Goal: Task Accomplishment & Management: Use online tool/utility

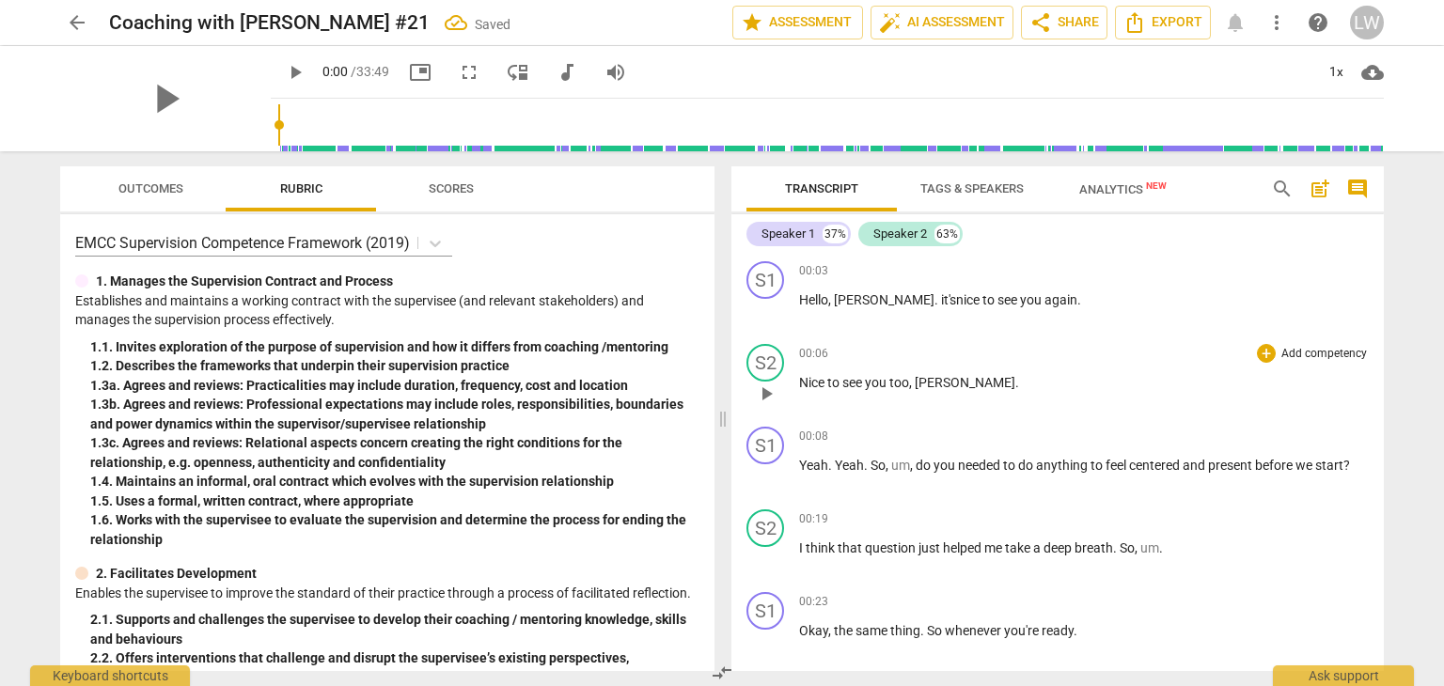
scroll to position [94, 0]
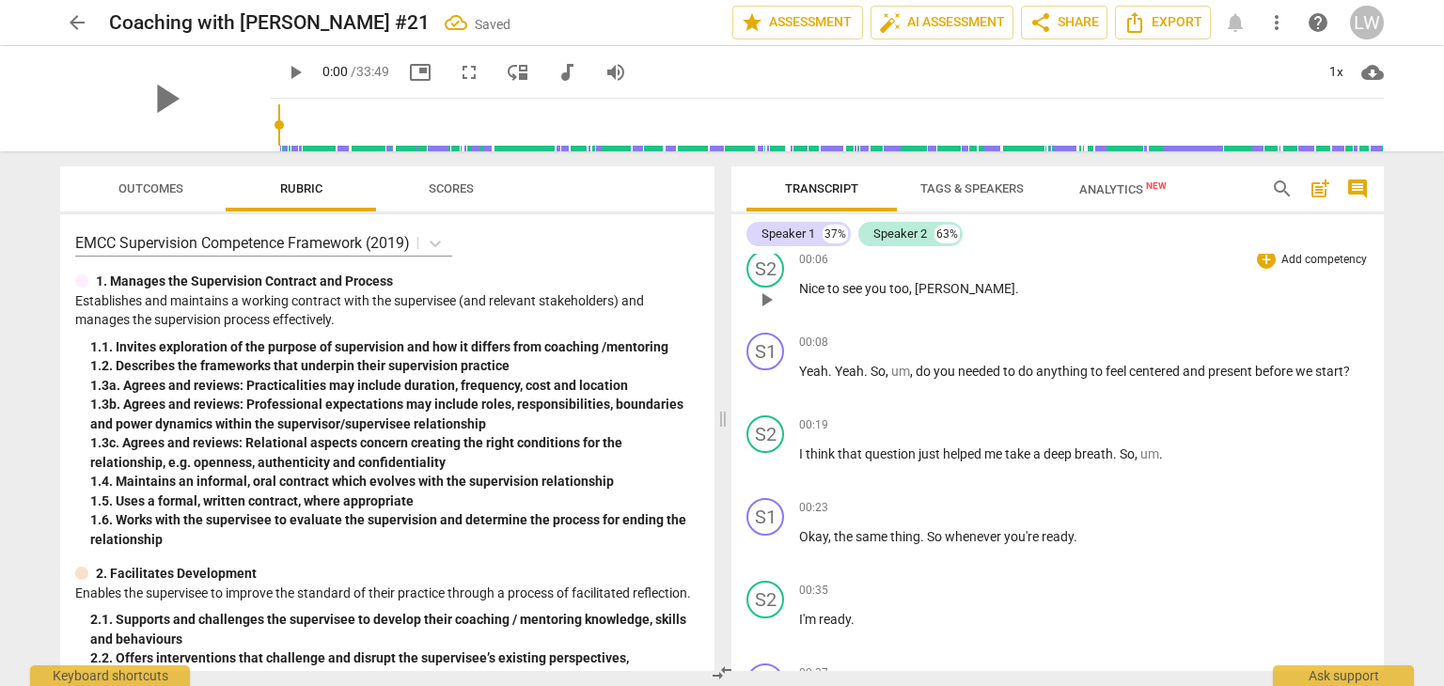
click at [954, 291] on span "[PERSON_NAME]" at bounding box center [965, 288] width 101 height 15
click at [1106, 401] on div "S1 play_arrow pause 00:08 + Add competency keyboard_arrow_right Yeah . Yeah . S…" at bounding box center [1057, 366] width 652 height 83
click at [1313, 341] on p "Add competency" at bounding box center [1323, 343] width 89 height 17
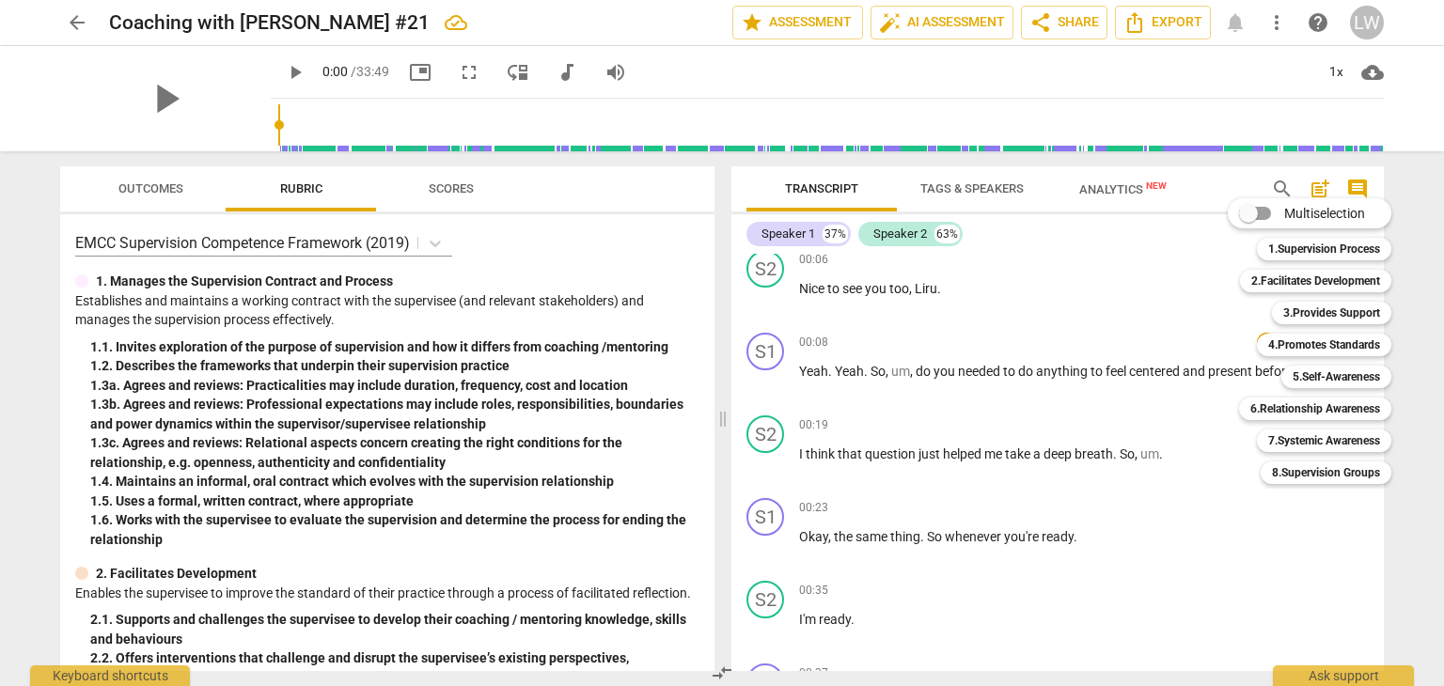
click at [1161, 344] on div at bounding box center [722, 343] width 1444 height 686
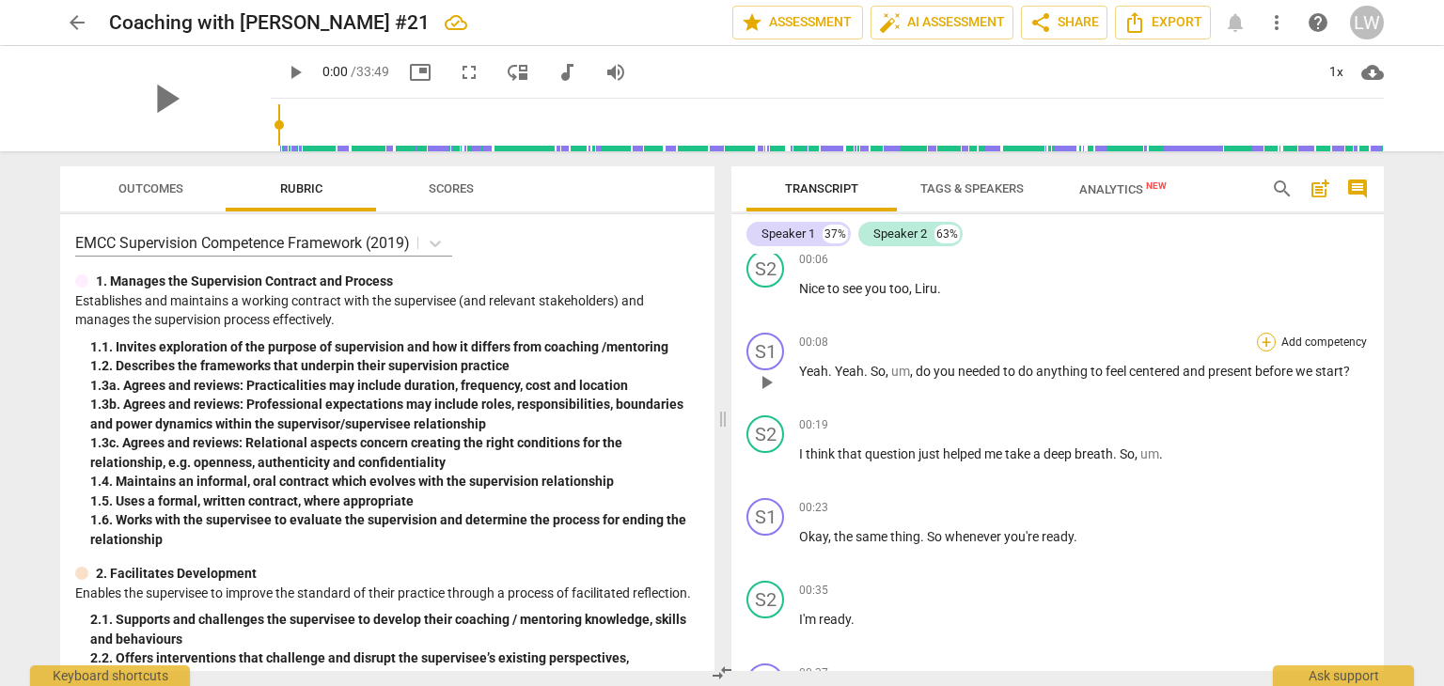
click at [1268, 338] on div "+" at bounding box center [1266, 342] width 19 height 19
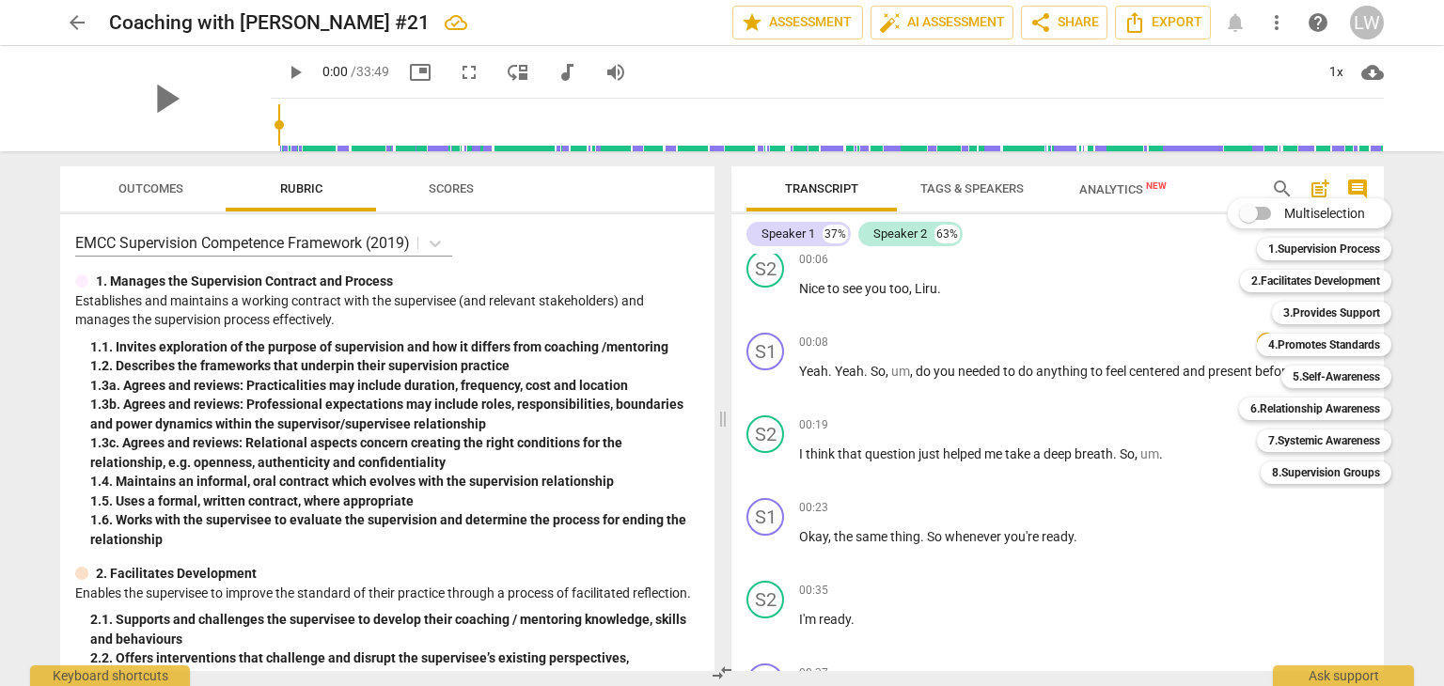
click at [1267, 216] on input "Multiselection" at bounding box center [1248, 213] width 45 height 45
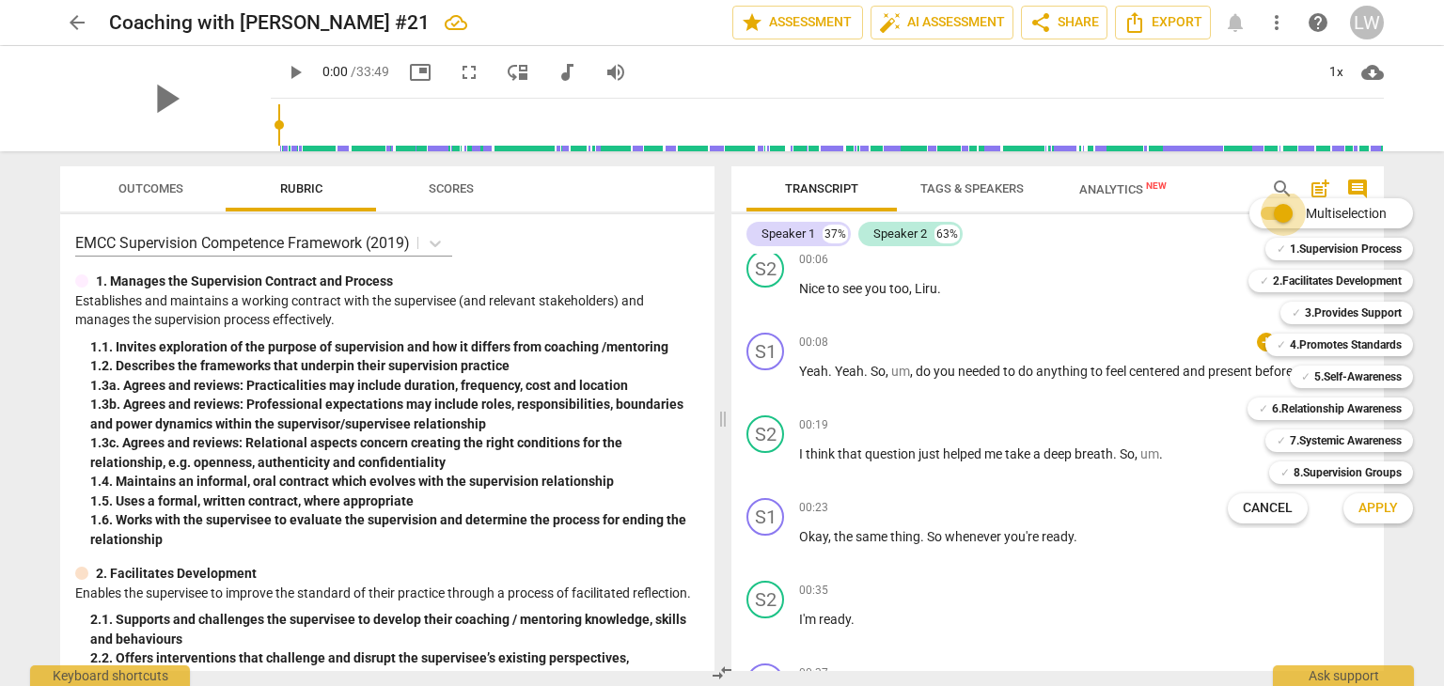
click at [1263, 216] on input "Multiselection" at bounding box center [1283, 213] width 45 height 45
checkbox input "false"
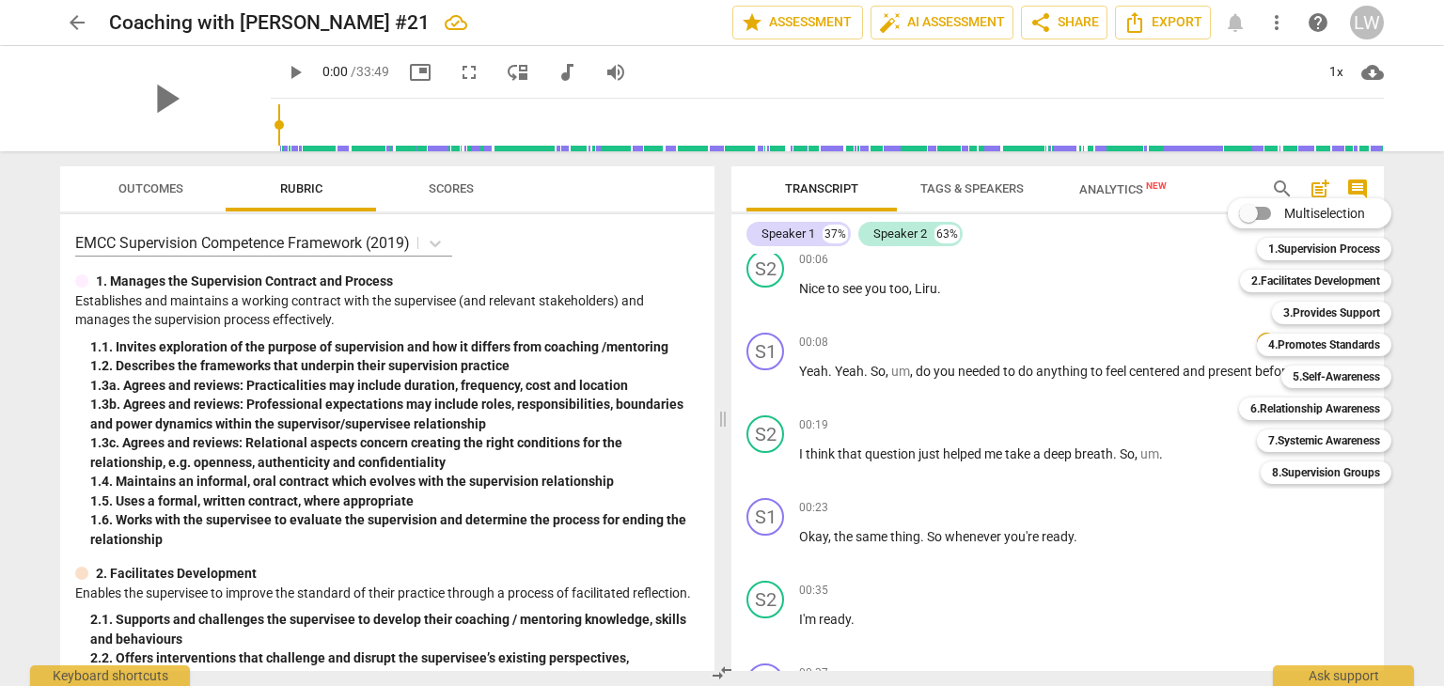
click at [140, 188] on div at bounding box center [722, 343] width 1444 height 686
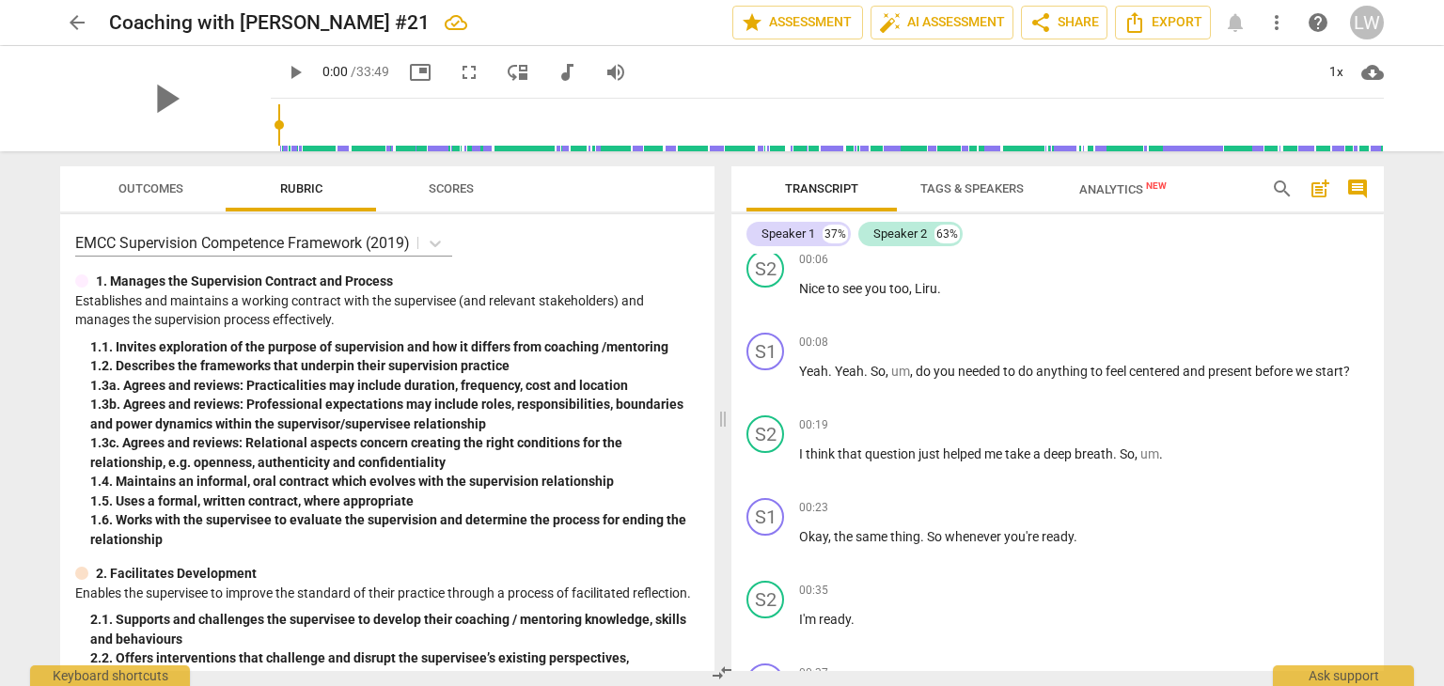
click at [144, 186] on span "Outcomes" at bounding box center [150, 188] width 65 height 14
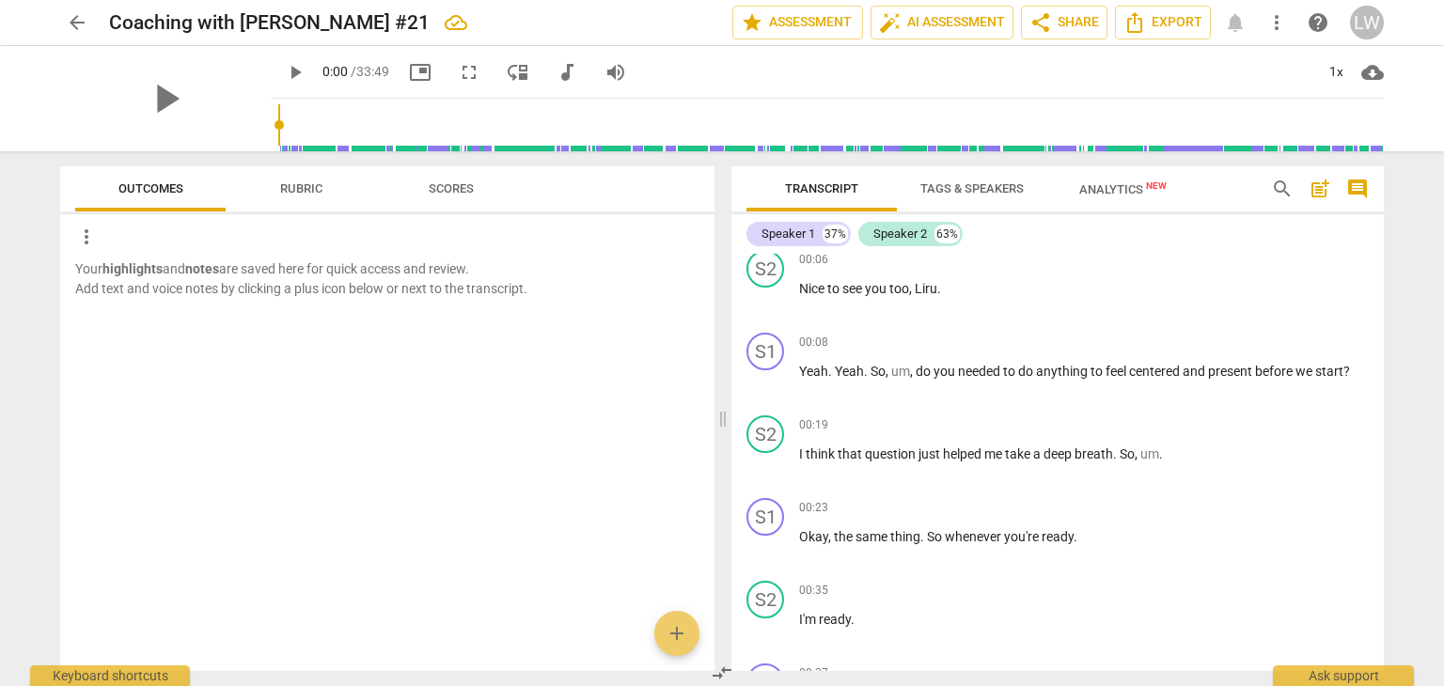
click at [451, 194] on span "Scores" at bounding box center [451, 188] width 45 height 14
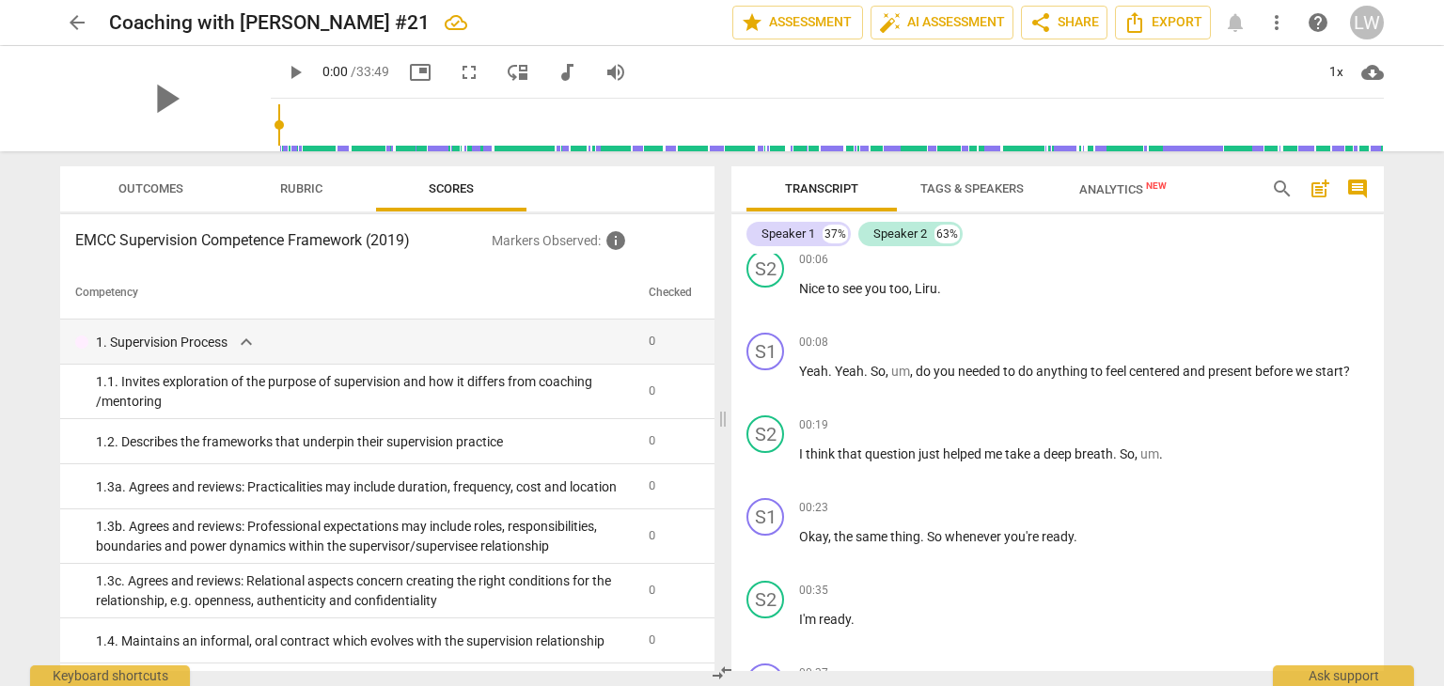
click at [301, 186] on span "Rubric" at bounding box center [301, 188] width 42 height 14
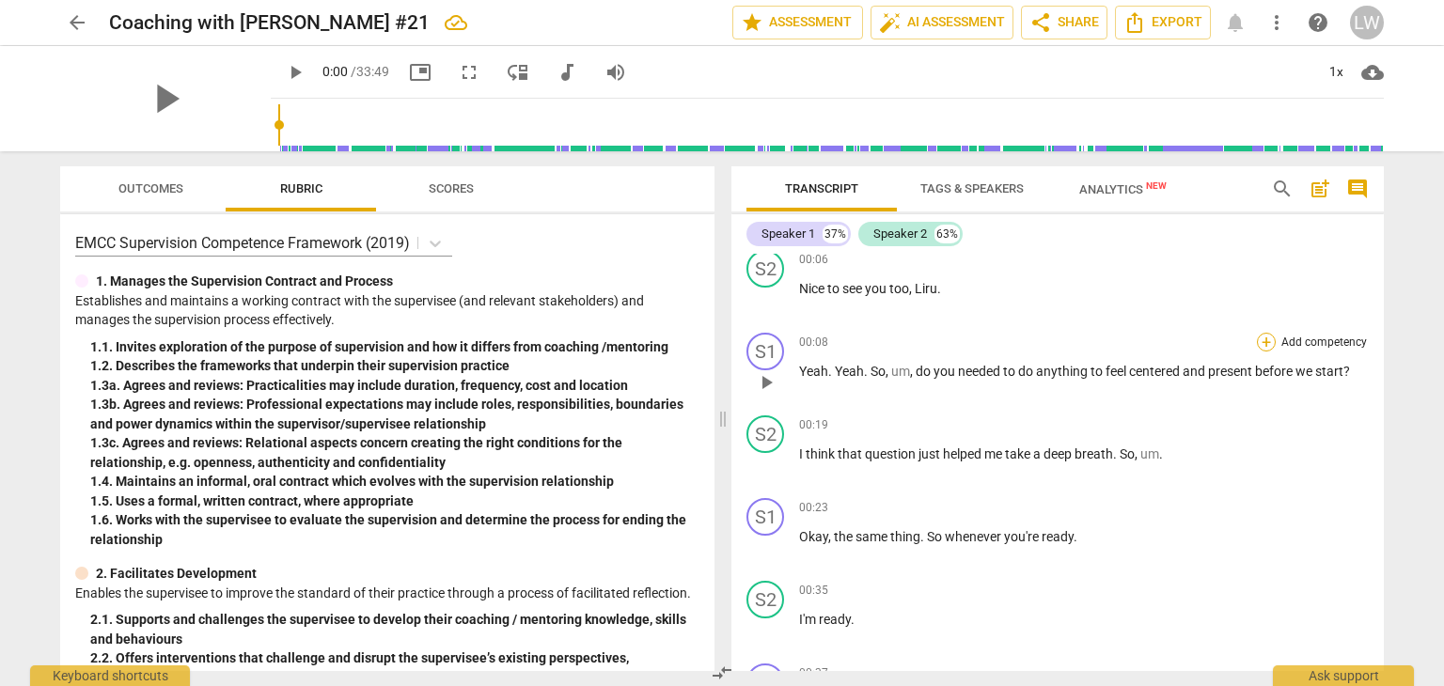
click at [1263, 340] on div "+" at bounding box center [1266, 342] width 19 height 19
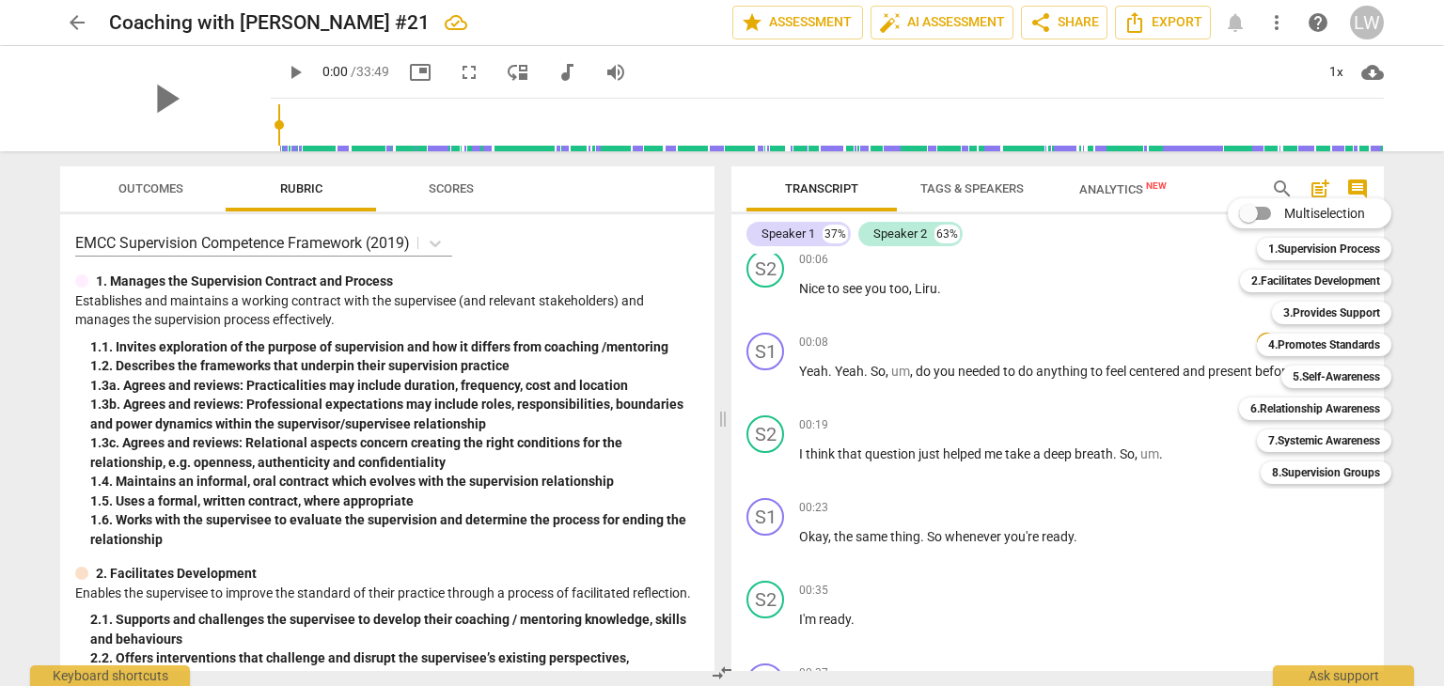
click at [795, 24] on div at bounding box center [722, 343] width 1444 height 686
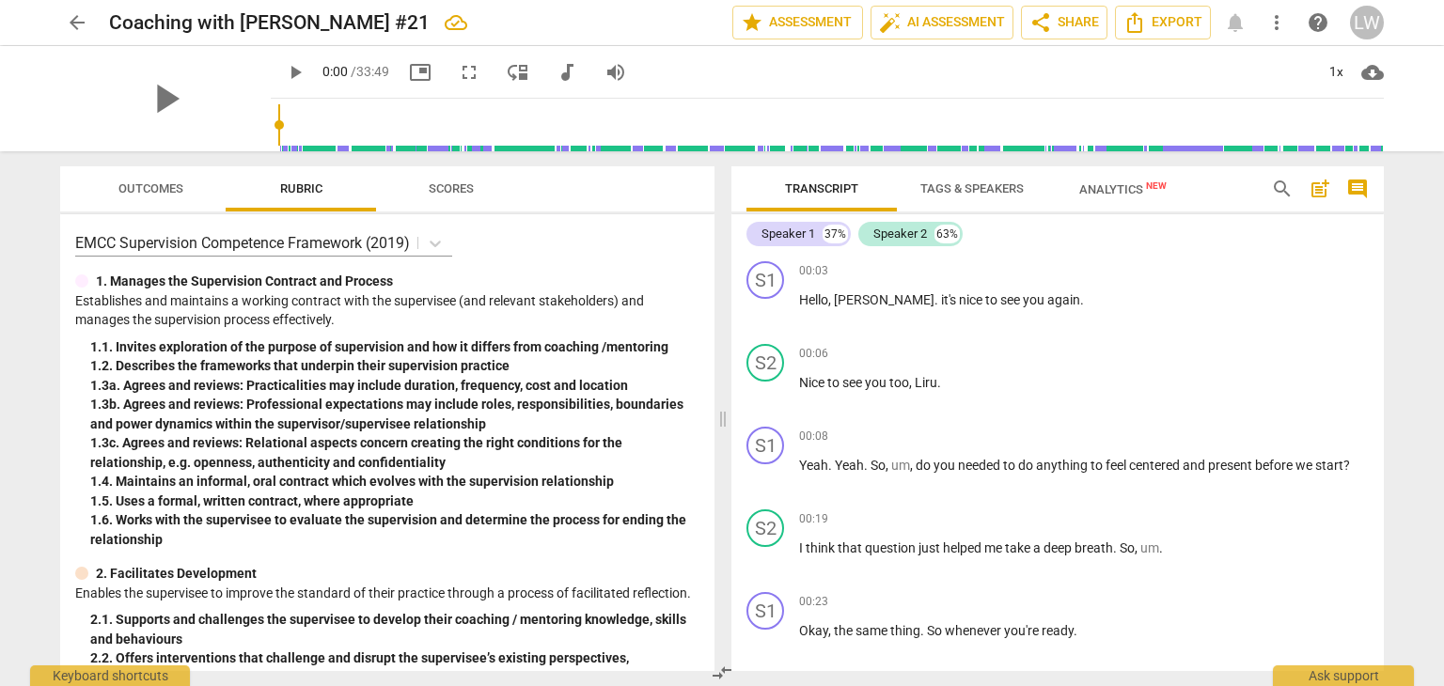
scroll to position [0, 0]
click at [1259, 435] on div "+" at bounding box center [1266, 436] width 19 height 19
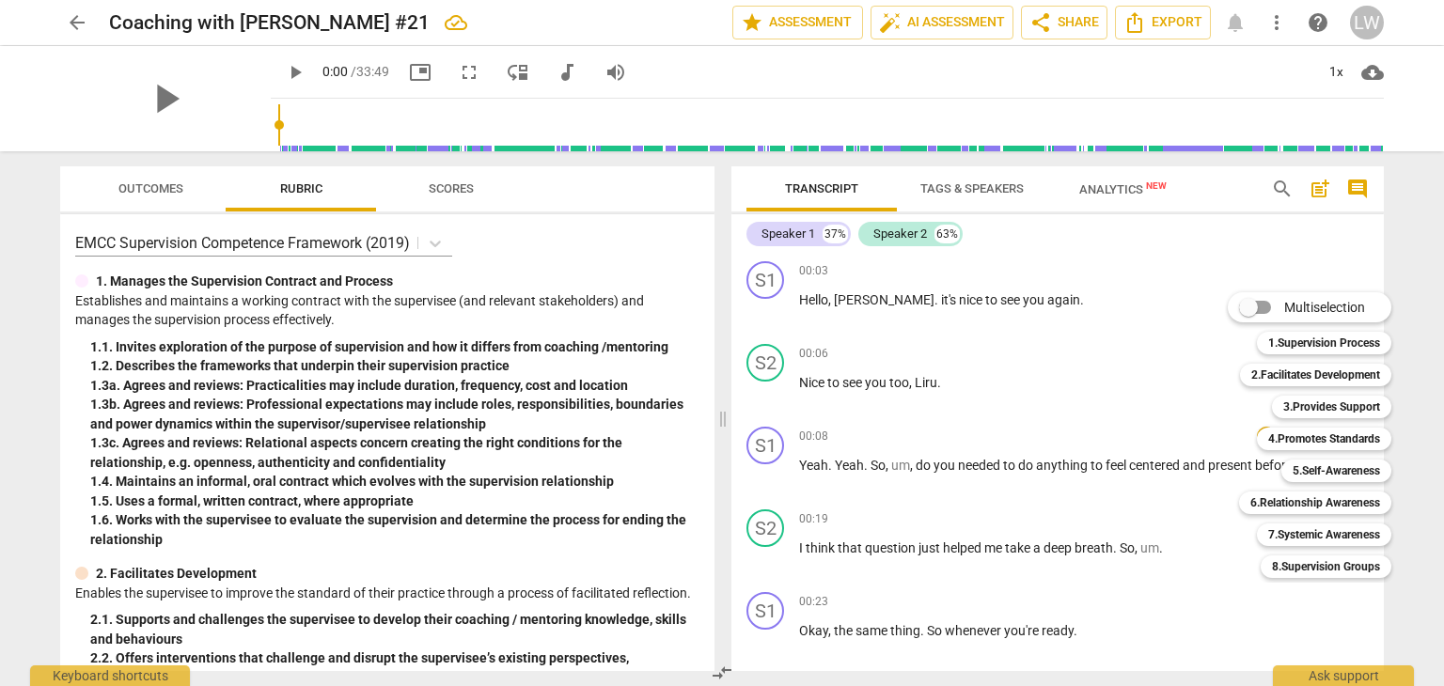
click at [1266, 308] on input "Multiselection" at bounding box center [1248, 307] width 45 height 45
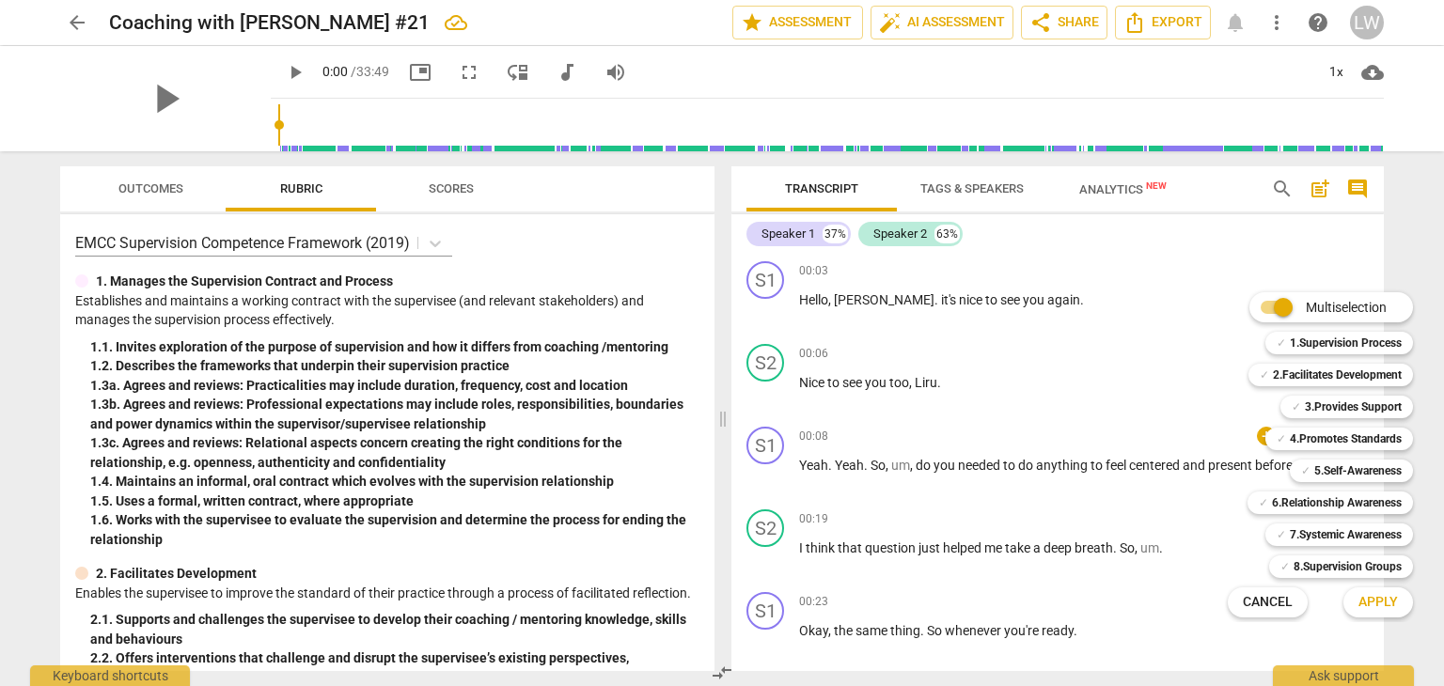
click at [1265, 309] on input "Multiselection" at bounding box center [1283, 307] width 45 height 45
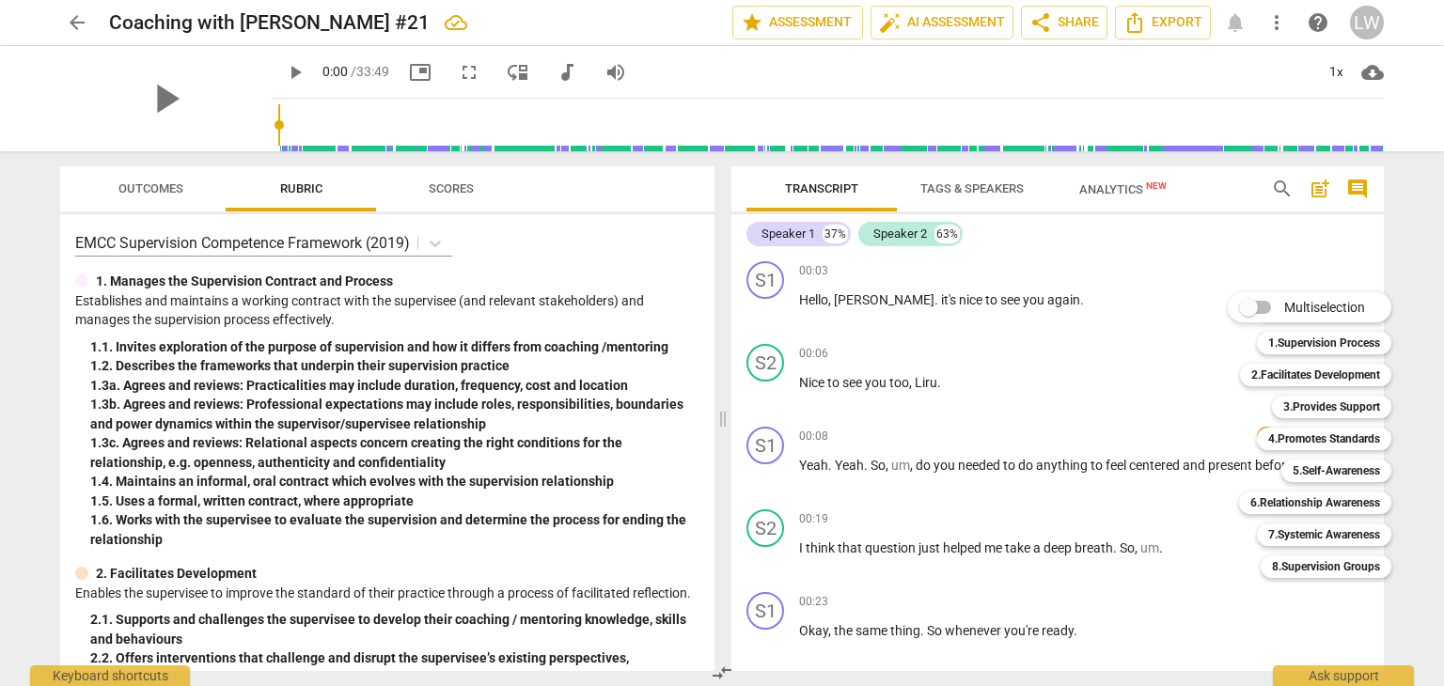
click at [1264, 304] on input "Multiselection" at bounding box center [1248, 307] width 45 height 45
checkbox input "true"
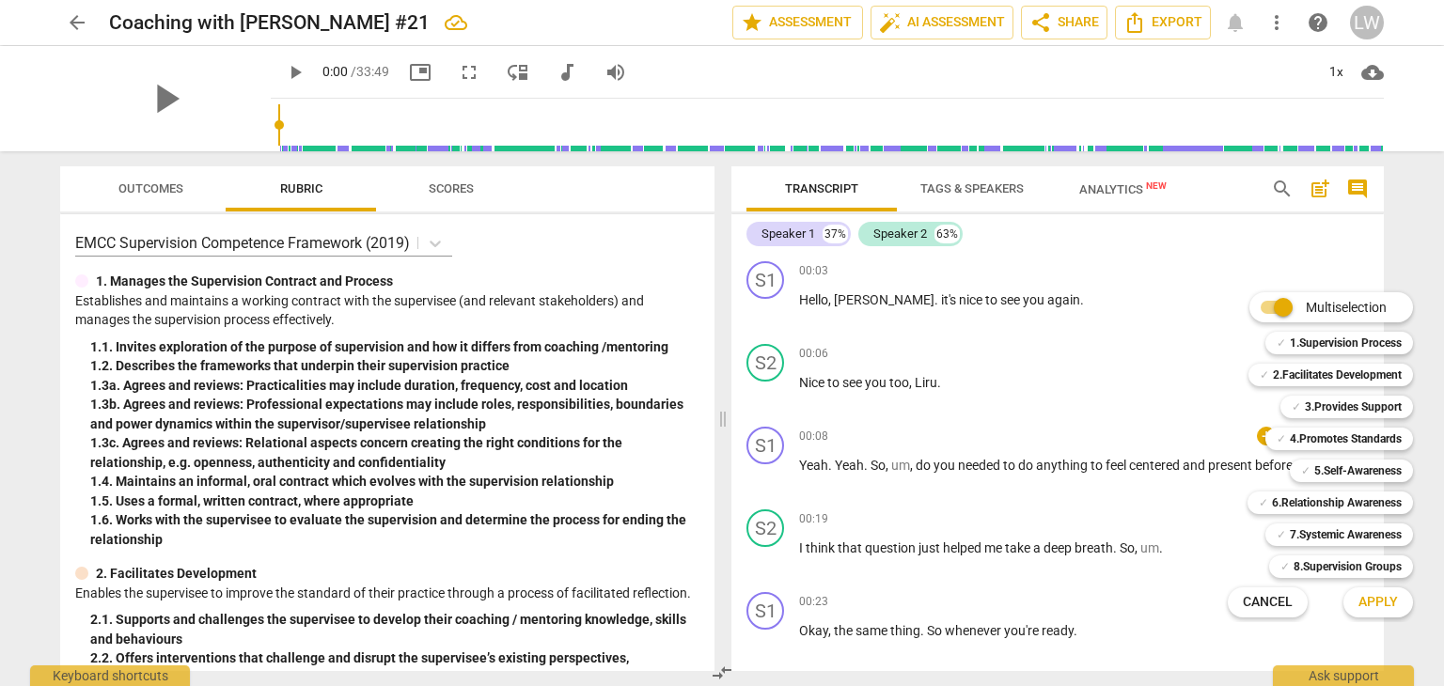
click at [1121, 350] on div at bounding box center [722, 343] width 1444 height 686
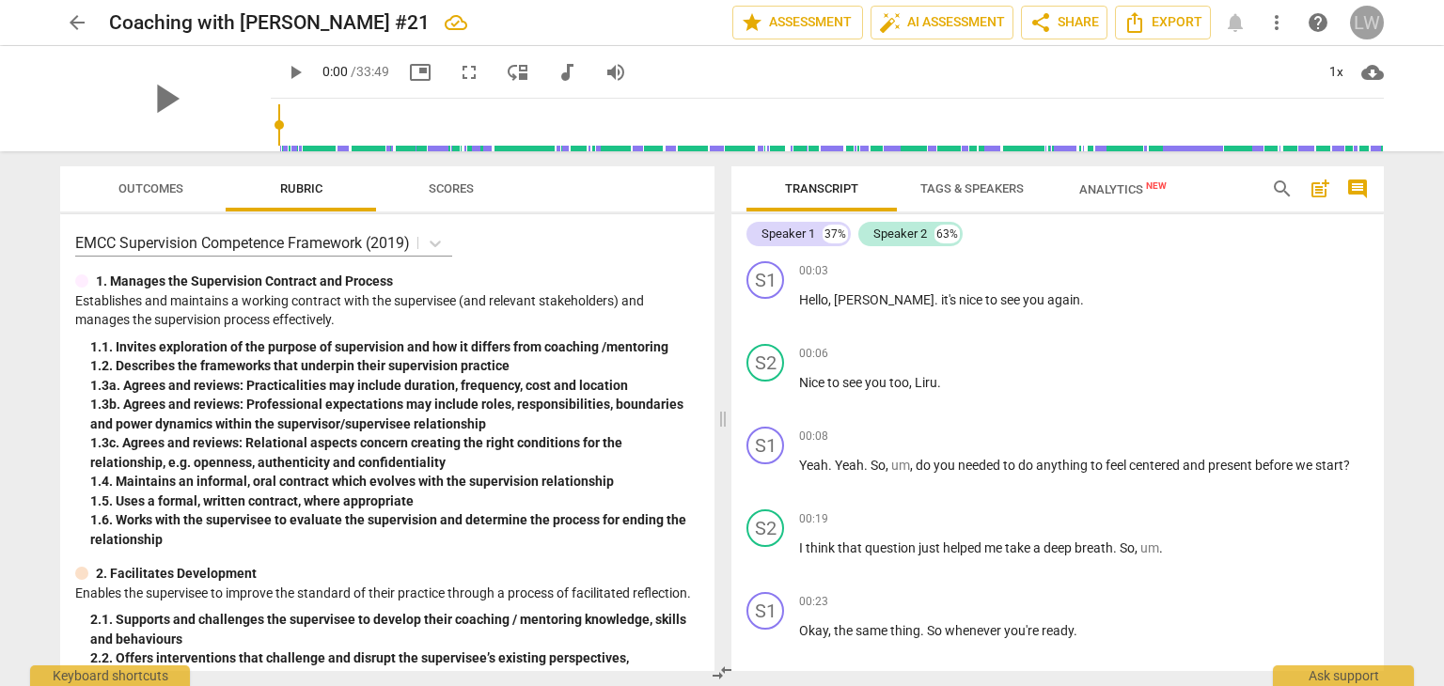
click at [1363, 23] on div "LW" at bounding box center [1367, 23] width 34 height 34
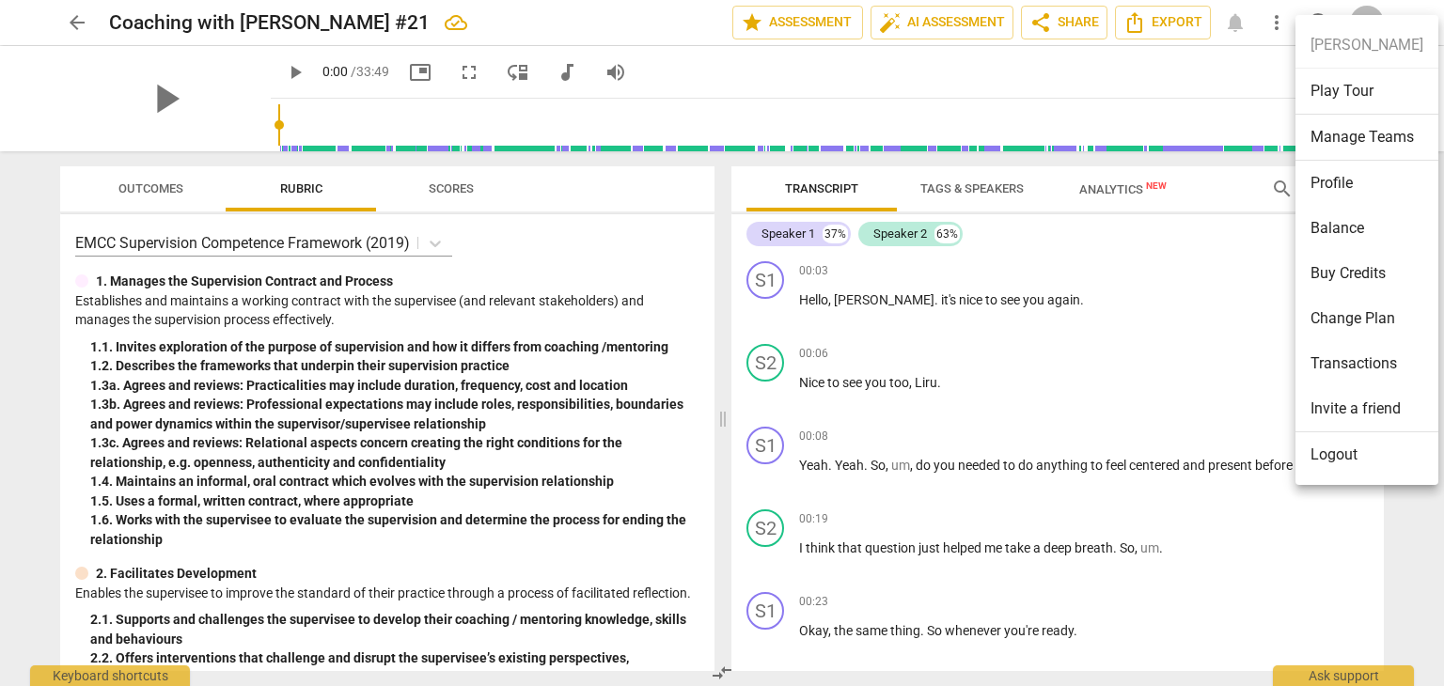
click at [1117, 353] on div at bounding box center [722, 343] width 1444 height 686
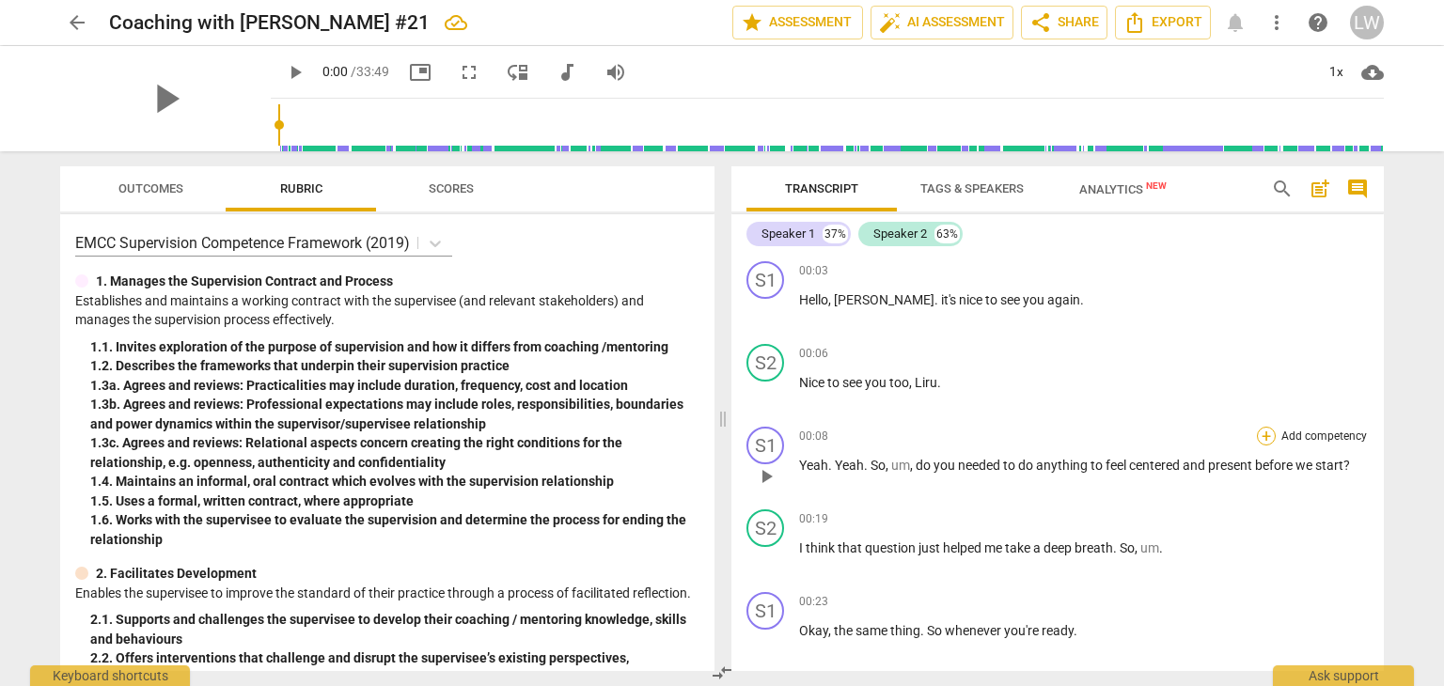
click at [1261, 434] on div "+" at bounding box center [1266, 436] width 19 height 19
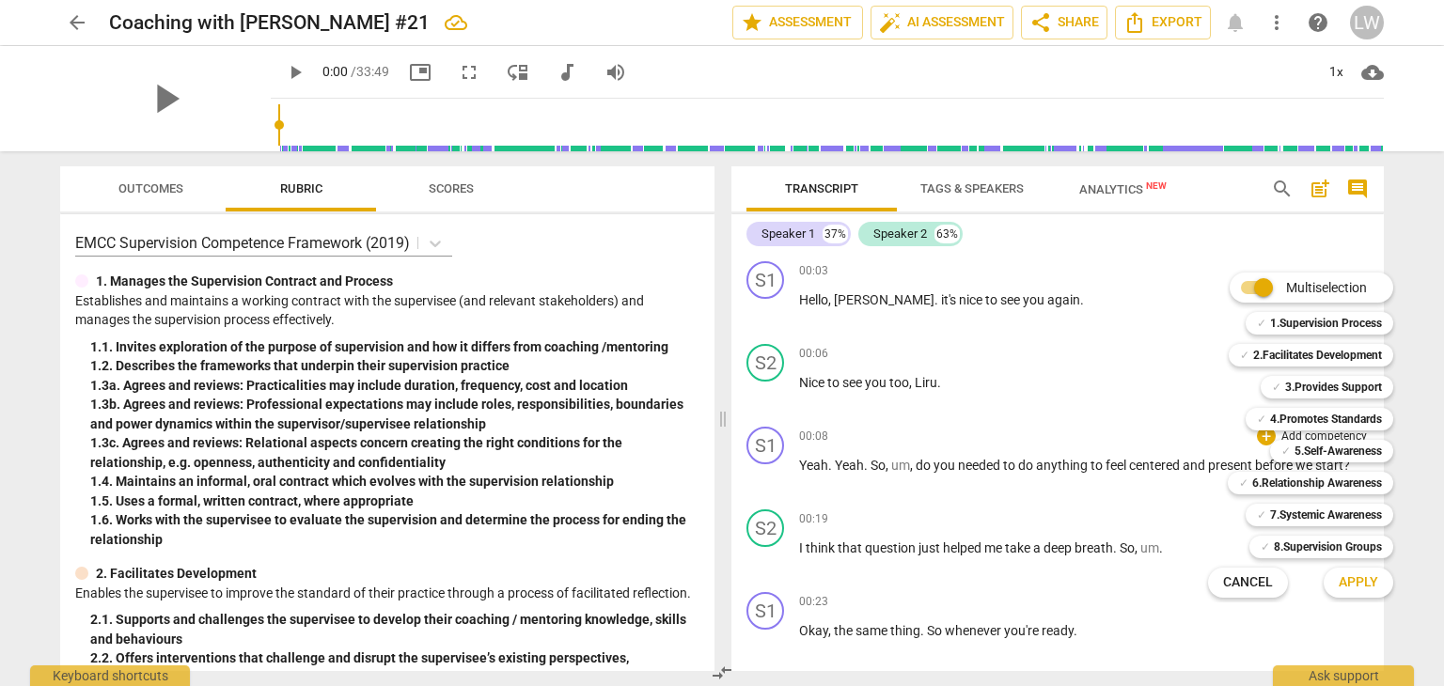
click at [1136, 470] on div at bounding box center [722, 343] width 1444 height 686
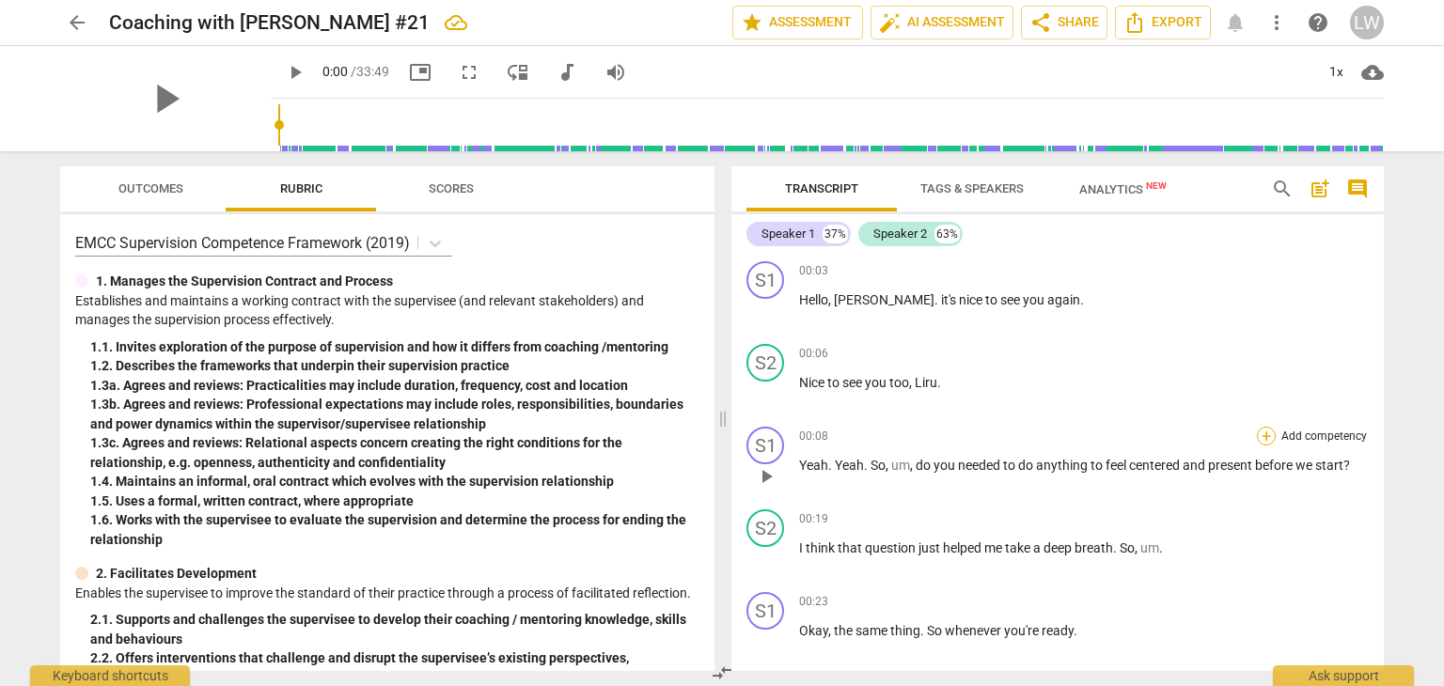
click at [1260, 441] on div "+" at bounding box center [1266, 436] width 19 height 19
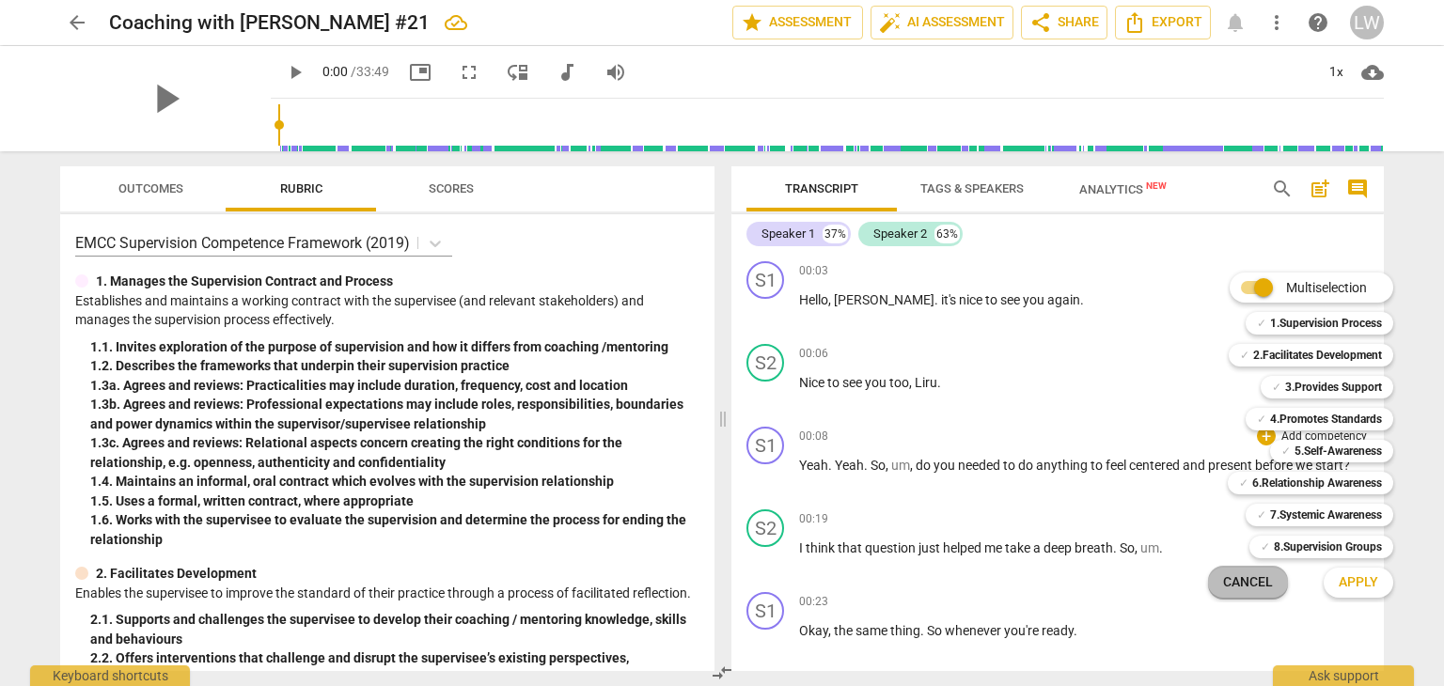
click at [1246, 591] on span "Cancel" at bounding box center [1248, 582] width 50 height 19
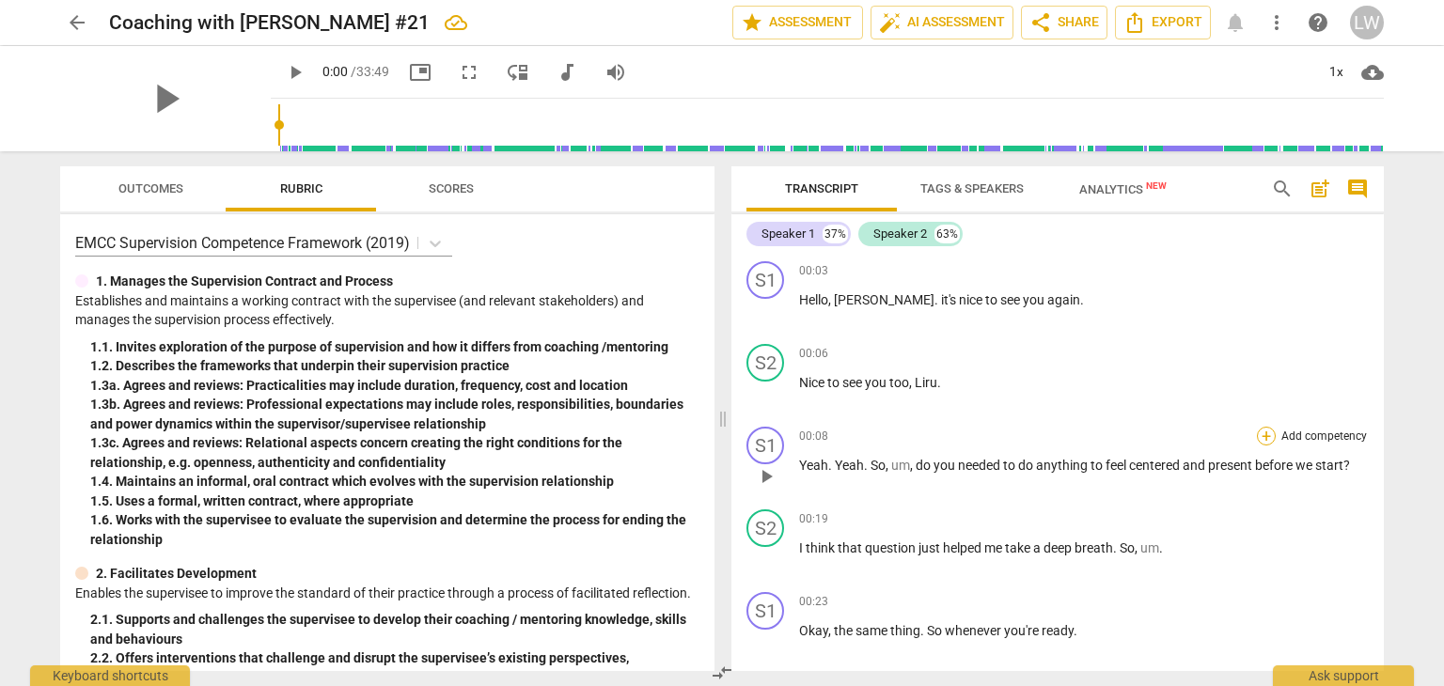
click at [1262, 436] on div "+" at bounding box center [1266, 436] width 19 height 19
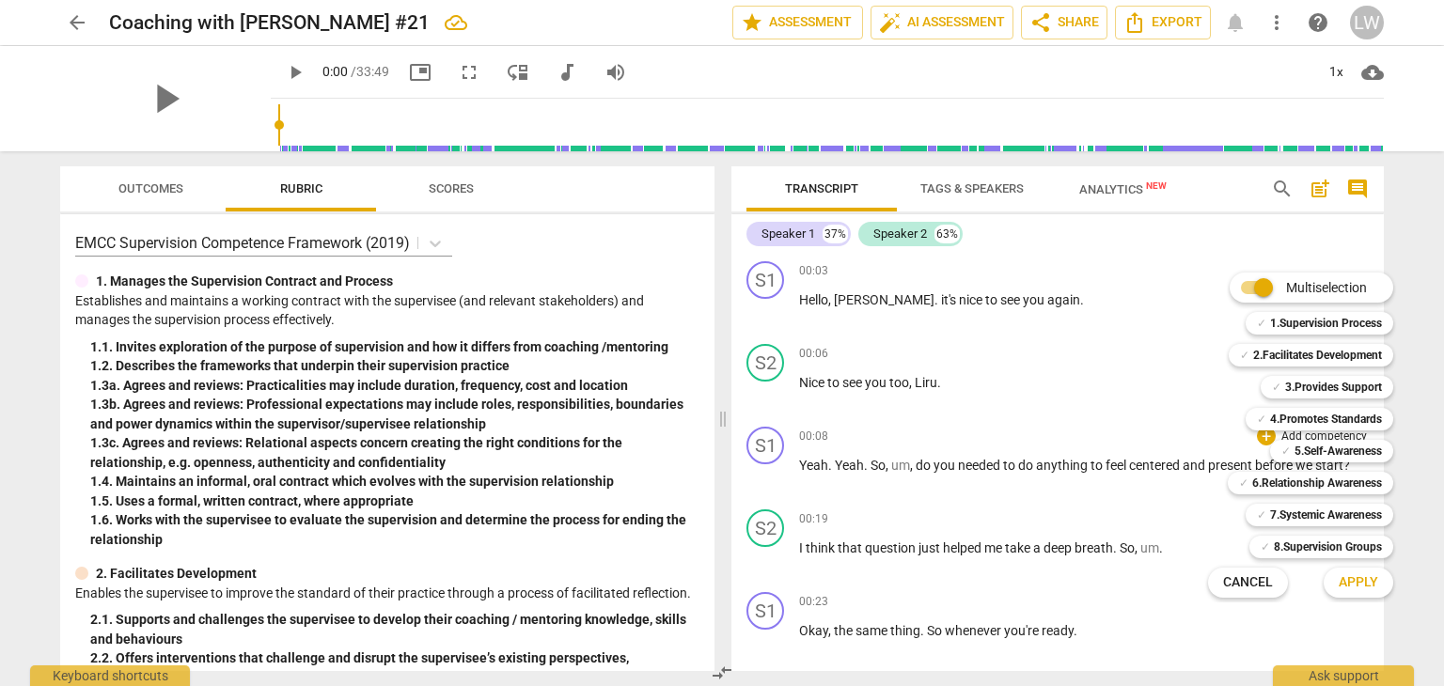
click at [145, 193] on div at bounding box center [722, 343] width 1444 height 686
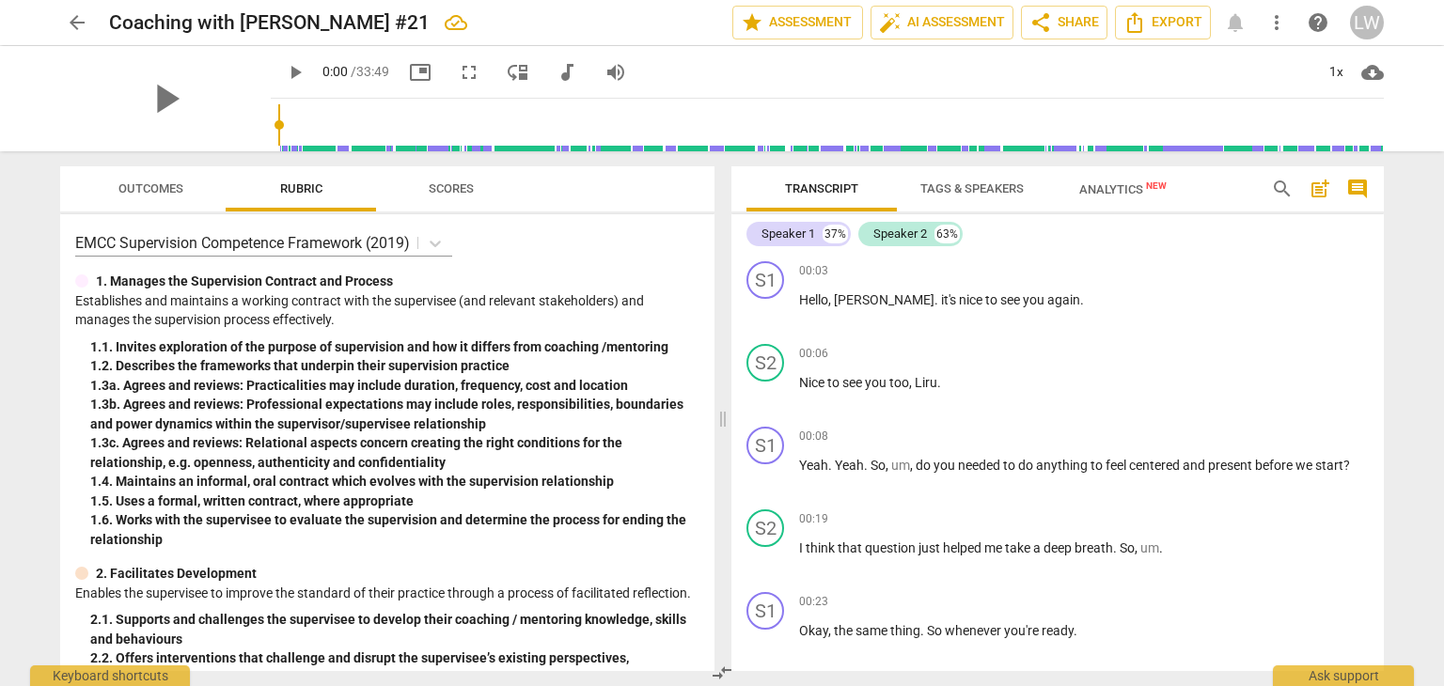
click at [147, 190] on span "Outcomes" at bounding box center [150, 188] width 65 height 14
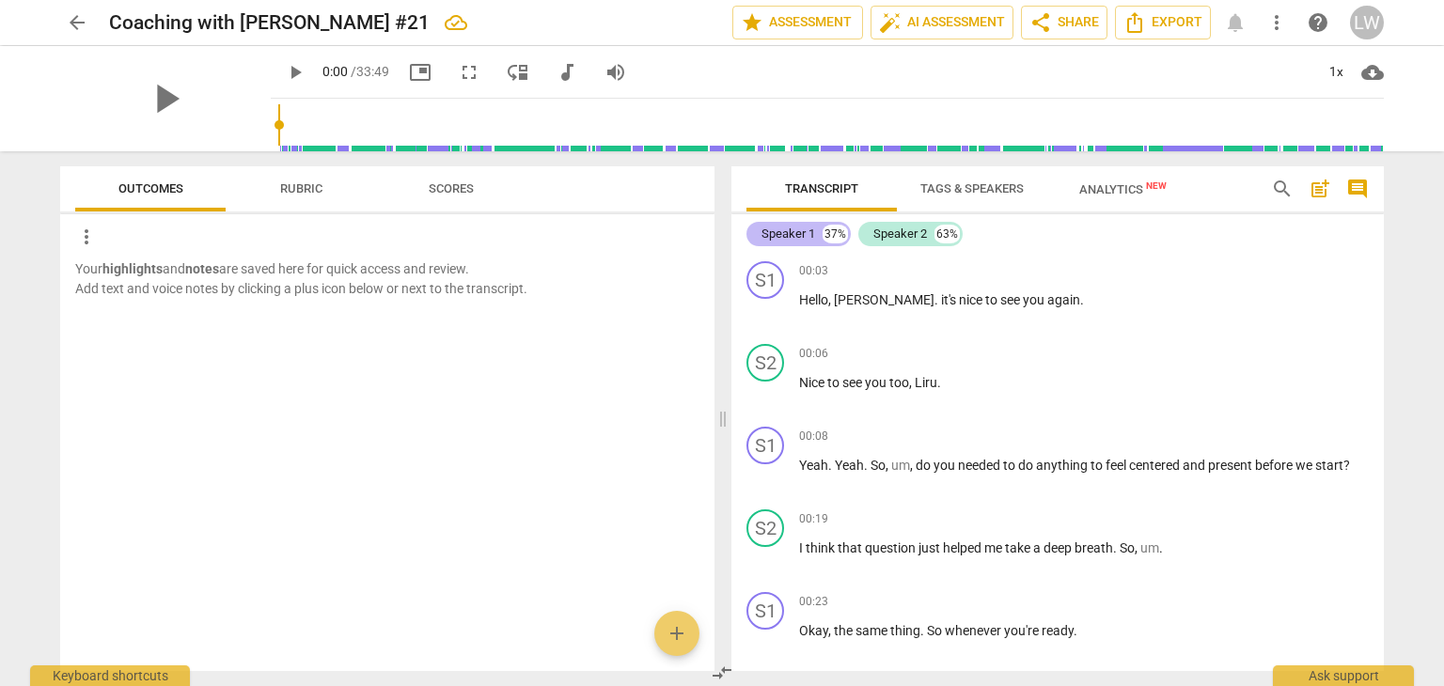
click at [790, 229] on div "Speaker 1" at bounding box center [788, 234] width 54 height 19
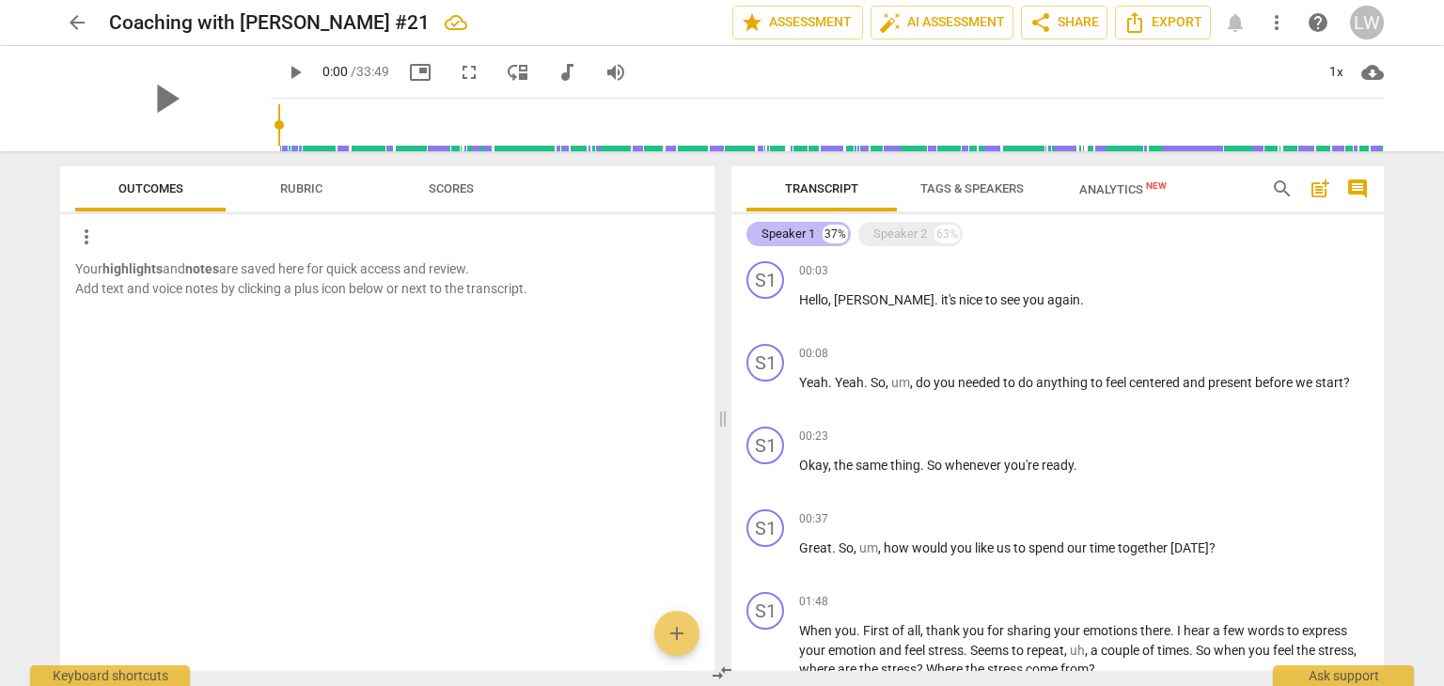
click at [790, 229] on div "Speaker 1" at bounding box center [788, 234] width 54 height 19
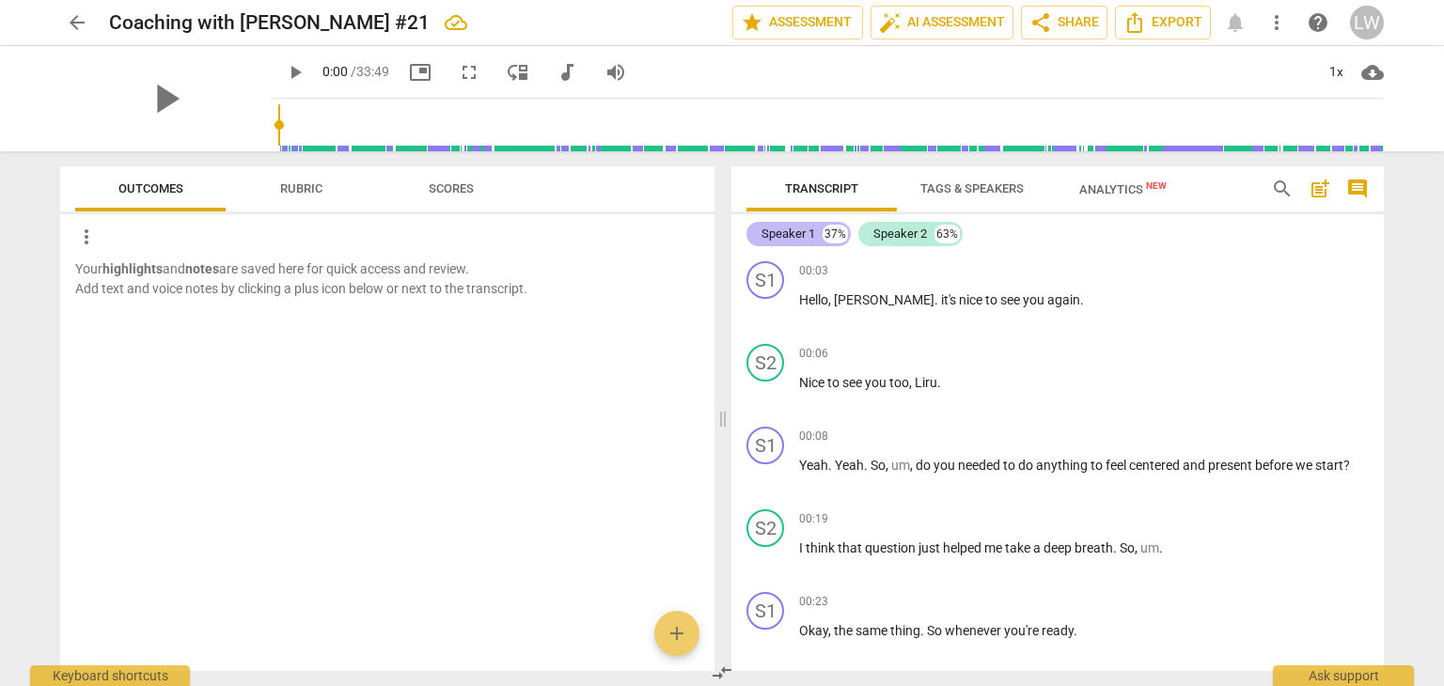
click at [790, 229] on div "Speaker 1" at bounding box center [788, 234] width 54 height 19
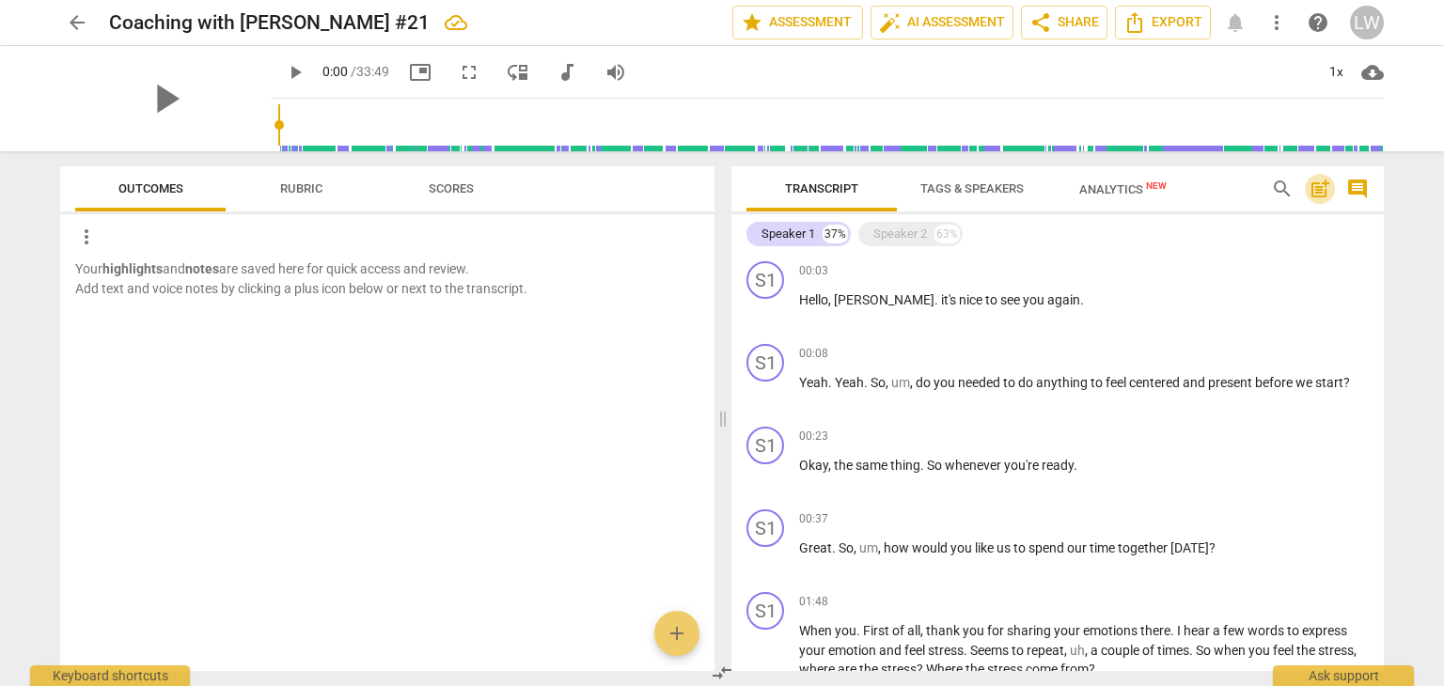
click at [1321, 192] on span "post_add" at bounding box center [1320, 189] width 23 height 23
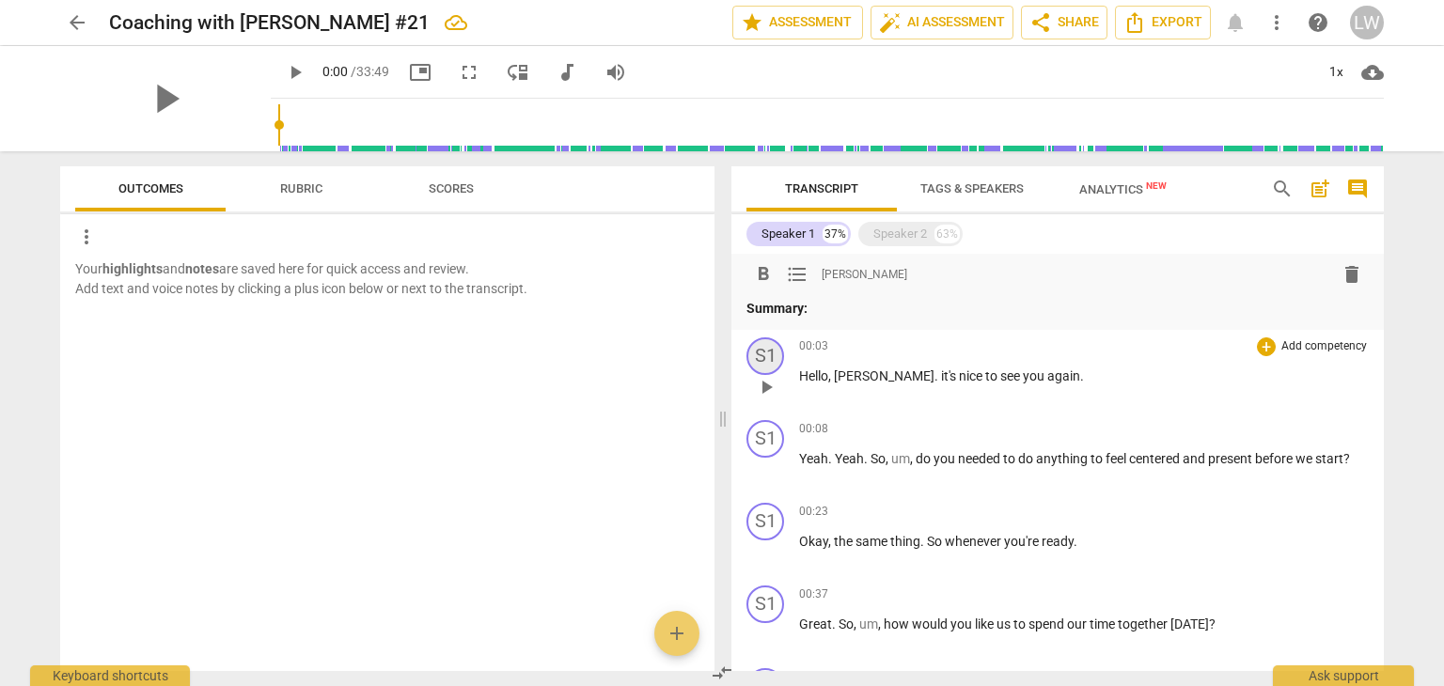
click at [767, 358] on div "S1" at bounding box center [765, 356] width 38 height 38
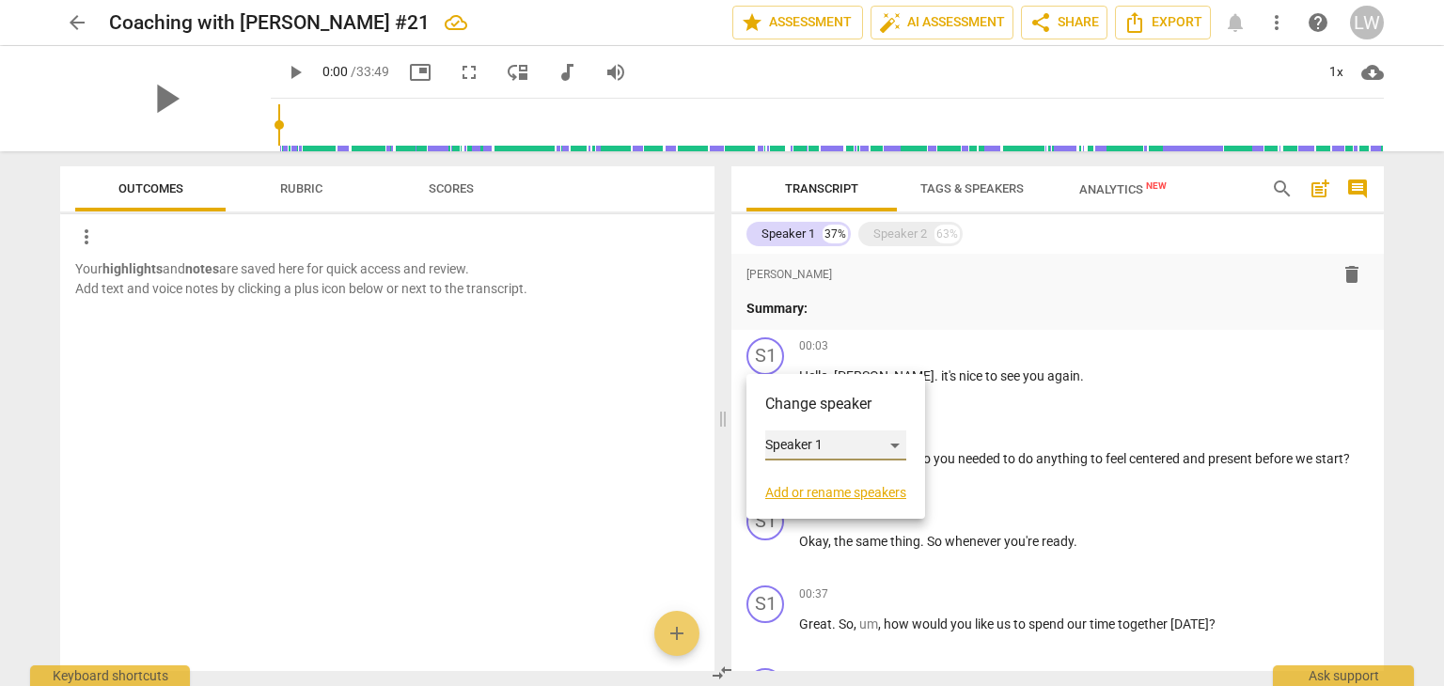
click at [865, 448] on div "Speaker 1" at bounding box center [835, 446] width 141 height 30
click at [865, 448] on li "Speaker 1" at bounding box center [836, 446] width 143 height 36
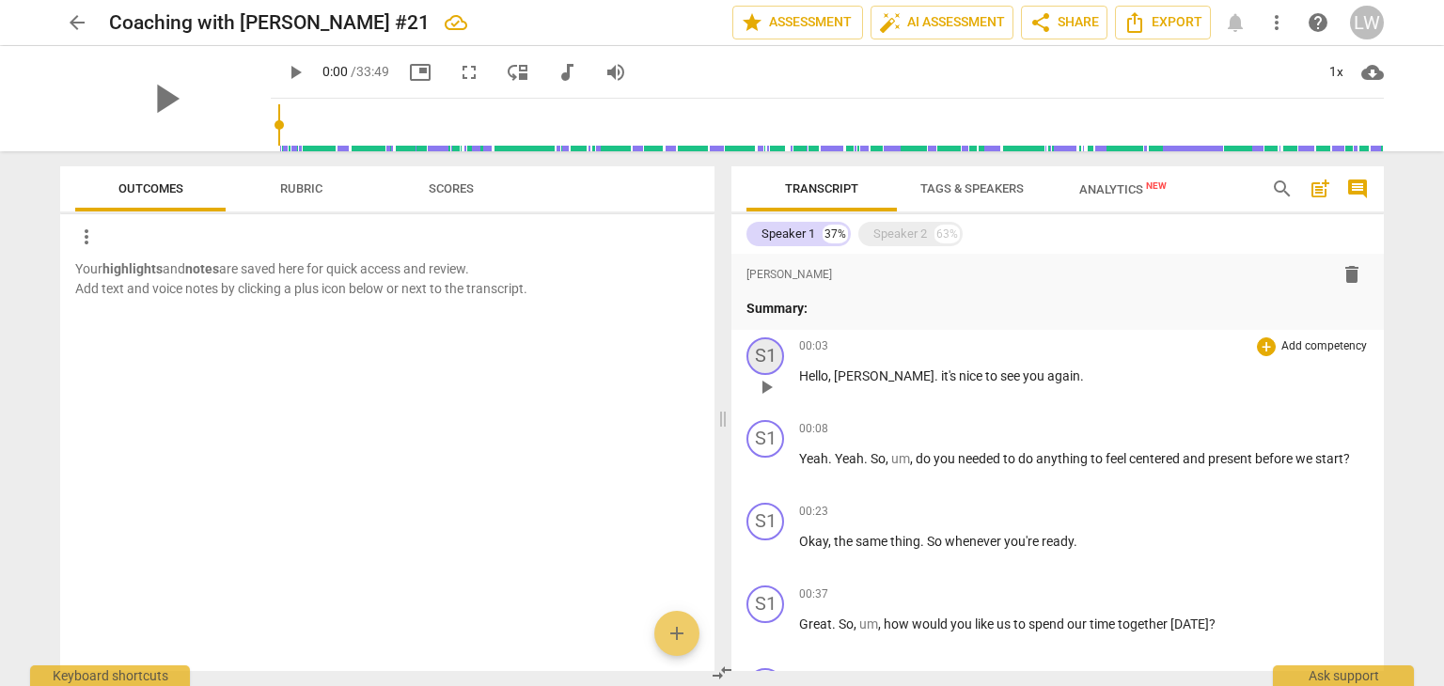
click at [769, 358] on div "S1" at bounding box center [765, 356] width 38 height 38
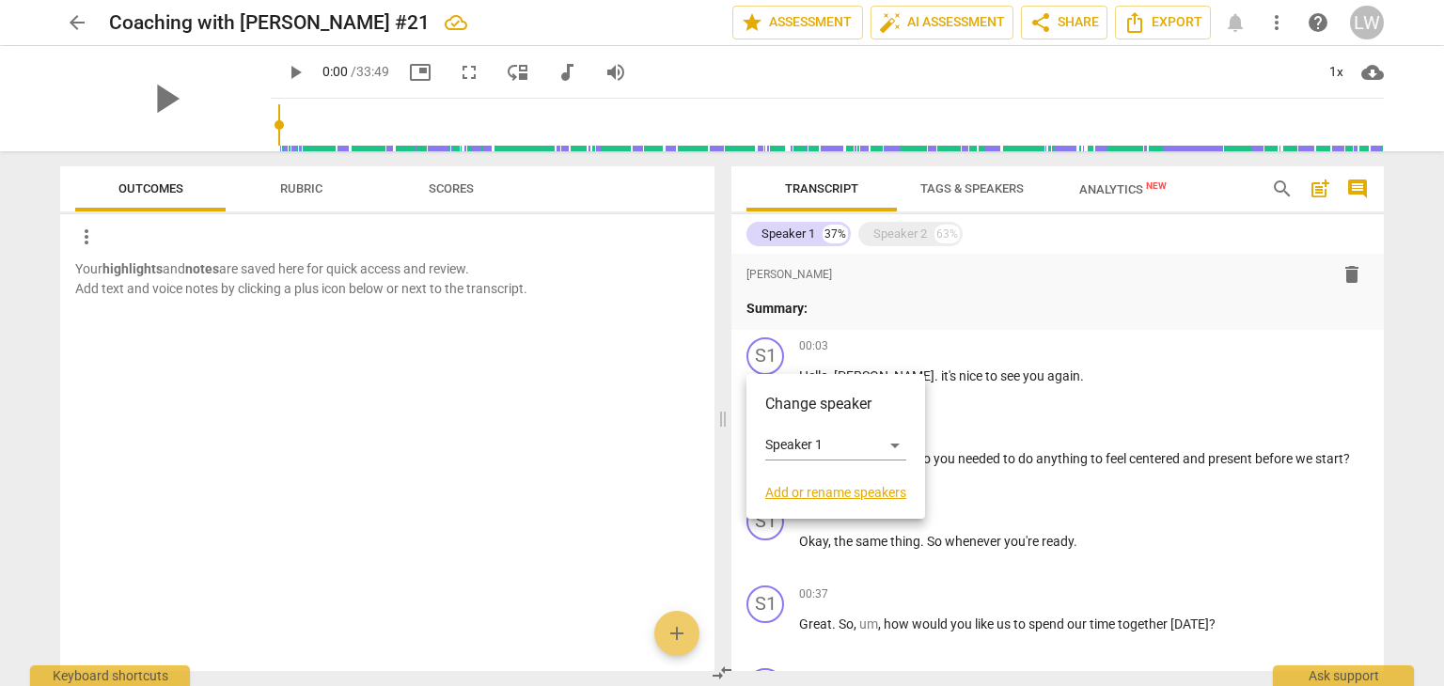
click at [807, 494] on link "Add or rename speakers" at bounding box center [835, 492] width 141 height 15
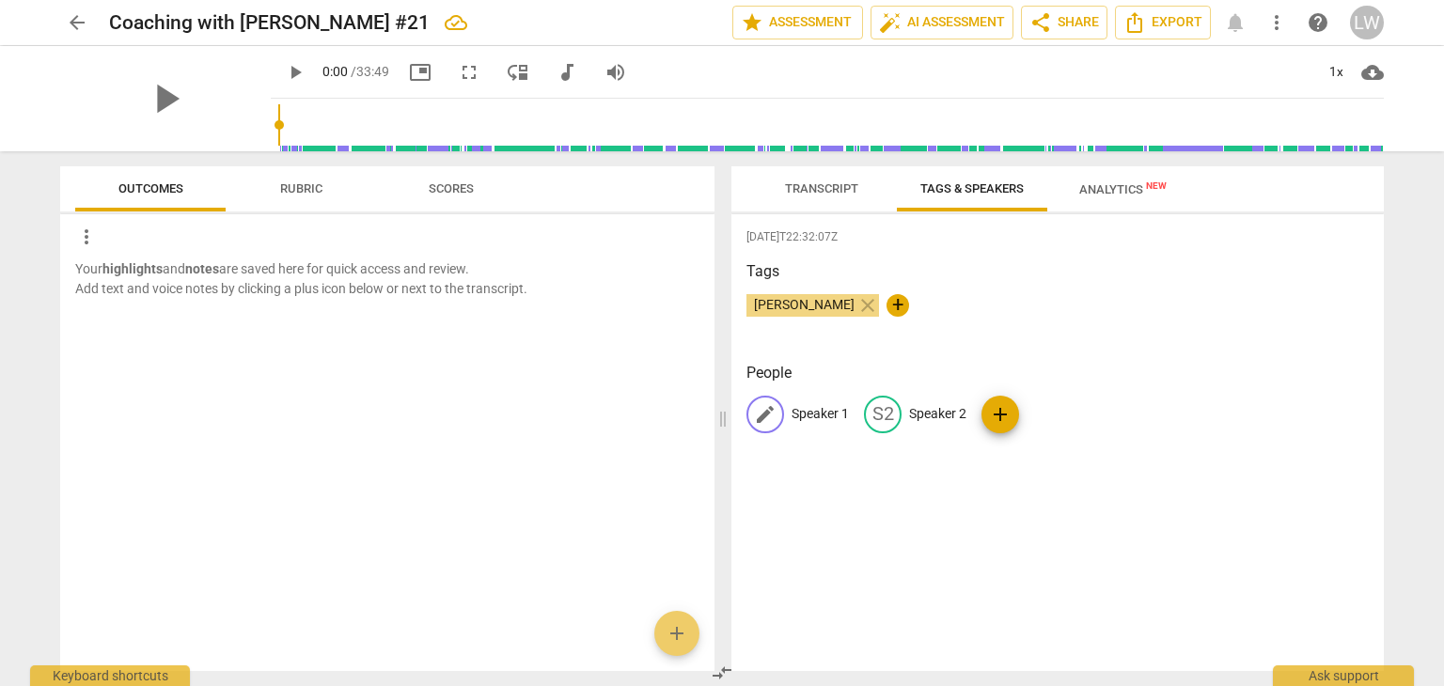
click at [821, 417] on p "Speaker 1" at bounding box center [820, 414] width 57 height 20
type input "Liru"
click at [1122, 418] on span "add" at bounding box center [1122, 414] width 23 height 23
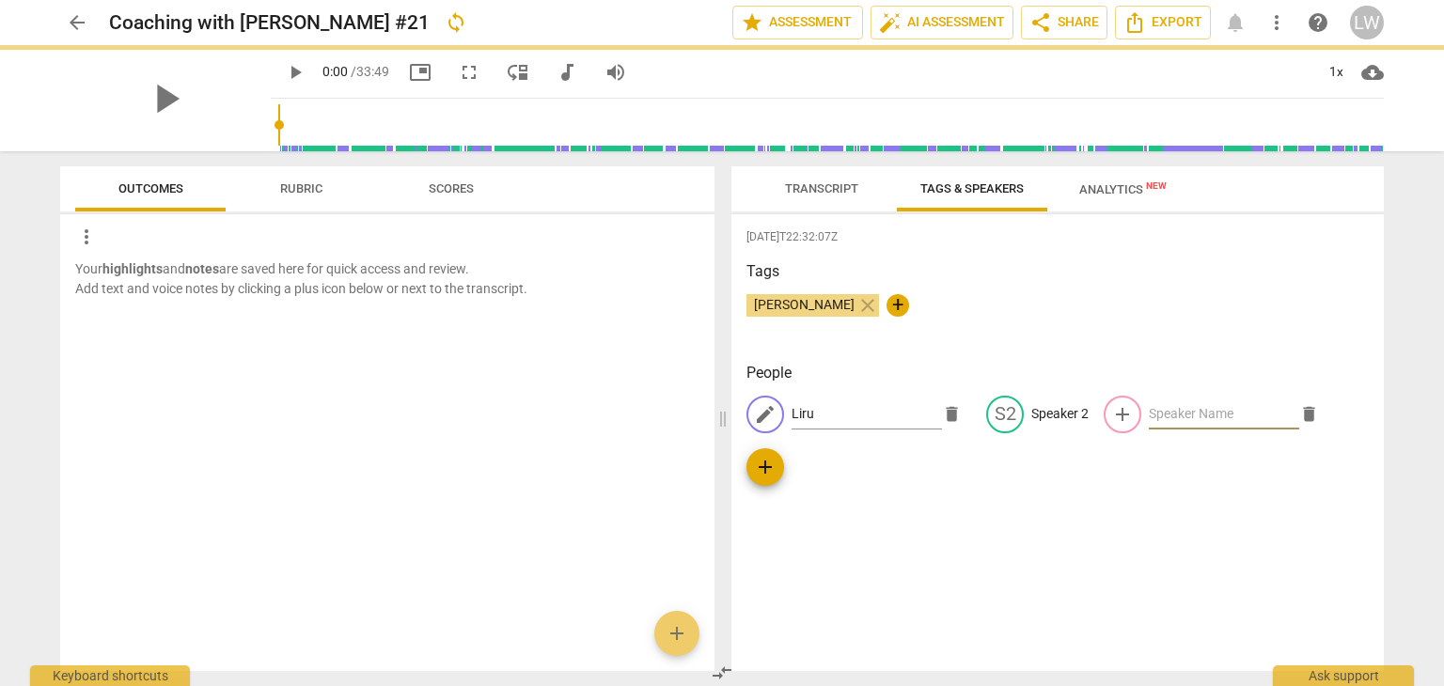
click at [1149, 416] on input "text" at bounding box center [1224, 415] width 150 height 30
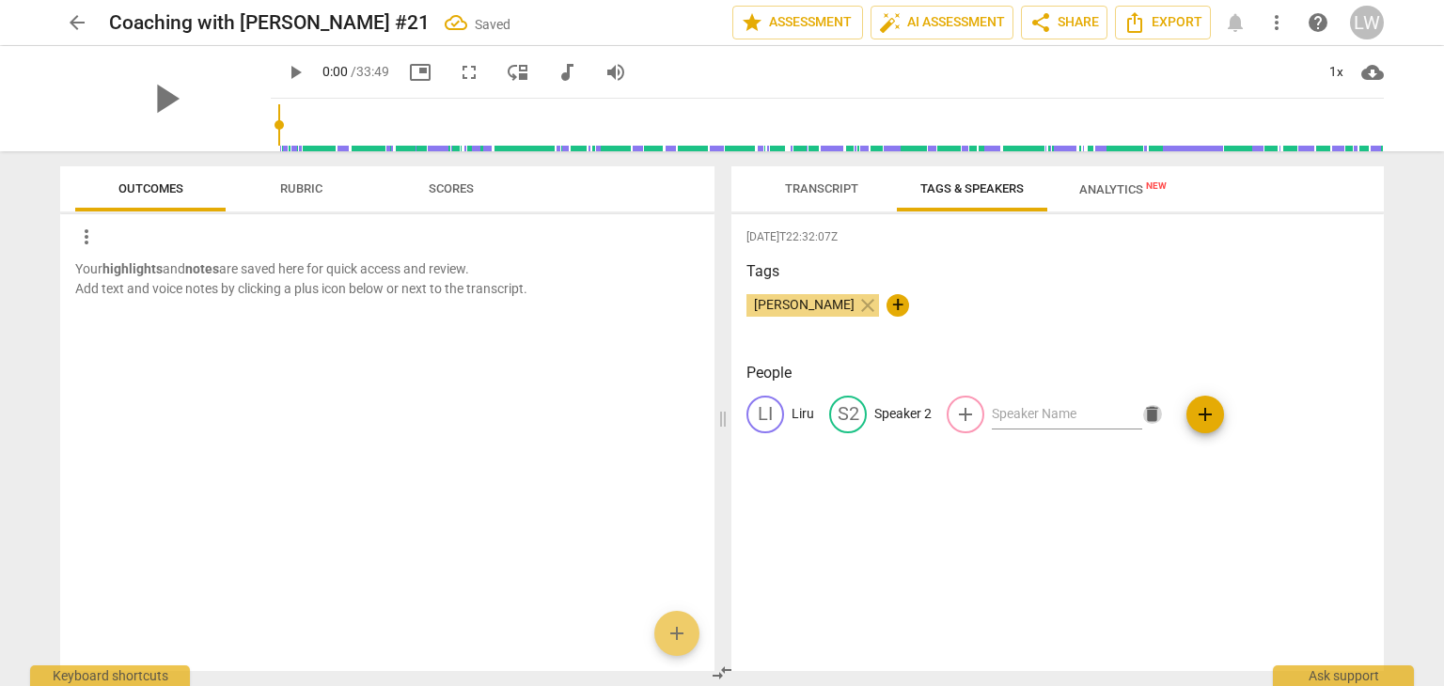
click at [1143, 416] on span "delete" at bounding box center [1152, 414] width 20 height 20
click at [886, 416] on p "Speaker 2" at bounding box center [902, 414] width 57 height 20
type input "[PERSON_NAME]"
click at [1051, 527] on div "[DATE]T22:32:07Z Tags [PERSON_NAME] close + People LI Liru edit [PERSON_NAME] a…" at bounding box center [1057, 442] width 652 height 457
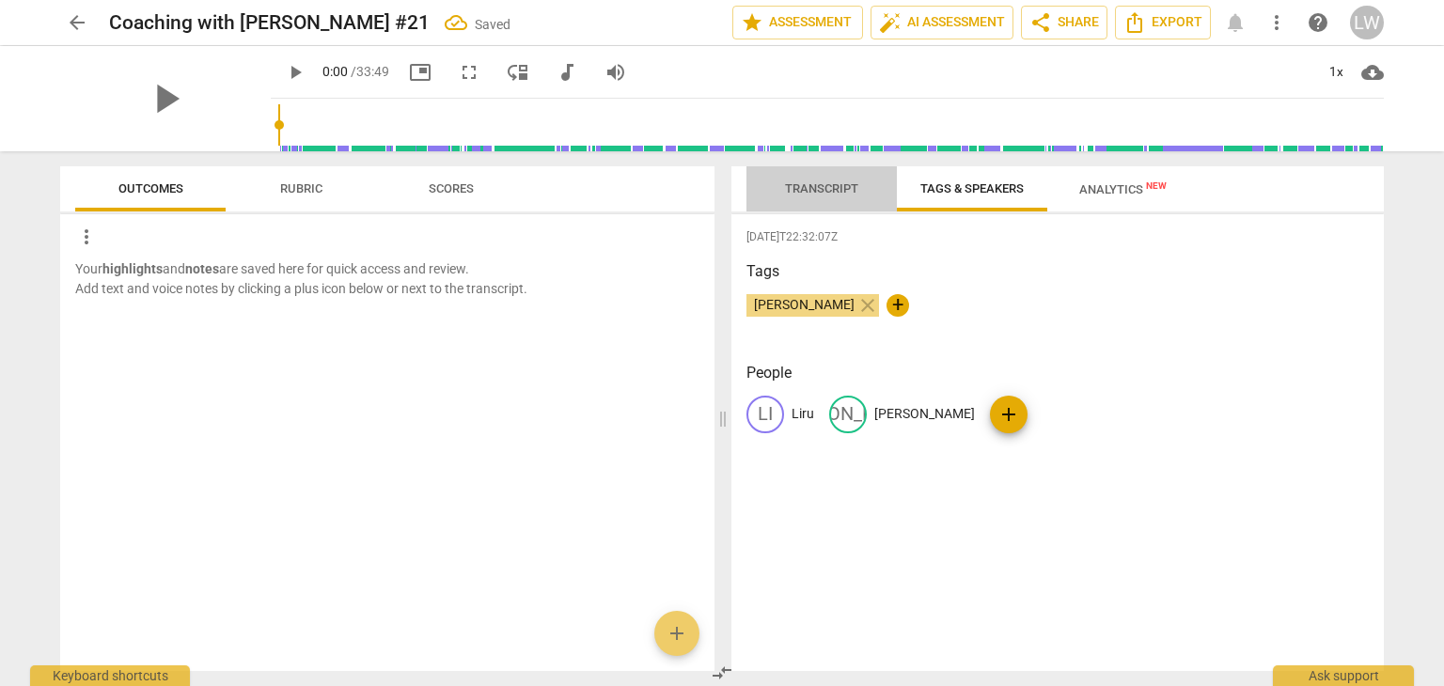
click at [825, 189] on span "Transcript" at bounding box center [821, 188] width 73 height 14
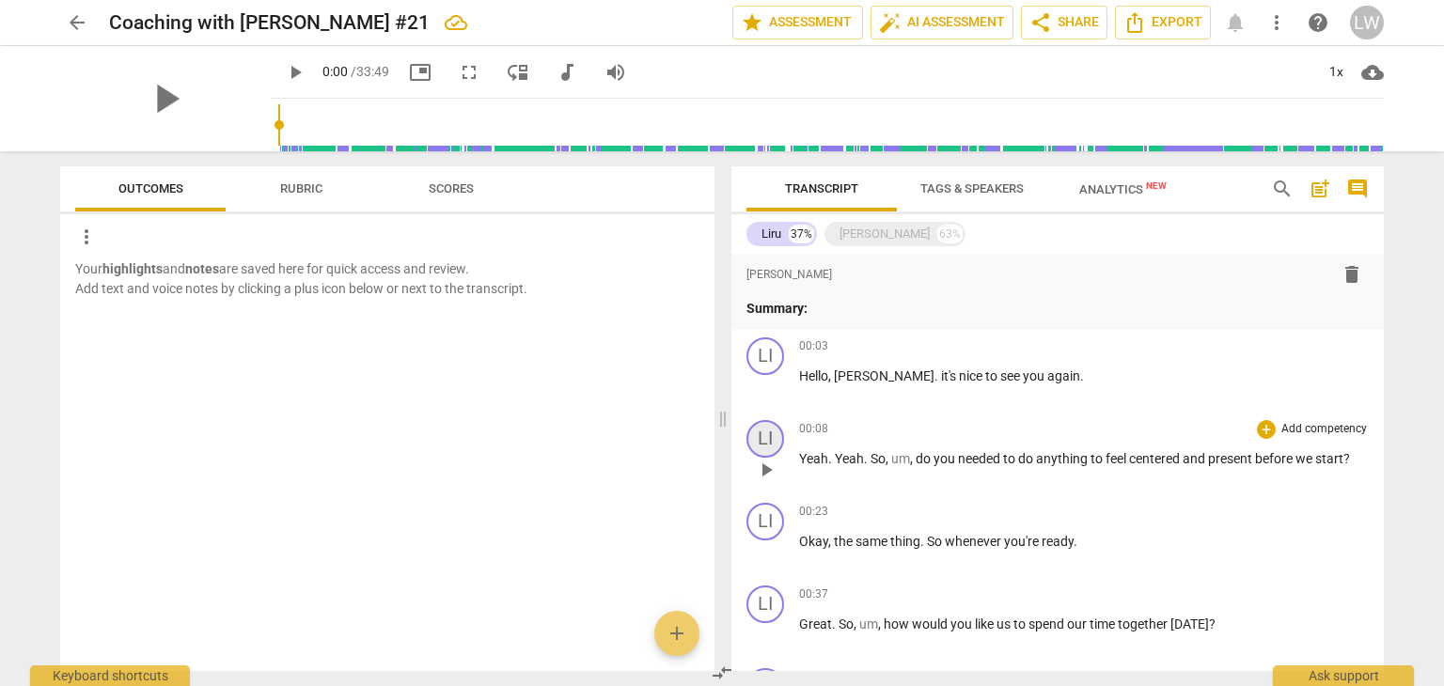
click at [771, 439] on div "LI" at bounding box center [765, 439] width 38 height 38
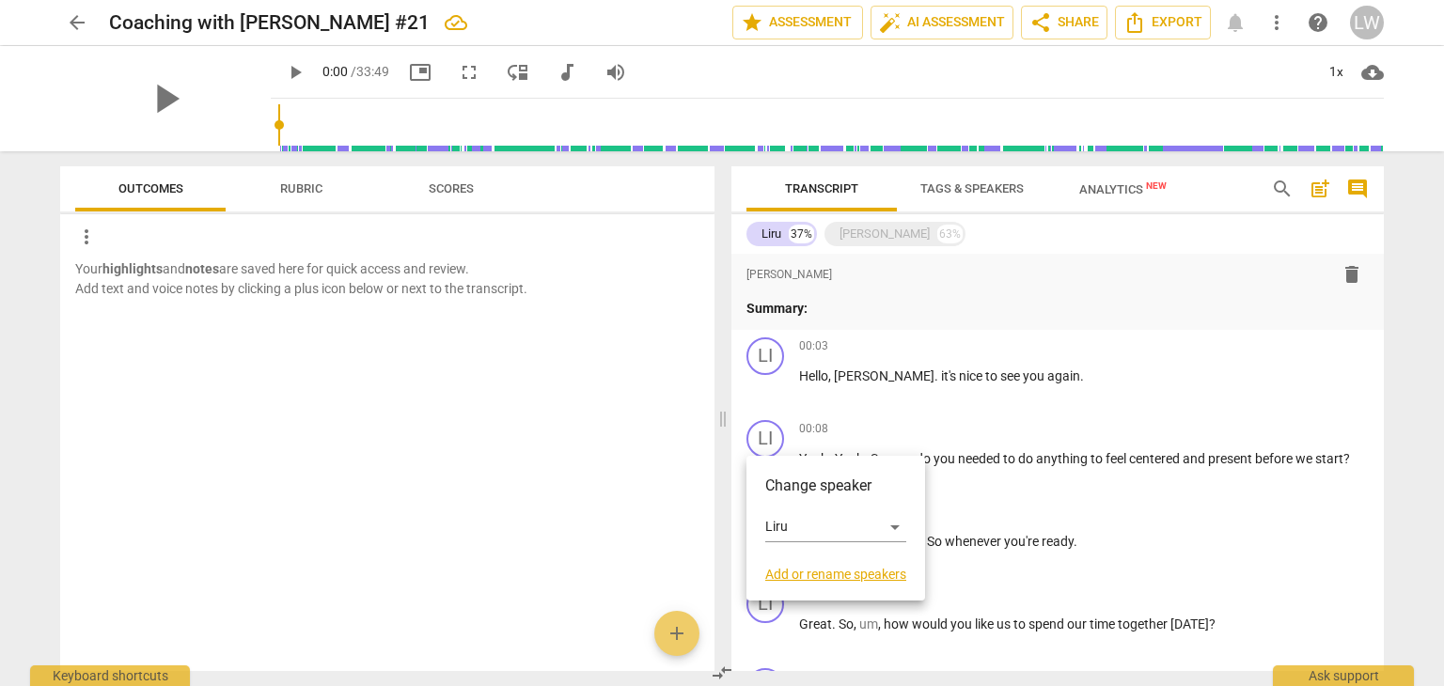
click at [883, 394] on div at bounding box center [722, 343] width 1444 height 686
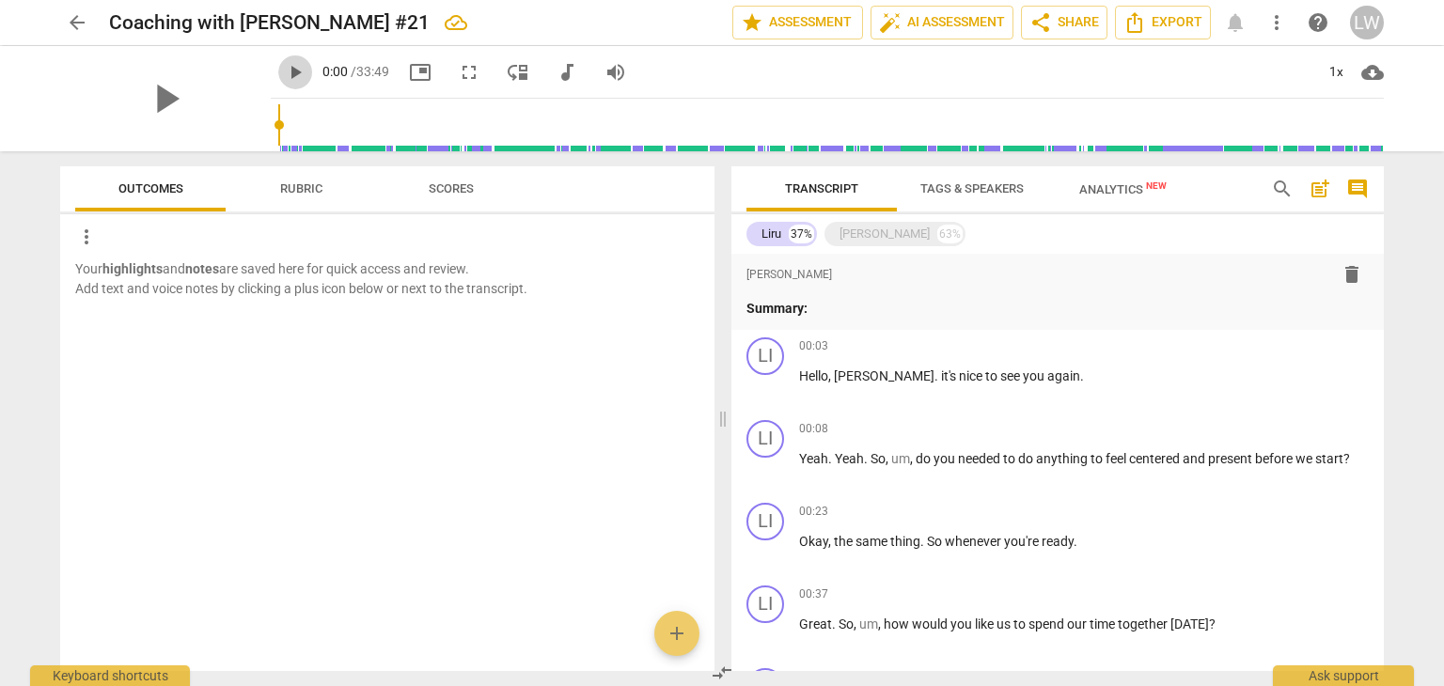
click at [284, 72] on span "play_arrow" at bounding box center [295, 72] width 23 height 23
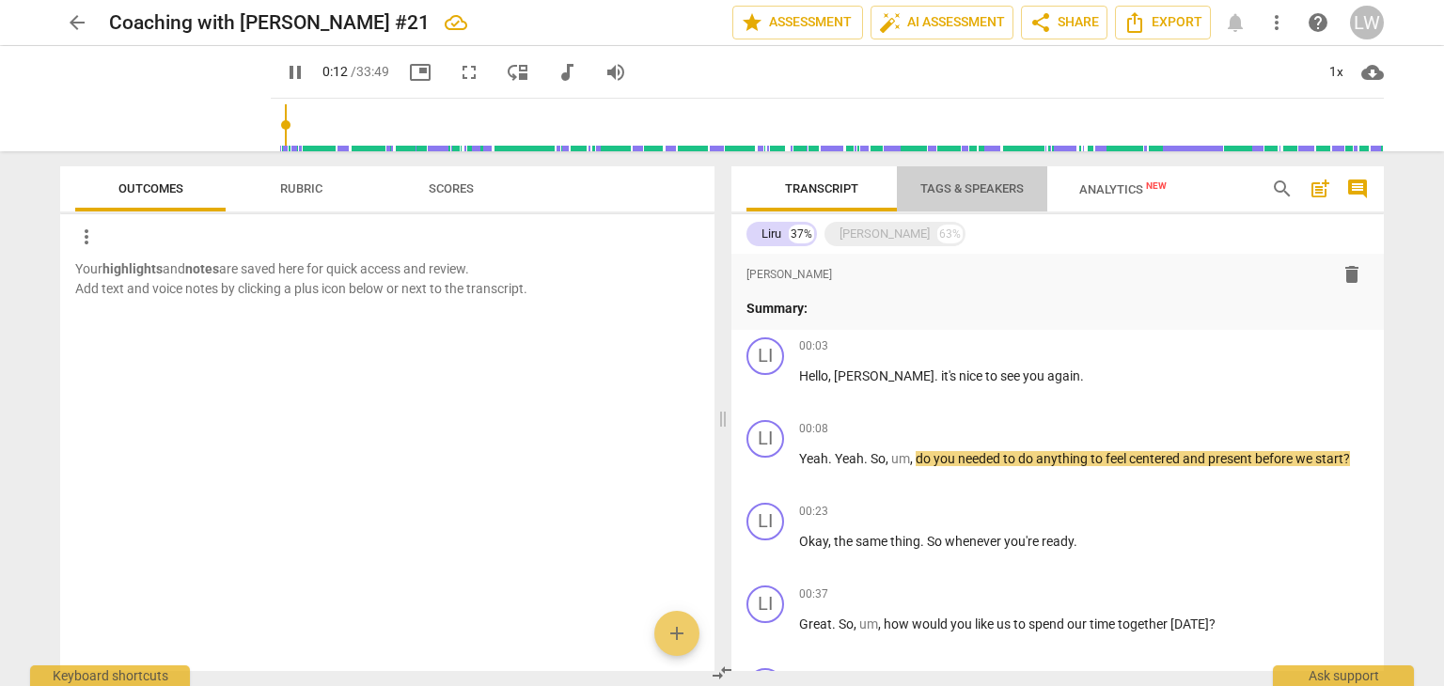
click at [958, 189] on span "Tags & Speakers" at bounding box center [971, 188] width 103 height 14
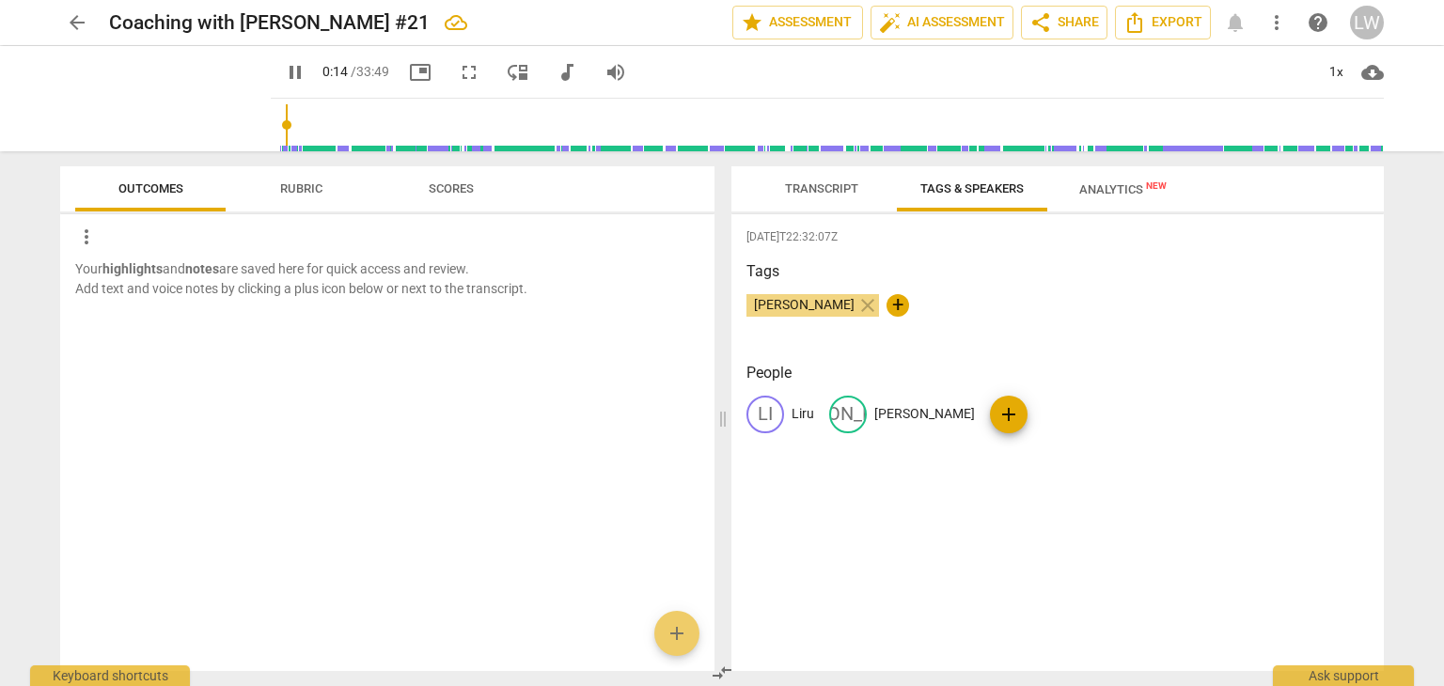
click at [830, 185] on span "Transcript" at bounding box center [821, 188] width 73 height 14
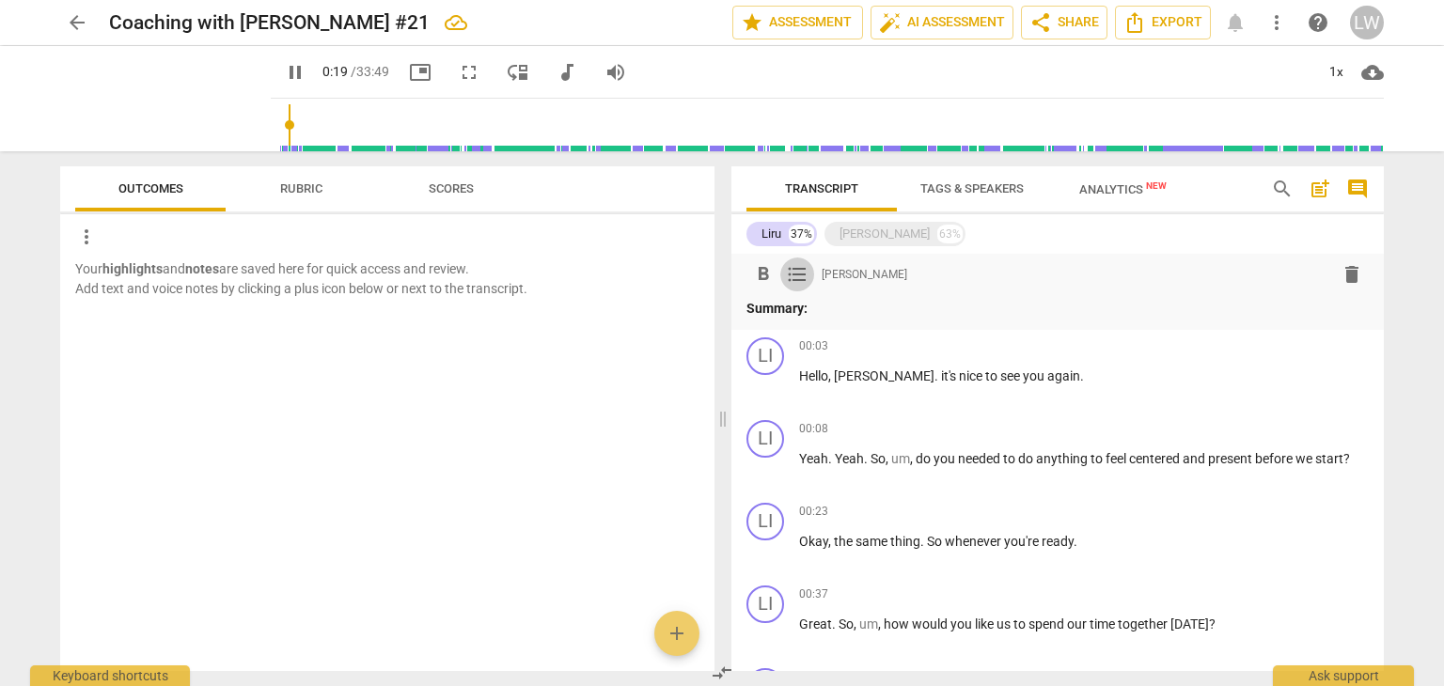
click at [800, 277] on span "format_list_bulleted" at bounding box center [797, 274] width 23 height 23
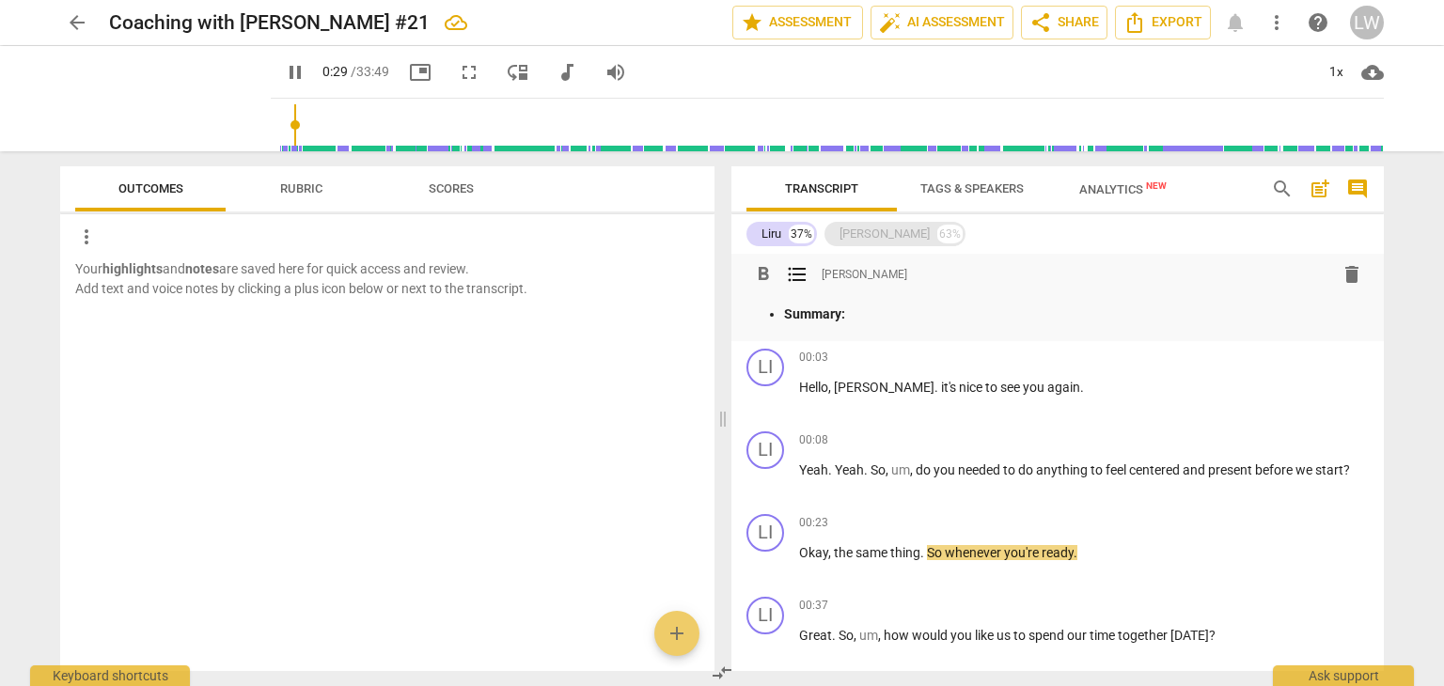
click at [871, 235] on div "[PERSON_NAME]" at bounding box center [884, 234] width 90 height 19
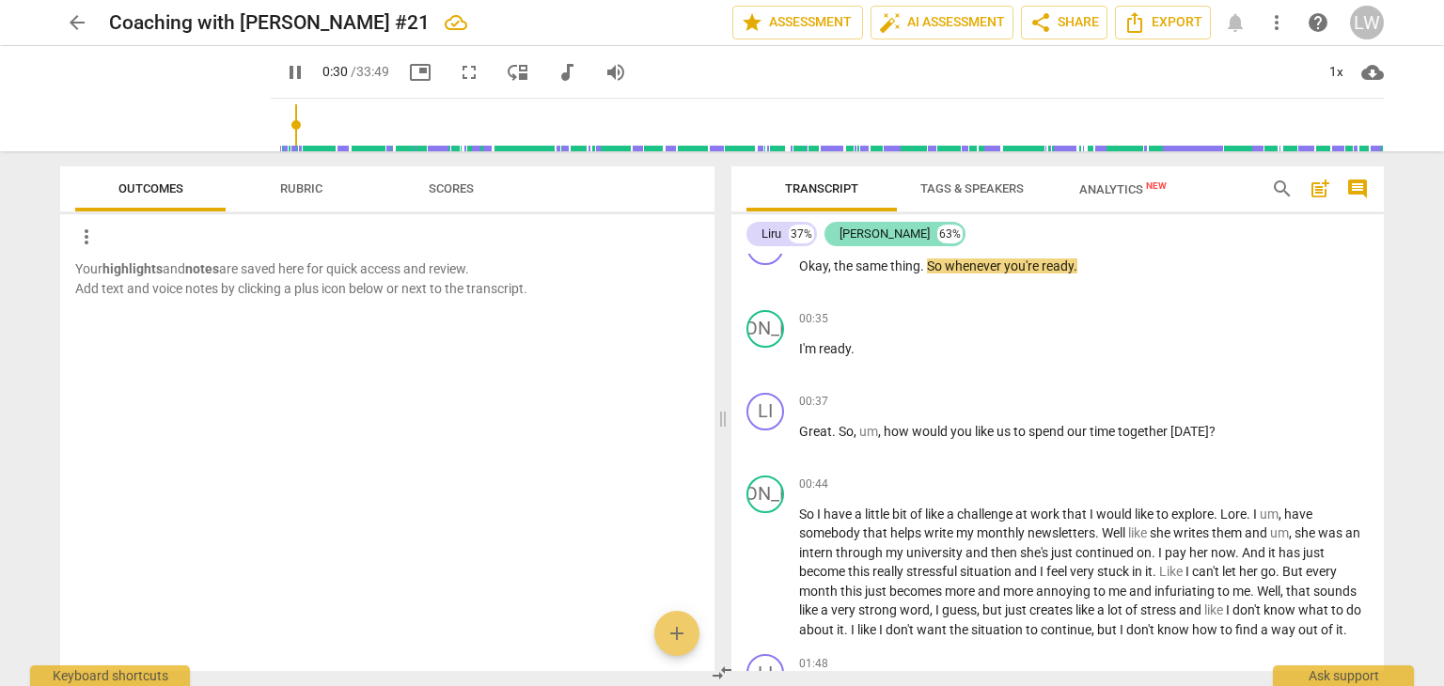
click at [869, 234] on div "[PERSON_NAME]" at bounding box center [884, 234] width 90 height 19
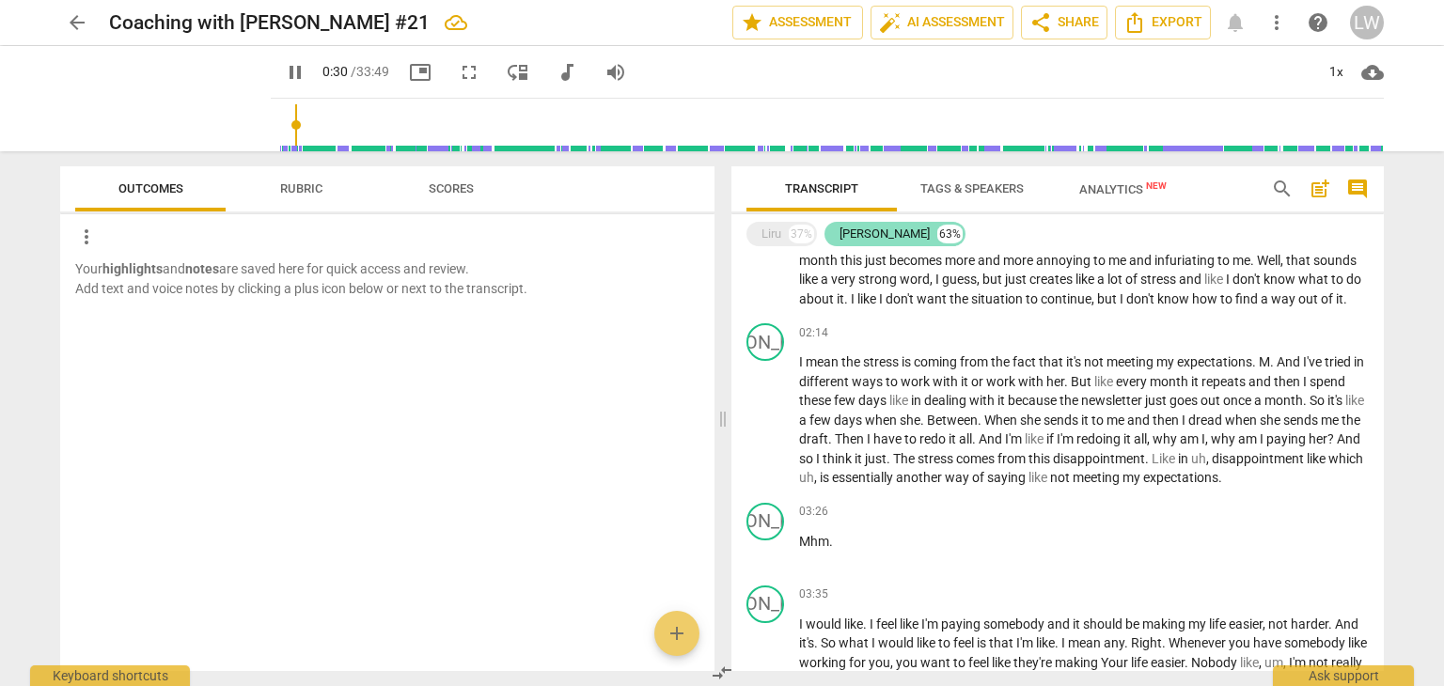
scroll to position [207, 0]
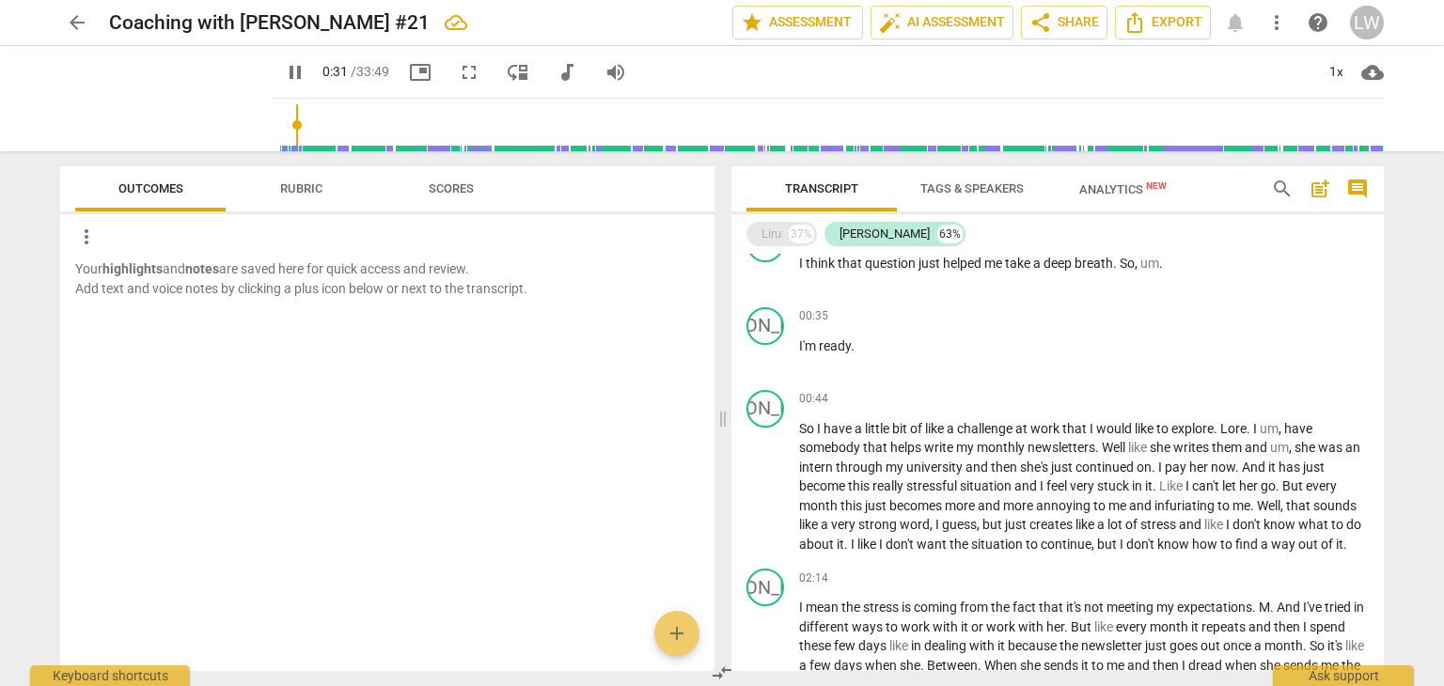
click at [784, 239] on div "Liru 37%" at bounding box center [781, 234] width 71 height 24
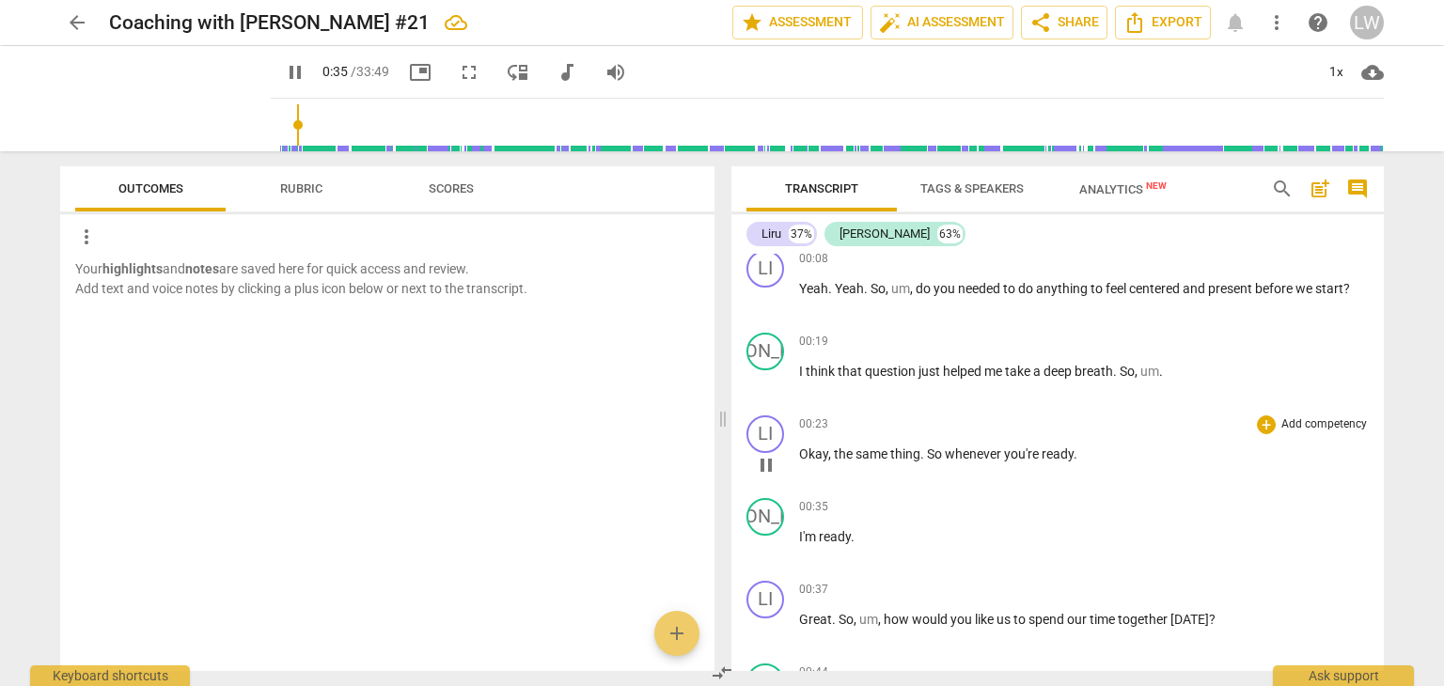
scroll to position [170, 0]
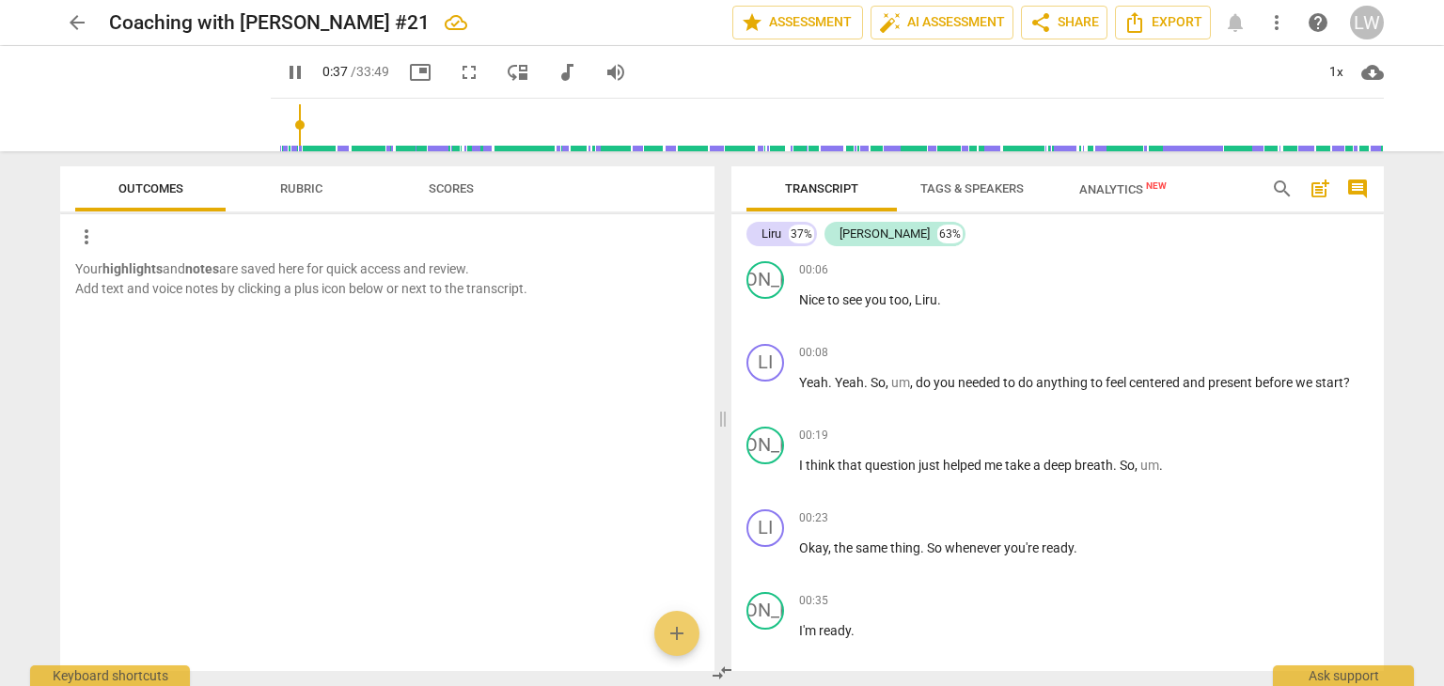
click at [284, 69] on span "pause" at bounding box center [295, 72] width 23 height 23
type input "38"
click at [1263, 352] on div "+" at bounding box center [1266, 353] width 19 height 19
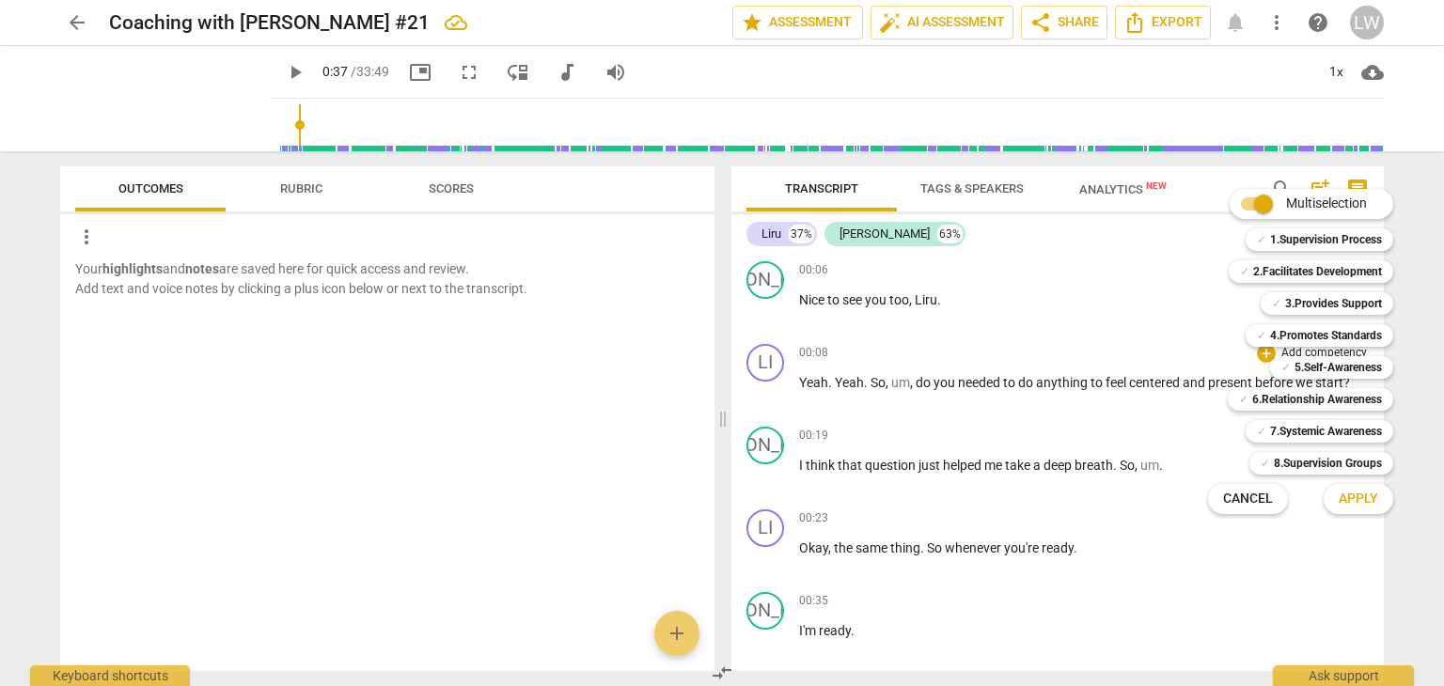
click at [1158, 377] on div at bounding box center [722, 343] width 1444 height 686
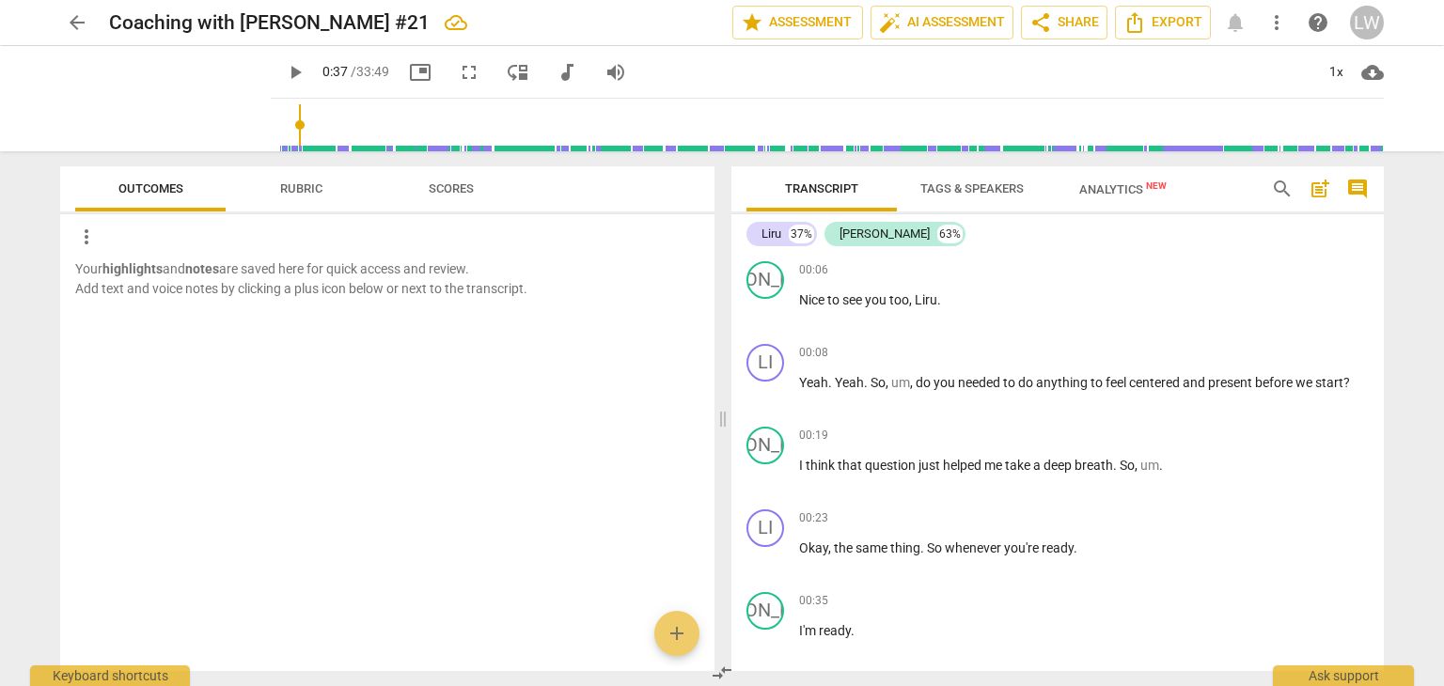
click at [1324, 189] on span "post_add" at bounding box center [1320, 189] width 23 height 23
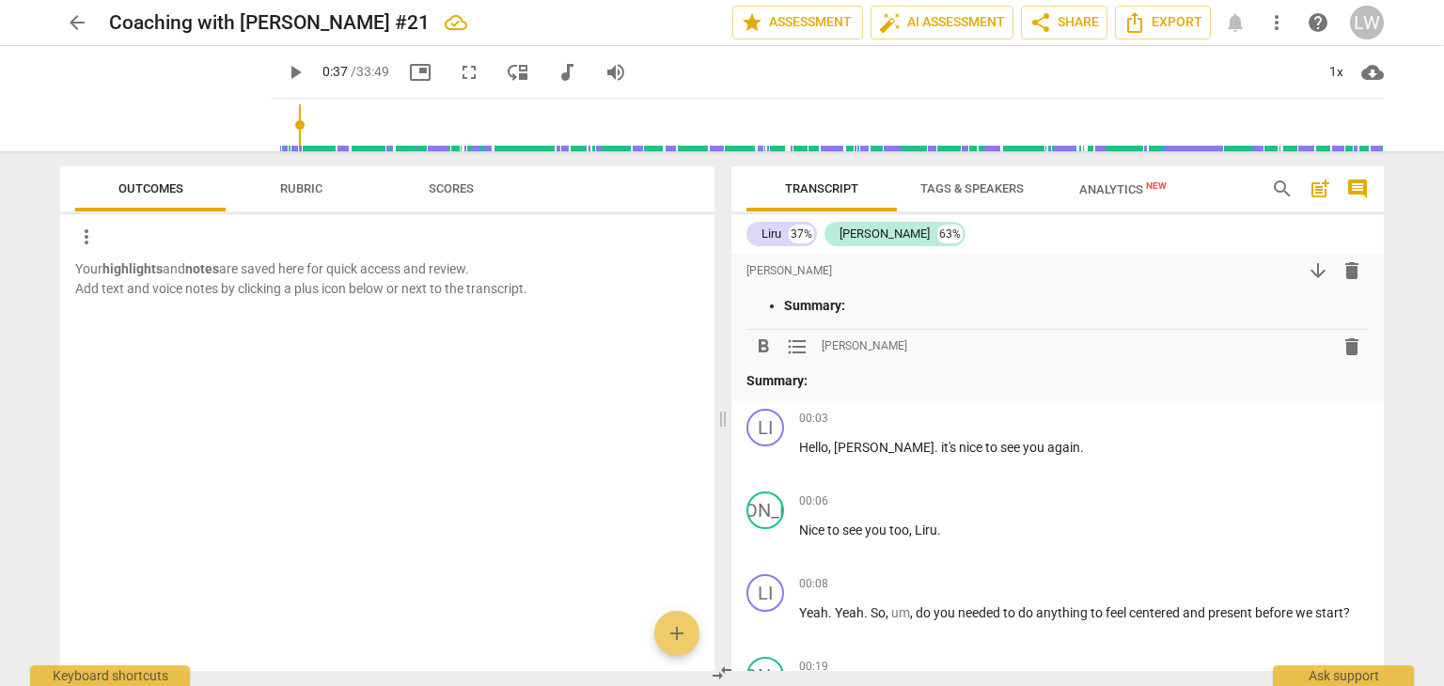
scroll to position [0, 0]
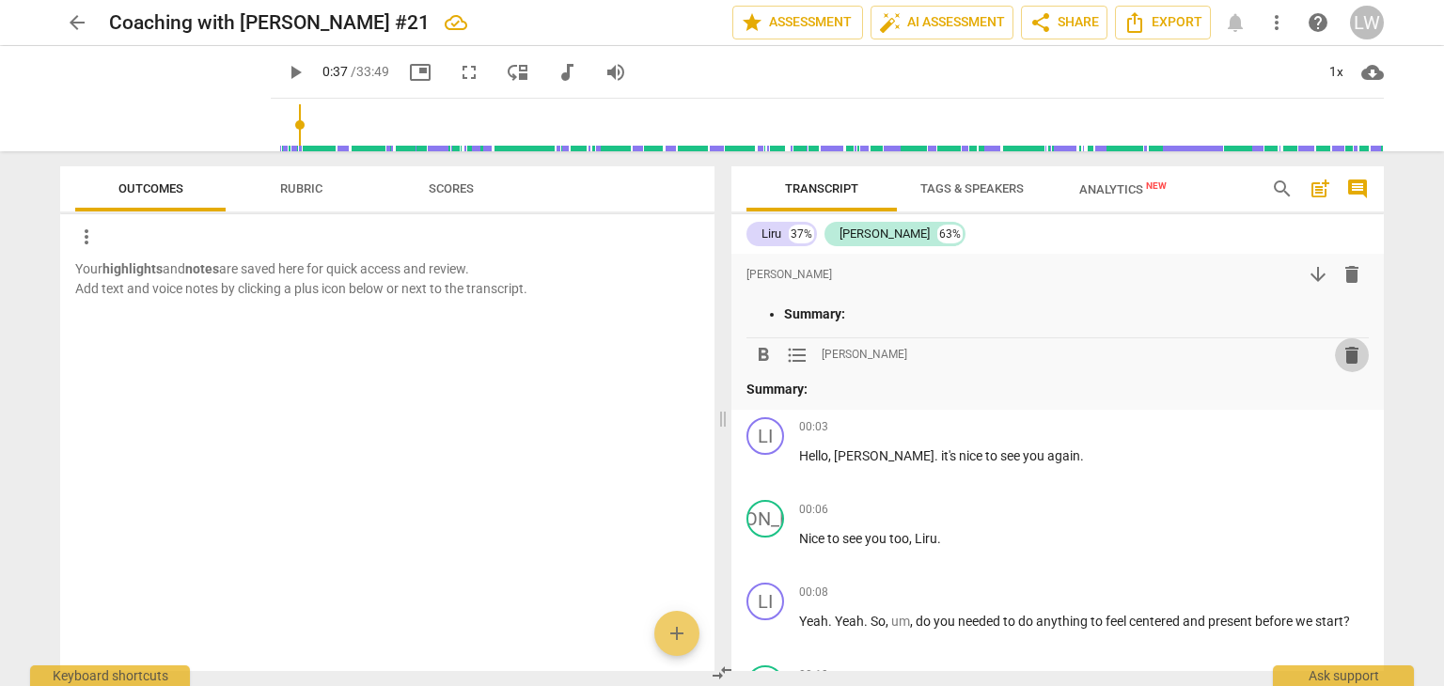
click at [1346, 358] on span "delete" at bounding box center [1352, 355] width 23 height 23
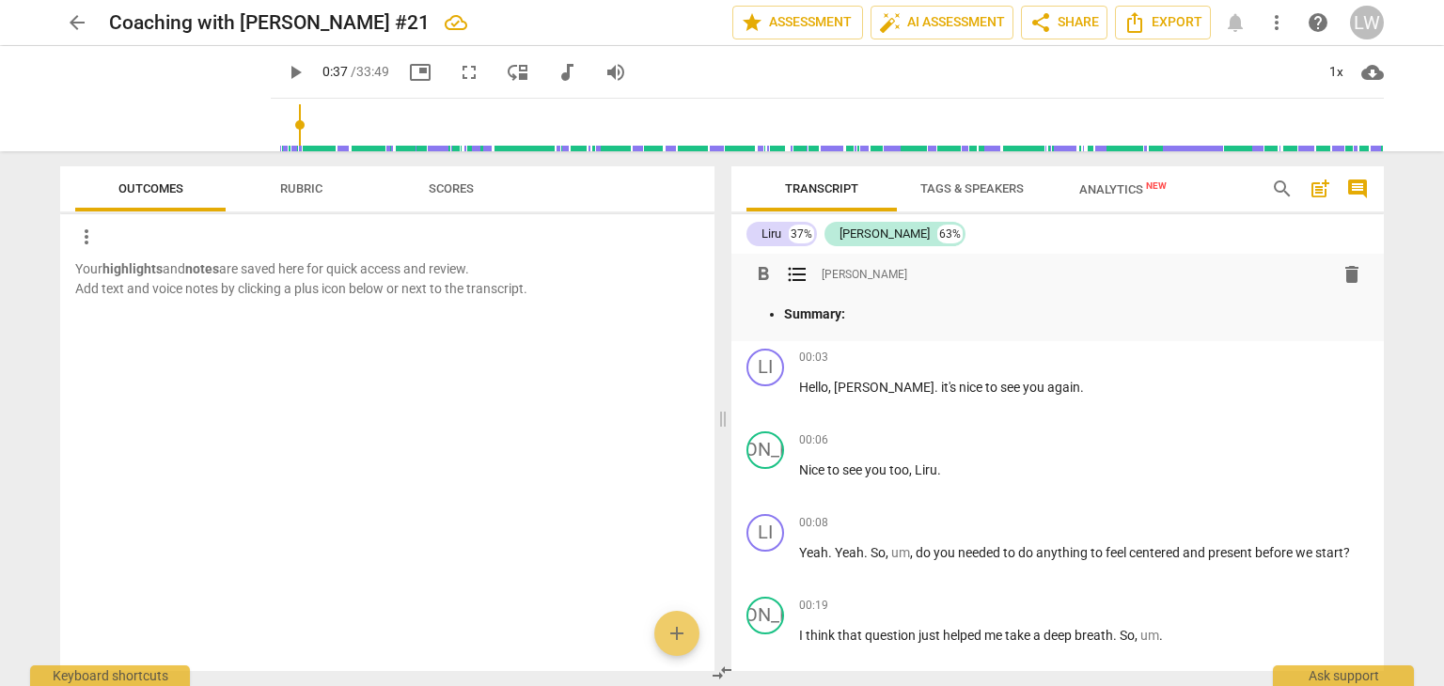
click at [907, 315] on p "Summary:" at bounding box center [1076, 315] width 585 height 20
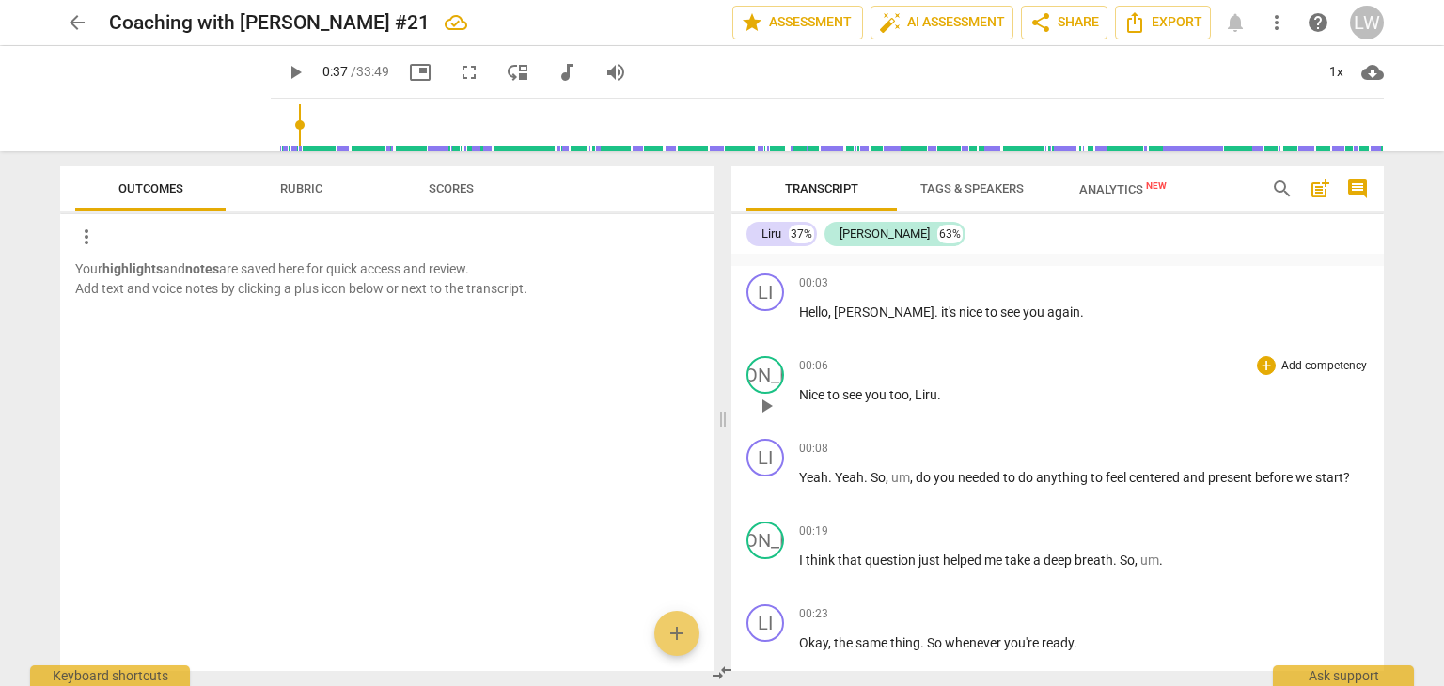
scroll to position [188, 0]
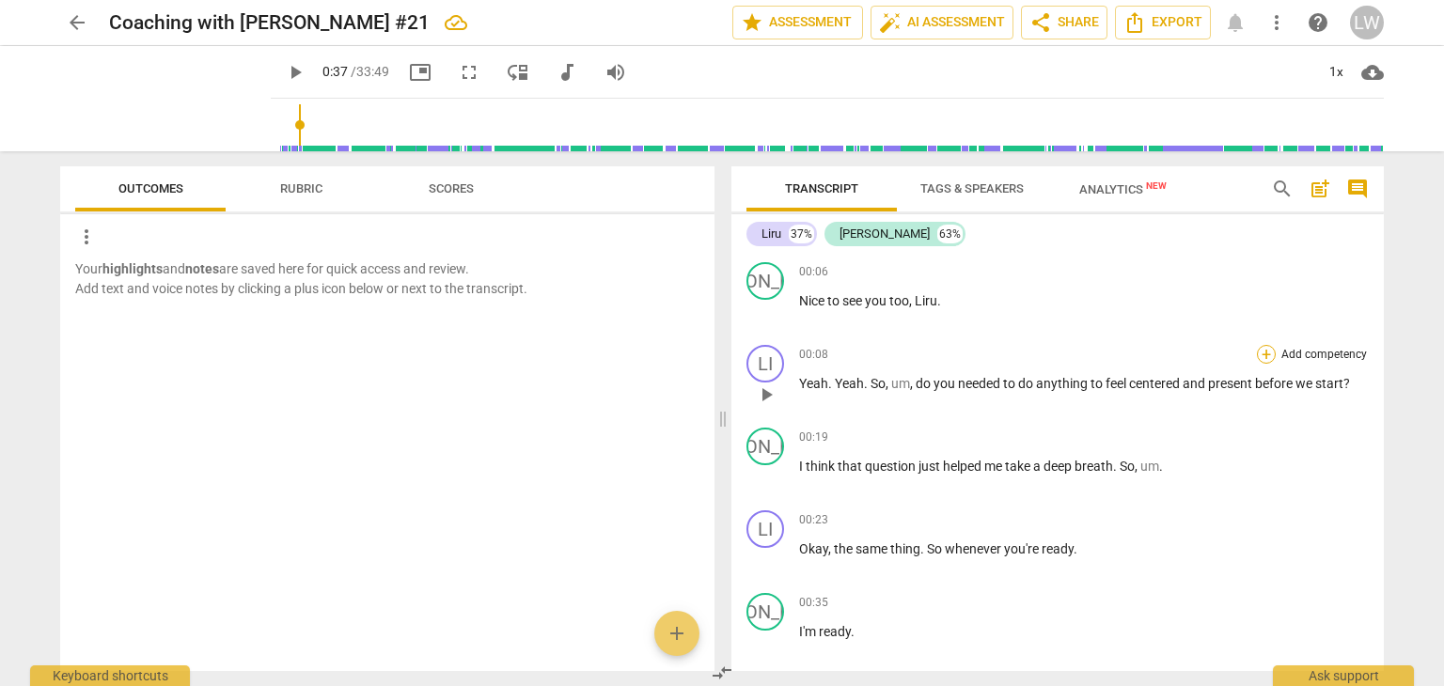
click at [1267, 351] on div "+" at bounding box center [1266, 354] width 19 height 19
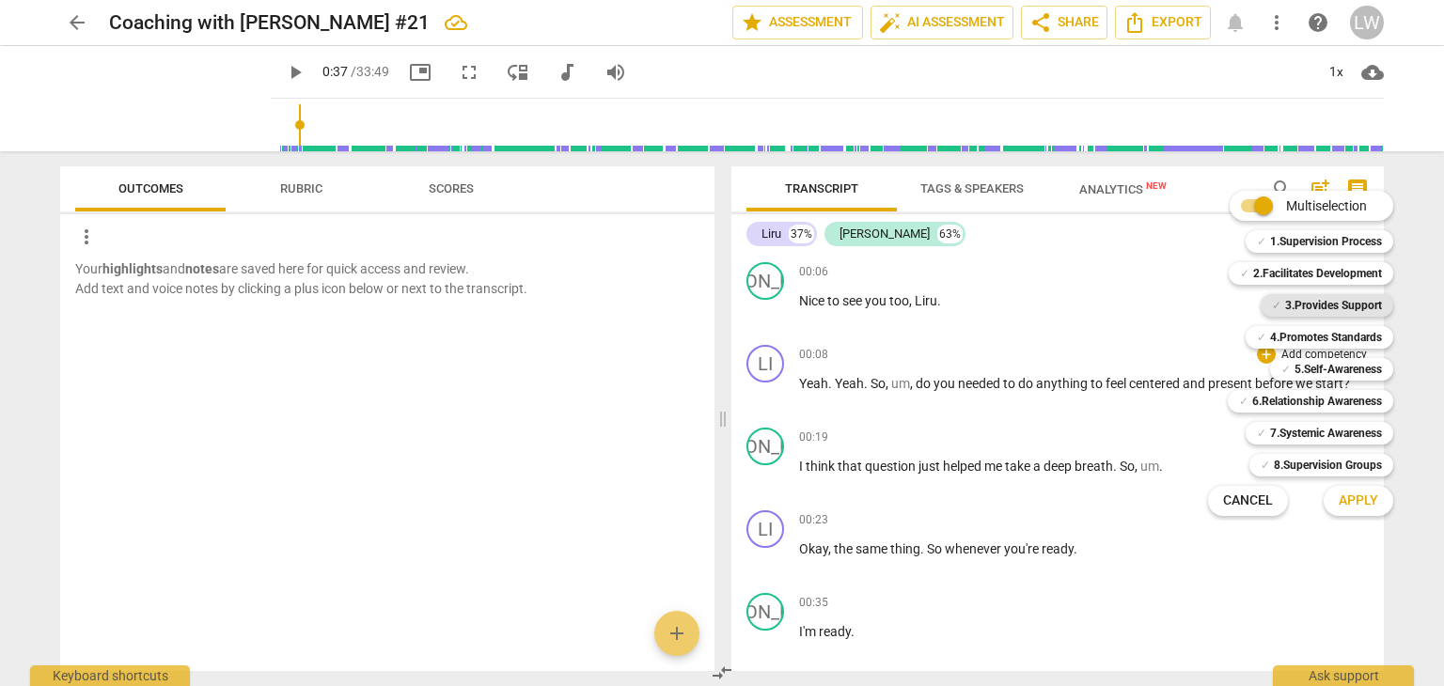
click at [1323, 299] on b "3.Provides Support" at bounding box center [1333, 305] width 97 height 23
click at [1350, 503] on span "Apply" at bounding box center [1358, 501] width 39 height 19
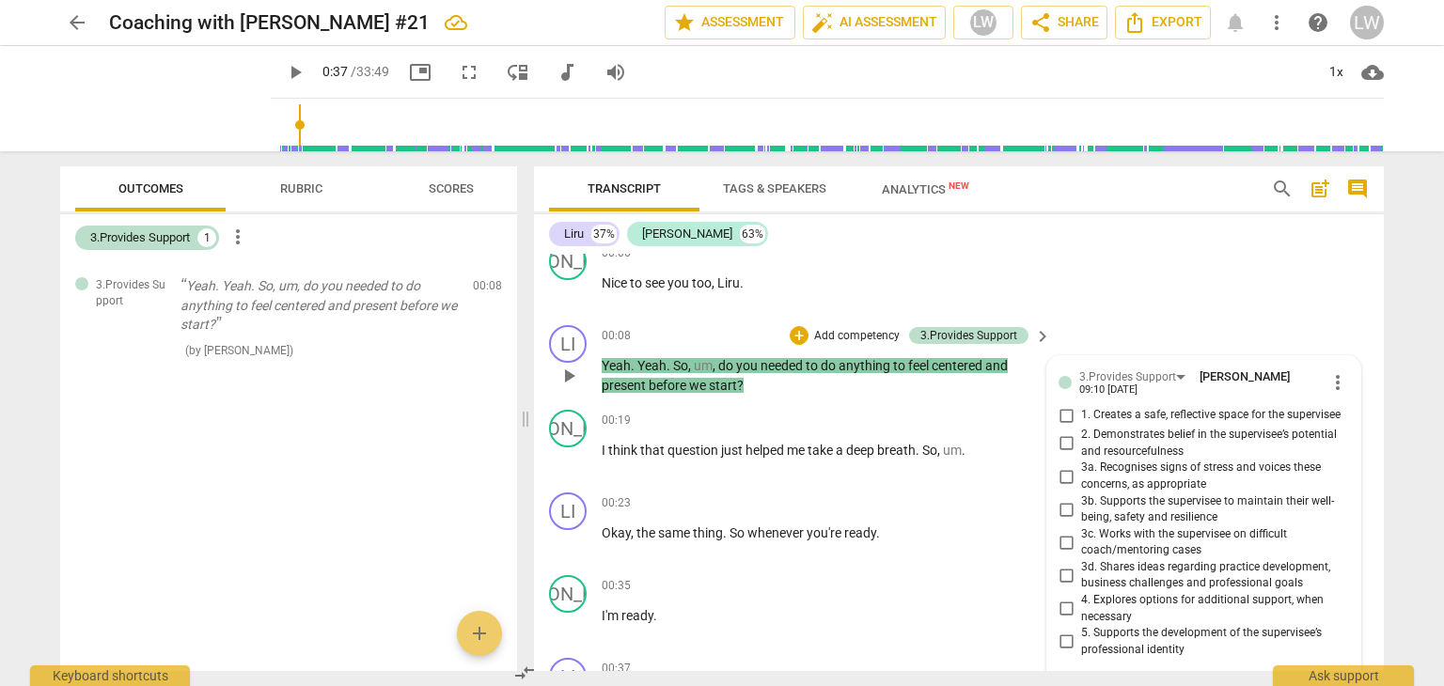
scroll to position [162, 0]
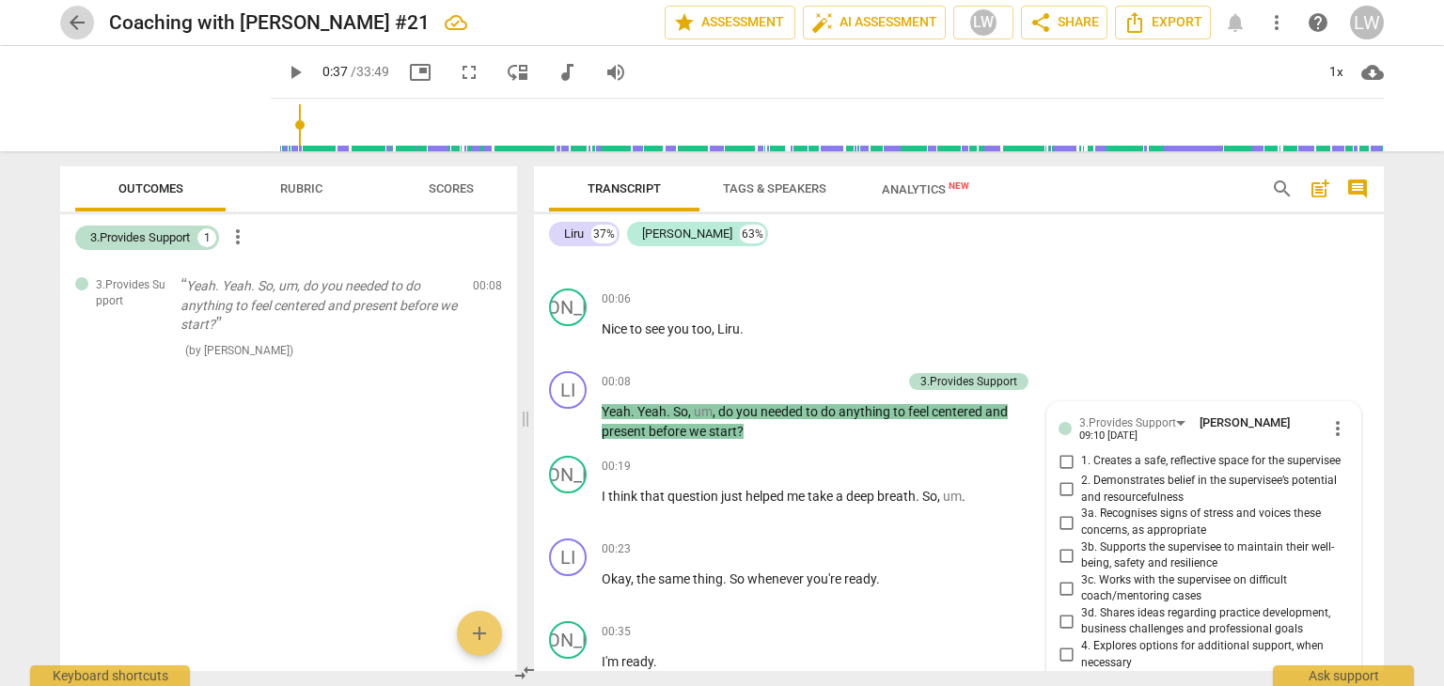
click at [80, 23] on span "arrow_back" at bounding box center [77, 22] width 23 height 23
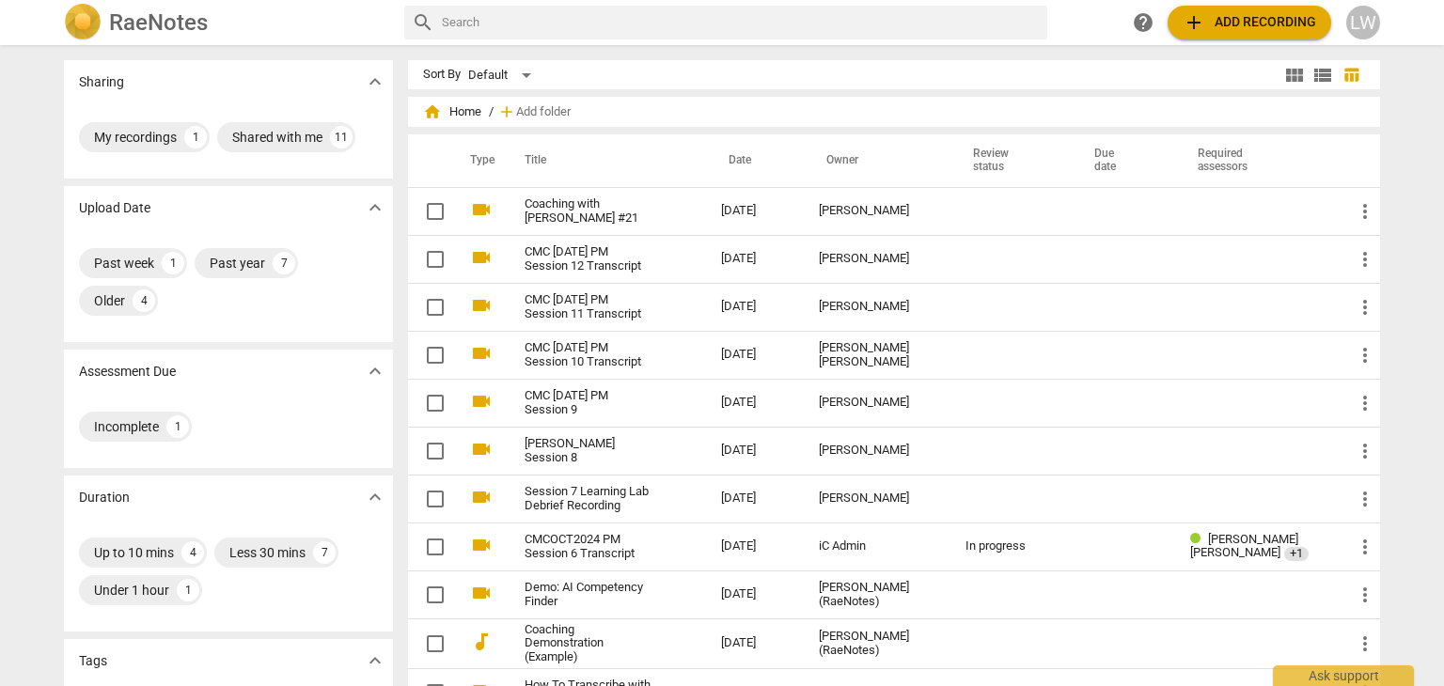
click at [1283, 69] on span "view_module" at bounding box center [1294, 75] width 23 height 23
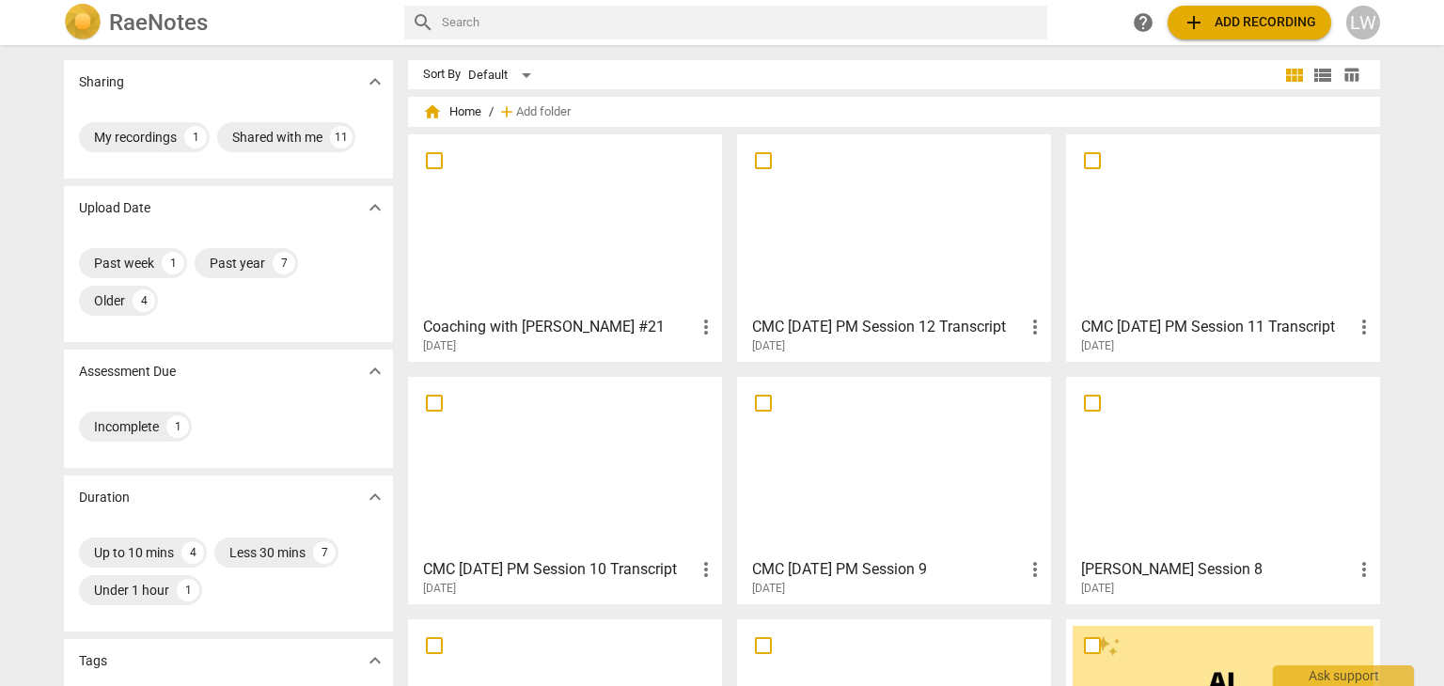
click at [1320, 76] on span "view_list" at bounding box center [1322, 75] width 23 height 23
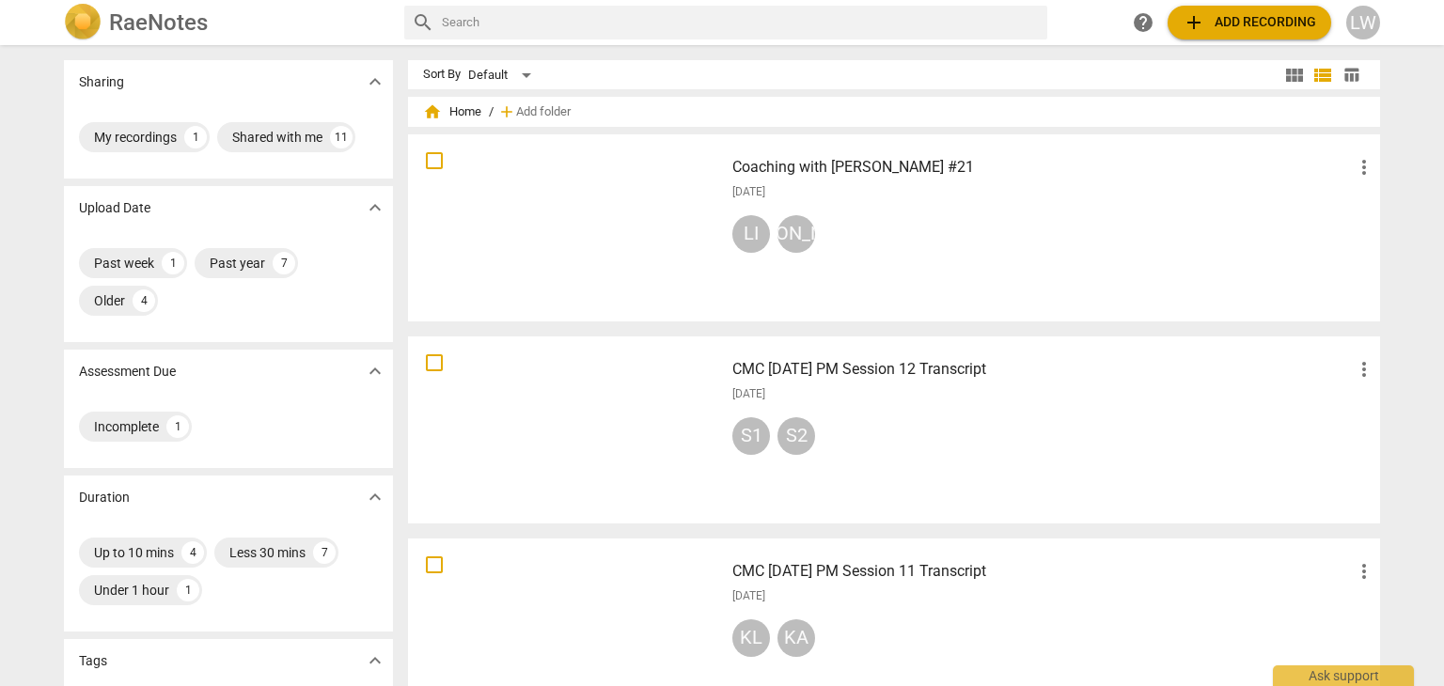
click at [1350, 76] on span "table_chart" at bounding box center [1351, 75] width 18 height 18
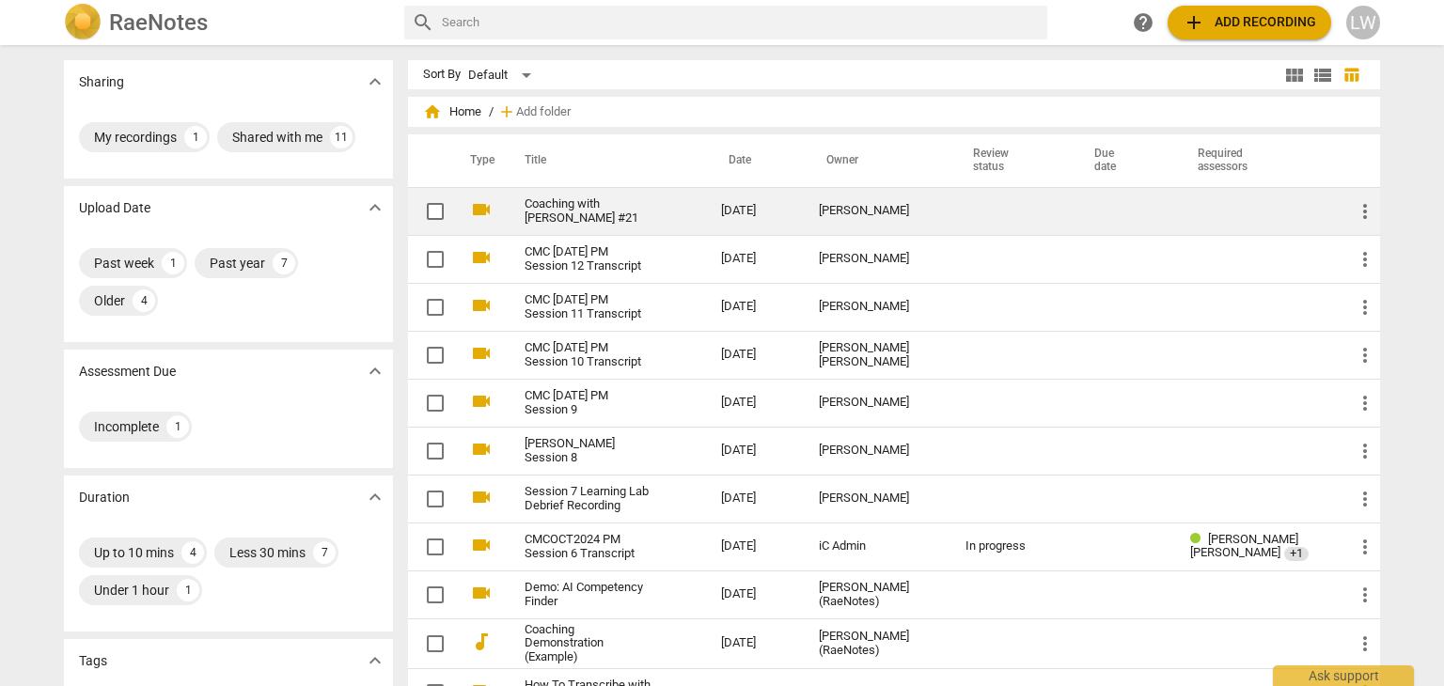
click at [577, 212] on link "Coaching with [PERSON_NAME] #21" at bounding box center [589, 211] width 129 height 28
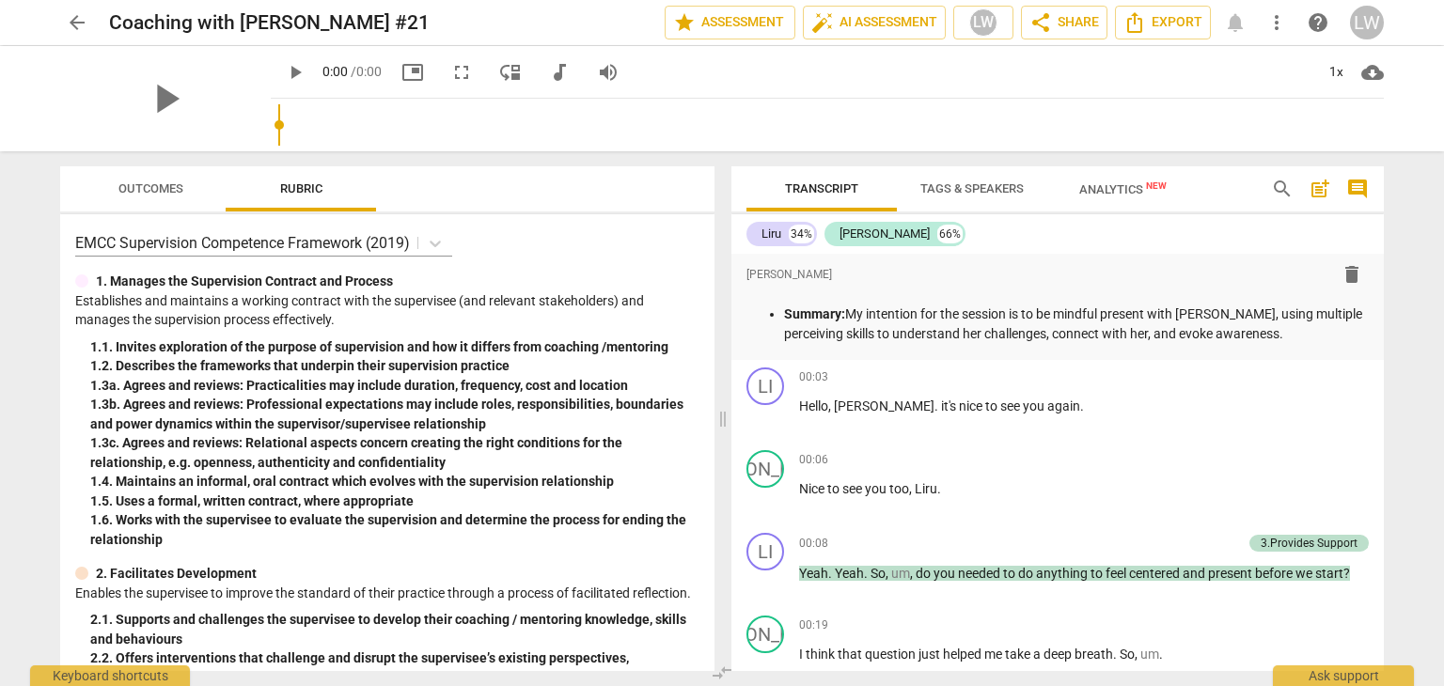
click at [149, 81] on div "arrow_back Coaching with [PERSON_NAME] #21 edit star Assessment auto_fix_high A…" at bounding box center [722, 343] width 1444 height 686
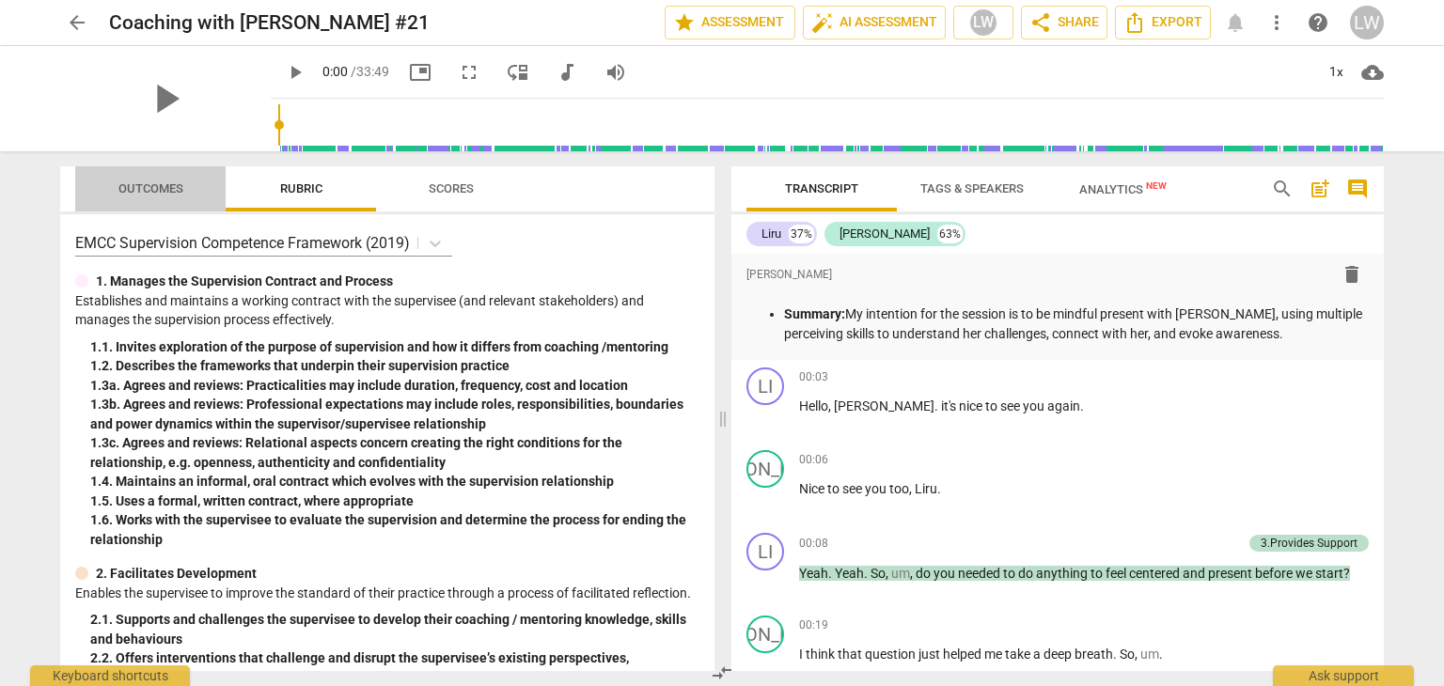
click at [150, 187] on span "Outcomes" at bounding box center [150, 188] width 65 height 14
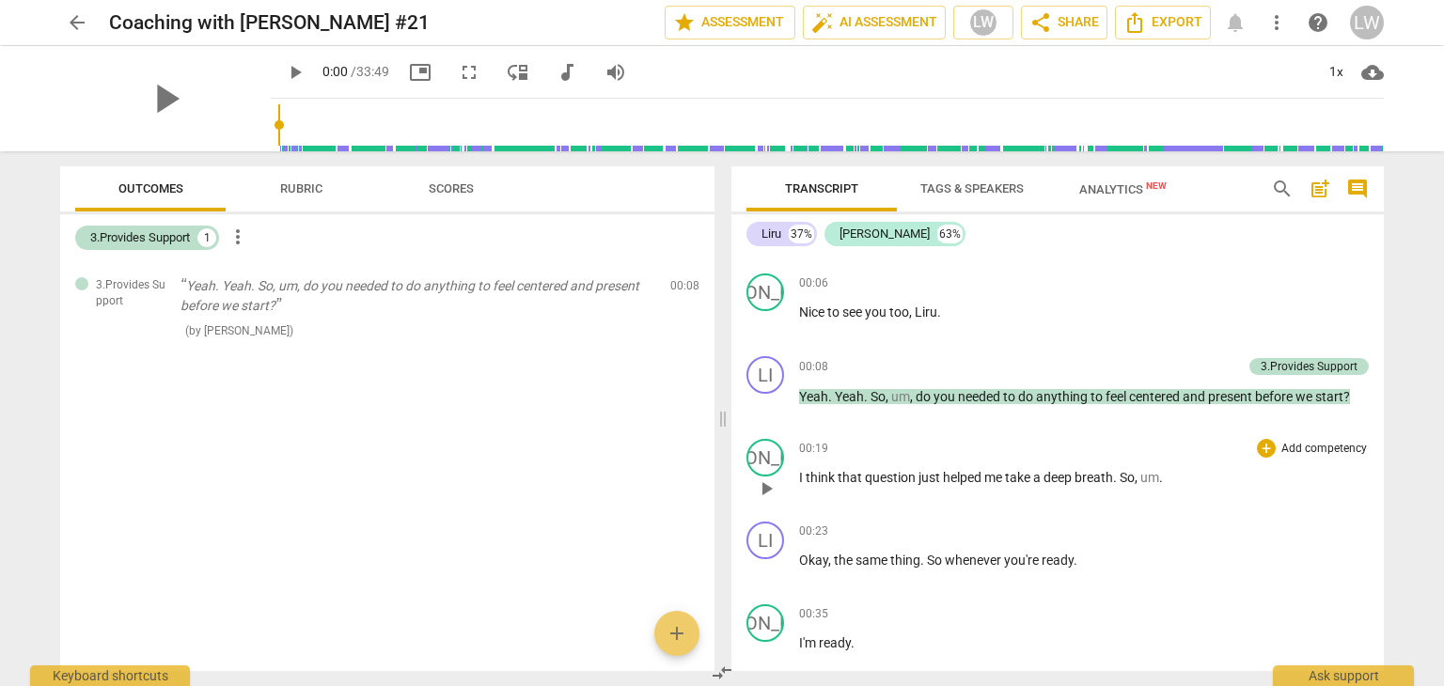
scroll to position [188, 0]
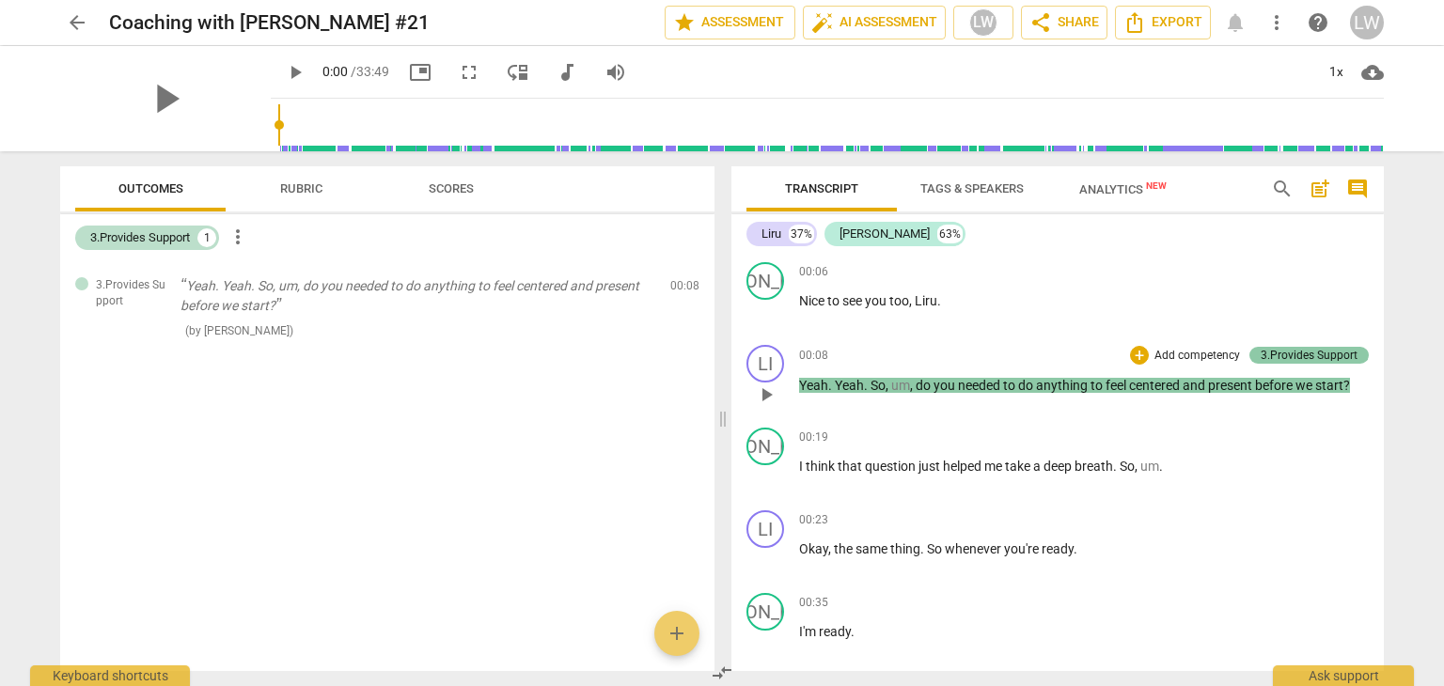
click at [1290, 353] on div "3.Provides Support" at bounding box center [1309, 355] width 97 height 17
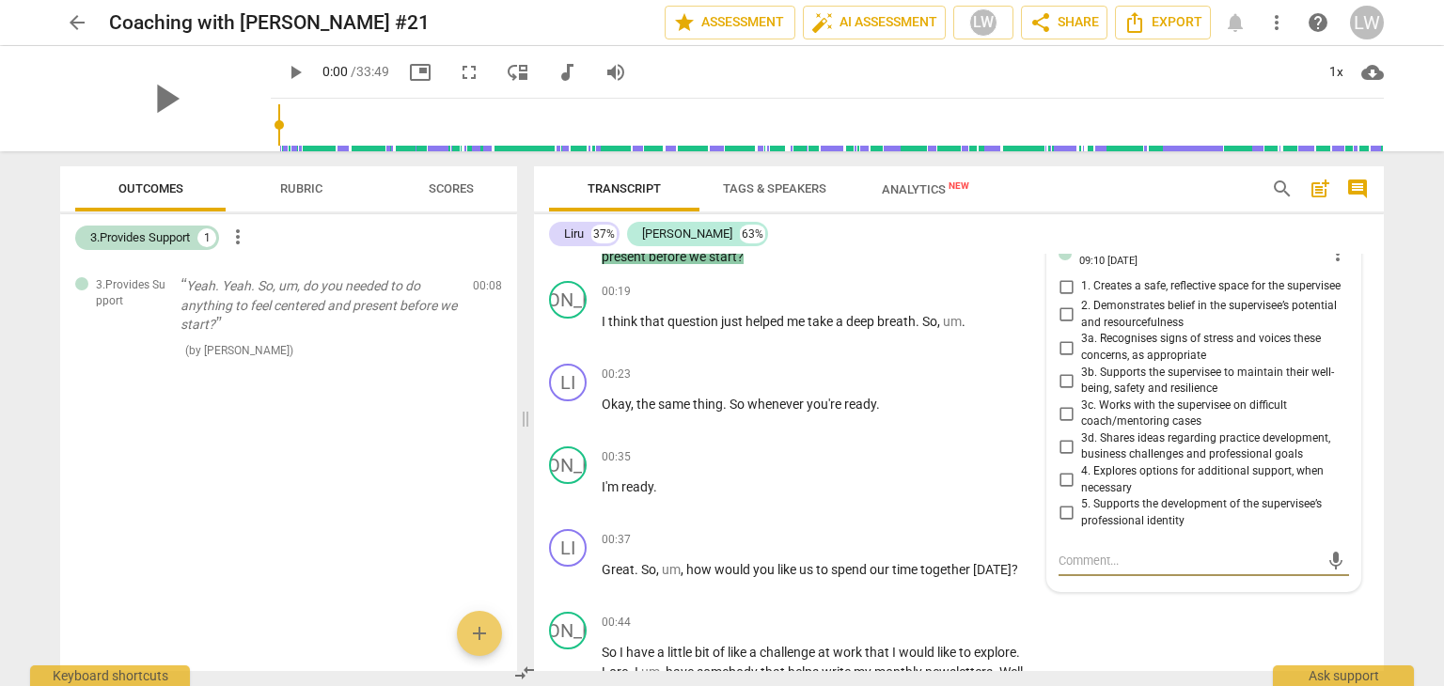
scroll to position [306, 0]
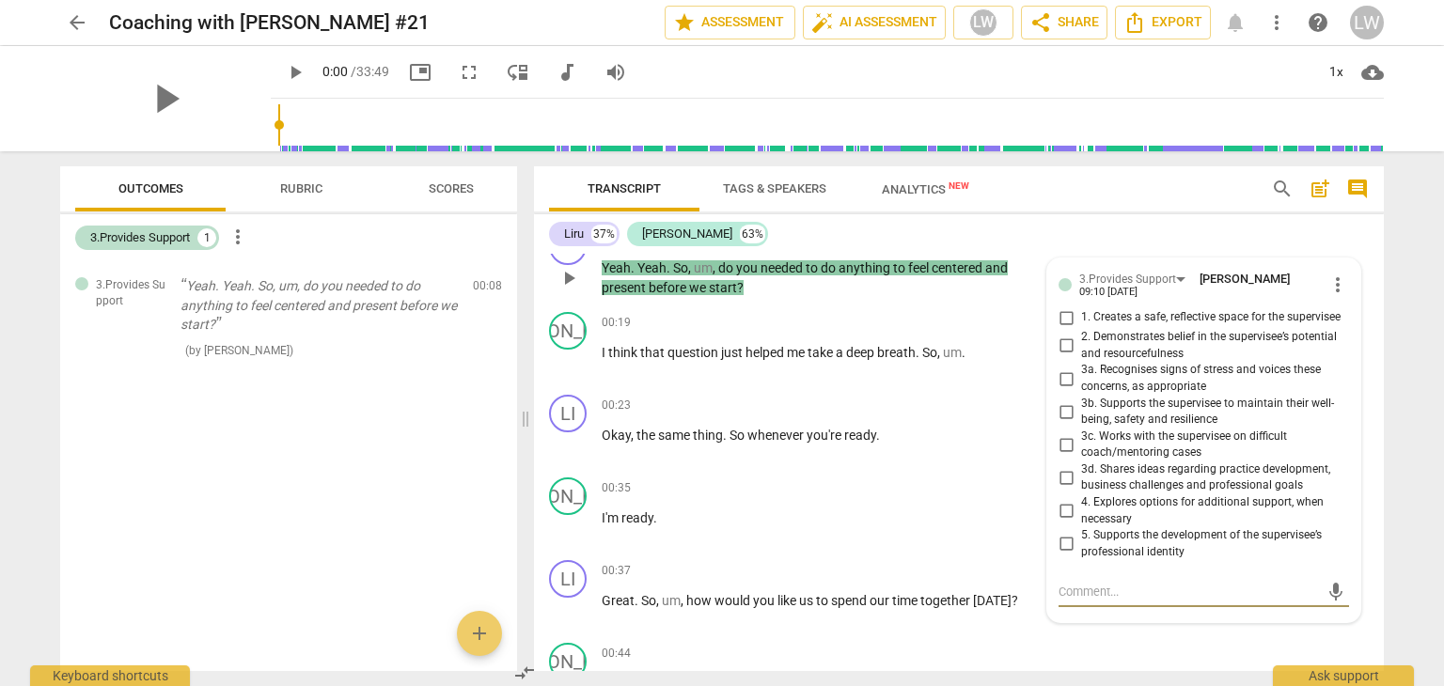
type textarea "I"
type textarea "I r"
type textarea "I re"
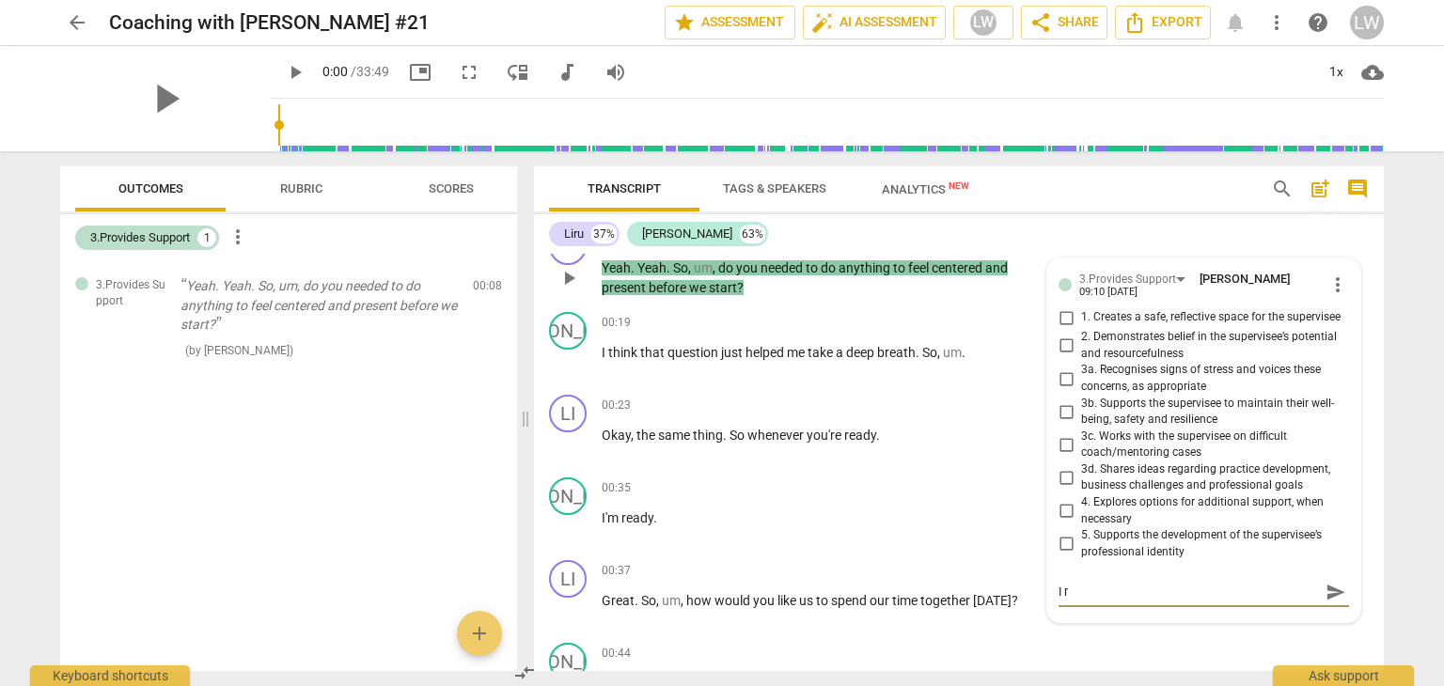
type textarea "I re"
type textarea "I rea"
type textarea "I real"
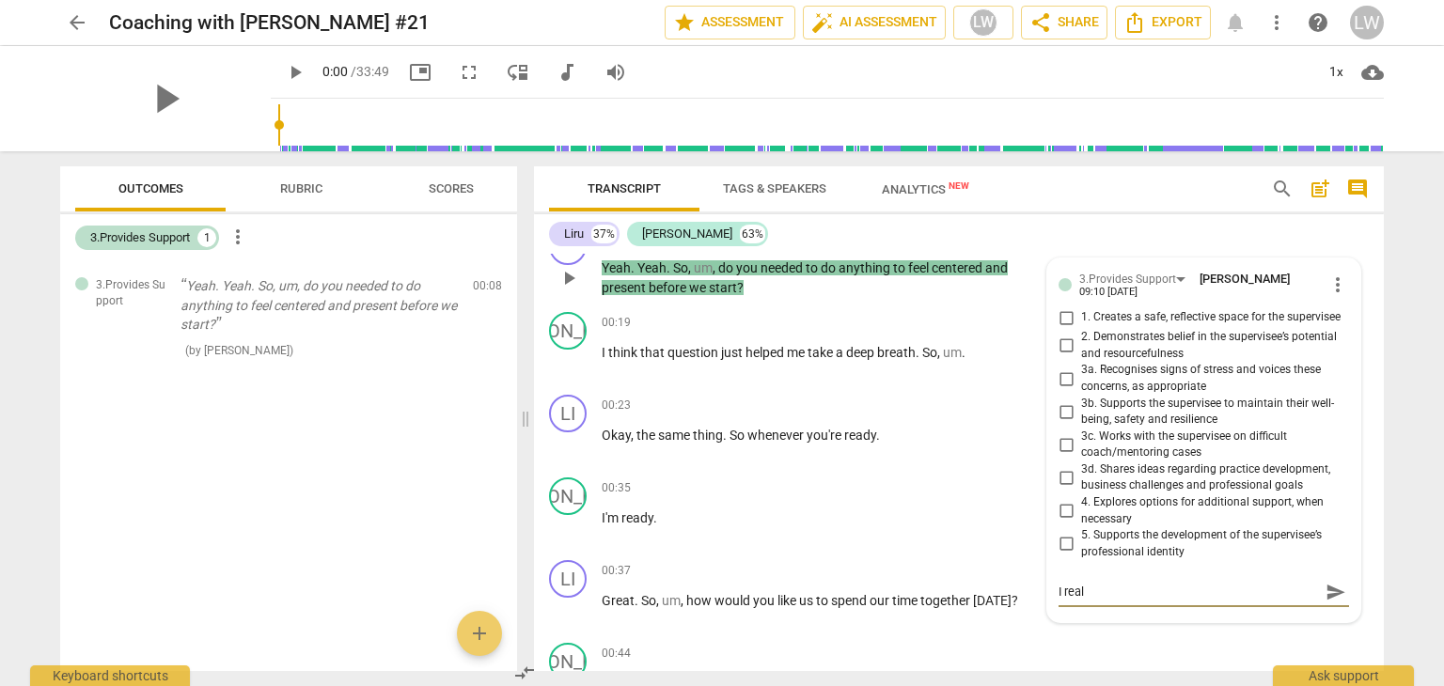
type textarea "I reali"
type textarea "I realiz"
type textarea "I realize"
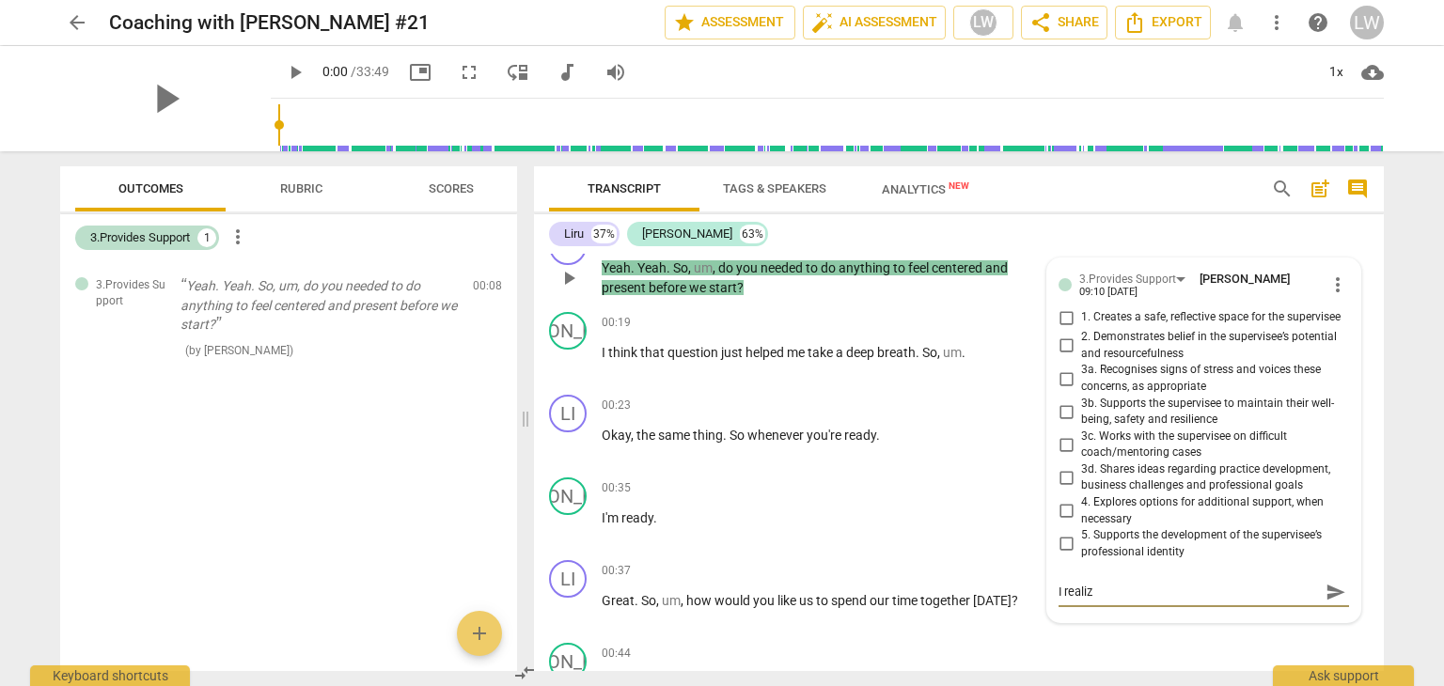
type textarea "I realize"
type textarea "I realize t"
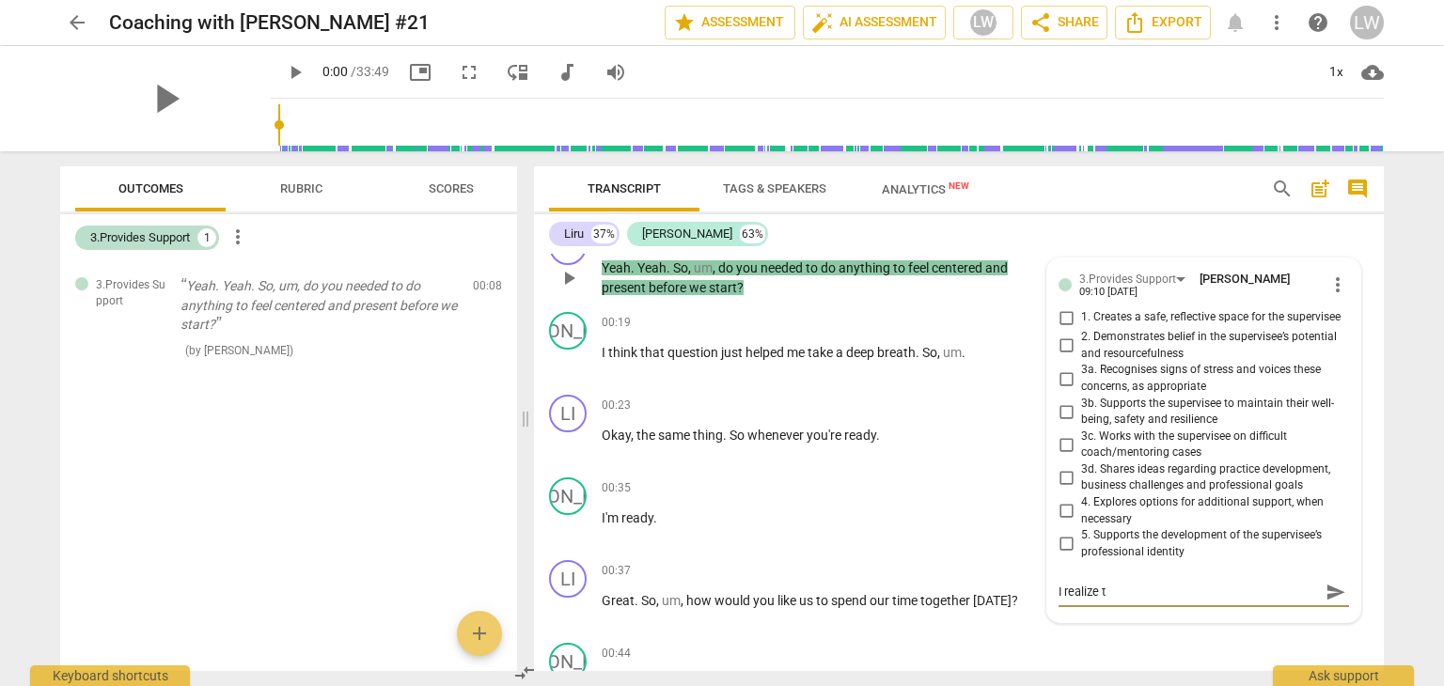
type textarea "I realize th"
type textarea "I realize tha"
type textarea "I realize that"
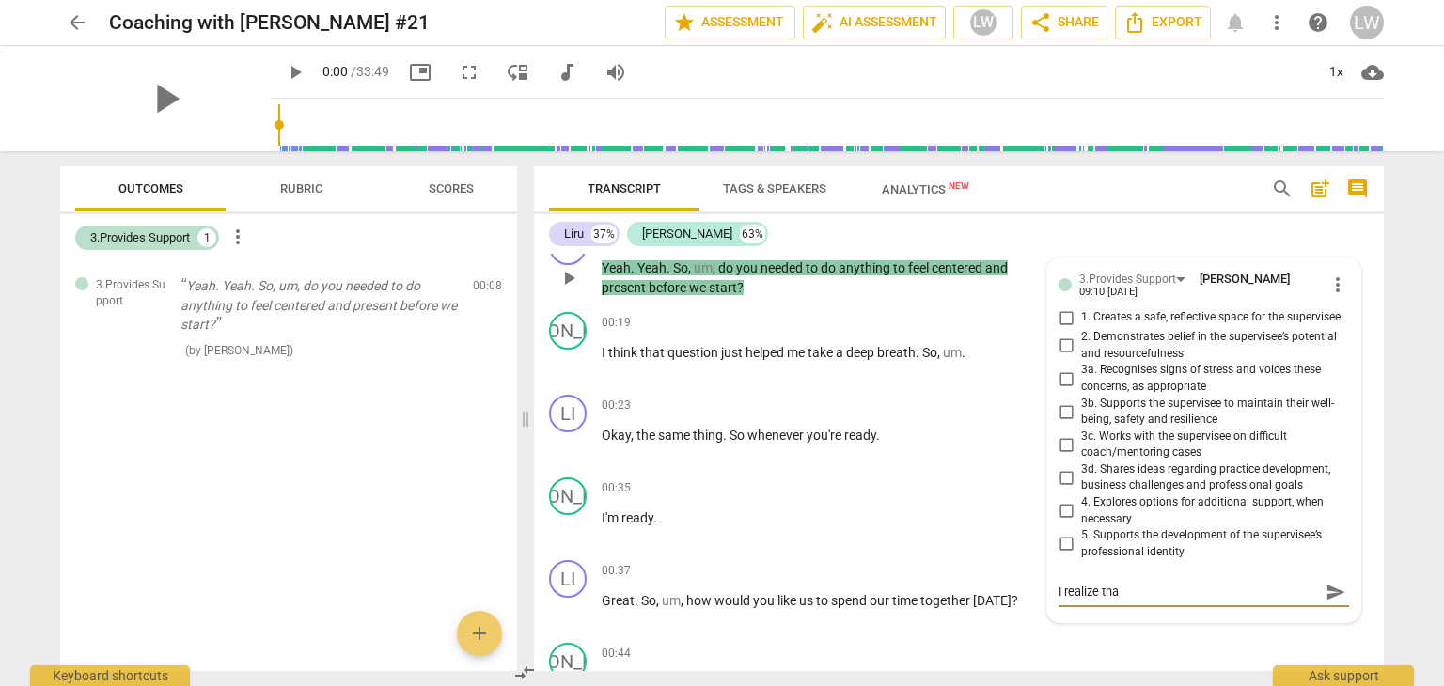
type textarea "I realize that"
type textarea "I realize that t"
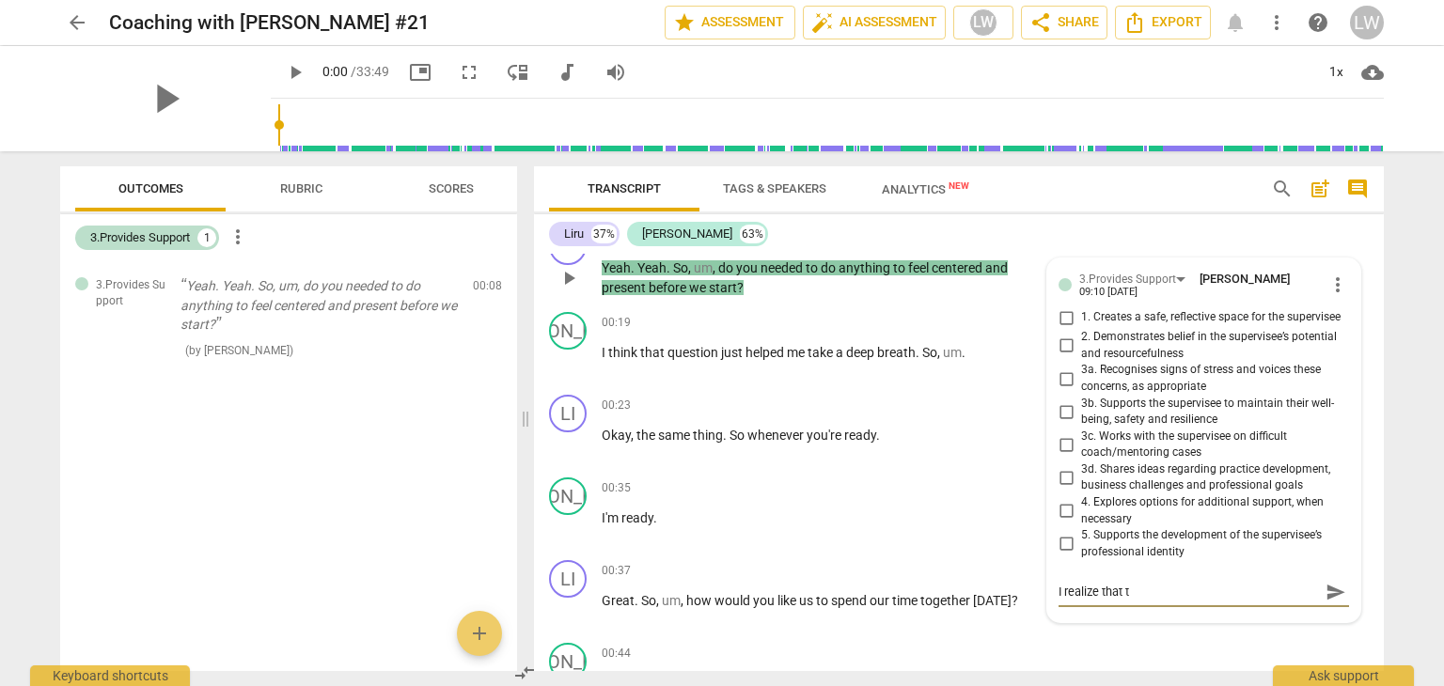
type textarea "I realize that th"
type textarea "I realize that the"
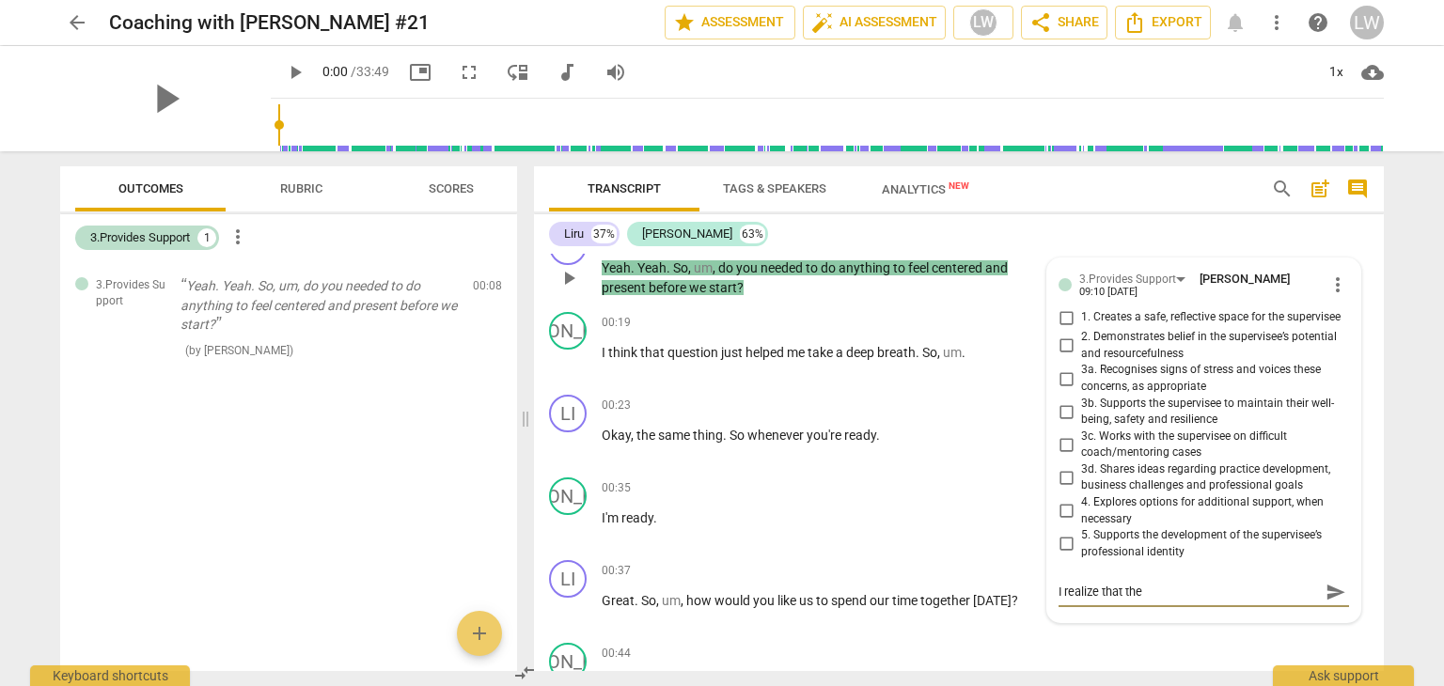
type textarea "I realize that the"
type textarea "I realize that the c"
type textarea "I realize that the co"
type textarea "I realize that the com"
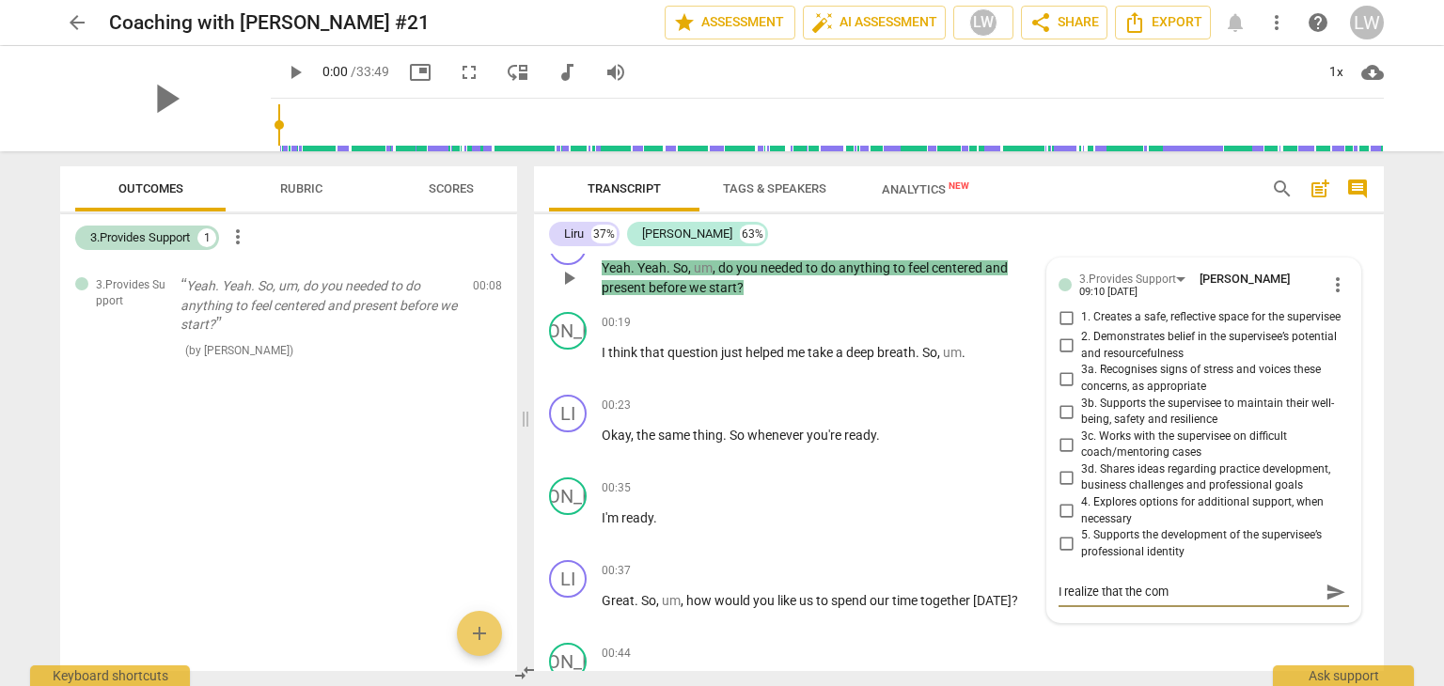
type textarea "I realize that the comp"
type textarea "I realize that the compe"
type textarea "I realize that the compet"
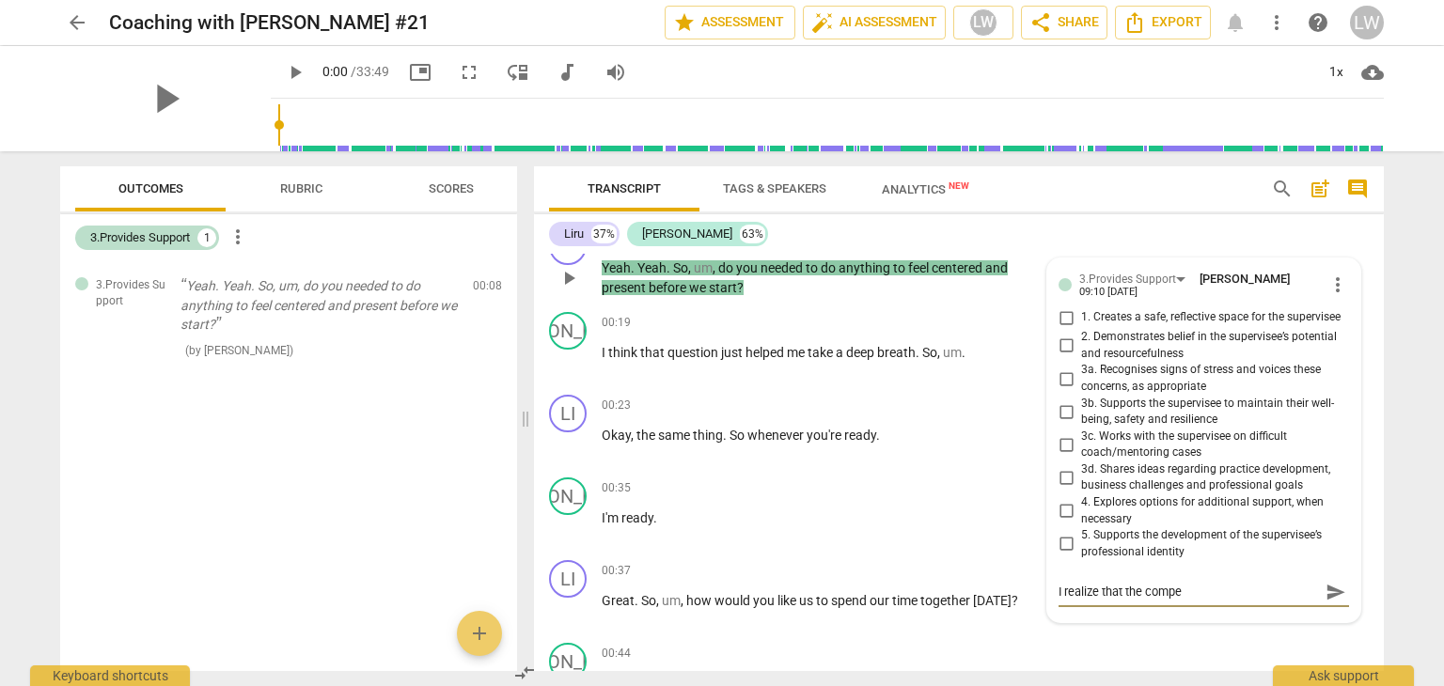
type textarea "I realize that the compet"
type textarea "I realize that the compete"
type textarea "I realize that the competen"
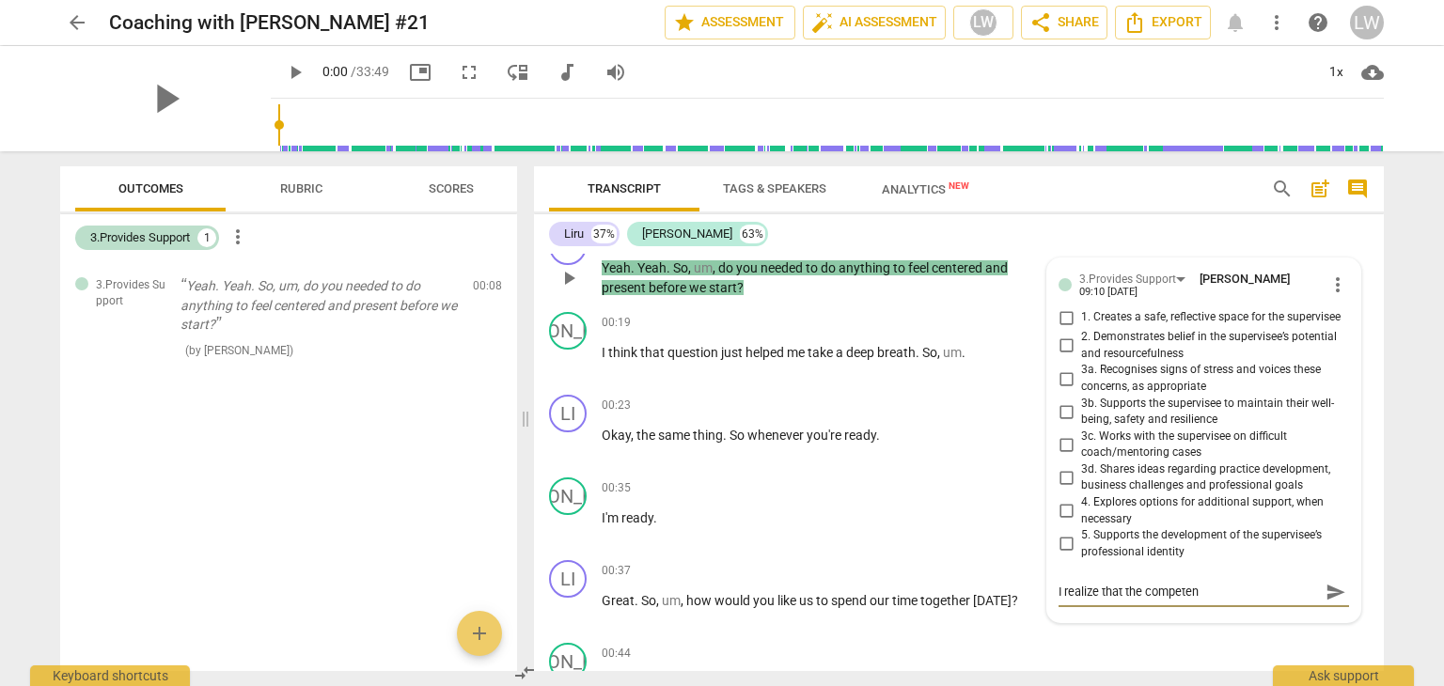
type textarea "I realize that the competenc"
type textarea "I realize that the competenci"
type textarea "I realize that the competencie"
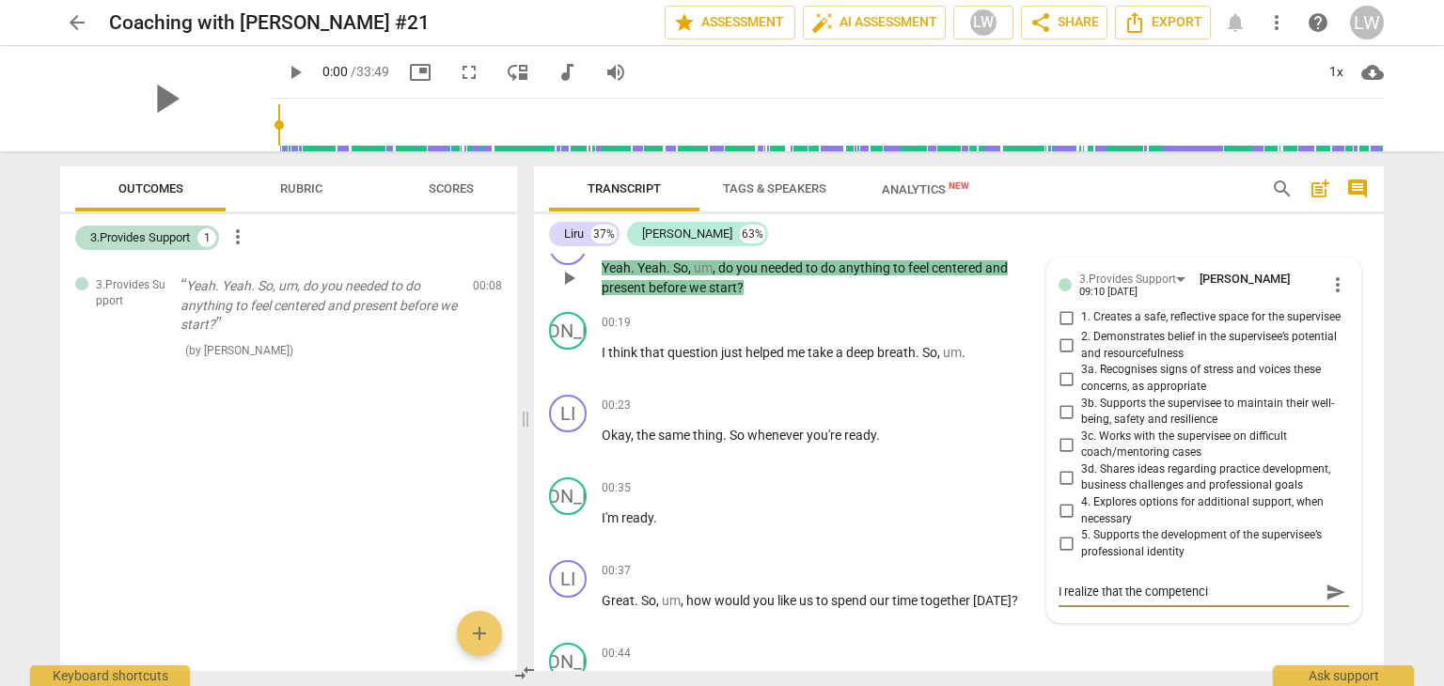
type textarea "I realize that the competencie"
type textarea "I realize that the competencies"
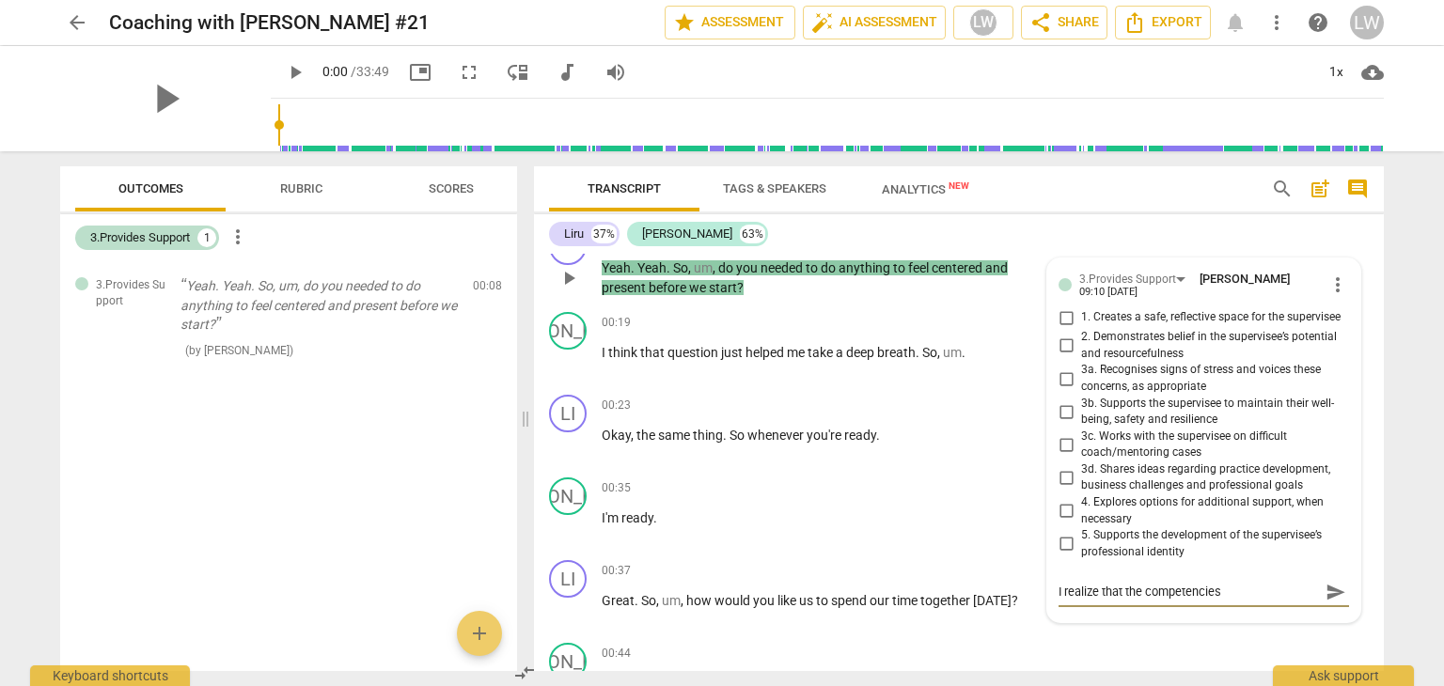
type textarea "I realize that the competencies a"
type textarea "I realize that the competencies ar"
type textarea "I realize that the competencies are"
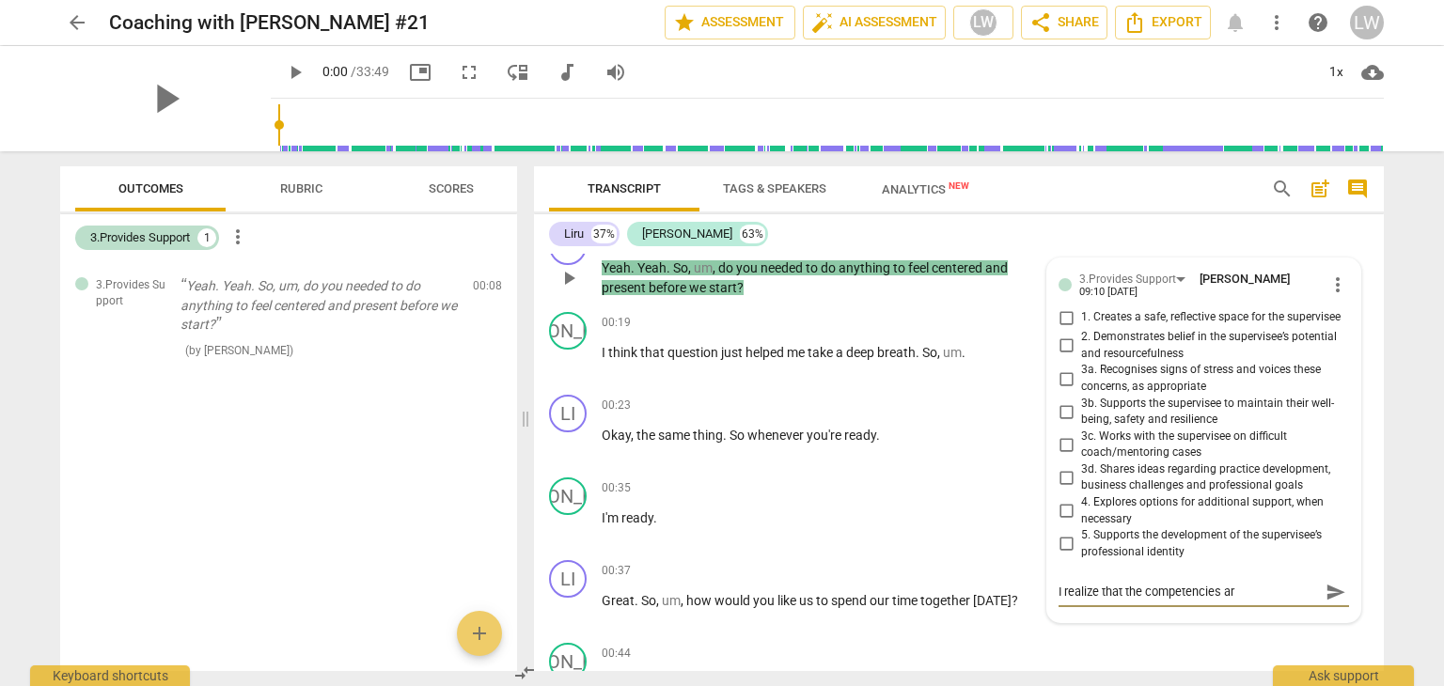
type textarea "I realize that the competencies are"
type textarea "I realize that the competencies are f"
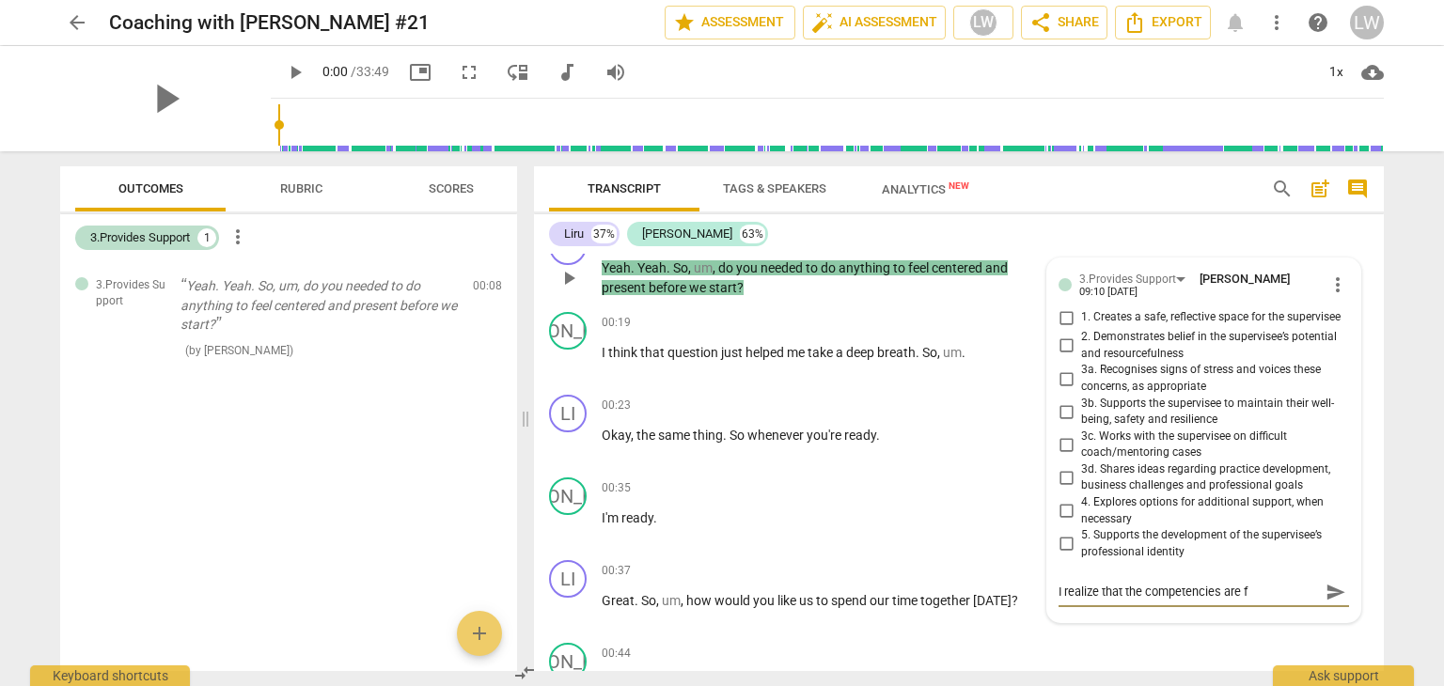
type textarea "I realize that the competencies are fo"
type textarea "I realize that the competencies are for"
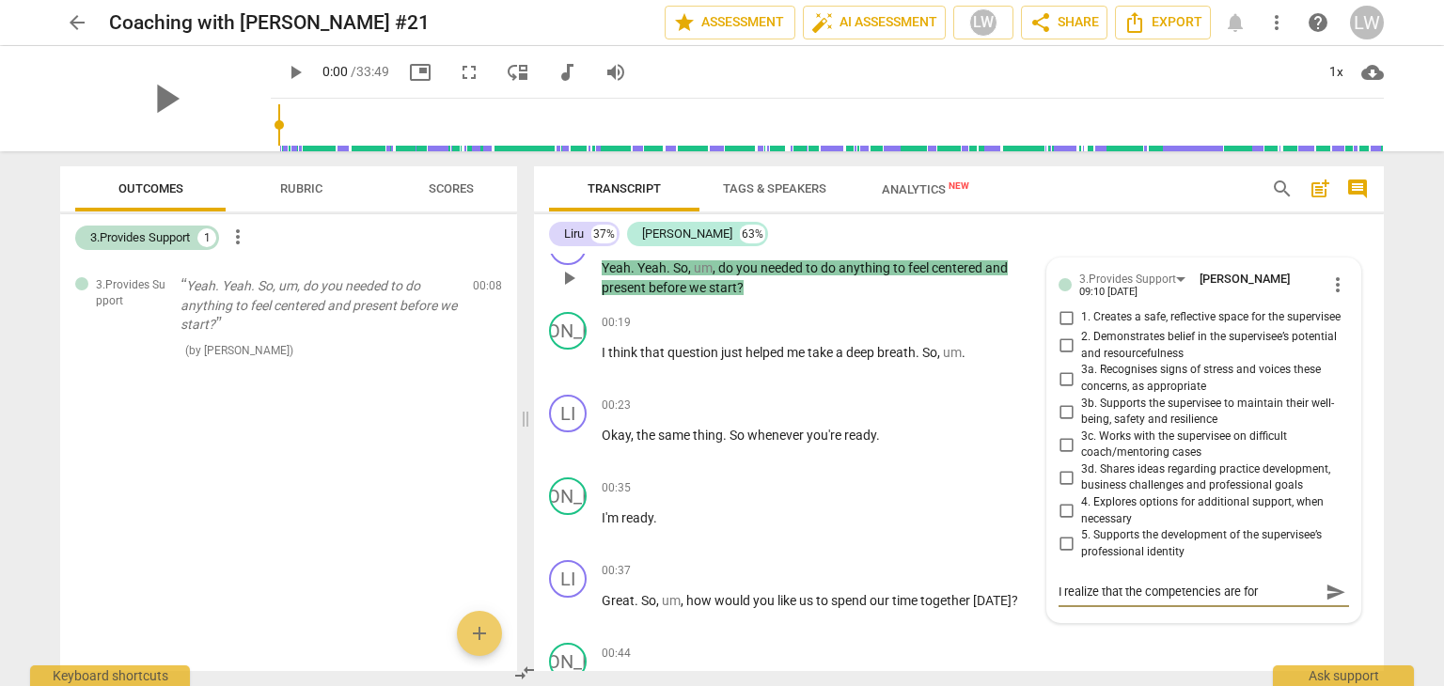
type textarea "I realize that the competencies are for"
type textarea "I realize that the competencies are for a"
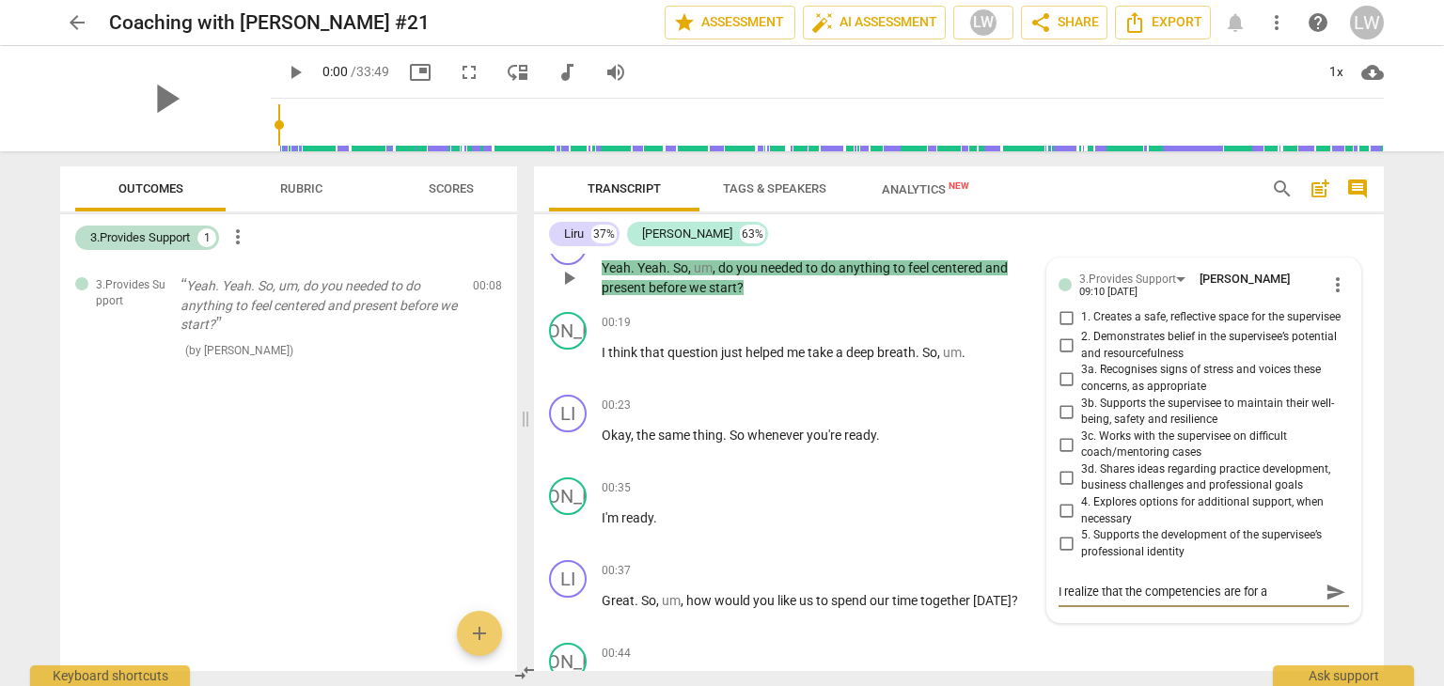
type textarea "I realize that the competencies are for a s"
type textarea "I realize that the competencies are for a su"
type textarea "I realize that the competencies are for a sup"
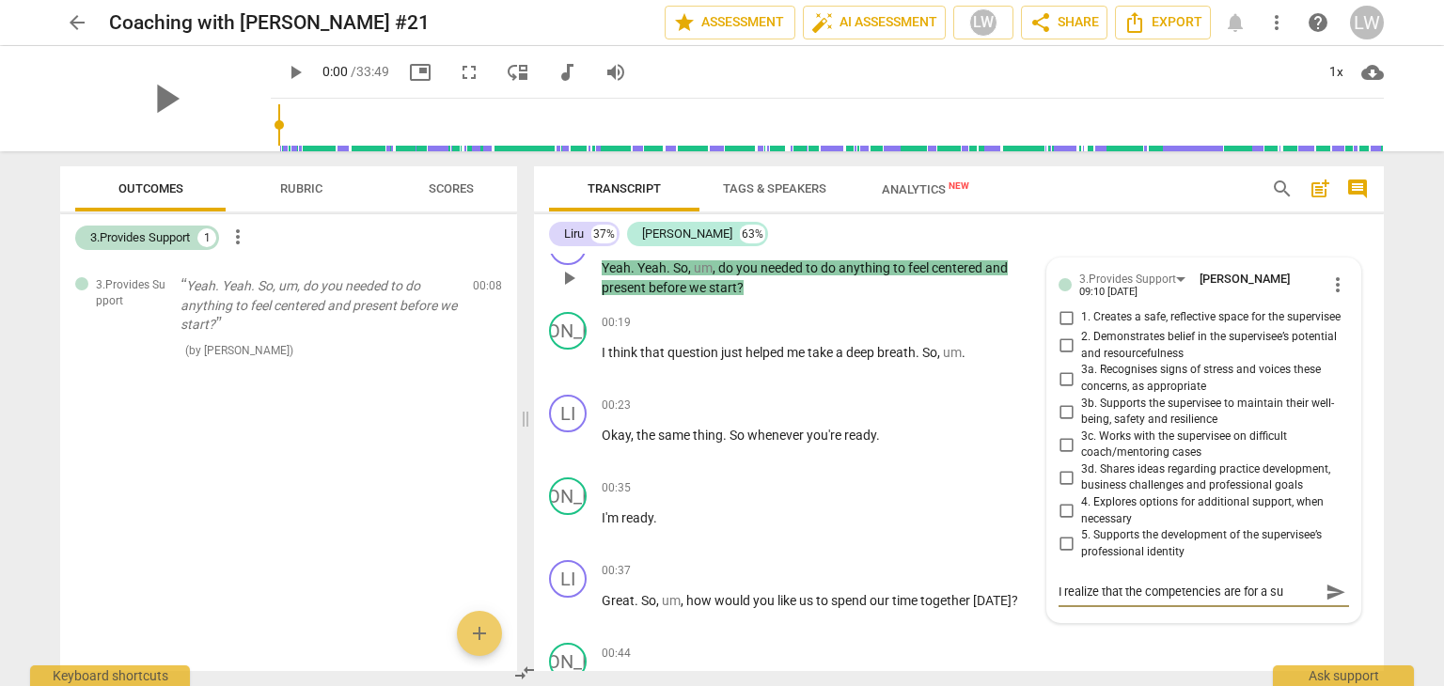
type textarea "I realize that the competencies are for a sup"
type textarea "I realize that the competencies are for a supe"
type textarea "I realize that the competencies are for a super"
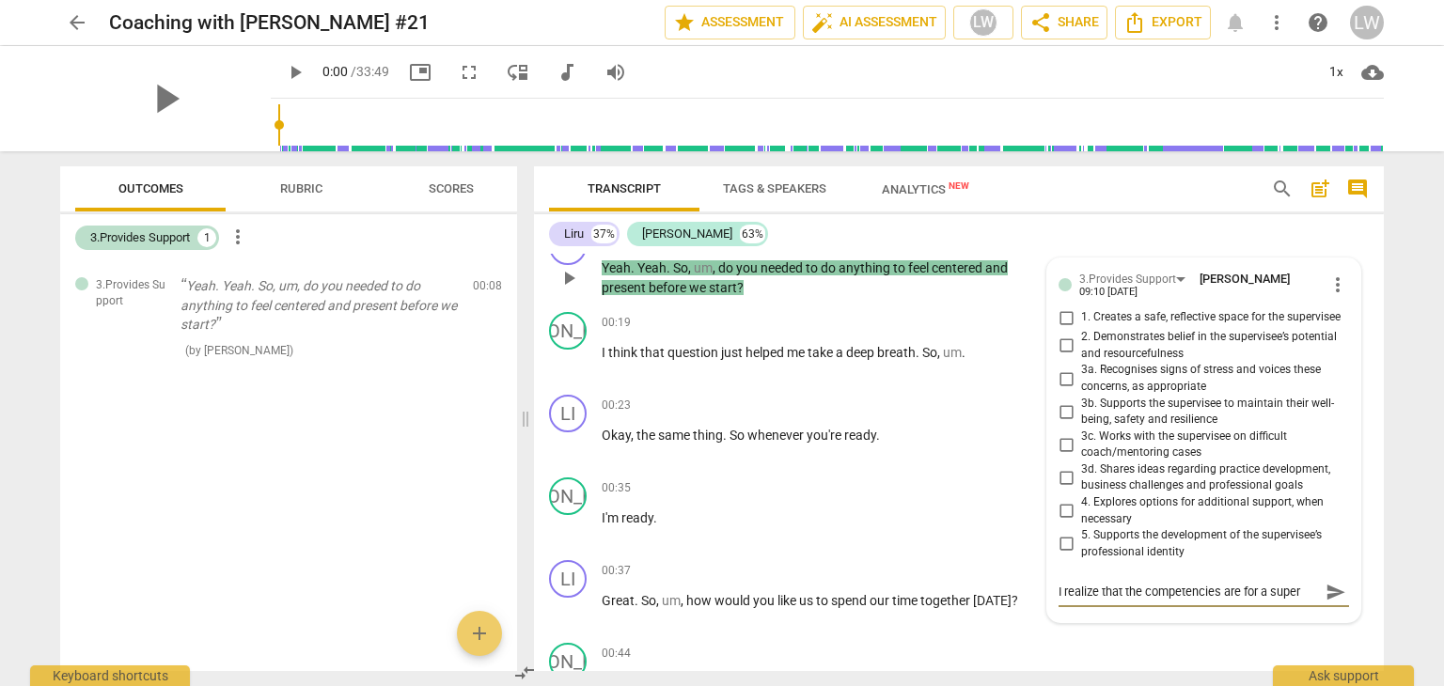
type textarea "I realize that the competencies are for a superv"
type textarea "I realize that the competencies are for a supervi"
type textarea "I realize that the competencies are for a supervis"
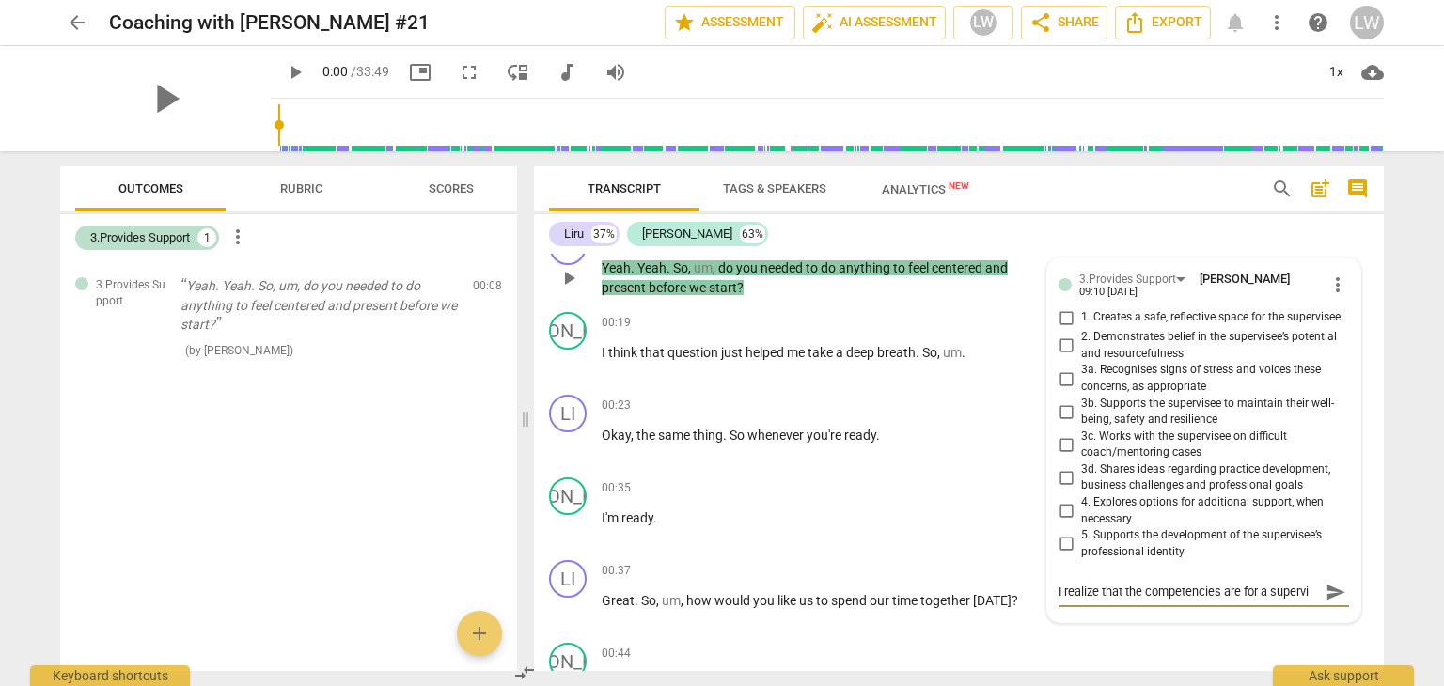
type textarea "I realize that the competencies are for a supervis"
type textarea "I realize that the competencies are for a superviso"
type textarea "I realize that the competencies are for a supervisor"
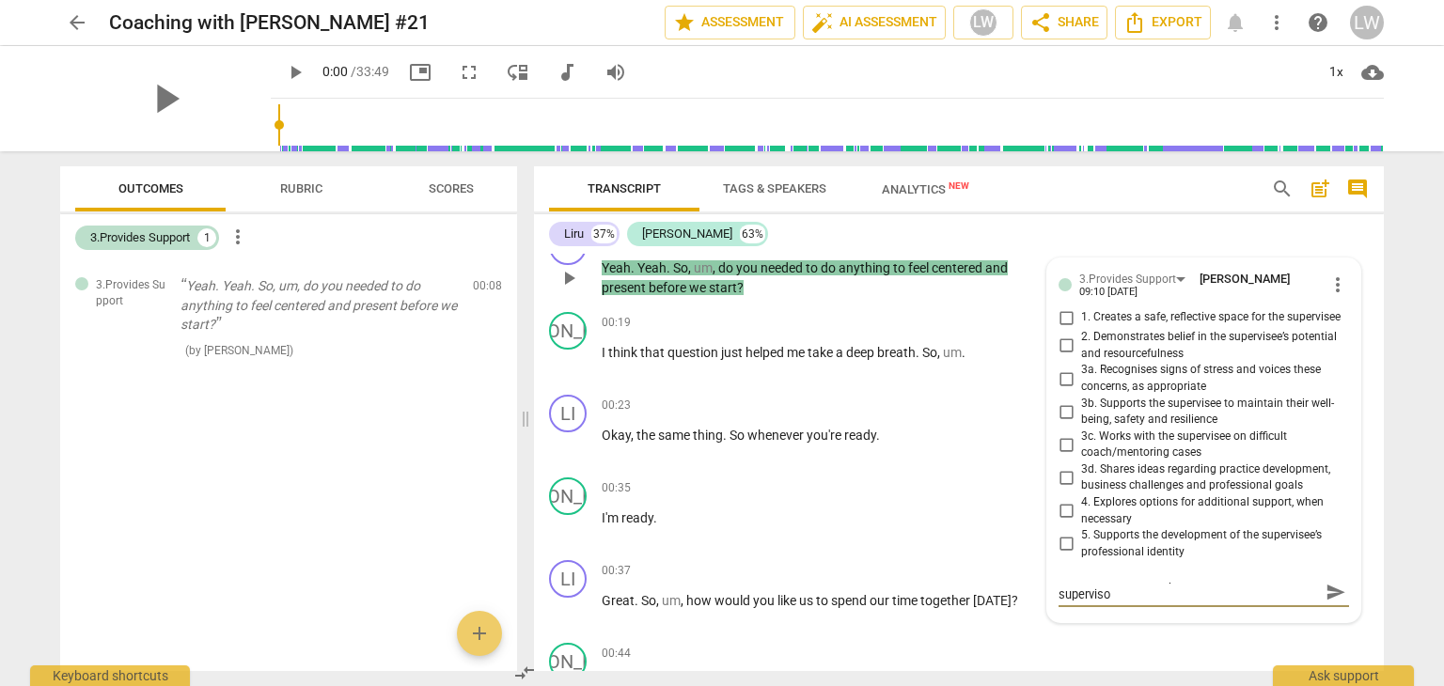
type textarea "I realize that the competencies are for a supervisor"
type textarea "I realize that the competencies are for a supervisor t"
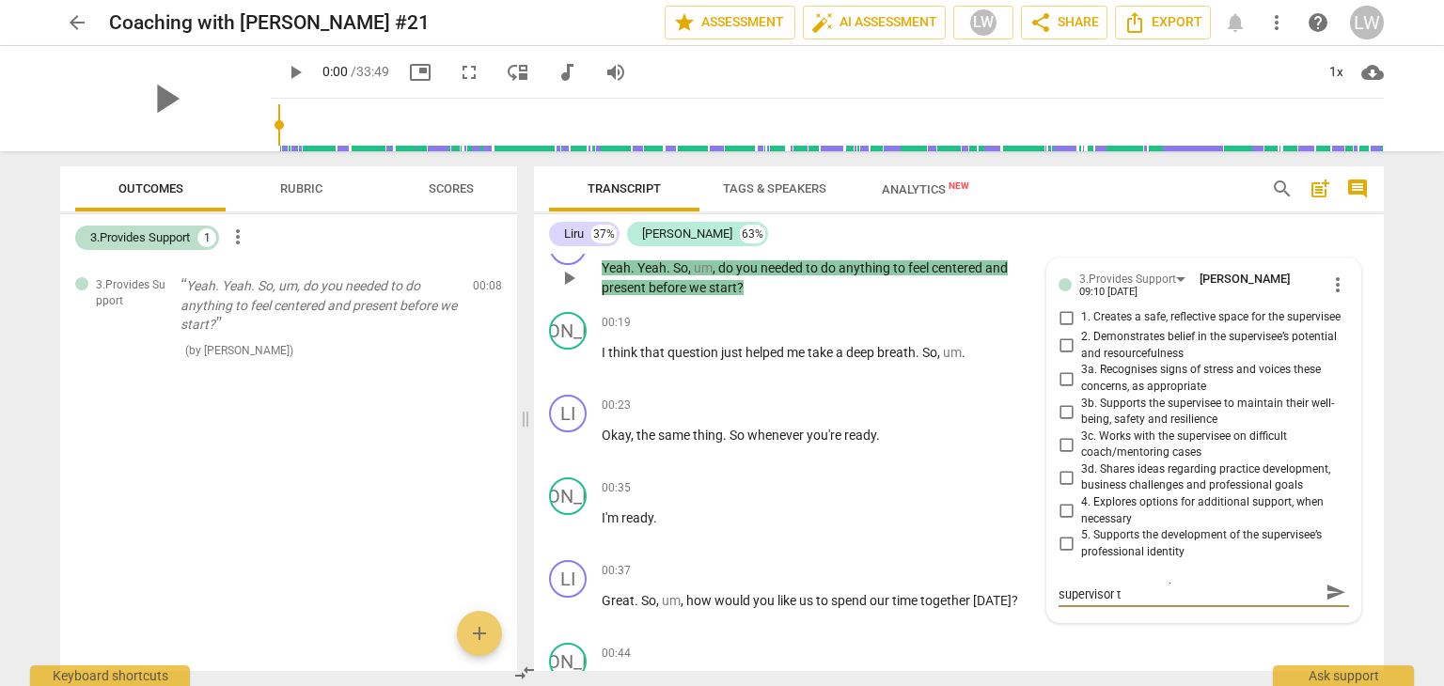
type textarea "I realize that the competencies are for a supervisor to"
type textarea "I realize that the competencies are for a supervisor to c"
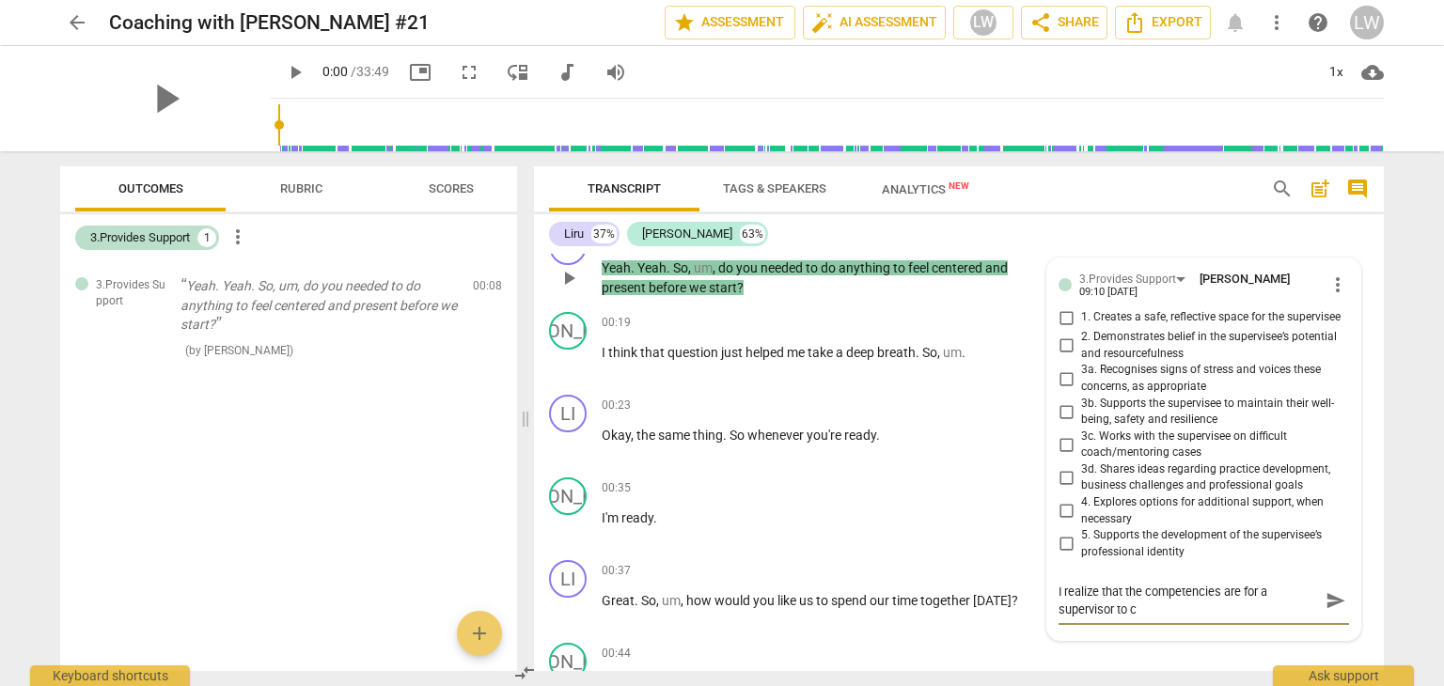
scroll to position [0, 0]
type textarea "I realize that the competencies are for a supervisor to co"
type textarea "I realize that the competencies are for a supervisor to com"
type textarea "I realize that the competencies are for a supervisor to comm"
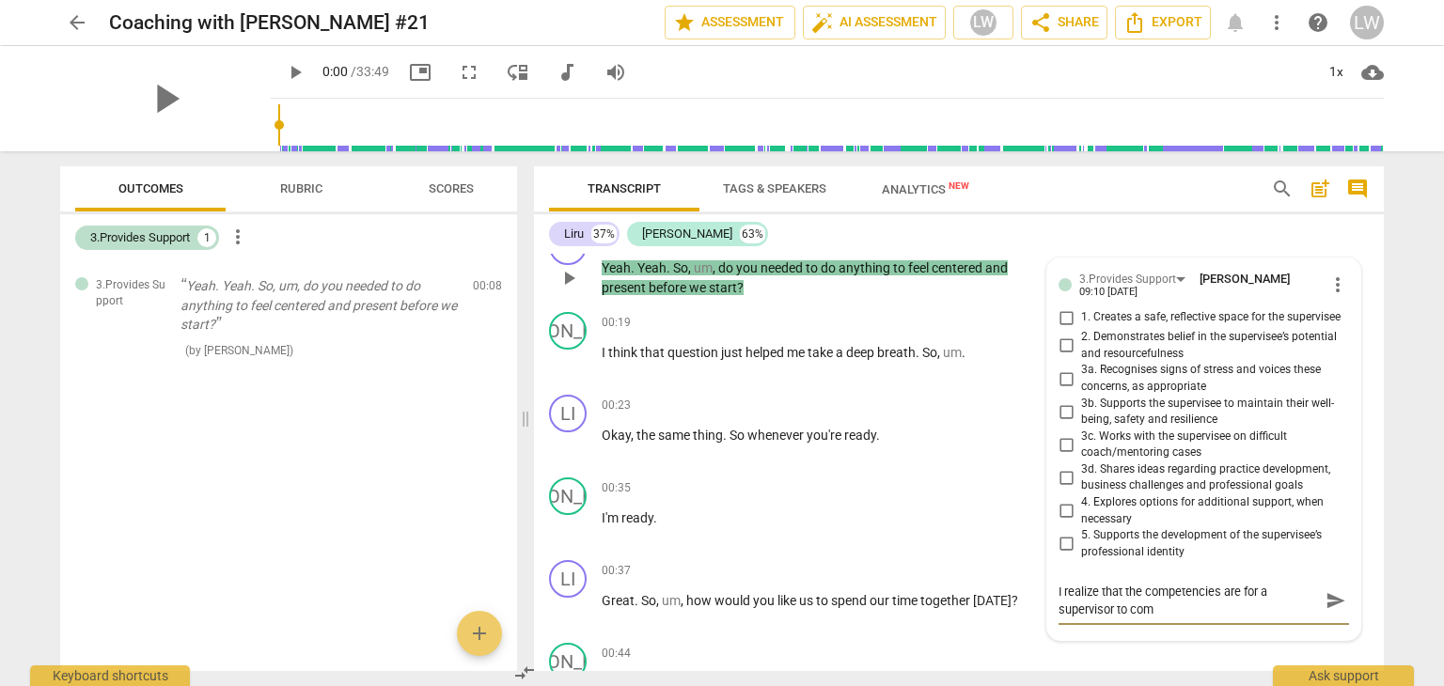
type textarea "I realize that the competencies are for a supervisor to comm"
type textarea "I realize that the competencies are for a supervisor to comme"
type textarea "I realize that the competencies are for a supervisor to commen"
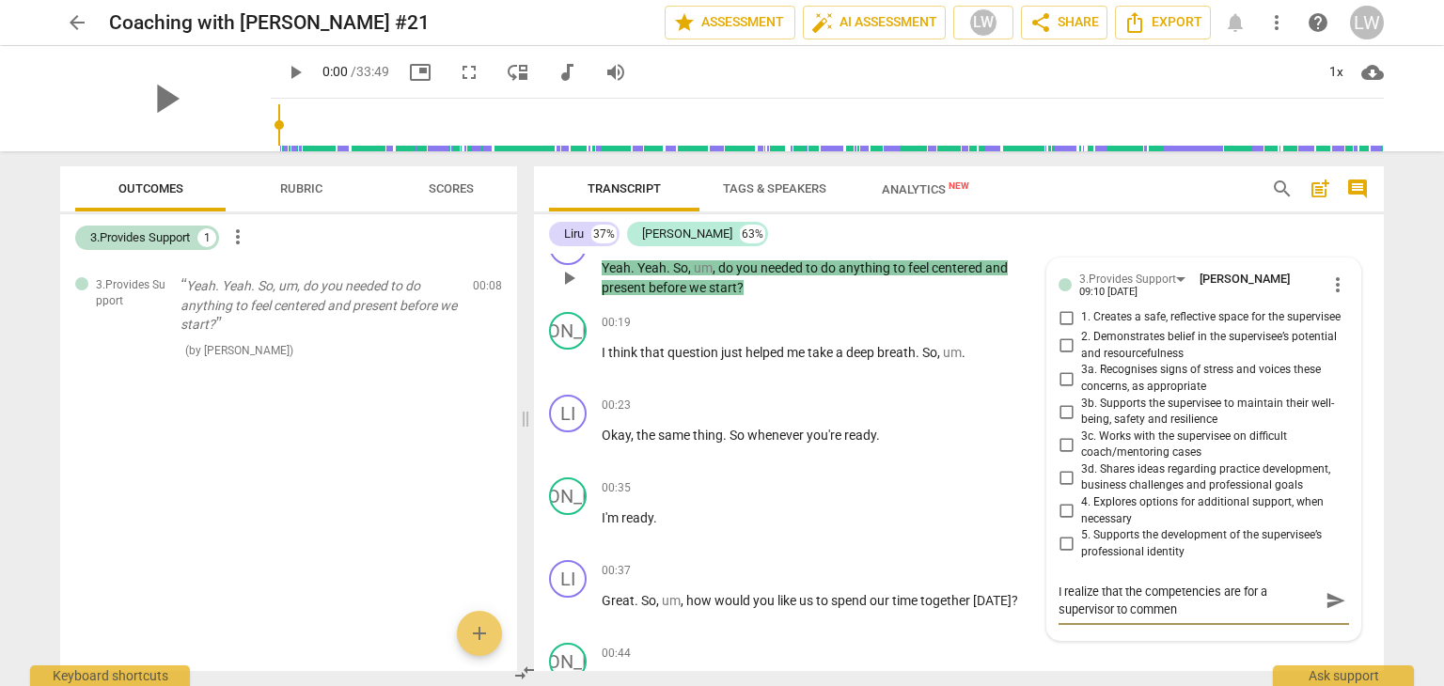
type textarea "I realize that the competencies are for a supervisor to comment"
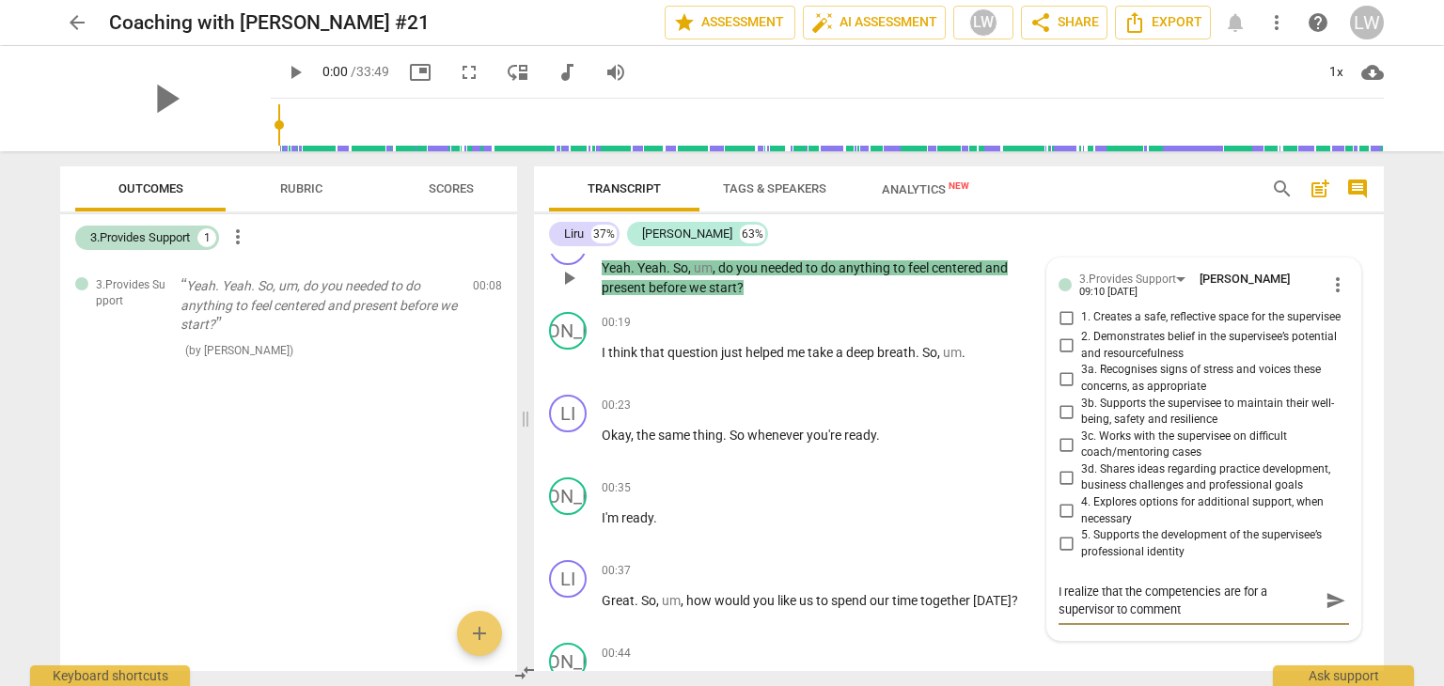
type textarea "I realize that the competencies are for a supervisor to comment"
type textarea "I realize that the competencies are for a supervisor to commen"
type textarea "I realize that the competencies are for a supervisor to comme"
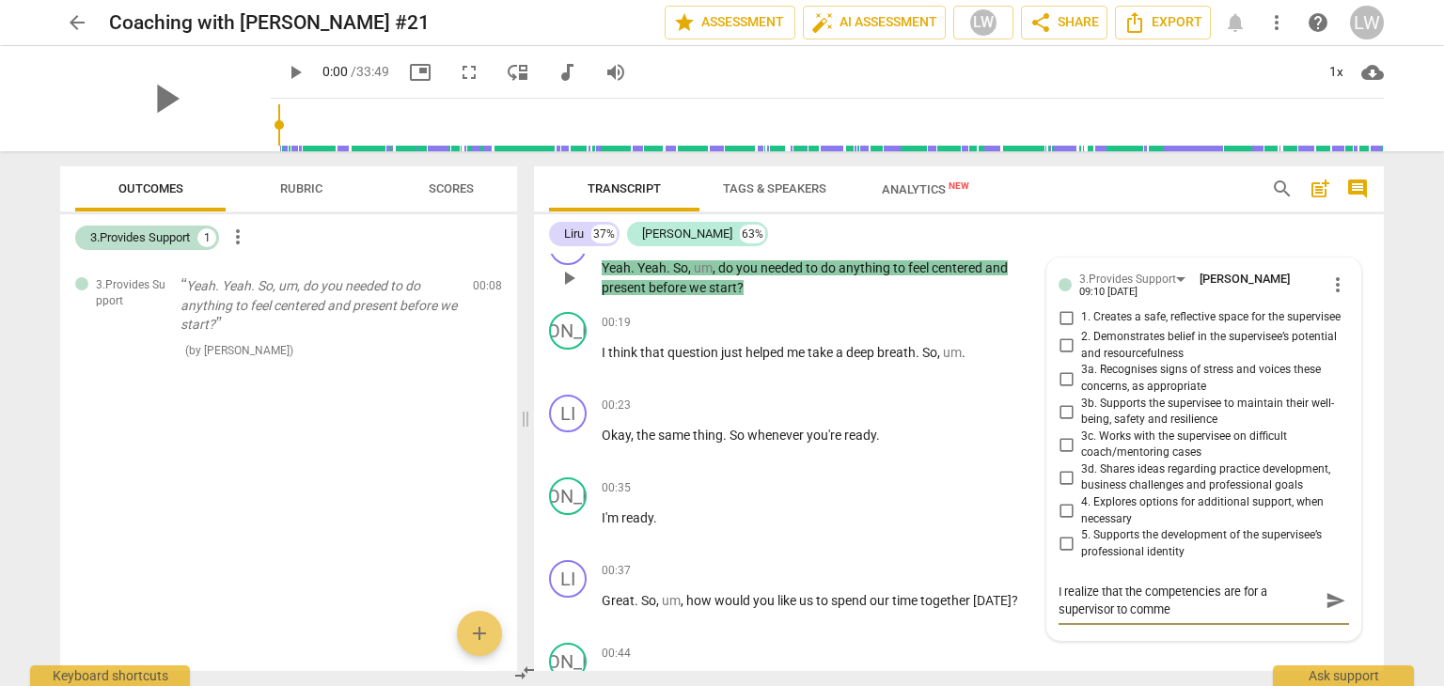
type textarea "I realize that the competencies are for a supervisor to comm"
type textarea "I realize that the competencies are for a supervisor to com"
type textarea "I realize that the competencies are for a supervisor to co"
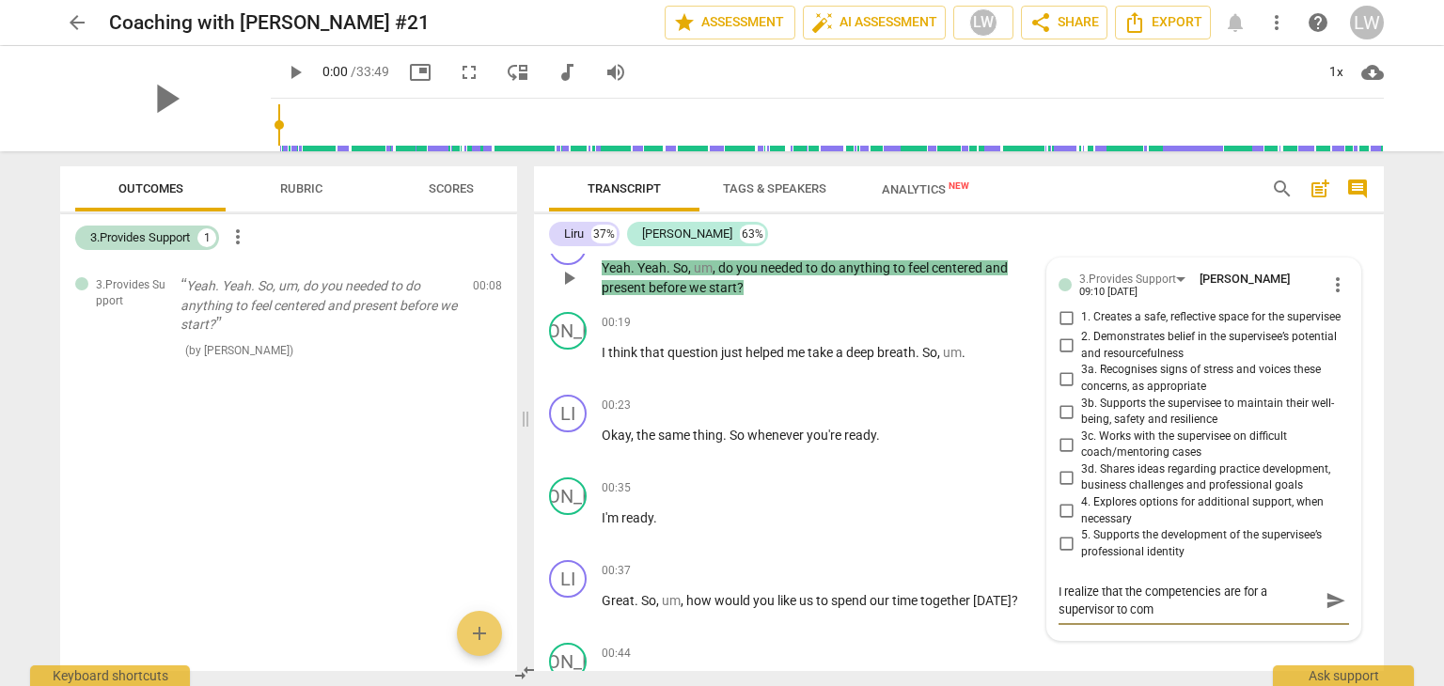
type textarea "I realize that the competencies are for a supervisor to co"
type textarea "I realize that the competencies are for a supervisor to c"
type textarea "I realize that the competencies are for a supervisor to"
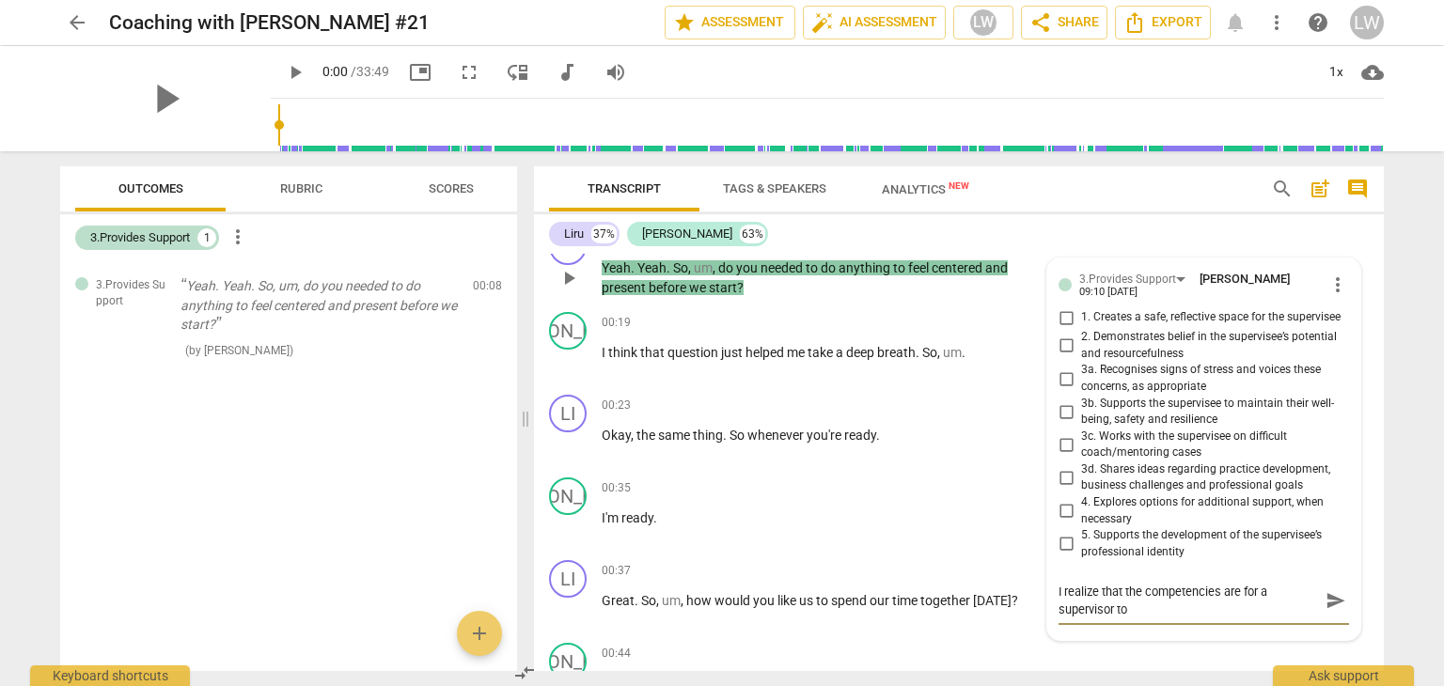
scroll to position [15, 0]
type textarea "I realize that the competencies are for a supervisor to a"
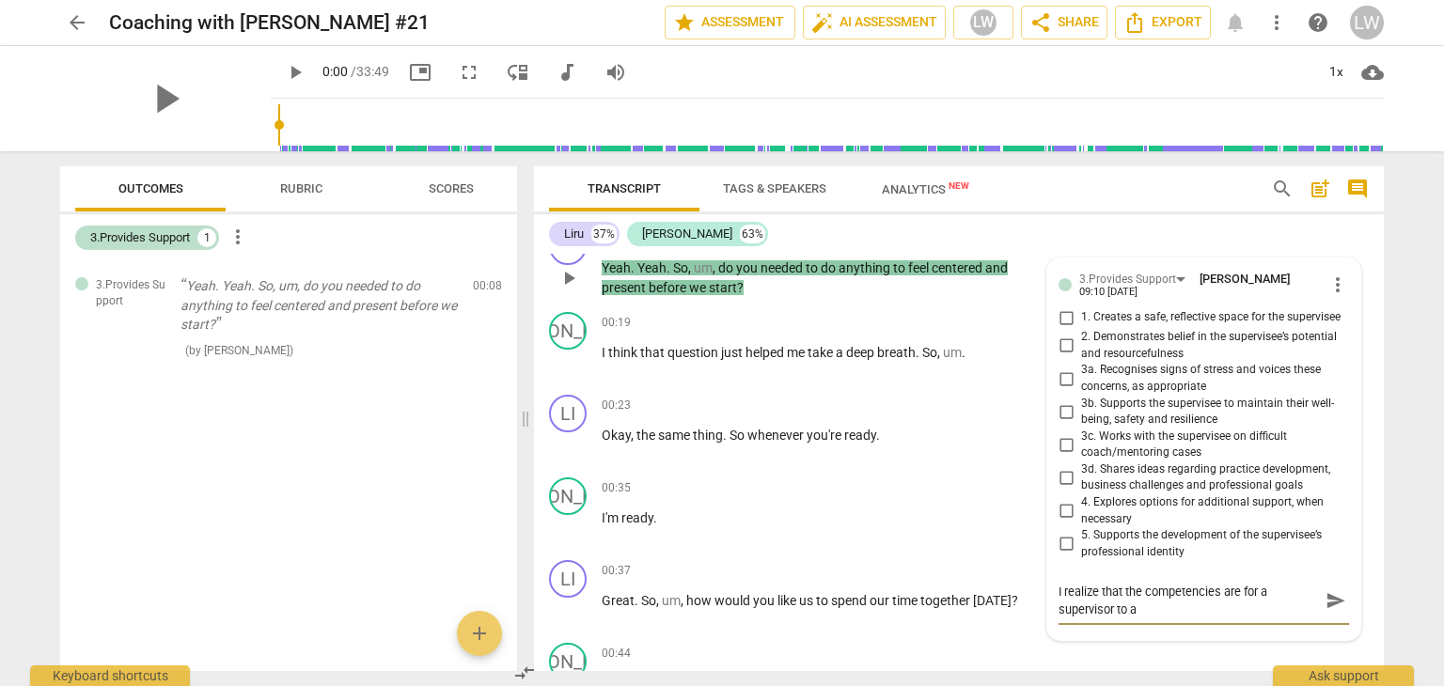
type textarea "I realize that the competencies are for a supervisor to a"
type textarea "I realize that the competencies are for a supervisor to a c"
type textarea "I realize that the competencies are for a supervisor to a co"
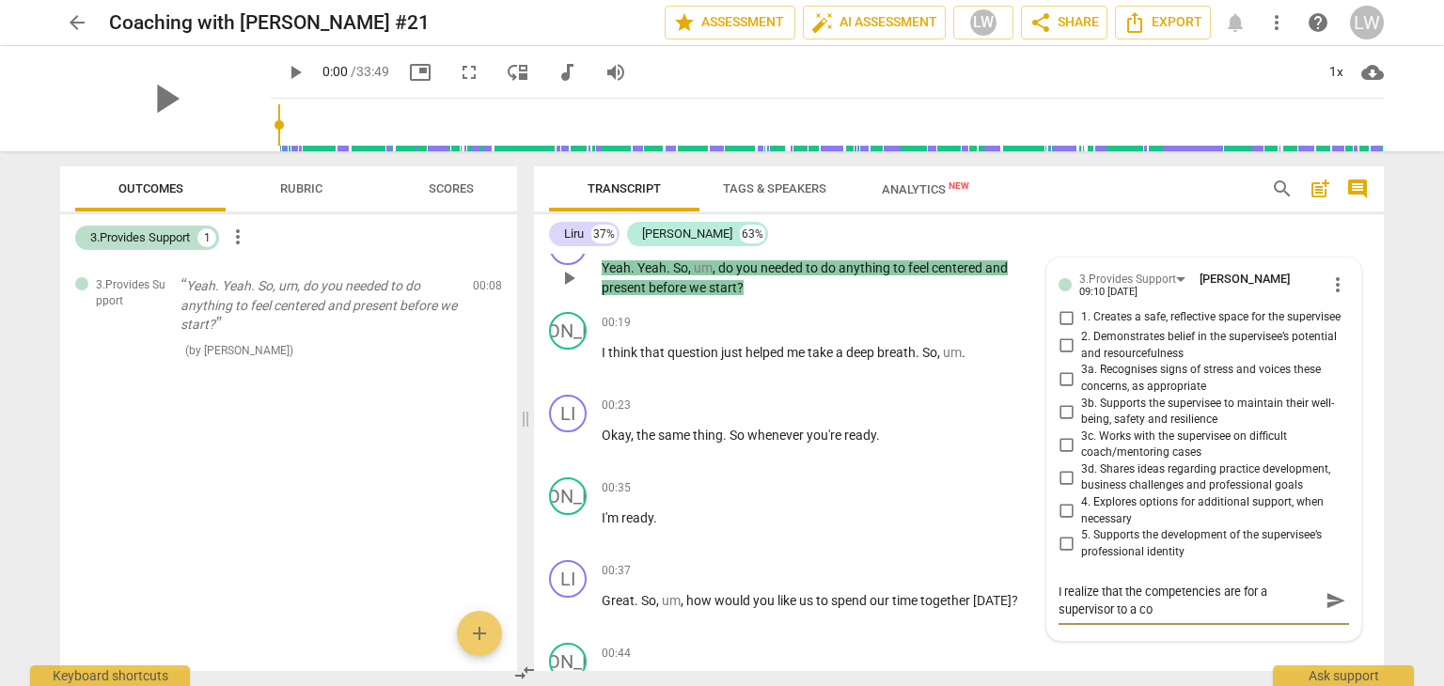
type textarea "I realize that the competencies are for a supervisor to a coa"
type textarea "I realize that the competencies are for a supervisor to a coac"
type textarea "I realize that the competencies are for a supervisor to a coach"
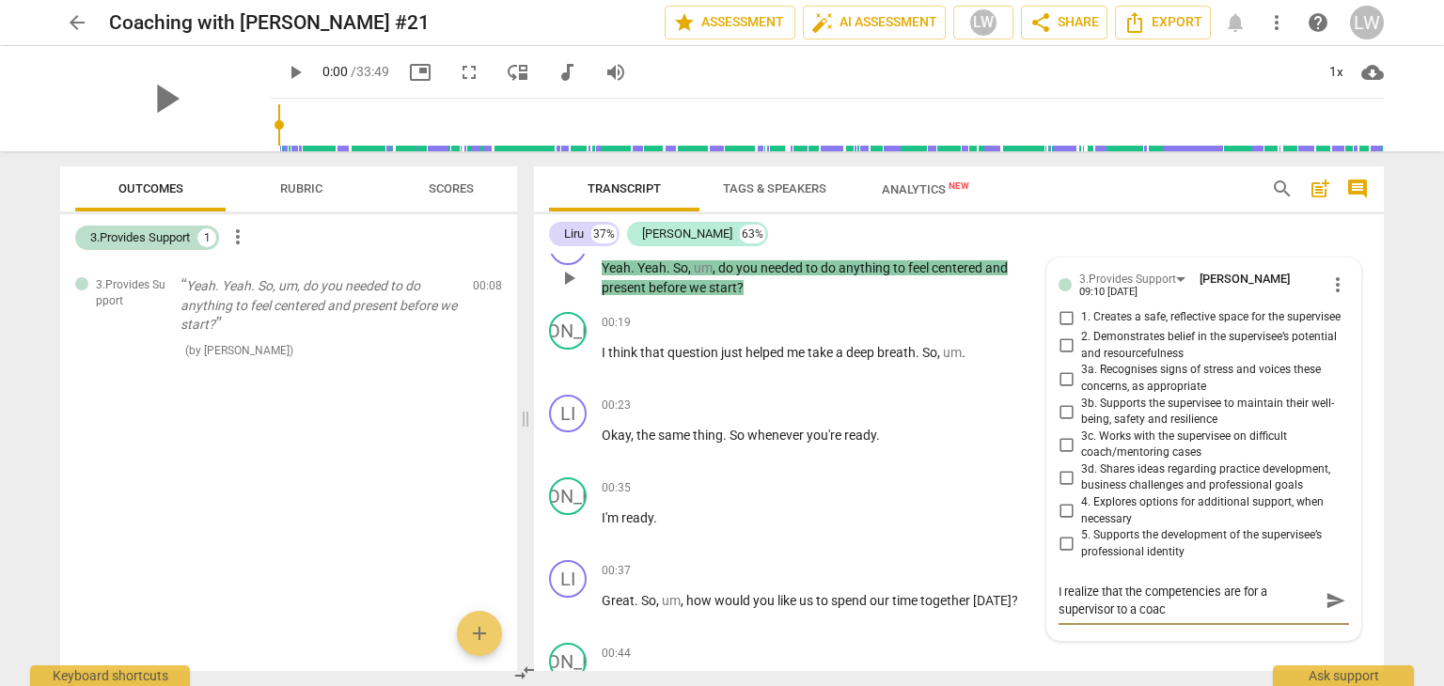
type textarea "I realize that the competencies are for a supervisor to a coach"
type textarea "I realize that the competencies are for a supervisor to a coach."
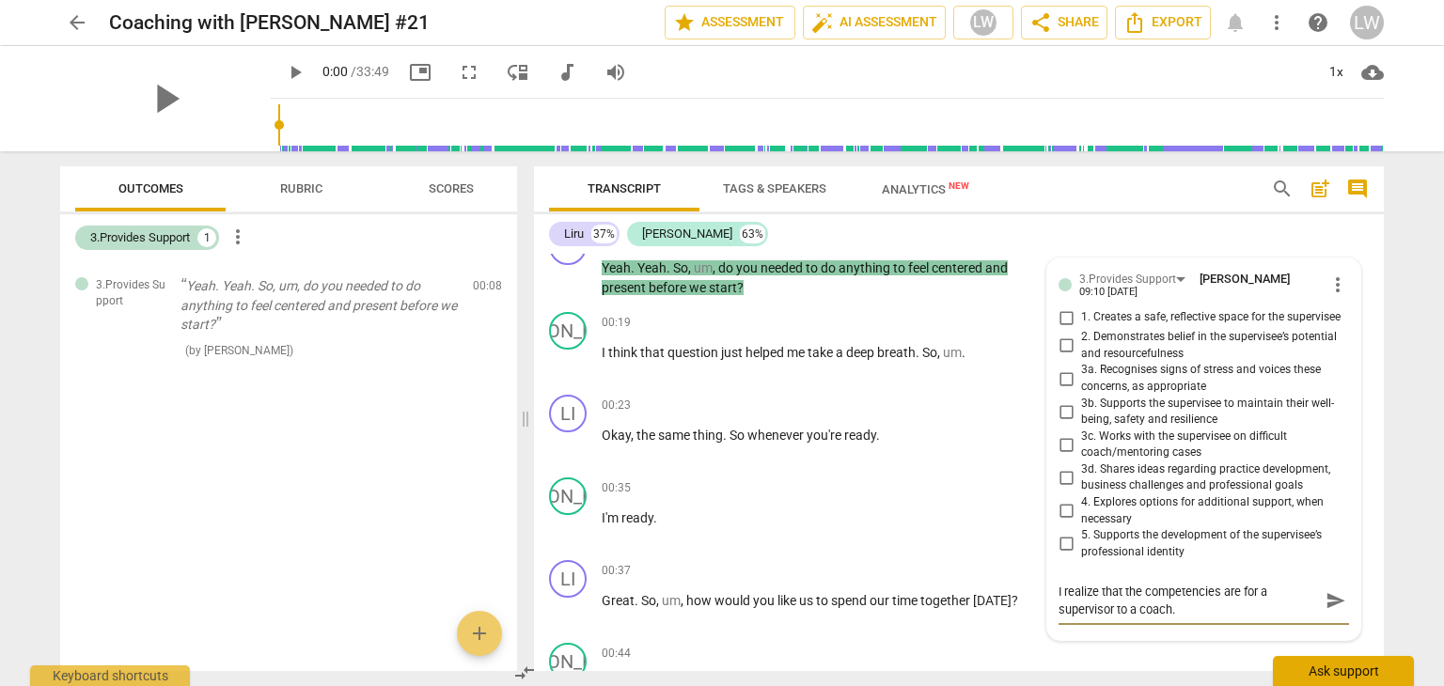
click at [1340, 670] on div "Ask support" at bounding box center [1343, 671] width 141 height 30
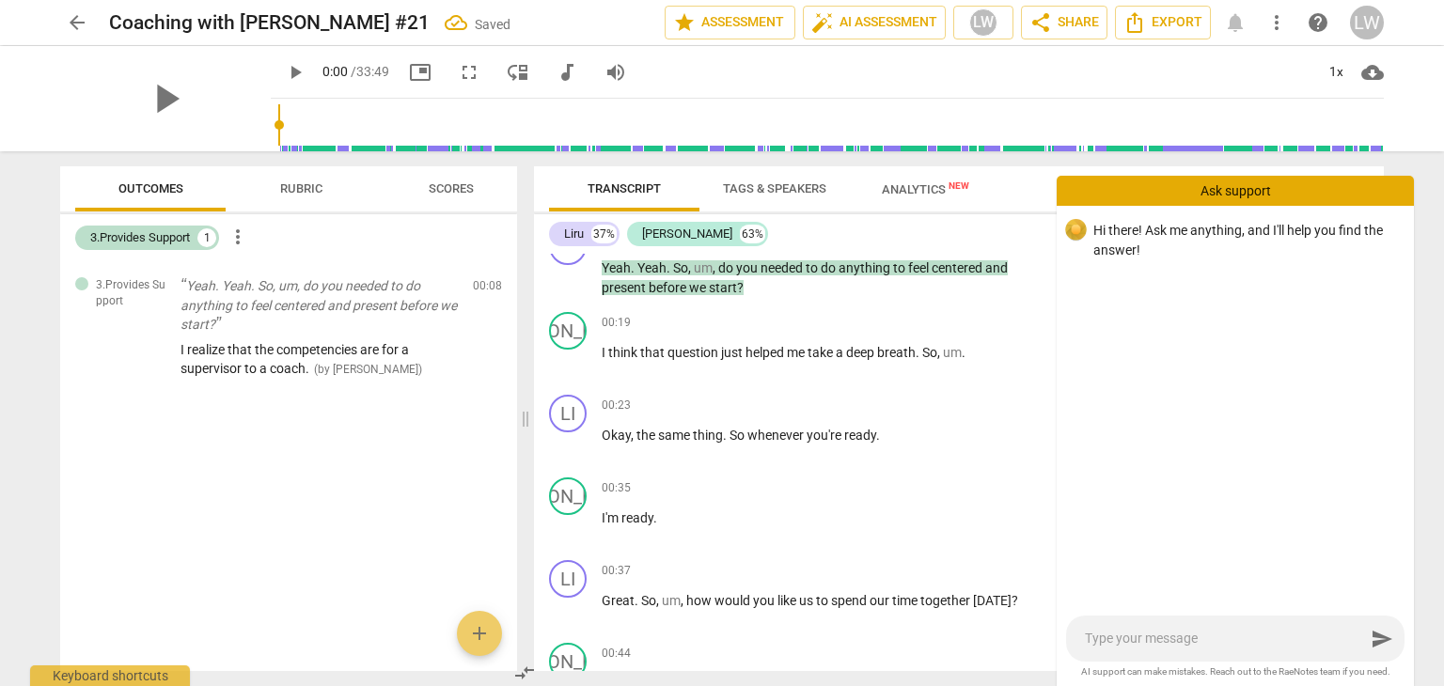
click at [1173, 636] on textarea at bounding box center [1225, 639] width 280 height 18
type textarea "c"
type textarea "ca"
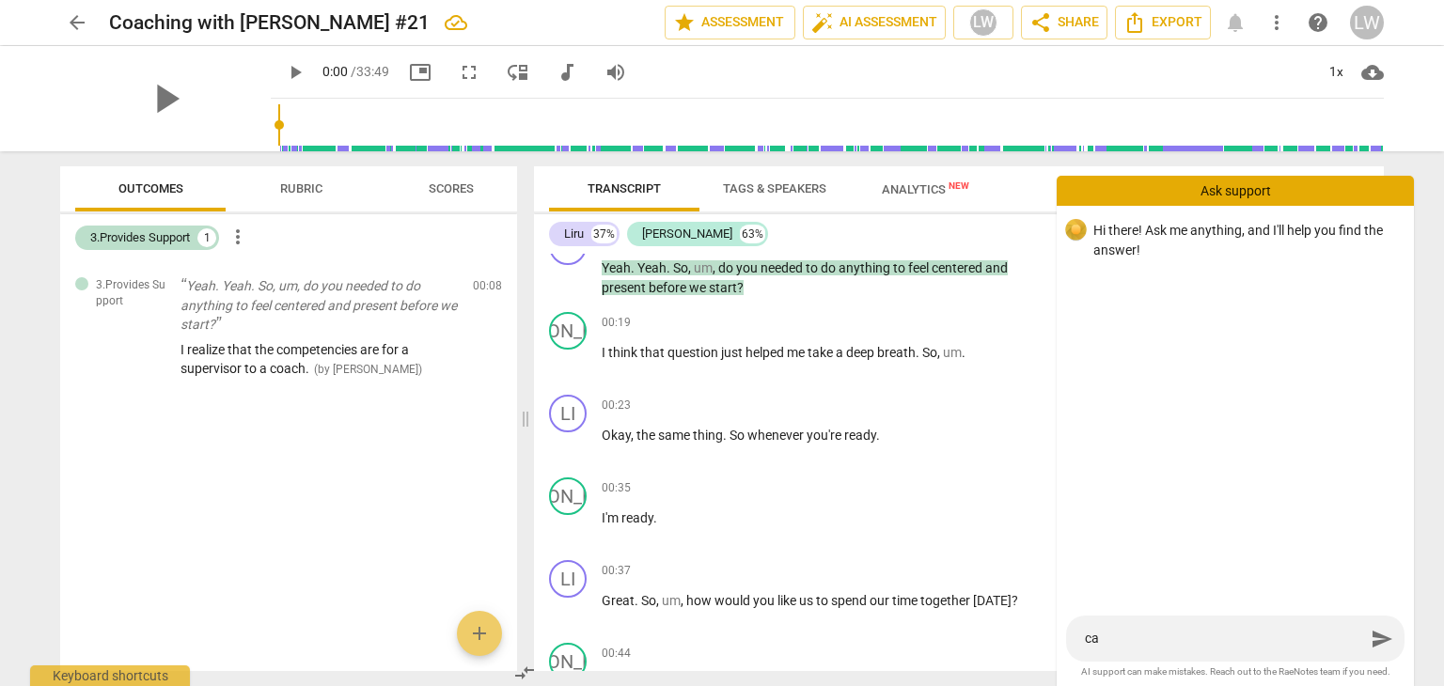
type textarea "can"
type textarea "can I"
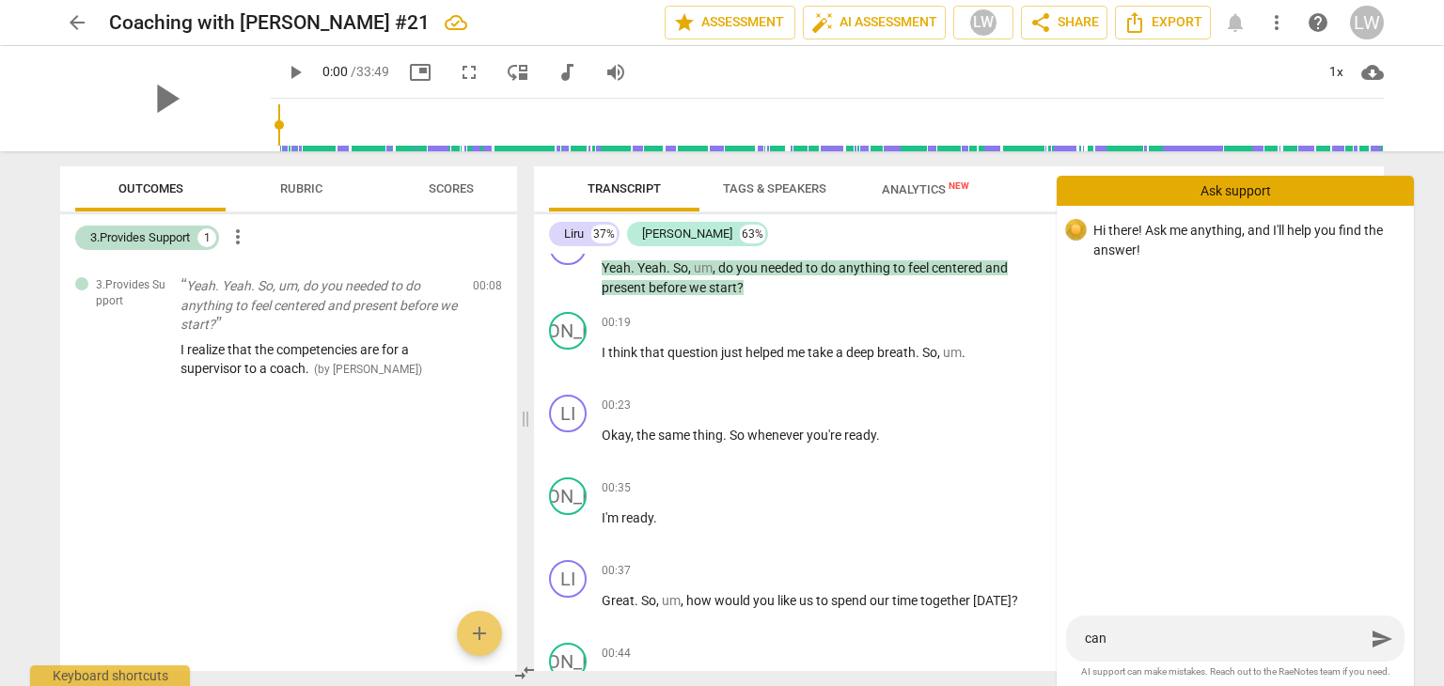
type textarea "can I"
type textarea "can I h"
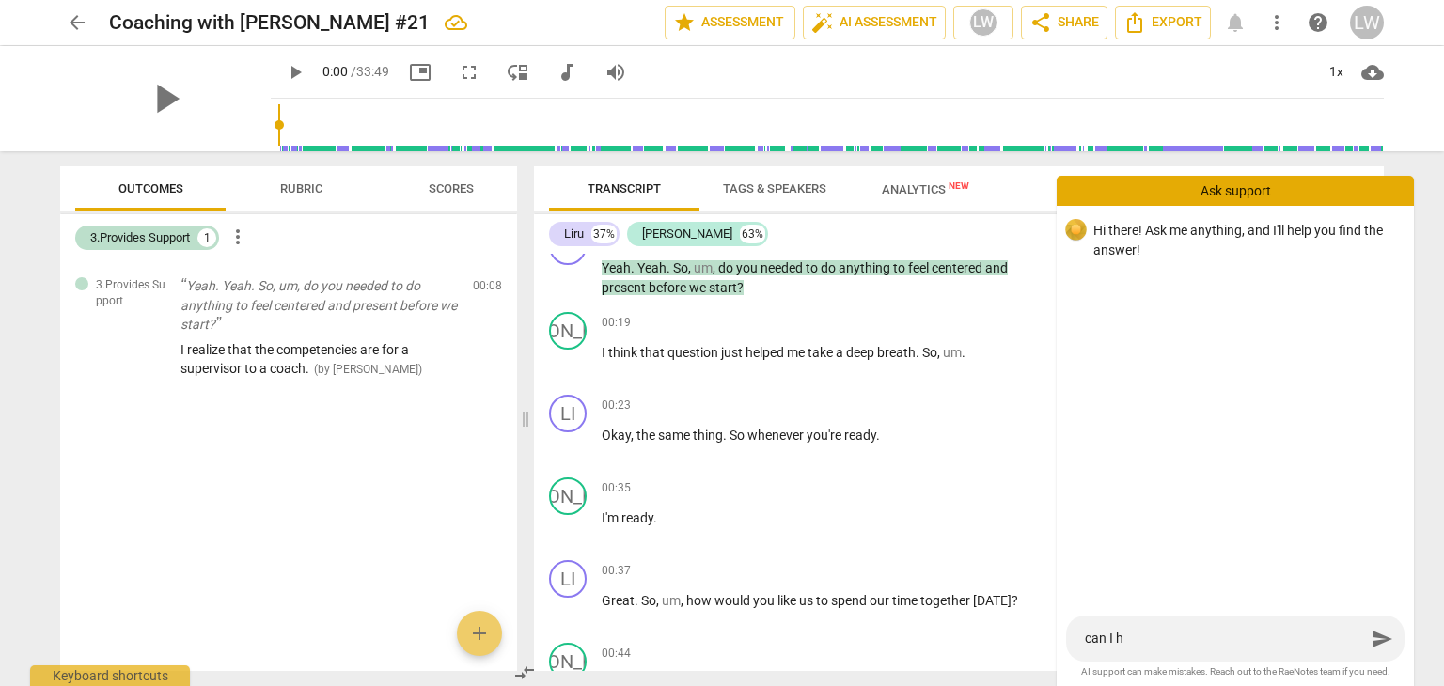
type textarea "can I ha"
type textarea "can I hav"
type textarea "can I have"
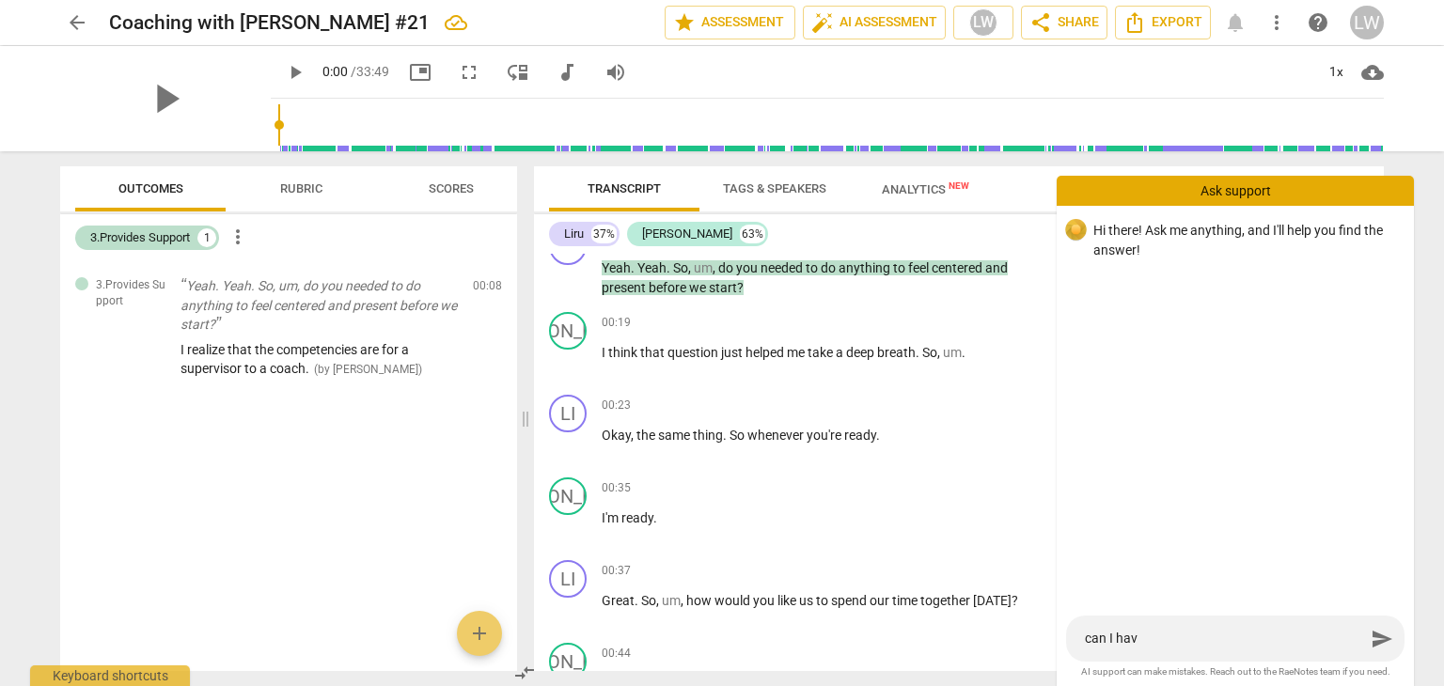
type textarea "can I have"
type textarea "can I have t"
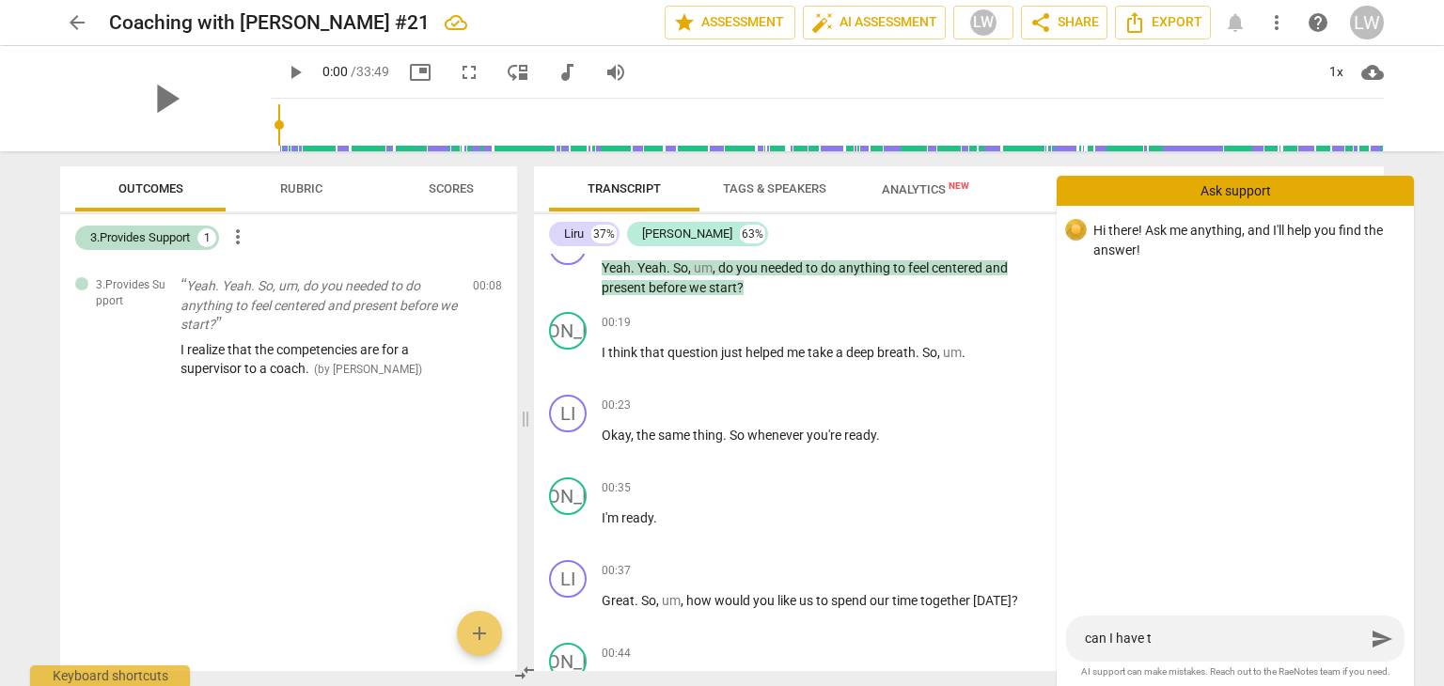
type textarea "can I have th"
type textarea "can I have the"
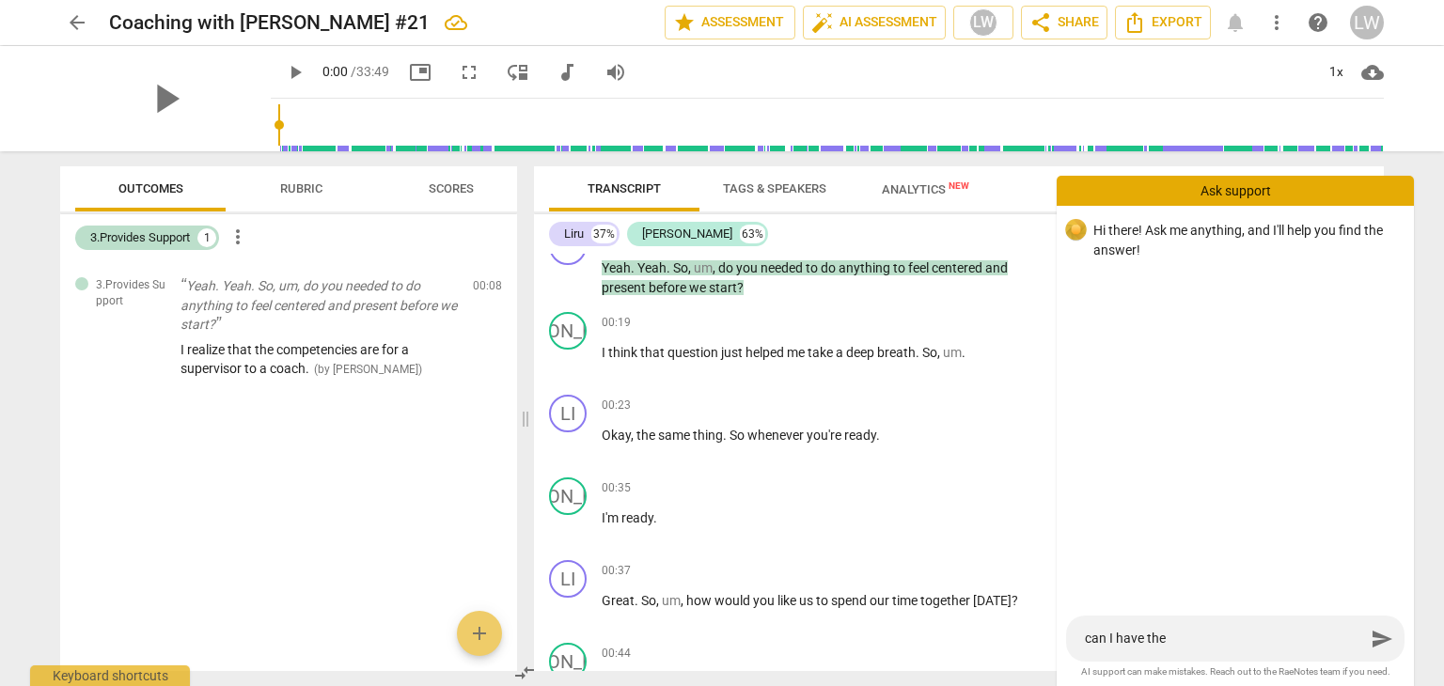
type textarea "can I have the"
type textarea "can I have the a"
type textarea "can I have the as"
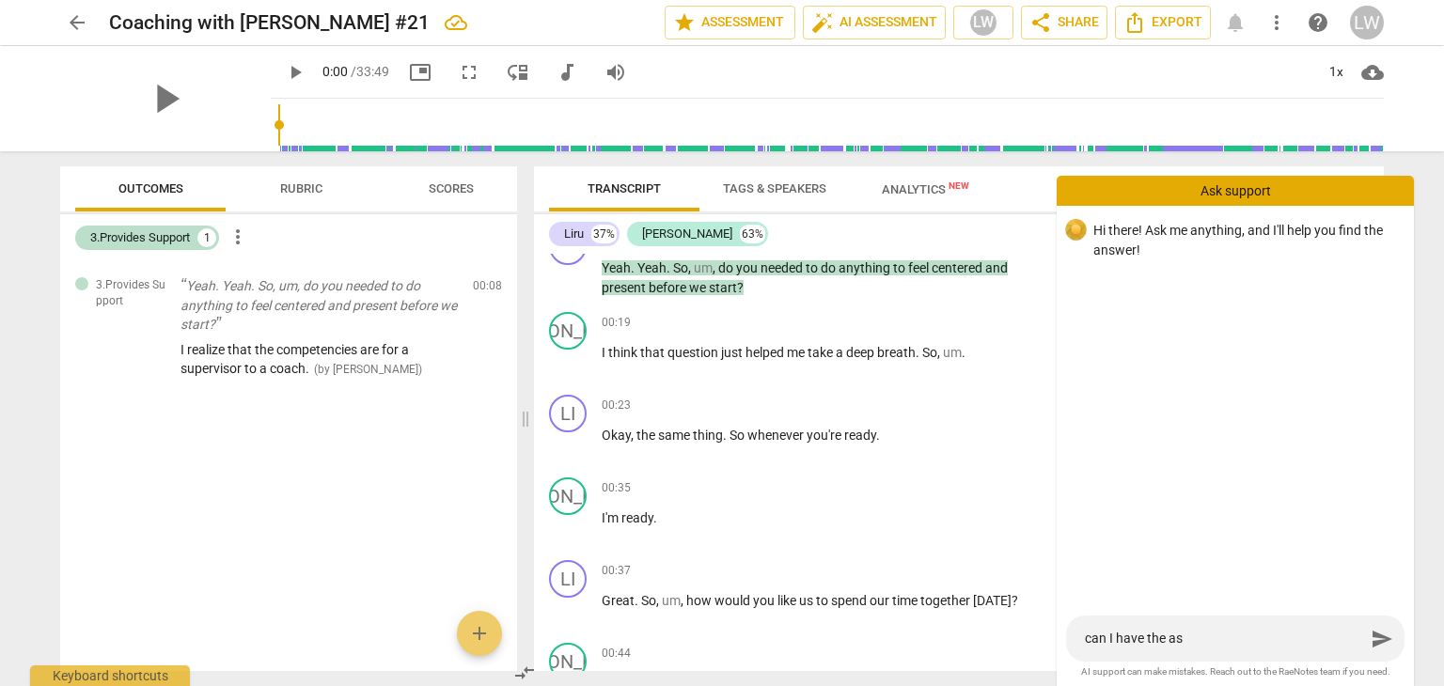
type textarea "can I have the ass"
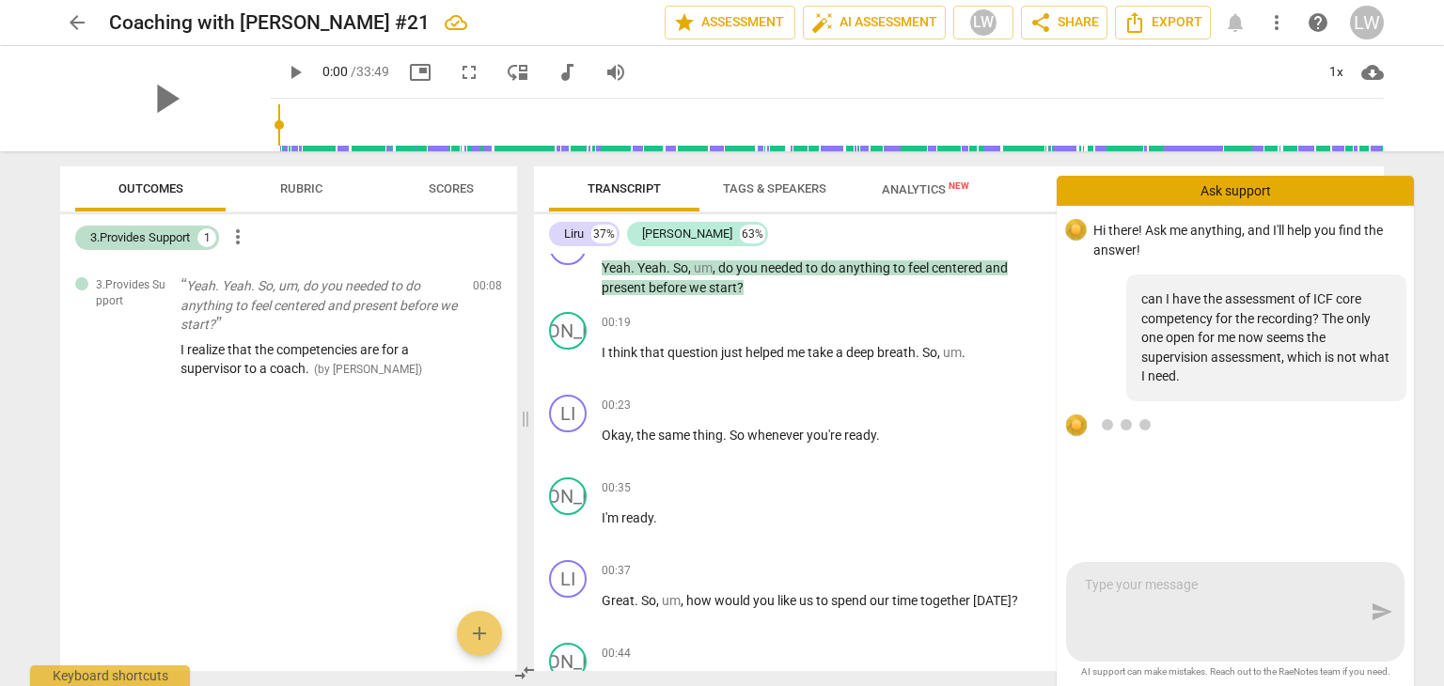
scroll to position [82, 0]
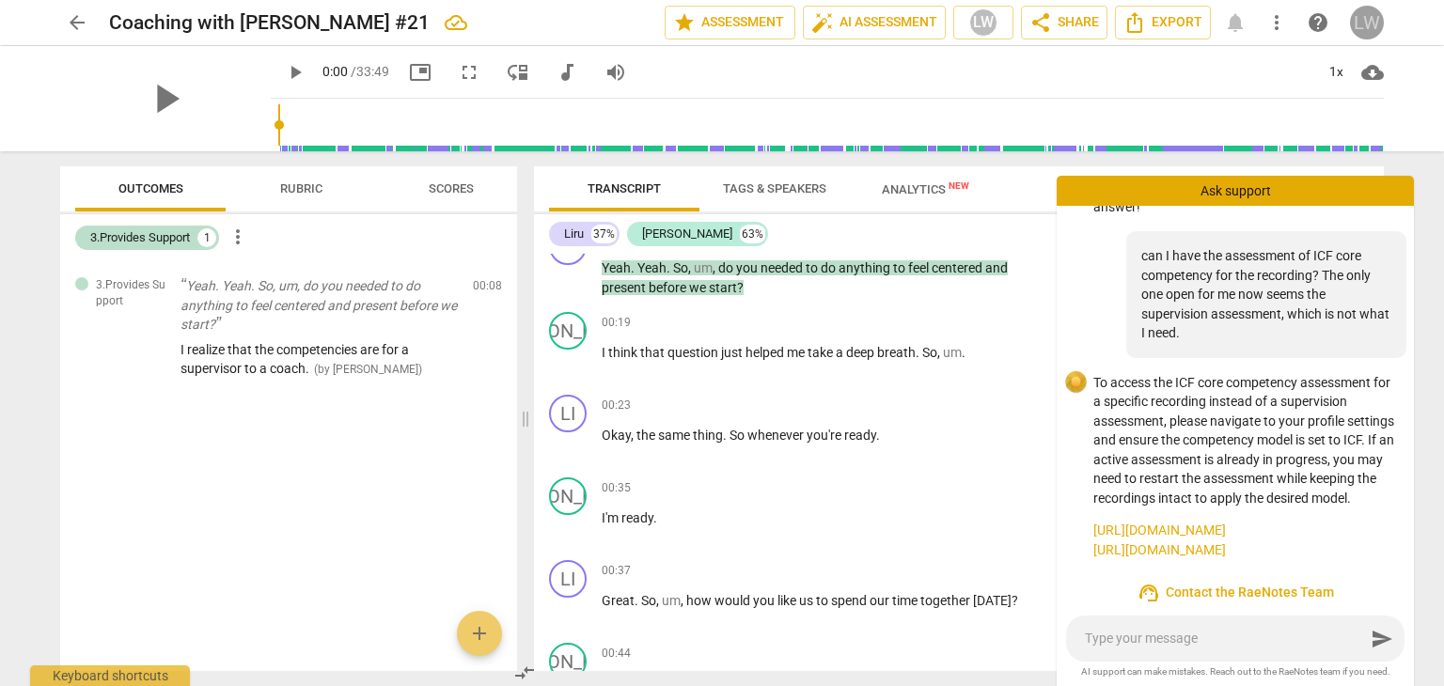
click at [1367, 23] on div "LW" at bounding box center [1367, 23] width 34 height 34
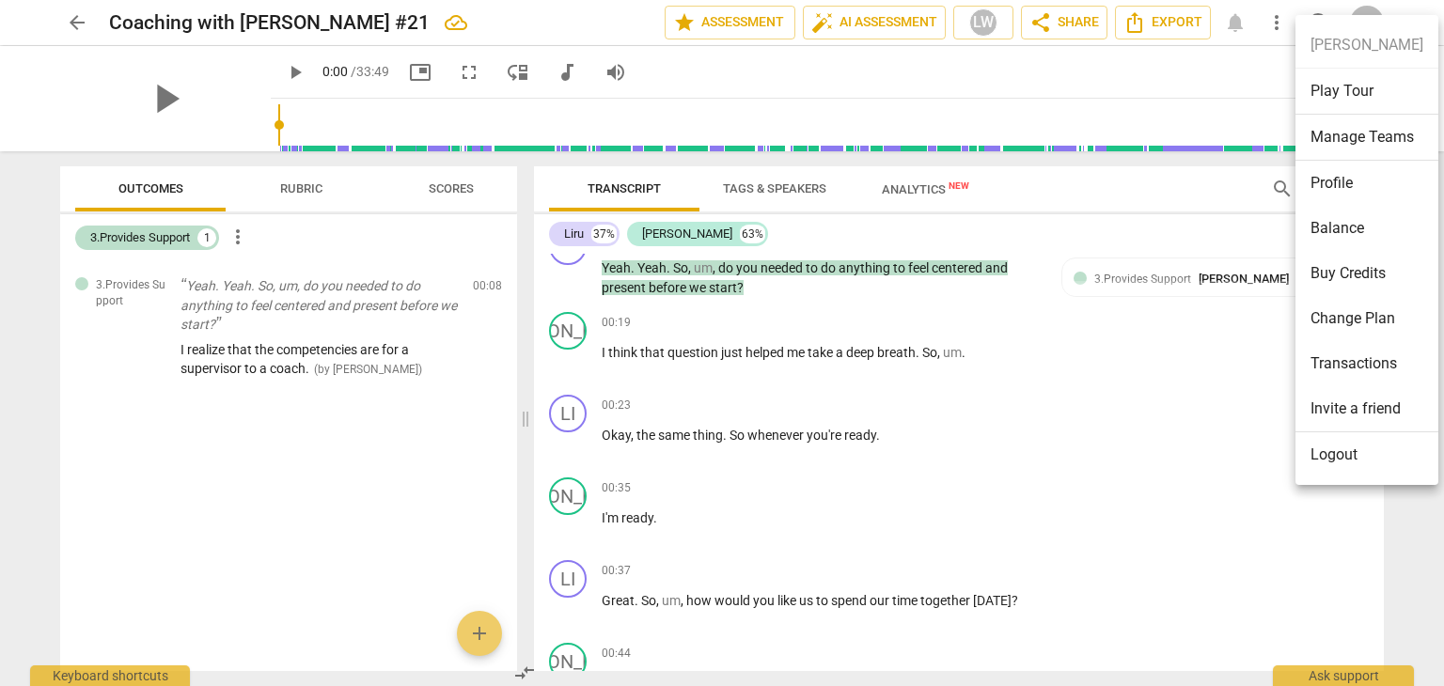
click at [1331, 185] on li "Profile" at bounding box center [1366, 183] width 143 height 45
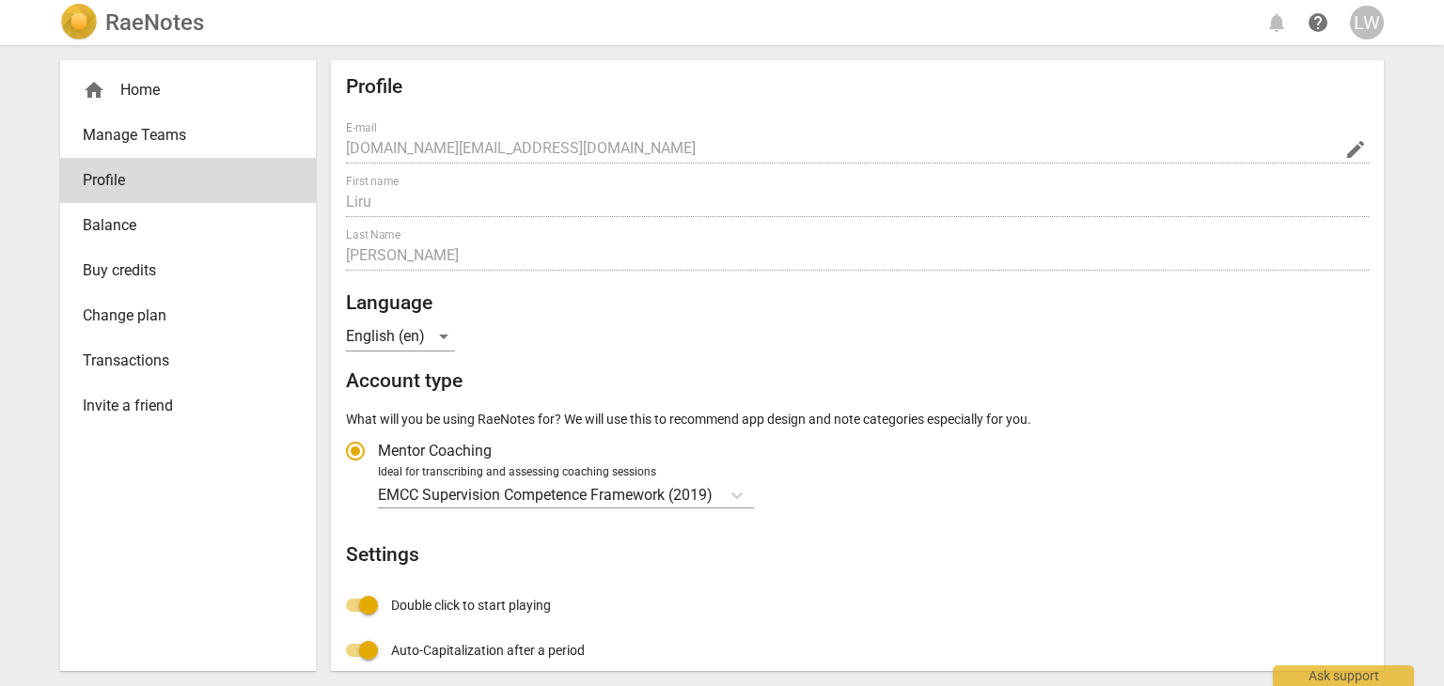
scroll to position [94, 0]
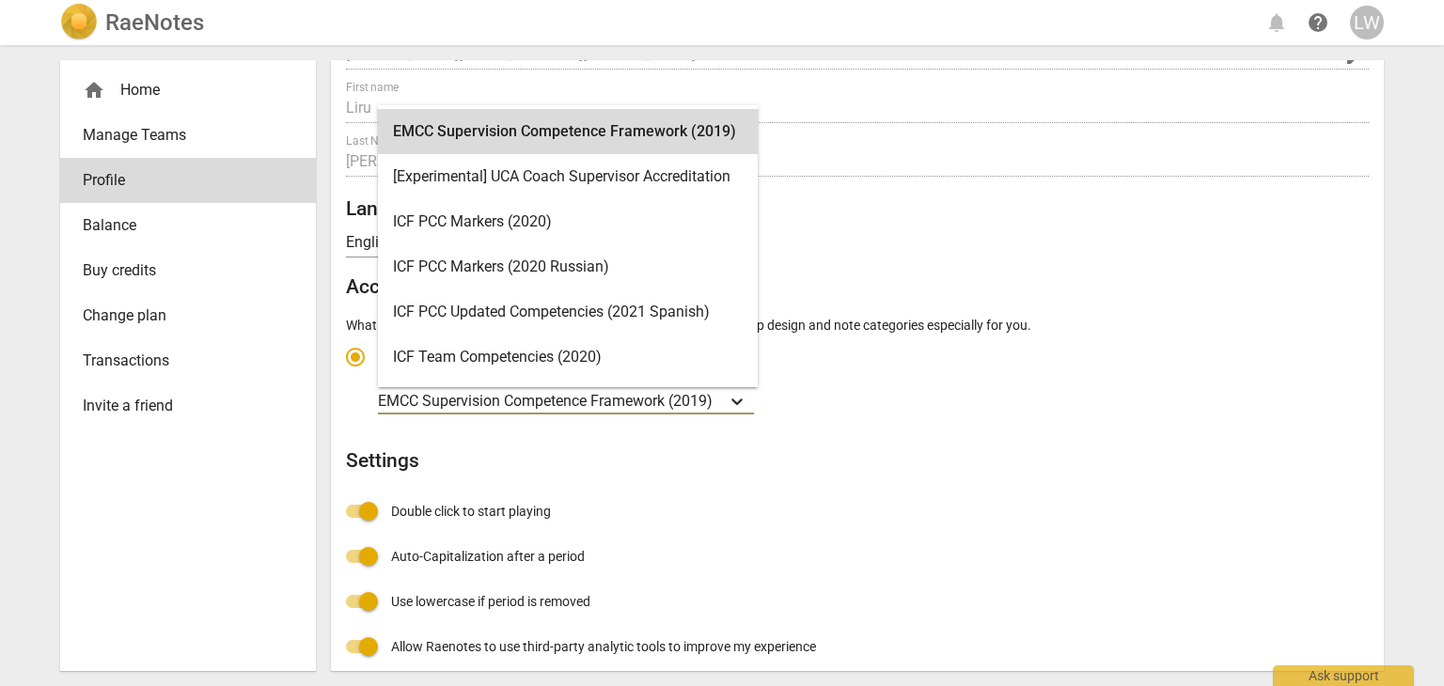
click at [743, 402] on icon "Account type" at bounding box center [736, 402] width 11 height 7
click at [0, 0] on input "Ideal for transcribing and assessing coaching sessions 15 results available. Us…" at bounding box center [0, 0] width 0 height 0
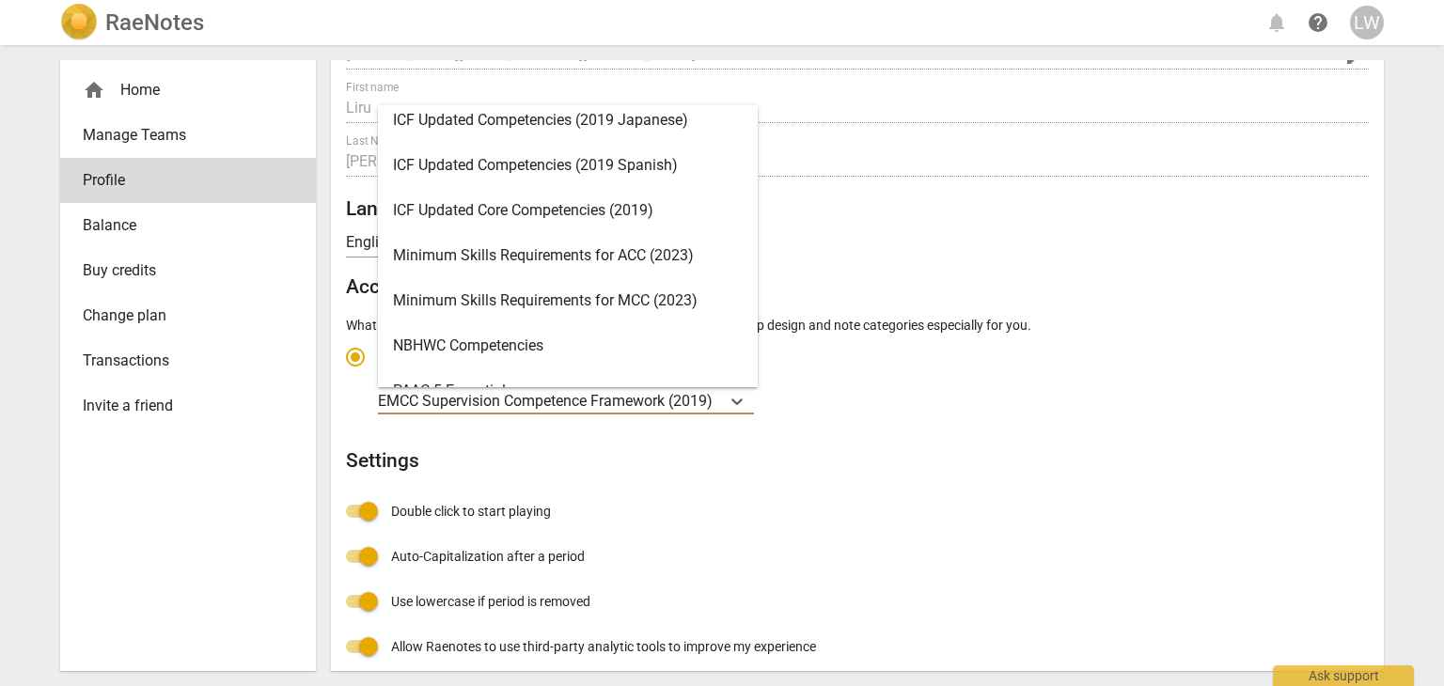
scroll to position [376, 0]
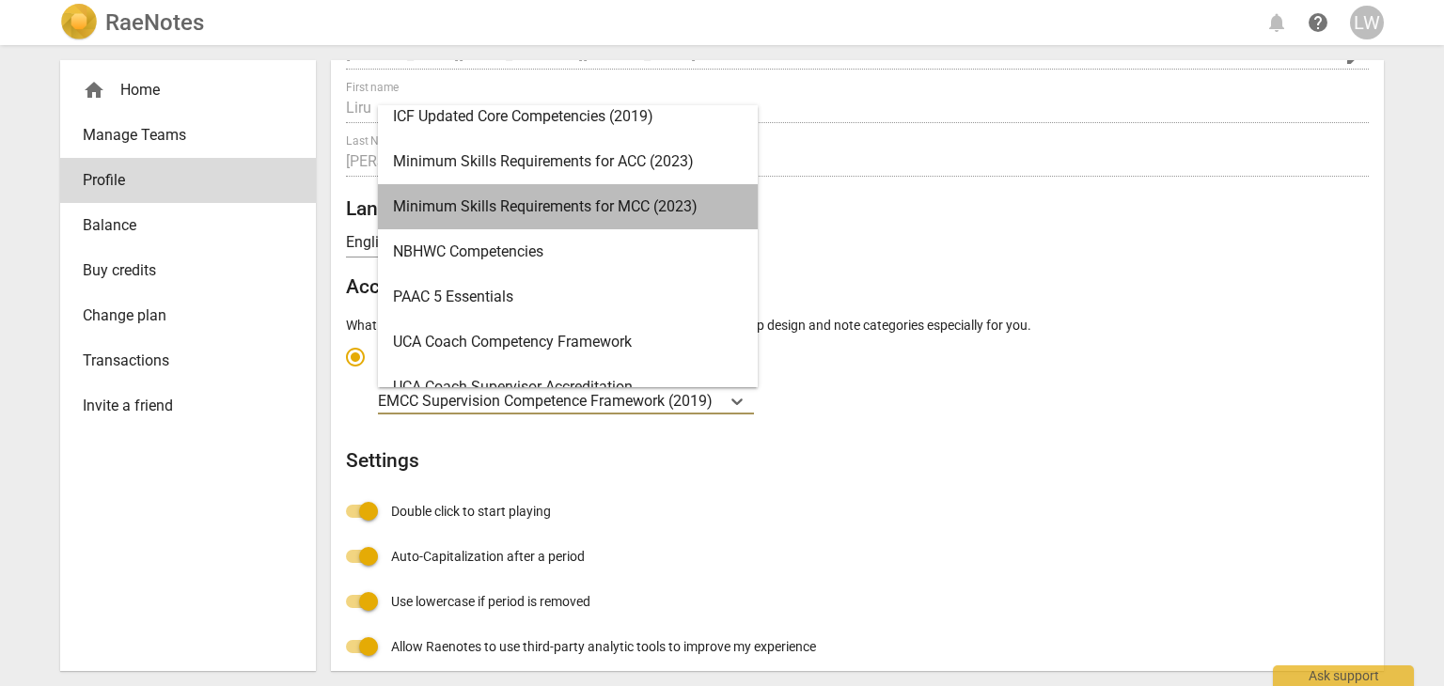
click at [699, 205] on div "Minimum Skills Requirements for MCC (2023)" at bounding box center [568, 206] width 380 height 45
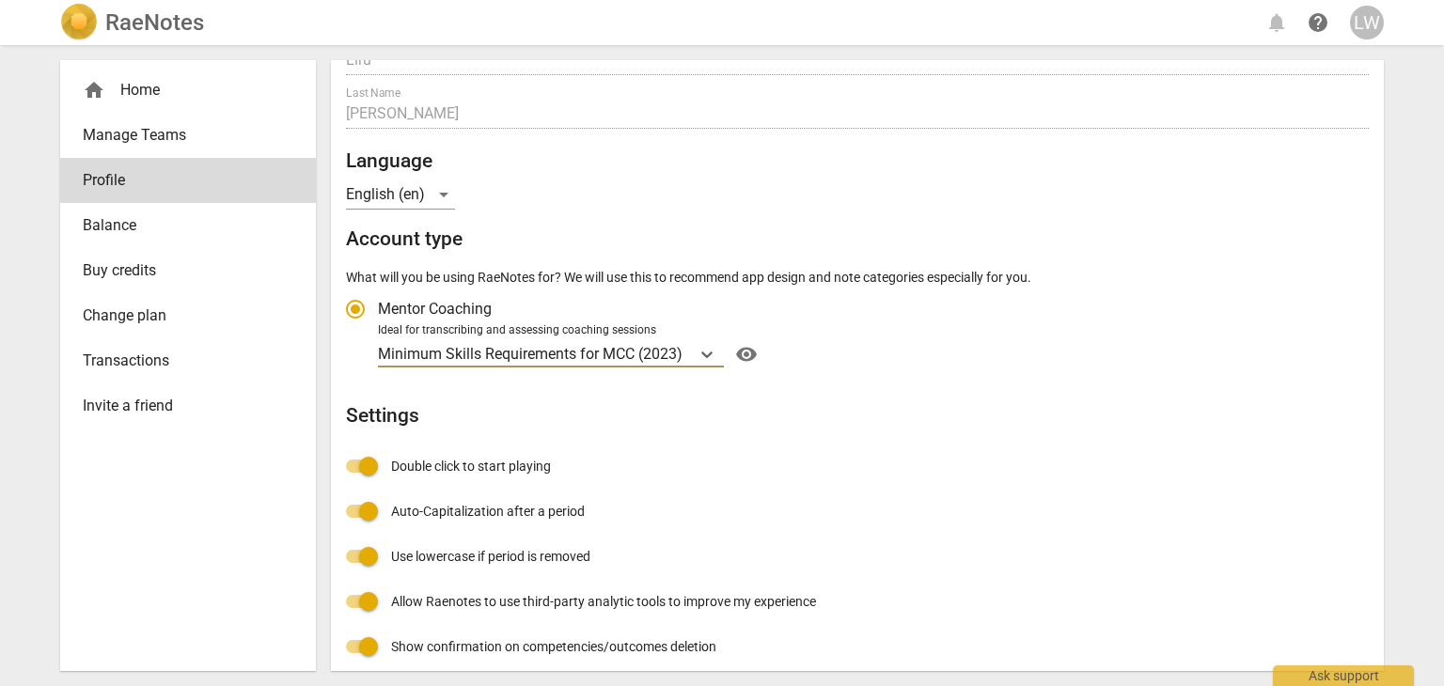
scroll to position [57, 0]
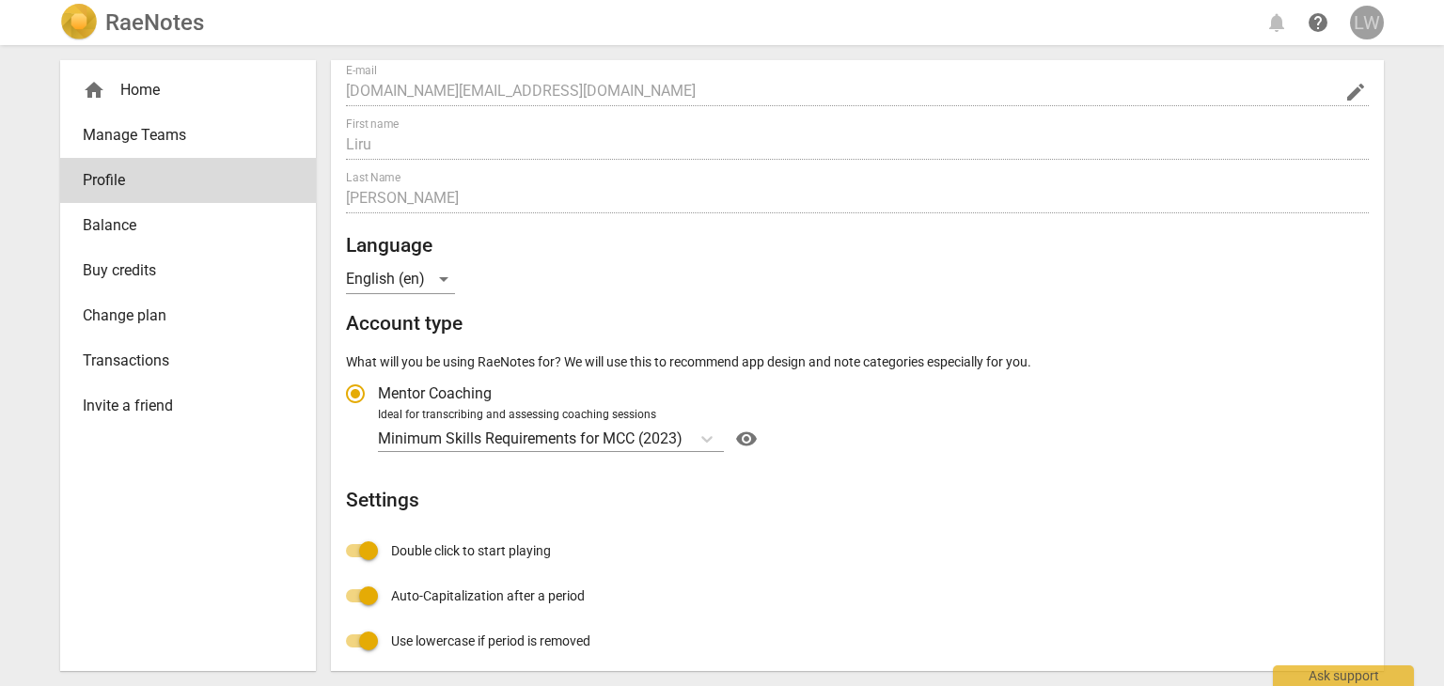
click at [1362, 23] on div "LW" at bounding box center [1367, 23] width 34 height 34
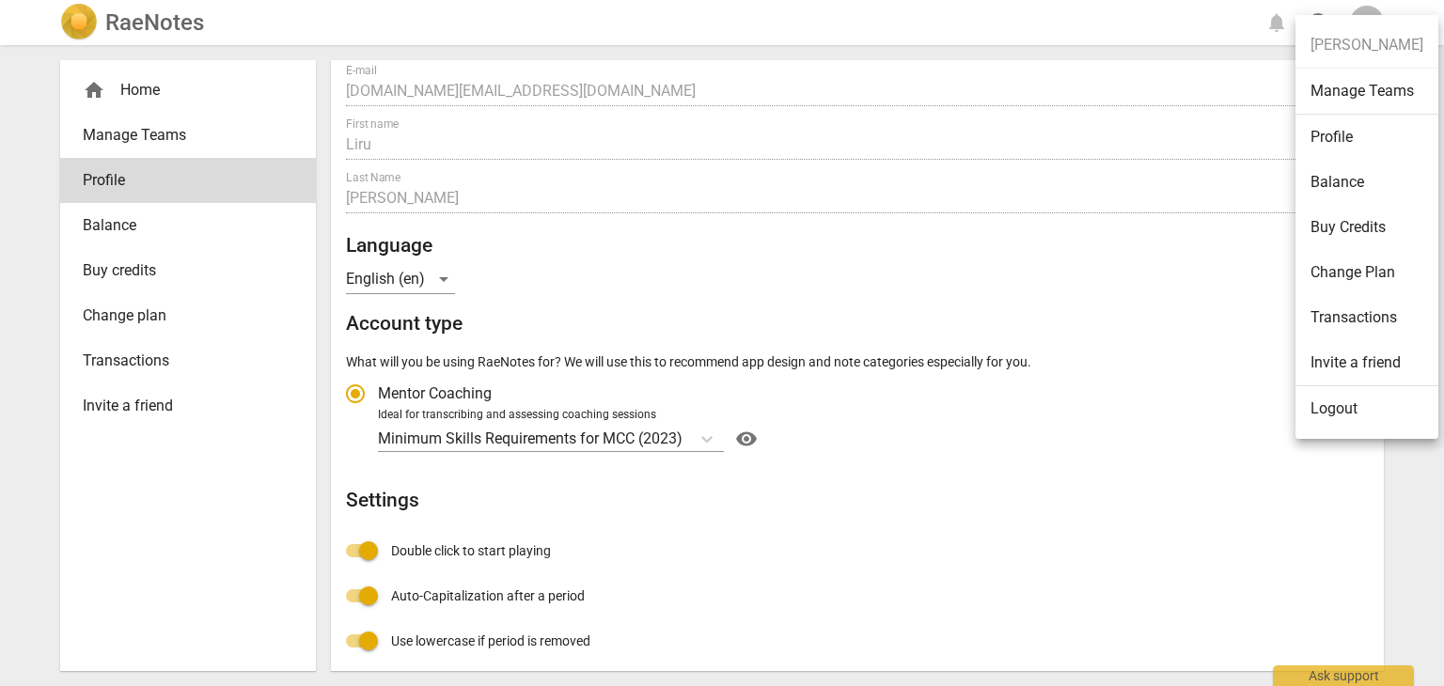
click at [144, 90] on div at bounding box center [722, 343] width 1444 height 686
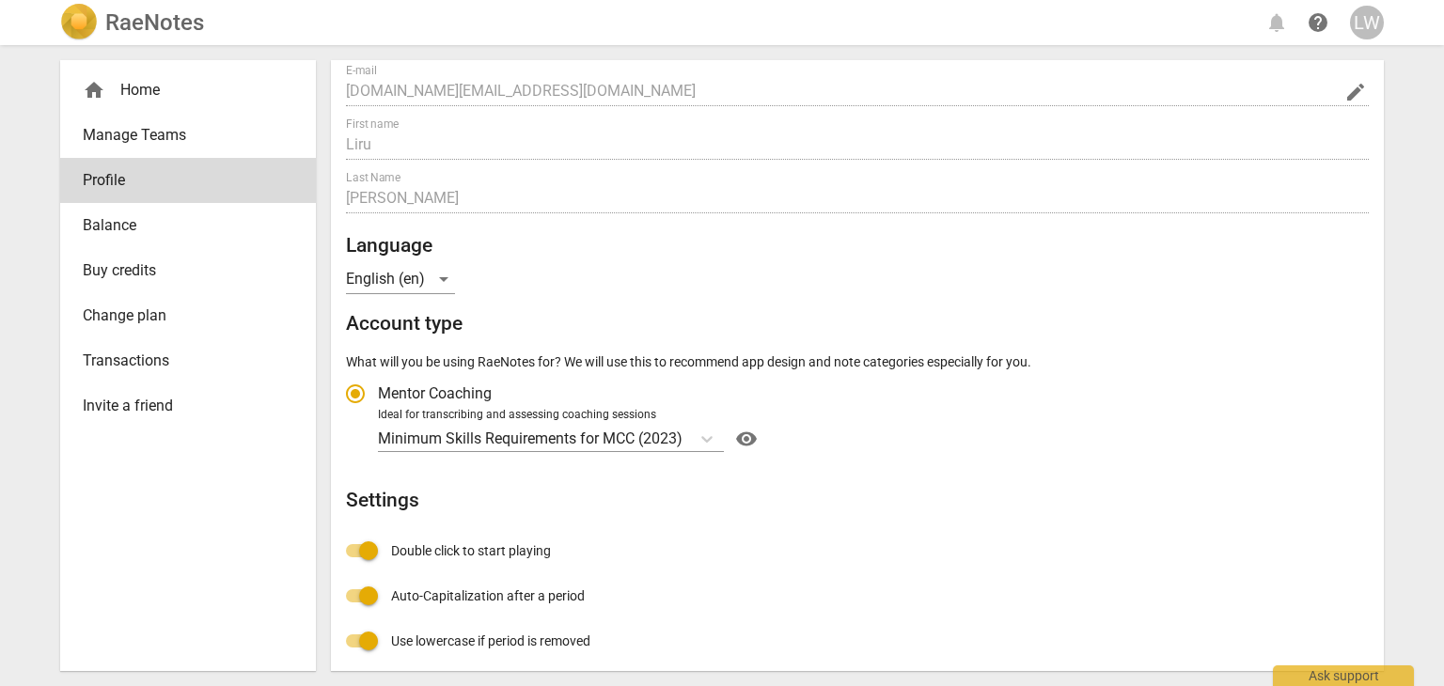
click at [125, 87] on div "home Home" at bounding box center [181, 90] width 196 height 23
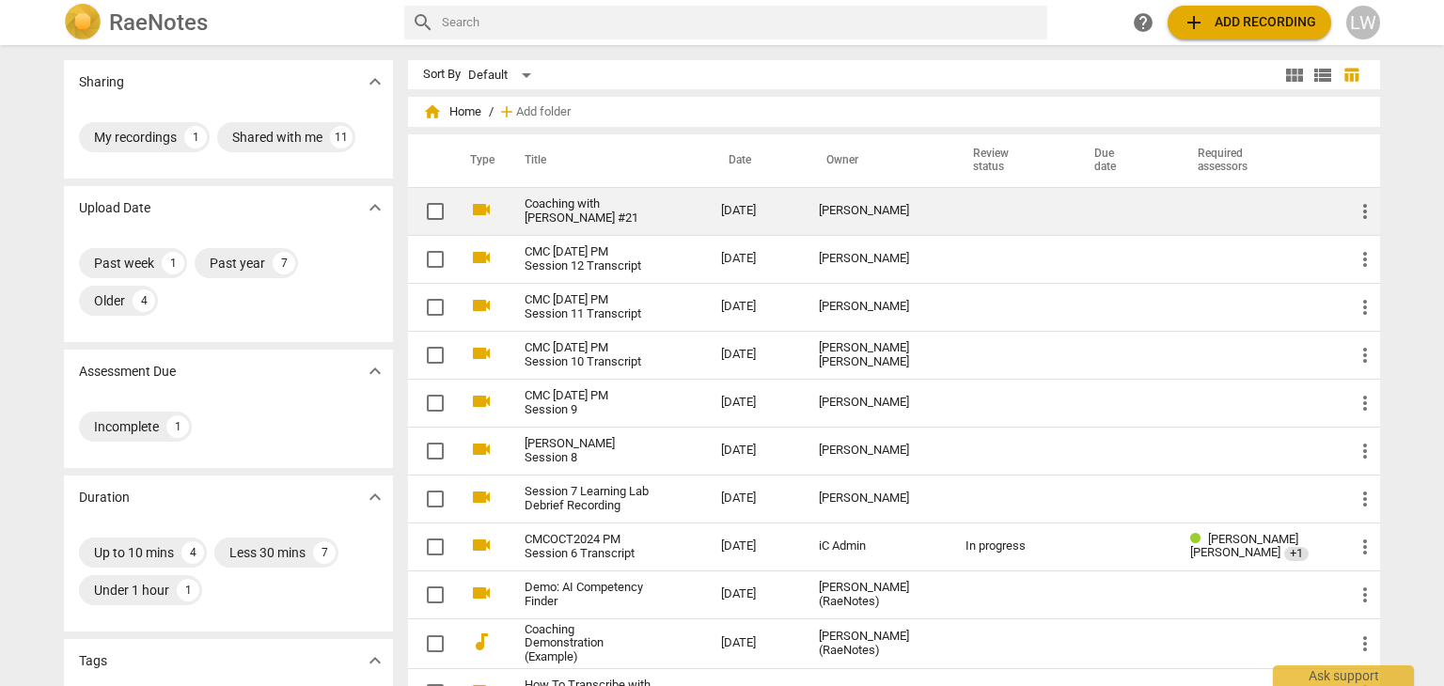
click at [569, 205] on link "Coaching with [PERSON_NAME] #21" at bounding box center [589, 211] width 129 height 28
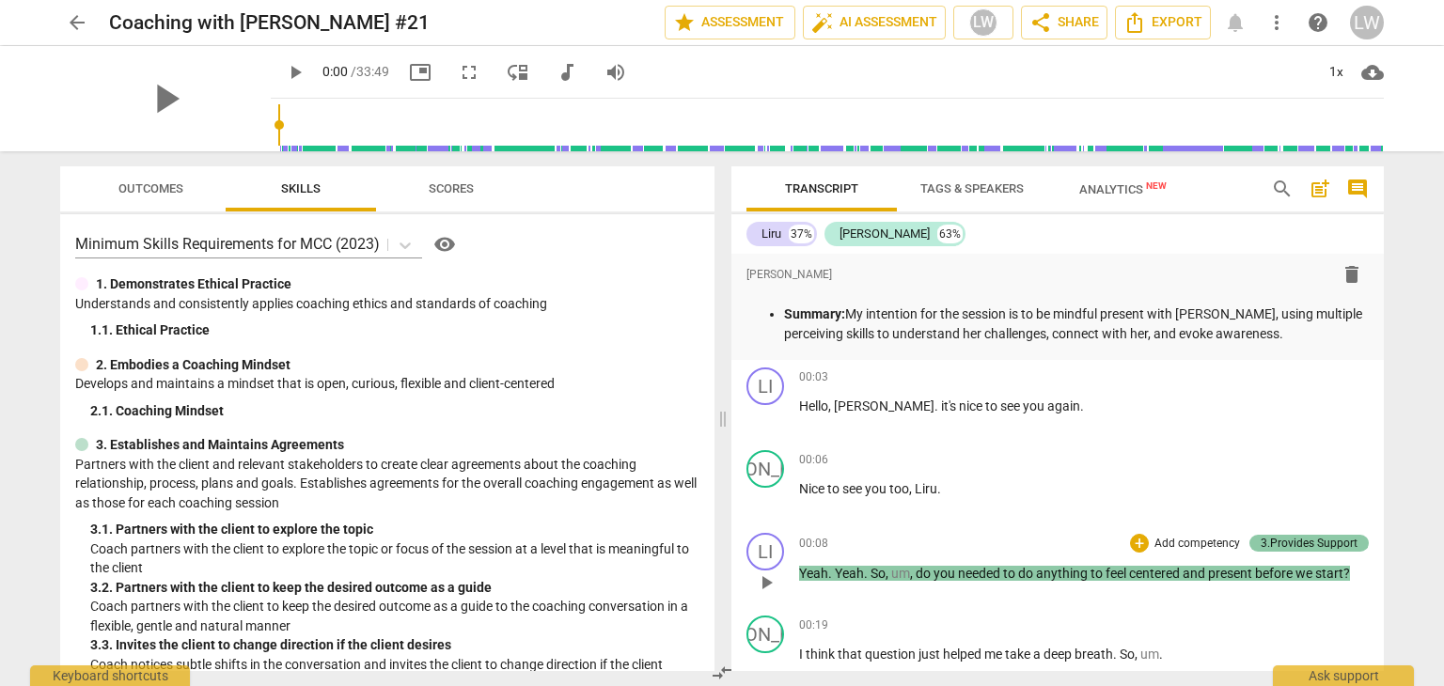
click at [1309, 542] on div "3.Provides Support" at bounding box center [1309, 543] width 97 height 17
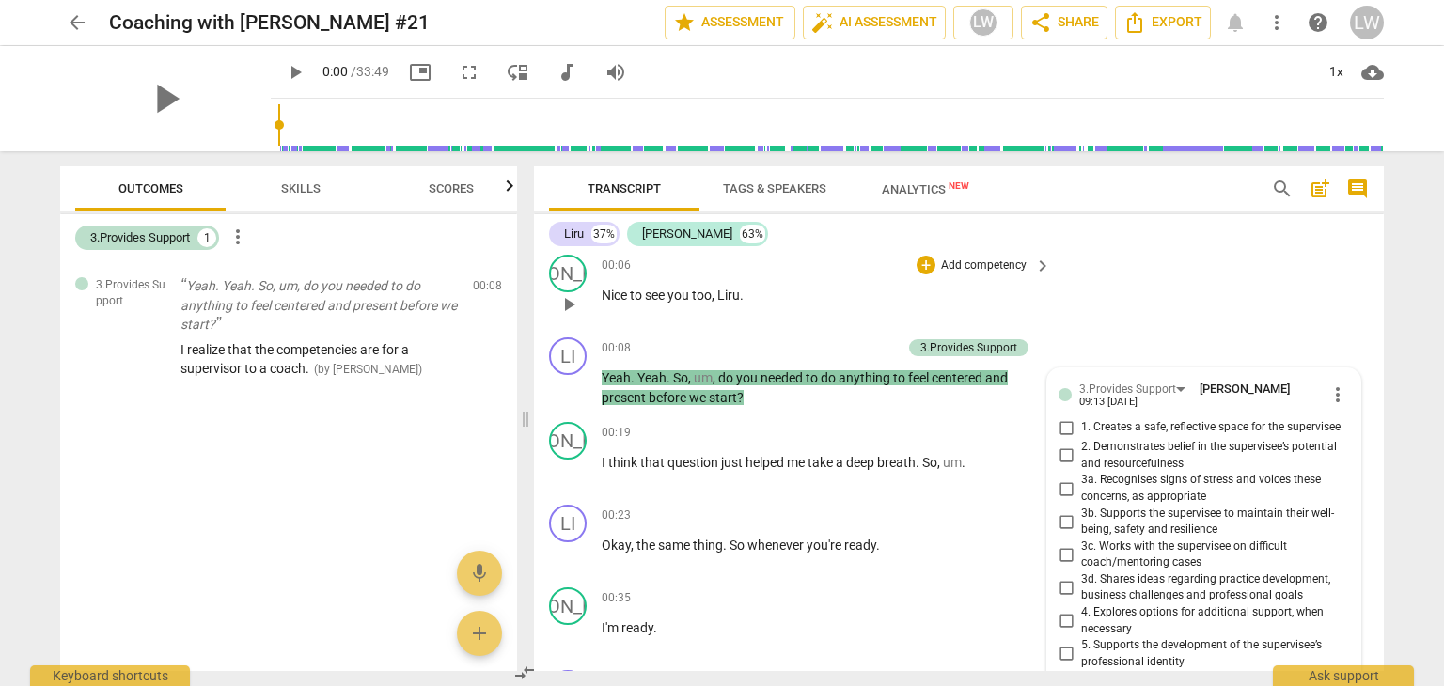
scroll to position [188, 0]
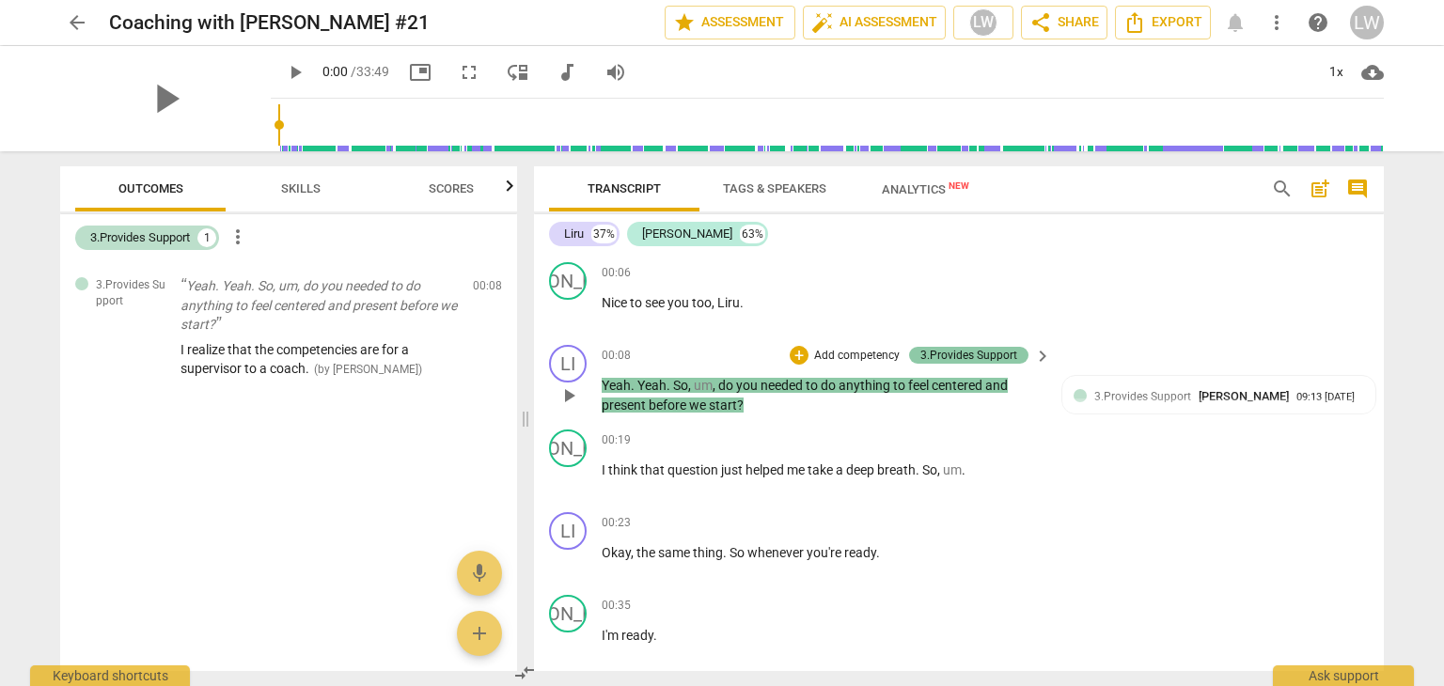
click at [988, 354] on div "3.Provides Support" at bounding box center [968, 355] width 97 height 17
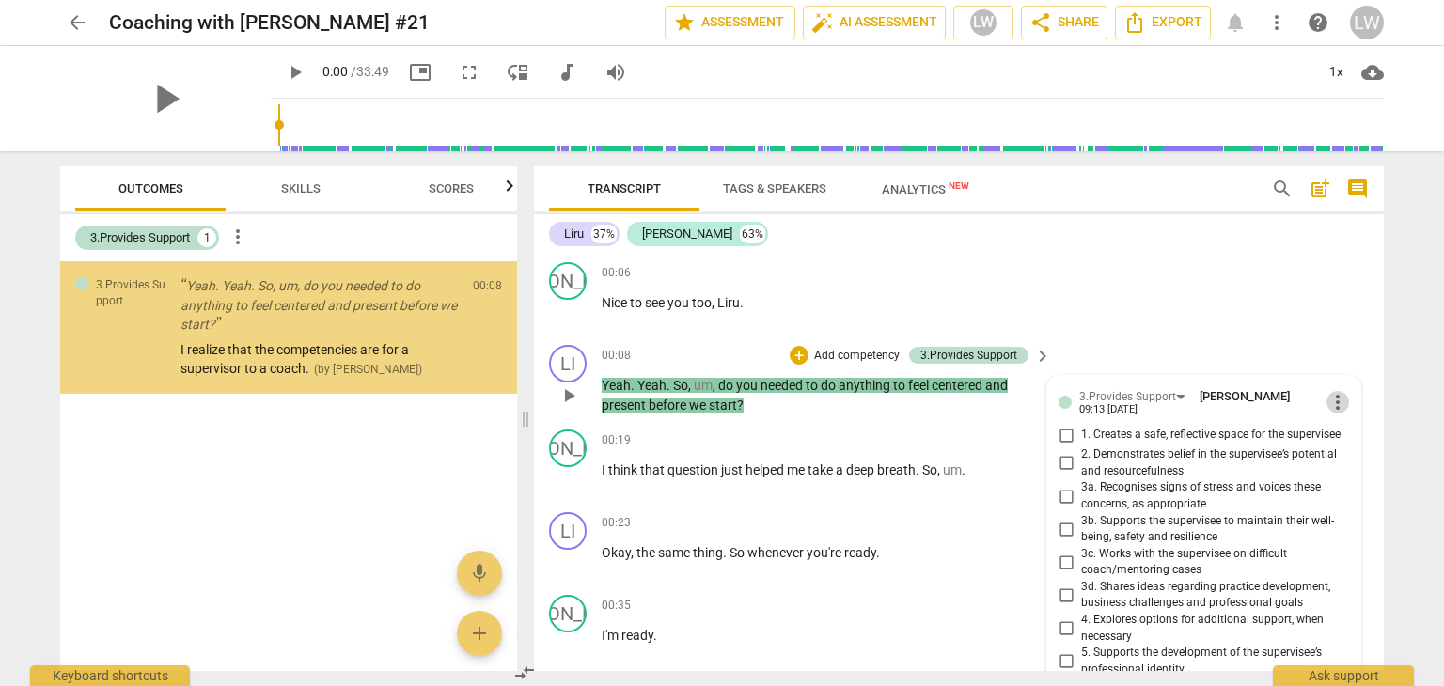
click at [1331, 400] on span "more_vert" at bounding box center [1337, 402] width 23 height 23
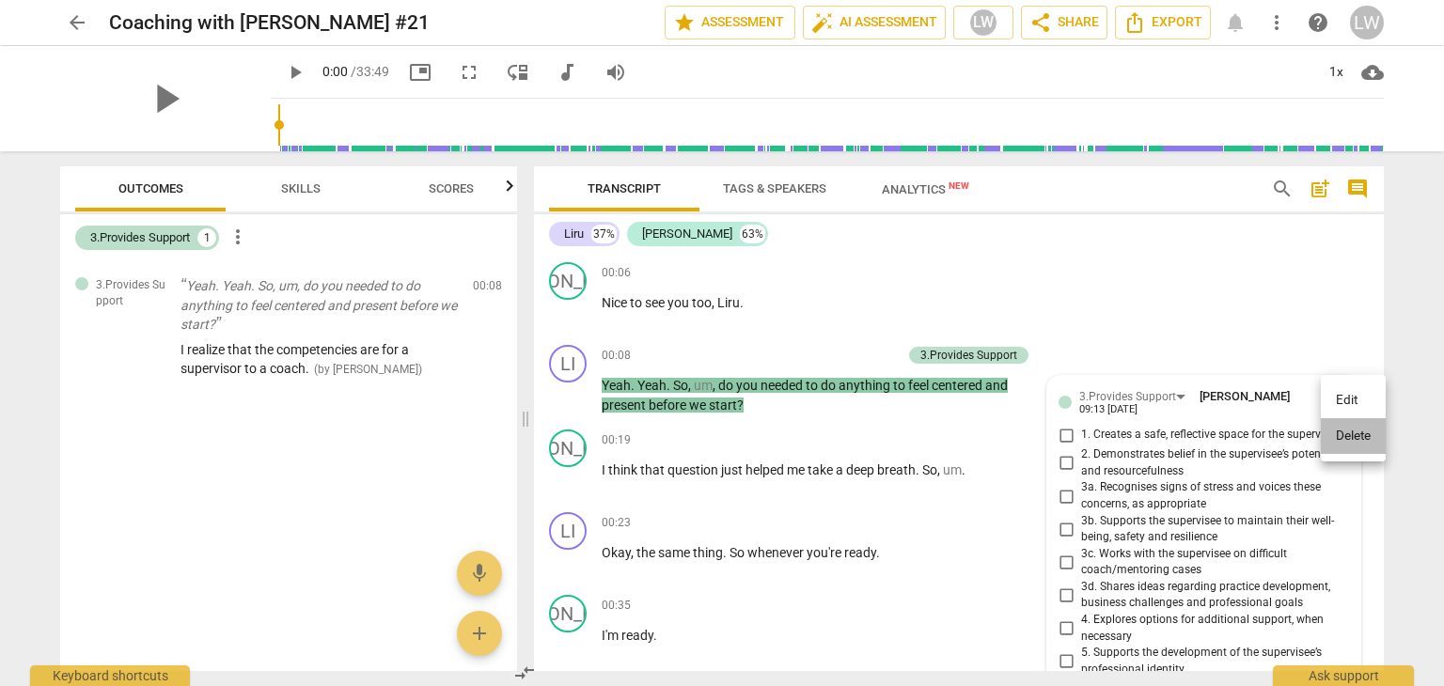
click at [1349, 433] on li "Delete" at bounding box center [1353, 436] width 65 height 36
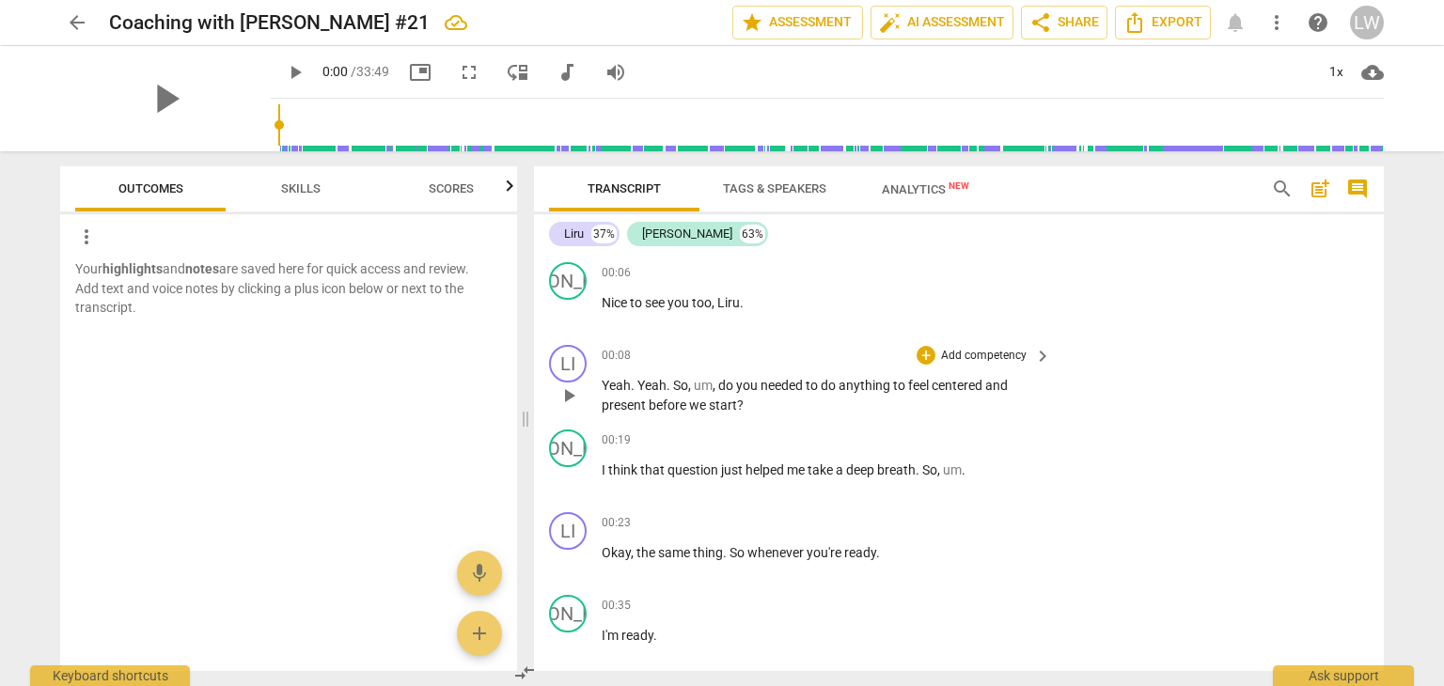
click at [970, 355] on p "Add competency" at bounding box center [983, 356] width 89 height 17
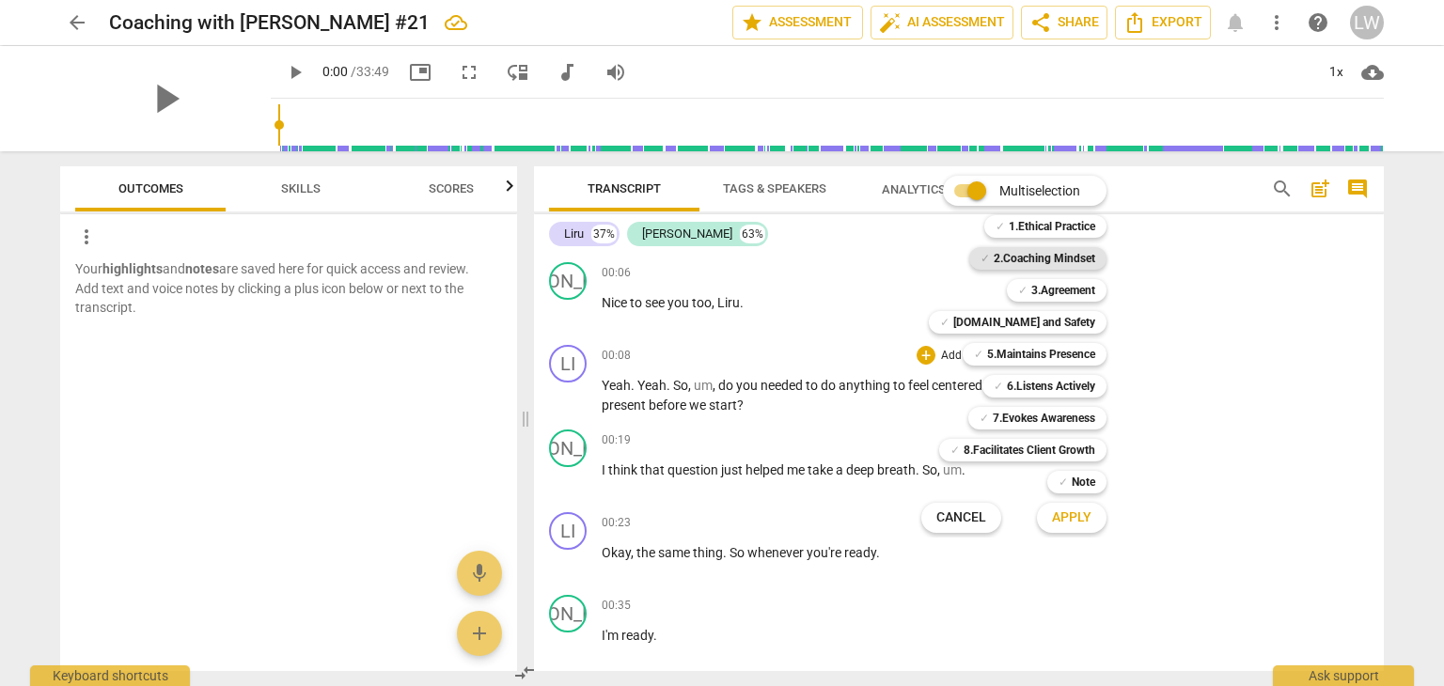
click at [1038, 259] on b "2.Coaching Mindset" at bounding box center [1045, 258] width 102 height 23
click at [1067, 516] on span "Apply" at bounding box center [1071, 518] width 39 height 19
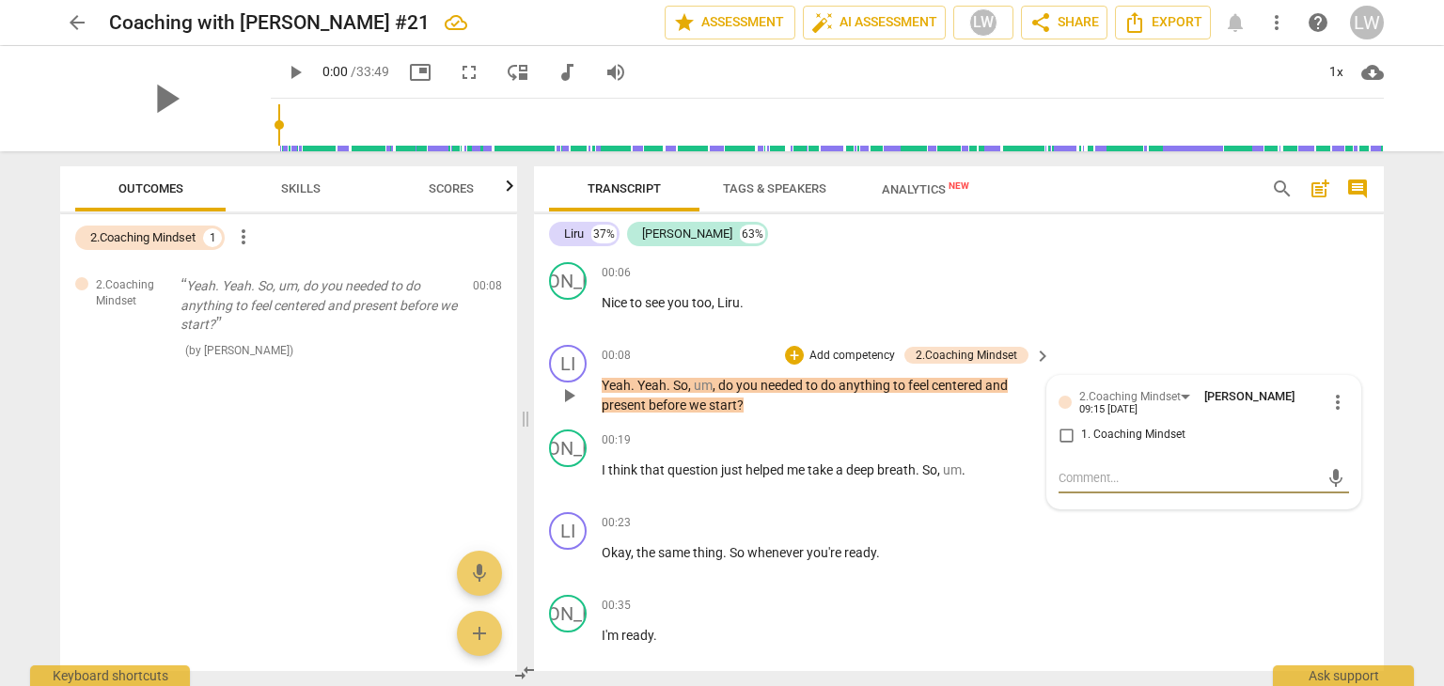
click at [1331, 400] on span "more_vert" at bounding box center [1337, 402] width 23 height 23
click at [1331, 400] on li "Edit" at bounding box center [1353, 401] width 65 height 36
click at [1177, 398] on div "2.Coaching Mindset" at bounding box center [1128, 400] width 138 height 26
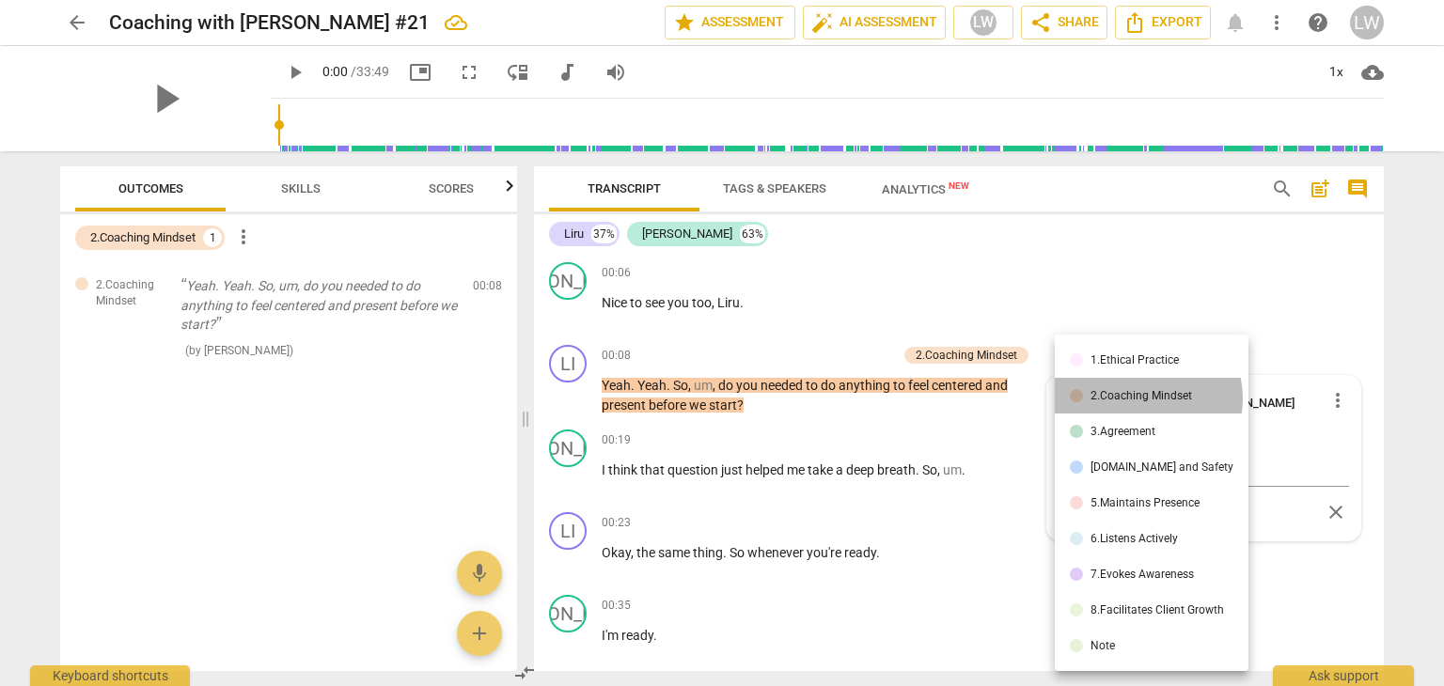
click at [1147, 399] on div "2.Coaching Mindset" at bounding box center [1141, 395] width 102 height 11
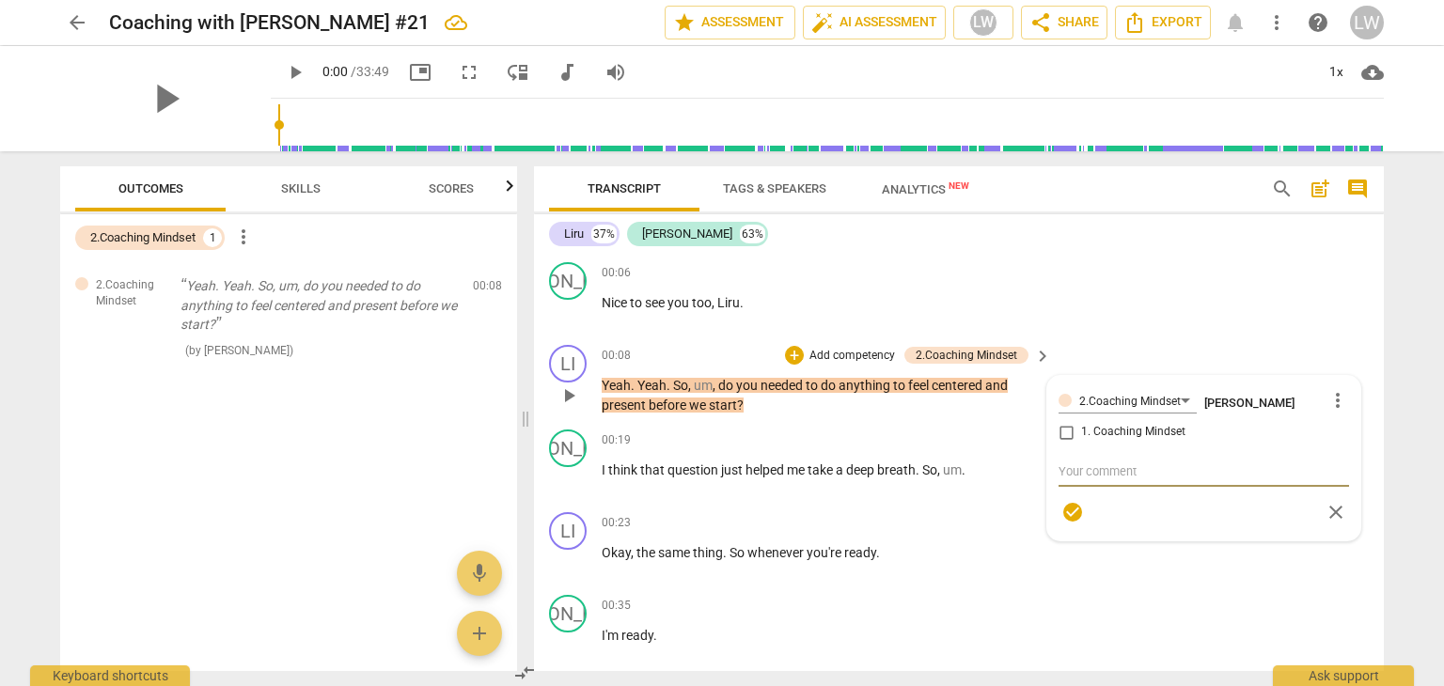
click at [1128, 463] on textarea at bounding box center [1204, 472] width 290 height 18
click at [1181, 396] on div "2.Coaching Mindset" at bounding box center [1128, 400] width 138 height 26
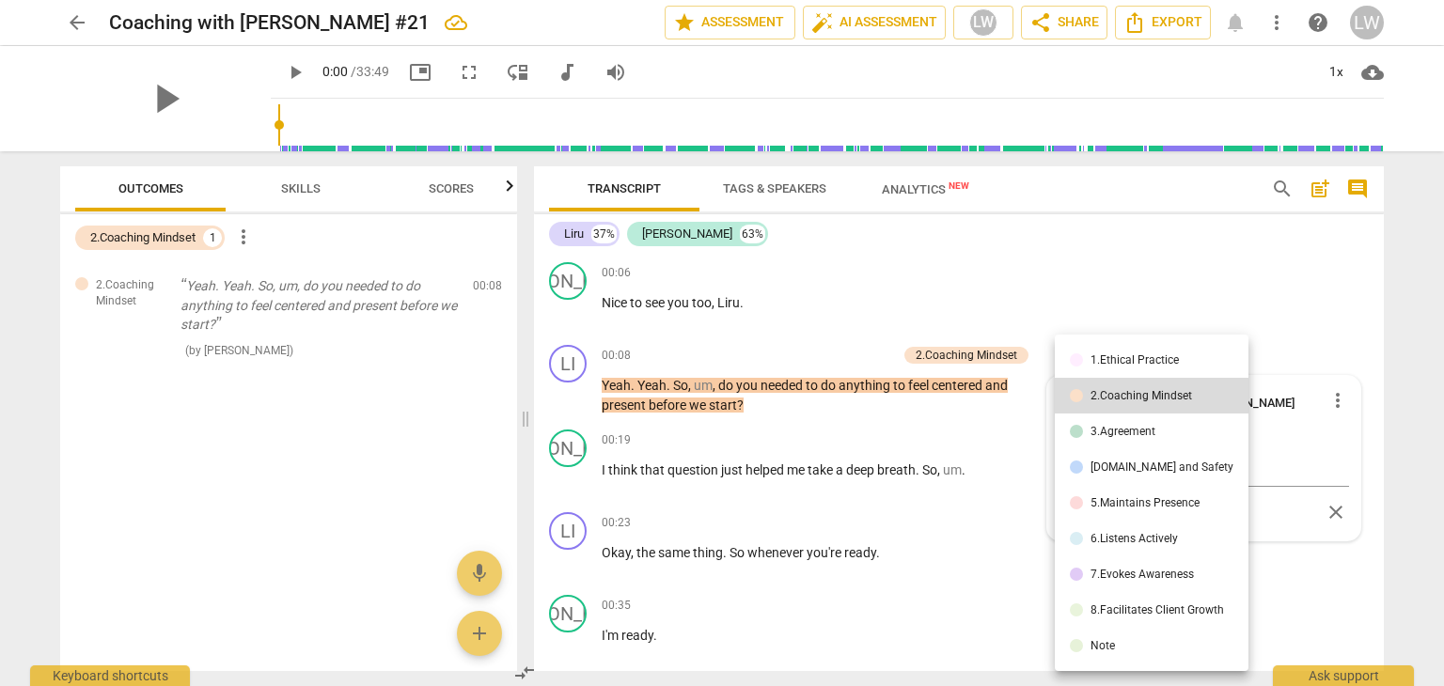
click at [1146, 462] on div "[DOMAIN_NAME] and Safety" at bounding box center [1161, 467] width 143 height 11
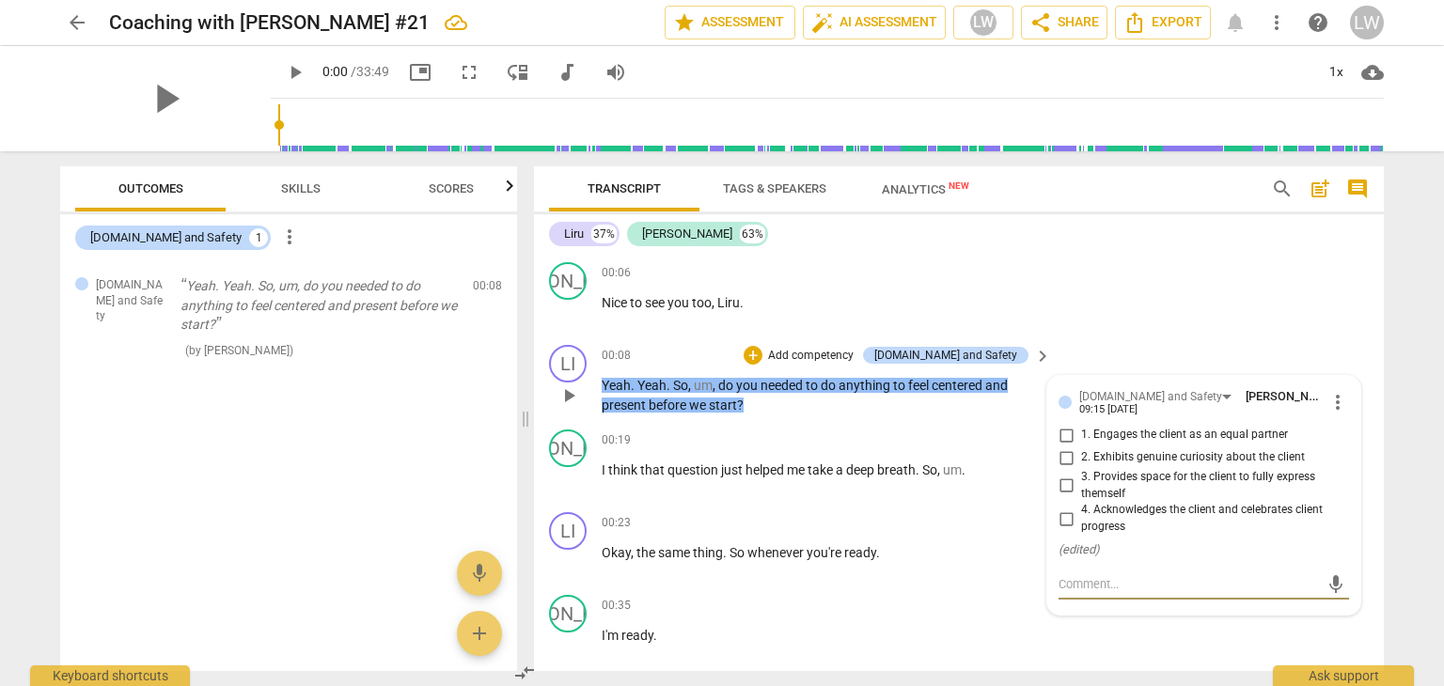
click at [1060, 482] on input "3. Provides space for the client to fully express themself" at bounding box center [1066, 486] width 30 height 23
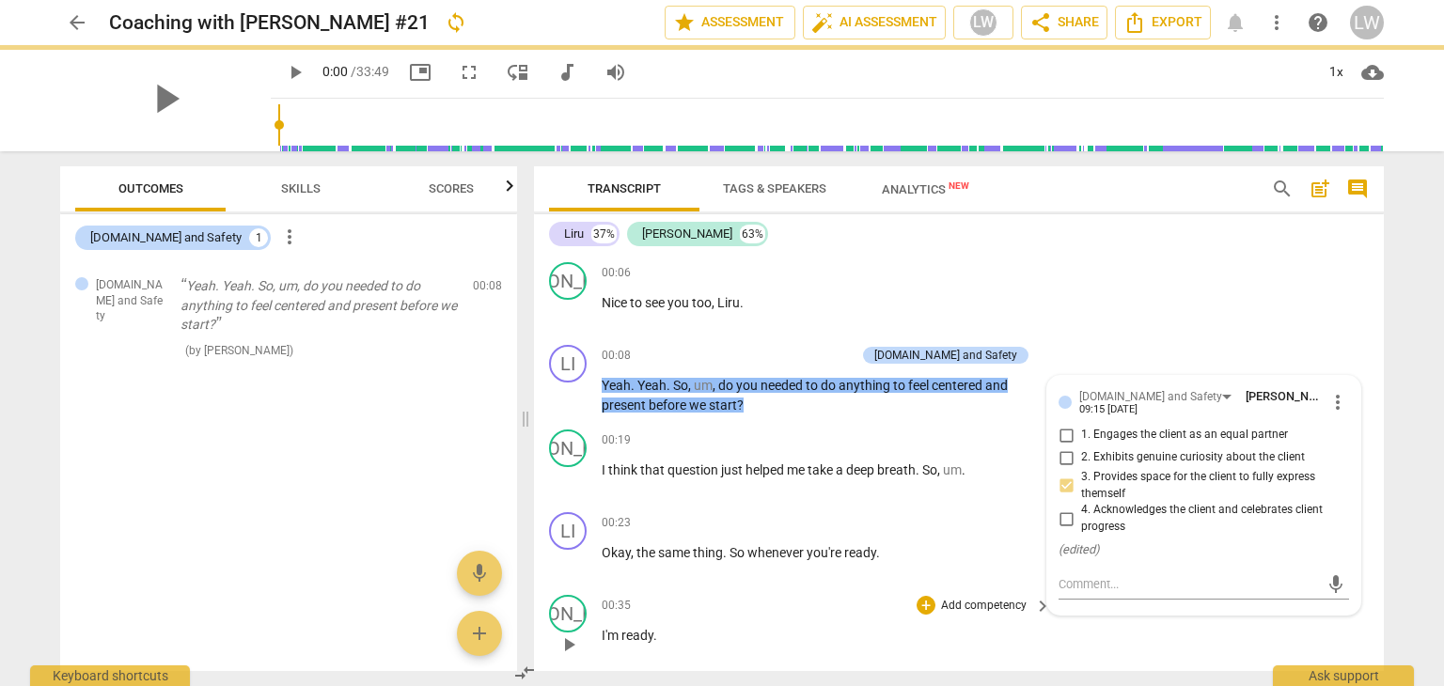
scroll to position [282, 0]
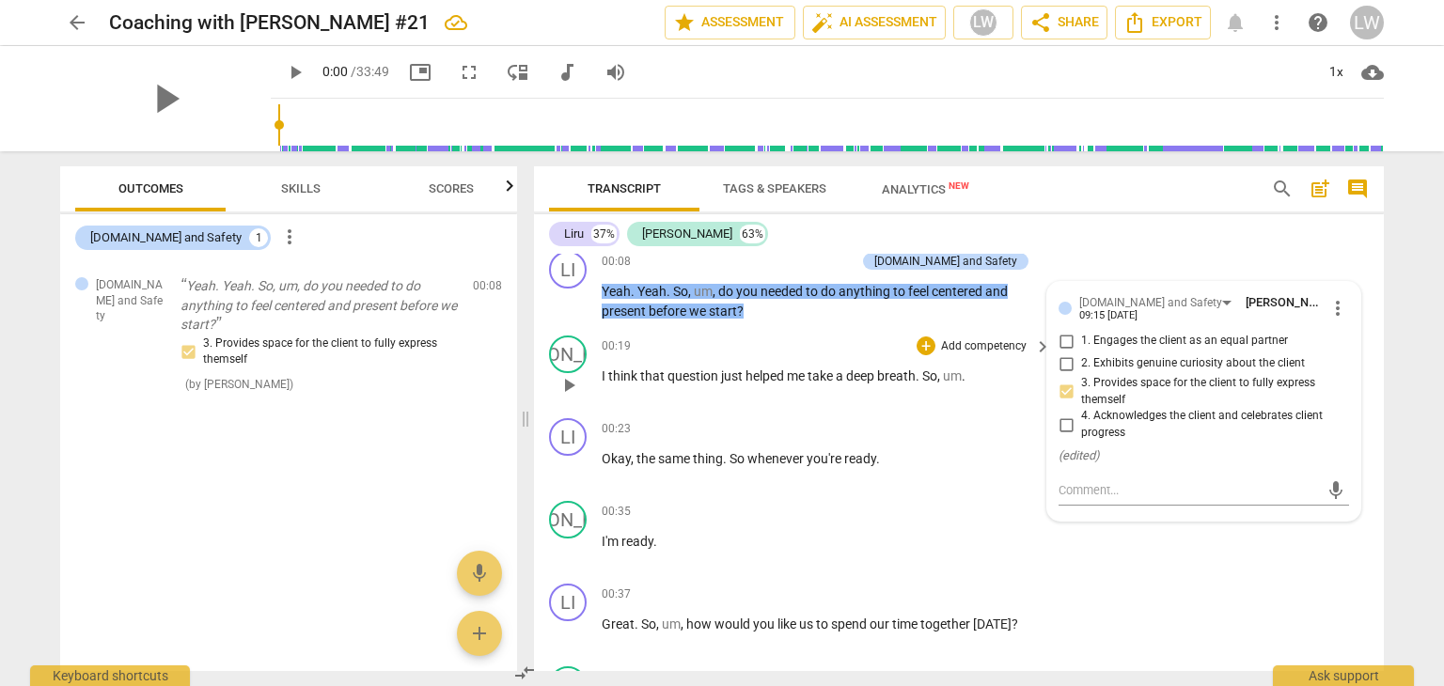
click at [839, 341] on div "00:19 + Add competency keyboard_arrow_right" at bounding box center [827, 346] width 451 height 21
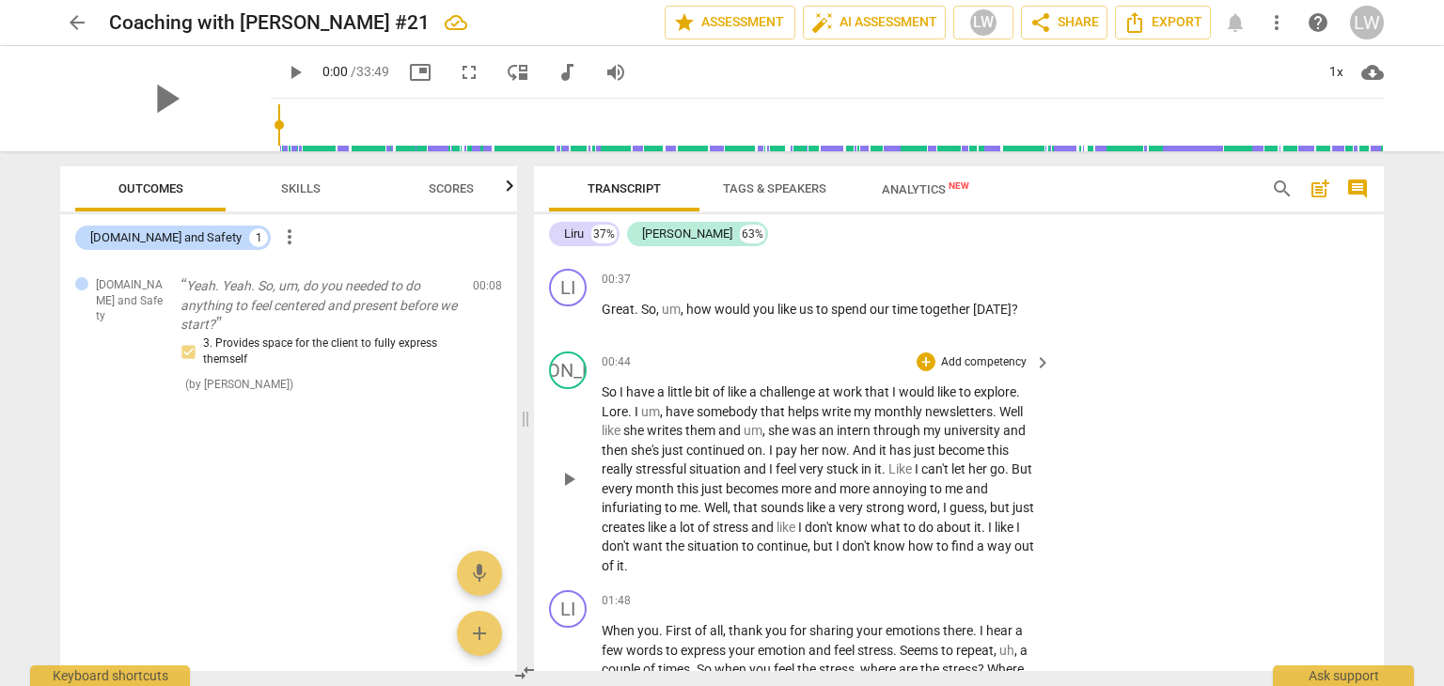
scroll to position [564, 0]
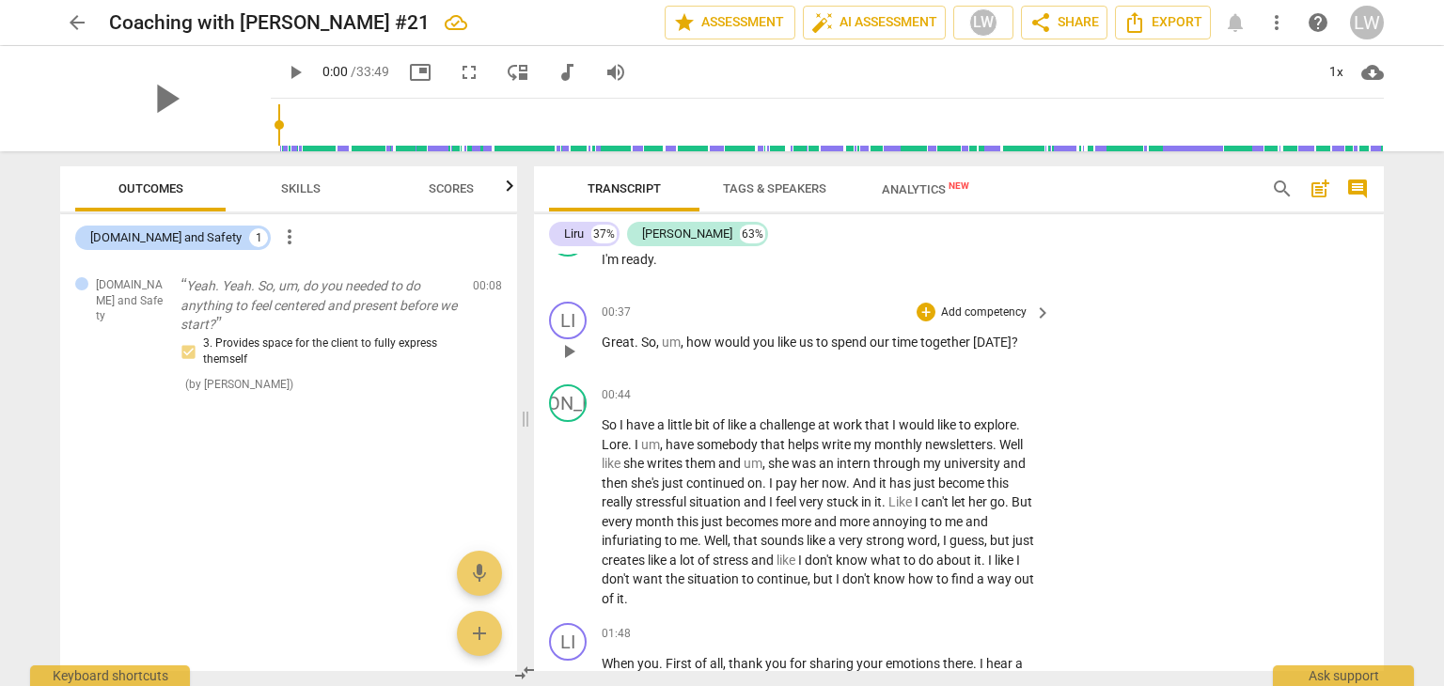
click at [1007, 308] on p "Add competency" at bounding box center [983, 313] width 89 height 17
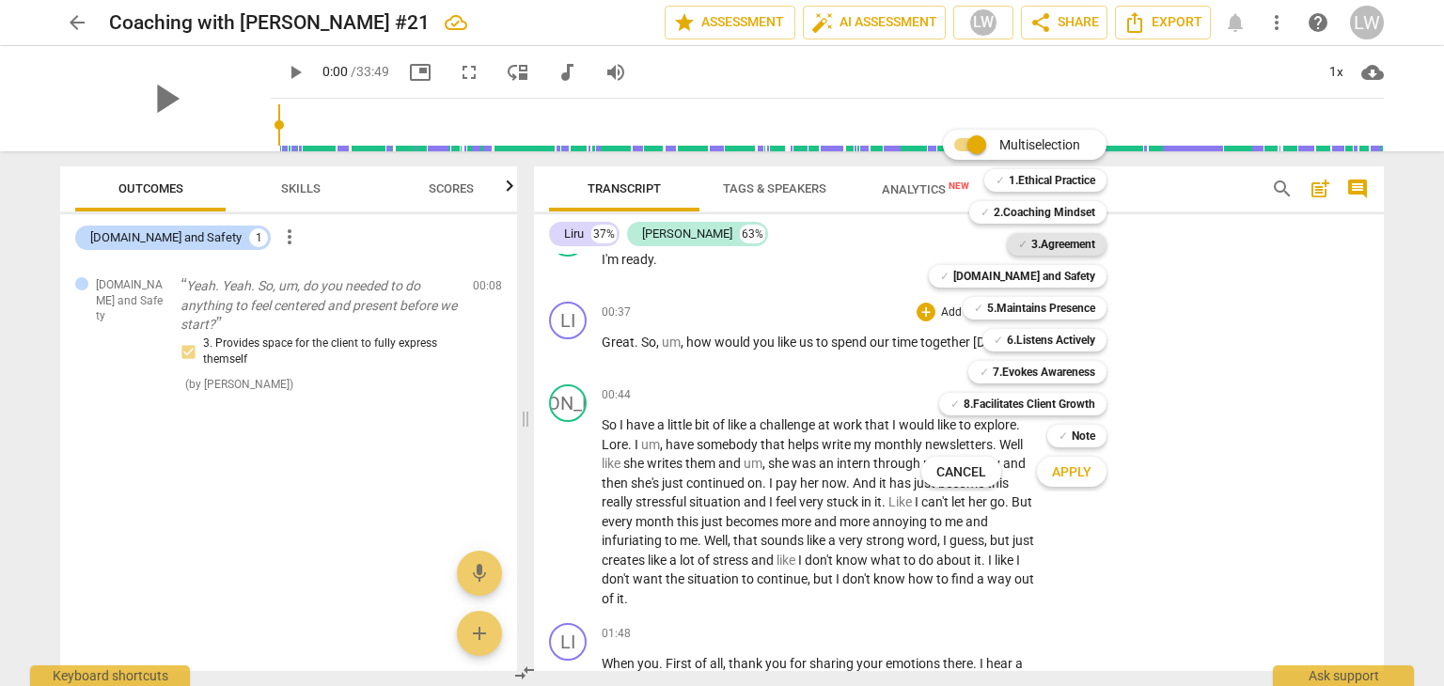
click at [1065, 243] on b "3.Agreement" at bounding box center [1063, 244] width 64 height 23
click at [1078, 471] on span "Apply" at bounding box center [1071, 472] width 39 height 19
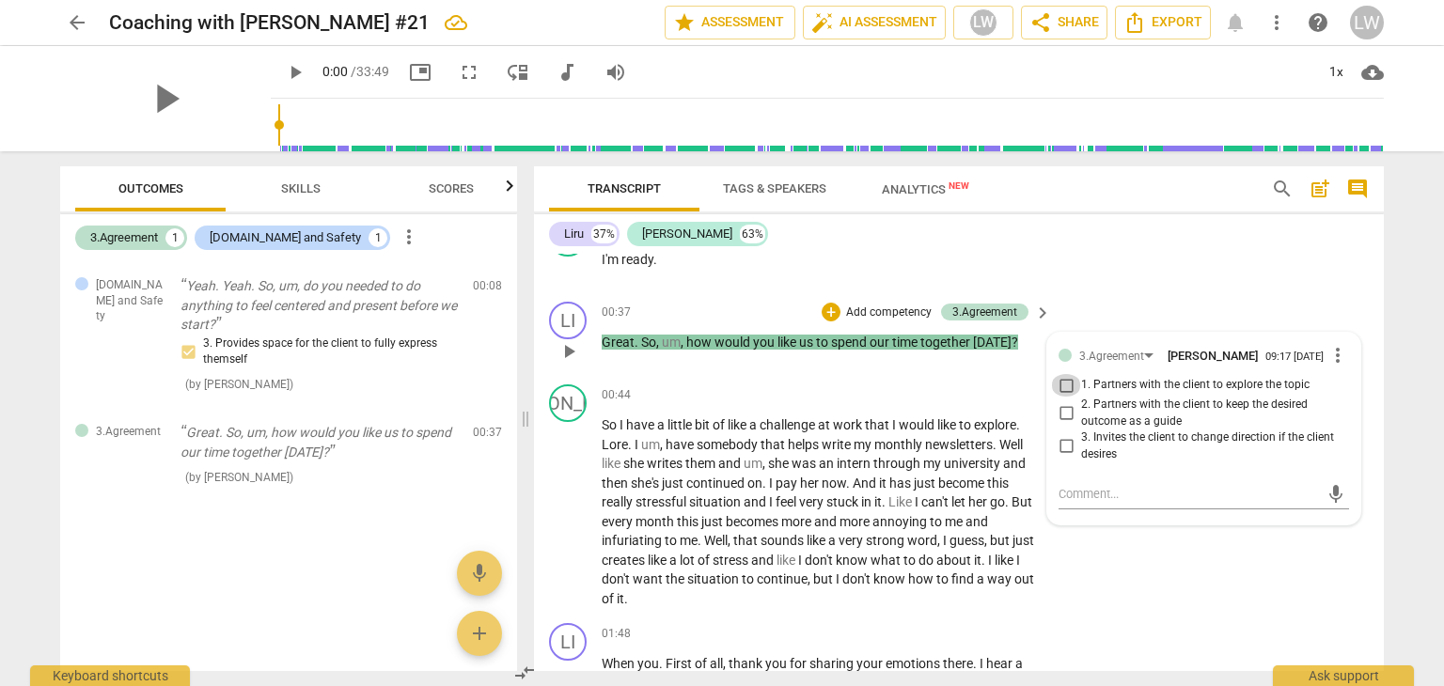
click at [1066, 381] on input "1. Partners with the client to explore the topic" at bounding box center [1066, 385] width 30 height 23
click at [745, 384] on div "00:44 + Add competency keyboard_arrow_right" at bounding box center [827, 394] width 451 height 21
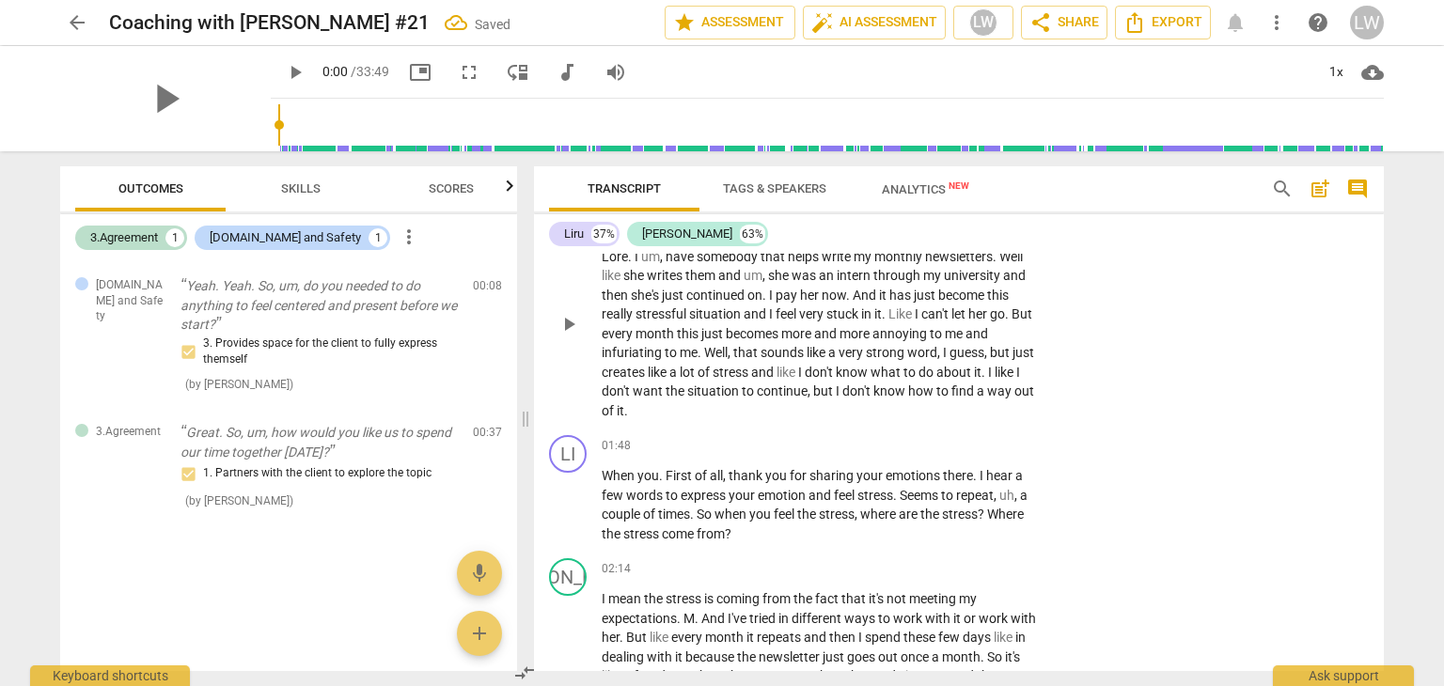
scroll to position [846, 0]
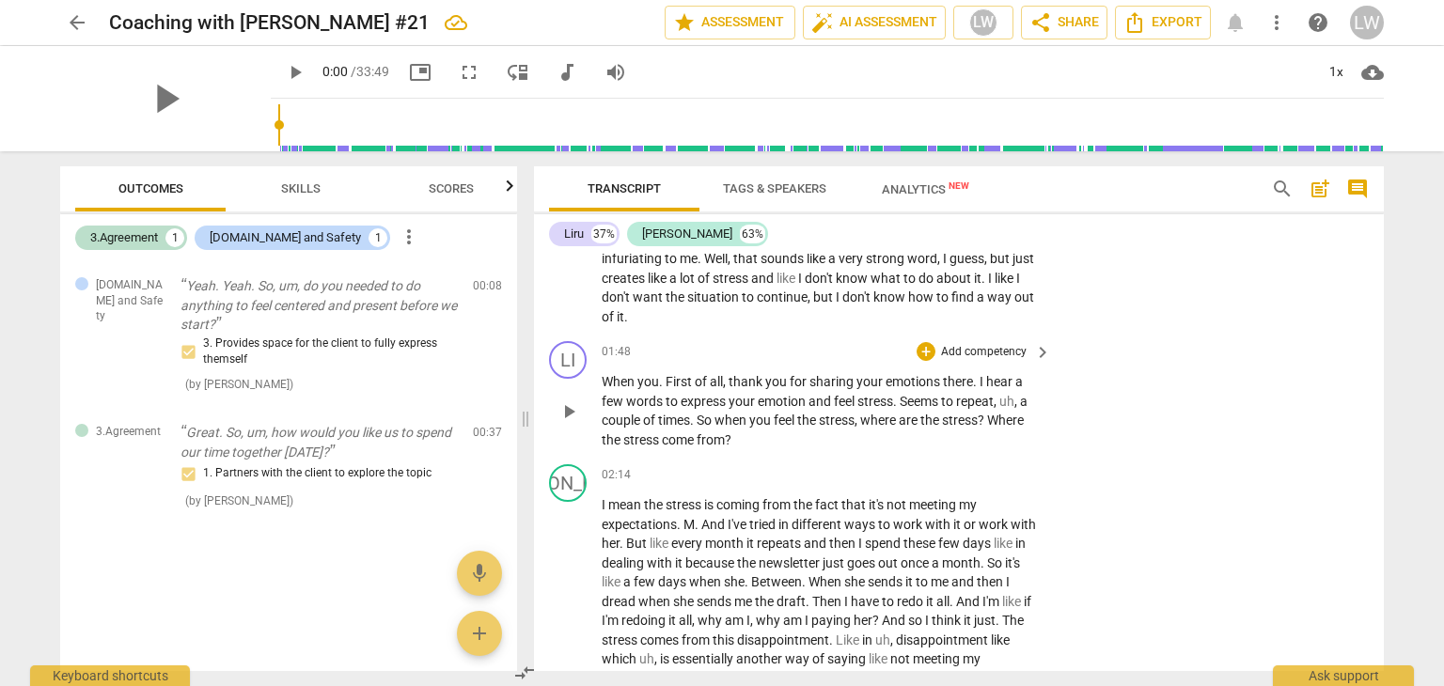
click at [1017, 344] on p "Add competency" at bounding box center [983, 352] width 89 height 17
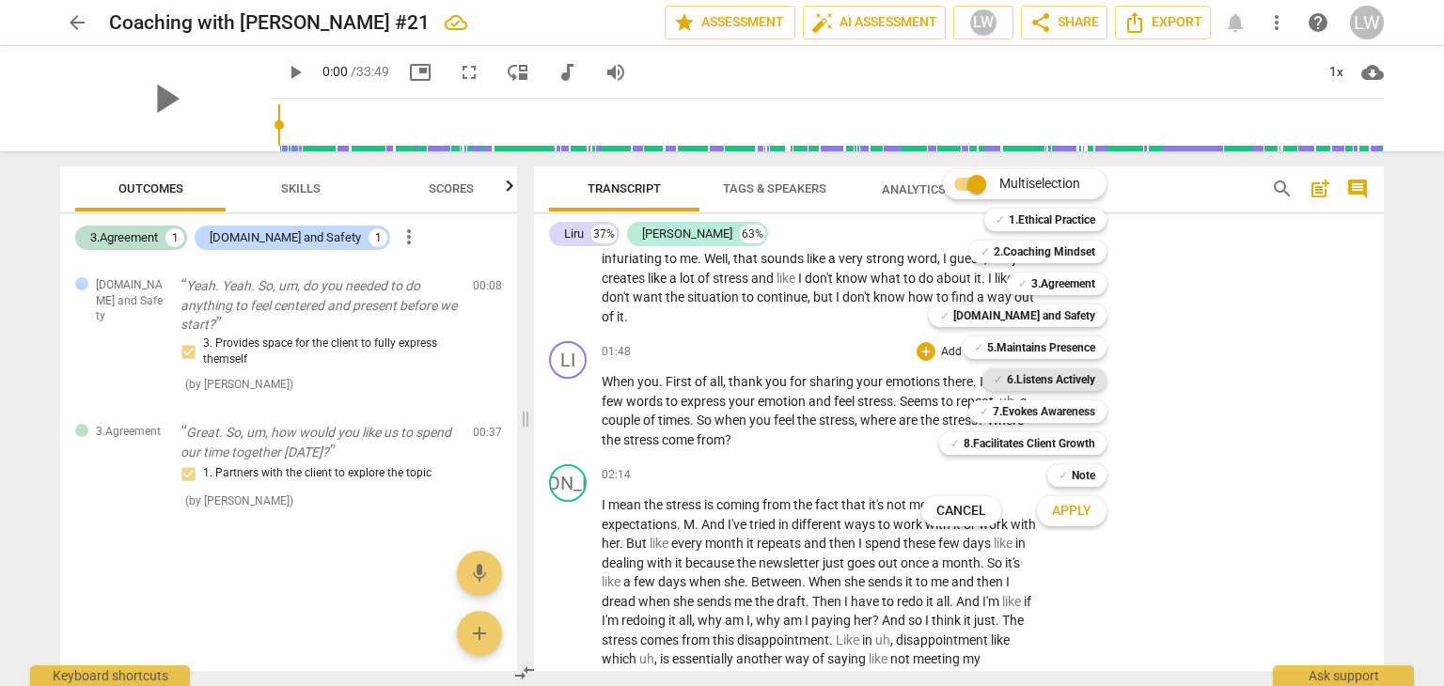
click at [1064, 381] on b "6.Listens Actively" at bounding box center [1051, 380] width 88 height 23
click at [1076, 510] on span "Apply" at bounding box center [1071, 511] width 39 height 19
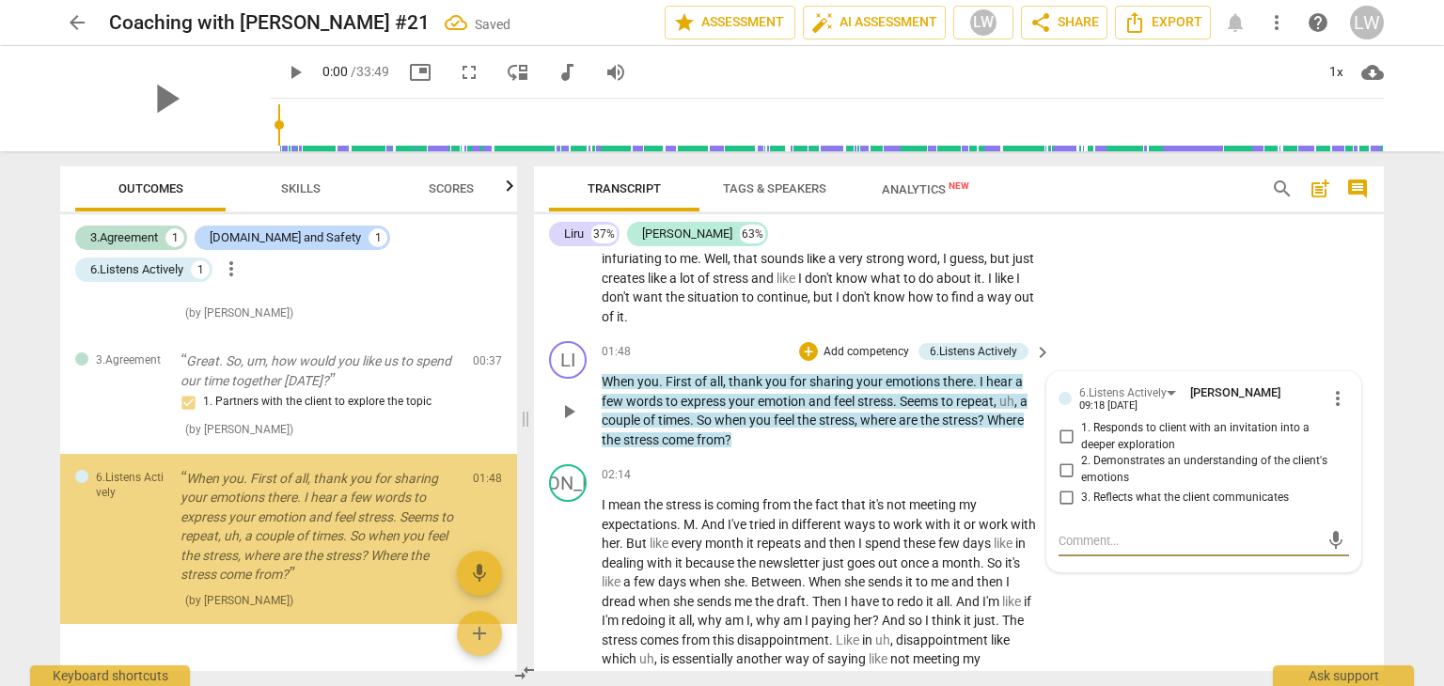
scroll to position [149, 0]
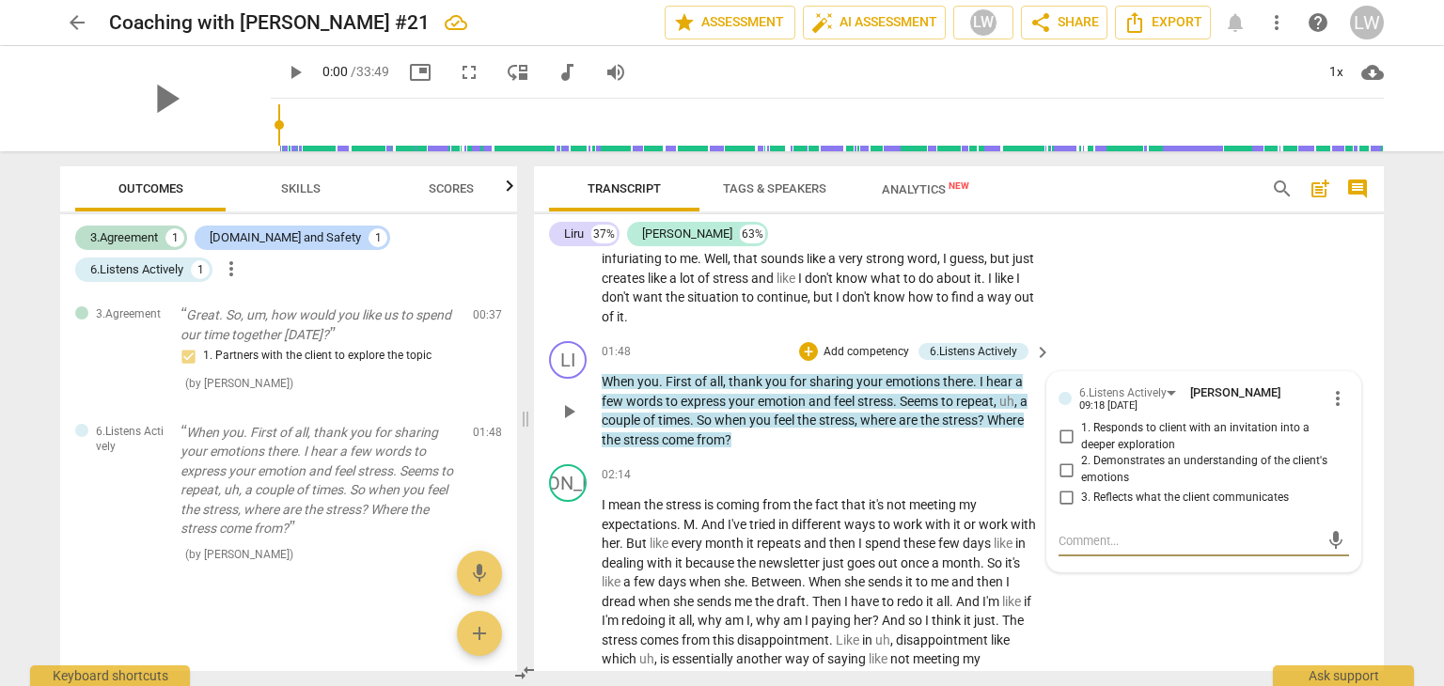
click at [1332, 388] on span "more_vert" at bounding box center [1337, 398] width 23 height 23
click at [1345, 427] on li "Delete" at bounding box center [1353, 430] width 65 height 36
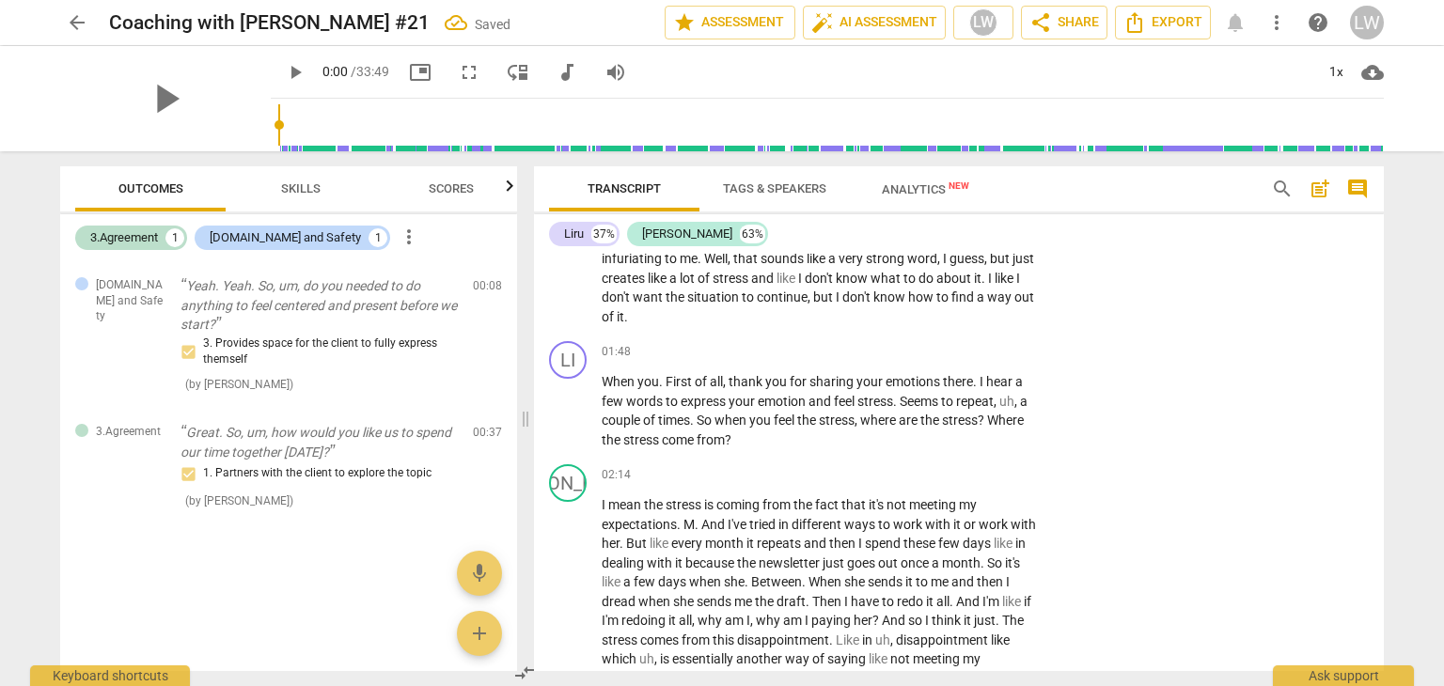
scroll to position [0, 0]
click at [1016, 344] on p "Add competency" at bounding box center [983, 352] width 89 height 17
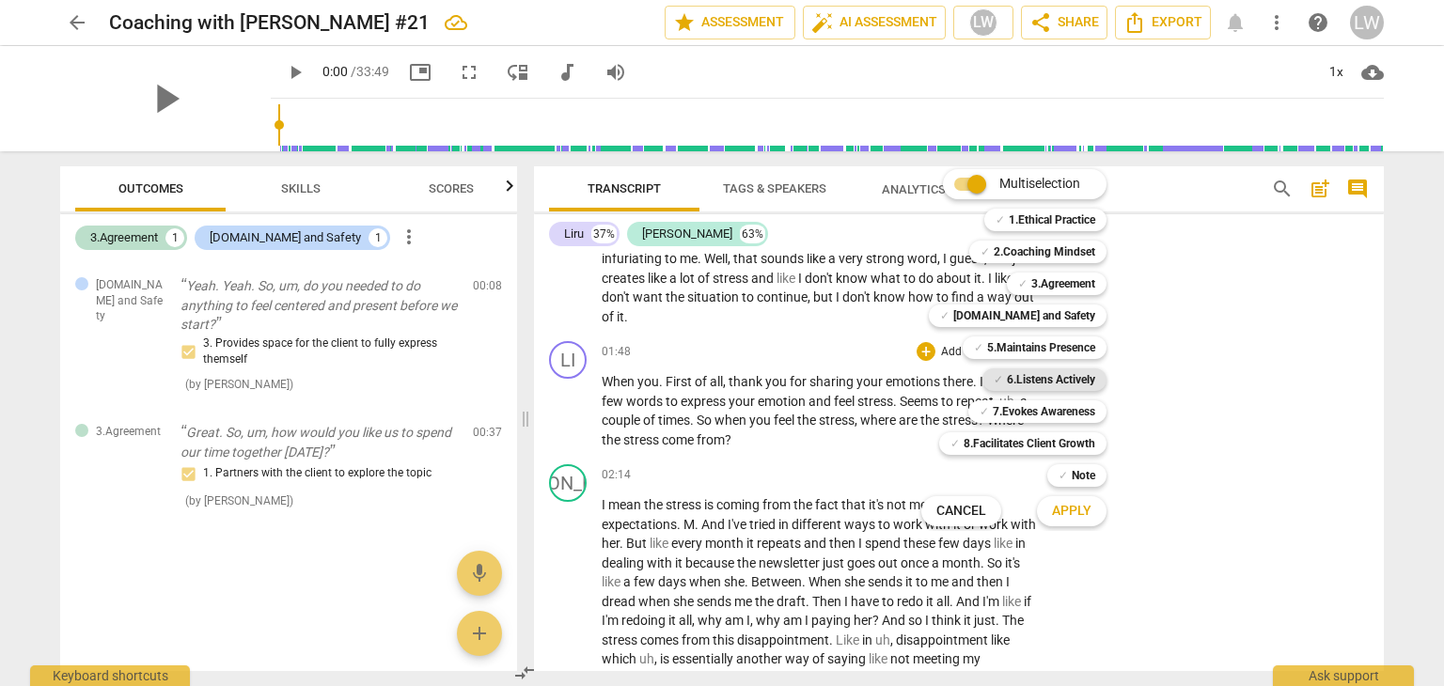
click at [1053, 375] on b "6.Listens Actively" at bounding box center [1051, 380] width 88 height 23
click at [1072, 511] on span "Apply" at bounding box center [1071, 511] width 39 height 19
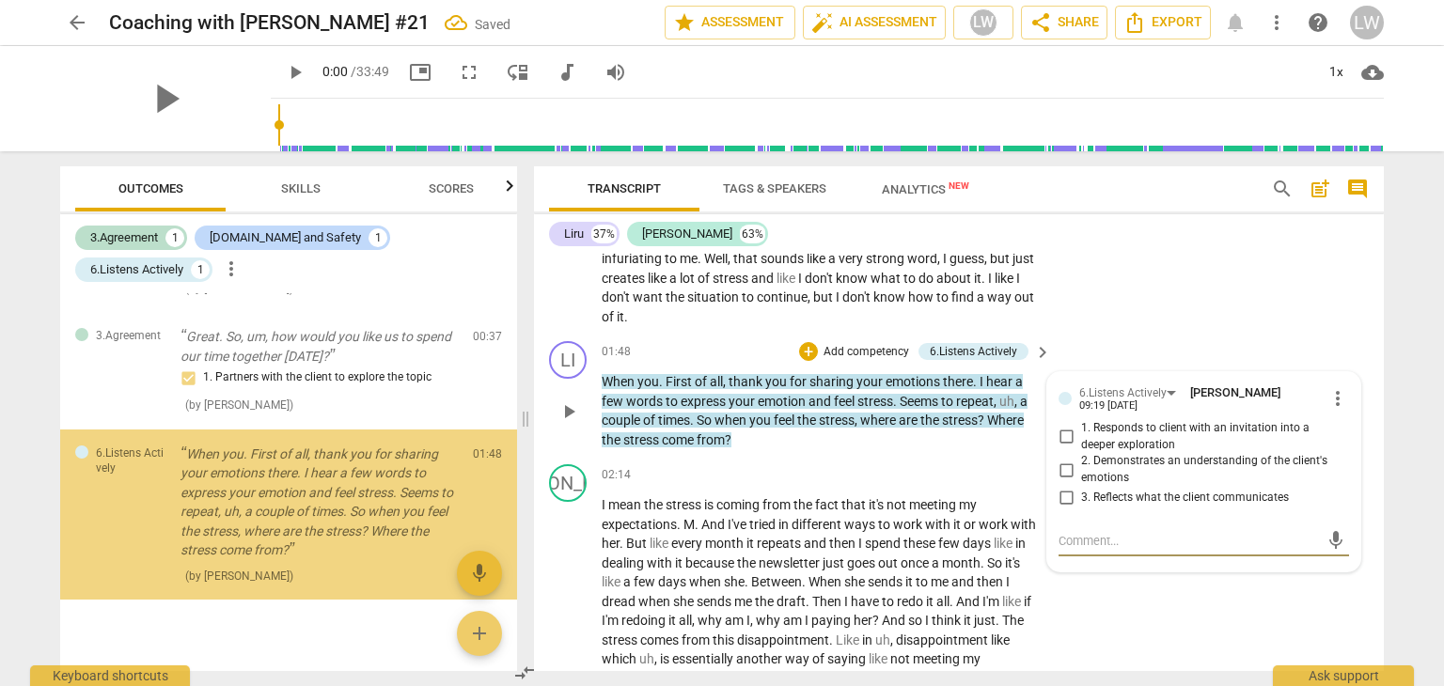
scroll to position [149, 0]
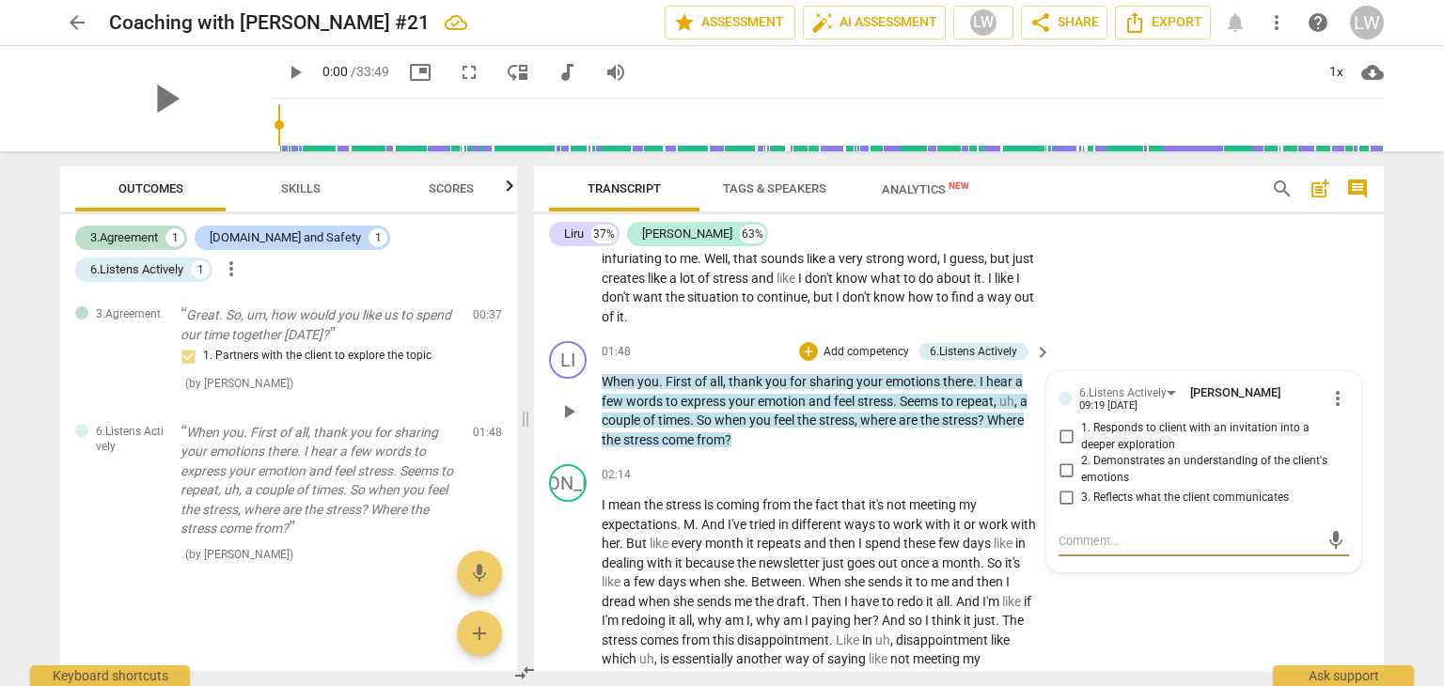
click at [1064, 431] on input "1. Responds to client with an invitation into a deeper exploration" at bounding box center [1066, 437] width 30 height 23
click at [1069, 467] on input "2. Demonstrates an understanding of the client's emotions" at bounding box center [1066, 470] width 30 height 23
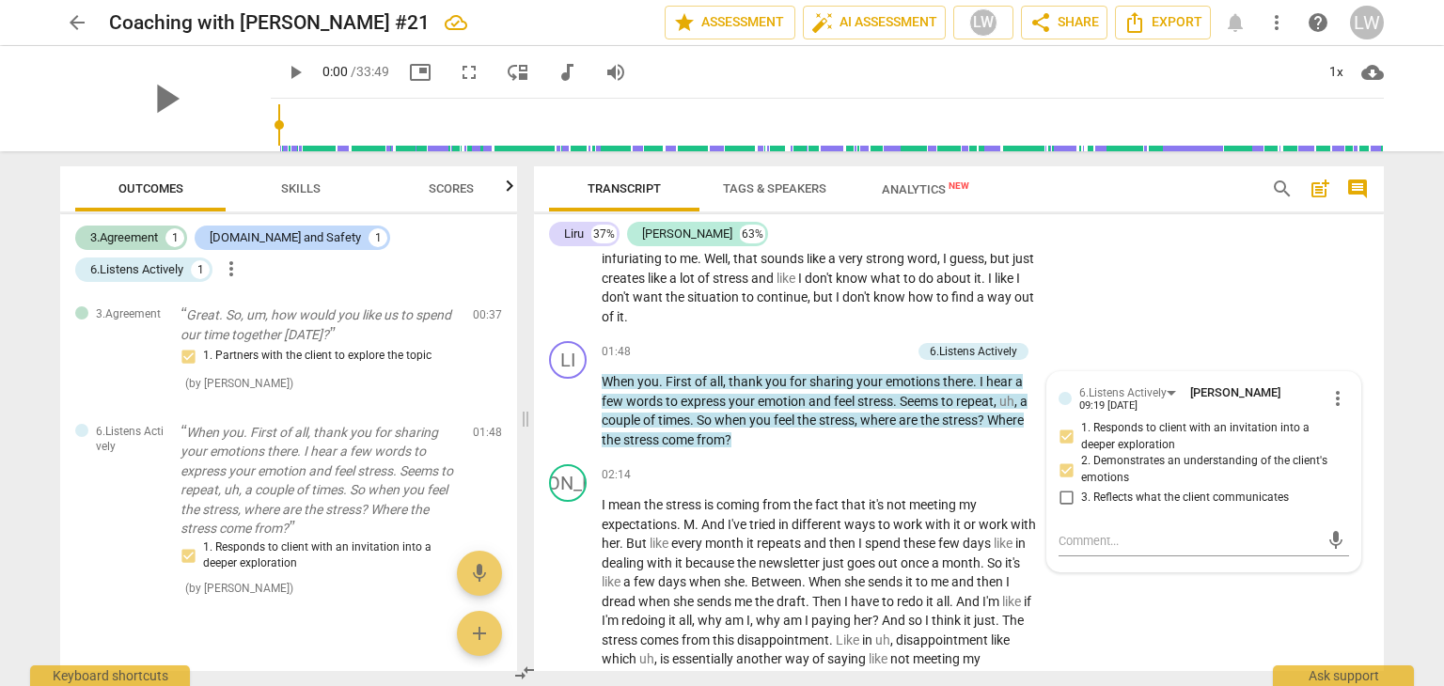
click at [1139, 299] on div "JA play_arrow pause 00:44 + Add competency keyboard_arrow_right So I have a lit…" at bounding box center [959, 214] width 850 height 239
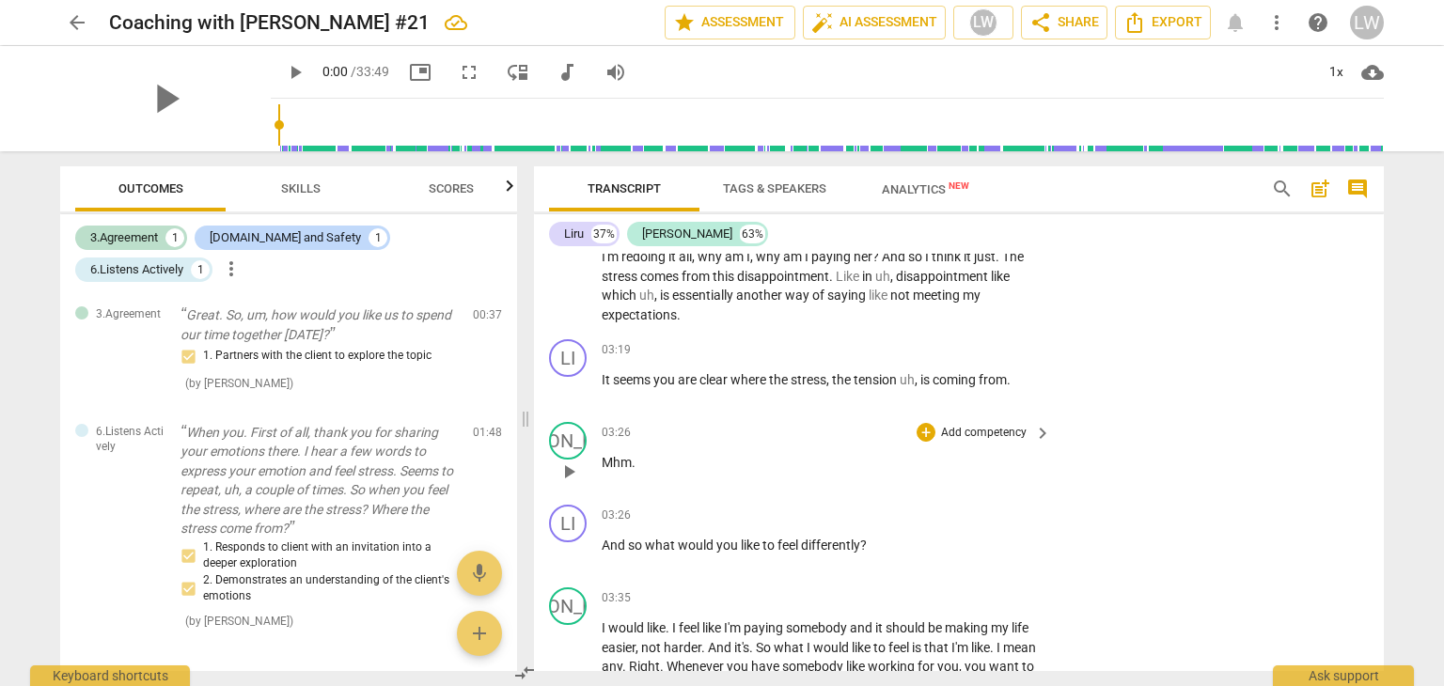
scroll to position [1222, 0]
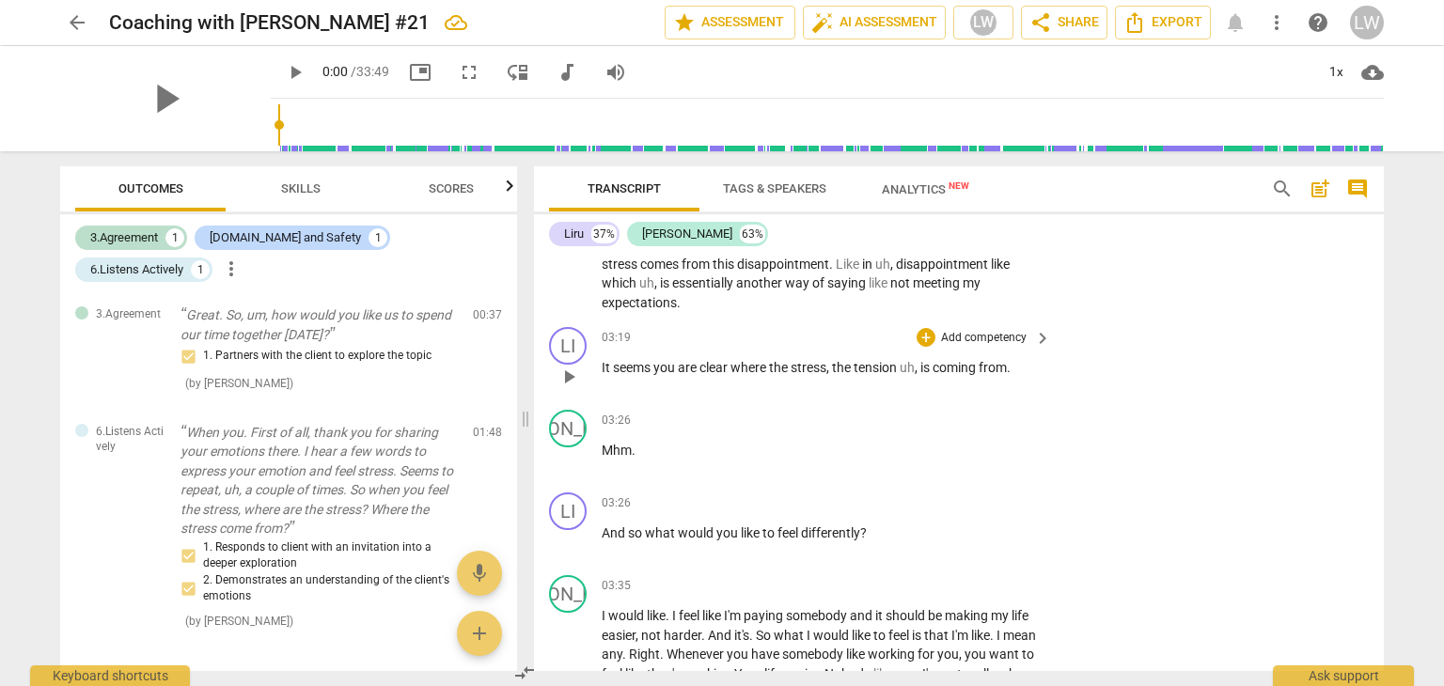
click at [1011, 333] on p "Add competency" at bounding box center [983, 338] width 89 height 17
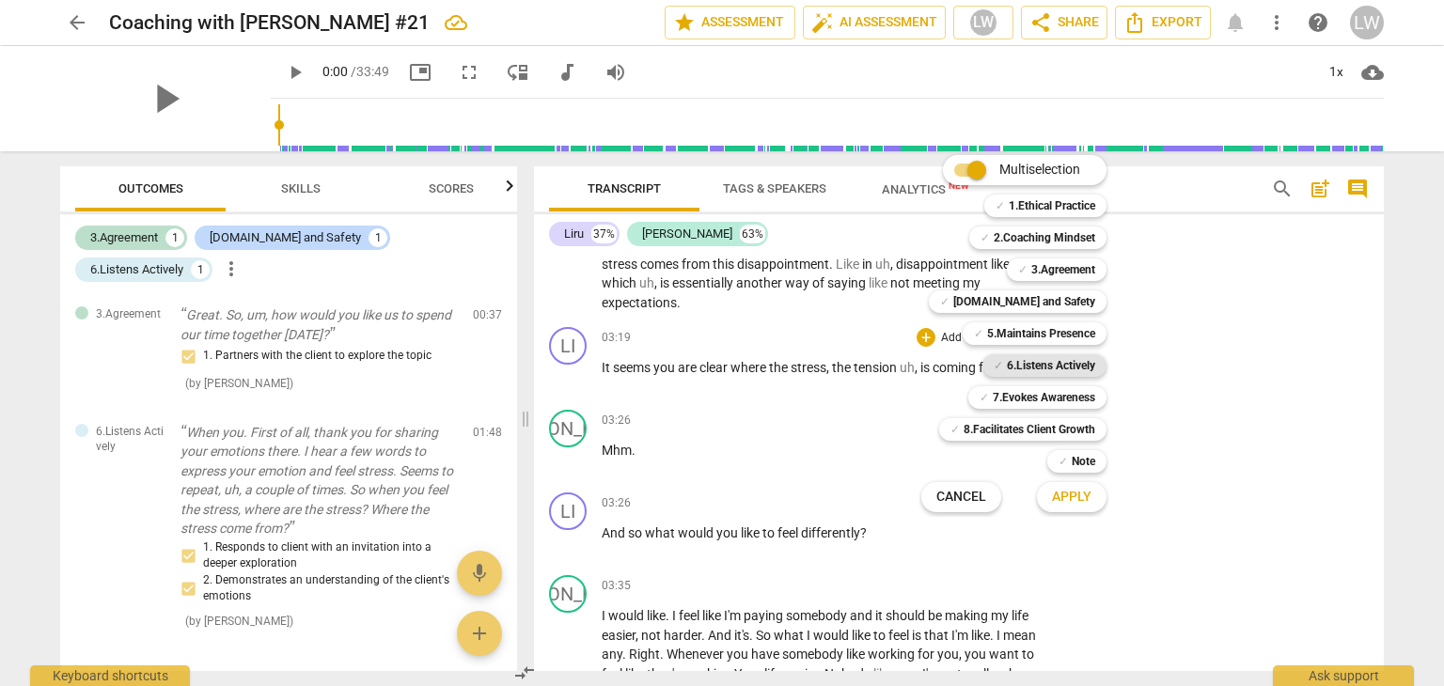
click at [1061, 367] on b "6.Listens Actively" at bounding box center [1051, 365] width 88 height 23
click at [1080, 494] on span "Apply" at bounding box center [1071, 497] width 39 height 19
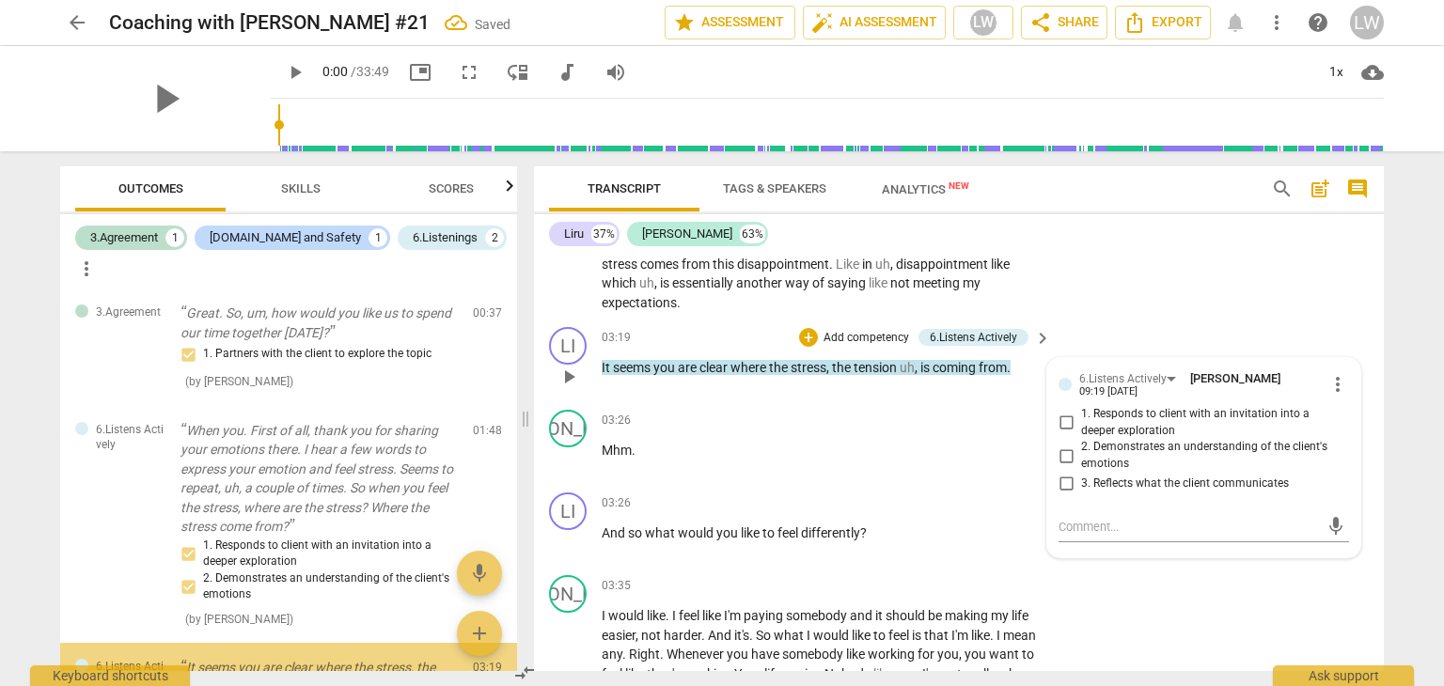
scroll to position [279, 0]
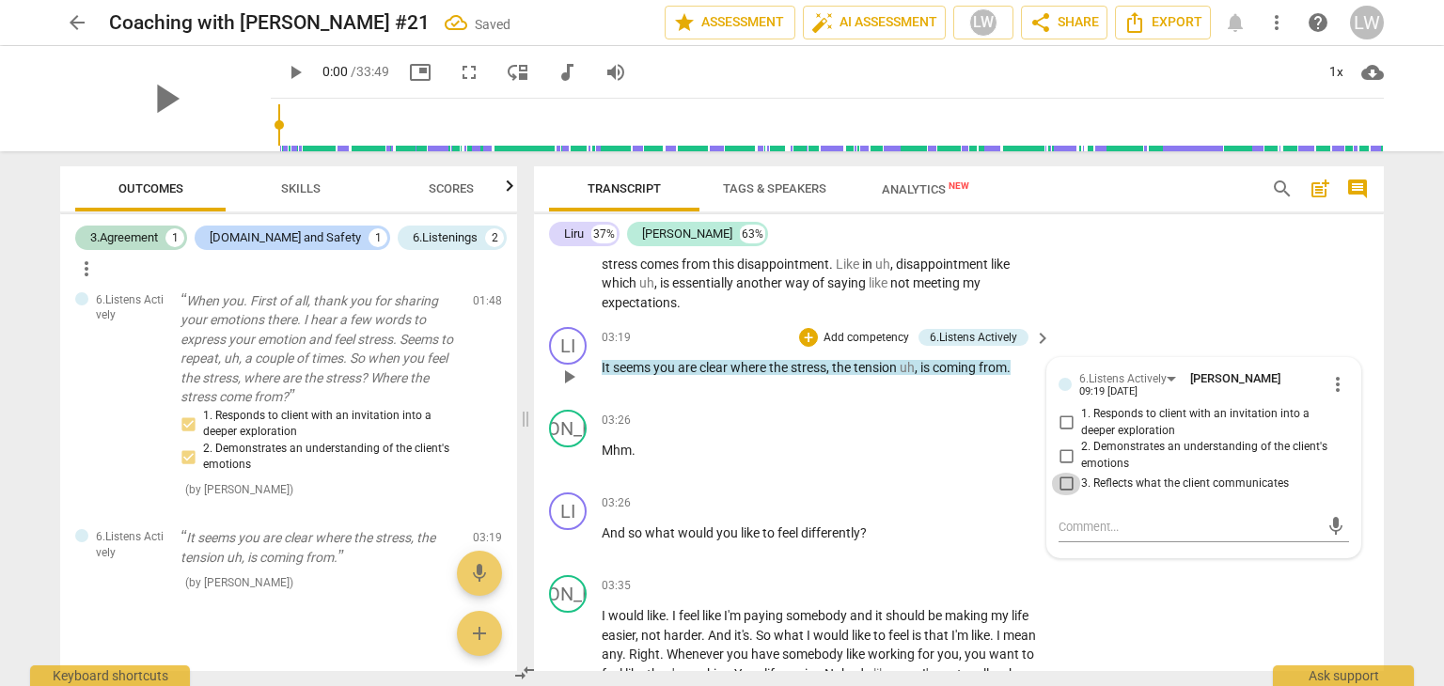
click at [1061, 479] on input "3. Reflects what the client communicates" at bounding box center [1066, 484] width 30 height 23
click at [1060, 419] on input "1. Responds to client with an invitation into a deeper exploration" at bounding box center [1066, 423] width 30 height 23
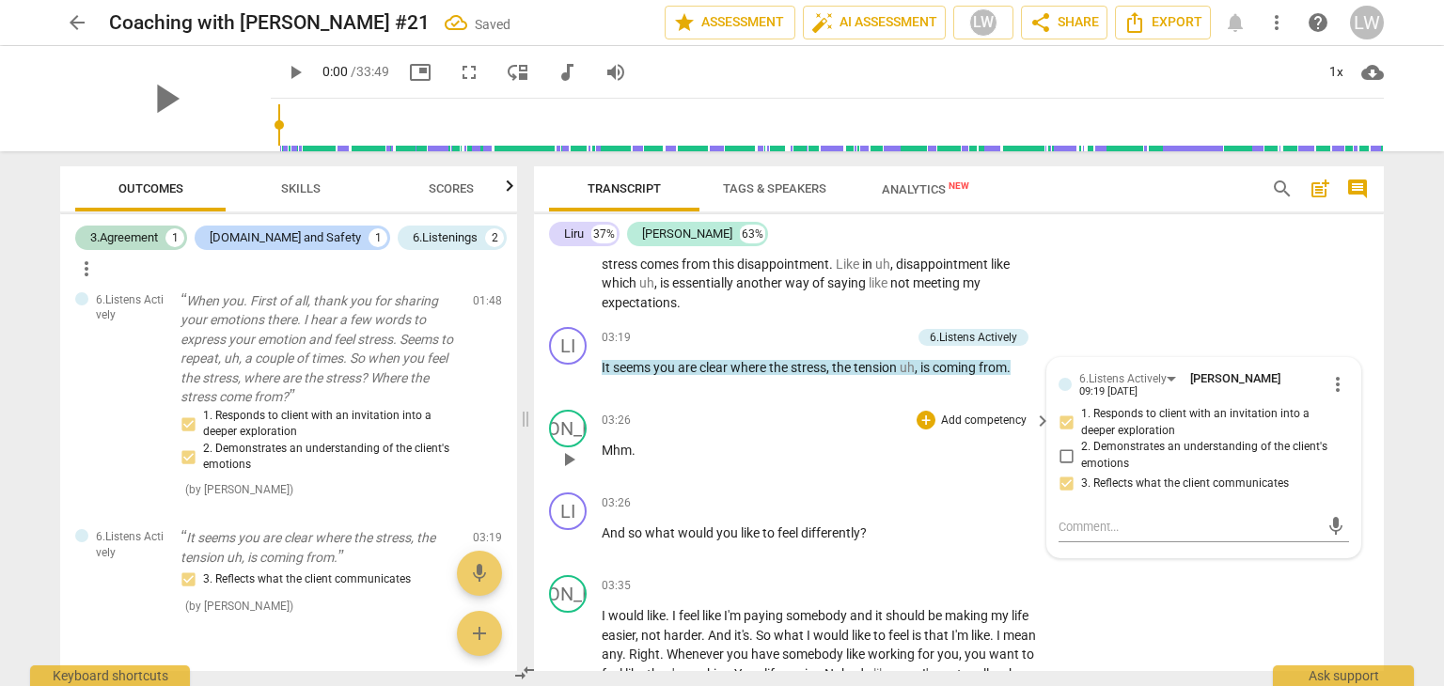
click at [961, 415] on p "Add competency" at bounding box center [983, 421] width 89 height 17
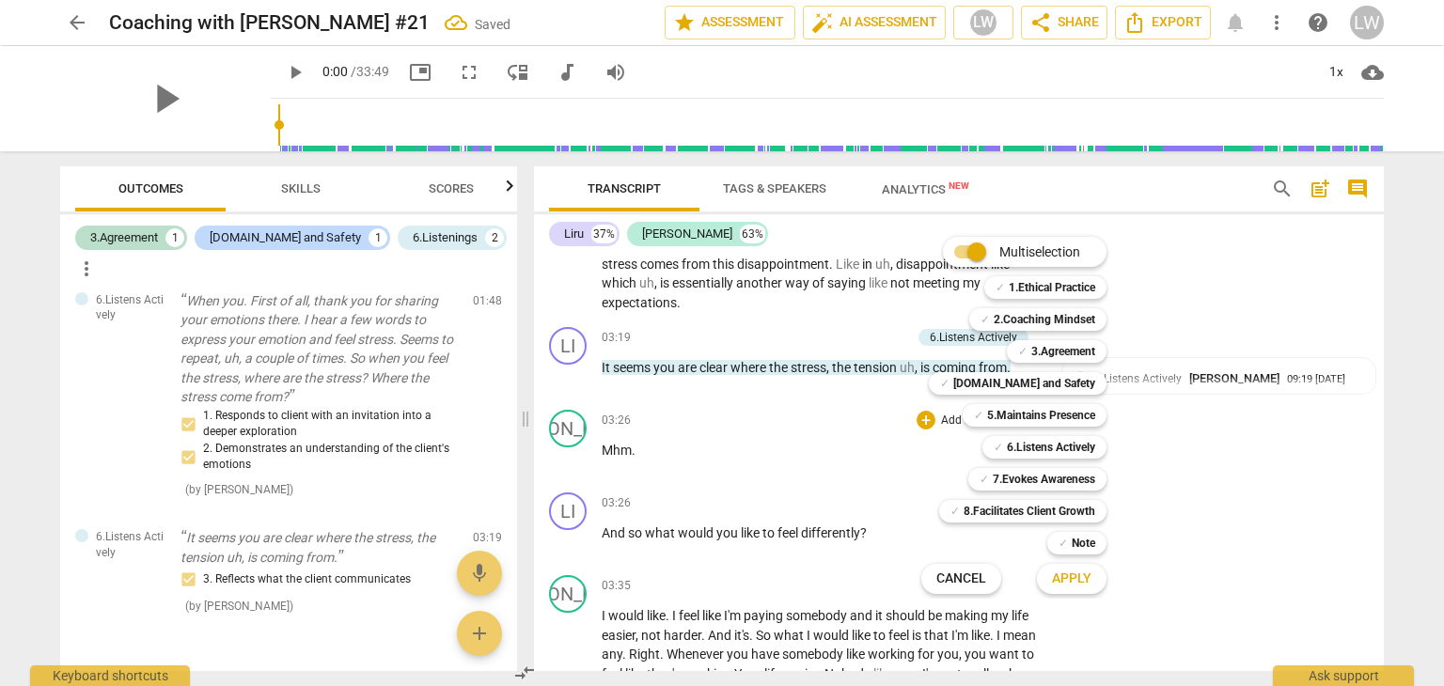
click at [871, 394] on div at bounding box center [722, 343] width 1444 height 686
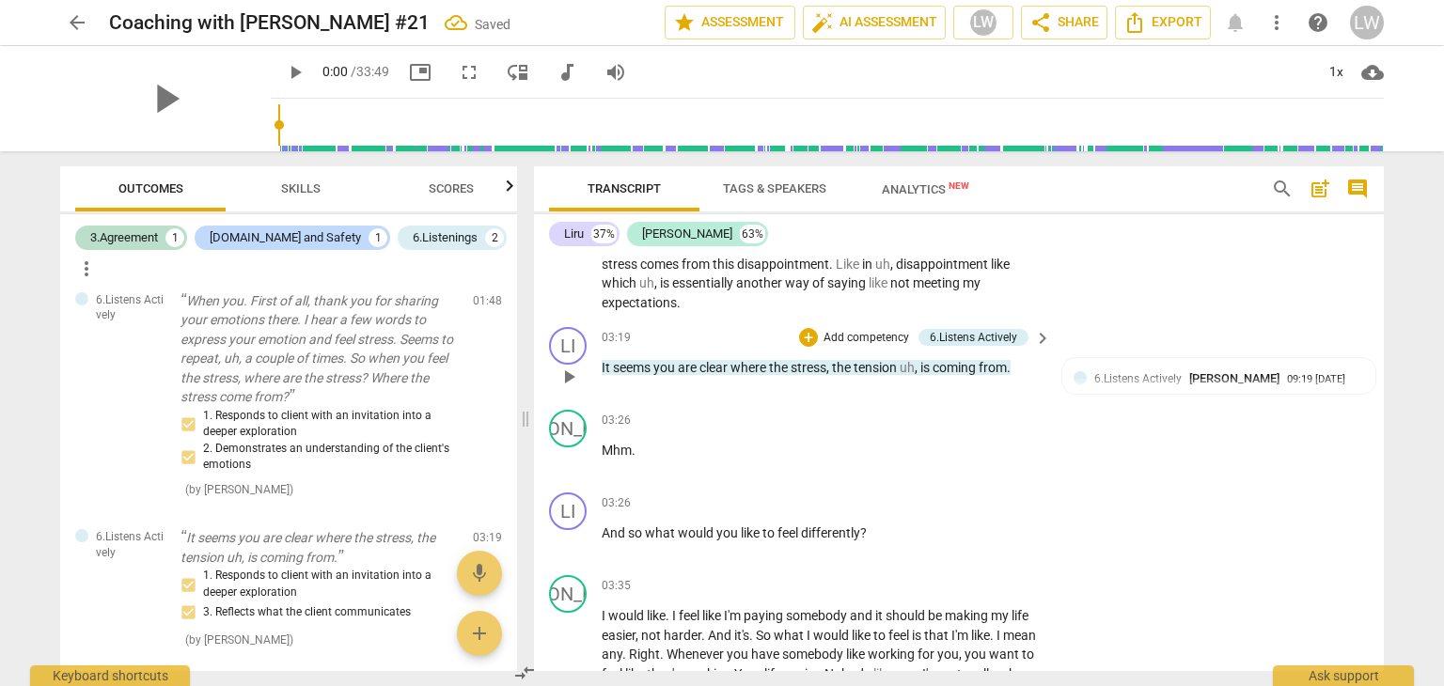
click at [861, 334] on p "Add competency" at bounding box center [866, 338] width 89 height 17
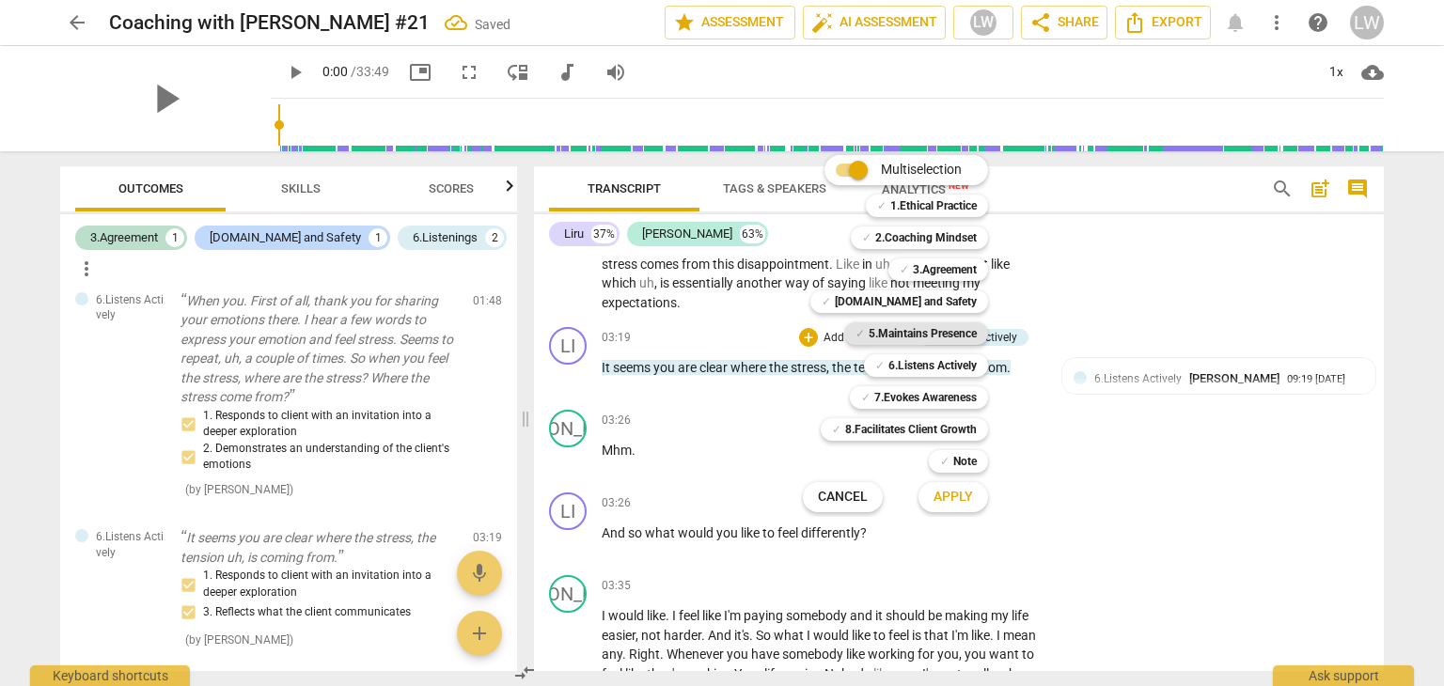
click at [939, 332] on b "5.Maintains Presence" at bounding box center [923, 333] width 108 height 23
click at [970, 501] on span "Apply" at bounding box center [952, 497] width 39 height 19
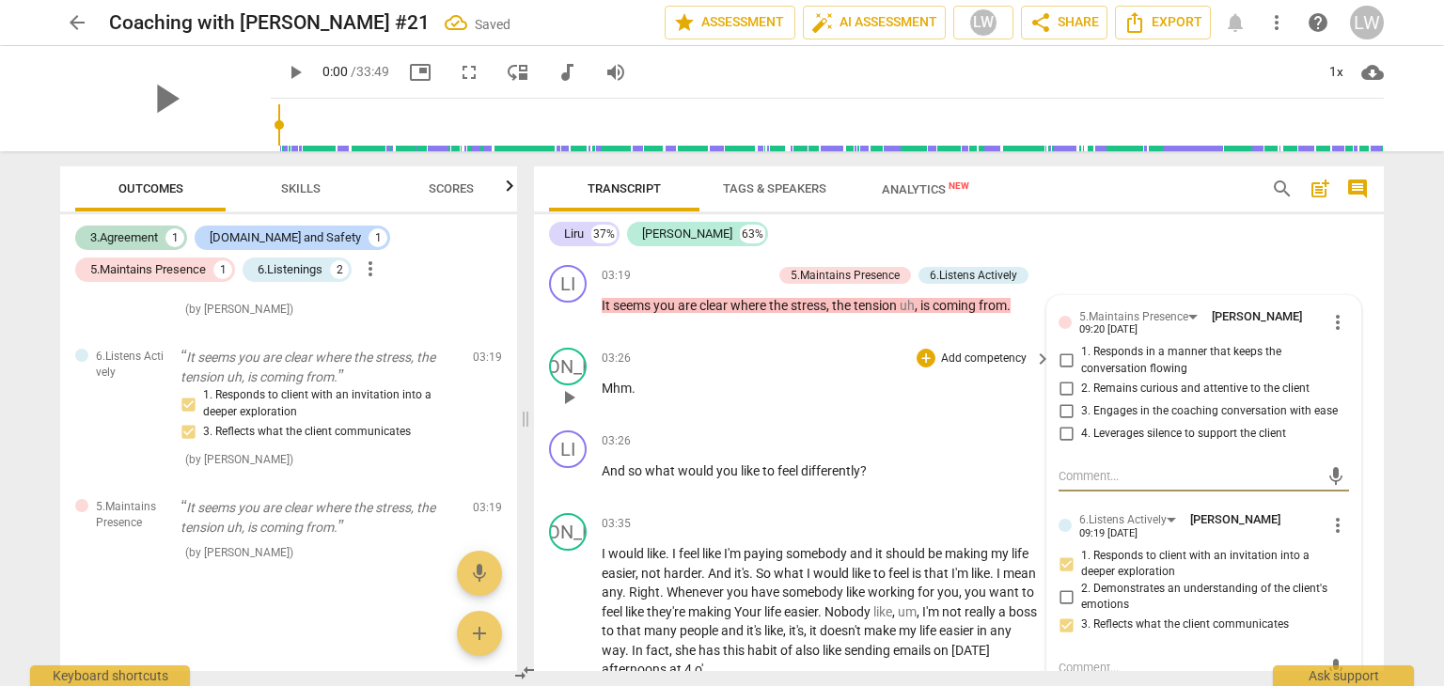
scroll to position [1316, 0]
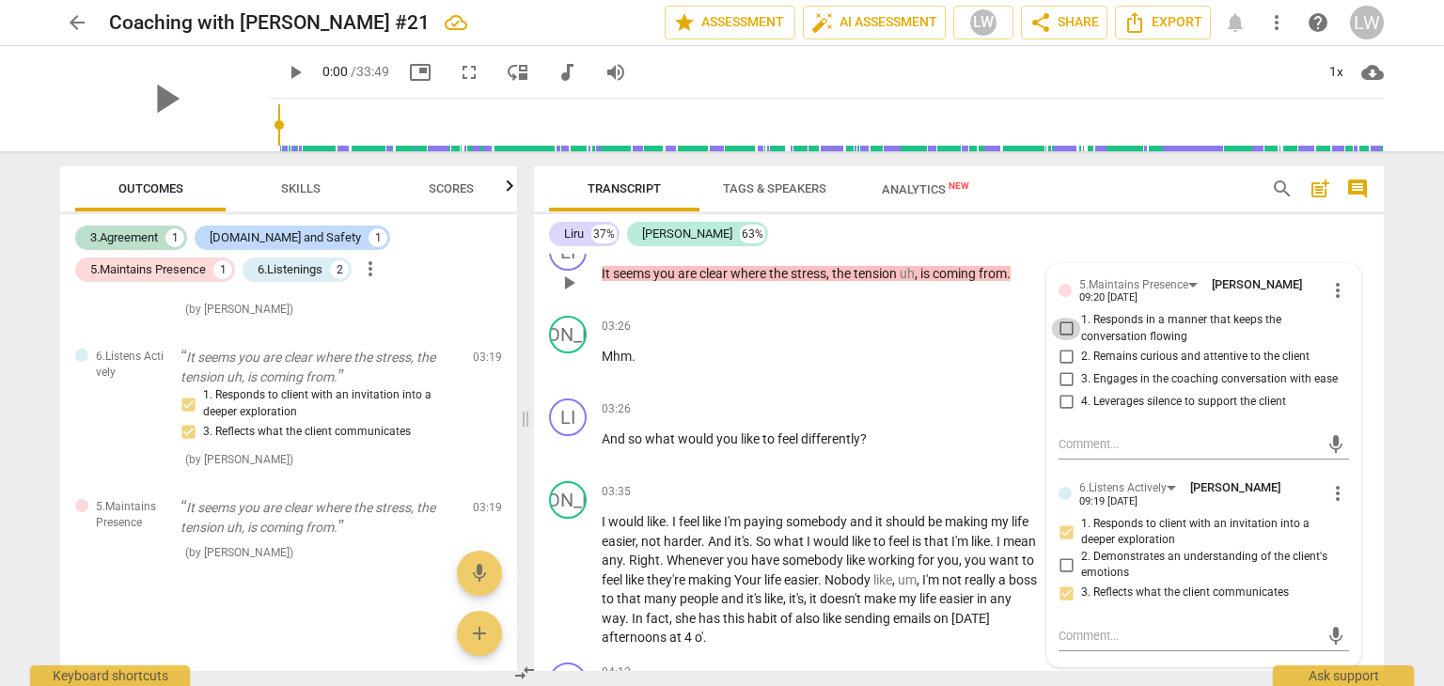
click at [1066, 323] on input "1. Responds in a manner that keeps the conversation flowing" at bounding box center [1066, 329] width 30 height 23
click at [1063, 373] on input "3. Engages in the coaching conversation with ease" at bounding box center [1066, 379] width 30 height 23
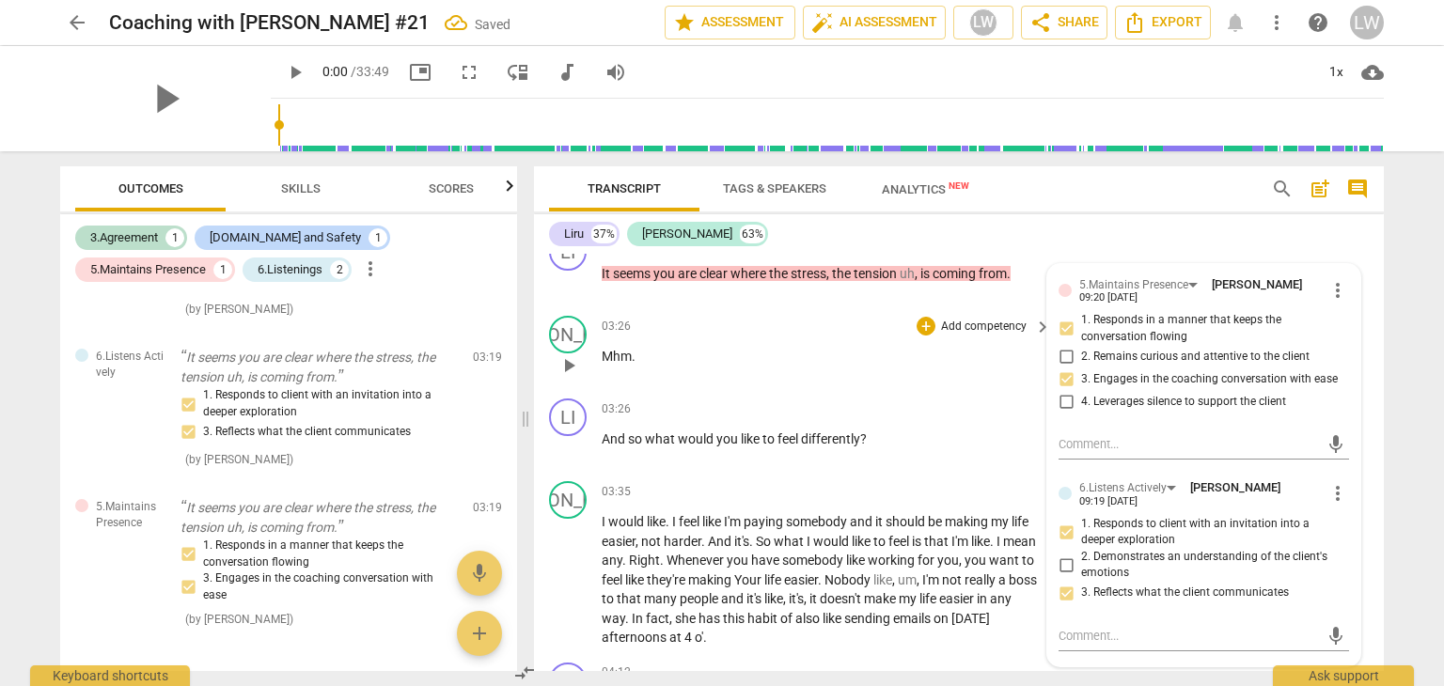
click at [771, 324] on div "03:26 + Add competency keyboard_arrow_right" at bounding box center [827, 326] width 451 height 21
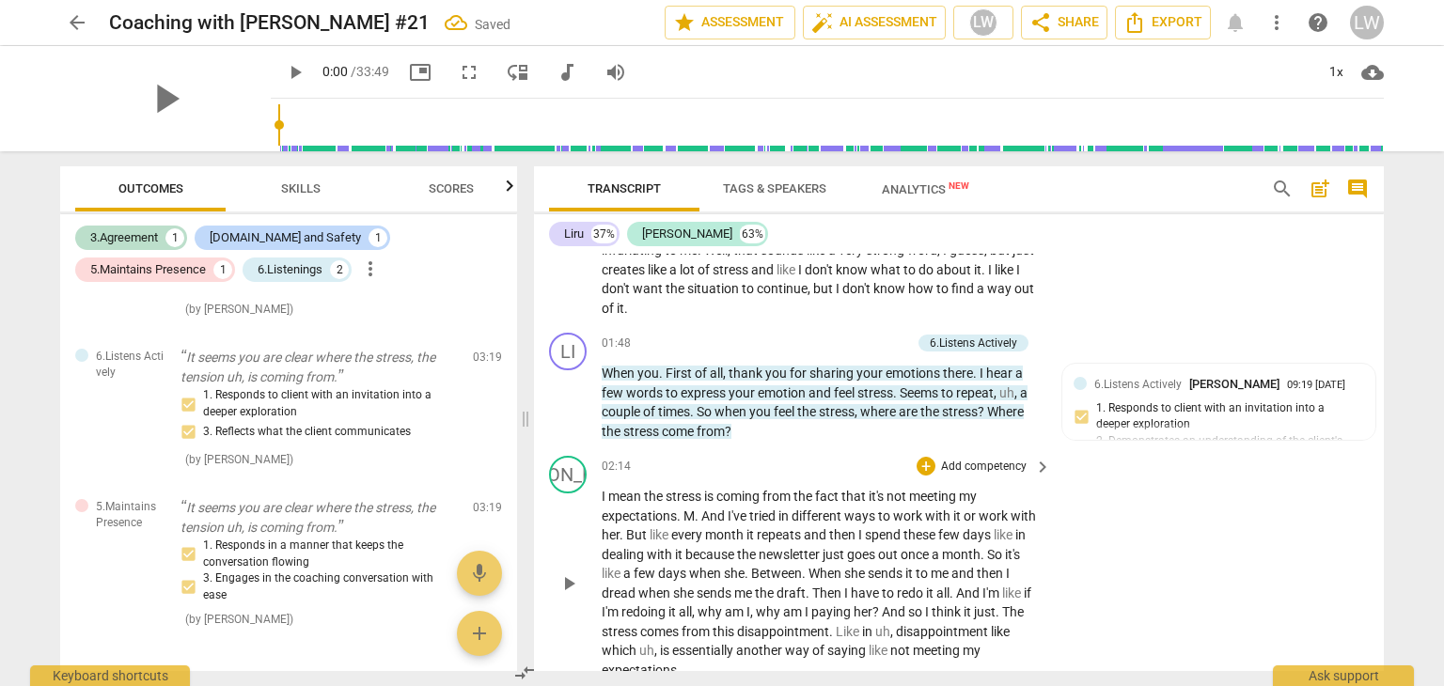
scroll to position [846, 0]
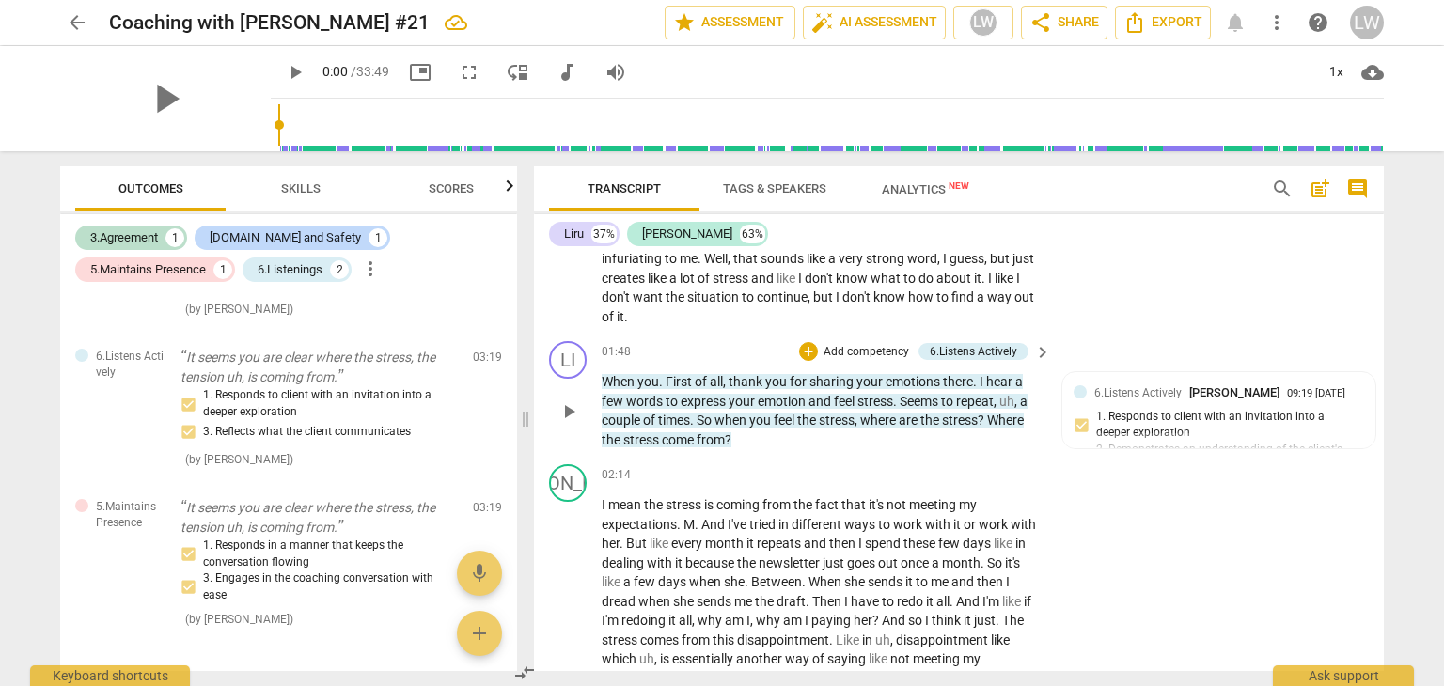
click at [857, 344] on p "Add competency" at bounding box center [866, 352] width 89 height 17
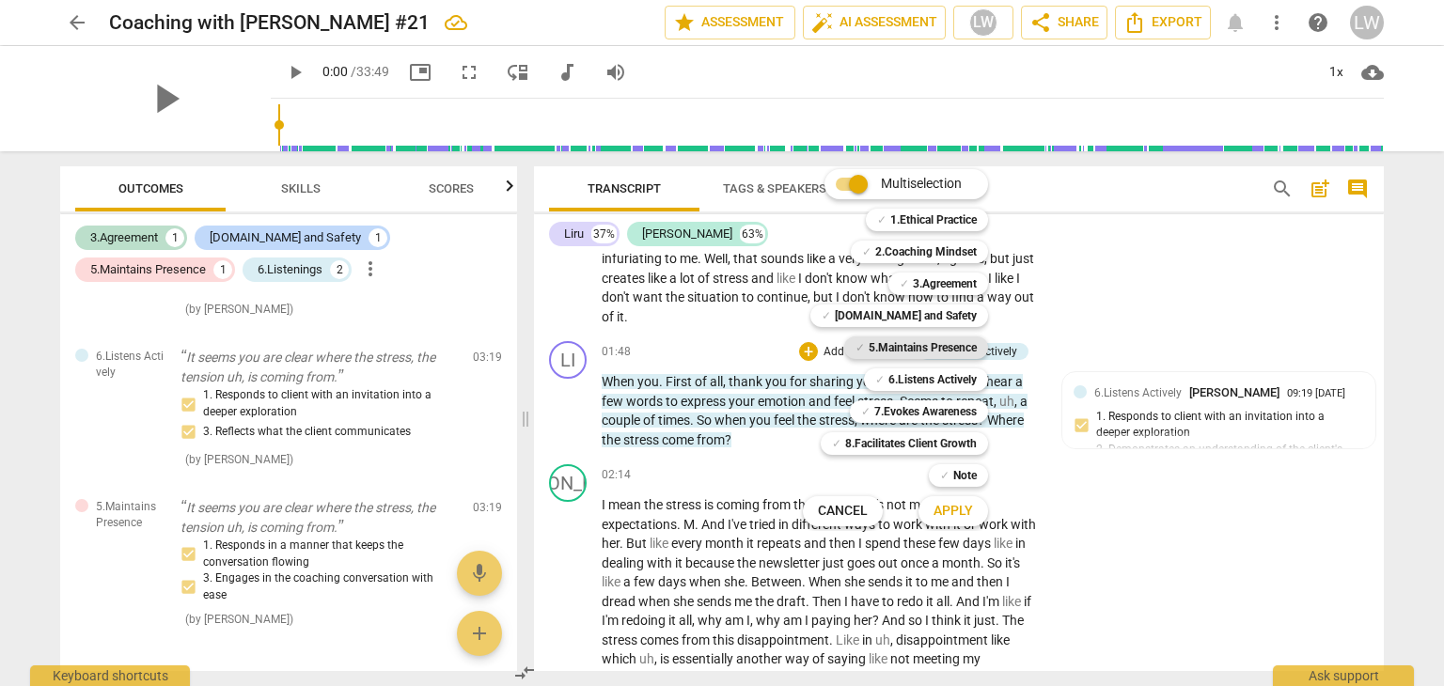
click at [890, 344] on b "5.Maintains Presence" at bounding box center [923, 348] width 108 height 23
click at [945, 509] on span "Apply" at bounding box center [952, 511] width 39 height 19
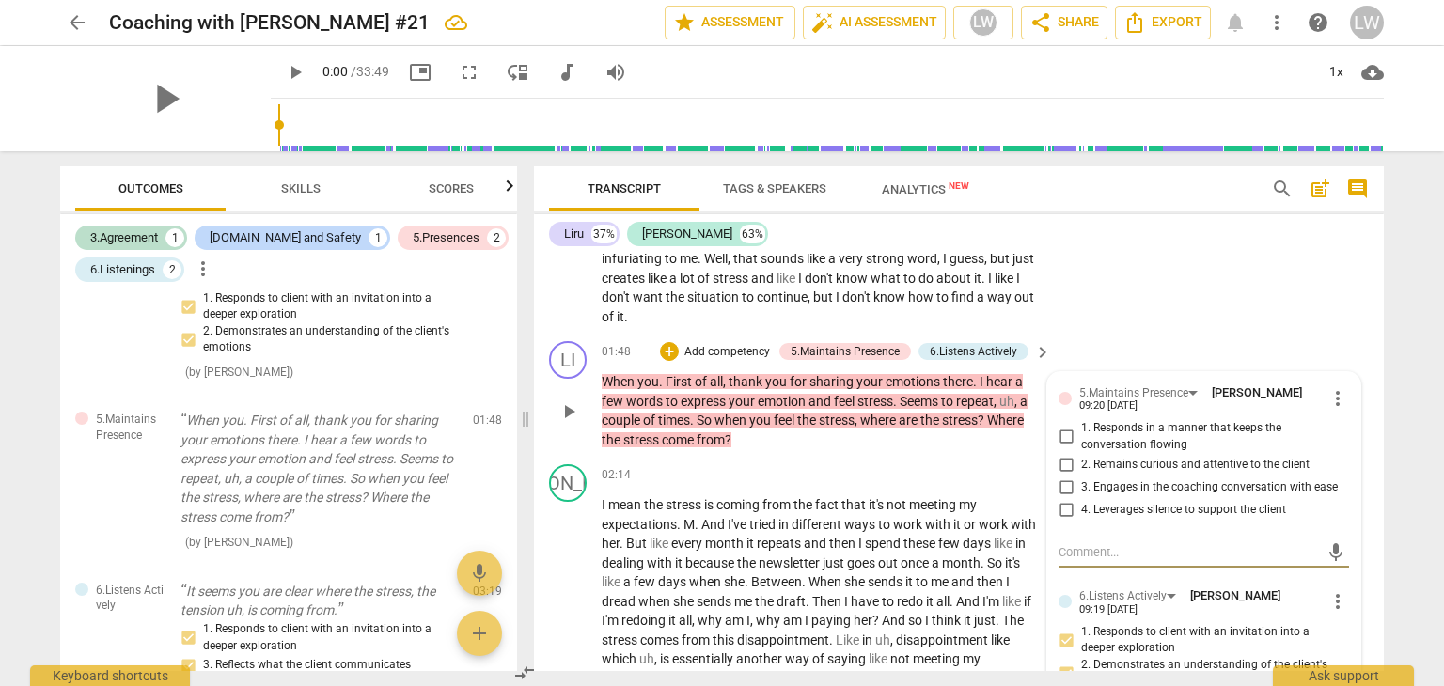
click at [1063, 432] on input "1. Responds in a manner that keeps the conversation flowing" at bounding box center [1066, 437] width 30 height 23
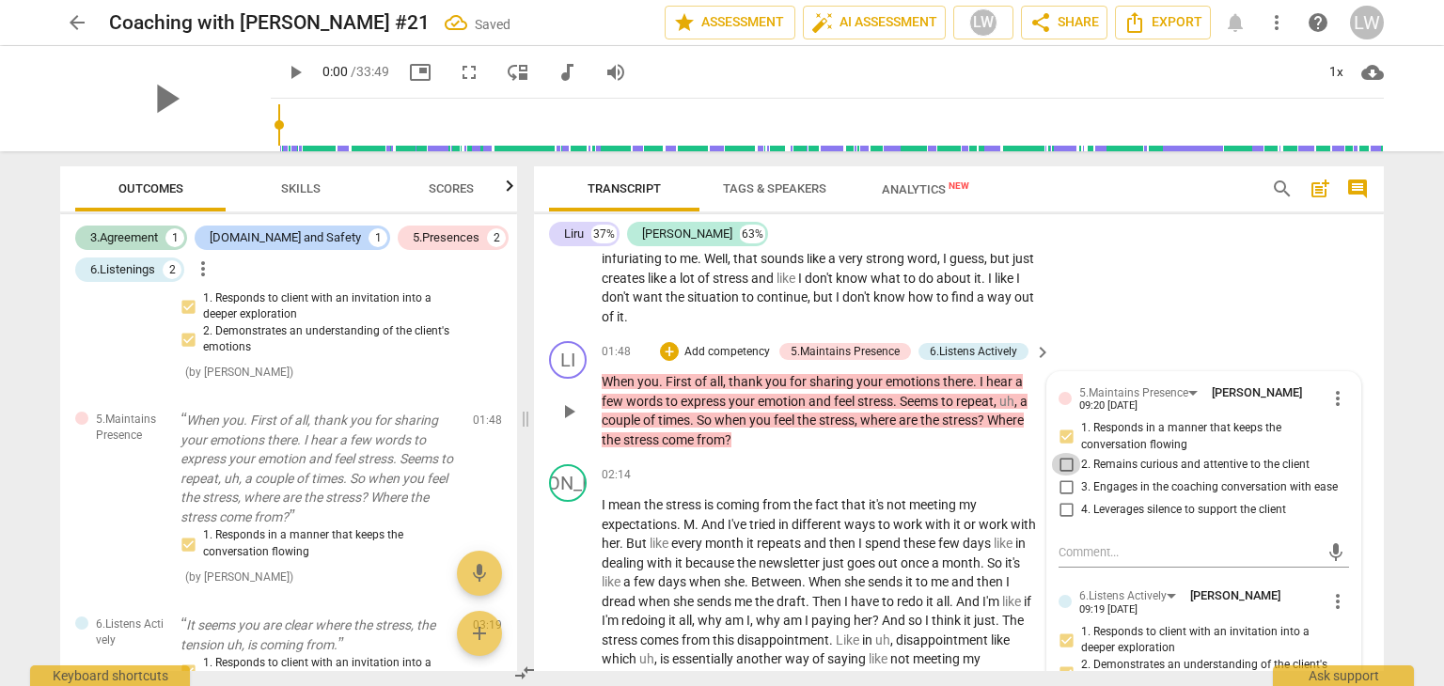
click at [1061, 460] on input "2. Remains curious and attentive to the client" at bounding box center [1066, 464] width 30 height 23
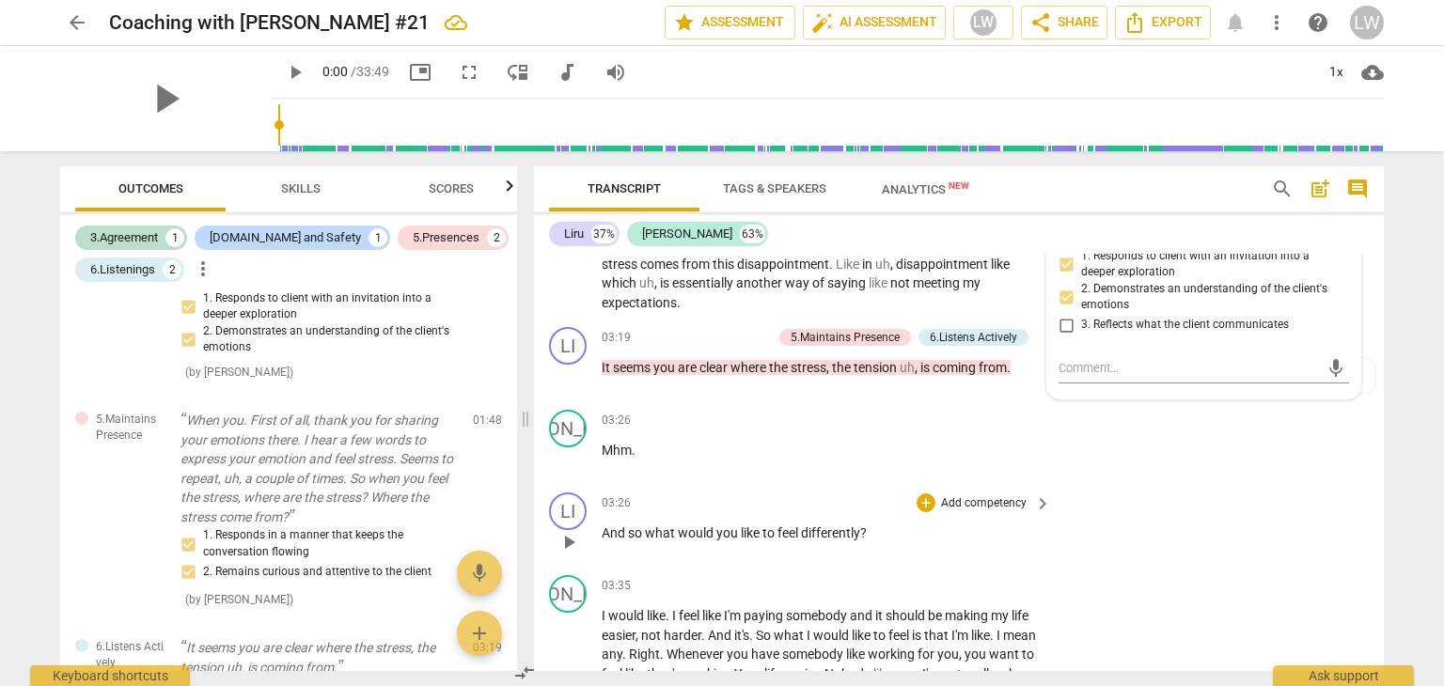
scroll to position [1316, 0]
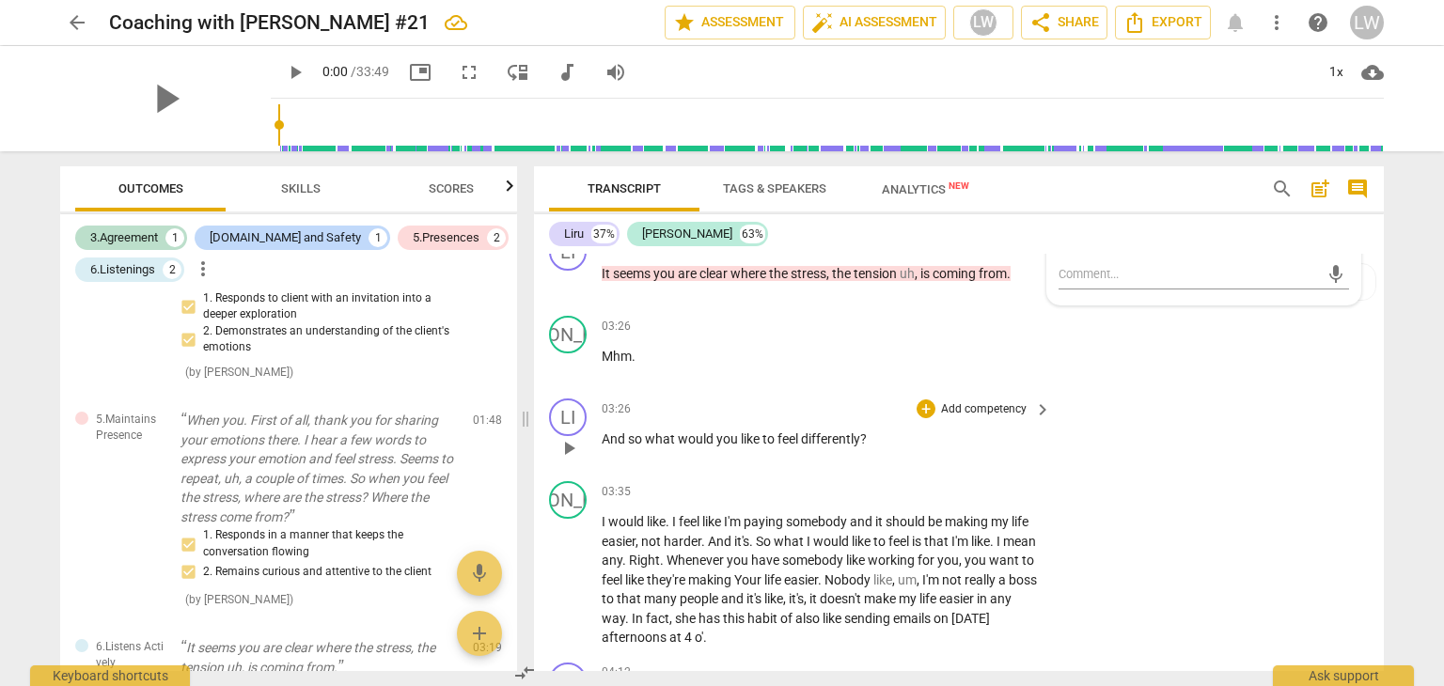
click at [996, 405] on p "Add competency" at bounding box center [983, 409] width 89 height 17
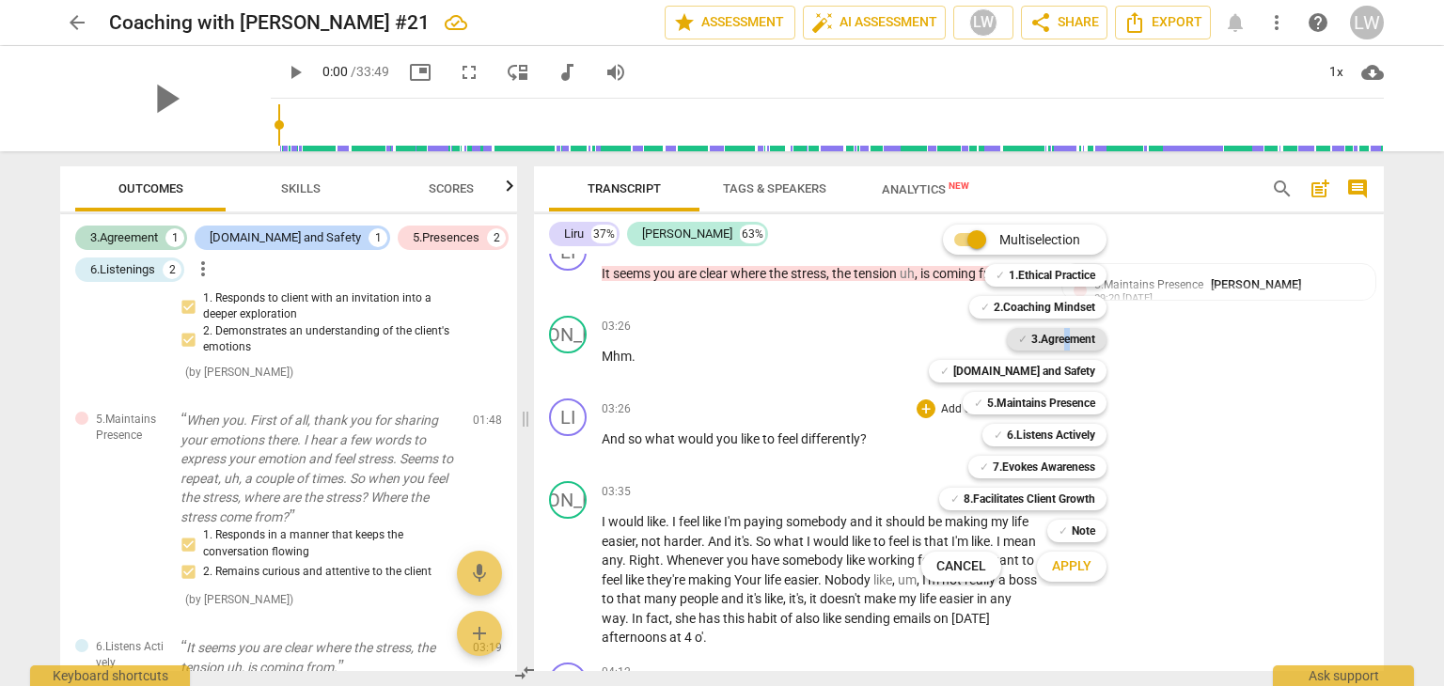
click at [1065, 335] on b "3.Agreement" at bounding box center [1063, 339] width 64 height 23
click at [1077, 569] on span "Apply" at bounding box center [1071, 566] width 39 height 19
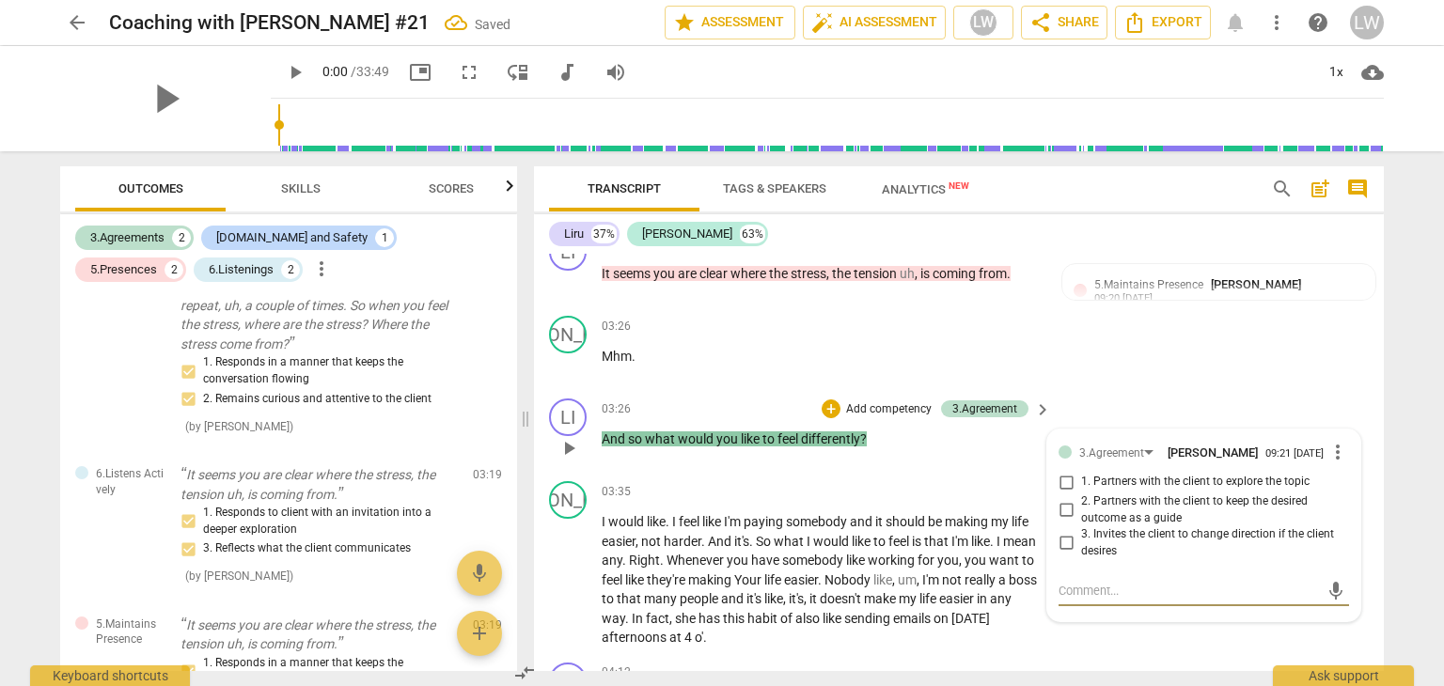
scroll to position [849, 0]
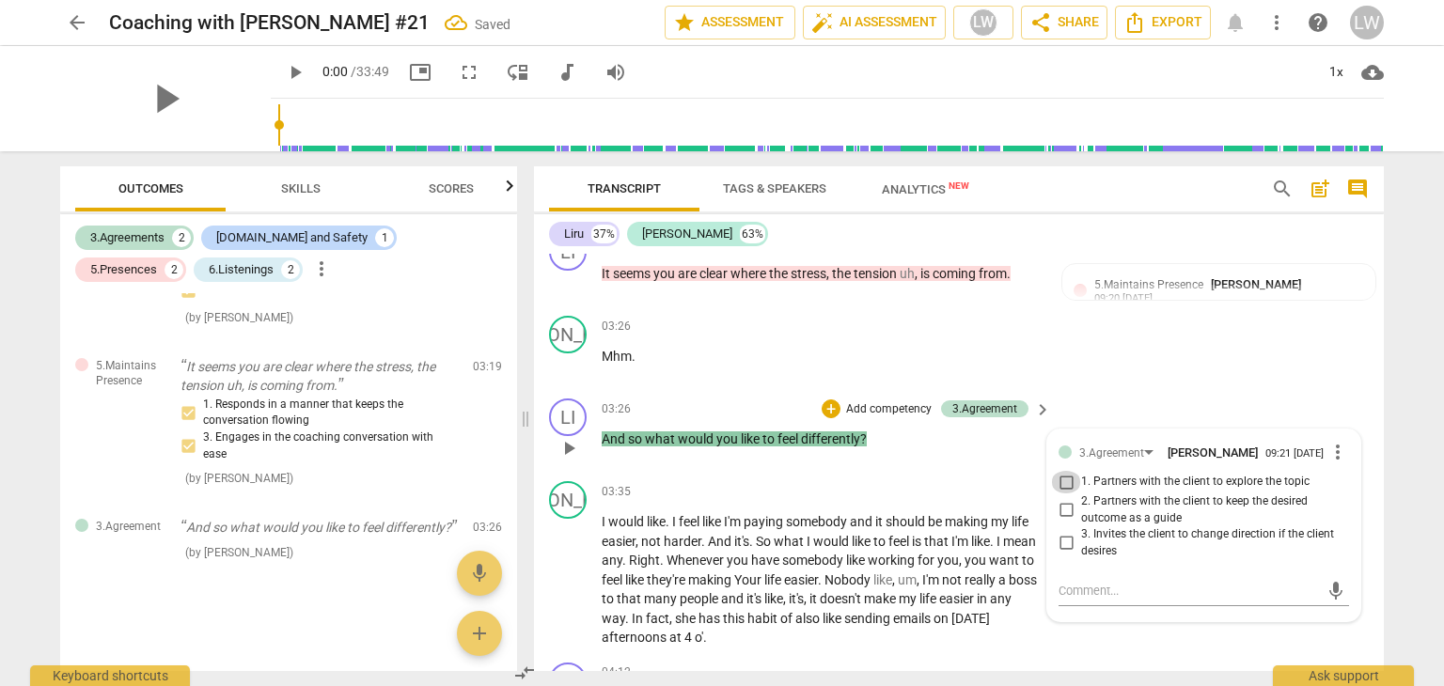
click at [1064, 474] on input "1. Partners with the client to explore the topic" at bounding box center [1066, 482] width 30 height 23
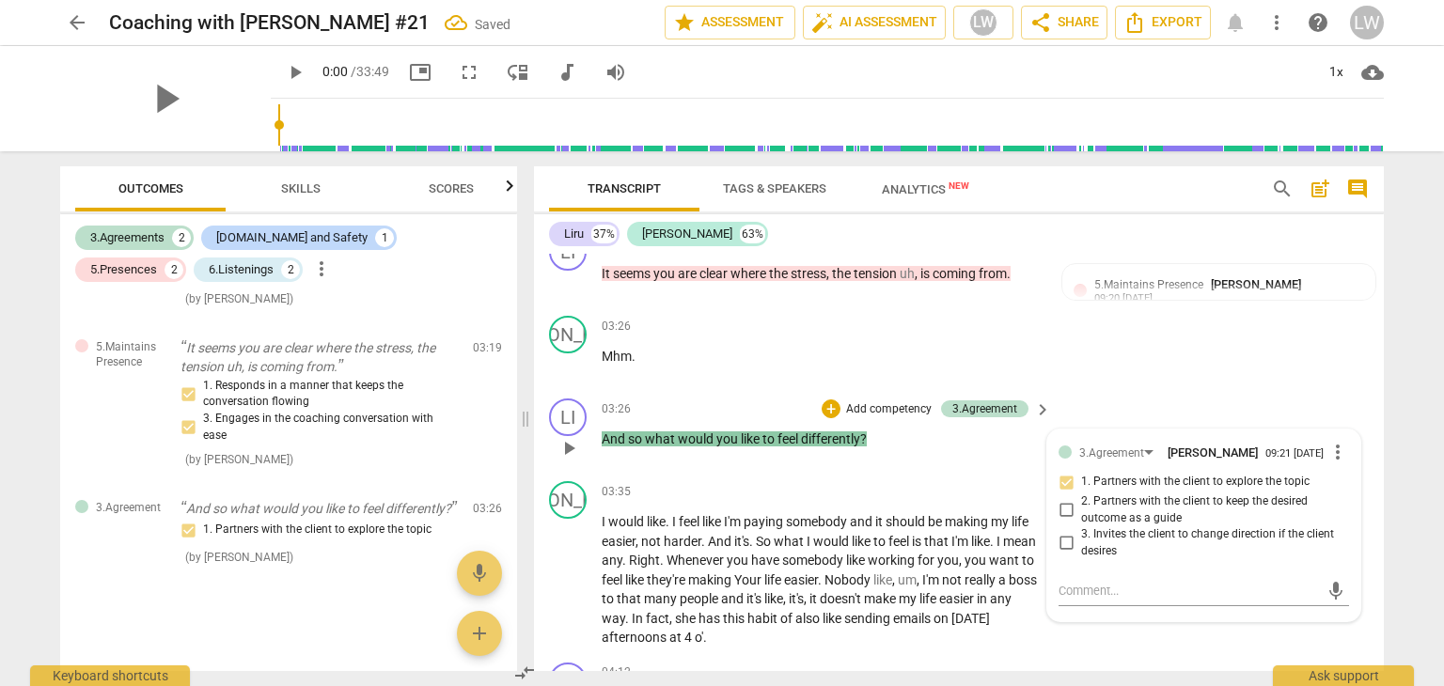
click at [1064, 501] on input "2. Partners with the client to keep the desired outcome as a guide" at bounding box center [1066, 510] width 30 height 23
click at [940, 463] on div "LI play_arrow pause 03:26 + Add competency 3.Agreement keyboard_arrow_right And…" at bounding box center [959, 432] width 850 height 83
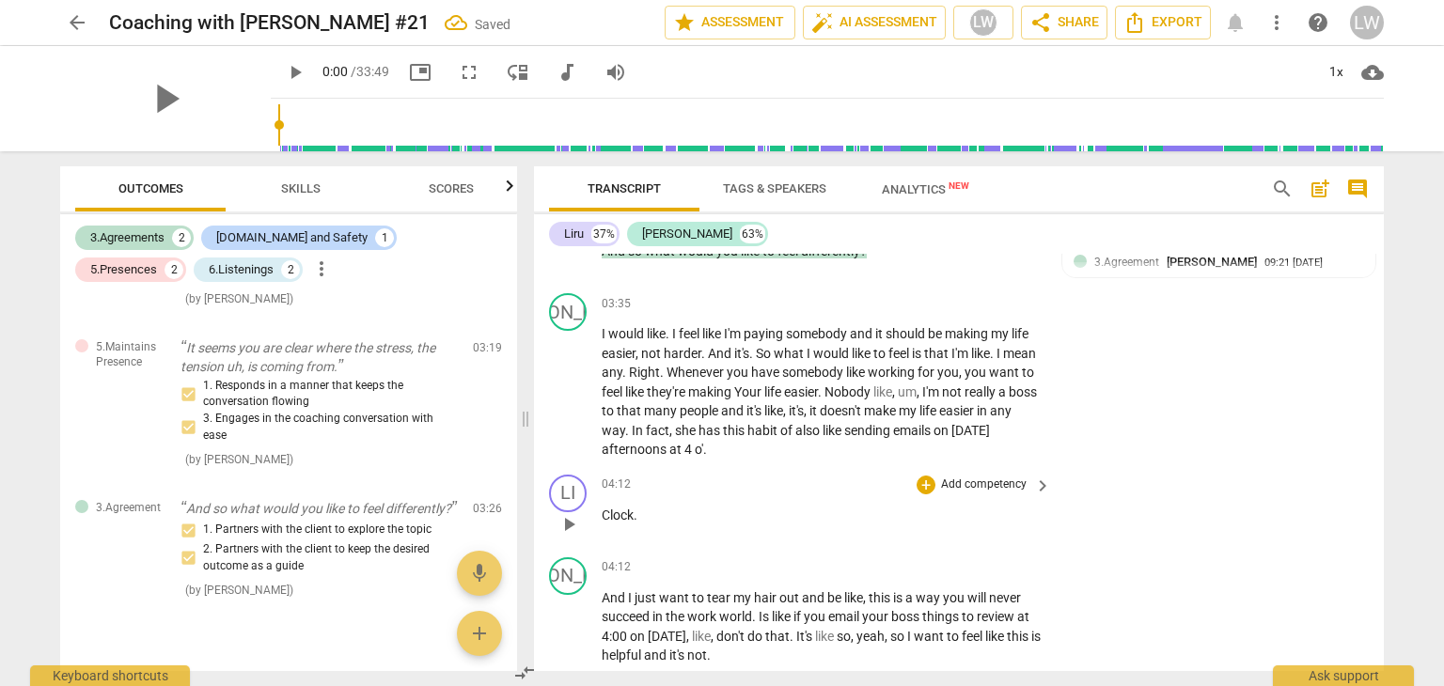
scroll to position [1598, 0]
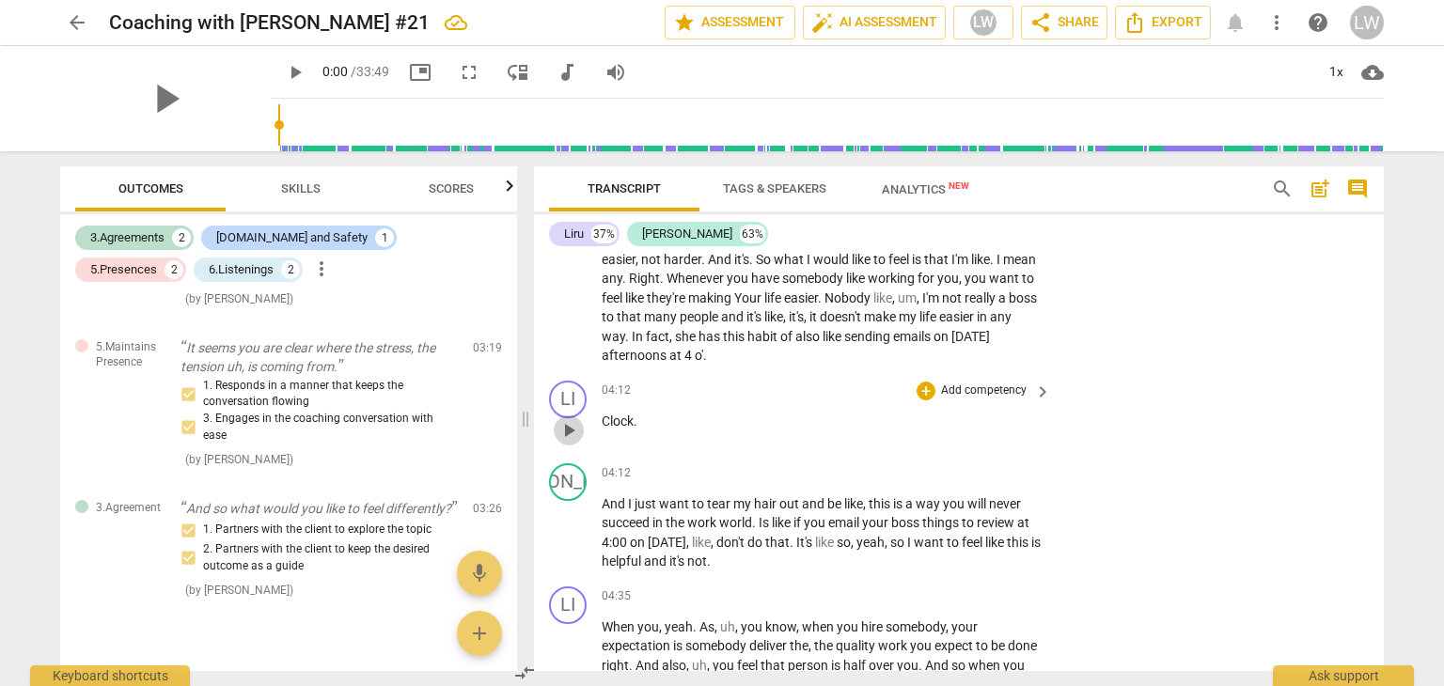
click at [572, 422] on span "play_arrow" at bounding box center [568, 430] width 23 height 23
click at [573, 422] on span "pause" at bounding box center [568, 430] width 23 height 23
click at [640, 412] on p "Clock ." at bounding box center [822, 422] width 440 height 20
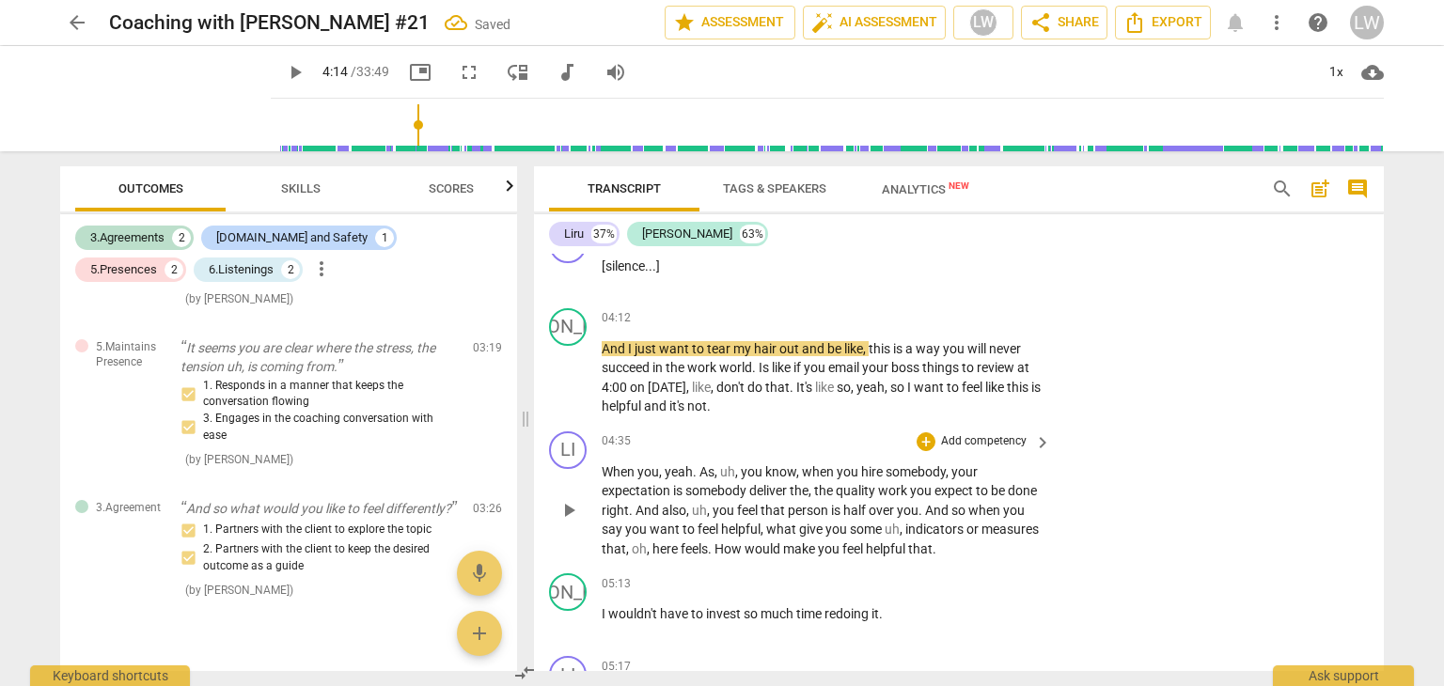
scroll to position [1786, 0]
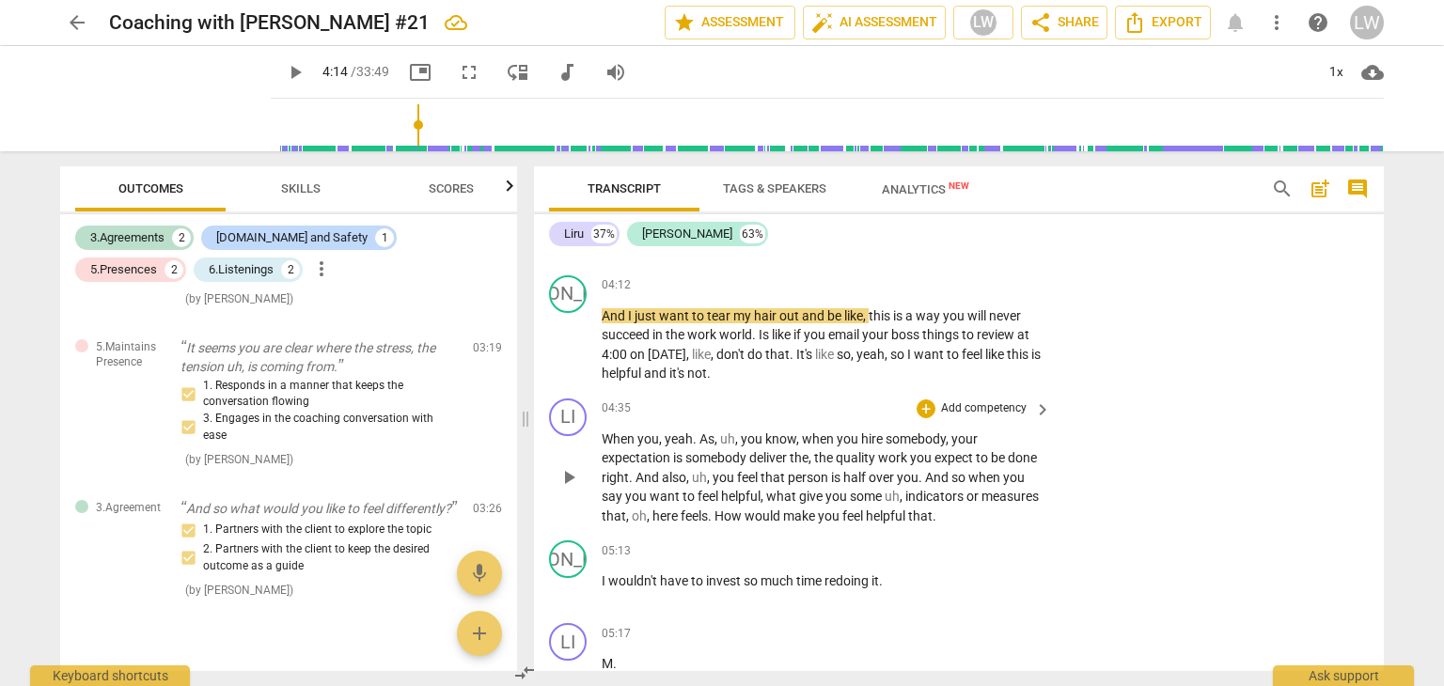
click at [1090, 471] on div "LI play_arrow pause 04:35 + Add competency keyboard_arrow_right When you , yeah…" at bounding box center [959, 462] width 850 height 143
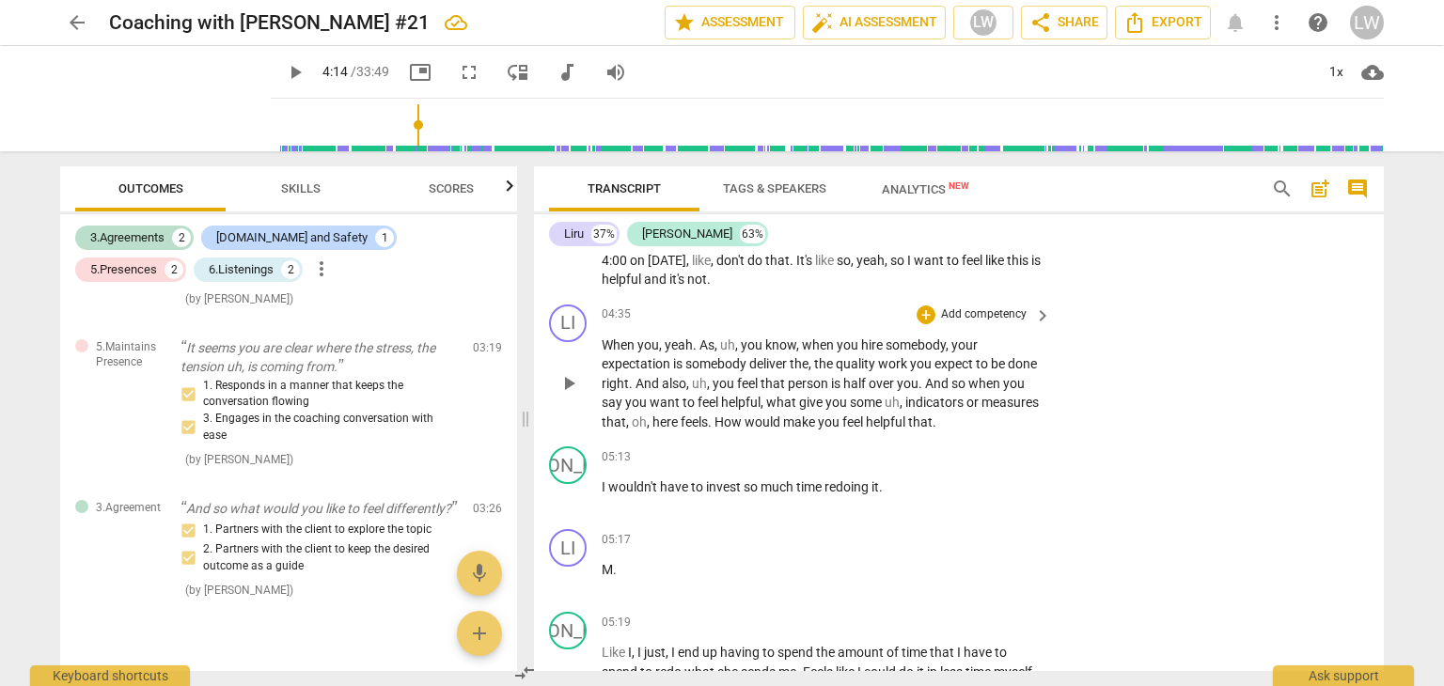
click at [1001, 307] on p "Add competency" at bounding box center [983, 314] width 89 height 17
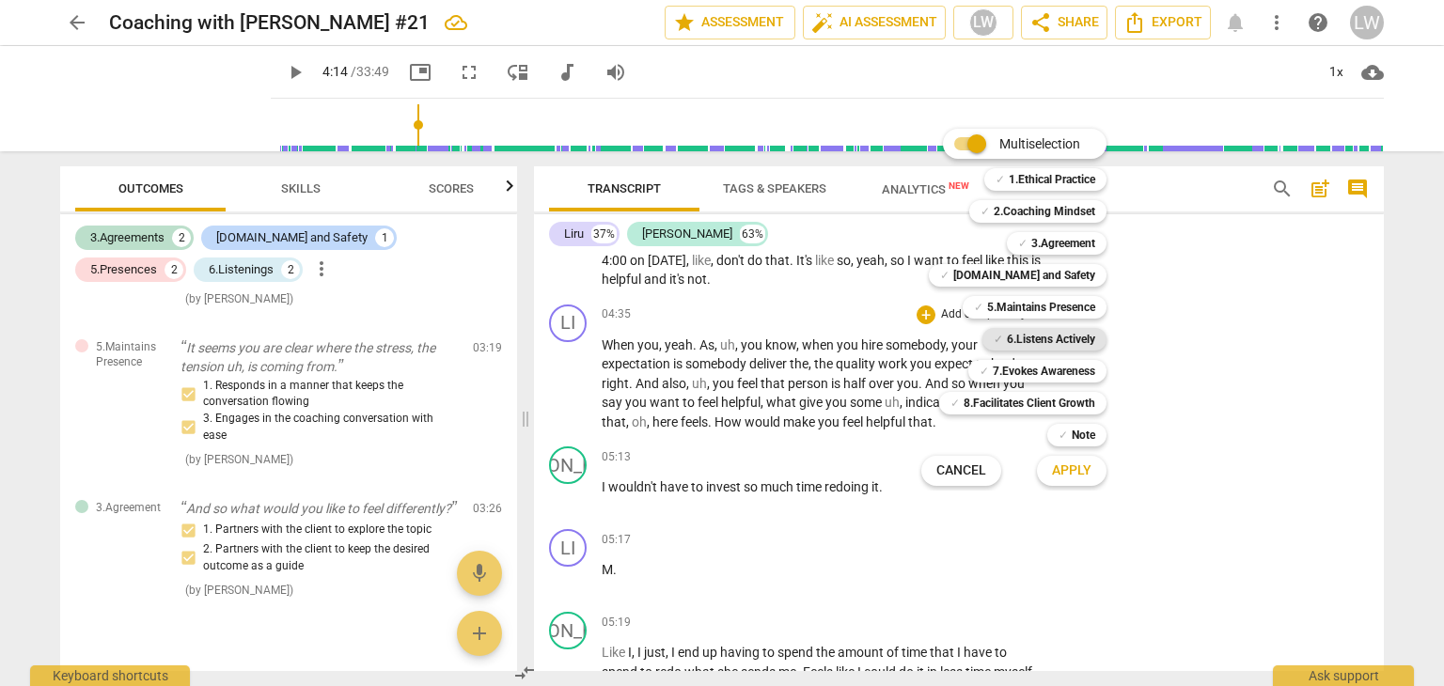
click at [1042, 338] on b "6.Listens Actively" at bounding box center [1051, 339] width 88 height 23
click at [1072, 473] on span "Apply" at bounding box center [1071, 471] width 39 height 19
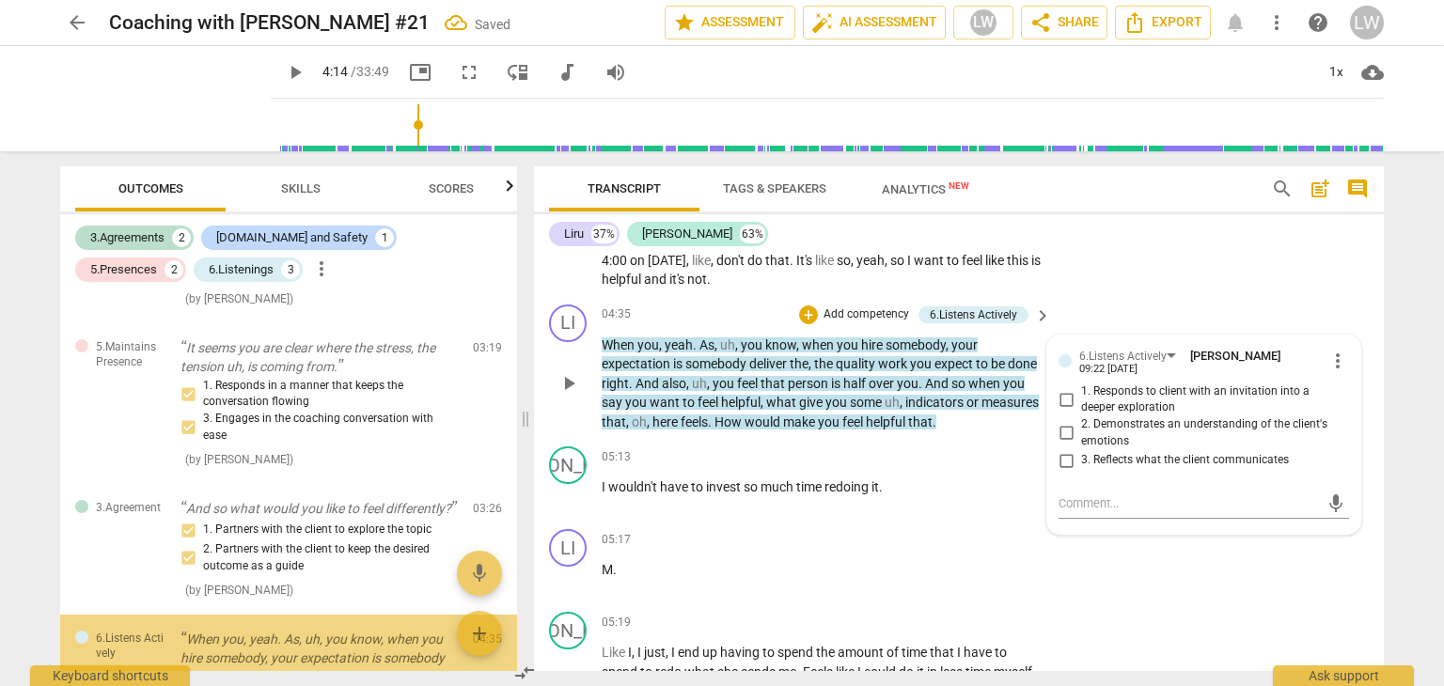
scroll to position [1106, 0]
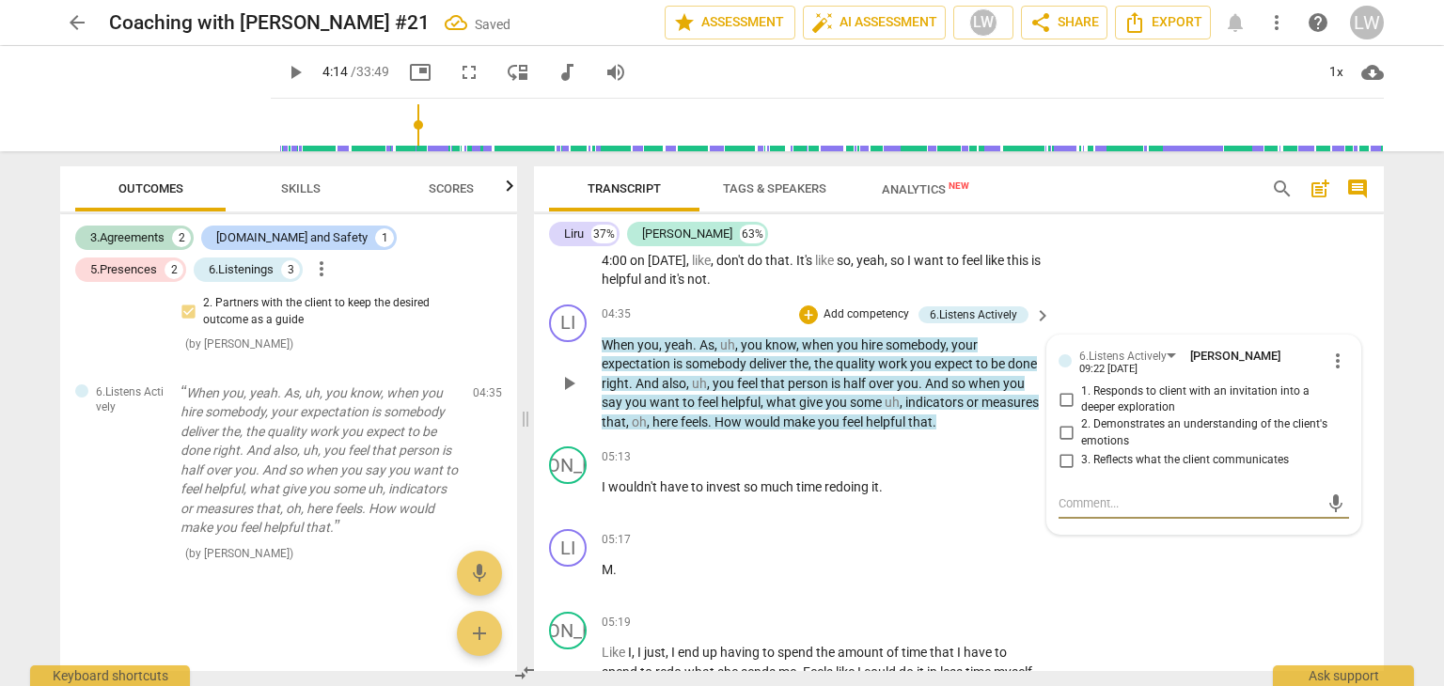
click at [1064, 391] on input "1. Responds to client with an invitation into a deeper exploration" at bounding box center [1066, 399] width 30 height 23
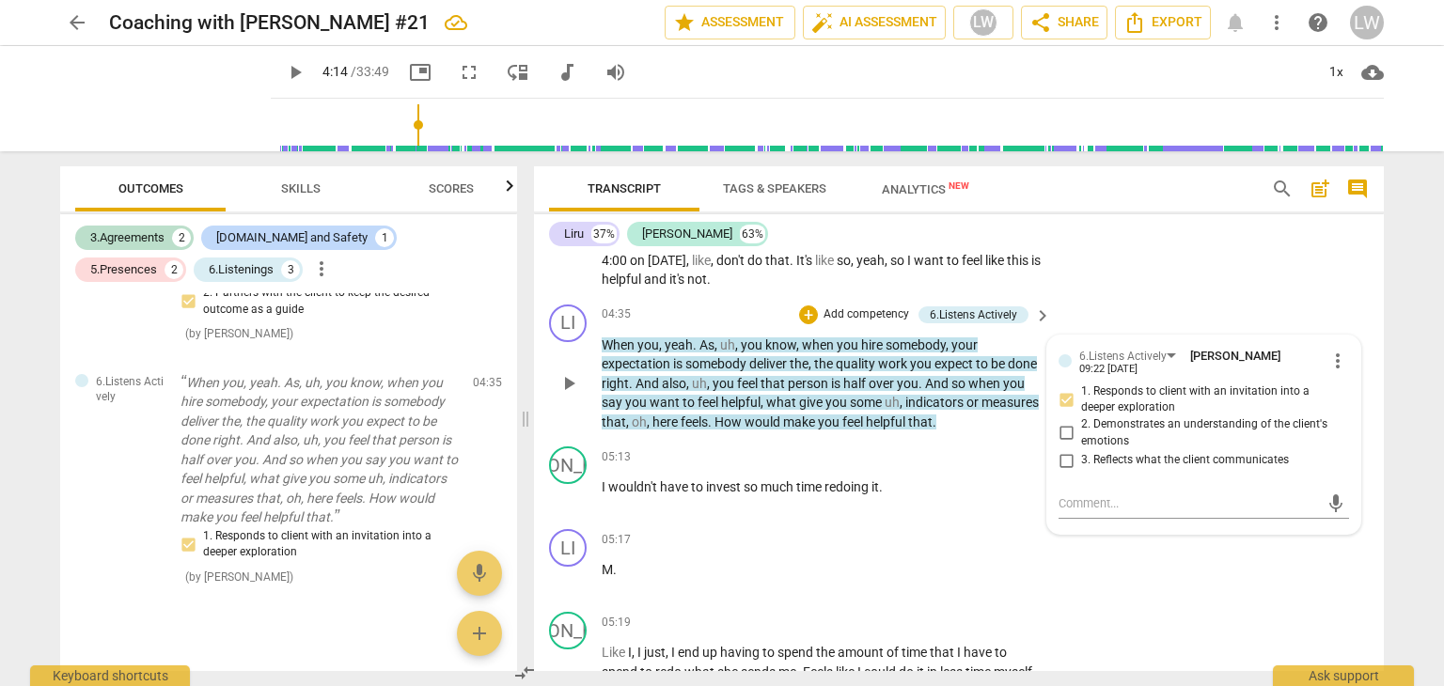
click at [844, 306] on p "Add competency" at bounding box center [866, 314] width 89 height 17
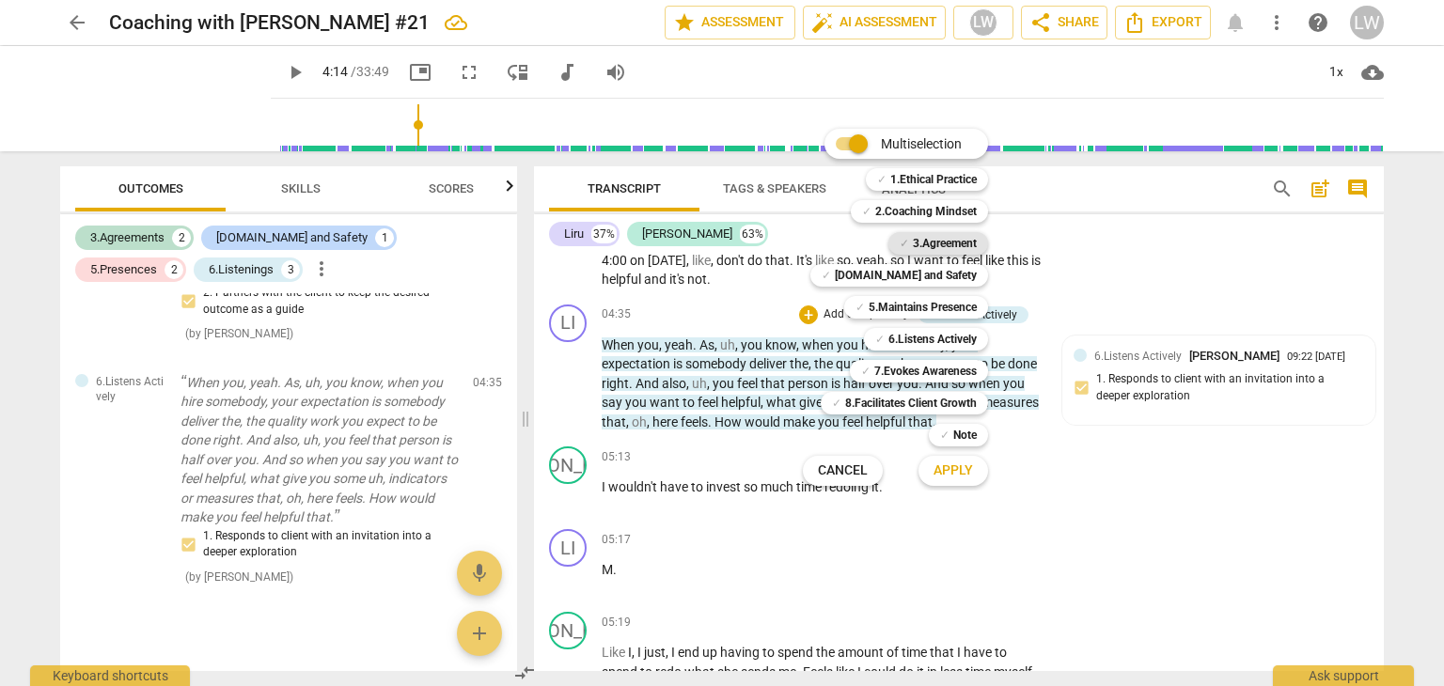
click at [943, 242] on b "3.Agreement" at bounding box center [945, 243] width 64 height 23
click at [960, 467] on span "Apply" at bounding box center [952, 471] width 39 height 19
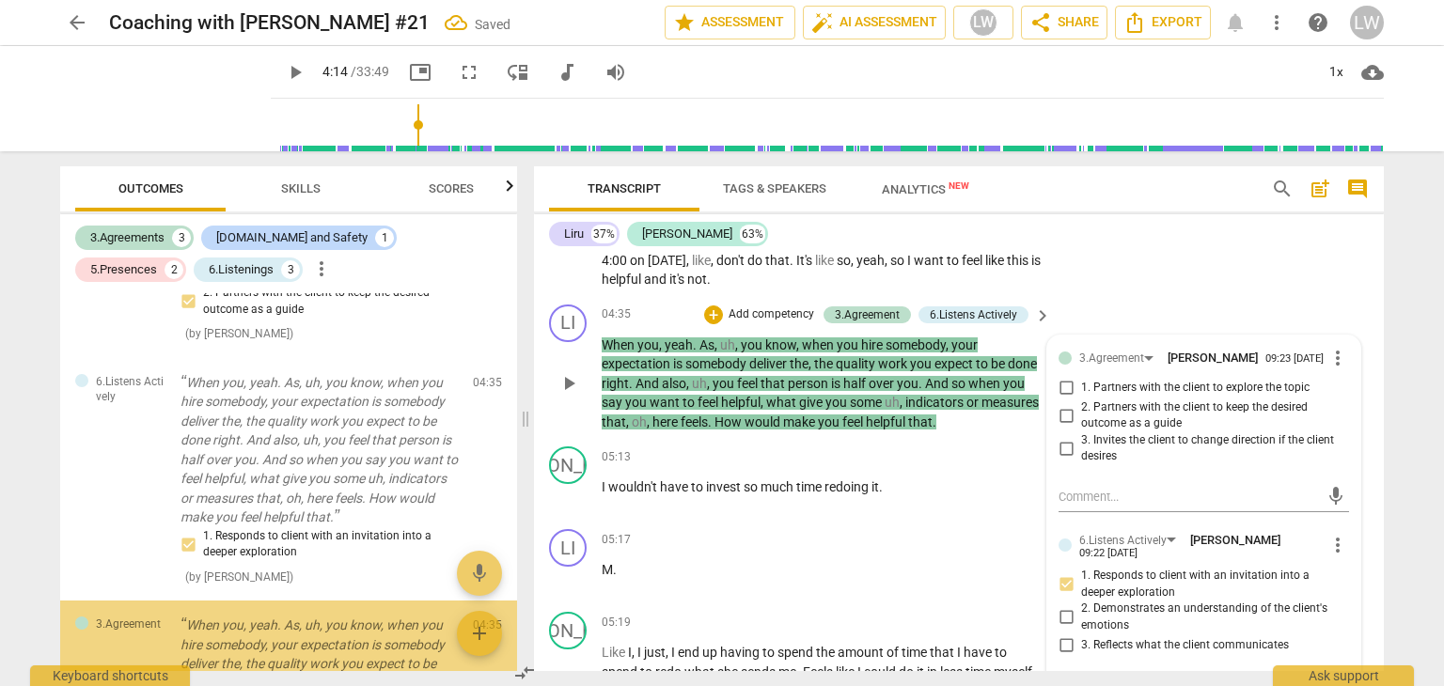
scroll to position [1348, 0]
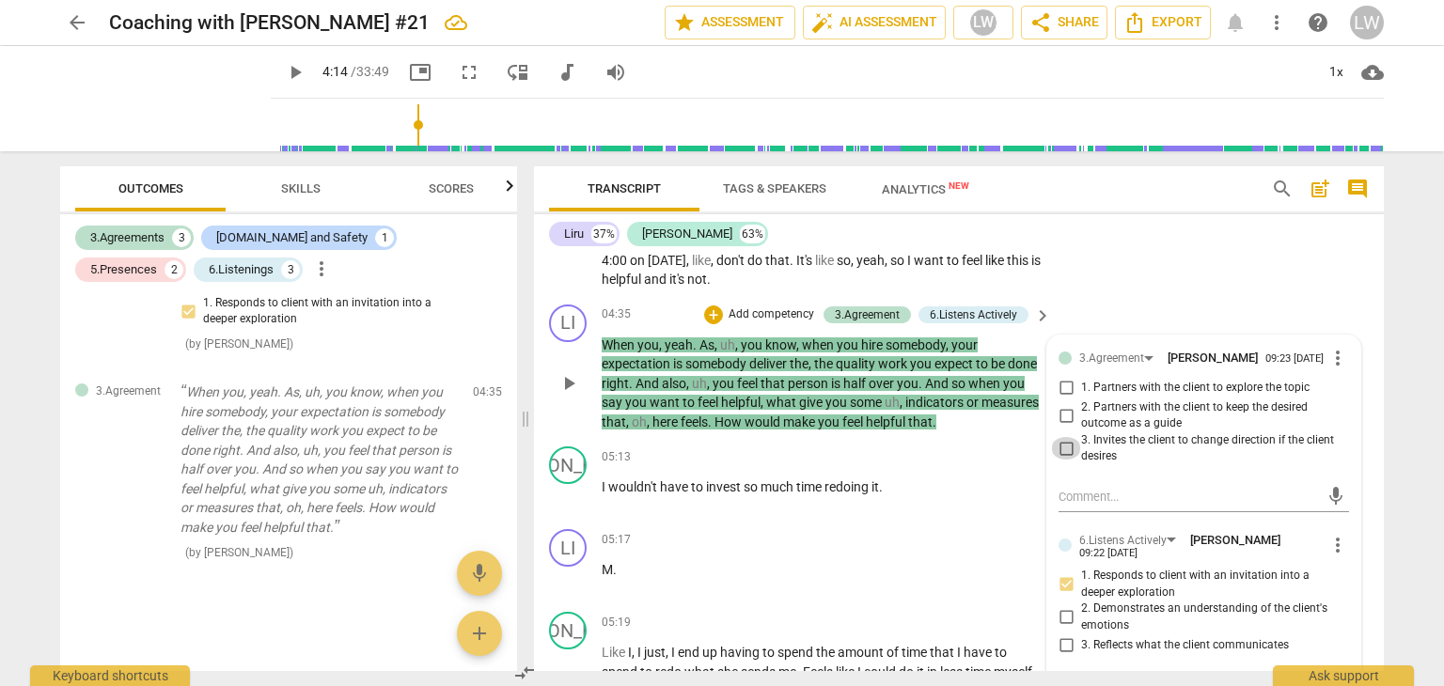
click at [1061, 442] on input "3. Invites the client to change direction if the client desires" at bounding box center [1066, 448] width 30 height 23
click at [1070, 441] on input "3. Invites the client to change direction if the client desires" at bounding box center [1066, 448] width 30 height 23
click at [1064, 407] on input "2. Partners with the client to keep the desired outcome as a guide" at bounding box center [1066, 415] width 30 height 23
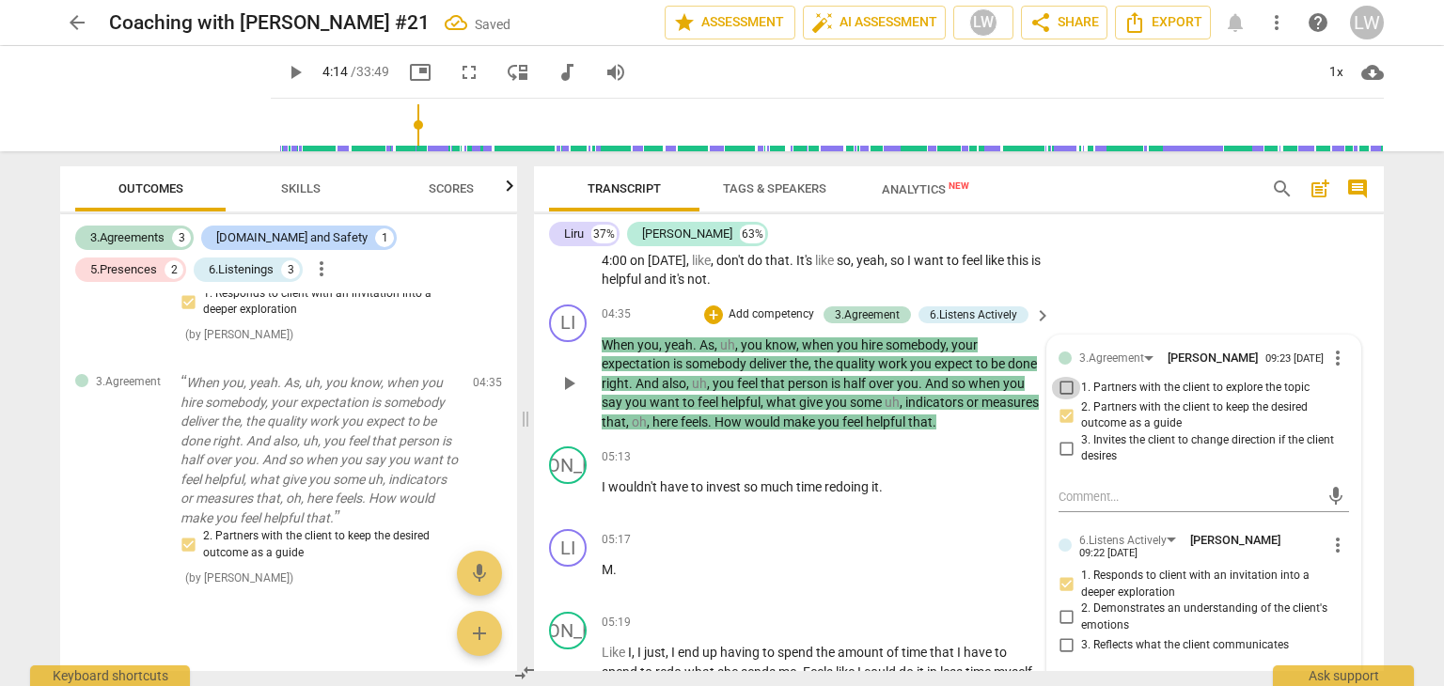
click at [1063, 381] on input "1. Partners with the client to explore the topic" at bounding box center [1066, 388] width 30 height 23
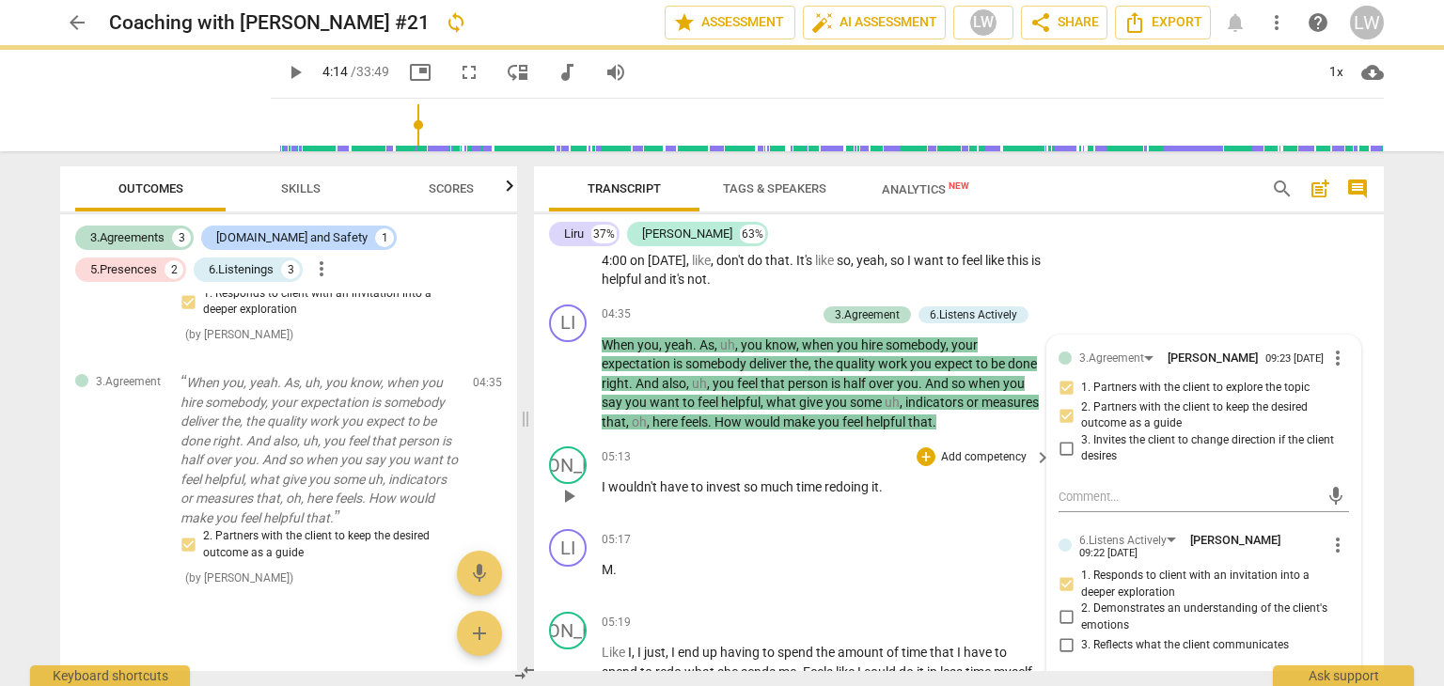
click at [769, 449] on div "05:13 + Add competency keyboard_arrow_right" at bounding box center [827, 457] width 451 height 21
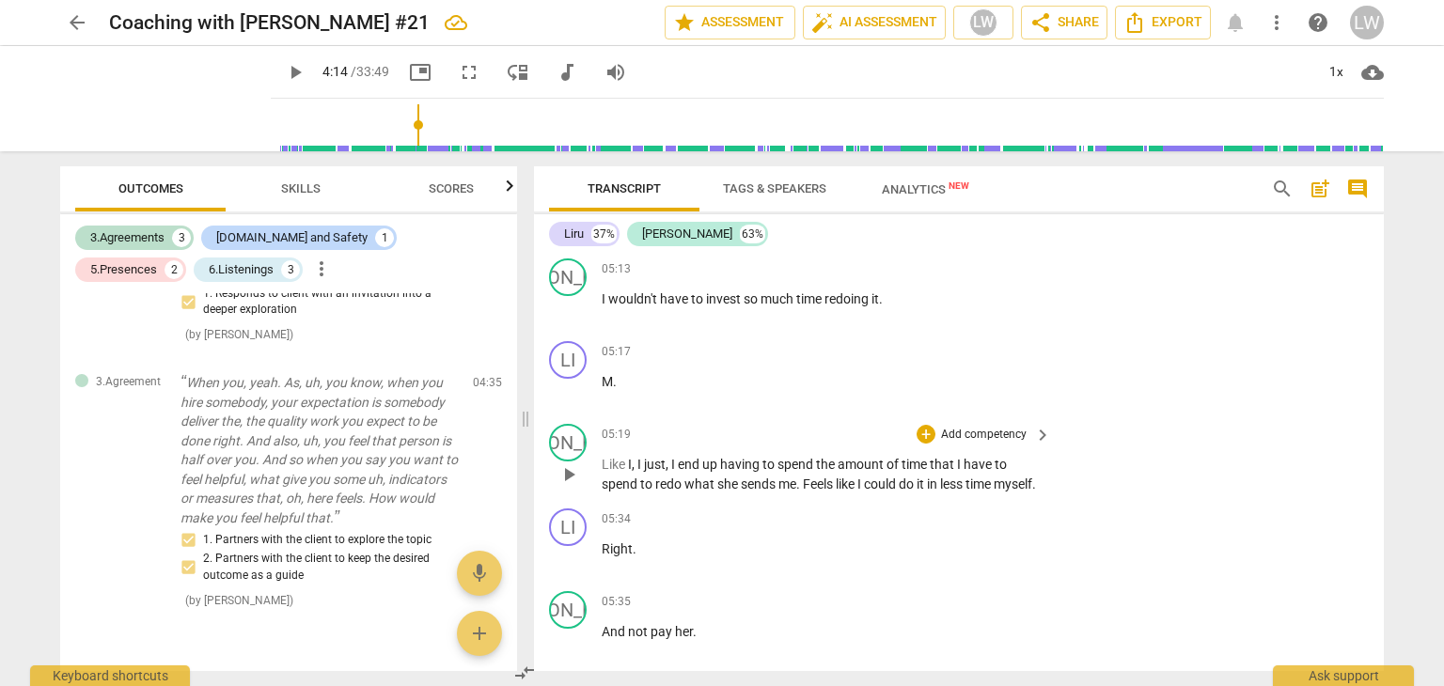
scroll to position [1974, 0]
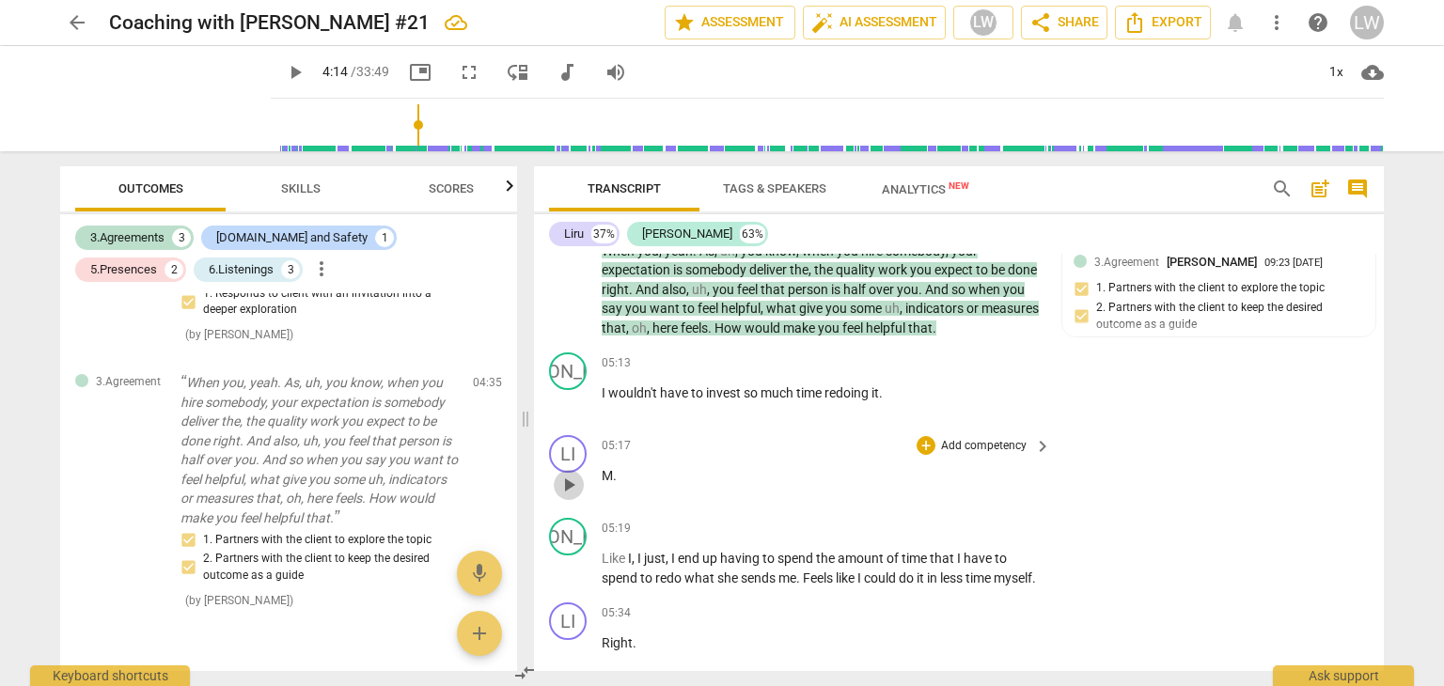
click at [568, 479] on span "play_arrow" at bounding box center [568, 485] width 23 height 23
click at [613, 468] on span "." at bounding box center [615, 475] width 4 height 15
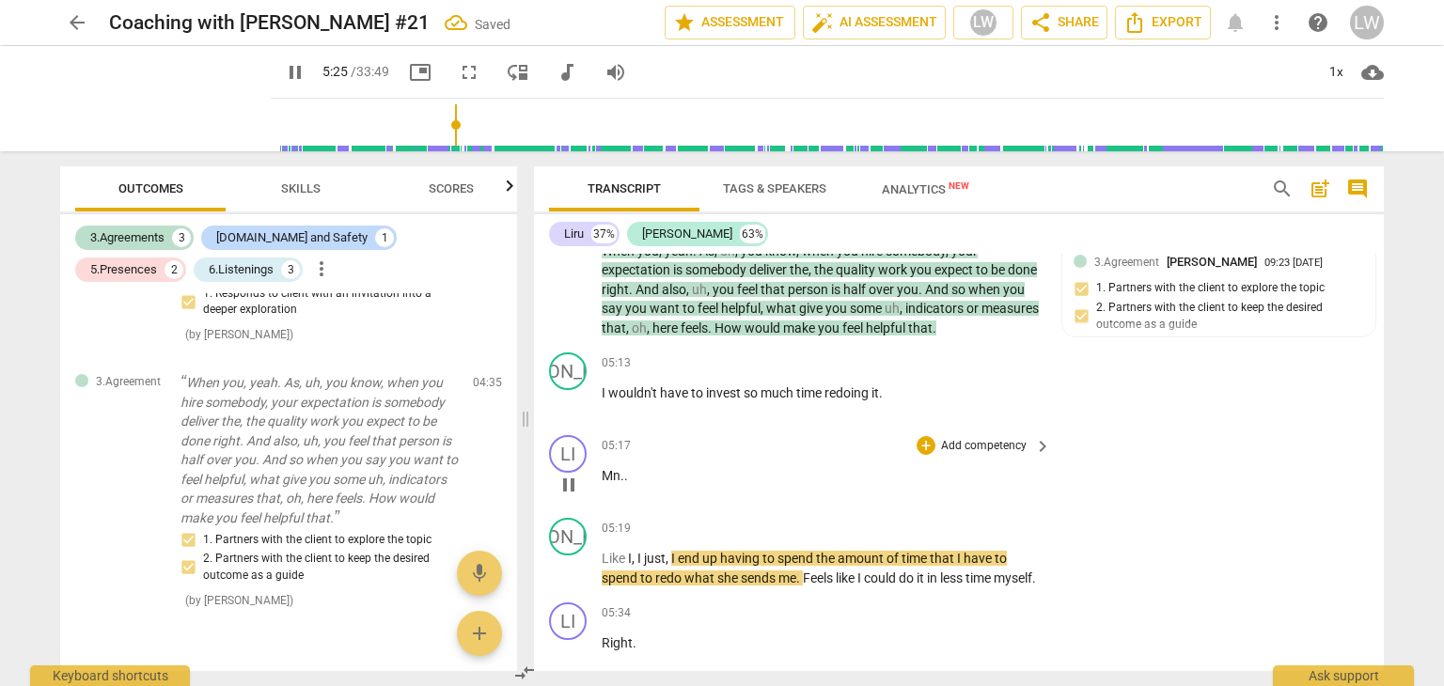
click at [617, 468] on span "Mn." at bounding box center [613, 475] width 23 height 15
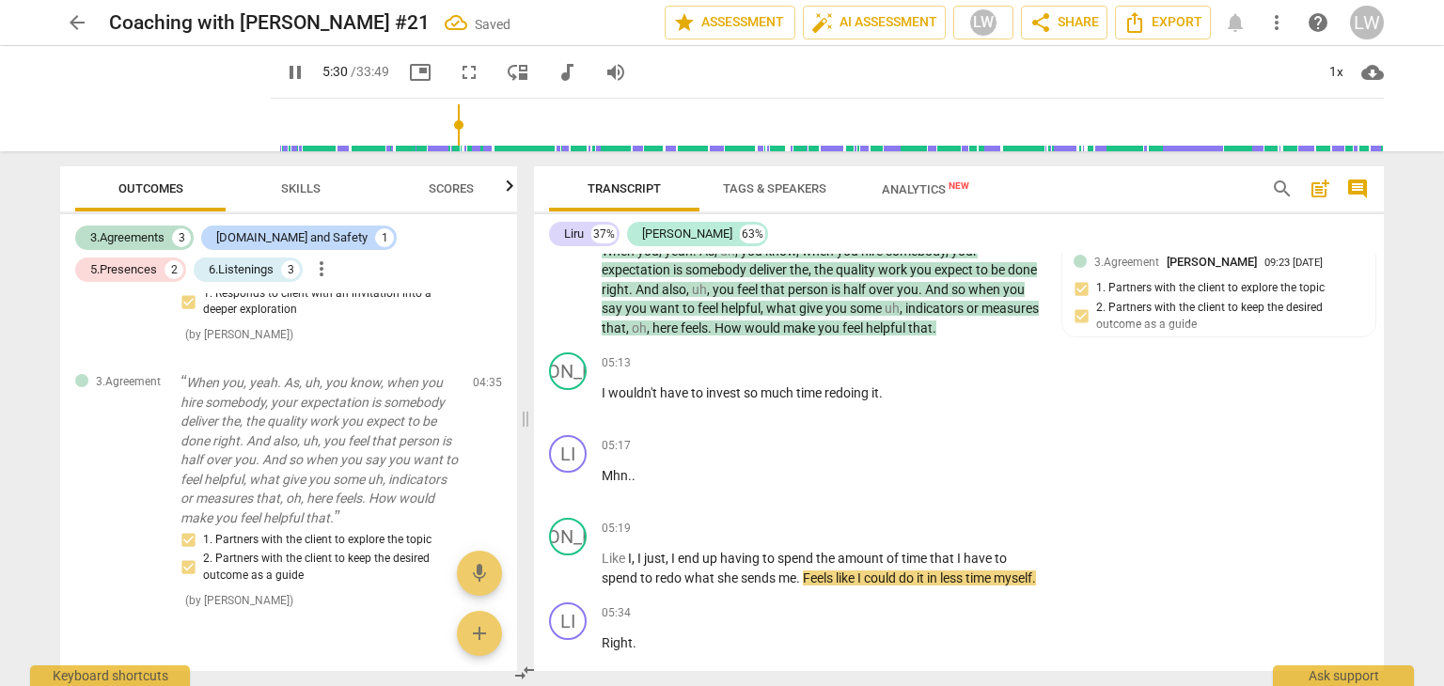
scroll to position [2162, 0]
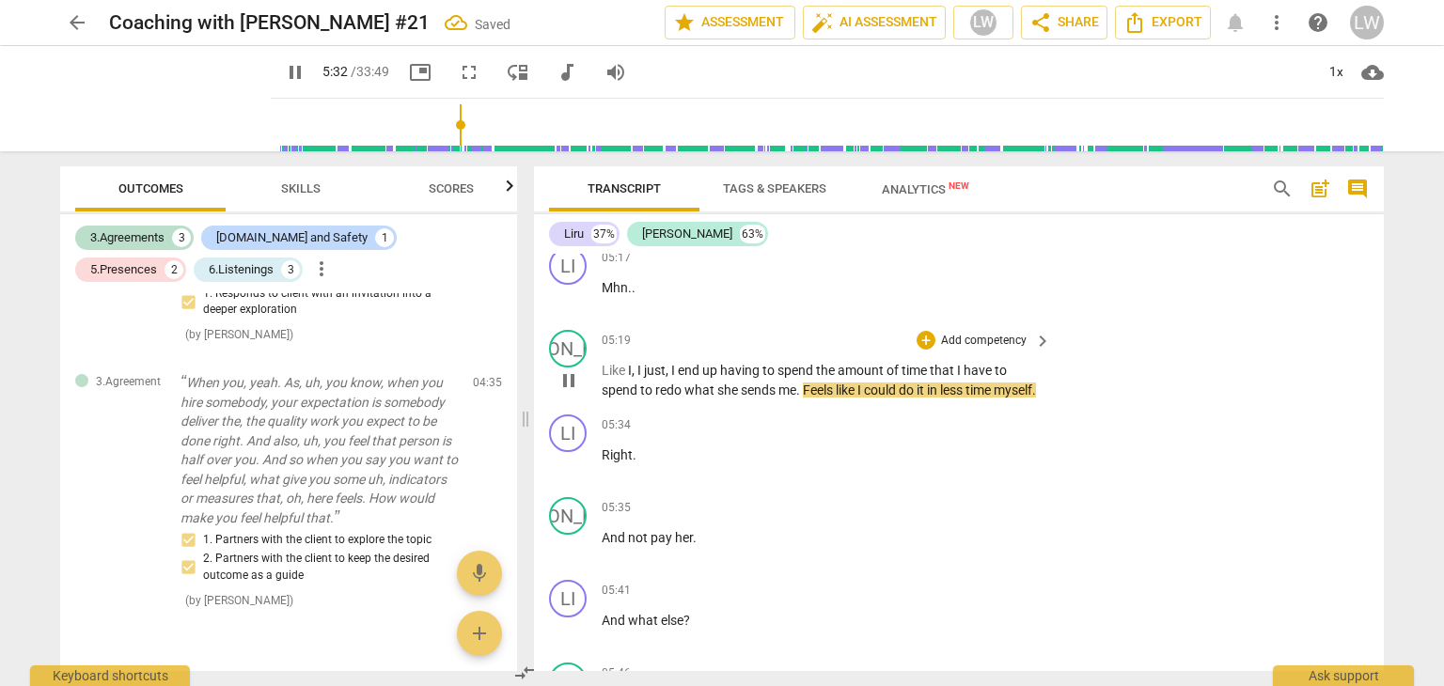
click at [569, 383] on span "pause" at bounding box center [568, 380] width 23 height 23
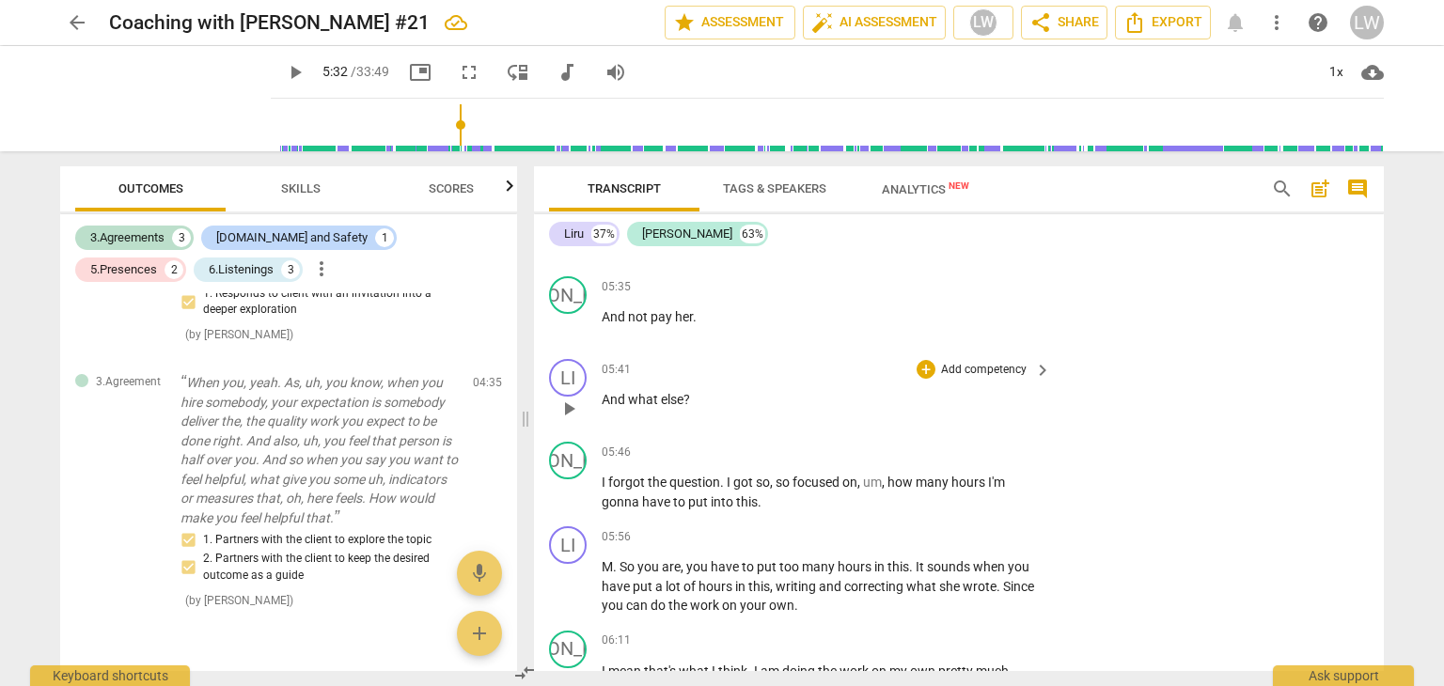
scroll to position [2350, 0]
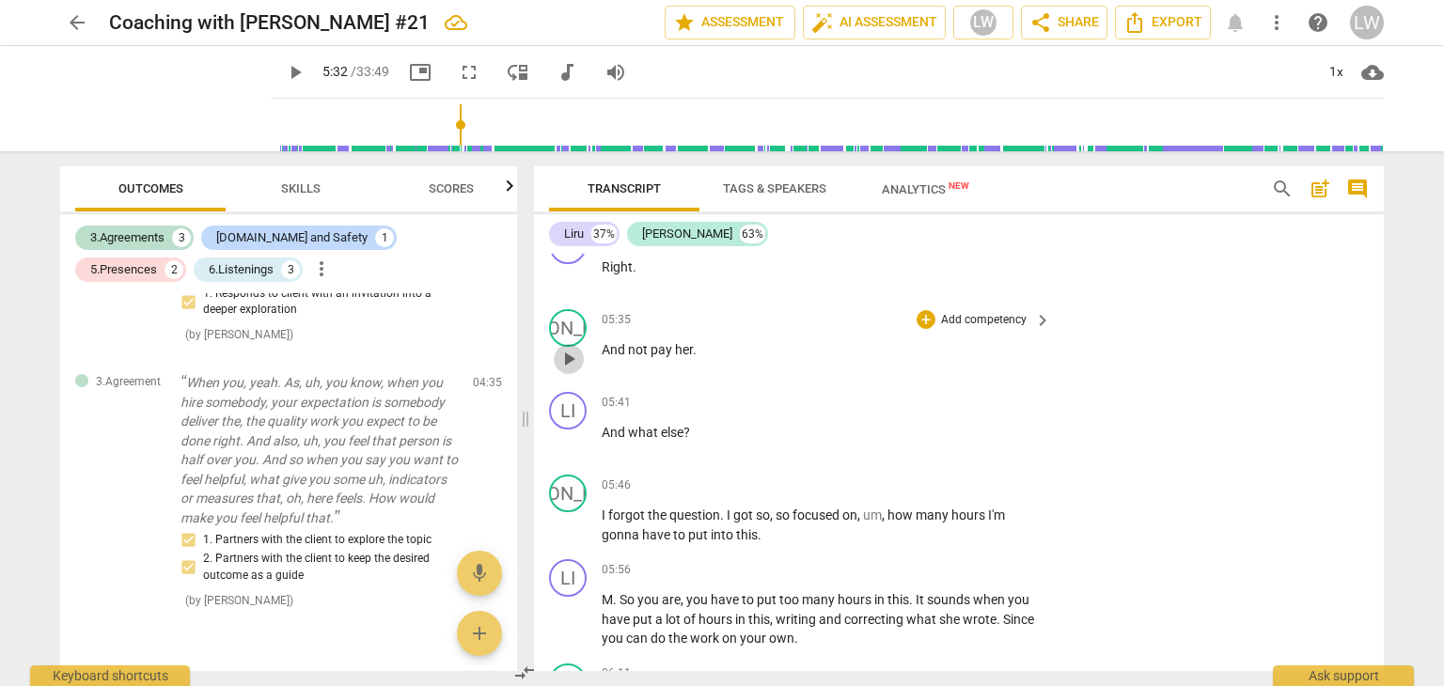
click at [566, 368] on span "play_arrow" at bounding box center [568, 359] width 23 height 23
click at [569, 452] on span "pause" at bounding box center [568, 442] width 23 height 23
click at [996, 412] on p "Add competency" at bounding box center [983, 403] width 89 height 17
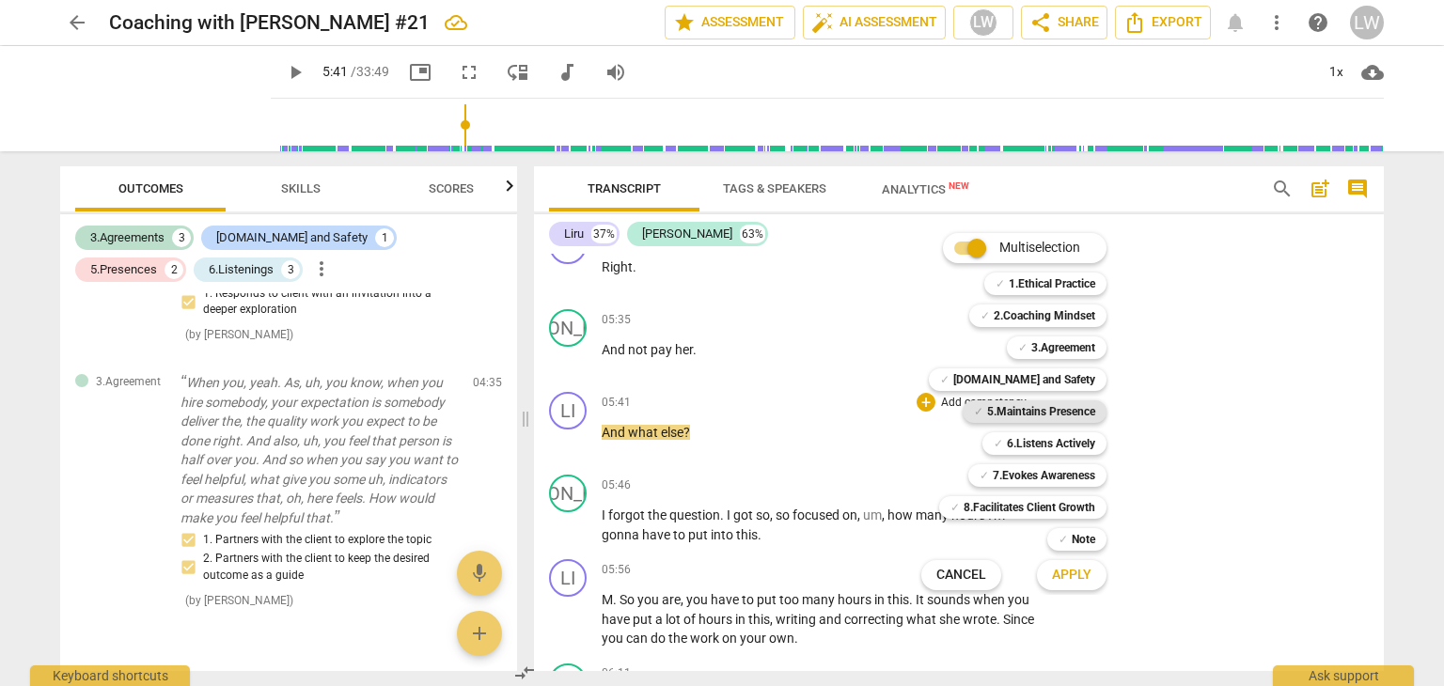
click at [1018, 408] on b "5.Maintains Presence" at bounding box center [1041, 411] width 108 height 23
click at [1061, 569] on span "Apply" at bounding box center [1071, 575] width 39 height 19
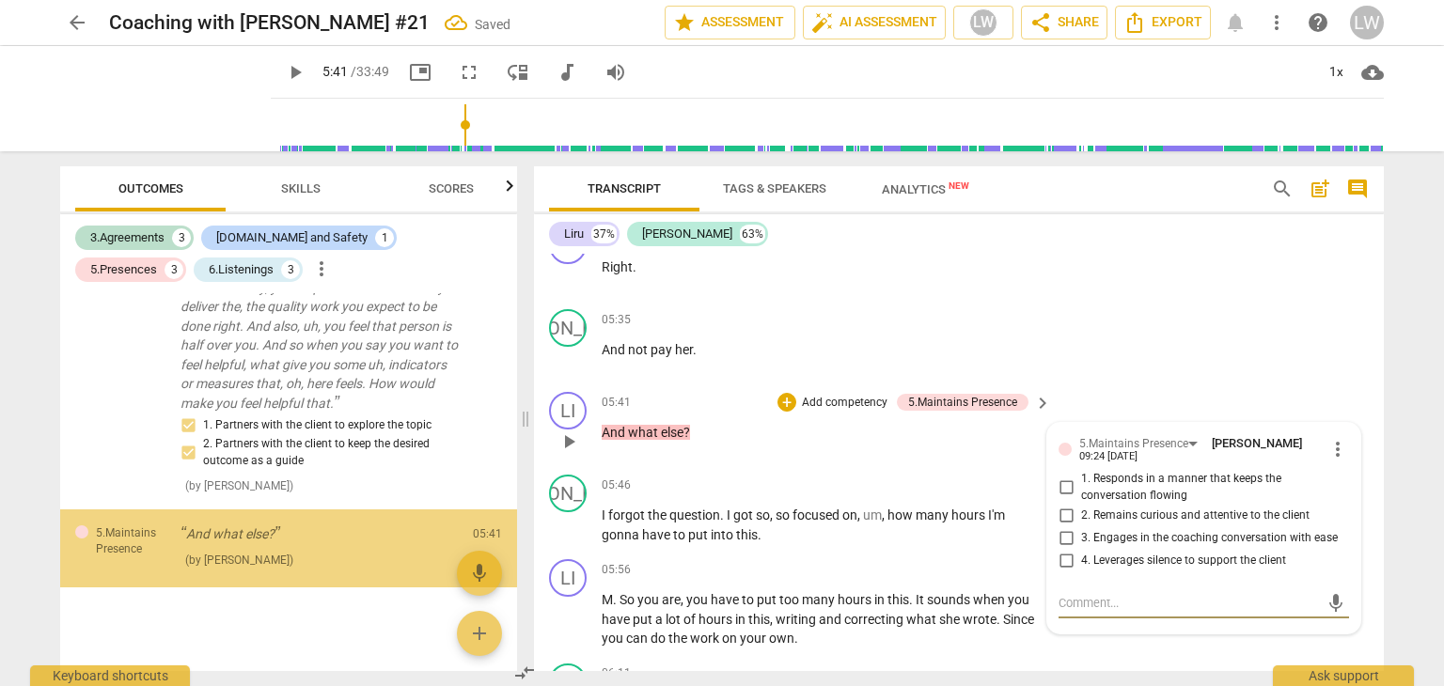
scroll to position [1492, 0]
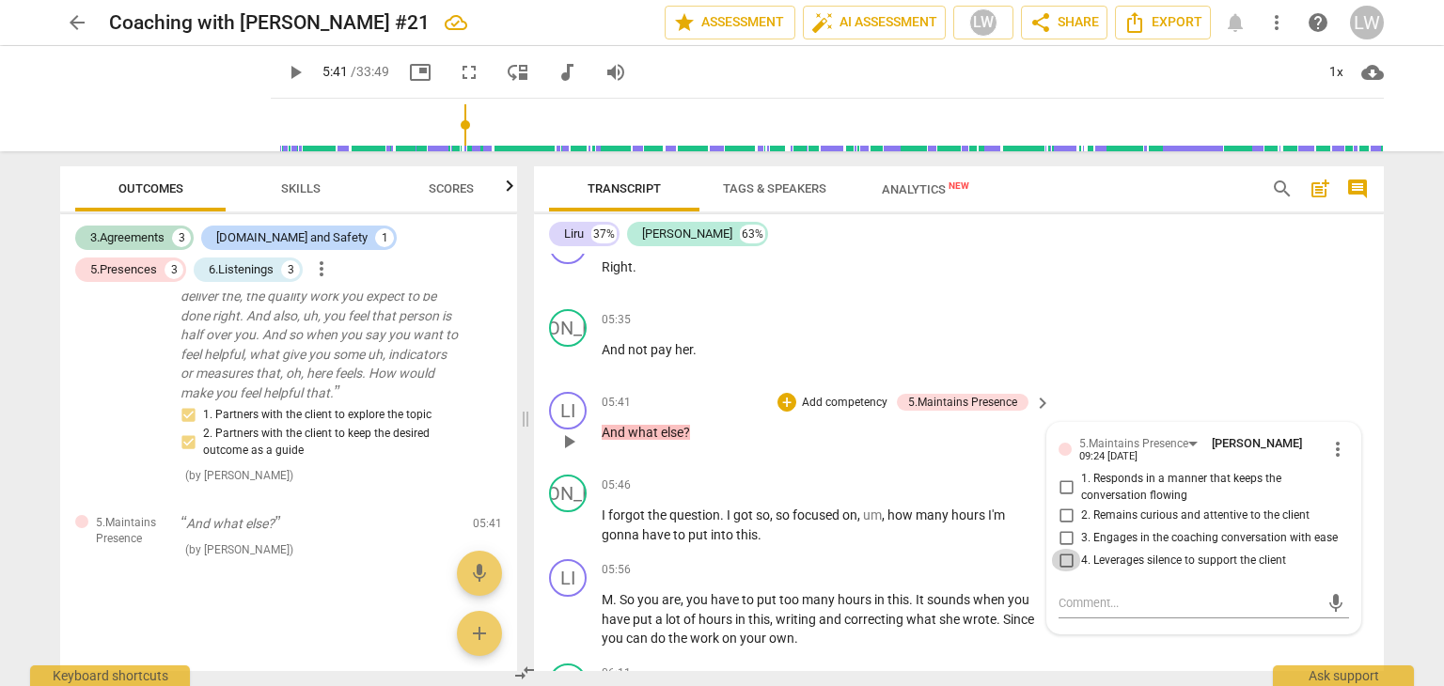
click at [1063, 572] on input "4. Leverages silence to support the client" at bounding box center [1066, 560] width 30 height 23
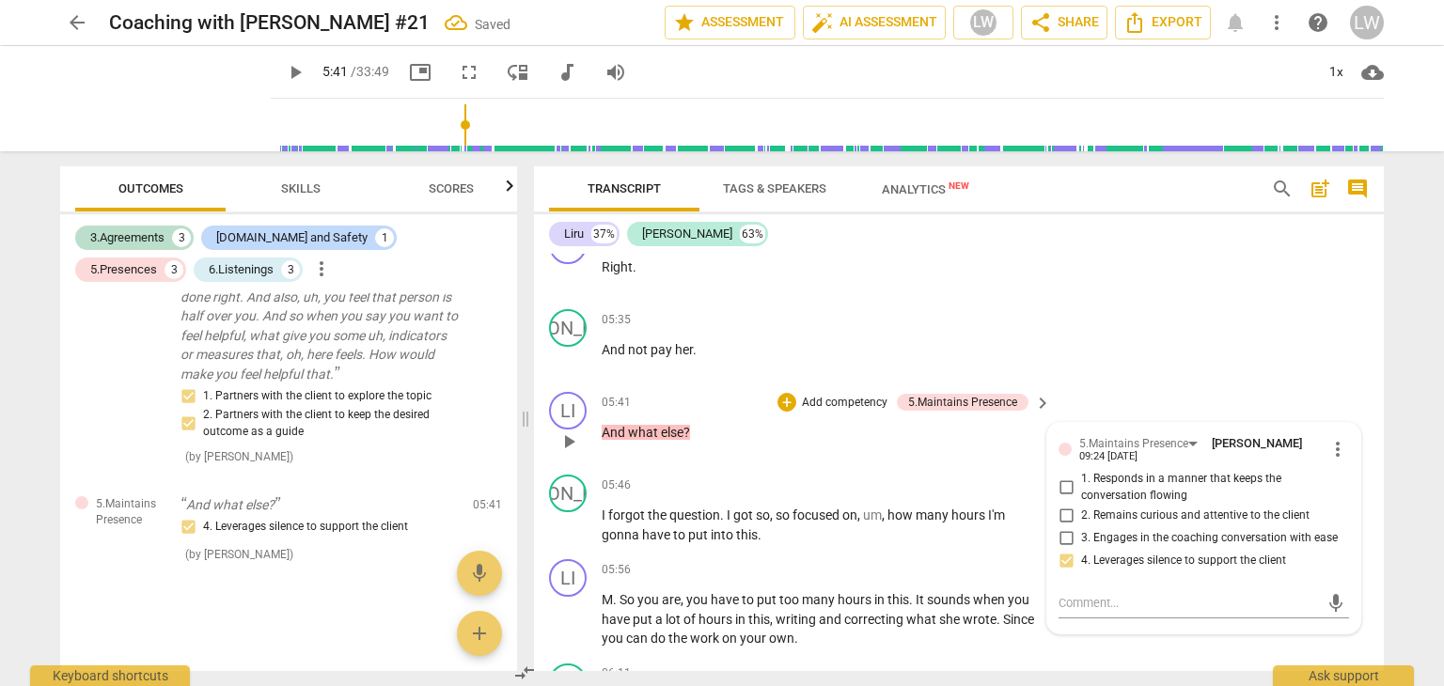
click at [828, 411] on p "Add competency" at bounding box center [844, 403] width 89 height 17
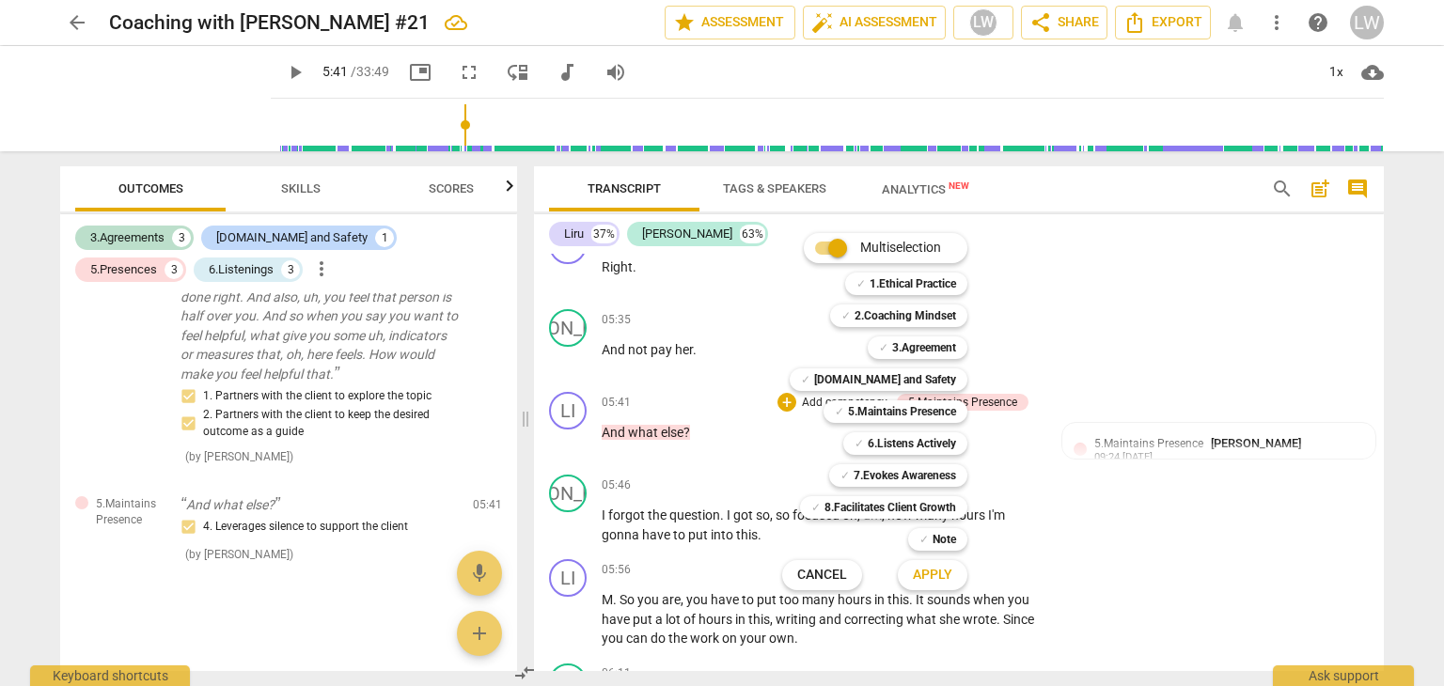
click at [763, 456] on div at bounding box center [722, 343] width 1444 height 686
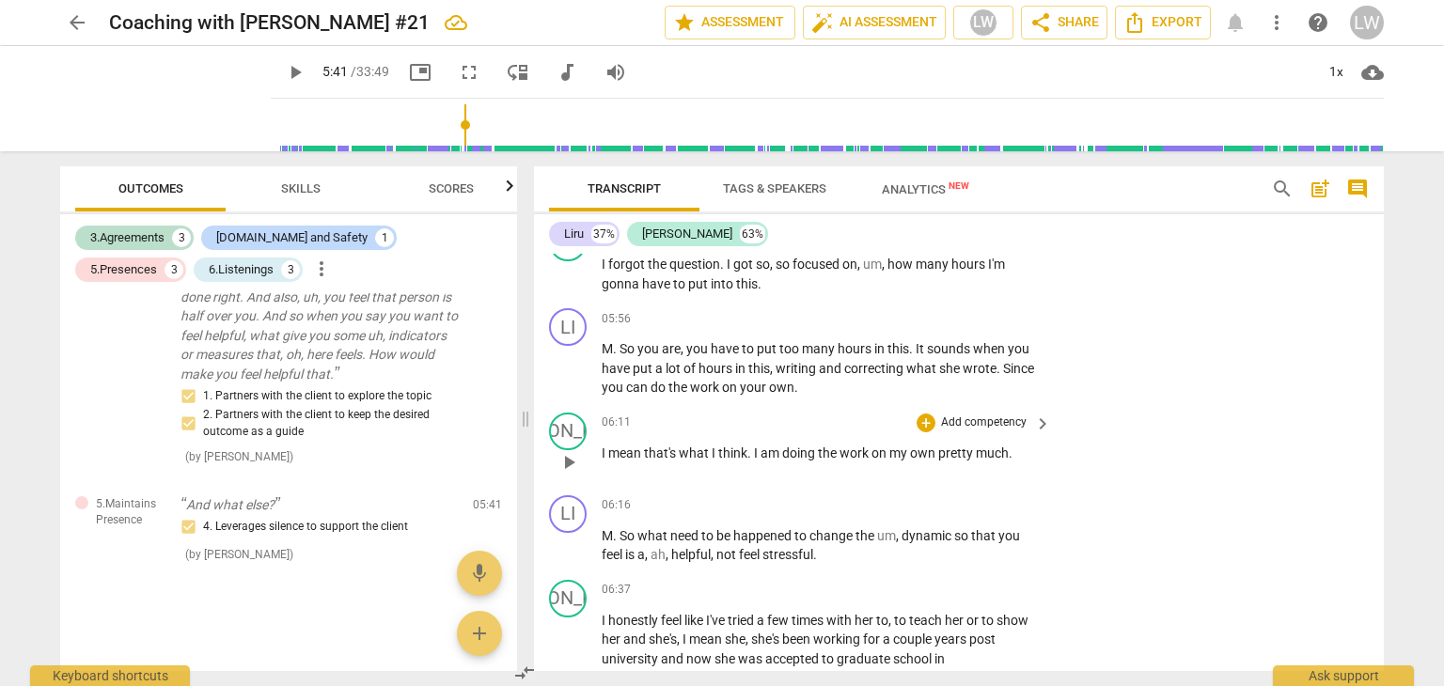
scroll to position [2632, 0]
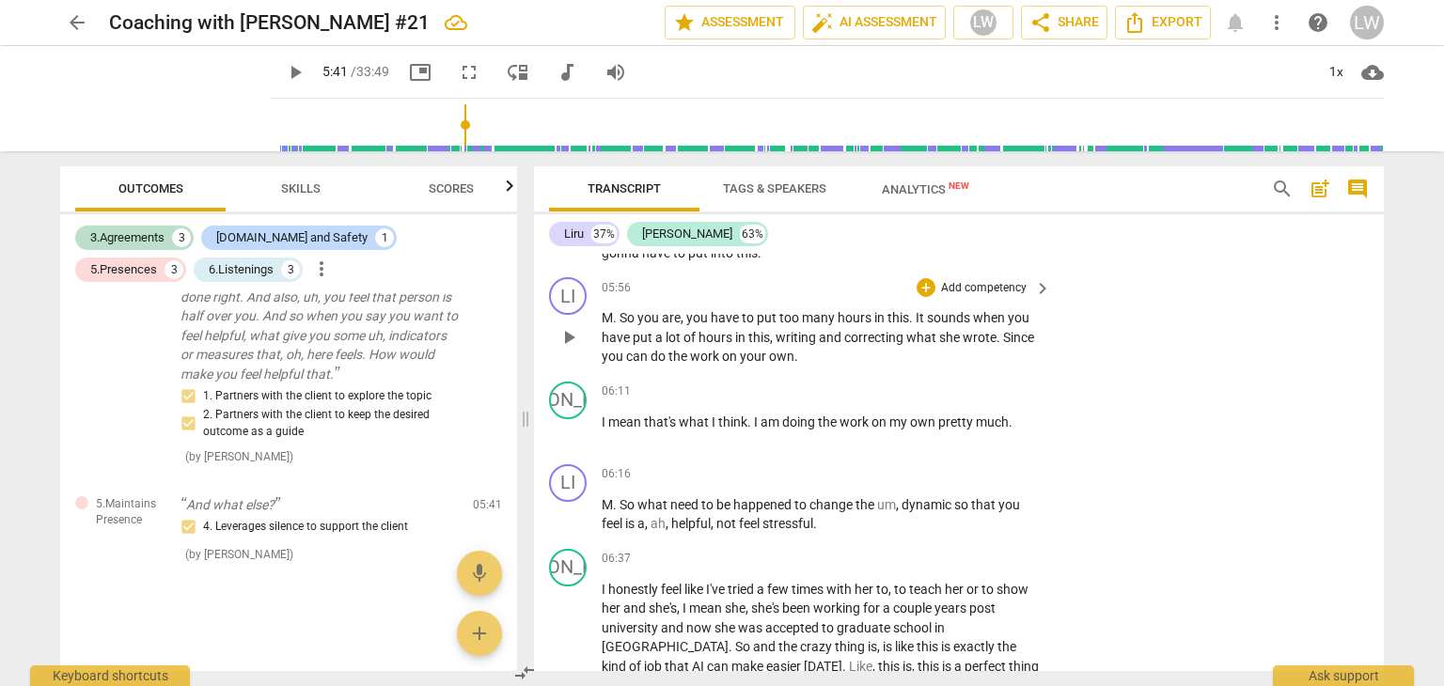
click at [609, 322] on span "M" at bounding box center [607, 317] width 11 height 15
click at [1008, 294] on p "Add competency" at bounding box center [983, 288] width 89 height 17
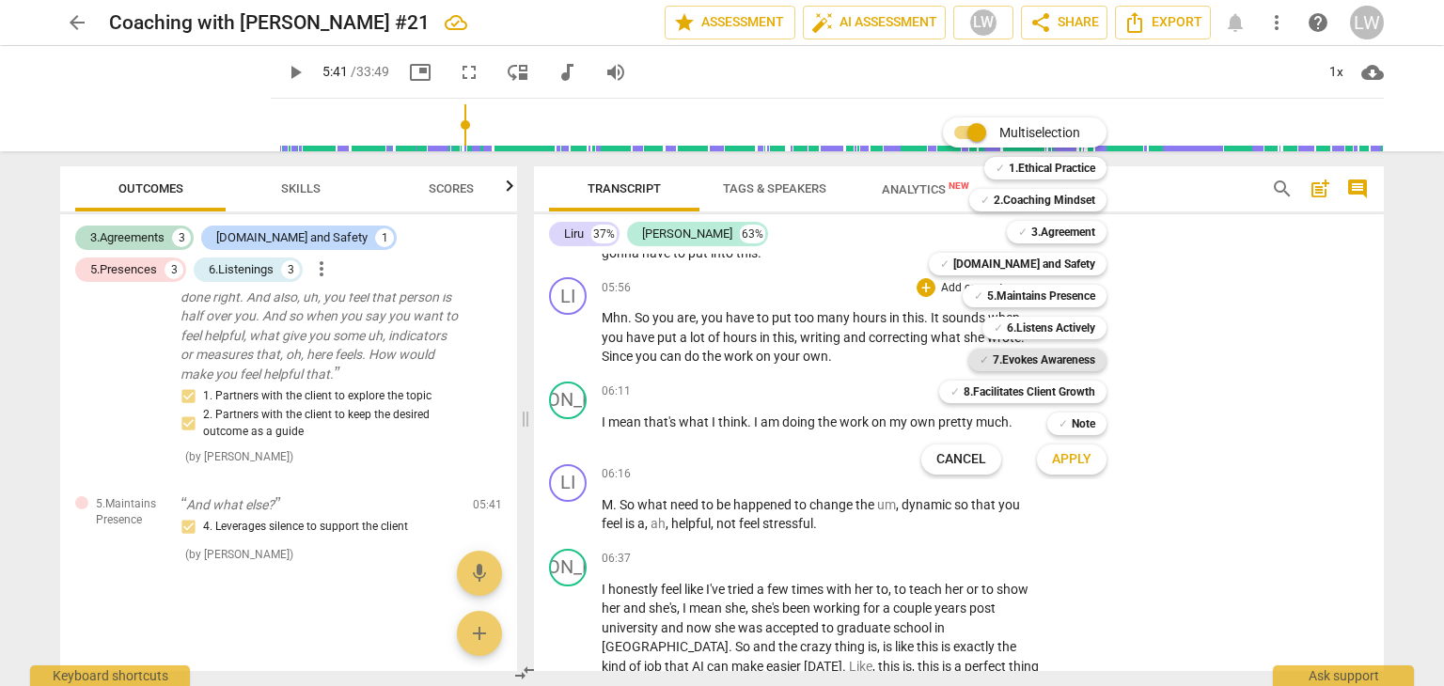
click at [1042, 358] on b "7.Evokes Awareness" at bounding box center [1044, 360] width 102 height 23
click at [1084, 457] on span "Apply" at bounding box center [1071, 459] width 39 height 19
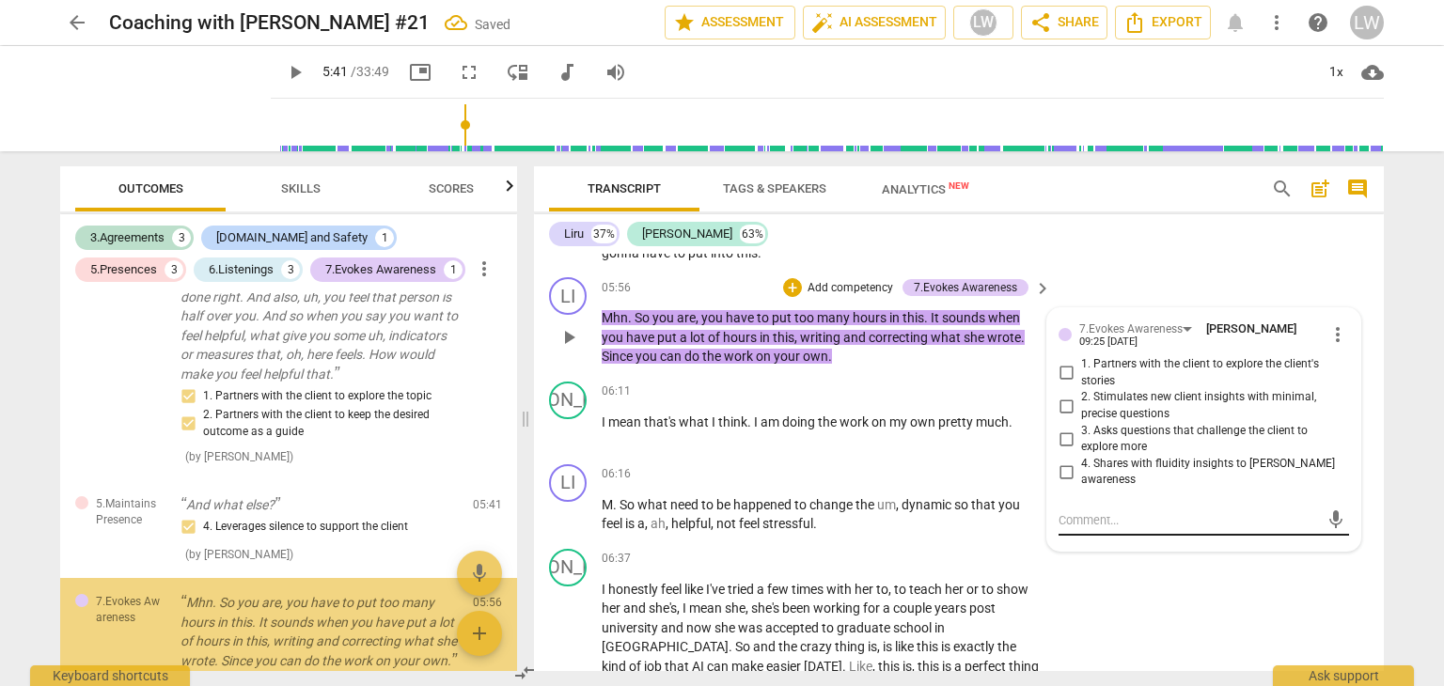
scroll to position [1663, 0]
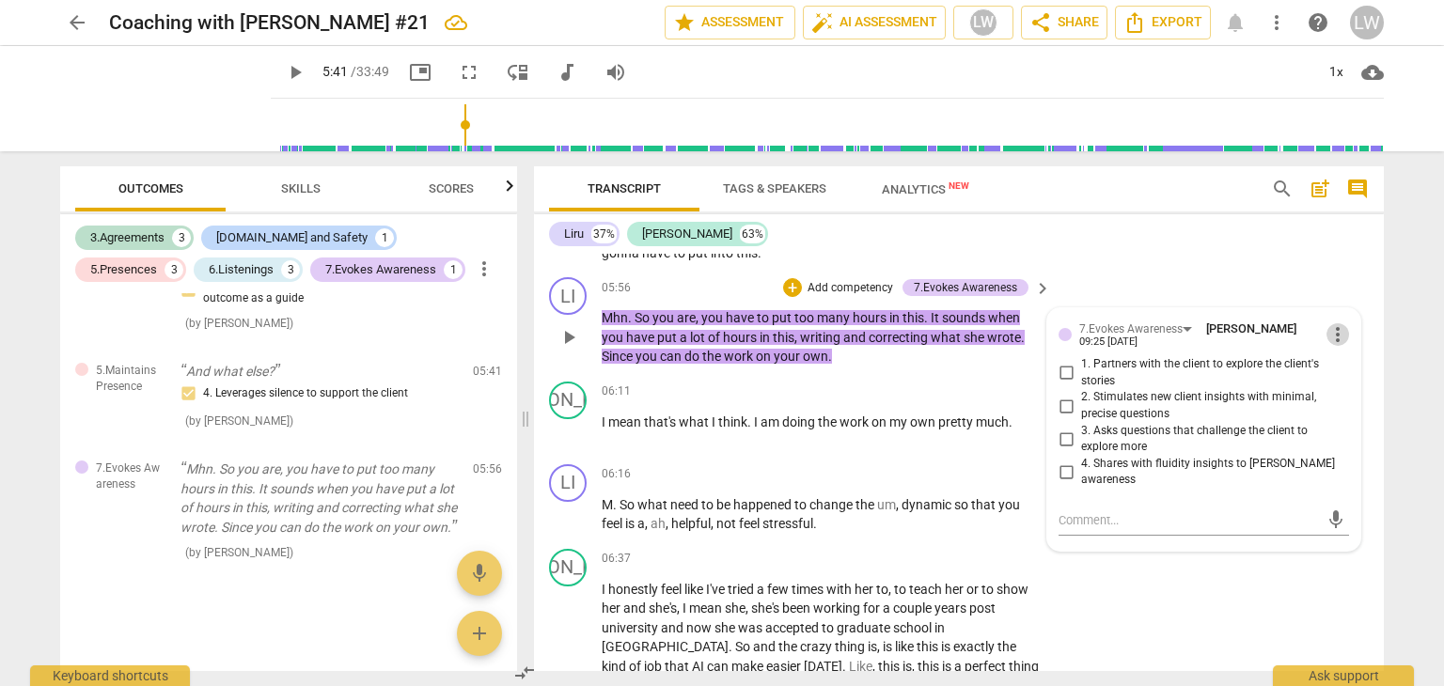
click at [1334, 338] on span "more_vert" at bounding box center [1337, 334] width 23 height 23
click at [1342, 372] on li "Delete" at bounding box center [1353, 378] width 65 height 36
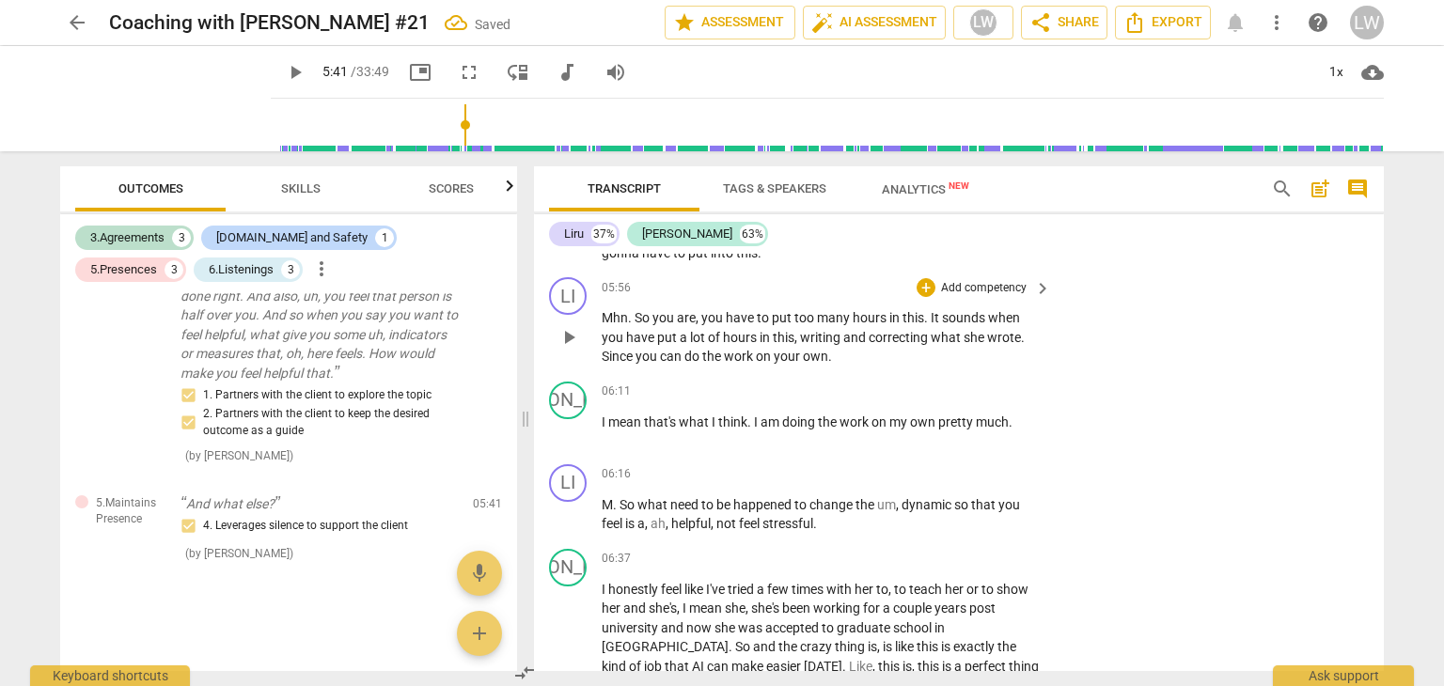
scroll to position [1512, 0]
click at [988, 297] on p "Add competency" at bounding box center [983, 288] width 89 height 17
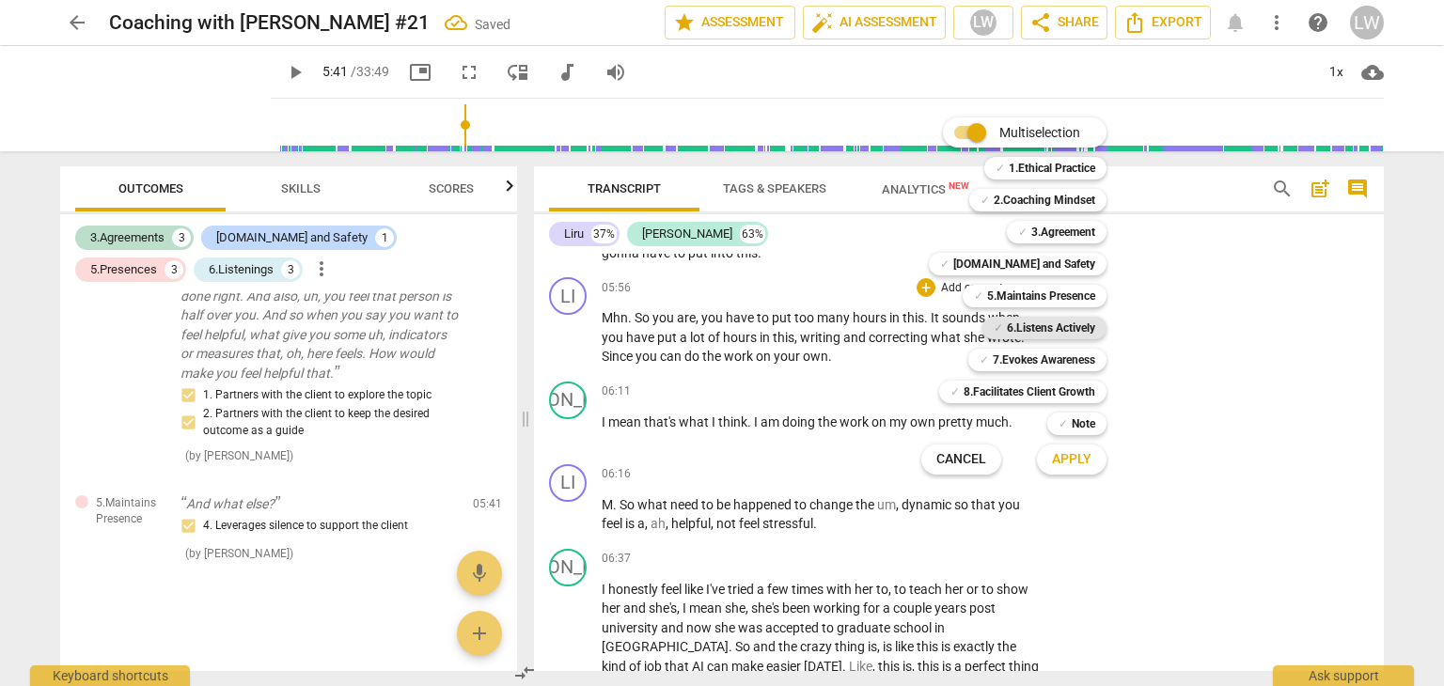
click at [1061, 323] on b "6.Listens Actively" at bounding box center [1051, 328] width 88 height 23
click at [1073, 453] on span "Apply" at bounding box center [1071, 459] width 39 height 19
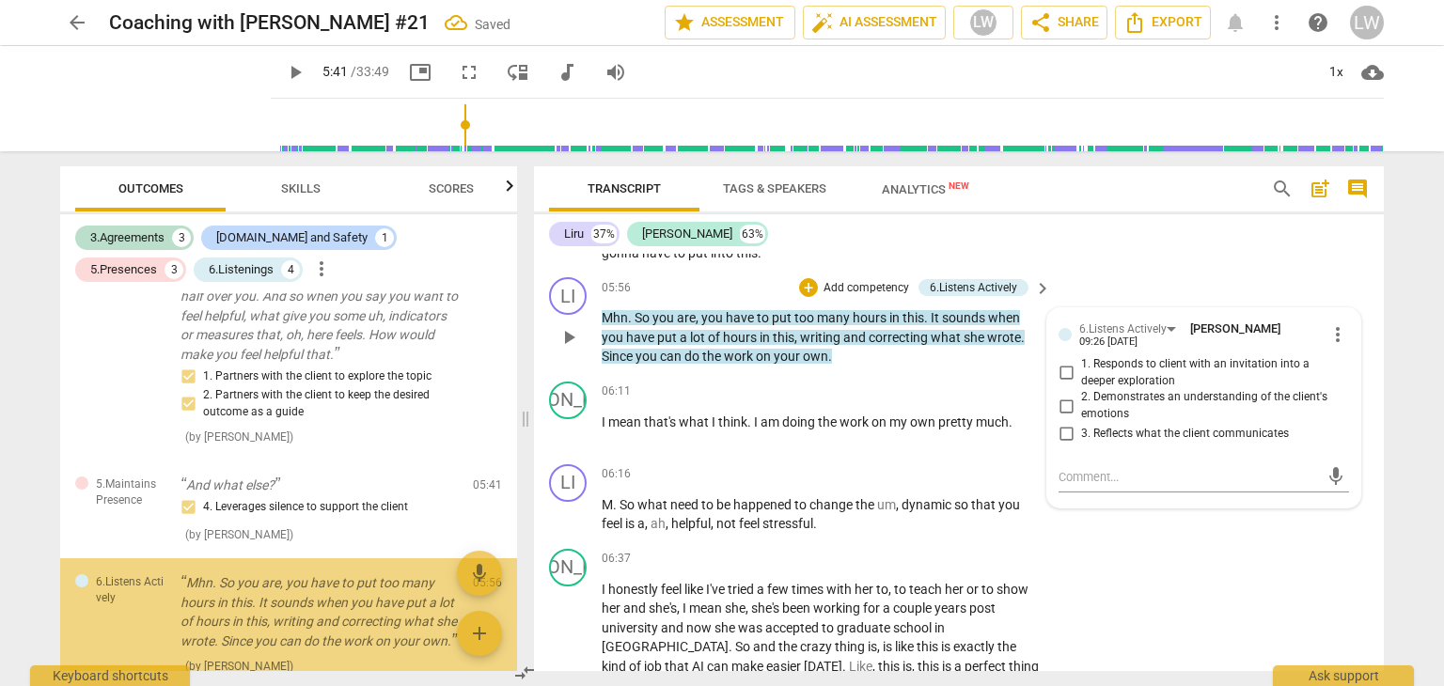
scroll to position [1663, 0]
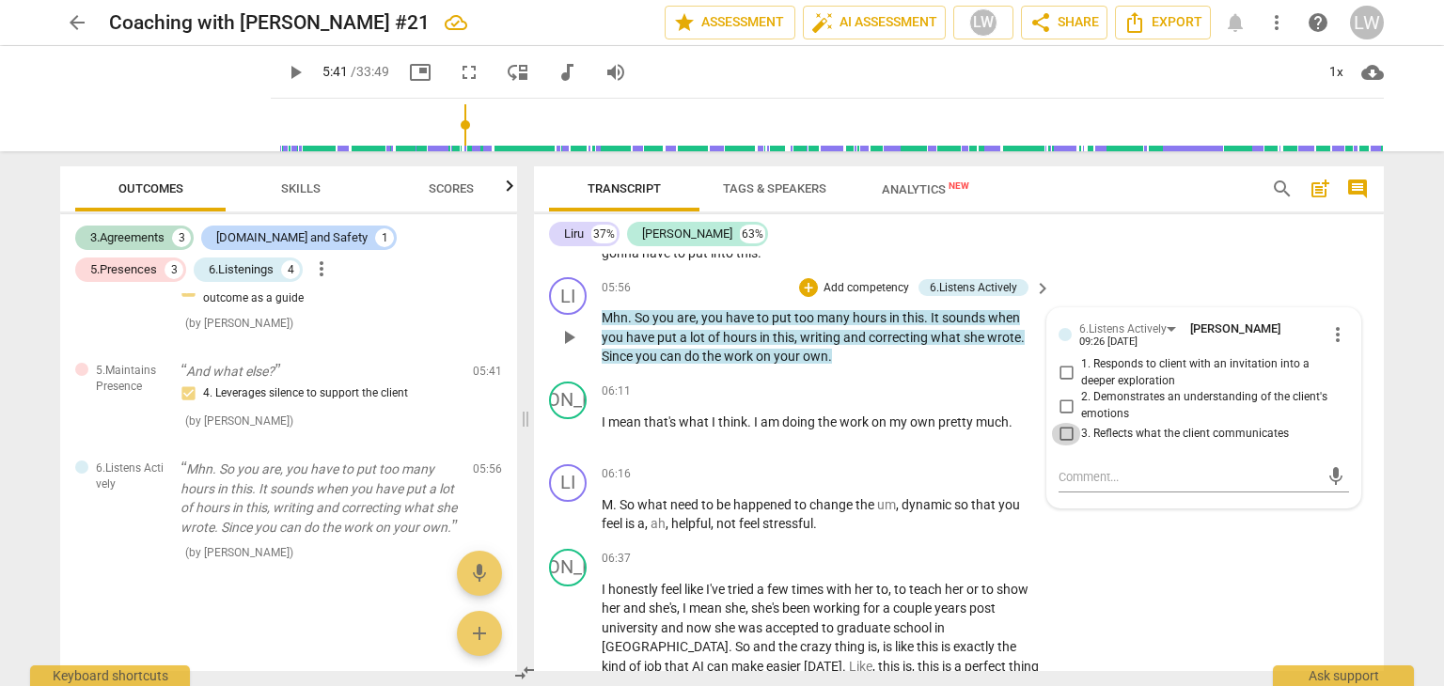
click at [1063, 443] on input "3. Reflects what the client communicates" at bounding box center [1066, 434] width 30 height 23
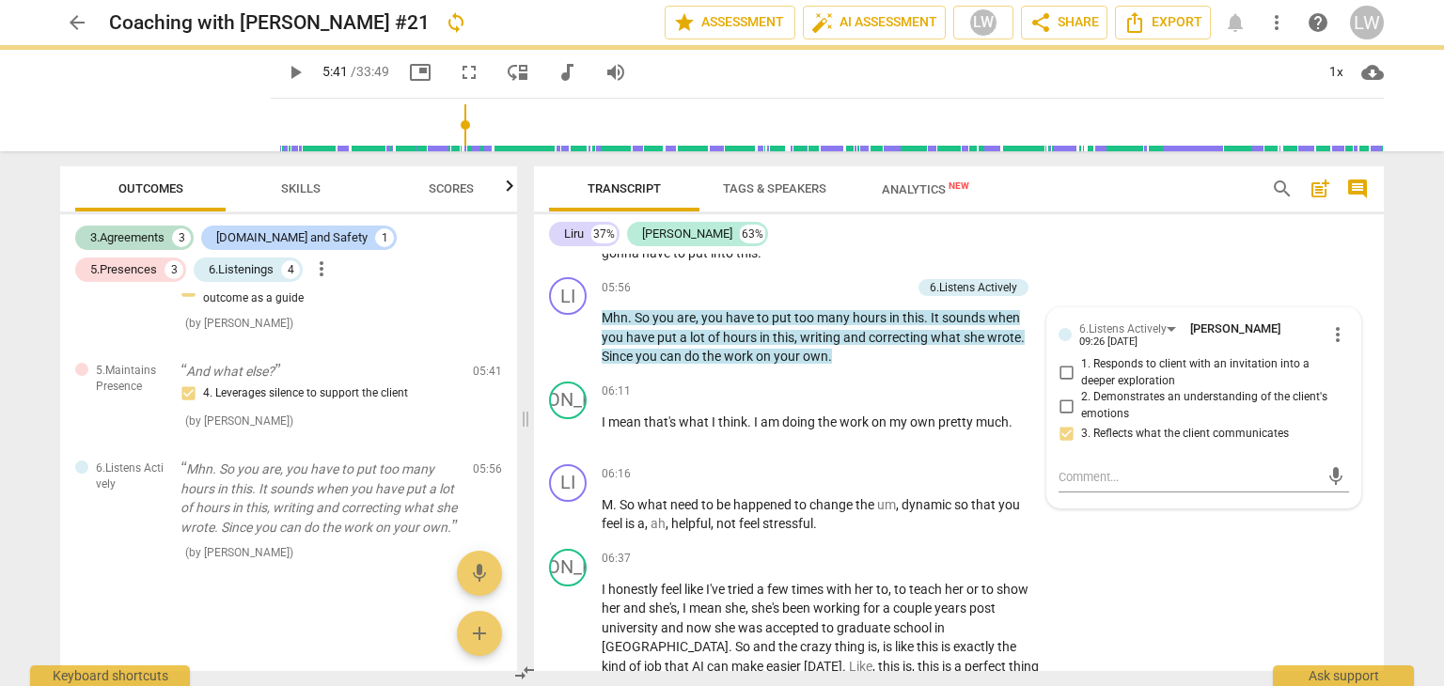
click at [1140, 244] on div "Liru 37% [PERSON_NAME] 63%" at bounding box center [959, 234] width 820 height 32
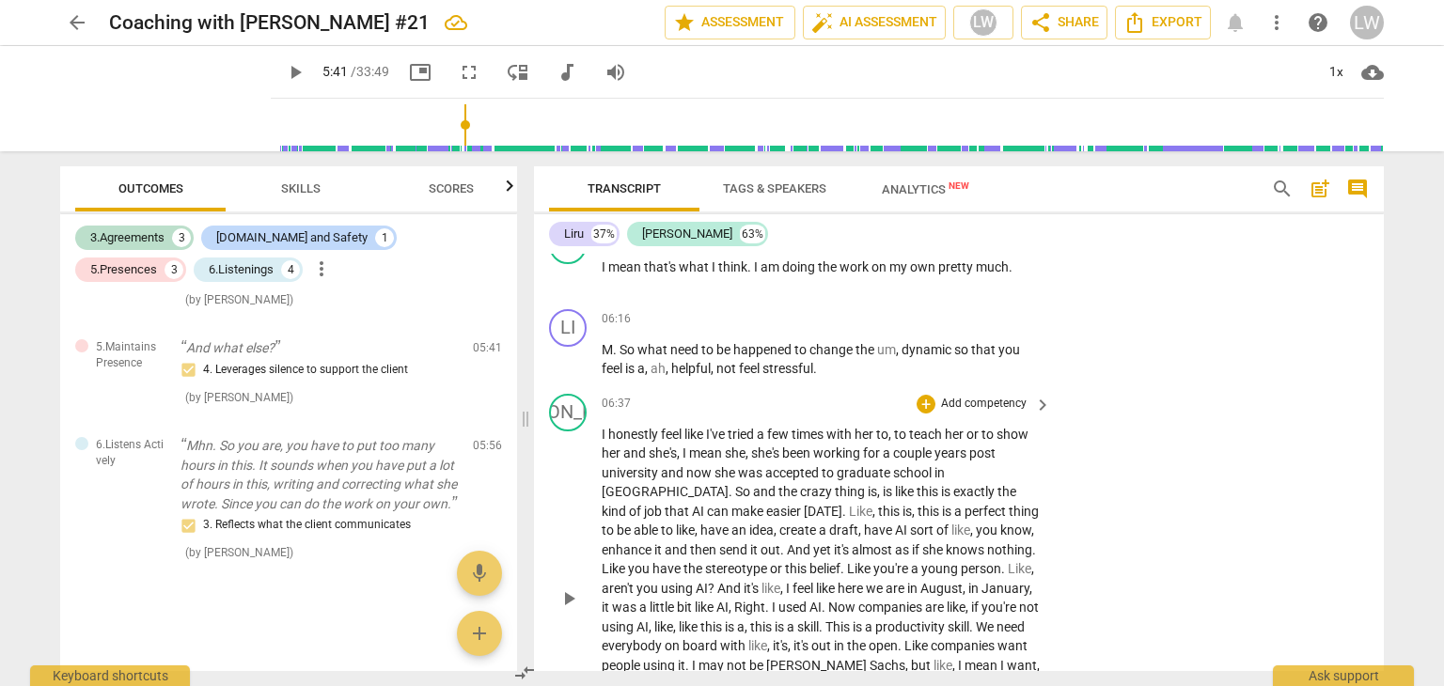
scroll to position [2820, 0]
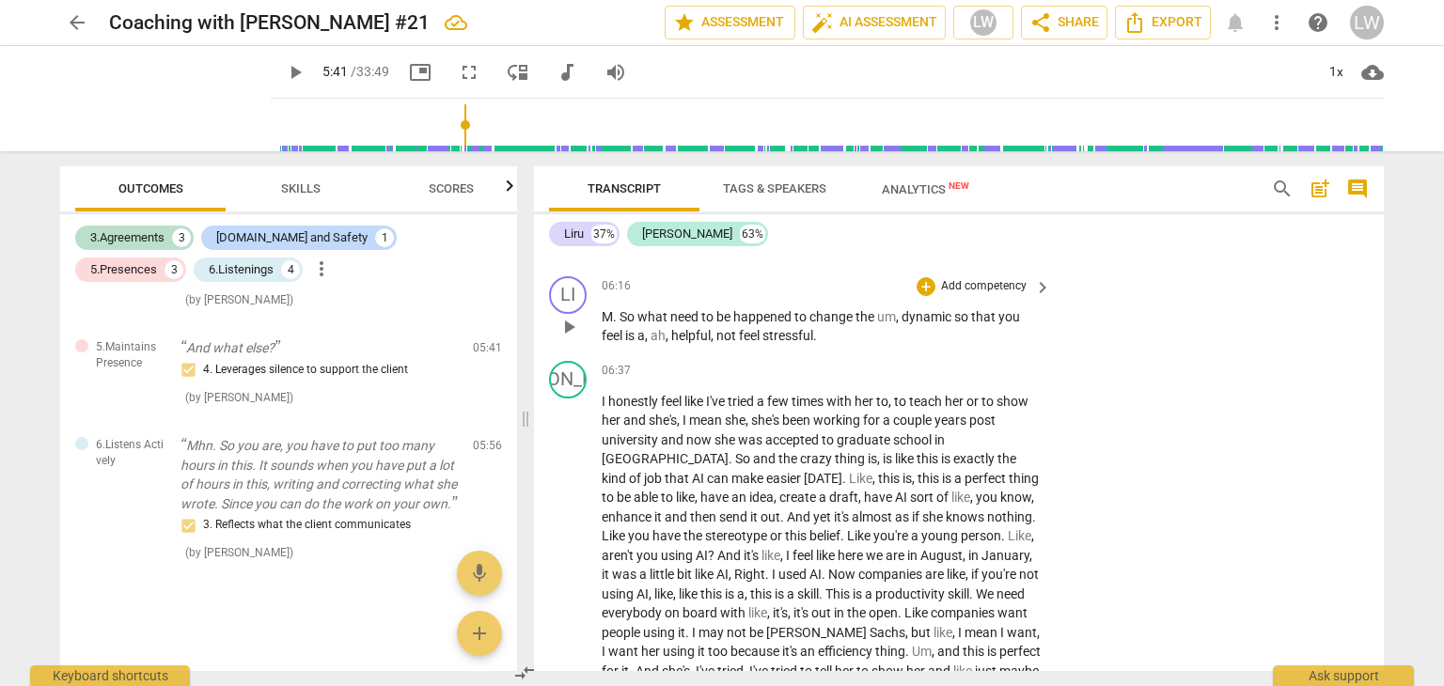
click at [996, 294] on p "Add competency" at bounding box center [983, 286] width 89 height 17
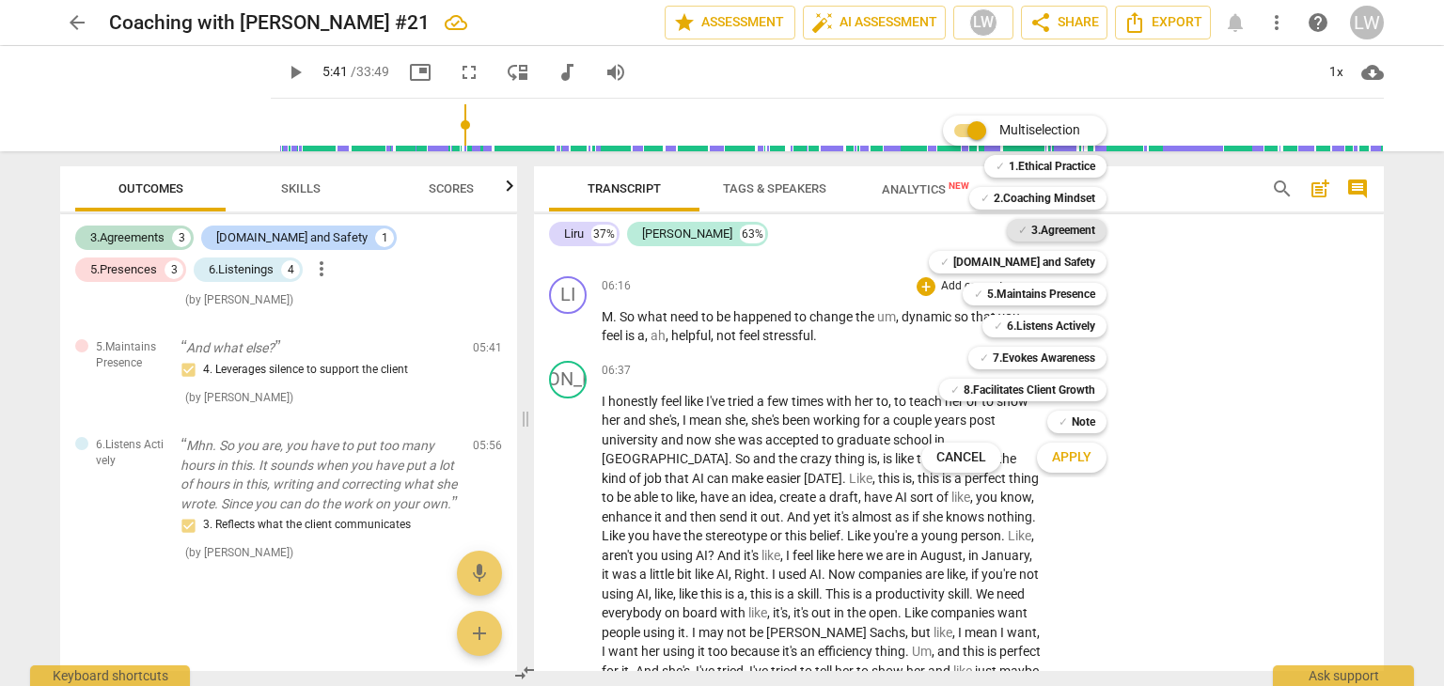
click at [1077, 228] on b "3.Agreement" at bounding box center [1063, 230] width 64 height 23
click at [1060, 452] on span "Apply" at bounding box center [1071, 457] width 39 height 19
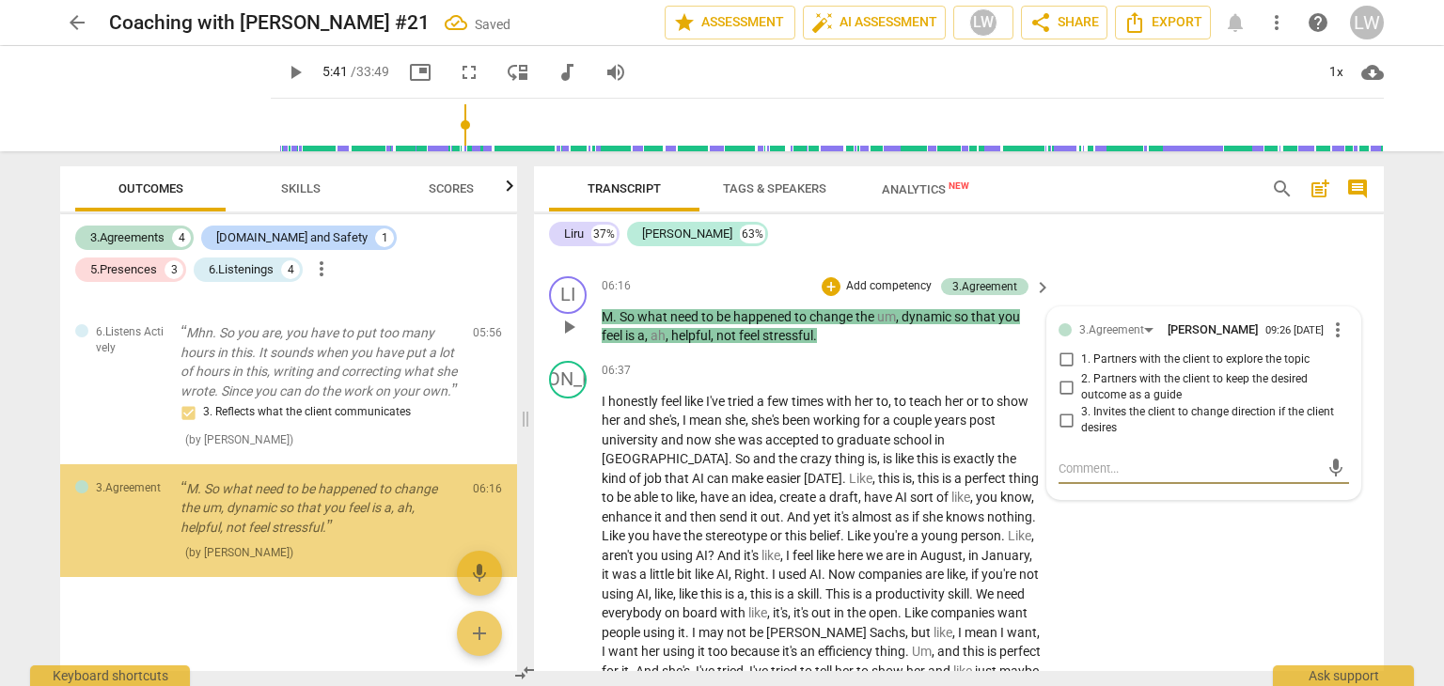
scroll to position [1800, 0]
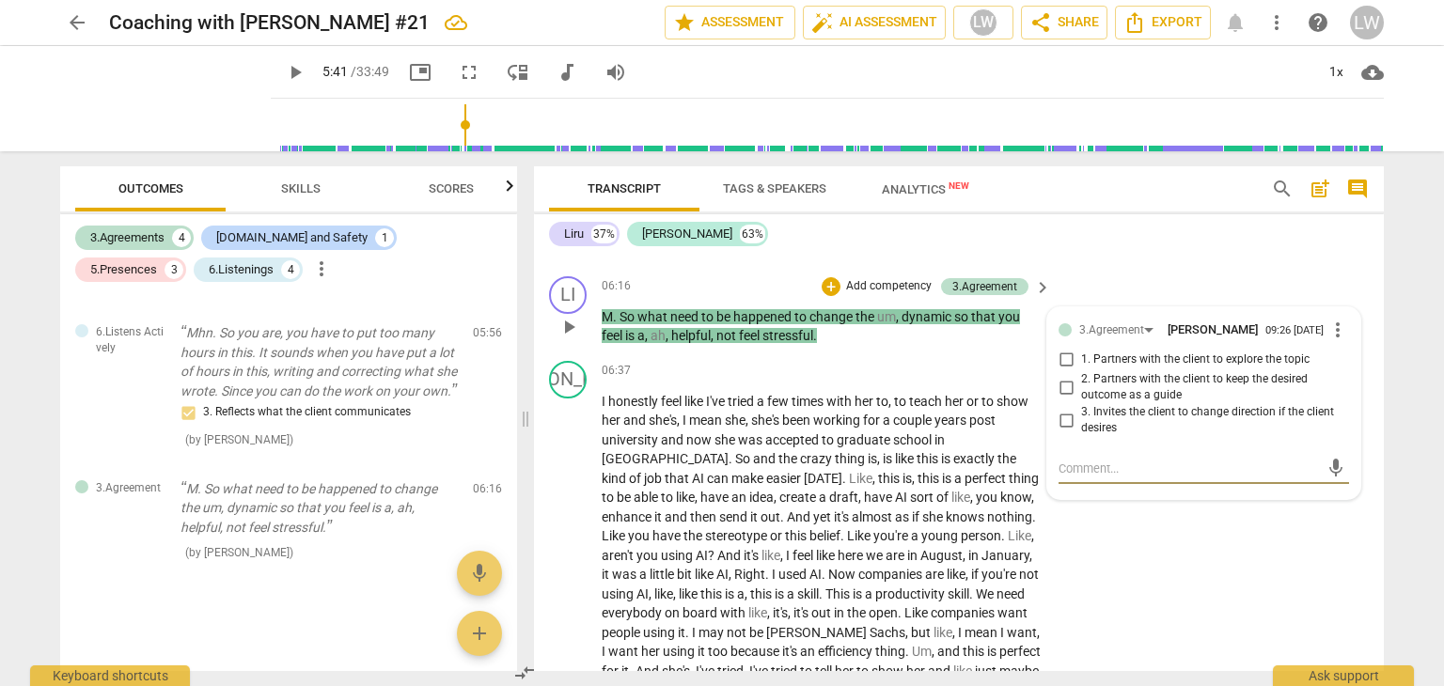
click at [1064, 392] on input "2. Partners with the client to keep the desired outcome as a guide" at bounding box center [1066, 387] width 30 height 23
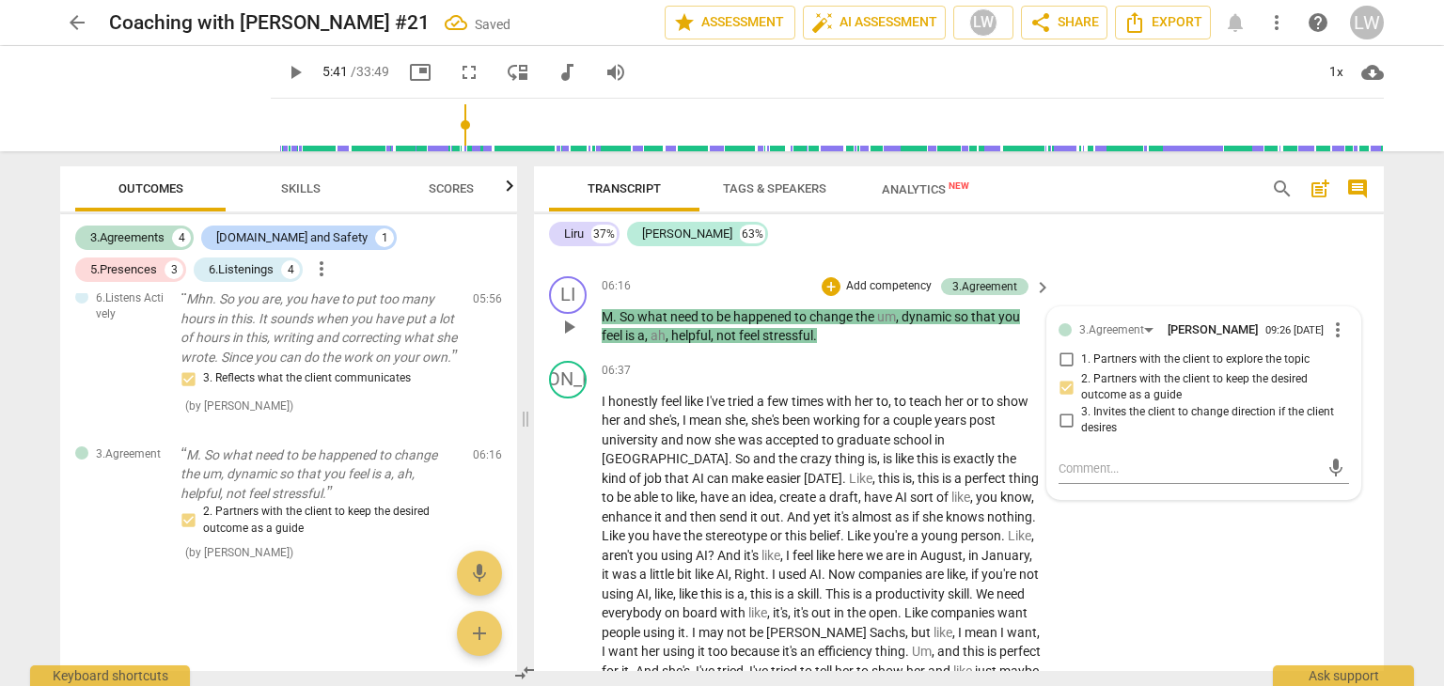
click at [1063, 366] on input "1. Partners with the client to explore the topic" at bounding box center [1066, 360] width 30 height 23
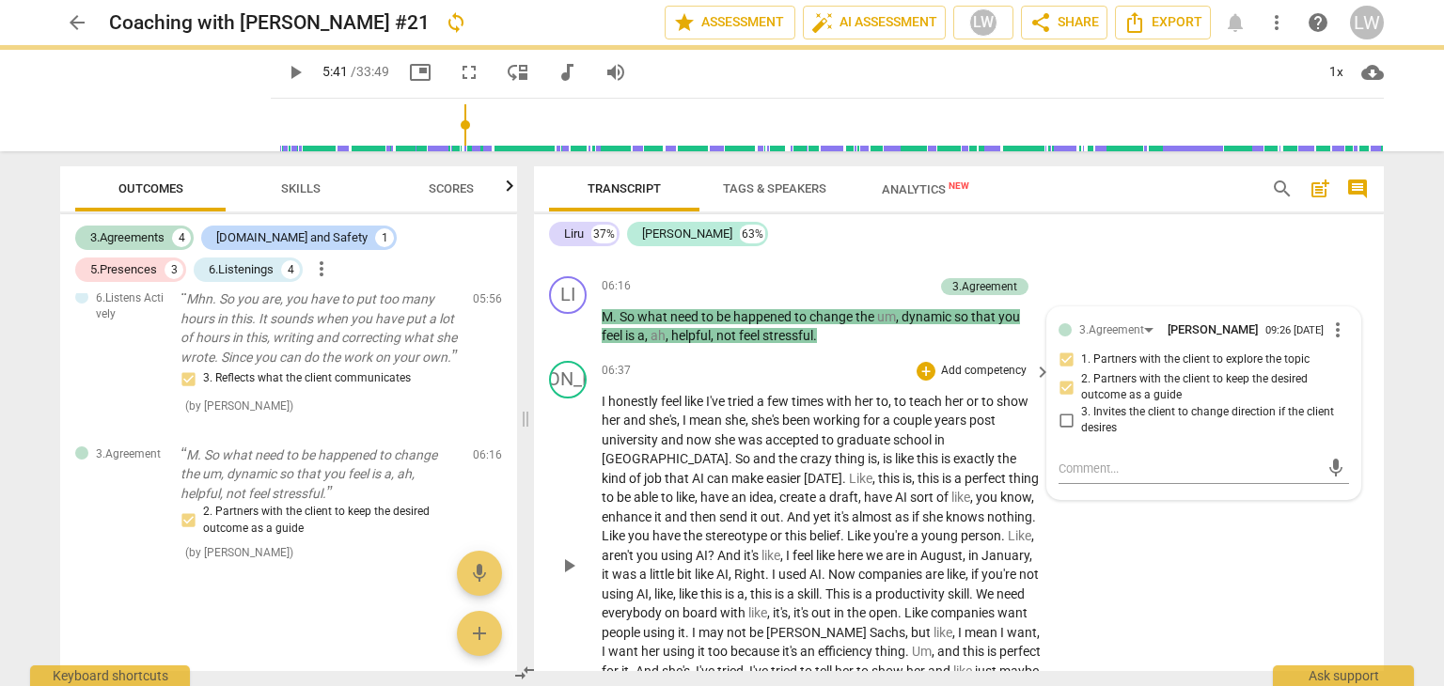
click at [861, 362] on div "JA play_arrow pause 06:37 + Add competency keyboard_arrow_right I honestly feel…" at bounding box center [959, 549] width 850 height 393
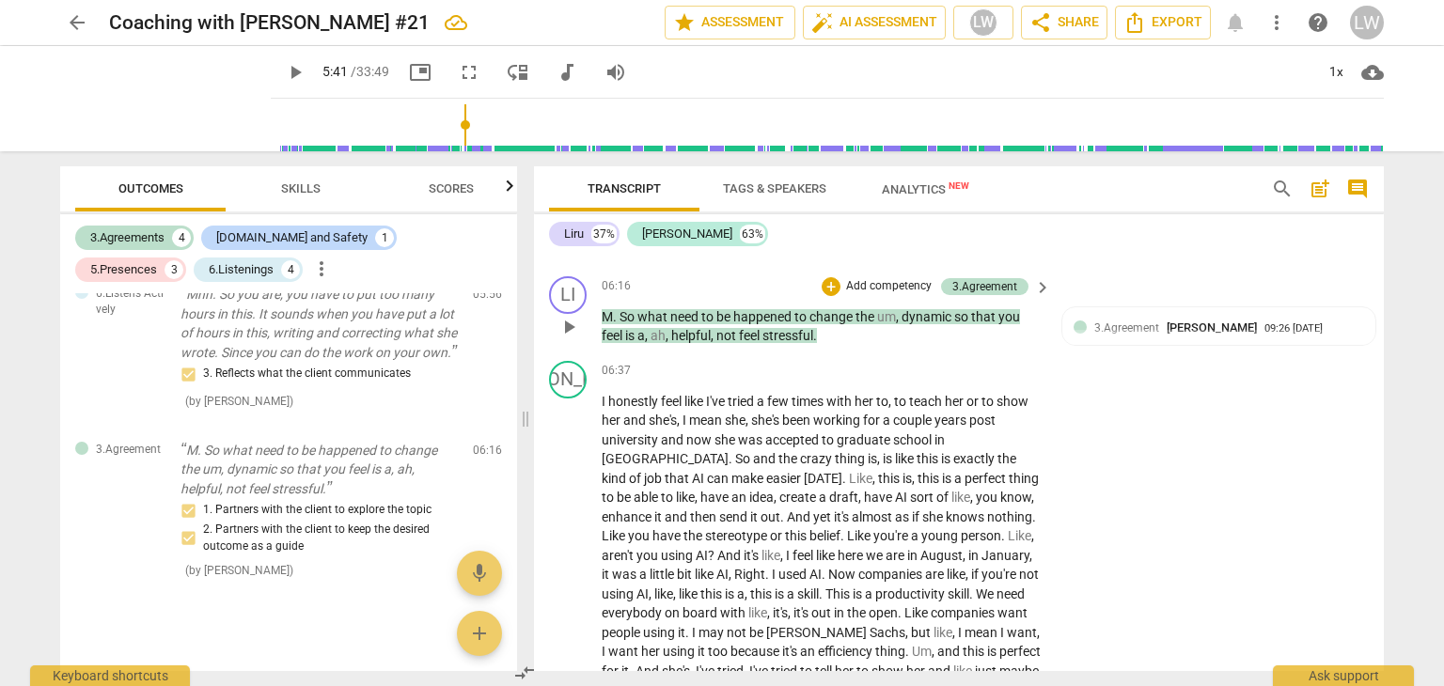
click at [879, 290] on p "Add competency" at bounding box center [888, 286] width 89 height 17
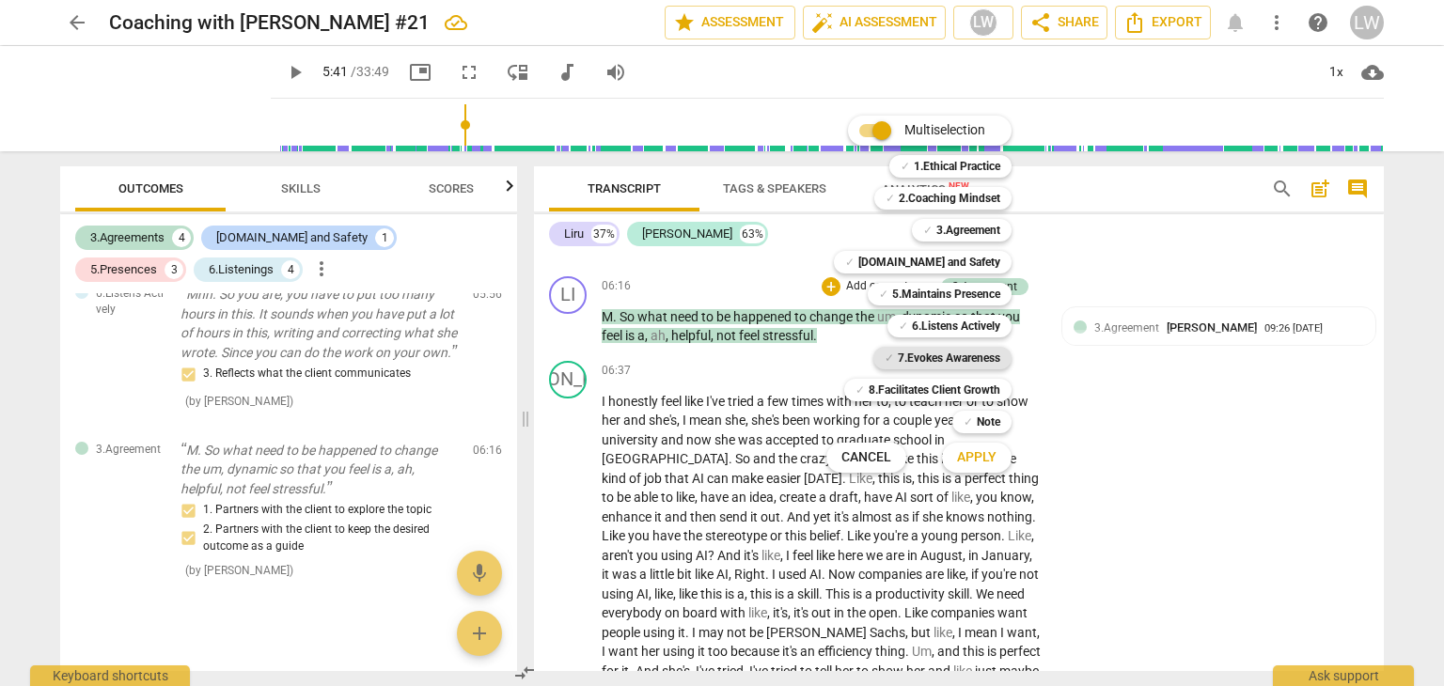
click at [951, 357] on b "7.Evokes Awareness" at bounding box center [949, 358] width 102 height 23
click at [978, 451] on span "Apply" at bounding box center [976, 457] width 39 height 19
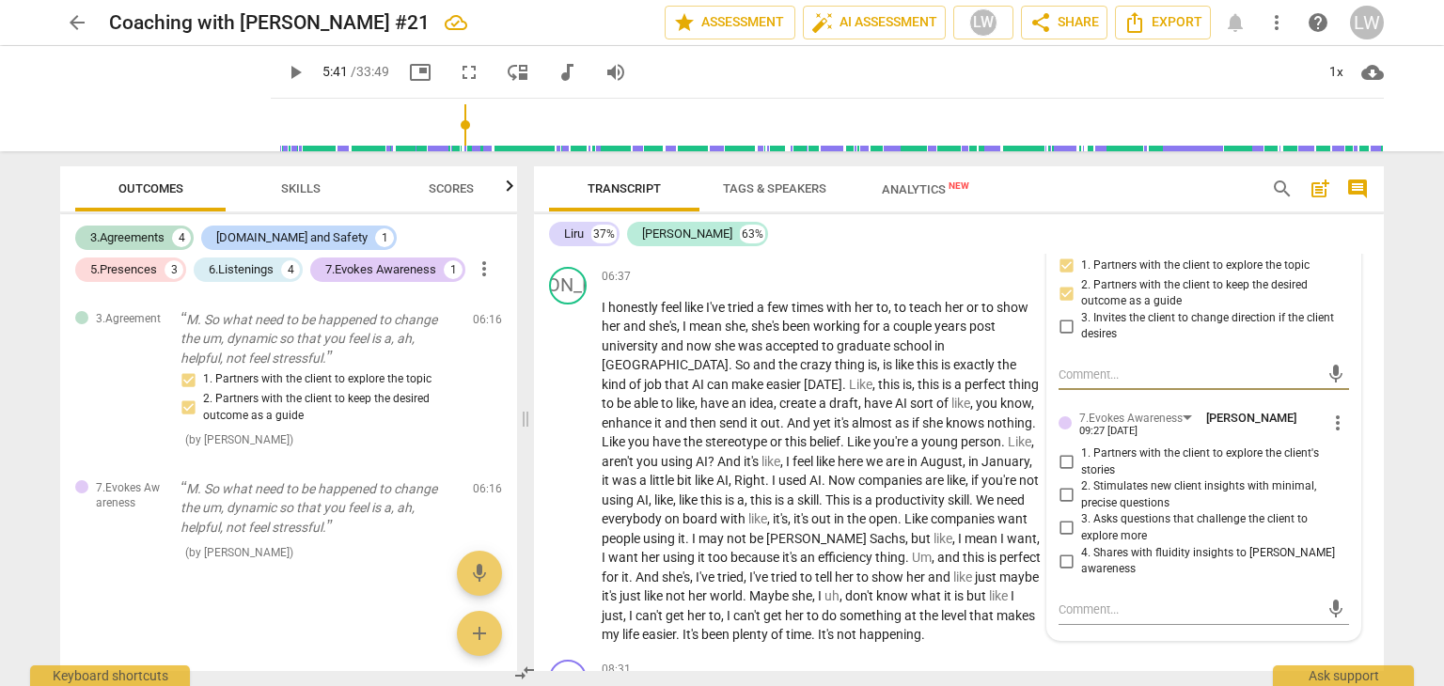
scroll to position [3008, 0]
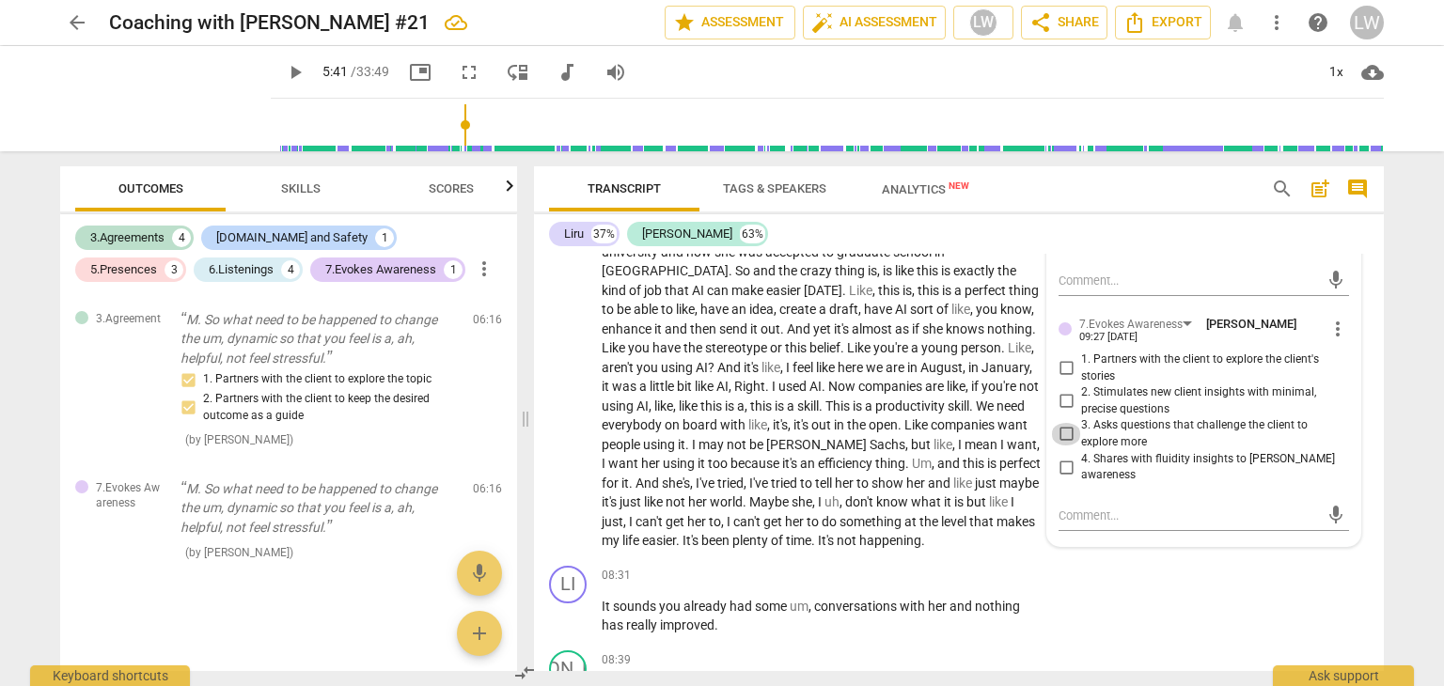
click at [1067, 440] on input "3. Asks questions that challenge the client to explore more" at bounding box center [1066, 434] width 30 height 23
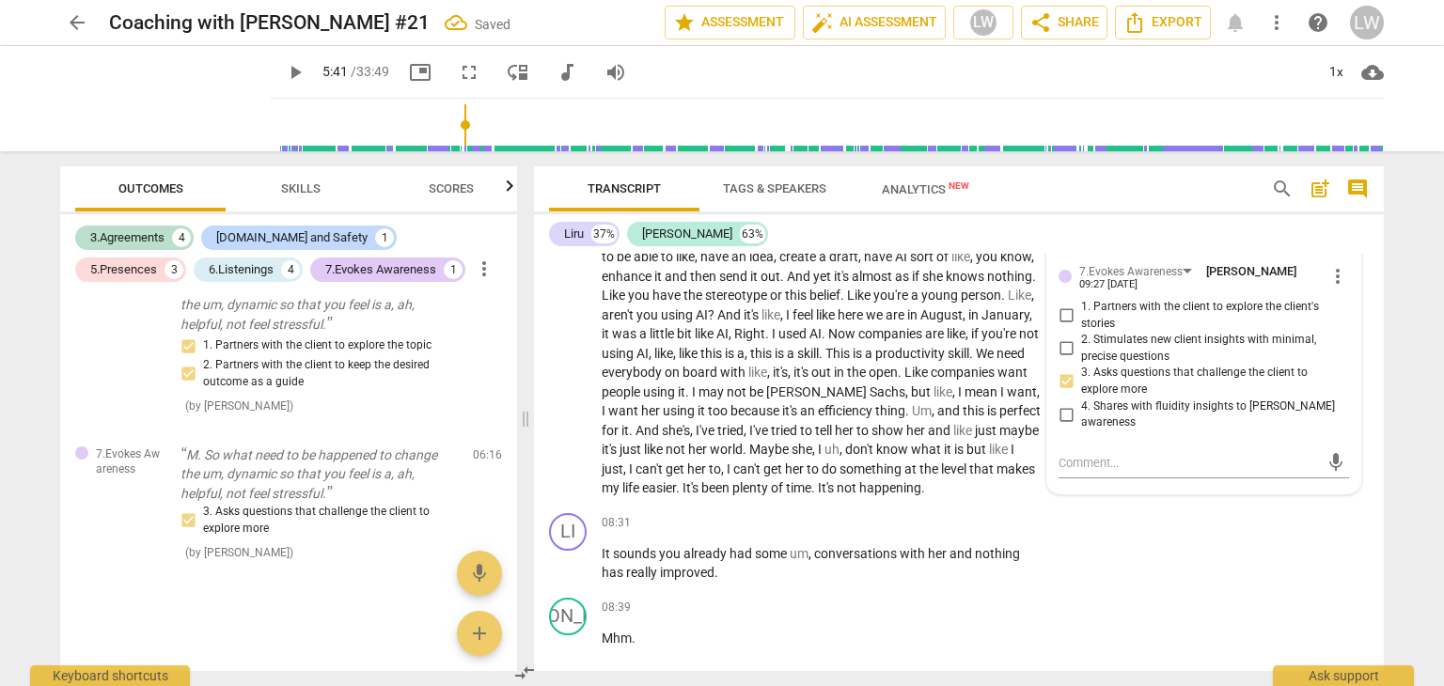
scroll to position [3102, 0]
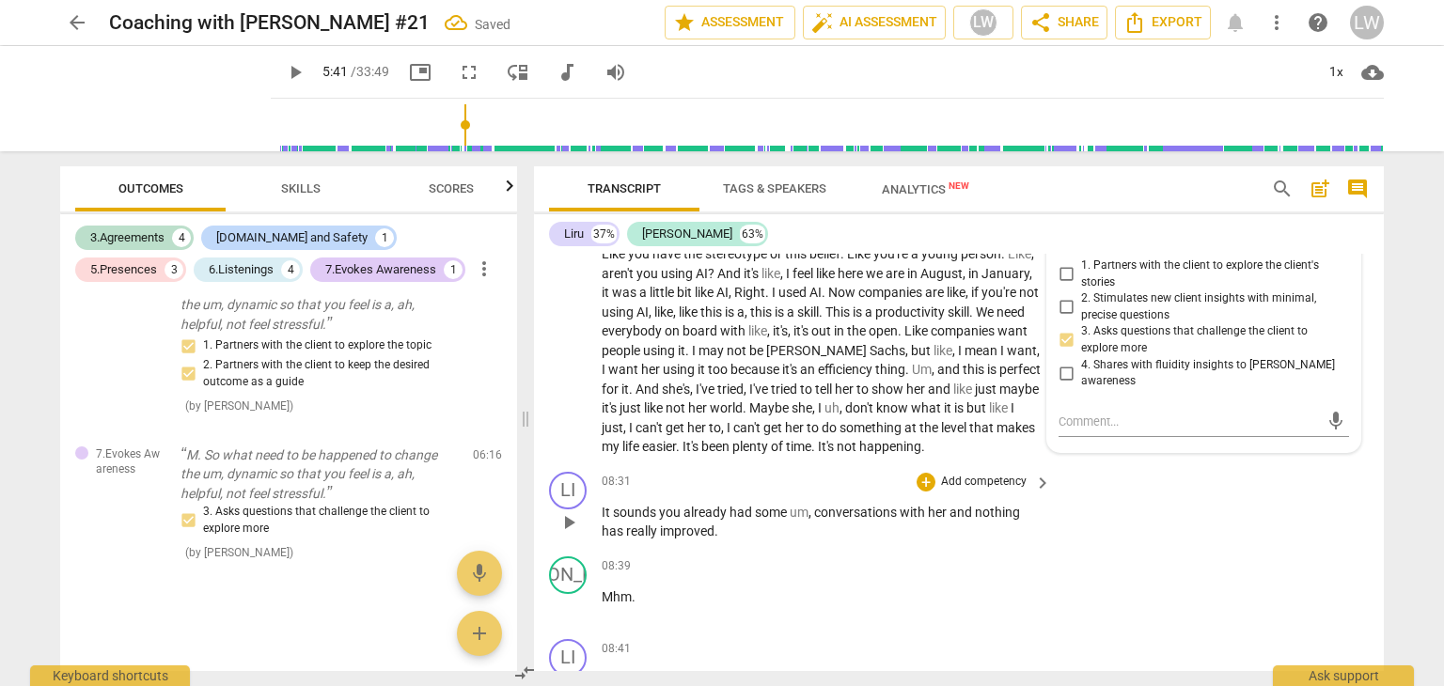
click at [1154, 494] on div "LI play_arrow pause 08:31 + Add competency keyboard_arrow_right It sounds you a…" at bounding box center [959, 506] width 850 height 85
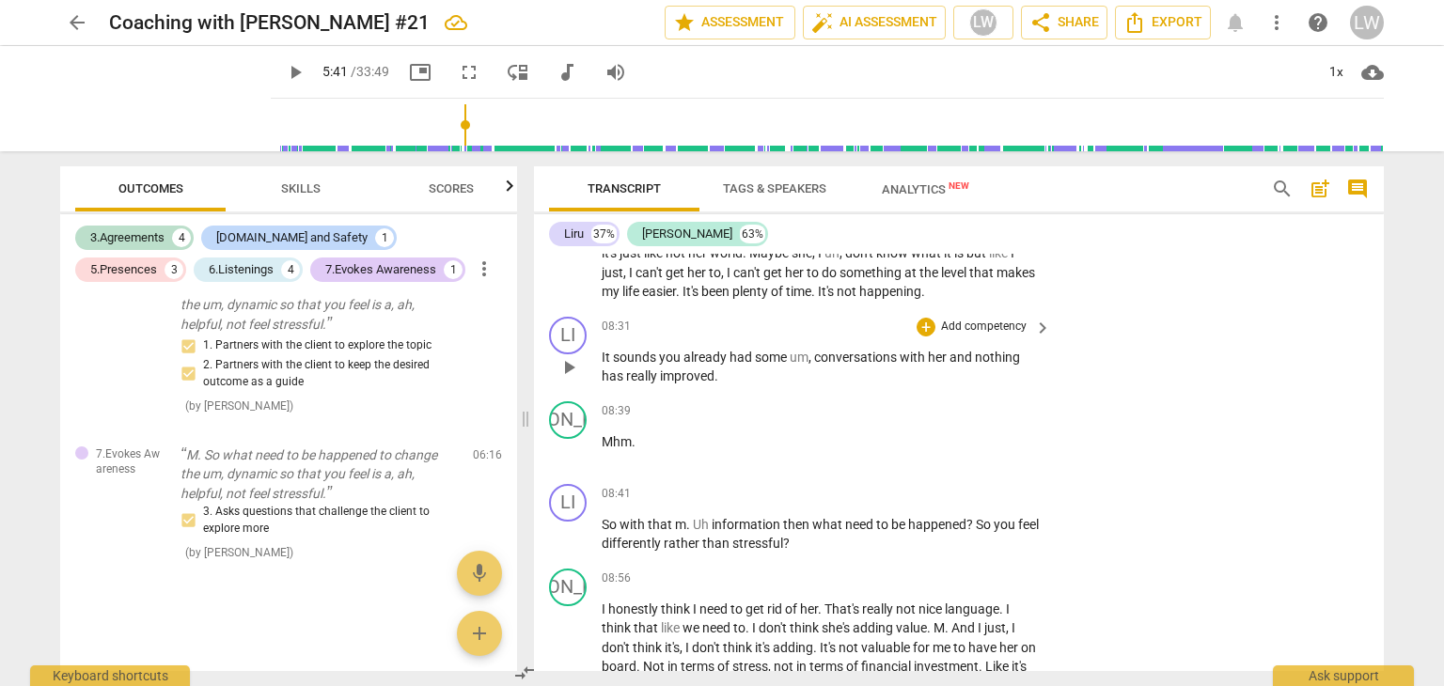
scroll to position [3290, 0]
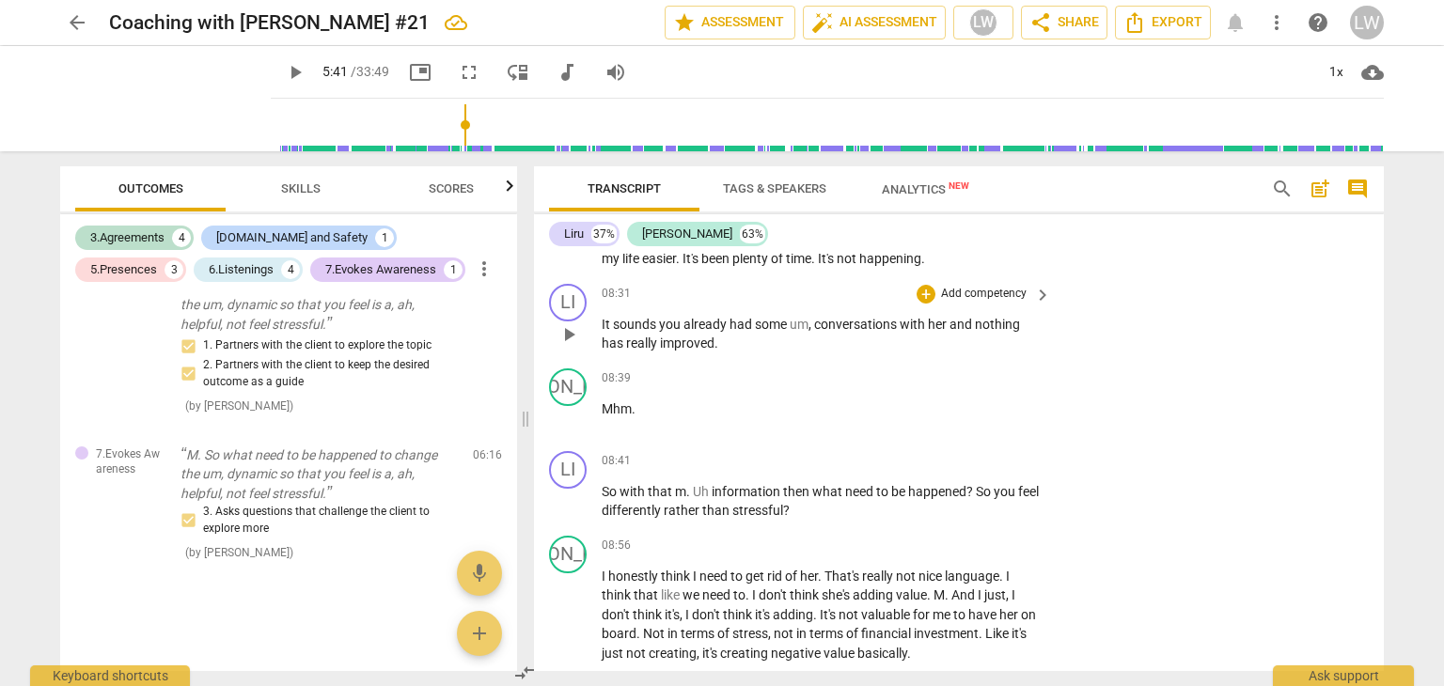
click at [1000, 299] on p "Add competency" at bounding box center [983, 294] width 89 height 17
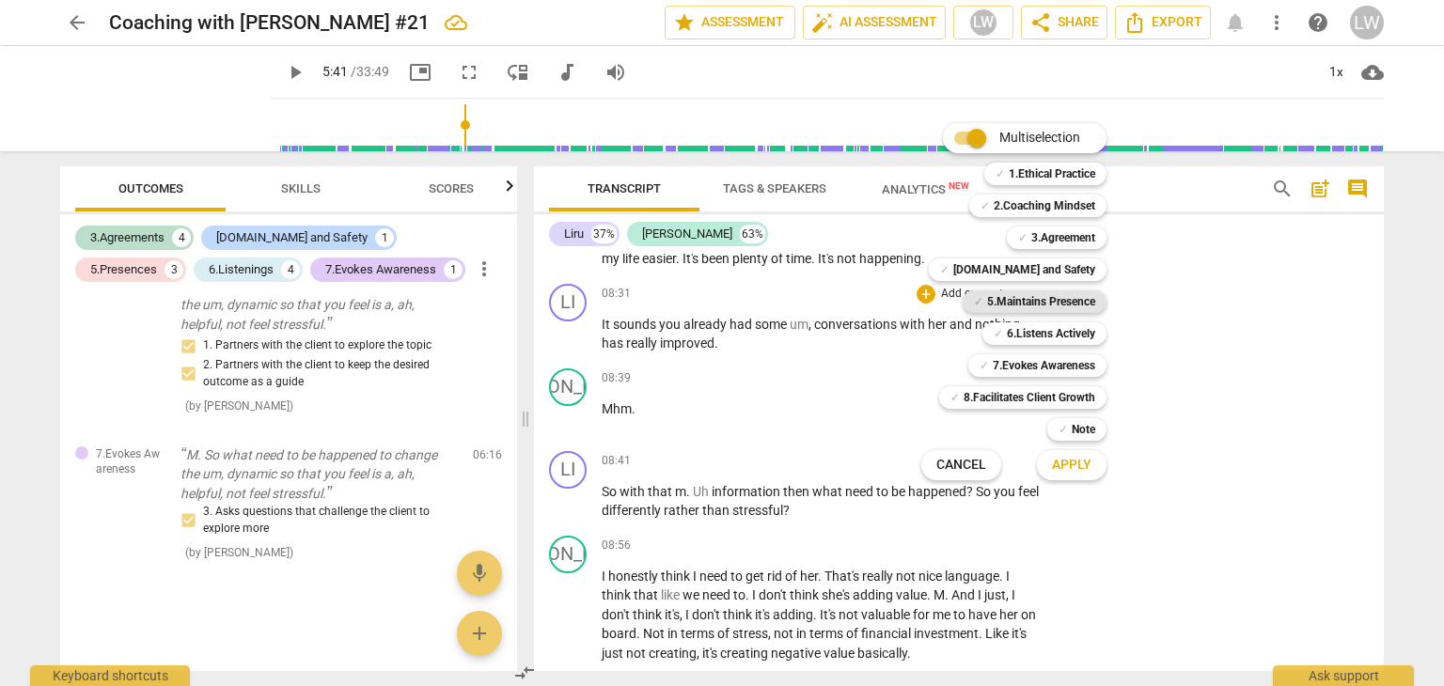
click at [1035, 302] on b "5.Maintains Presence" at bounding box center [1041, 301] width 108 height 23
click at [1084, 466] on span "Apply" at bounding box center [1071, 465] width 39 height 19
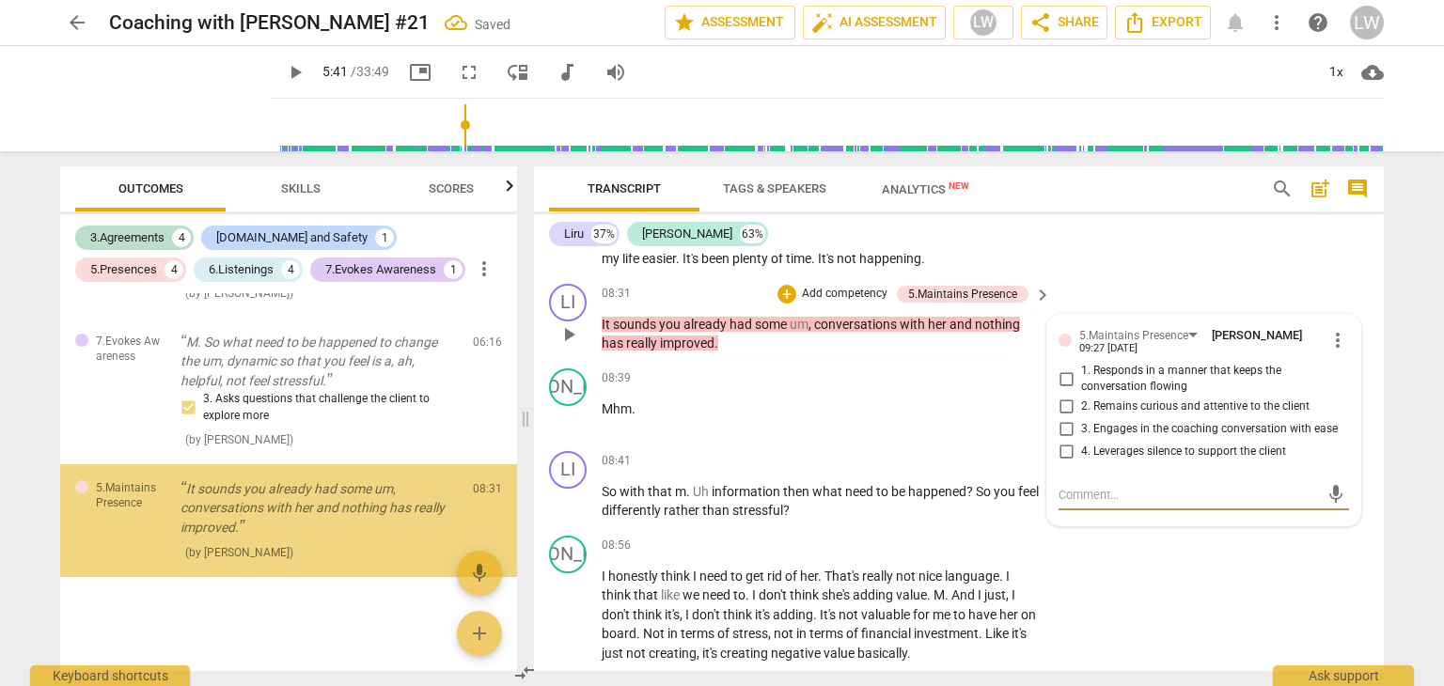
scroll to position [2116, 0]
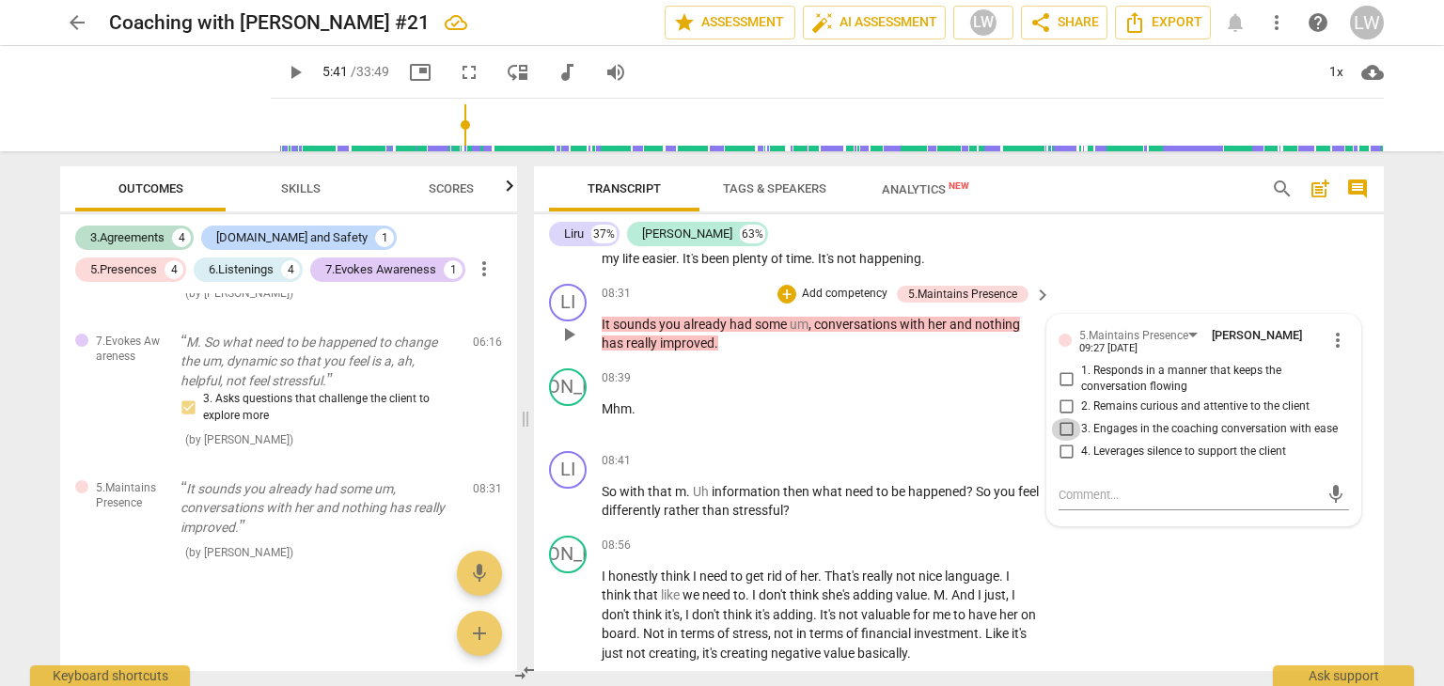
click at [1062, 436] on input "3. Engages in the coaching conversation with ease" at bounding box center [1066, 429] width 30 height 23
click at [821, 301] on p "Add competency" at bounding box center [844, 294] width 89 height 17
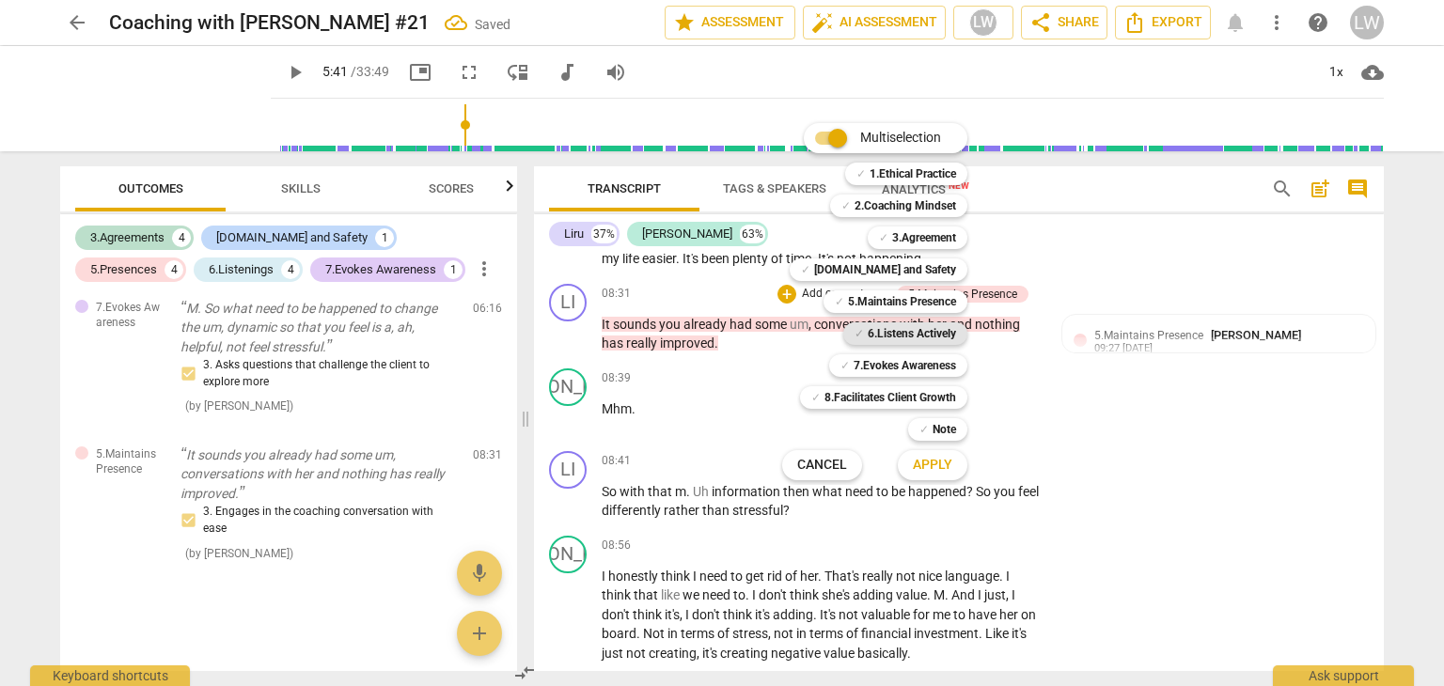
click at [940, 329] on b "6.Listens Actively" at bounding box center [912, 333] width 88 height 23
click at [940, 460] on span "Apply" at bounding box center [932, 465] width 39 height 19
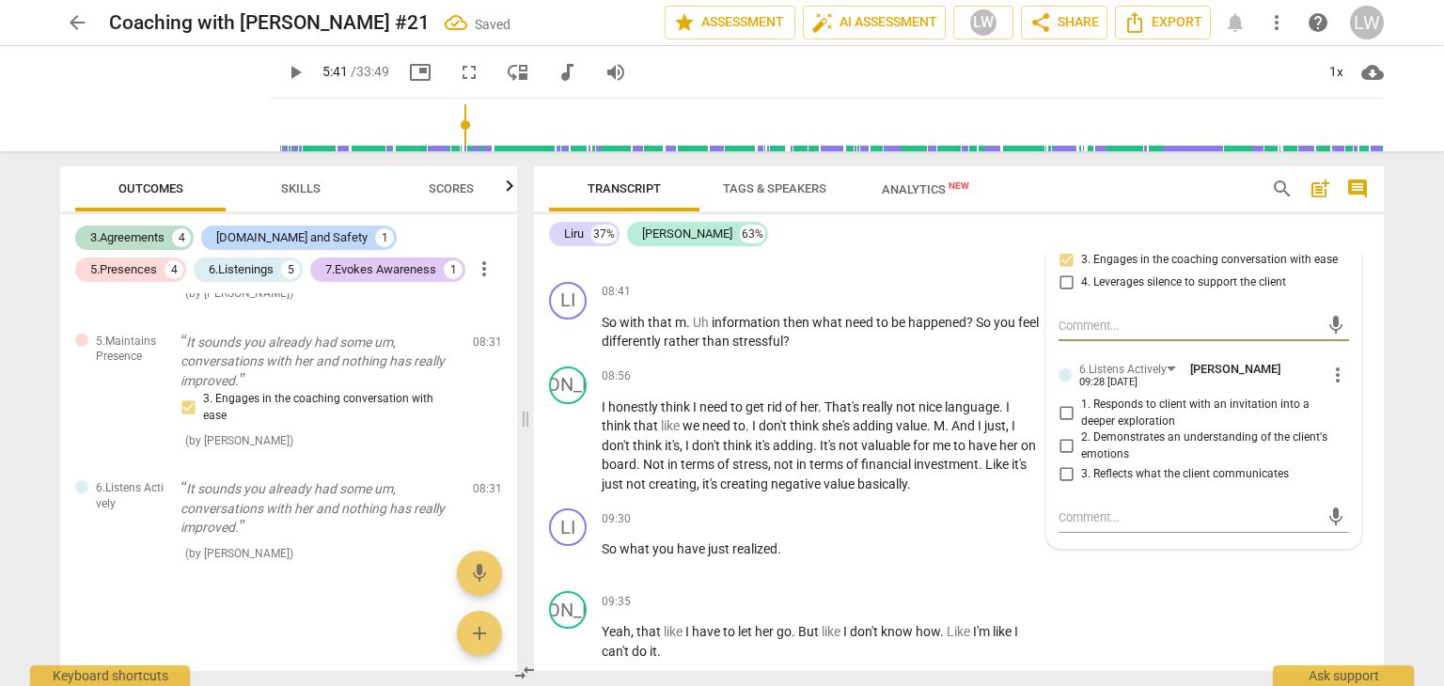
scroll to position [3478, 0]
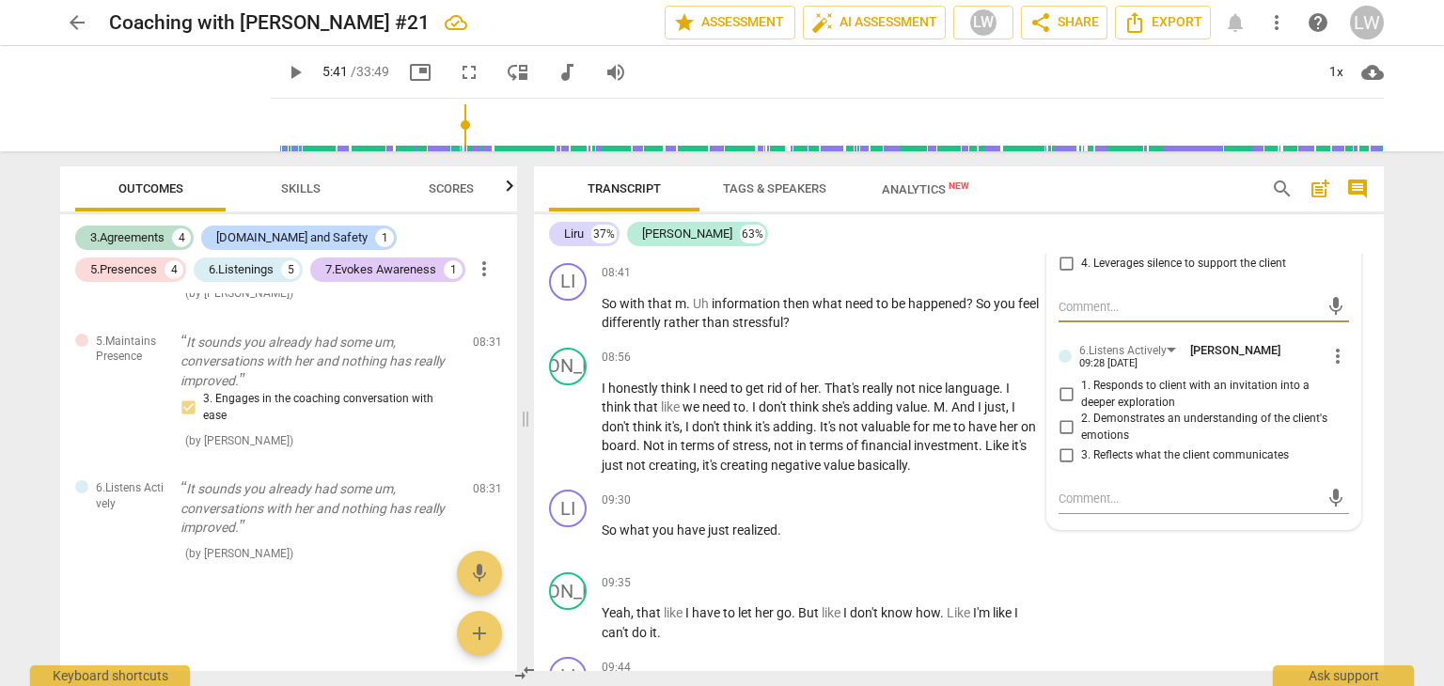
click at [1060, 465] on input "3. Reflects what the client communicates" at bounding box center [1066, 456] width 30 height 23
click at [809, 265] on div "LI play_arrow pause 08:41 + Add competency keyboard_arrow_right So with that m …" at bounding box center [959, 298] width 850 height 85
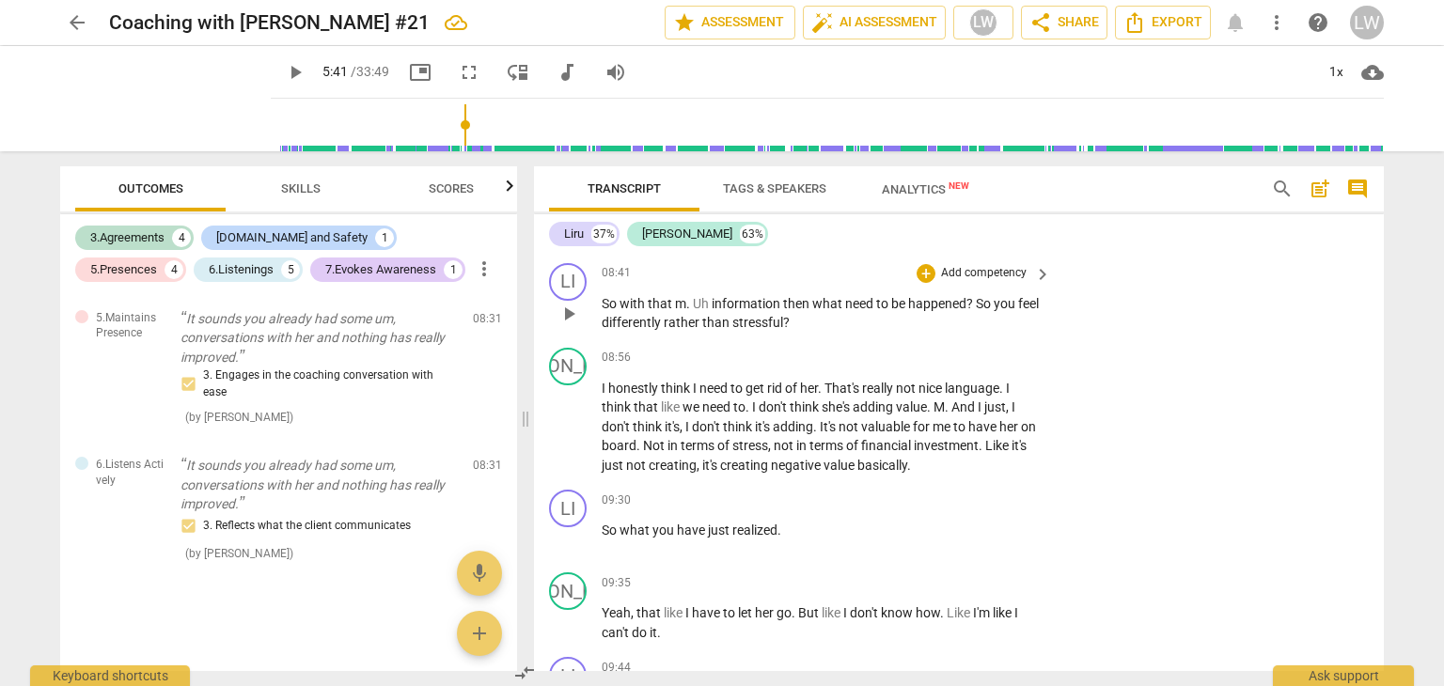
click at [990, 273] on p "Add competency" at bounding box center [983, 273] width 89 height 17
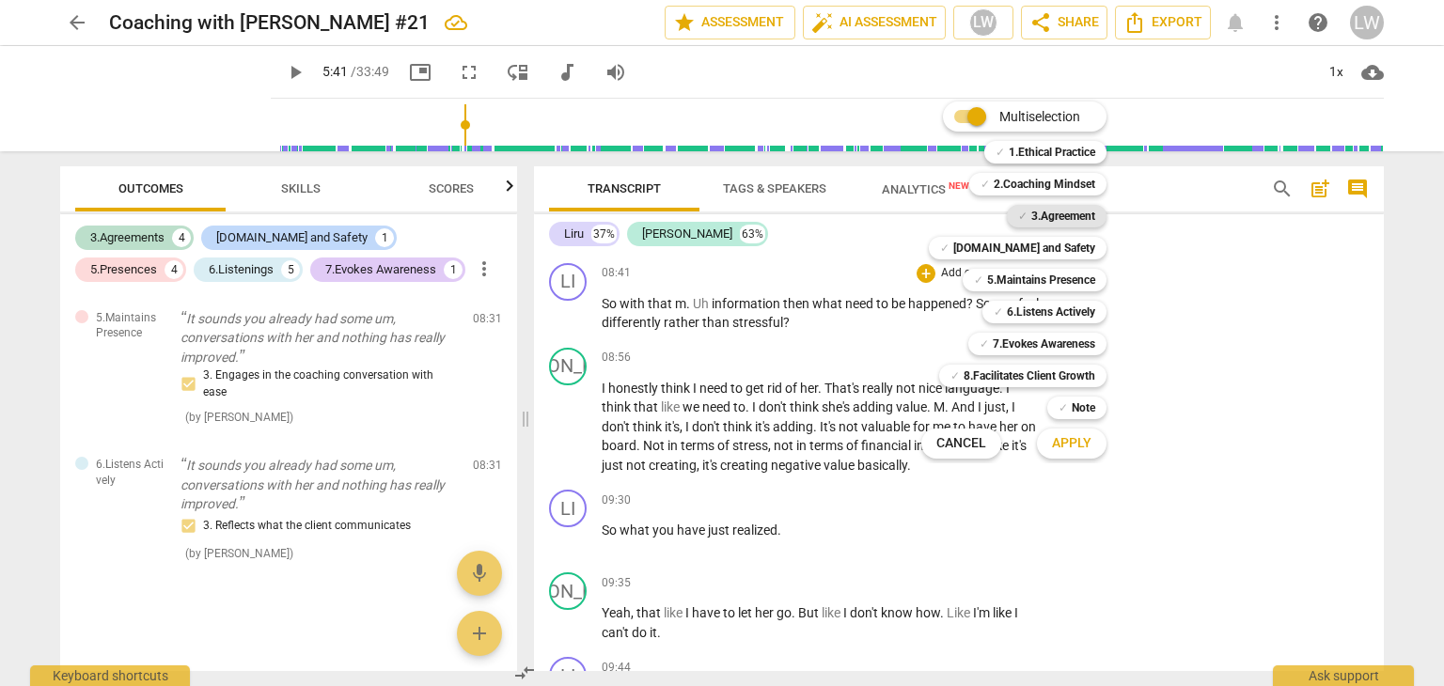
click at [1064, 217] on b "3.Agreement" at bounding box center [1063, 216] width 64 height 23
click at [1081, 443] on span "Apply" at bounding box center [1071, 443] width 39 height 19
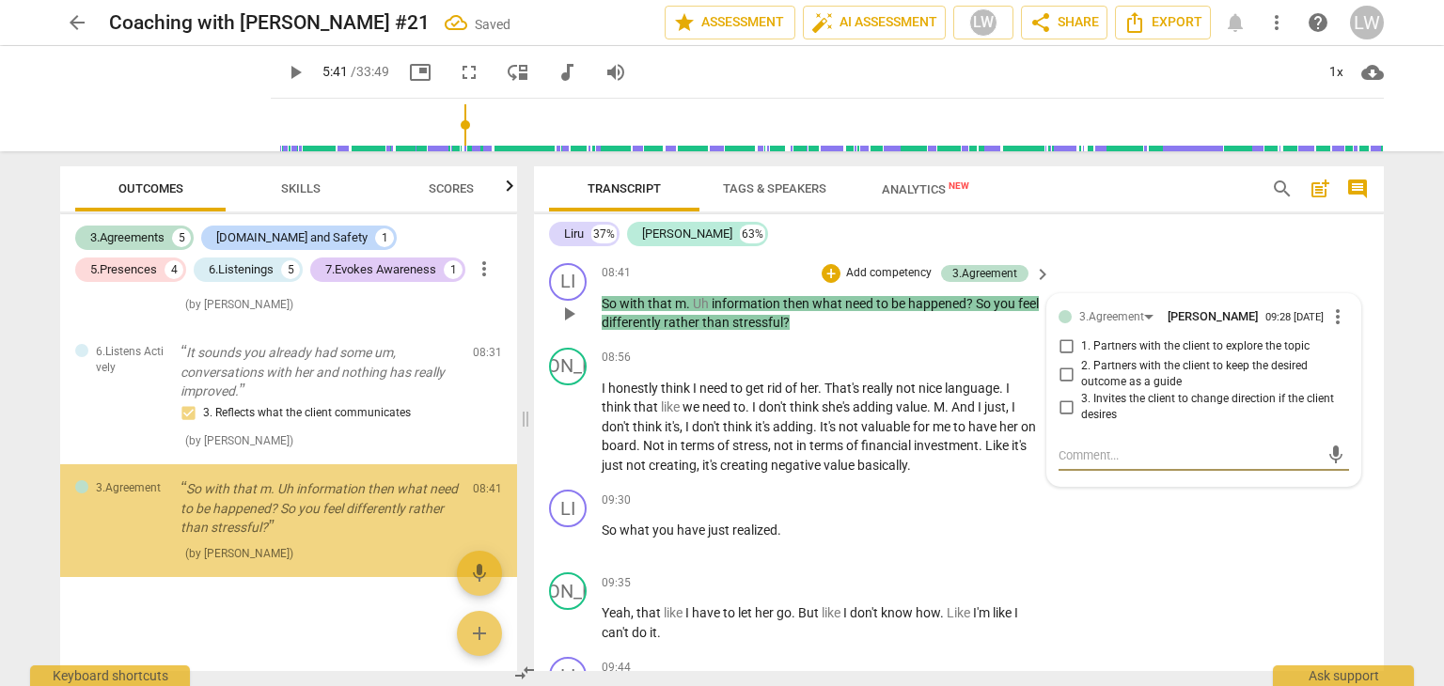
scroll to position [2399, 0]
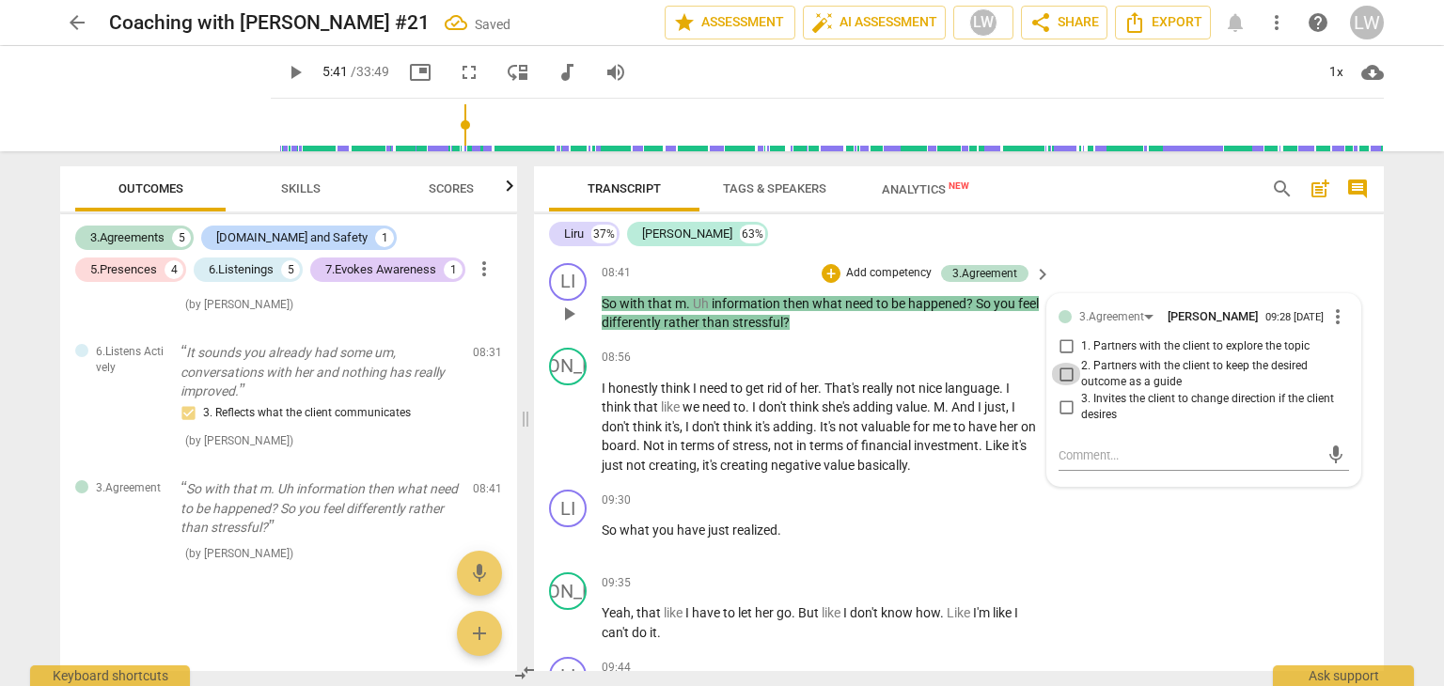
click at [1065, 377] on input "2. Partners with the client to keep the desired outcome as a guide" at bounding box center [1066, 374] width 30 height 23
click at [881, 275] on p "Add competency" at bounding box center [888, 273] width 89 height 17
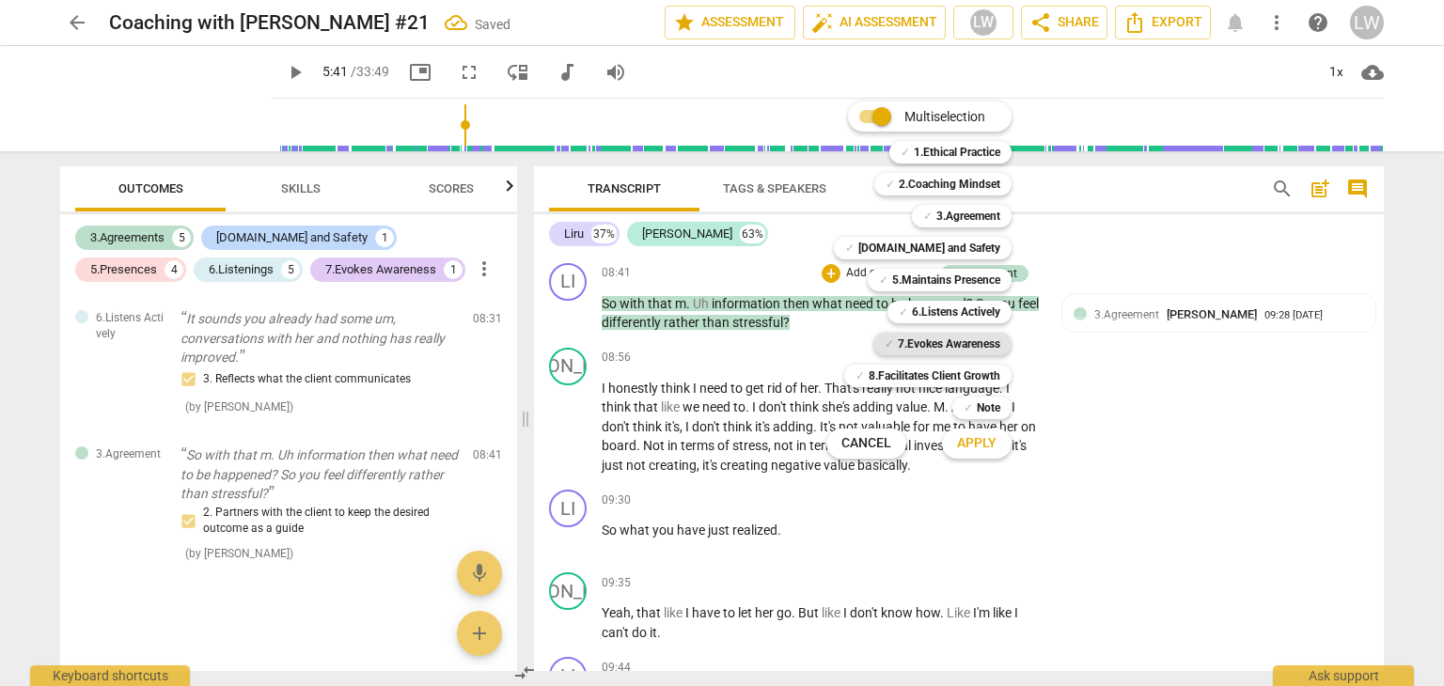
click at [922, 340] on b "7.Evokes Awareness" at bounding box center [949, 344] width 102 height 23
click at [979, 444] on span "Apply" at bounding box center [976, 443] width 39 height 19
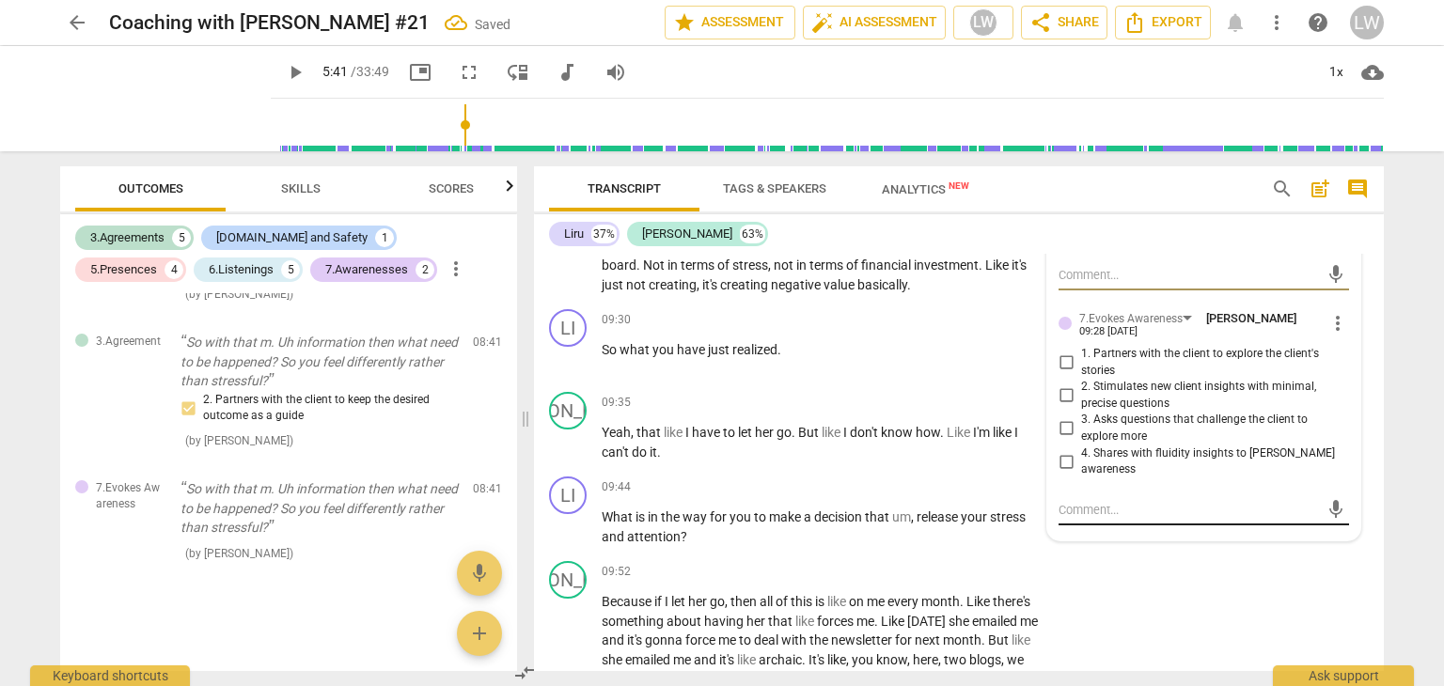
scroll to position [3666, 0]
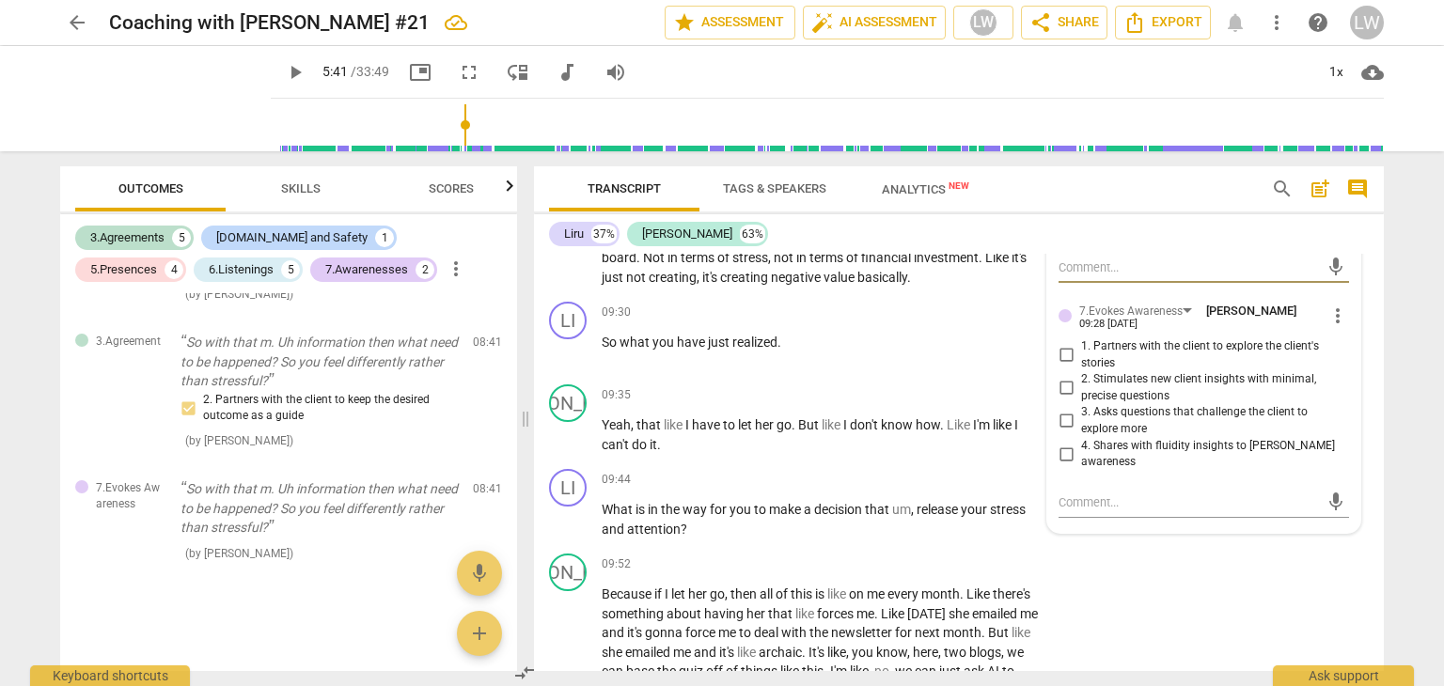
click at [1061, 360] on input "1. Partners with the client to explore the client's stories" at bounding box center [1066, 355] width 30 height 23
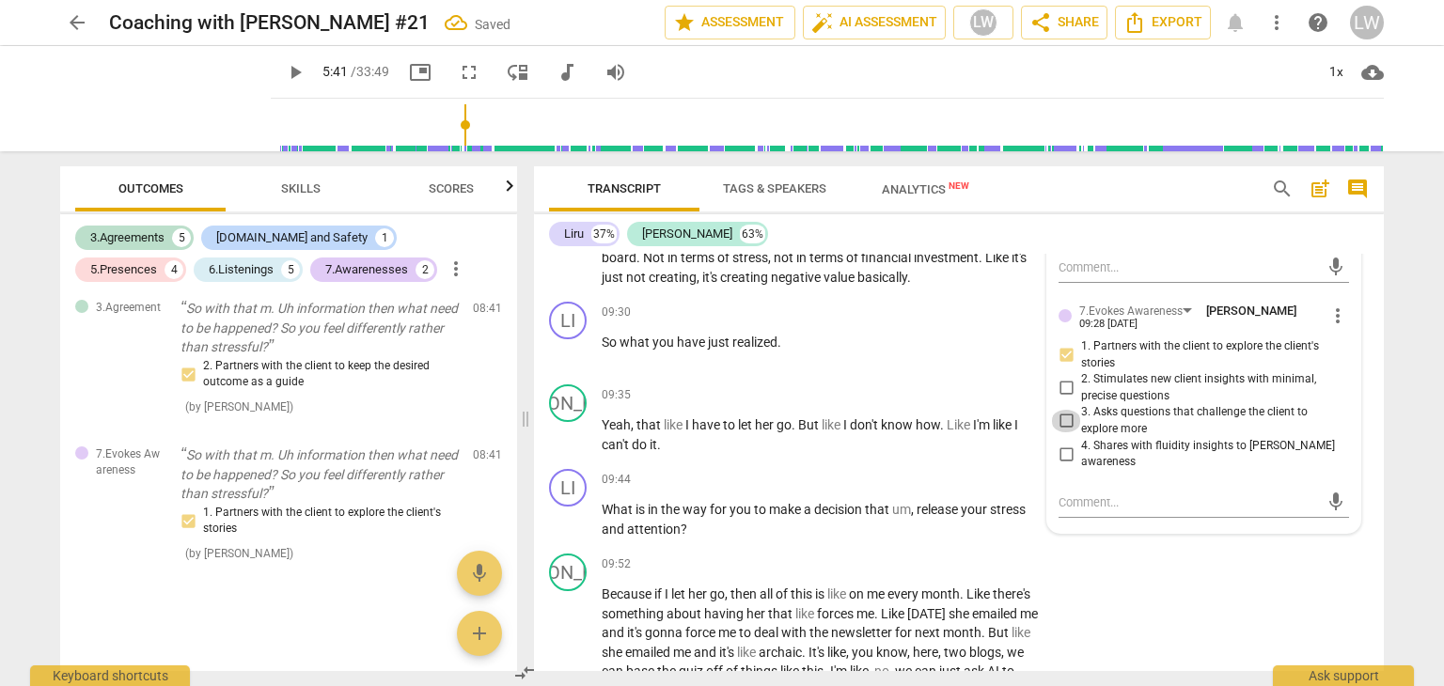
click at [1067, 426] on input "3. Asks questions that challenge the client to explore more" at bounding box center [1066, 421] width 30 height 23
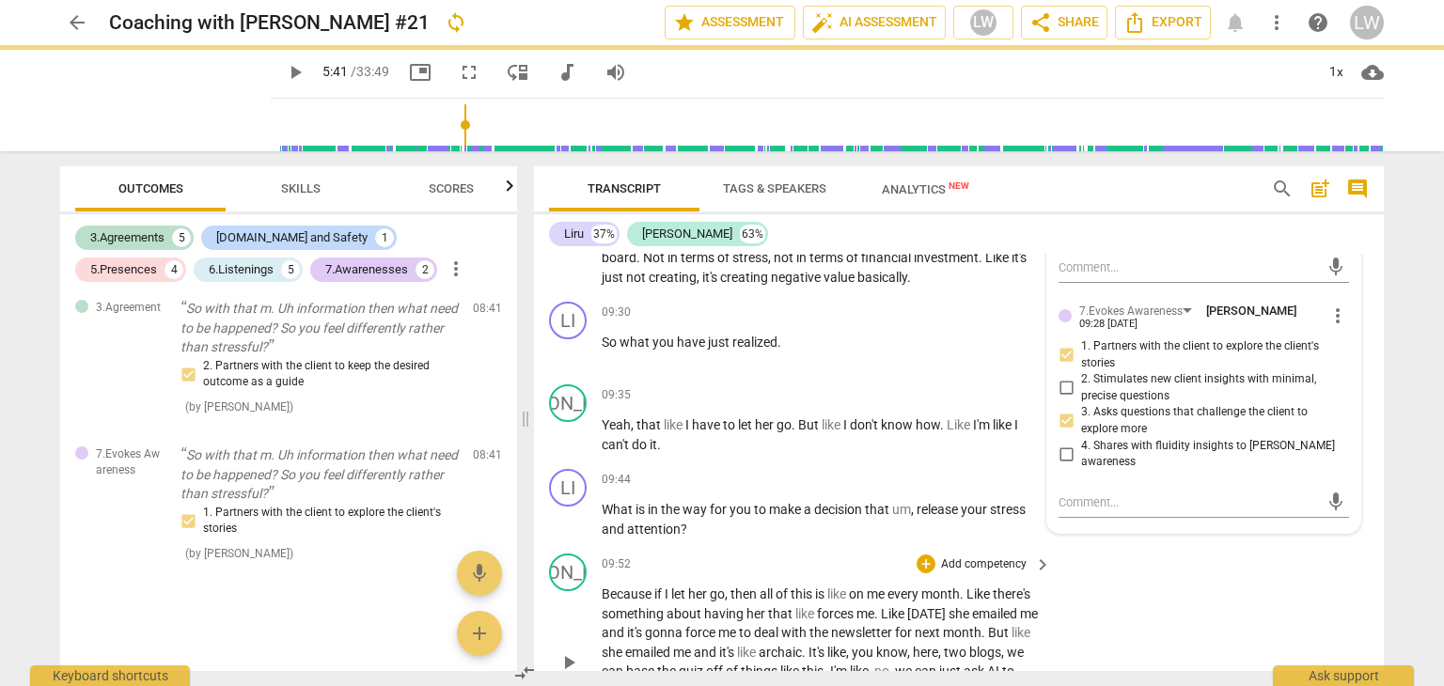
click at [1345, 584] on div "JA play_arrow pause 09:52 + Add competency keyboard_arrow_right Because if I le…" at bounding box center [959, 646] width 850 height 200
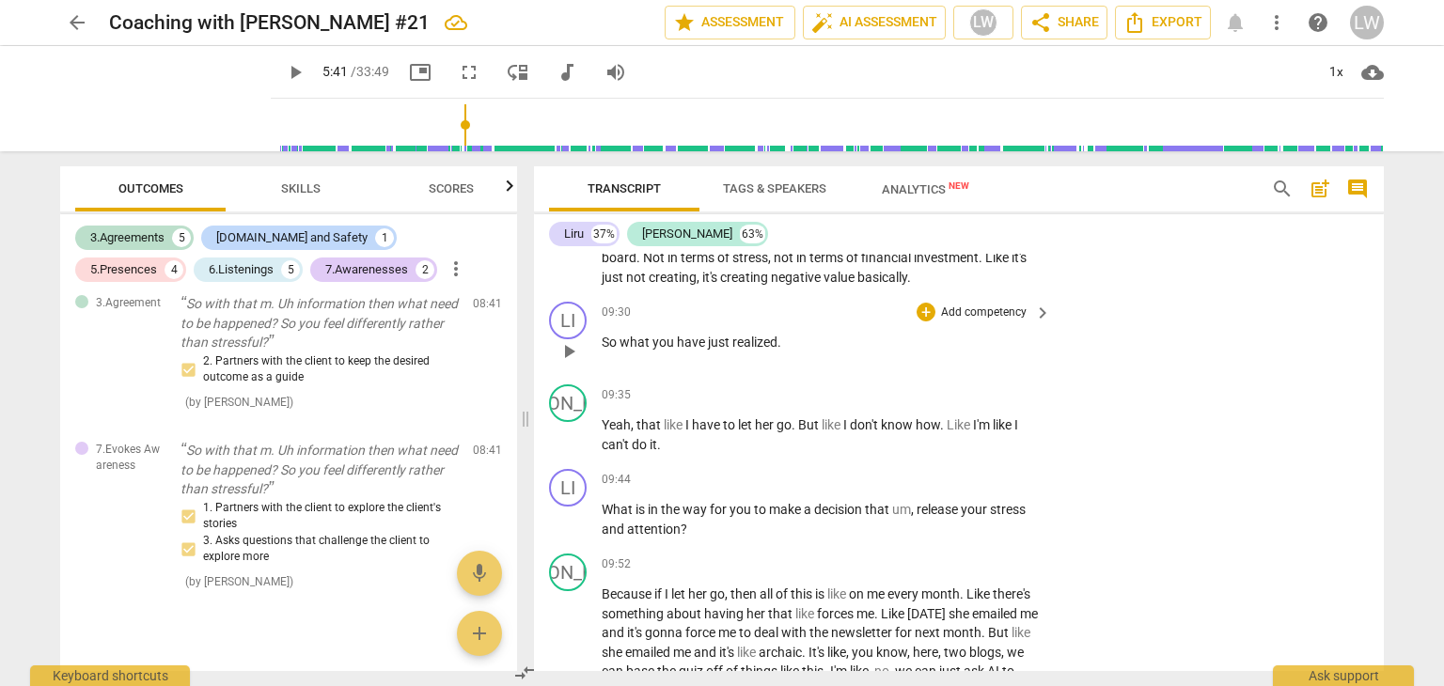
click at [1000, 319] on p "Add competency" at bounding box center [983, 313] width 89 height 17
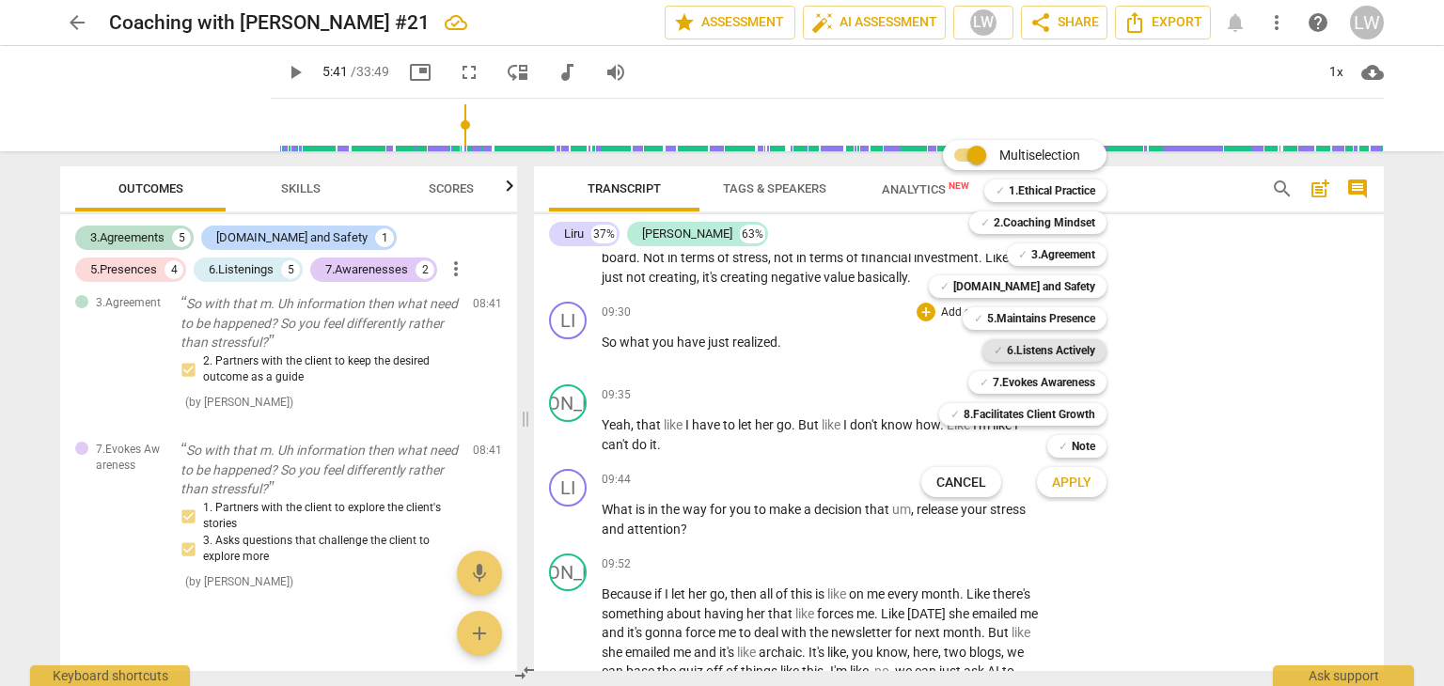
click at [1062, 351] on b "6.Listens Actively" at bounding box center [1051, 350] width 88 height 23
click at [1078, 483] on span "Apply" at bounding box center [1071, 483] width 39 height 19
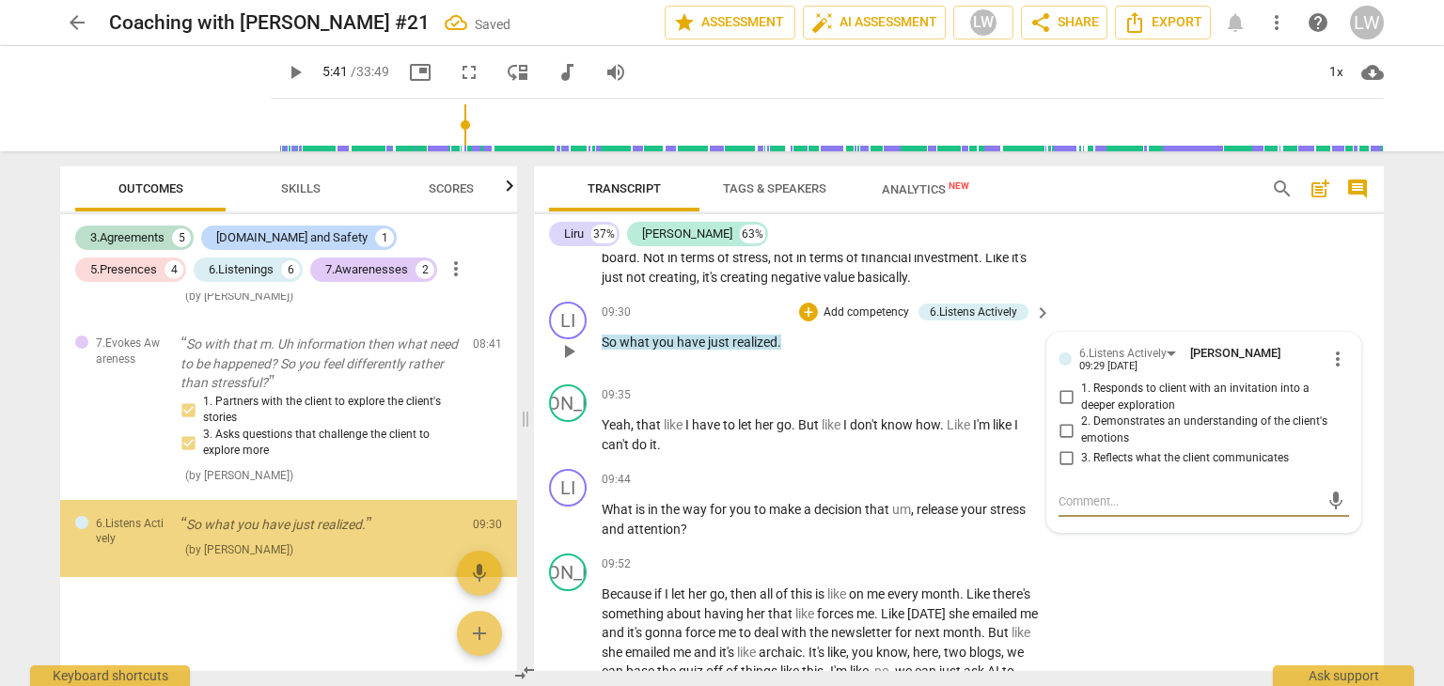
scroll to position [2690, 0]
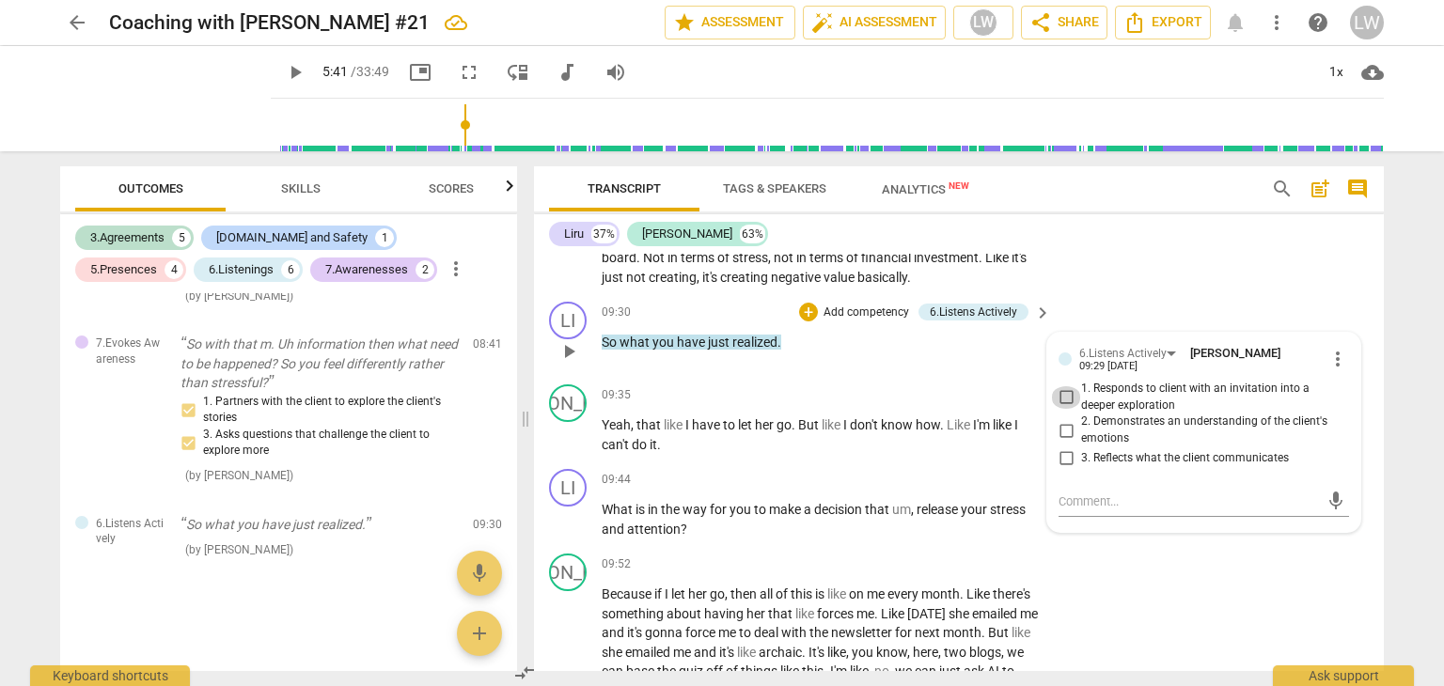
click at [1064, 405] on input "1. Responds to client with an invitation into a deeper exploration" at bounding box center [1066, 397] width 30 height 23
click at [921, 377] on div "LI play_arrow pause 09:30 + Add competency 6.Listens Actively keyboard_arrow_ri…" at bounding box center [959, 335] width 850 height 83
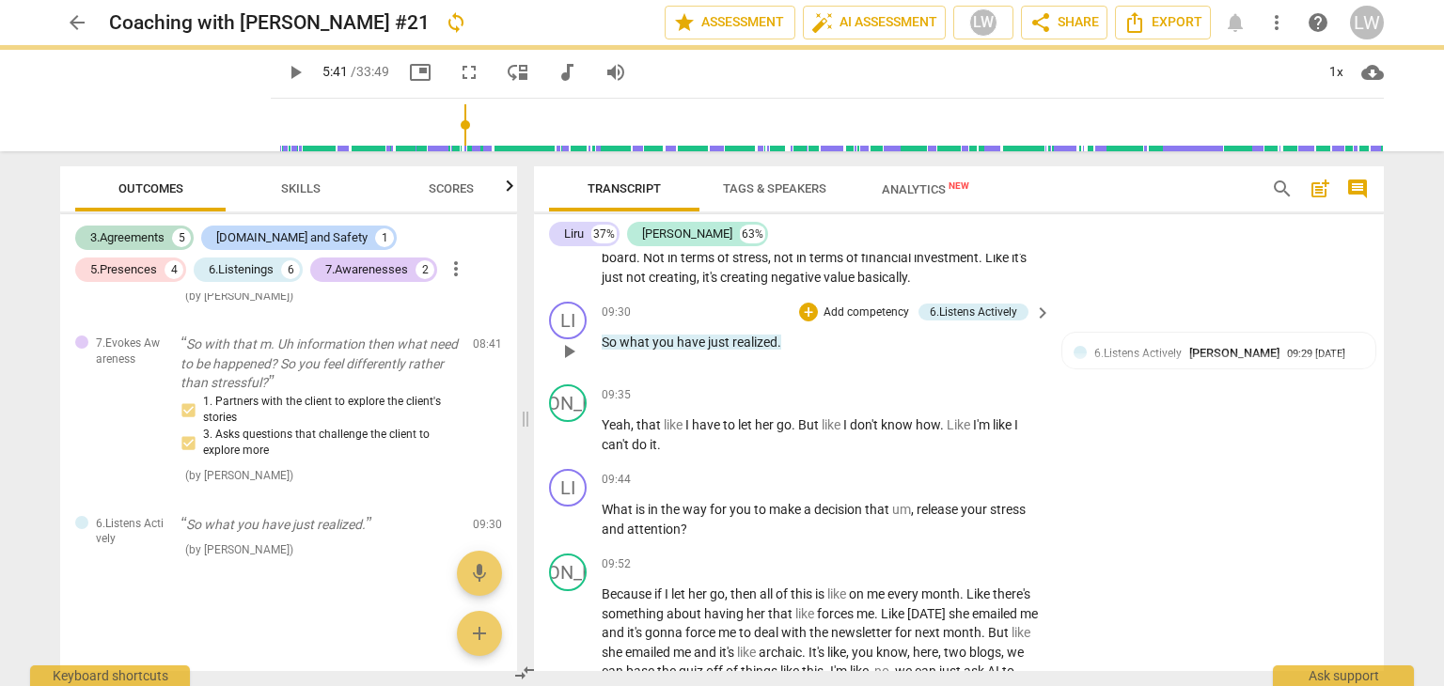
click at [863, 321] on p "Add competency" at bounding box center [866, 313] width 89 height 17
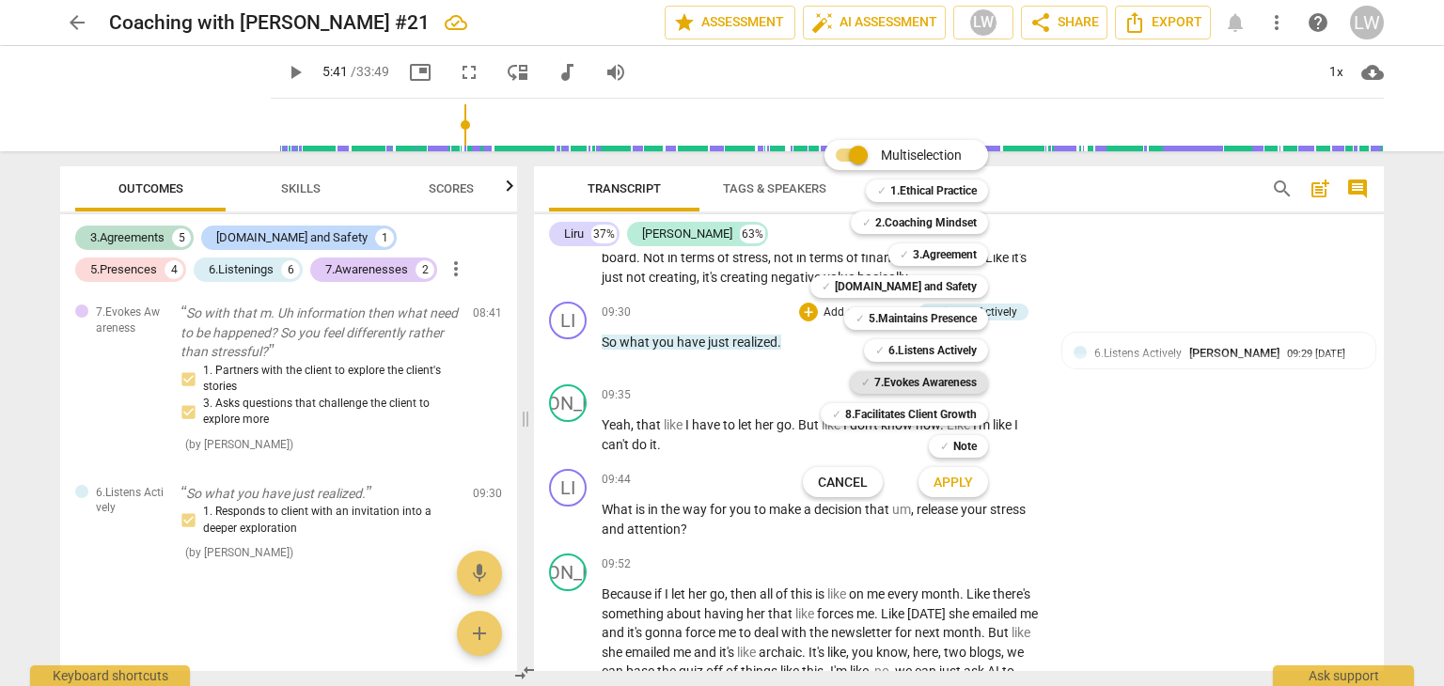
click at [914, 379] on b "7.Evokes Awareness" at bounding box center [925, 382] width 102 height 23
click at [958, 471] on button "Apply" at bounding box center [953, 482] width 70 height 34
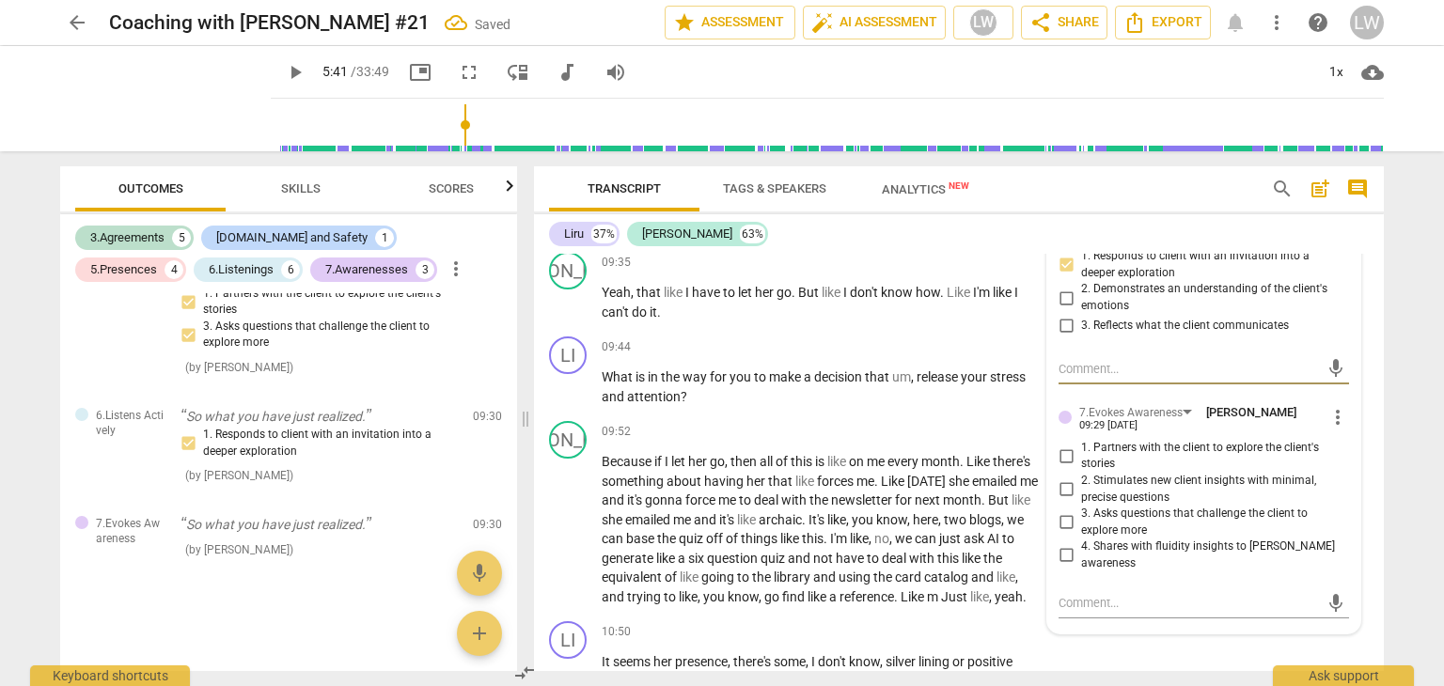
scroll to position [3854, 0]
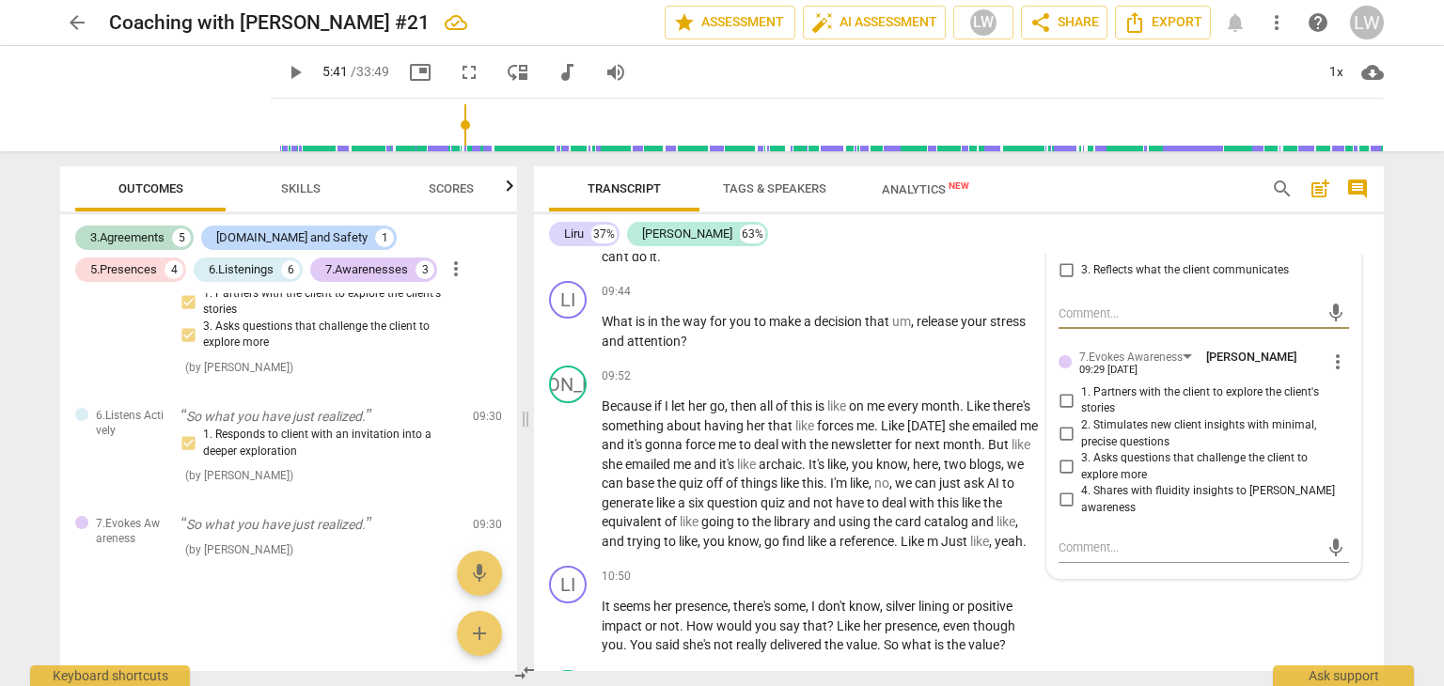
click at [1062, 473] on input "3. Asks questions that challenge the client to explore more" at bounding box center [1066, 467] width 30 height 23
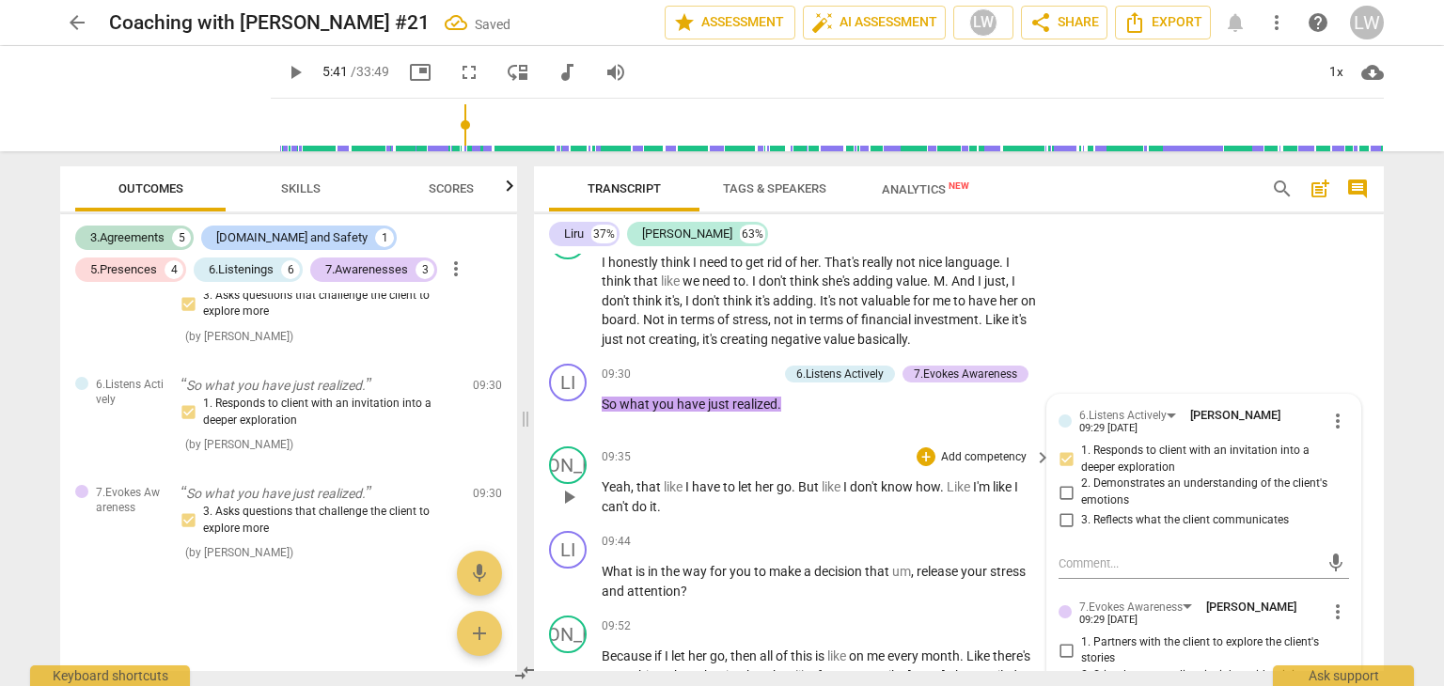
scroll to position [3572, 0]
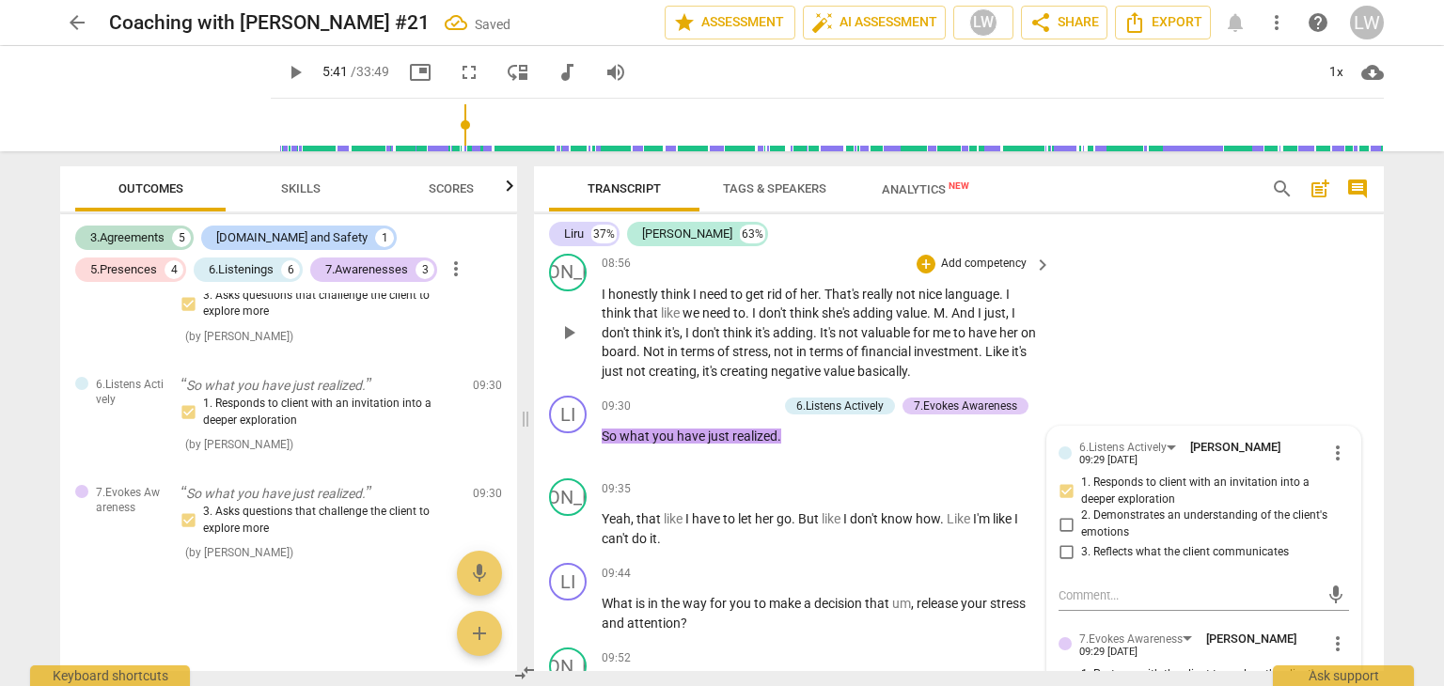
click at [1159, 353] on div "JA play_arrow pause 08:56 + Add competency keyboard_arrow_right I honestly thin…" at bounding box center [959, 317] width 850 height 143
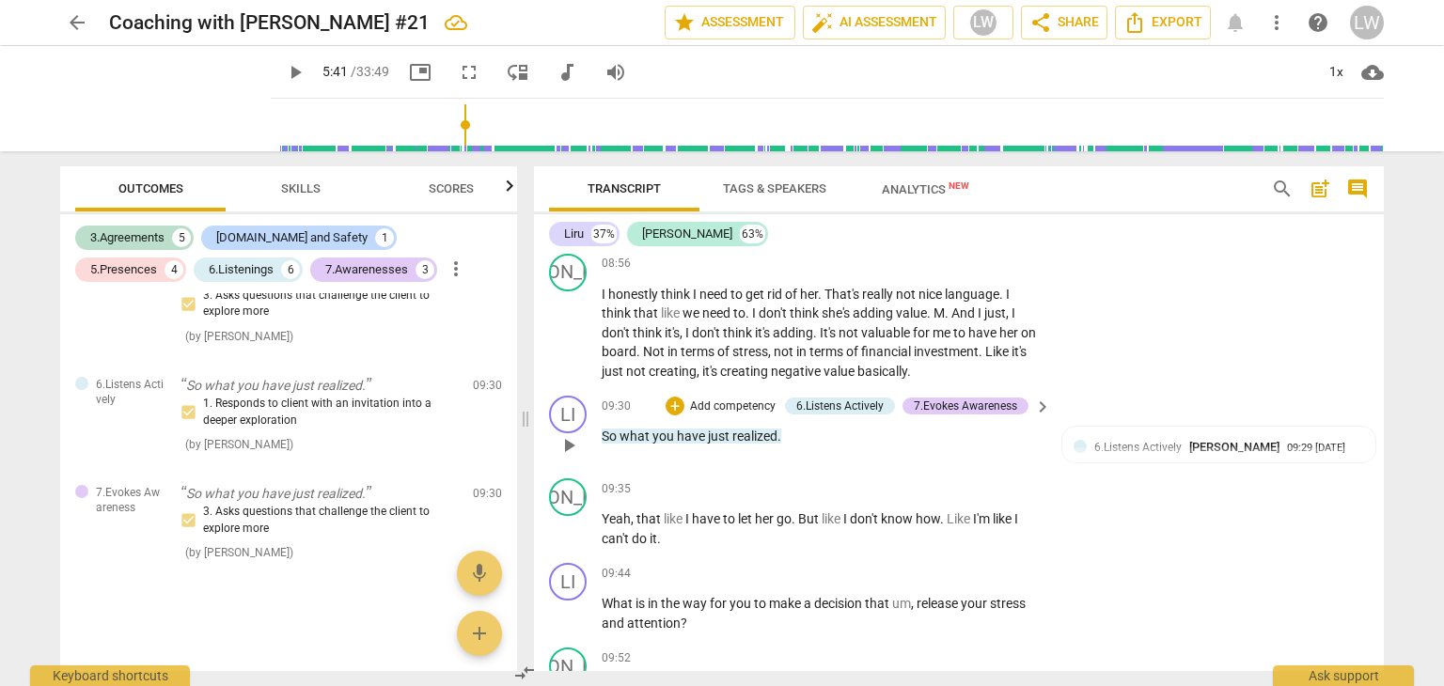
click at [740, 409] on p "Add competency" at bounding box center [732, 407] width 89 height 17
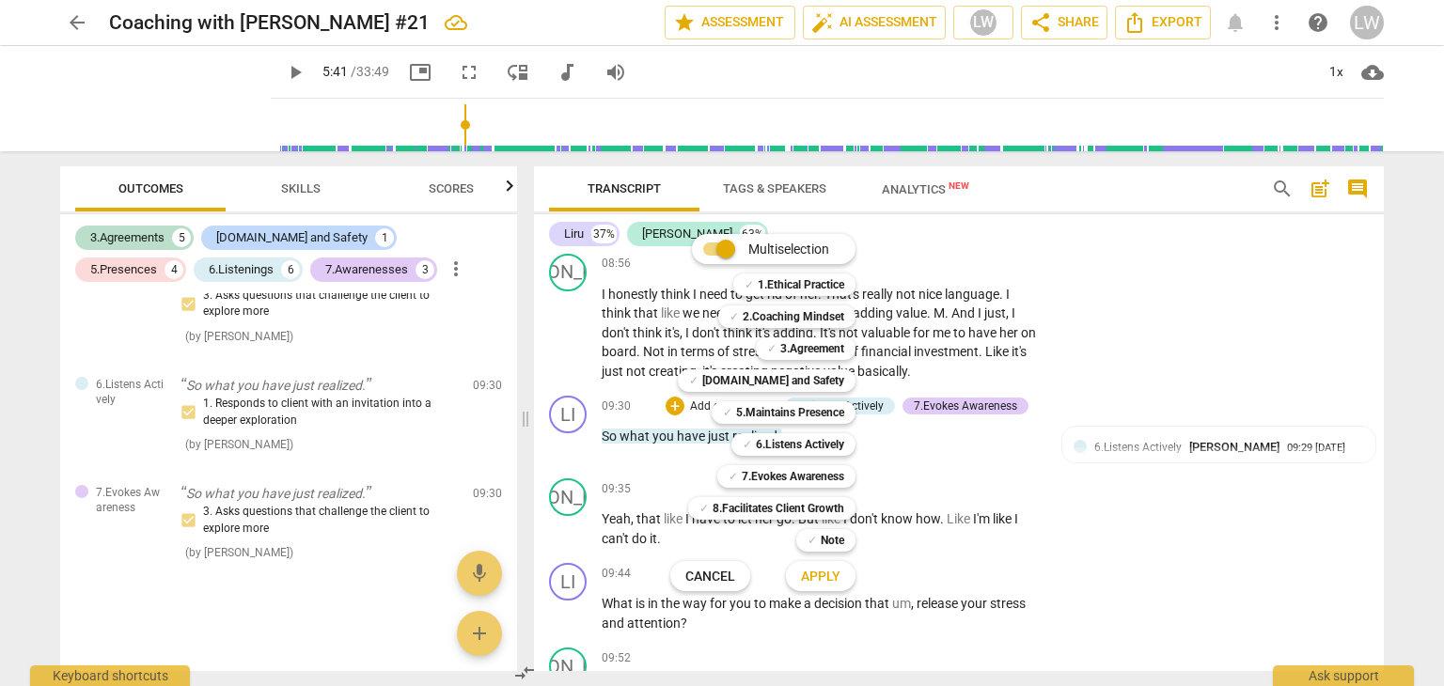
click at [917, 454] on div at bounding box center [722, 343] width 1444 height 686
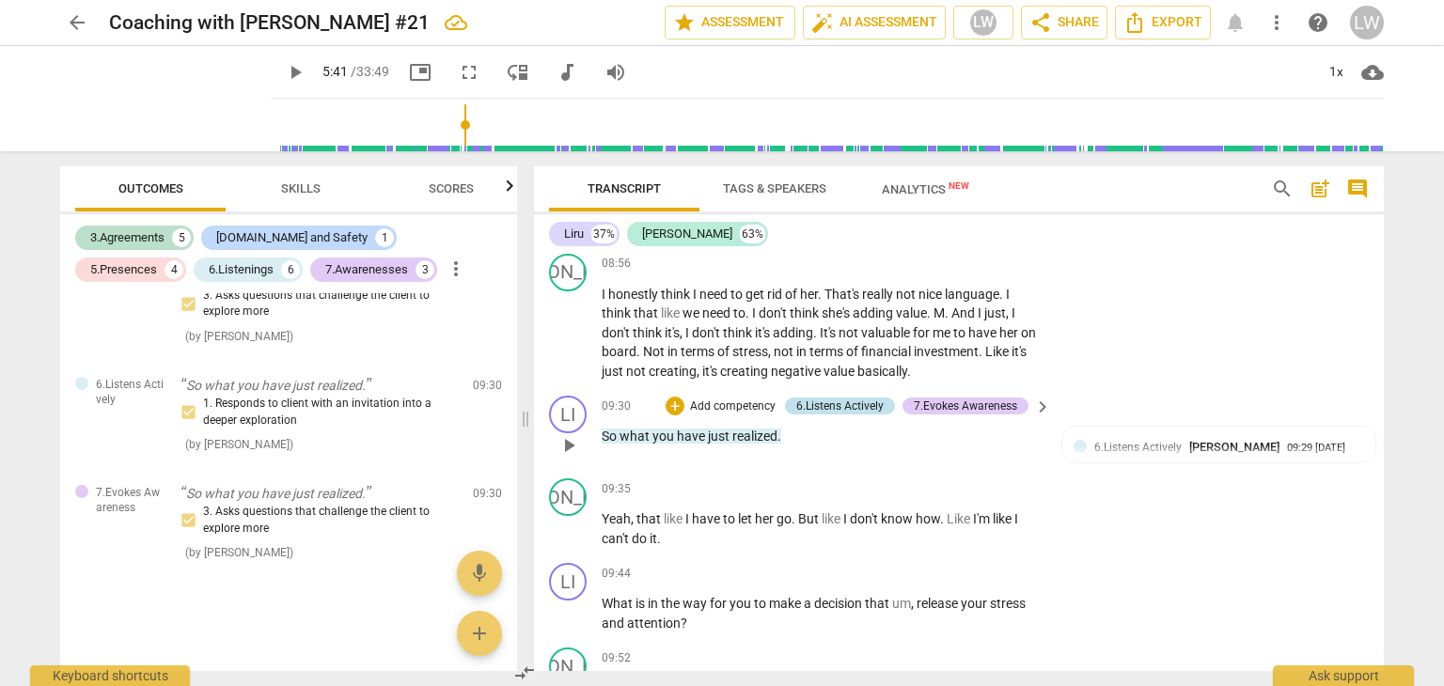
click at [854, 415] on div "6.Listens Actively" at bounding box center [839, 406] width 87 height 17
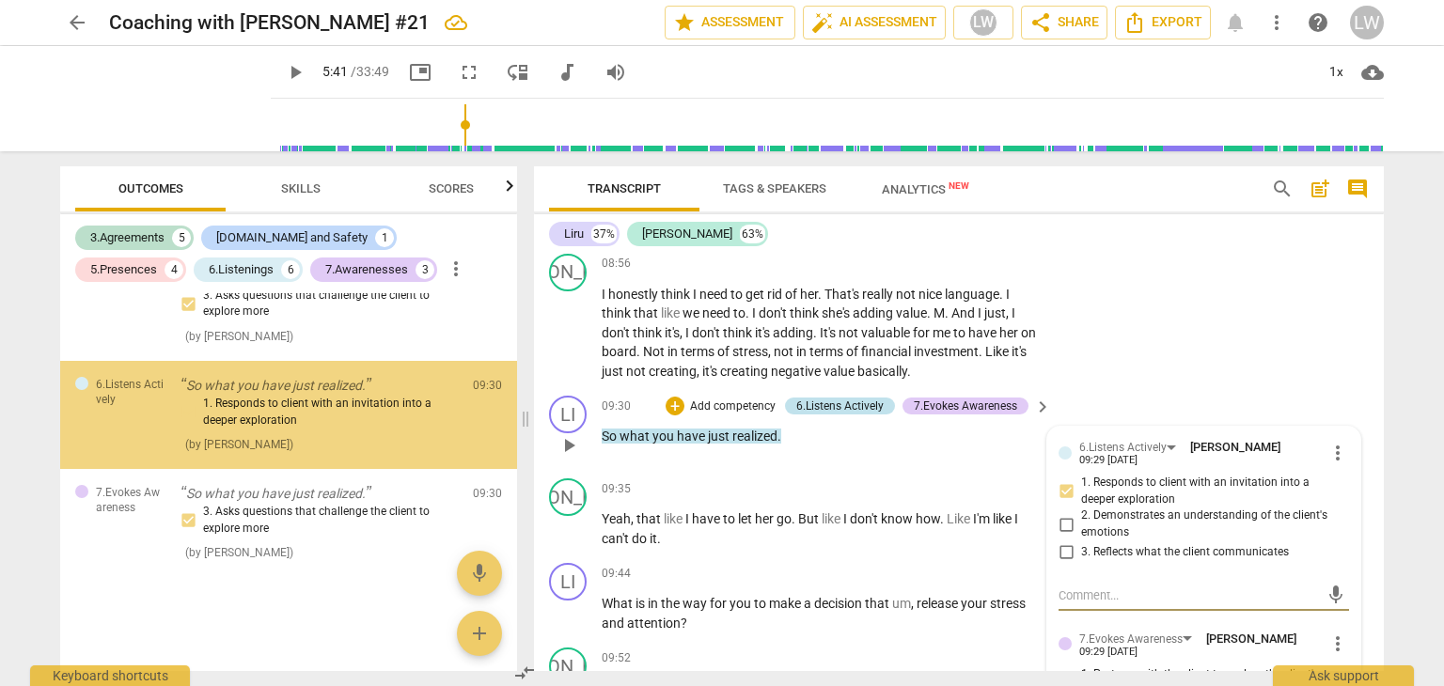
scroll to position [2762, 0]
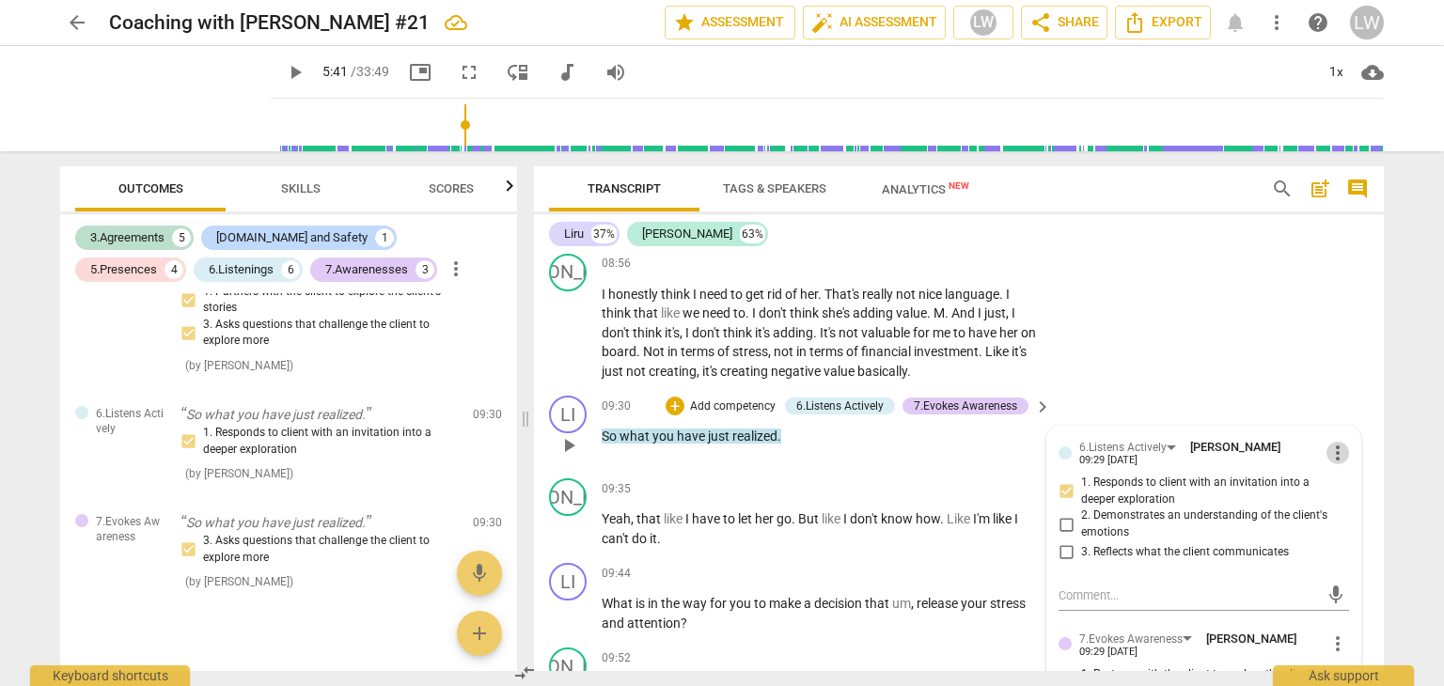
click at [1329, 452] on span "more_vert" at bounding box center [1337, 453] width 23 height 23
click at [1339, 493] on li "Delete" at bounding box center [1353, 495] width 65 height 36
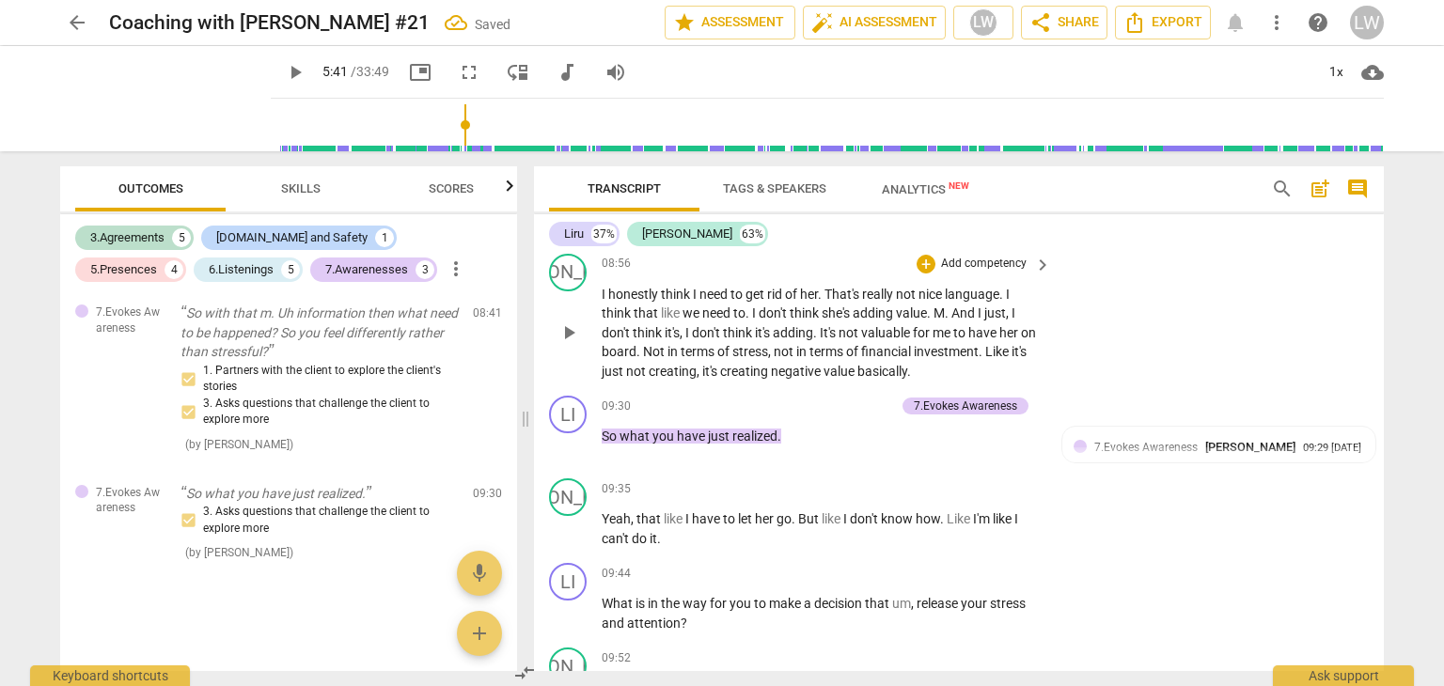
scroll to position [2721, 0]
click at [823, 413] on p "Add competency" at bounding box center [850, 407] width 89 height 17
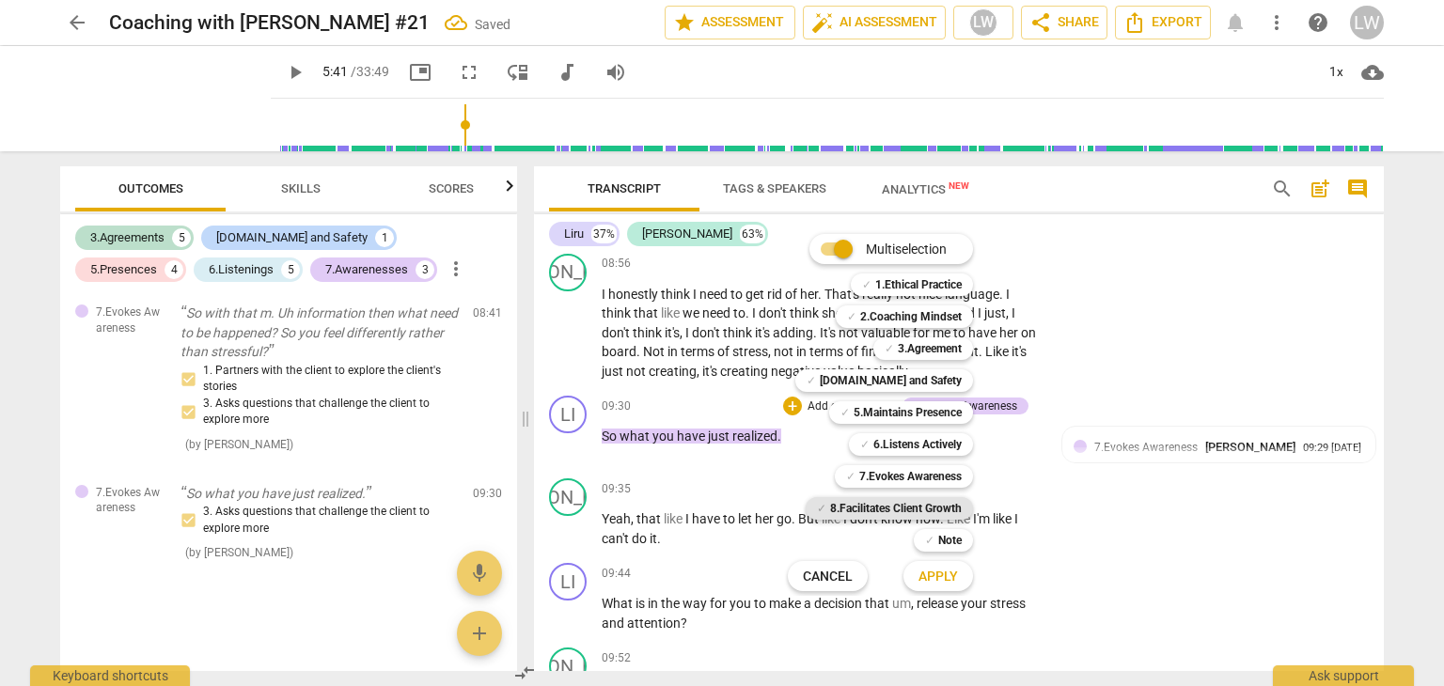
click at [880, 507] on b "8.Facilitates Client Growth" at bounding box center [896, 508] width 132 height 23
click at [928, 578] on span "Apply" at bounding box center [937, 577] width 39 height 19
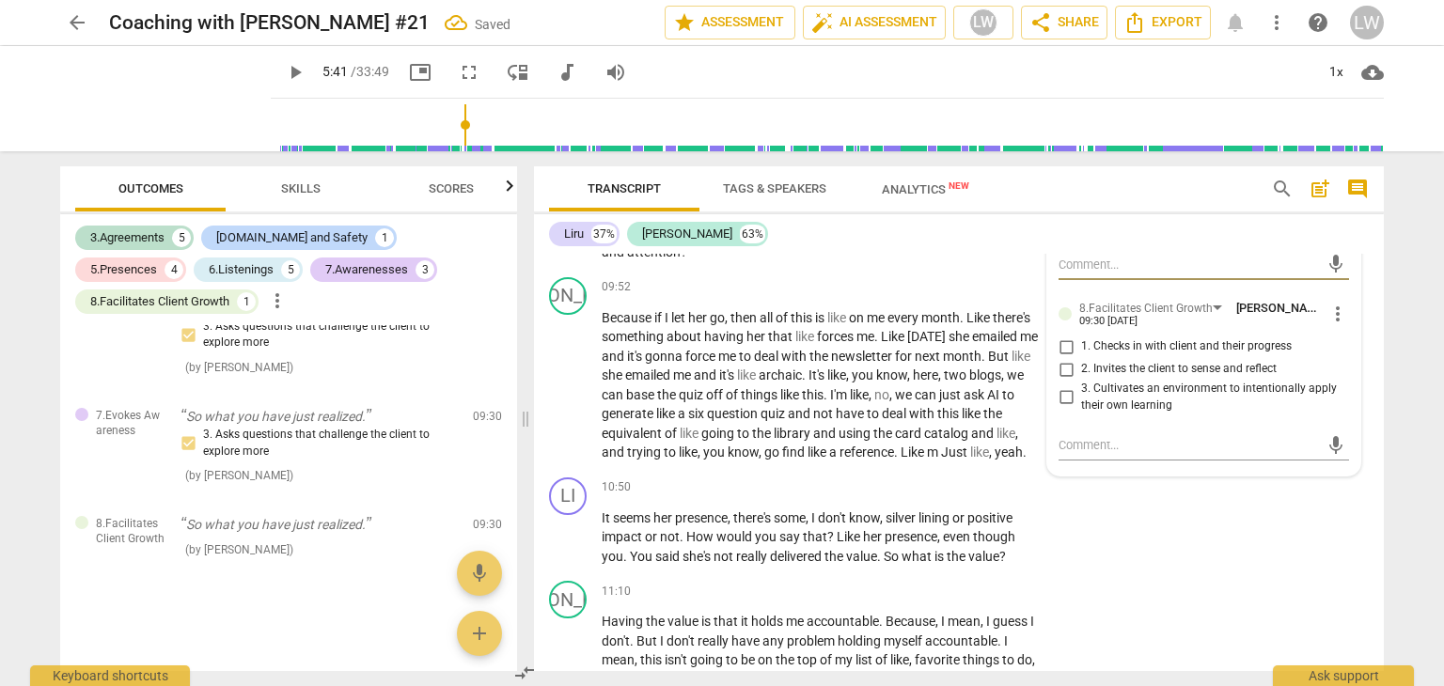
scroll to position [3948, 0]
click at [1064, 362] on input "2. Invites the client to sense and reflect" at bounding box center [1066, 367] width 30 height 23
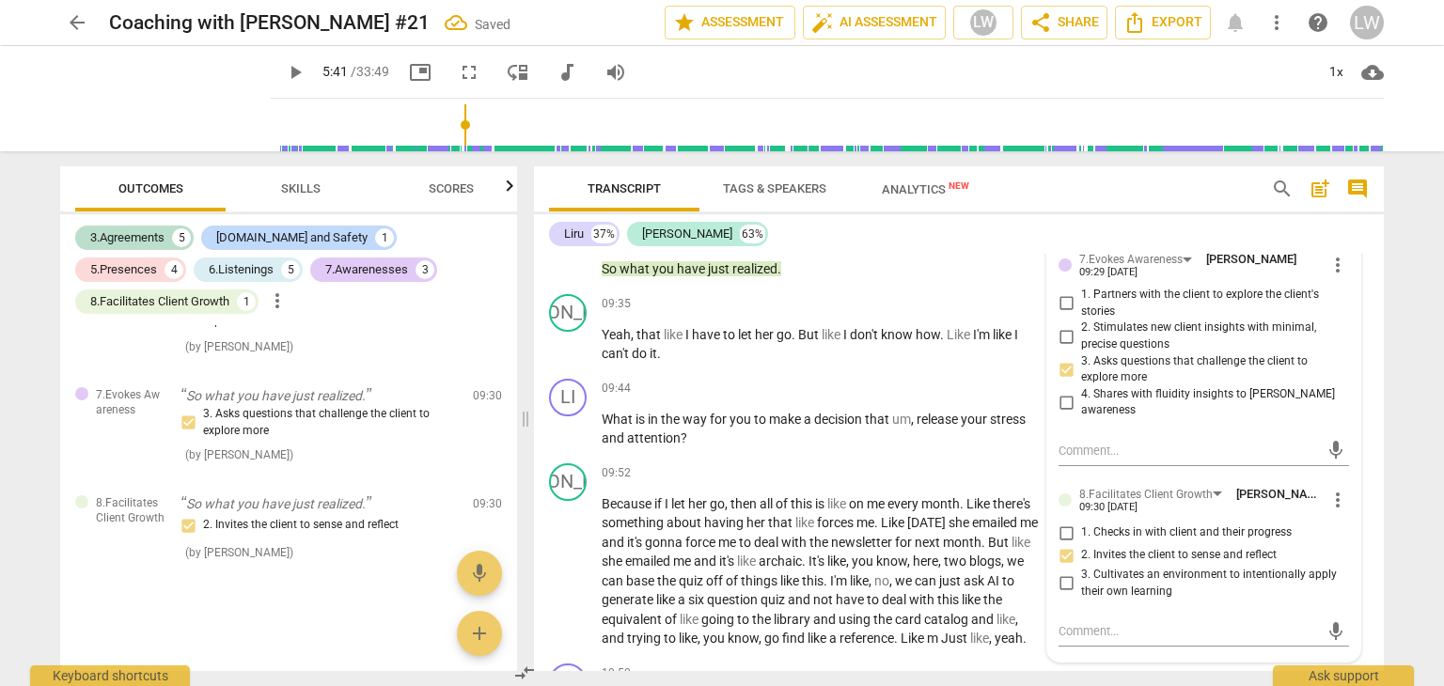
click at [965, 251] on div "Liru 37% [PERSON_NAME] 63% format_bold format_list_bulleted [PERSON_NAME] delet…" at bounding box center [959, 442] width 850 height 457
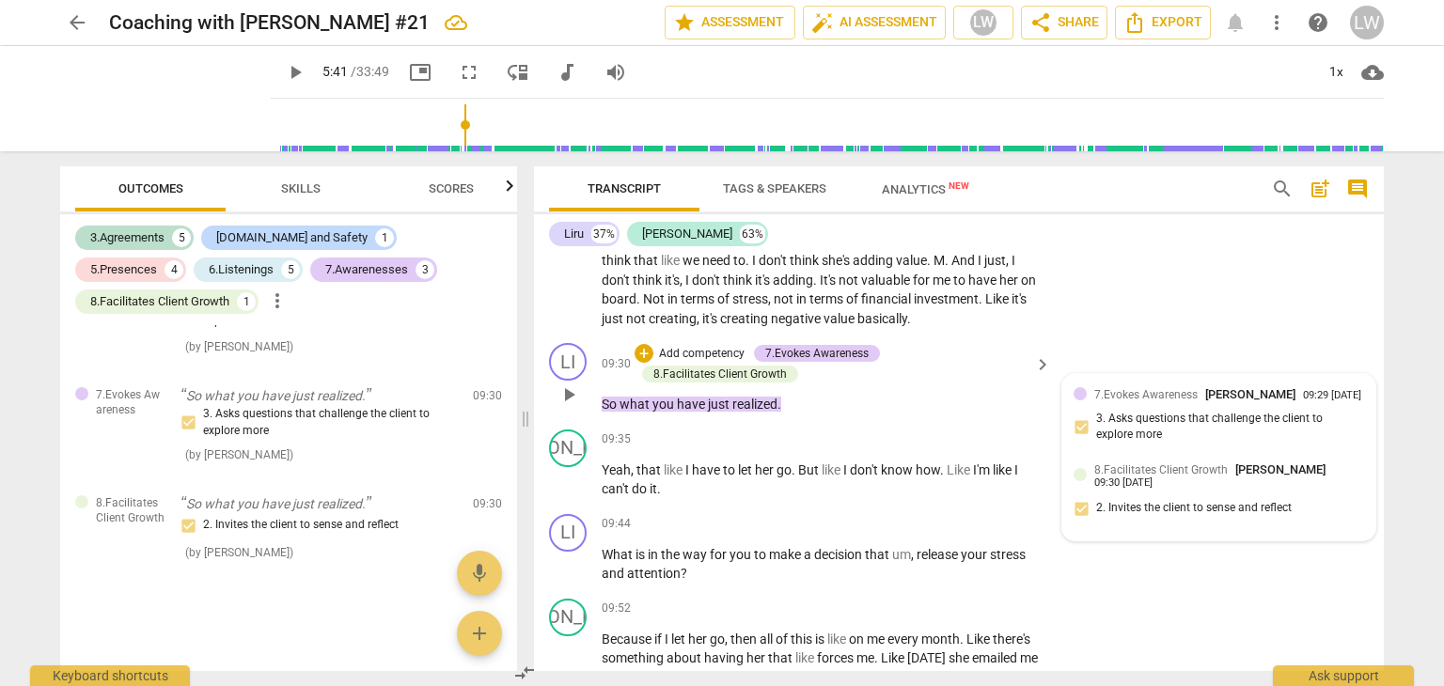
scroll to position [3666, 0]
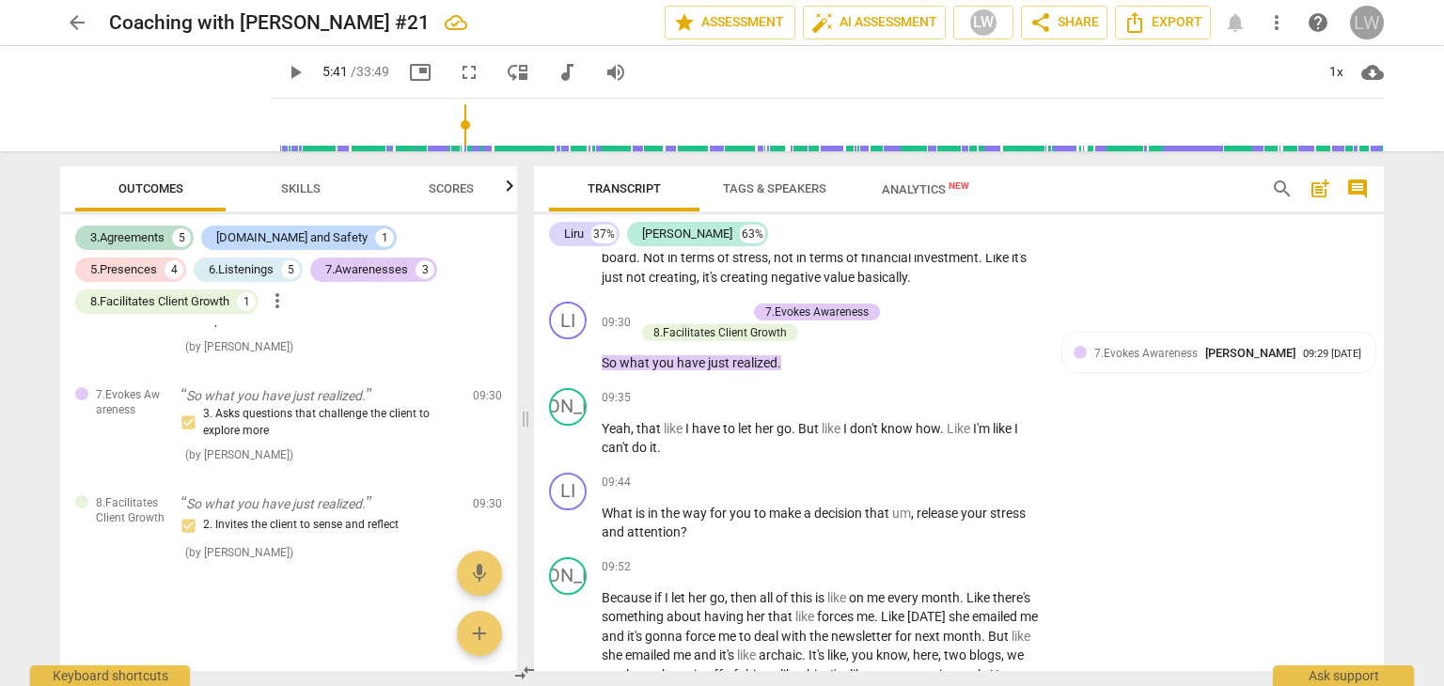
click at [1360, 16] on div "LW" at bounding box center [1367, 23] width 34 height 34
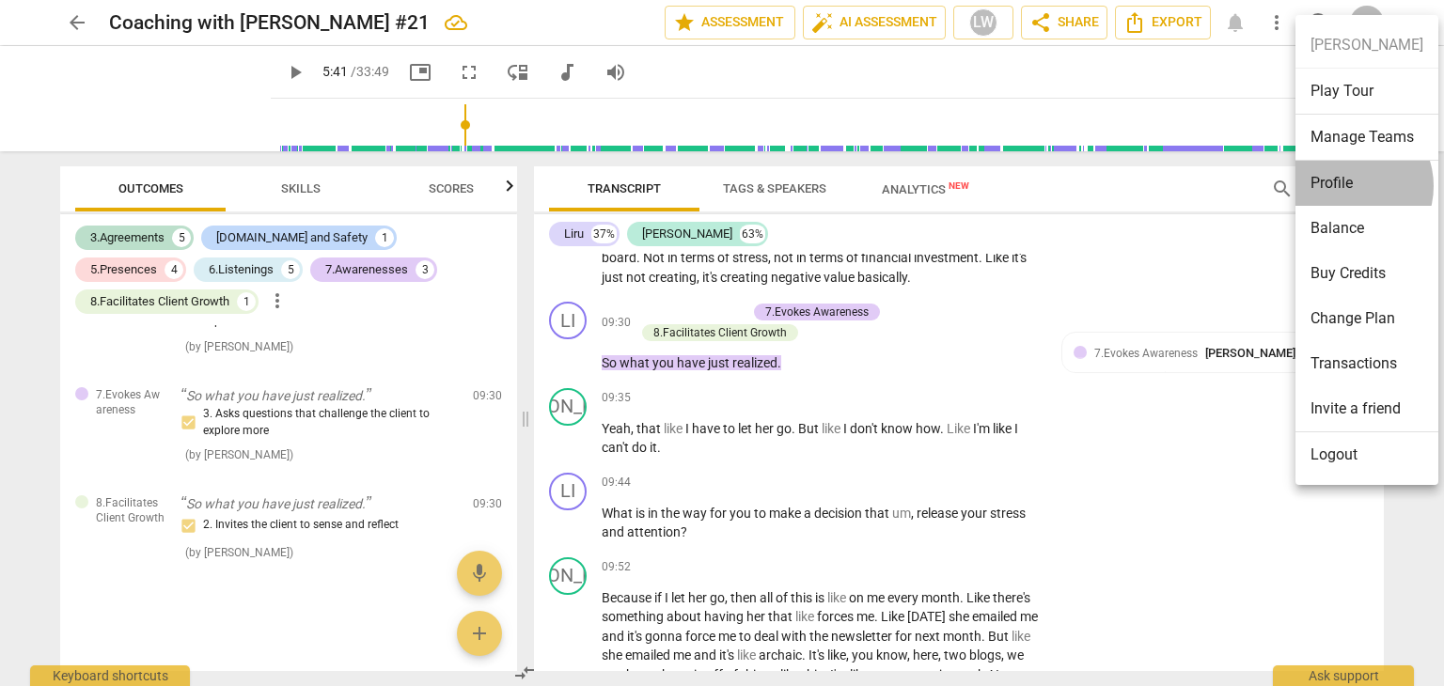
click at [1346, 185] on li "Profile" at bounding box center [1366, 183] width 143 height 45
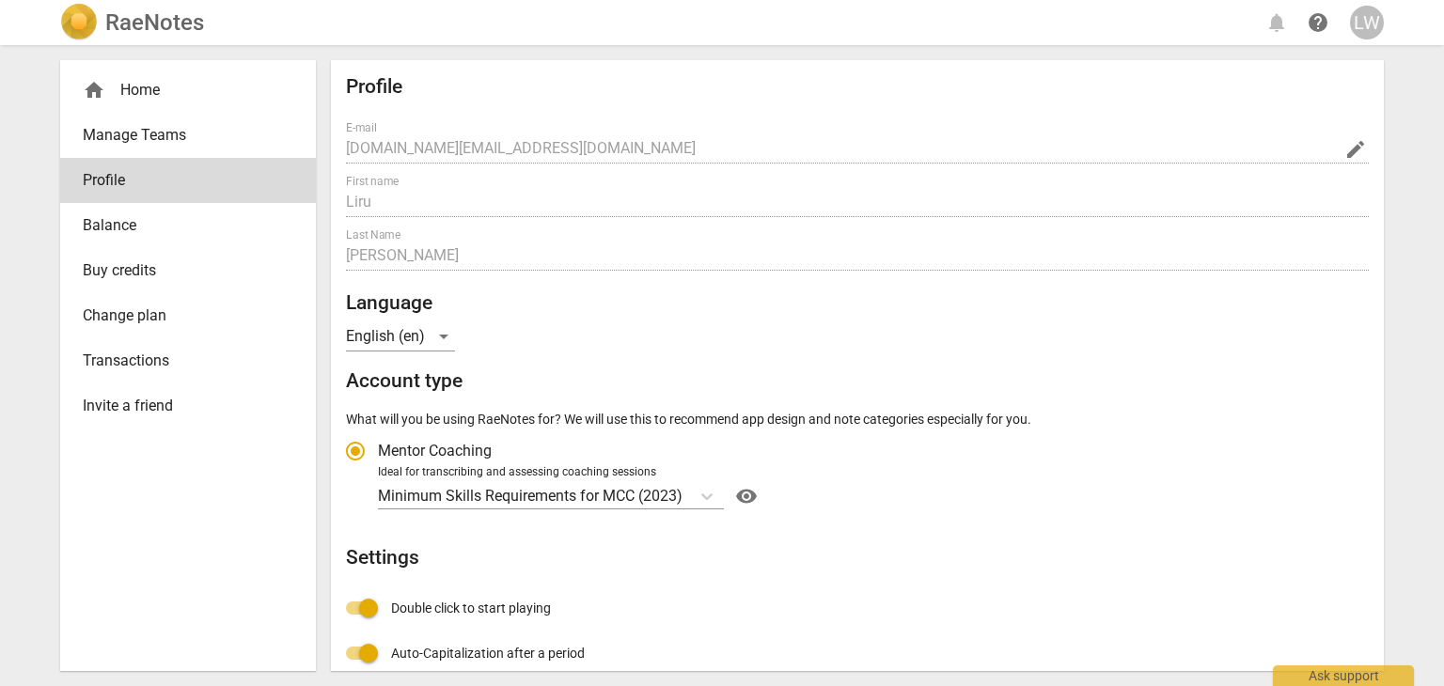
scroll to position [94, 0]
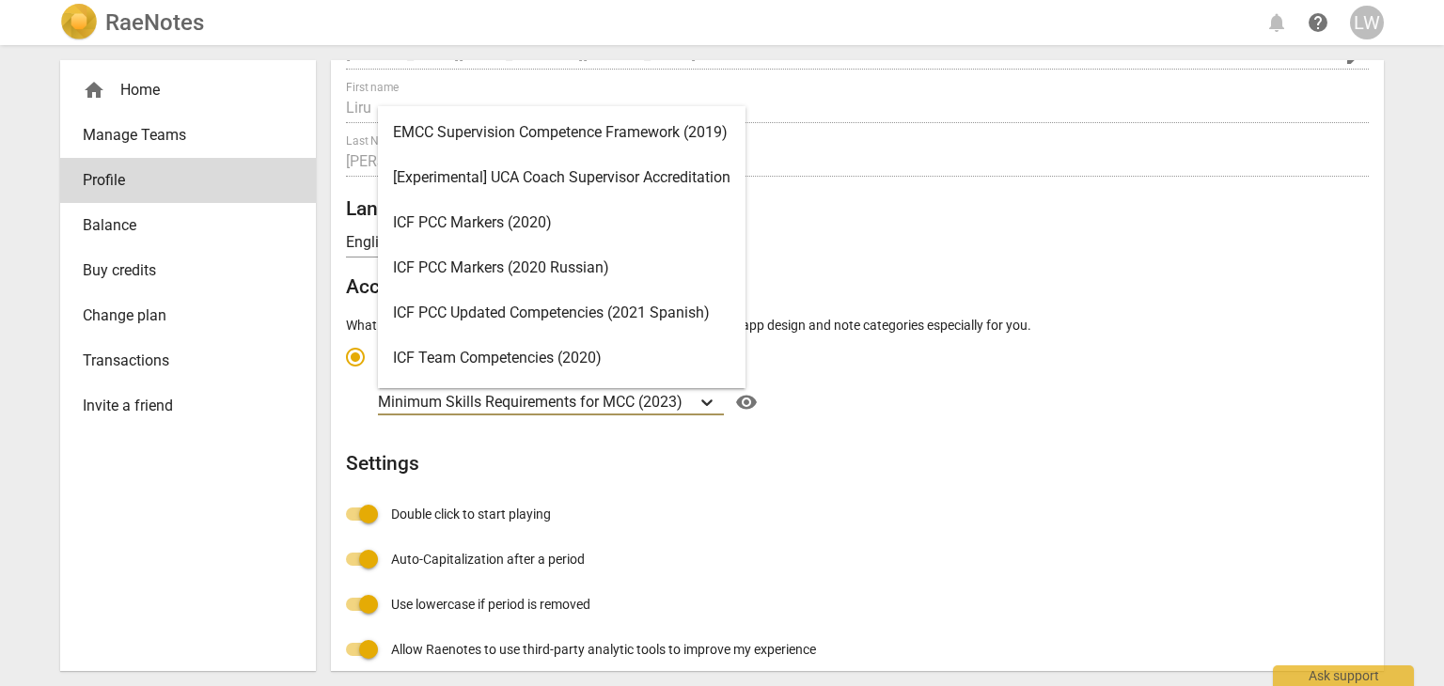
click at [711, 401] on icon "Account type" at bounding box center [706, 403] width 11 height 7
click at [0, 0] on input "Ideal for transcribing and assessing coaching sessions 15 results available. Us…" at bounding box center [0, 0] width 0 height 0
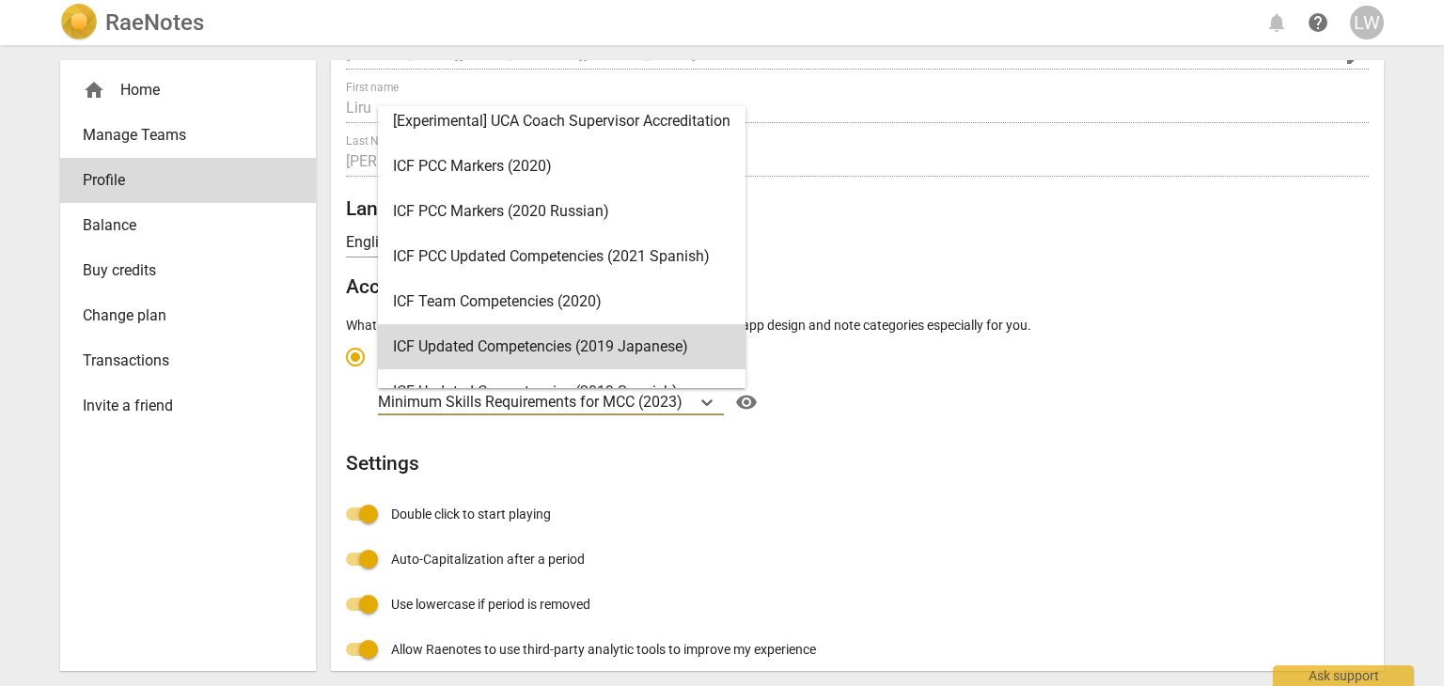
scroll to position [26, 0]
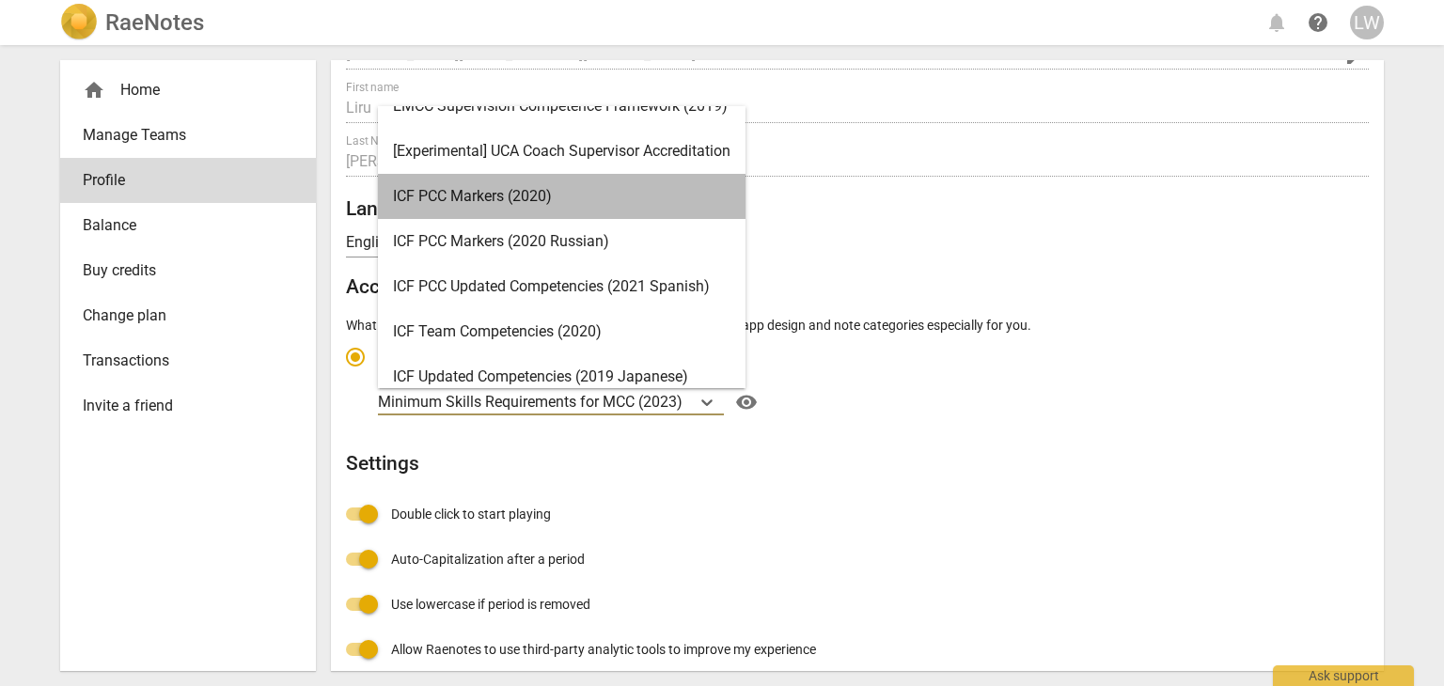
click at [603, 194] on div "ICF PCC Markers (2020)" at bounding box center [562, 196] width 368 height 45
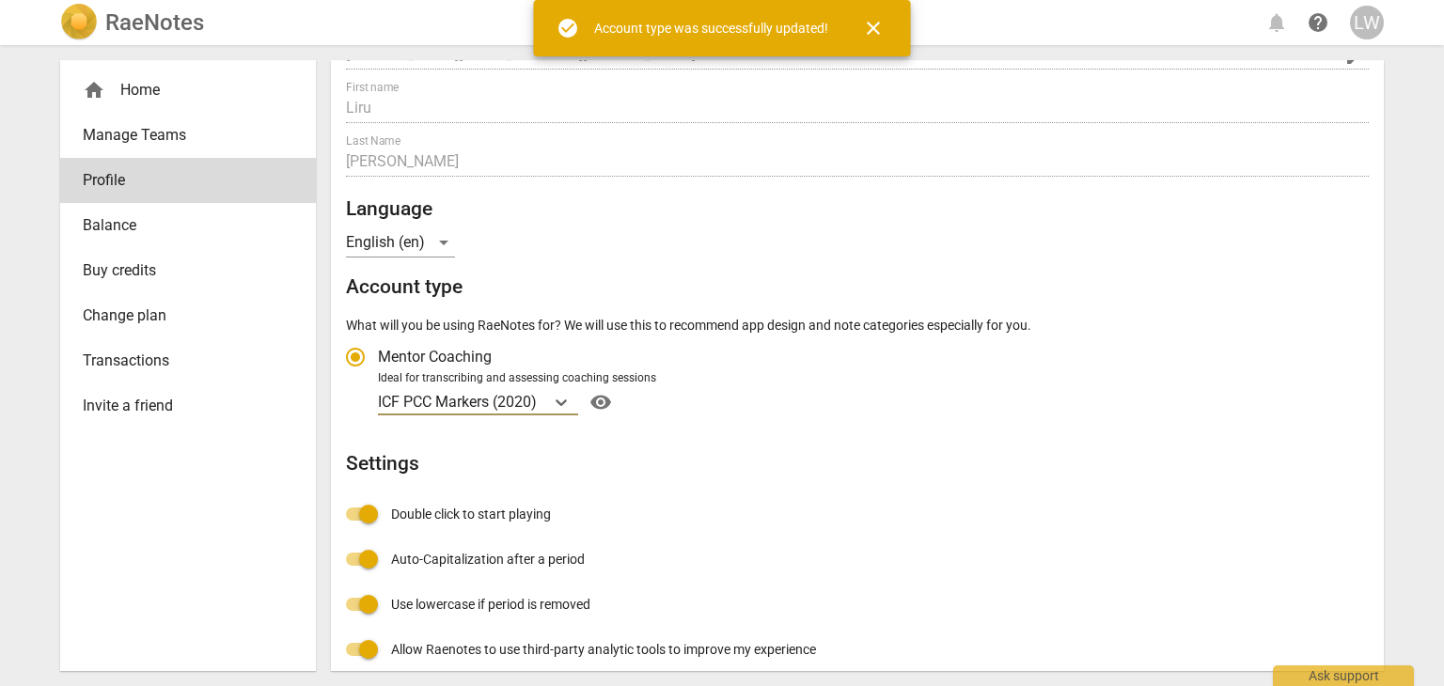
click at [129, 86] on div "home Home" at bounding box center [181, 90] width 196 height 23
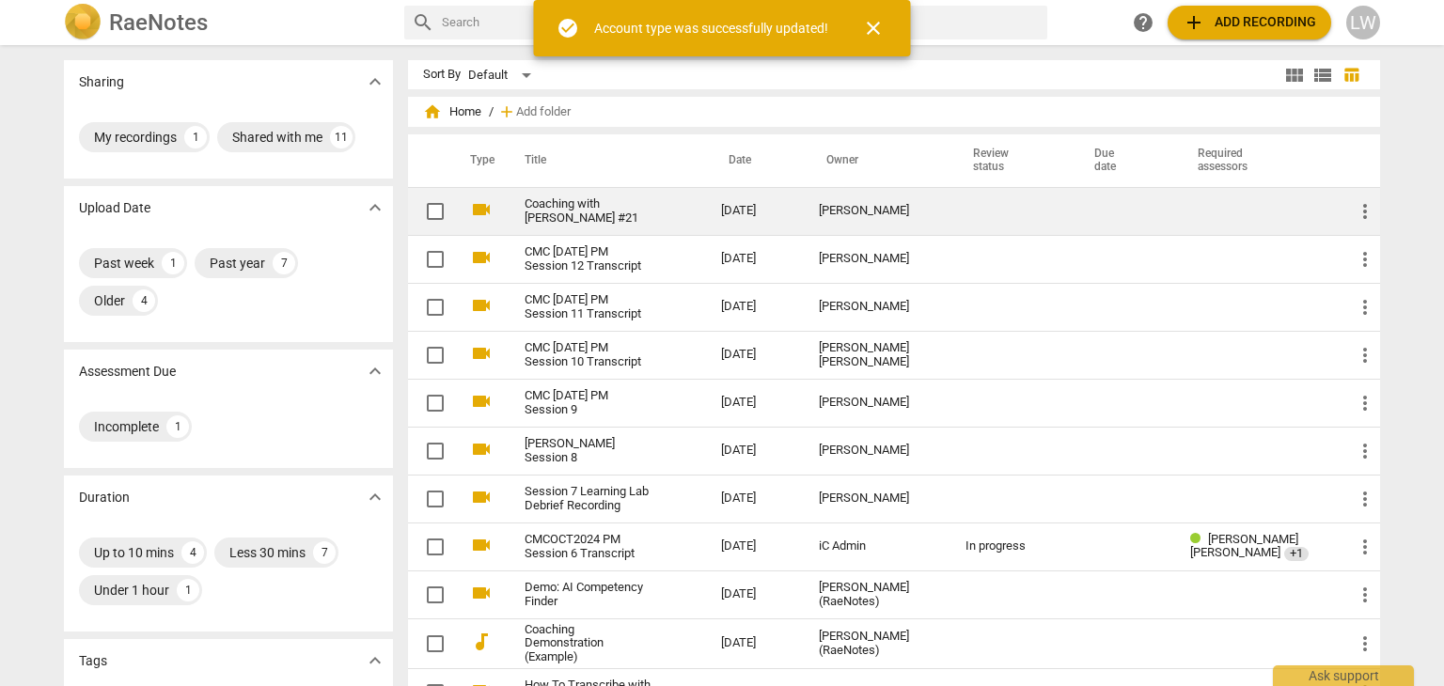
click at [607, 209] on link "Coaching with [PERSON_NAME] #21" at bounding box center [589, 211] width 129 height 28
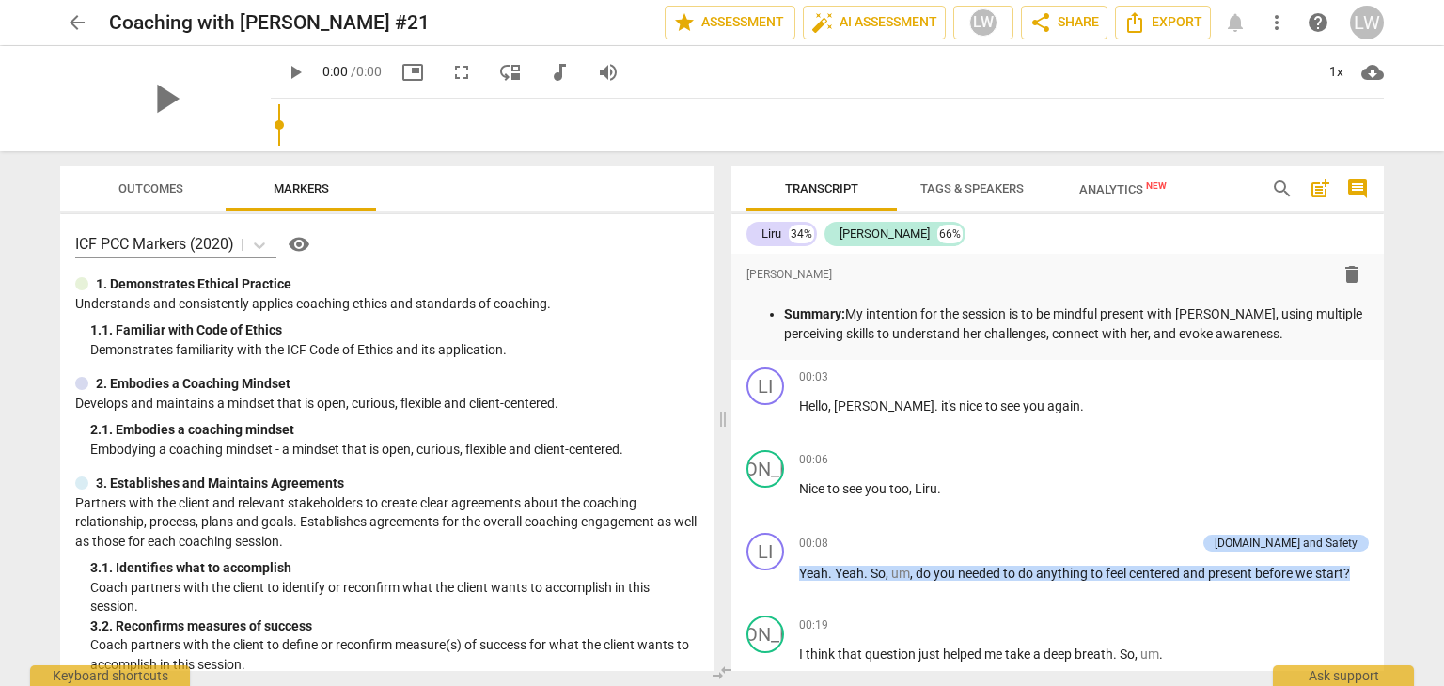
click at [153, 80] on div "play_arrow" at bounding box center [165, 98] width 211 height 105
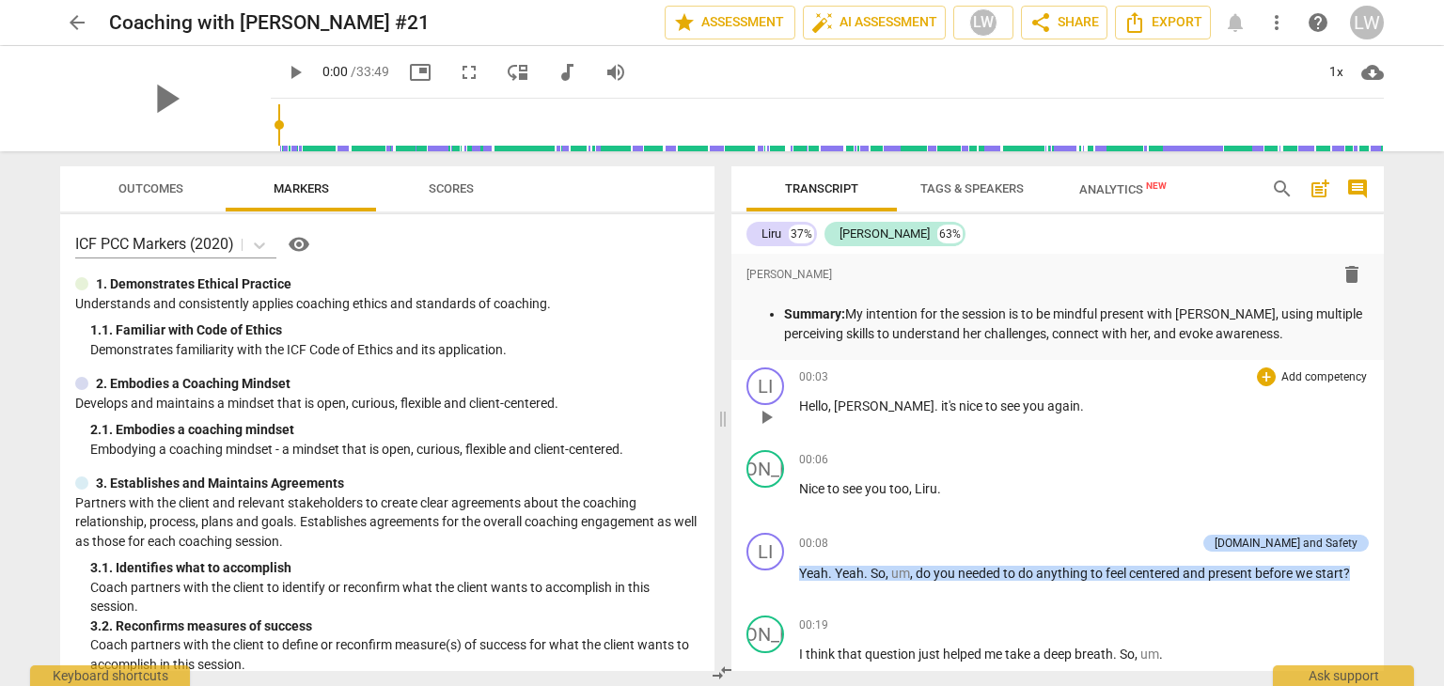
scroll to position [188, 0]
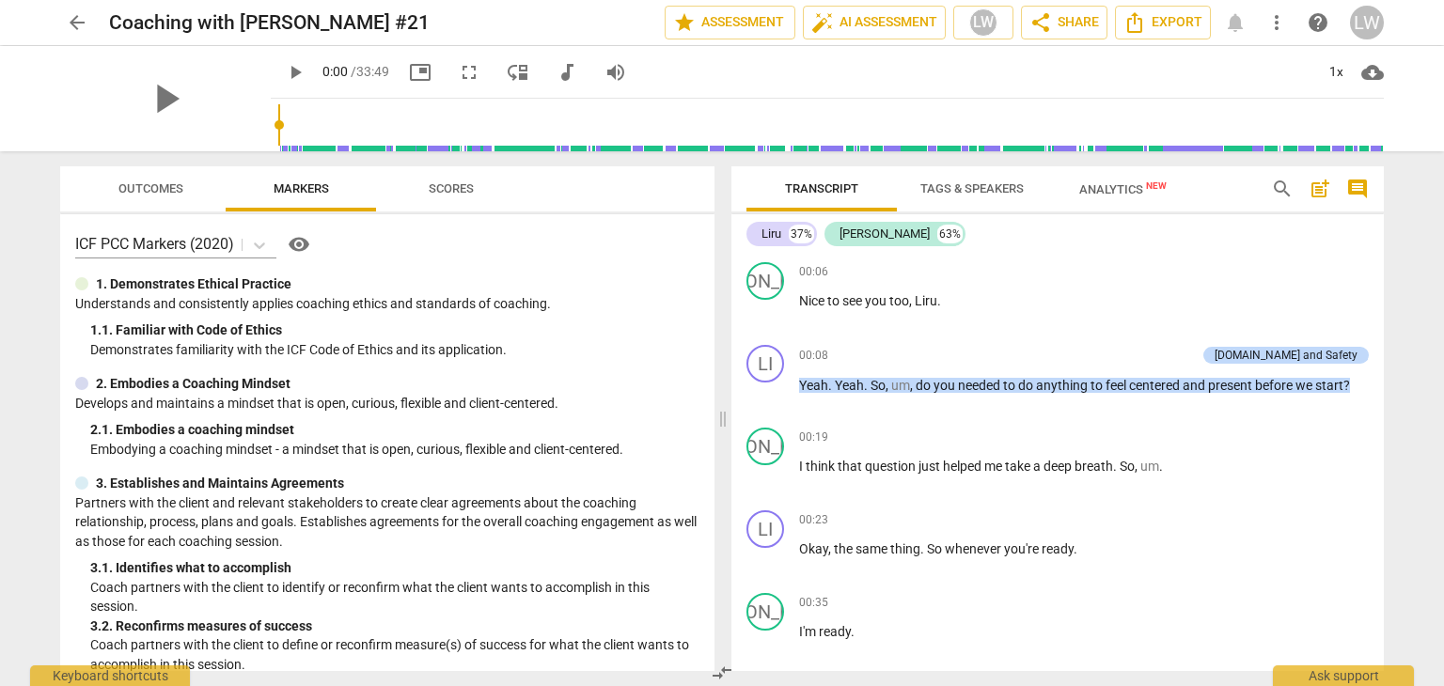
click at [130, 183] on span "Outcomes" at bounding box center [150, 188] width 65 height 14
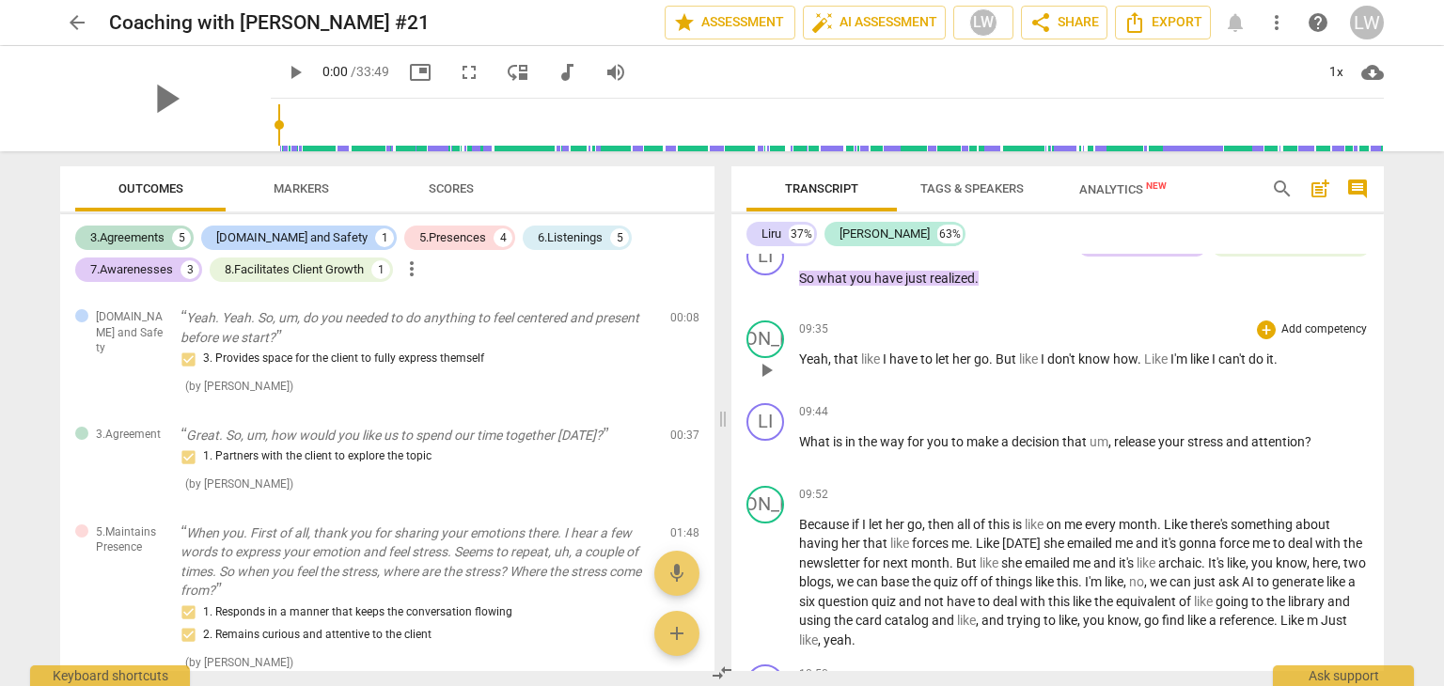
scroll to position [3478, 0]
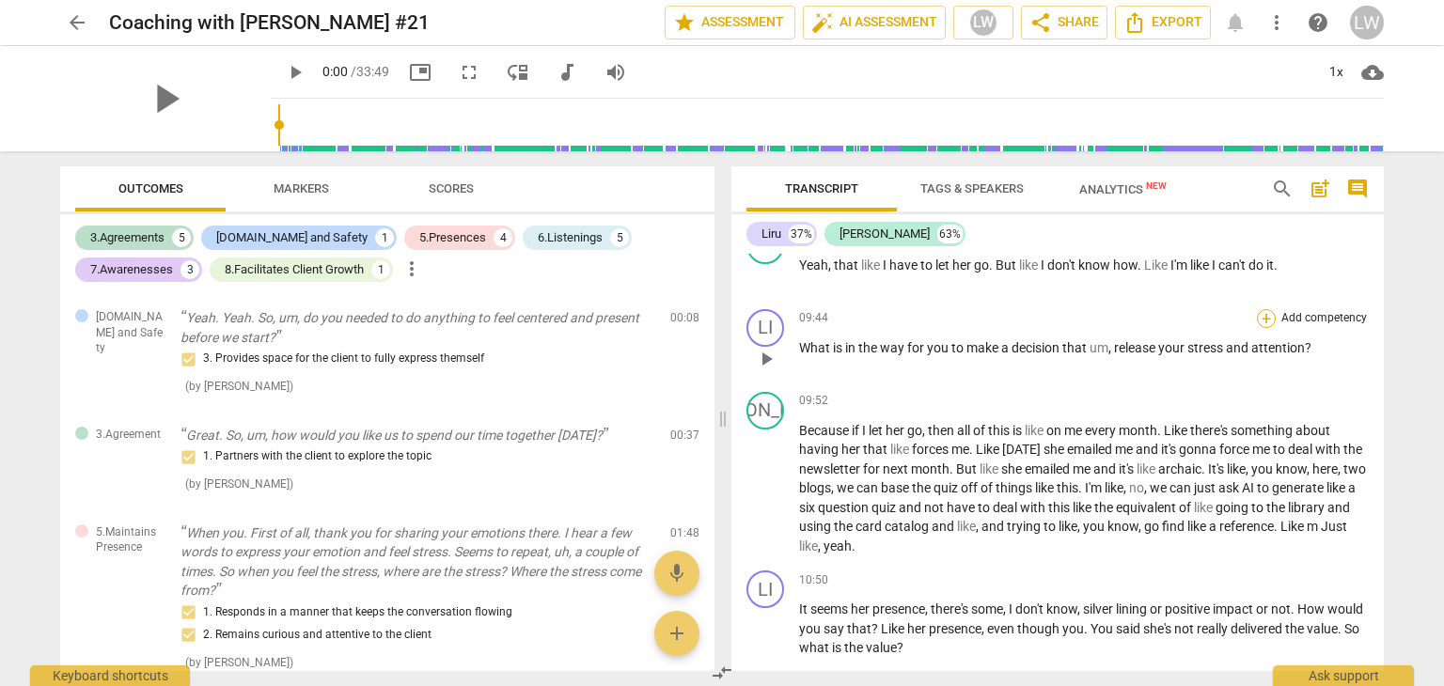
click at [1263, 328] on div "+" at bounding box center [1266, 318] width 19 height 19
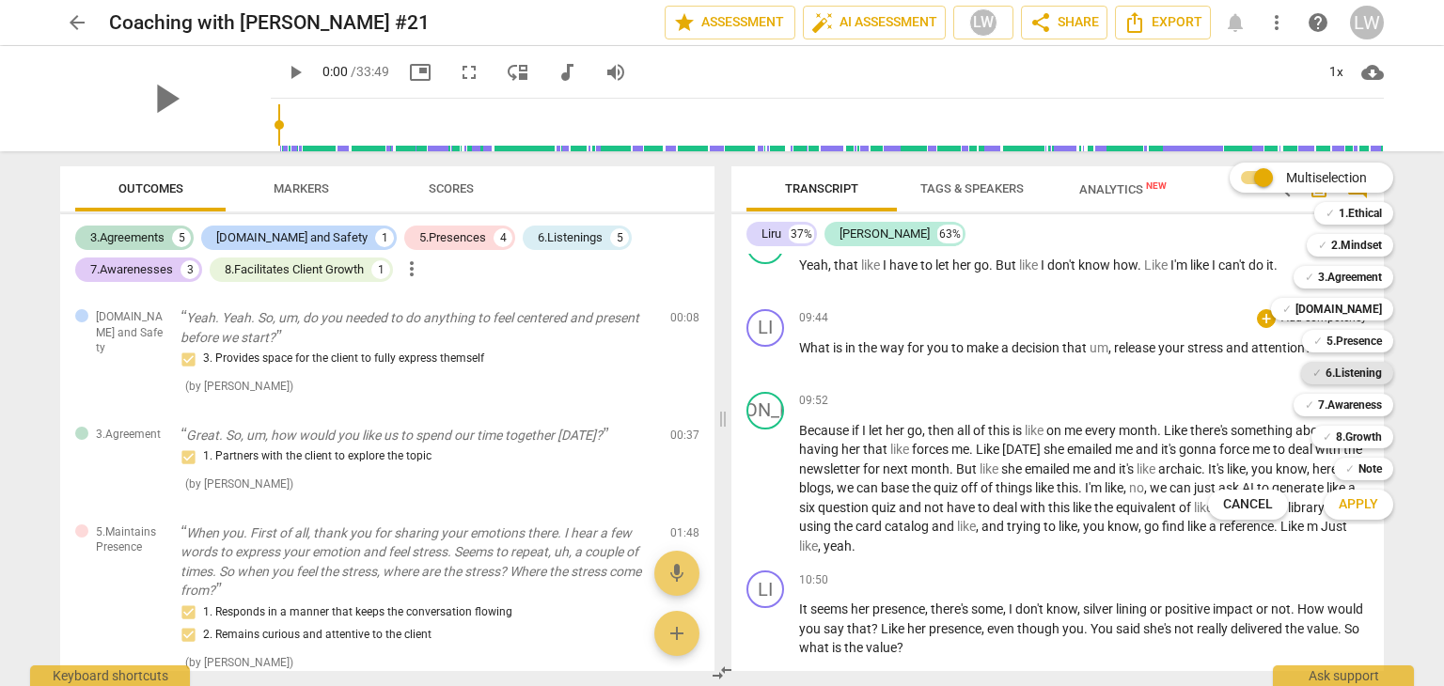
click at [1348, 371] on b "6.Listening" at bounding box center [1353, 373] width 56 height 23
click at [1356, 501] on span "Apply" at bounding box center [1358, 504] width 39 height 19
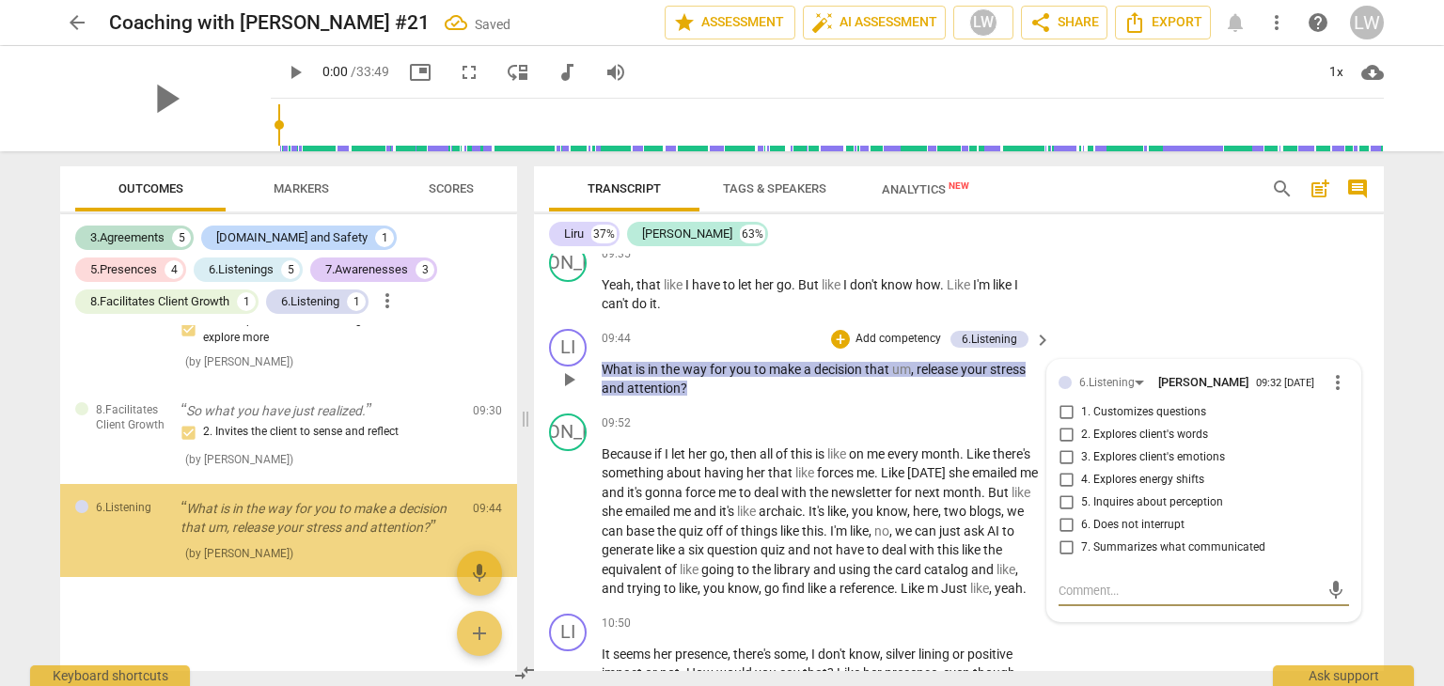
scroll to position [2944, 0]
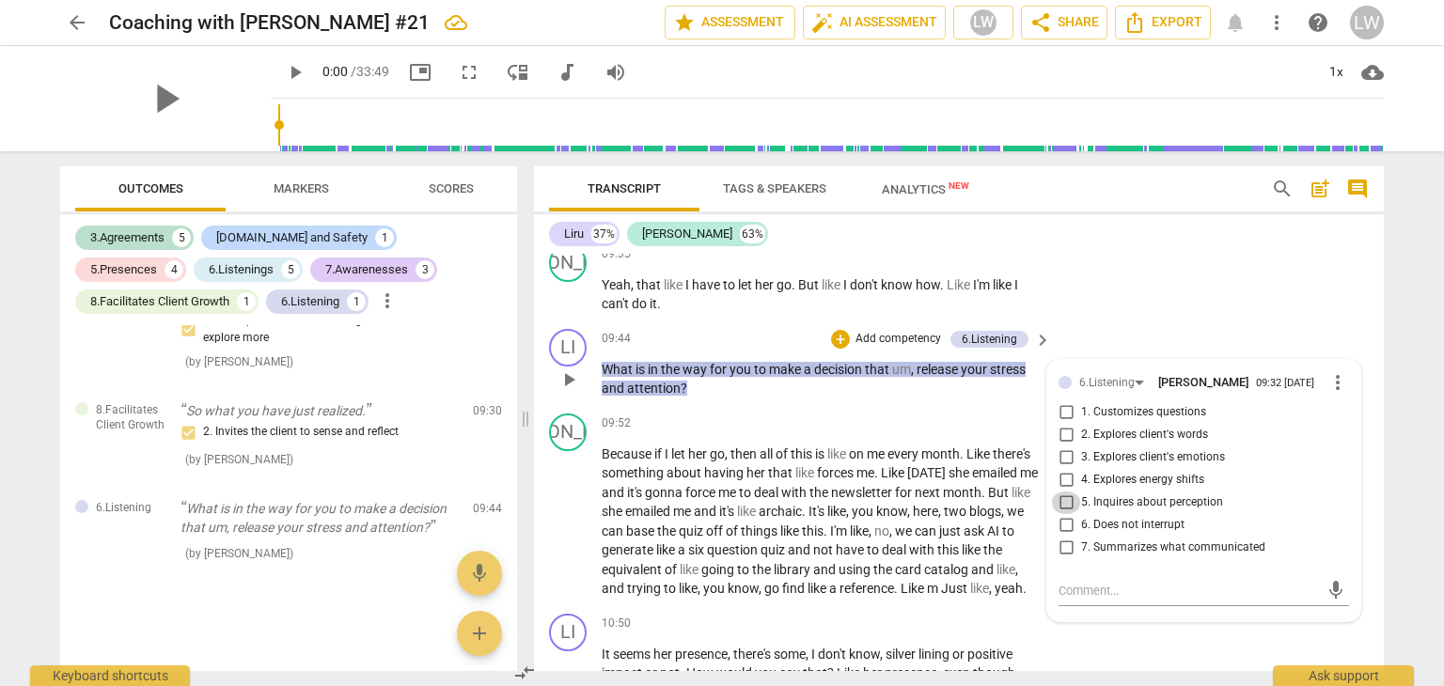
click at [1060, 509] on input "5. Inquires about perception" at bounding box center [1066, 503] width 30 height 23
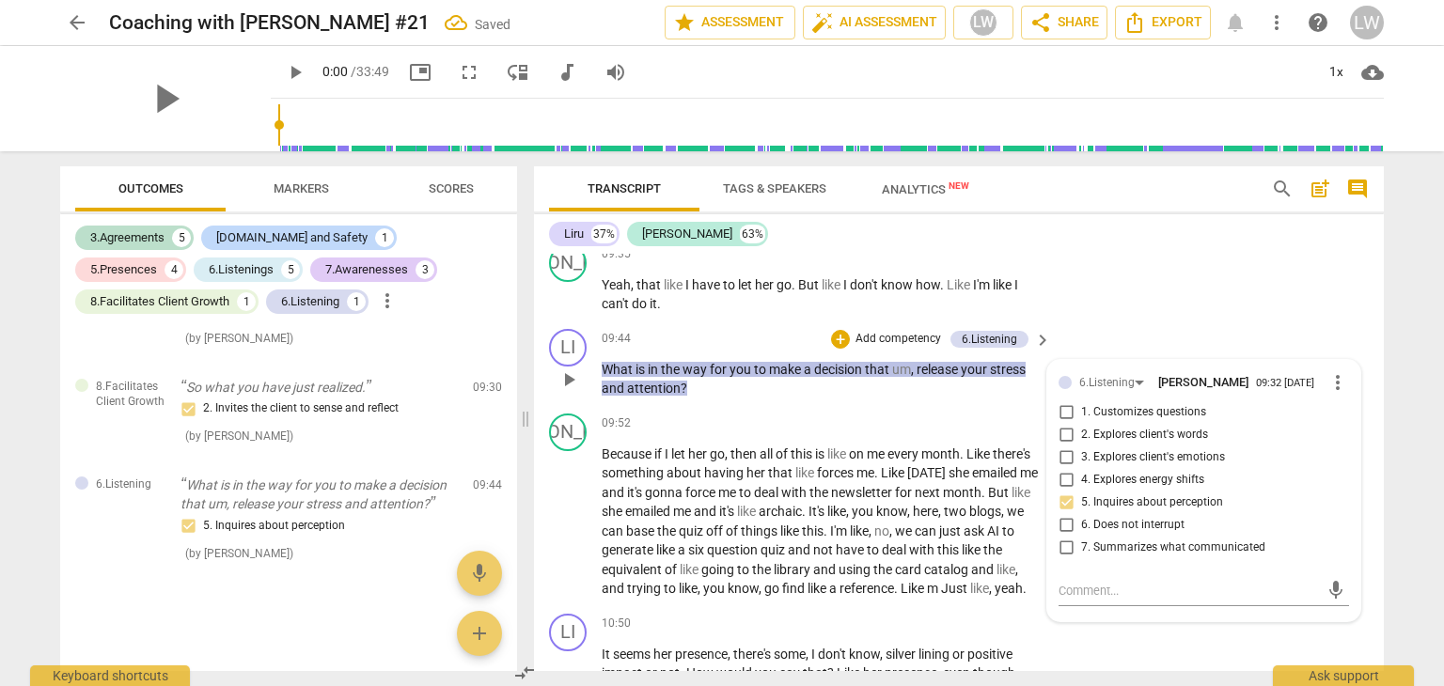
click at [902, 346] on p "Add competency" at bounding box center [898, 339] width 89 height 17
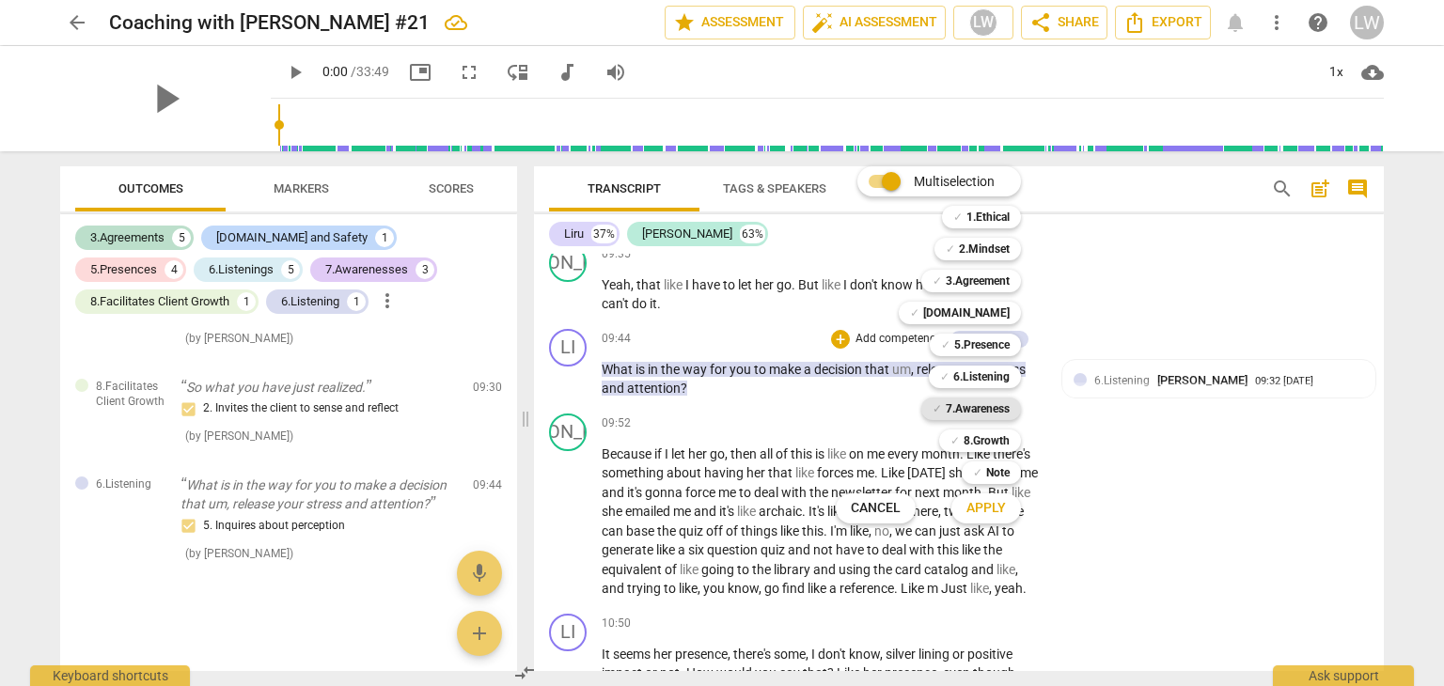
click at [994, 410] on b "7.Awareness" at bounding box center [978, 409] width 64 height 23
click at [981, 499] on span "Apply" at bounding box center [985, 508] width 39 height 19
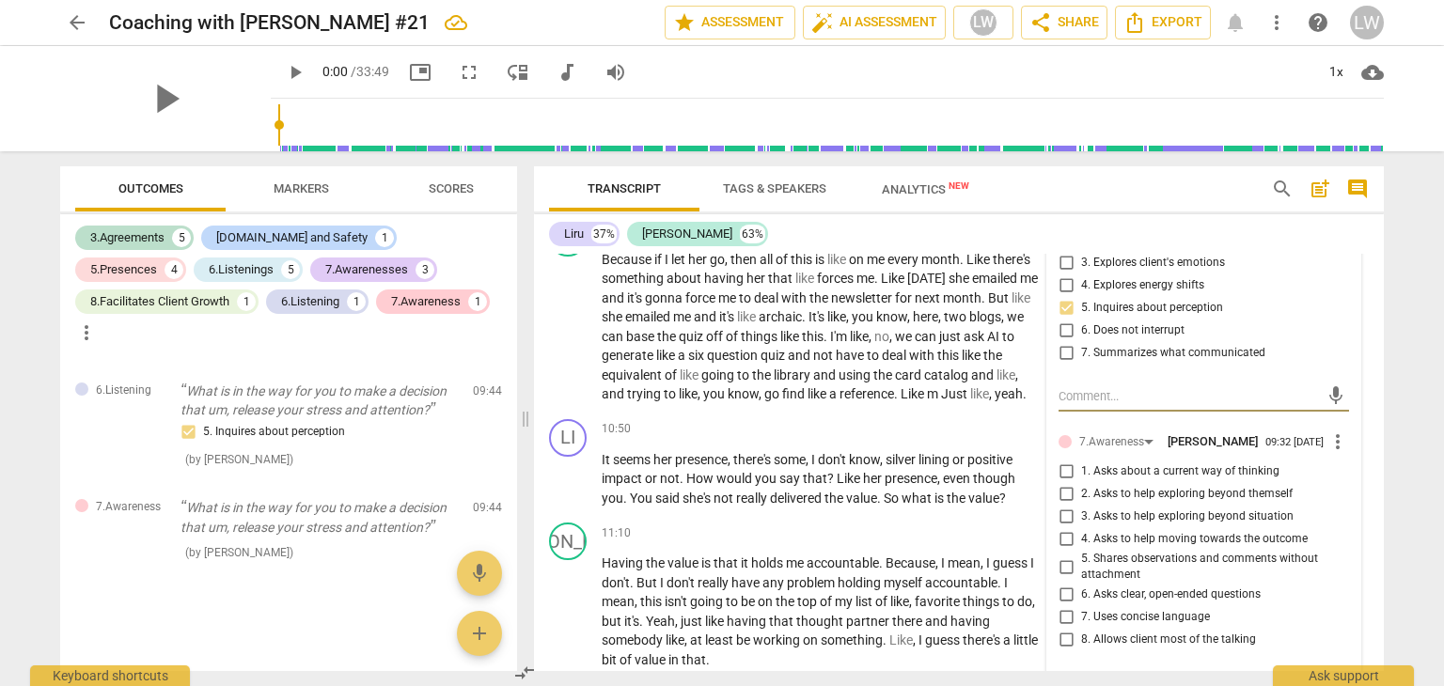
scroll to position [4092, 0]
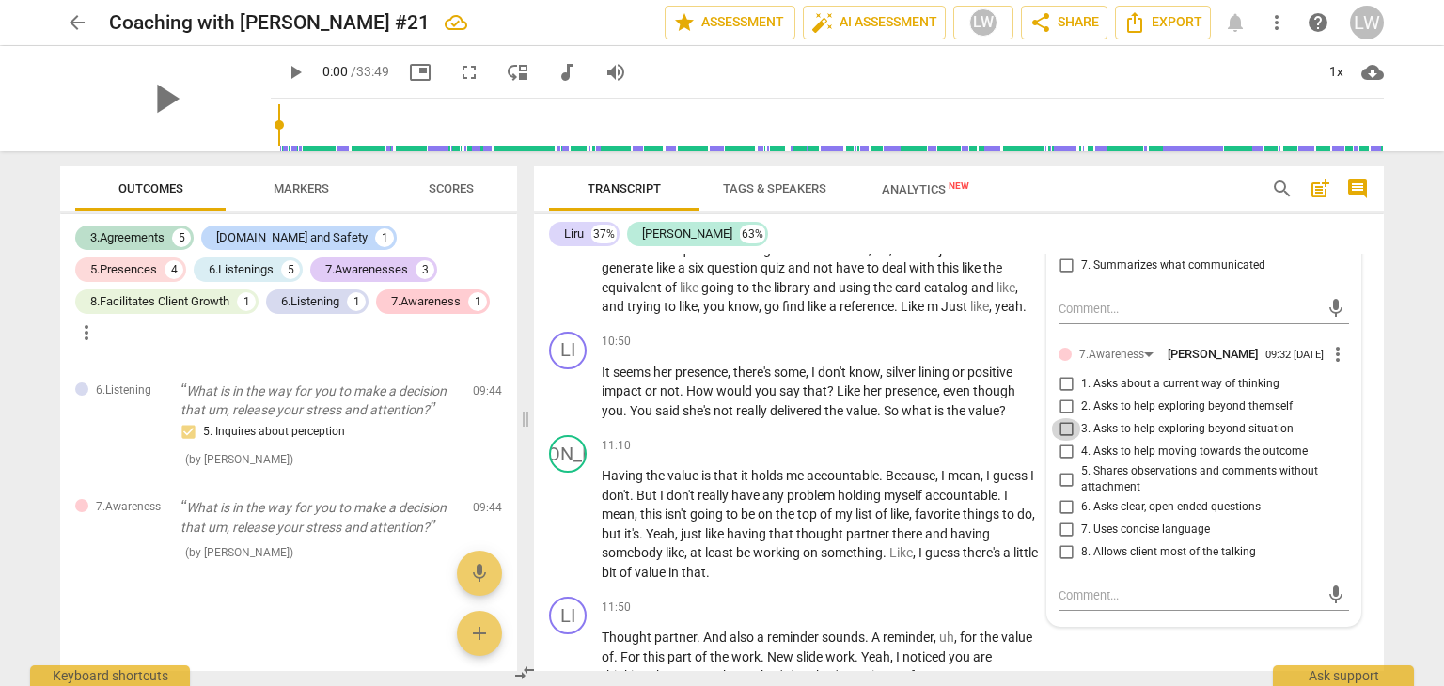
click at [1061, 431] on input "3. Asks to help exploring beyond situation" at bounding box center [1066, 429] width 30 height 23
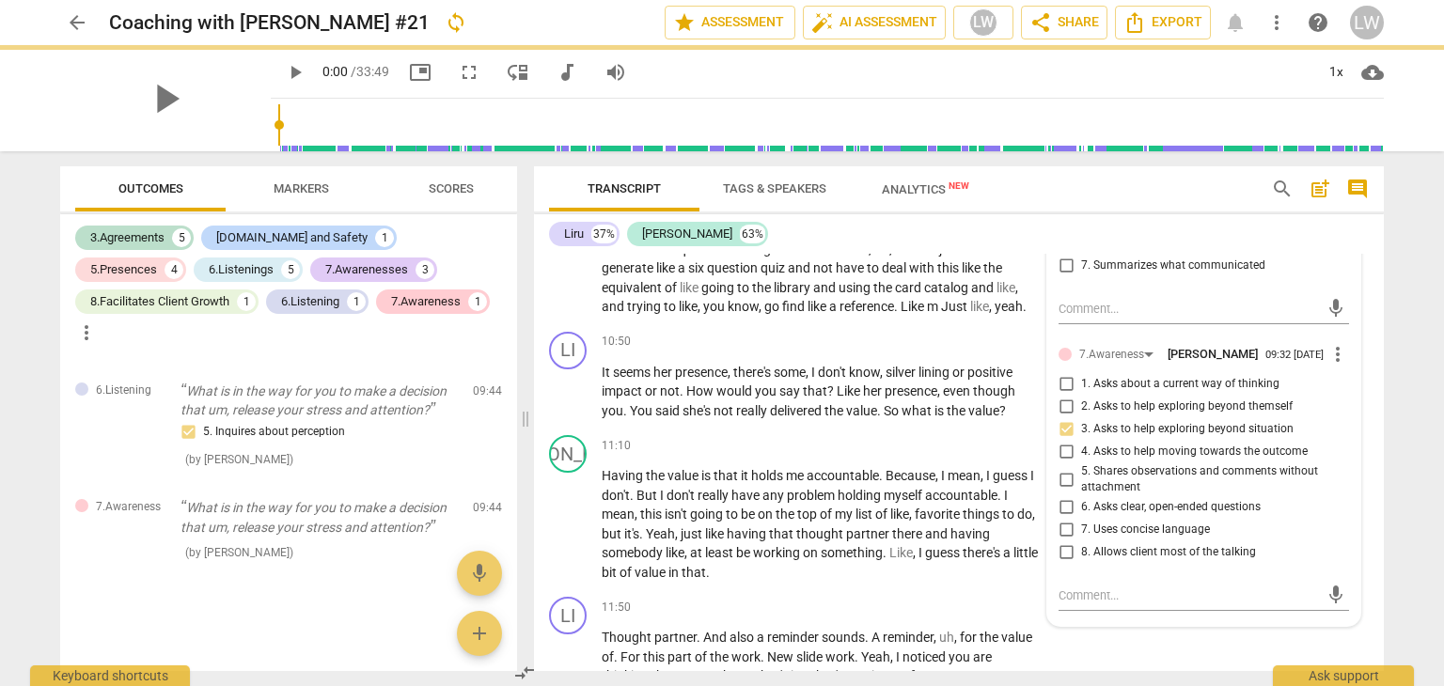
scroll to position [4186, 0]
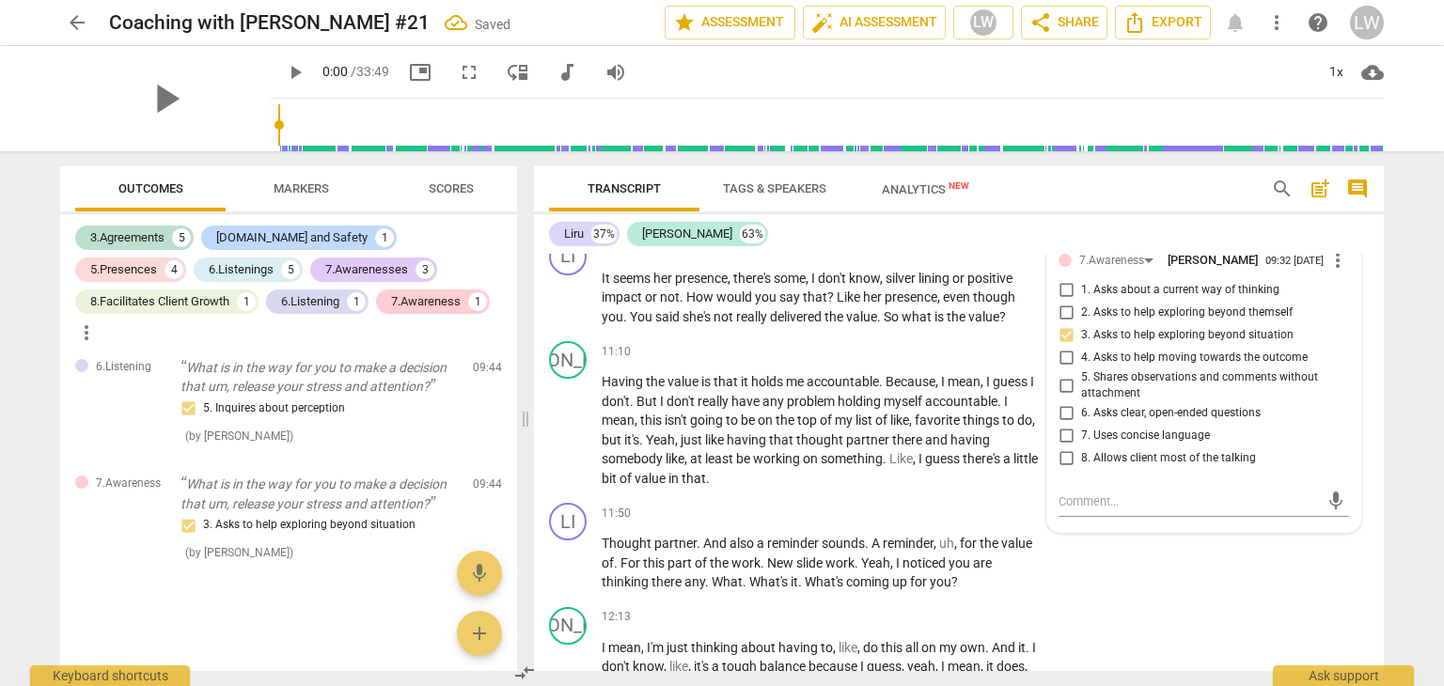
click at [1061, 361] on input "4. Asks to help moving towards the outcome" at bounding box center [1066, 358] width 30 height 23
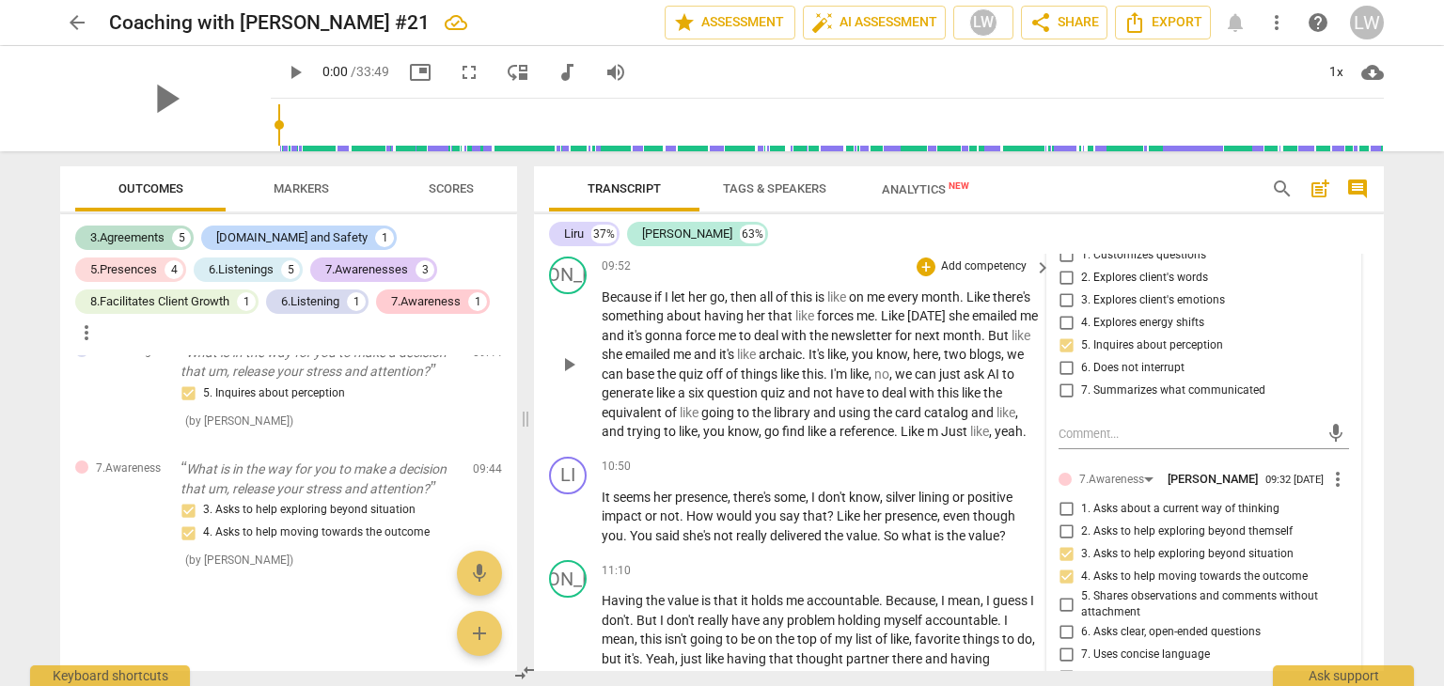
scroll to position [4092, 0]
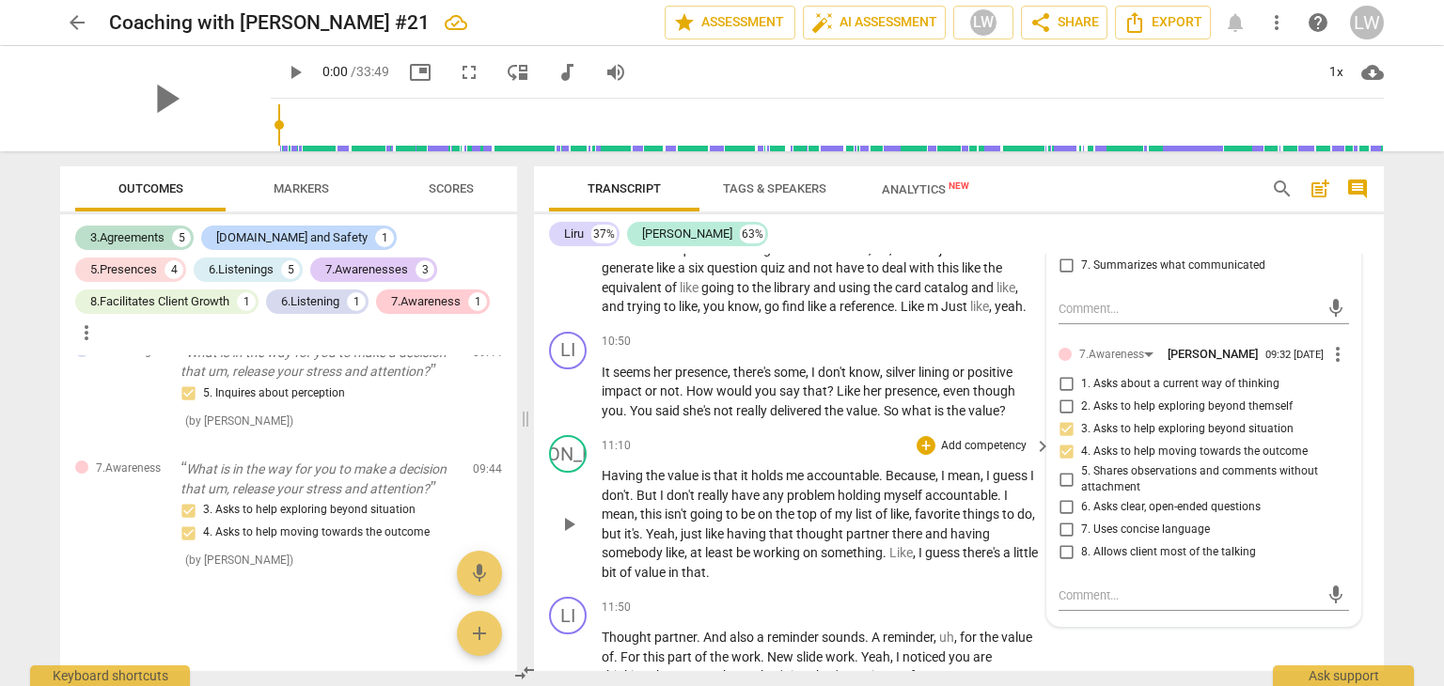
click at [829, 456] on div "11:10 + Add competency keyboard_arrow_right" at bounding box center [827, 445] width 451 height 21
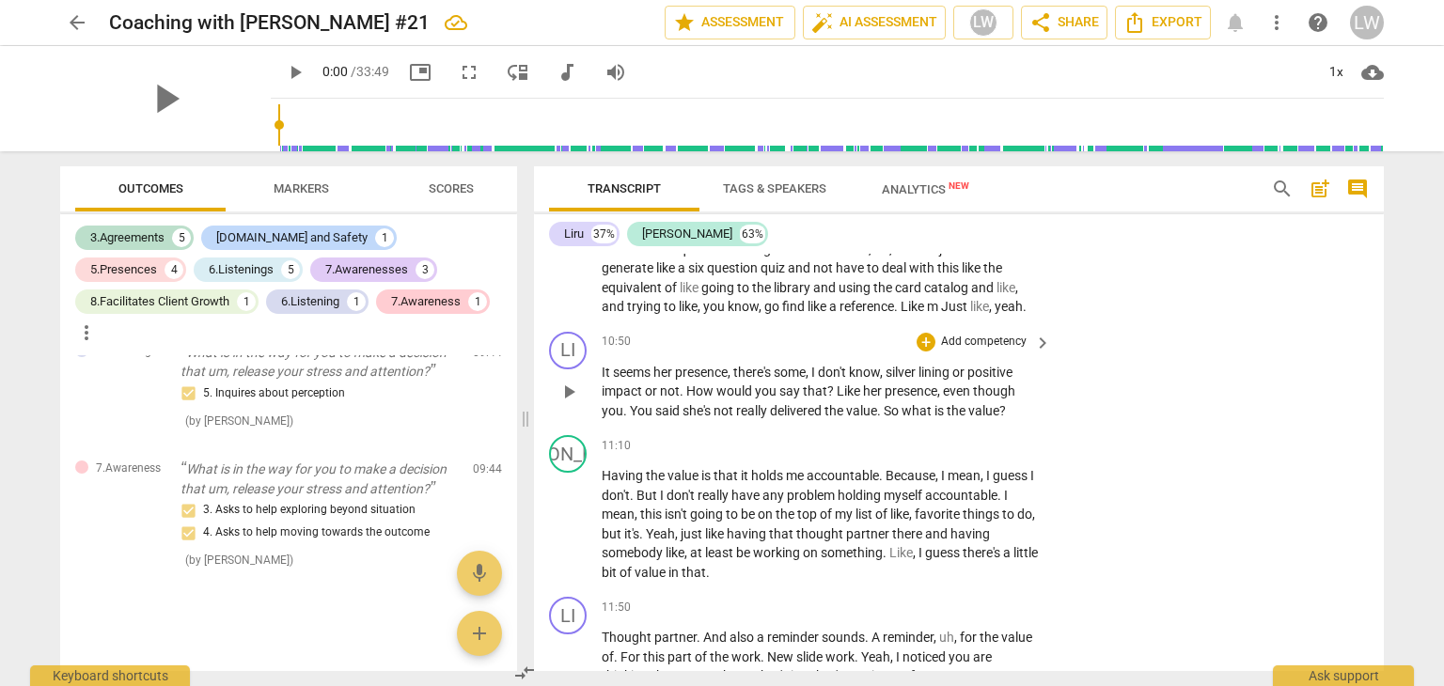
click at [1001, 351] on p "Add competency" at bounding box center [983, 342] width 89 height 17
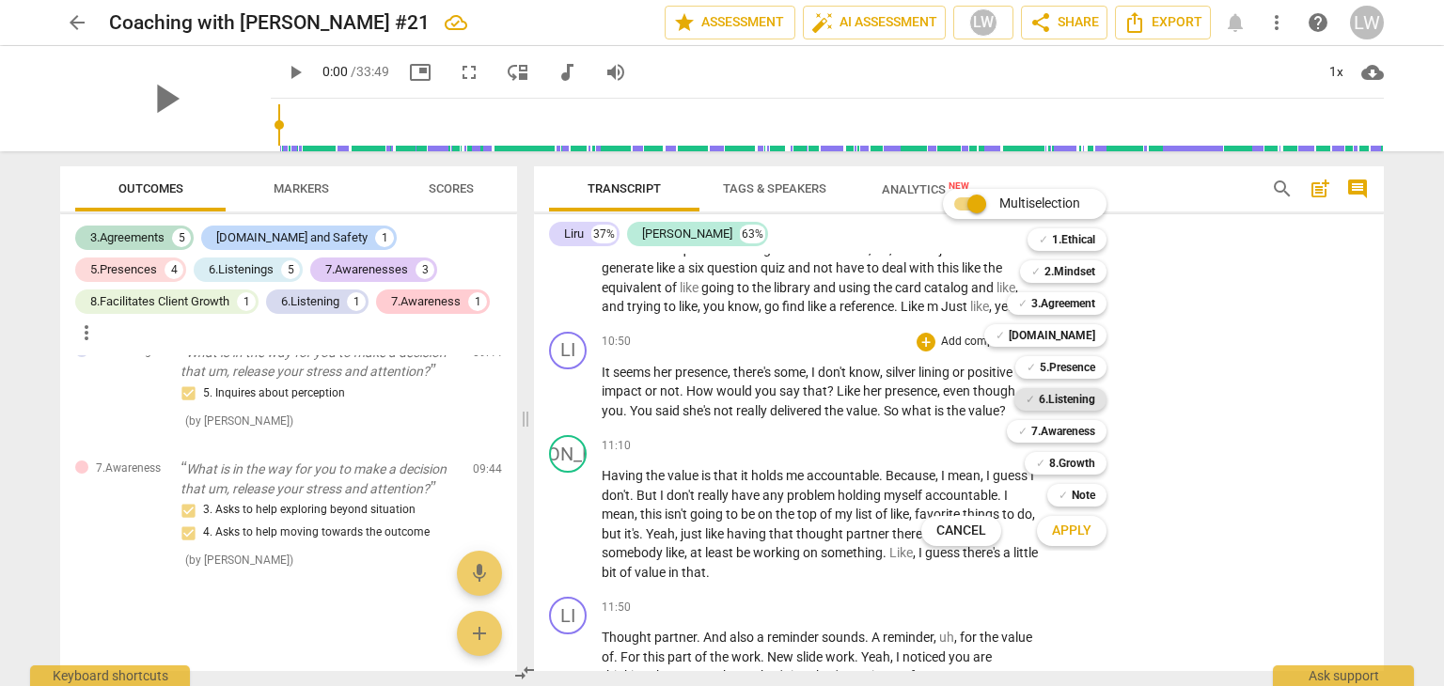
click at [1082, 396] on b "6.Listening" at bounding box center [1067, 399] width 56 height 23
click at [1073, 535] on span "Apply" at bounding box center [1071, 531] width 39 height 19
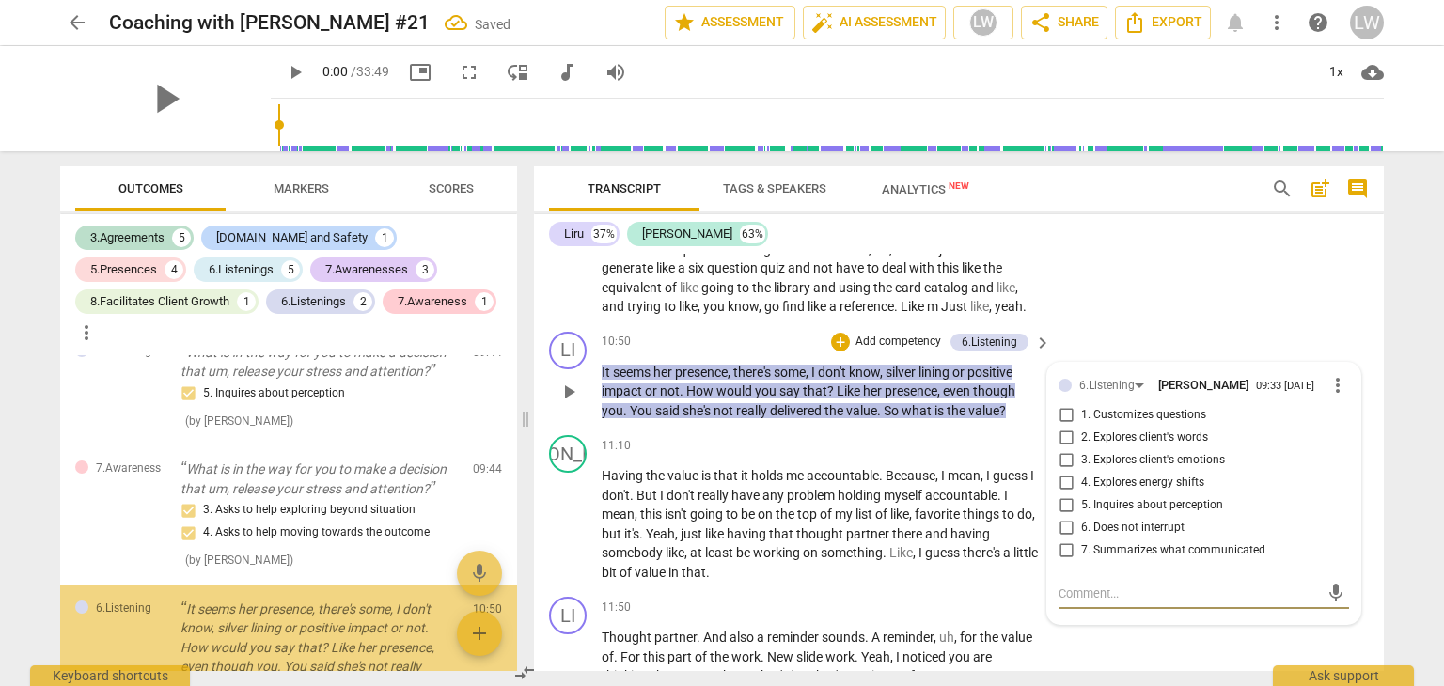
scroll to position [3277, 0]
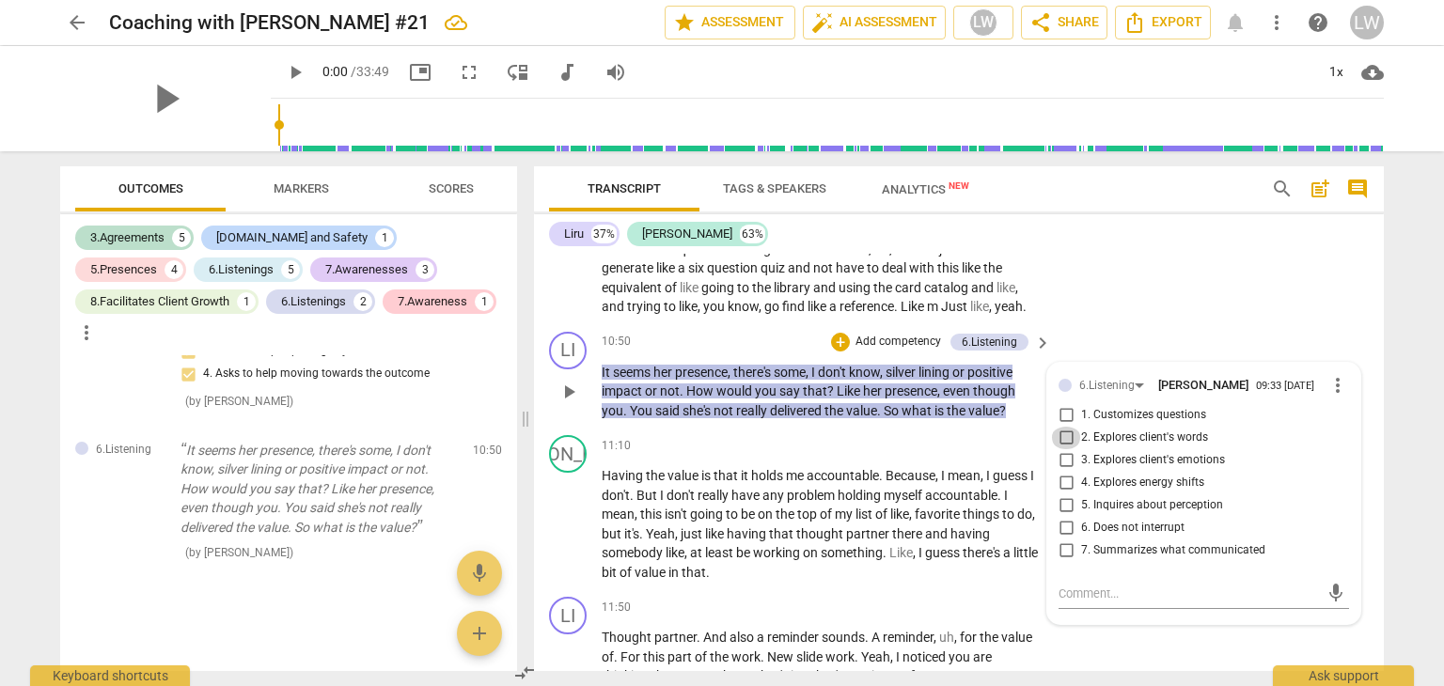
click at [1064, 449] on input "2. Explores client's words" at bounding box center [1066, 438] width 30 height 23
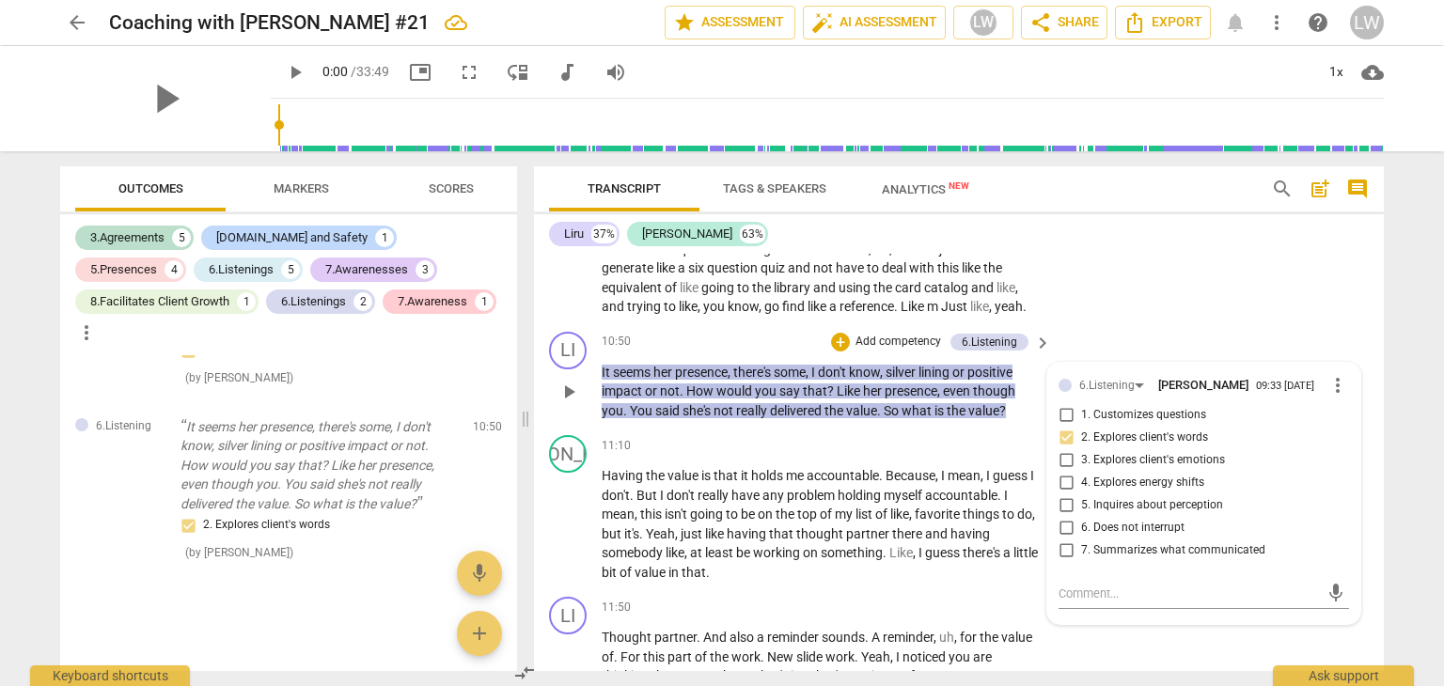
click at [879, 351] on p "Add competency" at bounding box center [898, 342] width 89 height 17
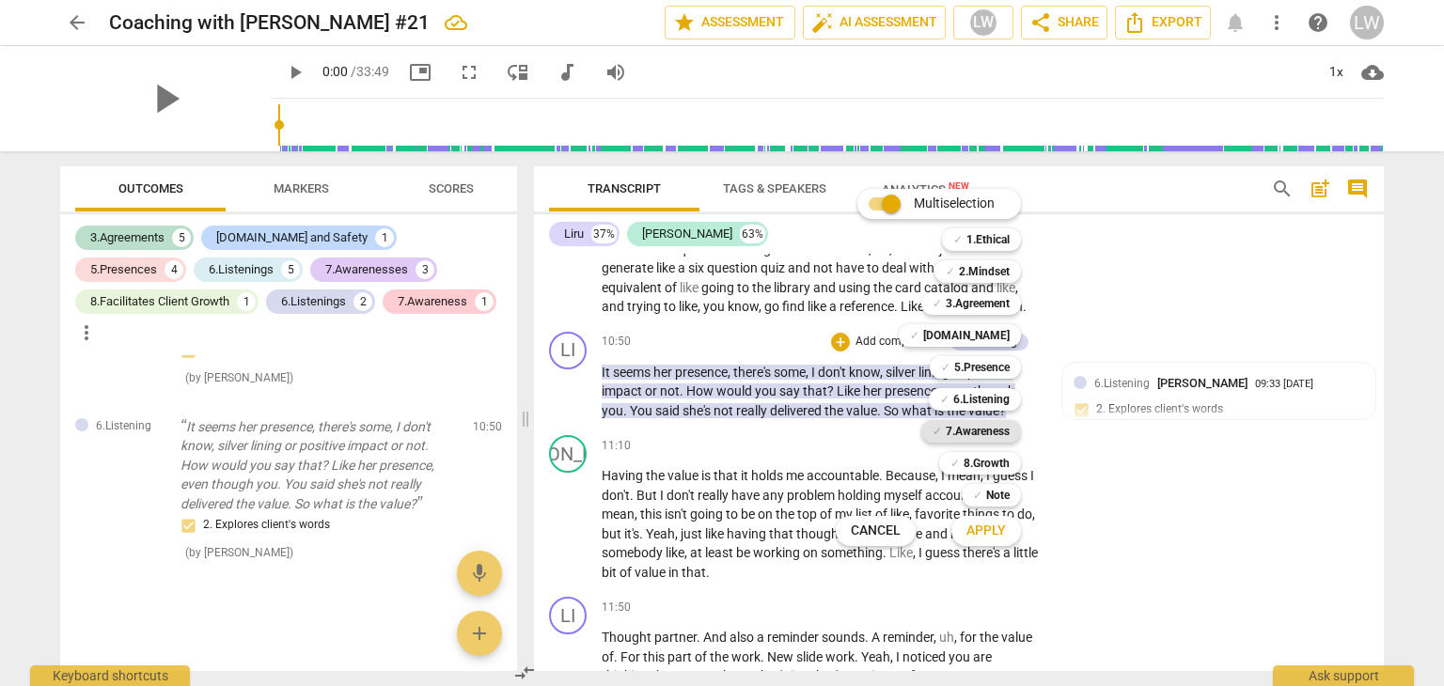
click at [981, 432] on b "7.Awareness" at bounding box center [978, 431] width 64 height 23
click at [994, 527] on span "Apply" at bounding box center [985, 531] width 39 height 19
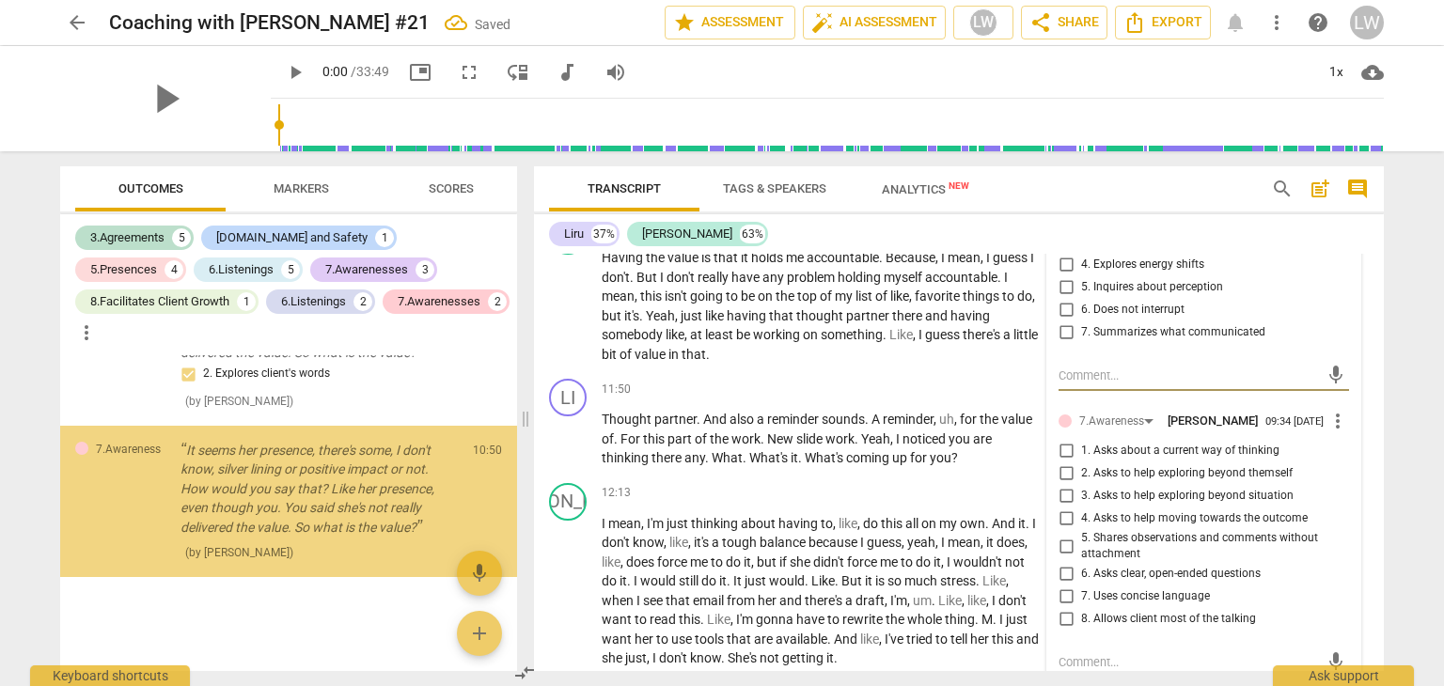
scroll to position [4374, 0]
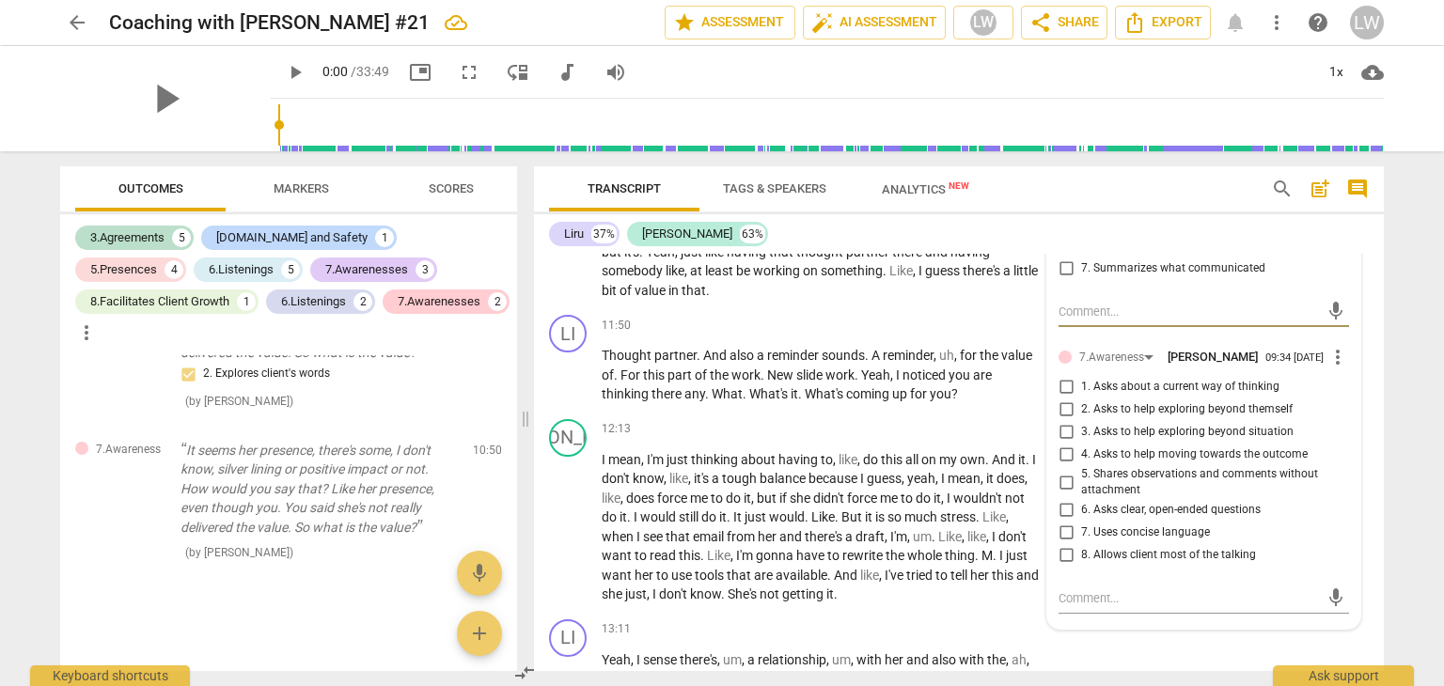
click at [1064, 399] on input "1. Asks about a current way of thinking" at bounding box center [1066, 387] width 30 height 23
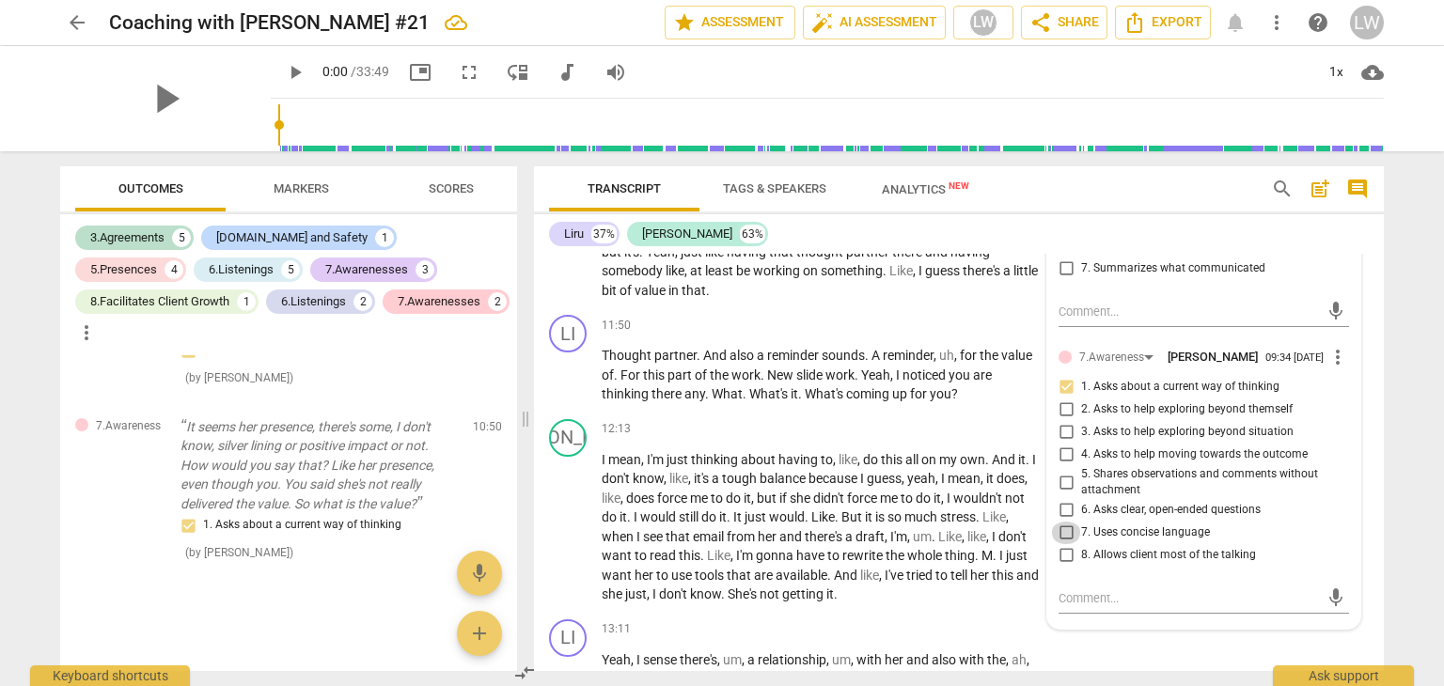
click at [1067, 544] on input "7. Uses concise language" at bounding box center [1066, 533] width 30 height 23
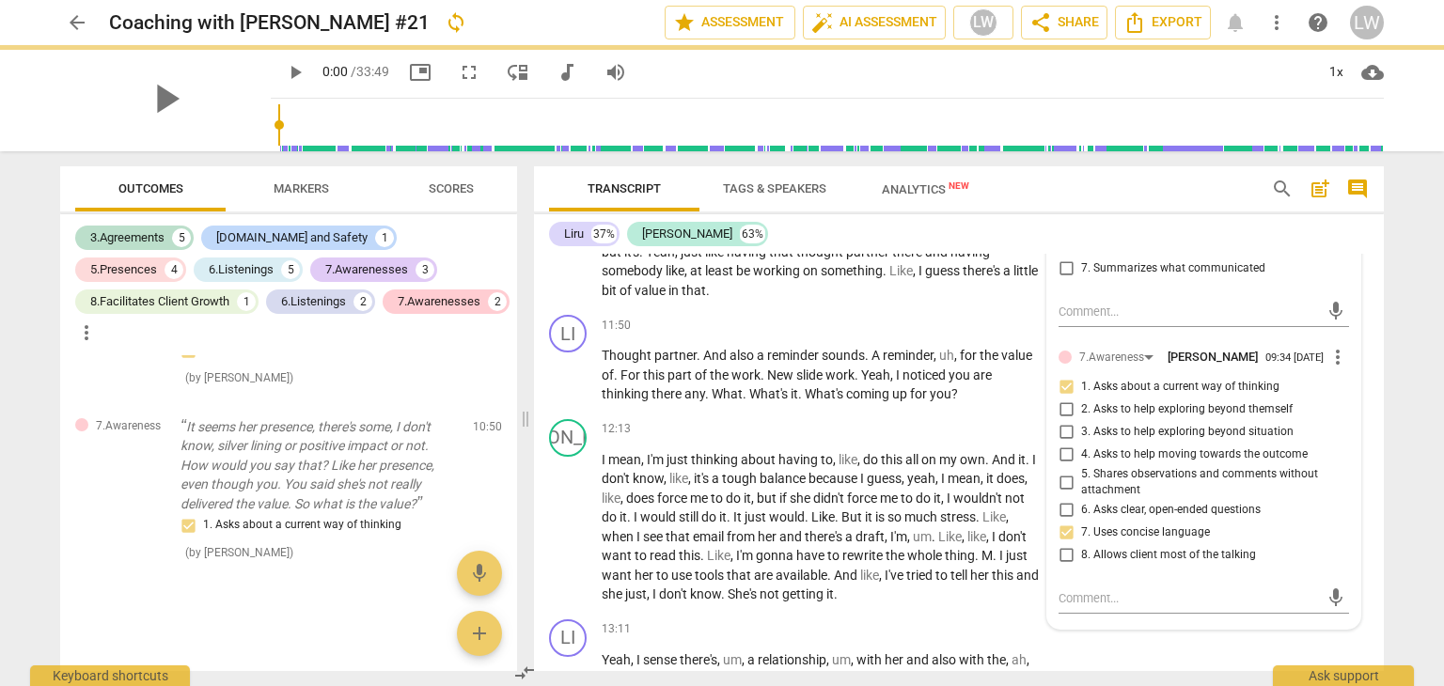
click at [1067, 544] on input "7. Uses concise language" at bounding box center [1066, 533] width 30 height 23
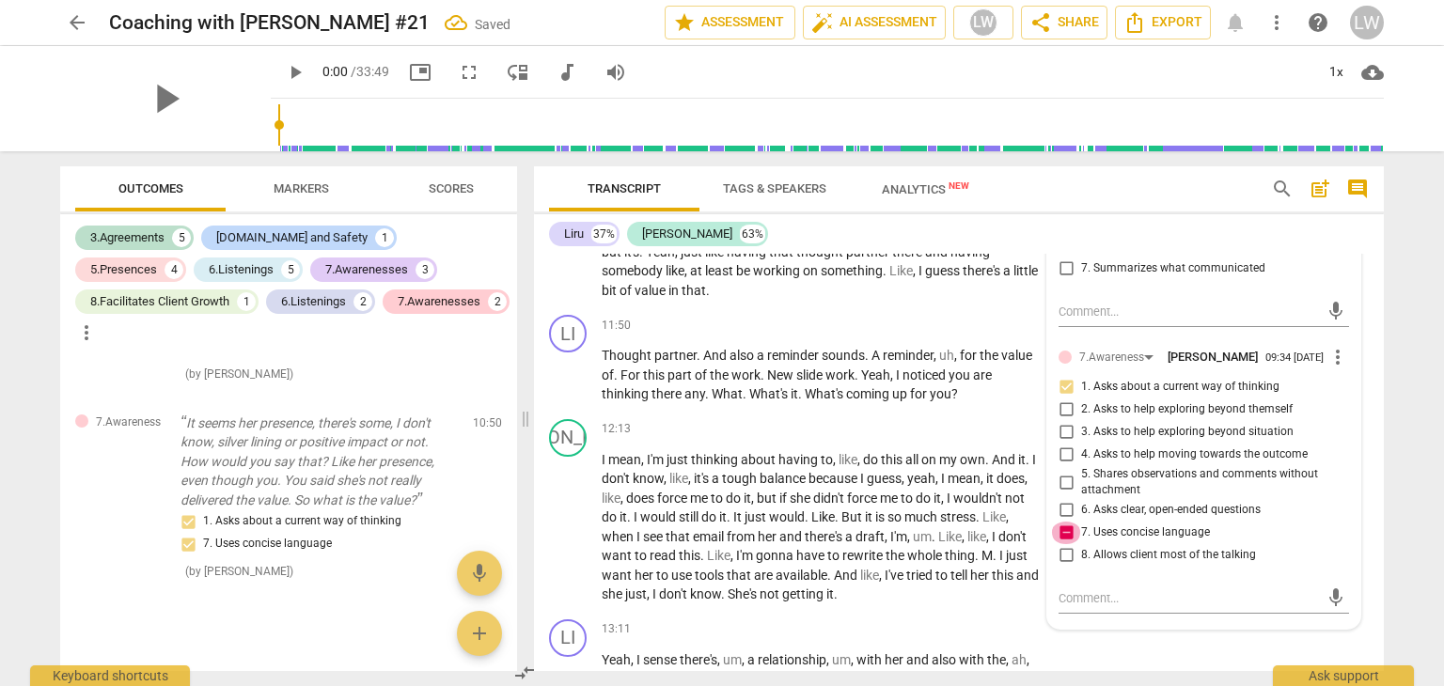
click at [1063, 544] on input "7. Uses concise language" at bounding box center [1066, 533] width 30 height 23
click at [1061, 522] on input "6. Asks clear, open-ended questions" at bounding box center [1066, 510] width 30 height 23
click at [778, 336] on div "11:50 + Add competency keyboard_arrow_right" at bounding box center [827, 325] width 451 height 21
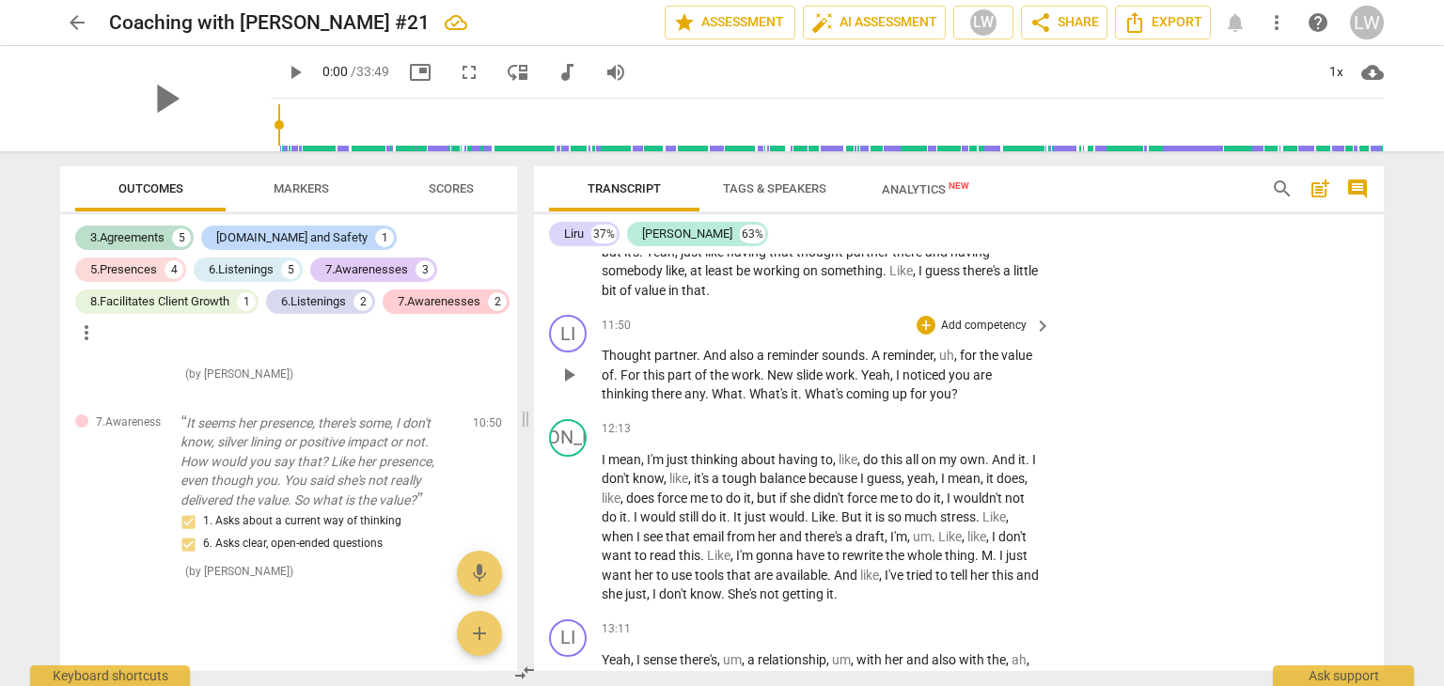
click at [976, 335] on p "Add competency" at bounding box center [983, 326] width 89 height 17
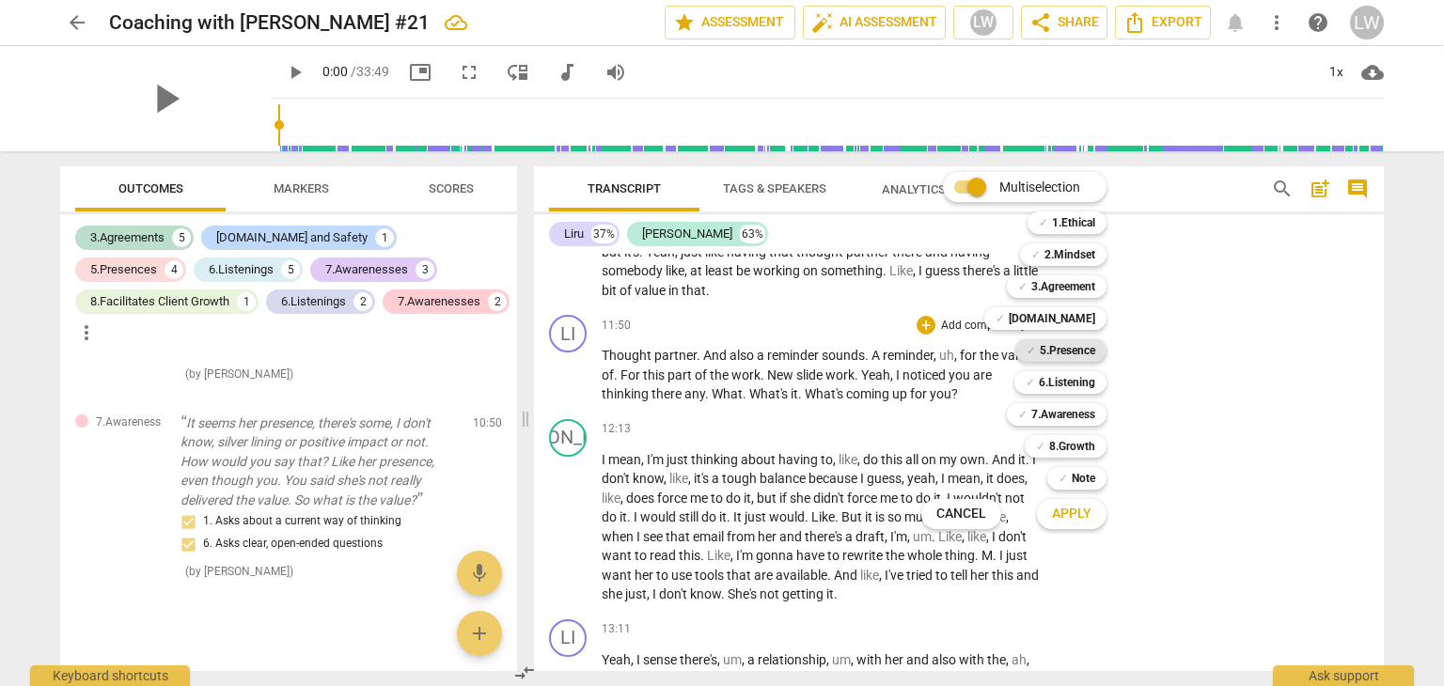
click at [1083, 354] on b "5.Presence" at bounding box center [1067, 350] width 55 height 23
click at [1072, 515] on span "Apply" at bounding box center [1071, 514] width 39 height 19
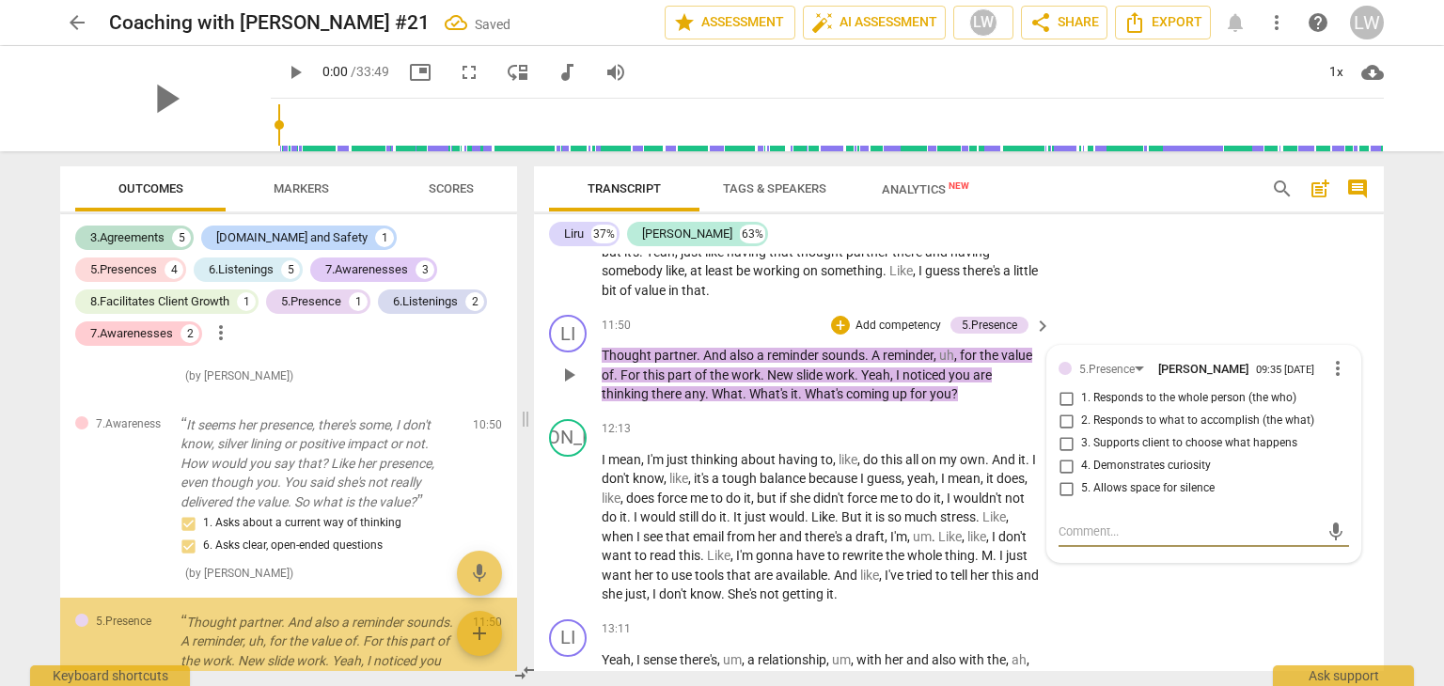
scroll to position [3650, 0]
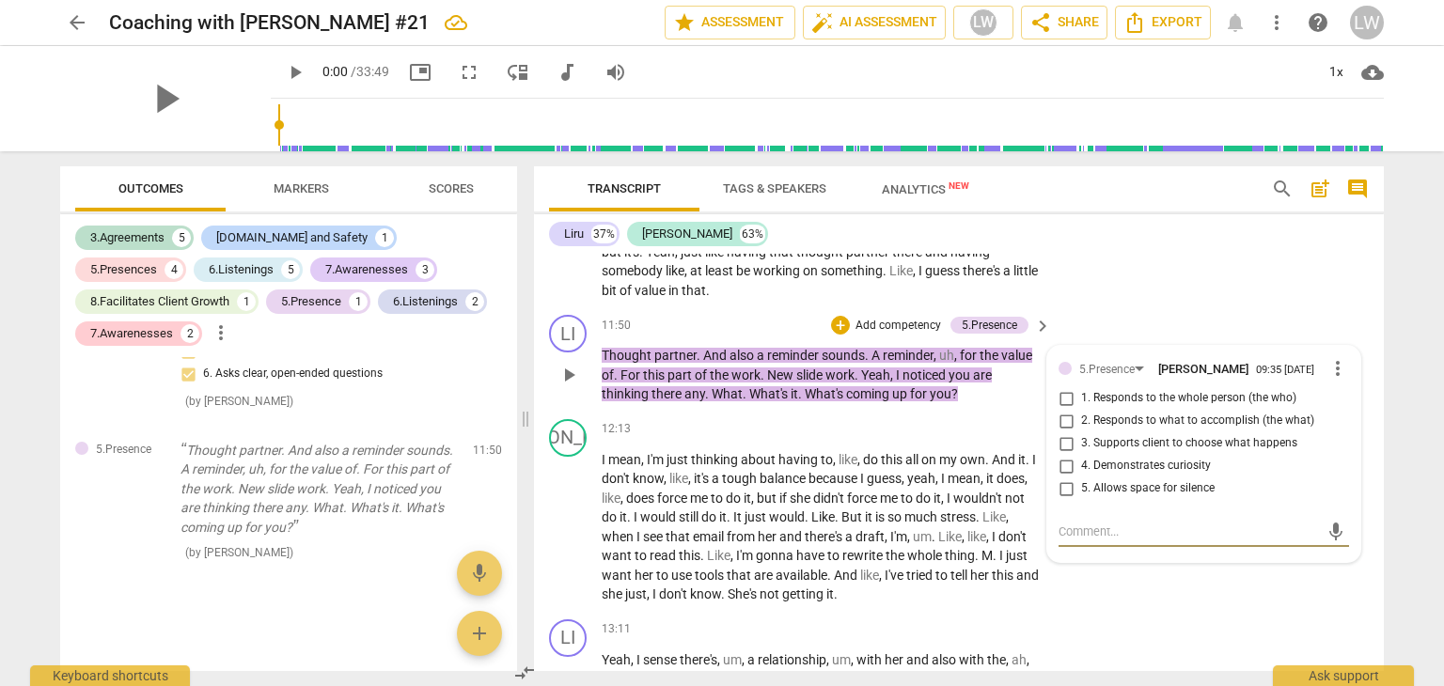
click at [1331, 380] on span "more_vert" at bounding box center [1337, 368] width 23 height 23
click at [1340, 430] on li "Delete" at bounding box center [1353, 430] width 65 height 36
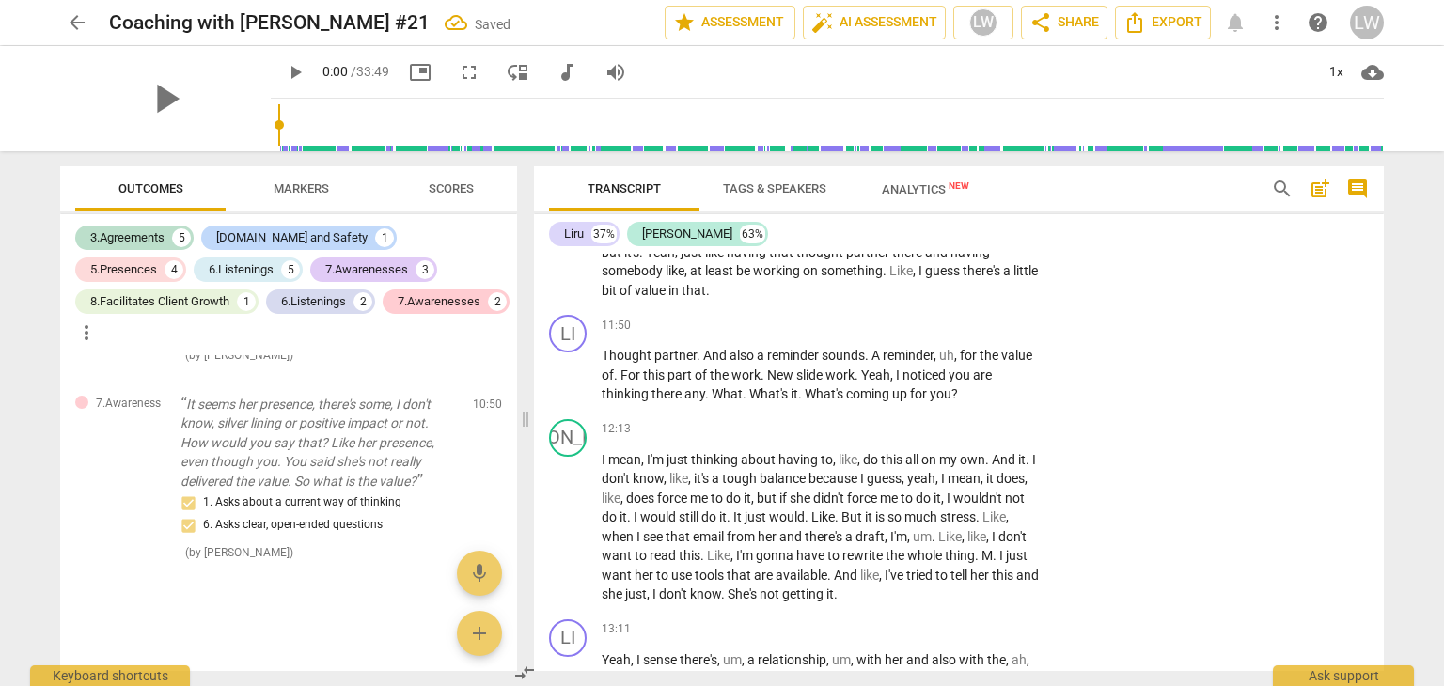
scroll to position [3512, 0]
click at [979, 335] on p "Add competency" at bounding box center [983, 326] width 89 height 17
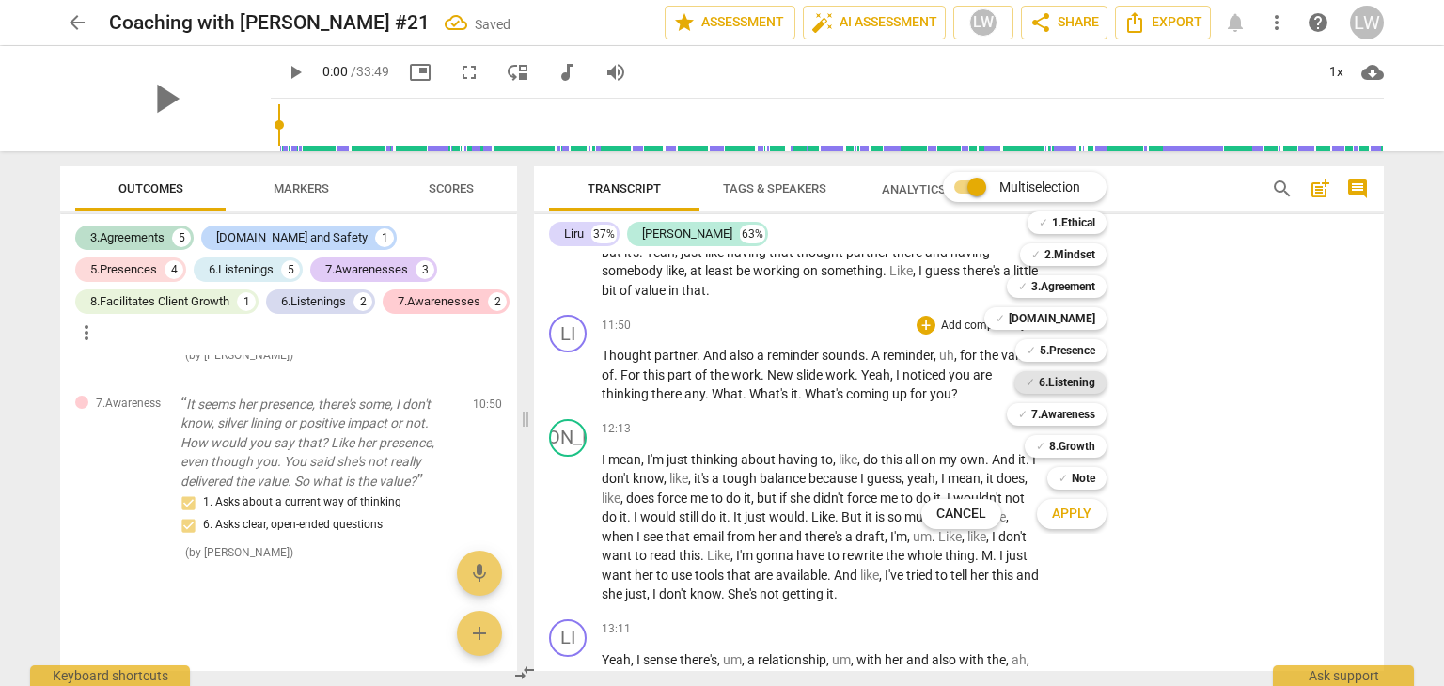
click at [1069, 380] on b "6.Listening" at bounding box center [1067, 382] width 56 height 23
click at [1077, 513] on span "Apply" at bounding box center [1071, 514] width 39 height 19
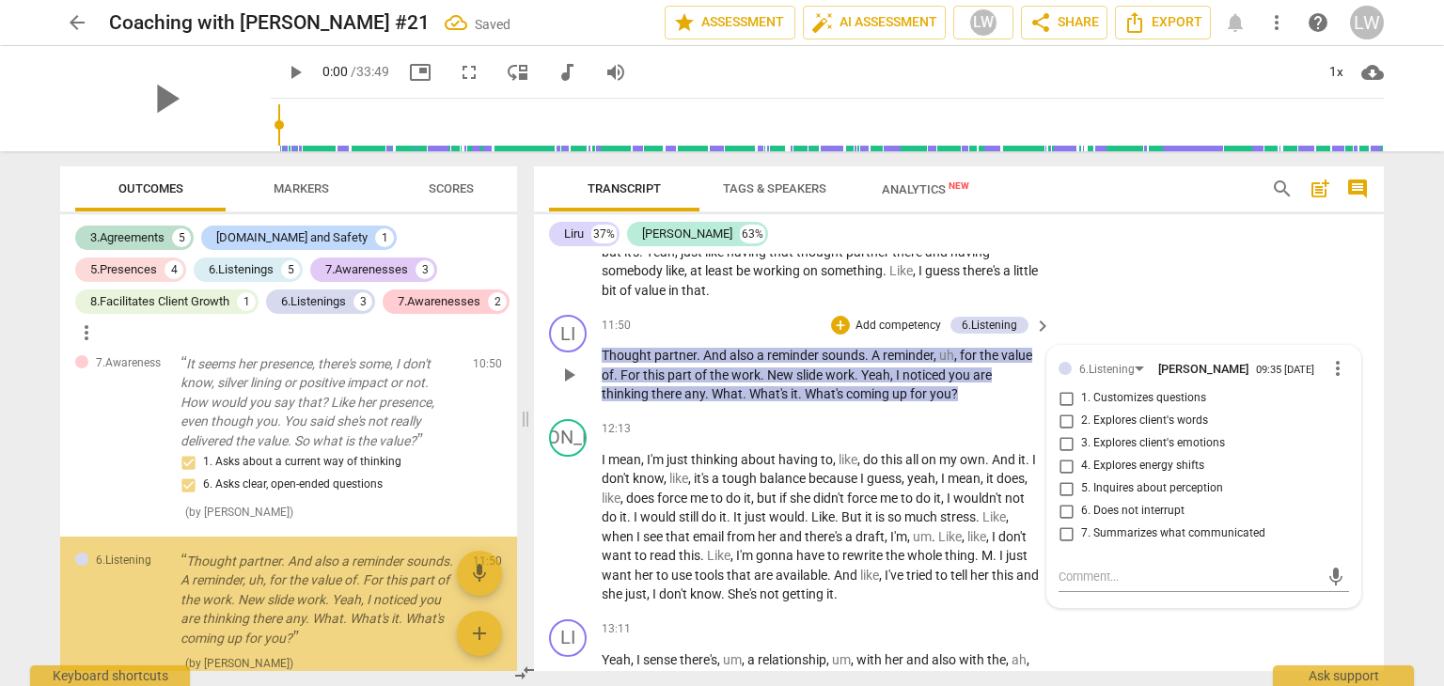
scroll to position [3650, 0]
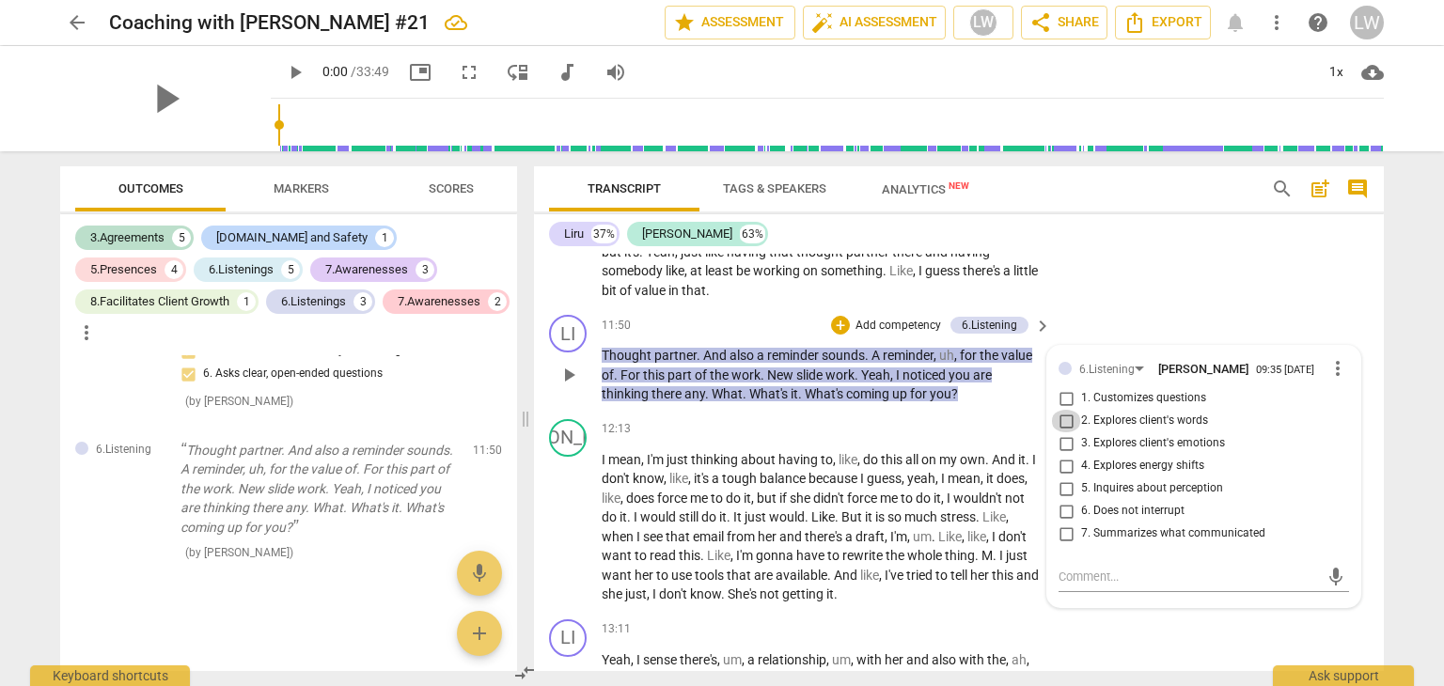
click at [1061, 432] on input "2. Explores client's words" at bounding box center [1066, 421] width 30 height 23
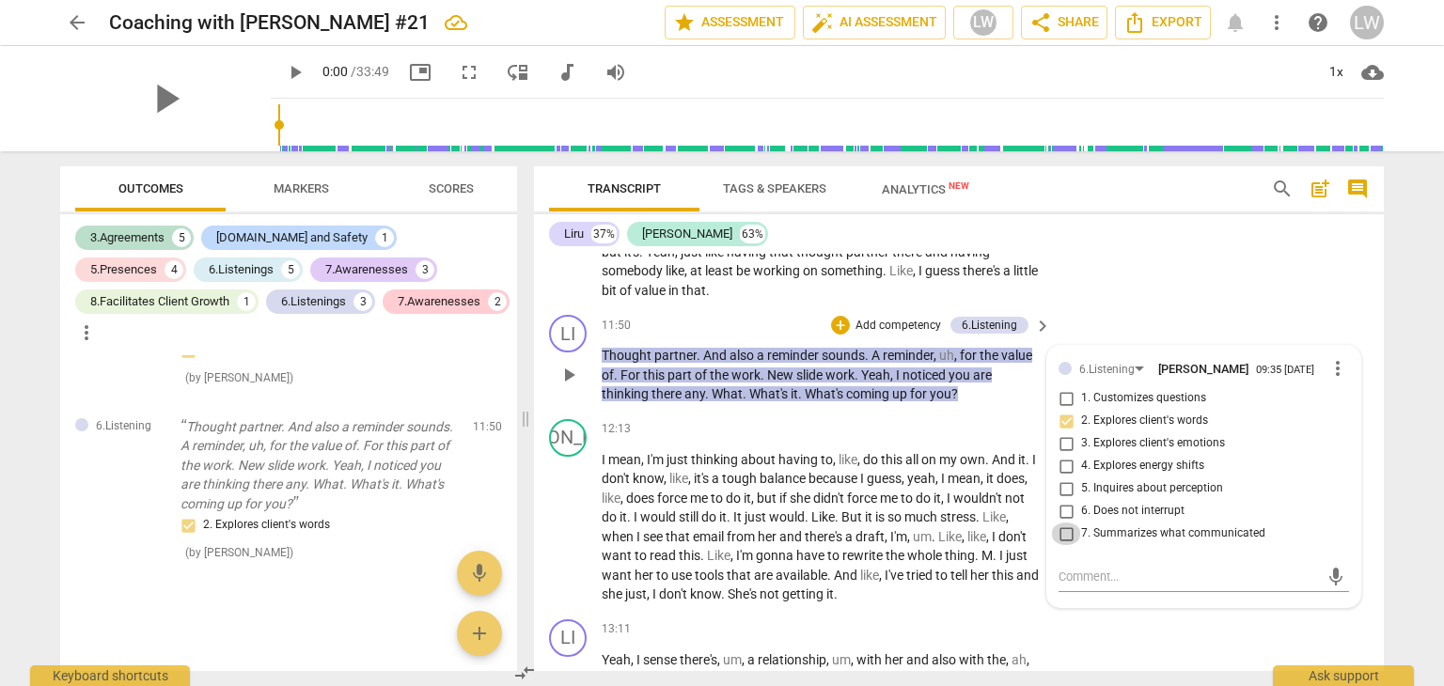
click at [1064, 545] on input "7. Summarizes what communicated" at bounding box center [1066, 534] width 30 height 23
click at [1064, 432] on input "2. Explores client's words" at bounding box center [1066, 421] width 30 height 23
click at [884, 335] on p "Add competency" at bounding box center [898, 326] width 89 height 17
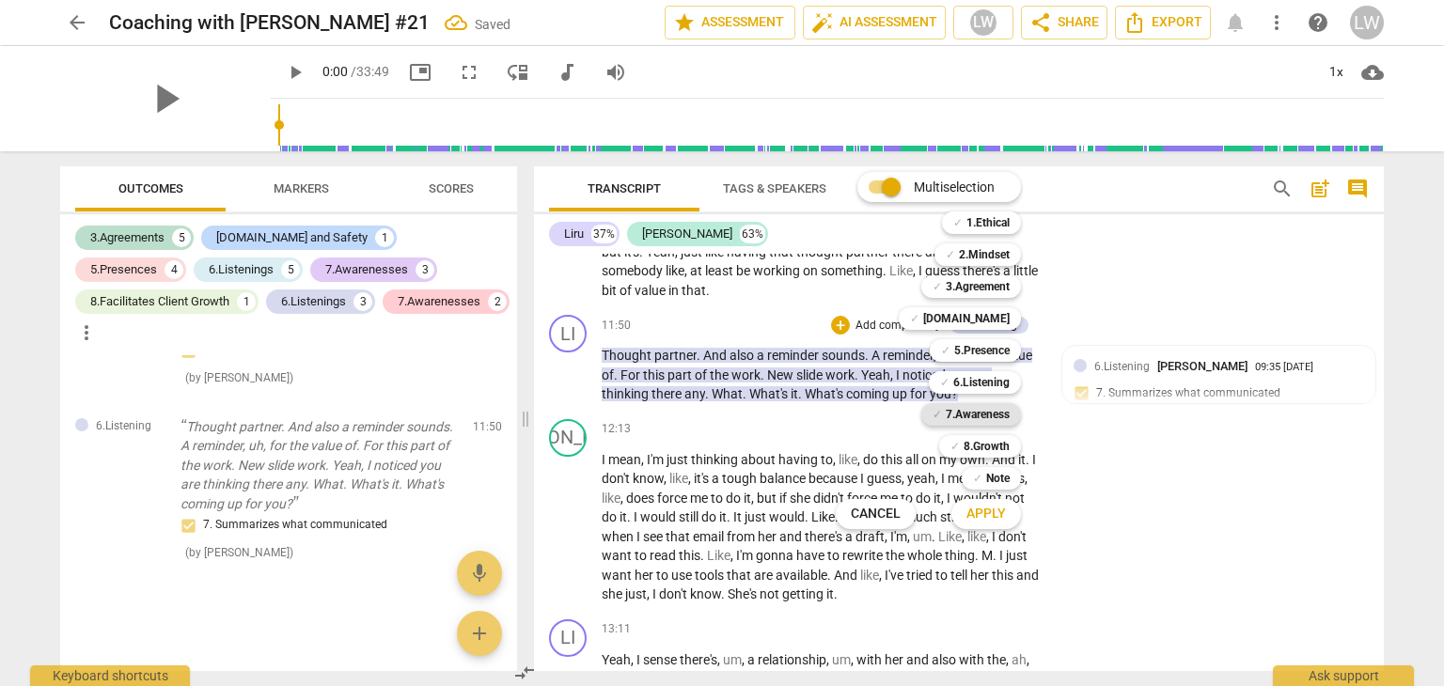
click at [985, 417] on b "7.Awareness" at bounding box center [978, 414] width 64 height 23
click at [985, 515] on span "Apply" at bounding box center [985, 514] width 39 height 19
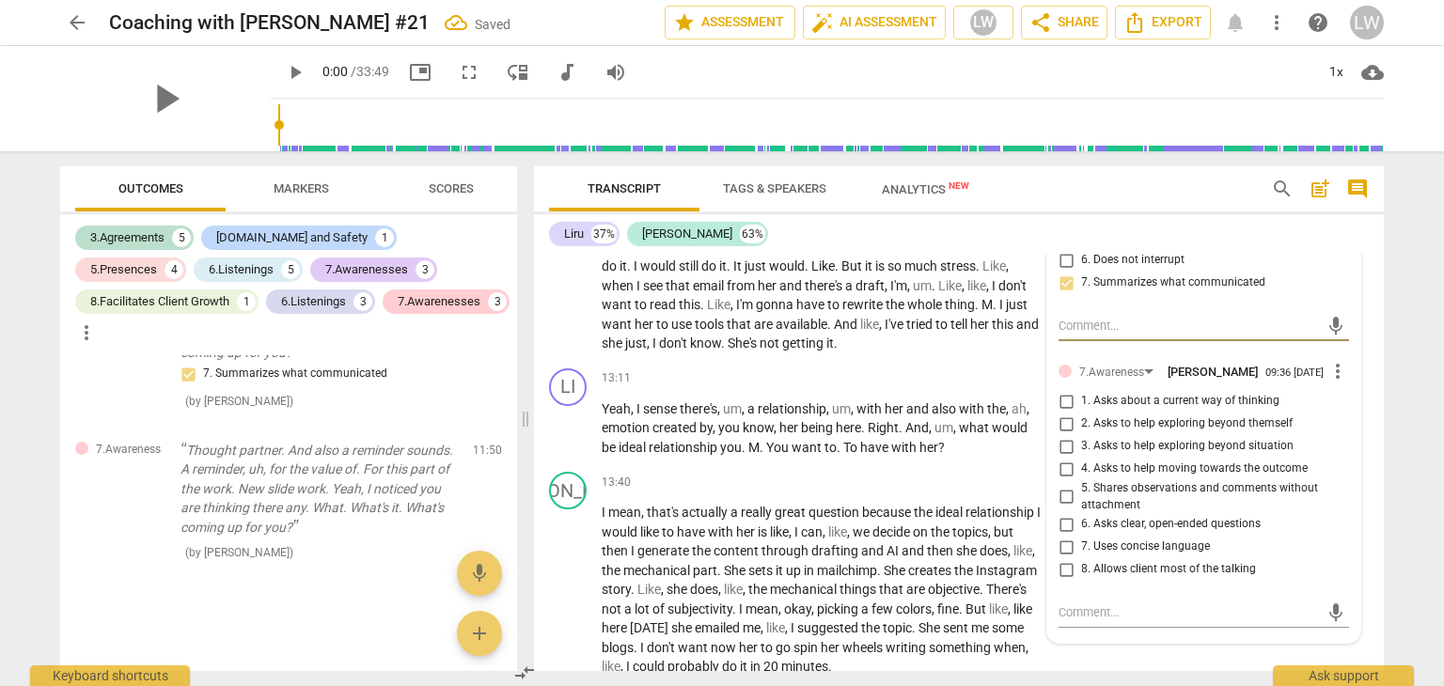
scroll to position [4750, 0]
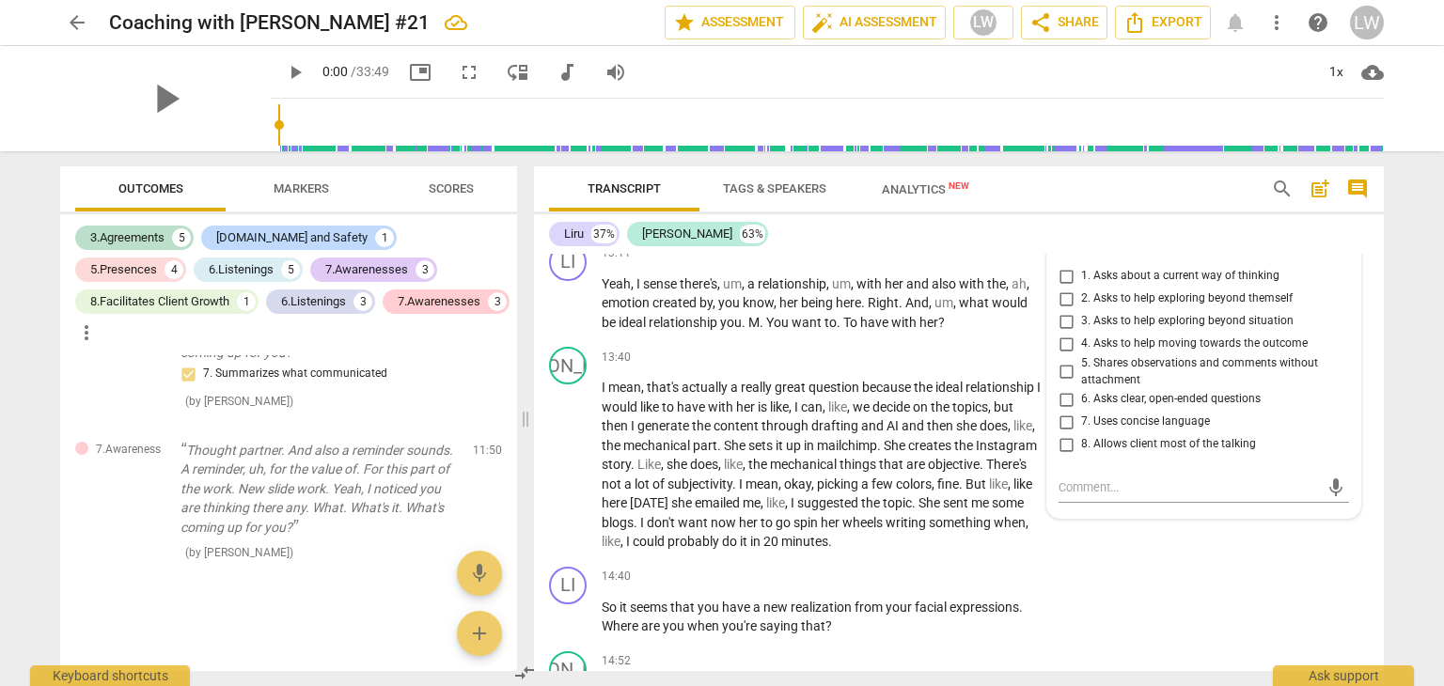
click at [1064, 384] on input "5. Shares observations and comments without attachment" at bounding box center [1066, 372] width 30 height 23
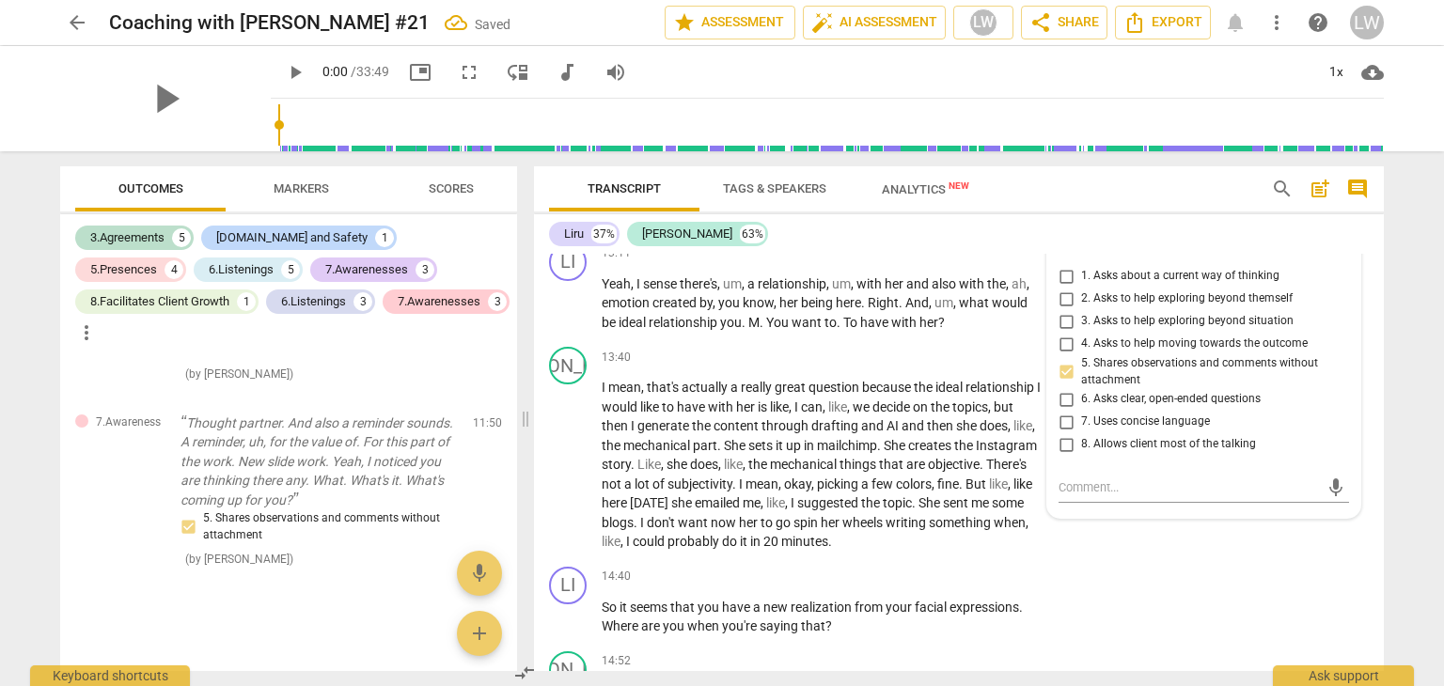
click at [1066, 456] on input "8. Allows client most of the talking" at bounding box center [1066, 444] width 30 height 23
click at [914, 236] on div "JA play_arrow pause 12:13 + Add competency keyboard_arrow_right I mean , I'm ju…" at bounding box center [959, 136] width 850 height 200
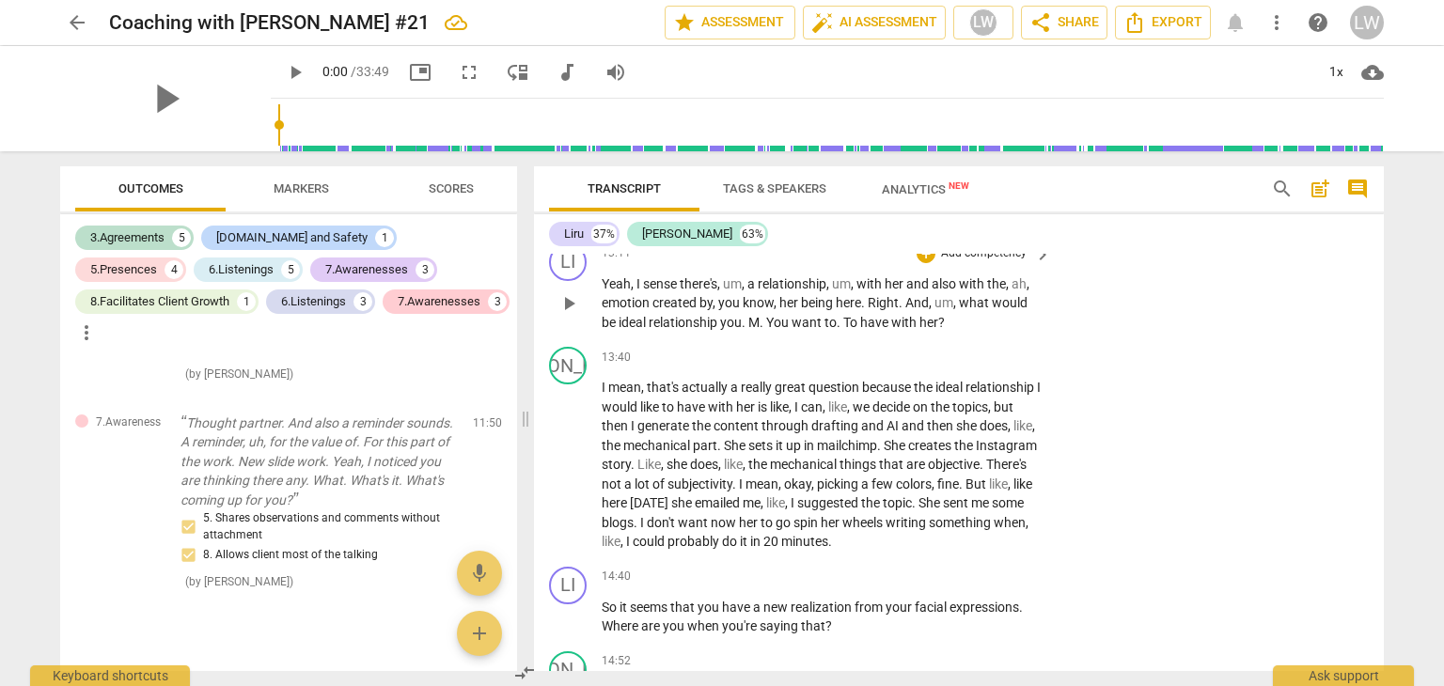
click at [1001, 262] on p "Add competency" at bounding box center [983, 253] width 89 height 17
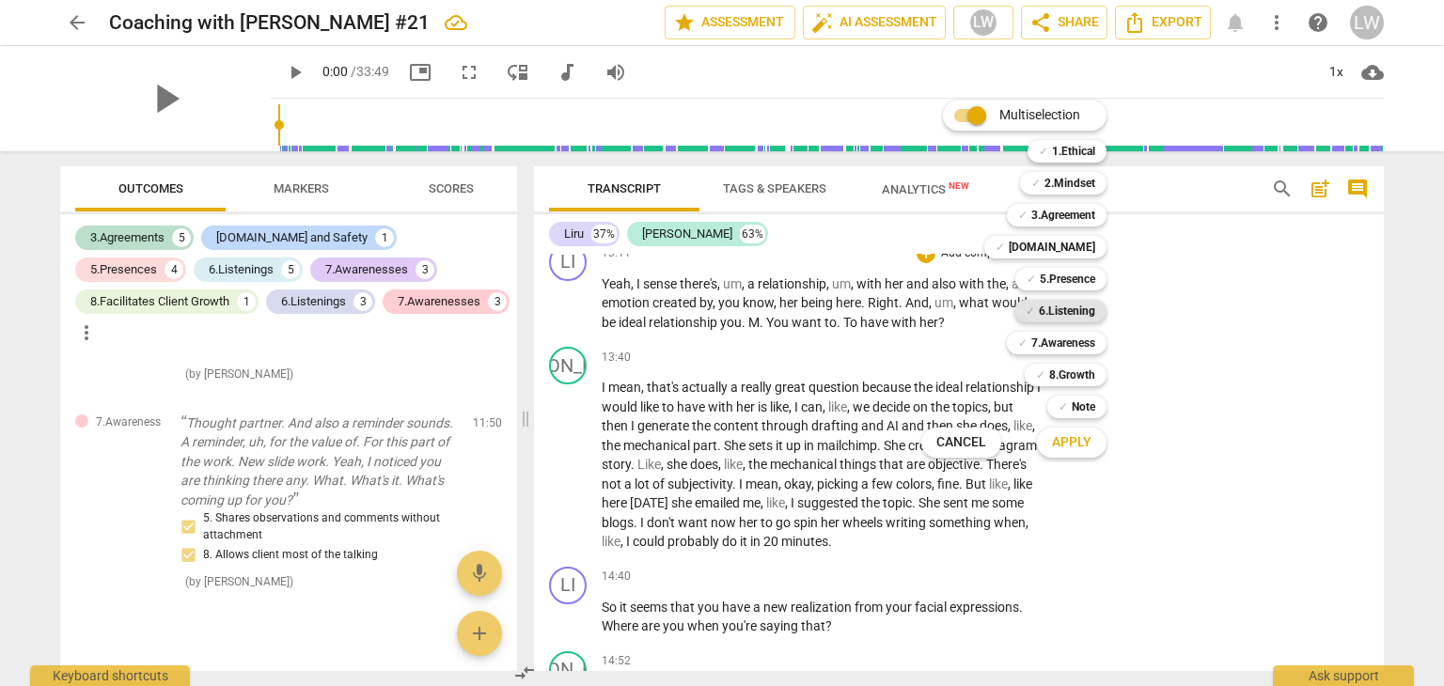
click at [1078, 309] on b "6.Listening" at bounding box center [1067, 311] width 56 height 23
click at [1081, 446] on span "Apply" at bounding box center [1071, 442] width 39 height 19
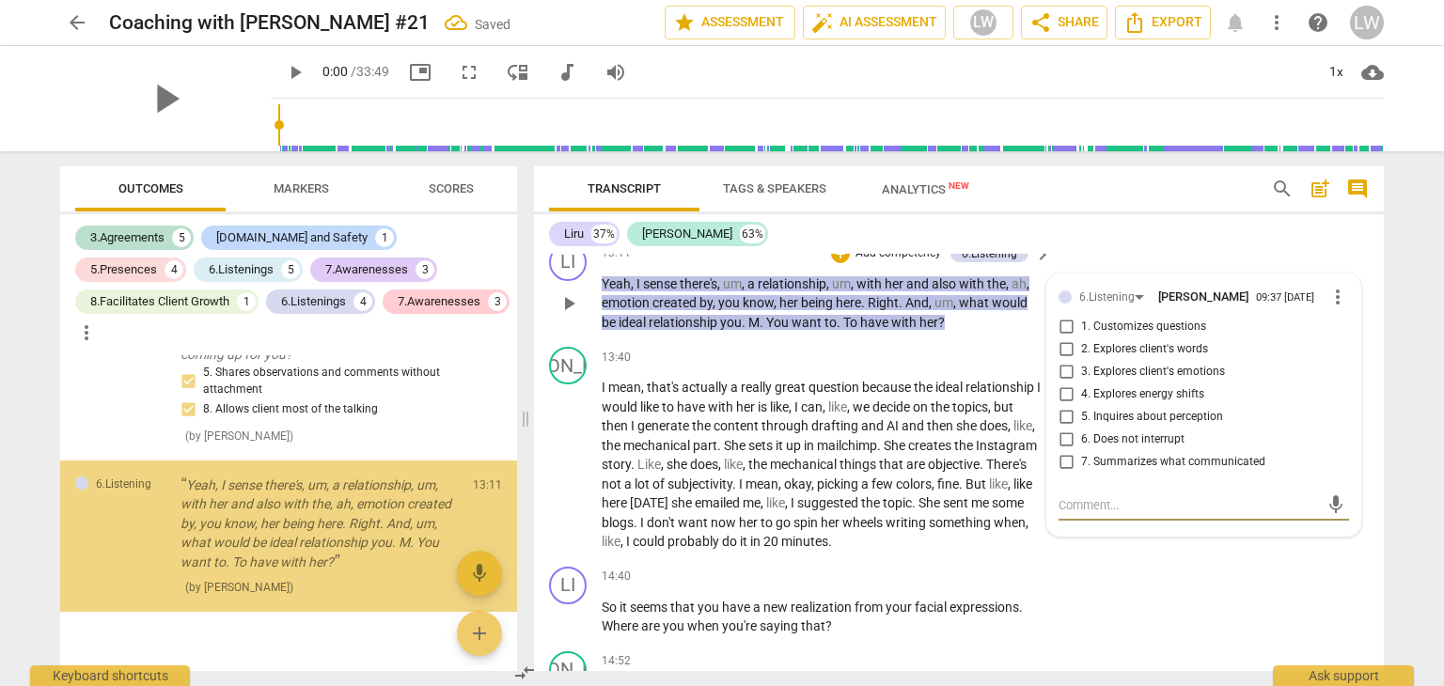
scroll to position [4033, 0]
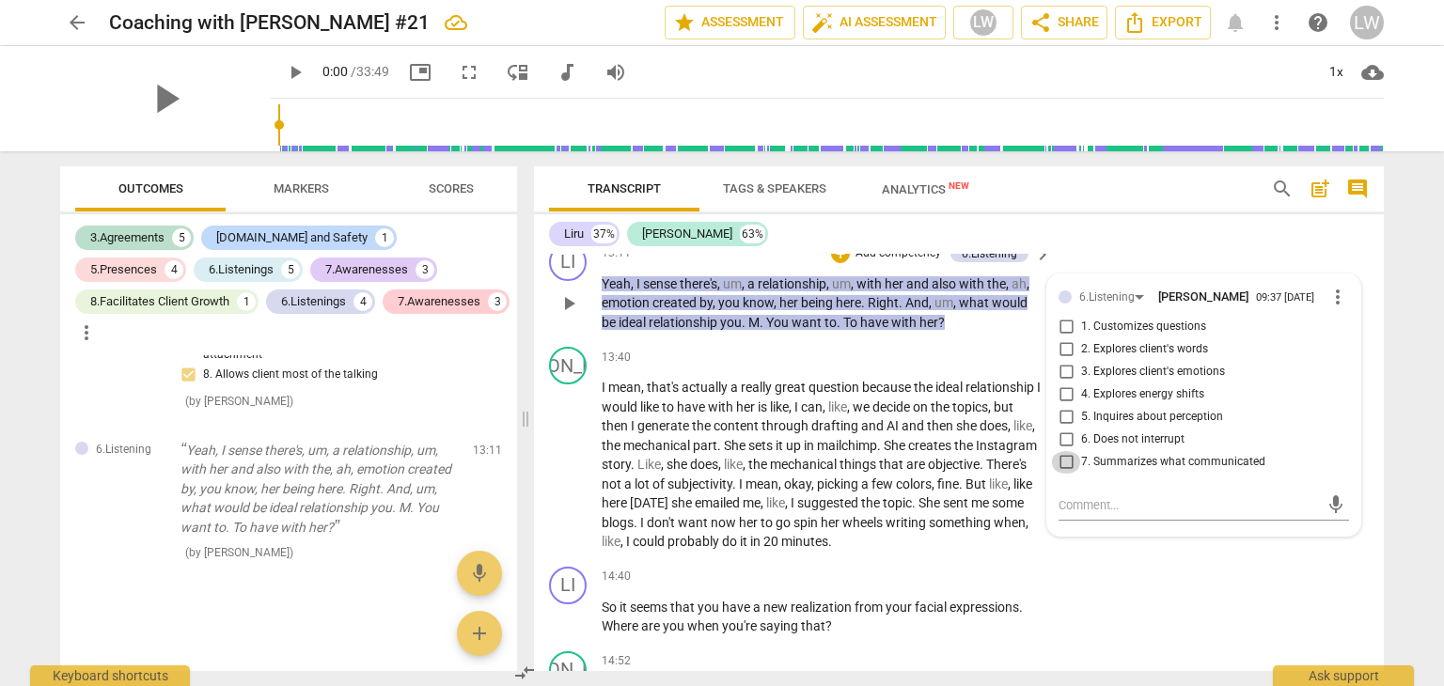
click at [1068, 474] on input "7. Summarizes what communicated" at bounding box center [1066, 462] width 30 height 23
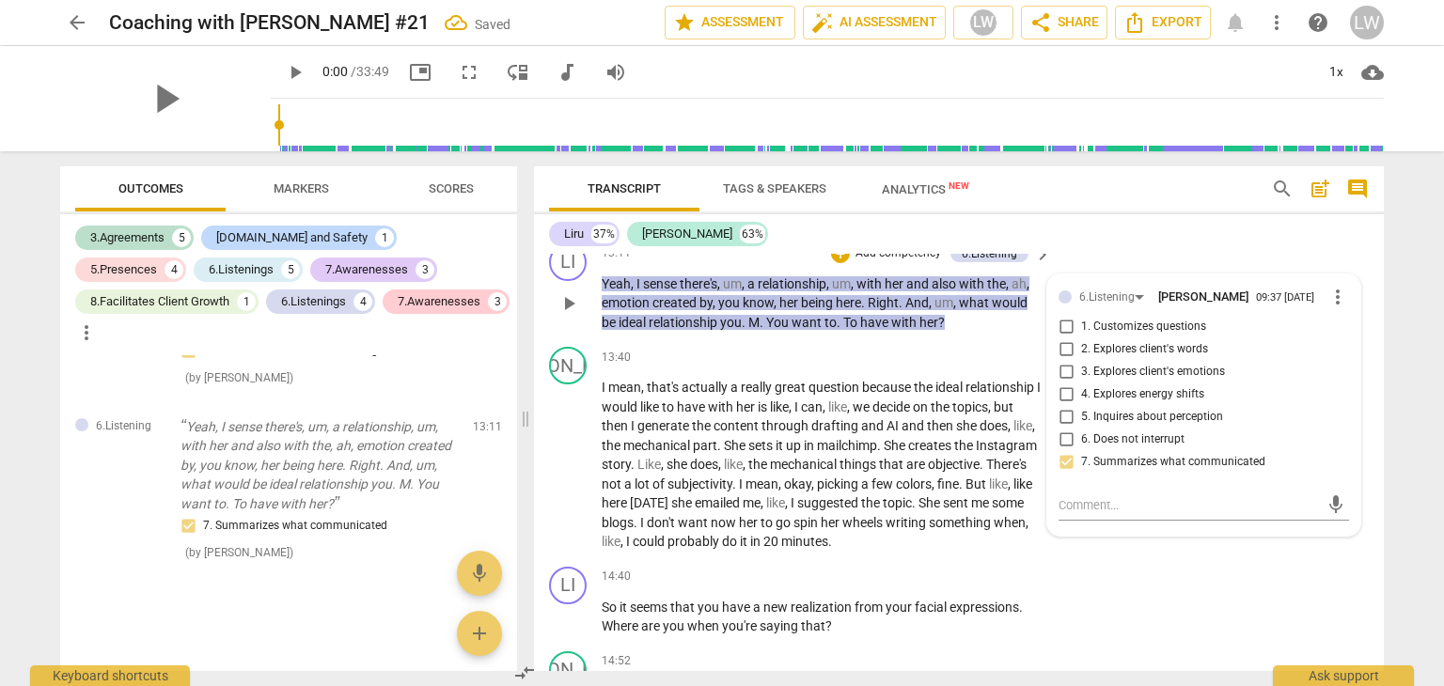
click at [897, 262] on p "Add competency" at bounding box center [898, 253] width 89 height 17
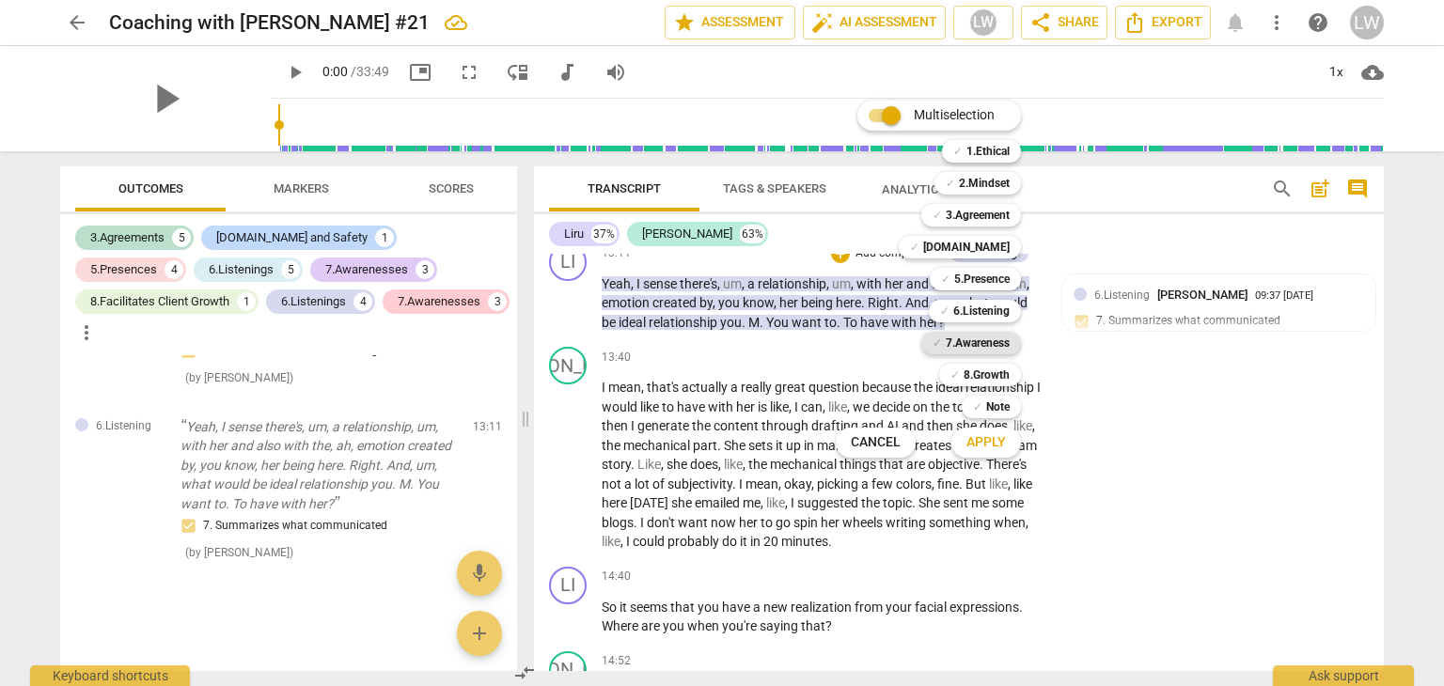
click at [977, 339] on b "7.Awareness" at bounding box center [978, 343] width 64 height 23
click at [991, 437] on span "Apply" at bounding box center [985, 442] width 39 height 19
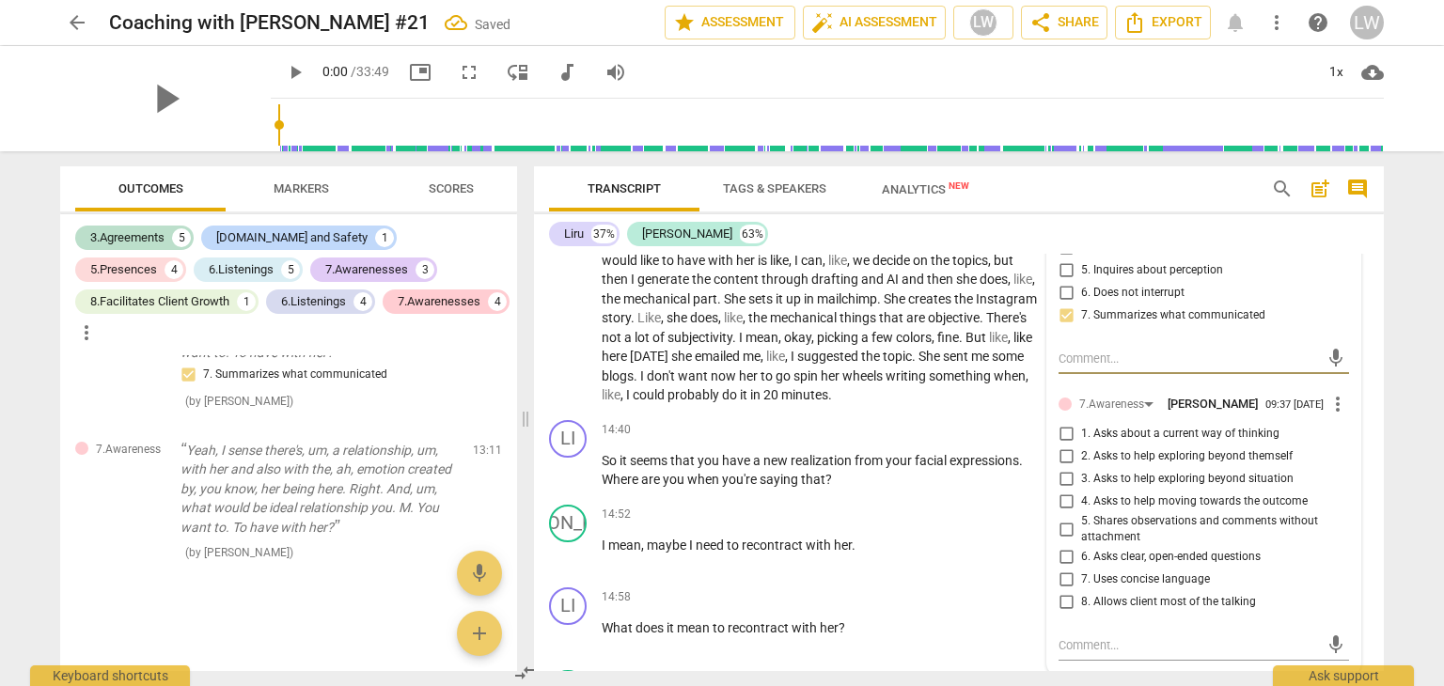
scroll to position [4938, 0]
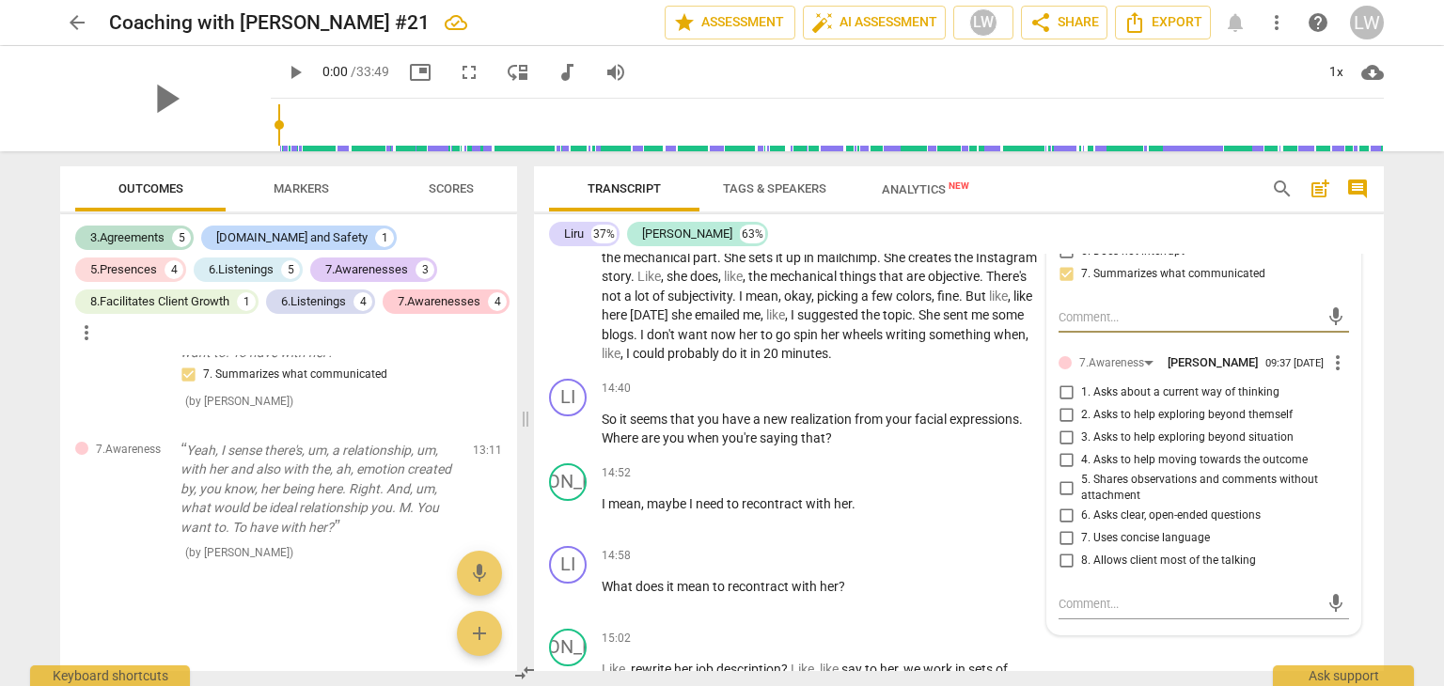
click at [1062, 427] on input "2. Asks to help exploring beyond themself" at bounding box center [1066, 415] width 30 height 23
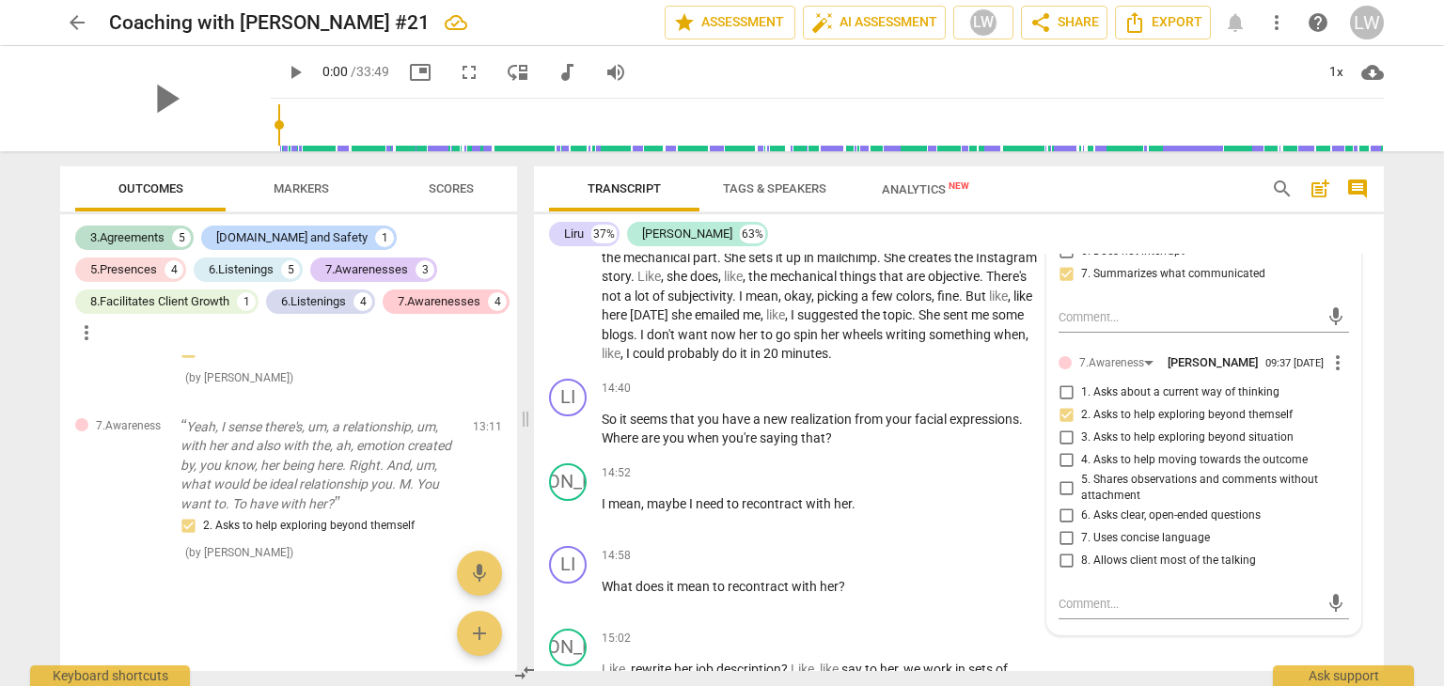
click at [1061, 472] on input "4. Asks to help moving towards the outcome" at bounding box center [1066, 460] width 30 height 23
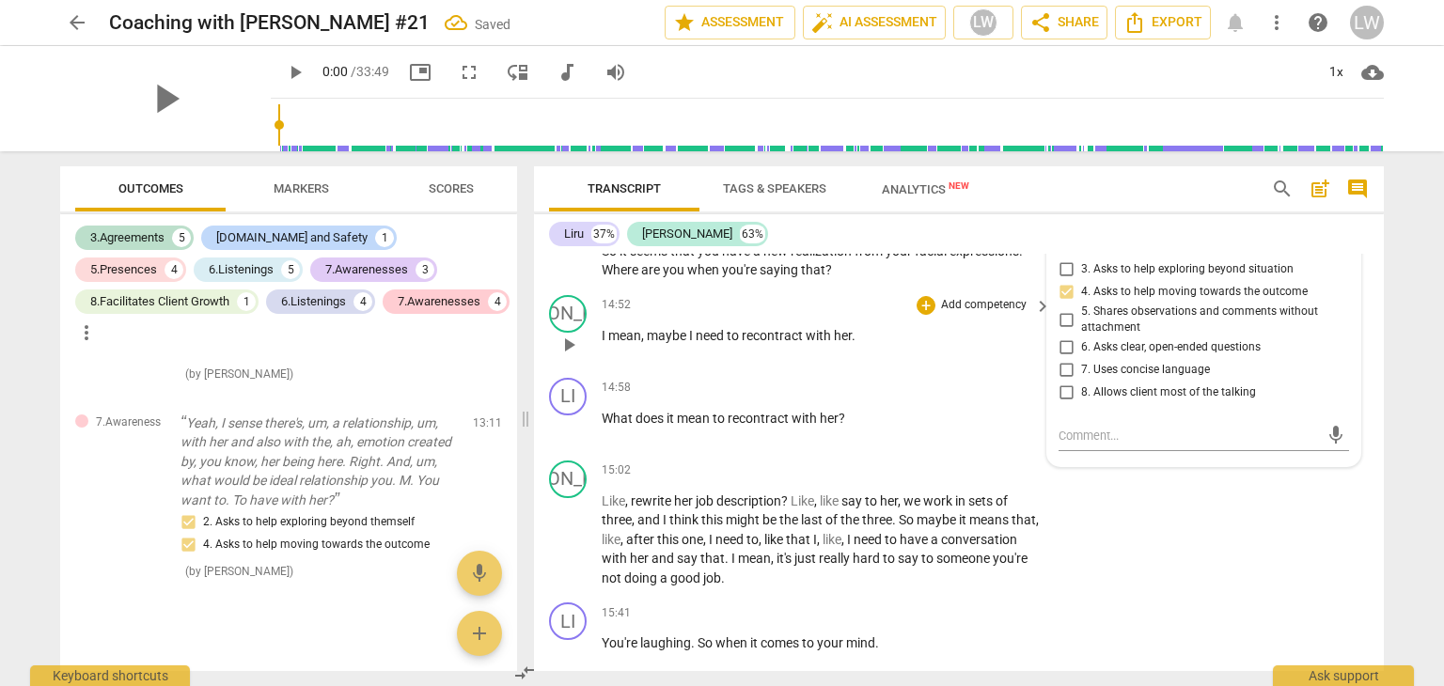
scroll to position [5126, 0]
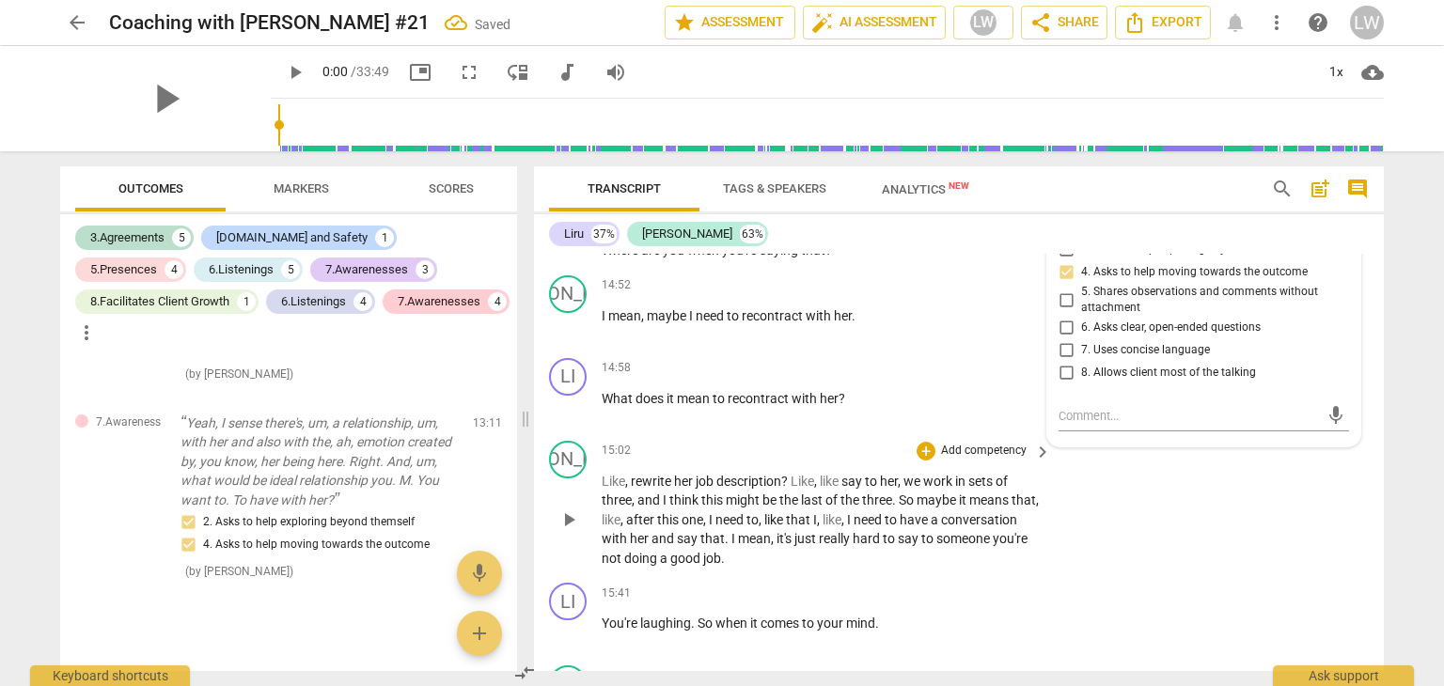
click at [1148, 574] on div "JA play_arrow pause 15:02 + Add competency keyboard_arrow_right Like , rewrite …" at bounding box center [959, 504] width 850 height 143
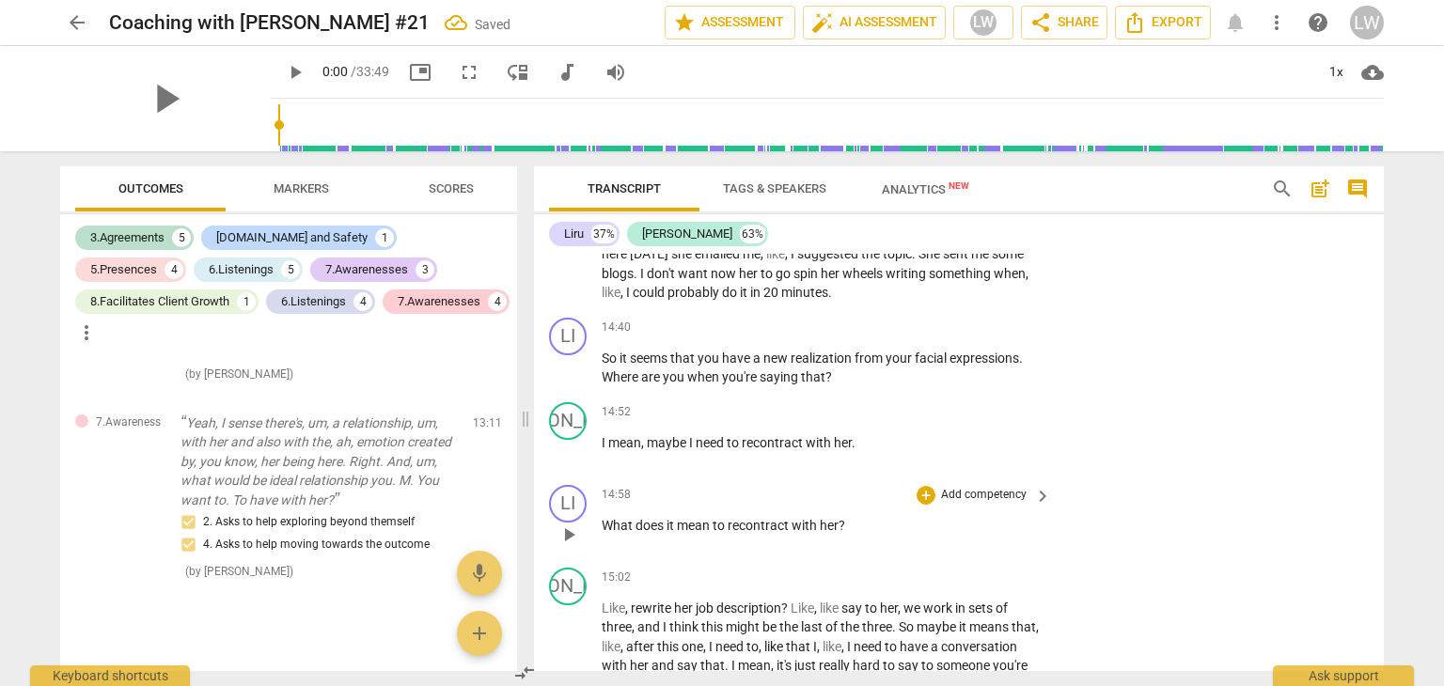
scroll to position [5032, 0]
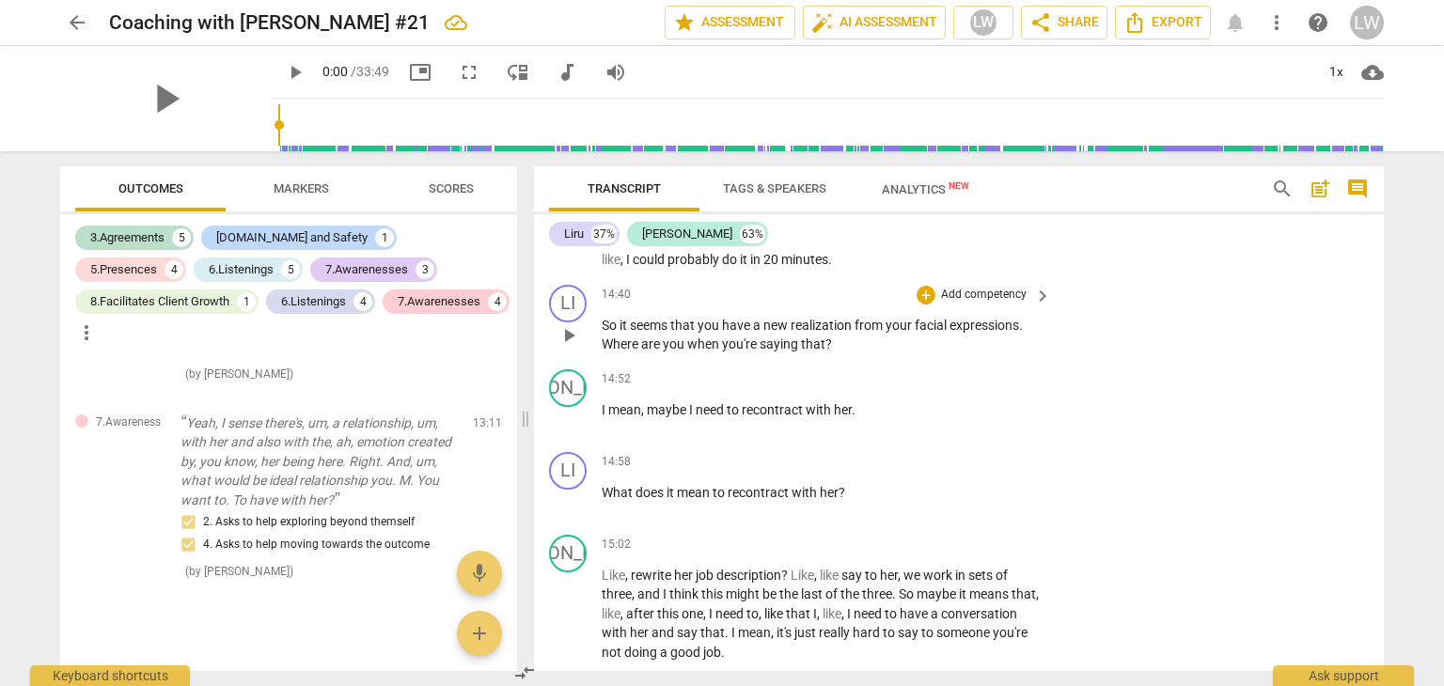
click at [1012, 304] on p "Add competency" at bounding box center [983, 295] width 89 height 17
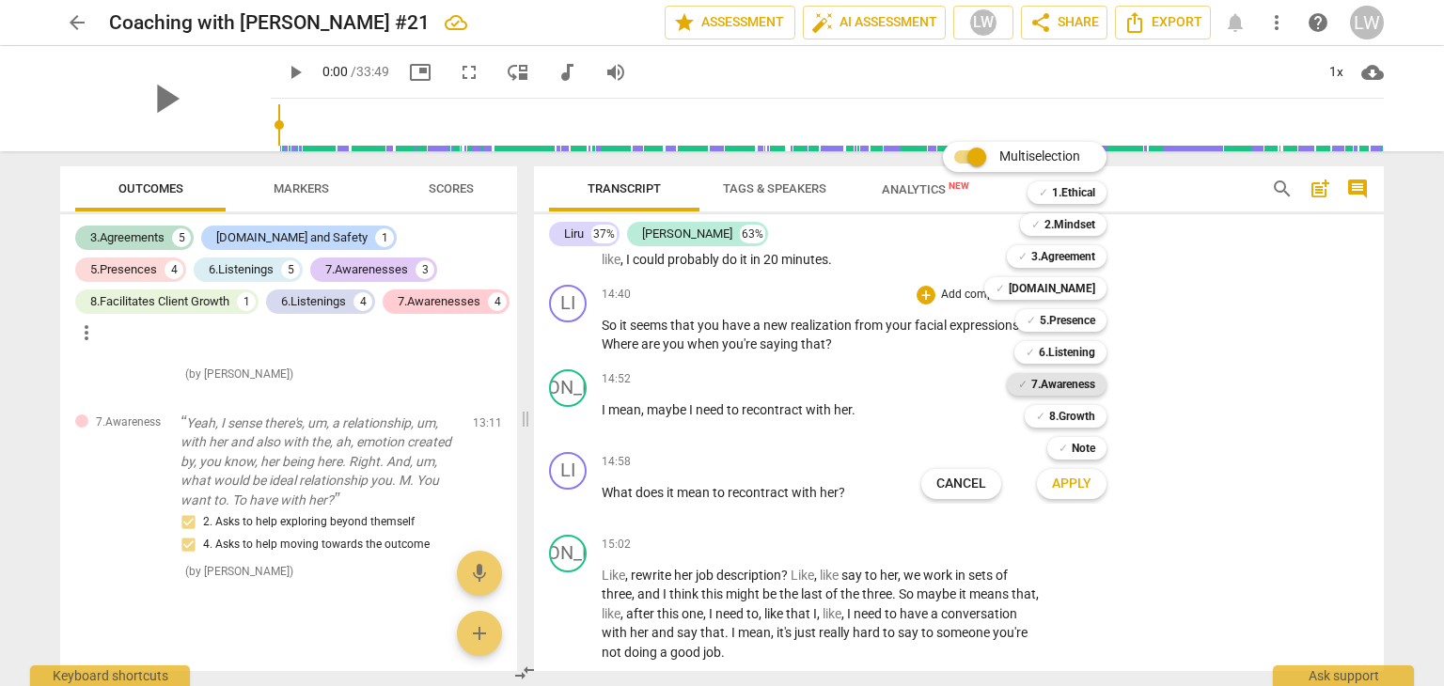
click at [1087, 387] on b "7.Awareness" at bounding box center [1063, 384] width 64 height 23
click at [1073, 479] on span "Apply" at bounding box center [1071, 484] width 39 height 19
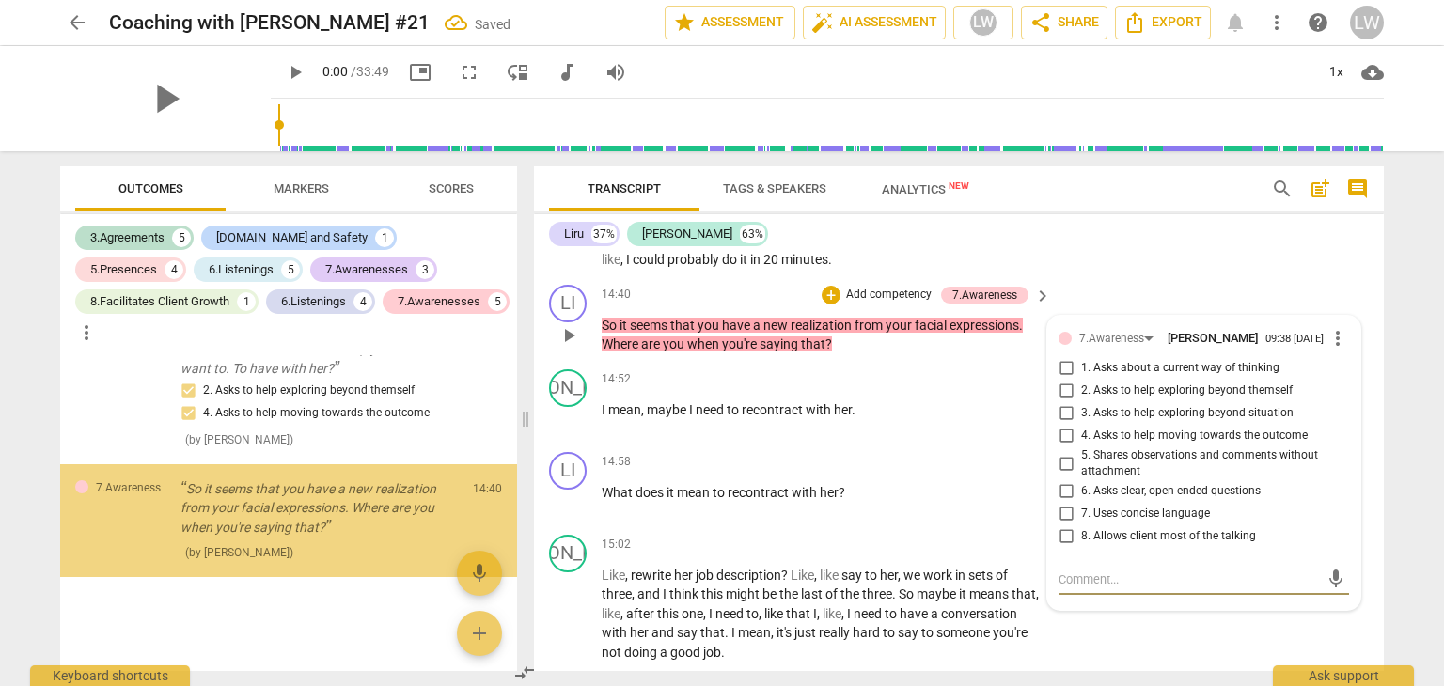
scroll to position [4380, 0]
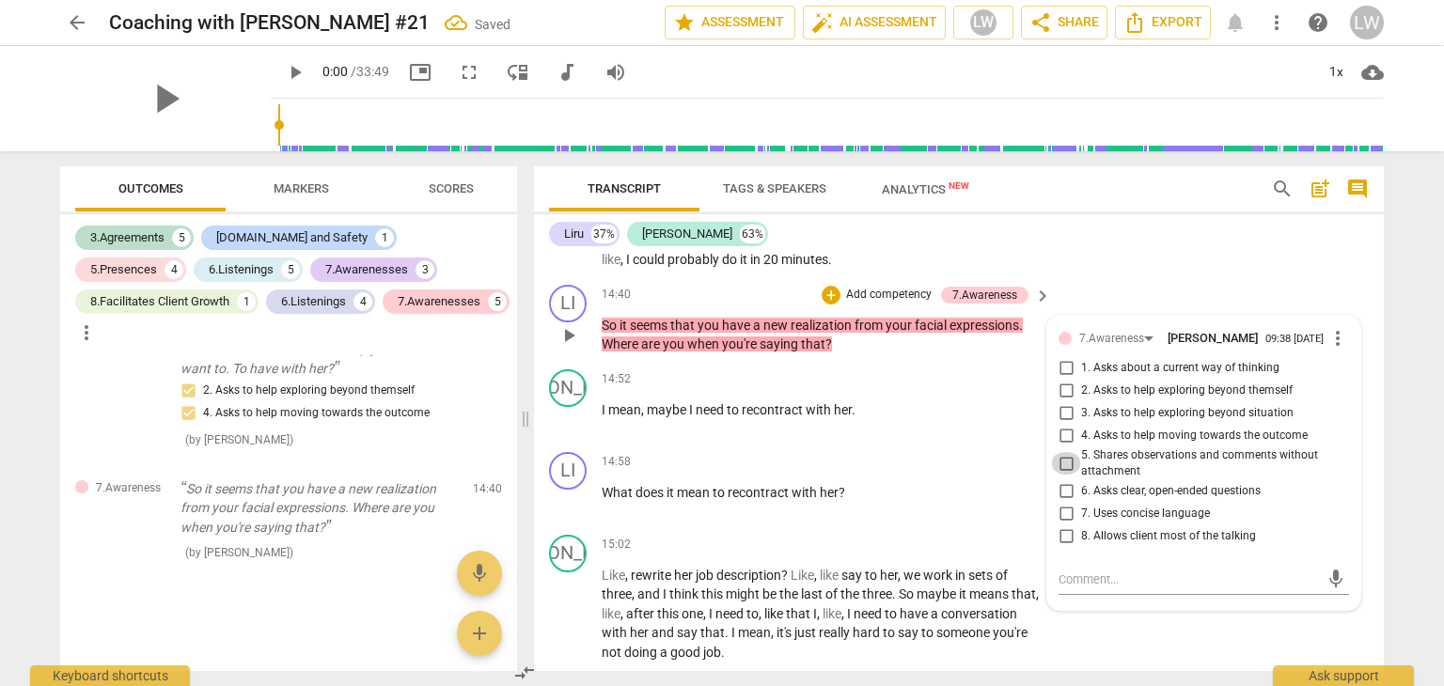
click at [1065, 475] on input "5. Shares observations and comments without attachment" at bounding box center [1066, 463] width 30 height 23
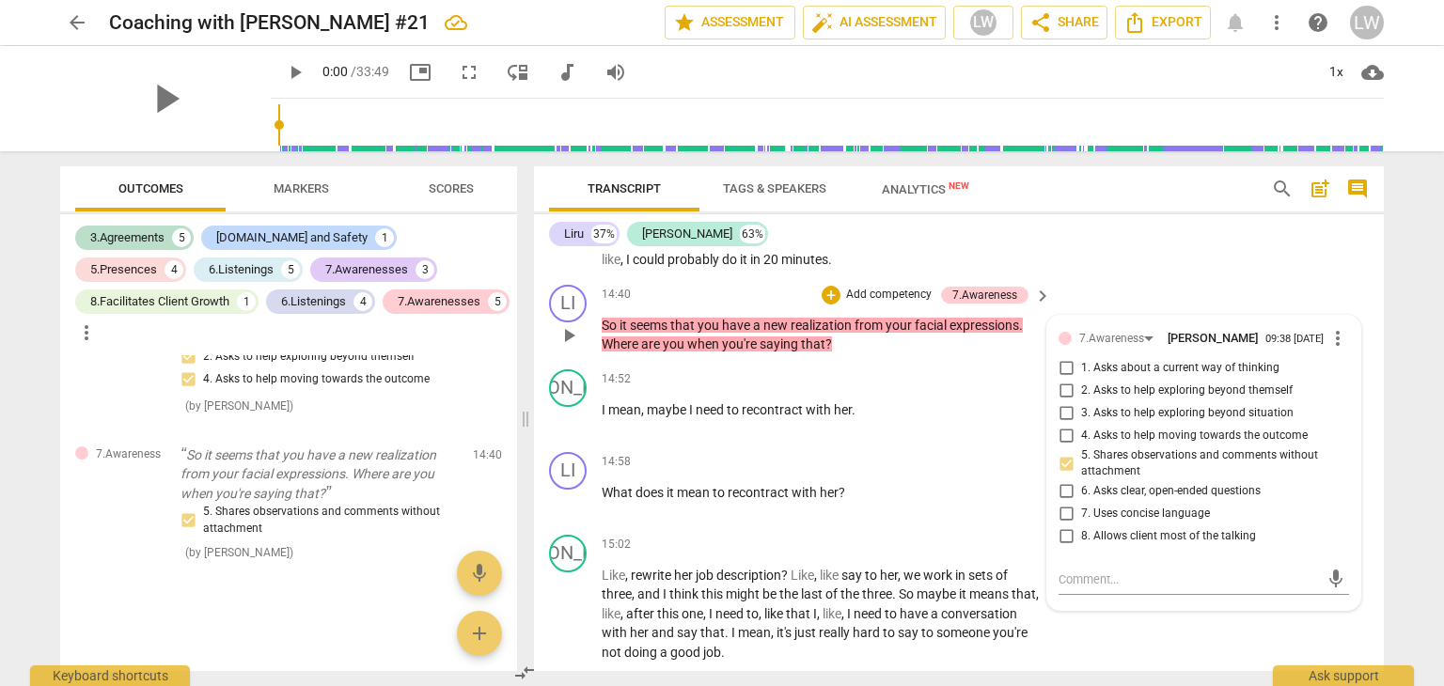
click at [872, 304] on p "Add competency" at bounding box center [888, 295] width 89 height 17
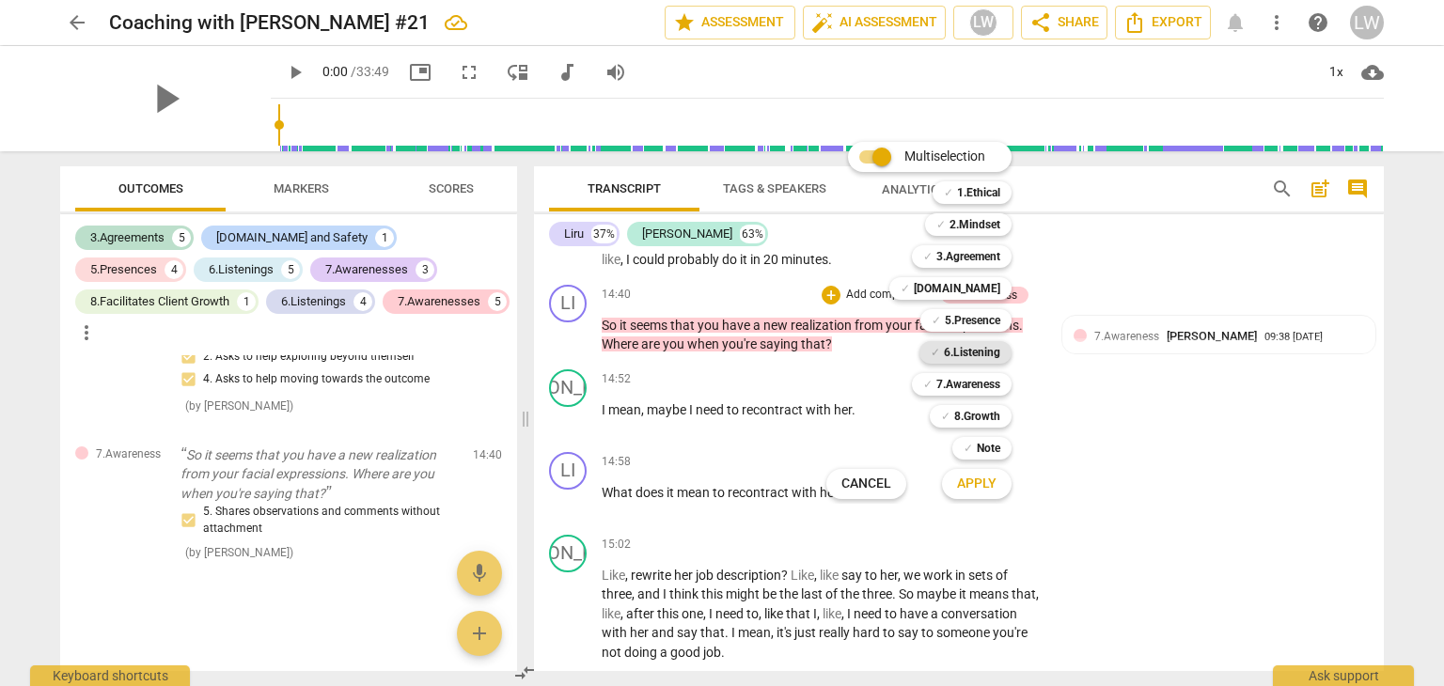
click at [972, 352] on b "6.Listening" at bounding box center [972, 352] width 56 height 23
click at [979, 482] on span "Apply" at bounding box center [976, 484] width 39 height 19
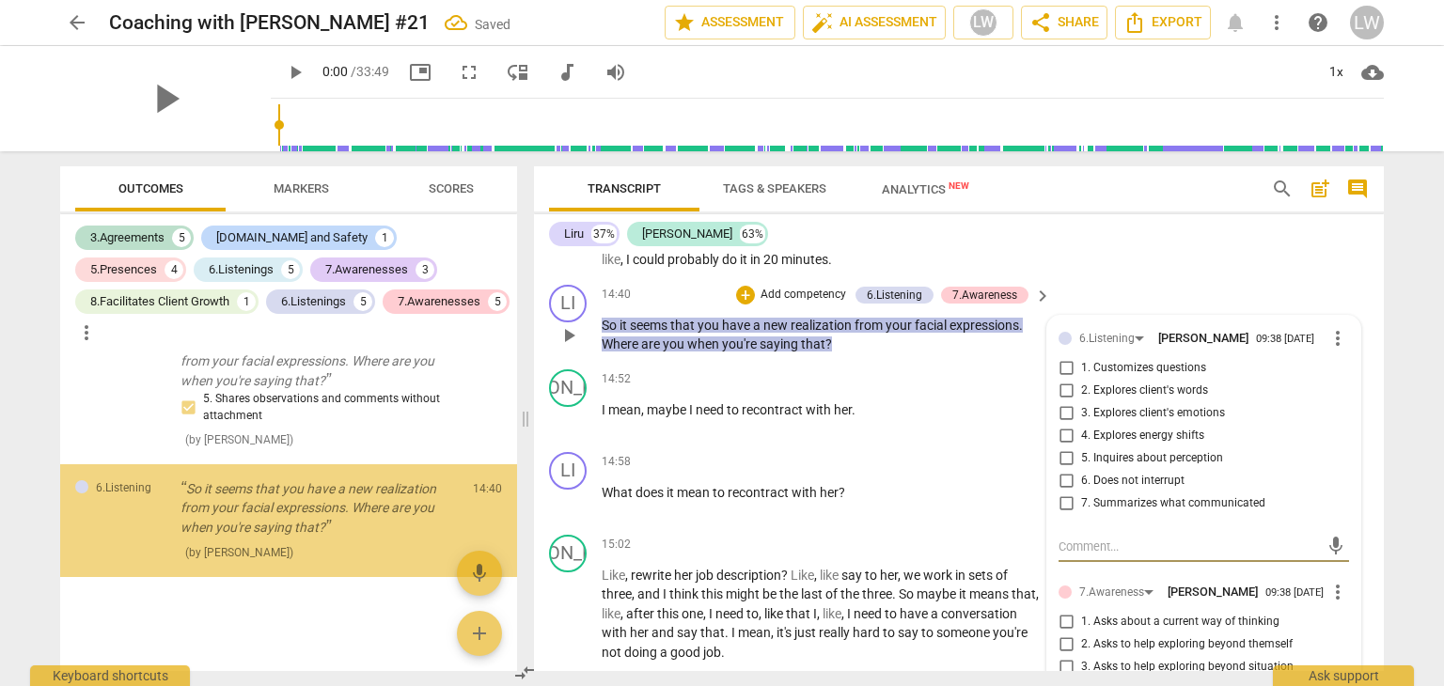
scroll to position [4526, 0]
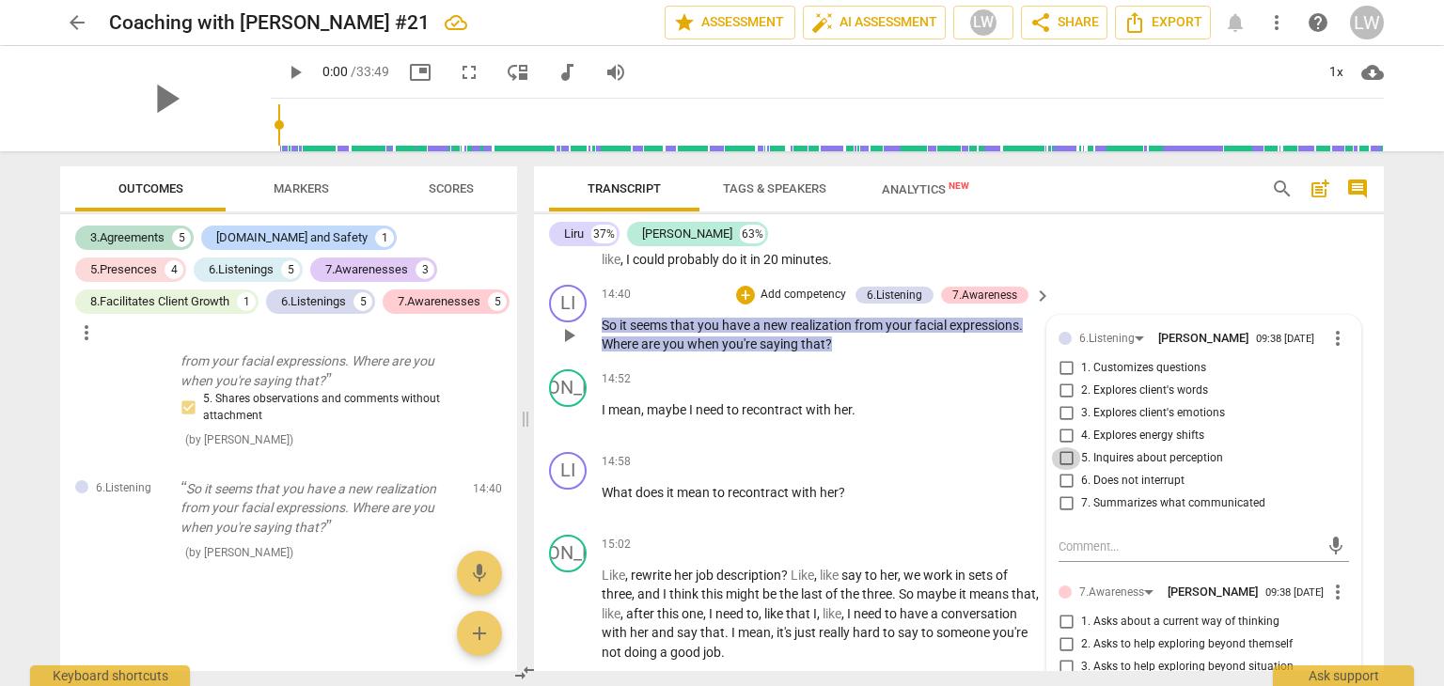
click at [1064, 470] on input "5. Inquires about perception" at bounding box center [1066, 458] width 30 height 23
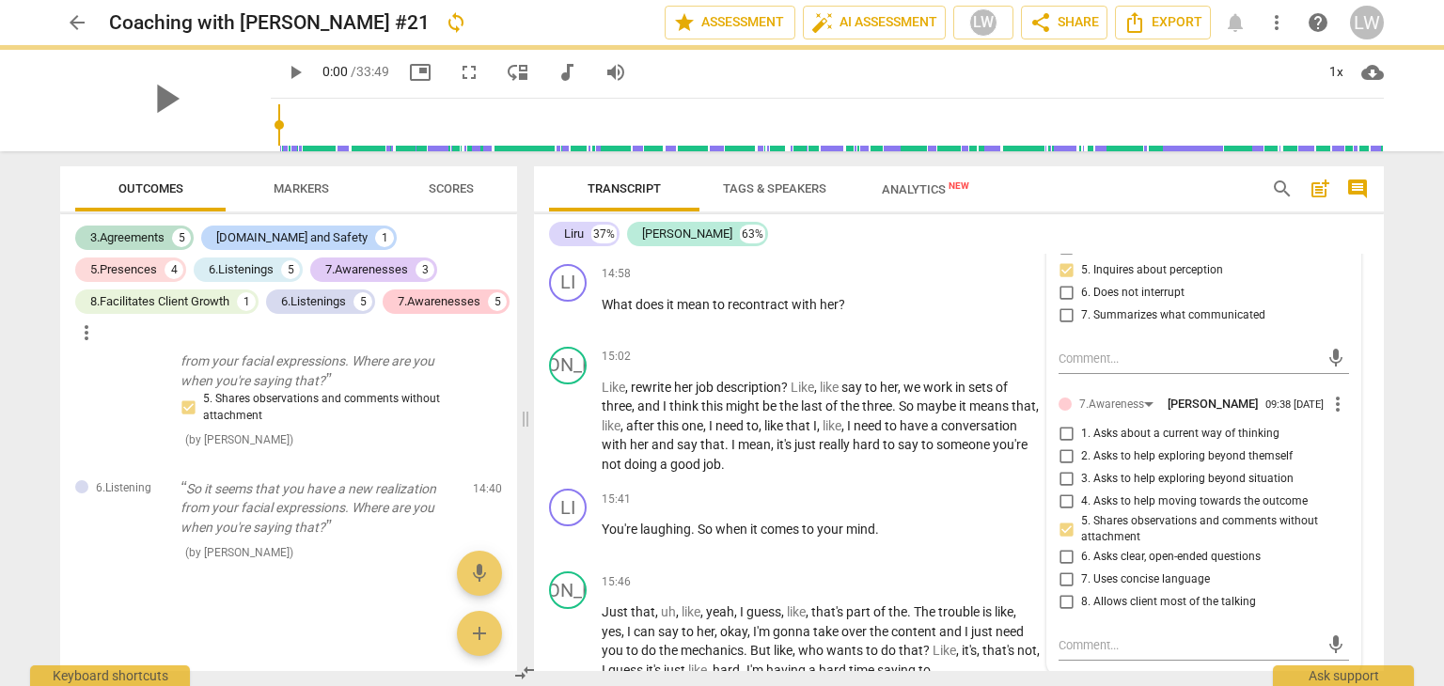
scroll to position [5032, 0]
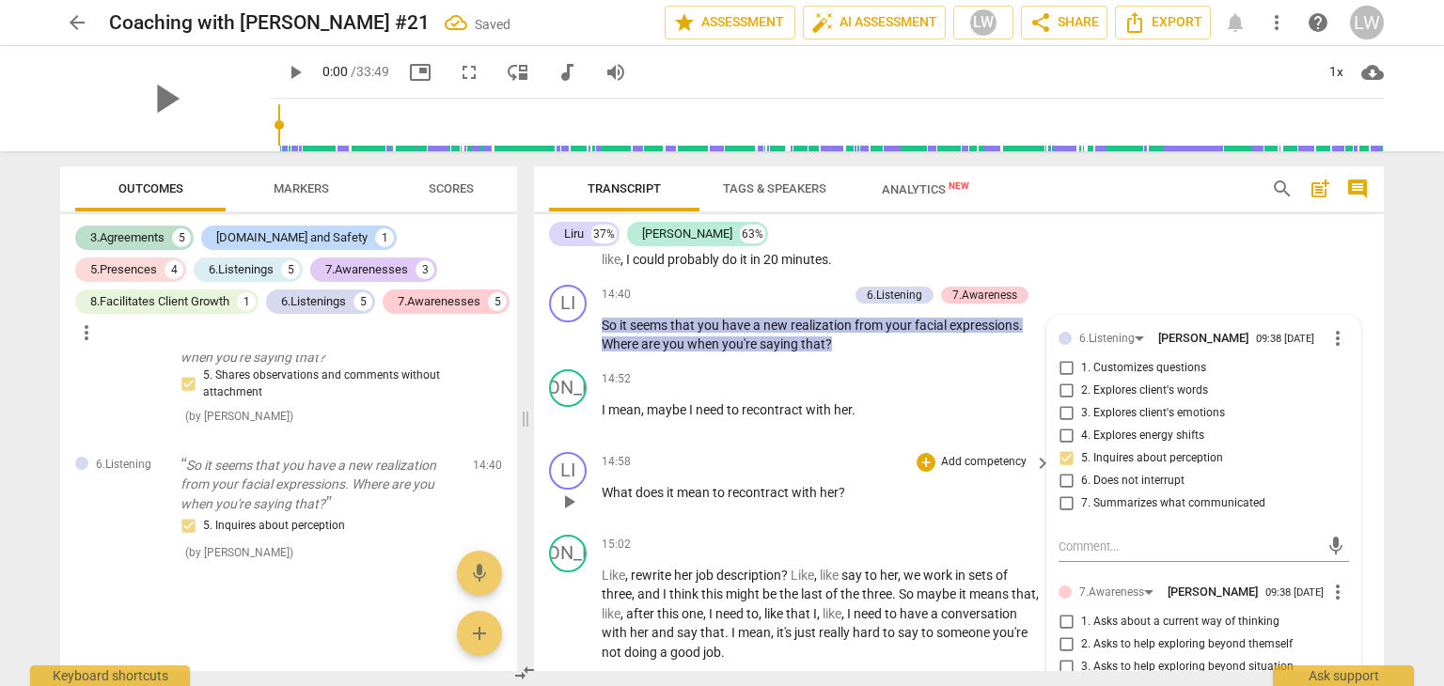
click at [991, 471] on p "Add competency" at bounding box center [983, 462] width 89 height 17
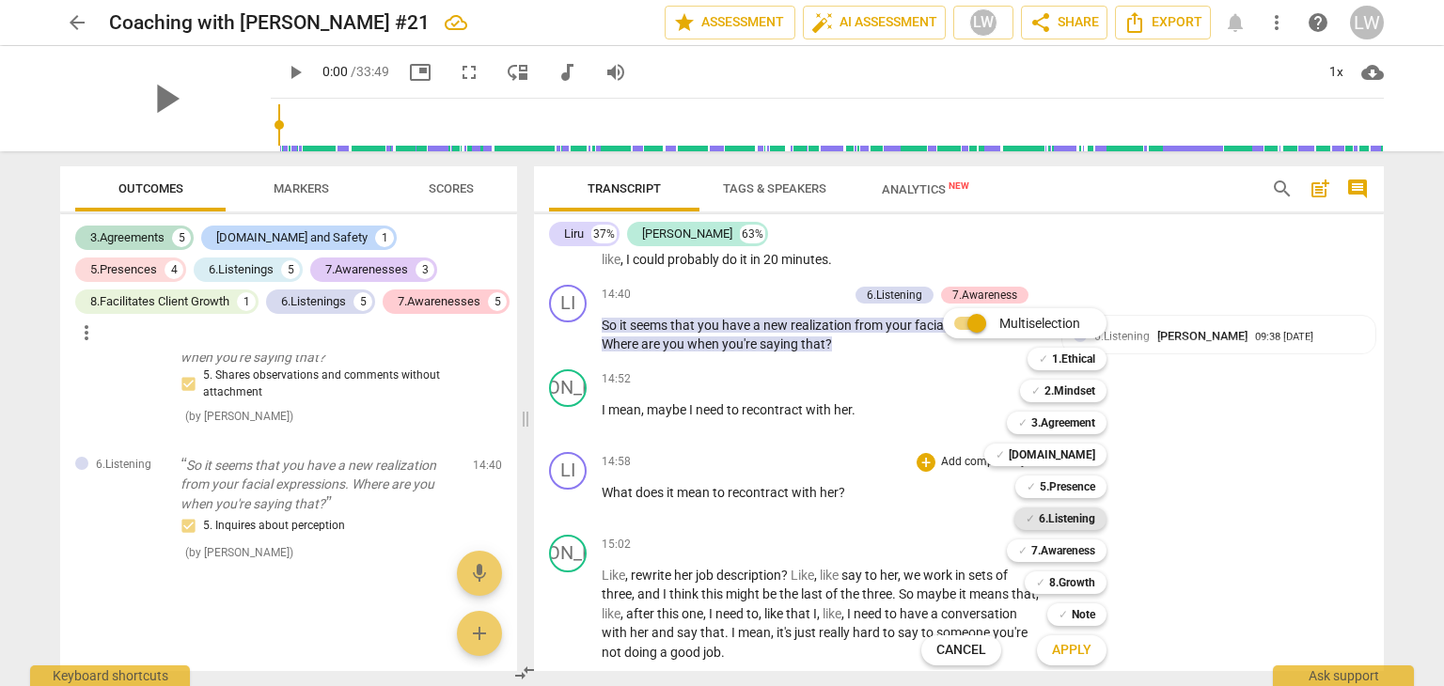
click at [1078, 518] on b "6.Listening" at bounding box center [1067, 519] width 56 height 23
click at [1071, 643] on span "Apply" at bounding box center [1071, 650] width 39 height 19
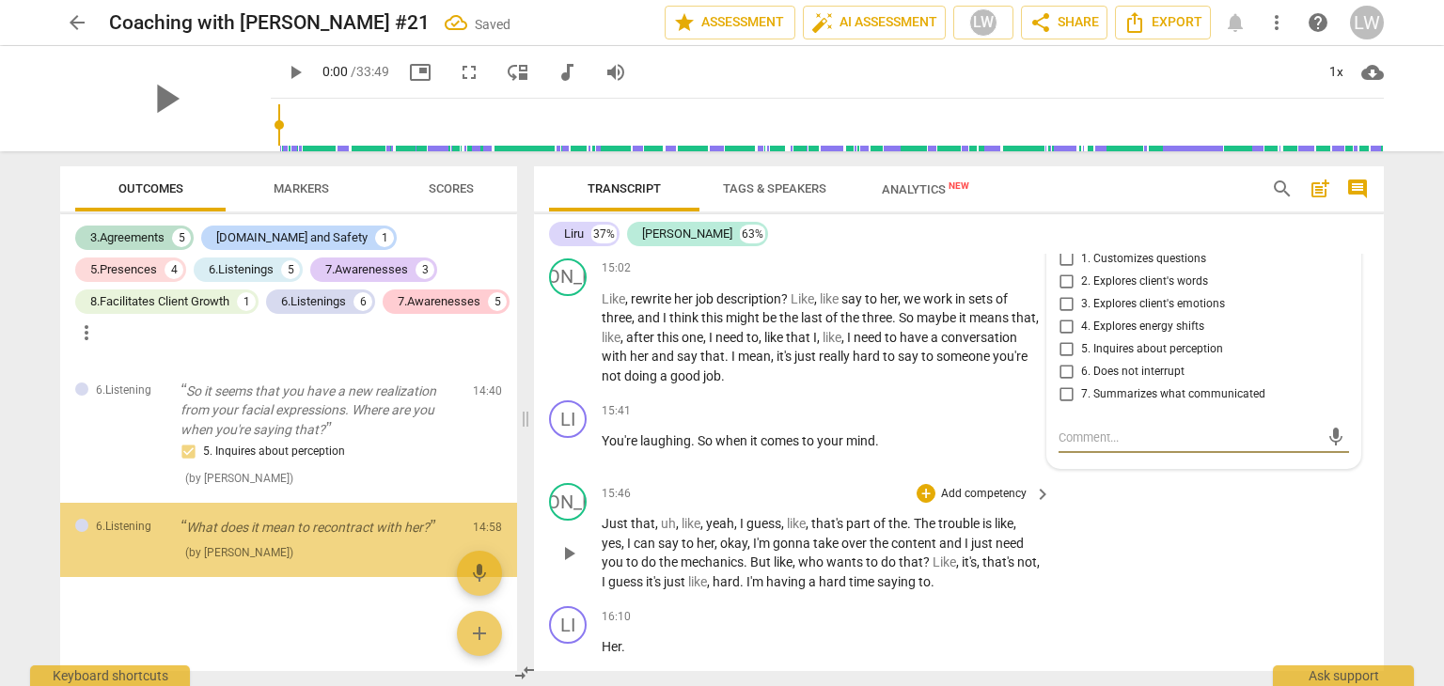
scroll to position [4624, 0]
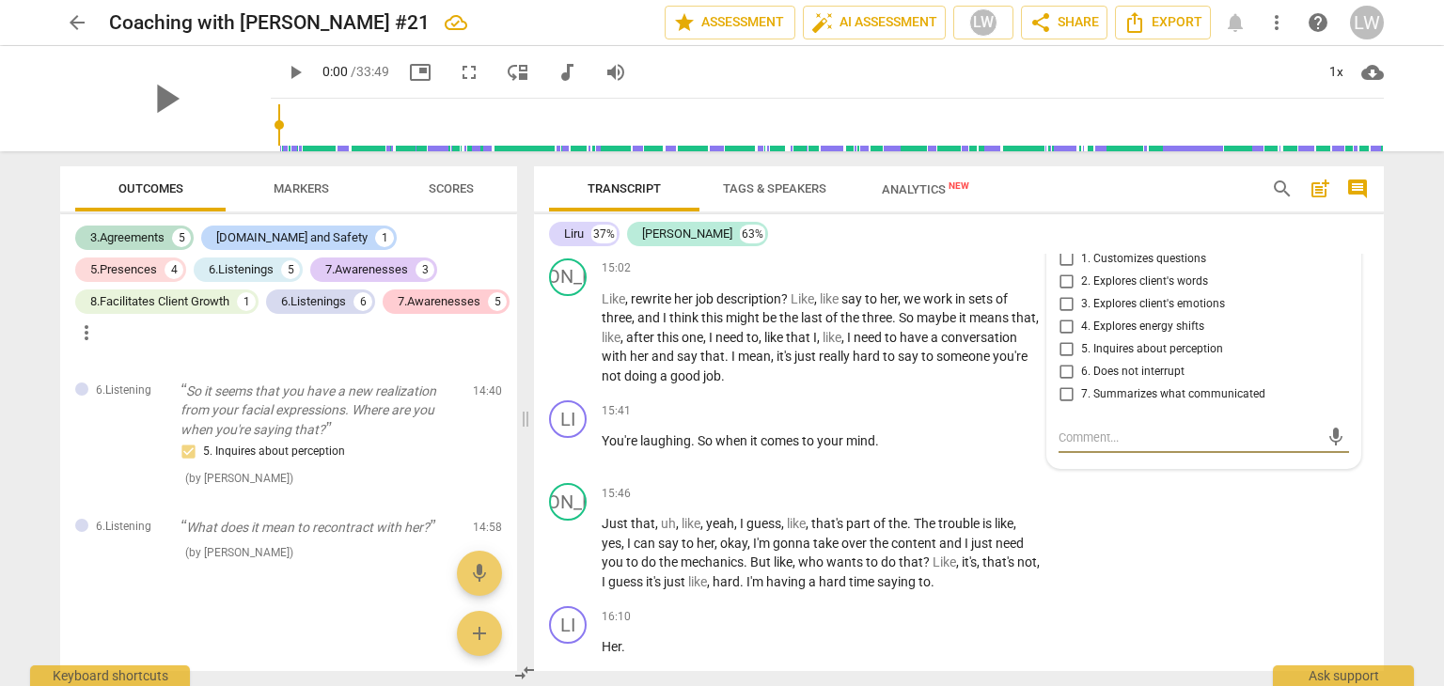
click at [1063, 293] on input "2. Explores client's words" at bounding box center [1066, 282] width 30 height 23
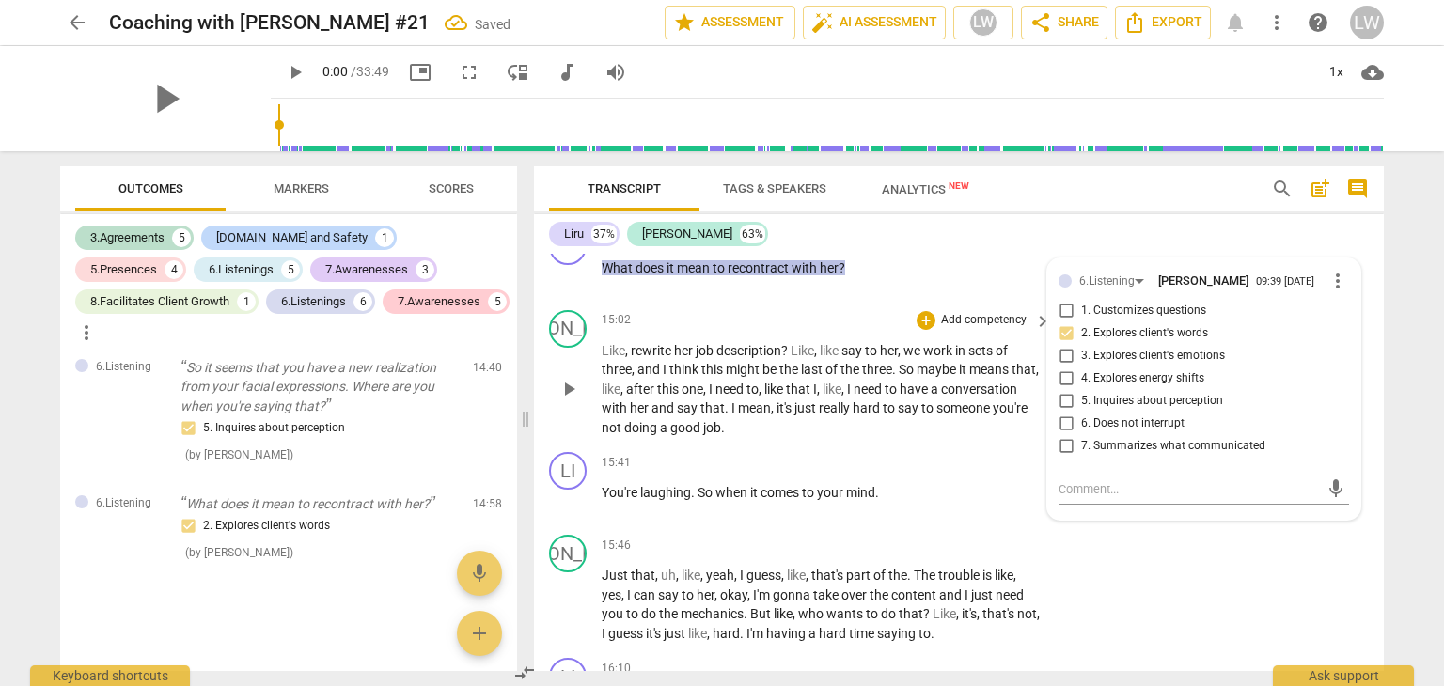
scroll to position [5121, 0]
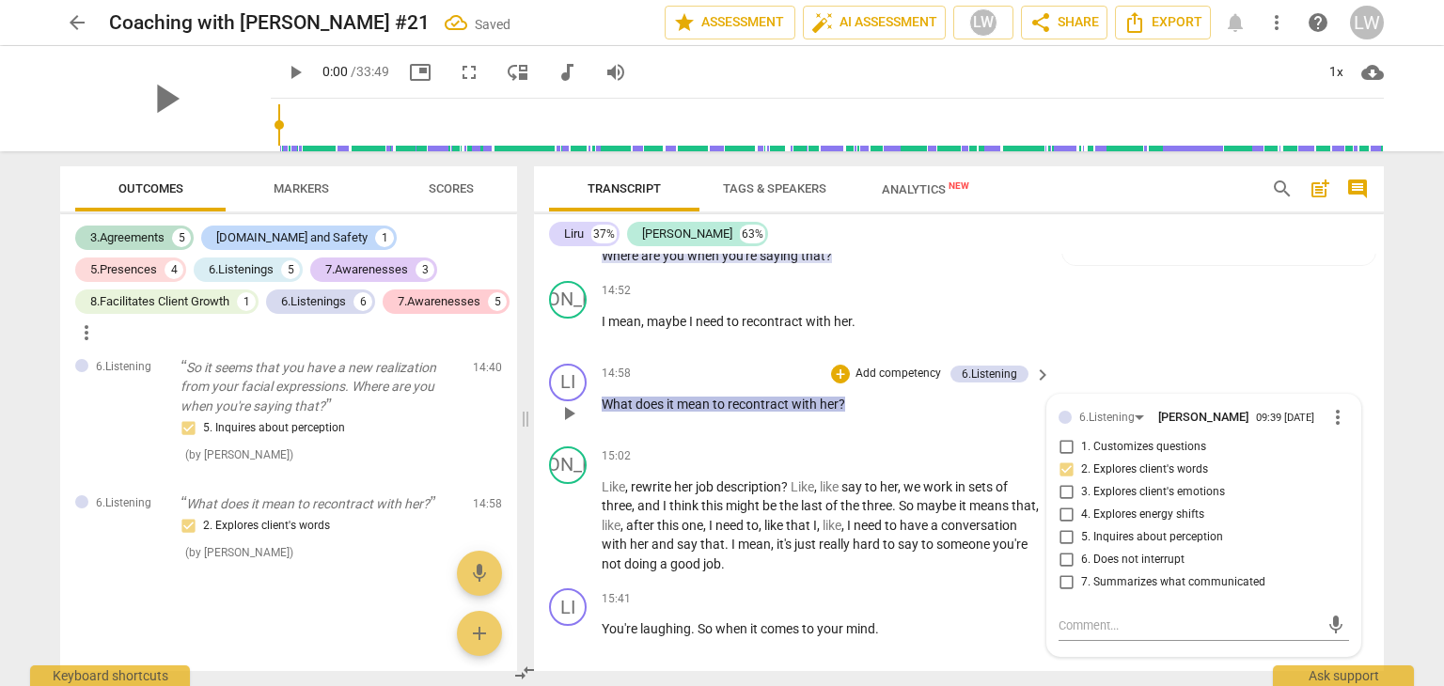
click at [889, 383] on p "Add competency" at bounding box center [898, 374] width 89 height 17
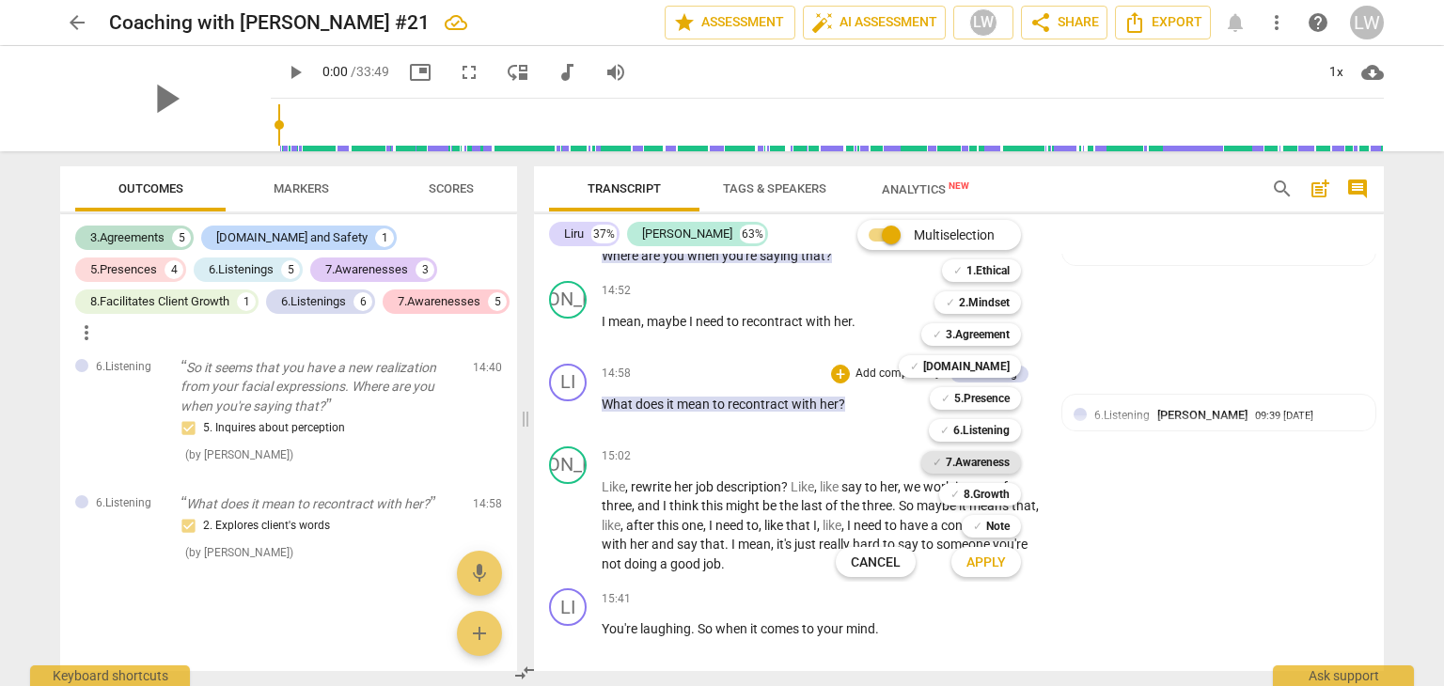
click at [990, 463] on b "7.Awareness" at bounding box center [978, 462] width 64 height 23
click at [992, 558] on span "Apply" at bounding box center [985, 563] width 39 height 19
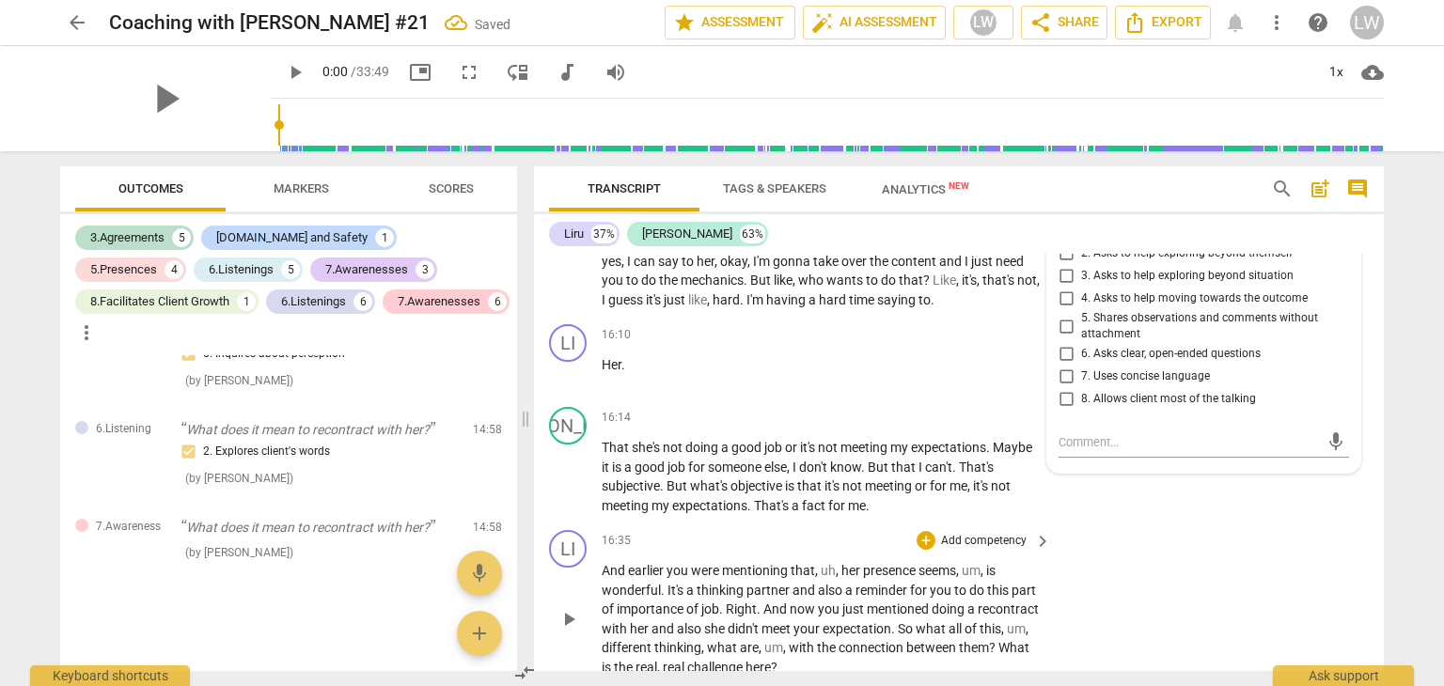
scroll to position [5497, 0]
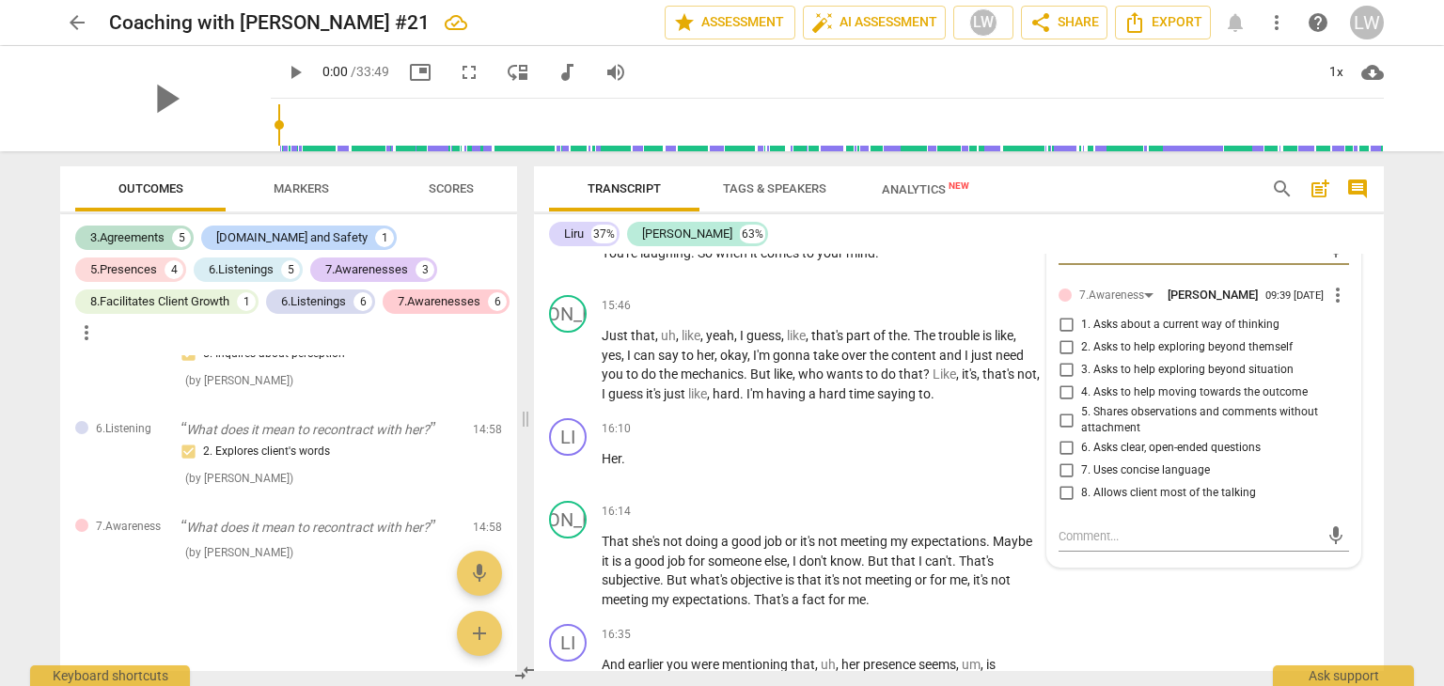
click at [1062, 482] on input "7. Uses concise language" at bounding box center [1066, 471] width 30 height 23
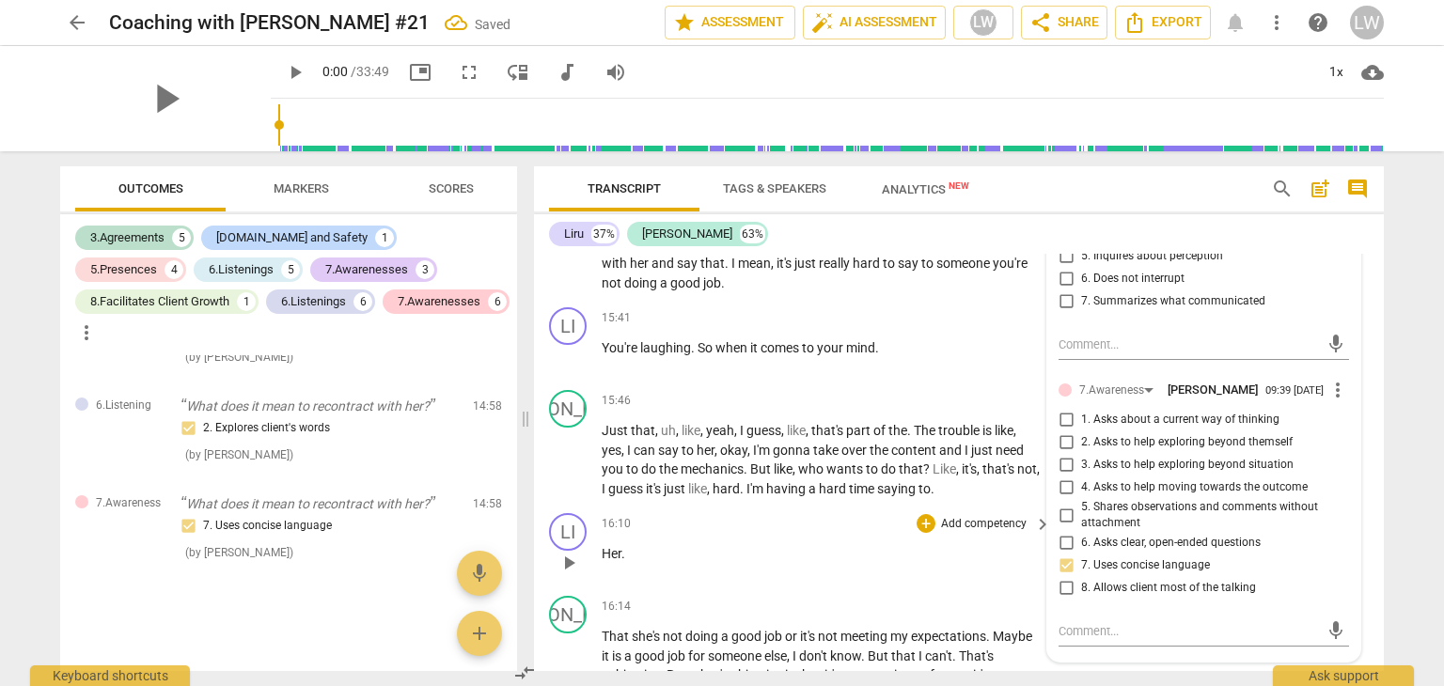
scroll to position [5403, 0]
click at [745, 354] on span "when" at bounding box center [732, 346] width 35 height 15
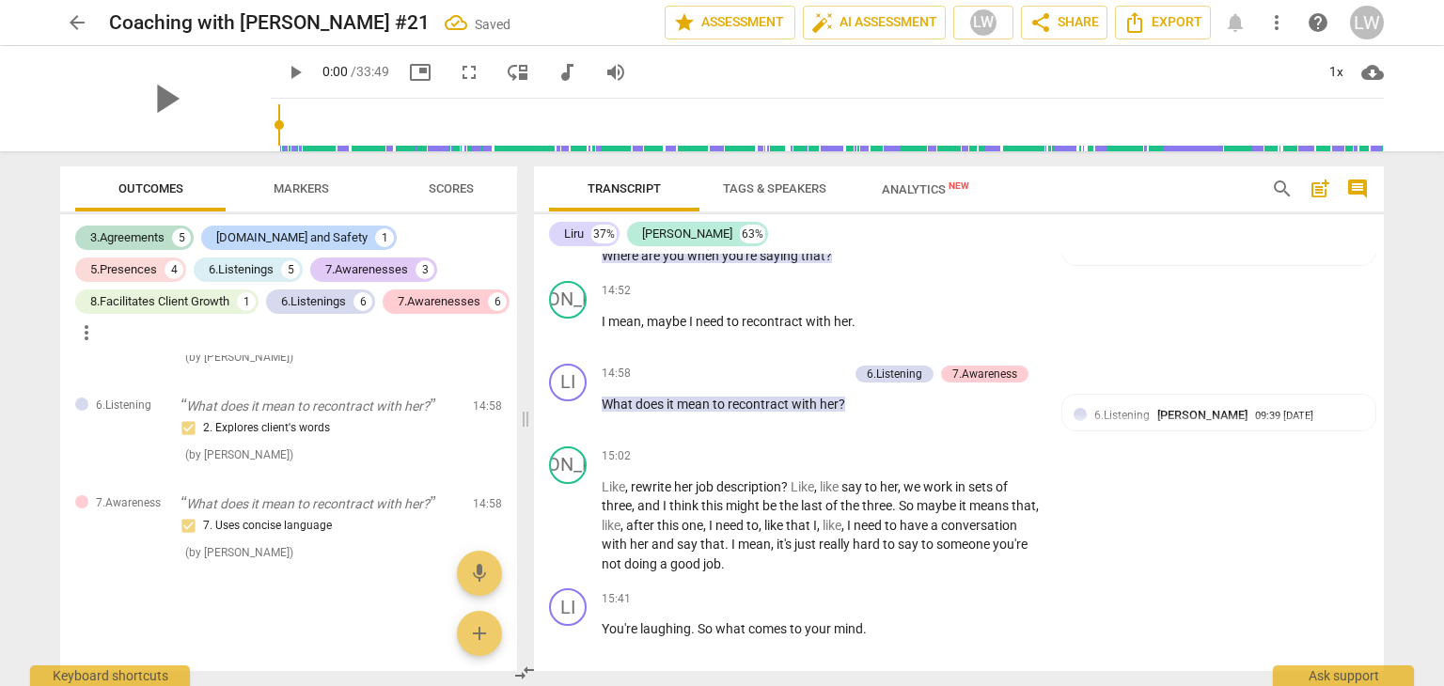
scroll to position [5309, 0]
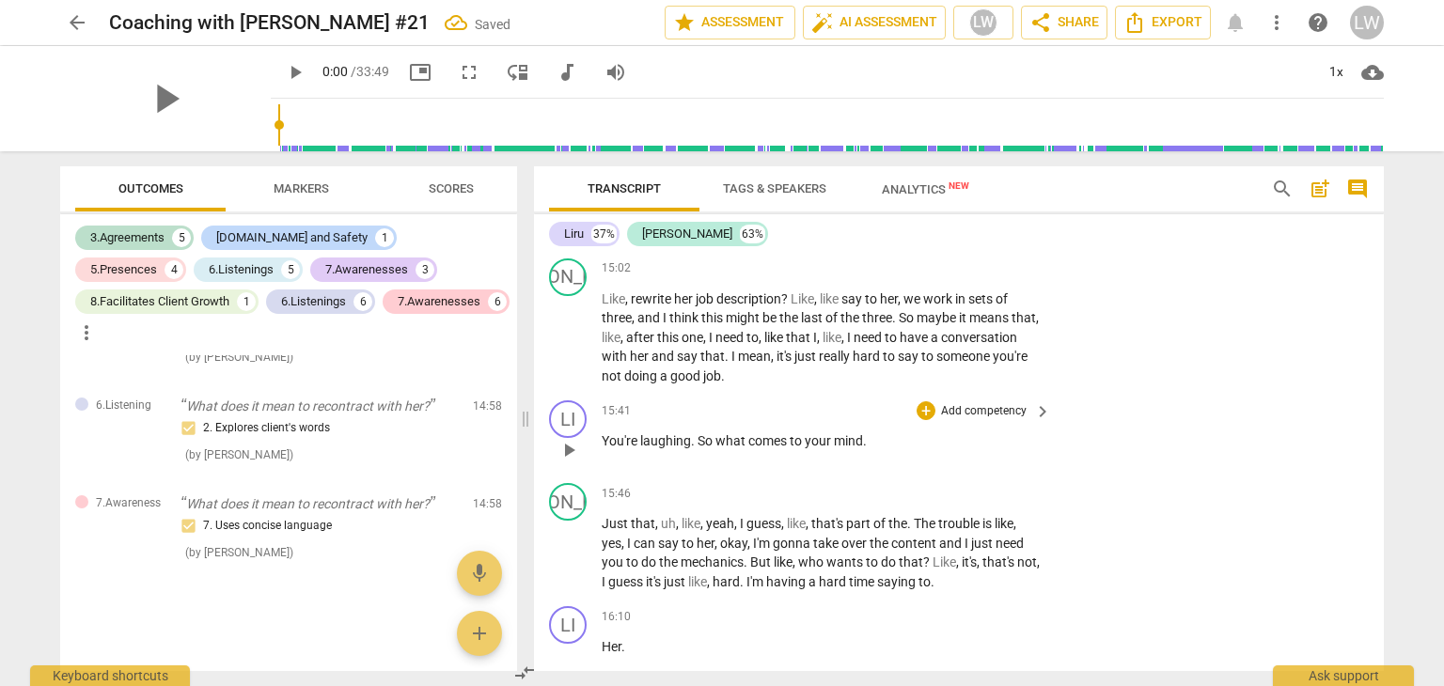
click at [994, 420] on p "Add competency" at bounding box center [983, 411] width 89 height 17
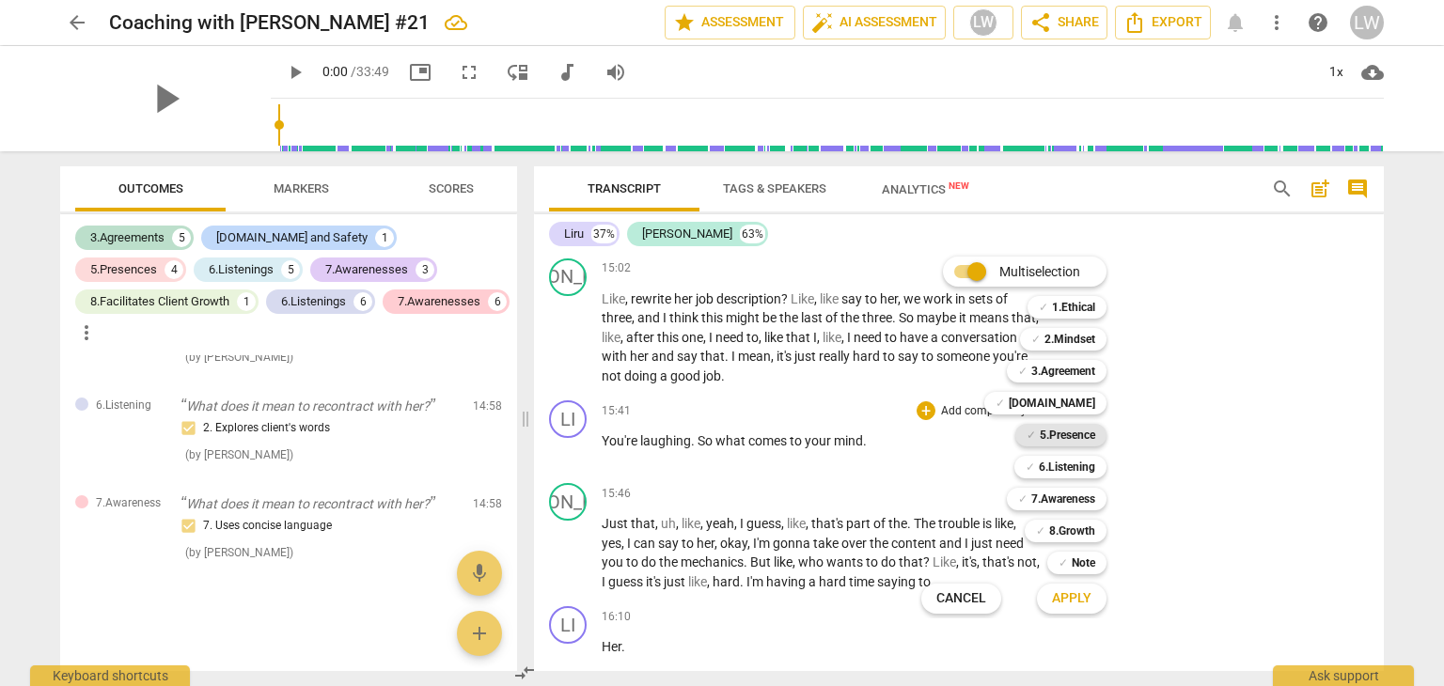
click at [1053, 430] on b "5.Presence" at bounding box center [1067, 435] width 55 height 23
click at [1074, 589] on span "Apply" at bounding box center [1071, 598] width 39 height 19
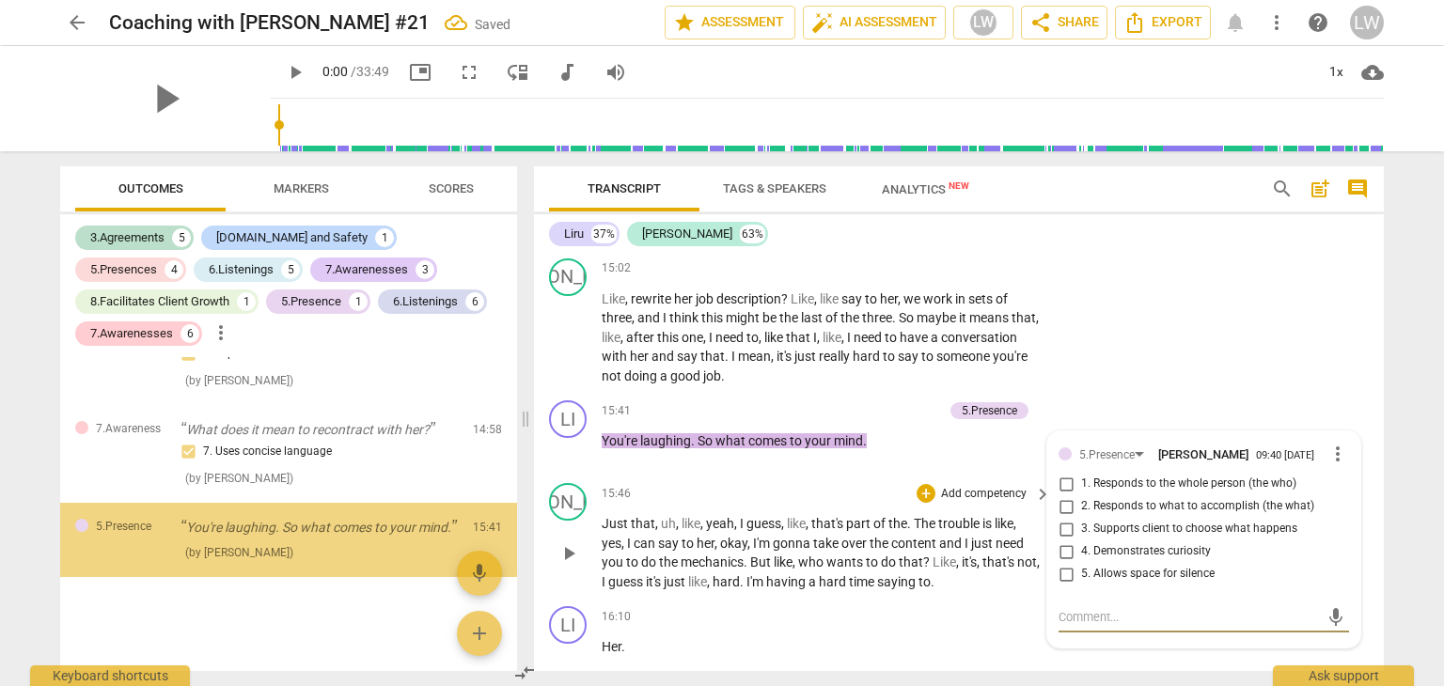
scroll to position [4839, 0]
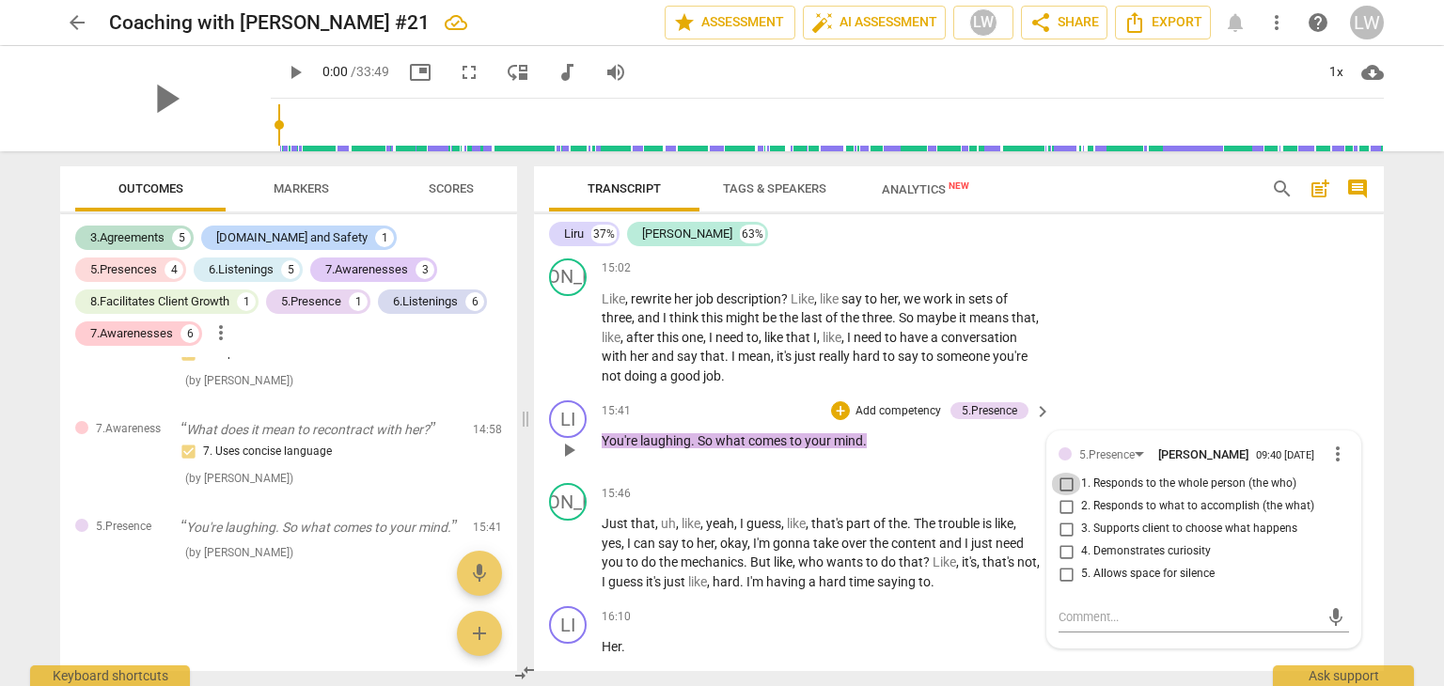
click at [1063, 495] on input "1. Responds to the whole person (the who)" at bounding box center [1066, 484] width 30 height 23
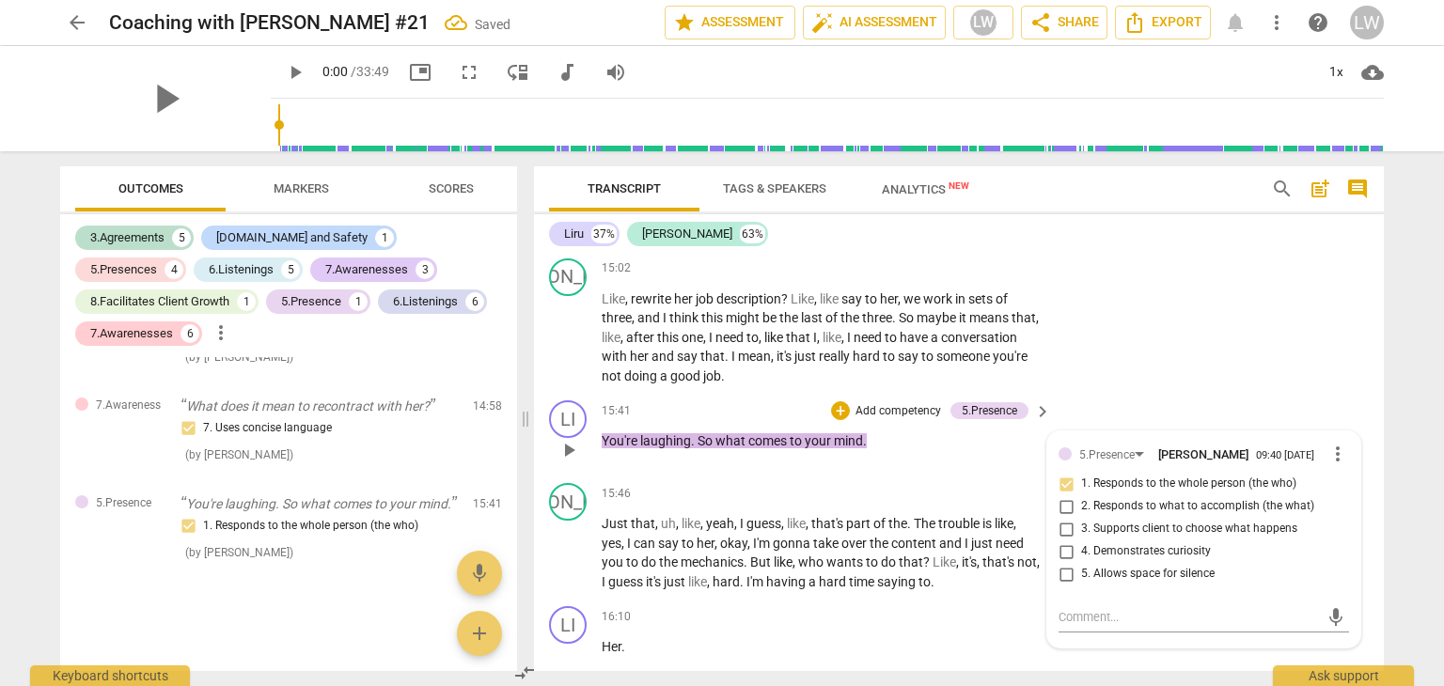
click at [1065, 563] on input "4. Demonstrates curiosity" at bounding box center [1066, 552] width 30 height 23
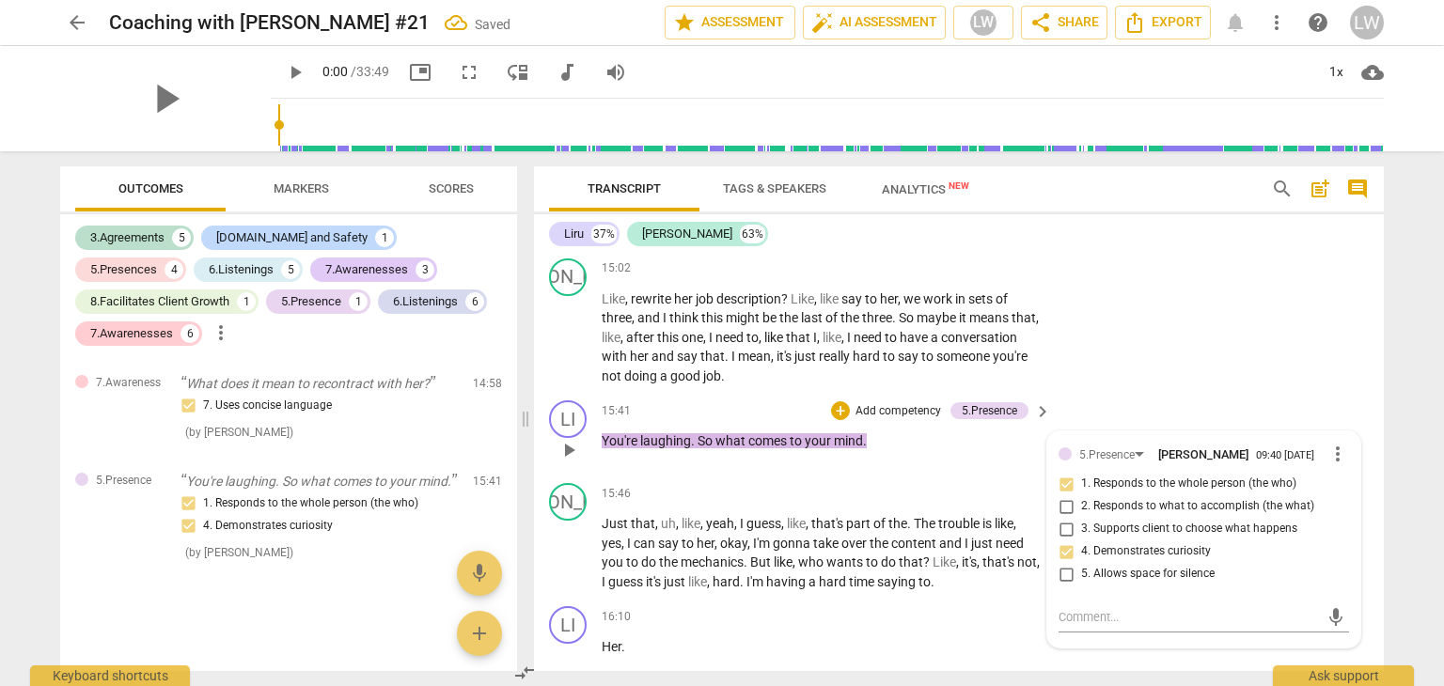
click at [895, 420] on p "Add competency" at bounding box center [898, 411] width 89 height 17
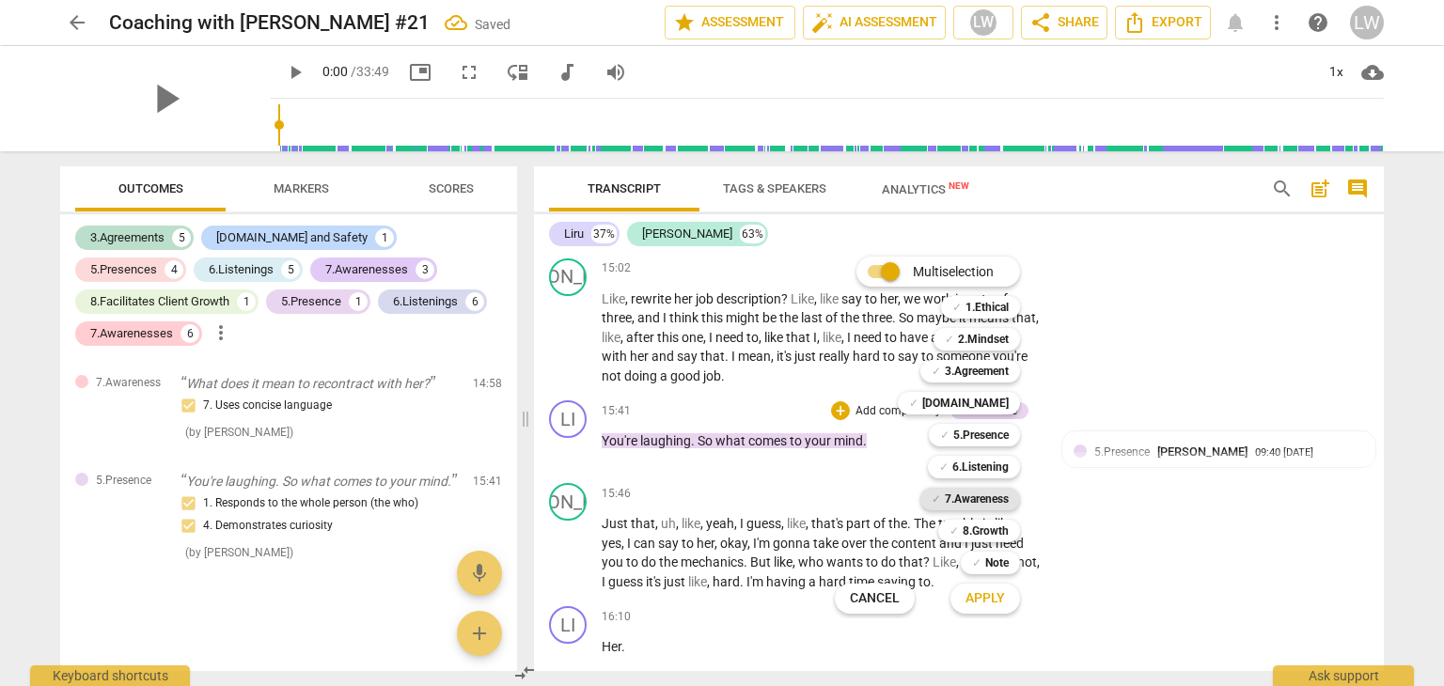
click at [977, 497] on b "7.Awareness" at bounding box center [977, 499] width 64 height 23
click at [987, 598] on span "Apply" at bounding box center [984, 598] width 39 height 19
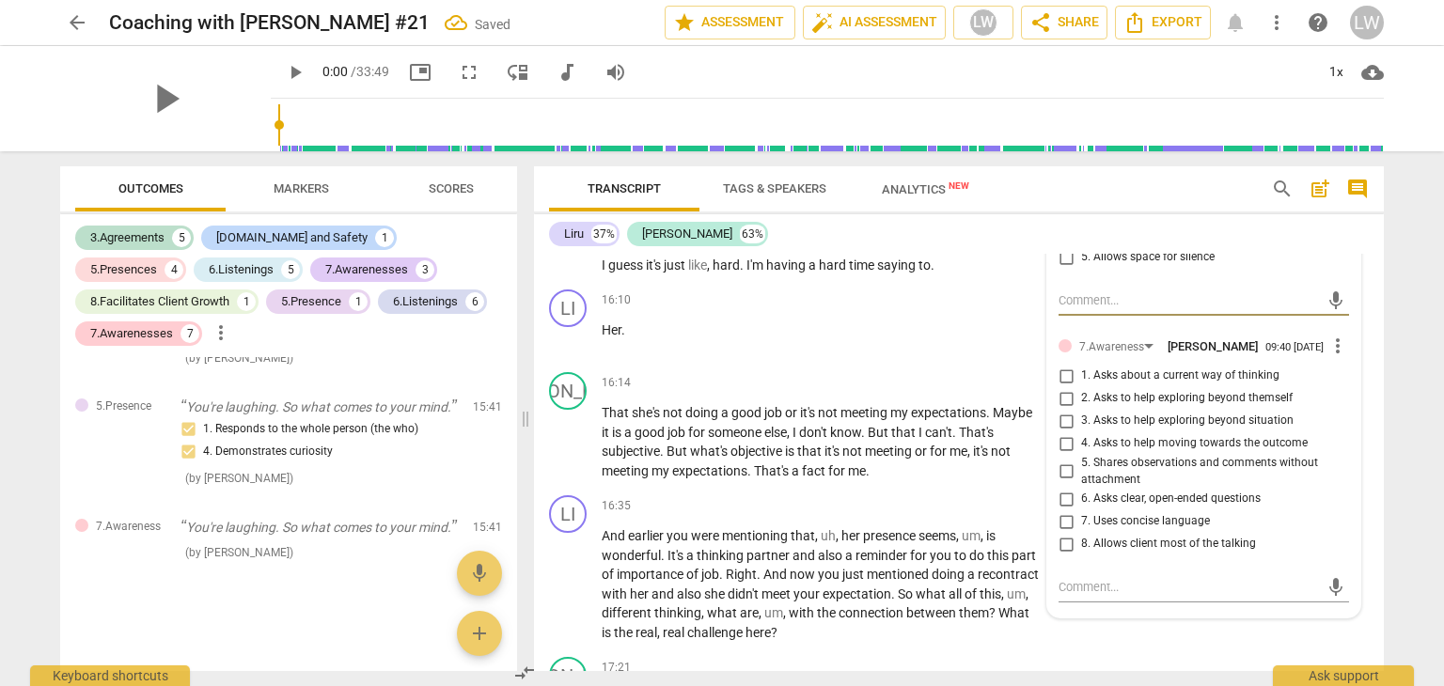
scroll to position [5685, 0]
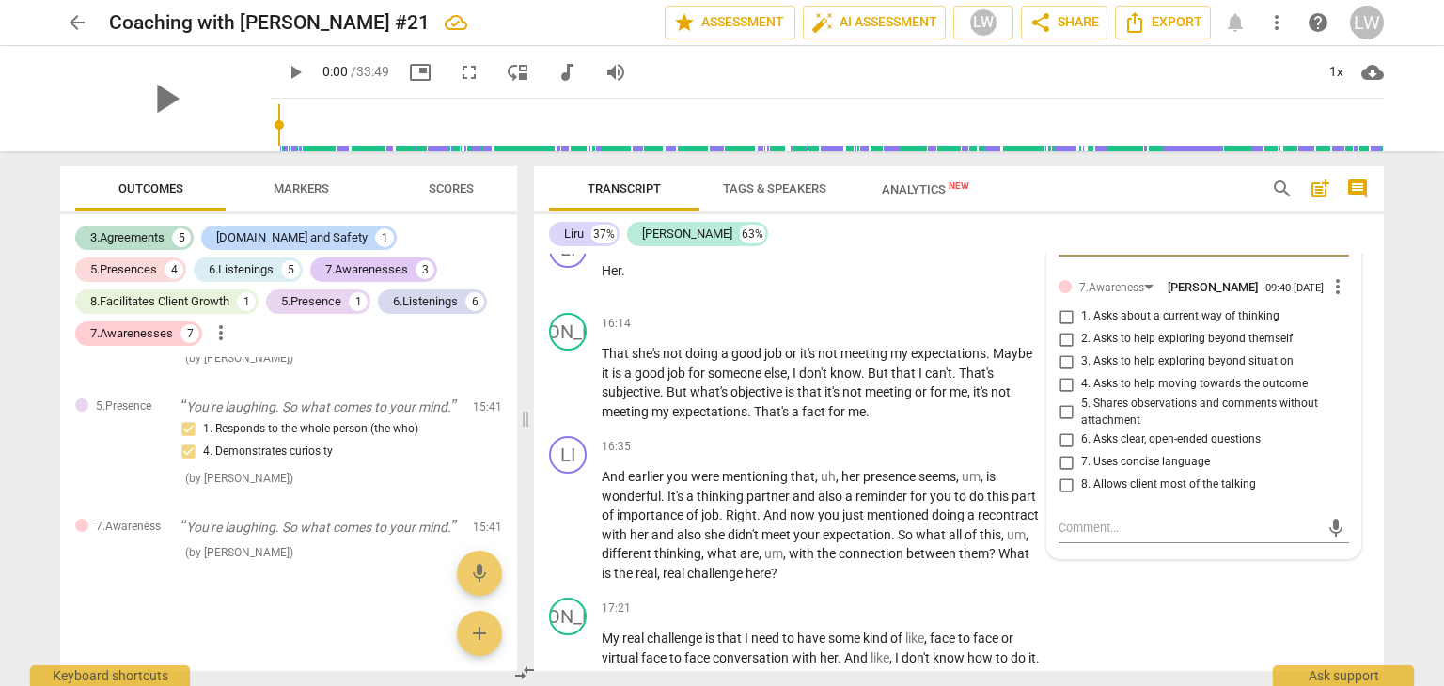
click at [1062, 424] on input "5. Shares observations and comments without attachment" at bounding box center [1066, 412] width 30 height 23
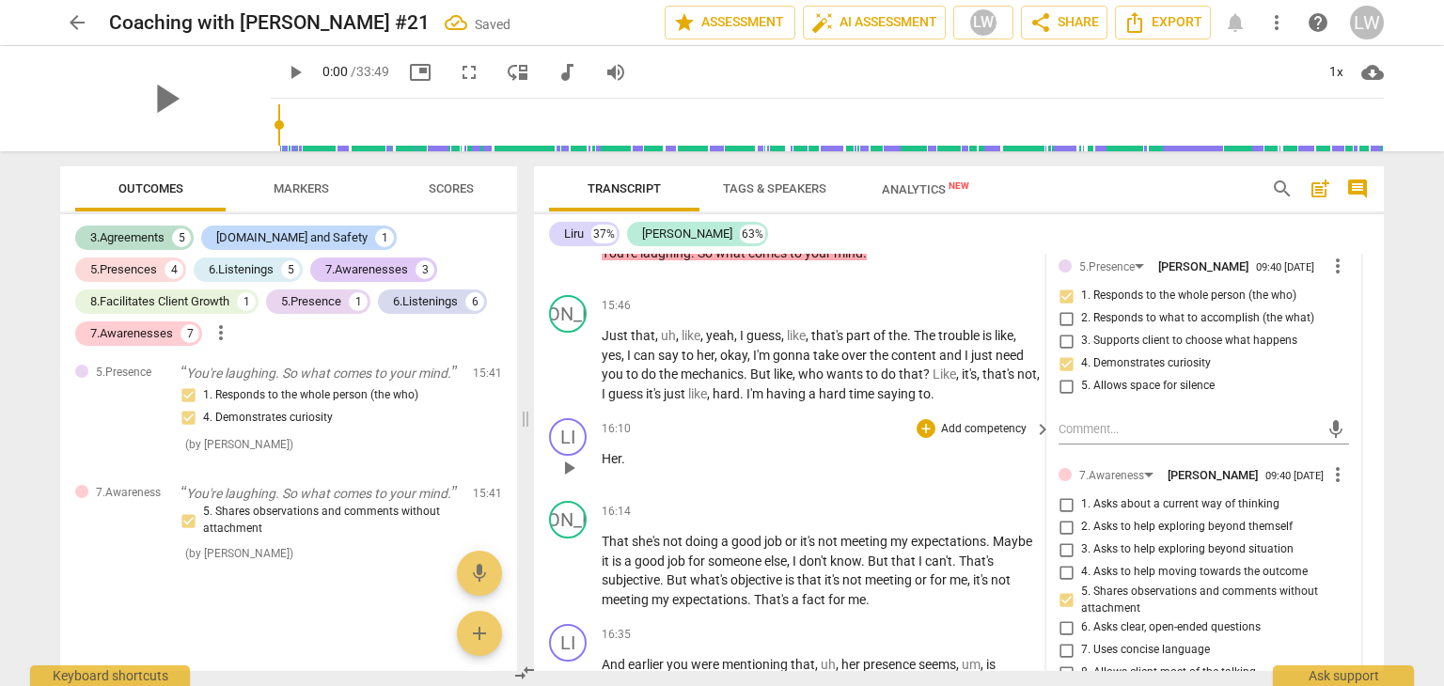
scroll to position [5591, 0]
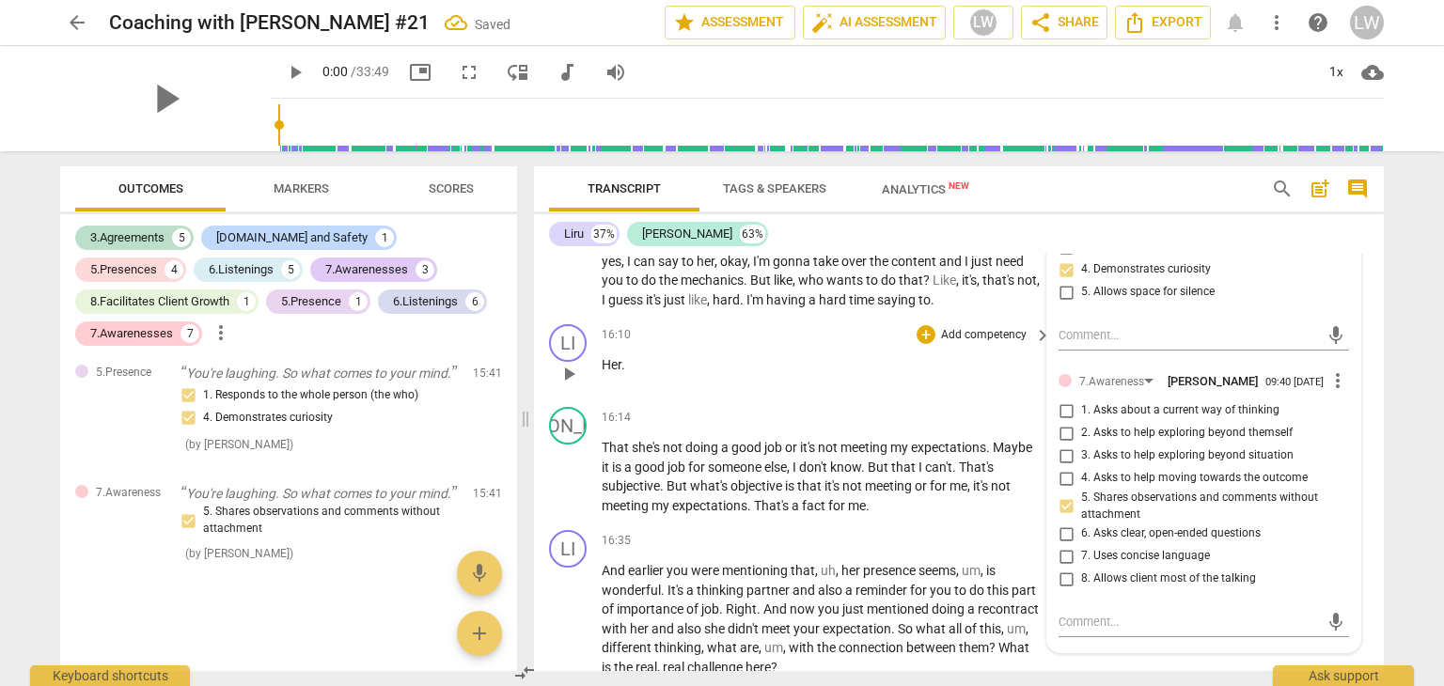
click at [574, 385] on span "play_arrow" at bounding box center [568, 374] width 23 height 23
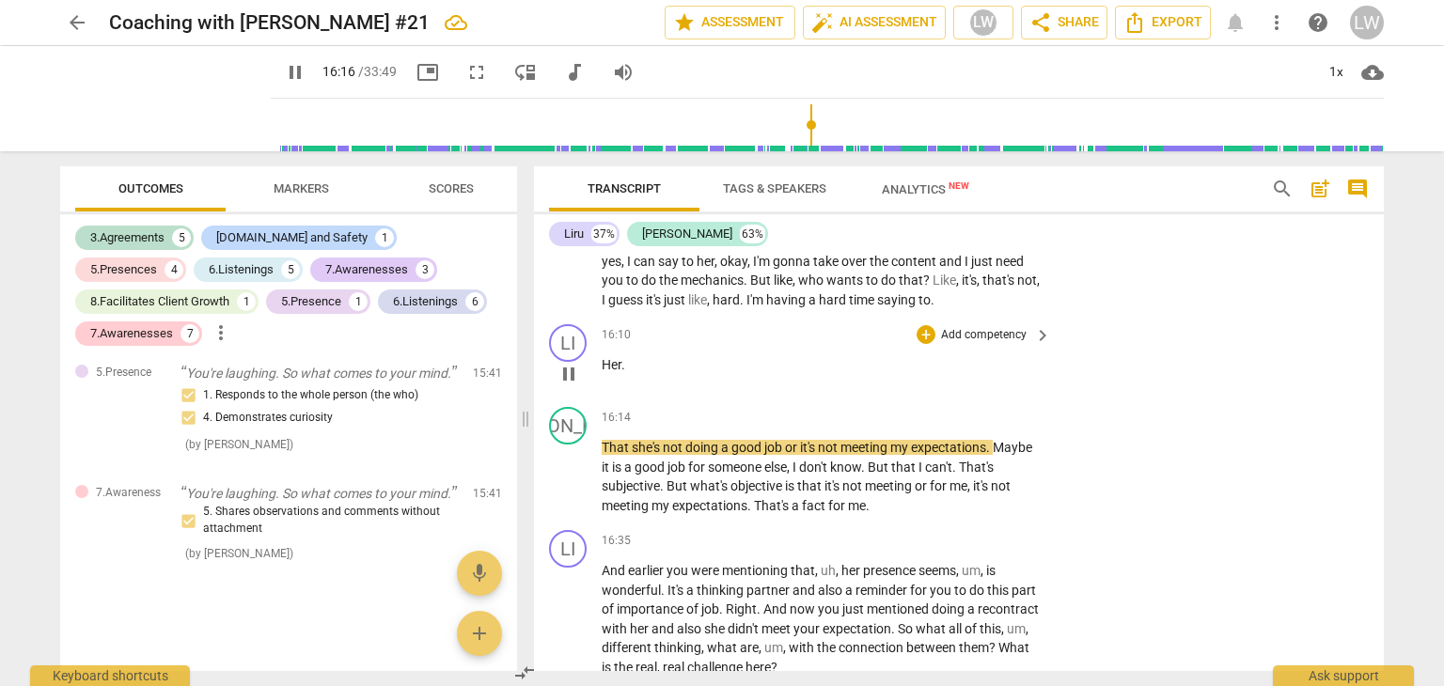
click at [574, 385] on span "pause" at bounding box center [568, 374] width 23 height 23
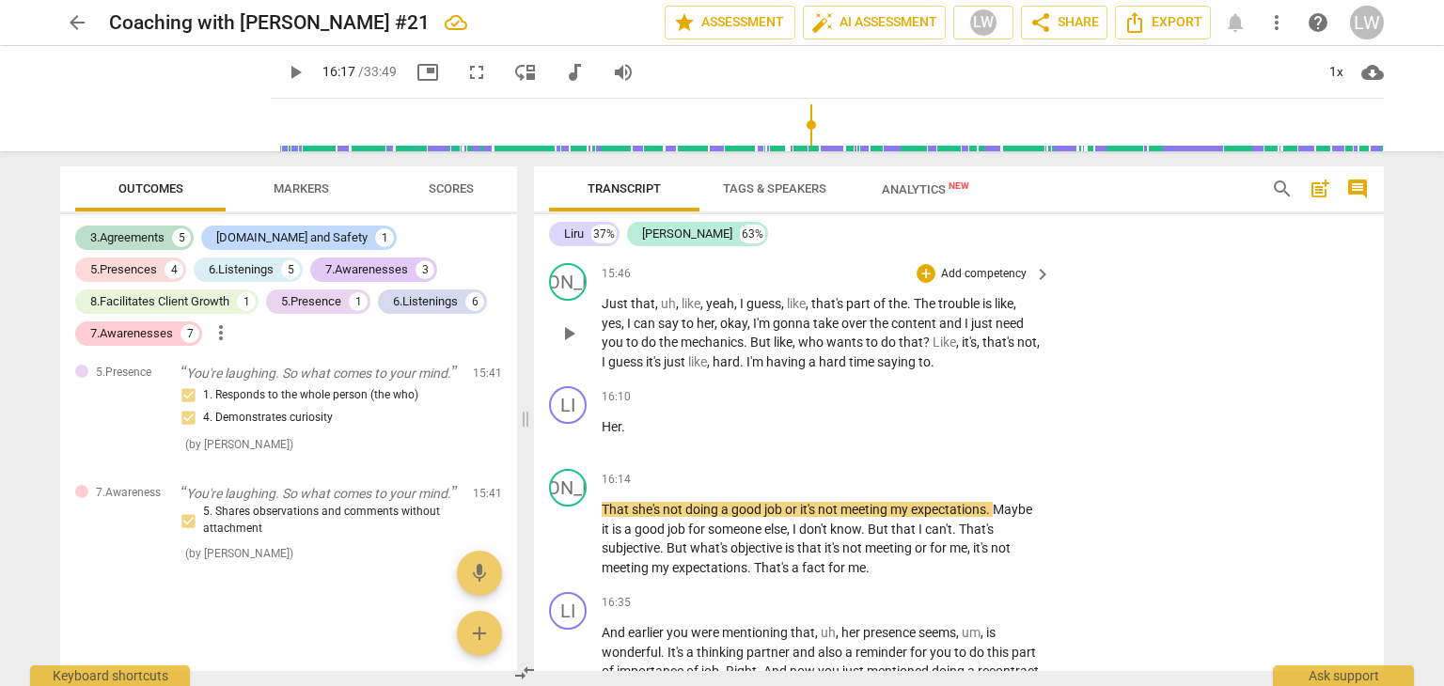
scroll to position [5497, 0]
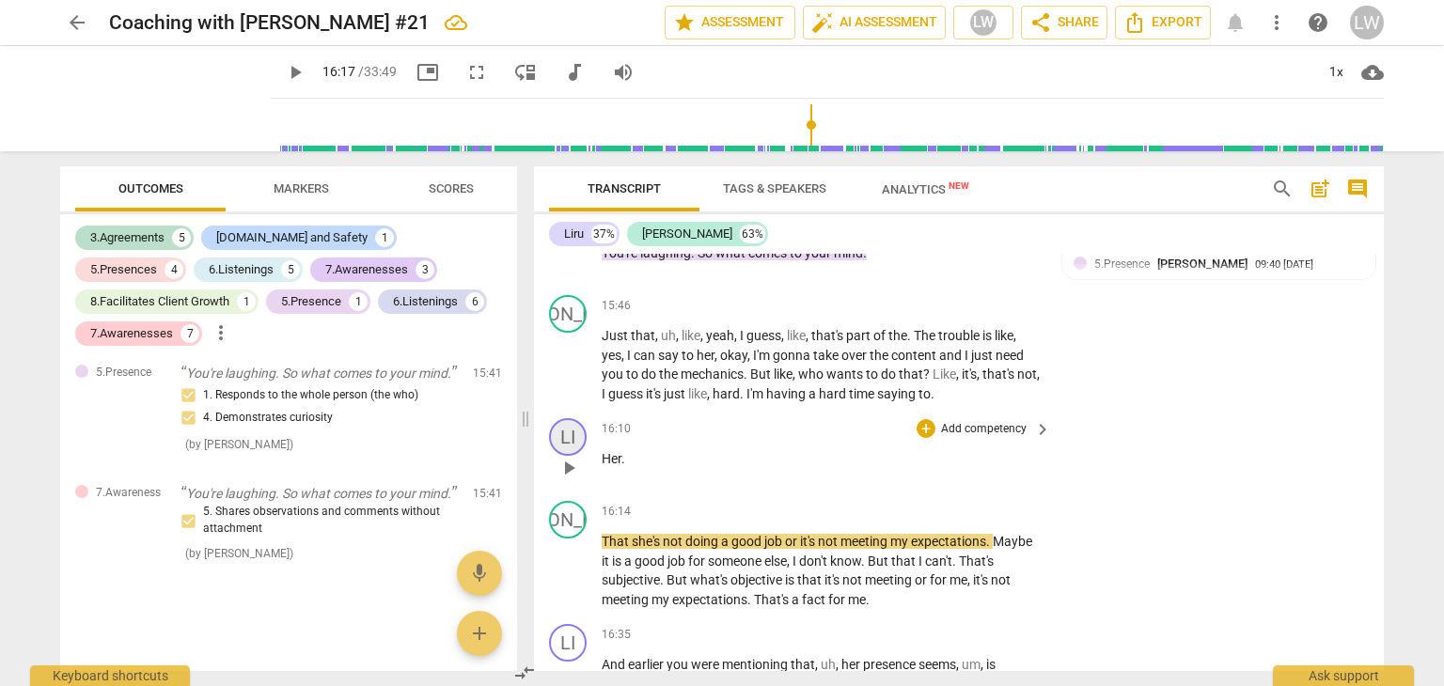
click at [571, 456] on div "LI" at bounding box center [568, 437] width 38 height 38
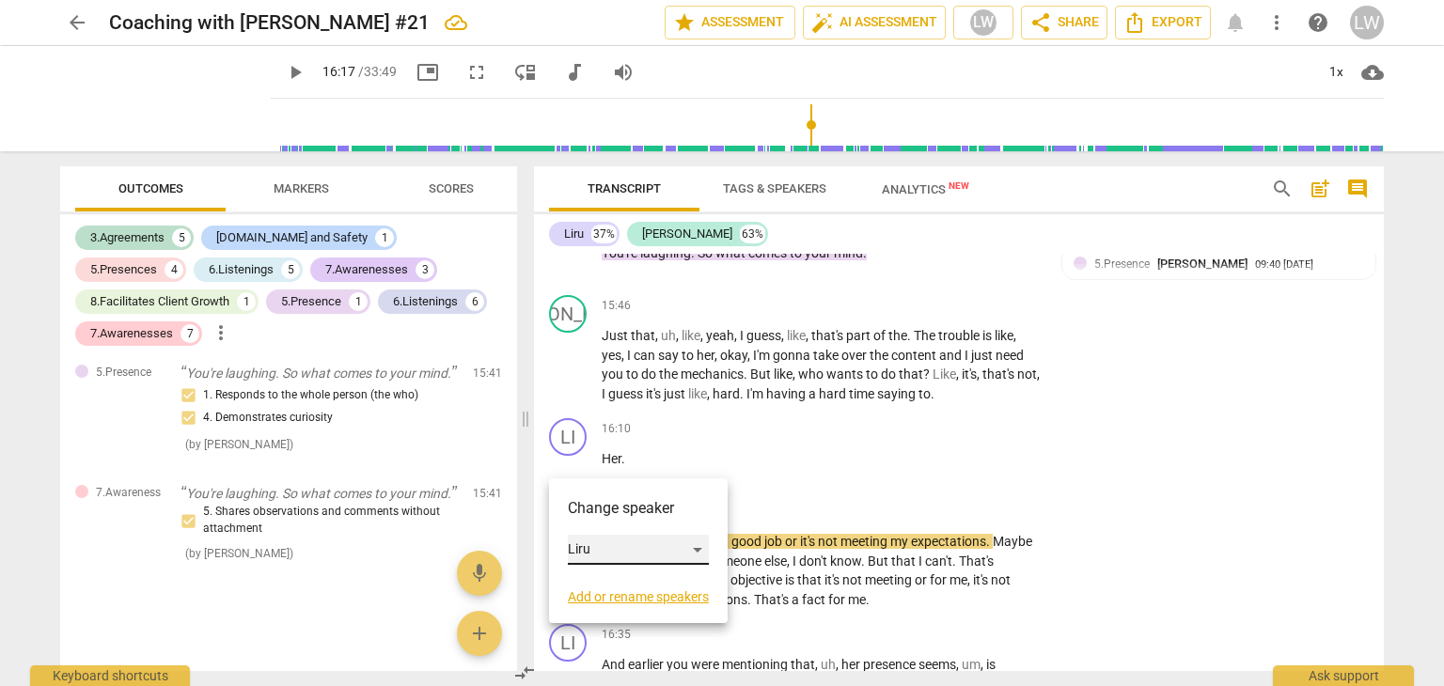
click at [692, 548] on div "Liru" at bounding box center [638, 550] width 141 height 30
click at [652, 584] on li "[PERSON_NAME]" at bounding box center [639, 586] width 143 height 36
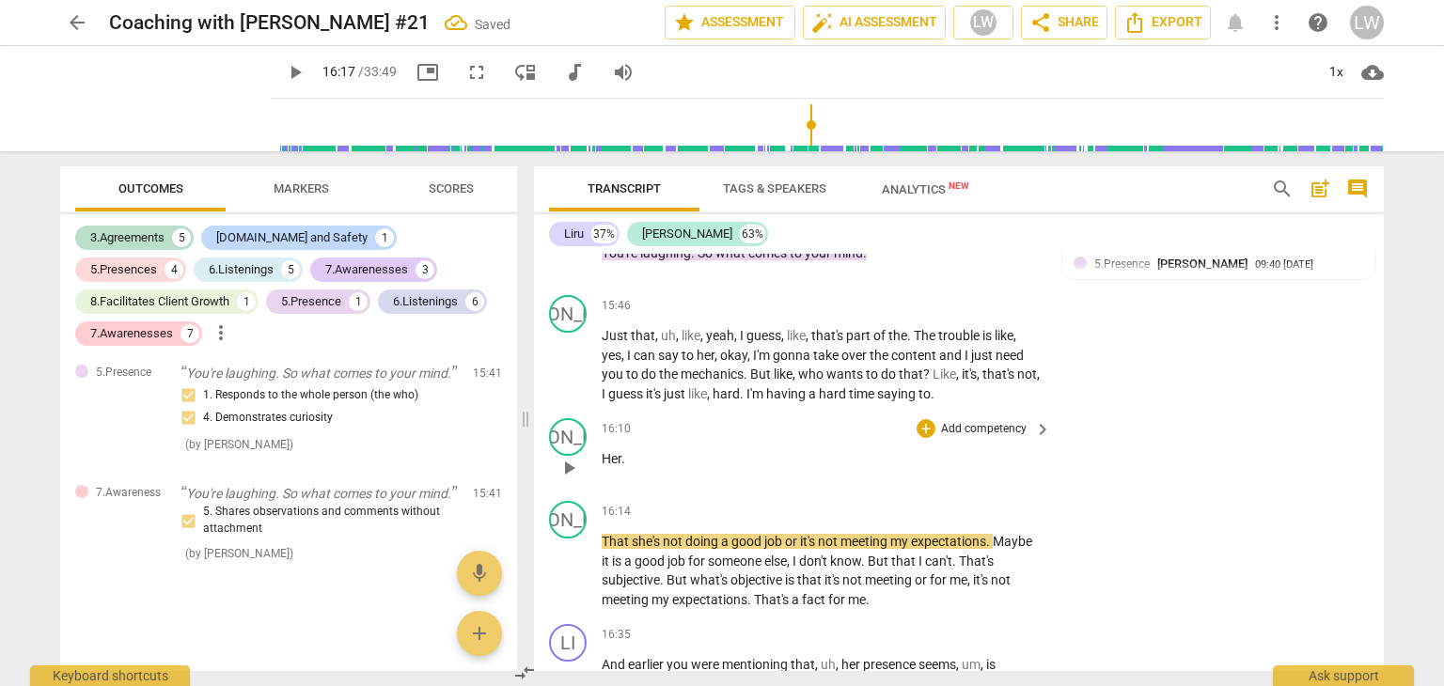
click at [639, 469] on p "Her ." at bounding box center [822, 459] width 440 height 20
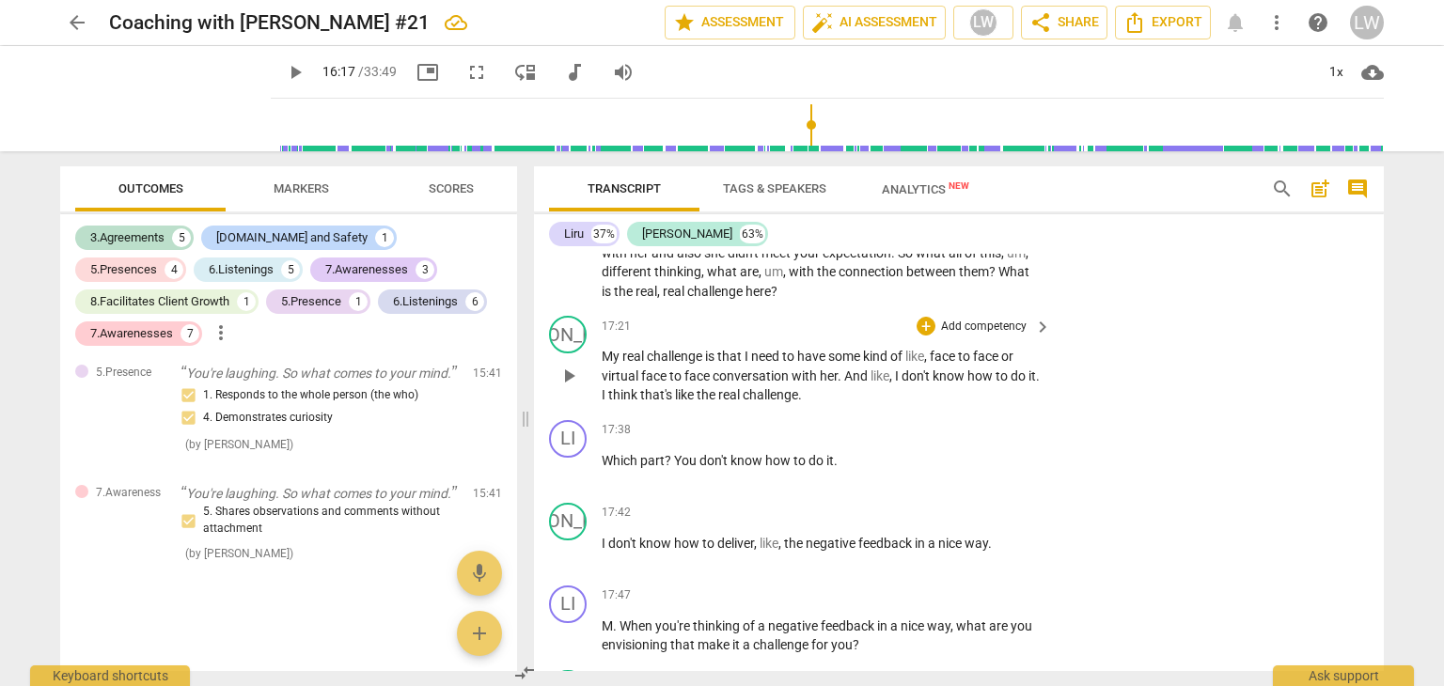
scroll to position [5873, 0]
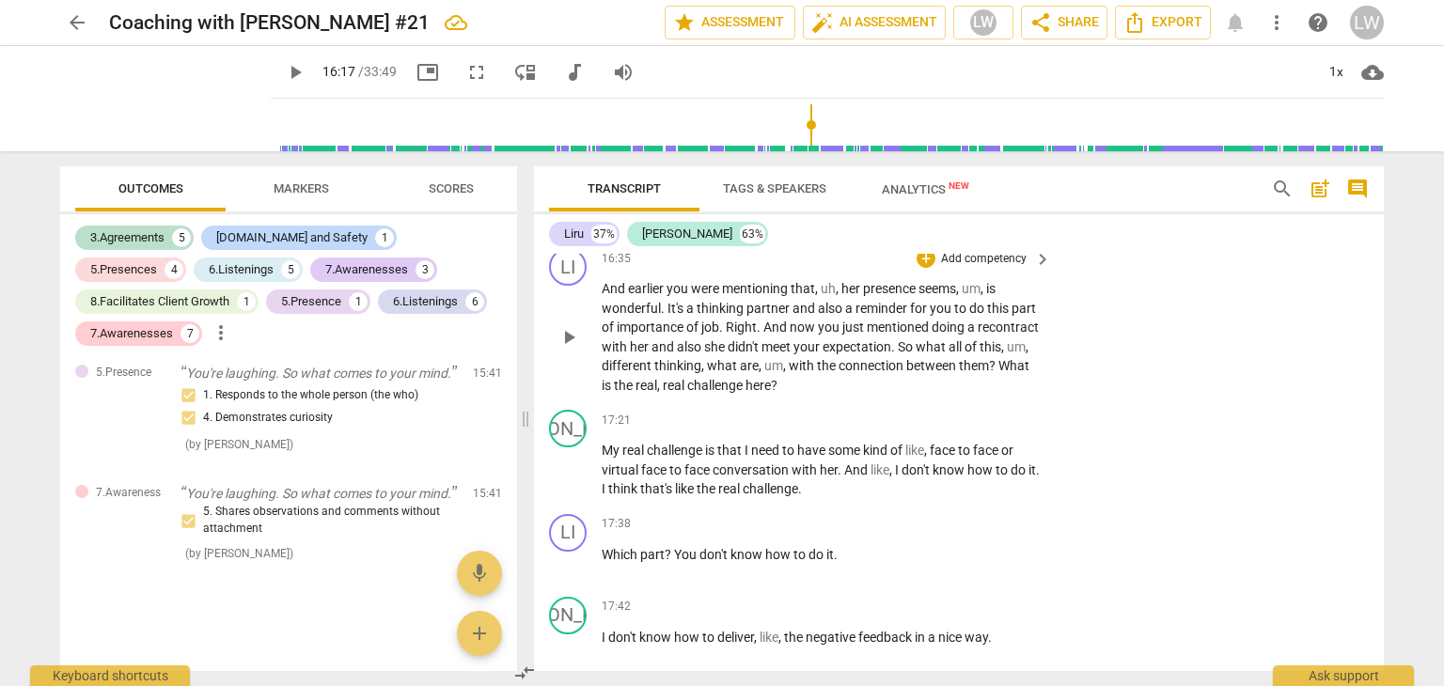
click at [1009, 268] on p "Add competency" at bounding box center [983, 259] width 89 height 17
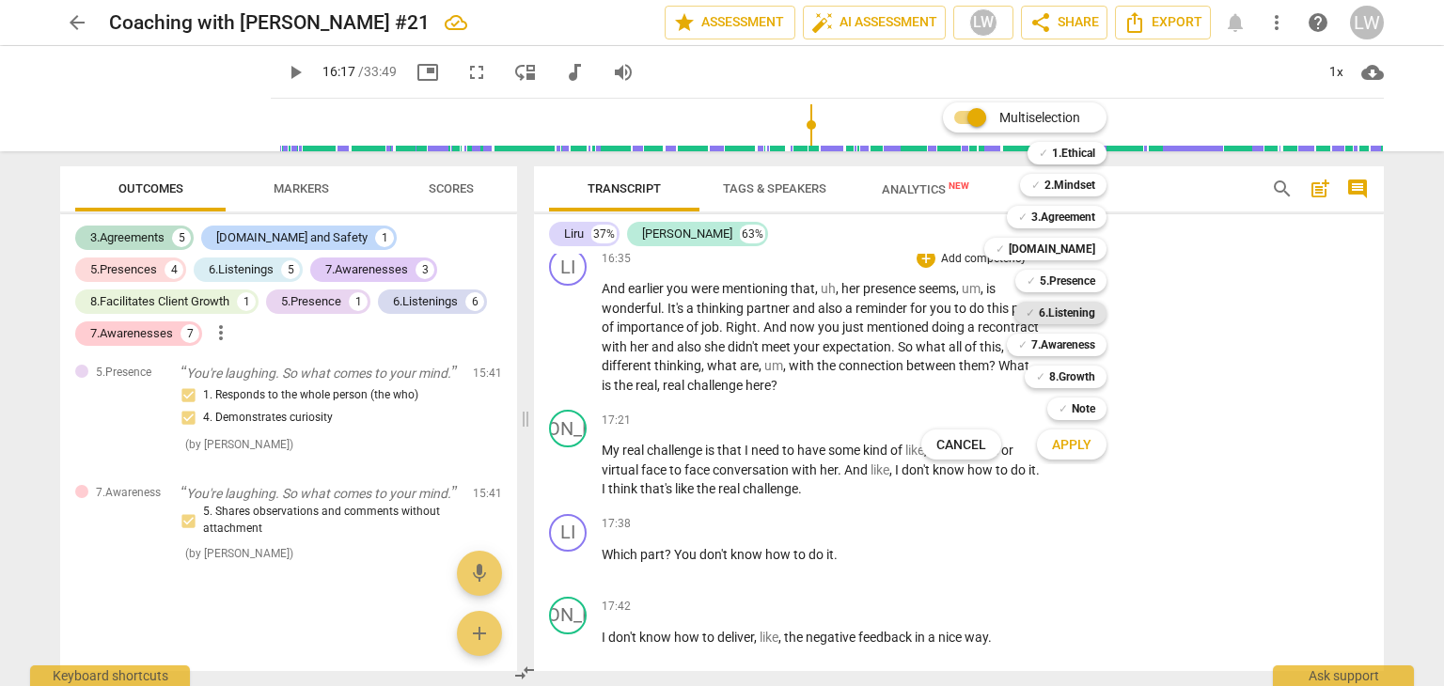
click at [1070, 310] on b "6.Listening" at bounding box center [1067, 313] width 56 height 23
click at [1078, 445] on span "Apply" at bounding box center [1071, 445] width 39 height 19
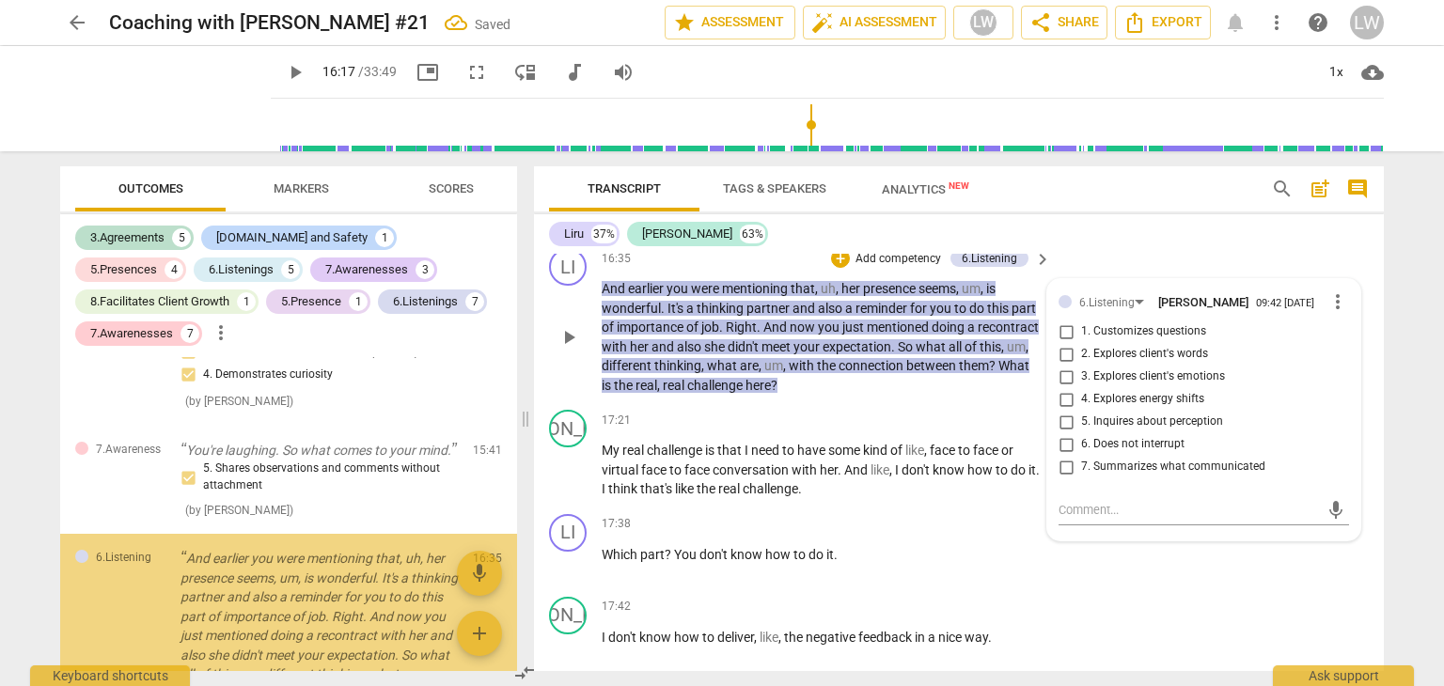
scroll to position [5200, 0]
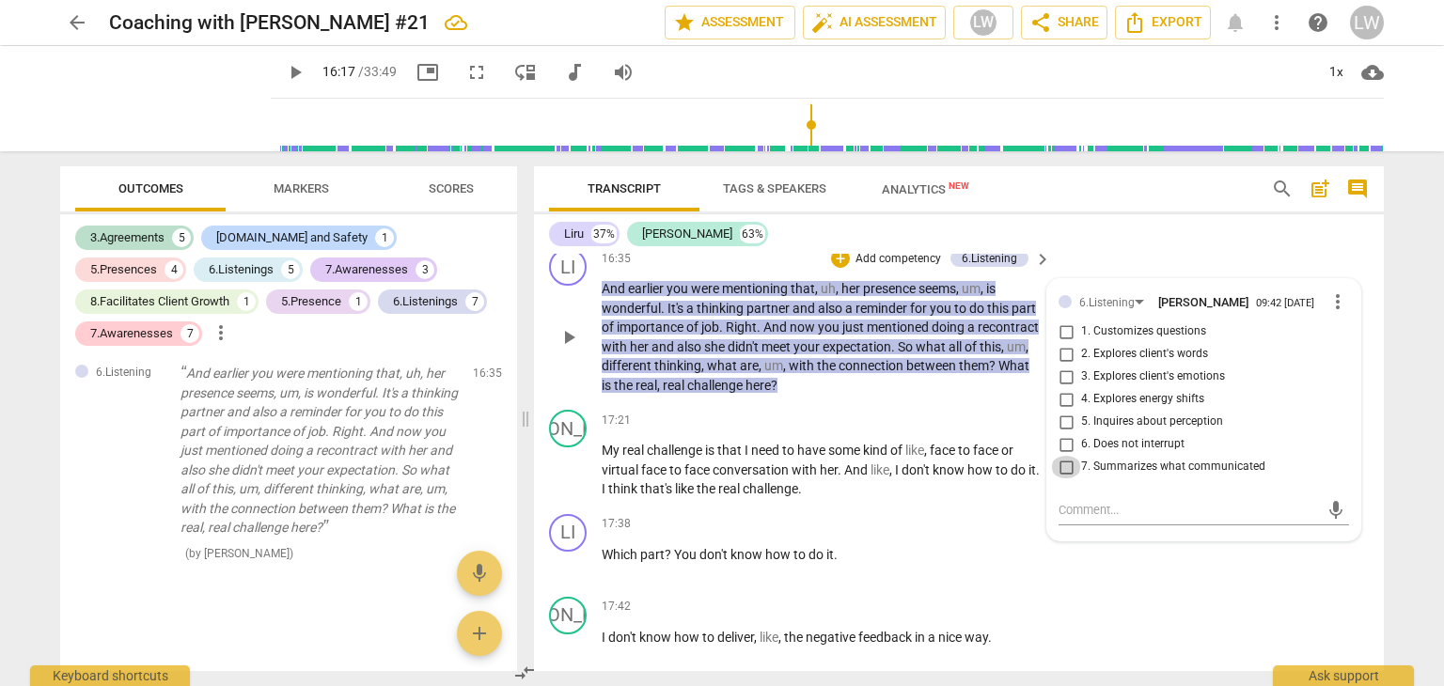
click at [1070, 478] on input "7. Summarizes what communicated" at bounding box center [1066, 467] width 30 height 23
click at [1062, 366] on input "2. Explores client's words" at bounding box center [1066, 354] width 30 height 23
click at [899, 268] on p "Add competency" at bounding box center [898, 259] width 89 height 17
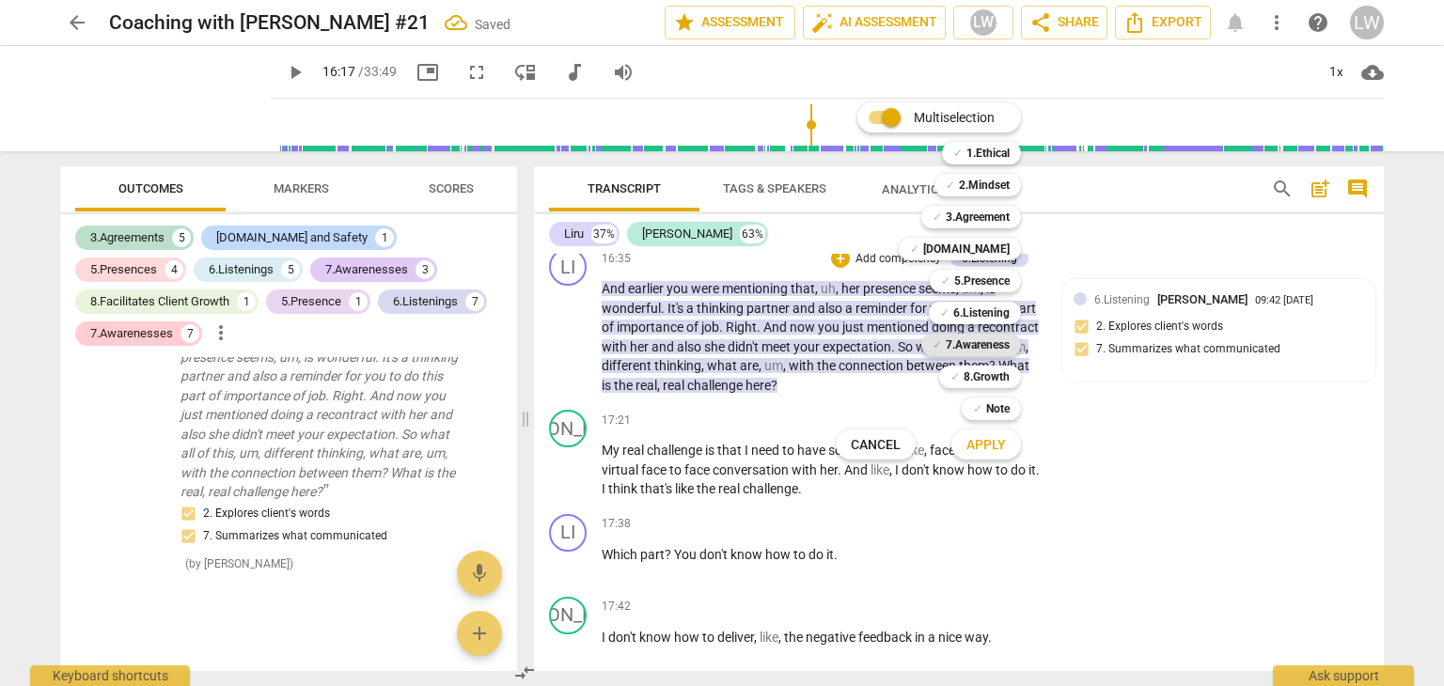
click at [977, 346] on b "7.Awareness" at bounding box center [978, 345] width 64 height 23
click at [984, 448] on span "Apply" at bounding box center [985, 445] width 39 height 19
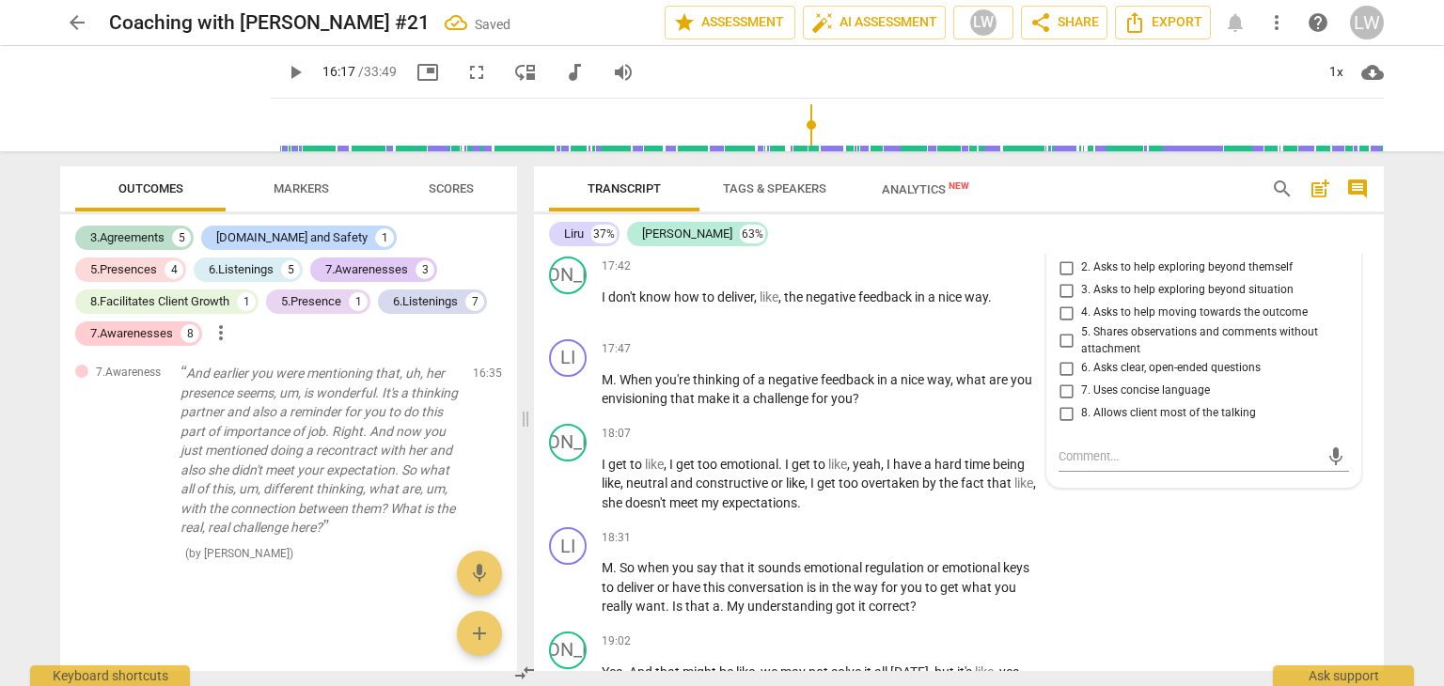
scroll to position [6155, 0]
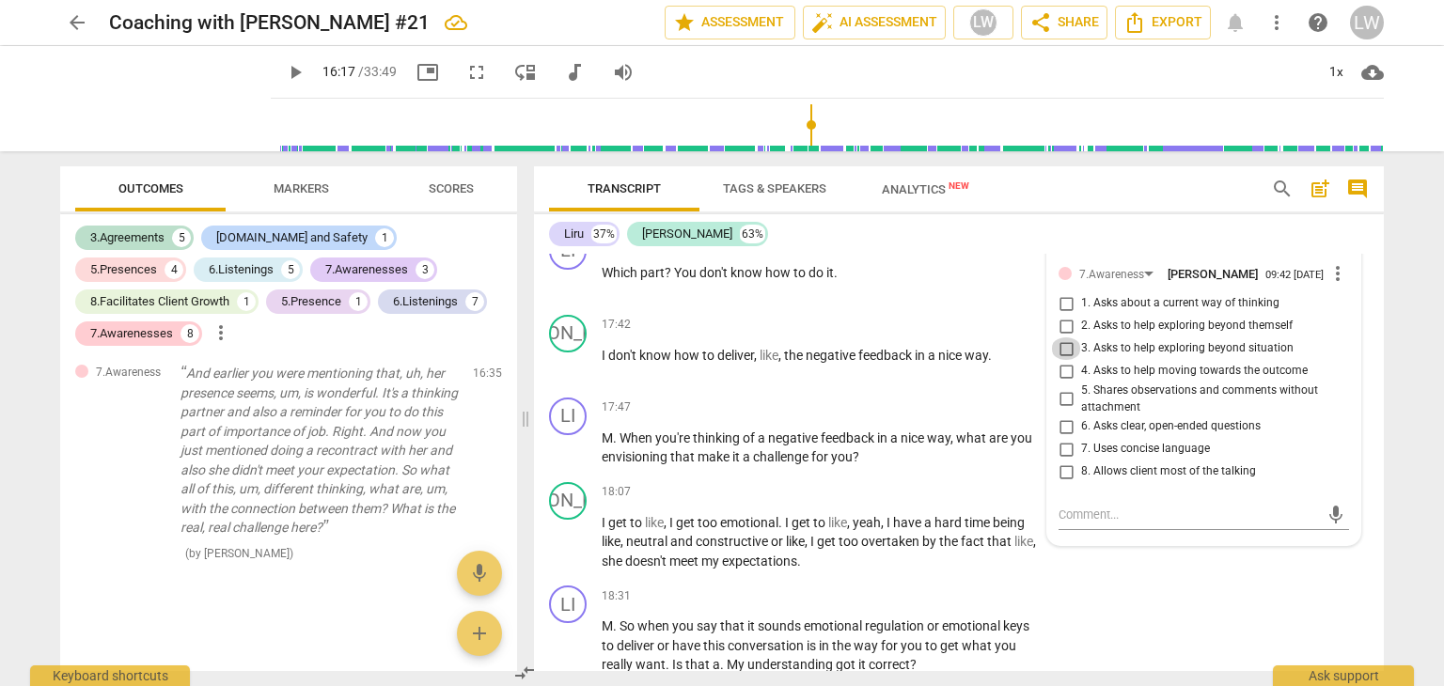
click at [1060, 360] on input "3. Asks to help exploring beyond situation" at bounding box center [1066, 348] width 30 height 23
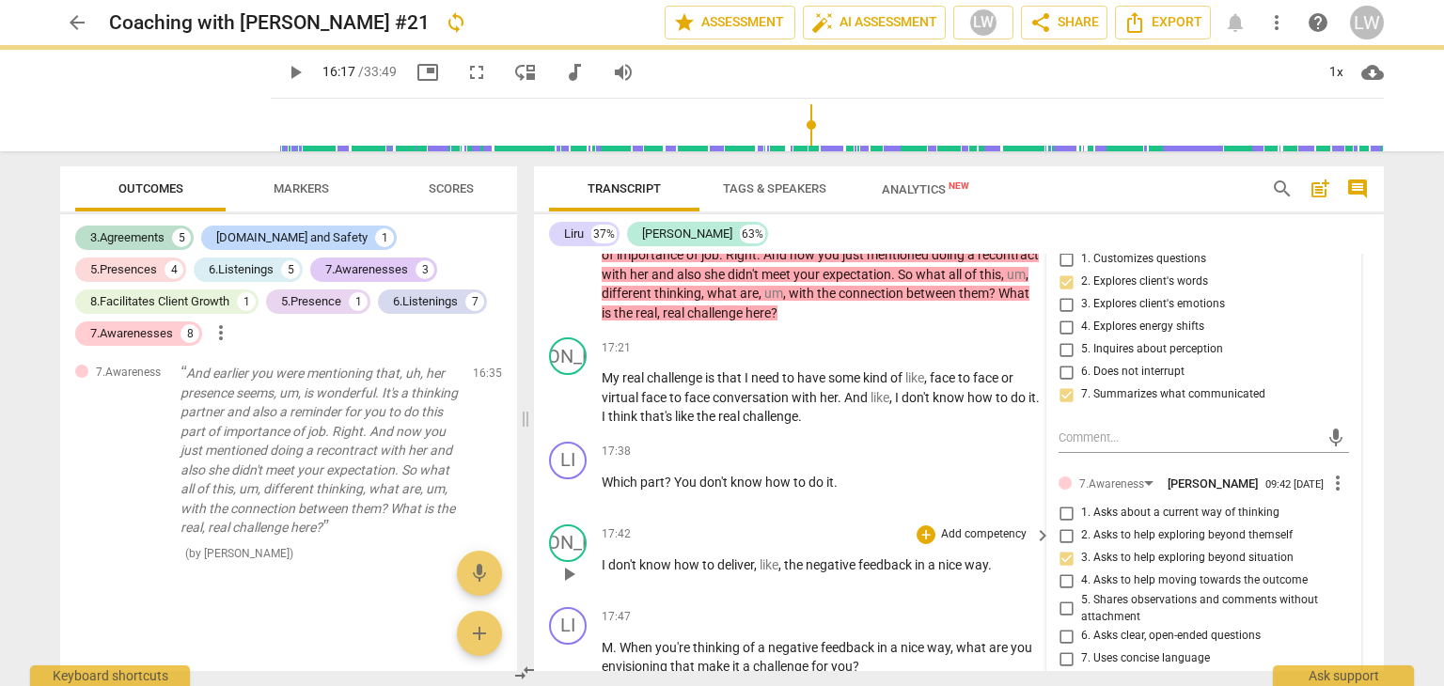
scroll to position [6061, 0]
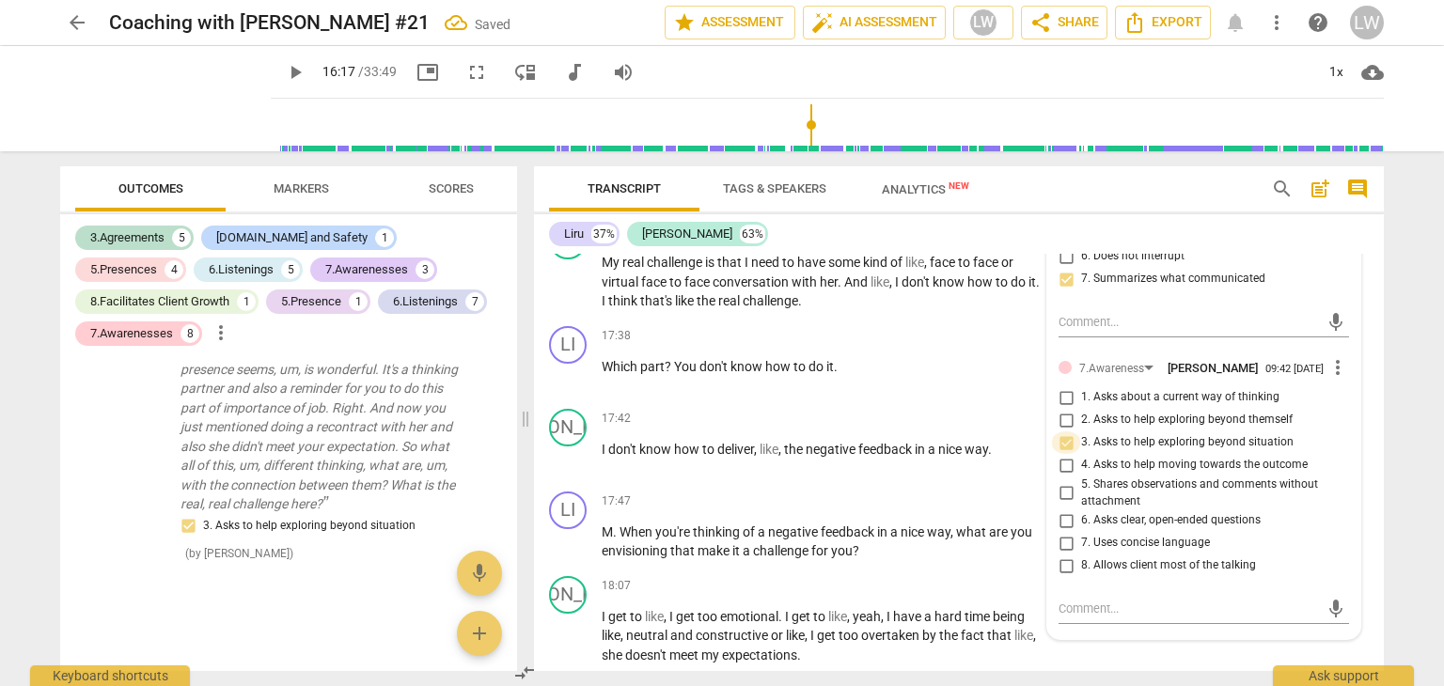
click at [1067, 454] on input "3. Asks to help exploring beyond situation" at bounding box center [1066, 442] width 30 height 23
click at [1060, 409] on input "1. Asks about a current way of thinking" at bounding box center [1066, 397] width 30 height 23
click at [1065, 505] on input "5. Shares observations and comments without attachment" at bounding box center [1066, 493] width 30 height 23
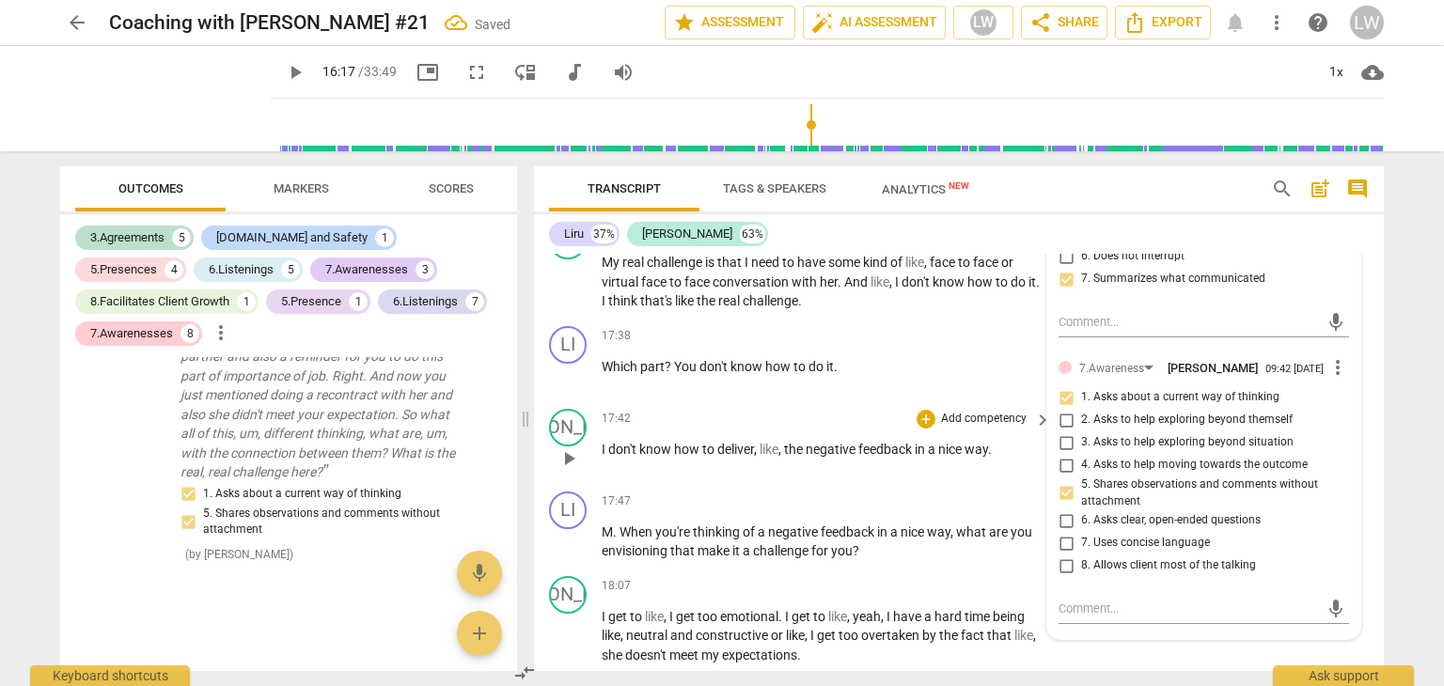
scroll to position [5967, 0]
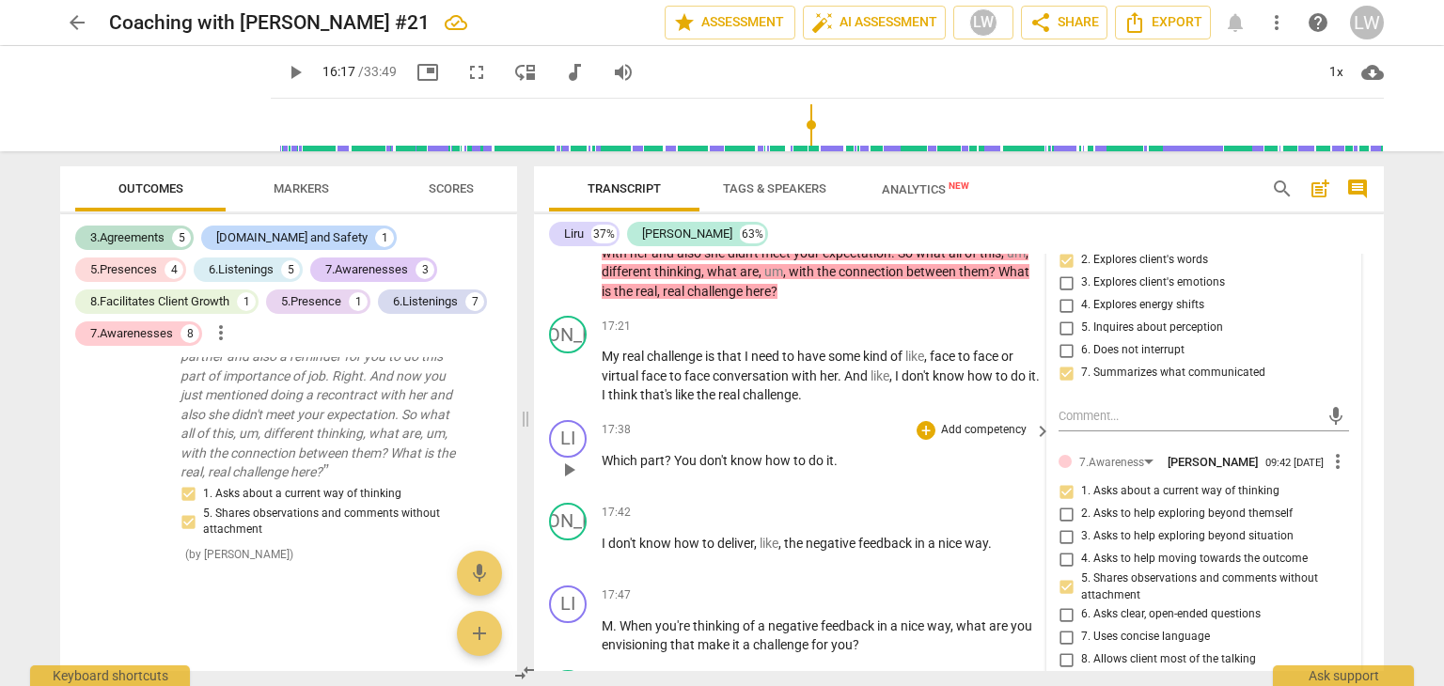
click at [985, 439] on p "Add competency" at bounding box center [983, 430] width 89 height 17
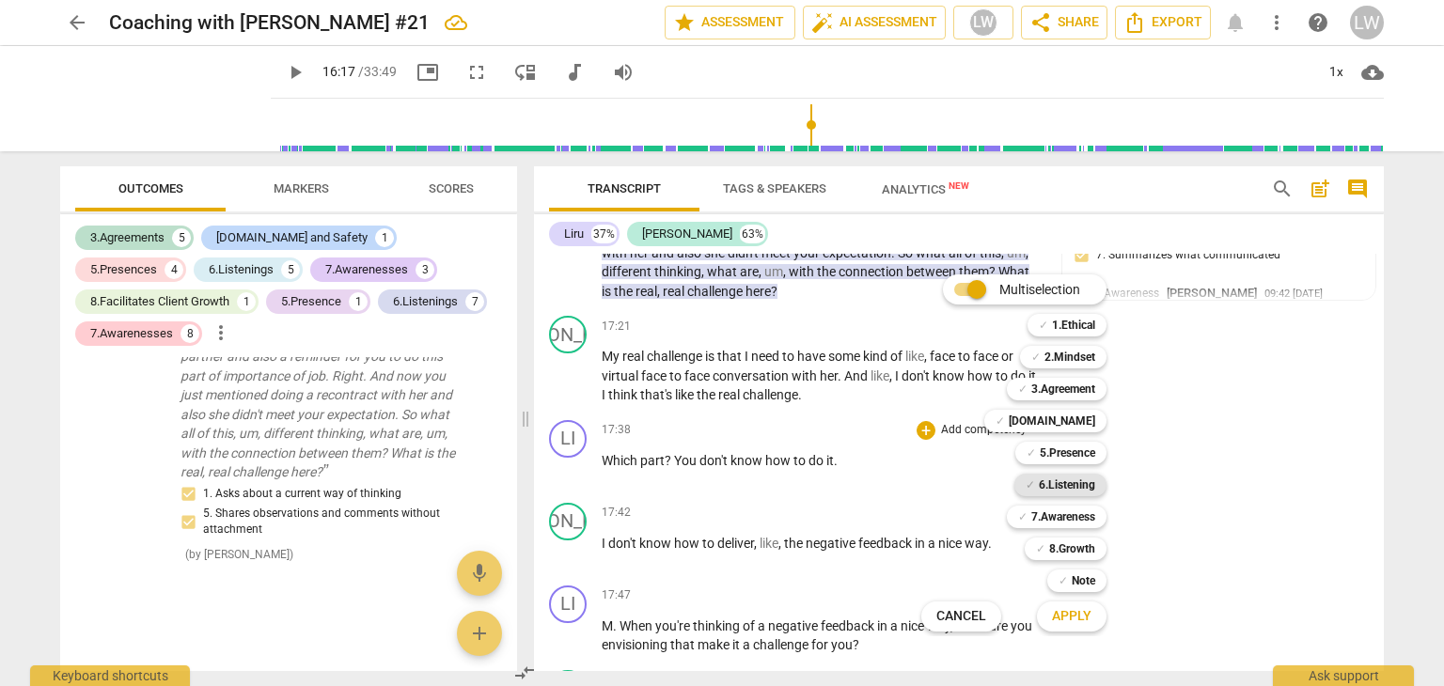
click at [1069, 484] on b "6.Listening" at bounding box center [1067, 485] width 56 height 23
click at [1075, 614] on span "Apply" at bounding box center [1071, 616] width 39 height 19
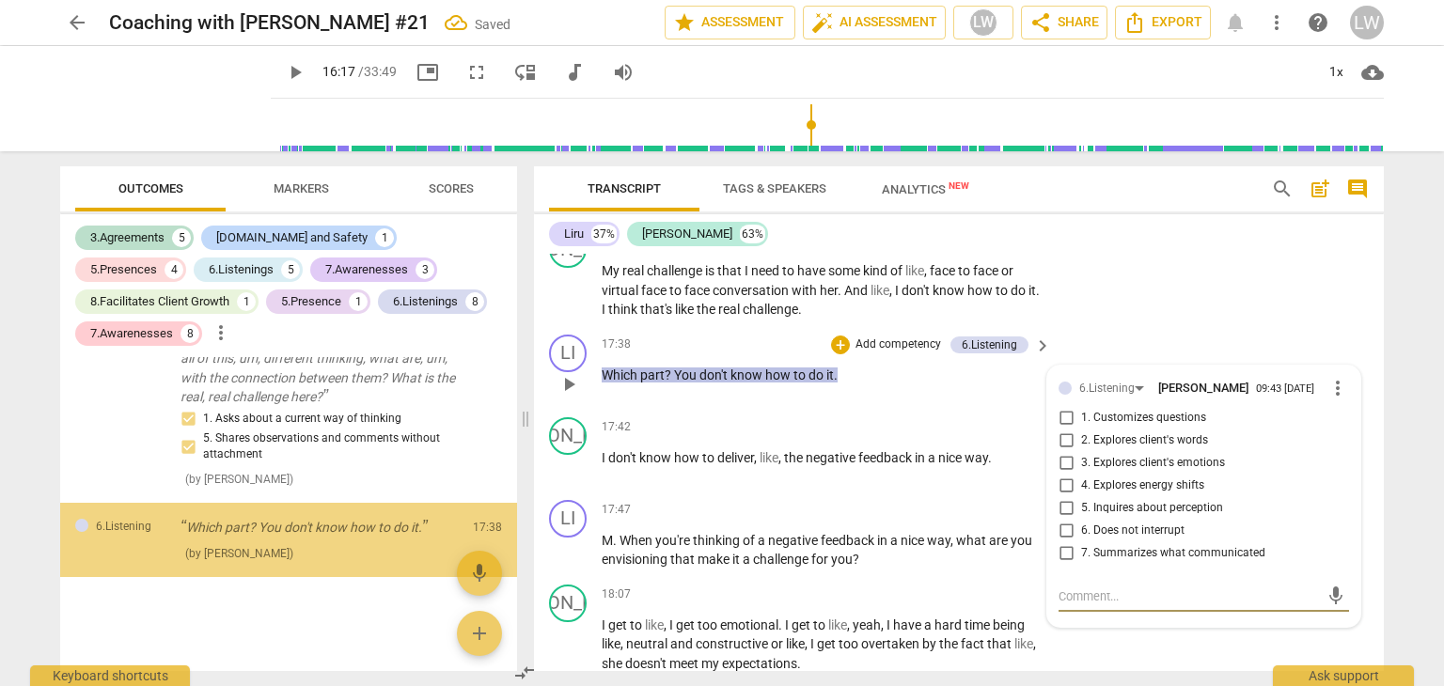
scroll to position [6020, 0]
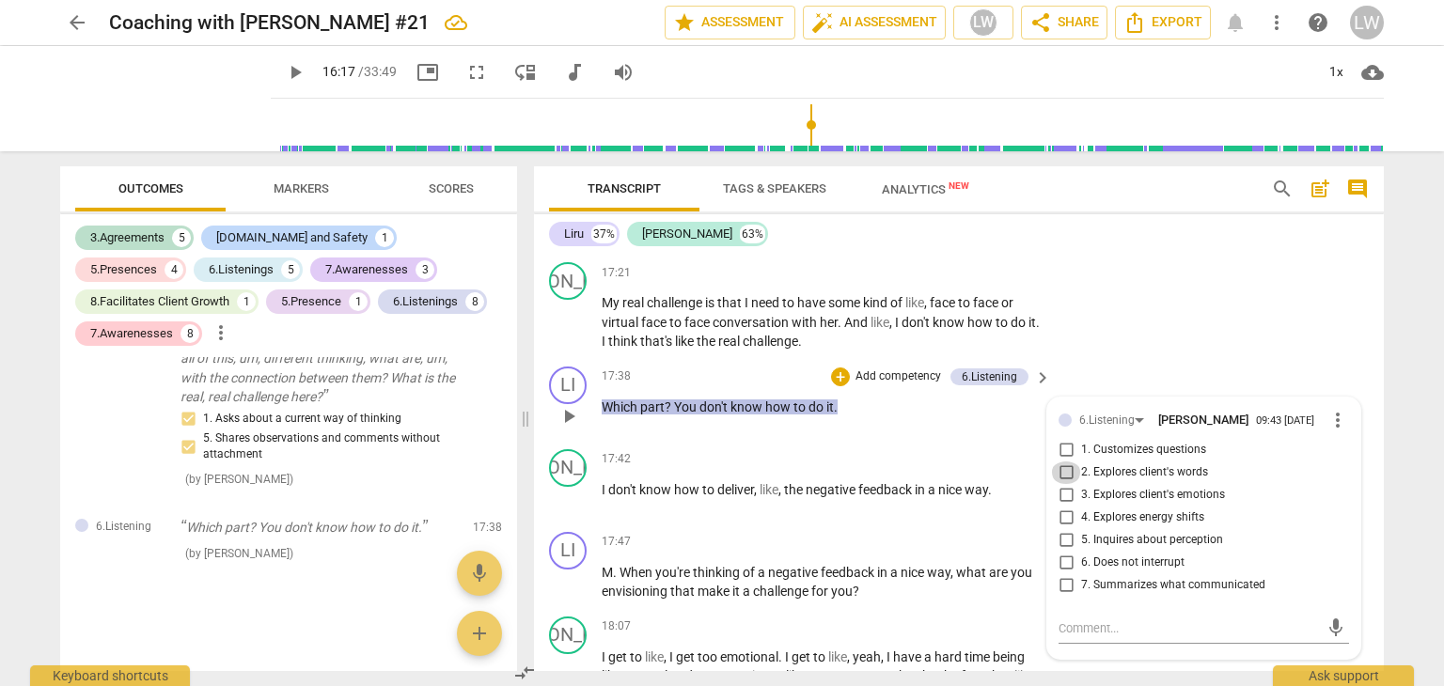
click at [1061, 484] on input "2. Explores client's words" at bounding box center [1066, 473] width 30 height 23
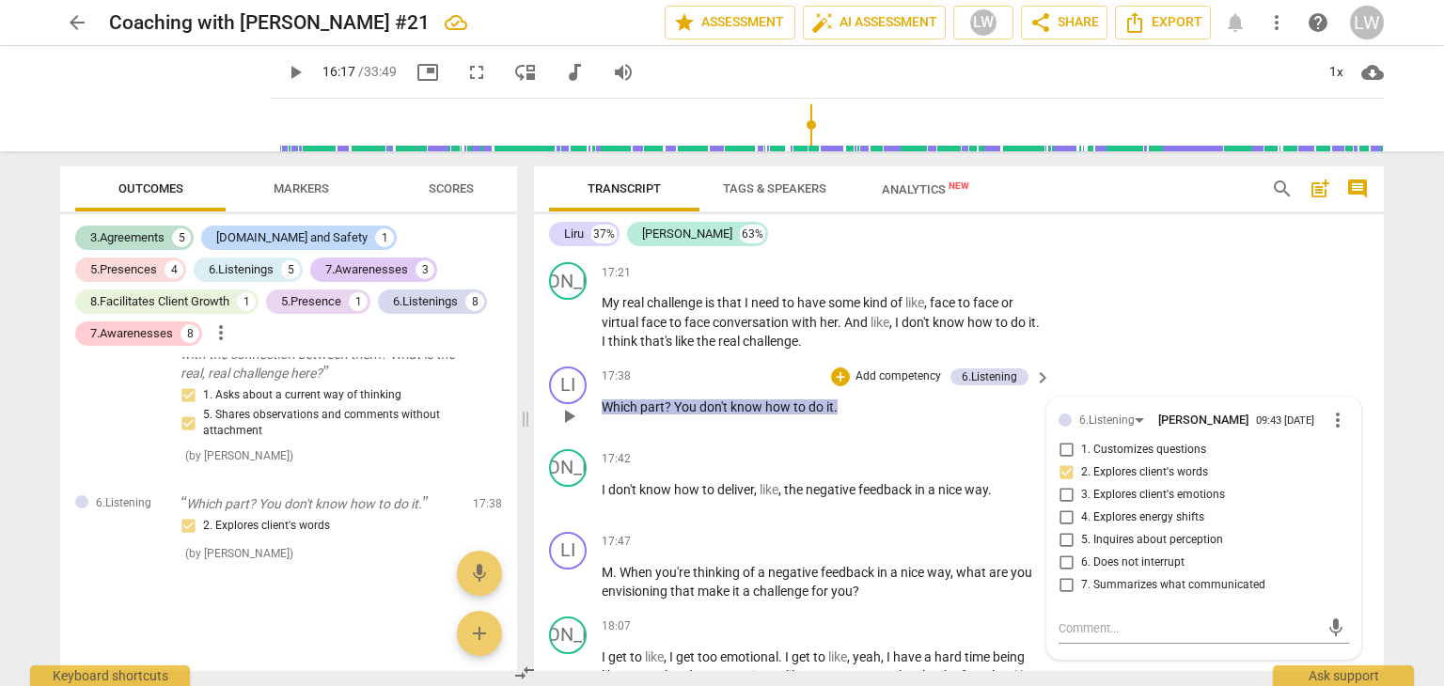
click at [894, 385] on p "Add competency" at bounding box center [898, 377] width 89 height 17
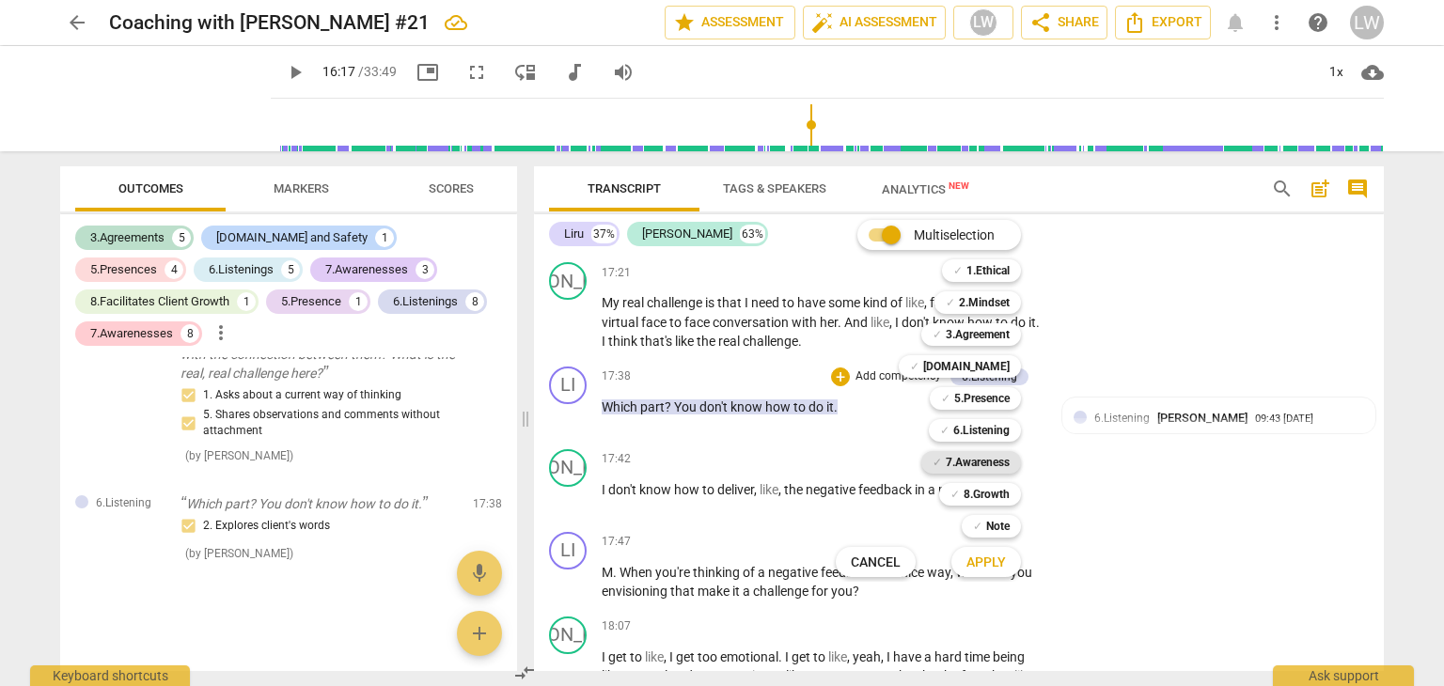
click at [981, 463] on b "7.Awareness" at bounding box center [978, 462] width 64 height 23
click at [986, 560] on span "Apply" at bounding box center [985, 563] width 39 height 19
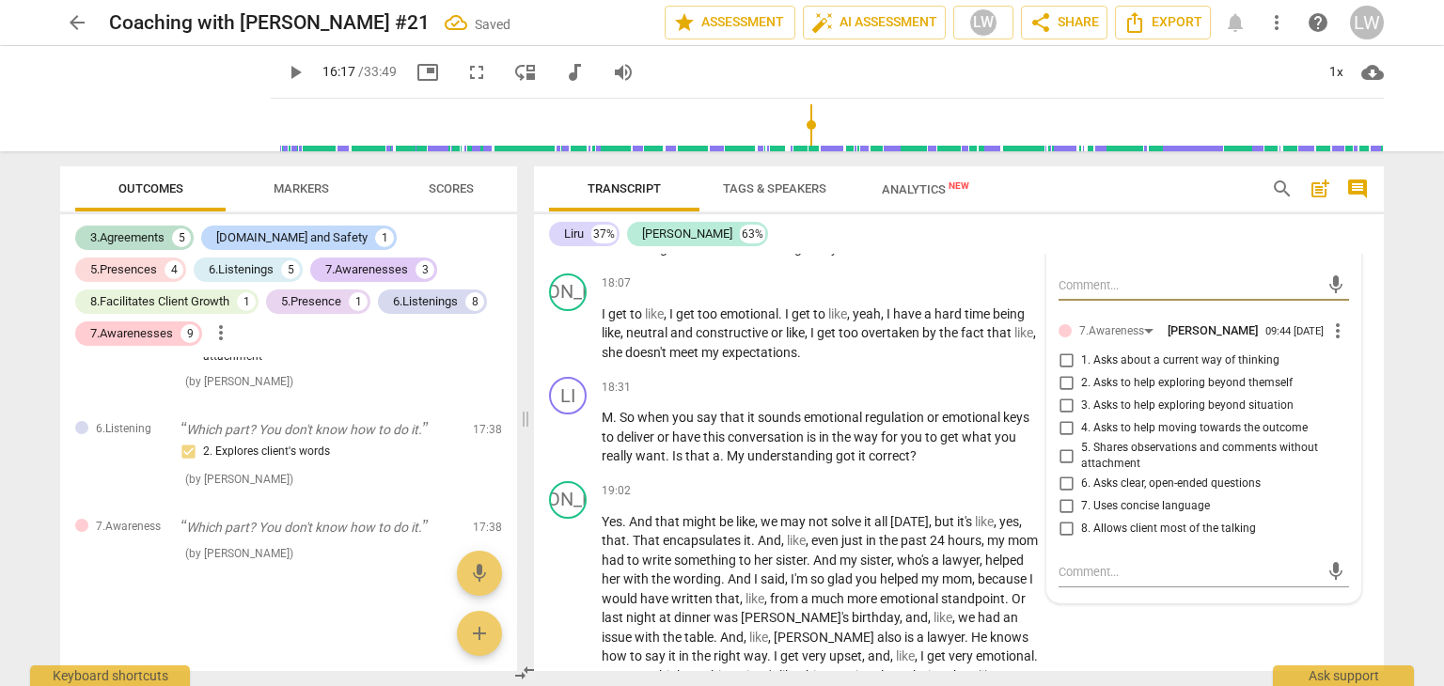
scroll to position [6396, 0]
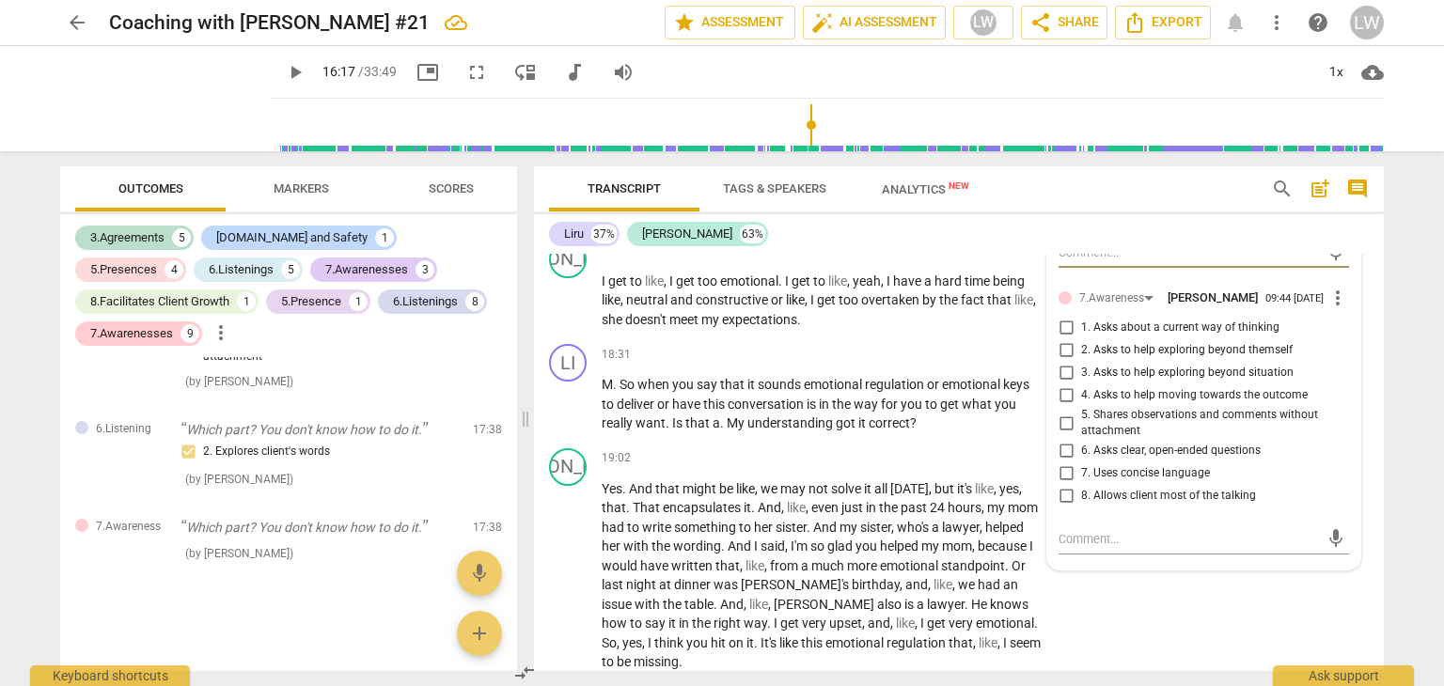
click at [1066, 463] on input "6. Asks clear, open-ended questions" at bounding box center [1066, 451] width 30 height 23
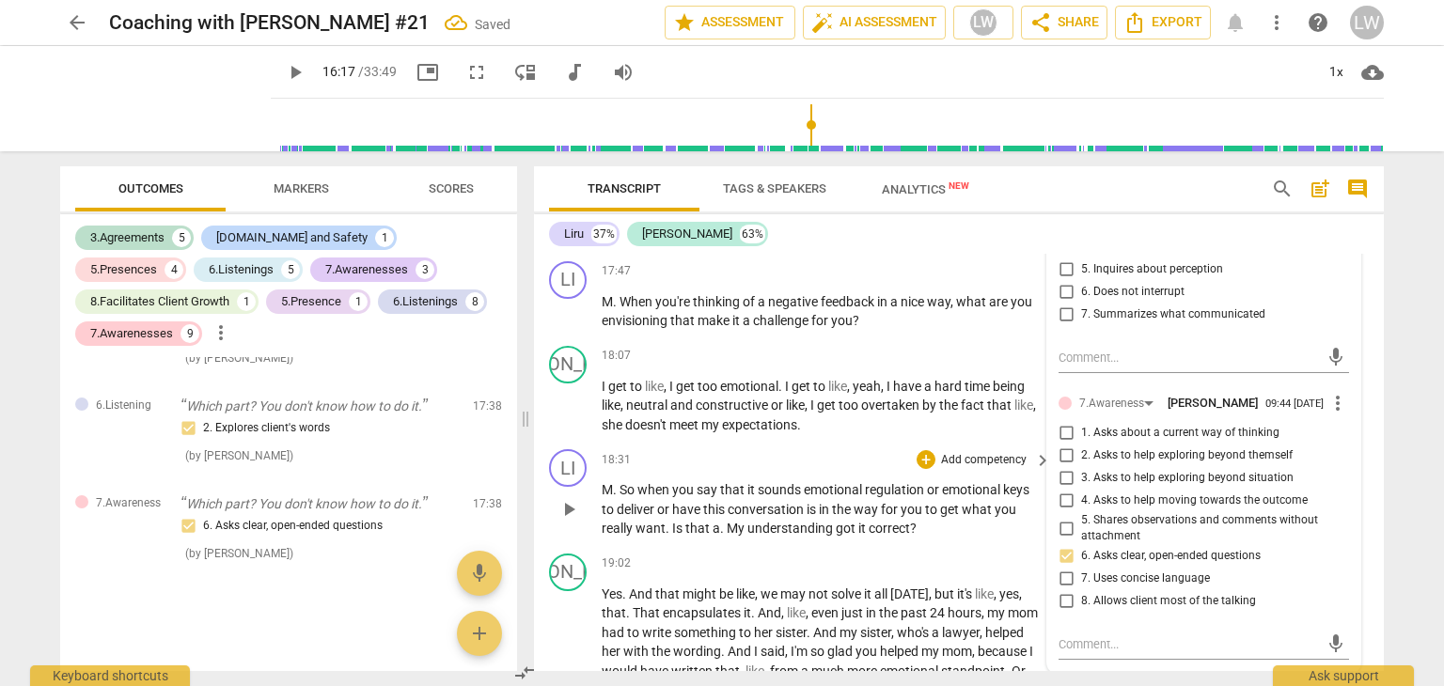
scroll to position [6302, 0]
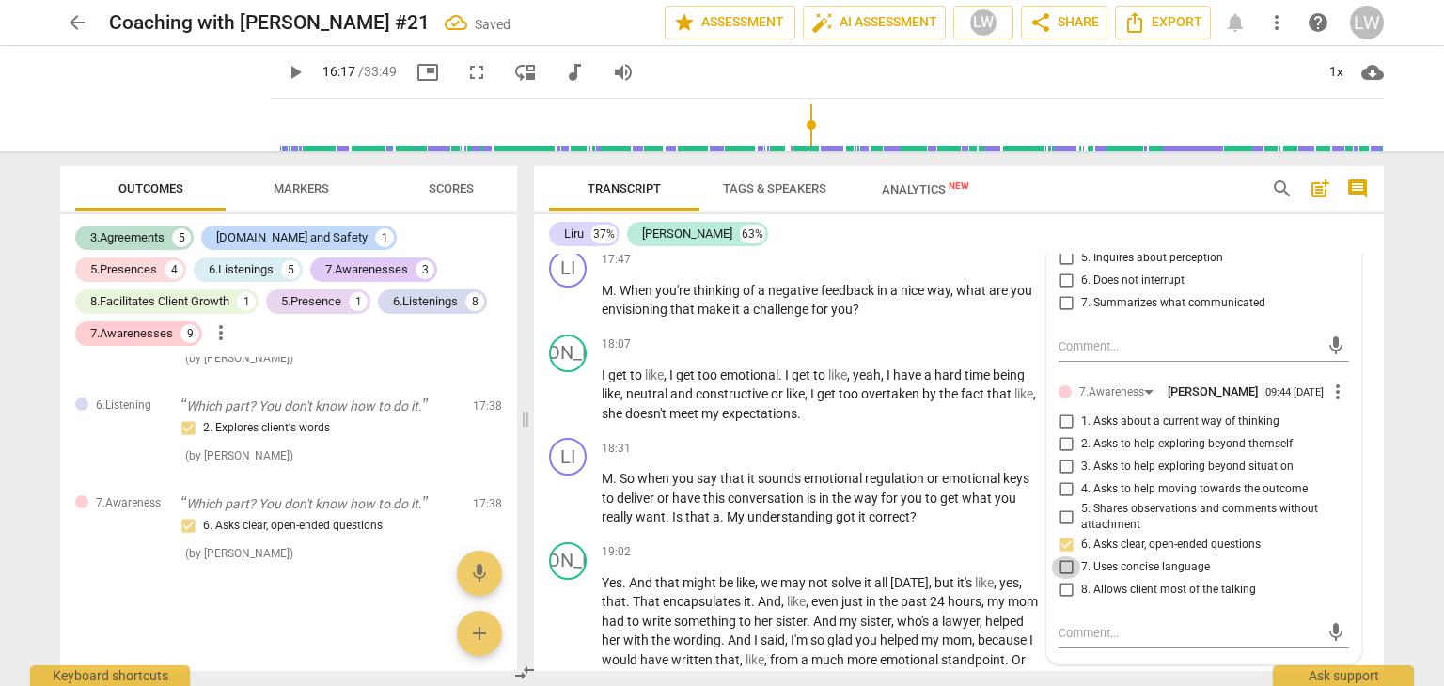
click at [1064, 579] on input "7. Uses concise language" at bounding box center [1066, 568] width 30 height 23
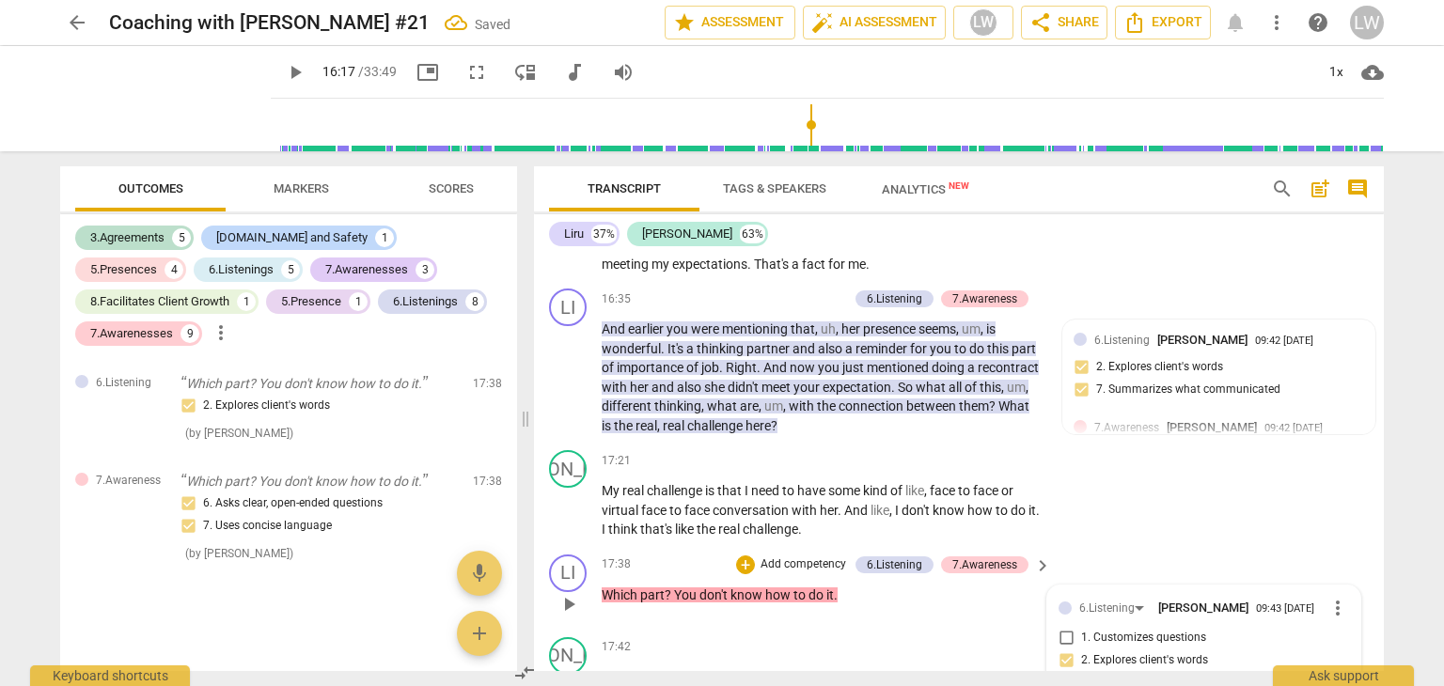
scroll to position [6020, 0]
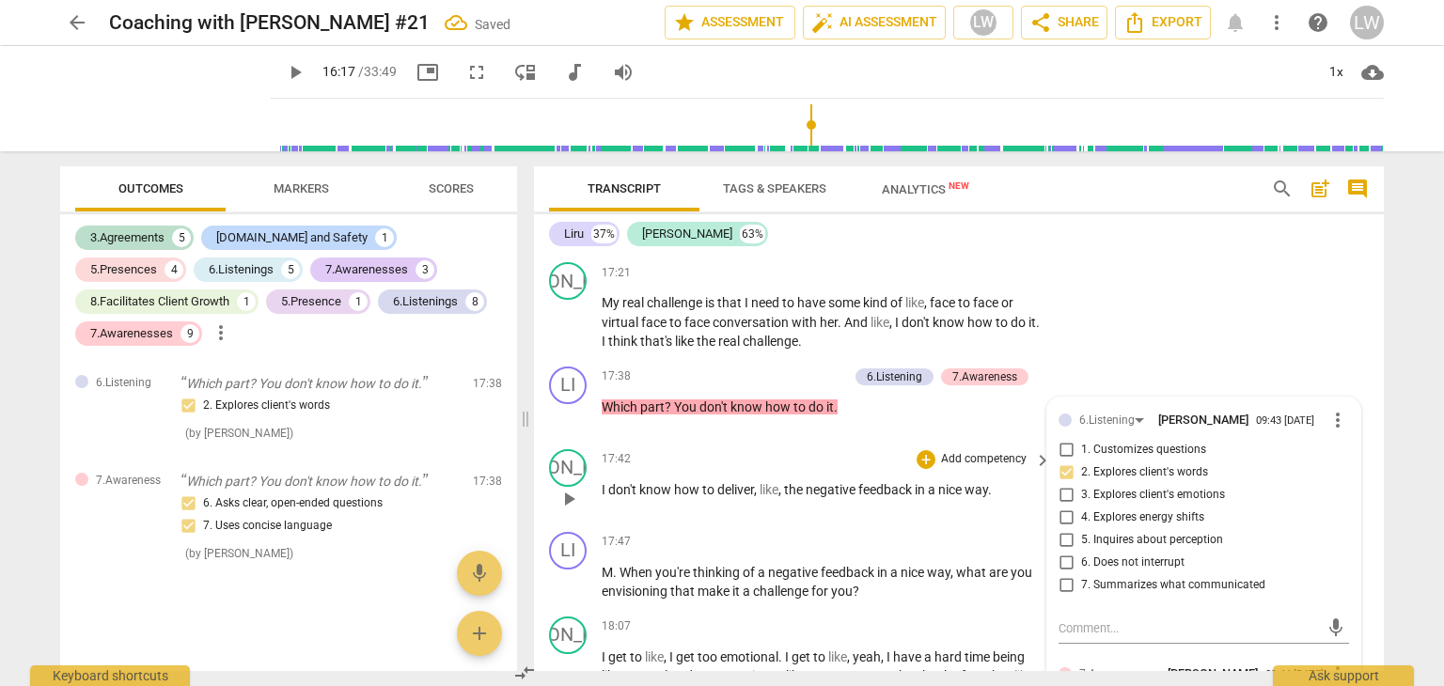
click at [827, 465] on div "JA play_arrow pause 17:42 + Add competency keyboard_arrow_right I don't know ho…" at bounding box center [959, 483] width 850 height 83
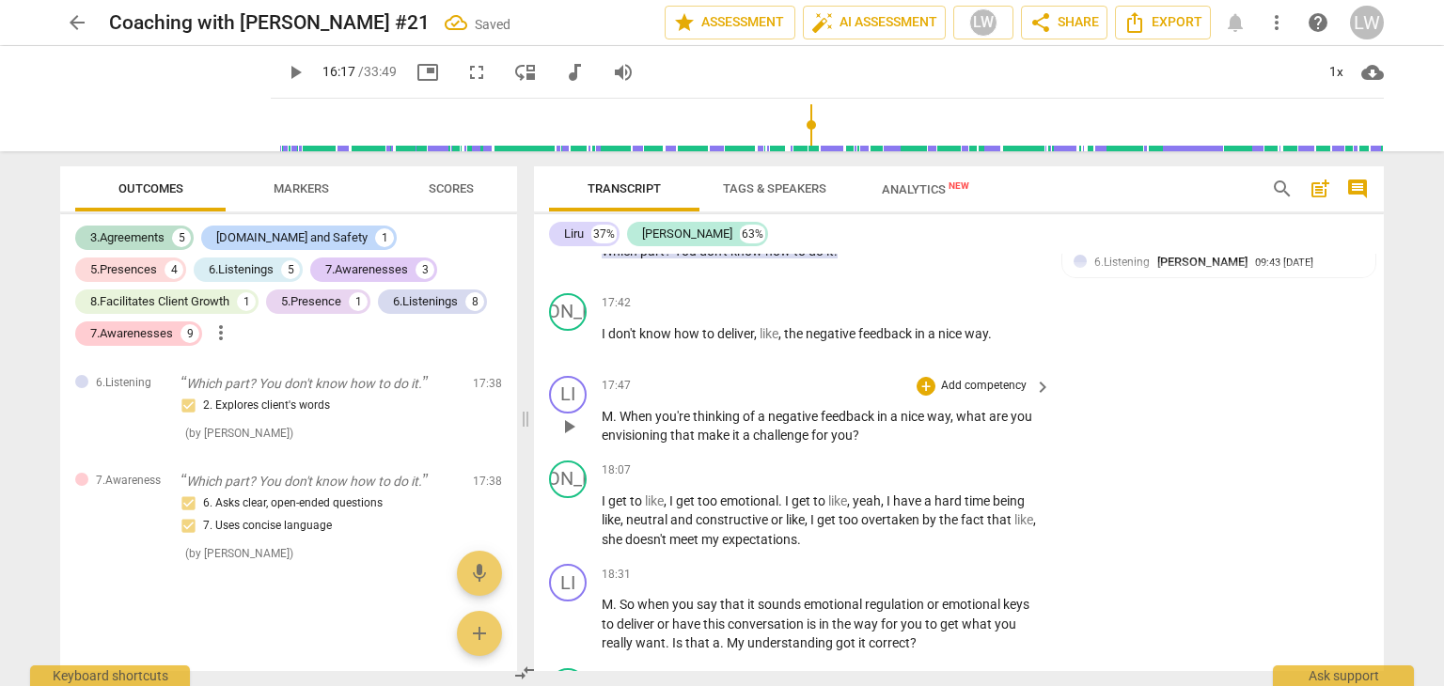
scroll to position [6208, 0]
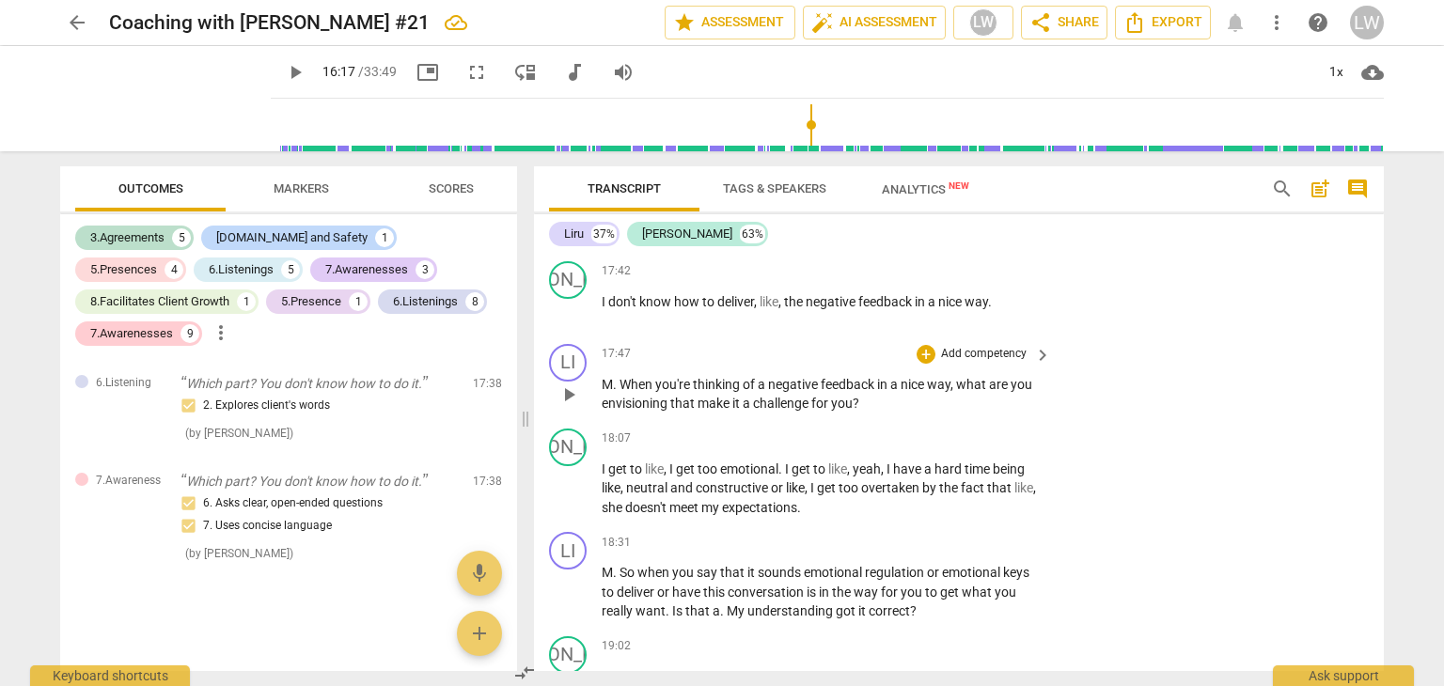
click at [611, 392] on span "M" at bounding box center [607, 384] width 11 height 15
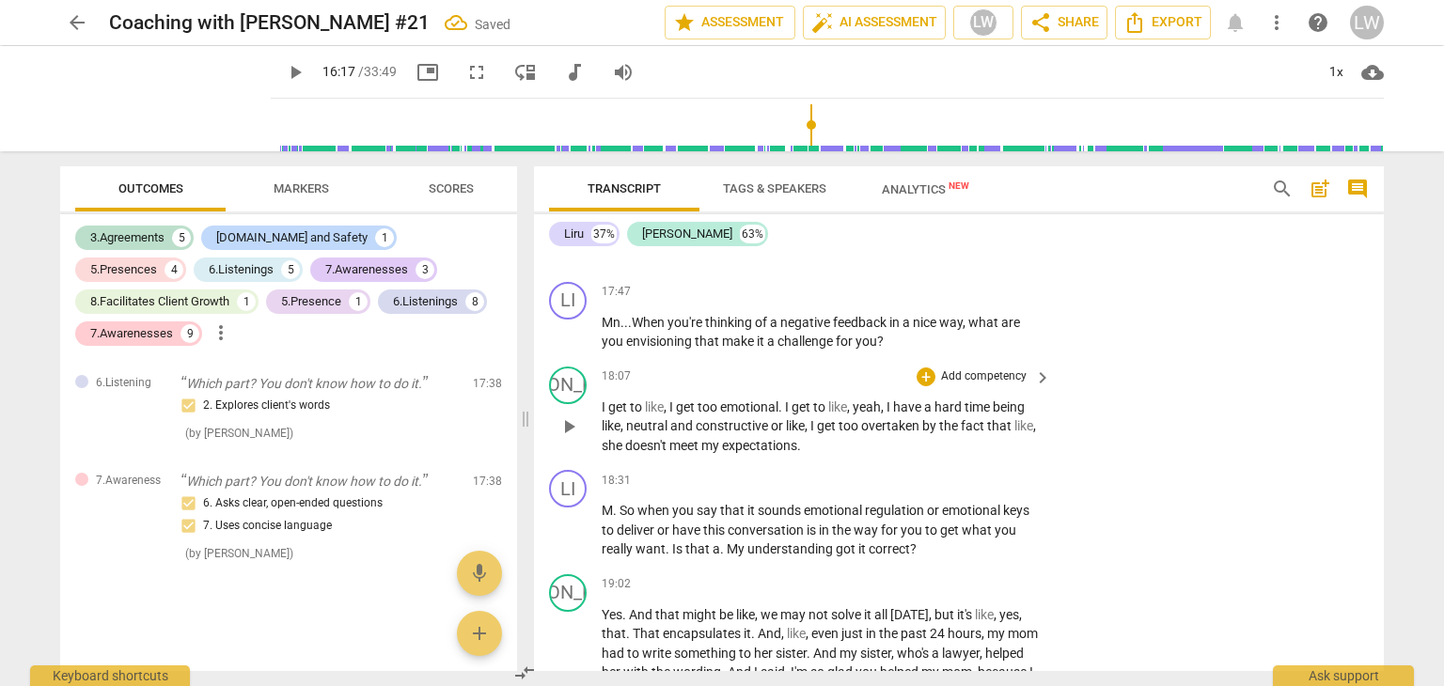
scroll to position [6302, 0]
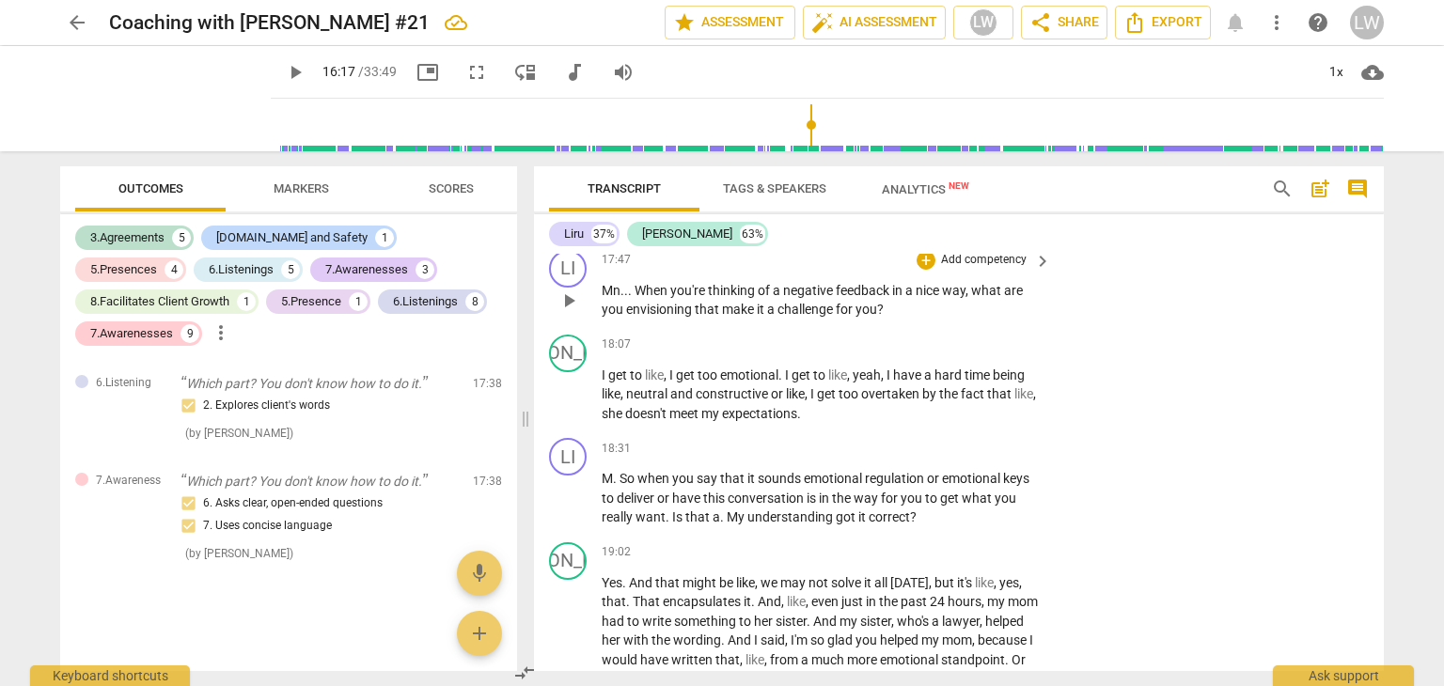
click at [1000, 269] on p "Add competency" at bounding box center [983, 260] width 89 height 17
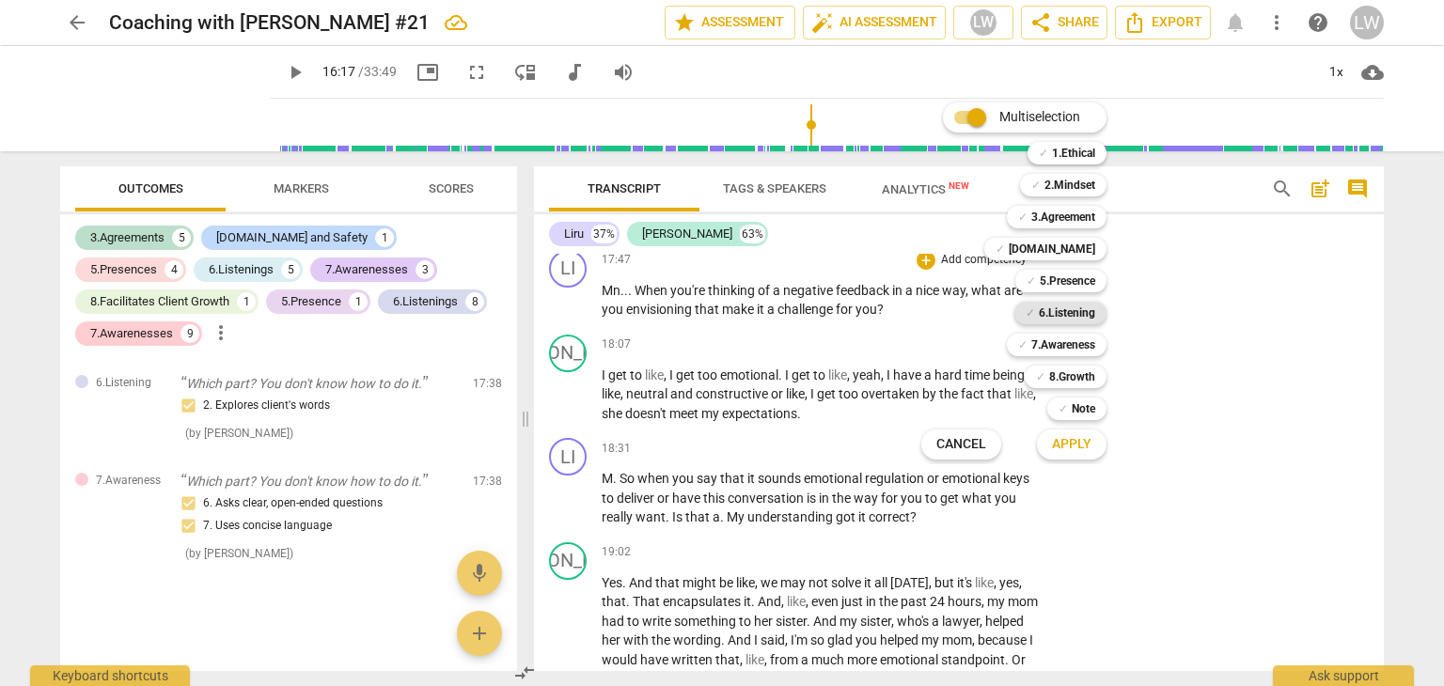
click at [1074, 309] on b "6.Listening" at bounding box center [1067, 313] width 56 height 23
click at [1075, 437] on span "Apply" at bounding box center [1071, 444] width 39 height 19
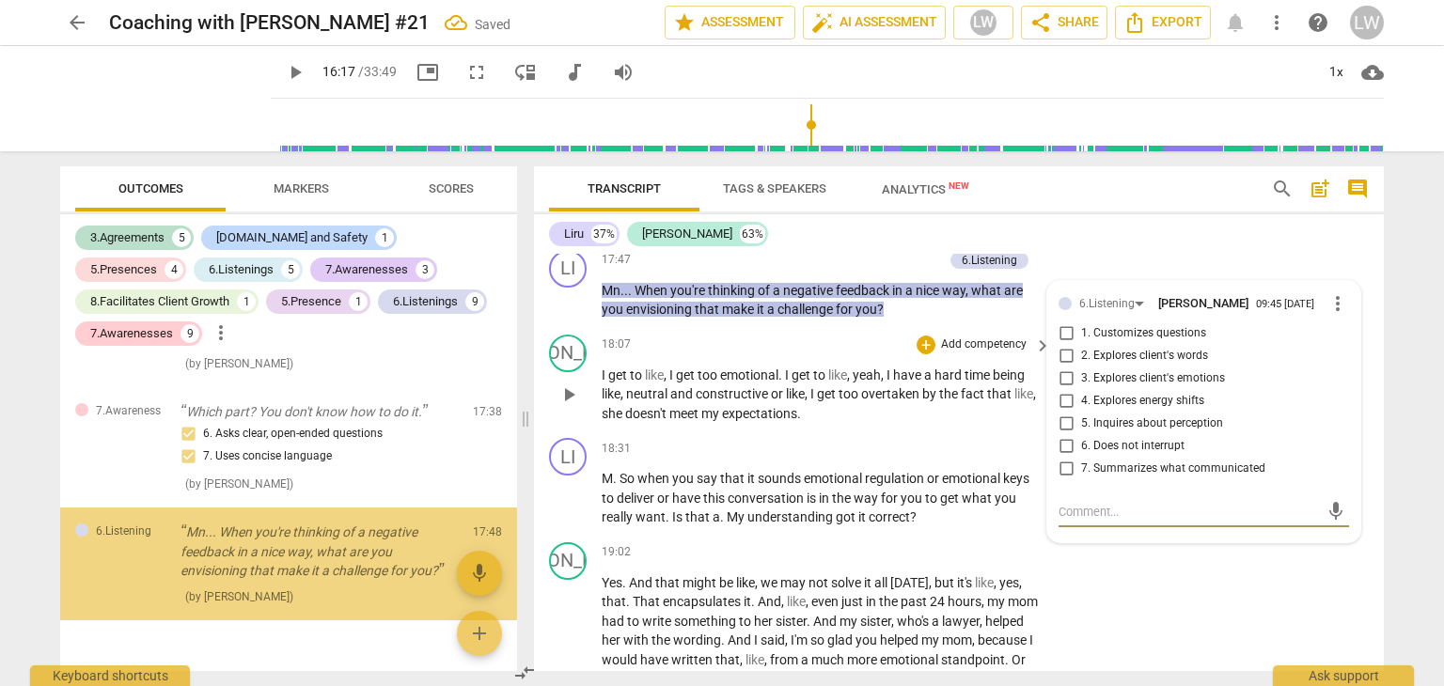
scroll to position [5941, 0]
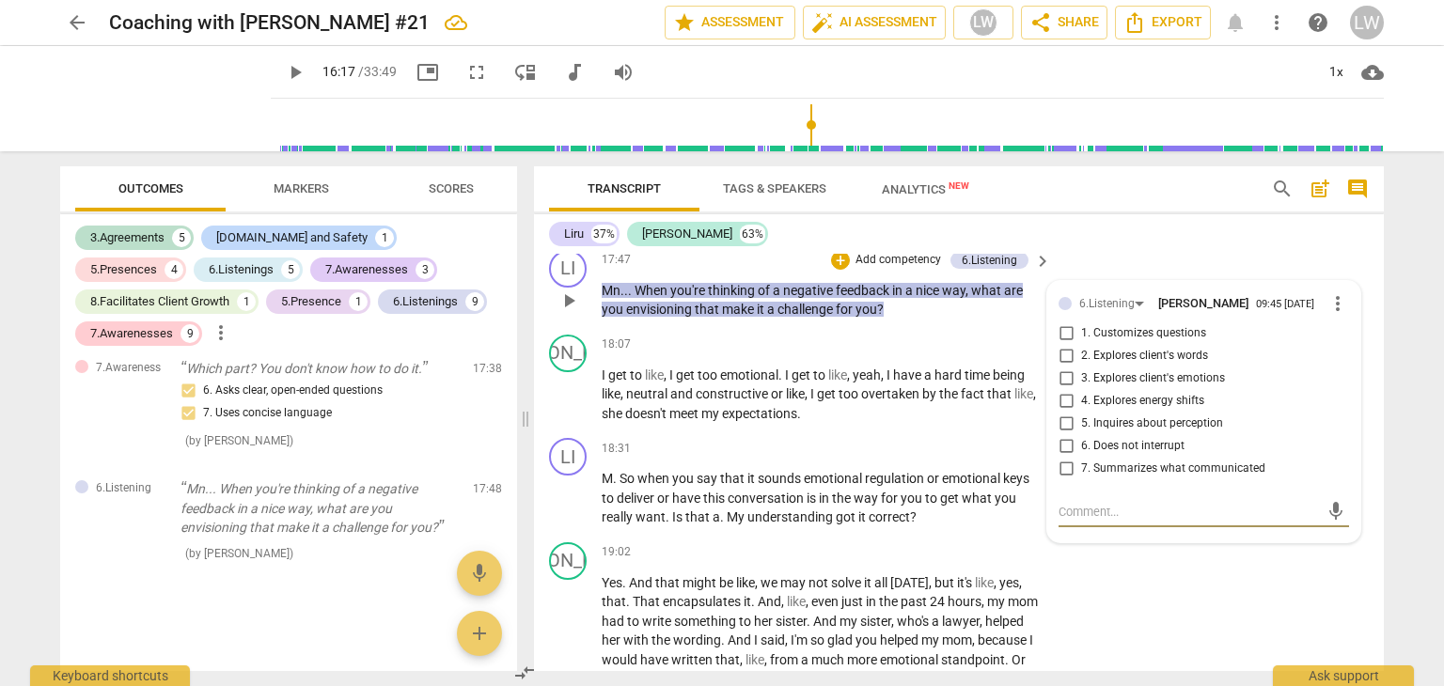
click at [1060, 368] on input "2. Explores client's words" at bounding box center [1066, 356] width 30 height 23
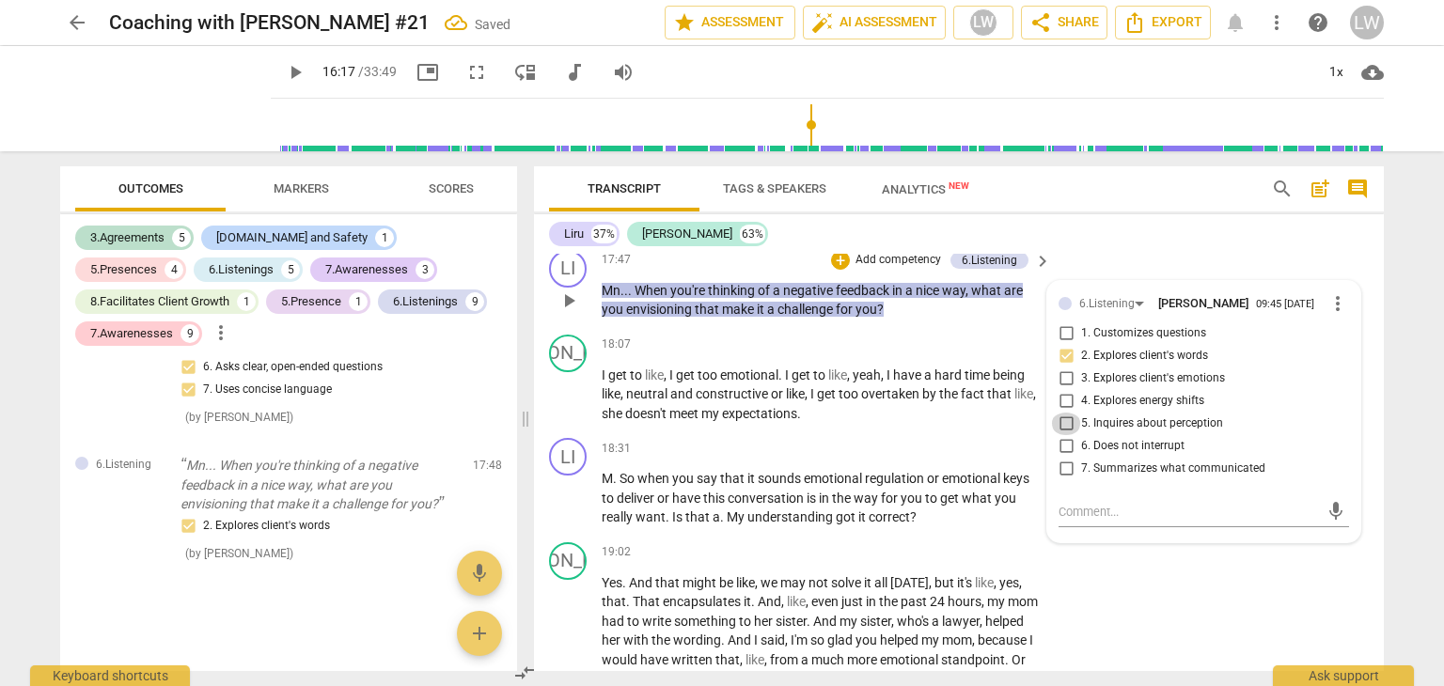
click at [1072, 435] on input "5. Inquires about perception" at bounding box center [1066, 424] width 30 height 23
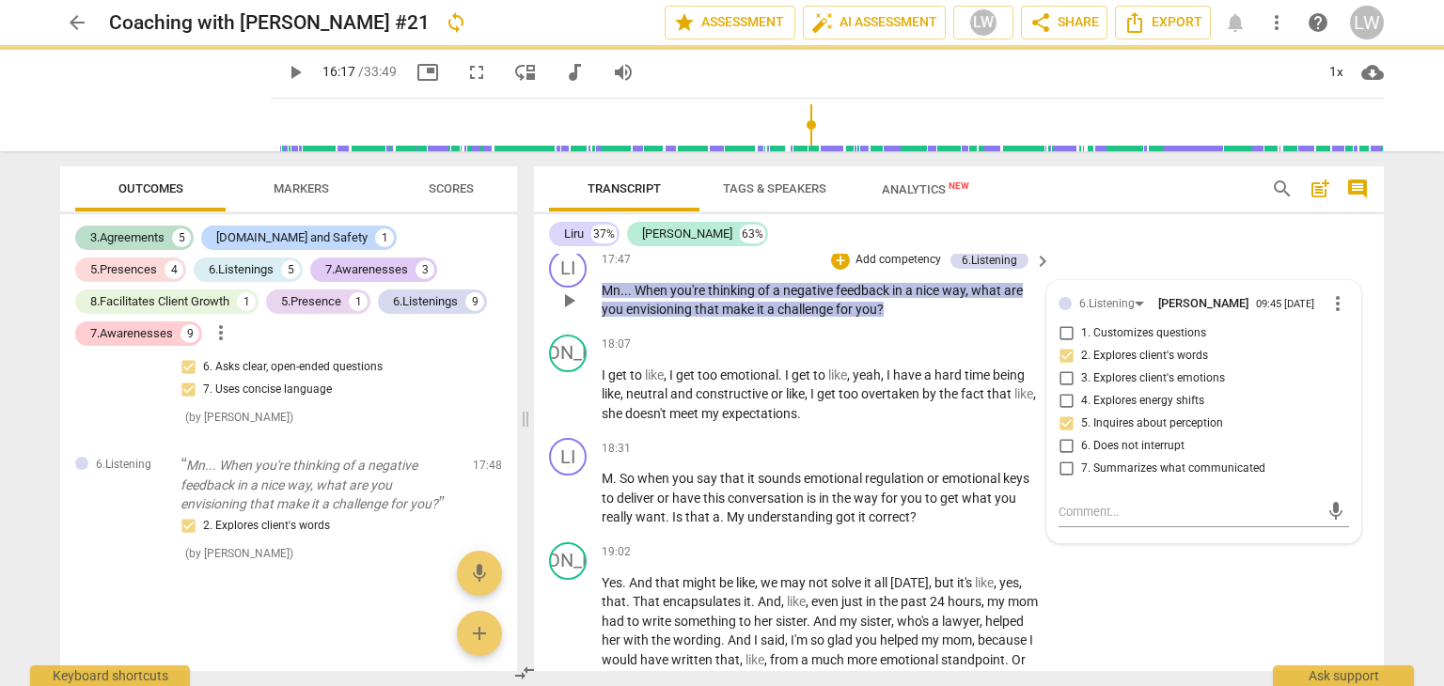
click at [898, 269] on p "Add competency" at bounding box center [898, 260] width 89 height 17
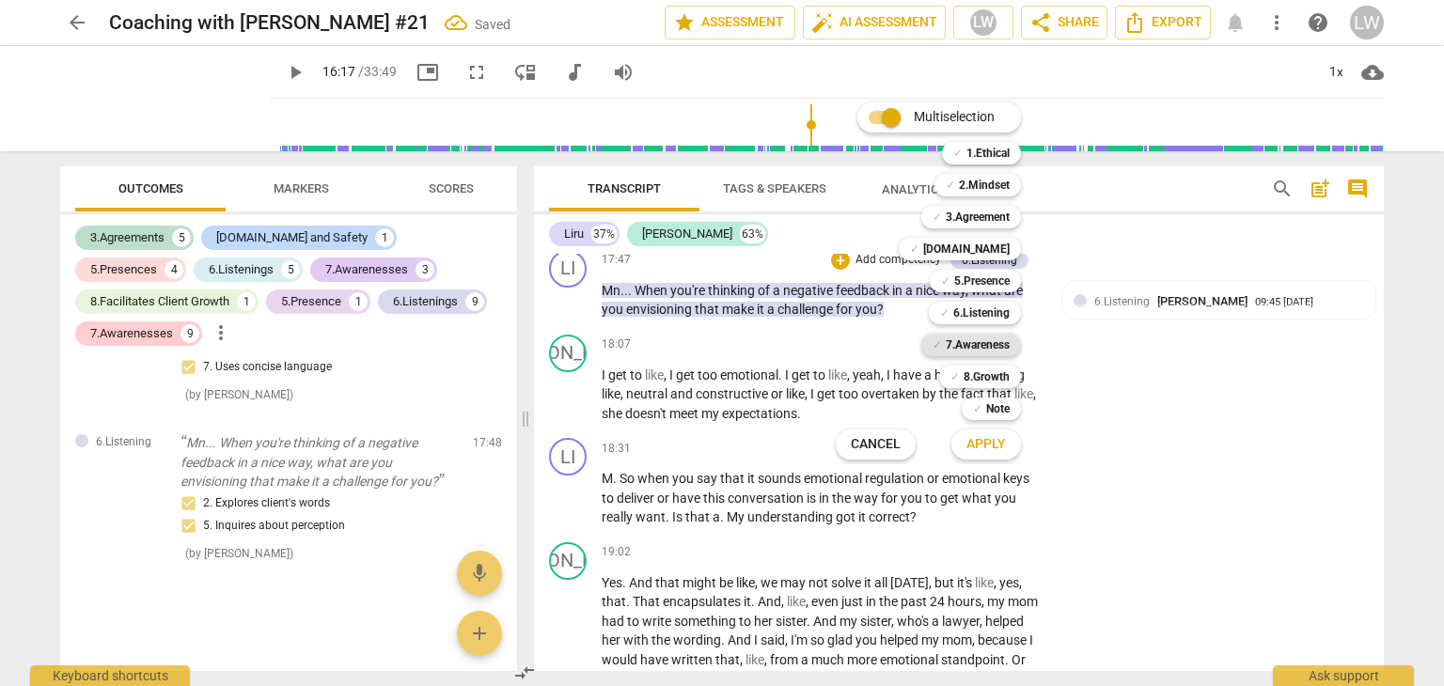
click at [985, 347] on b "7.Awareness" at bounding box center [978, 345] width 64 height 23
click at [977, 343] on b "7.Awareness" at bounding box center [978, 345] width 64 height 23
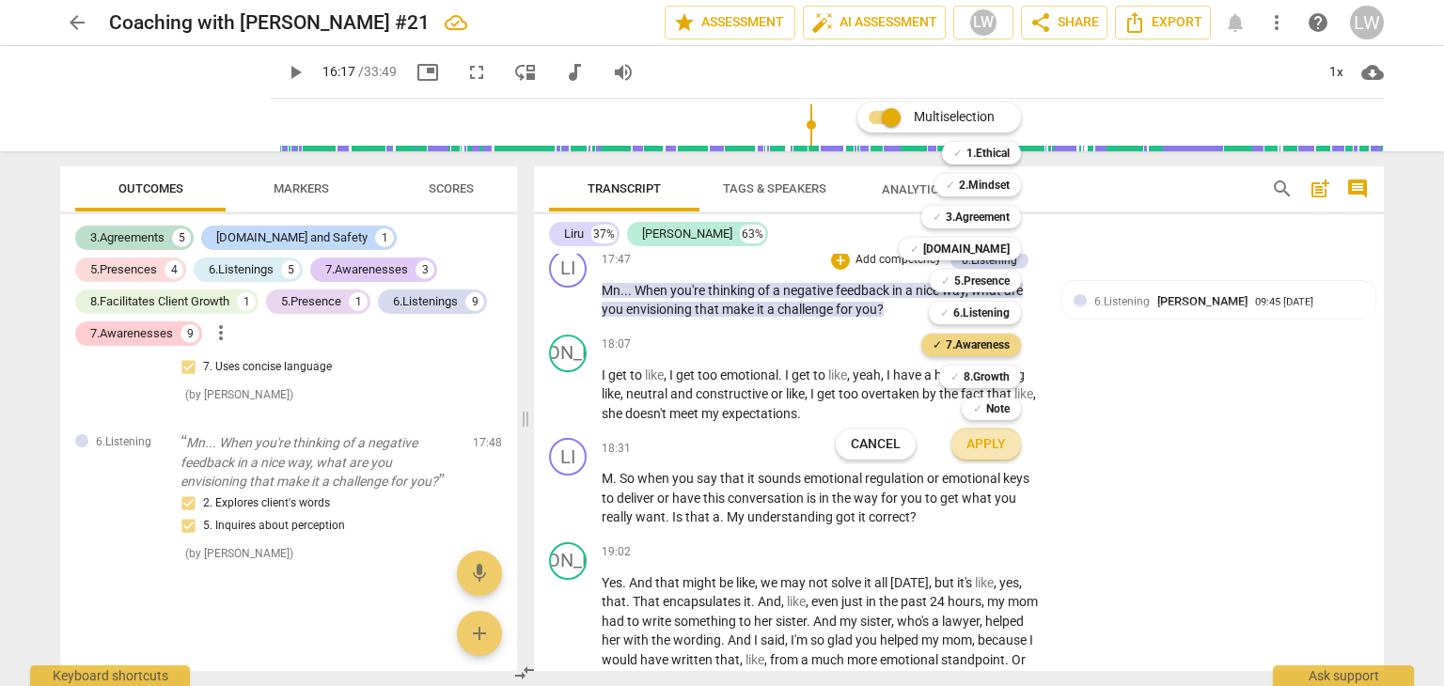
click at [989, 448] on span "Apply" at bounding box center [985, 444] width 39 height 19
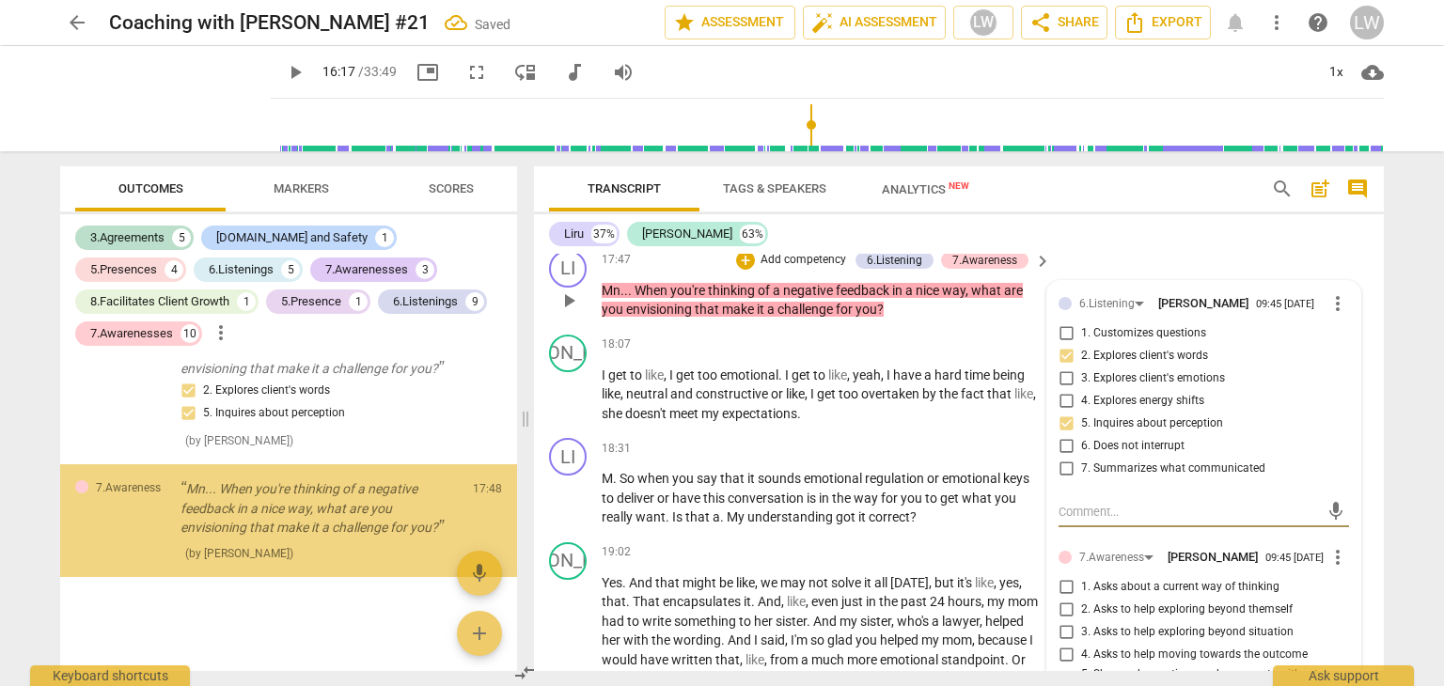
scroll to position [6584, 0]
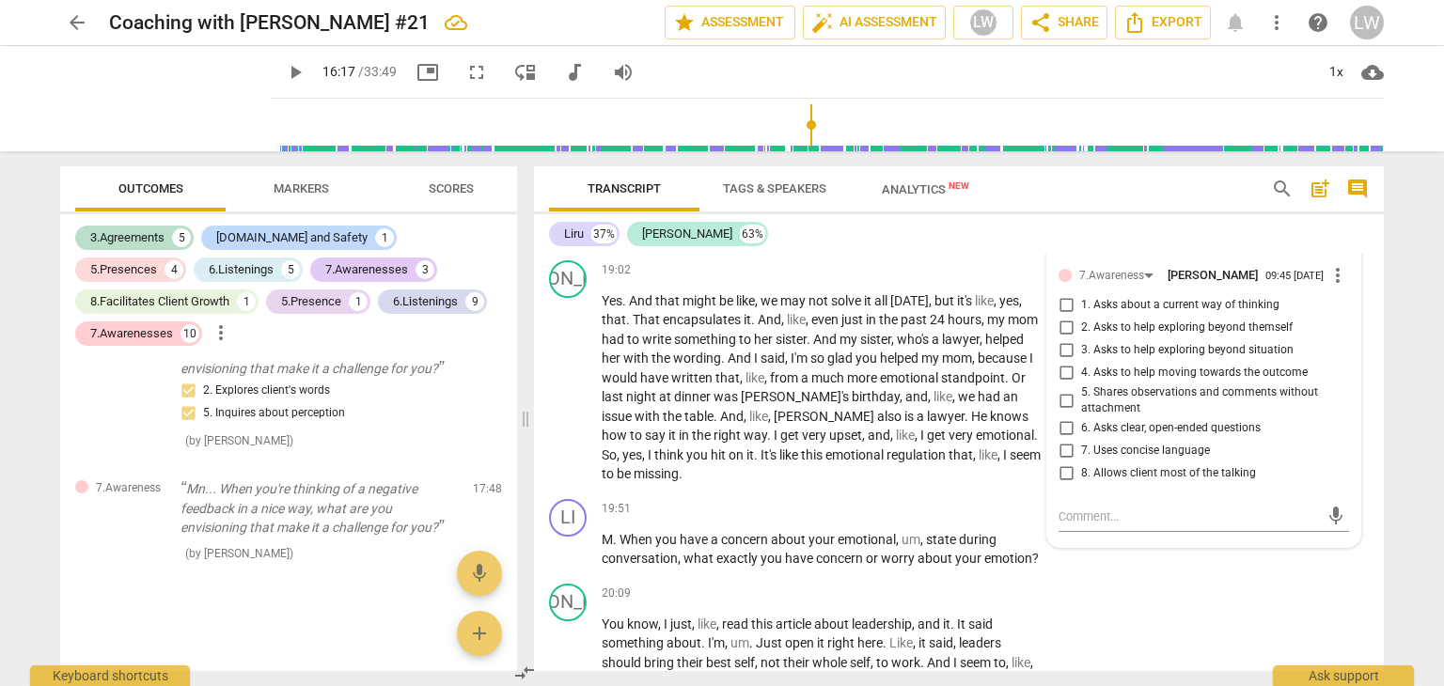
click at [1064, 362] on input "3. Asks to help exploring beyond situation" at bounding box center [1066, 350] width 30 height 23
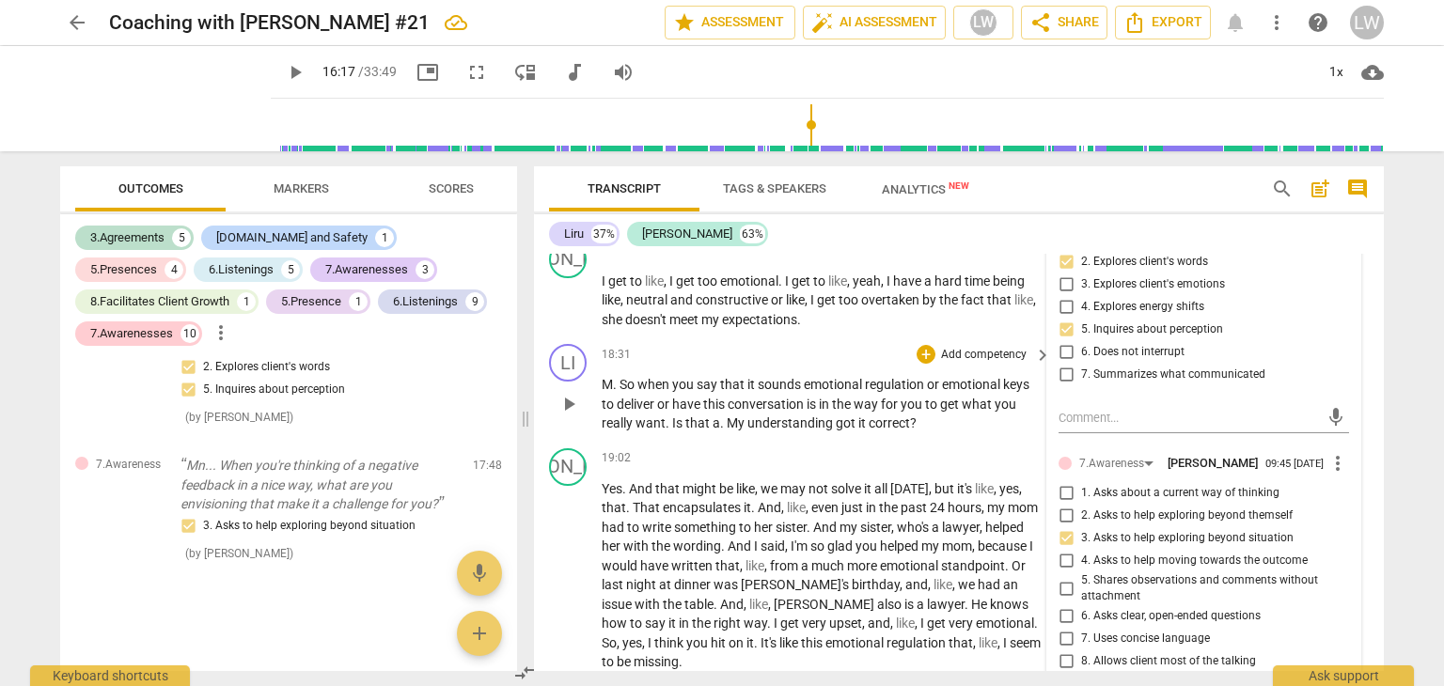
scroll to position [6396, 0]
click at [613, 392] on span "." at bounding box center [616, 384] width 7 height 15
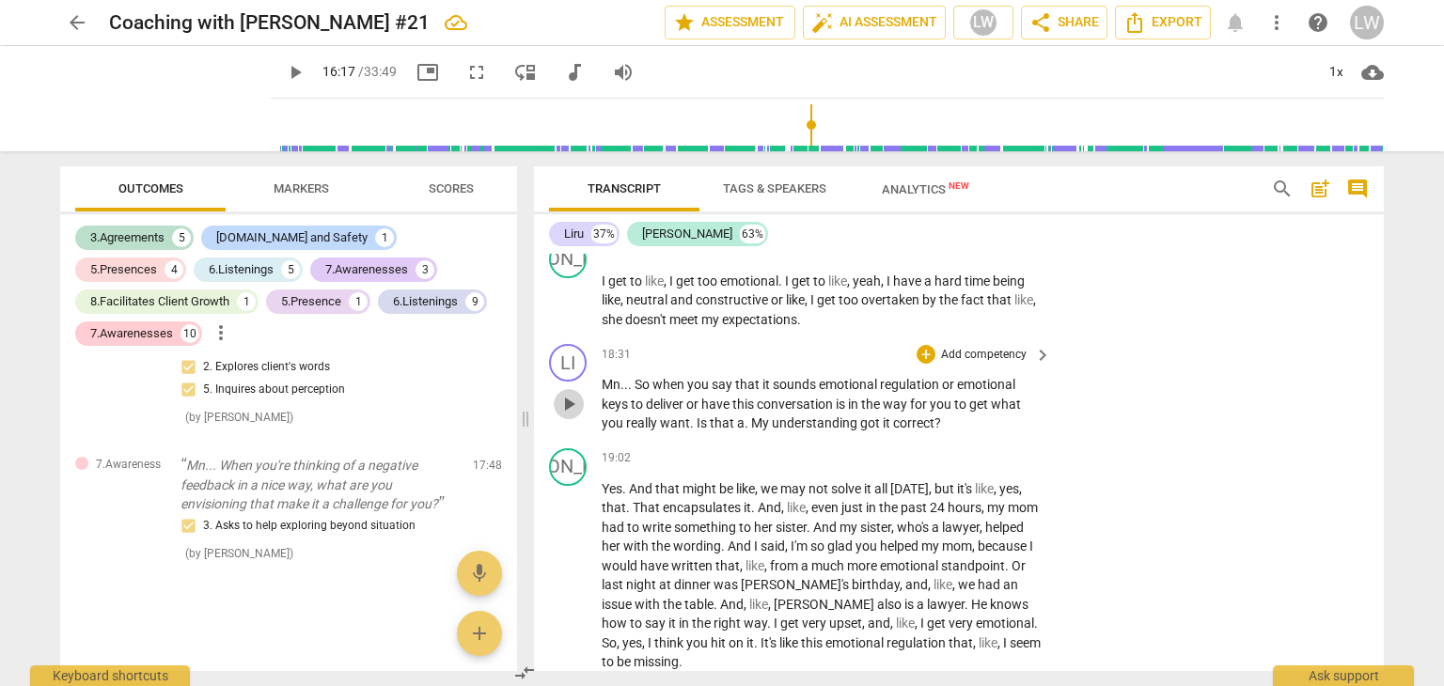
click at [572, 416] on span "play_arrow" at bounding box center [568, 404] width 23 height 23
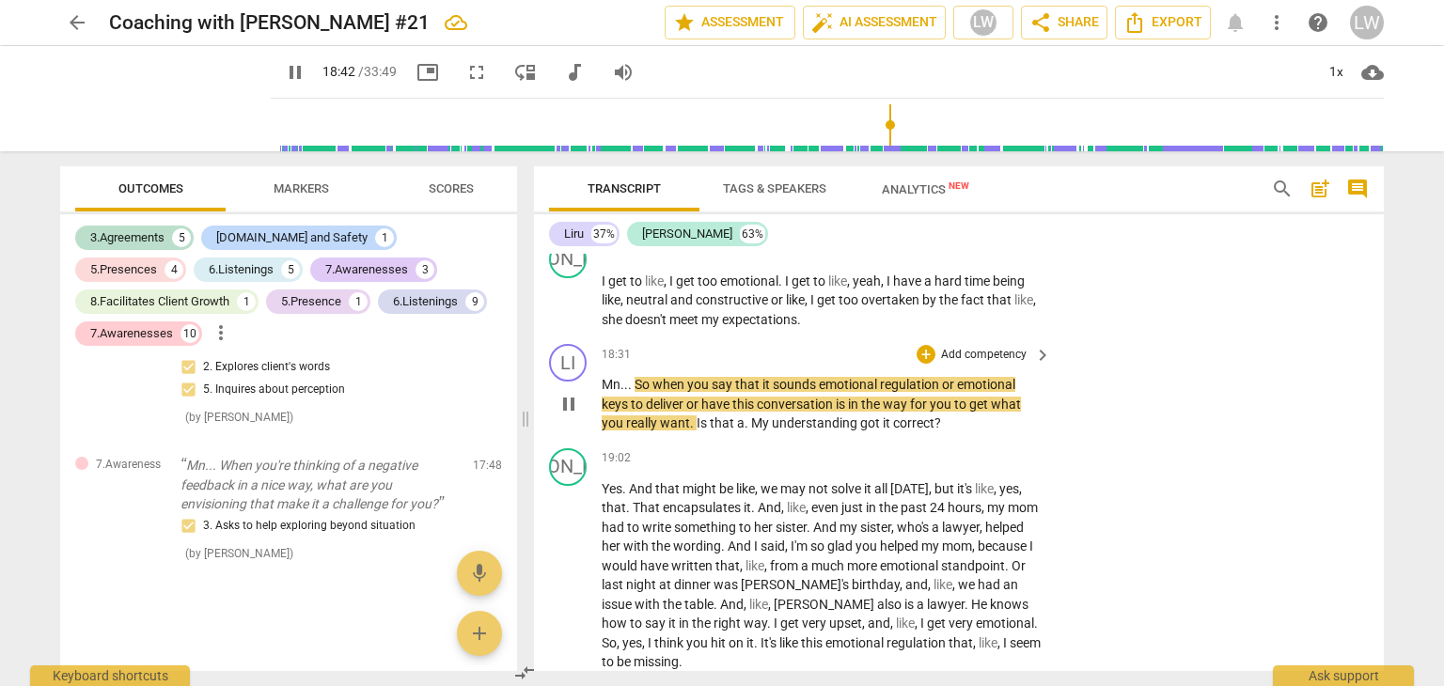
click at [755, 392] on span "that" at bounding box center [748, 384] width 27 height 15
click at [624, 412] on span "keys" at bounding box center [616, 404] width 29 height 15
click at [622, 412] on span "keys" at bounding box center [616, 404] width 29 height 15
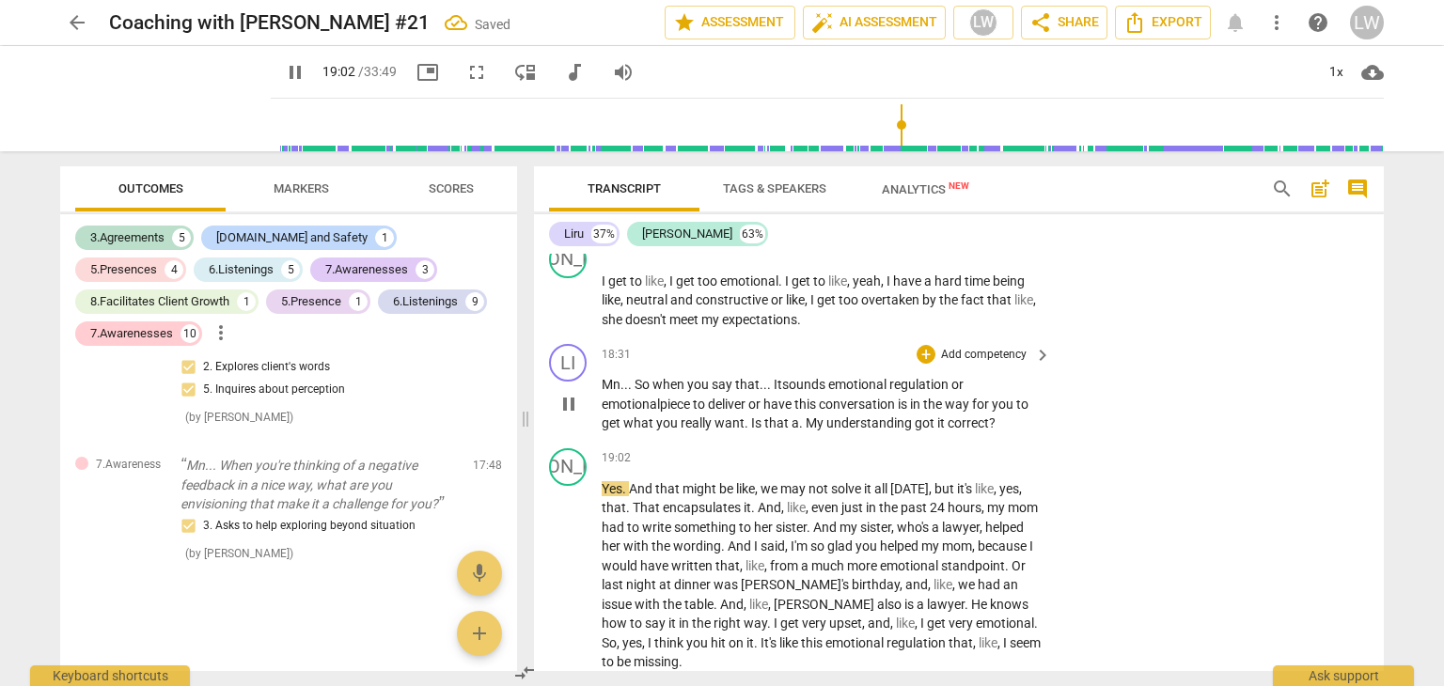
click at [799, 431] on span "." at bounding box center [802, 423] width 7 height 15
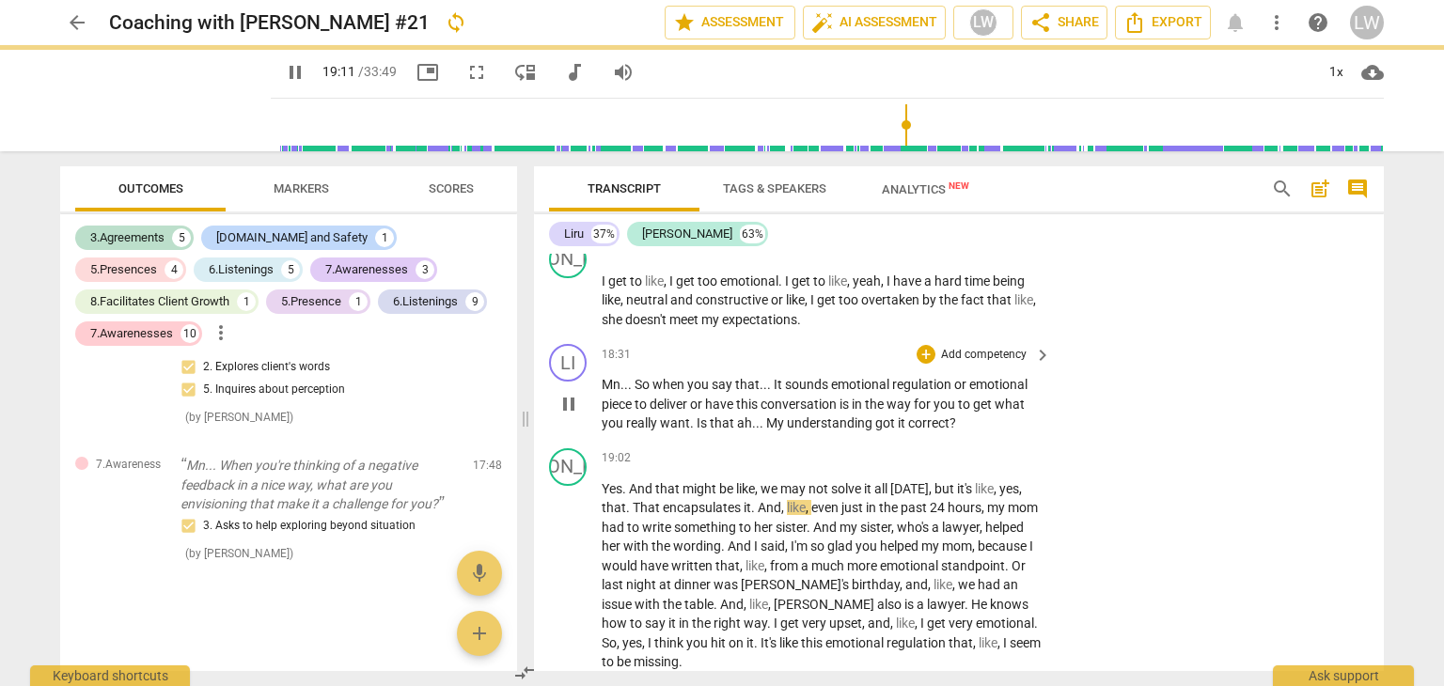
click at [993, 364] on p "Add competency" at bounding box center [983, 355] width 89 height 17
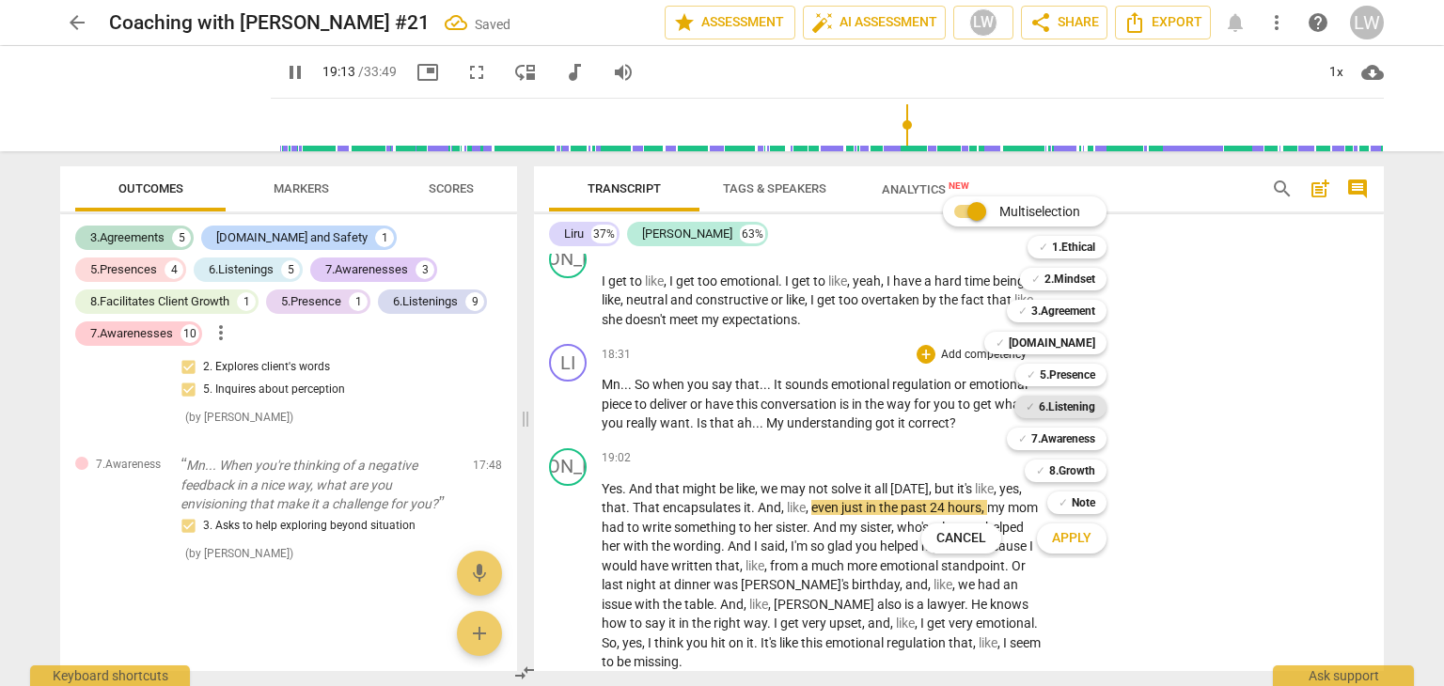
click at [1061, 402] on b "6.Listening" at bounding box center [1067, 407] width 56 height 23
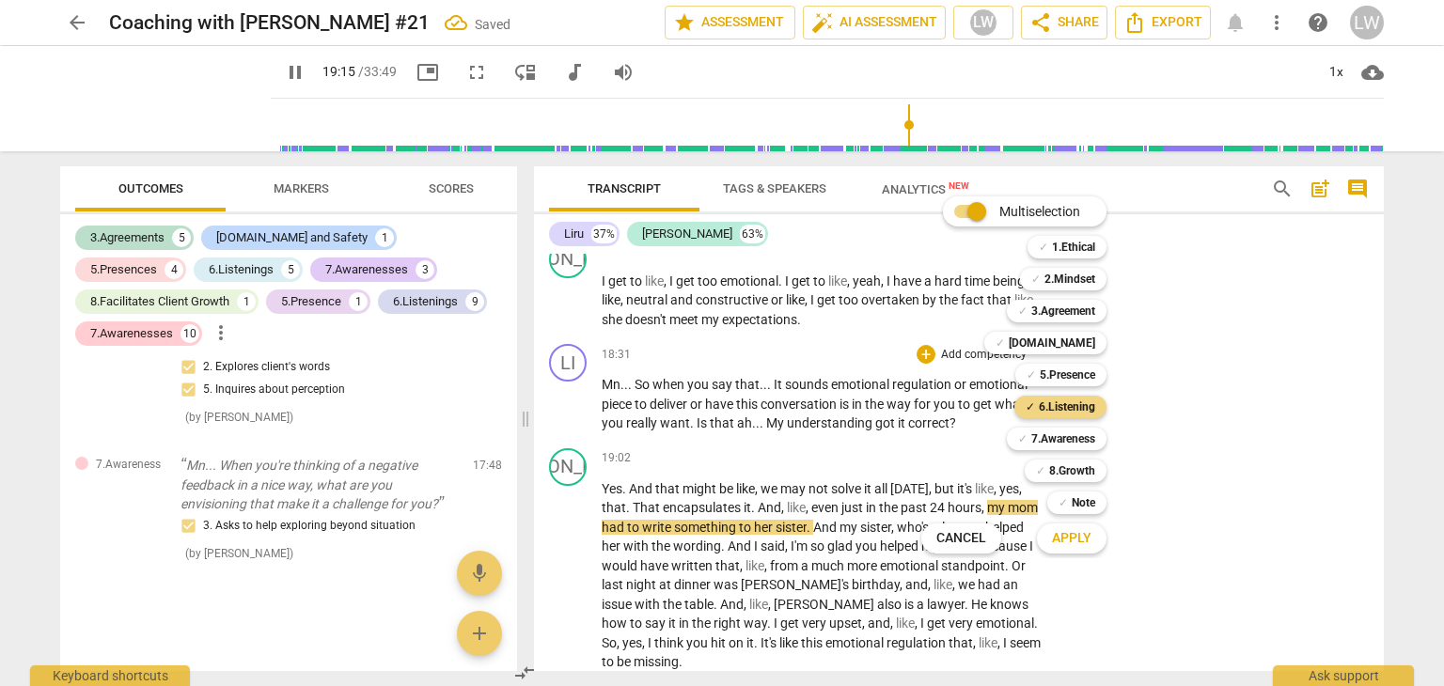
click at [1074, 539] on span "Apply" at bounding box center [1071, 538] width 39 height 19
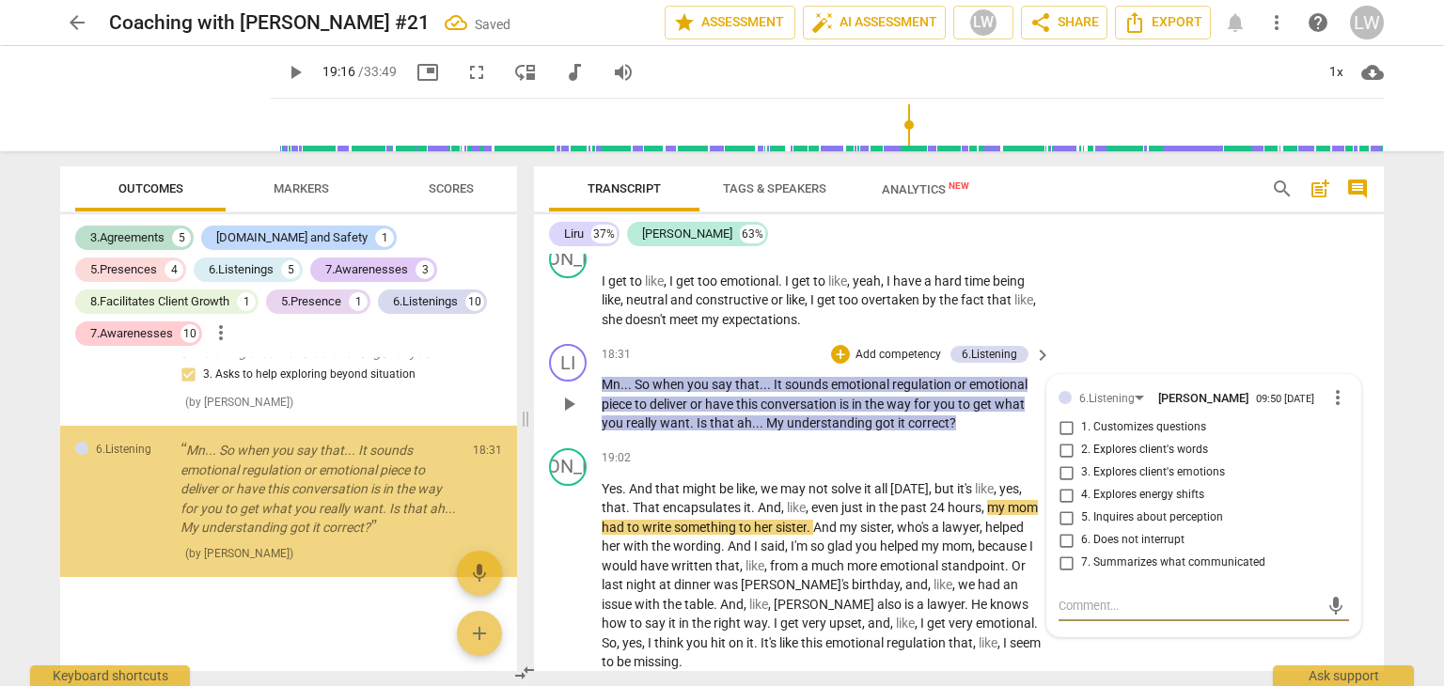
scroll to position [6263, 0]
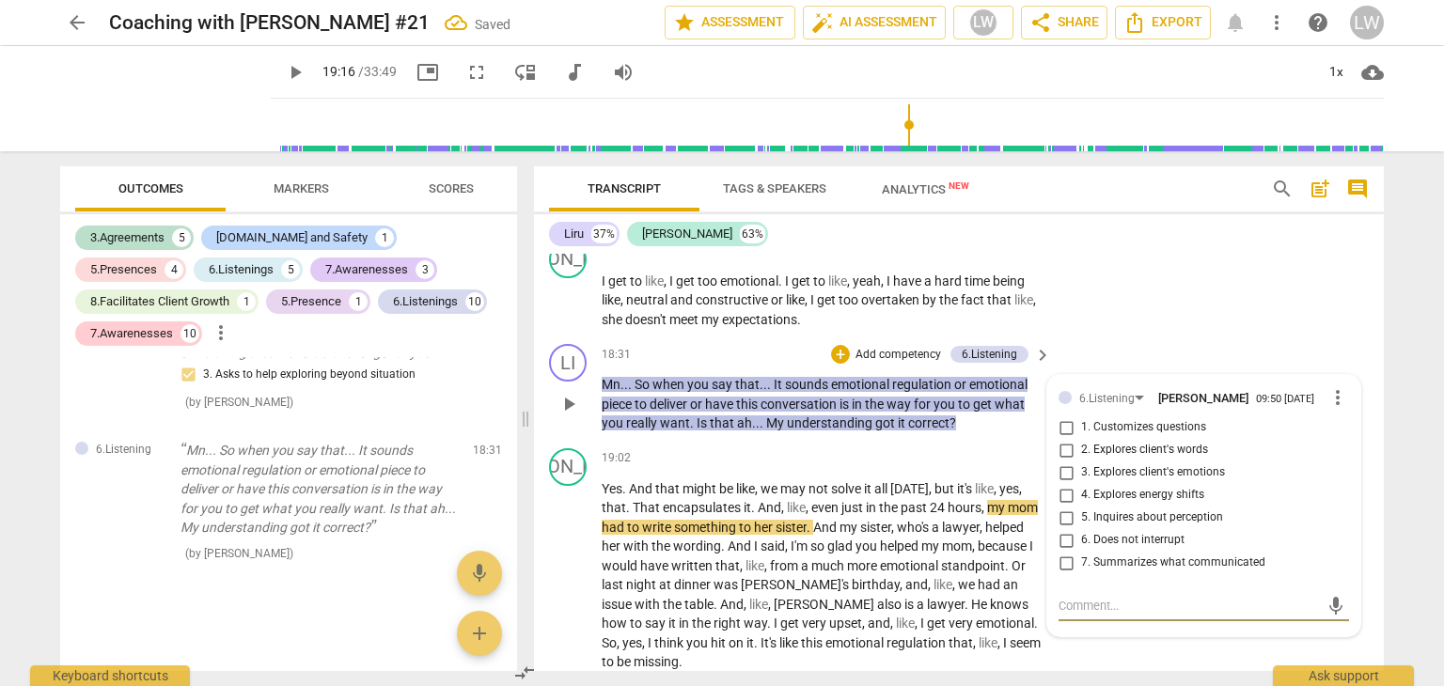
click at [1062, 484] on input "3. Explores client's emotions" at bounding box center [1066, 473] width 30 height 23
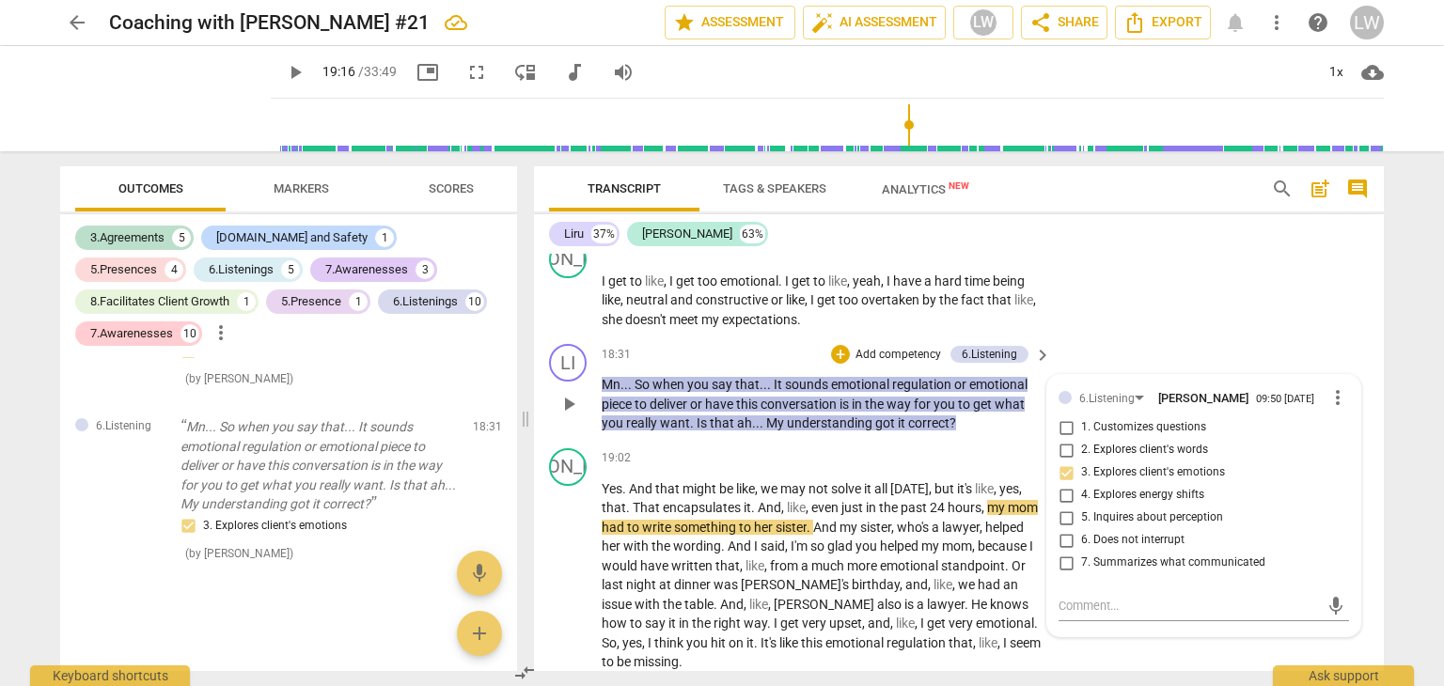
click at [871, 364] on p "Add competency" at bounding box center [898, 355] width 89 height 17
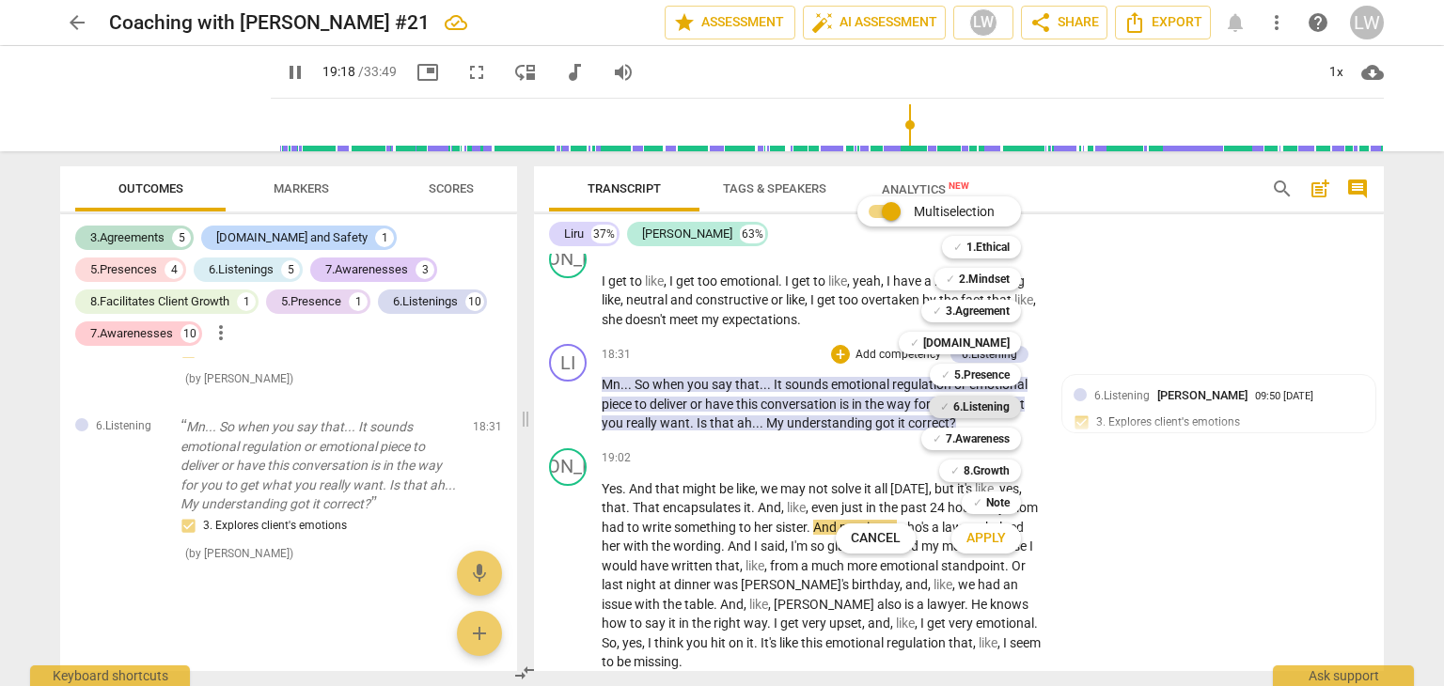
click at [983, 410] on b "6.Listening" at bounding box center [981, 407] width 56 height 23
click at [973, 440] on b "7.Awareness" at bounding box center [978, 439] width 64 height 23
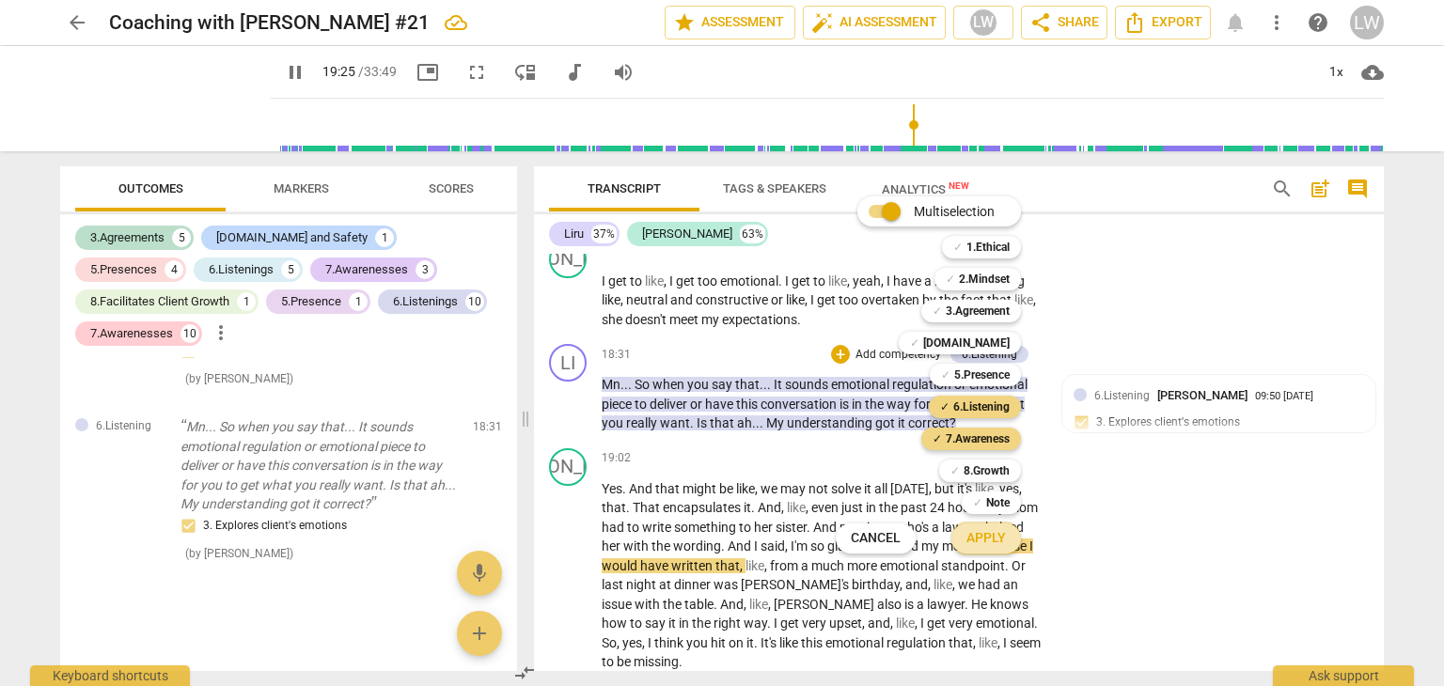
click at [984, 536] on span "Apply" at bounding box center [985, 538] width 39 height 19
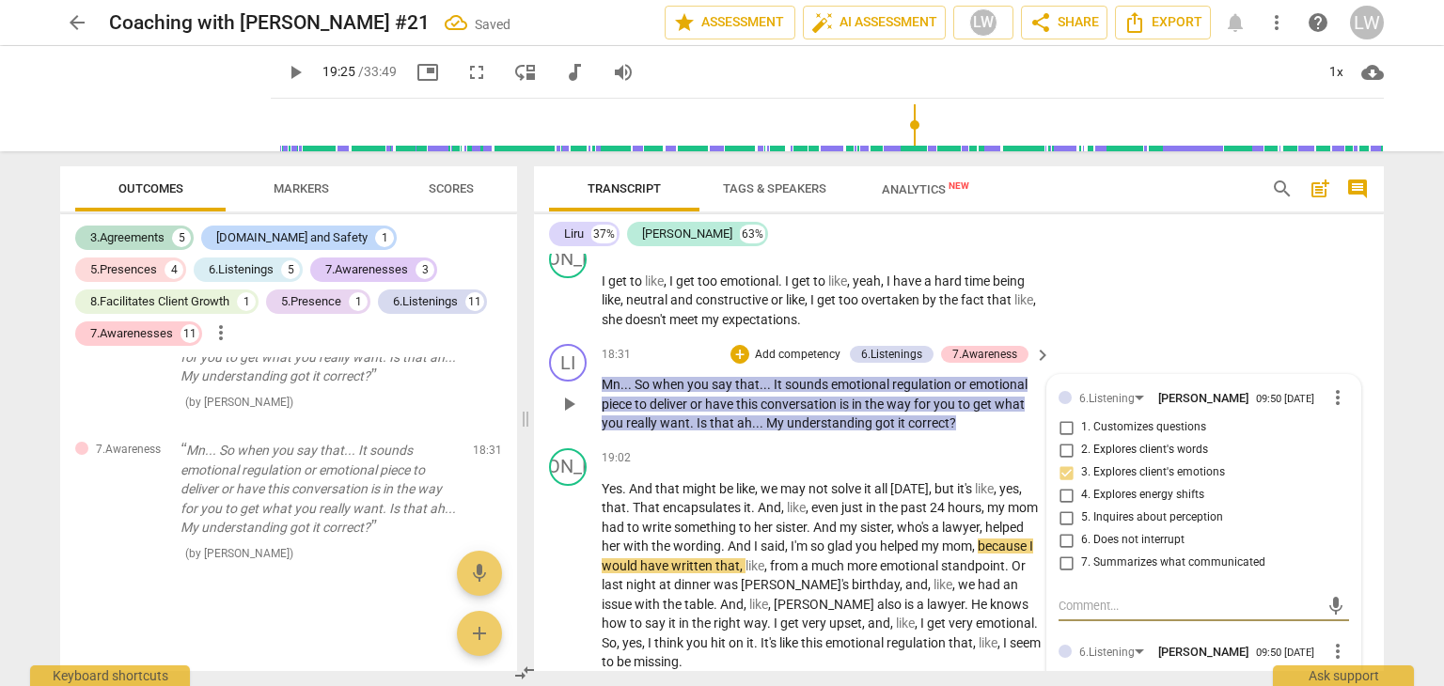
scroll to position [6678, 0]
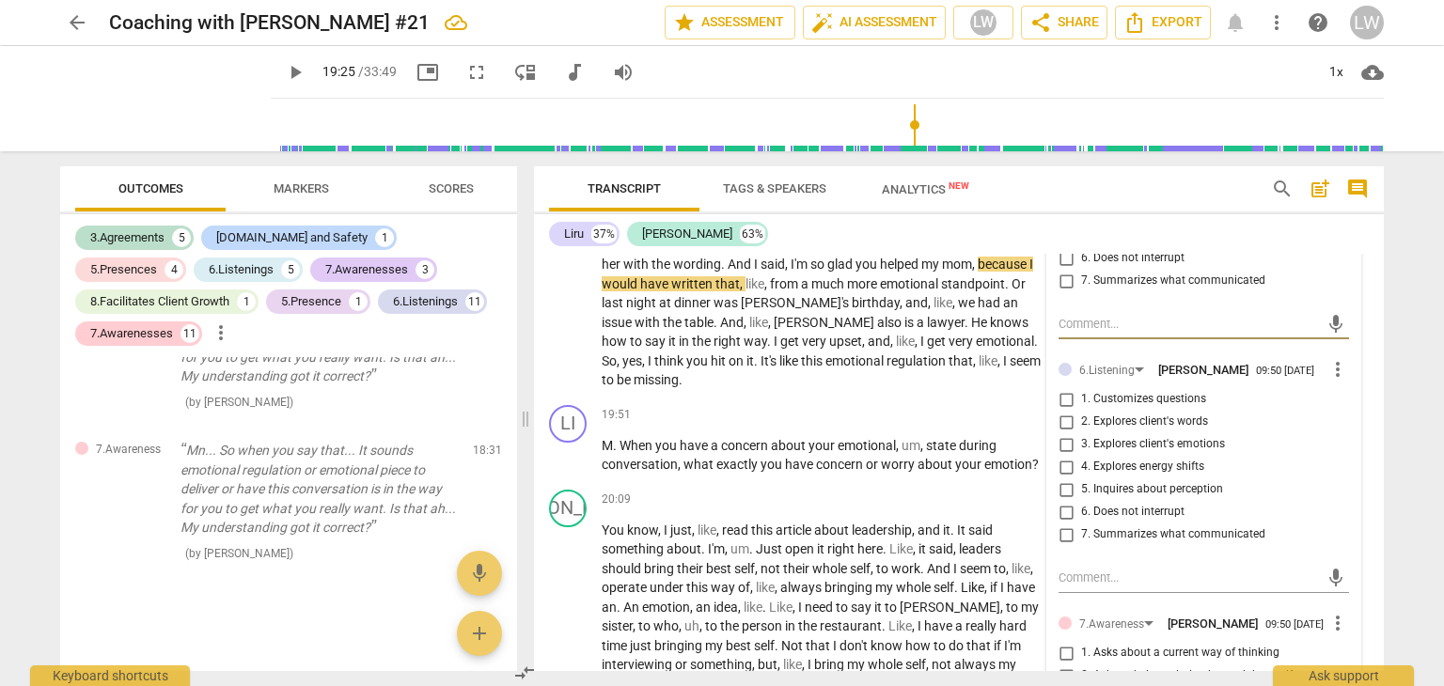
click at [1065, 456] on input "3. Explores client's emotions" at bounding box center [1066, 444] width 30 height 23
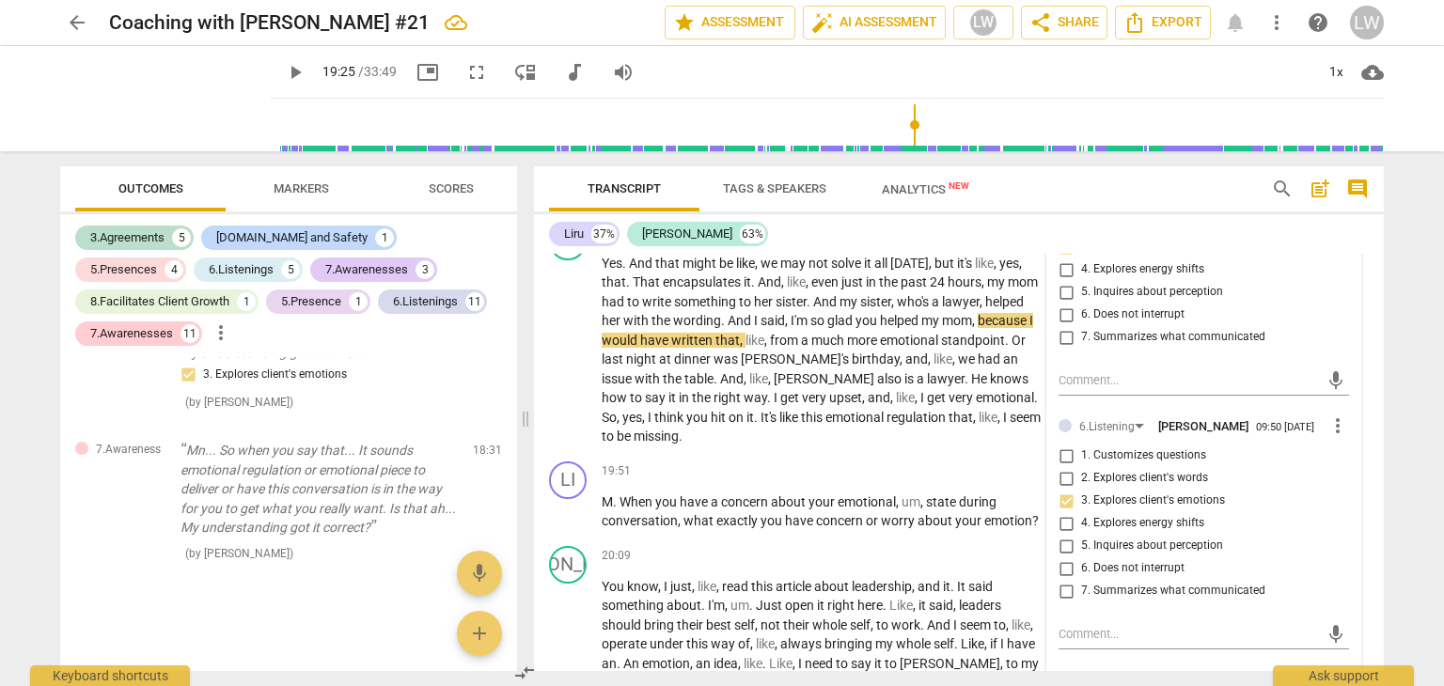
scroll to position [6584, 0]
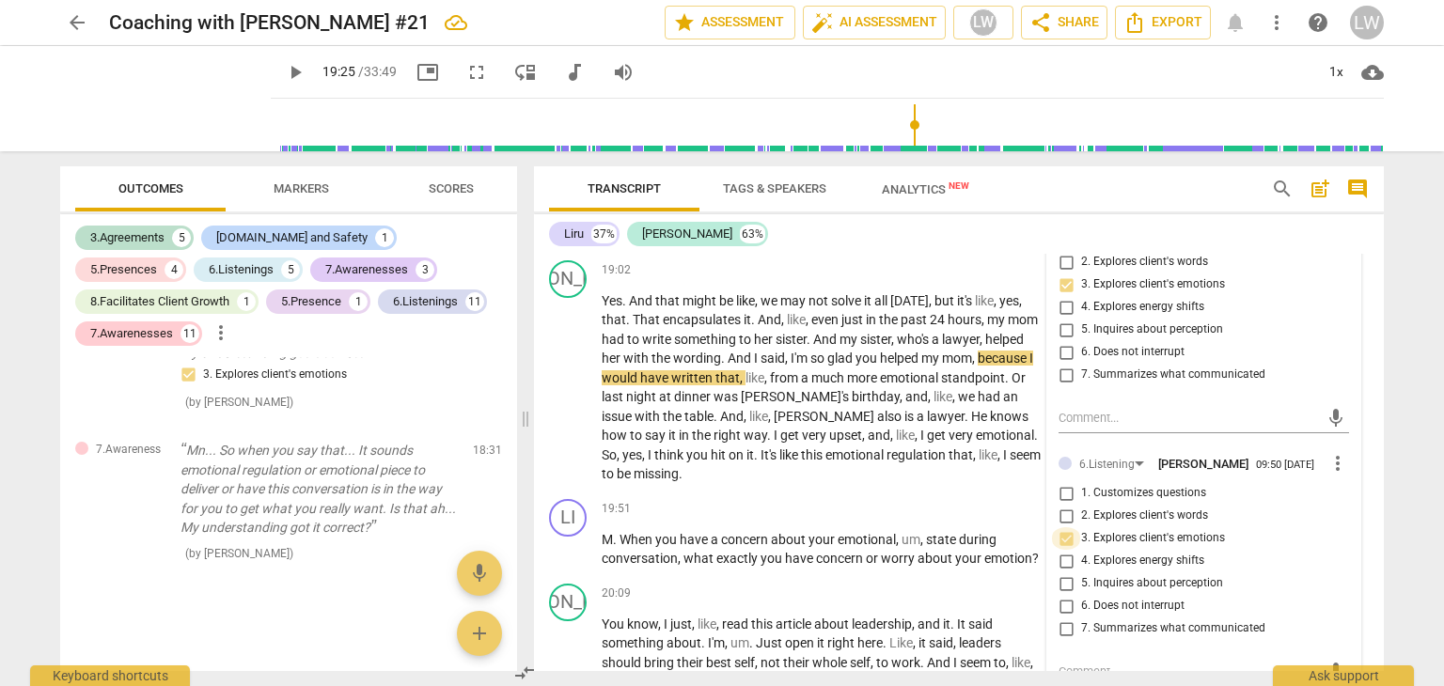
click at [1062, 550] on input "3. Explores client's emotions" at bounding box center [1066, 538] width 30 height 23
click at [1061, 550] on input "3. Explores client's emotions" at bounding box center [1066, 538] width 30 height 23
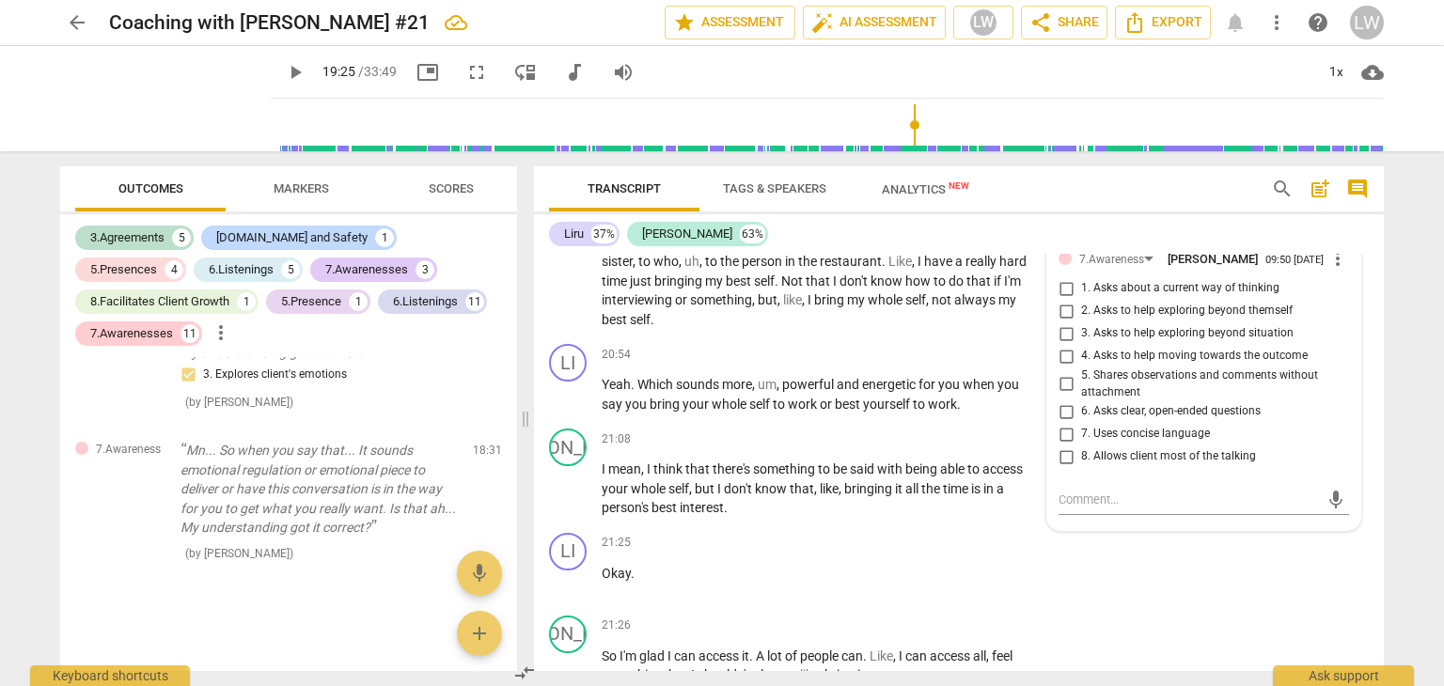
scroll to position [7054, 0]
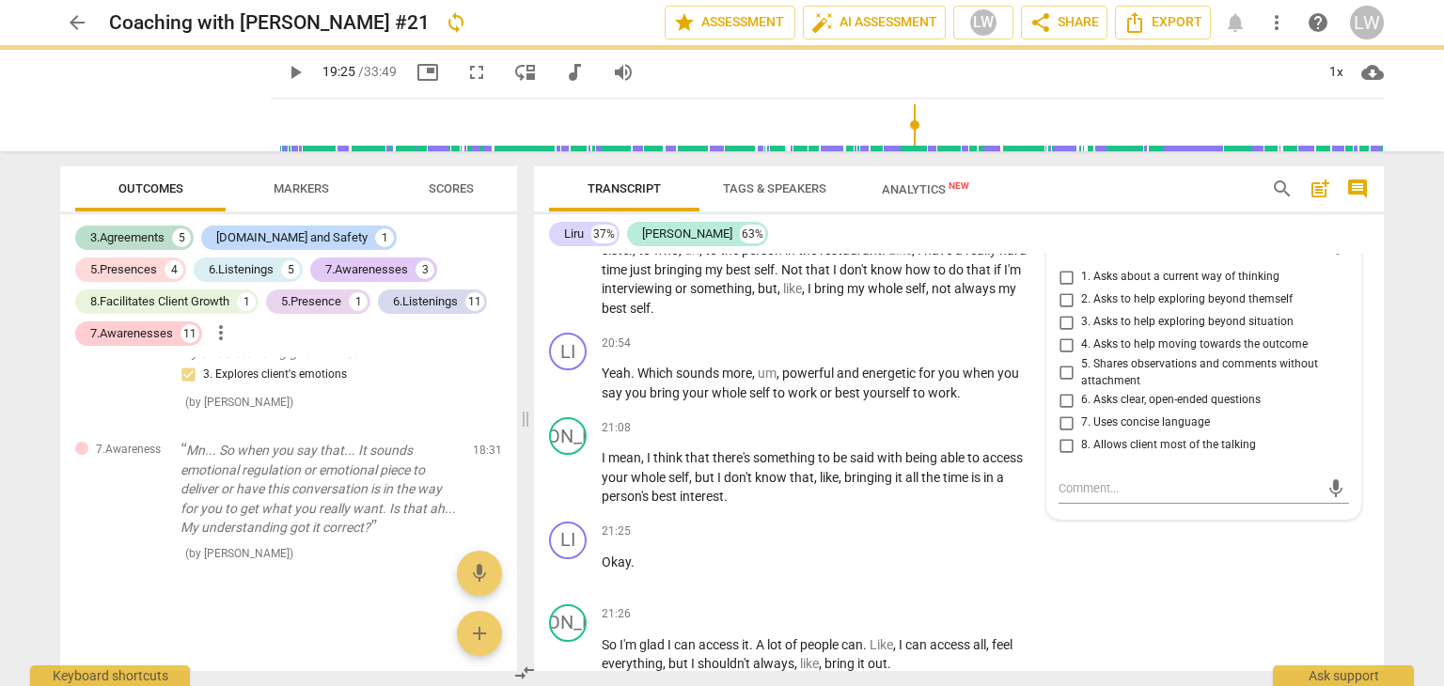
click at [1064, 334] on input "3. Asks to help exploring beyond situation" at bounding box center [1066, 322] width 30 height 23
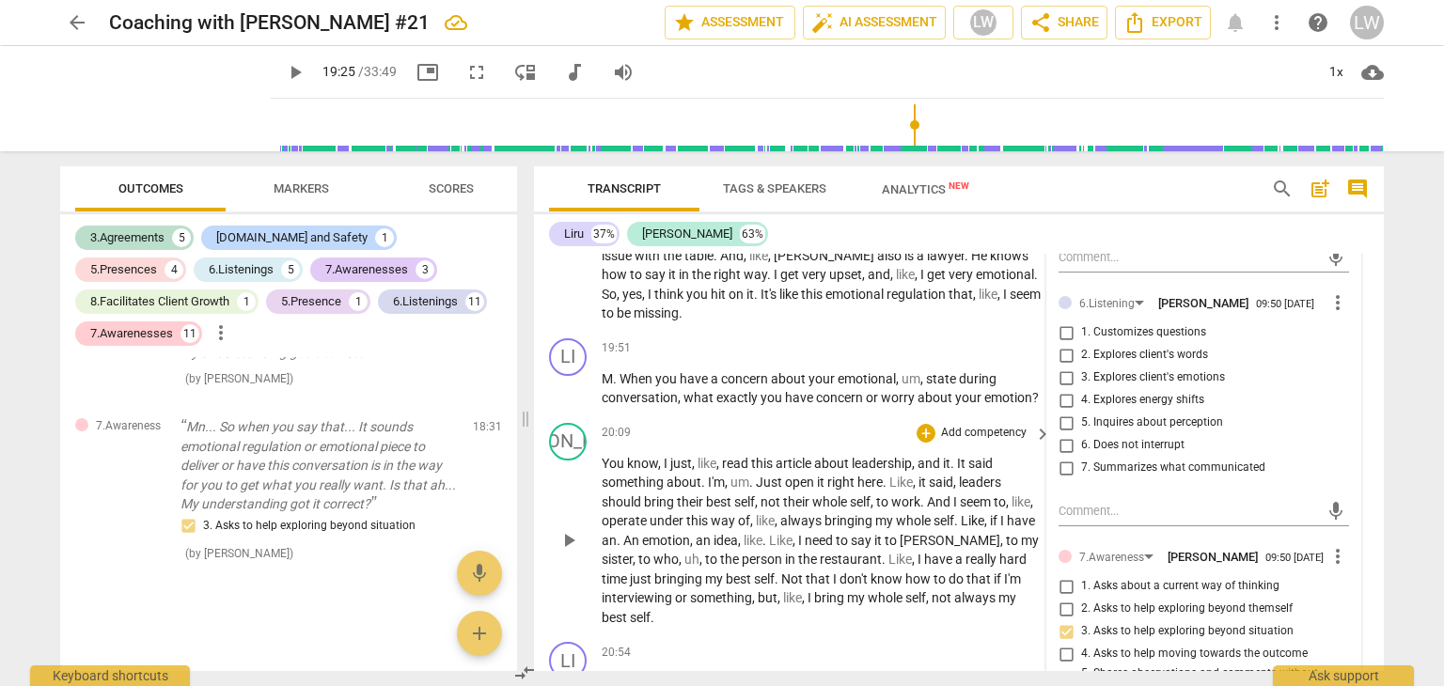
scroll to position [6772, 0]
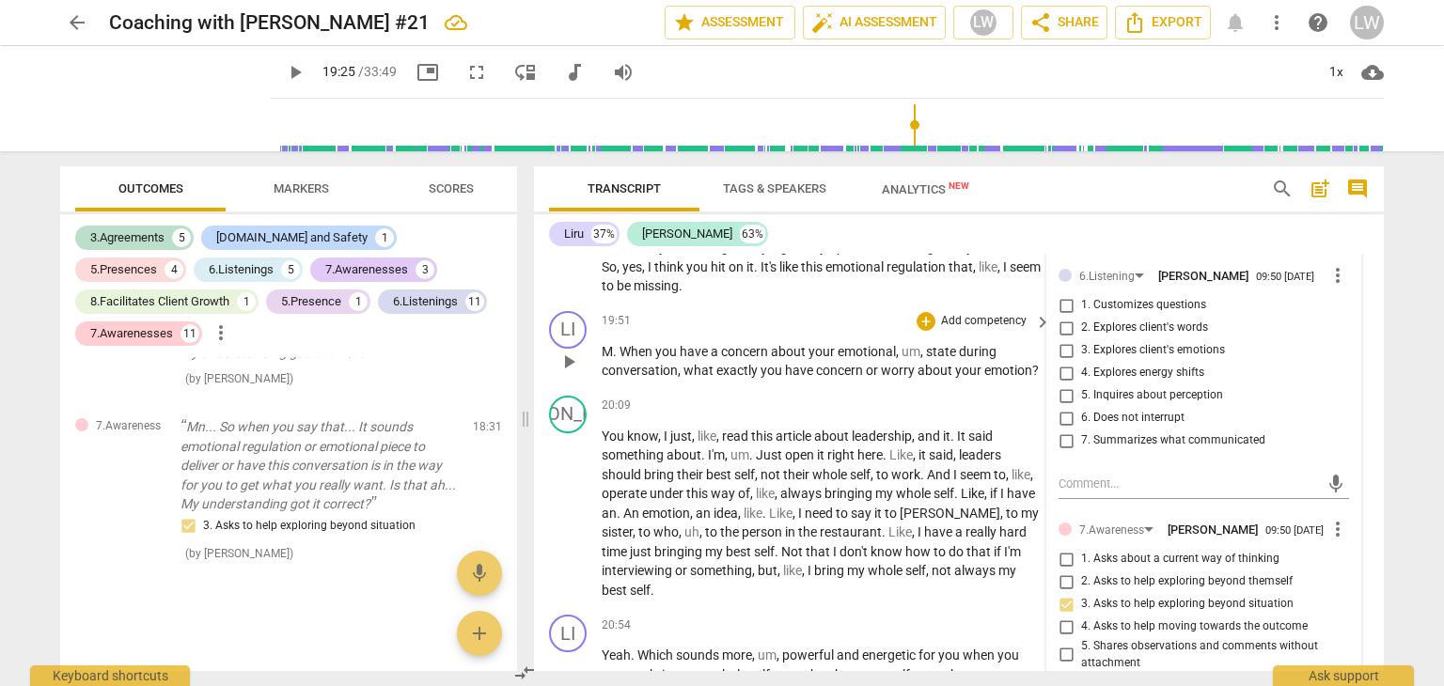
click at [613, 359] on span "." at bounding box center [616, 351] width 7 height 15
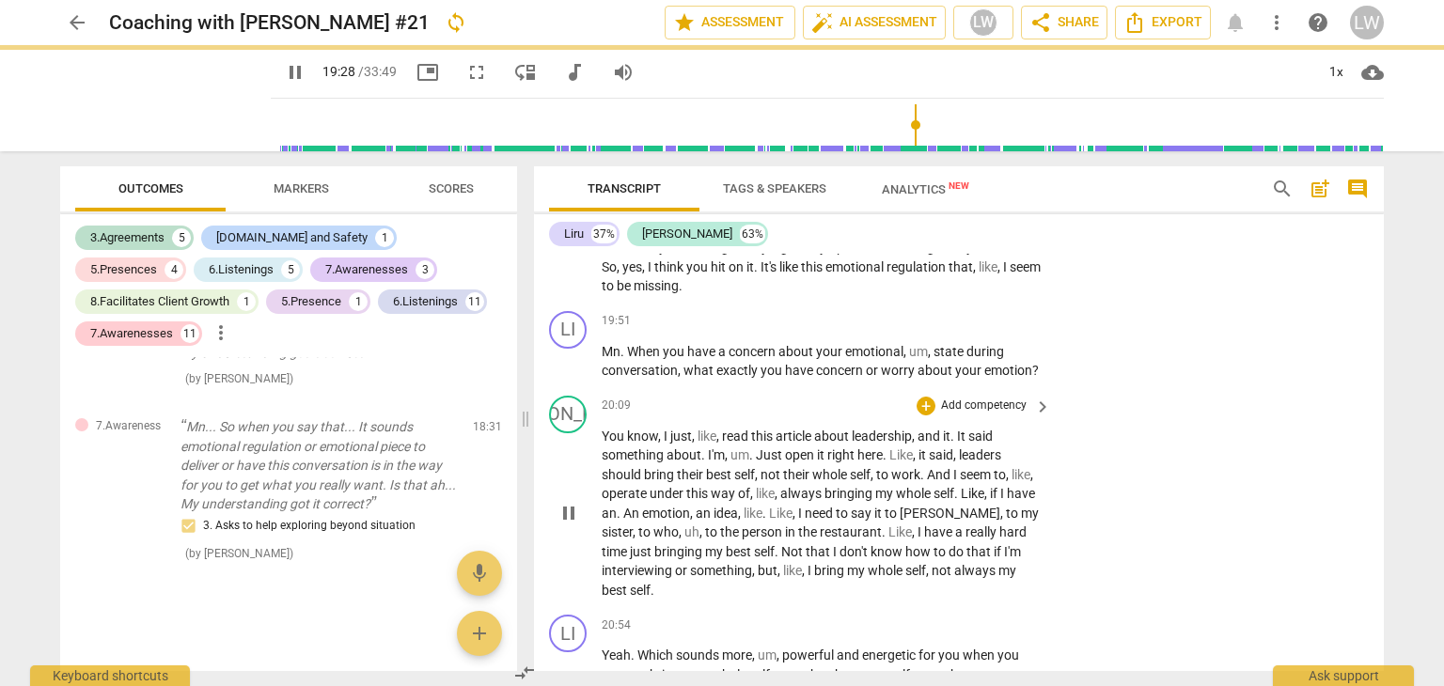
click at [566, 525] on span "pause" at bounding box center [568, 513] width 23 height 23
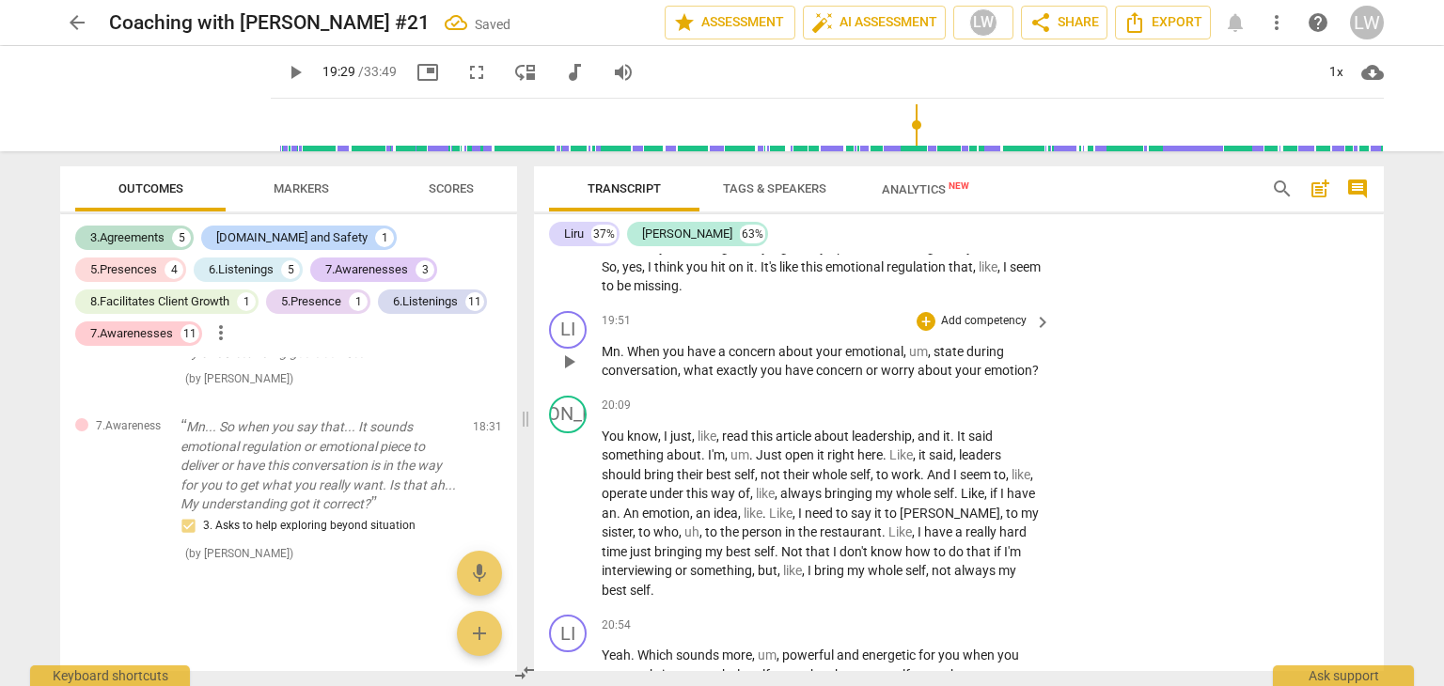
click at [620, 359] on span "." at bounding box center [623, 351] width 7 height 15
click at [783, 441] on div "20:09 + Add competency keyboard_arrow_right You know , I just , like , read thi…" at bounding box center [827, 498] width 451 height 205
click at [995, 330] on p "Add competency" at bounding box center [983, 321] width 89 height 17
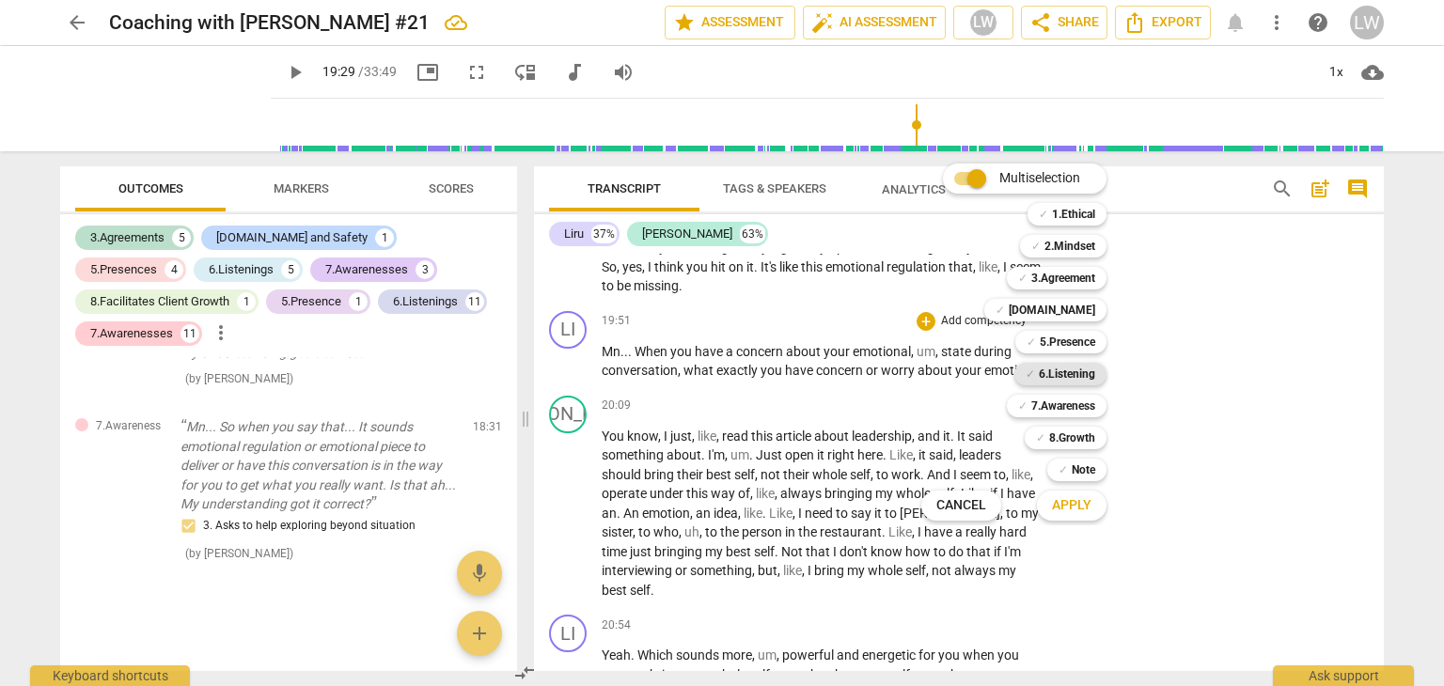
click at [1078, 371] on b "6.Listening" at bounding box center [1067, 374] width 56 height 23
click at [1084, 509] on span "Apply" at bounding box center [1071, 505] width 39 height 19
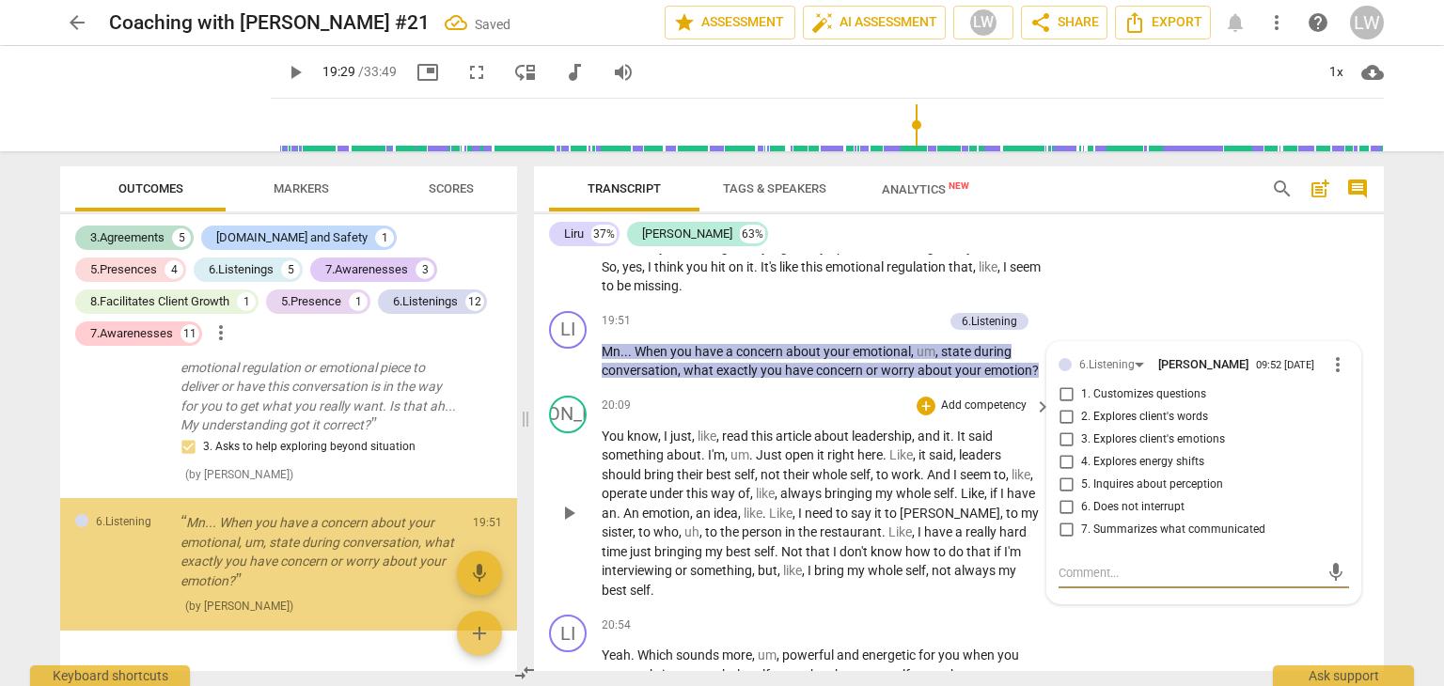
scroll to position [6753, 0]
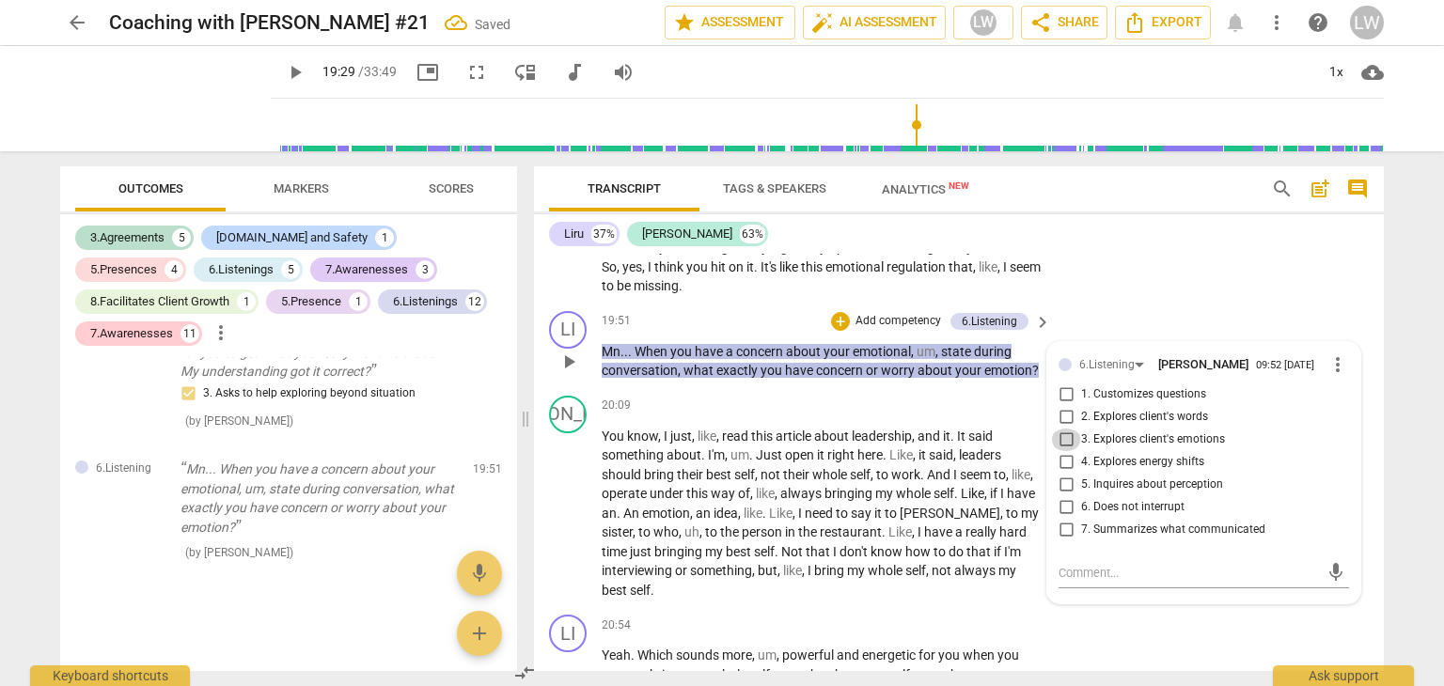
click at [1064, 451] on input "3. Explores client's emotions" at bounding box center [1066, 440] width 30 height 23
click at [891, 330] on p "Add competency" at bounding box center [898, 321] width 89 height 17
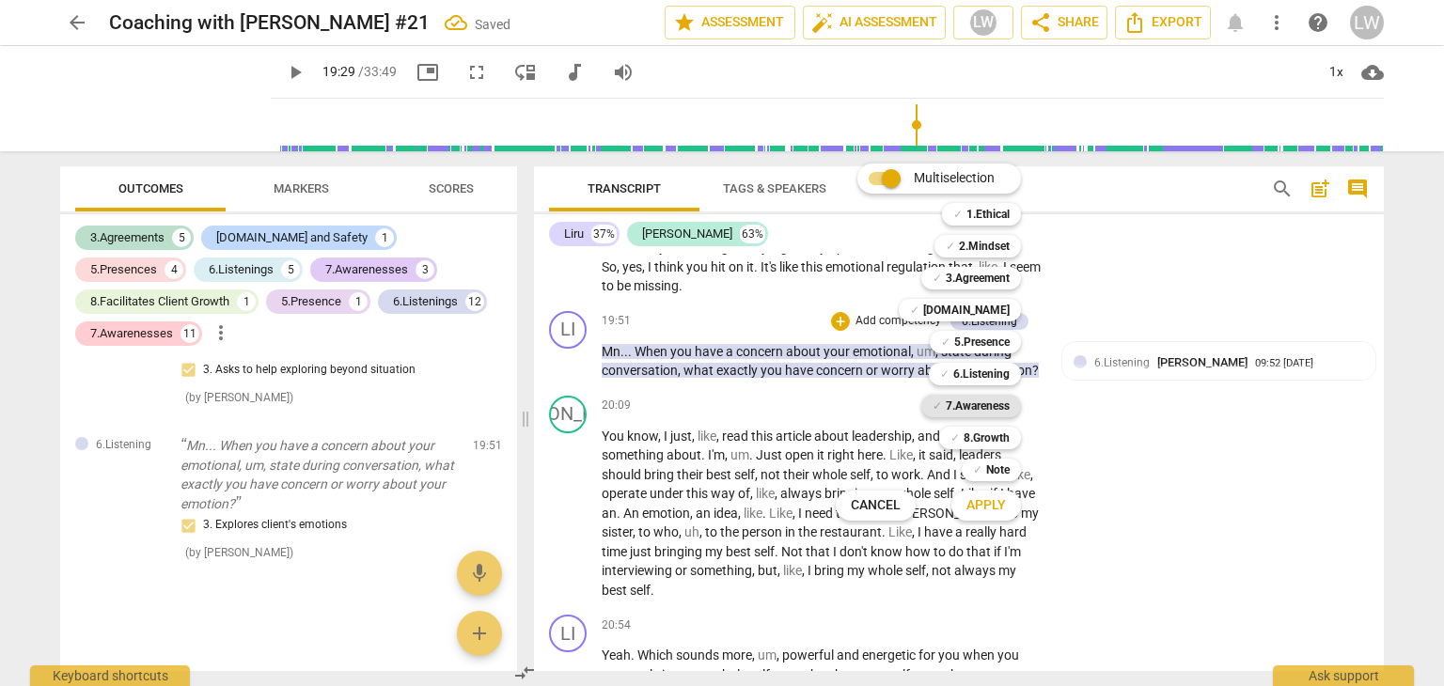
click at [982, 409] on b "7.Awareness" at bounding box center [978, 406] width 64 height 23
click at [986, 509] on span "Apply" at bounding box center [985, 505] width 39 height 19
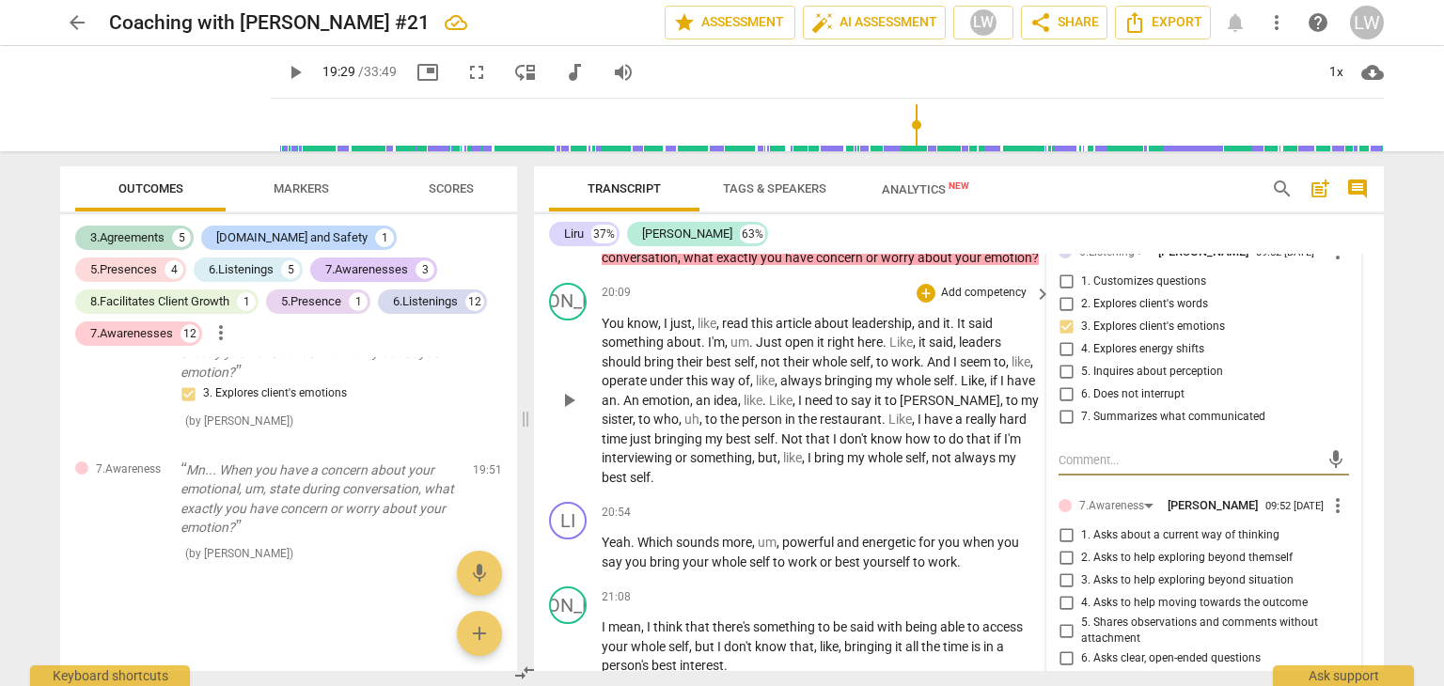
scroll to position [7054, 0]
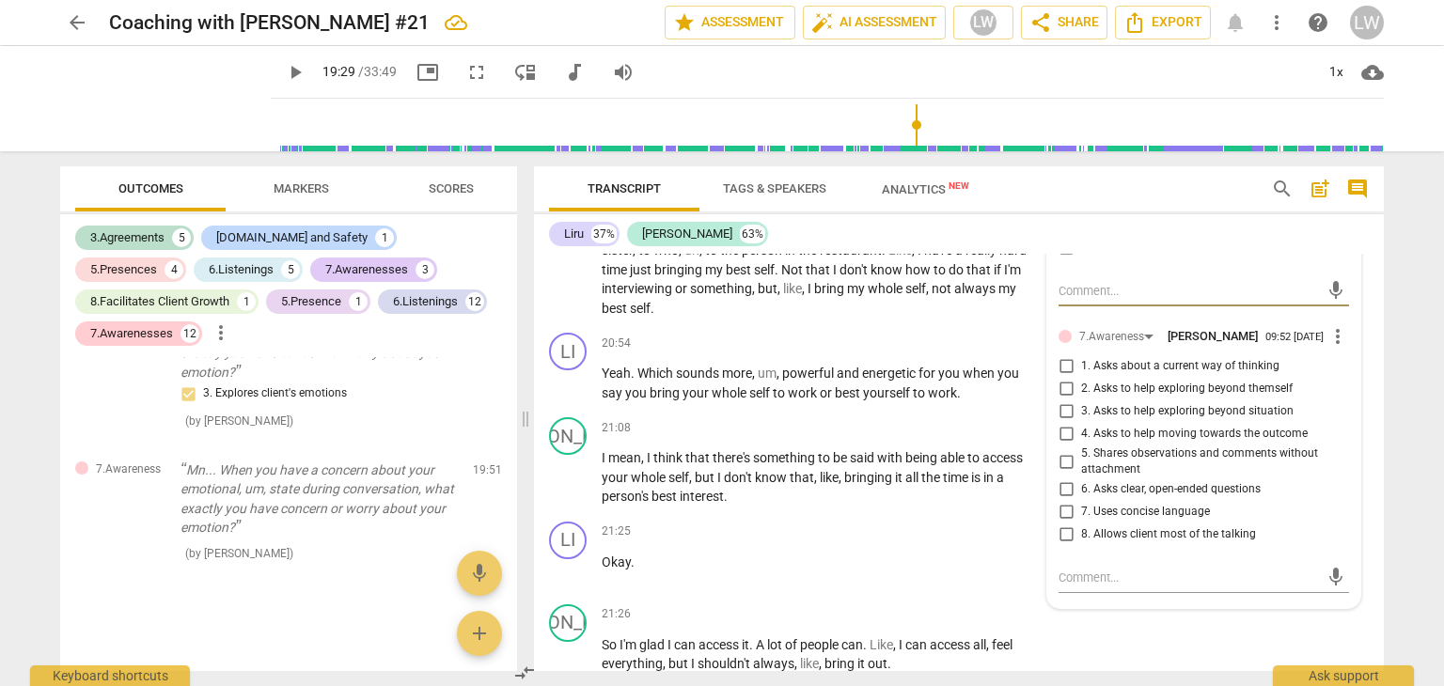
click at [1063, 423] on input "3. Asks to help exploring beyond situation" at bounding box center [1066, 411] width 30 height 23
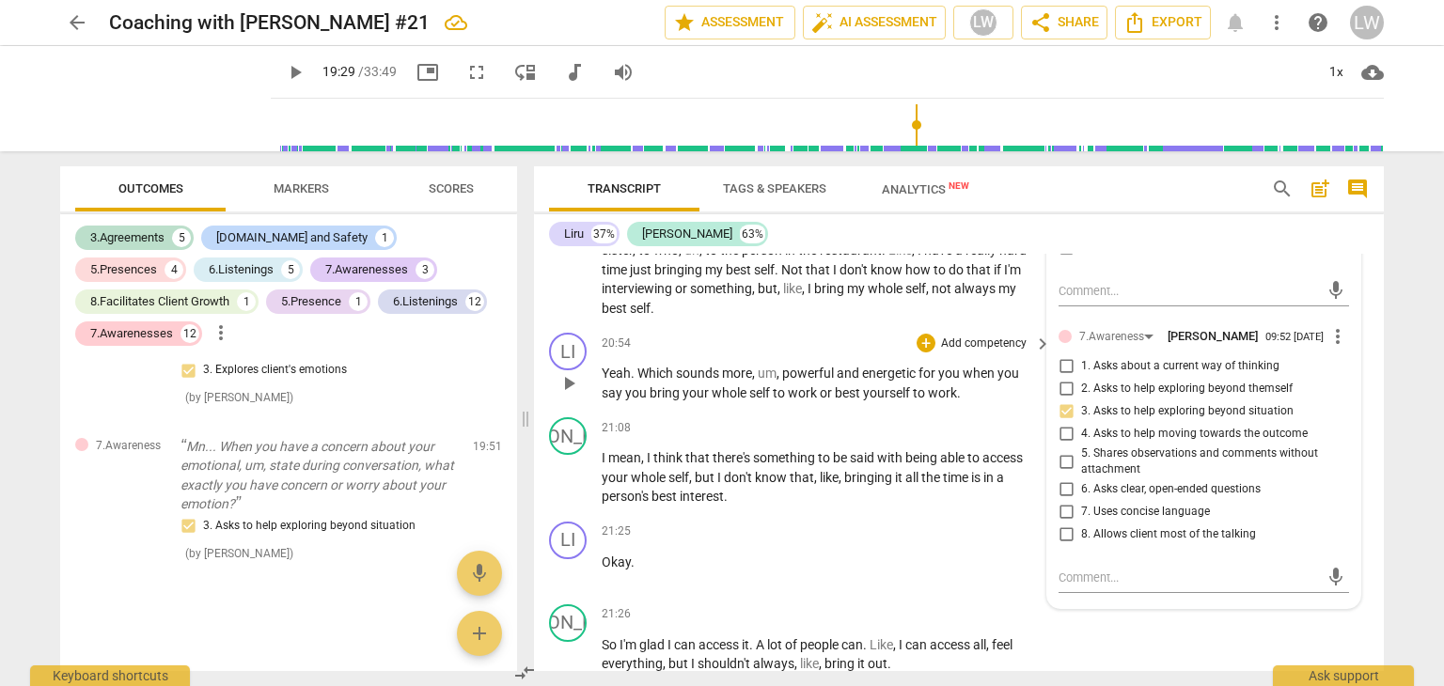
click at [994, 353] on p "Add competency" at bounding box center [983, 344] width 89 height 17
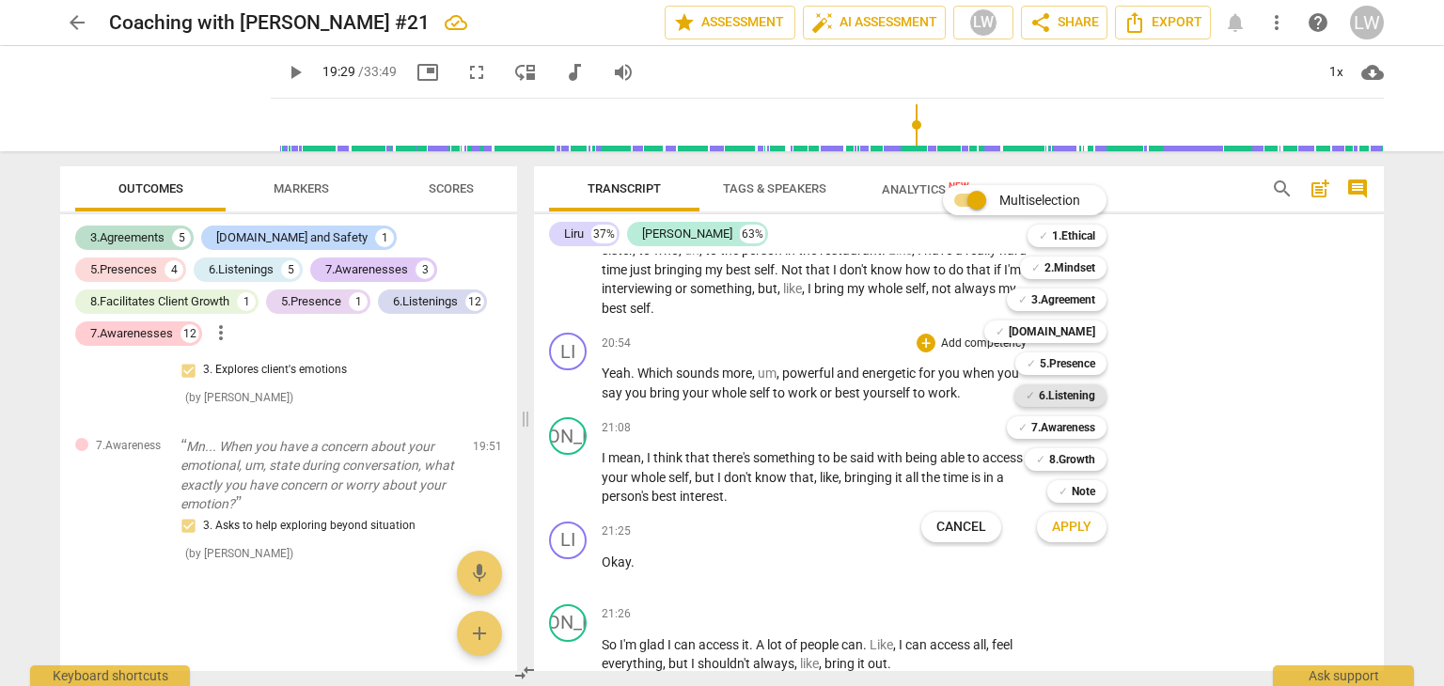
click at [1054, 396] on b "6.Listening" at bounding box center [1067, 395] width 56 height 23
click at [1067, 525] on span "Apply" at bounding box center [1071, 527] width 39 height 19
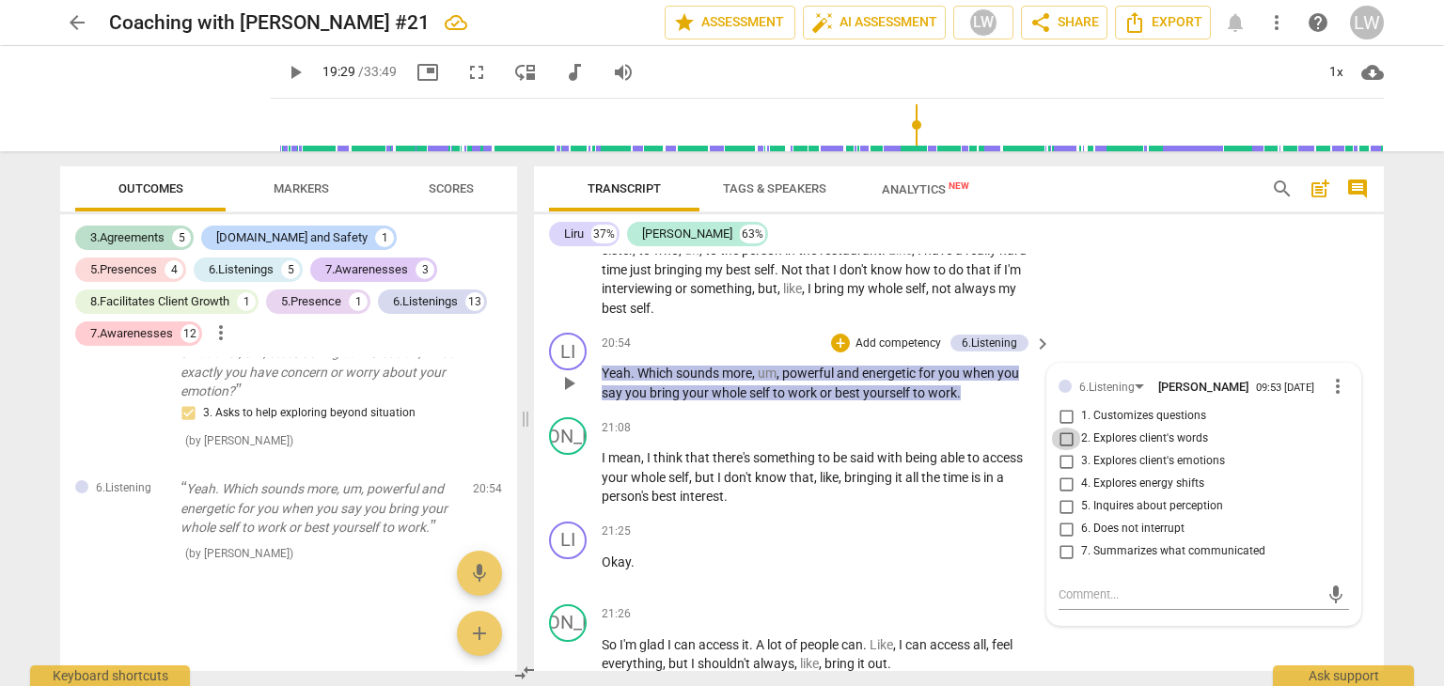
click at [1064, 450] on input "2. Explores client's words" at bounding box center [1066, 439] width 30 height 23
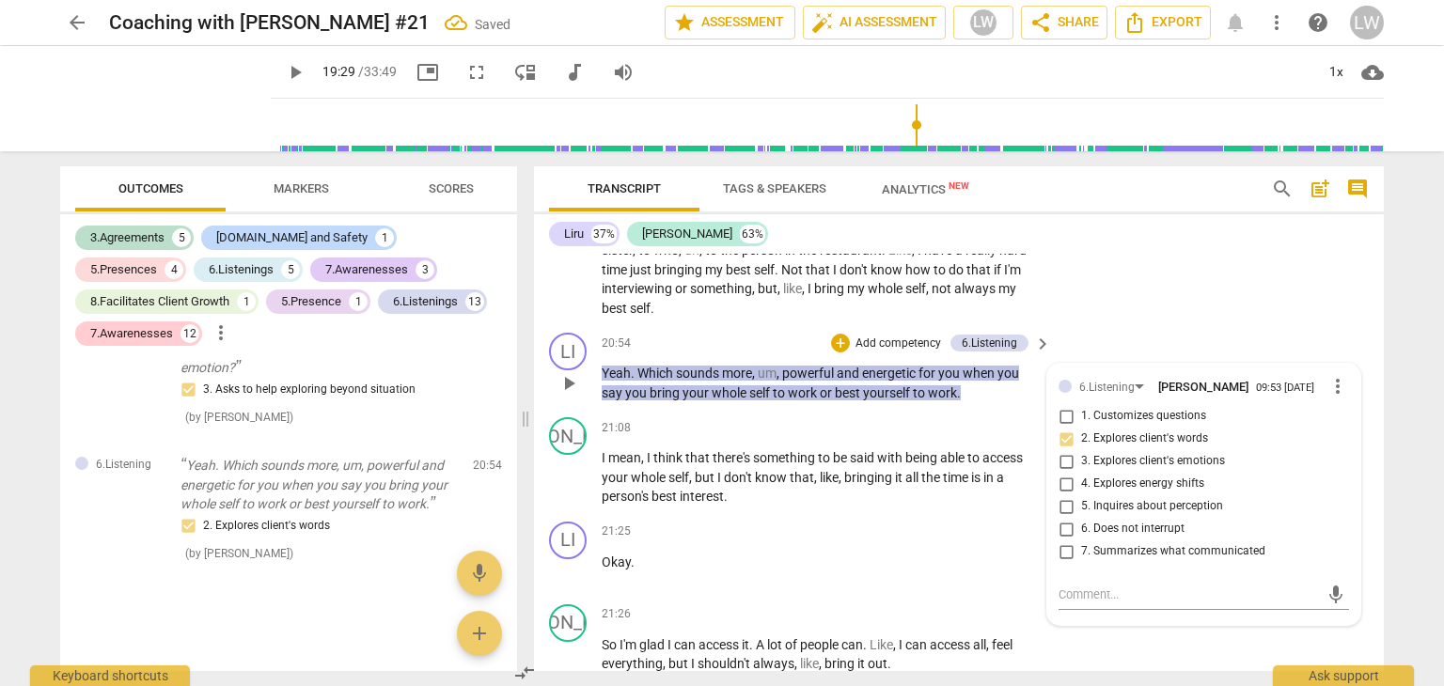
click at [1064, 473] on input "3. Explores client's emotions" at bounding box center [1066, 461] width 30 height 23
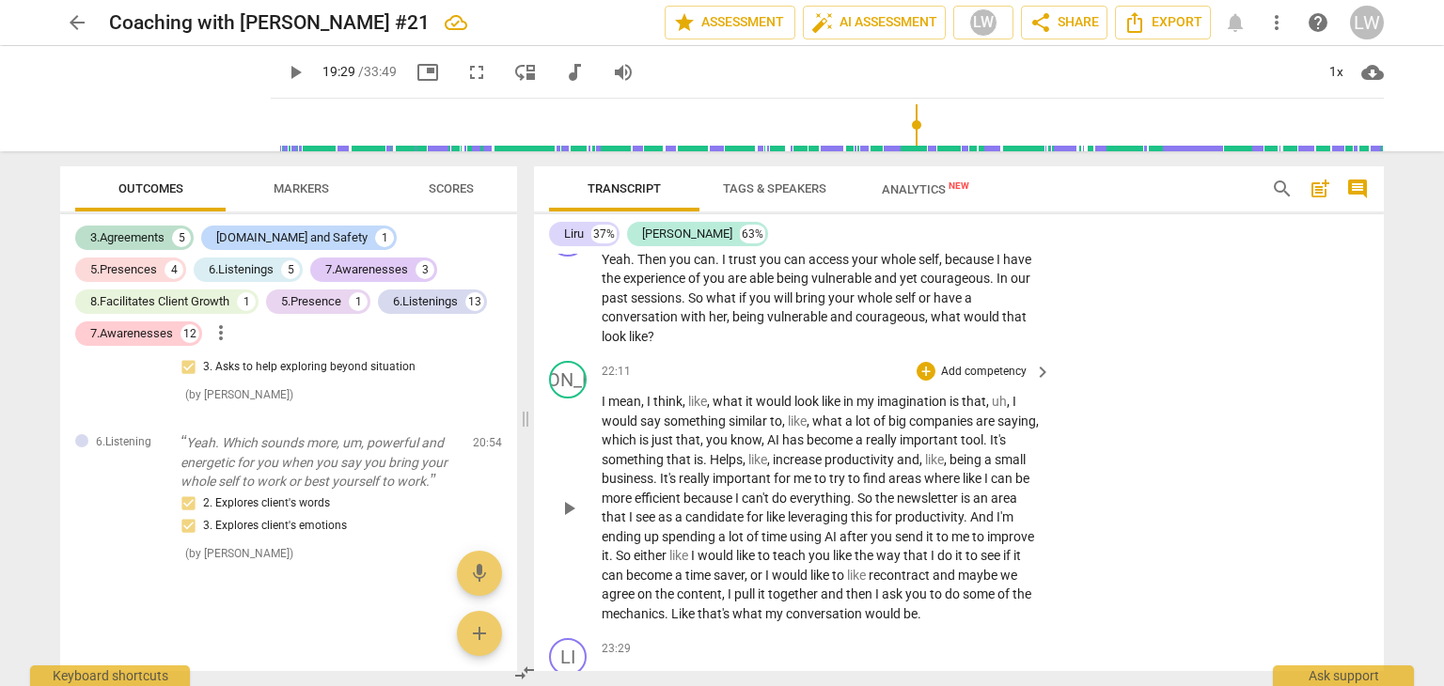
scroll to position [7430, 0]
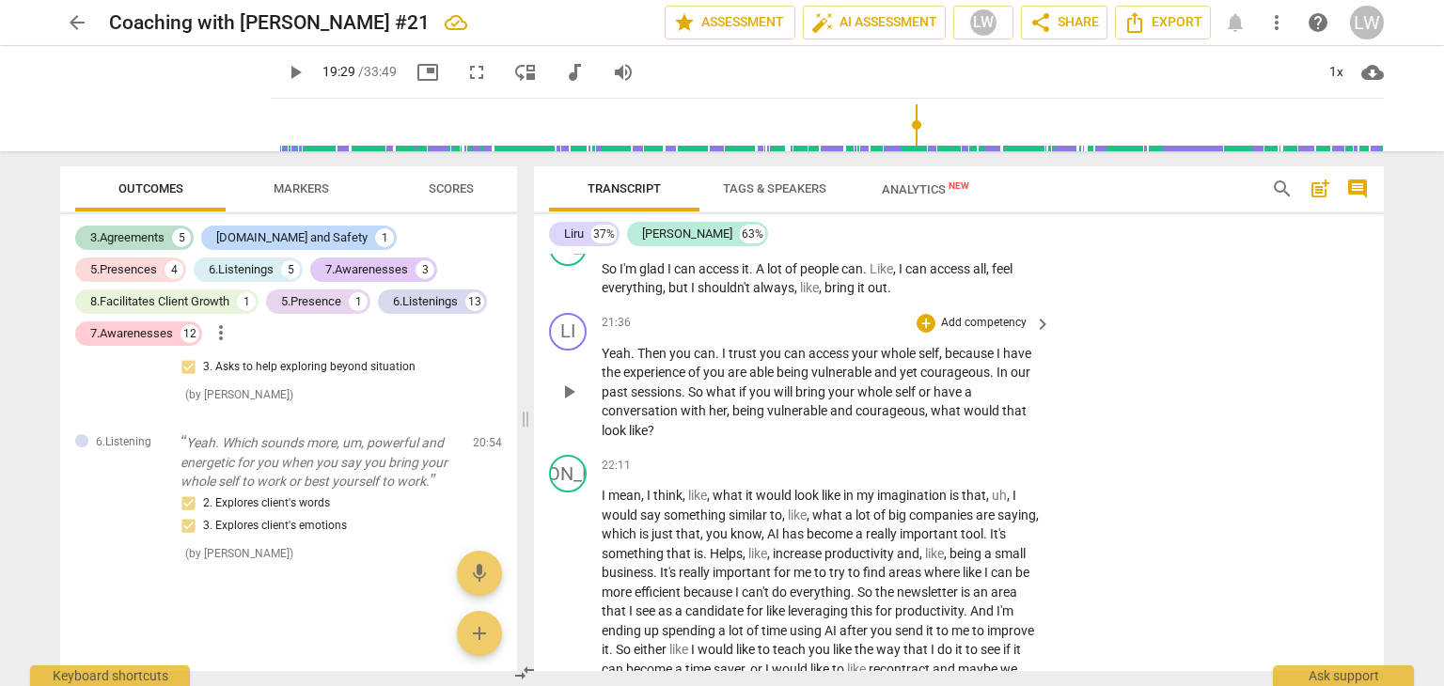
click at [1004, 332] on p "Add competency" at bounding box center [983, 323] width 89 height 17
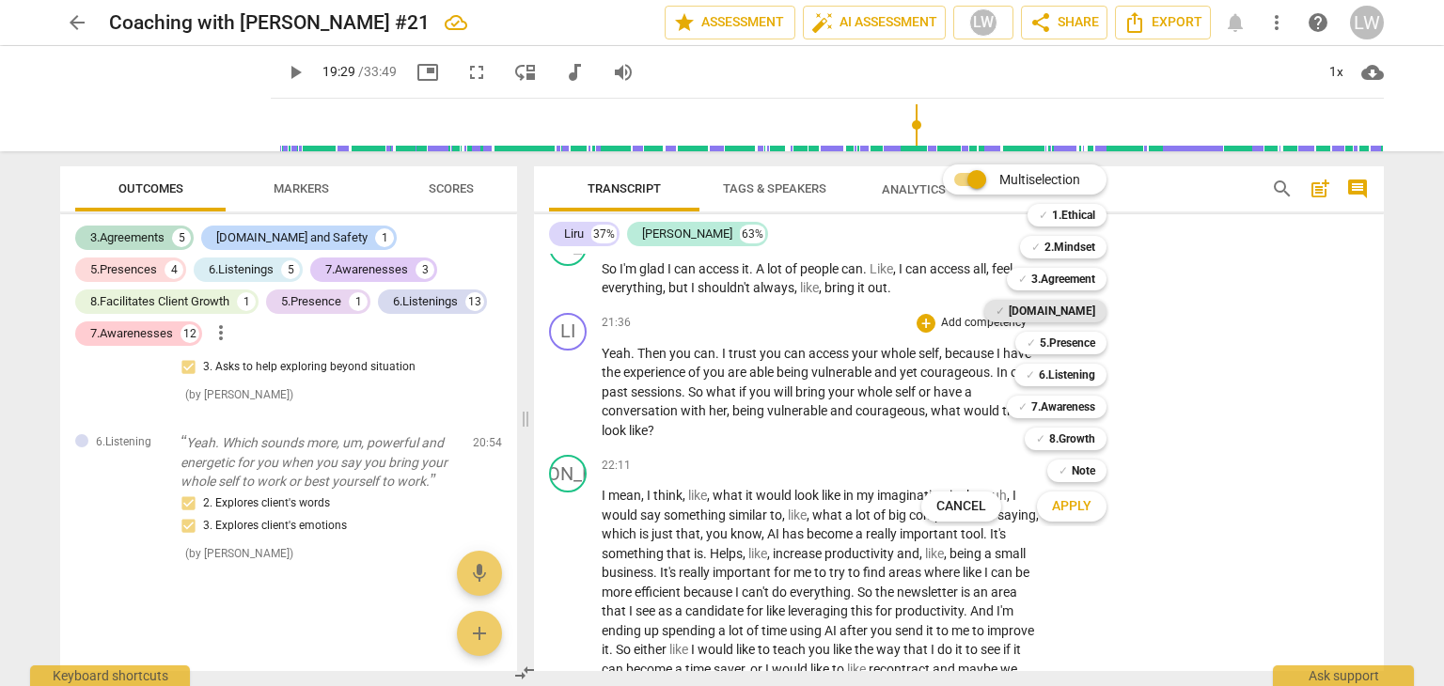
click at [1079, 307] on b "[DOMAIN_NAME]" at bounding box center [1052, 311] width 86 height 23
click at [1074, 502] on span "Apply" at bounding box center [1071, 506] width 39 height 19
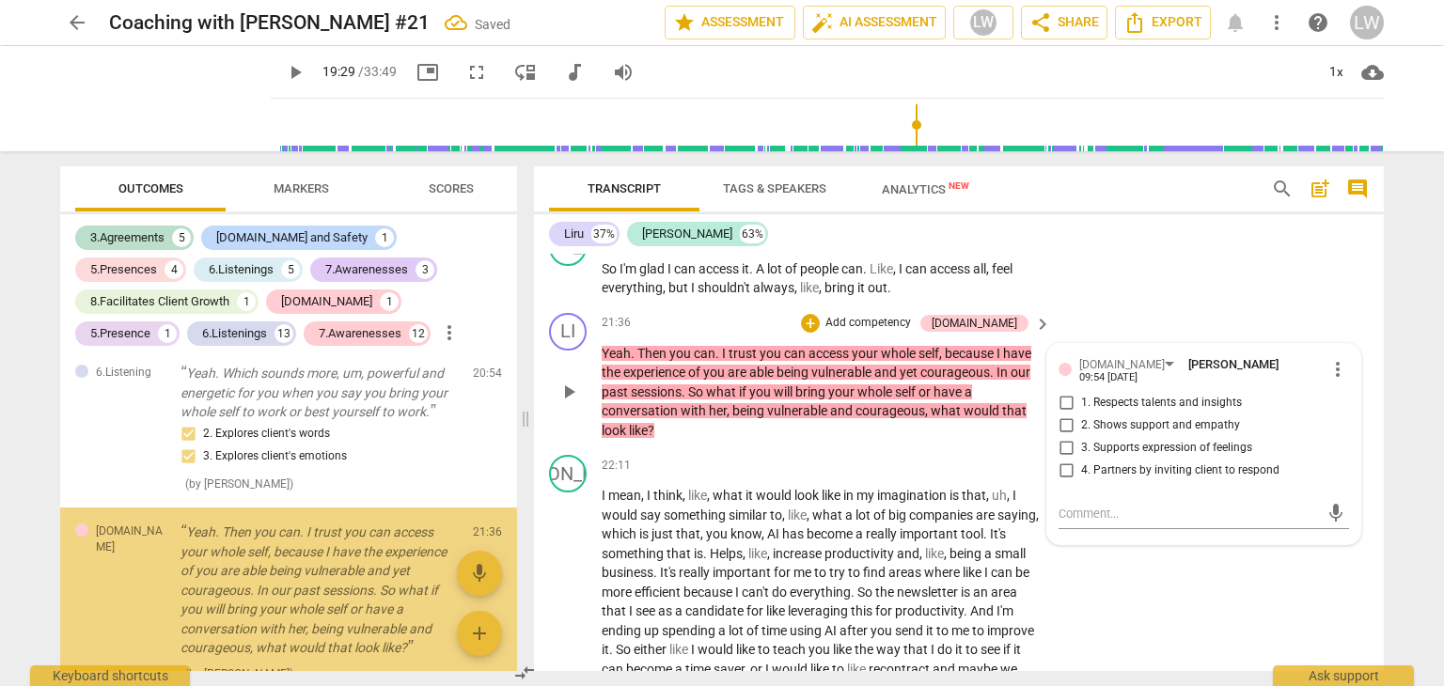
scroll to position [7253, 0]
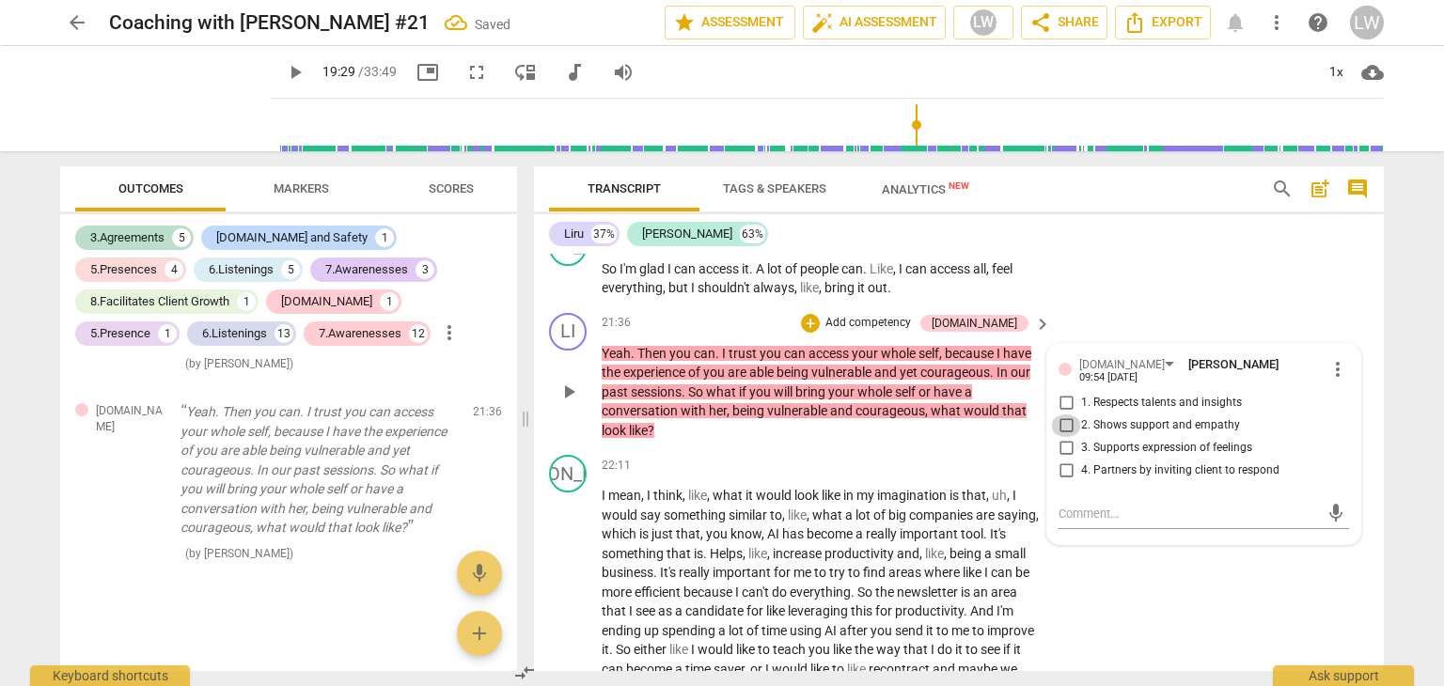
click at [1062, 437] on input "2. Shows support and empathy" at bounding box center [1066, 426] width 30 height 23
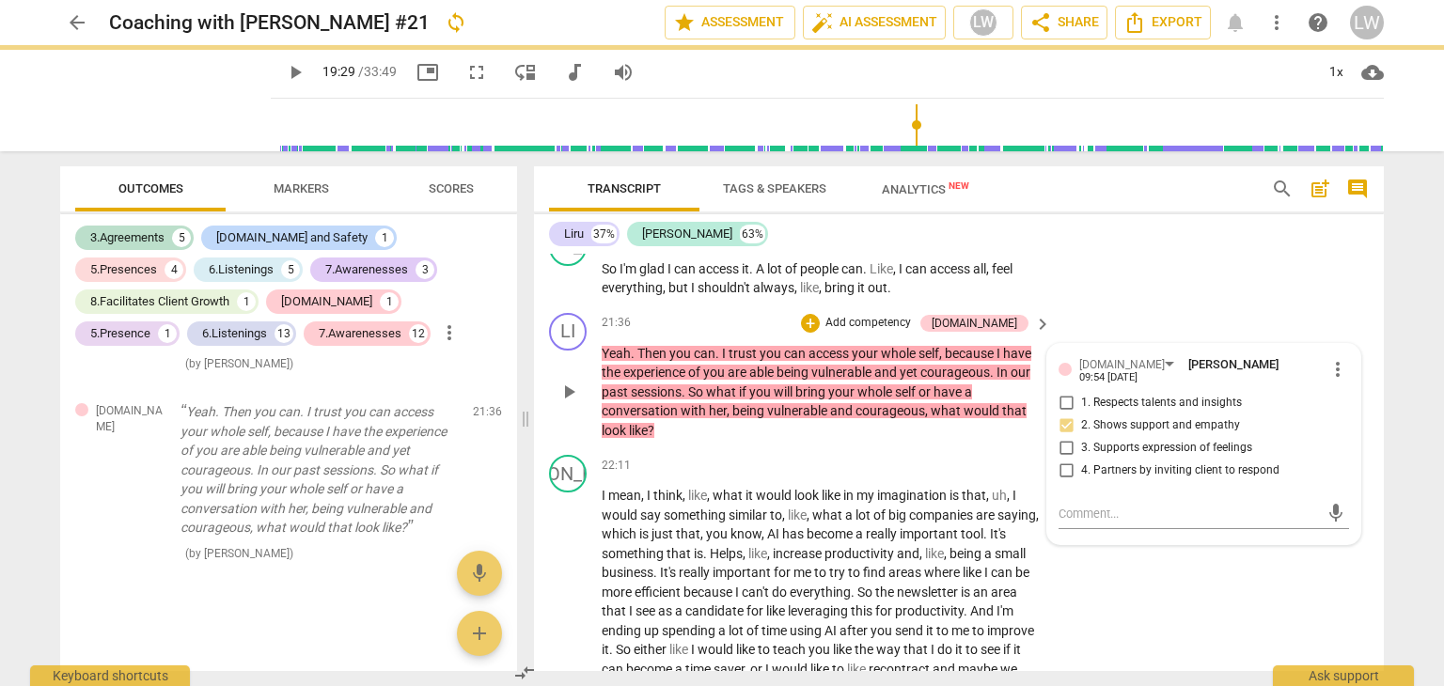
click at [1063, 460] on input "3. Supports expression of feelings" at bounding box center [1066, 448] width 30 height 23
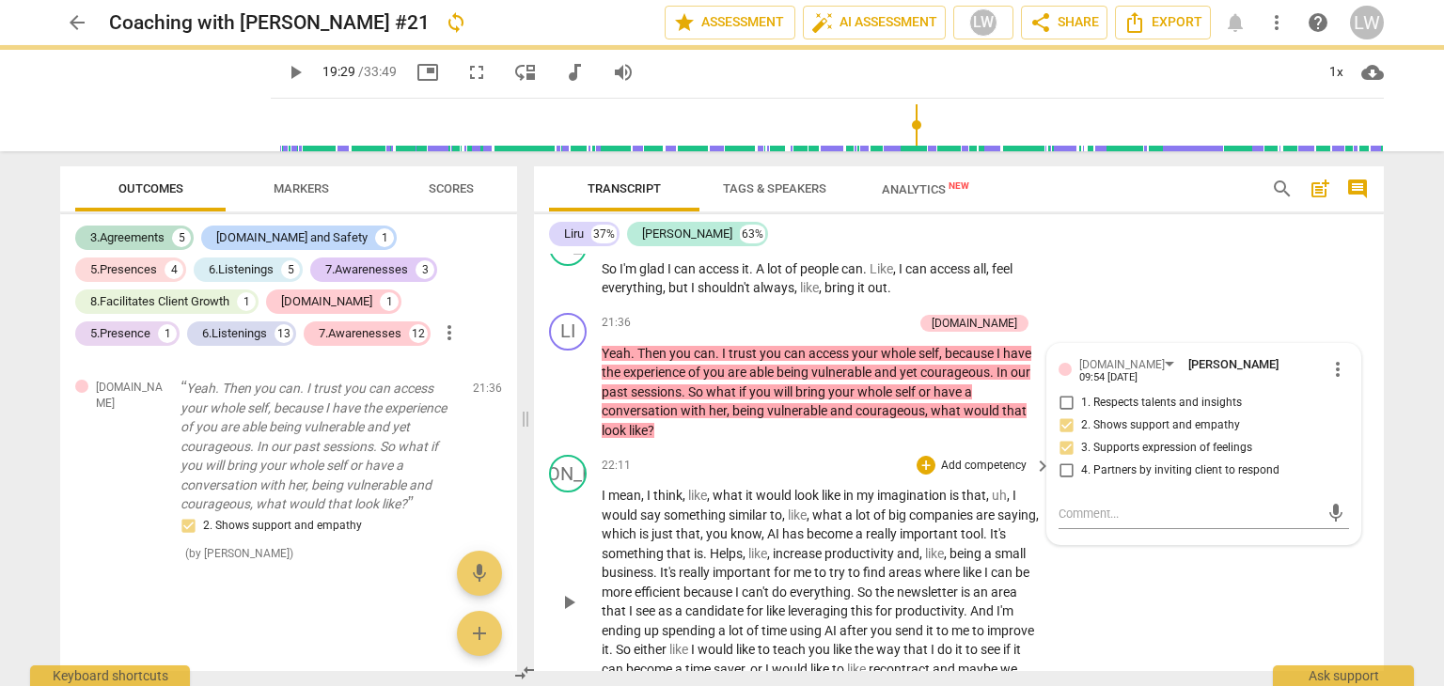
click at [823, 475] on div "22:11 + Add competency keyboard_arrow_right" at bounding box center [827, 465] width 451 height 21
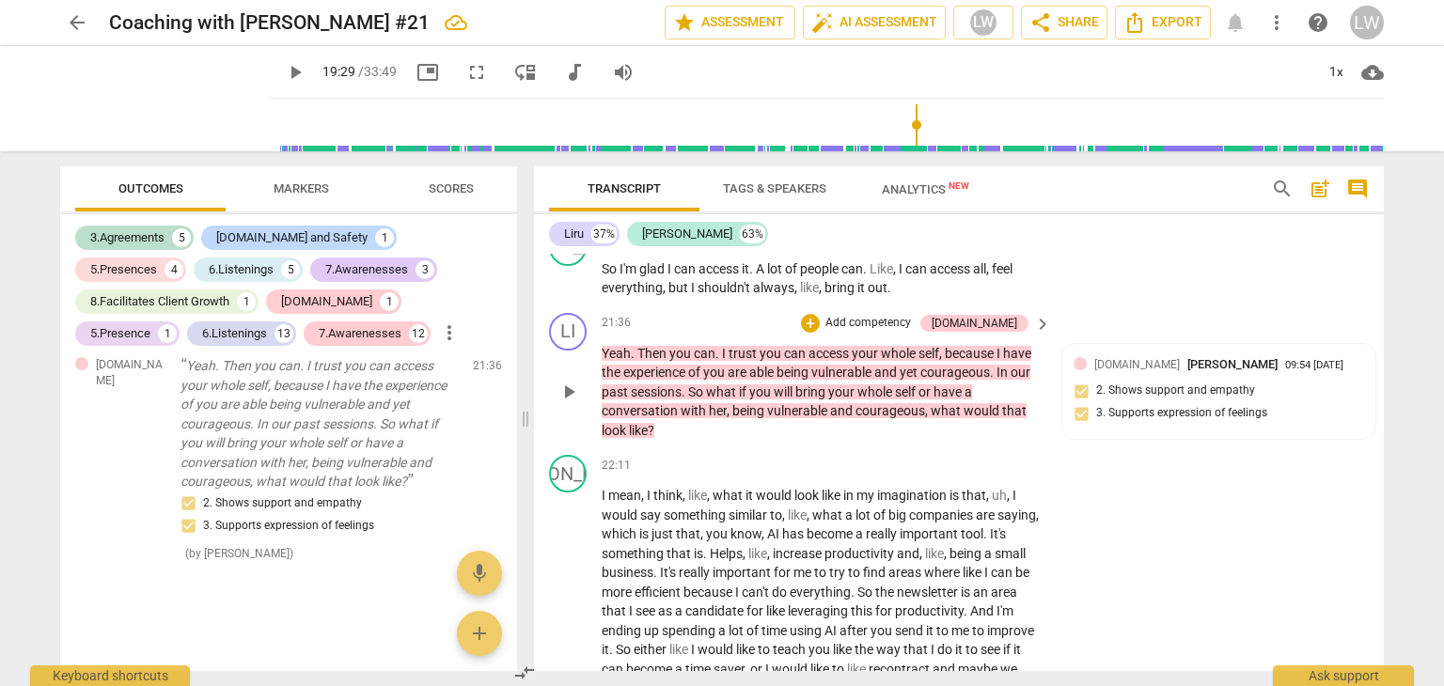
click at [913, 332] on p "Add competency" at bounding box center [867, 323] width 89 height 17
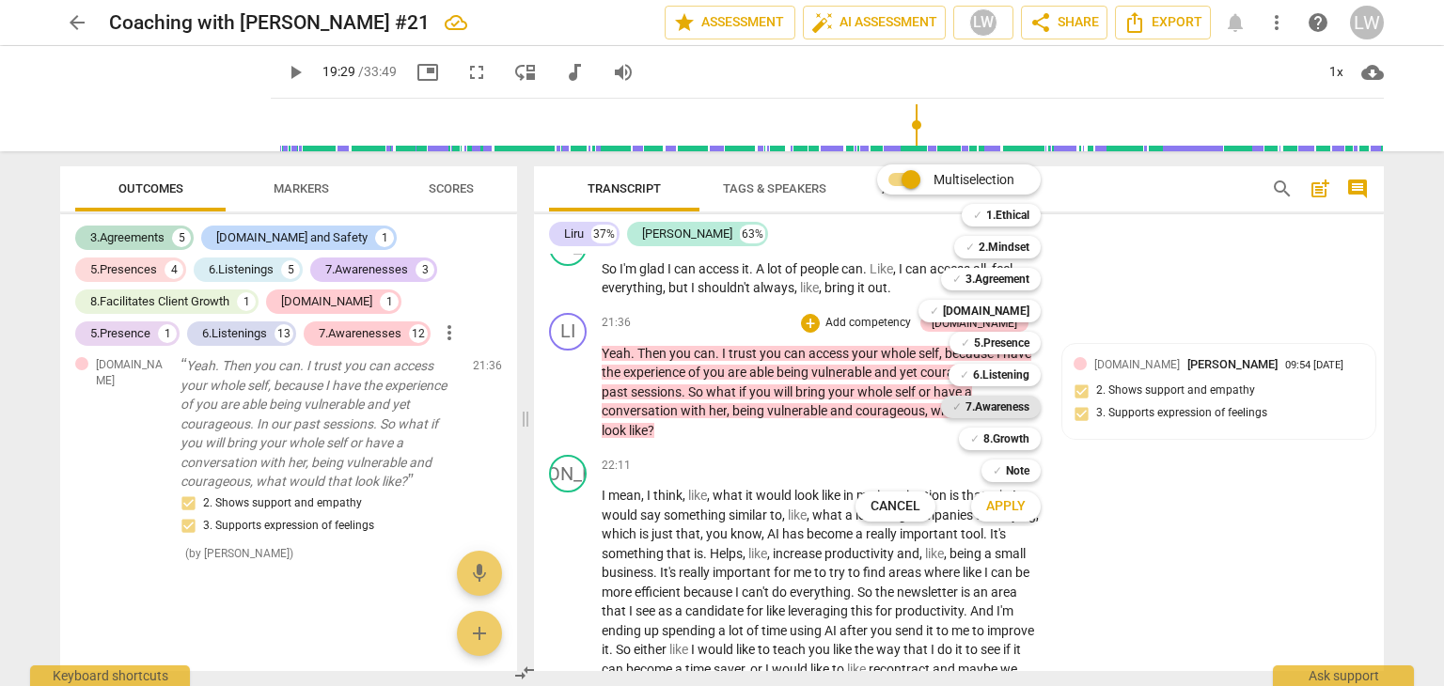
click at [1008, 409] on b "7.Awareness" at bounding box center [997, 407] width 64 height 23
click at [1011, 502] on span "Apply" at bounding box center [1005, 506] width 39 height 19
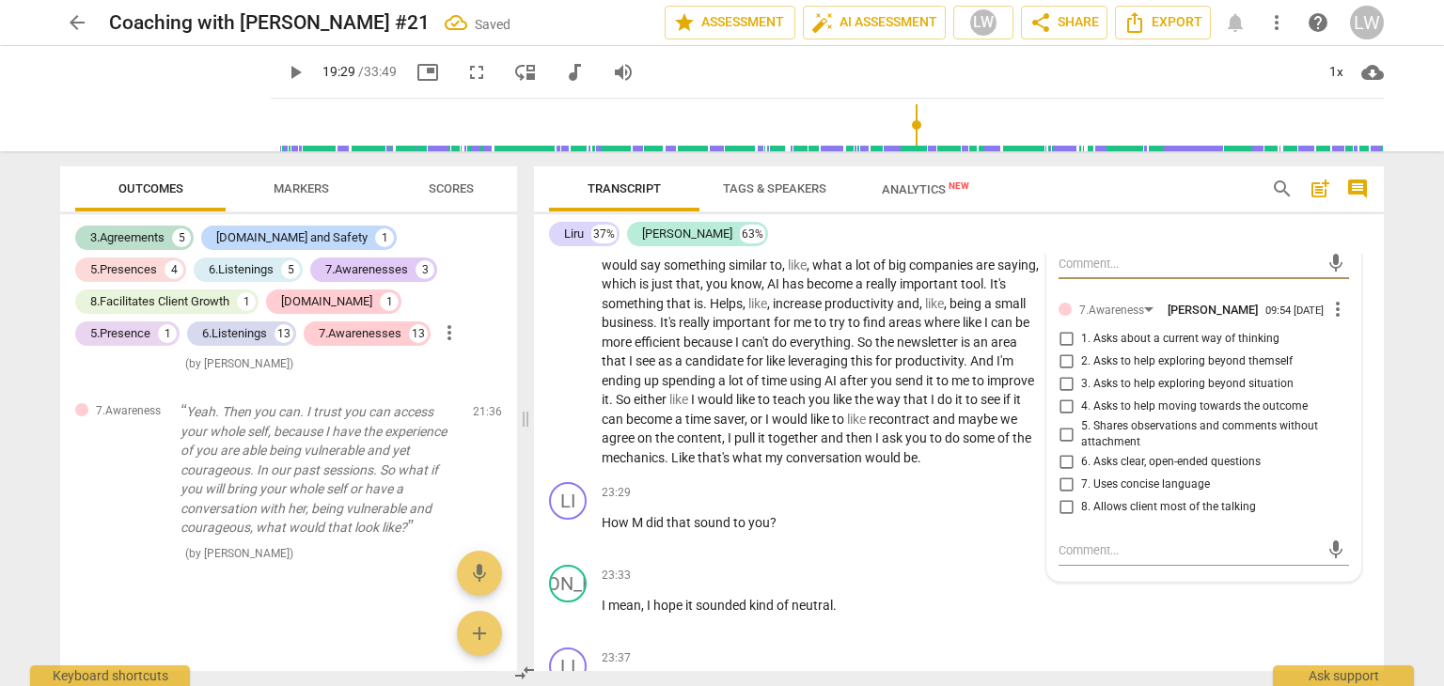
scroll to position [7712, 0]
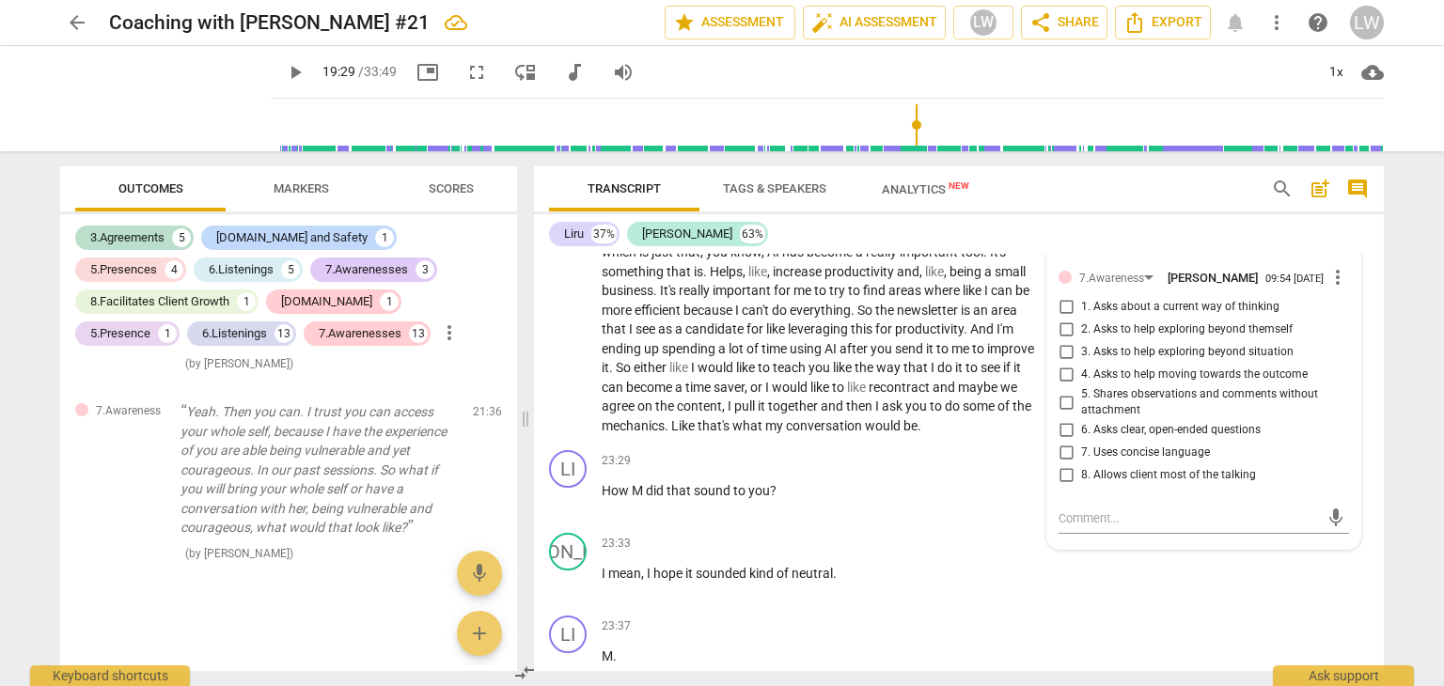
click at [1063, 319] on input "1. Asks about a current way of thinking" at bounding box center [1066, 307] width 30 height 23
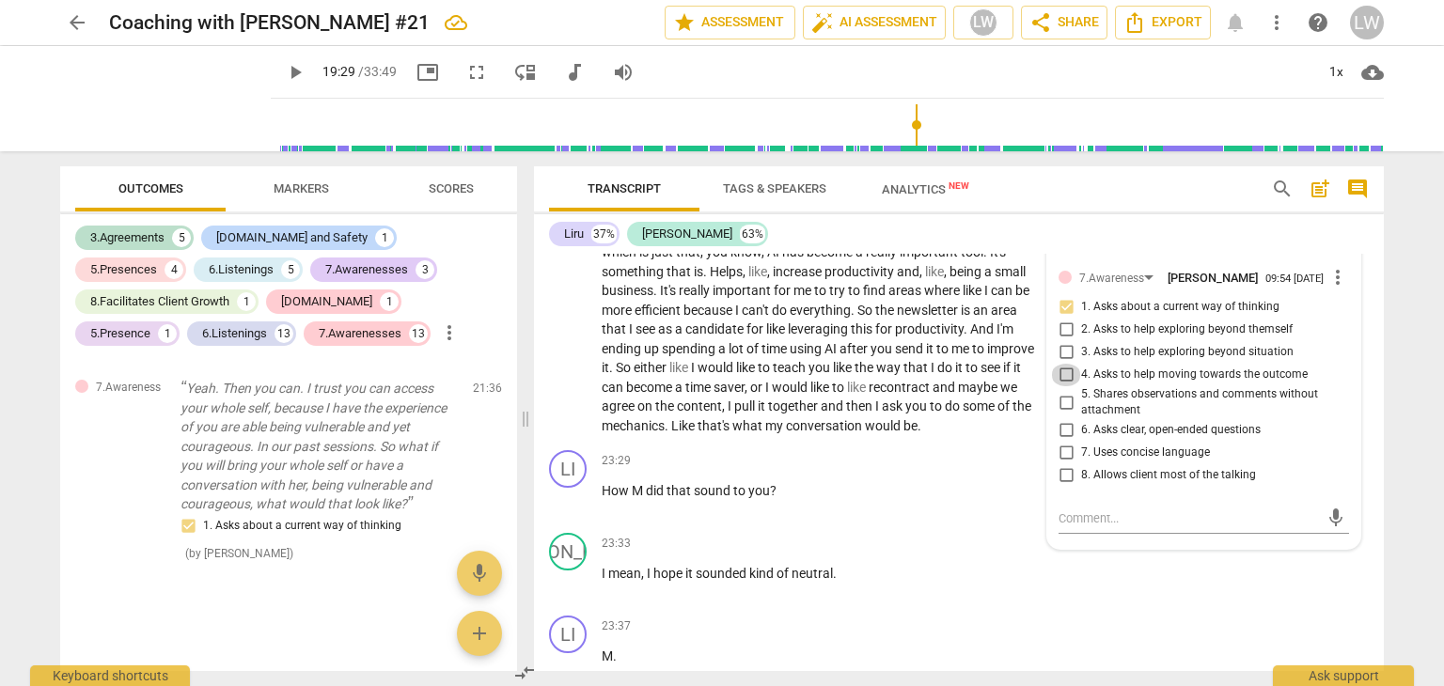
click at [1062, 386] on input "4. Asks to help moving towards the outcome" at bounding box center [1066, 375] width 30 height 23
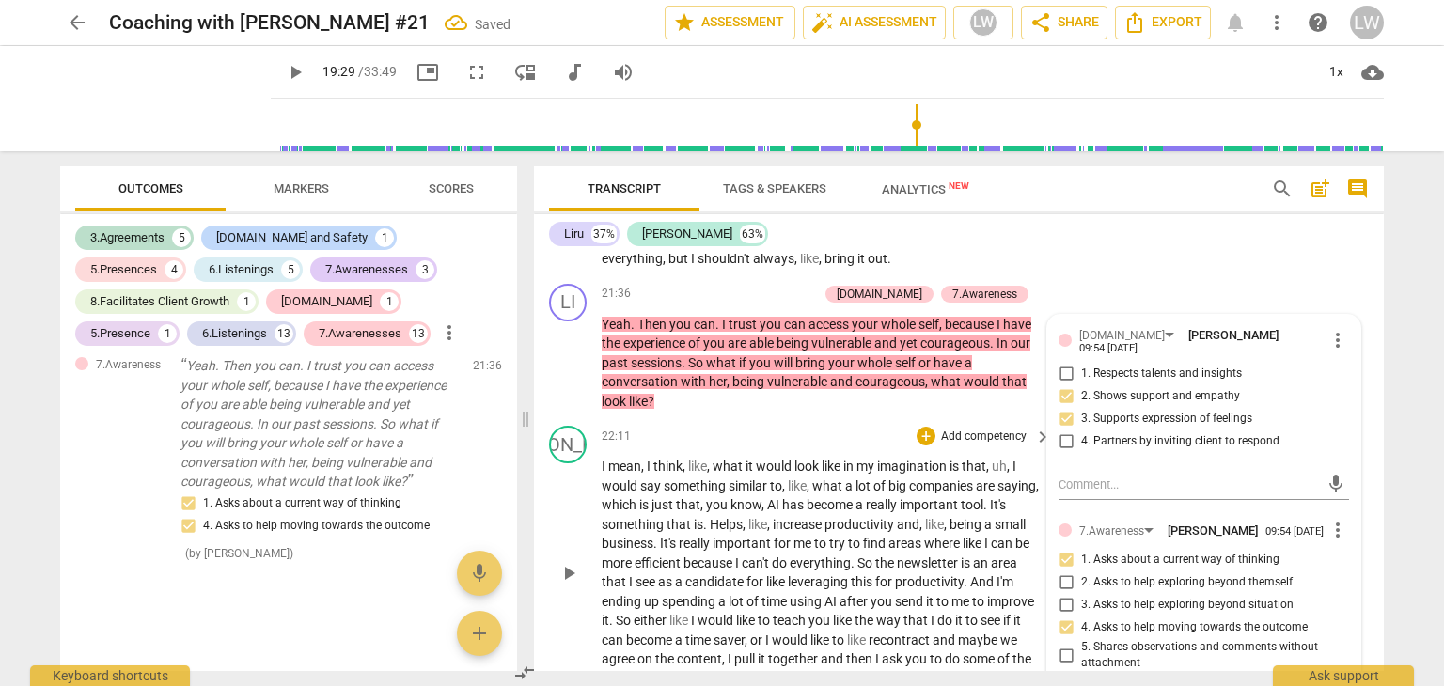
scroll to position [7430, 0]
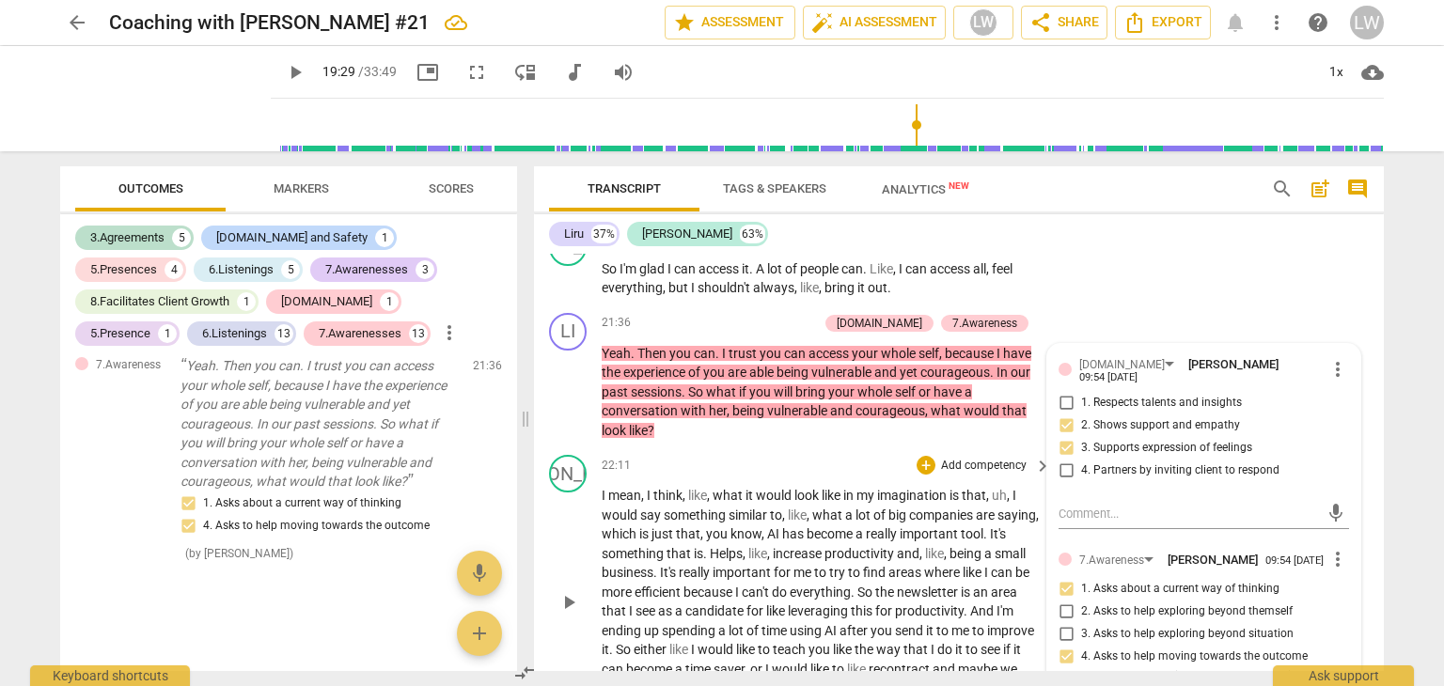
click at [821, 474] on div "JA play_arrow pause 22:11 + Add competency keyboard_arrow_right I mean , I thin…" at bounding box center [959, 585] width 850 height 277
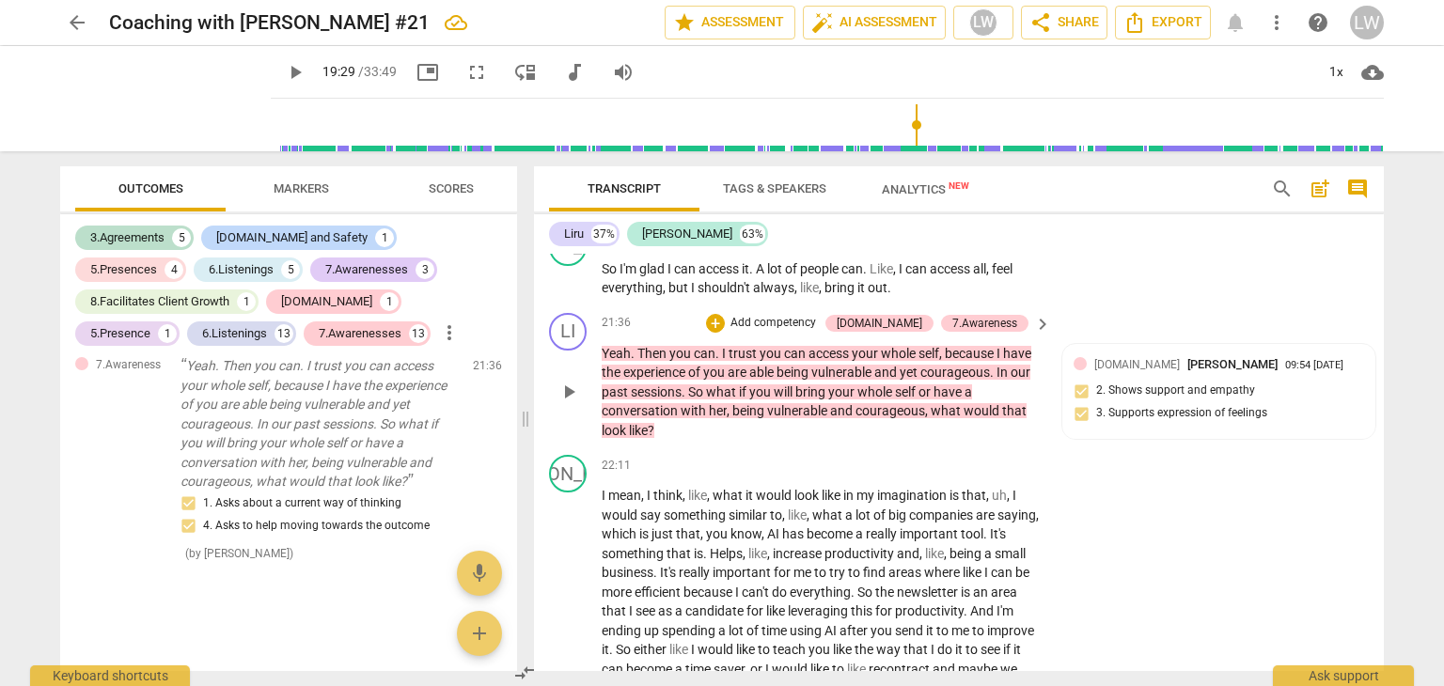
click at [818, 332] on p "Add competency" at bounding box center [773, 323] width 89 height 17
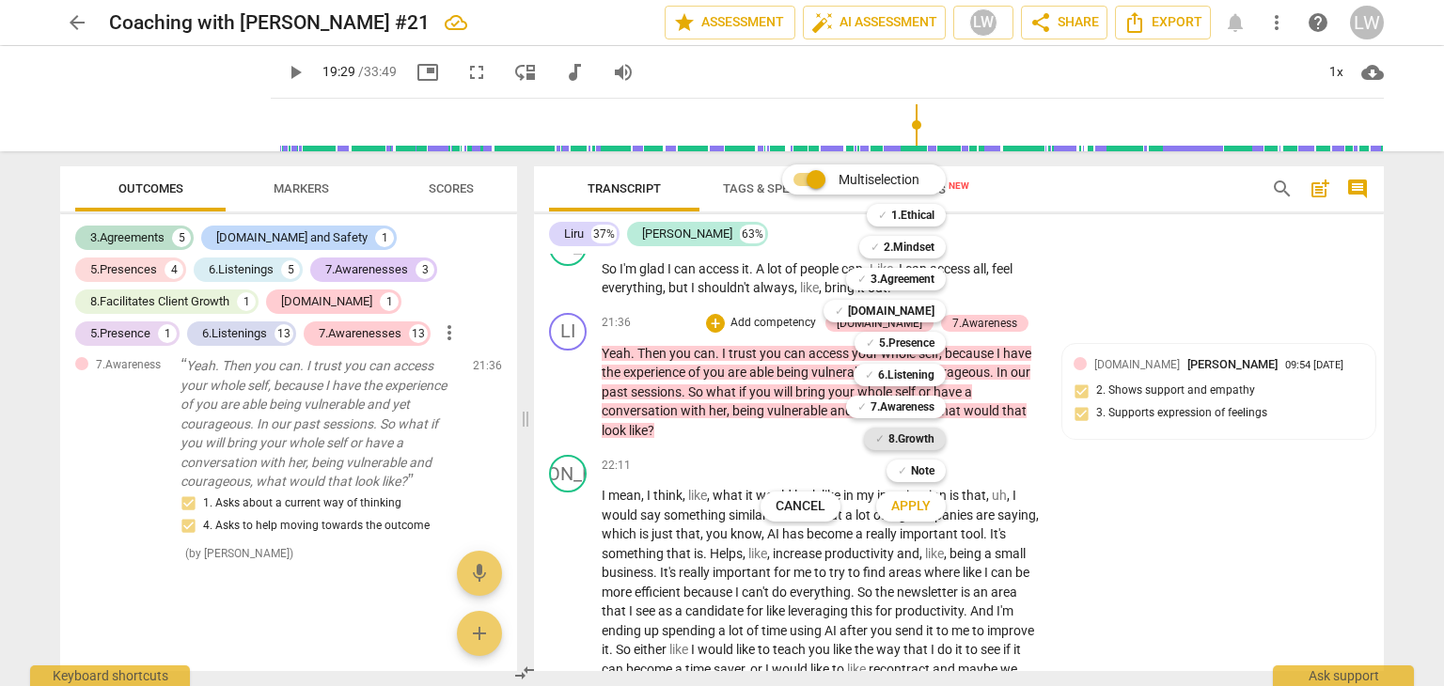
click at [896, 437] on b "8.Growth" at bounding box center [911, 439] width 46 height 23
click at [921, 505] on span "Apply" at bounding box center [910, 506] width 39 height 19
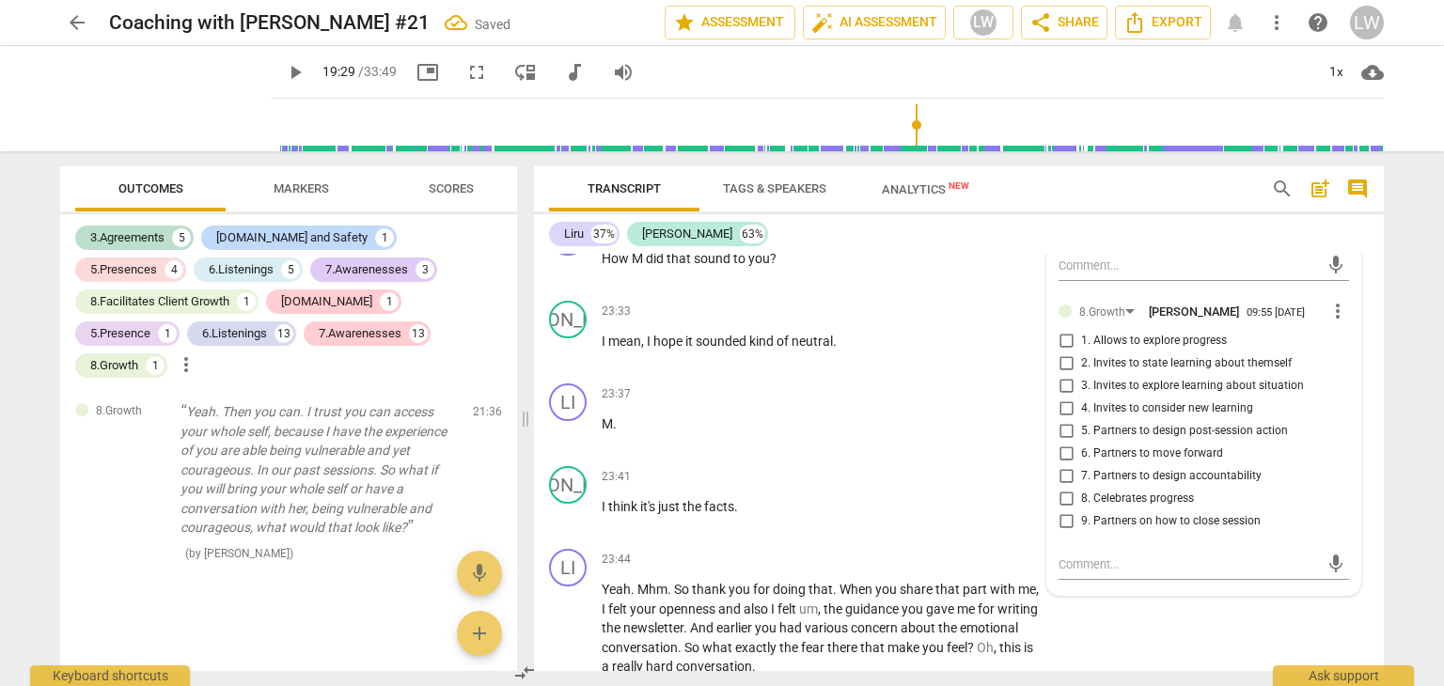
scroll to position [7994, 0]
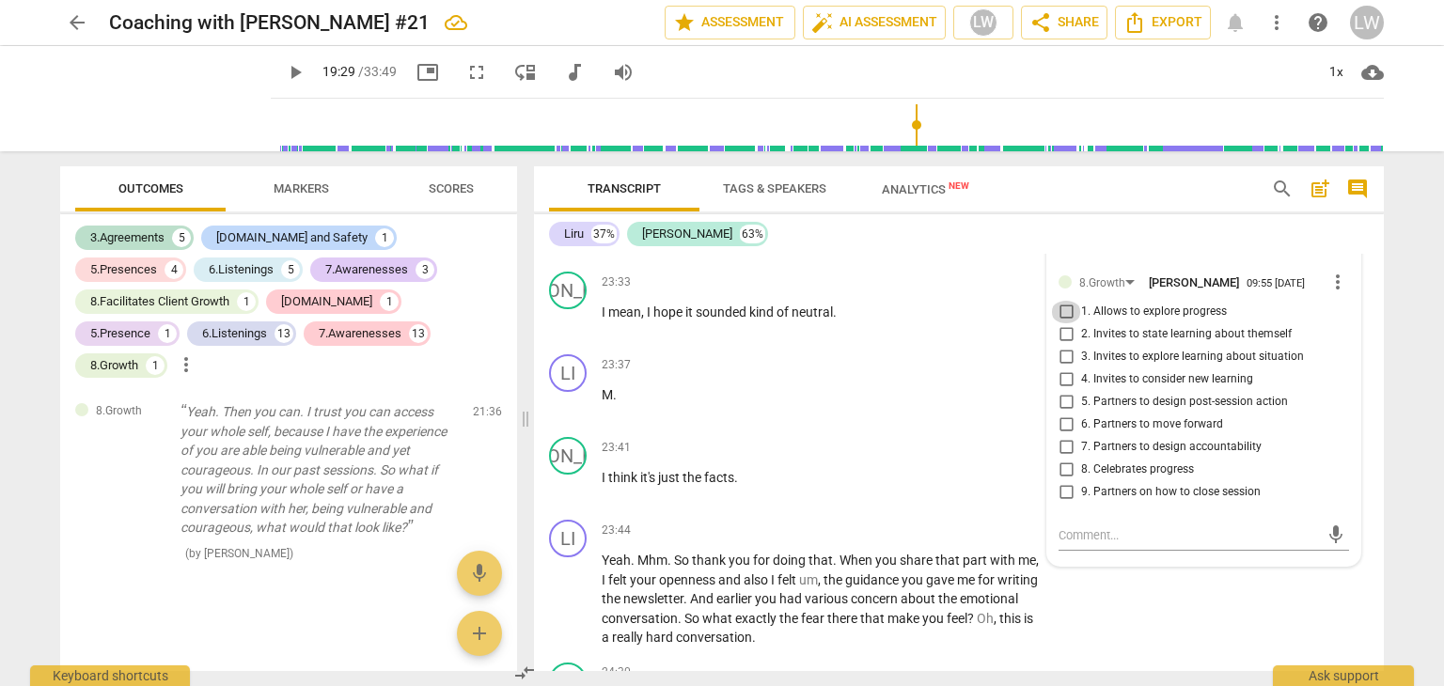
click at [1064, 323] on input "1. Allows to explore progress" at bounding box center [1066, 312] width 30 height 23
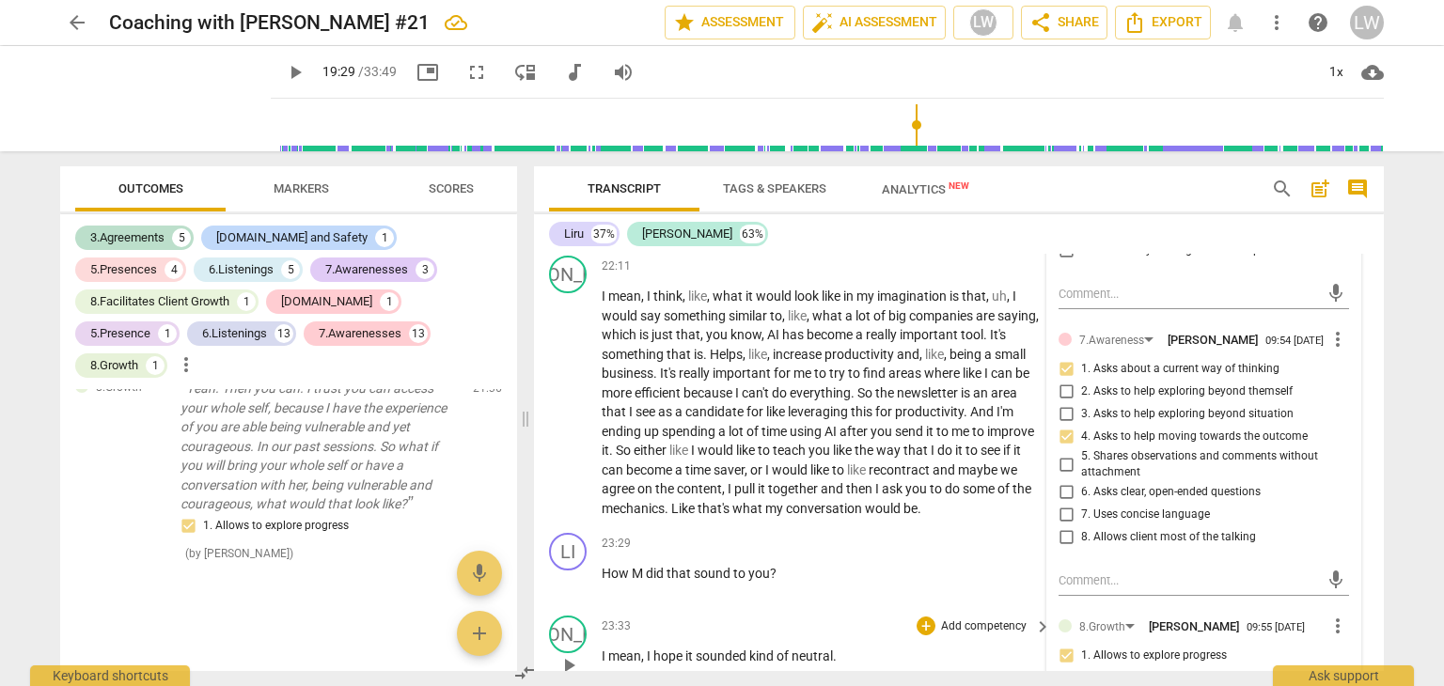
scroll to position [7806, 0]
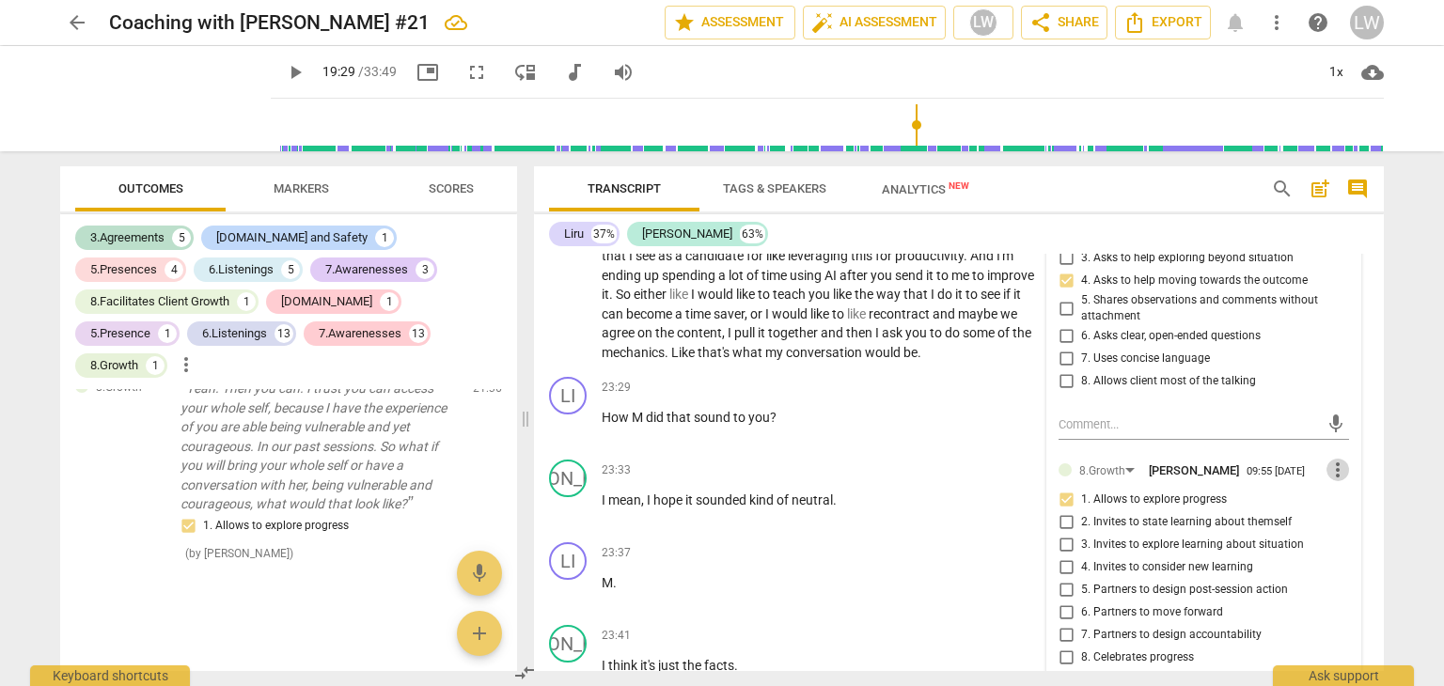
click at [1331, 481] on span "more_vert" at bounding box center [1337, 470] width 23 height 23
click at [1350, 512] on li "Delete" at bounding box center [1353, 518] width 65 height 36
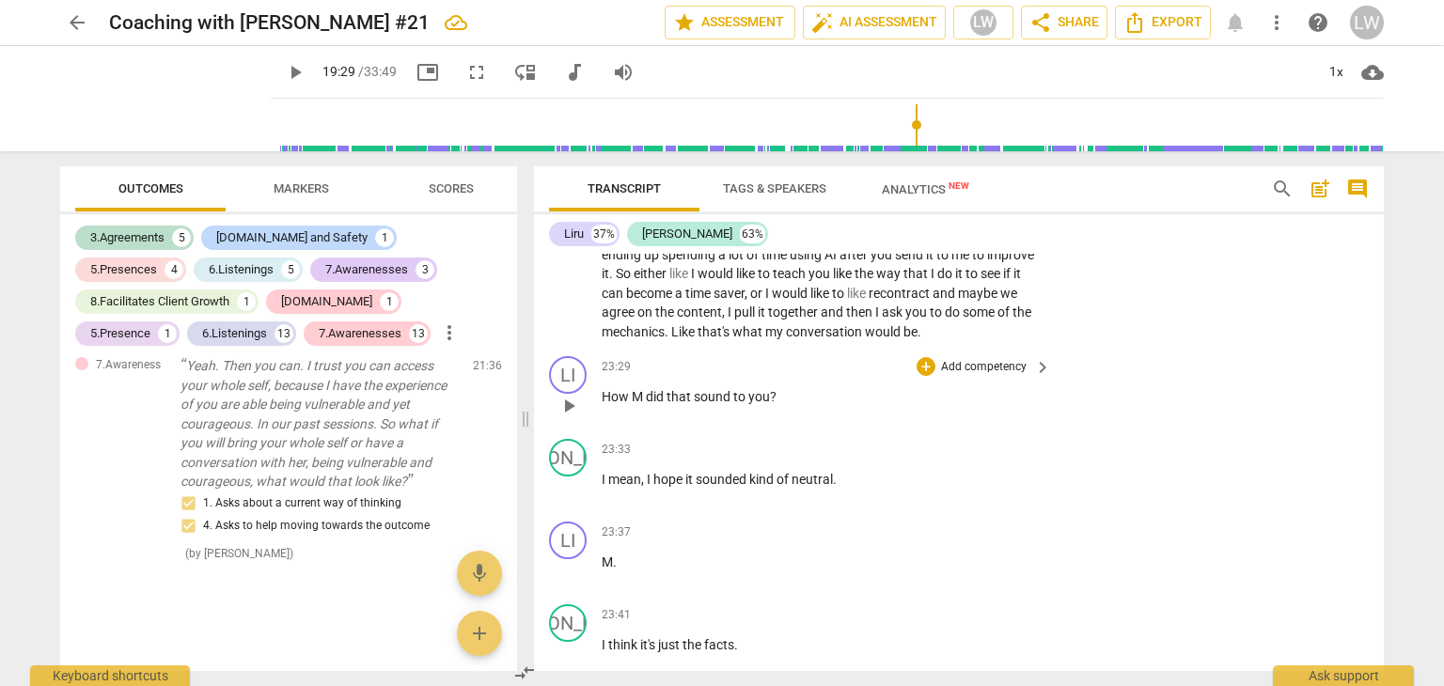
click at [642, 404] on span "M" at bounding box center [639, 396] width 14 height 15
click at [993, 376] on p "Add competency" at bounding box center [983, 367] width 89 height 17
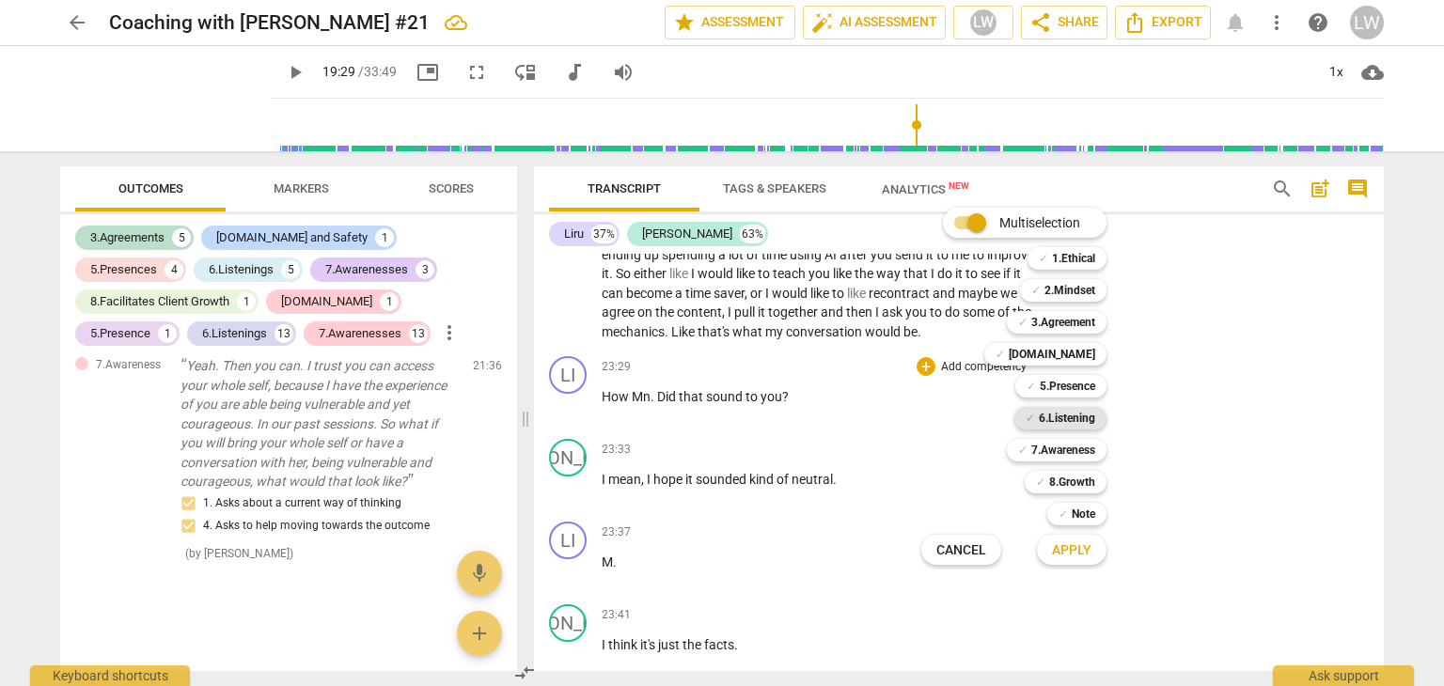
click at [1080, 422] on b "6.Listening" at bounding box center [1067, 418] width 56 height 23
click at [1073, 548] on span "Apply" at bounding box center [1071, 550] width 39 height 19
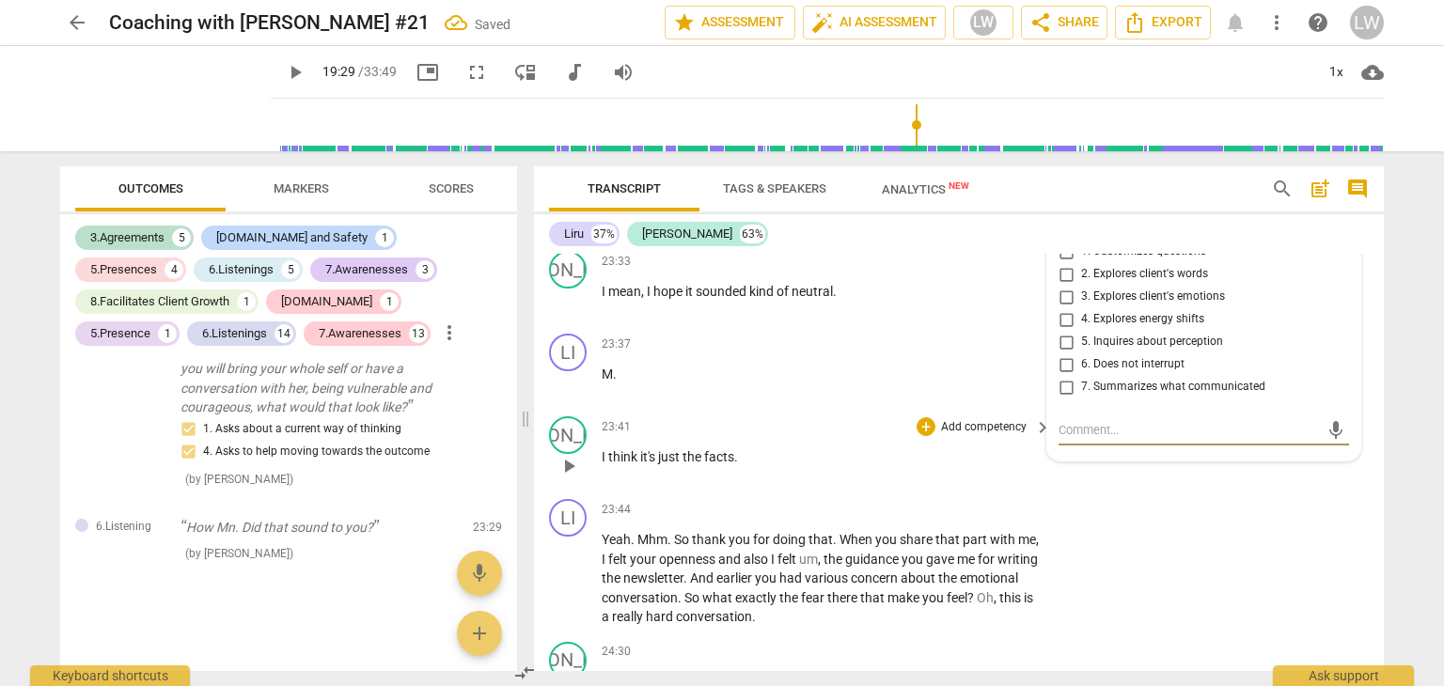
scroll to position [7900, 0]
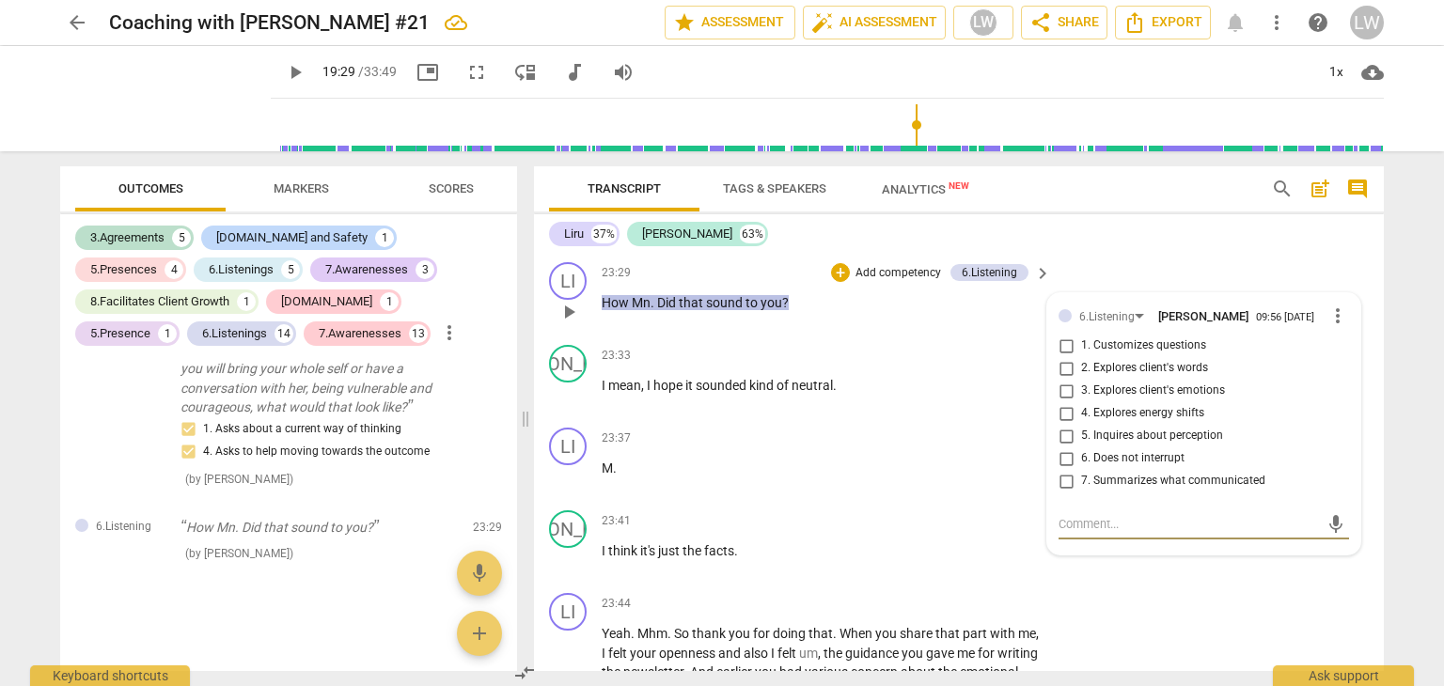
click at [1069, 447] on input "5. Inquires about perception" at bounding box center [1066, 436] width 30 height 23
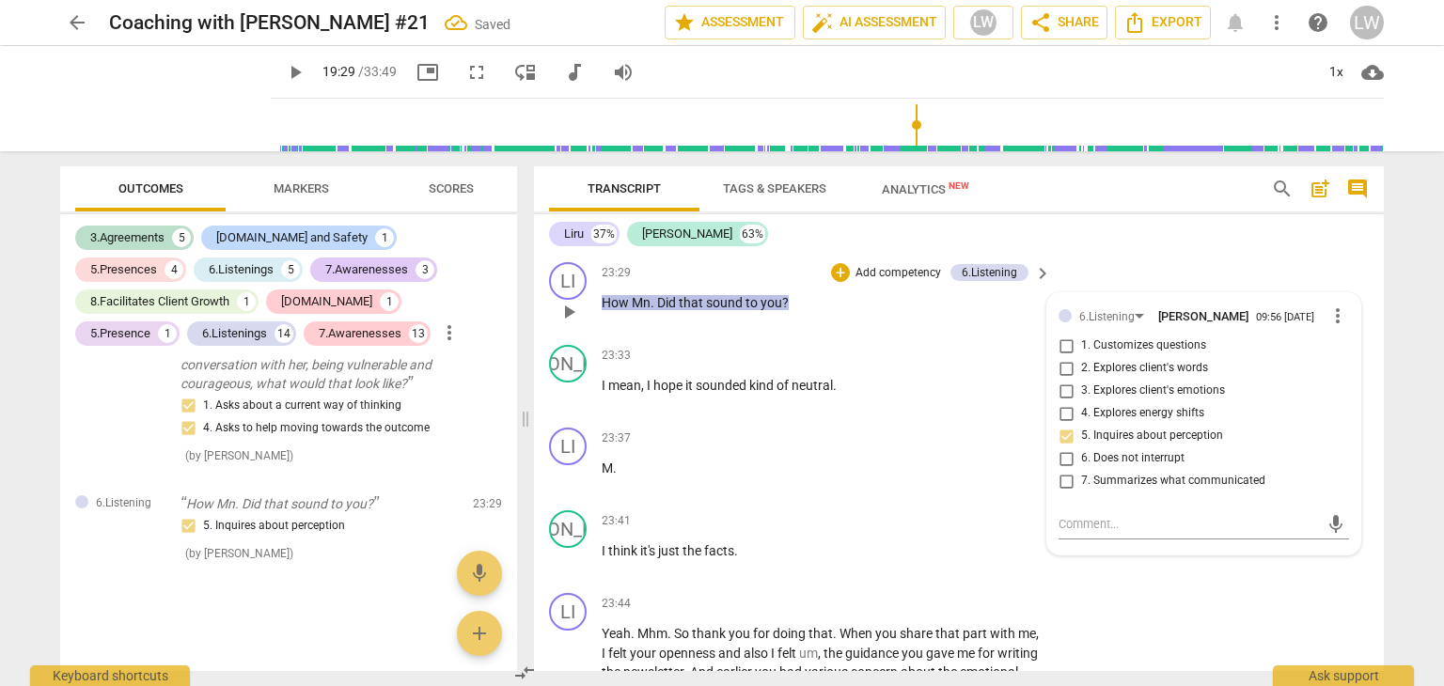
scroll to position [7664, 0]
click at [880, 282] on p "Add competency" at bounding box center [898, 273] width 89 height 17
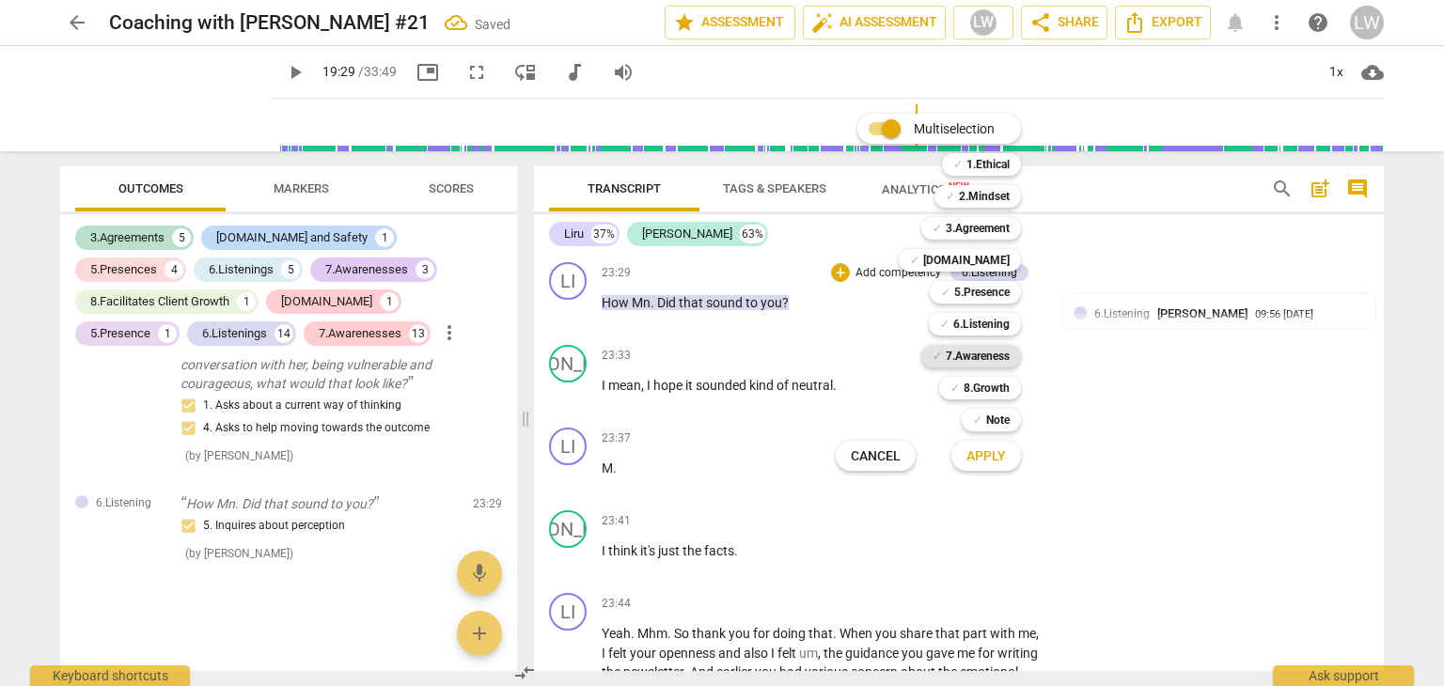
click at [965, 356] on b "7.Awareness" at bounding box center [978, 356] width 64 height 23
click at [989, 456] on span "Apply" at bounding box center [985, 456] width 39 height 19
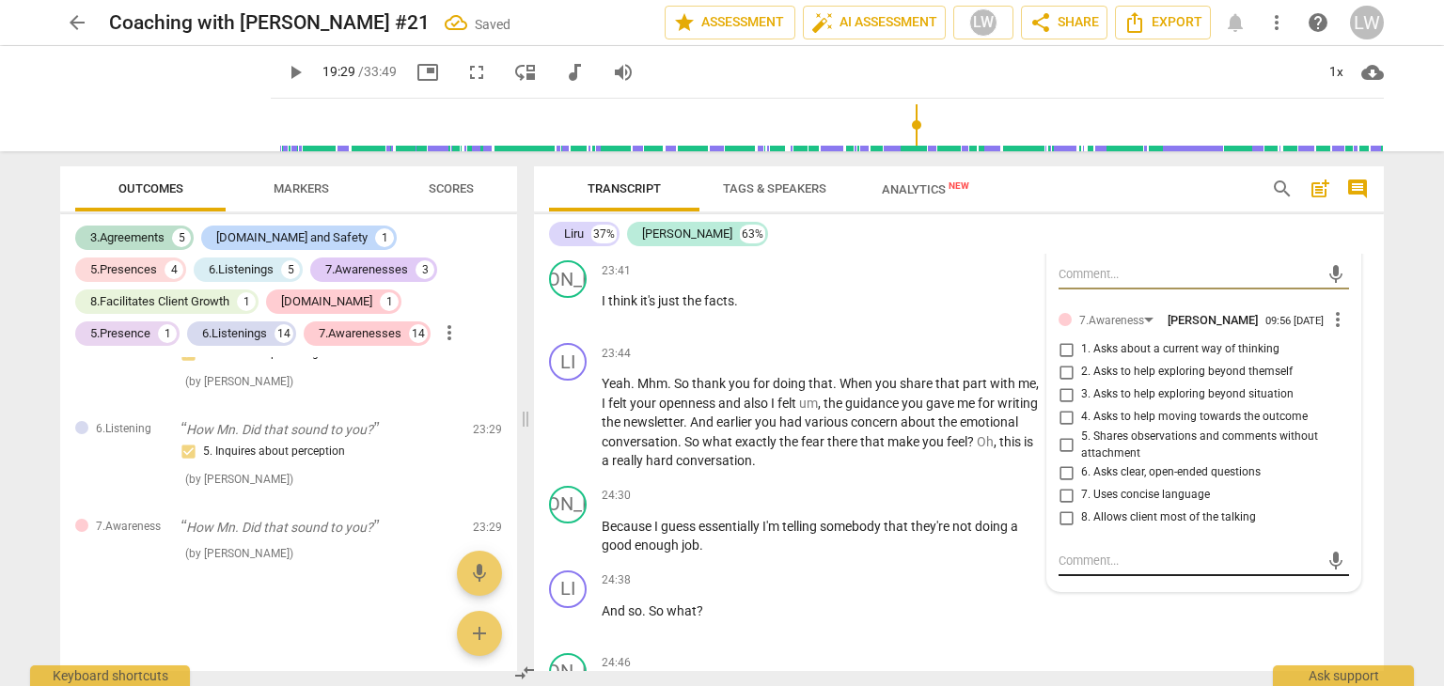
scroll to position [8182, 0]
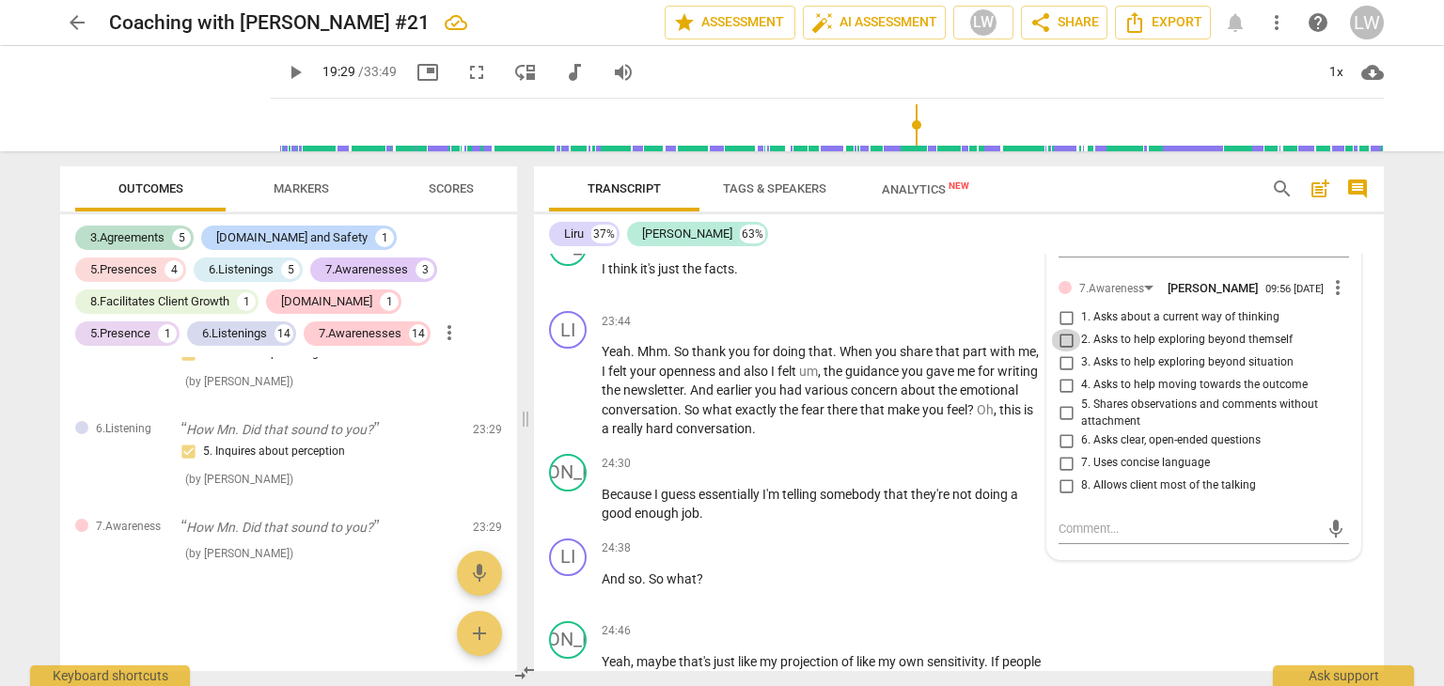
click at [1061, 352] on input "2. Asks to help exploring beyond themself" at bounding box center [1066, 340] width 30 height 23
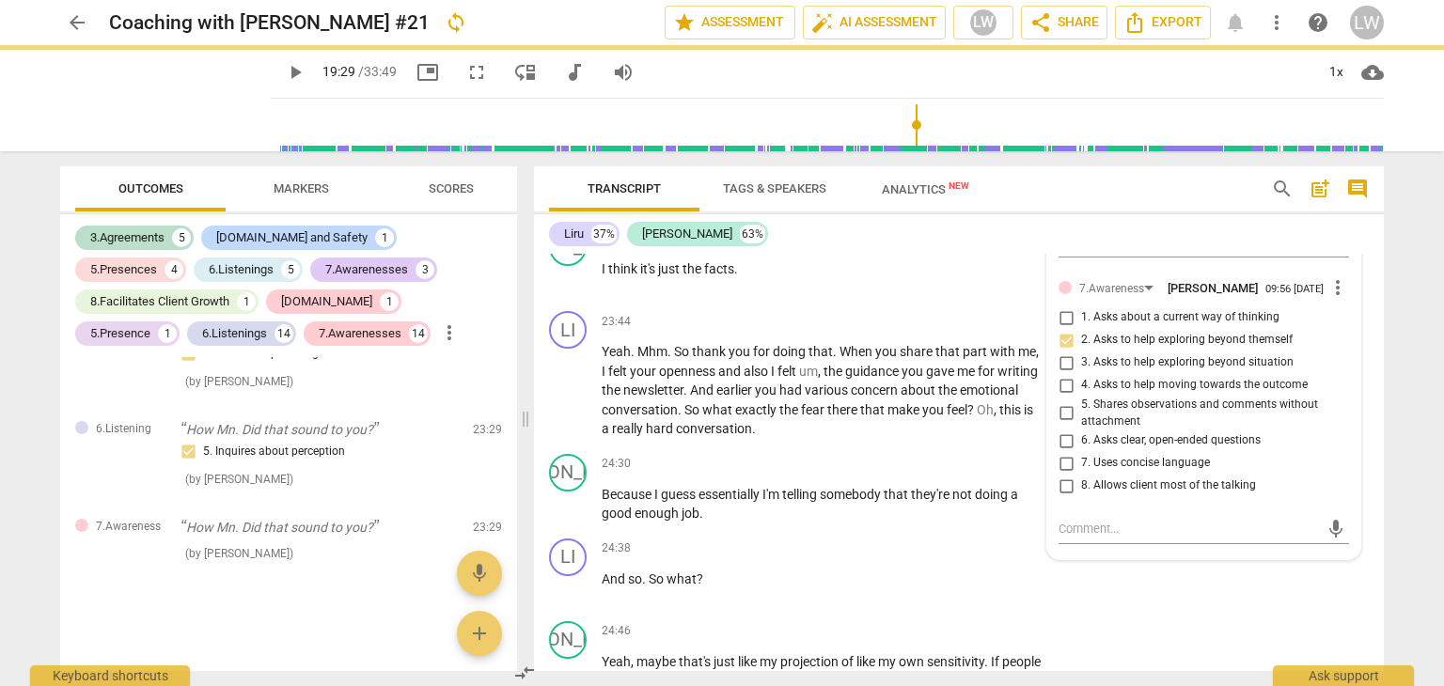
click at [1067, 452] on input "6. Asks clear, open-ended questions" at bounding box center [1066, 441] width 30 height 23
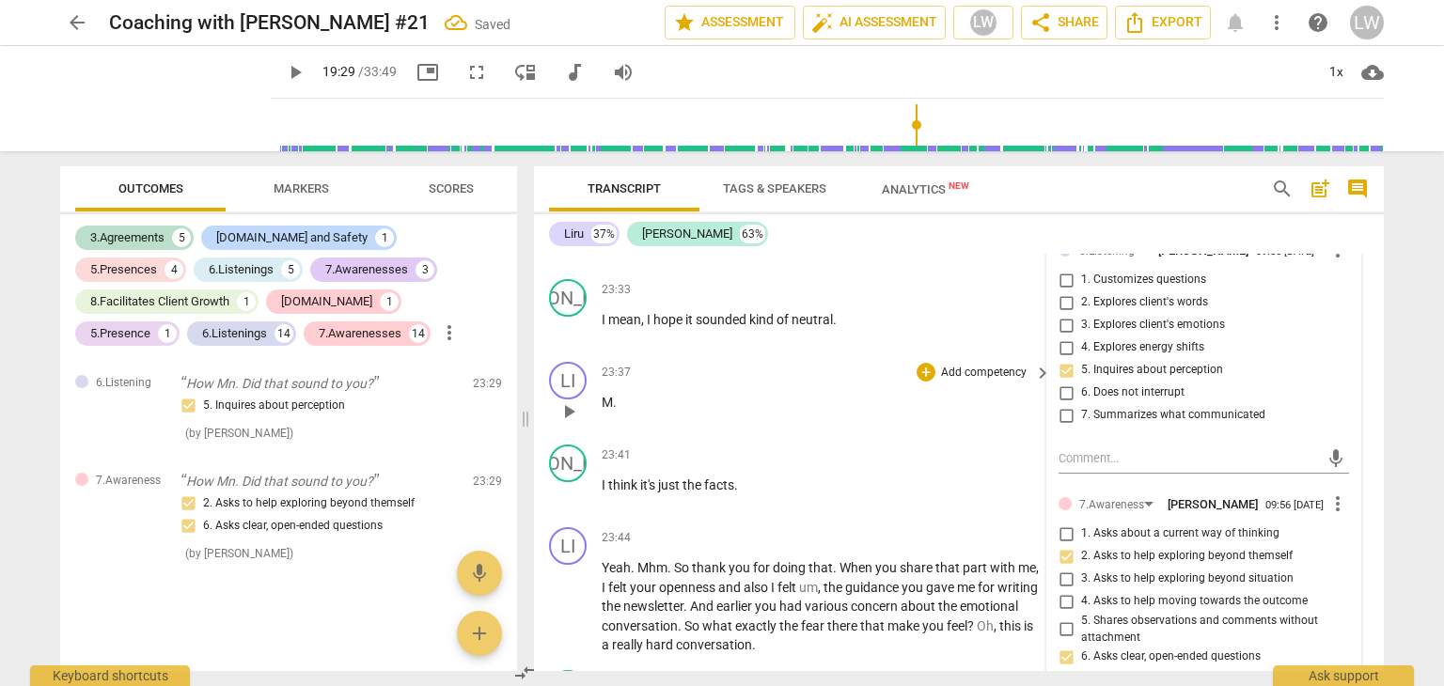
scroll to position [7994, 0]
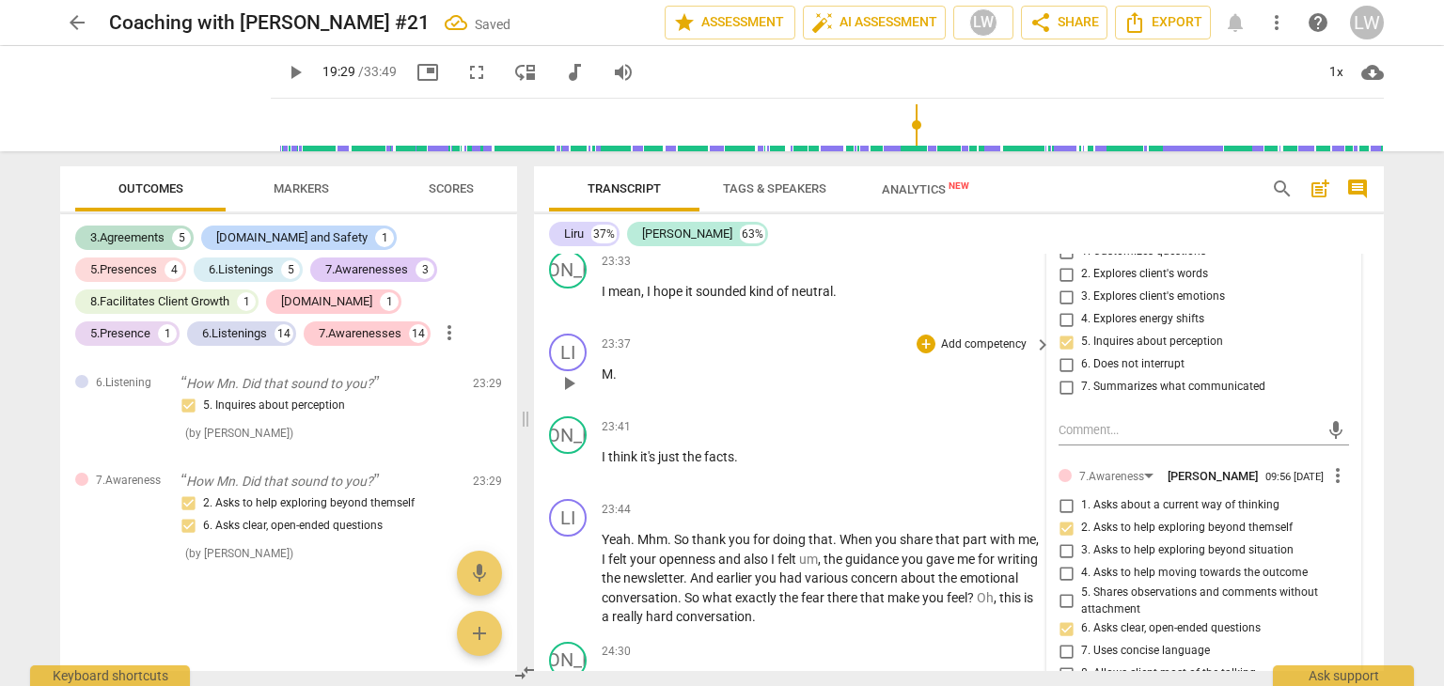
click at [613, 382] on span "." at bounding box center [615, 374] width 4 height 15
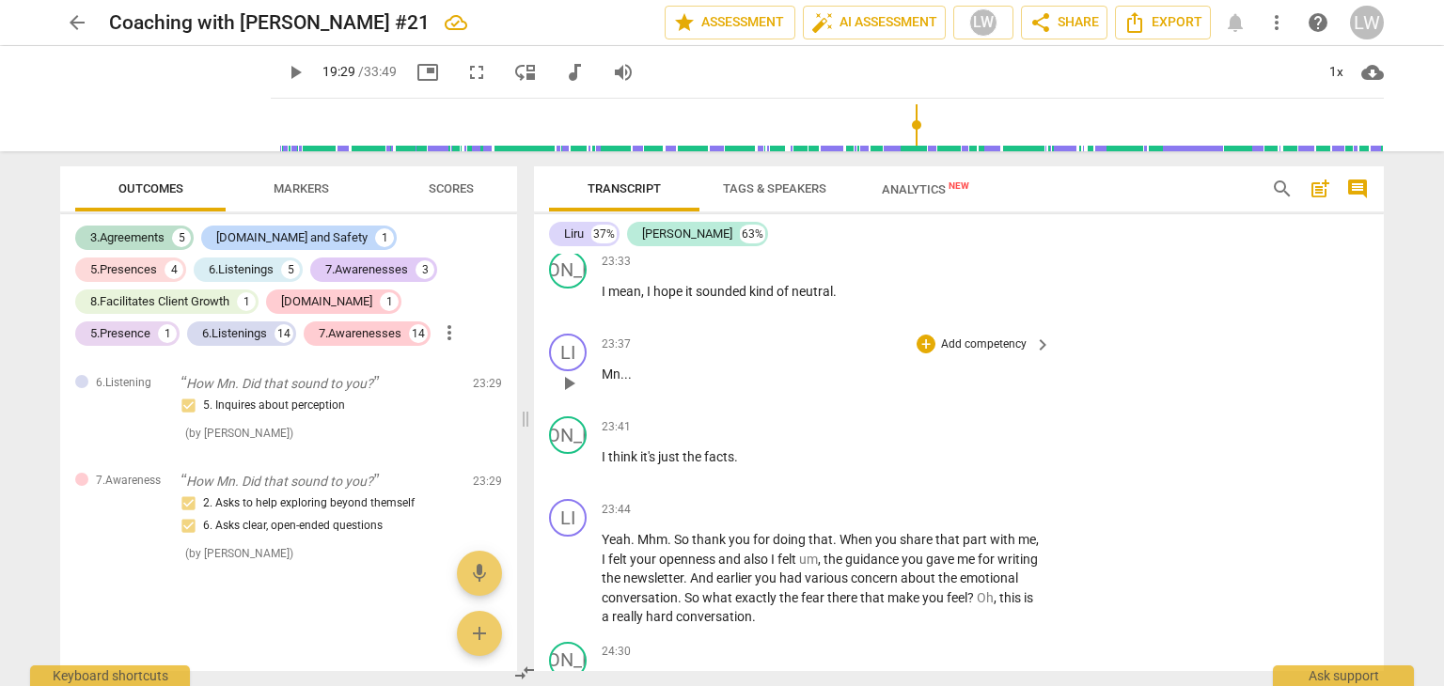
click at [619, 382] on span "Mn.." at bounding box center [615, 374] width 26 height 15
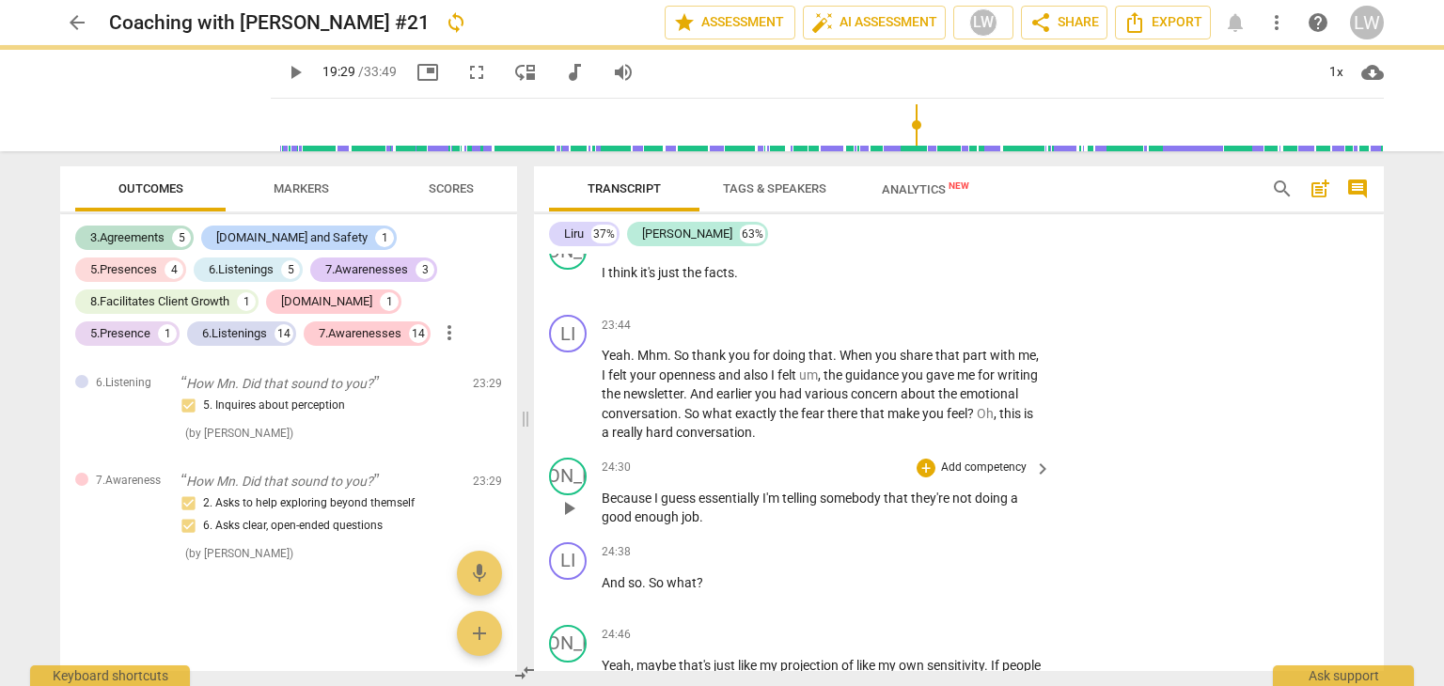
scroll to position [8182, 0]
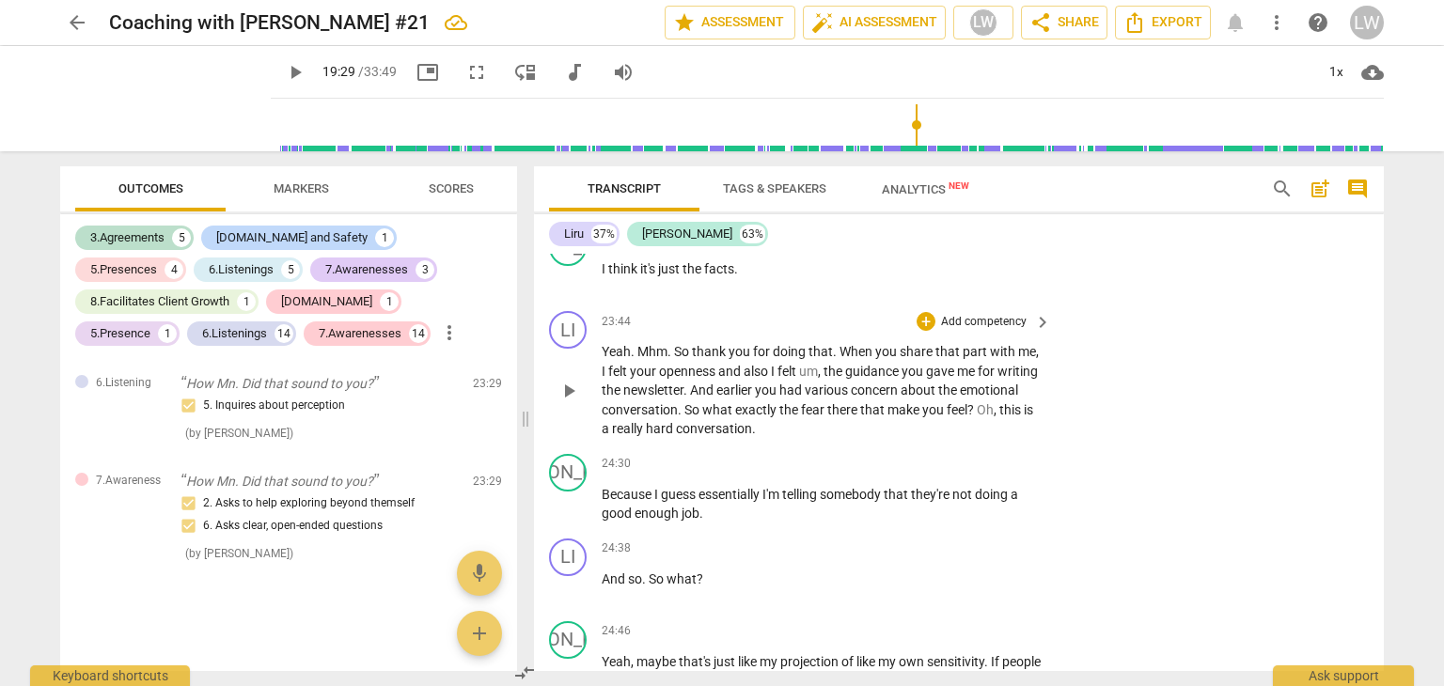
click at [976, 331] on p "Add competency" at bounding box center [983, 322] width 89 height 17
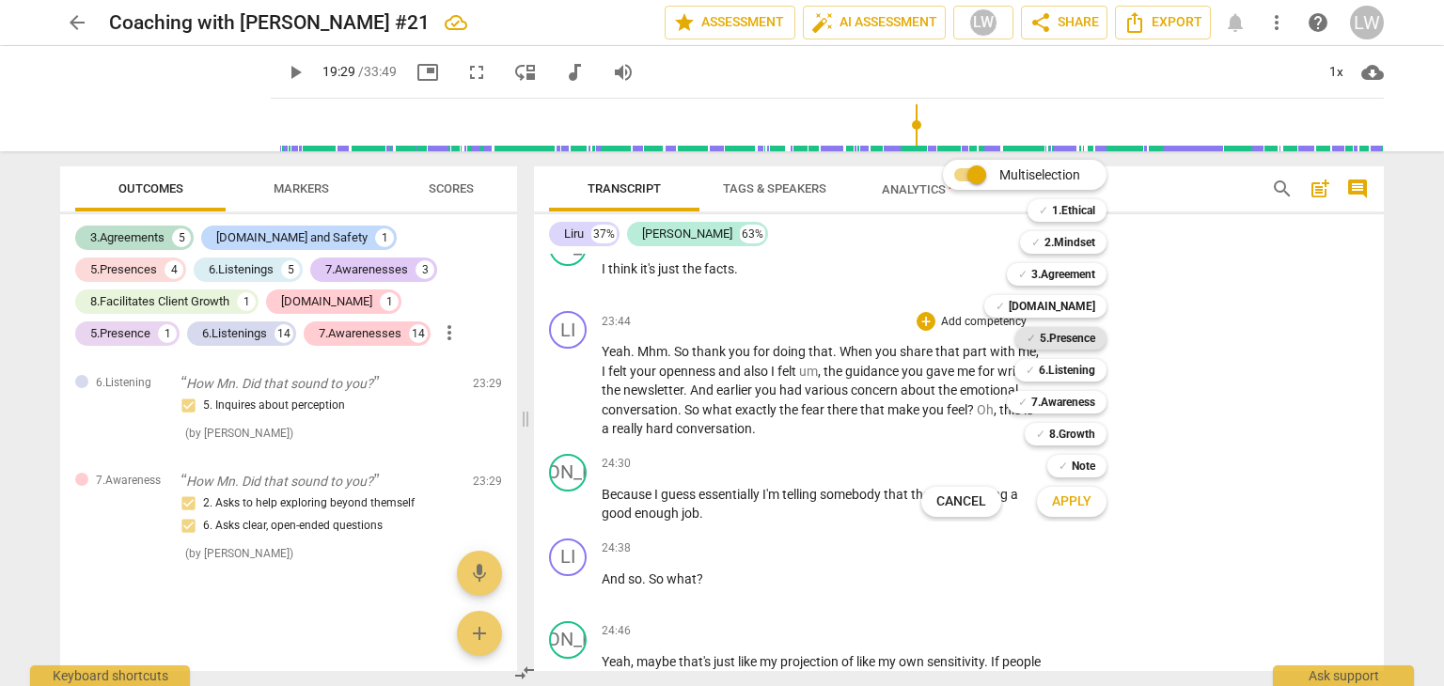
click at [1060, 339] on b "5.Presence" at bounding box center [1067, 338] width 55 height 23
click at [1075, 495] on span "Apply" at bounding box center [1071, 502] width 39 height 19
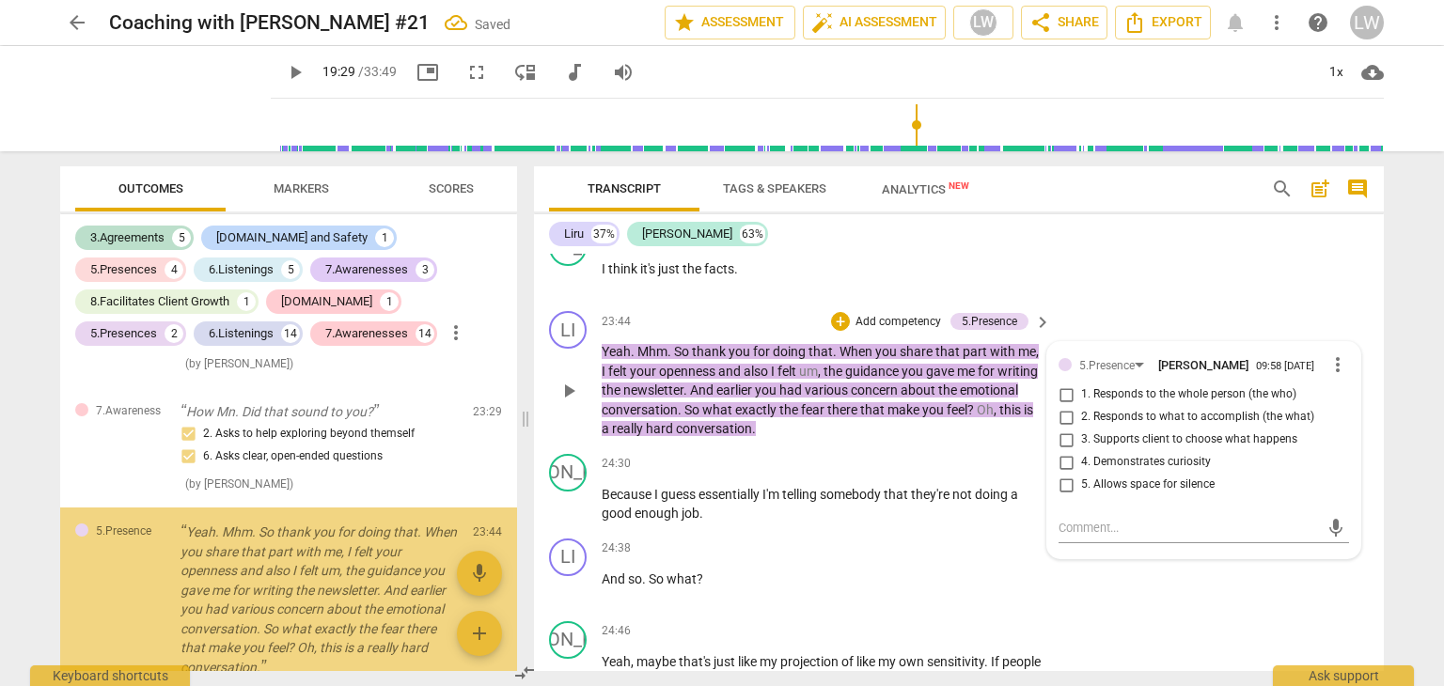
scroll to position [7953, 0]
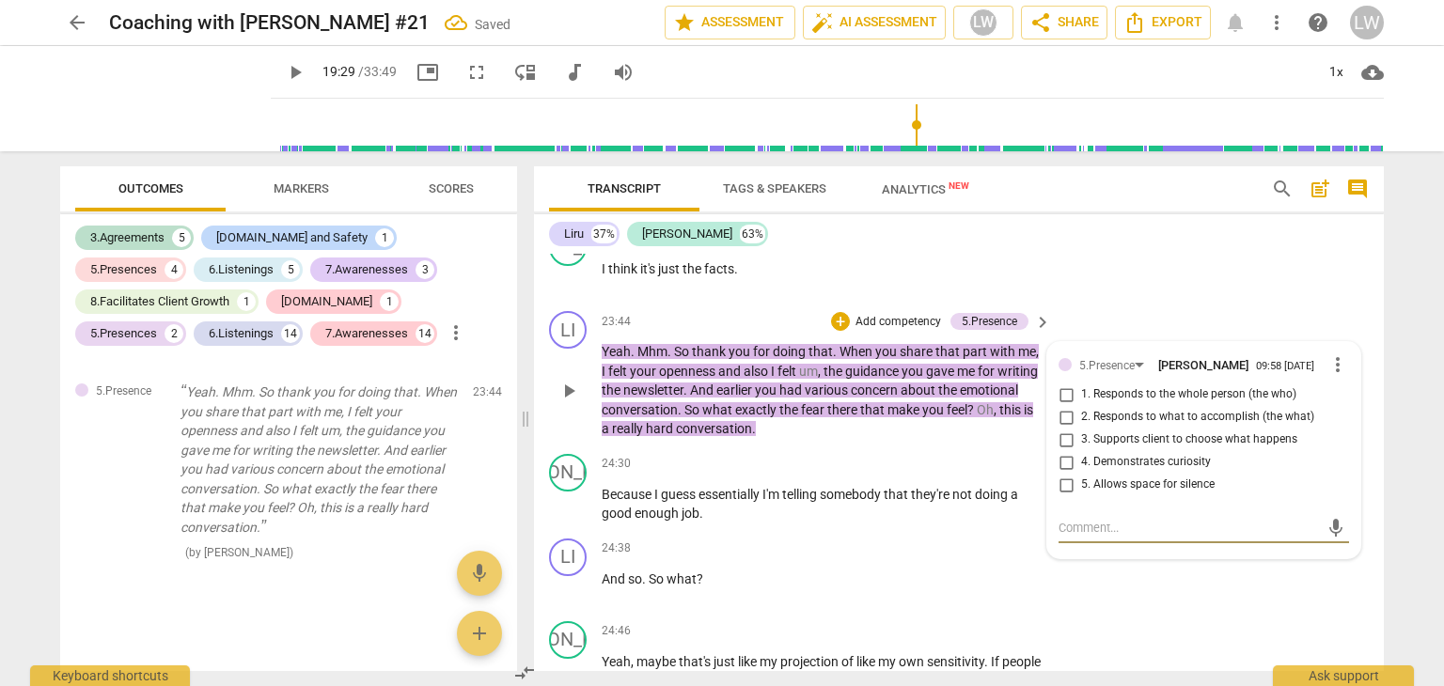
click at [1061, 406] on input "1. Responds to the whole person (the who)" at bounding box center [1066, 395] width 30 height 23
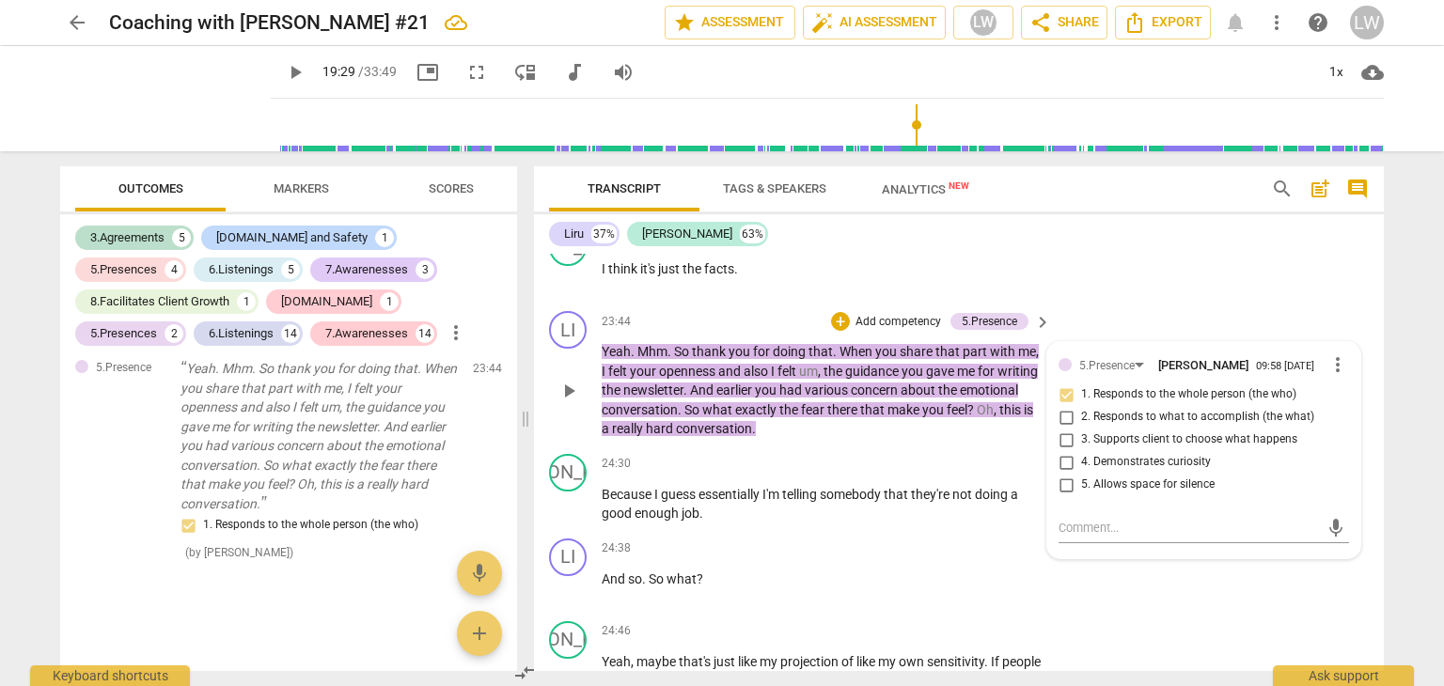
click at [891, 331] on p "Add competency" at bounding box center [898, 322] width 89 height 17
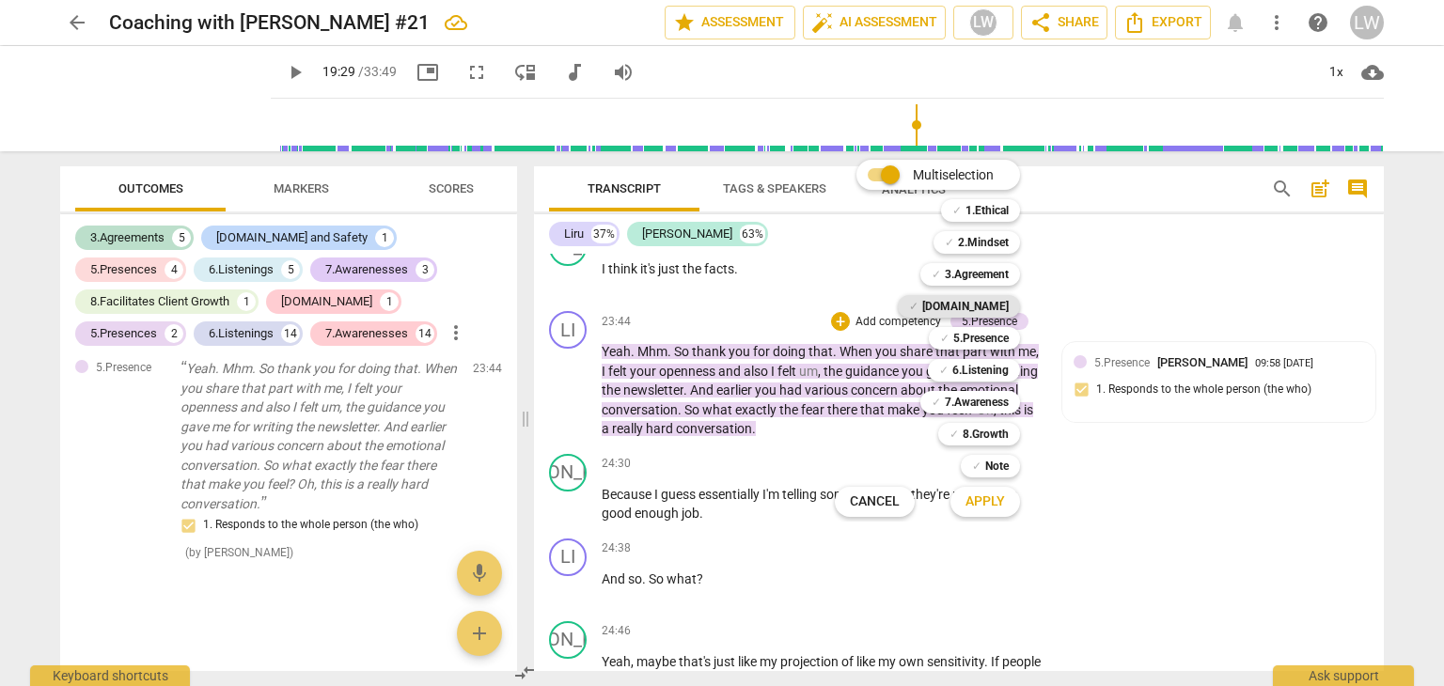
click at [993, 302] on b "[DOMAIN_NAME]" at bounding box center [965, 306] width 86 height 23
click at [979, 501] on span "Apply" at bounding box center [984, 502] width 39 height 19
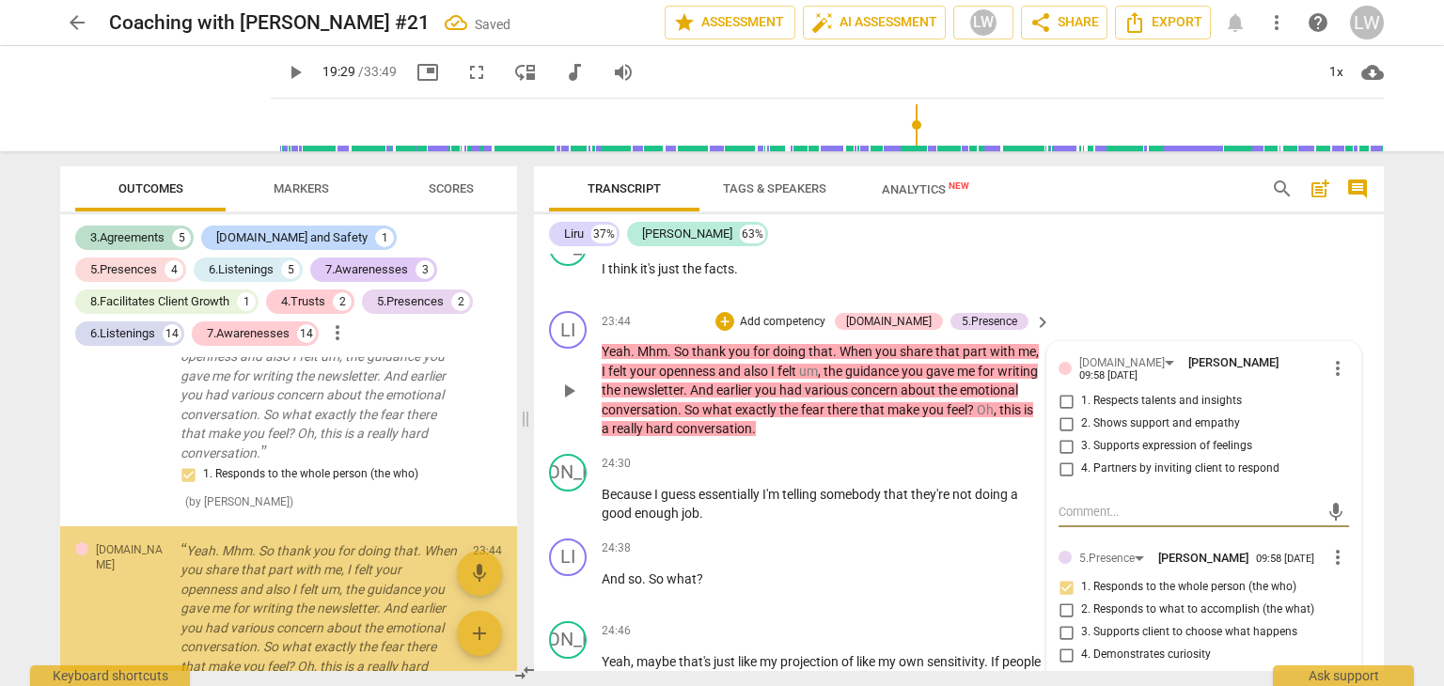
scroll to position [8185, 0]
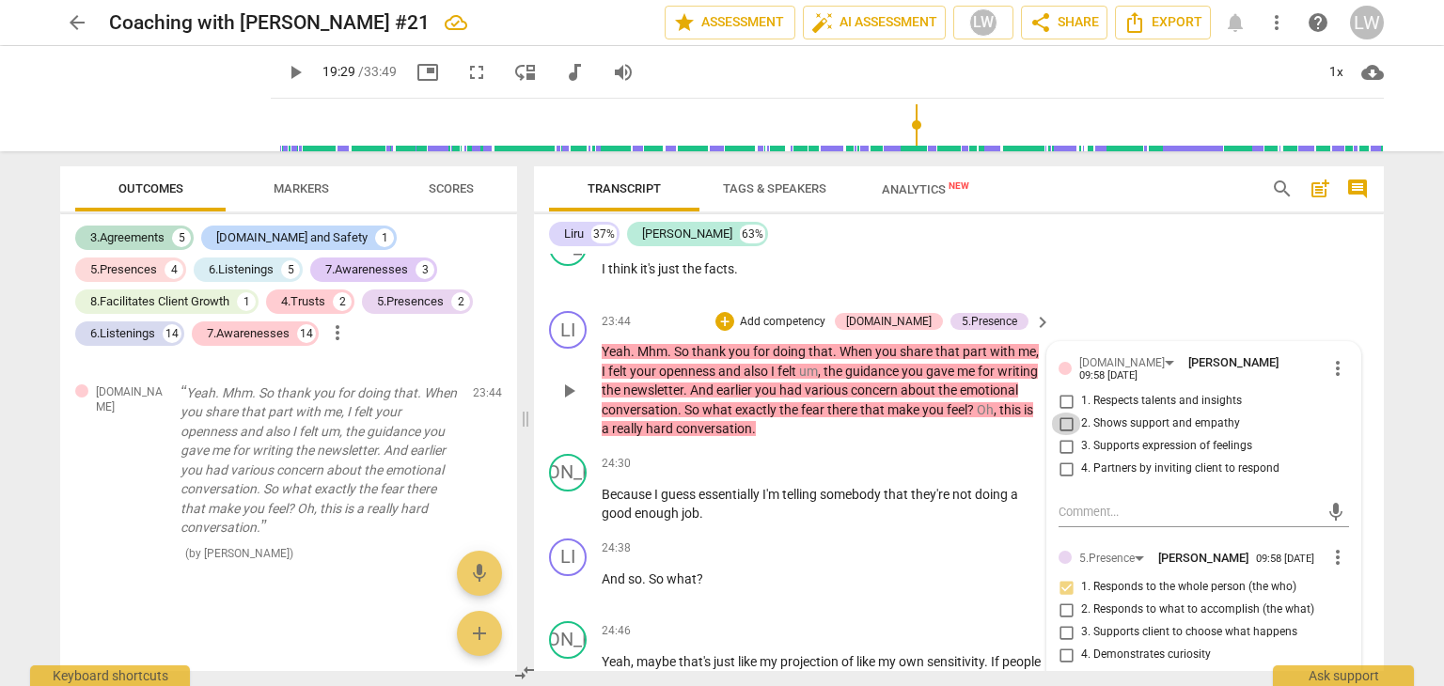
click at [1059, 430] on input "2. Shows support and empathy" at bounding box center [1066, 424] width 30 height 23
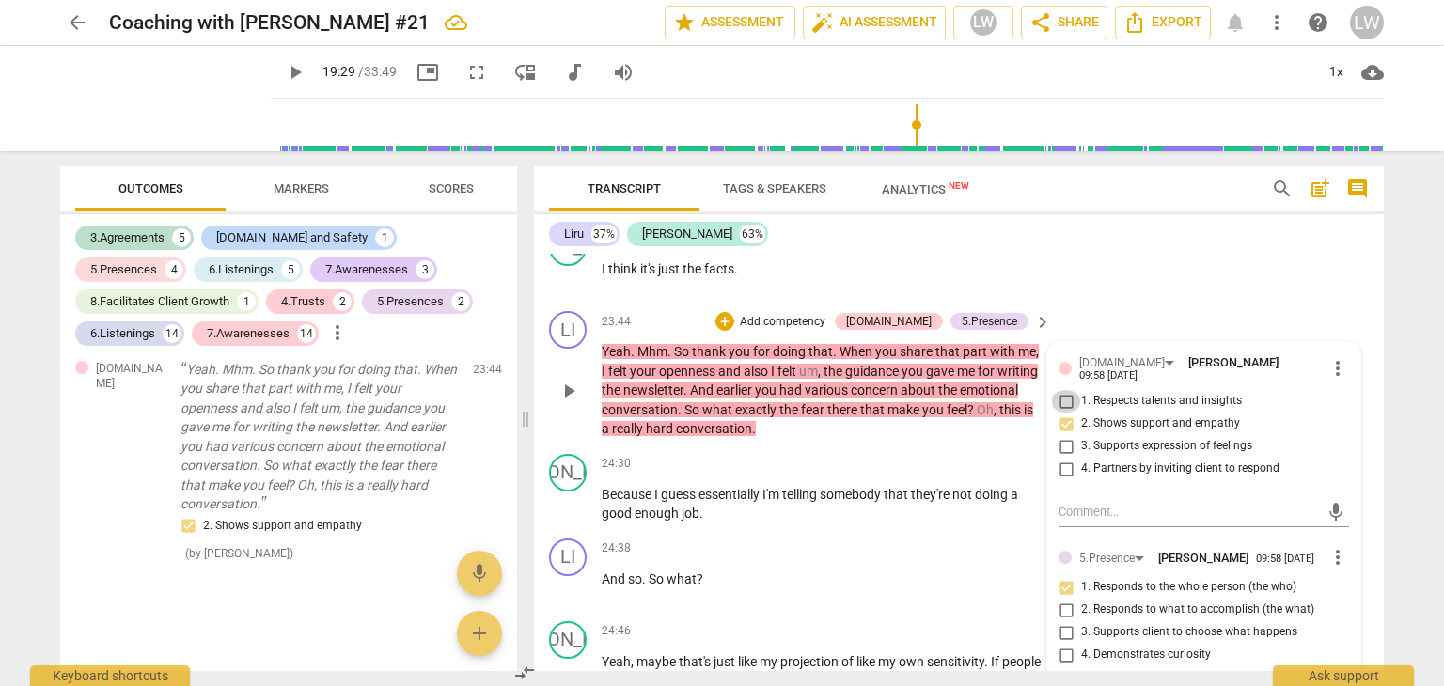
click at [1064, 412] on input "1. Respects talents and insights" at bounding box center [1066, 401] width 30 height 23
click at [820, 331] on p "Add competency" at bounding box center [782, 322] width 89 height 17
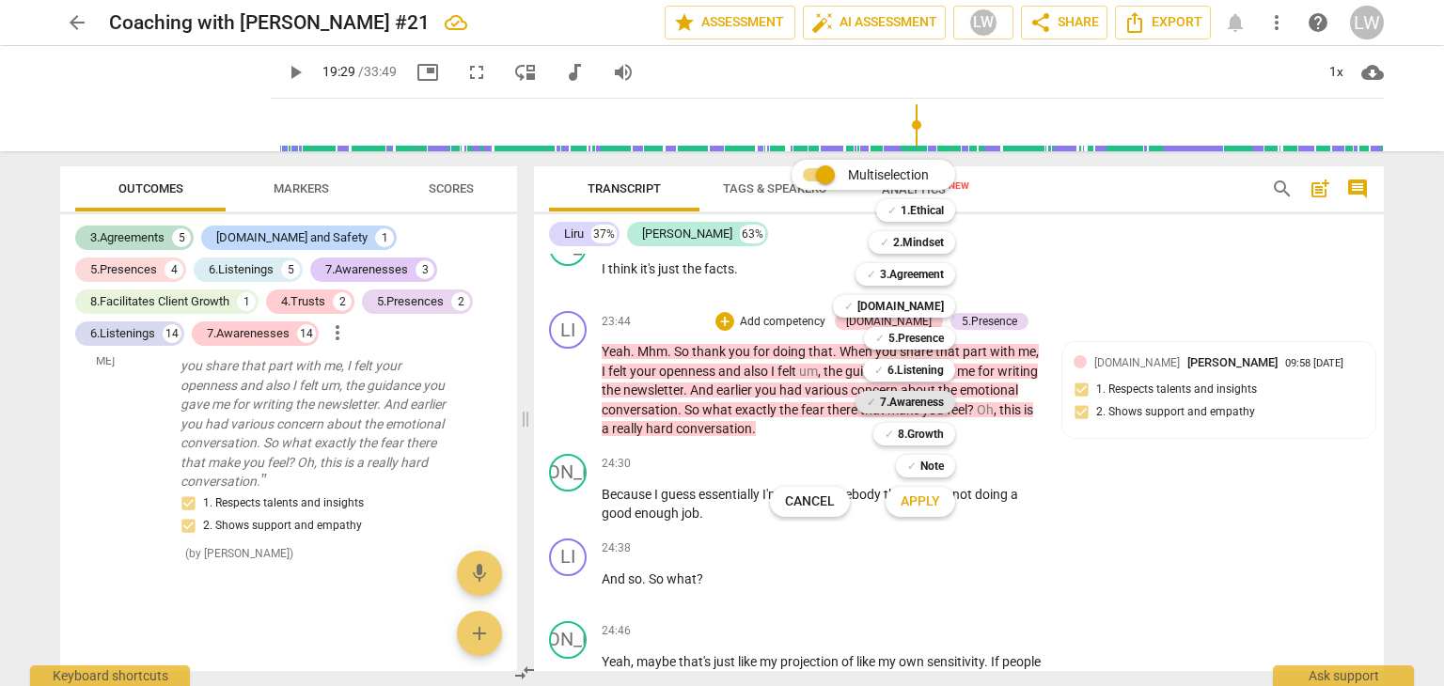
click at [912, 400] on b "7.Awareness" at bounding box center [912, 402] width 64 height 23
click at [918, 499] on span "Apply" at bounding box center [920, 502] width 39 height 19
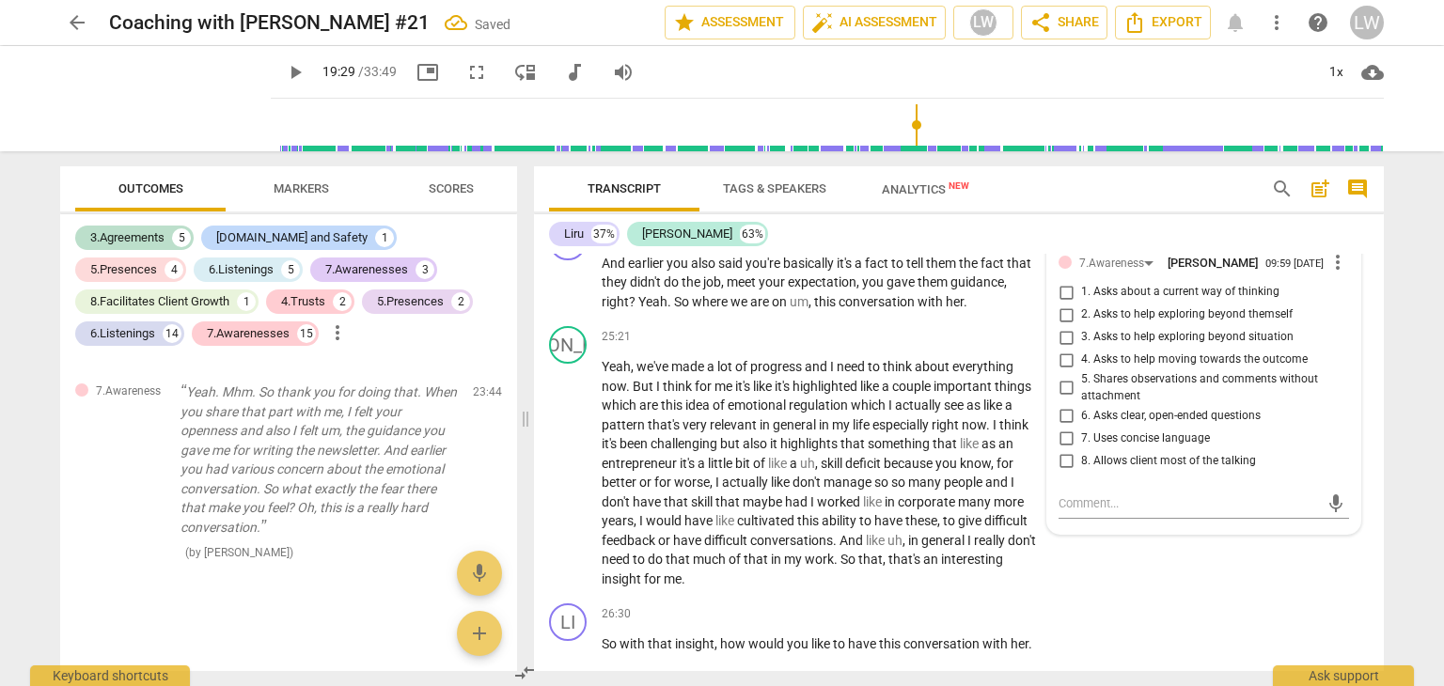
scroll to position [8652, 0]
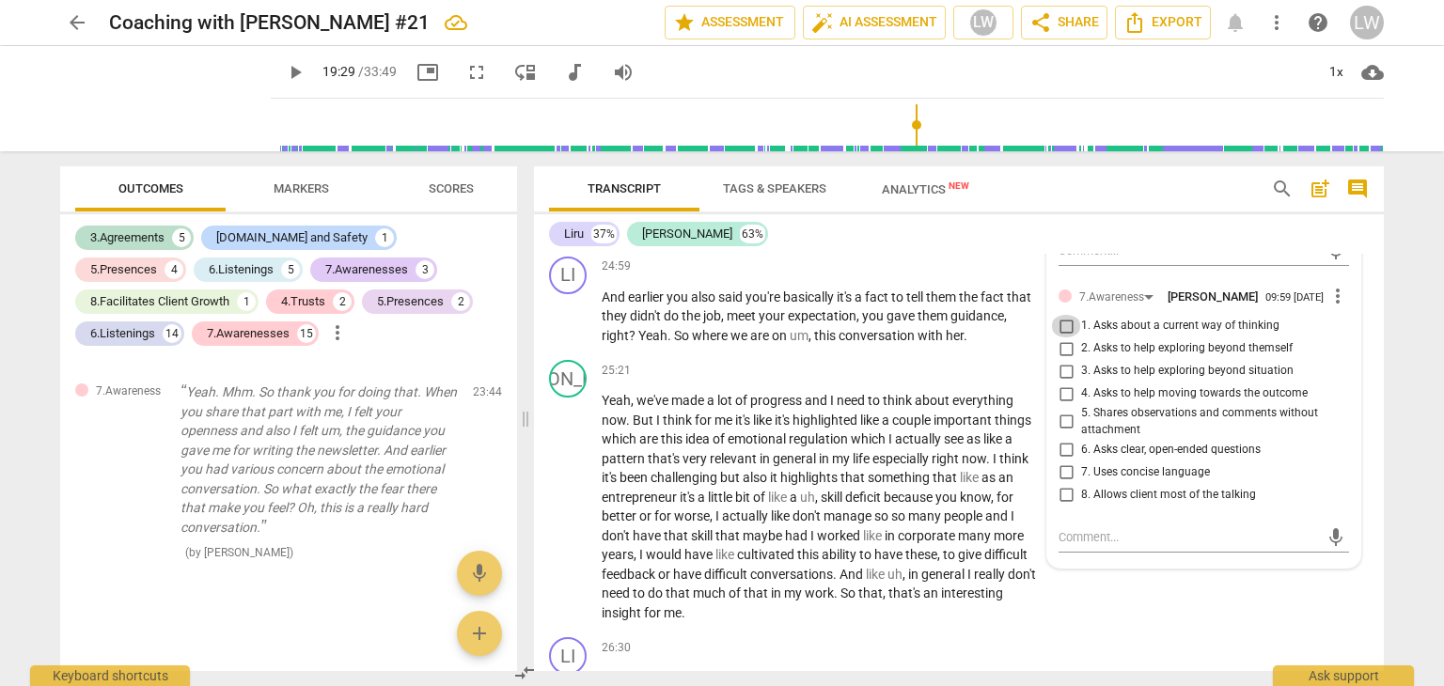
click at [1060, 336] on input "1. Asks about a current way of thinking" at bounding box center [1066, 326] width 30 height 23
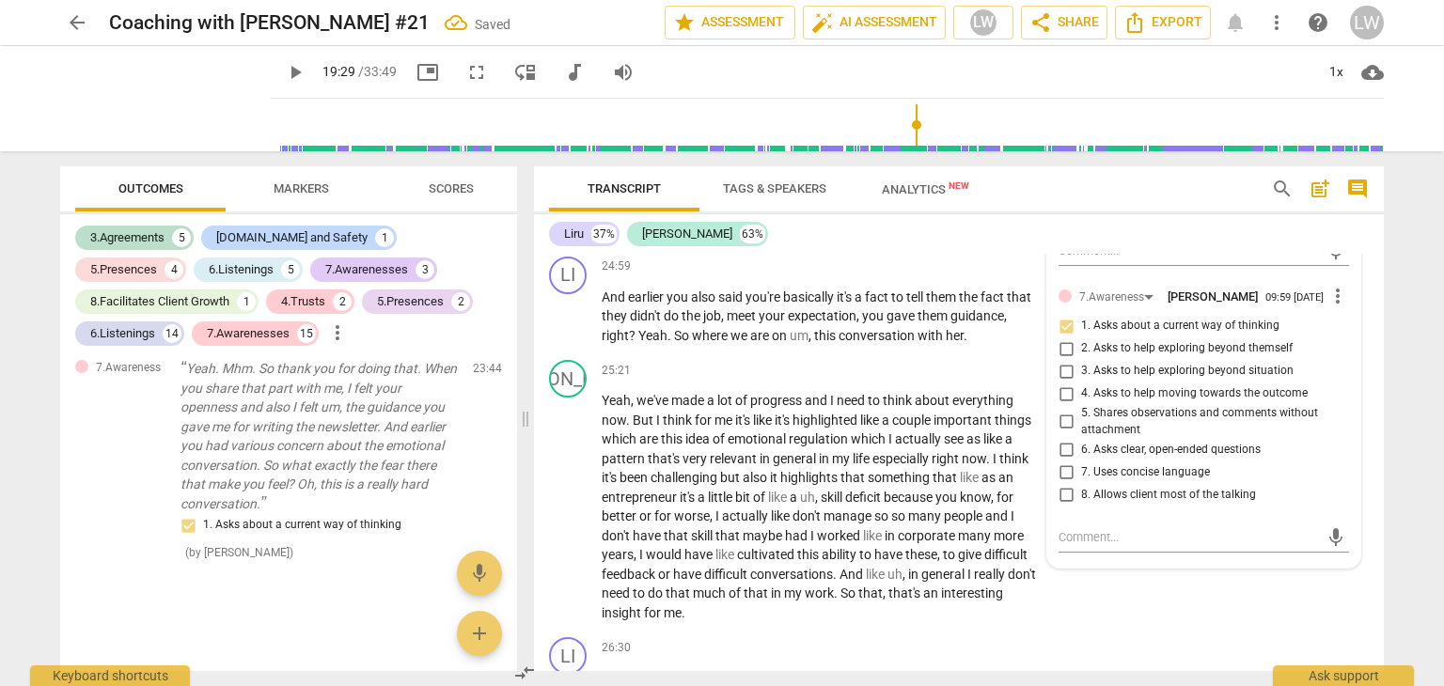
click at [1063, 403] on input "4. Asks to help moving towards the outcome" at bounding box center [1066, 394] width 30 height 23
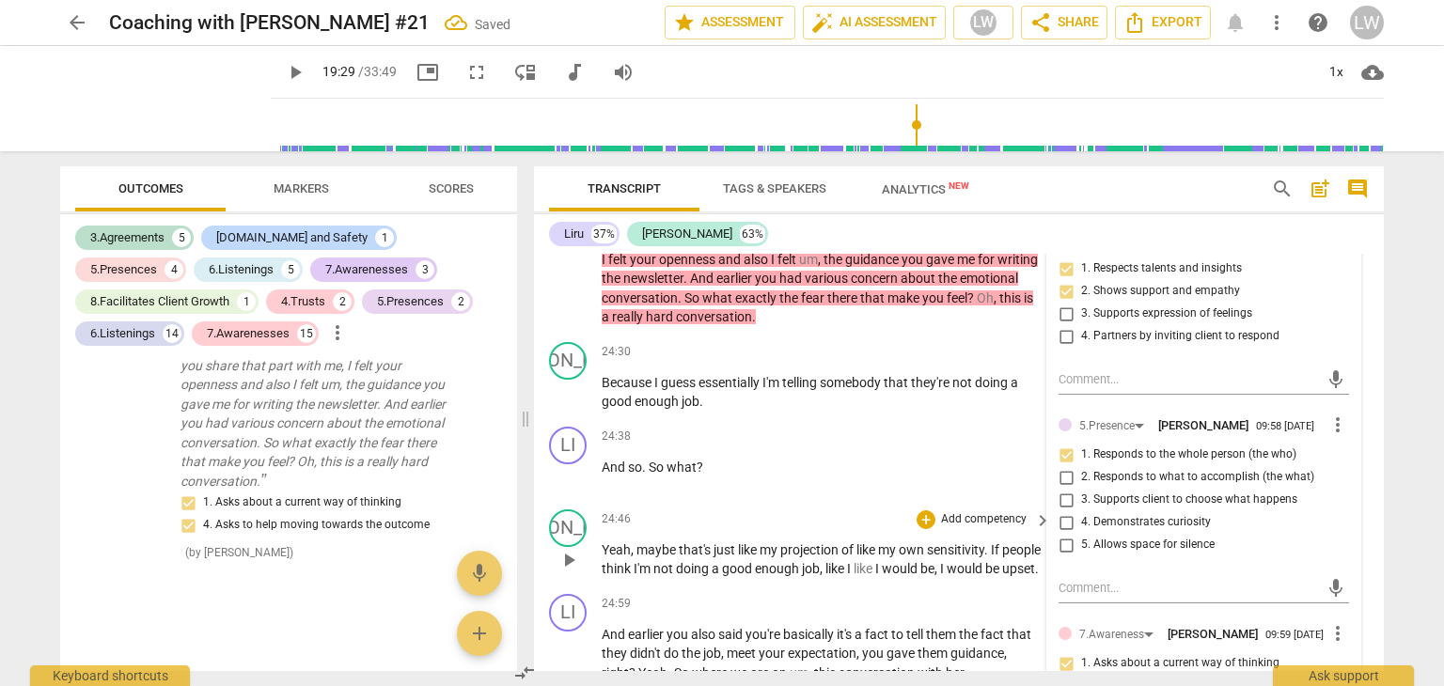
scroll to position [8370, 0]
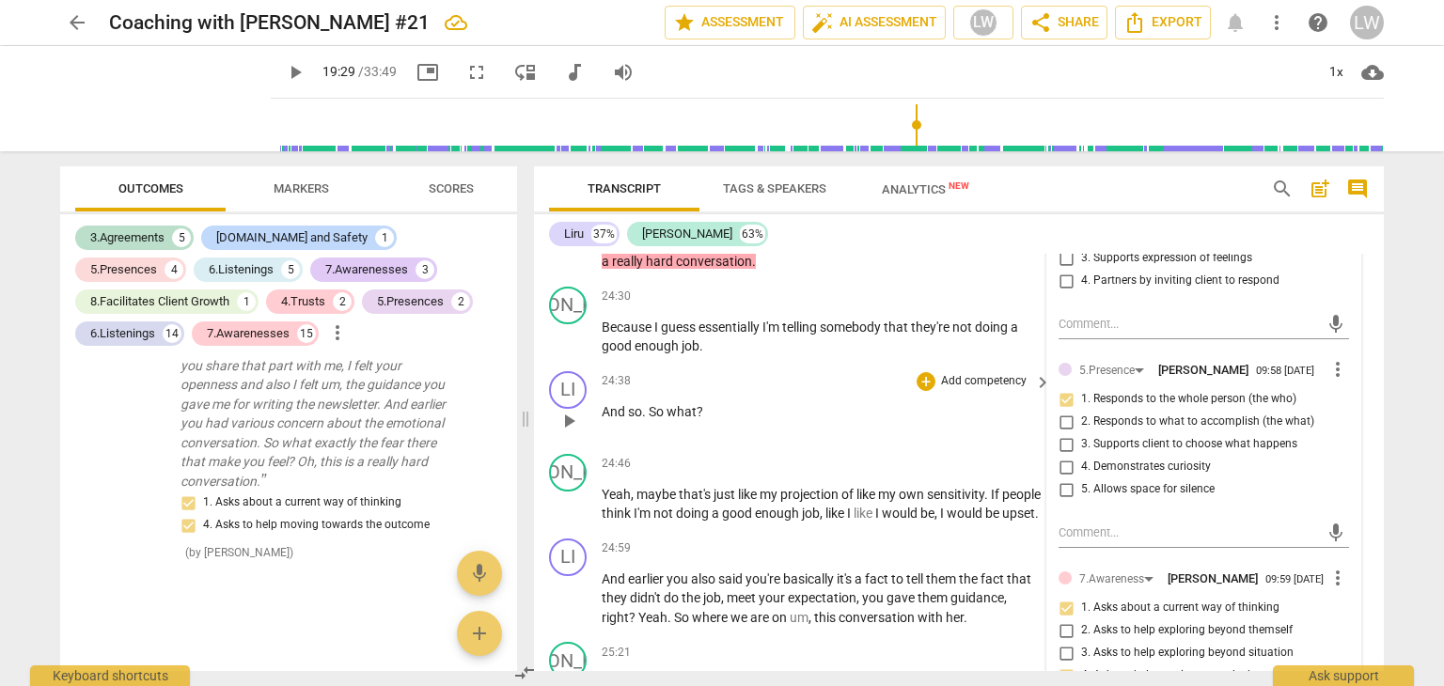
click at [989, 381] on p "Add competency" at bounding box center [983, 381] width 89 height 17
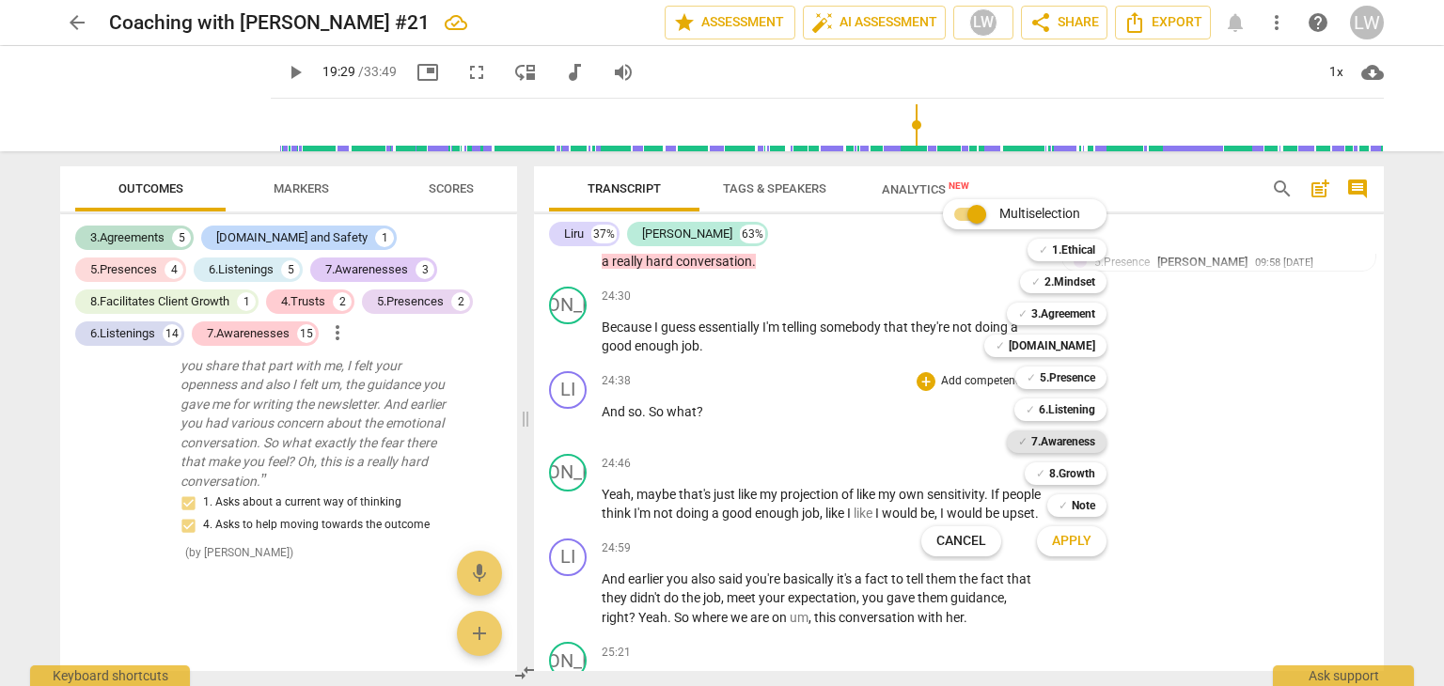
click at [1050, 441] on b "7.Awareness" at bounding box center [1063, 442] width 64 height 23
click at [1074, 535] on span "Apply" at bounding box center [1071, 541] width 39 height 19
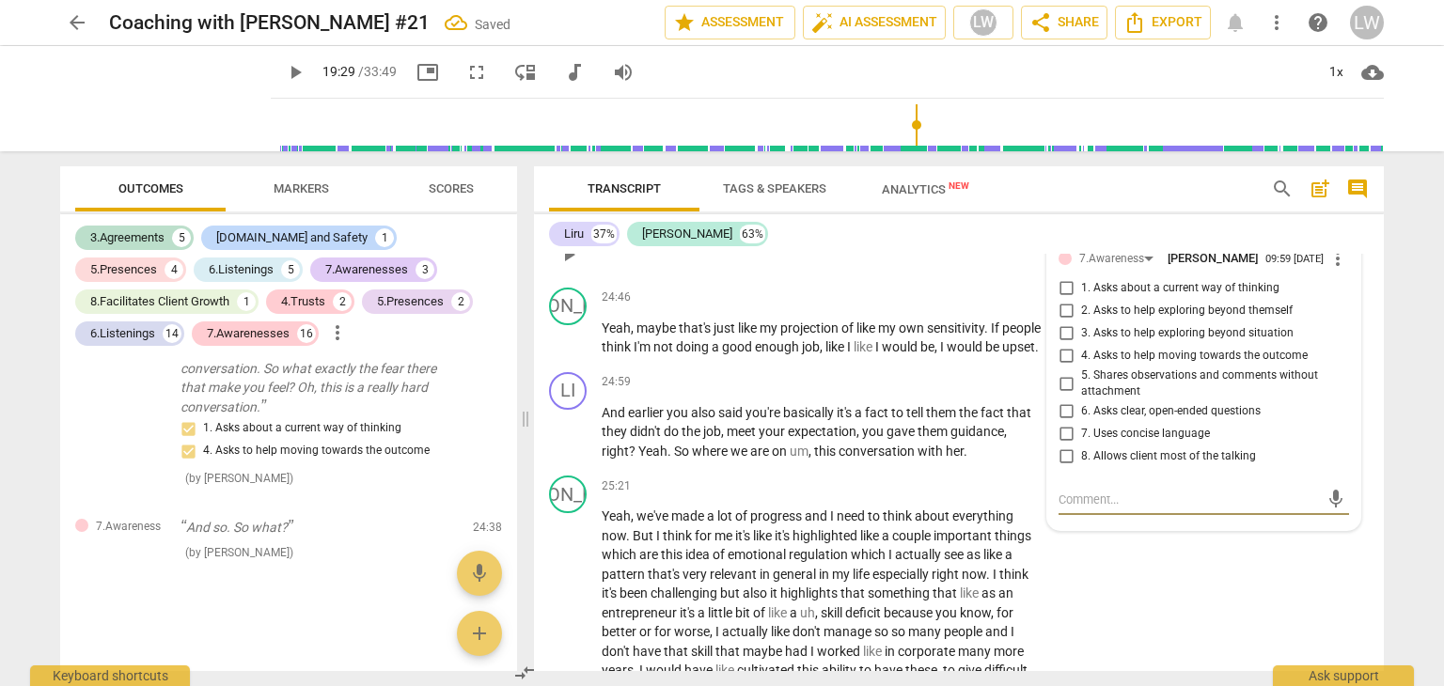
scroll to position [8558, 0]
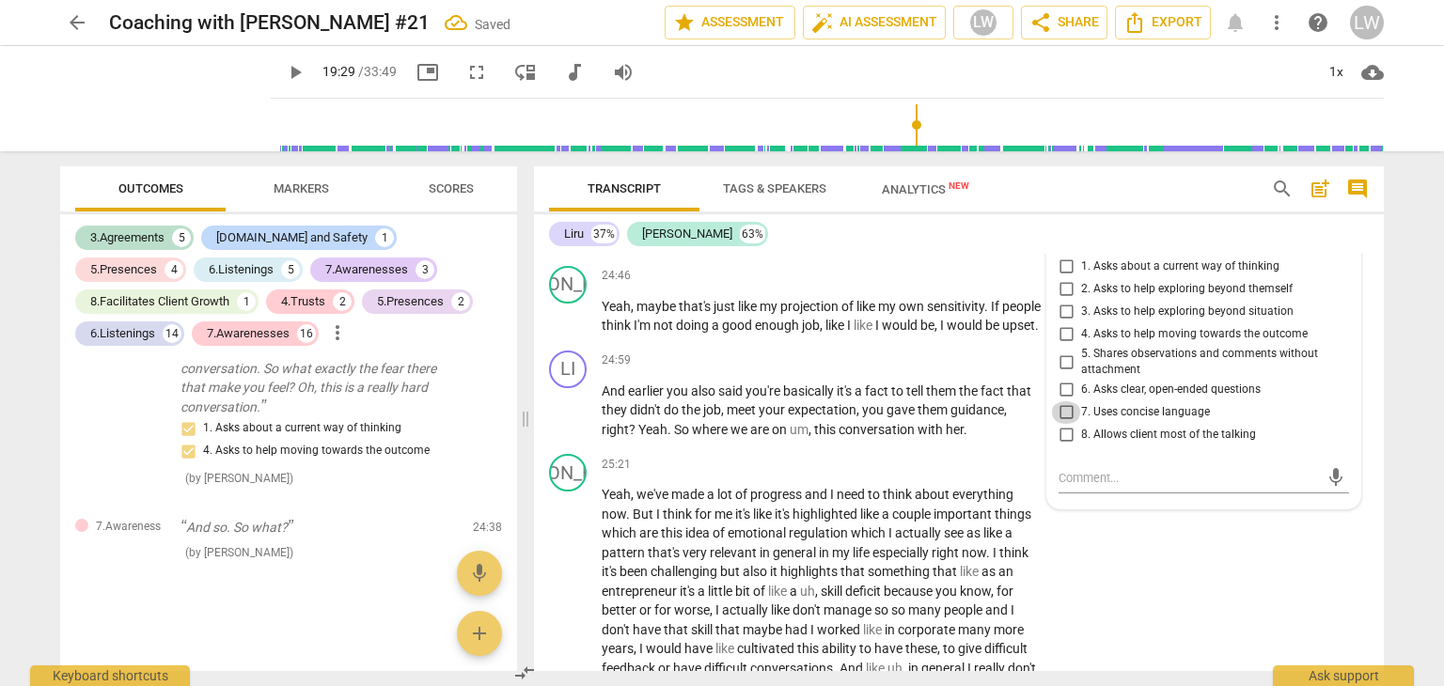
click at [1064, 411] on input "7. Uses concise language" at bounding box center [1066, 412] width 30 height 23
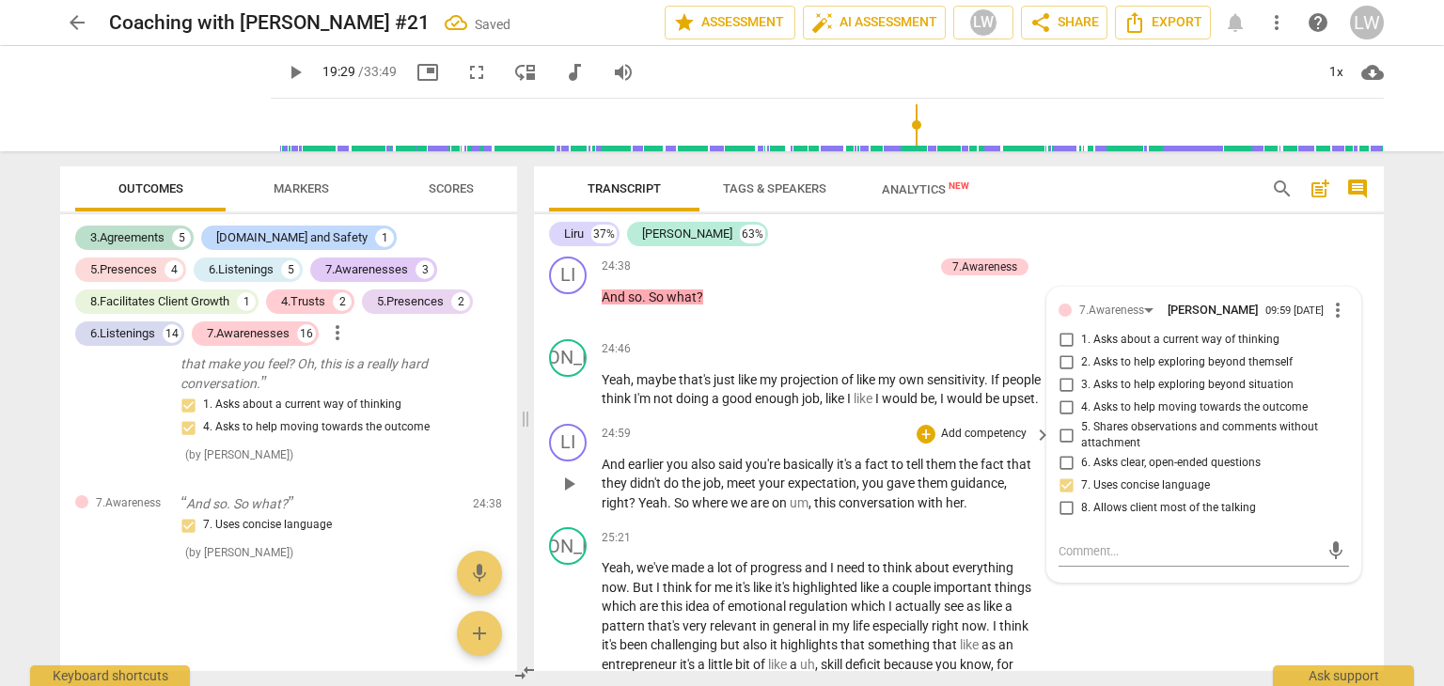
scroll to position [8464, 0]
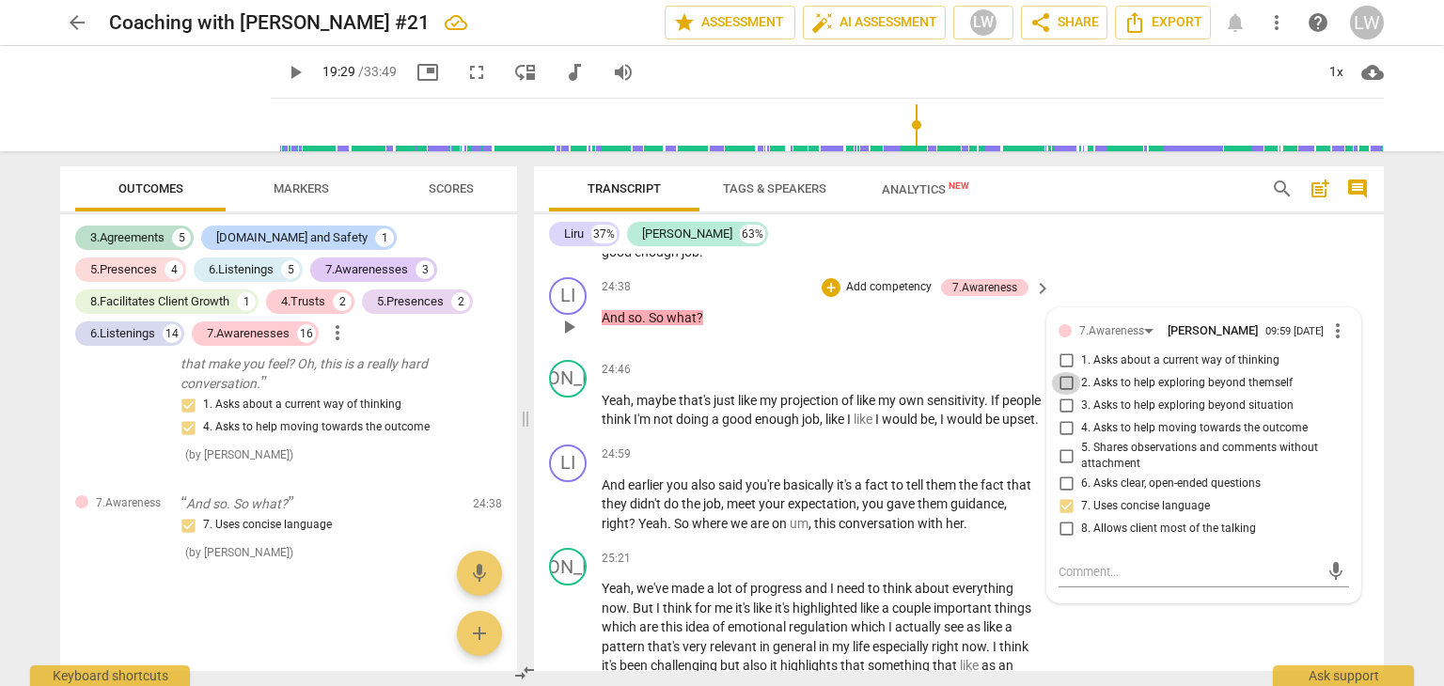
click at [1065, 378] on input "2. Asks to help exploring beyond themself" at bounding box center [1066, 383] width 30 height 23
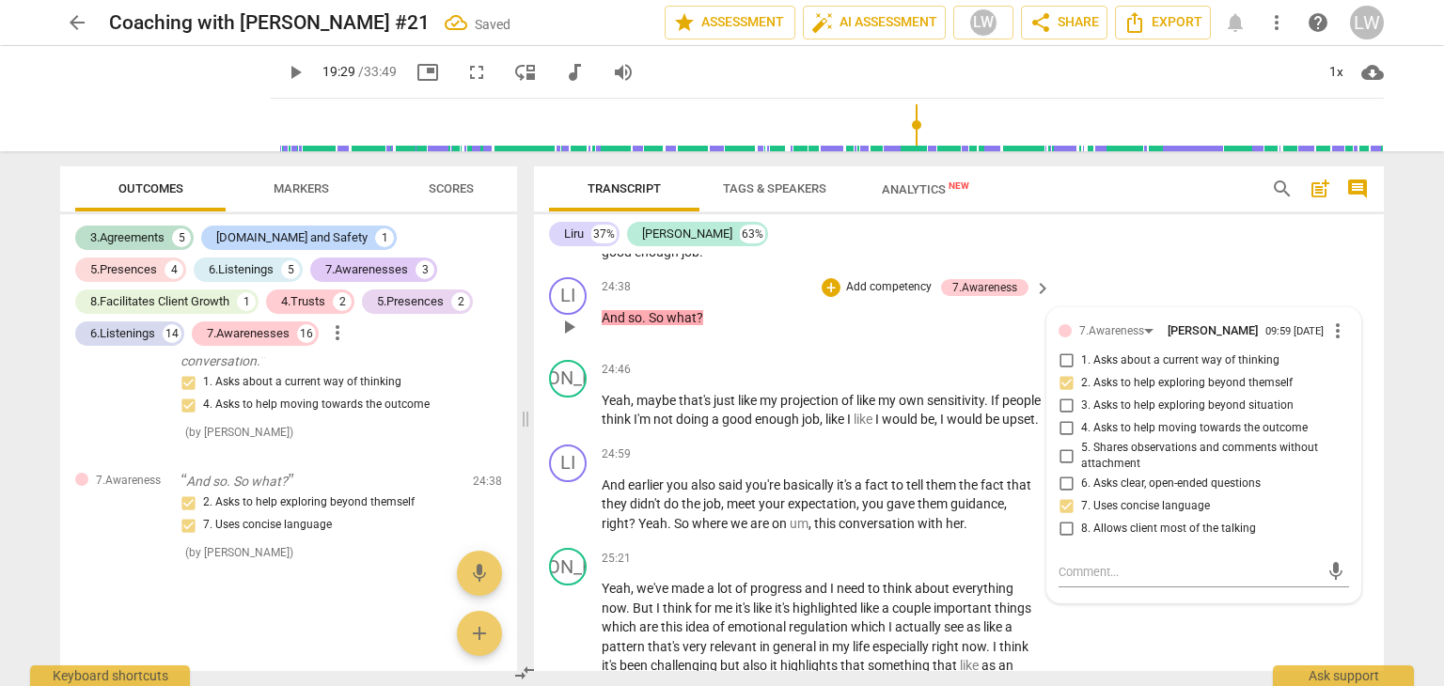
click at [874, 283] on p "Add competency" at bounding box center [888, 287] width 89 height 17
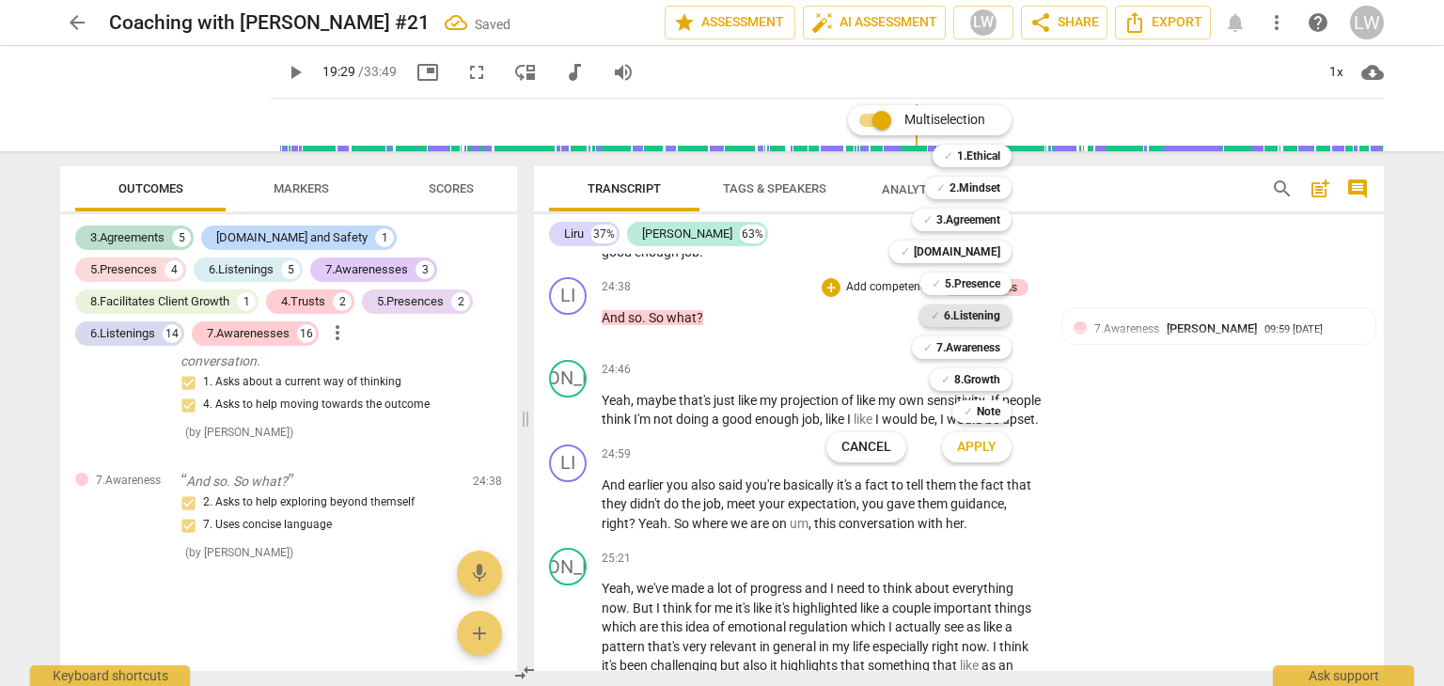
click at [959, 309] on b "6.Listening" at bounding box center [972, 316] width 56 height 23
click at [985, 446] on span "Apply" at bounding box center [976, 447] width 39 height 19
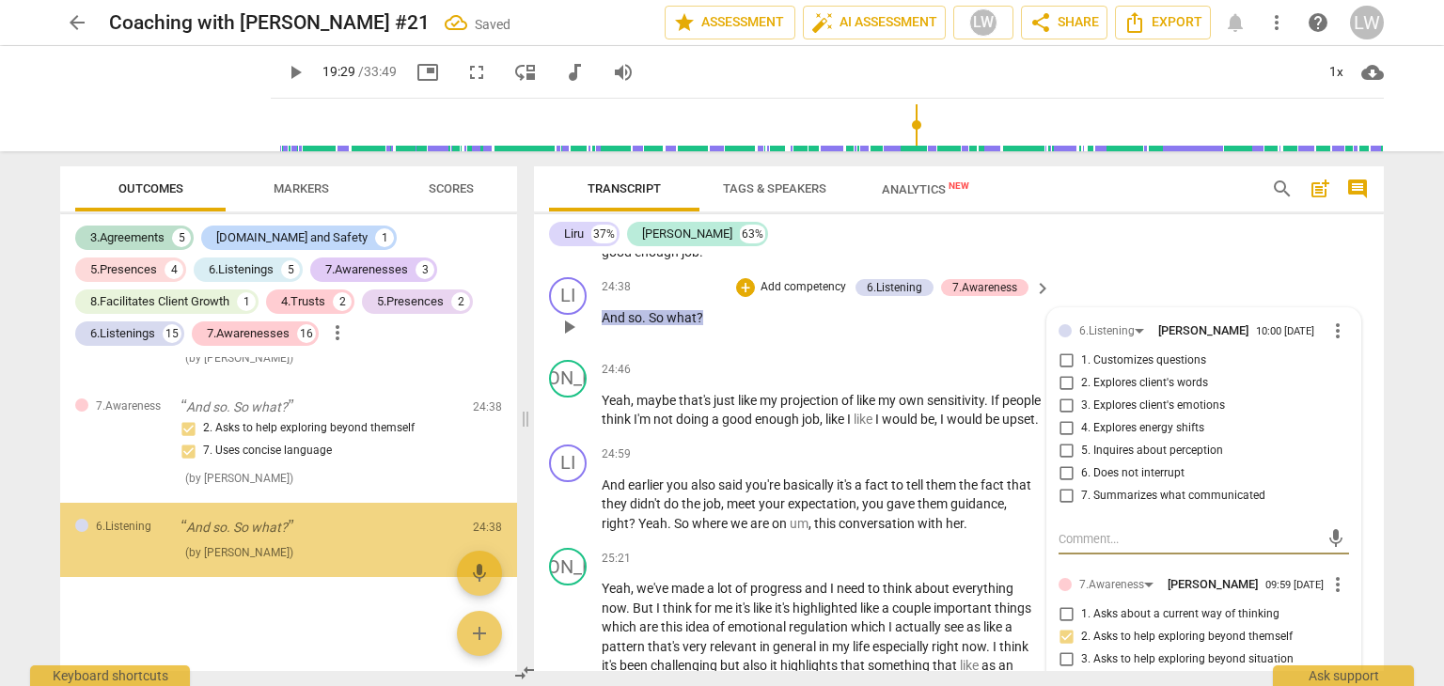
scroll to position [8723, 0]
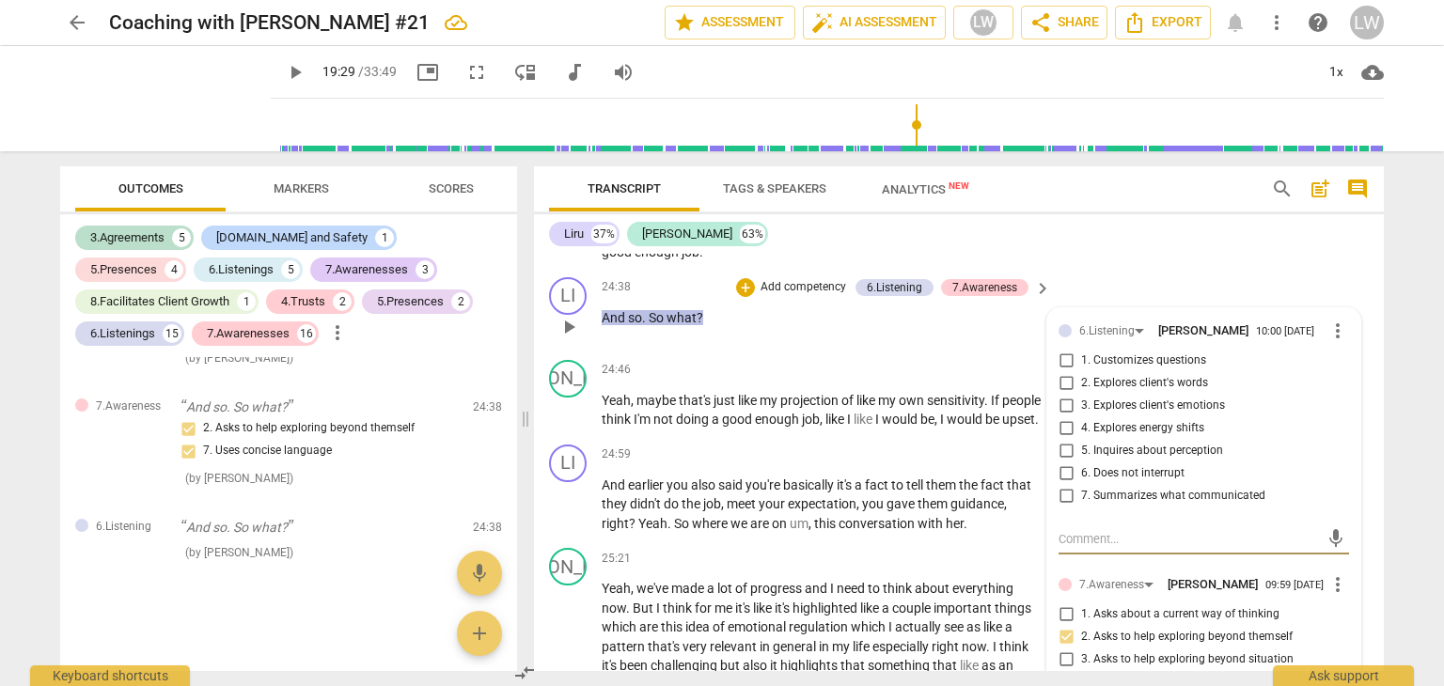
click at [1065, 447] on input "5. Inquires about perception" at bounding box center [1066, 451] width 30 height 23
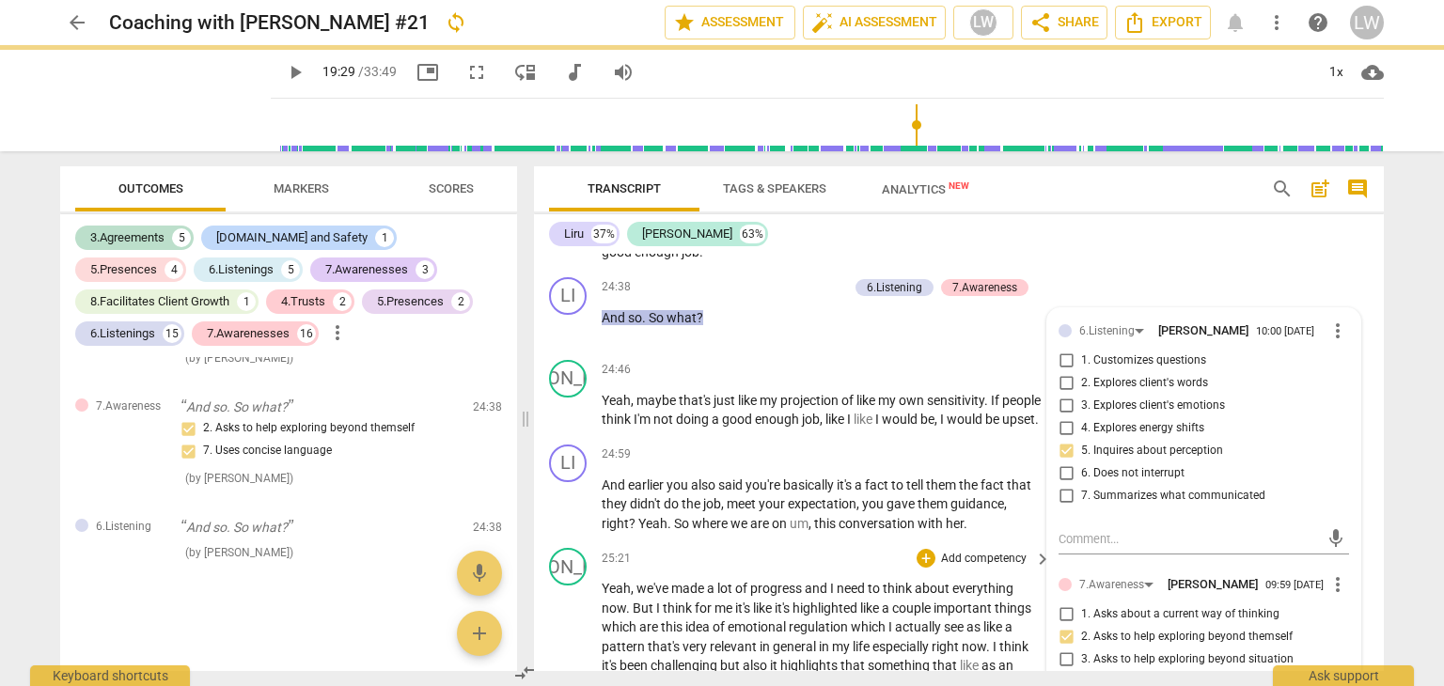
scroll to position [8558, 0]
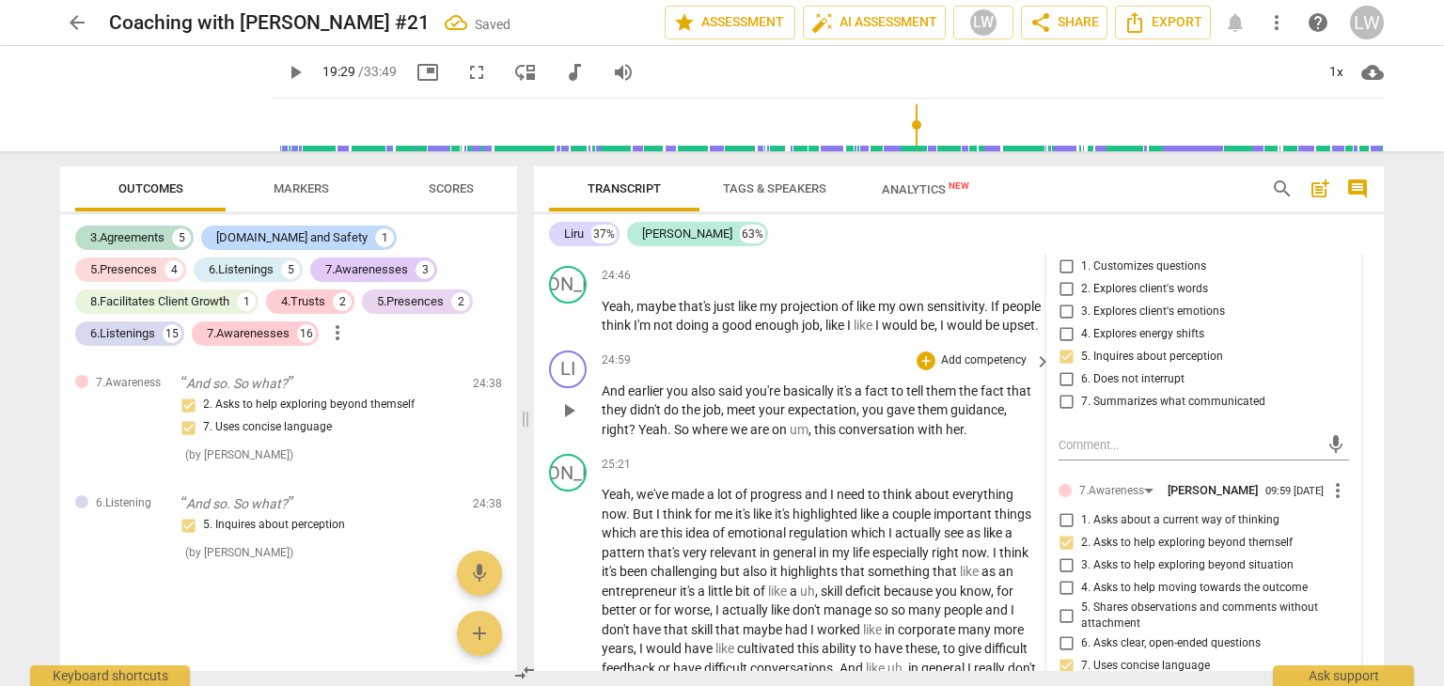
click at [812, 371] on div "24:59 + Add competency keyboard_arrow_right" at bounding box center [827, 361] width 451 height 21
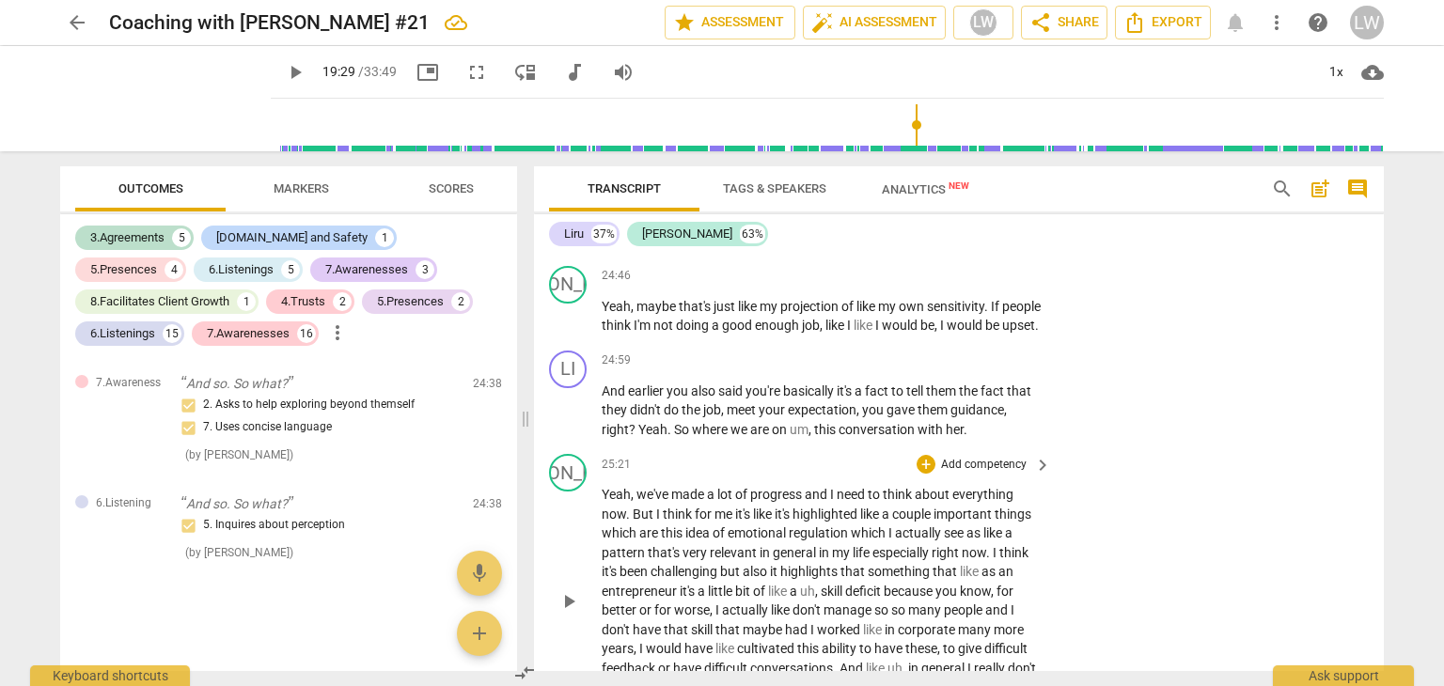
scroll to position [8652, 0]
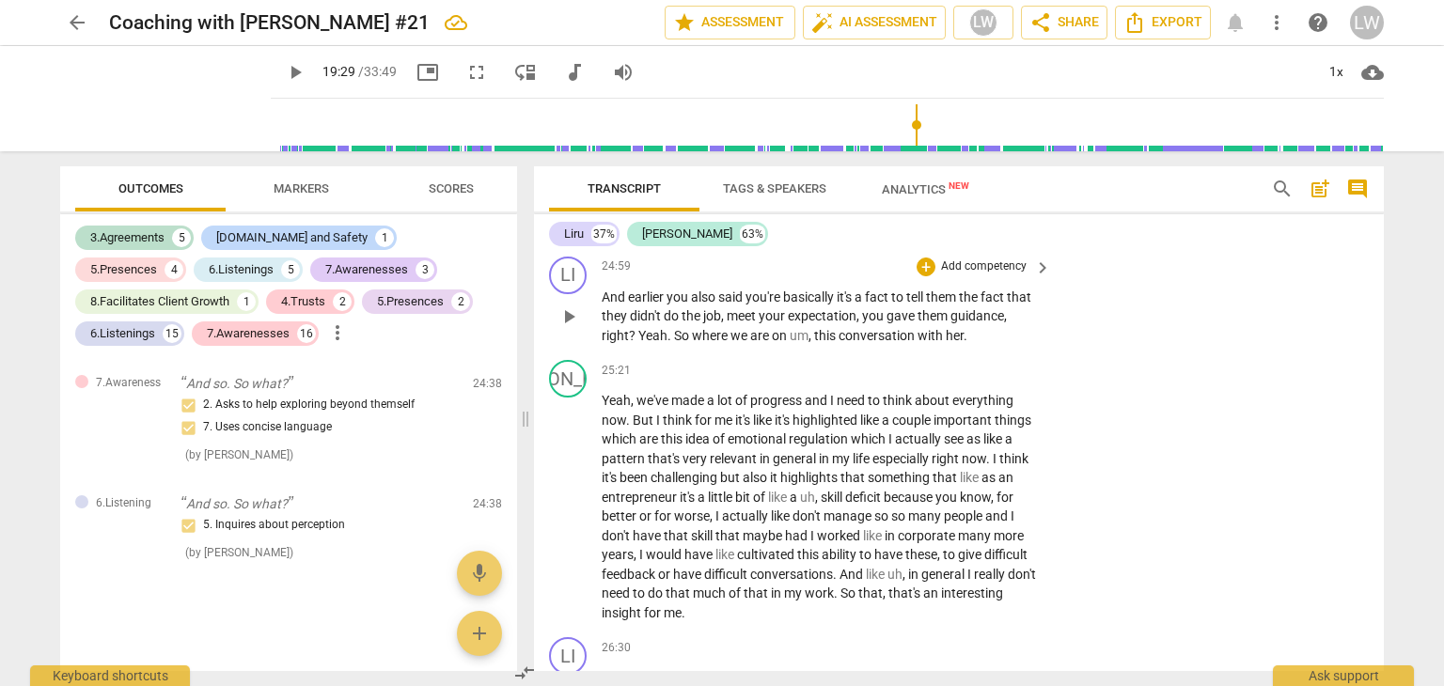
click at [1012, 275] on p "Add competency" at bounding box center [983, 267] width 89 height 17
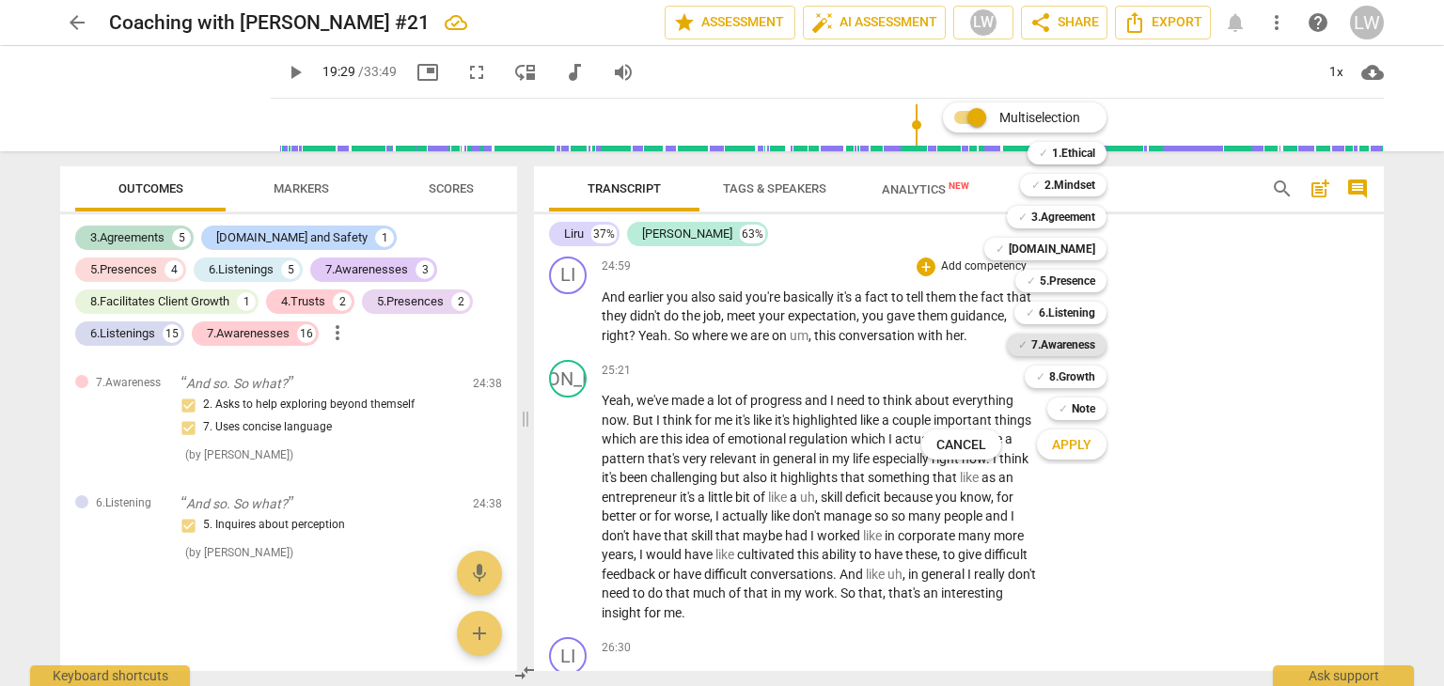
click at [1050, 343] on b "7.Awareness" at bounding box center [1063, 345] width 64 height 23
click at [1083, 442] on span "Apply" at bounding box center [1071, 445] width 39 height 19
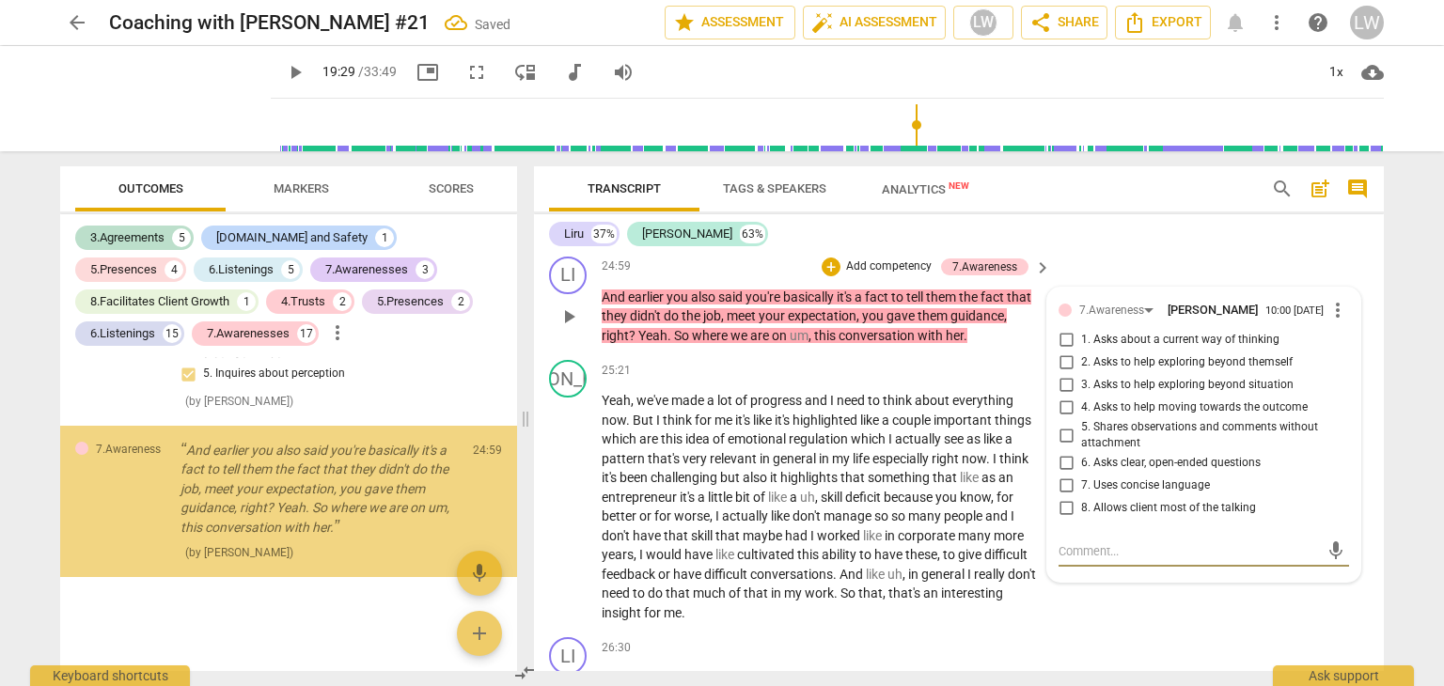
scroll to position [8885, 0]
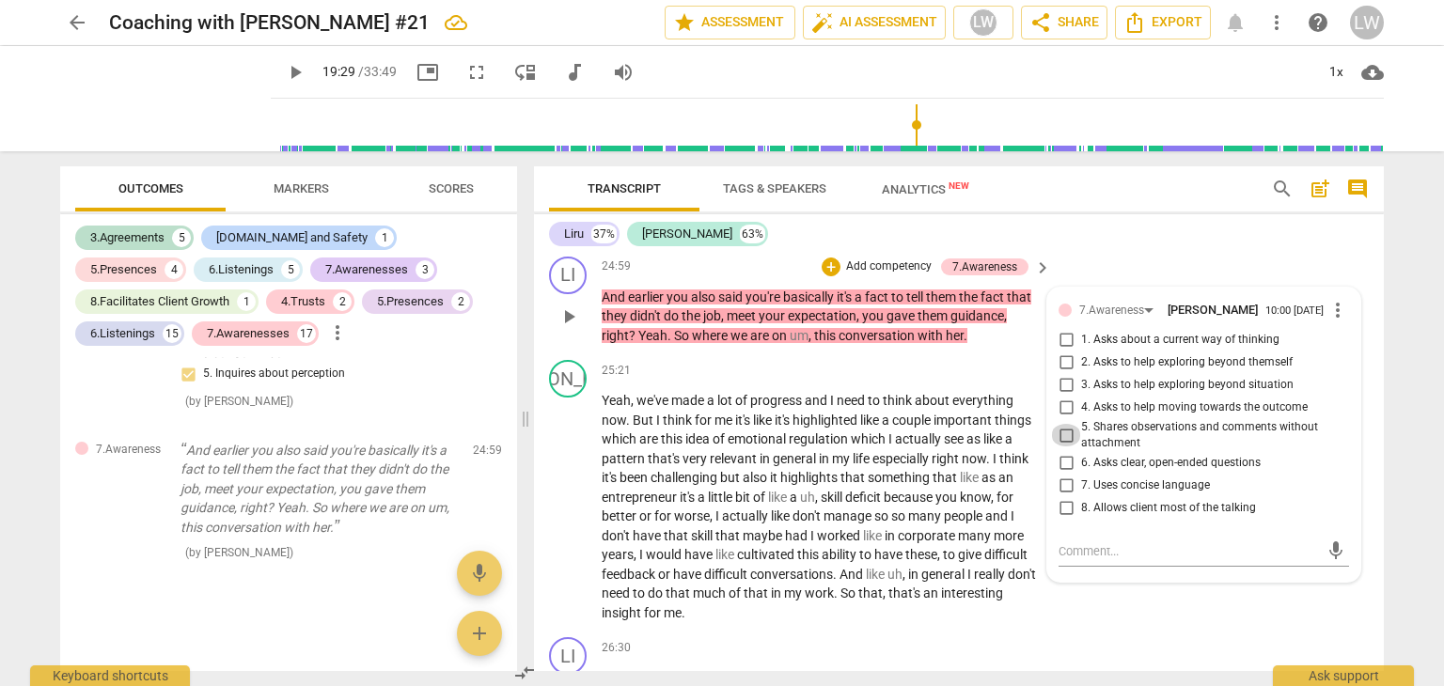
click at [1066, 447] on input "5. Shares observations and comments without attachment" at bounding box center [1066, 435] width 30 height 23
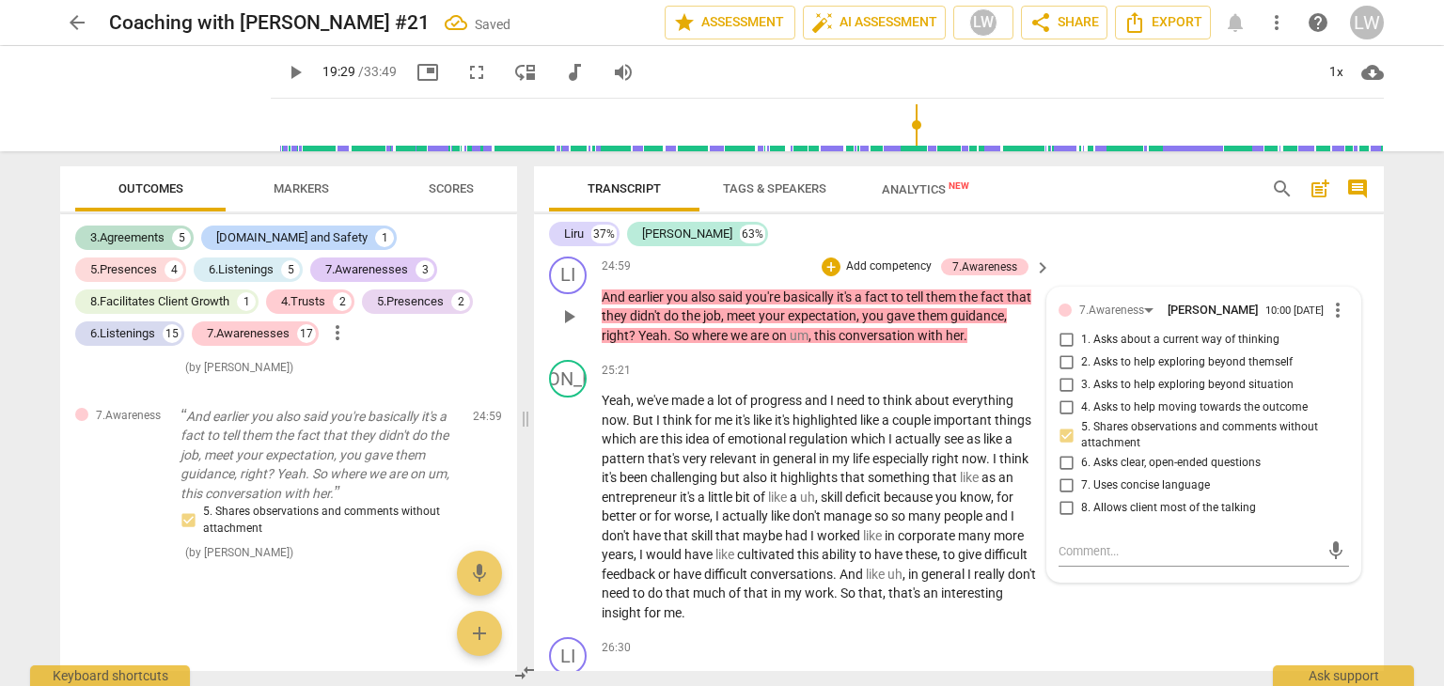
click at [895, 275] on p "Add competency" at bounding box center [888, 267] width 89 height 17
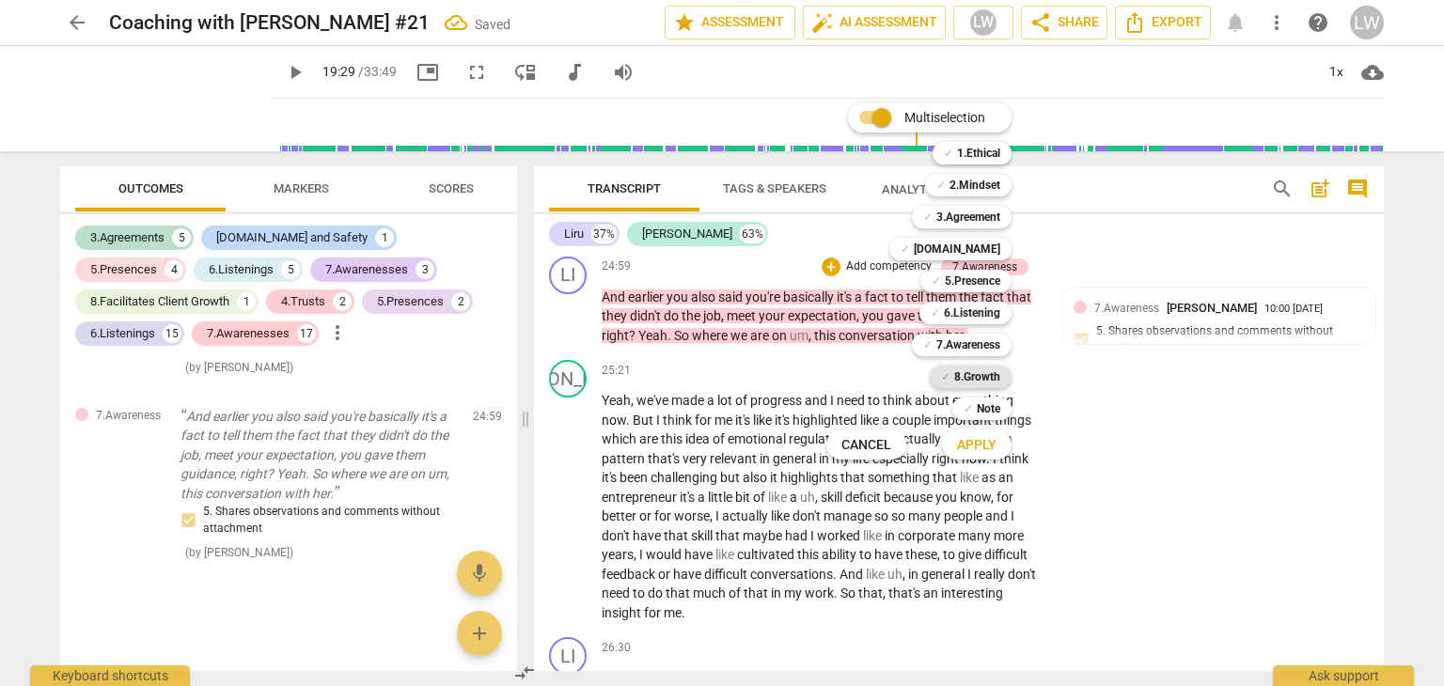
click at [969, 377] on b "8.Growth" at bounding box center [977, 377] width 46 height 23
click at [984, 447] on span "Apply" at bounding box center [976, 445] width 39 height 19
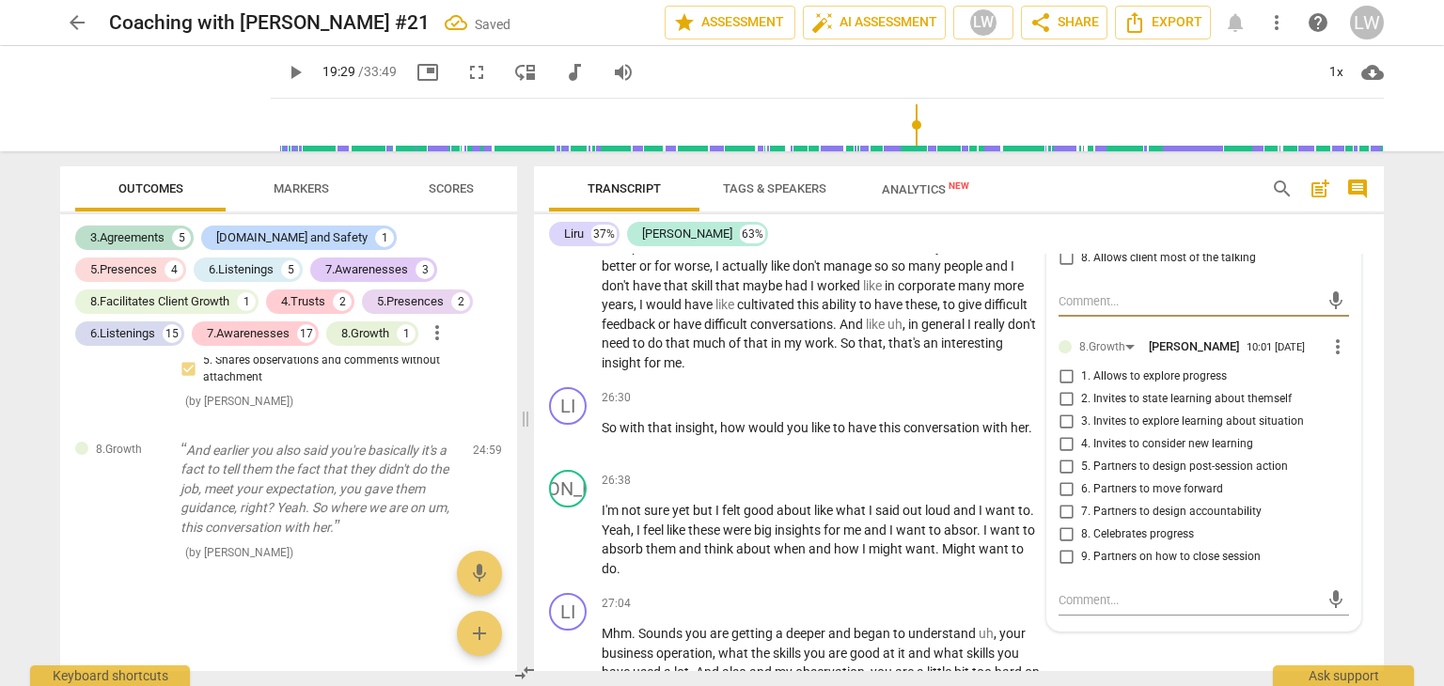
scroll to position [8934, 0]
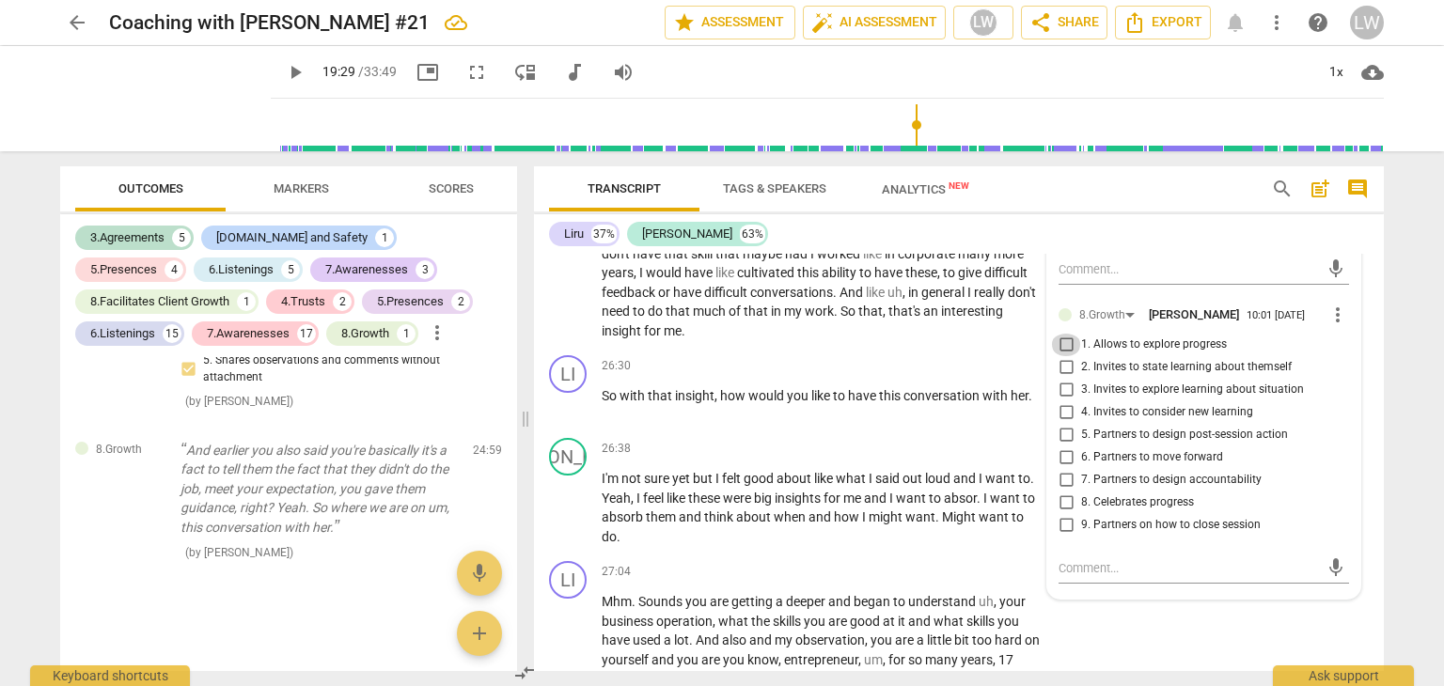
click at [1061, 356] on input "1. Allows to explore progress" at bounding box center [1066, 345] width 30 height 23
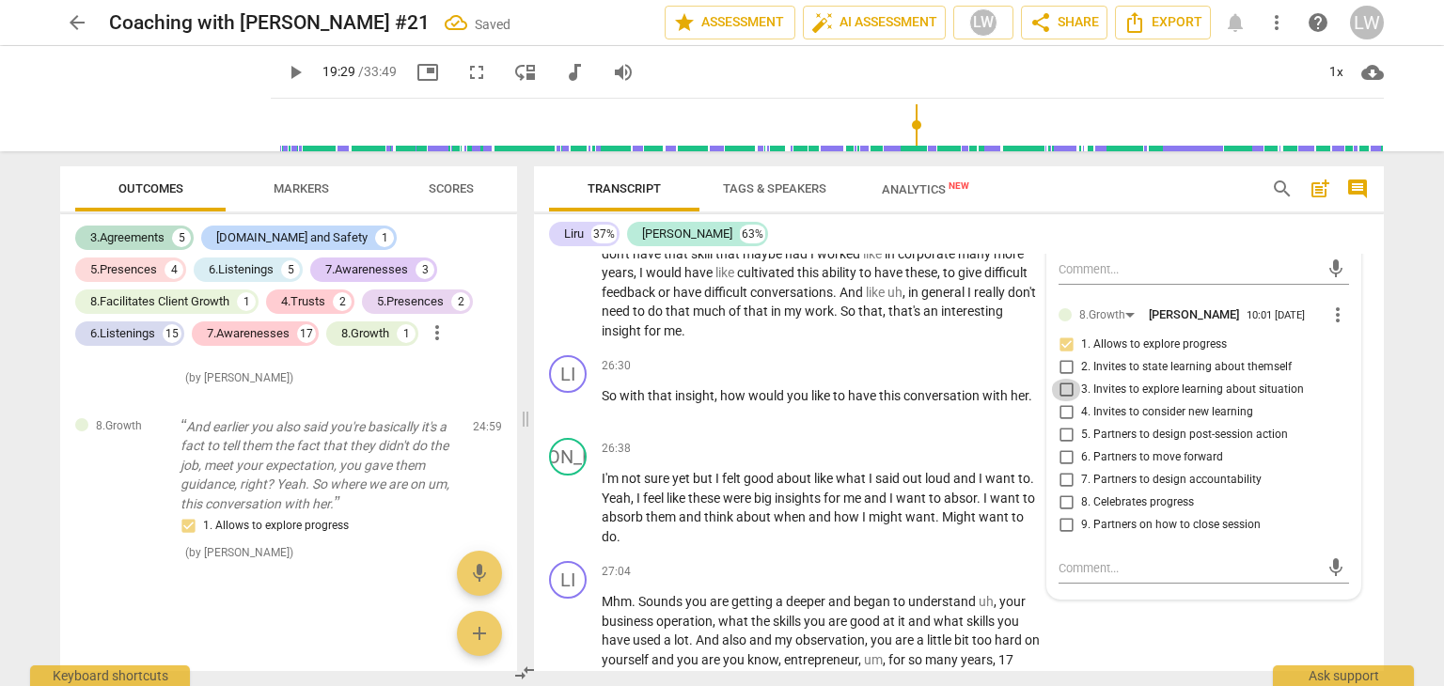
click at [1068, 401] on input "3. Invites to explore learning about situation" at bounding box center [1066, 390] width 30 height 23
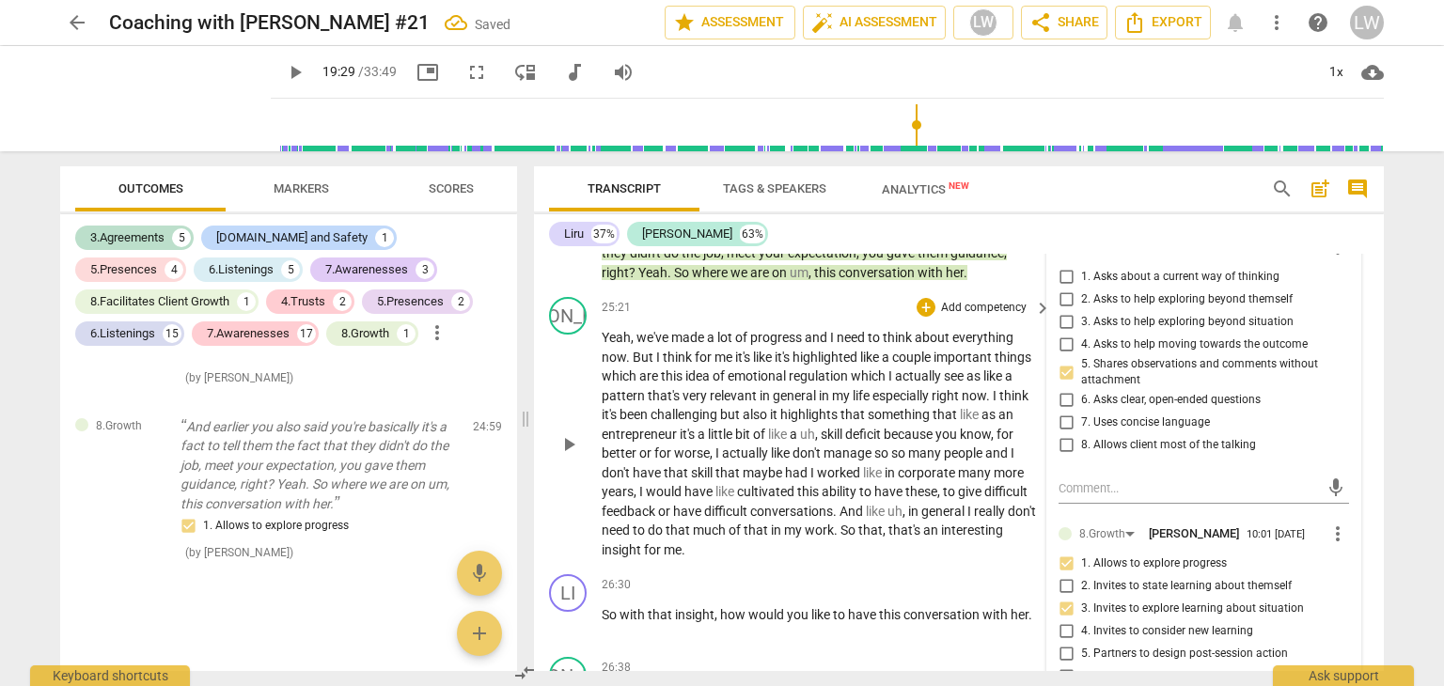
scroll to position [8652, 0]
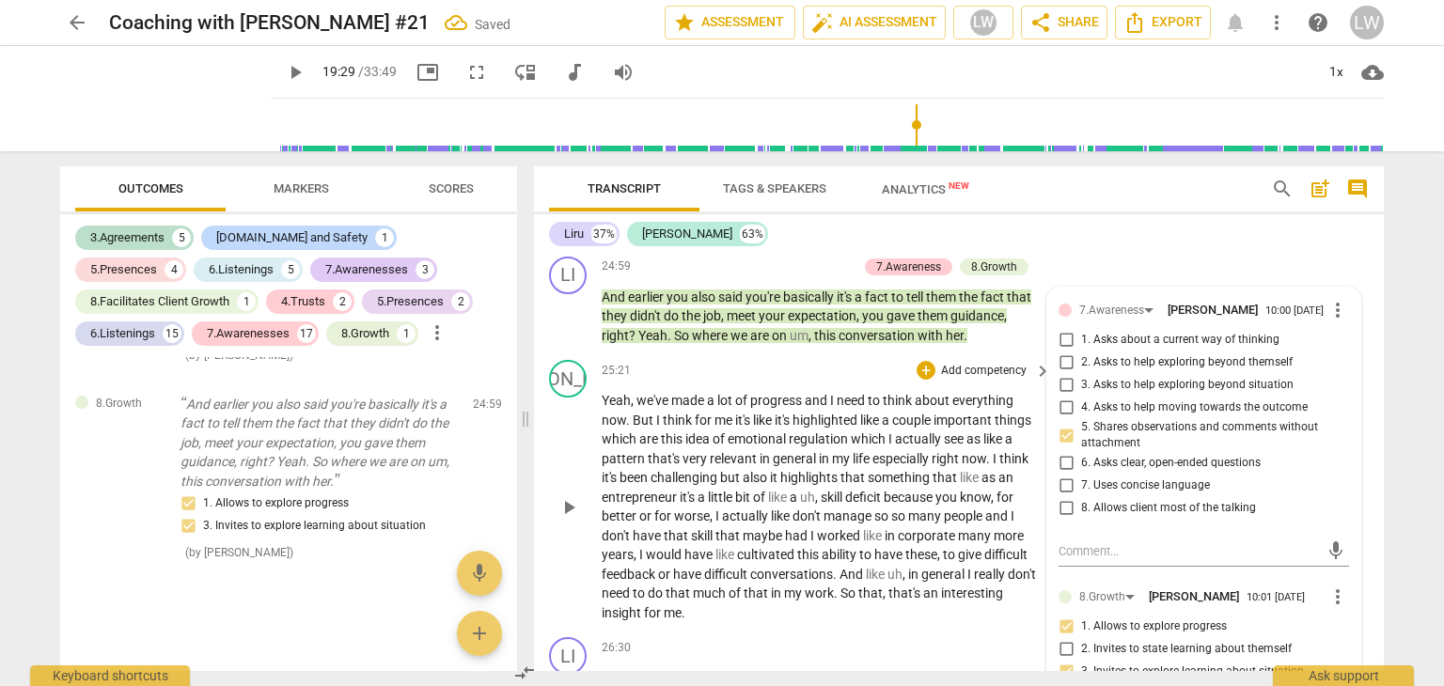
click at [784, 381] on div "25:21 + Add competency keyboard_arrow_right" at bounding box center [827, 370] width 451 height 21
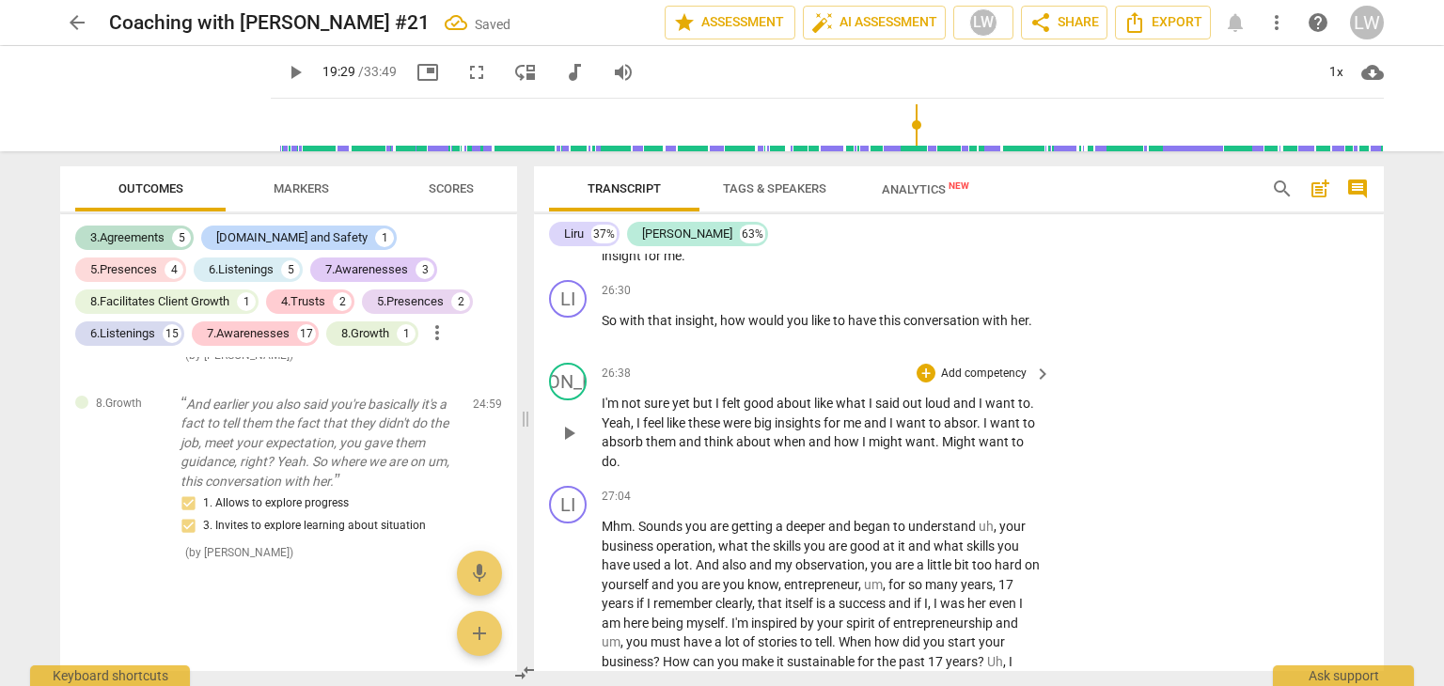
scroll to position [9028, 0]
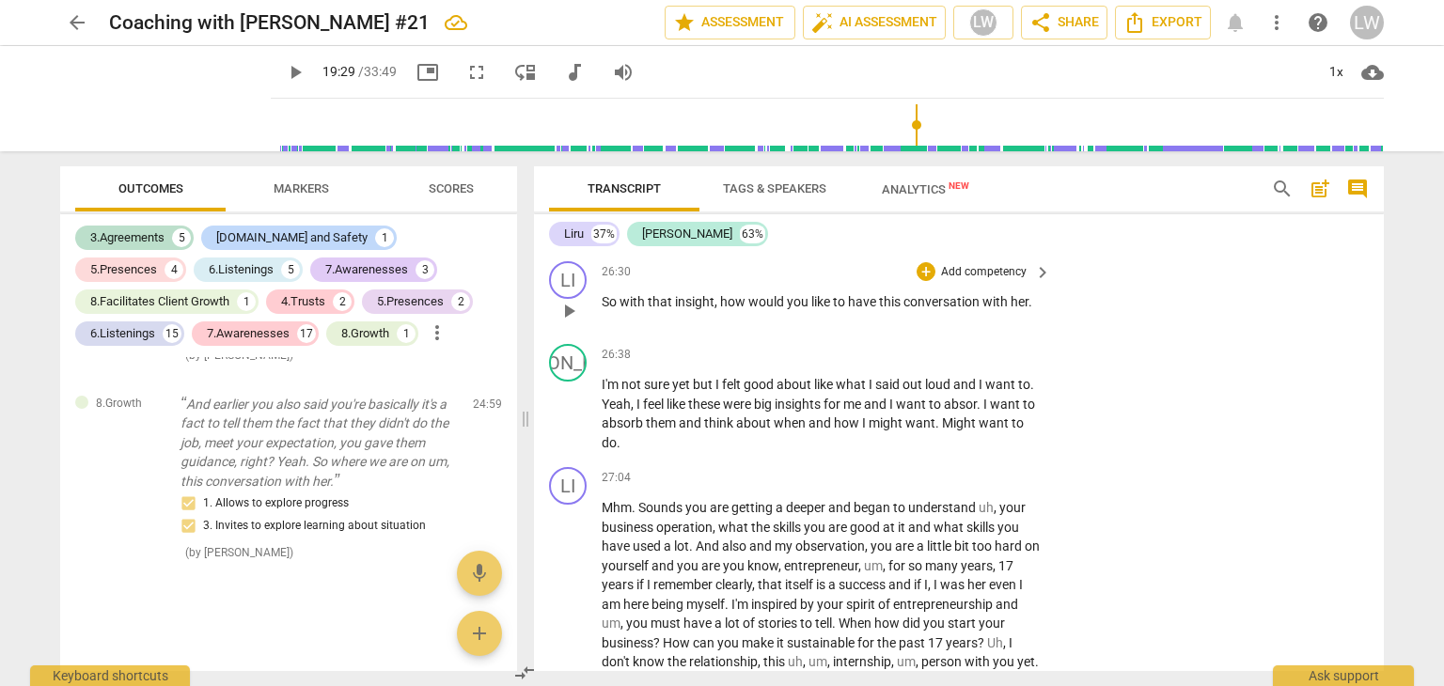
click at [1005, 281] on p "Add competency" at bounding box center [983, 272] width 89 height 17
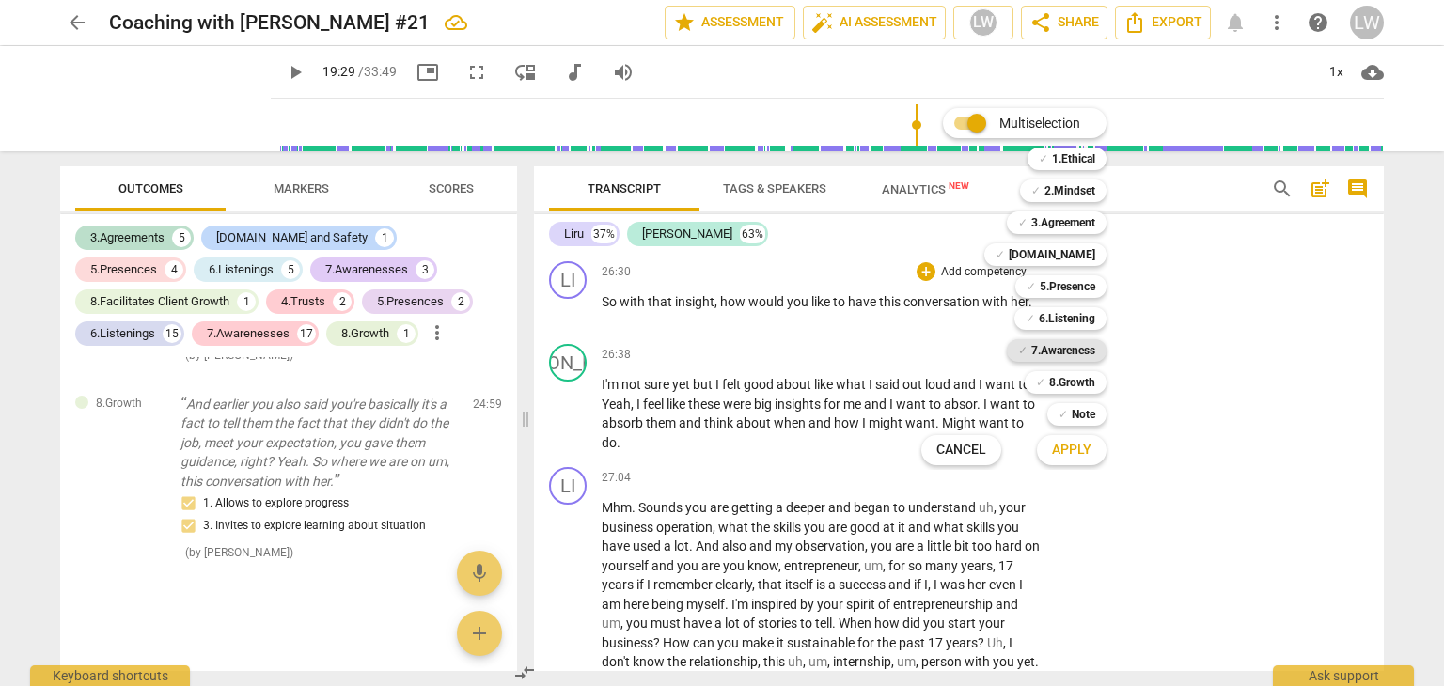
click at [1086, 353] on b "7.Awareness" at bounding box center [1063, 350] width 64 height 23
click at [1066, 447] on span "Apply" at bounding box center [1071, 450] width 39 height 19
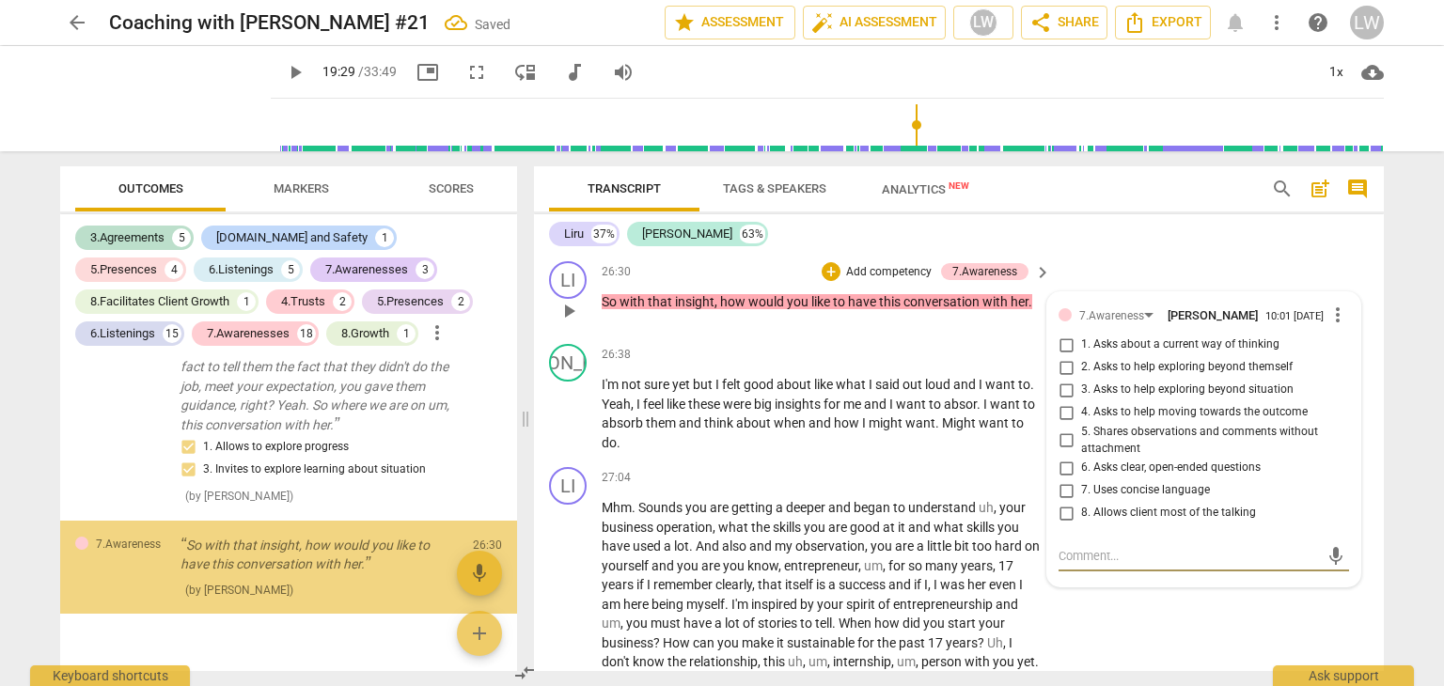
scroll to position [9222, 0]
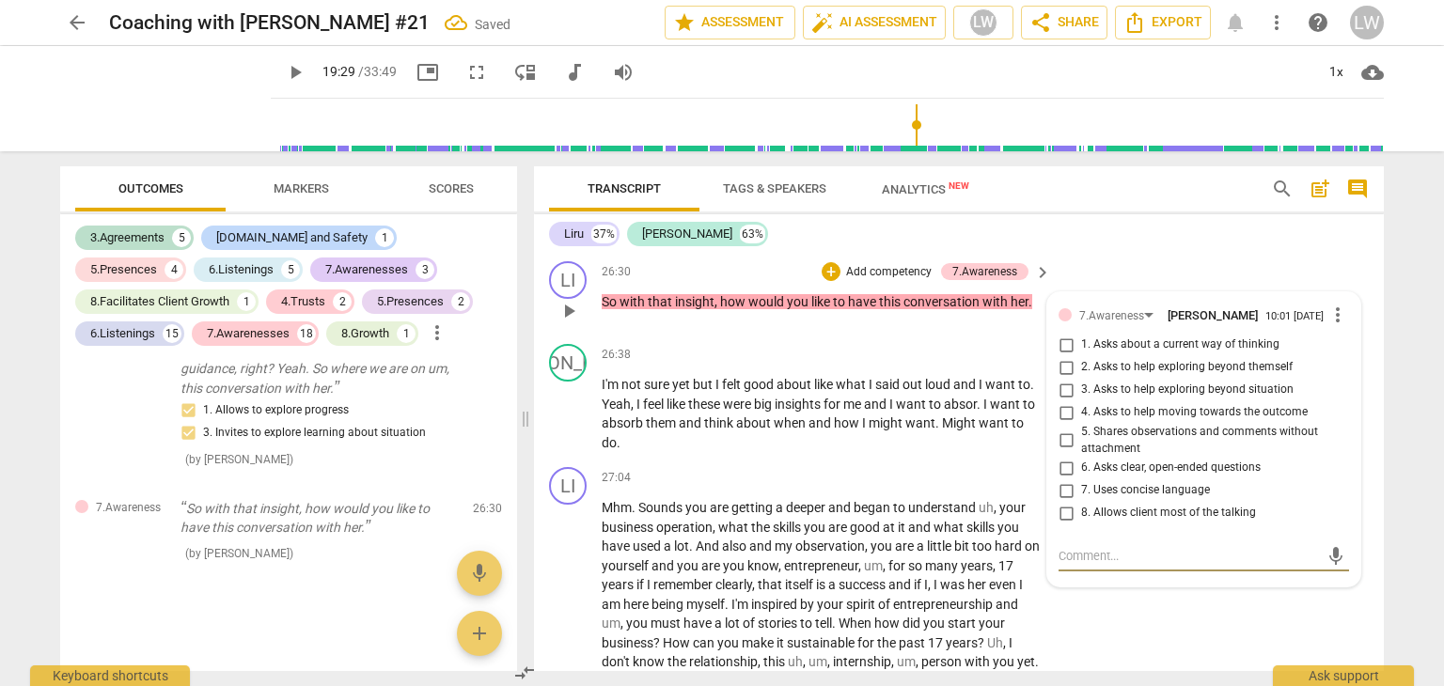
click at [1067, 424] on input "4. Asks to help moving towards the outcome" at bounding box center [1066, 412] width 30 height 23
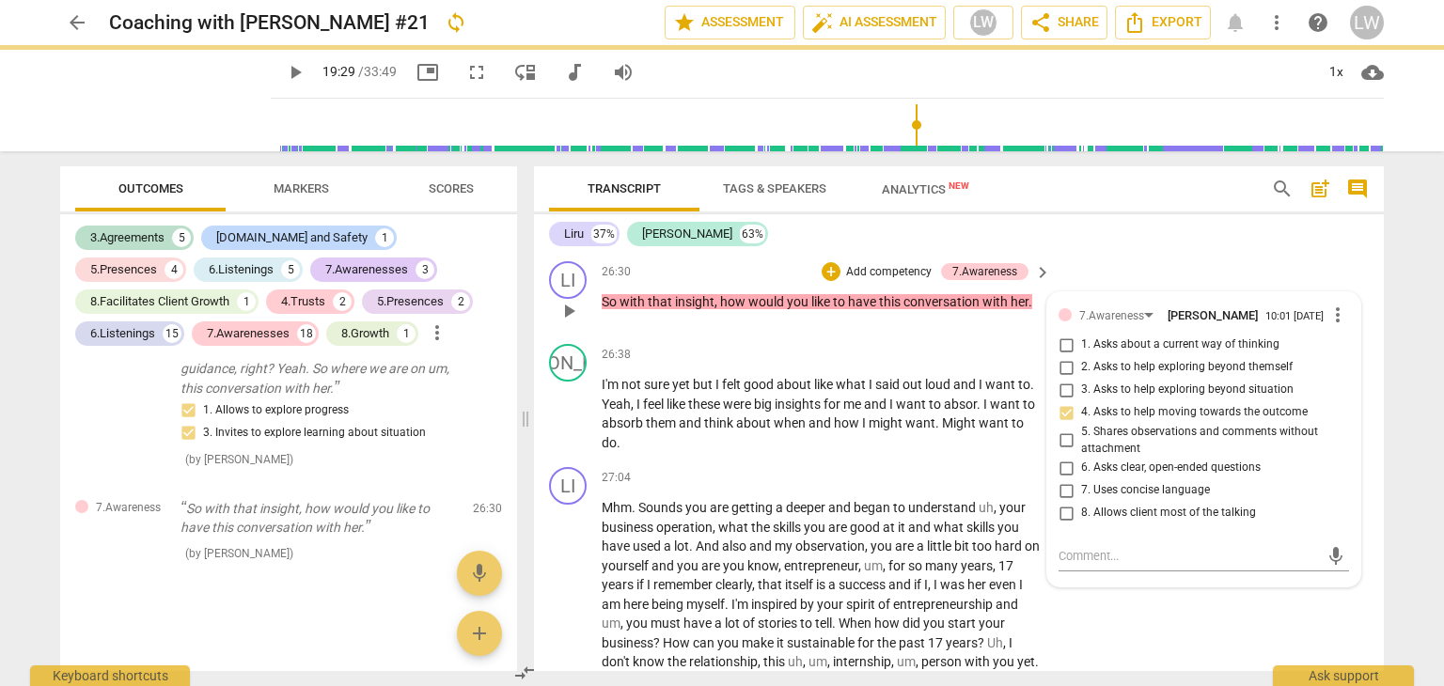
click at [883, 281] on p "Add competency" at bounding box center [888, 272] width 89 height 17
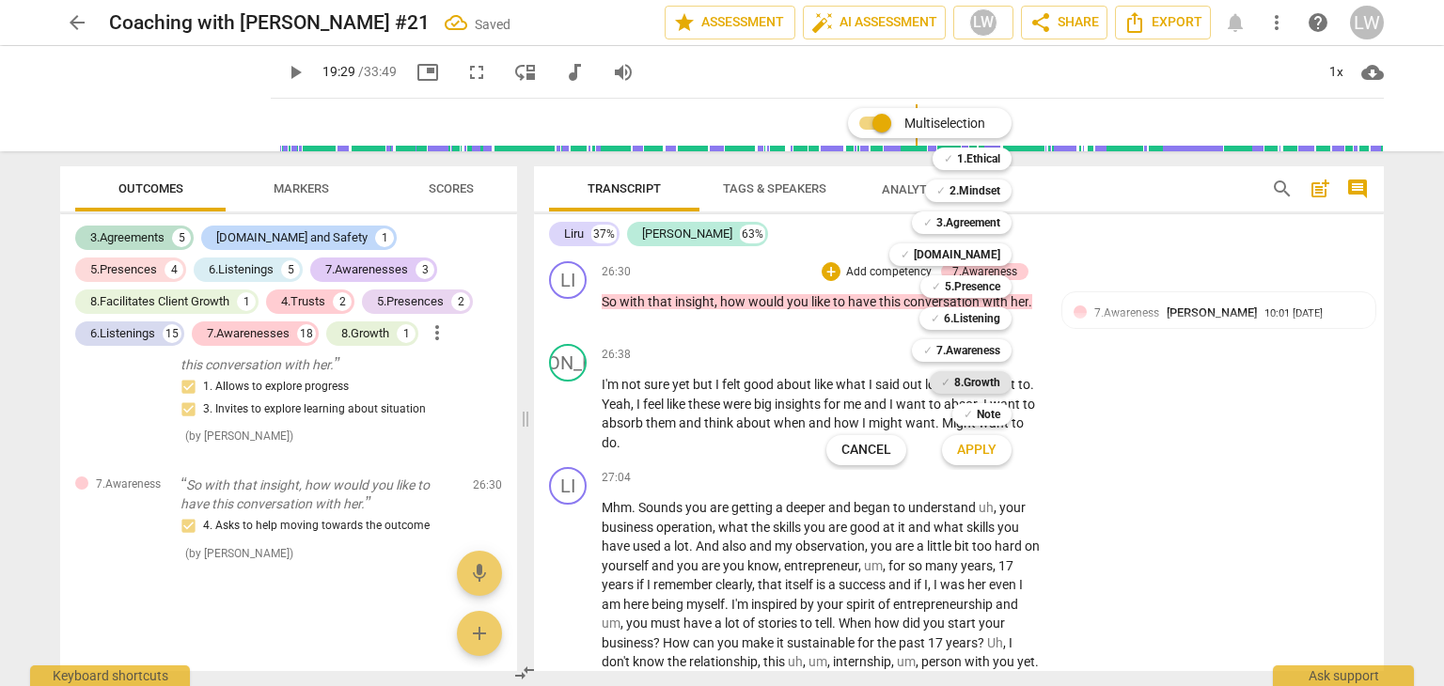
click at [963, 377] on b "8.Growth" at bounding box center [977, 382] width 46 height 23
click at [974, 446] on span "Apply" at bounding box center [976, 450] width 39 height 19
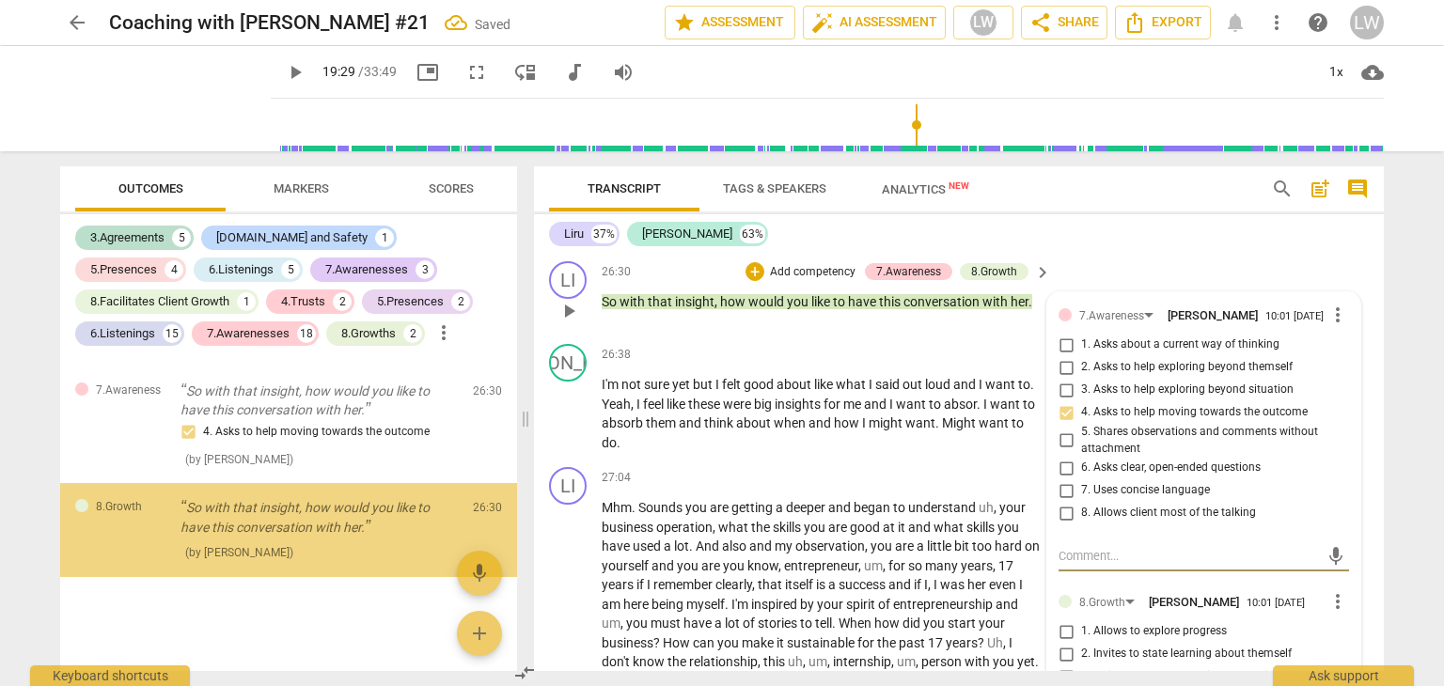
scroll to position [9310, 0]
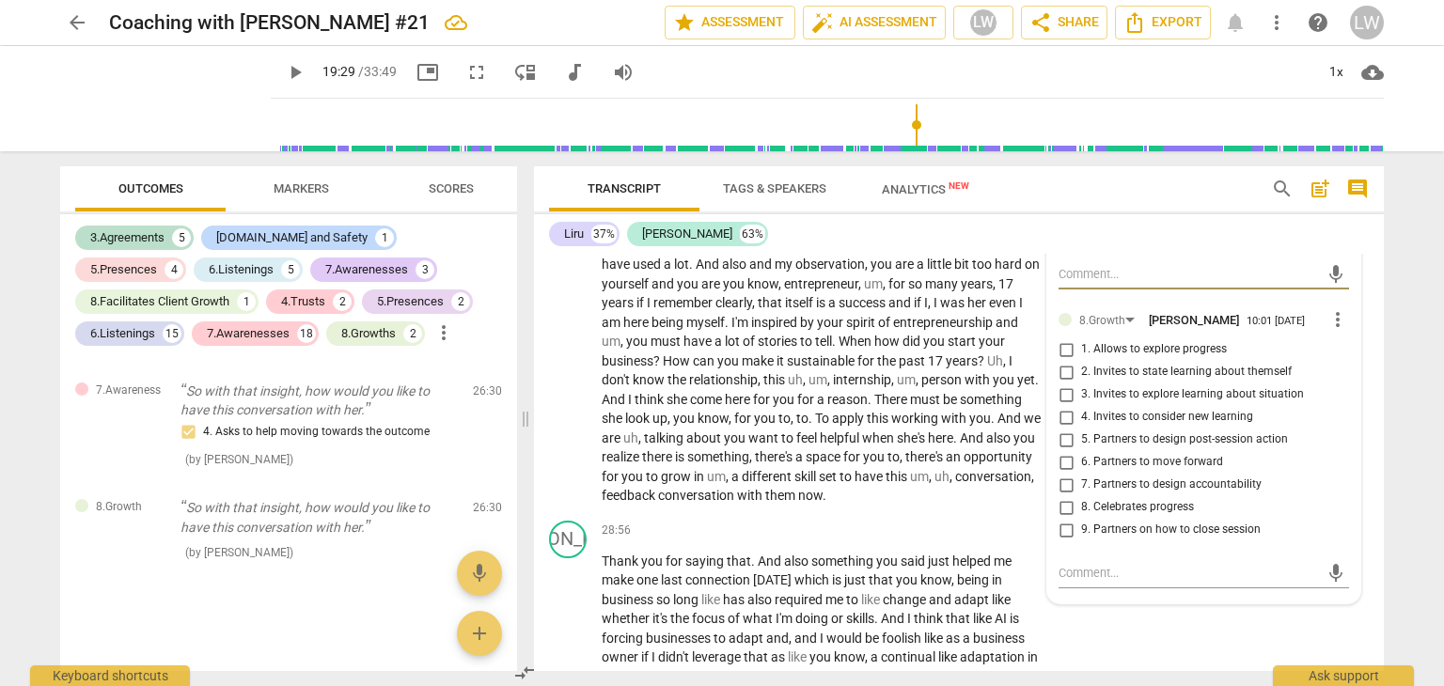
click at [1062, 451] on input "5. Partners to design post-session action" at bounding box center [1066, 440] width 30 height 23
click at [1063, 451] on input "5. Partners to design post-session action" at bounding box center [1066, 440] width 30 height 23
click at [1062, 474] on input "6. Partners to move forward" at bounding box center [1066, 462] width 30 height 23
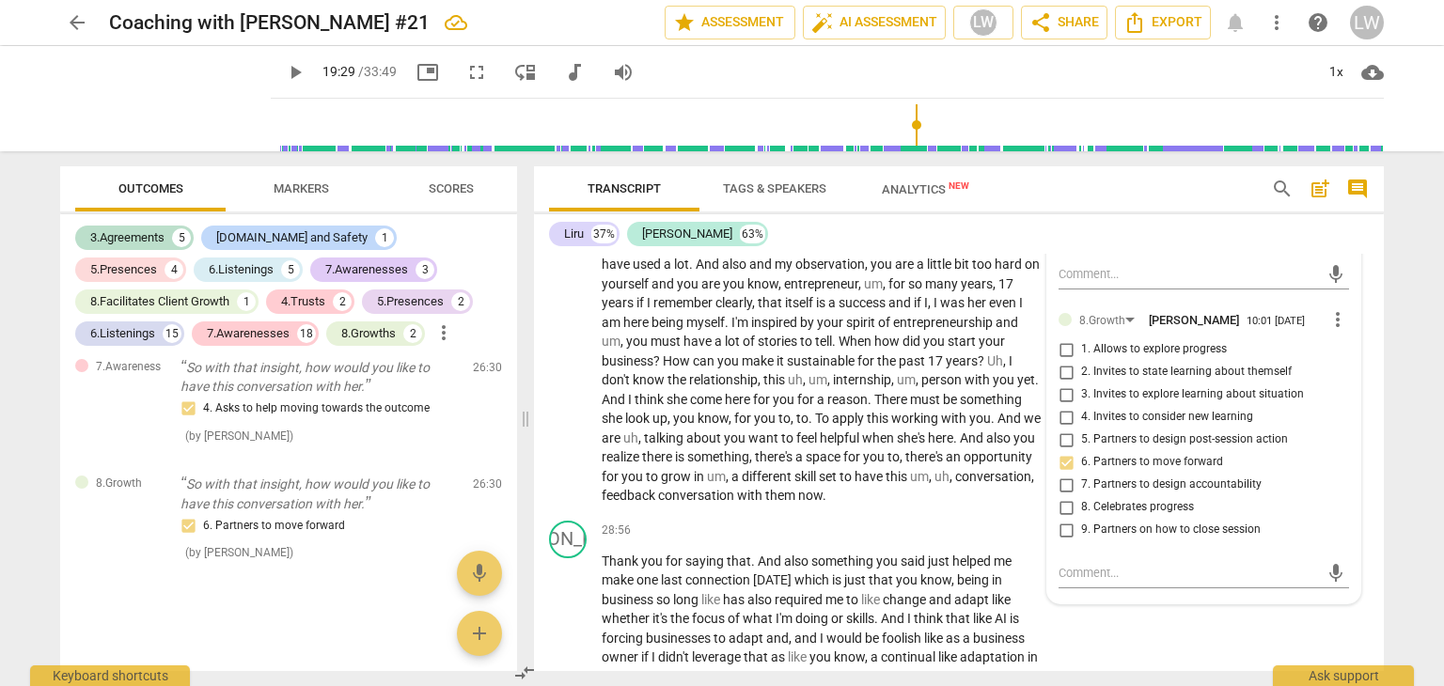
click at [1063, 406] on input "3. Invites to explore learning about situation" at bounding box center [1066, 395] width 30 height 23
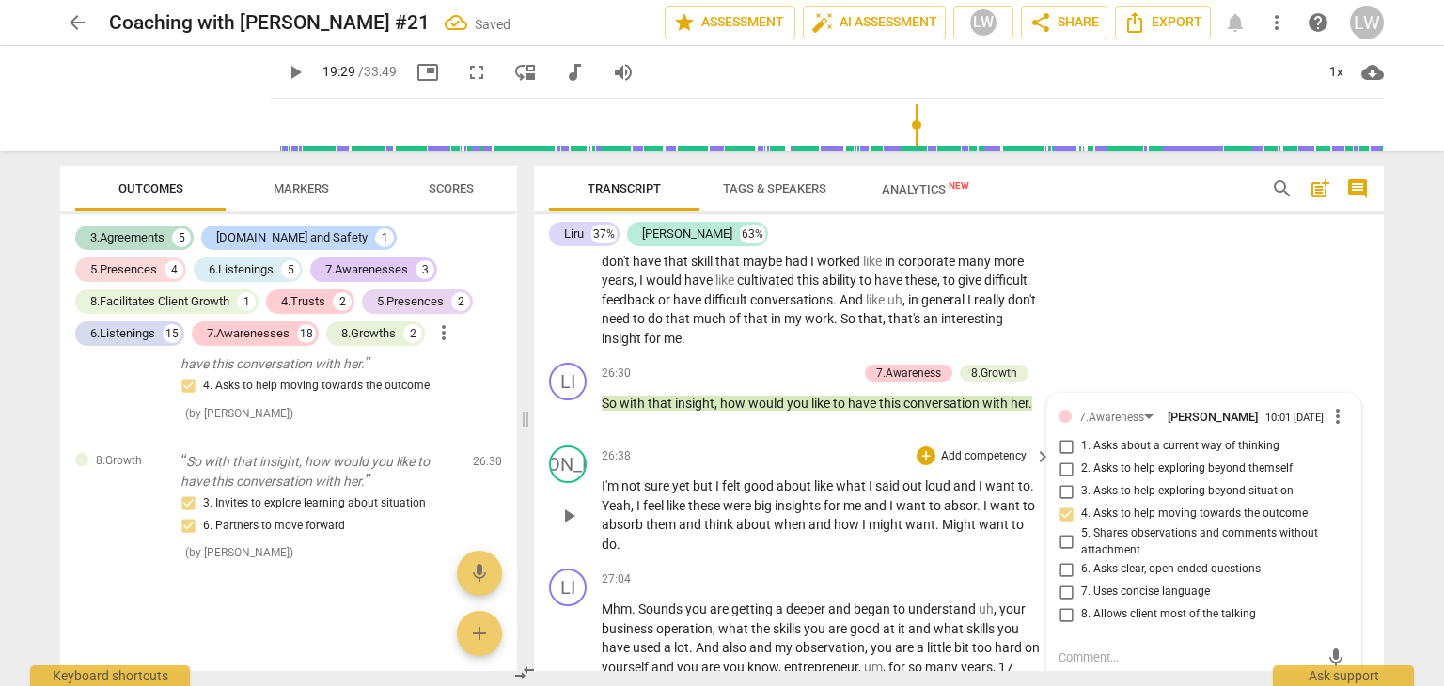
scroll to position [8934, 0]
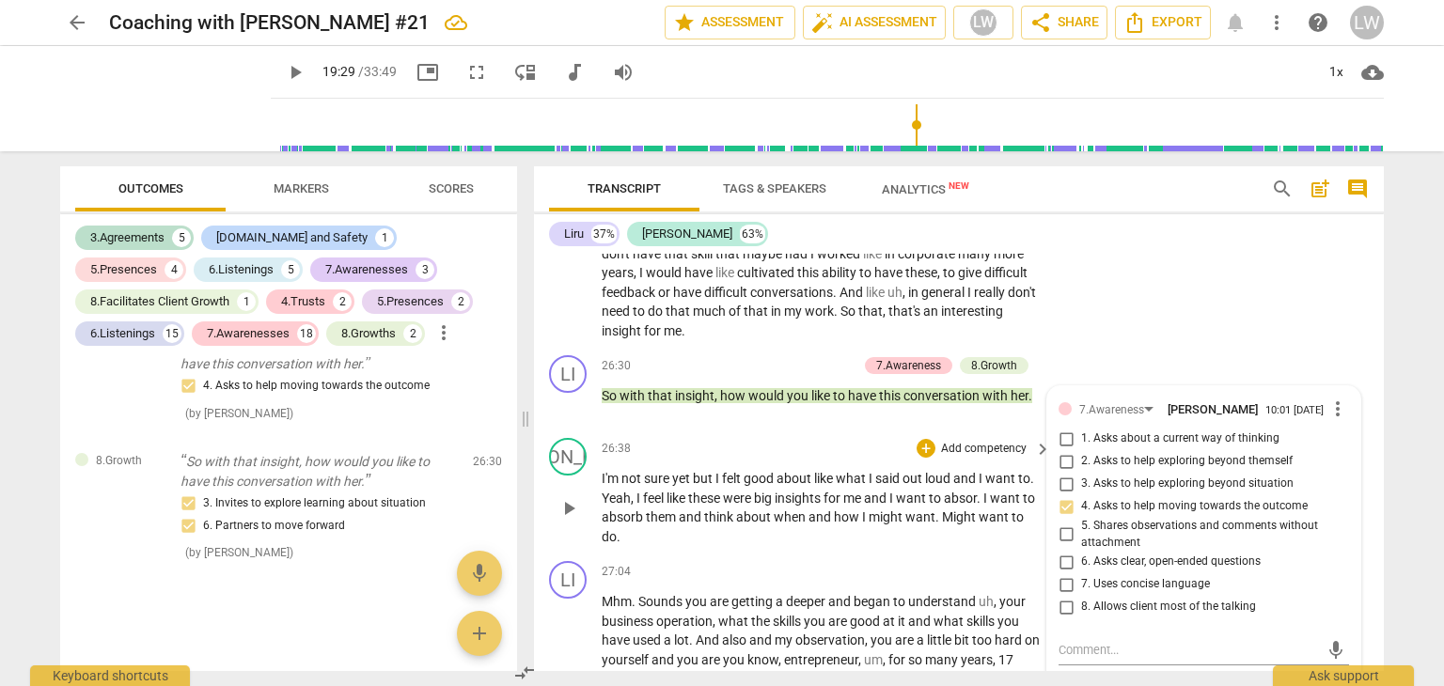
click at [784, 459] on div "26:38 + Add competency keyboard_arrow_right" at bounding box center [827, 448] width 451 height 21
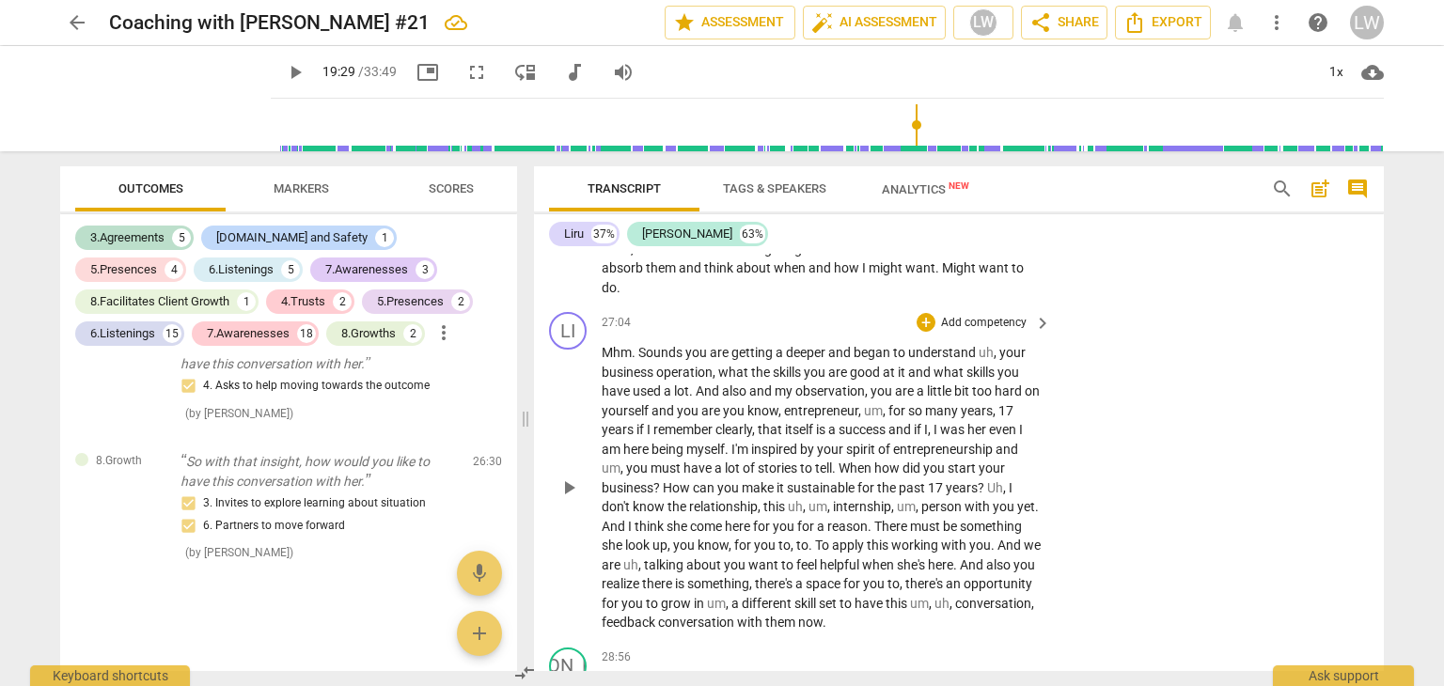
scroll to position [9216, 0]
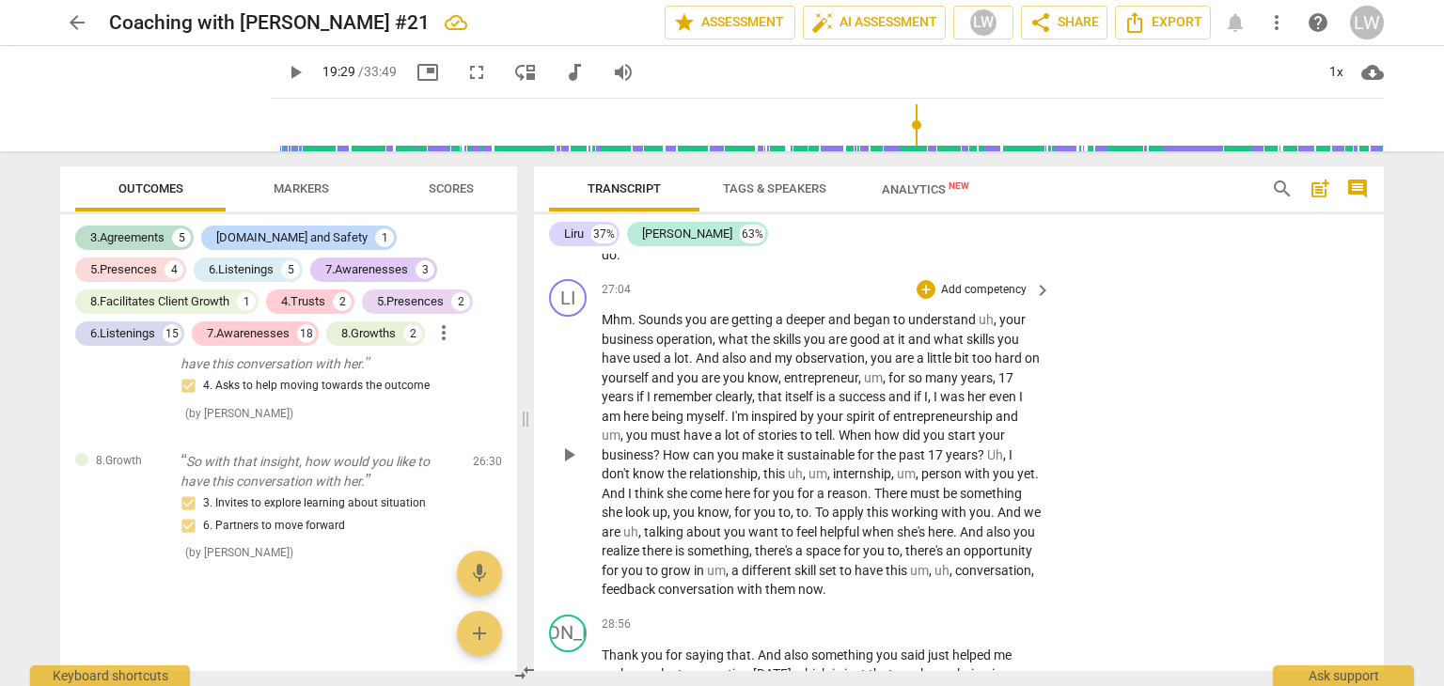
click at [983, 299] on p "Add competency" at bounding box center [983, 290] width 89 height 17
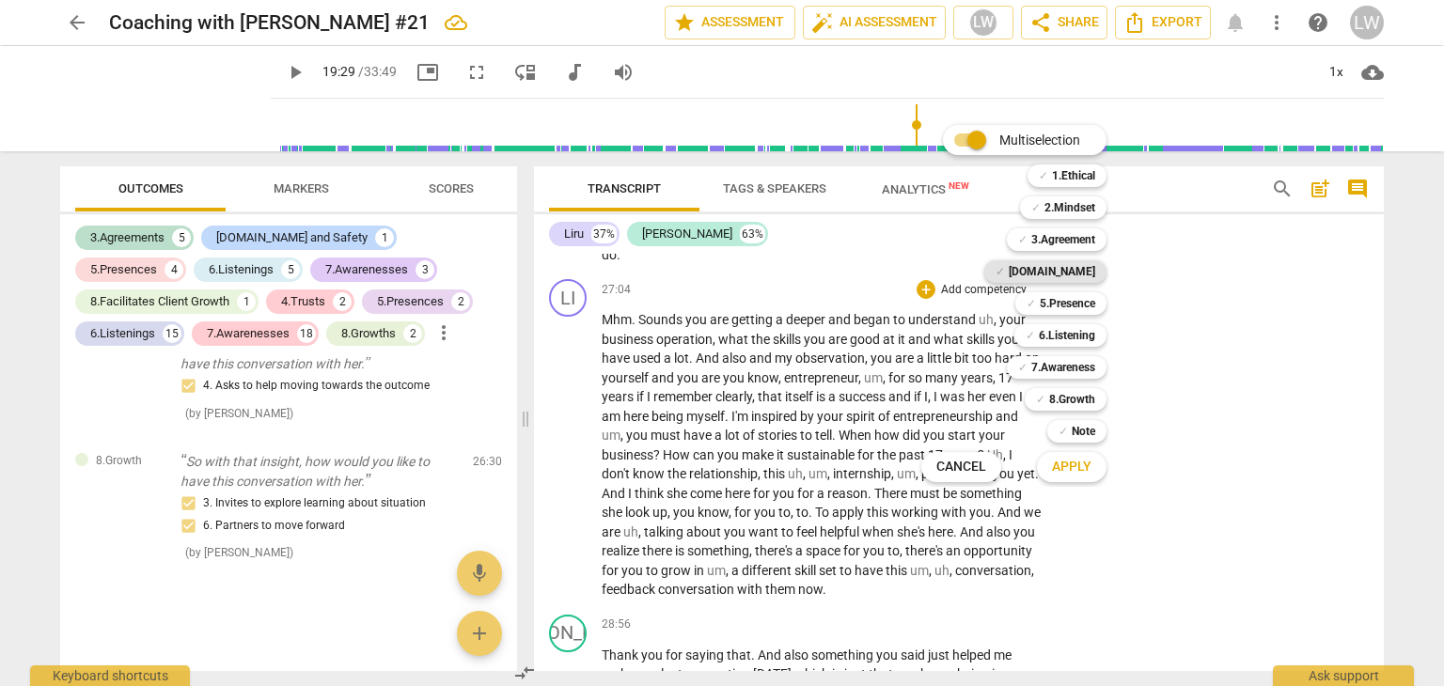
click at [1079, 272] on b "[DOMAIN_NAME]" at bounding box center [1052, 271] width 86 height 23
click at [1072, 471] on span "Apply" at bounding box center [1071, 467] width 39 height 19
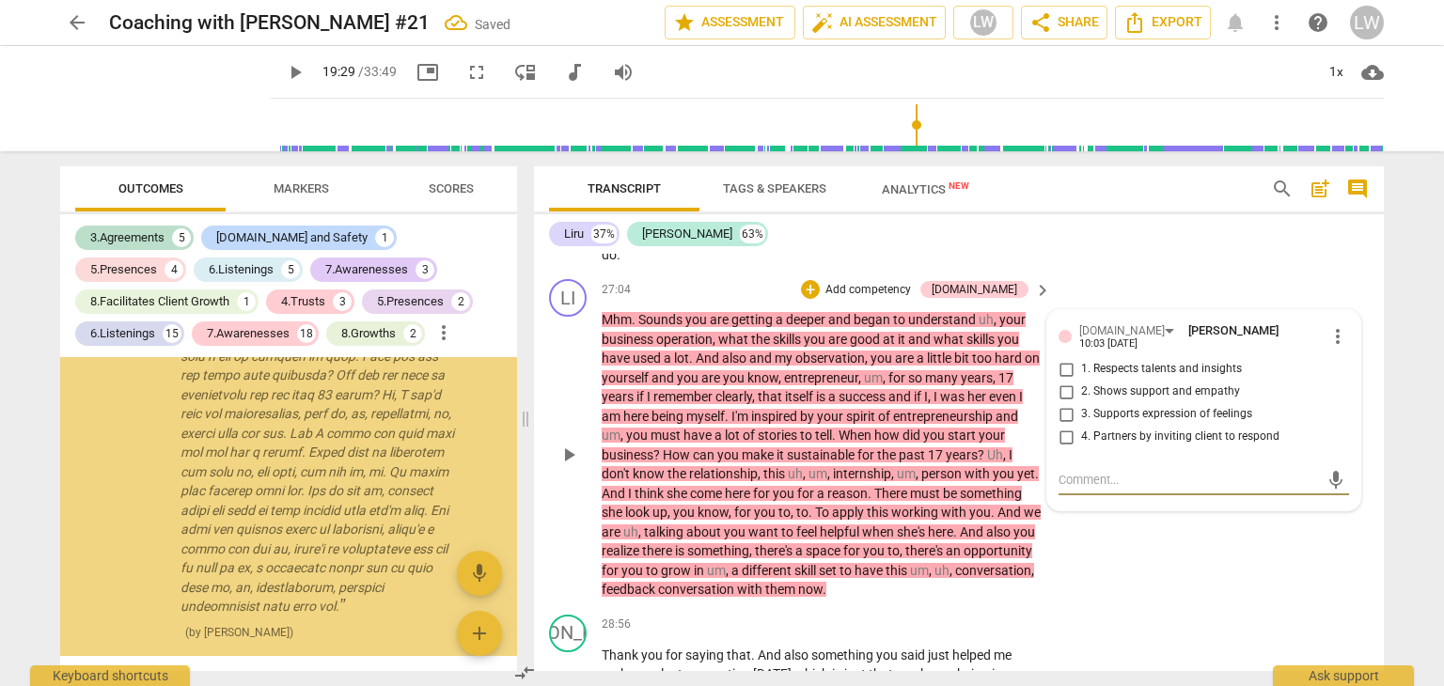
scroll to position [9717, 0]
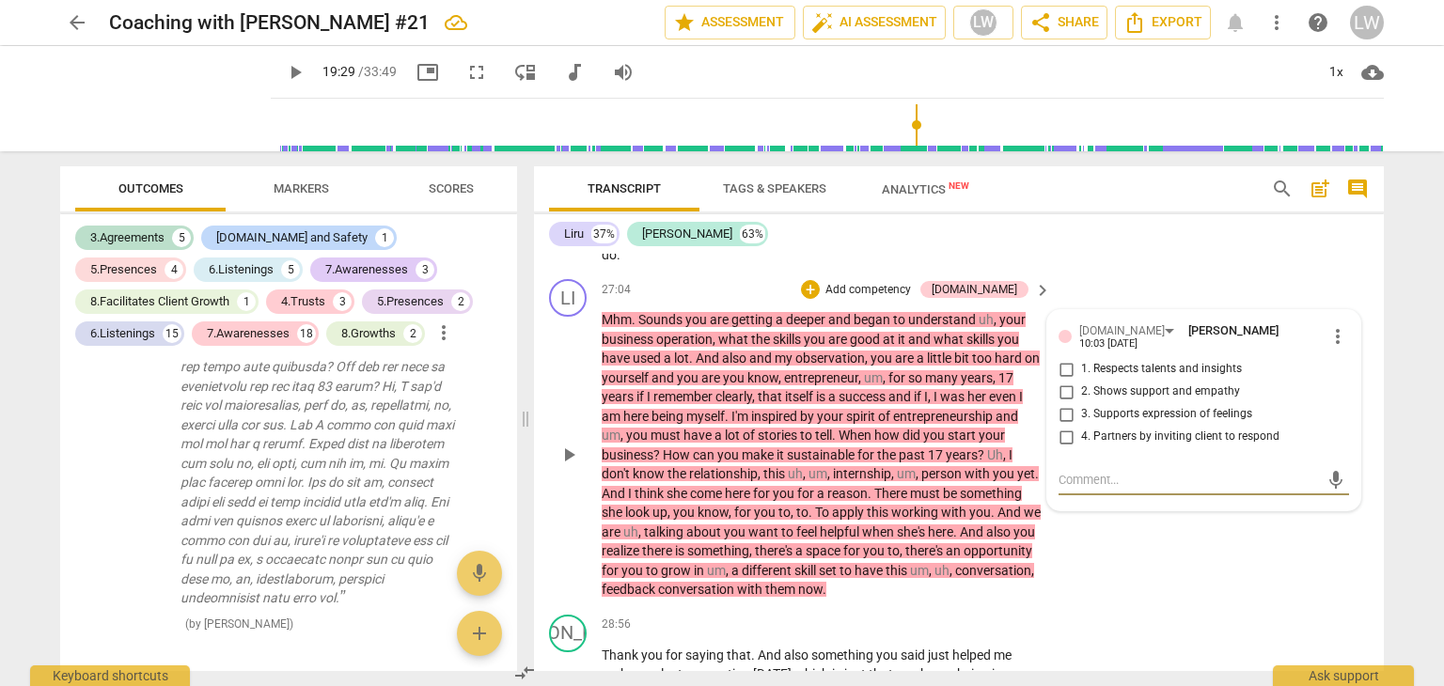
click at [1060, 398] on input "2. Shows support and empathy" at bounding box center [1066, 392] width 30 height 23
click at [913, 297] on p "Add competency" at bounding box center [867, 290] width 89 height 17
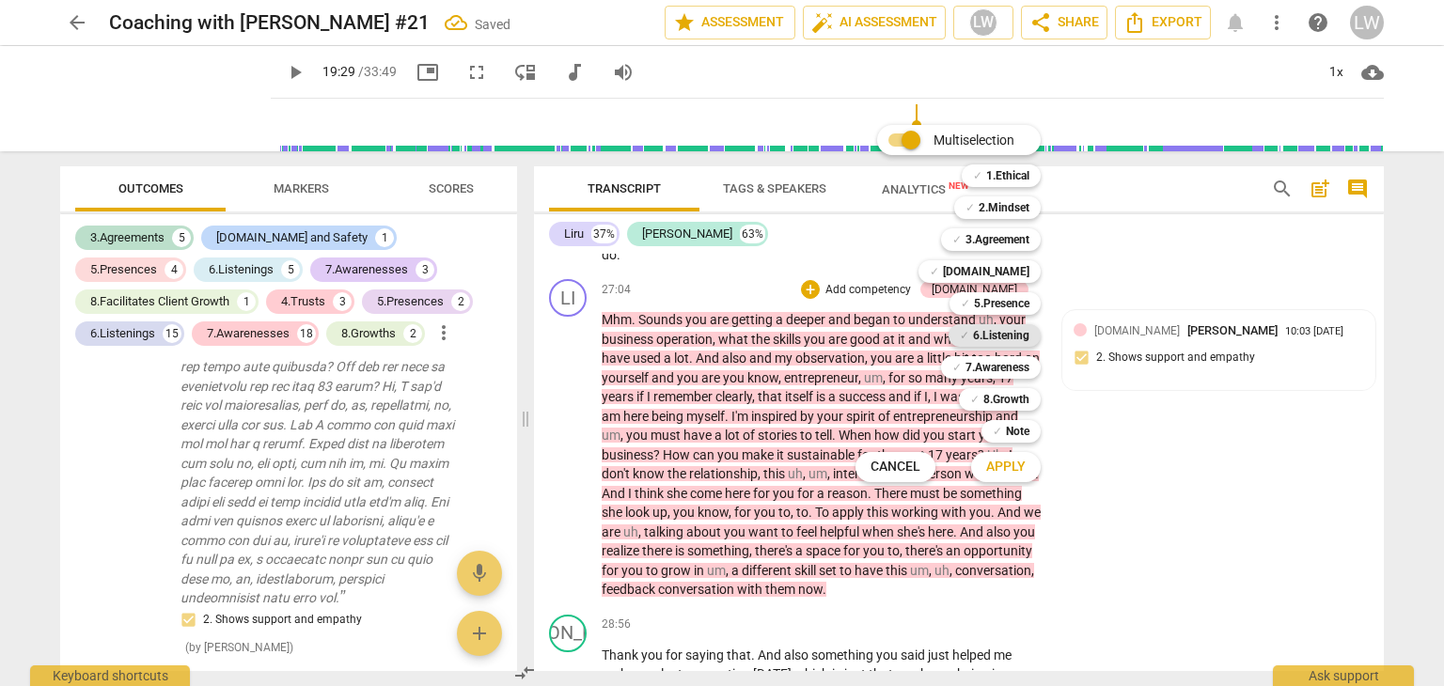
click at [1001, 337] on b "6.Listening" at bounding box center [1001, 335] width 56 height 23
click at [1002, 465] on span "Apply" at bounding box center [1005, 467] width 39 height 19
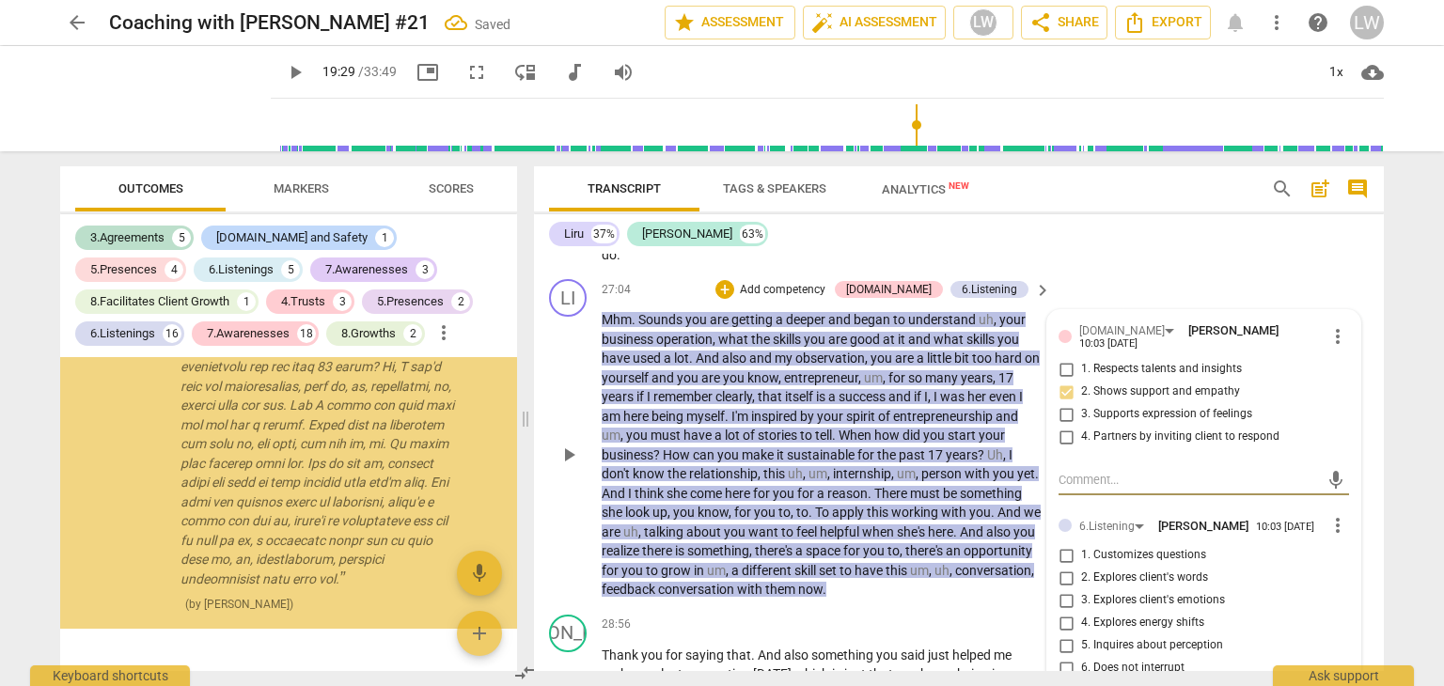
scroll to position [9404, 0]
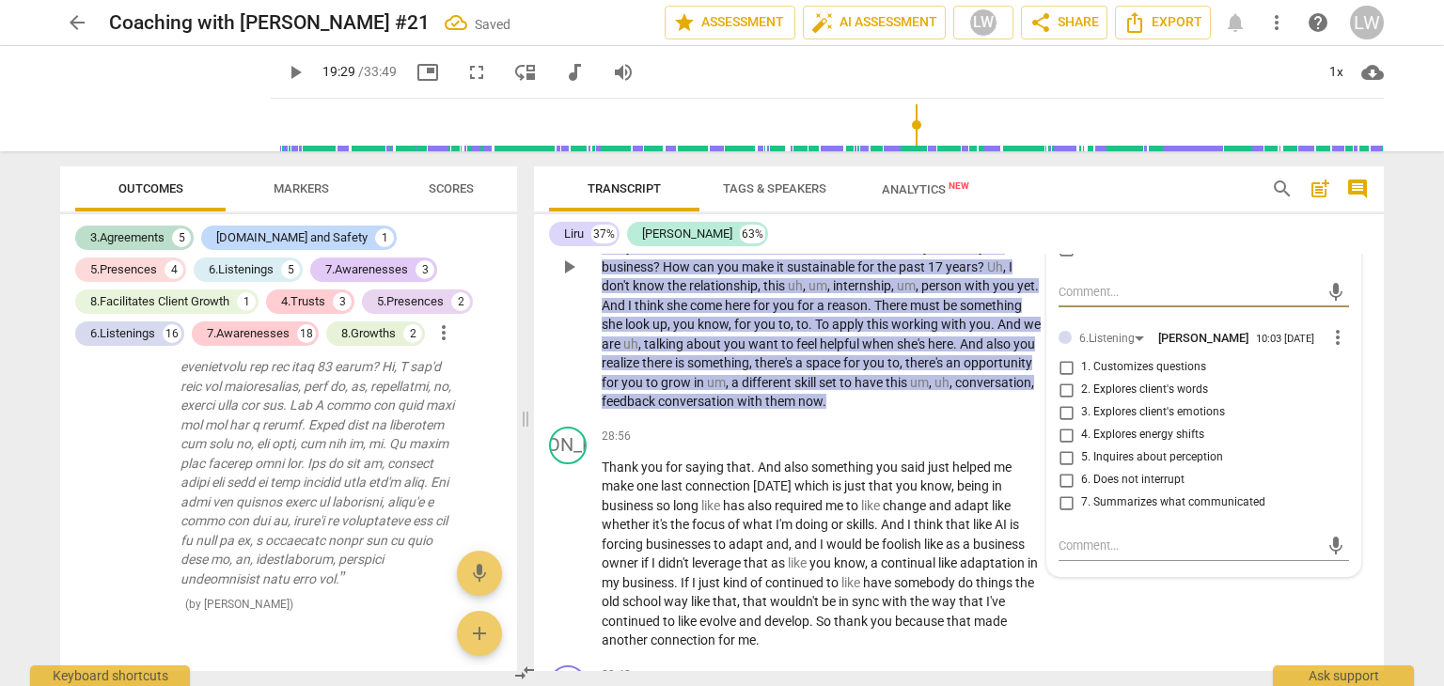
click at [1064, 512] on input "7. Summarizes what communicated" at bounding box center [1066, 503] width 30 height 23
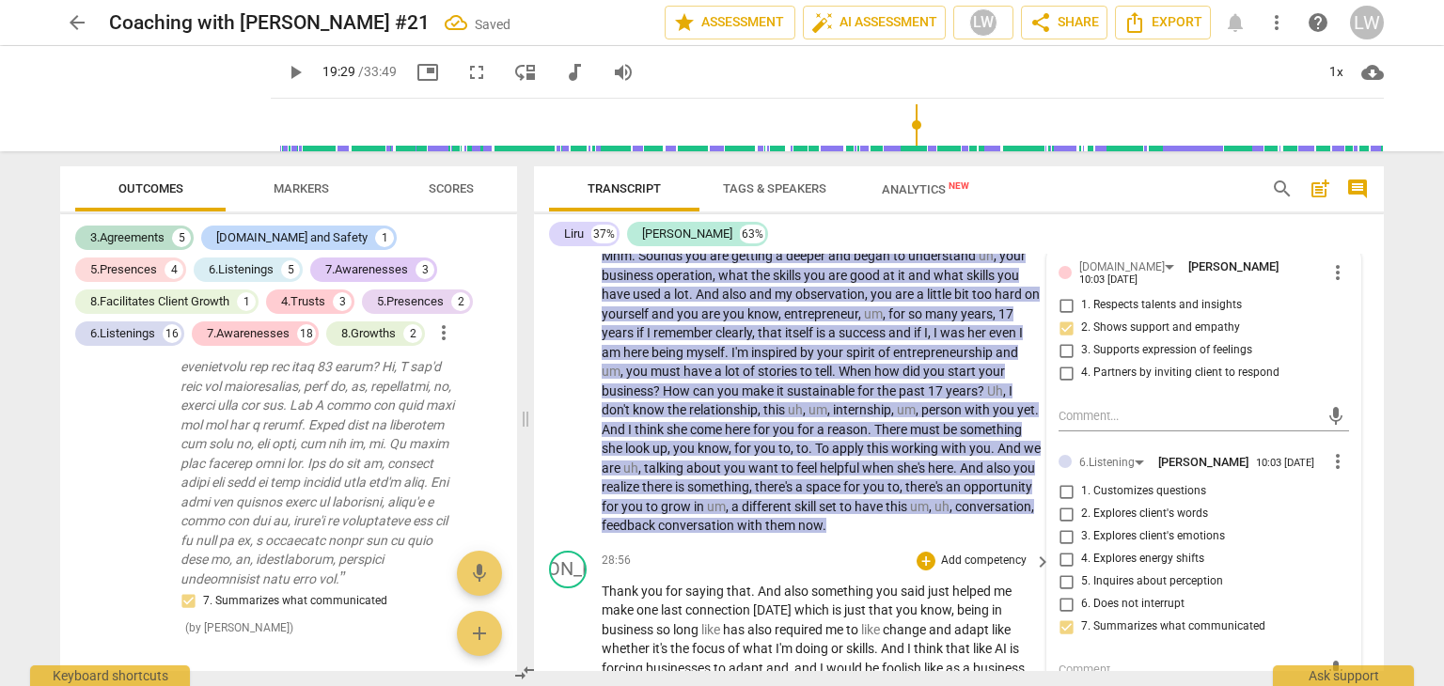
scroll to position [9216, 0]
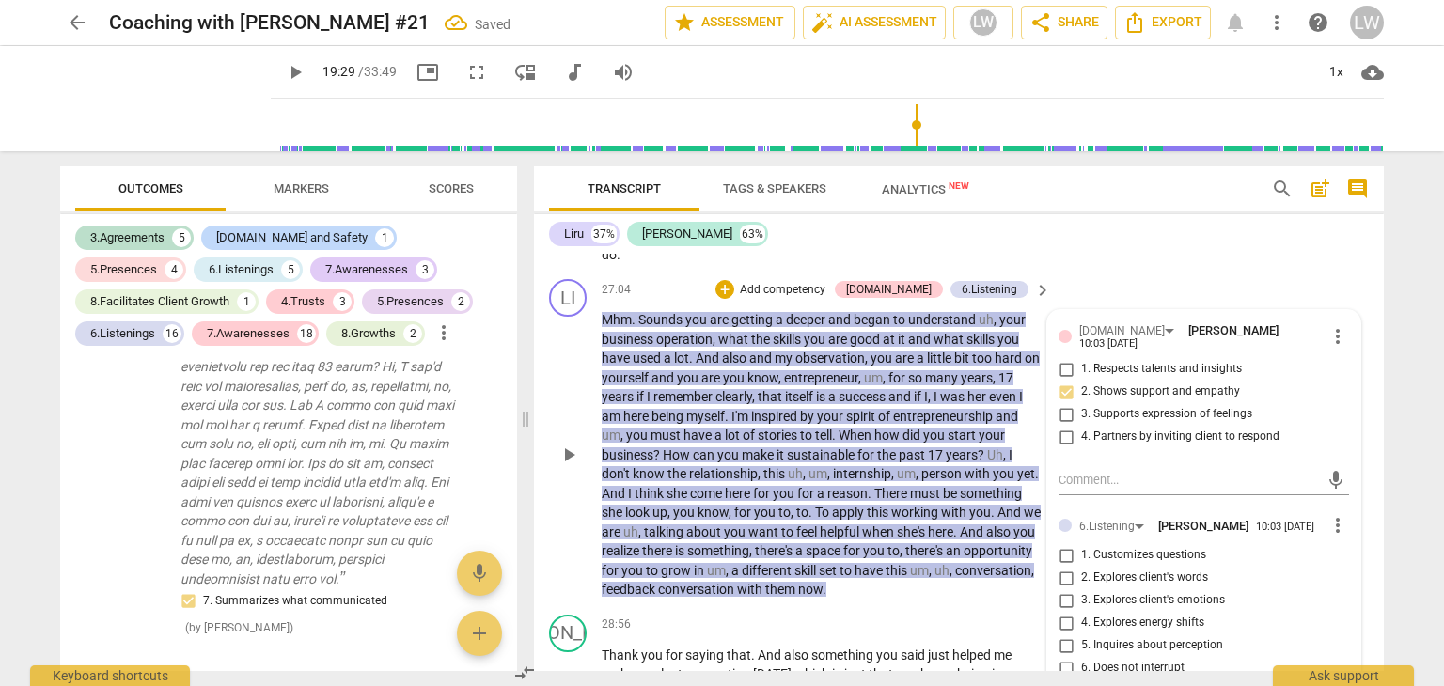
click at [827, 299] on p "Add competency" at bounding box center [782, 290] width 89 height 17
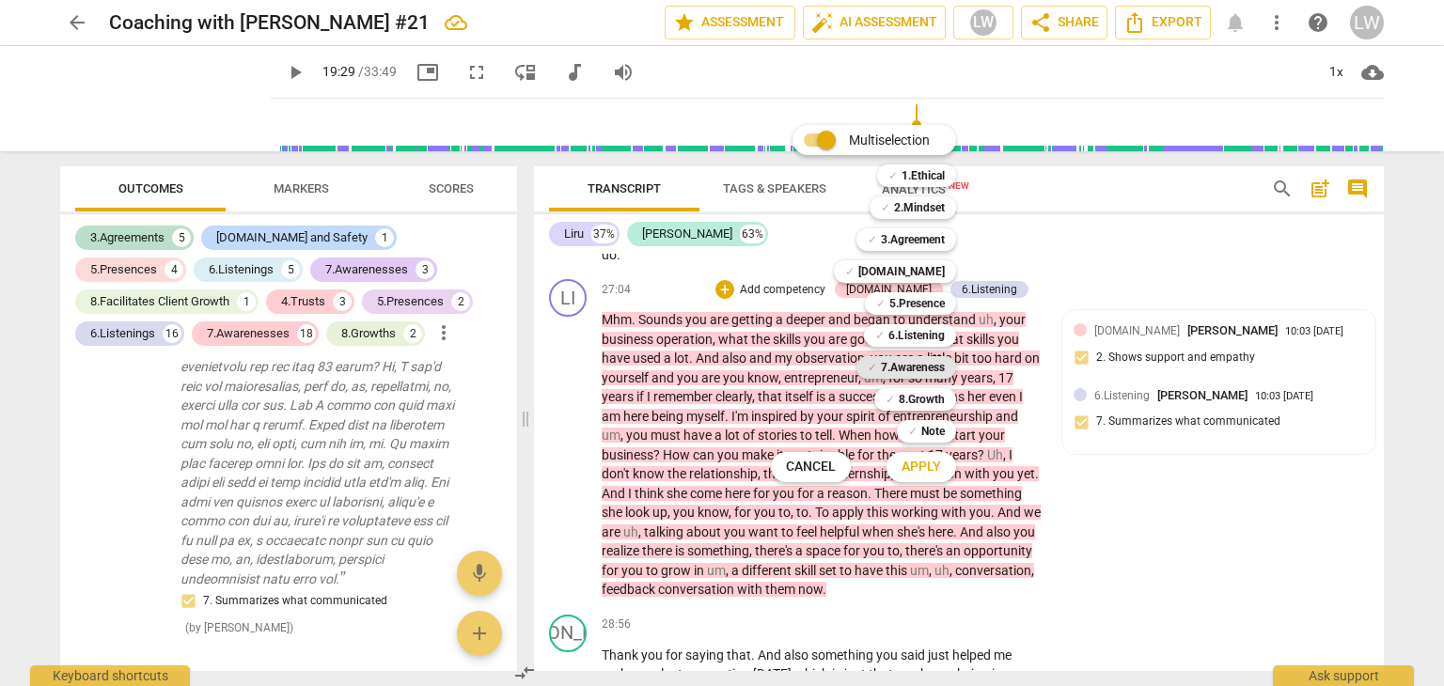
click at [937, 370] on b "7.Awareness" at bounding box center [913, 367] width 64 height 23
click at [927, 463] on span "Apply" at bounding box center [921, 467] width 39 height 19
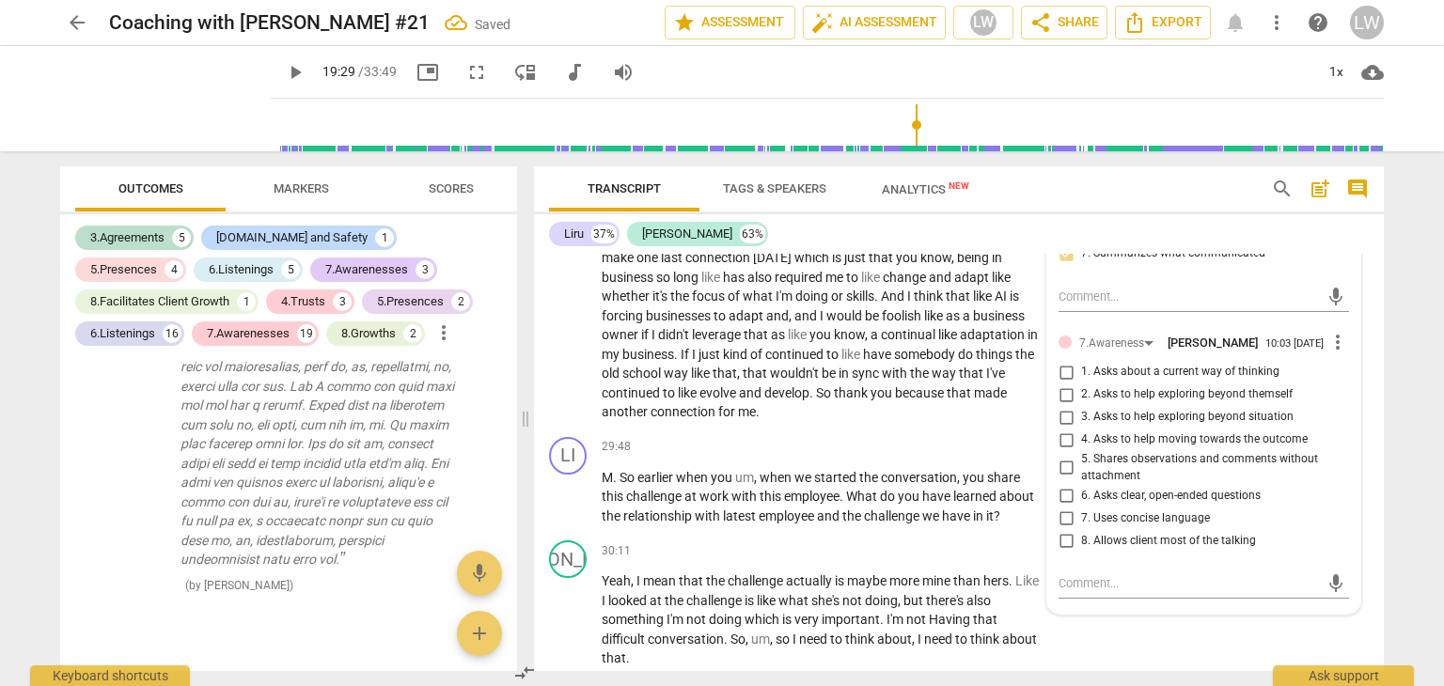
scroll to position [9686, 0]
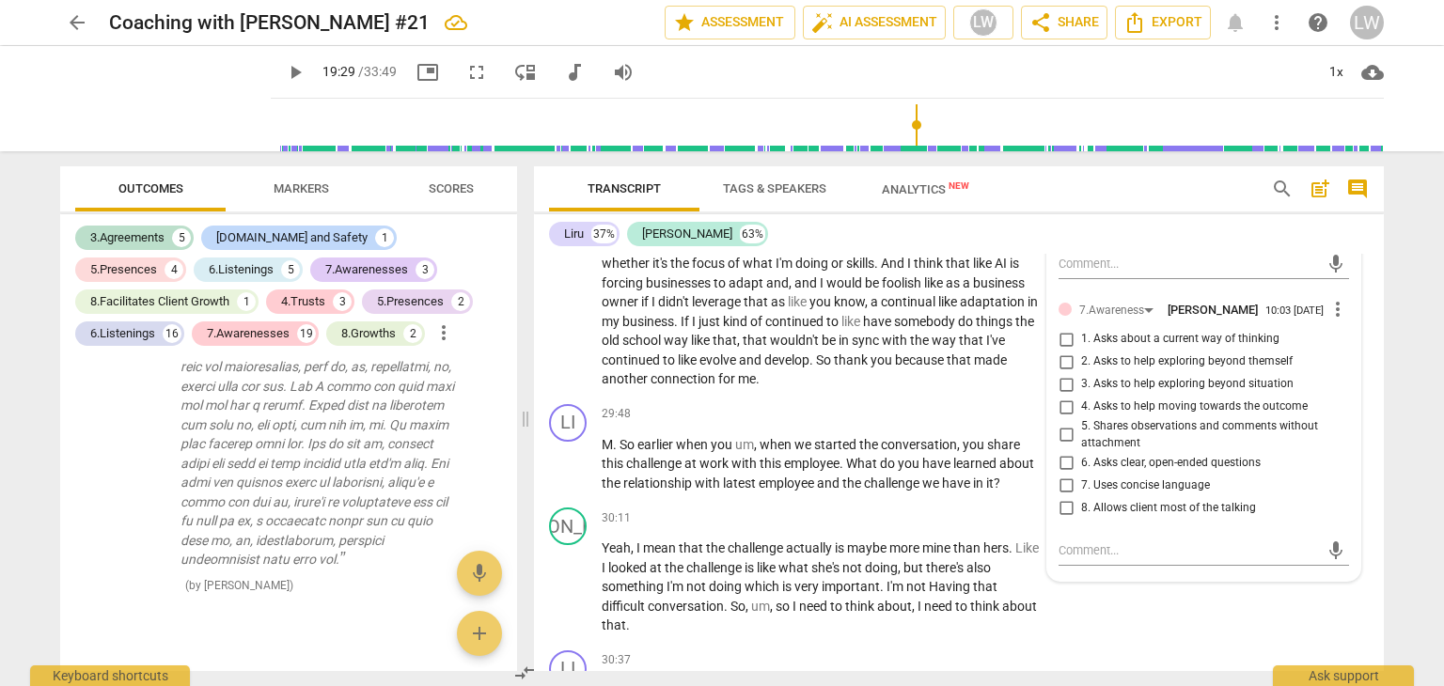
click at [1060, 391] on input "3. Asks to help exploring beyond situation" at bounding box center [1066, 384] width 30 height 23
click at [1063, 344] on input "1. Asks about a current way of thinking" at bounding box center [1066, 339] width 30 height 23
click at [1063, 369] on input "2. Asks to help exploring beyond themself" at bounding box center [1066, 362] width 30 height 23
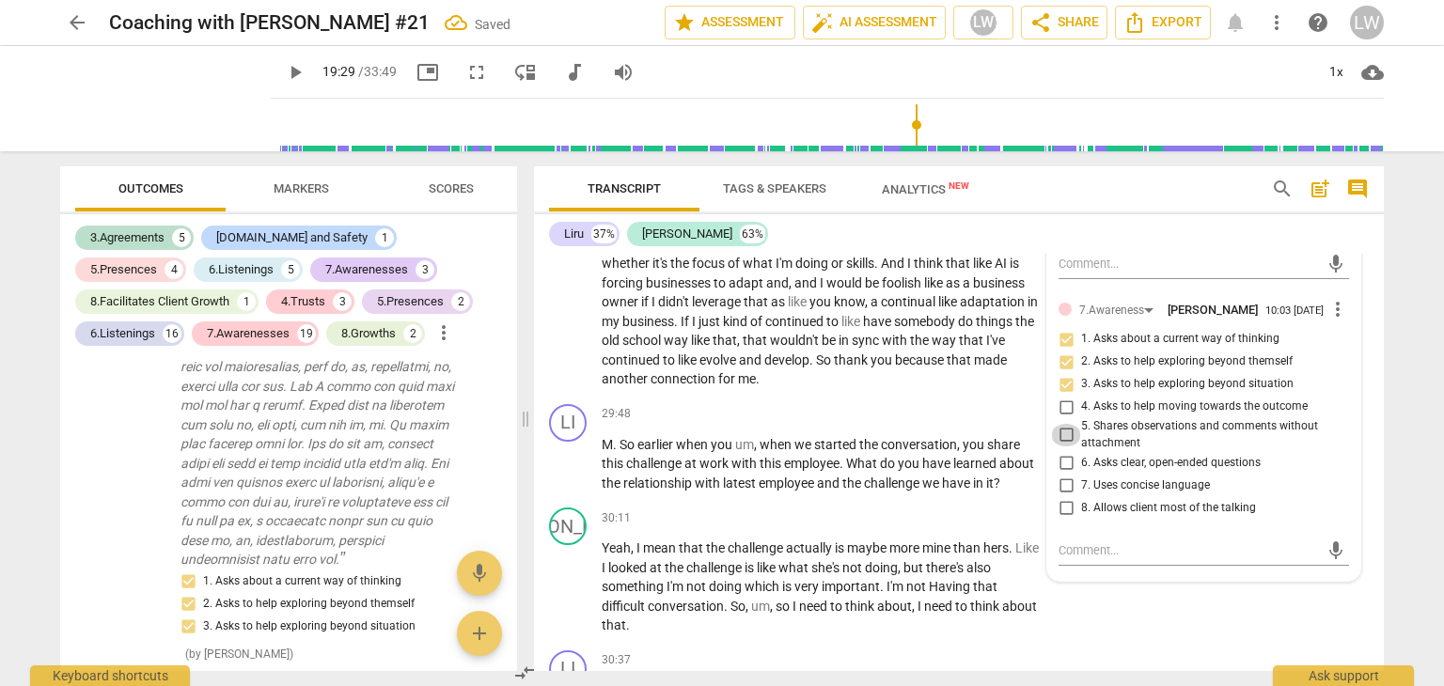
click at [1064, 440] on input "5. Shares observations and comments without attachment" at bounding box center [1066, 435] width 30 height 23
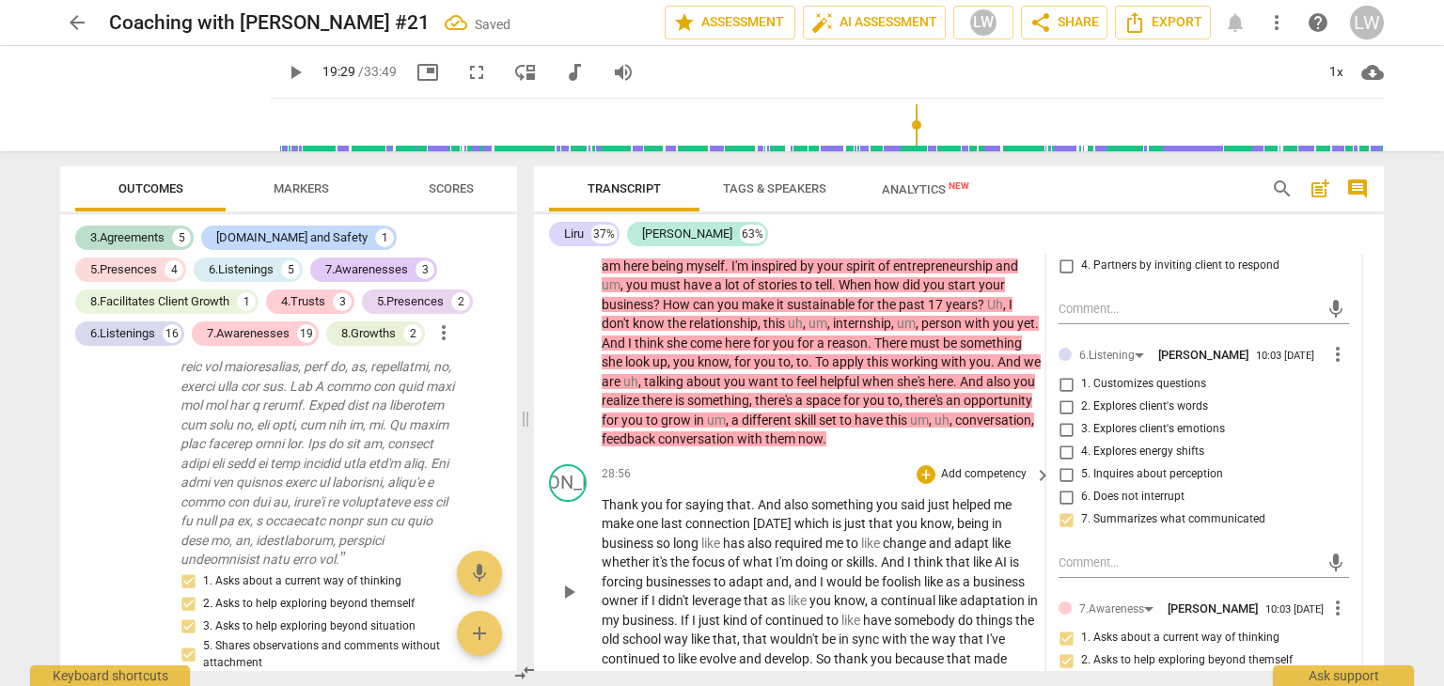
scroll to position [9498, 0]
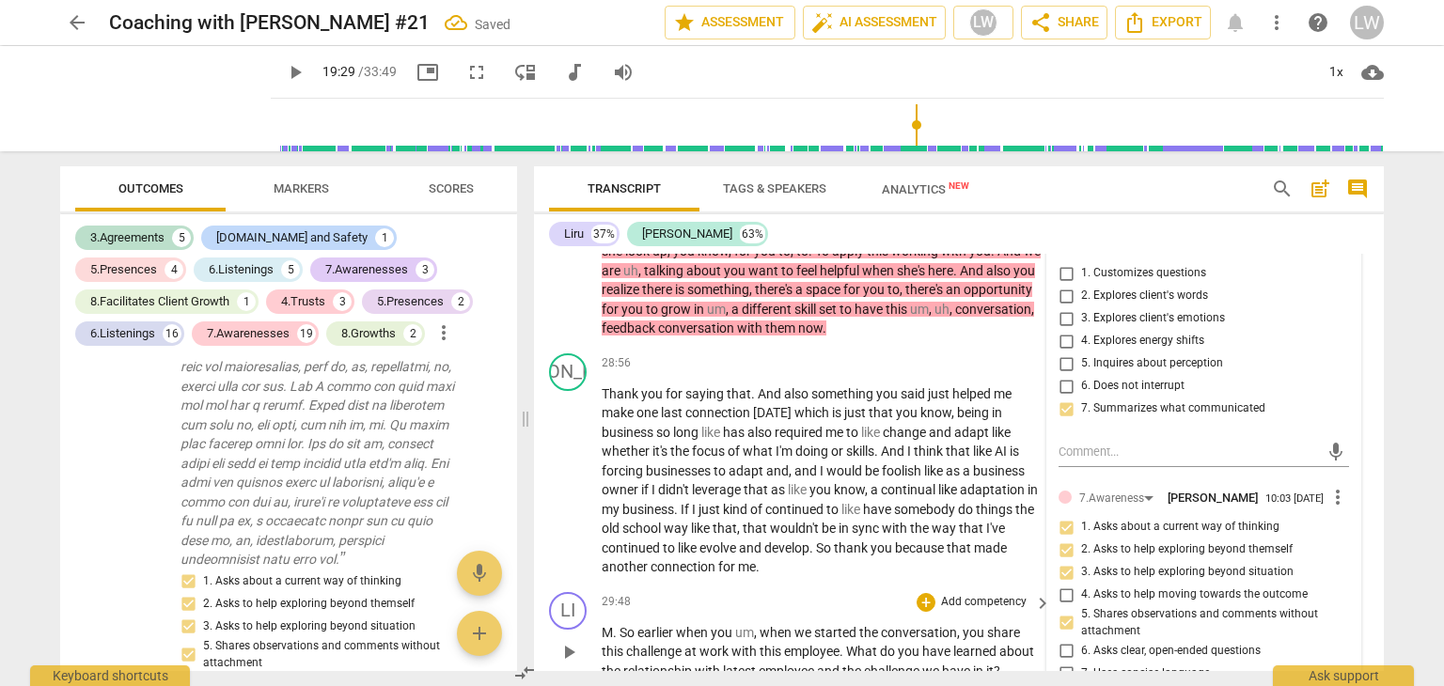
click at [873, 585] on div "LI play_arrow pause 29:48 + Add competency keyboard_arrow_right M . So earlier …" at bounding box center [959, 637] width 850 height 104
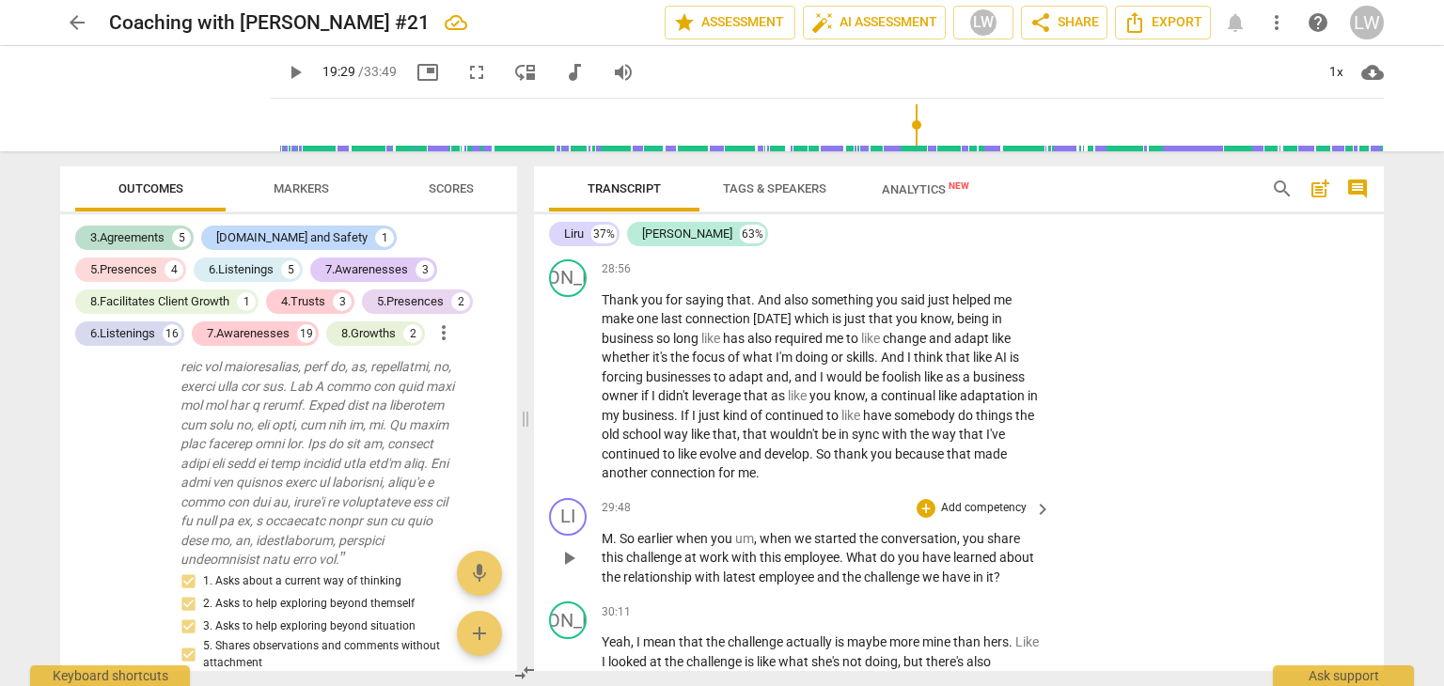
scroll to position [9686, 0]
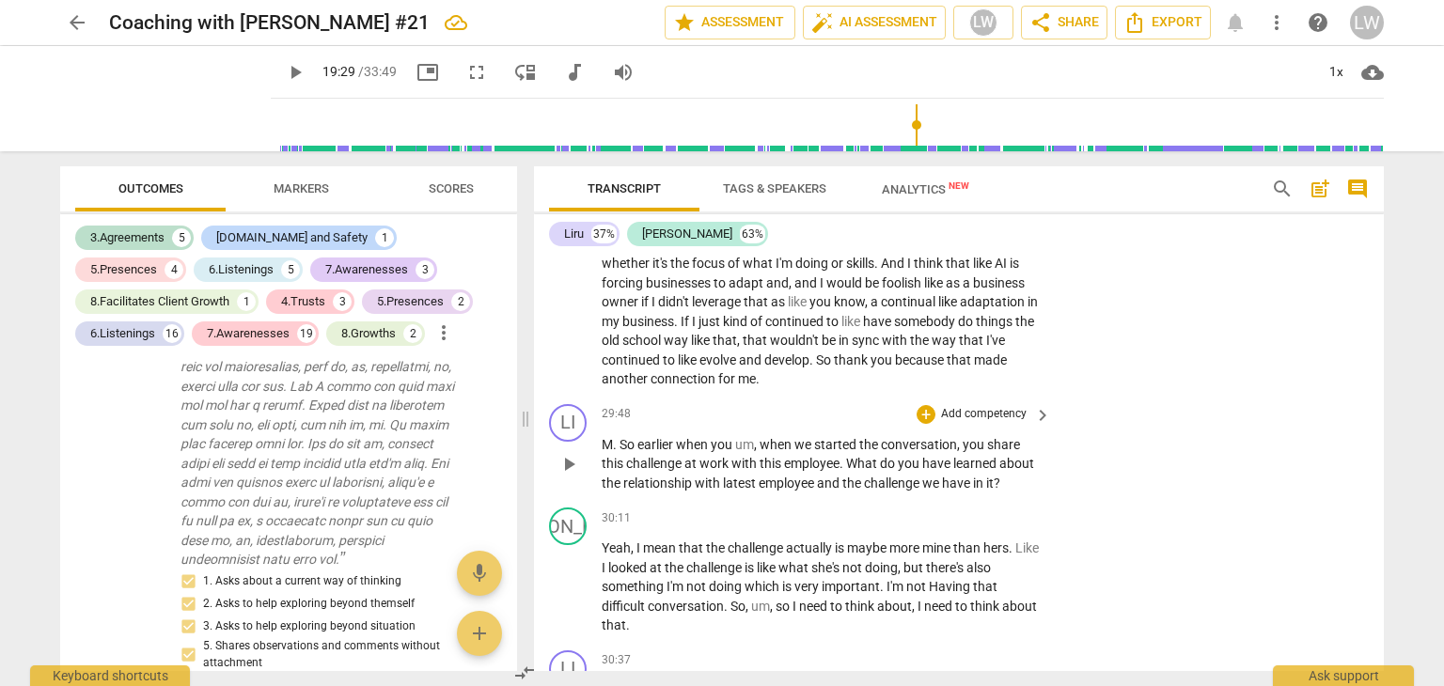
click at [613, 438] on span "." at bounding box center [616, 444] width 7 height 15
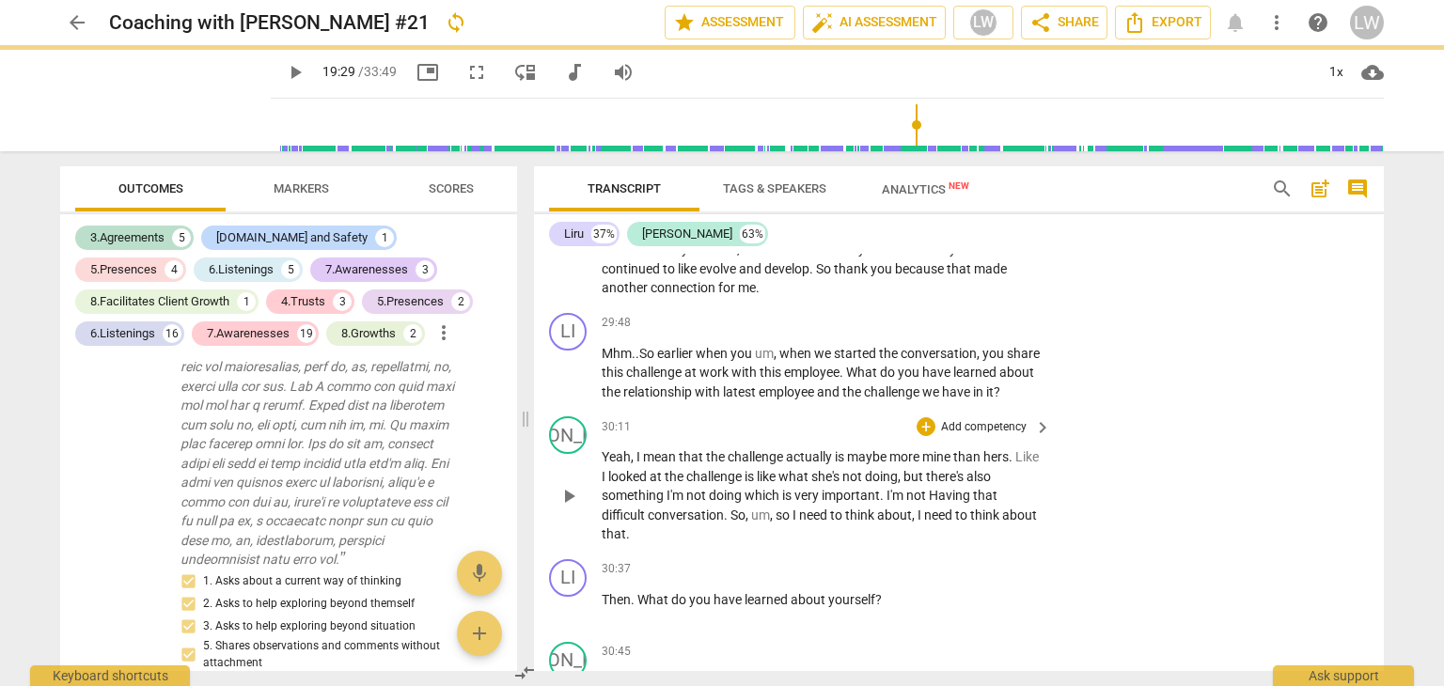
scroll to position [9780, 0]
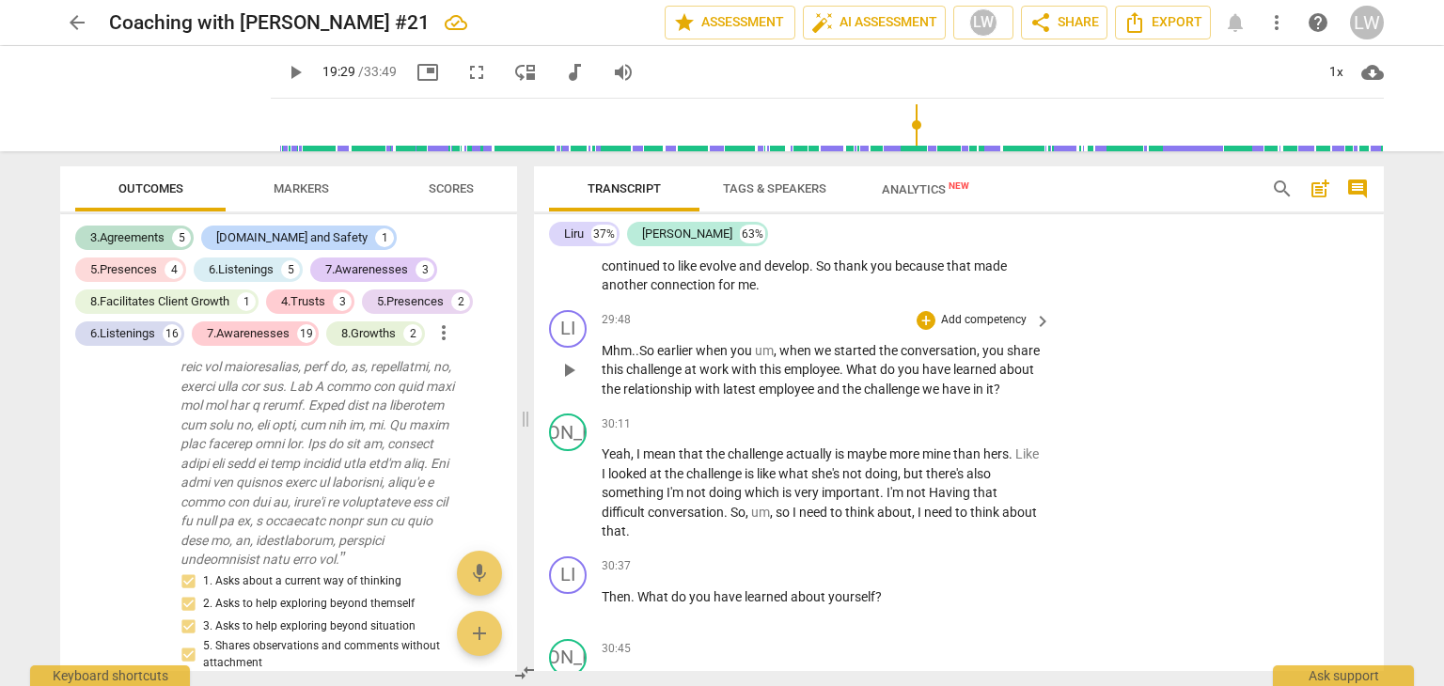
click at [996, 312] on p "Add competency" at bounding box center [983, 320] width 89 height 17
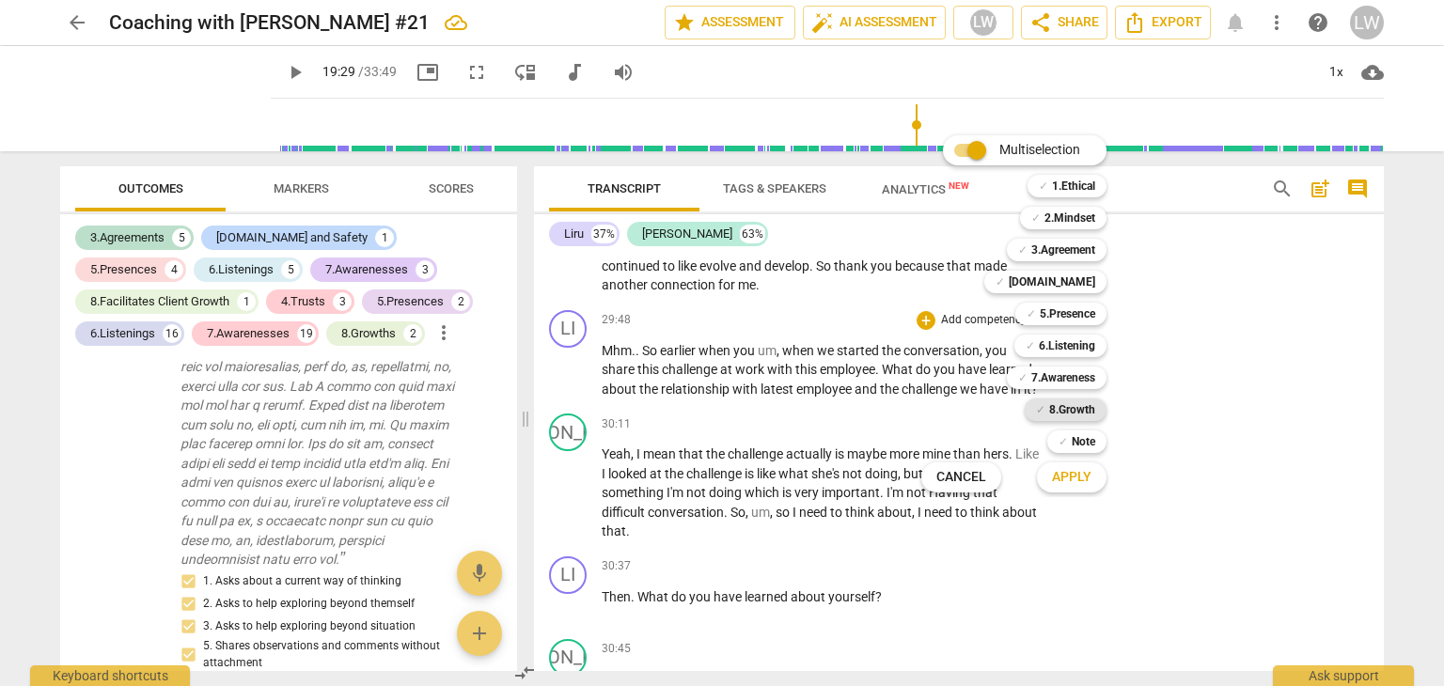
click at [1065, 407] on b "8.Growth" at bounding box center [1072, 410] width 46 height 23
click at [1068, 474] on span "Apply" at bounding box center [1071, 477] width 39 height 19
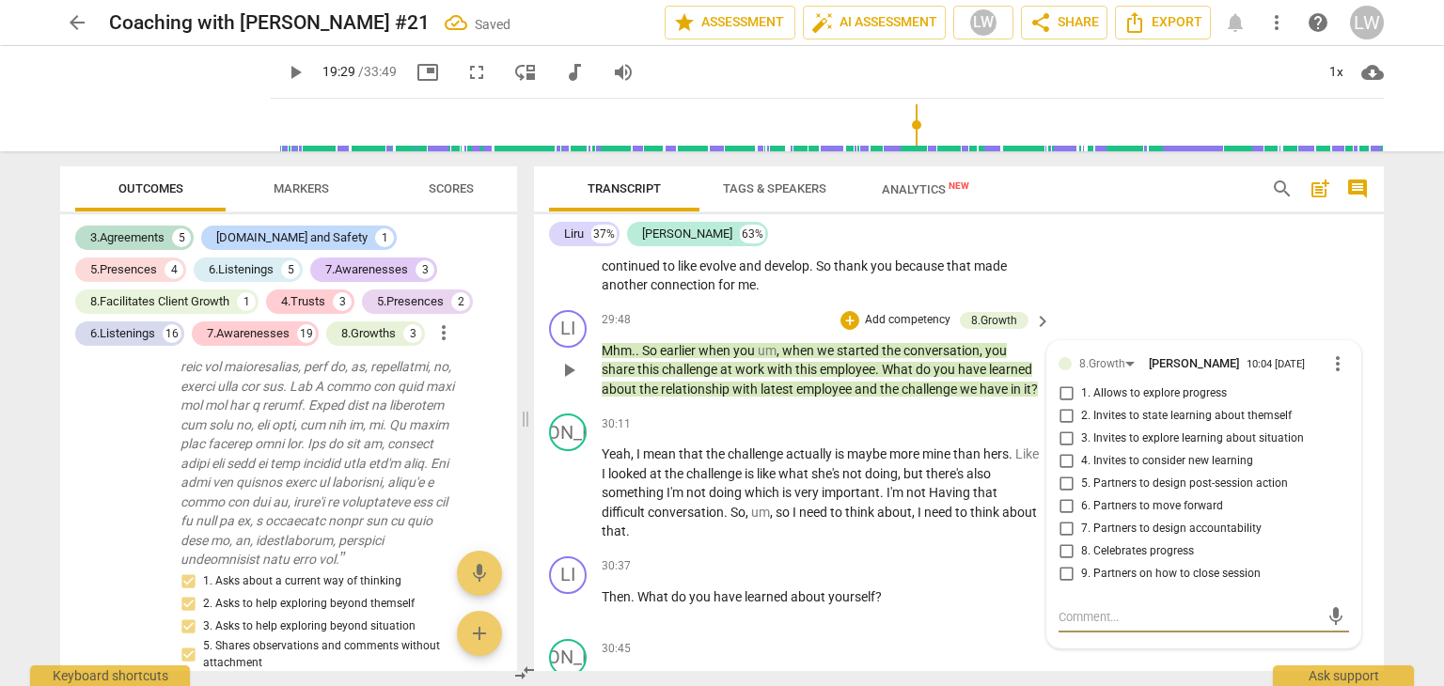
scroll to position [11292, 0]
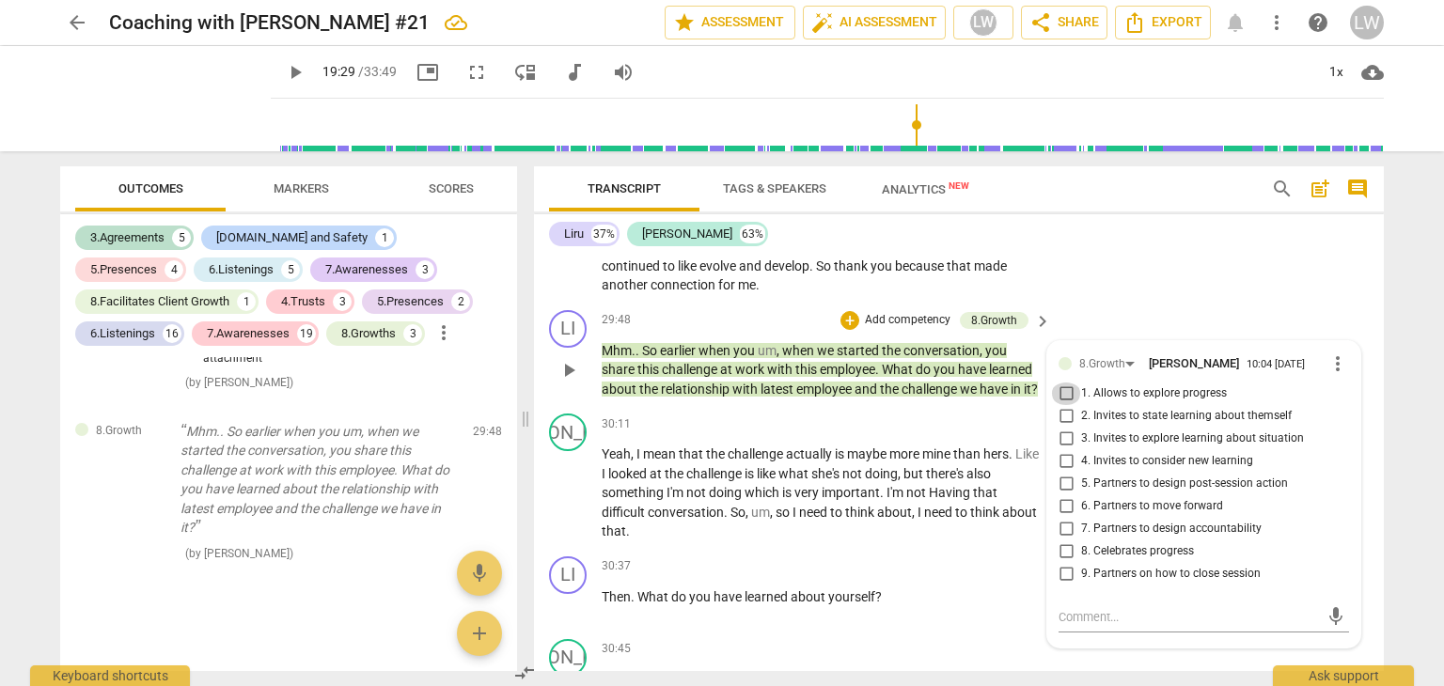
click at [1065, 387] on input "1. Allows to explore progress" at bounding box center [1066, 394] width 30 height 23
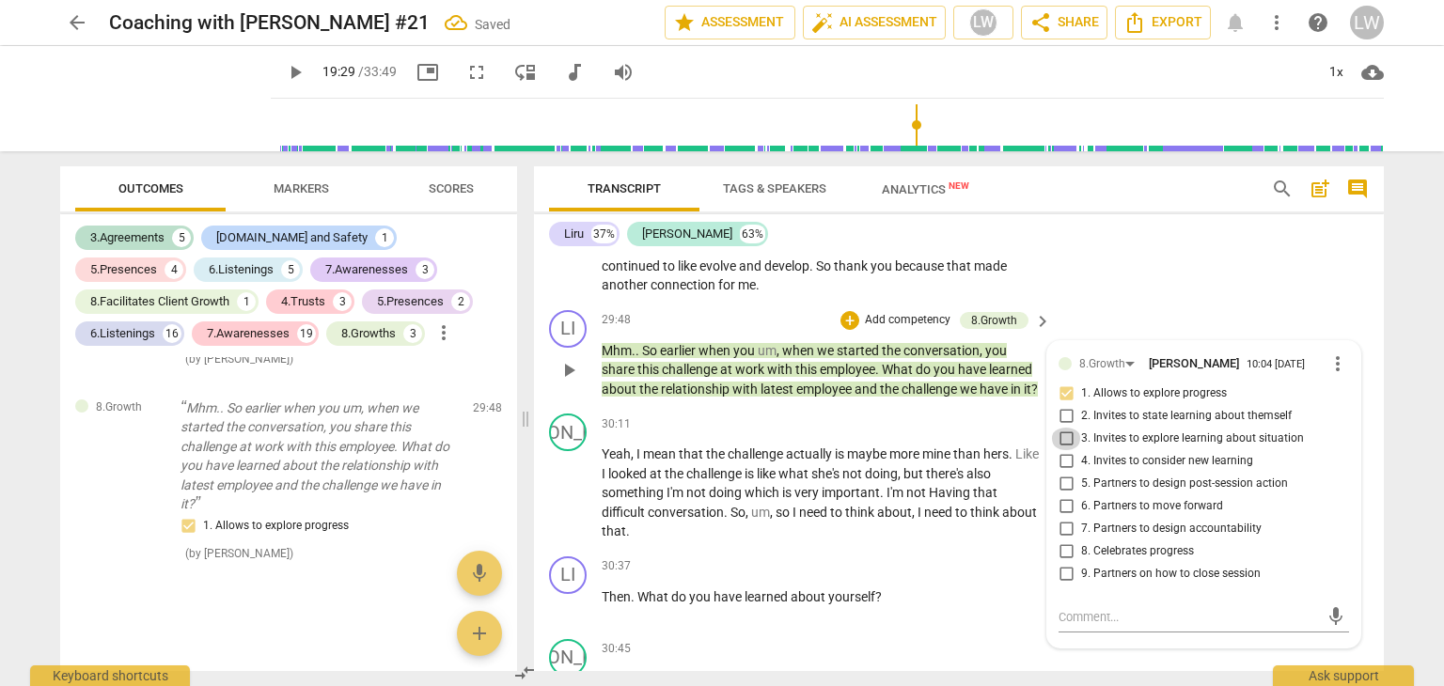
click at [1064, 431] on input "3. Invites to explore learning about situation" at bounding box center [1066, 439] width 30 height 23
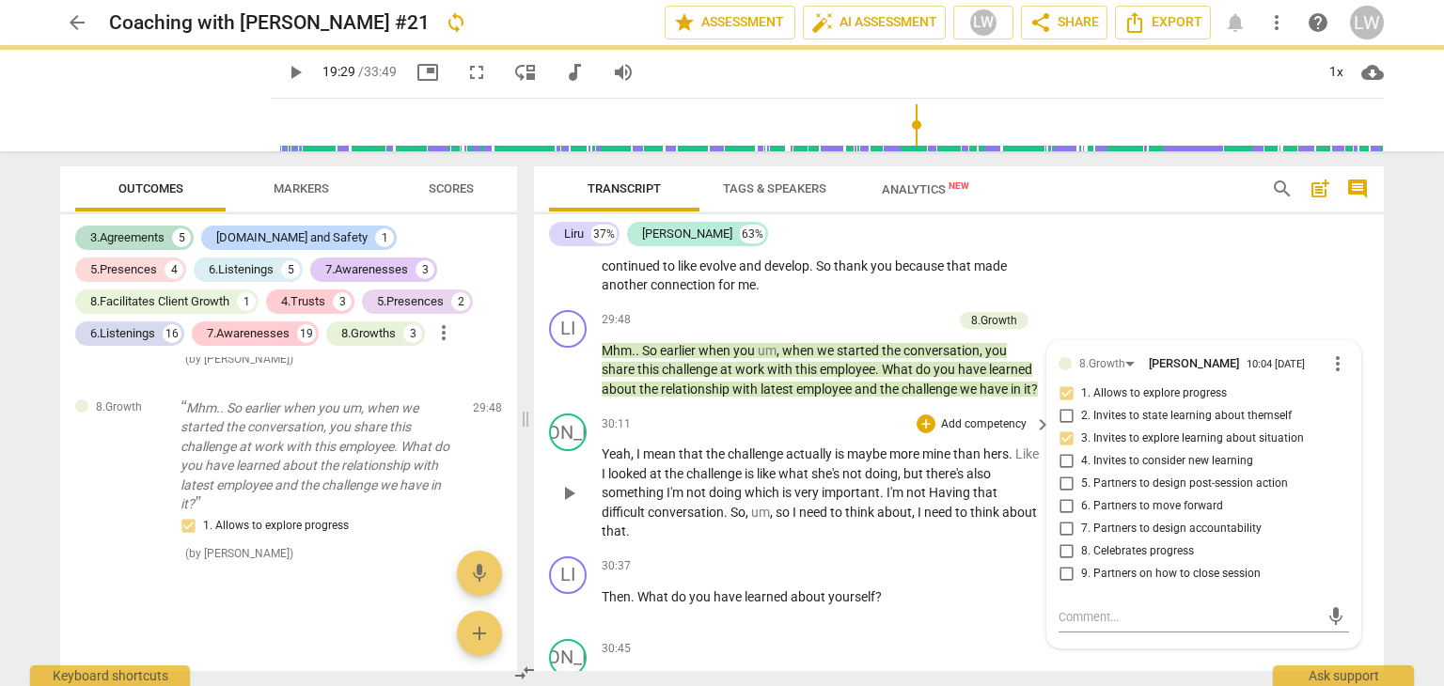
click at [824, 433] on div "30:11 + Add competency keyboard_arrow_right" at bounding box center [827, 424] width 451 height 21
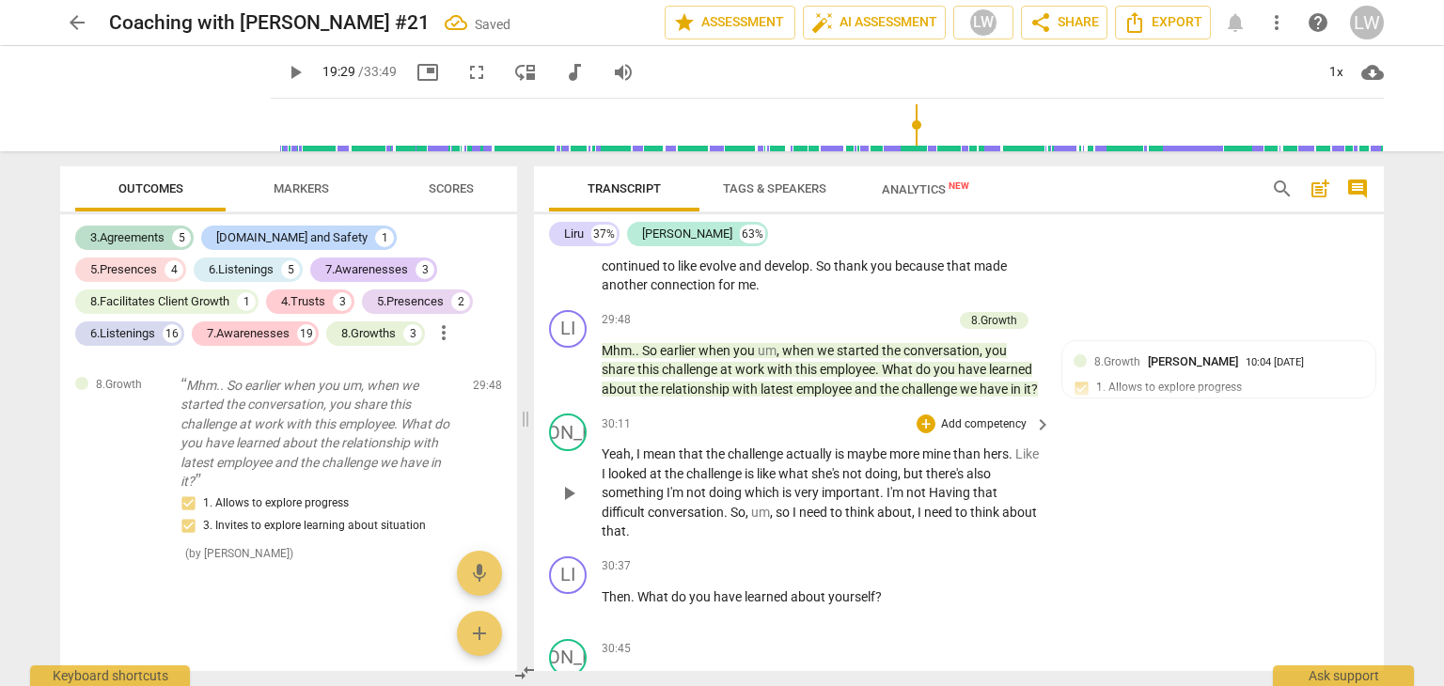
scroll to position [9968, 0]
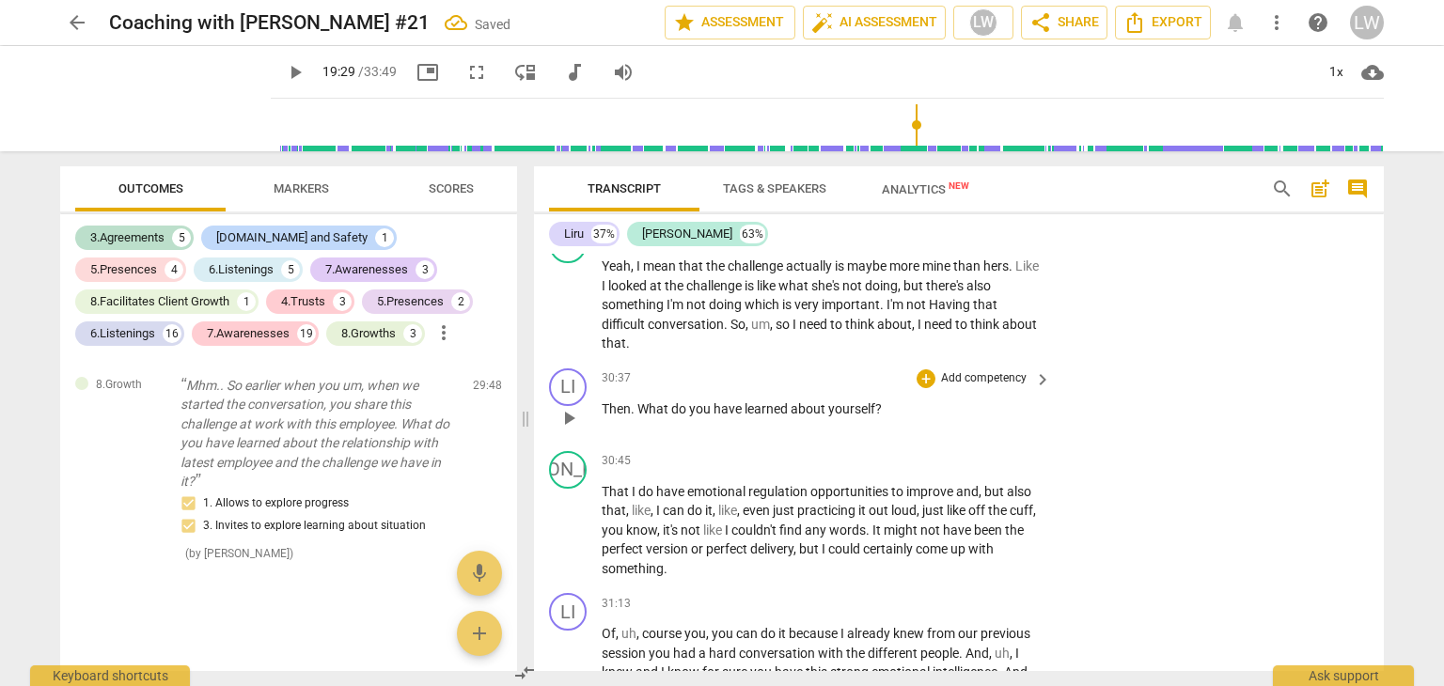
click at [989, 387] on p "Add competency" at bounding box center [983, 378] width 89 height 17
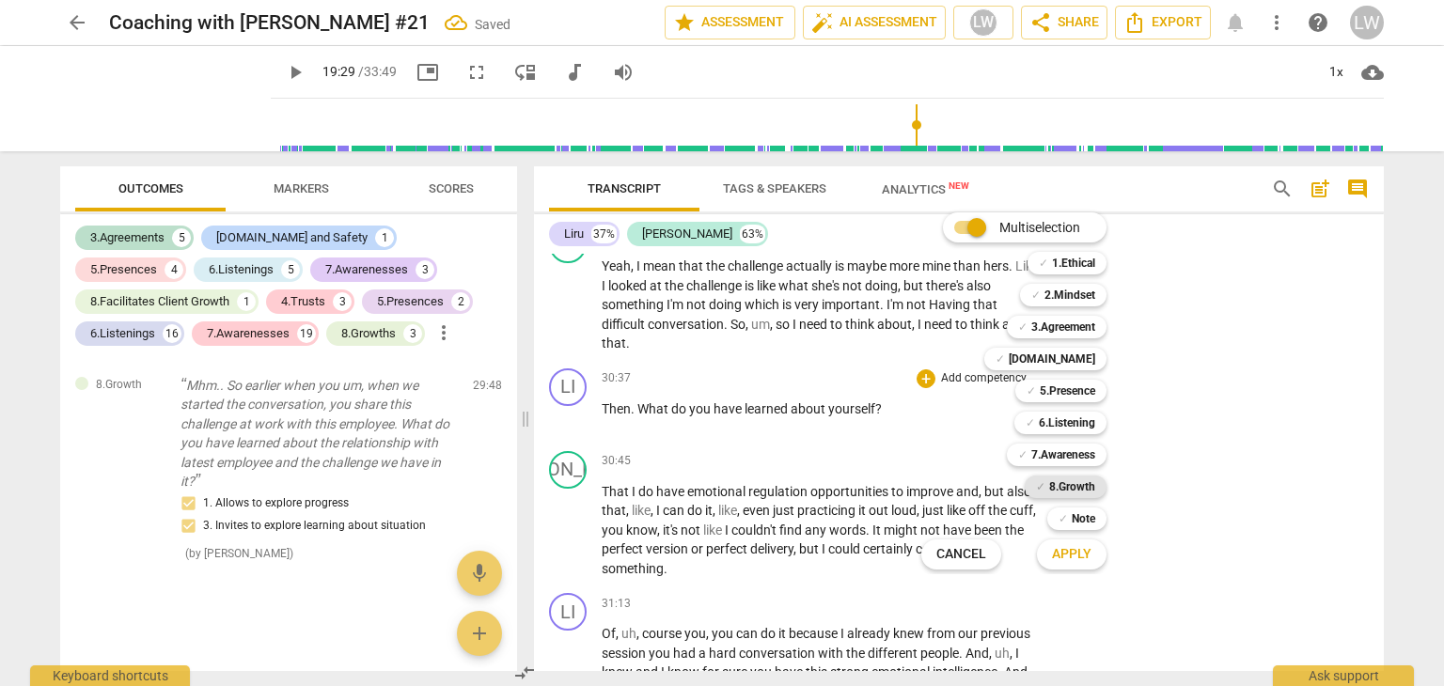
click at [1075, 487] on b "8.Growth" at bounding box center [1072, 487] width 46 height 23
click at [1075, 551] on span "Apply" at bounding box center [1071, 554] width 39 height 19
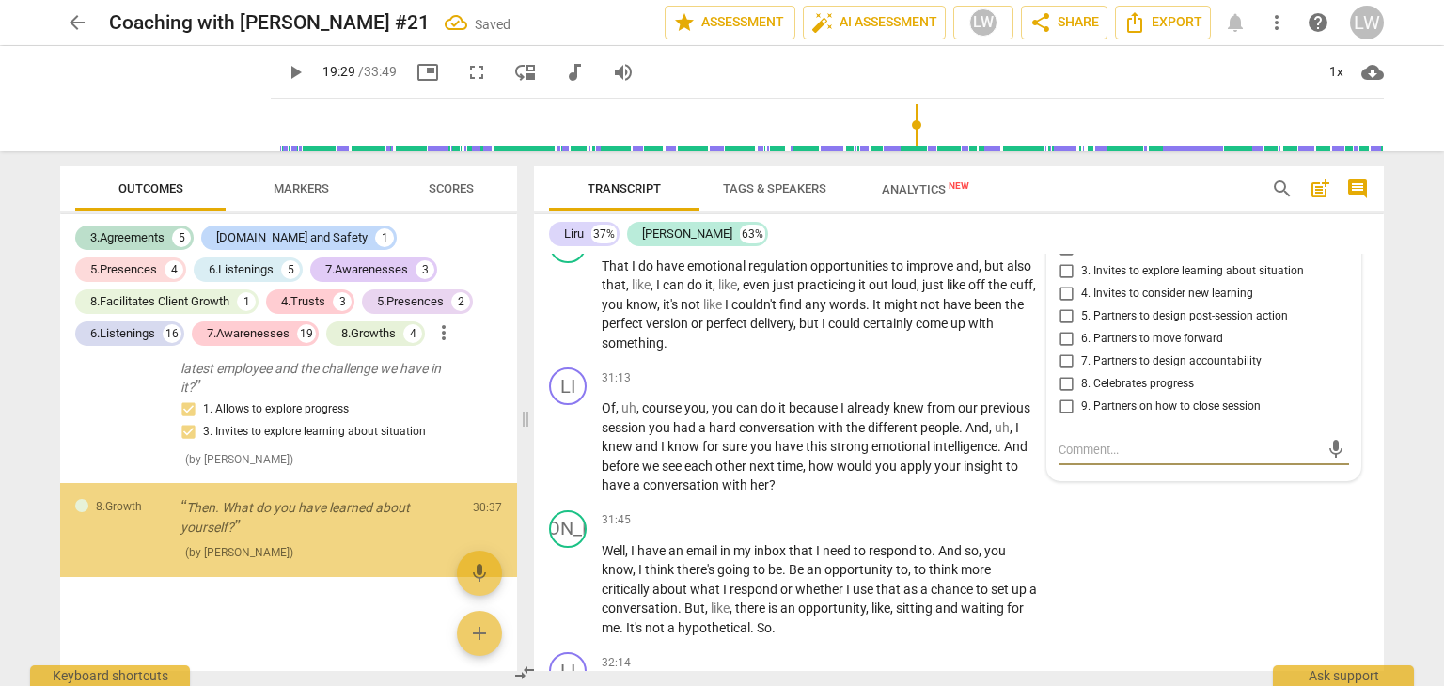
scroll to position [11455, 0]
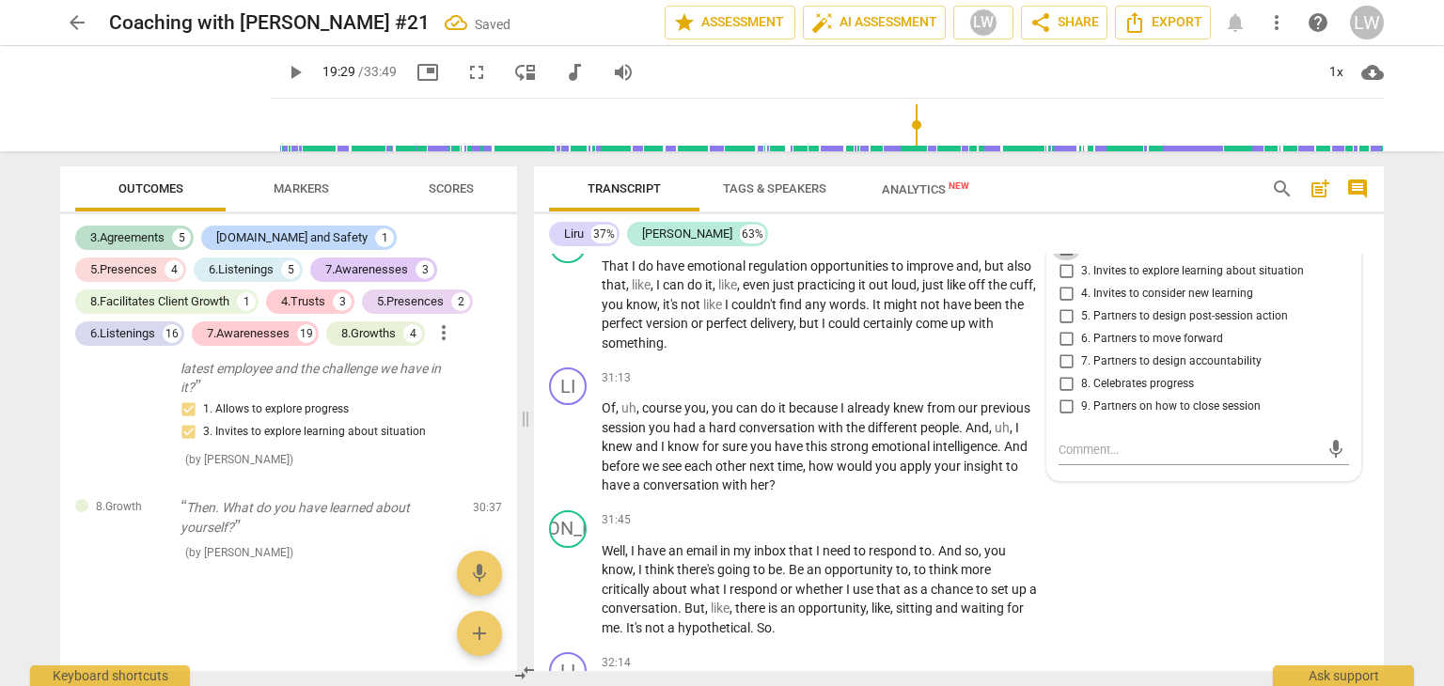
click at [1059, 260] on input "2. Invites to state learning about themself" at bounding box center [1066, 249] width 30 height 23
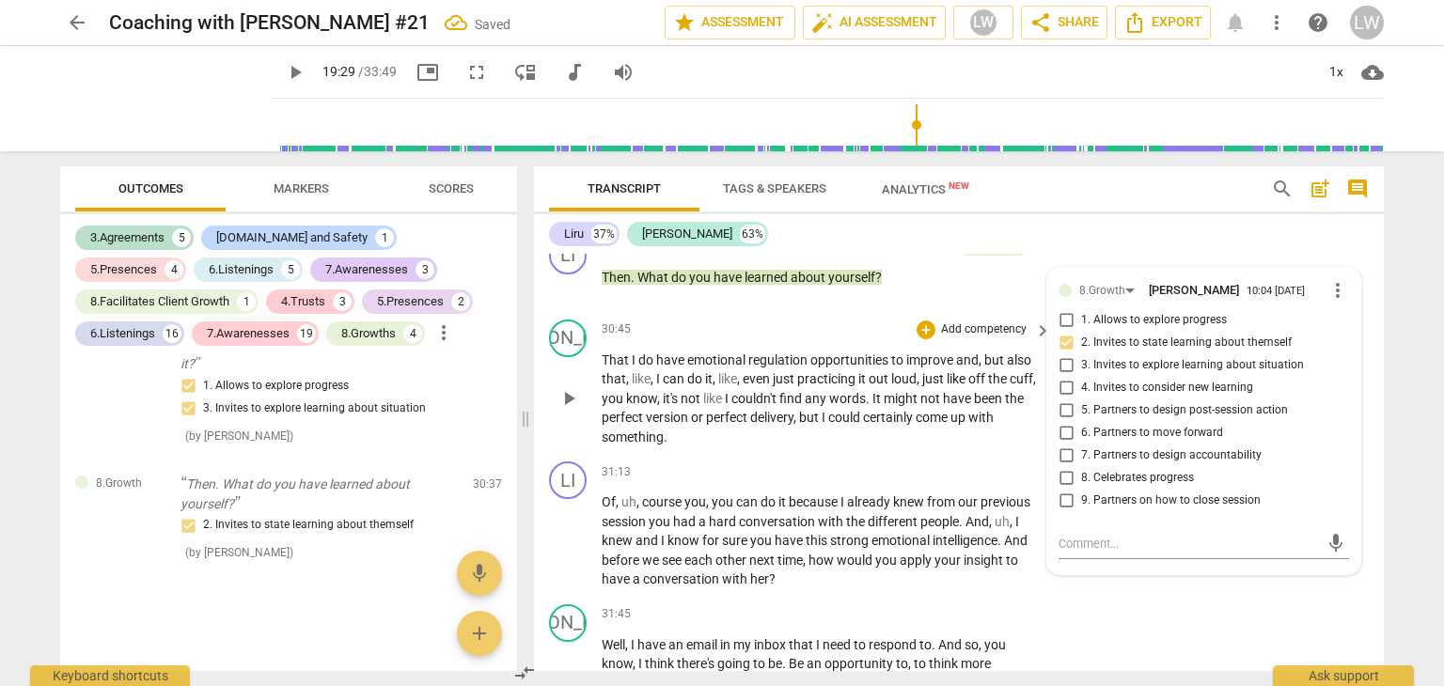
scroll to position [10194, 0]
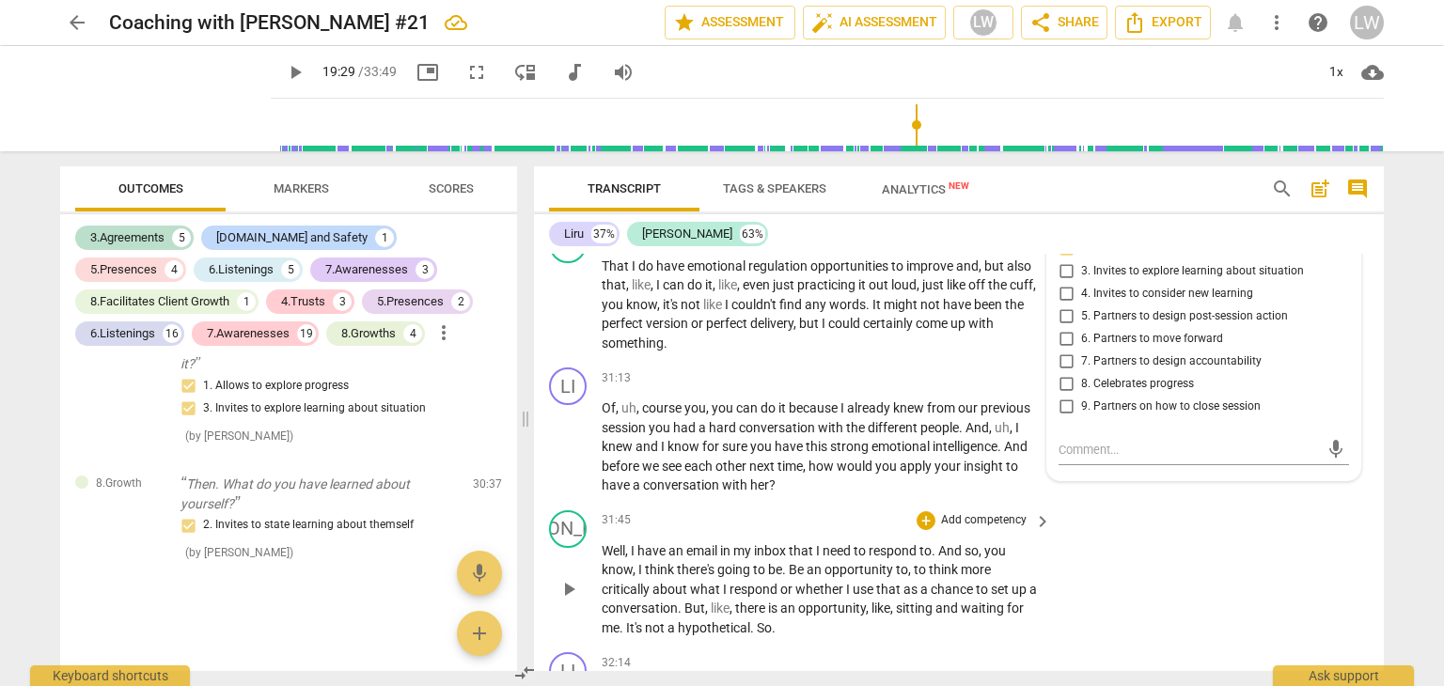
click at [839, 524] on div "31:45 + Add competency keyboard_arrow_right" at bounding box center [827, 520] width 451 height 21
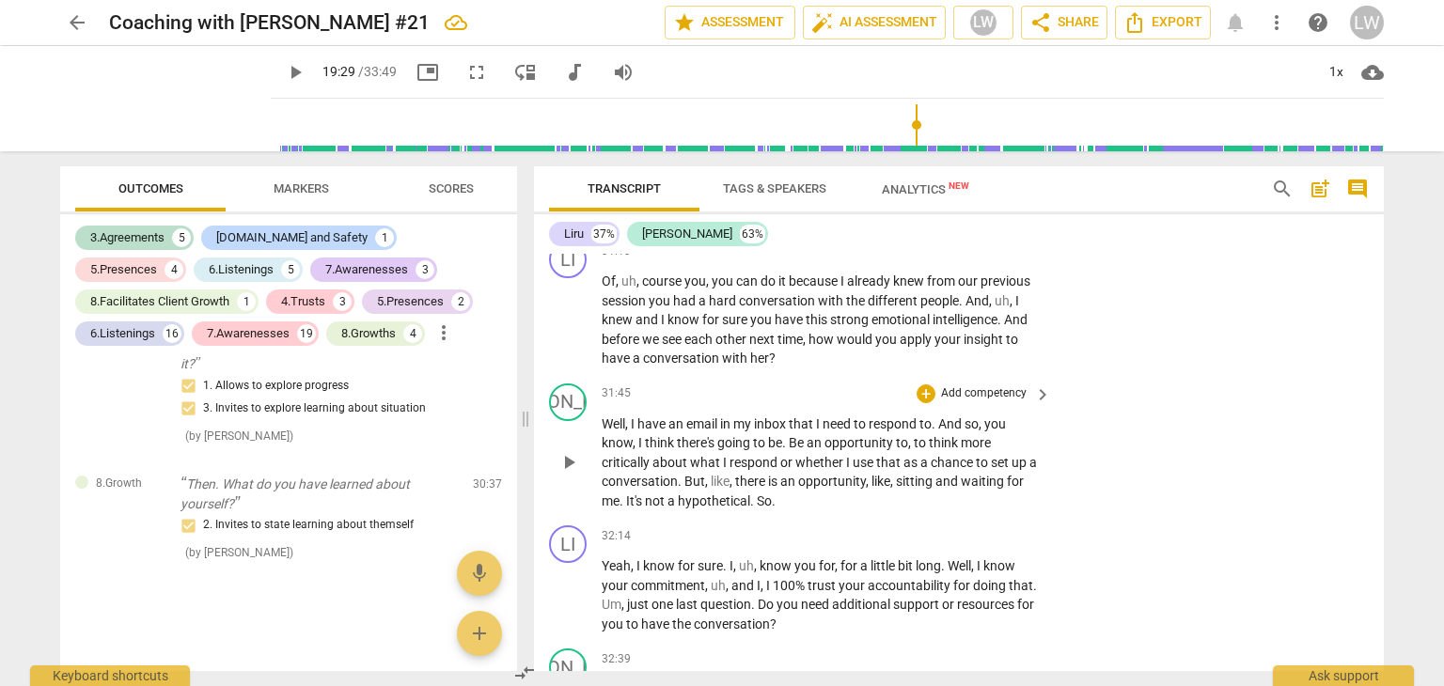
scroll to position [10288, 0]
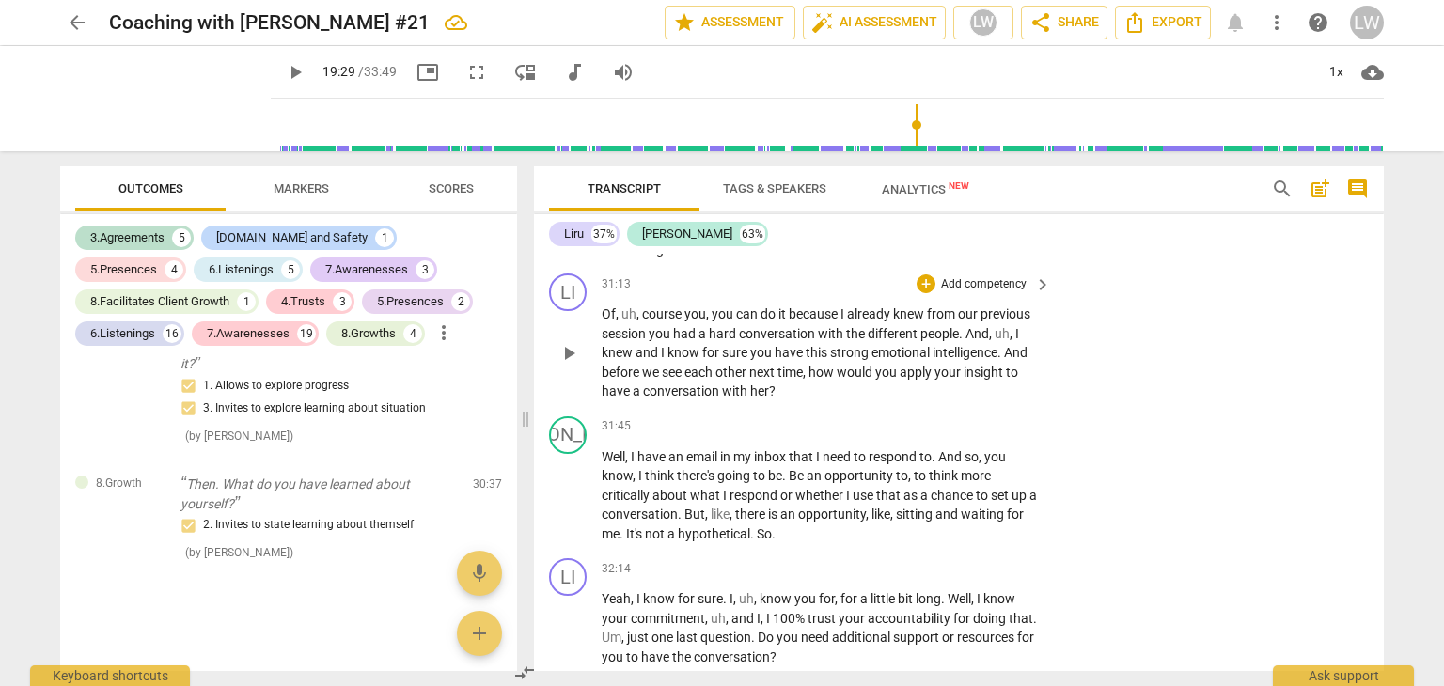
click at [1004, 293] on p "Add competency" at bounding box center [983, 284] width 89 height 17
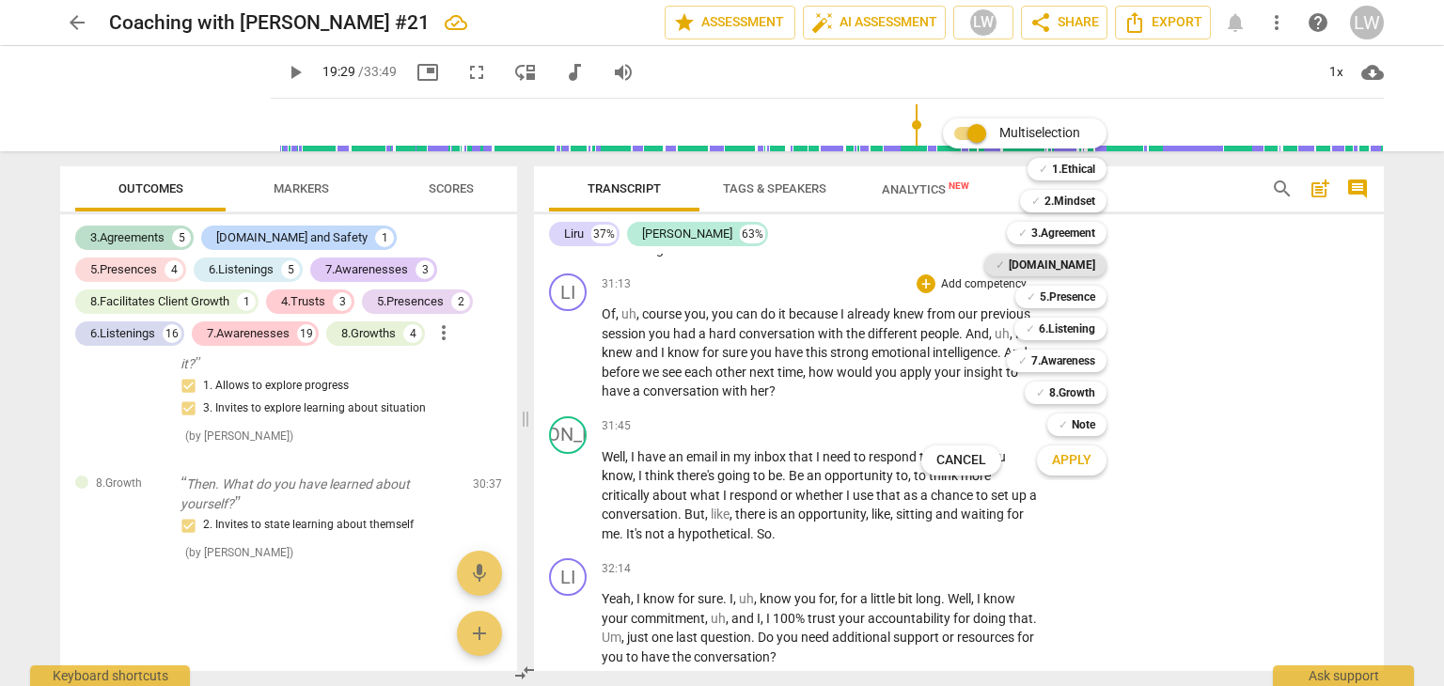
click at [1080, 264] on b "[DOMAIN_NAME]" at bounding box center [1052, 265] width 86 height 23
click at [1073, 451] on span "Apply" at bounding box center [1071, 460] width 39 height 19
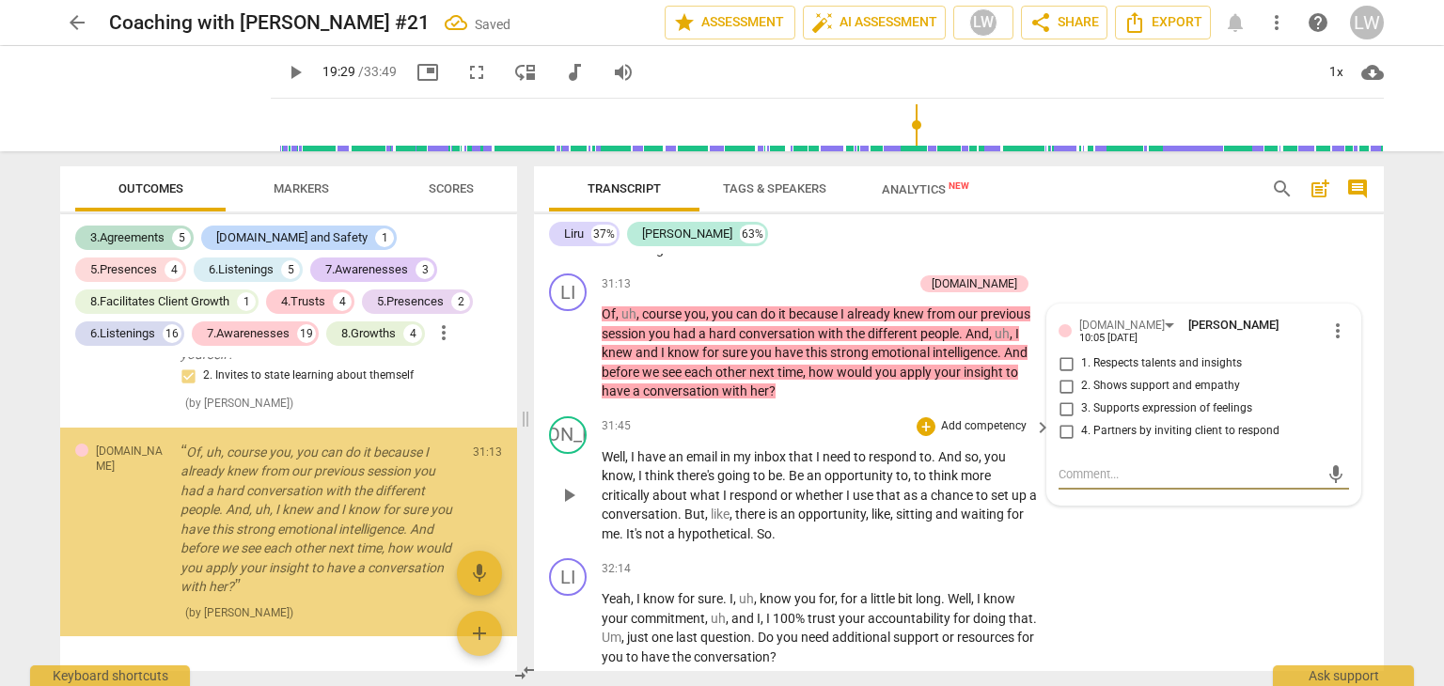
scroll to position [11646, 0]
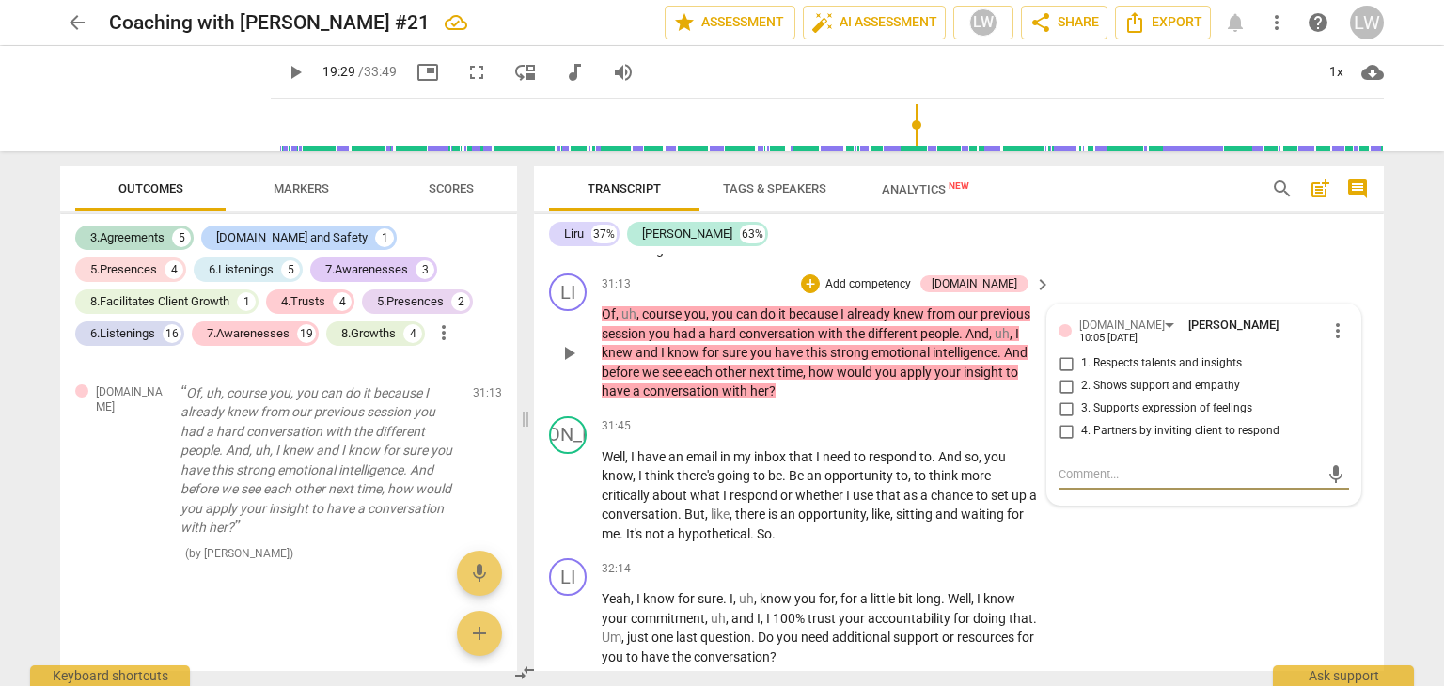
click at [1066, 369] on input "1. Respects talents and insights" at bounding box center [1066, 364] width 30 height 23
click at [906, 291] on p "Add competency" at bounding box center [867, 284] width 89 height 17
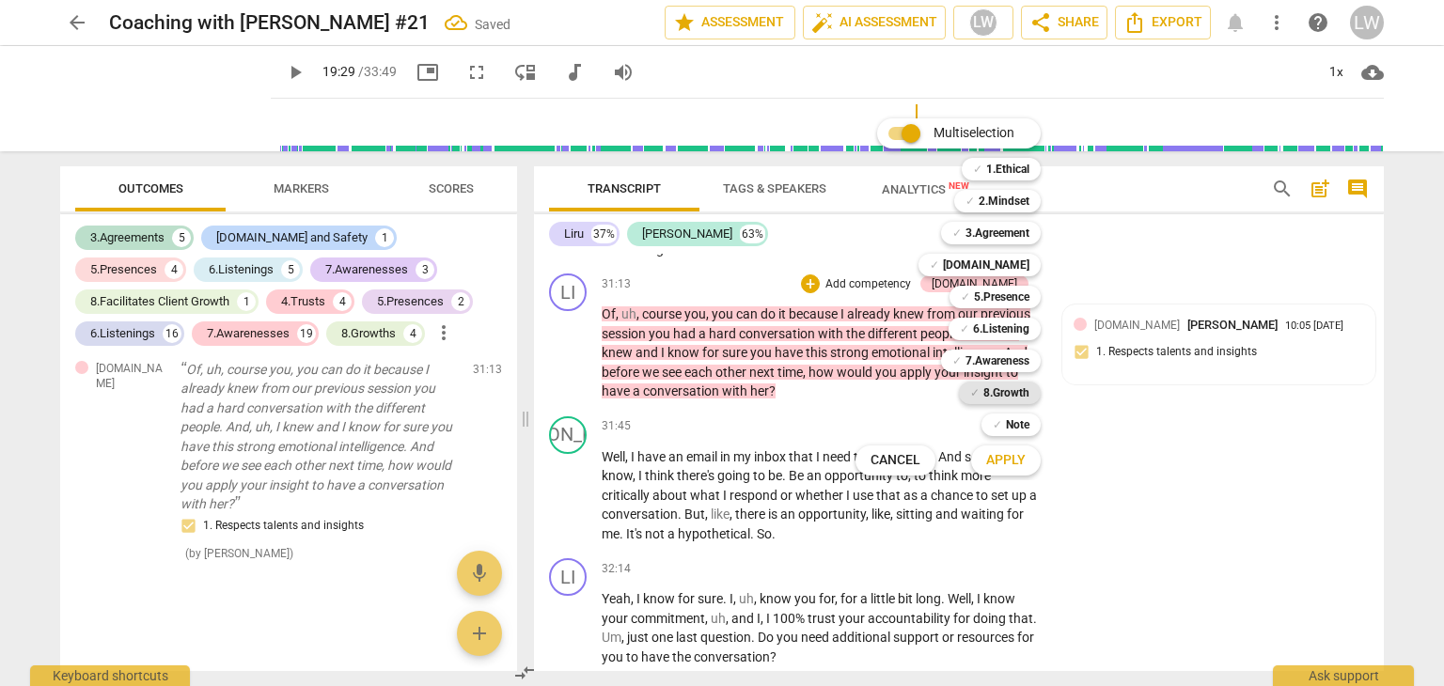
click at [987, 391] on b "8.Growth" at bounding box center [1006, 393] width 46 height 23
click at [1023, 465] on span "Apply" at bounding box center [1005, 460] width 39 height 19
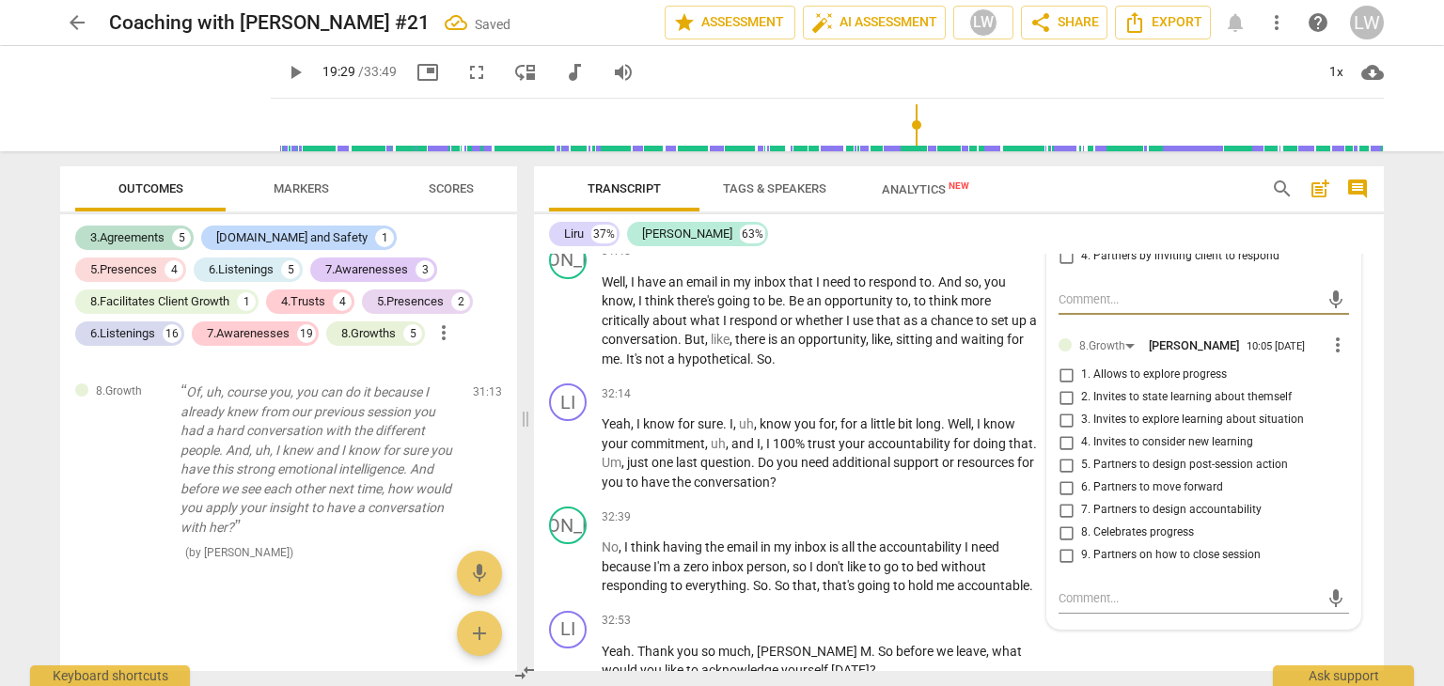
scroll to position [10476, 0]
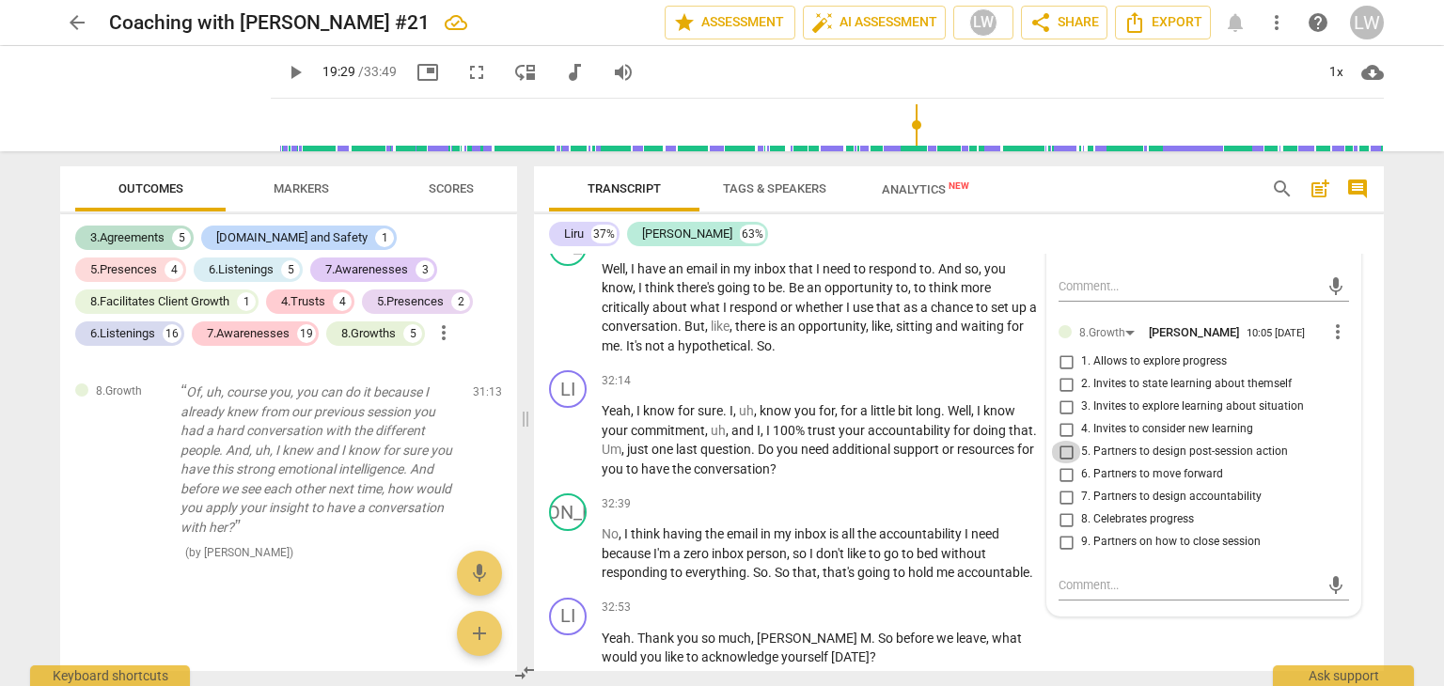
click at [1062, 459] on input "5. Partners to design post-session action" at bounding box center [1066, 452] width 30 height 23
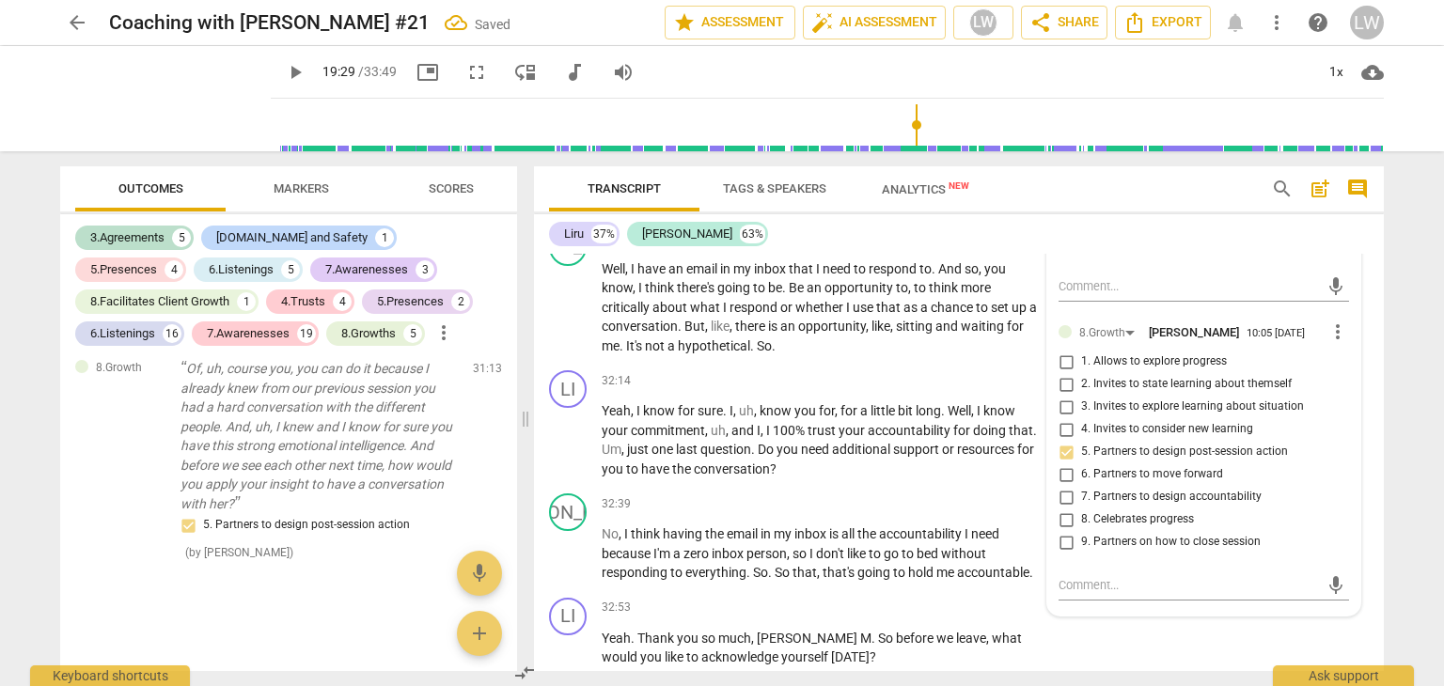
click at [1061, 483] on input "6. Partners to move forward" at bounding box center [1066, 474] width 30 height 23
click at [910, 501] on div "JA play_arrow pause 32:39 + Add competency keyboard_arrow_right No , I think ha…" at bounding box center [959, 538] width 850 height 104
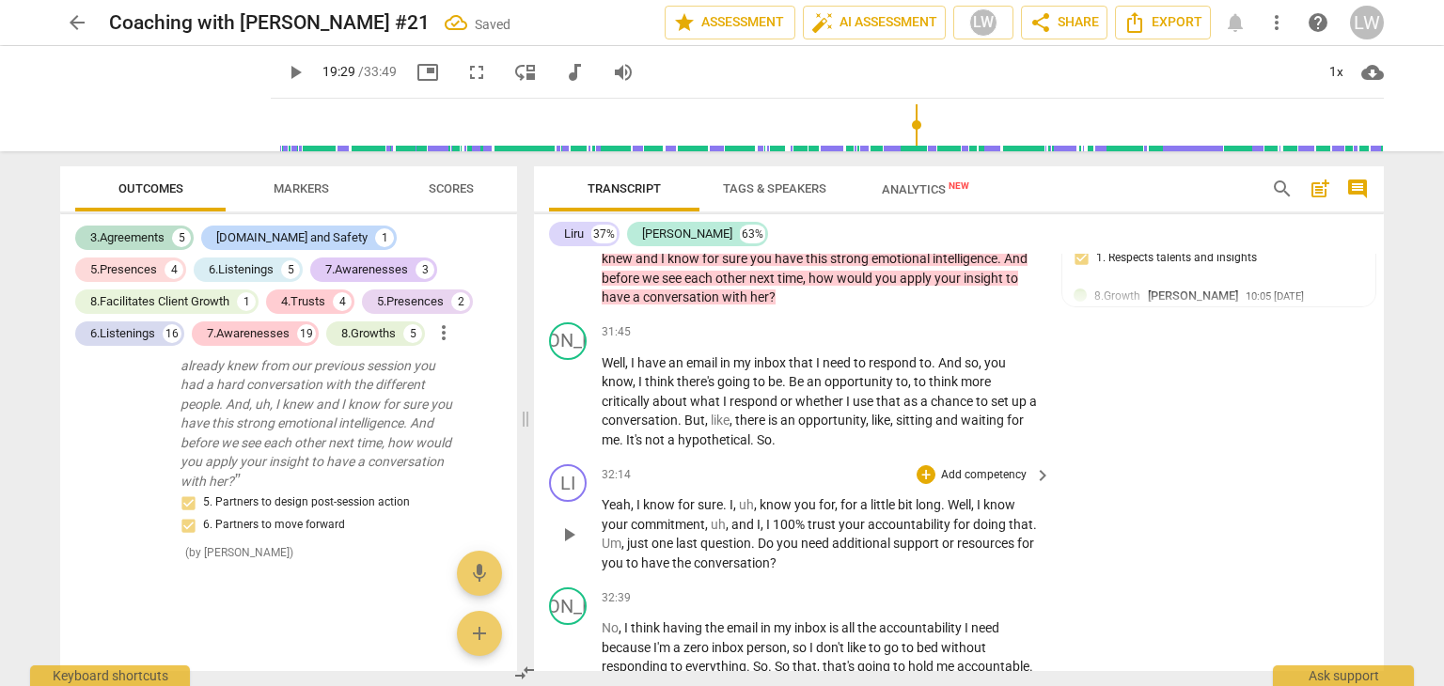
scroll to position [10570, 0]
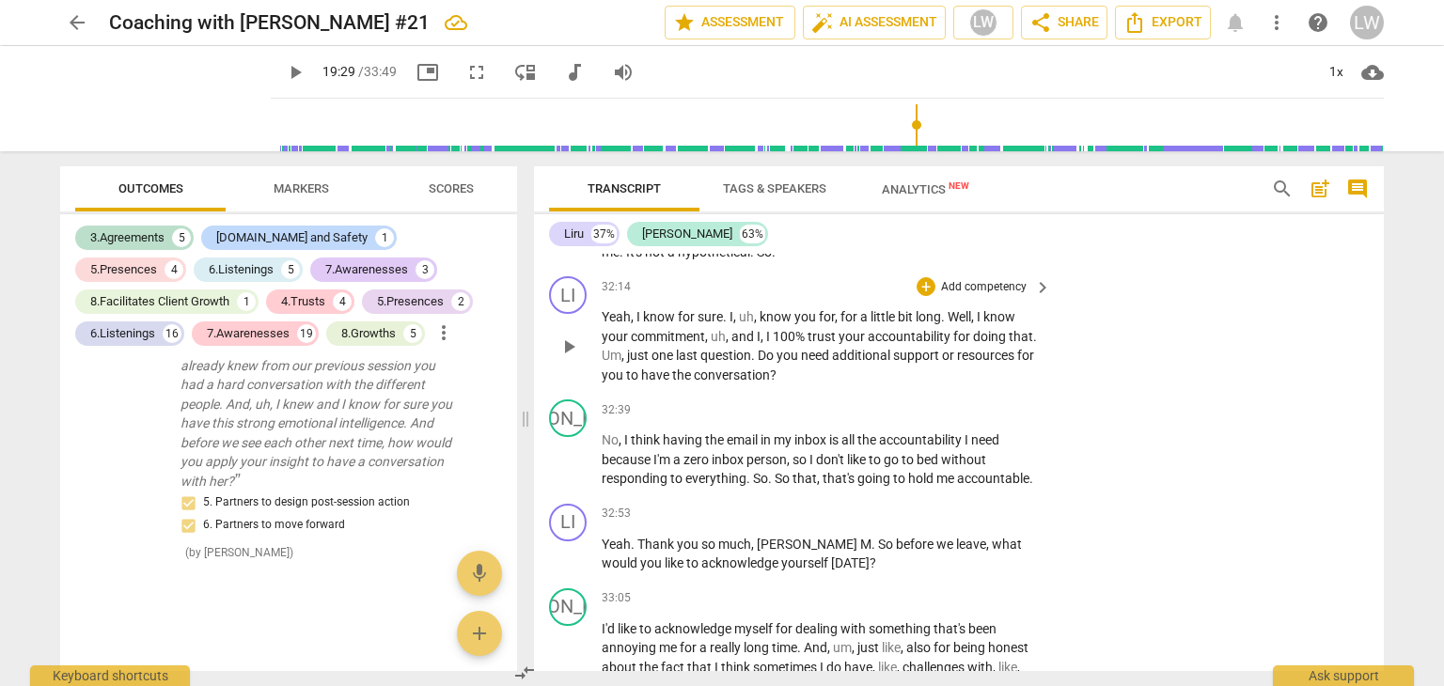
click at [965, 324] on span "Well" at bounding box center [960, 316] width 24 height 15
click at [1000, 296] on p "Add competency" at bounding box center [983, 287] width 89 height 17
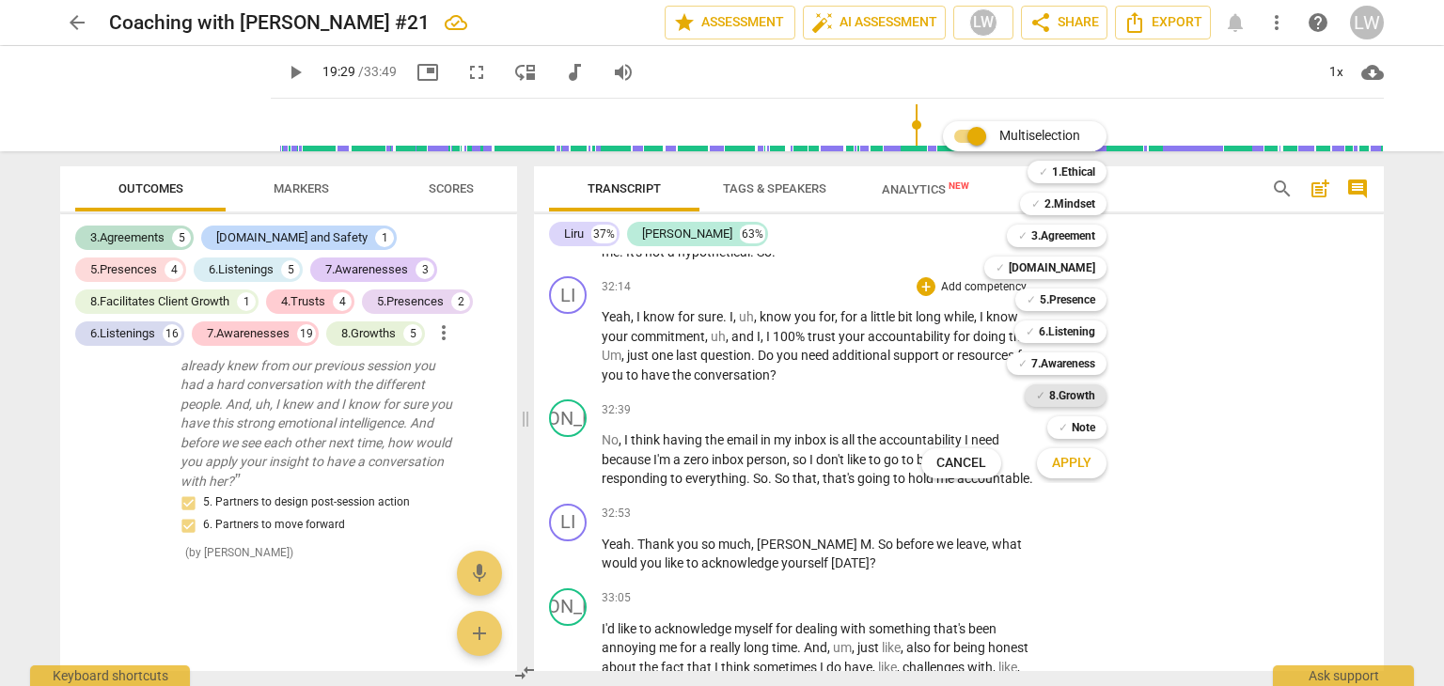
click at [1071, 389] on b "8.Growth" at bounding box center [1072, 395] width 46 height 23
click at [1072, 467] on span "Apply" at bounding box center [1071, 463] width 39 height 19
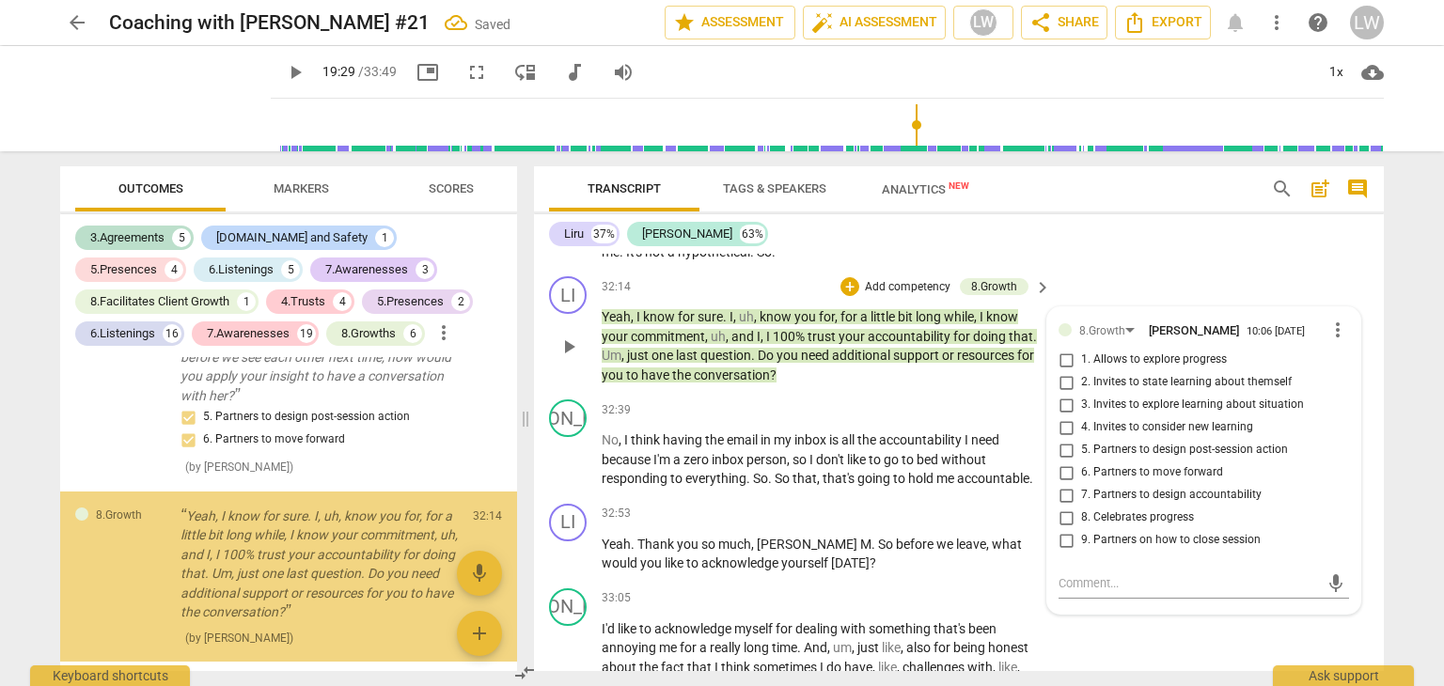
scroll to position [12115, 0]
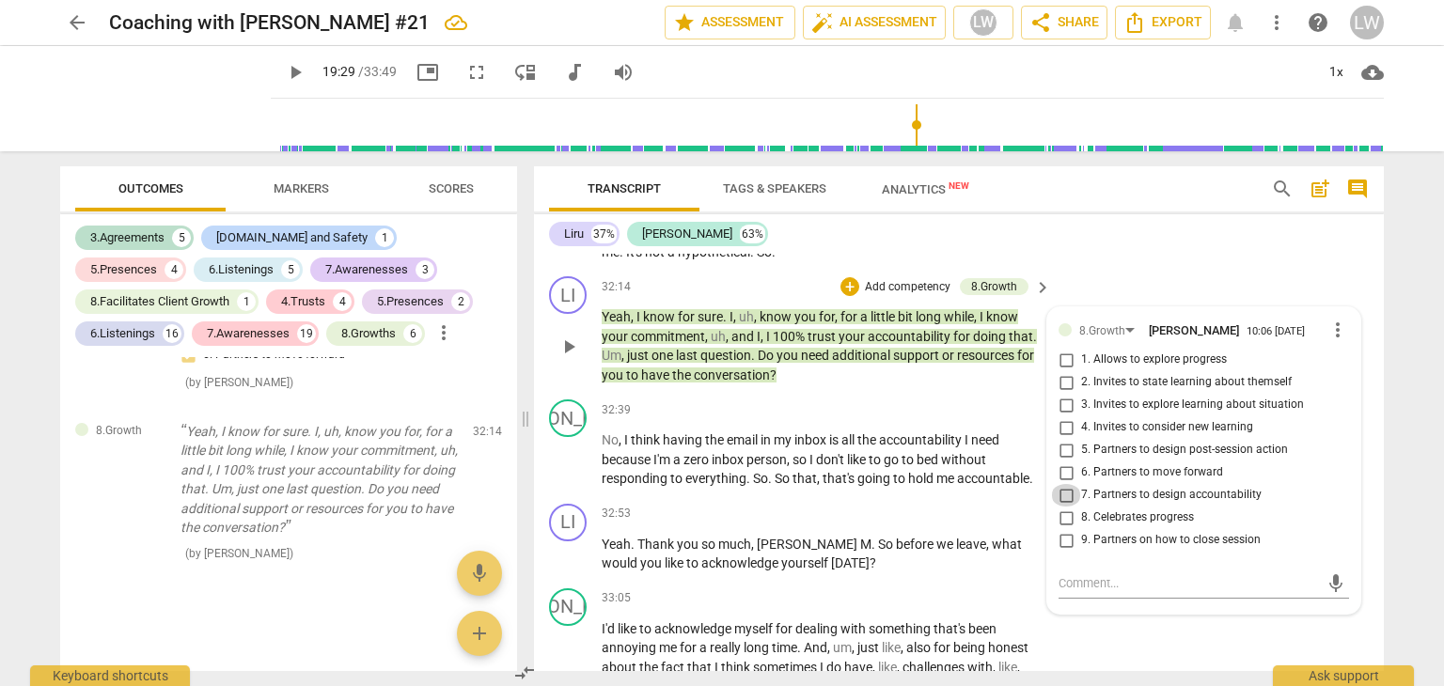
click at [1062, 504] on input "7. Partners to design accountability" at bounding box center [1066, 495] width 30 height 23
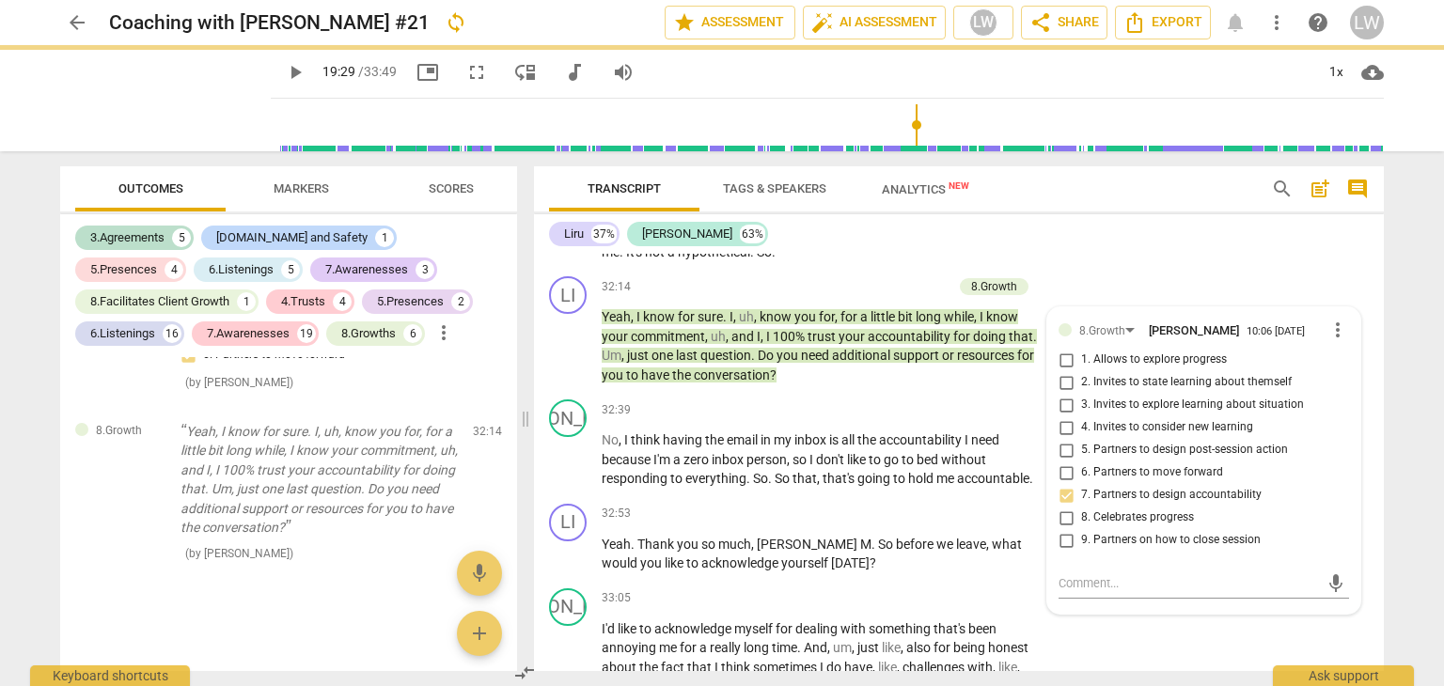
click at [1061, 255] on div "JA play_arrow pause 31:45 + Add competency keyboard_arrow_right Well , I have a…" at bounding box center [959, 198] width 850 height 143
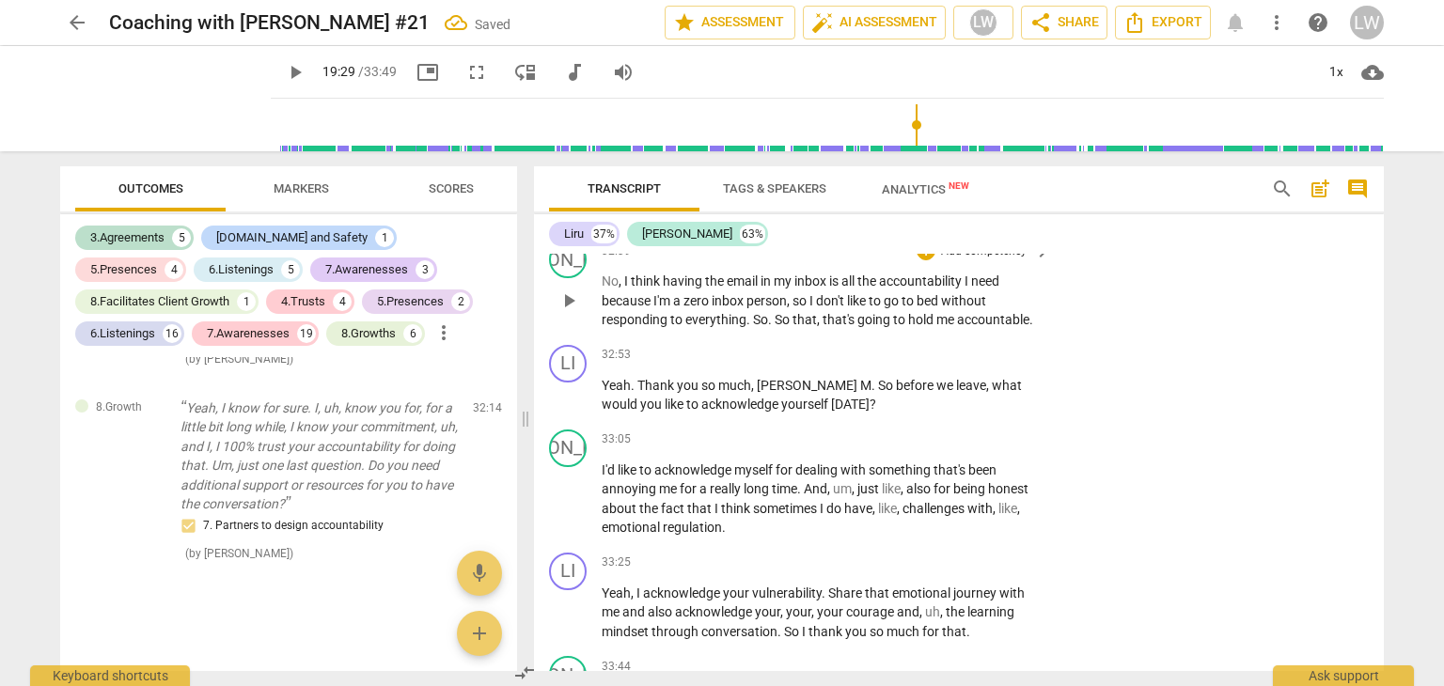
scroll to position [10758, 0]
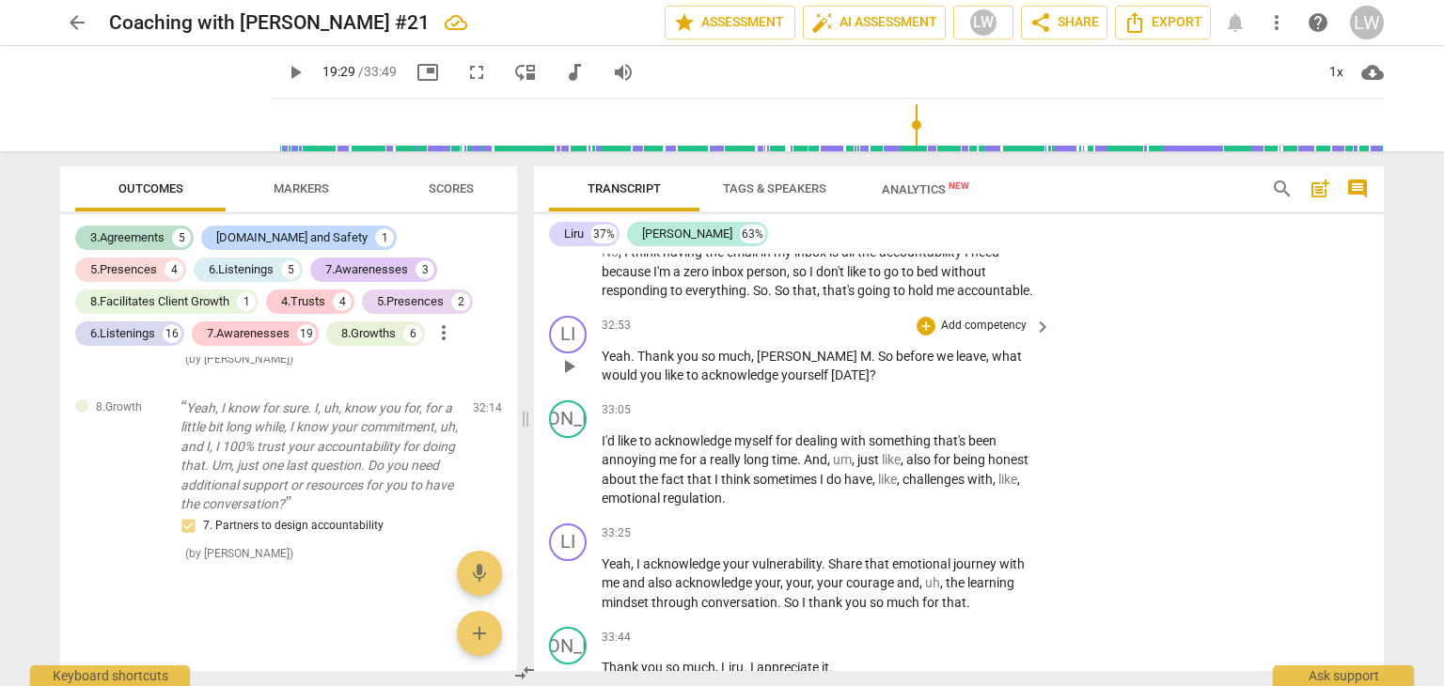
click at [1000, 332] on p "Add competency" at bounding box center [983, 326] width 89 height 17
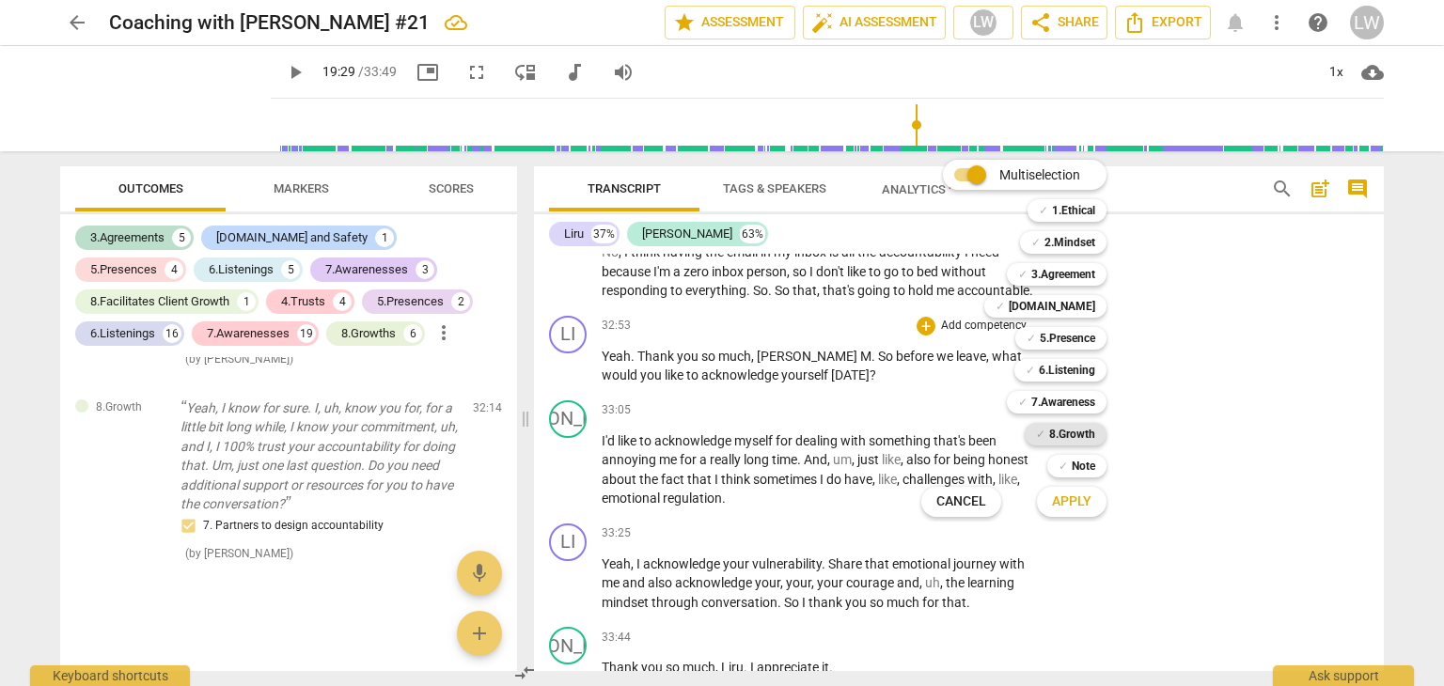
click at [1062, 435] on b "8.Growth" at bounding box center [1072, 434] width 46 height 23
click at [1075, 505] on span "Apply" at bounding box center [1071, 502] width 39 height 19
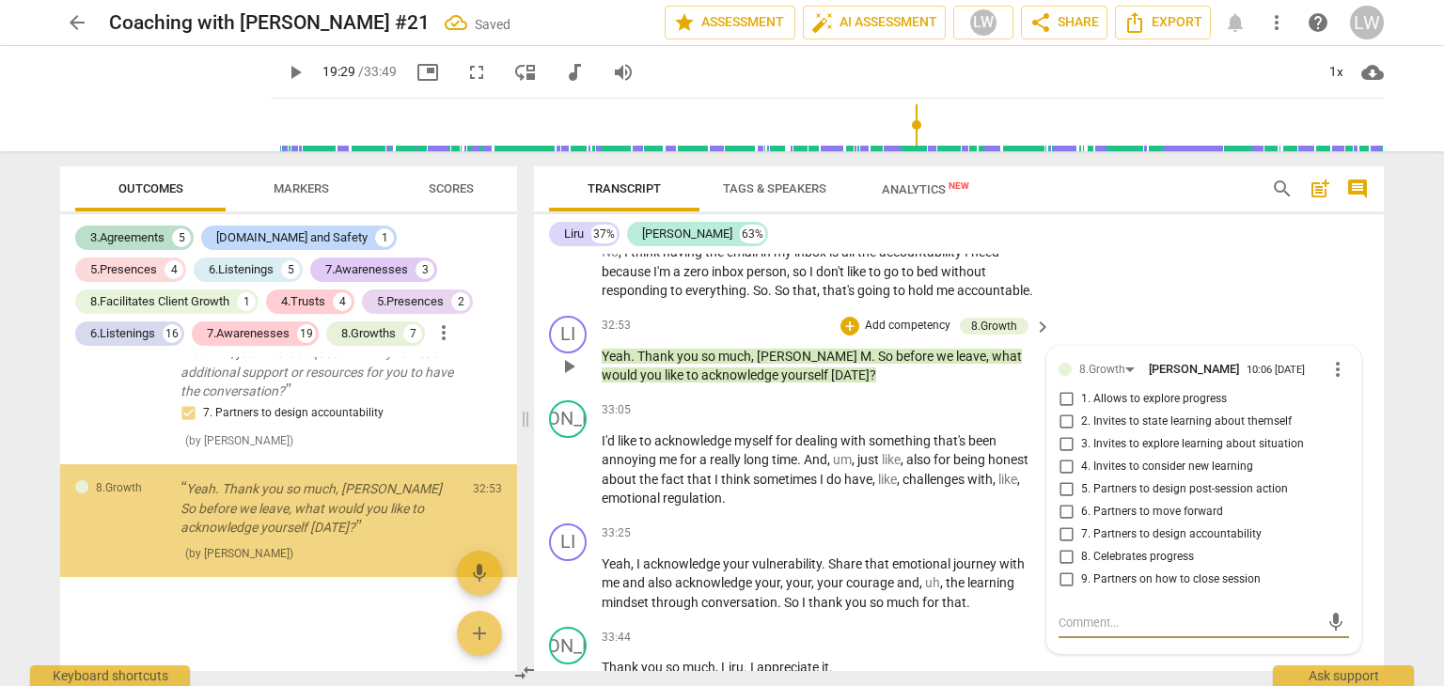
scroll to position [12274, 0]
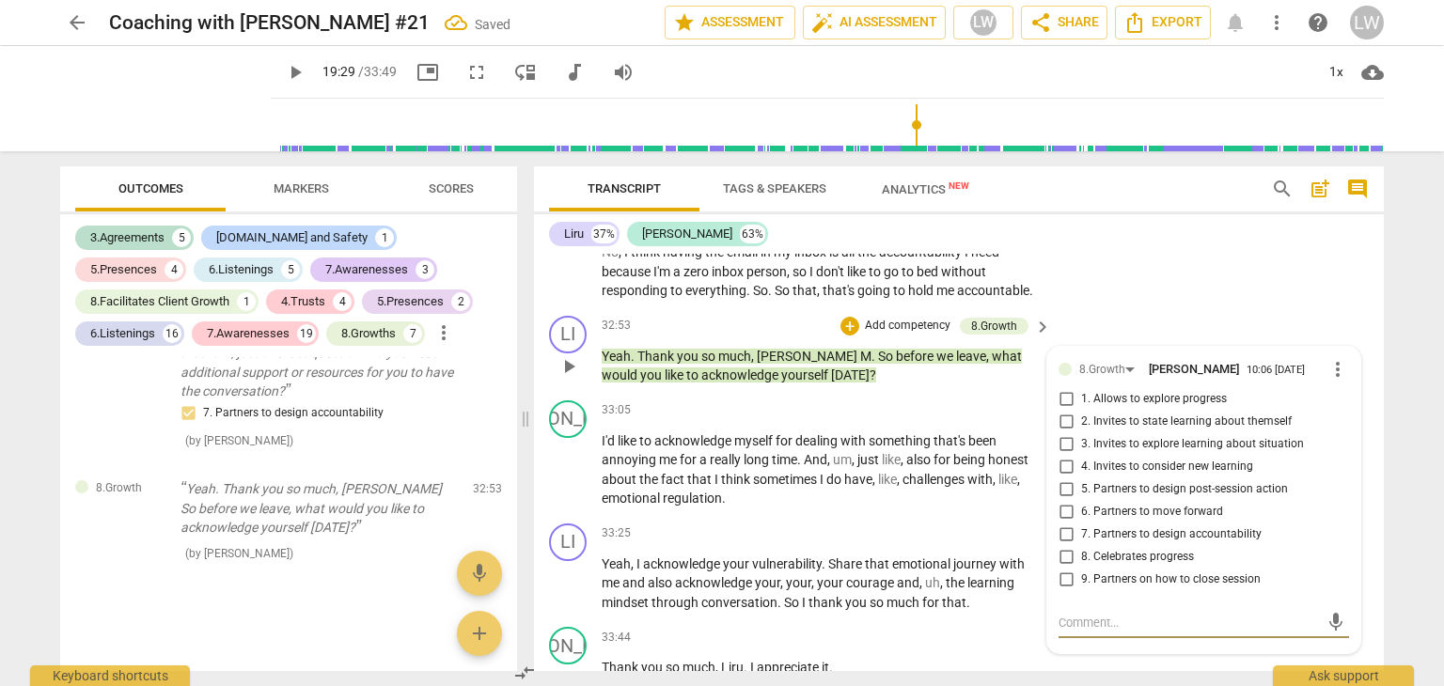
click at [1063, 569] on input "8. Celebrates progress" at bounding box center [1066, 557] width 30 height 23
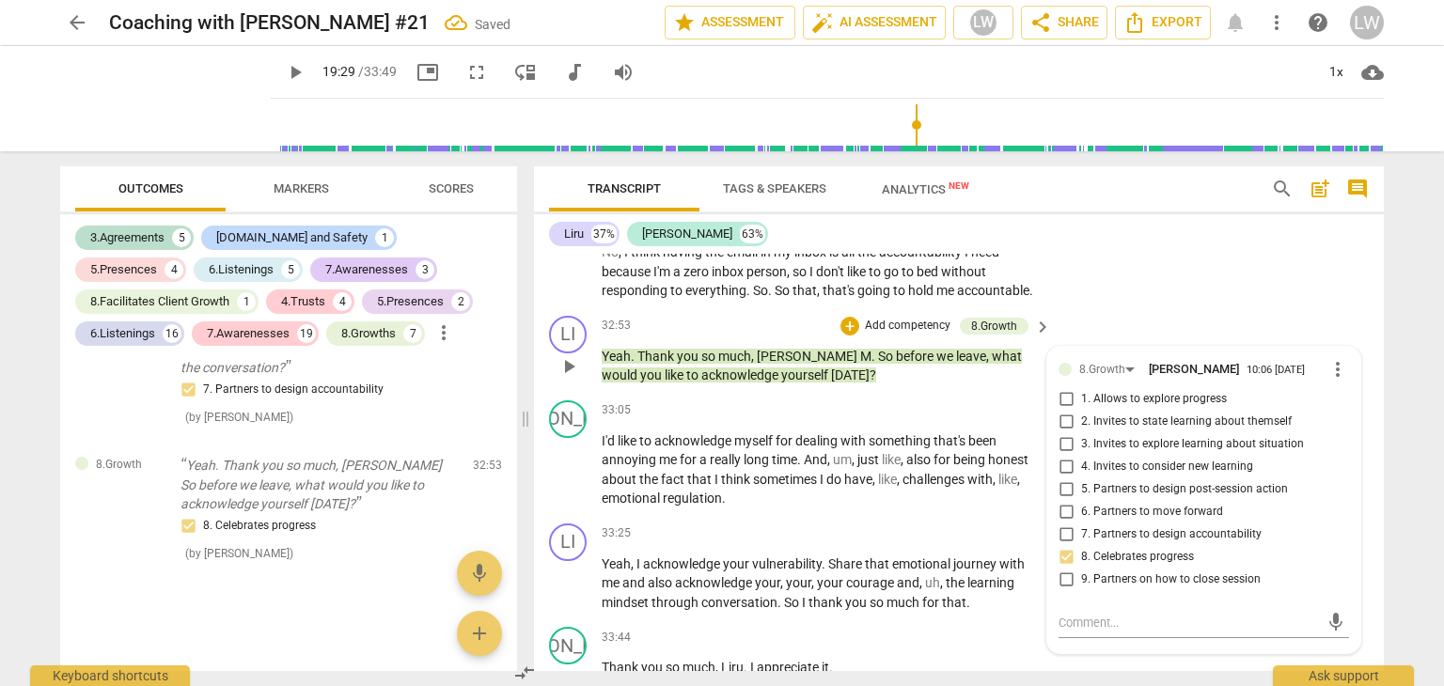
click at [1068, 591] on input "9. Partners on how to close session" at bounding box center [1066, 580] width 30 height 23
click at [823, 411] on div "JA play_arrow pause 33:05 + Add competency keyboard_arrow_right I'd like to ack…" at bounding box center [959, 454] width 850 height 123
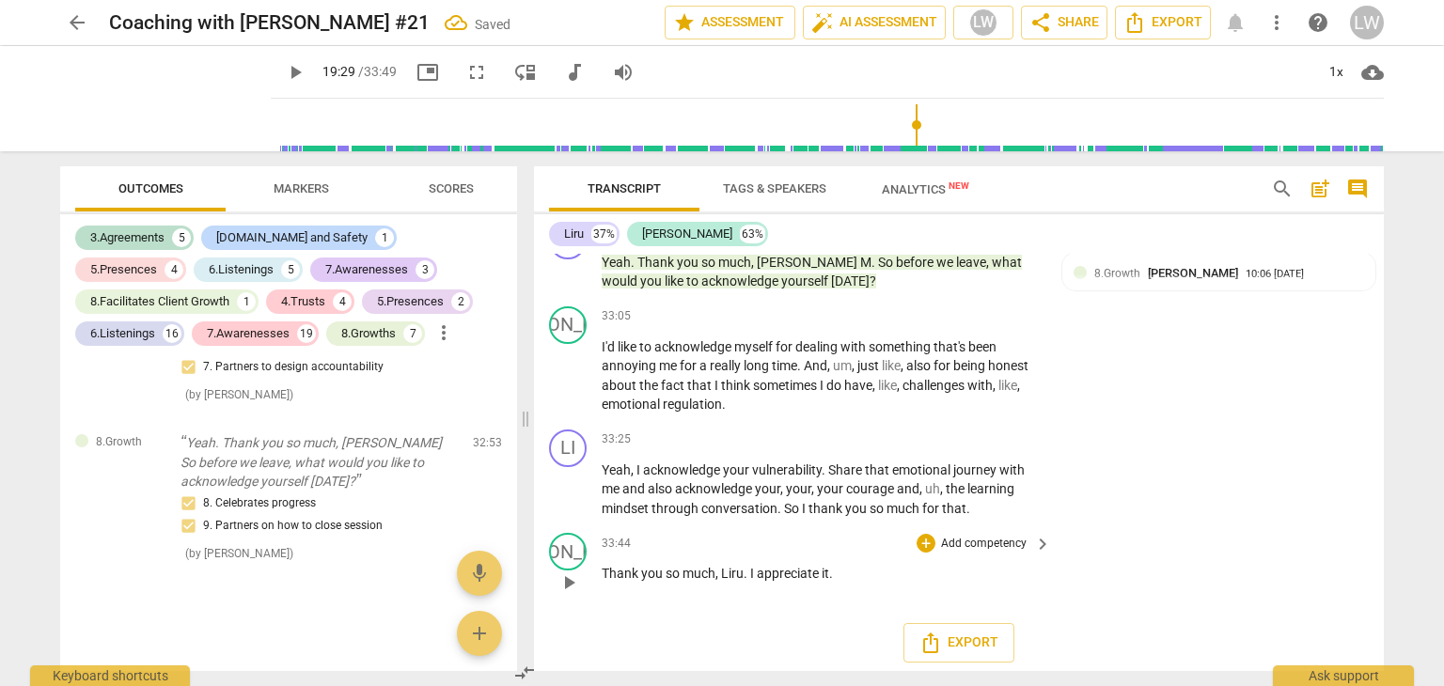
scroll to position [10871, 0]
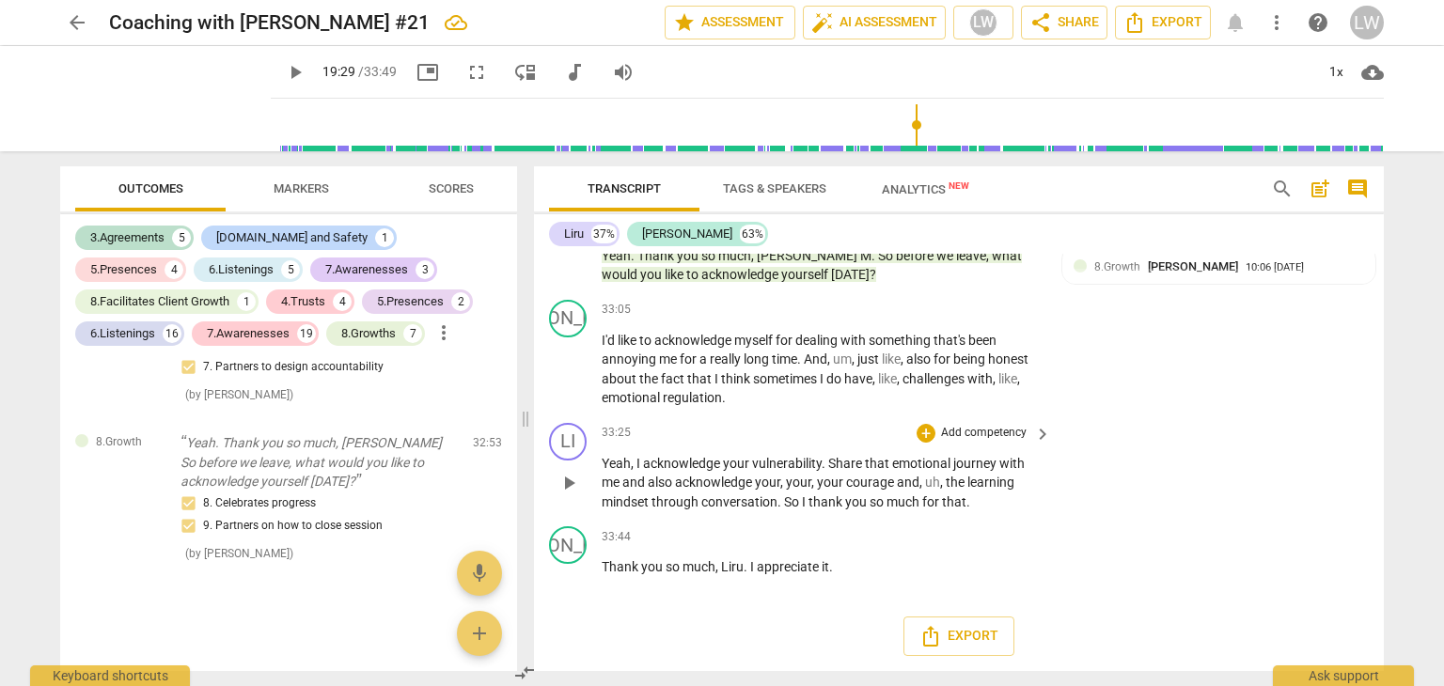
click at [1008, 433] on p "Add competency" at bounding box center [983, 433] width 89 height 17
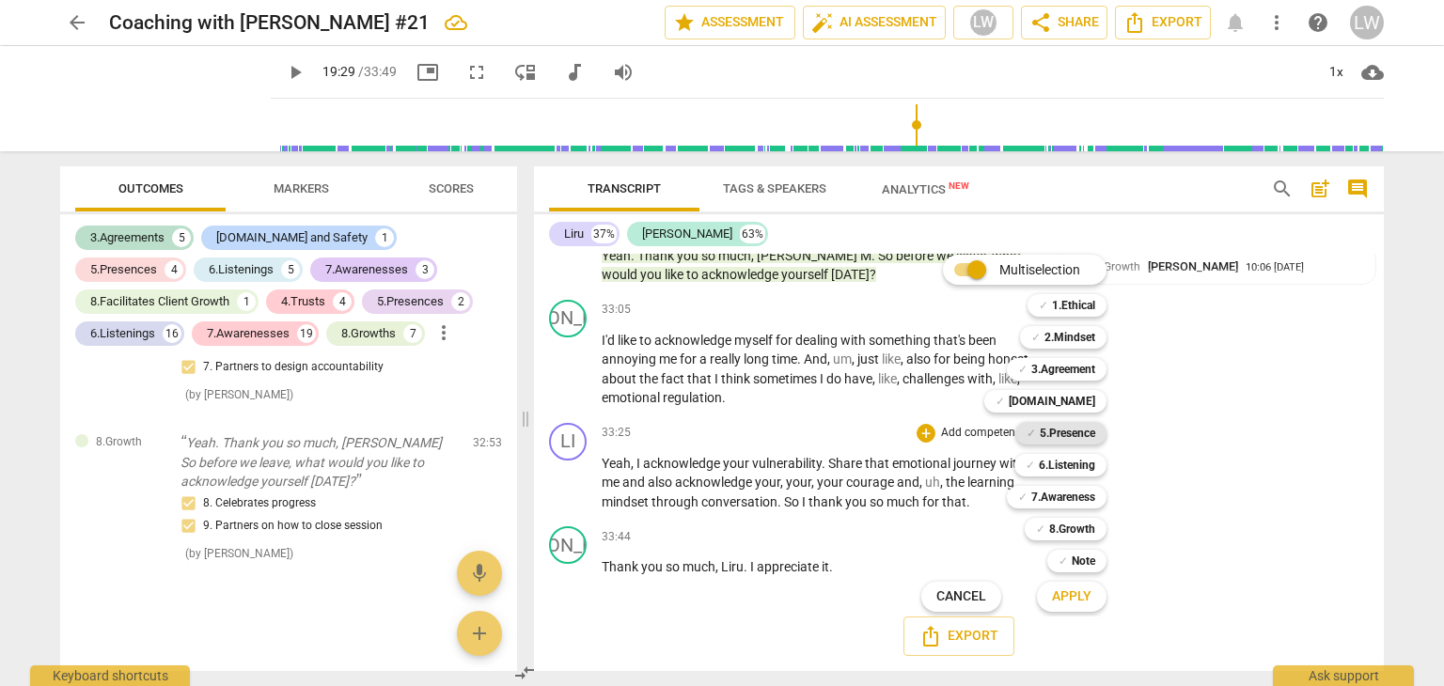
click at [1082, 432] on b "5.Presence" at bounding box center [1067, 433] width 55 height 23
click at [1073, 596] on span "Apply" at bounding box center [1071, 597] width 39 height 19
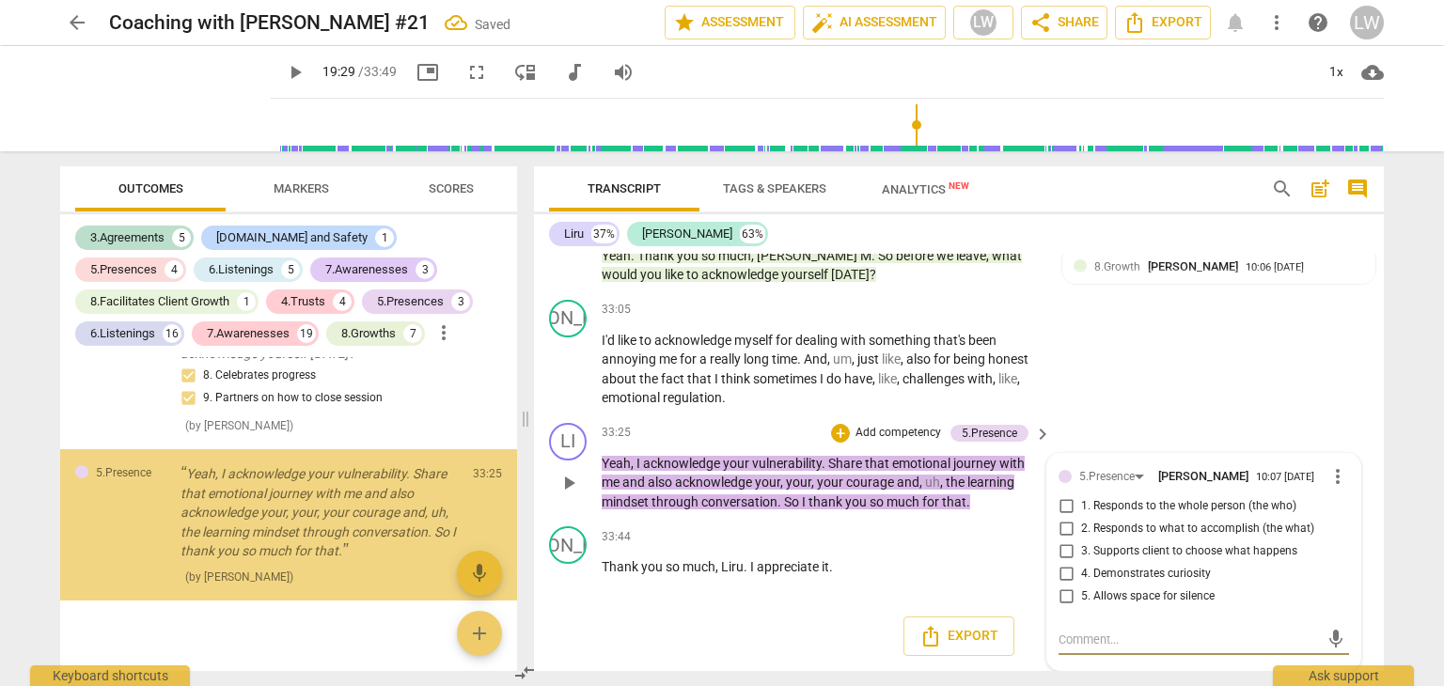
scroll to position [12458, 0]
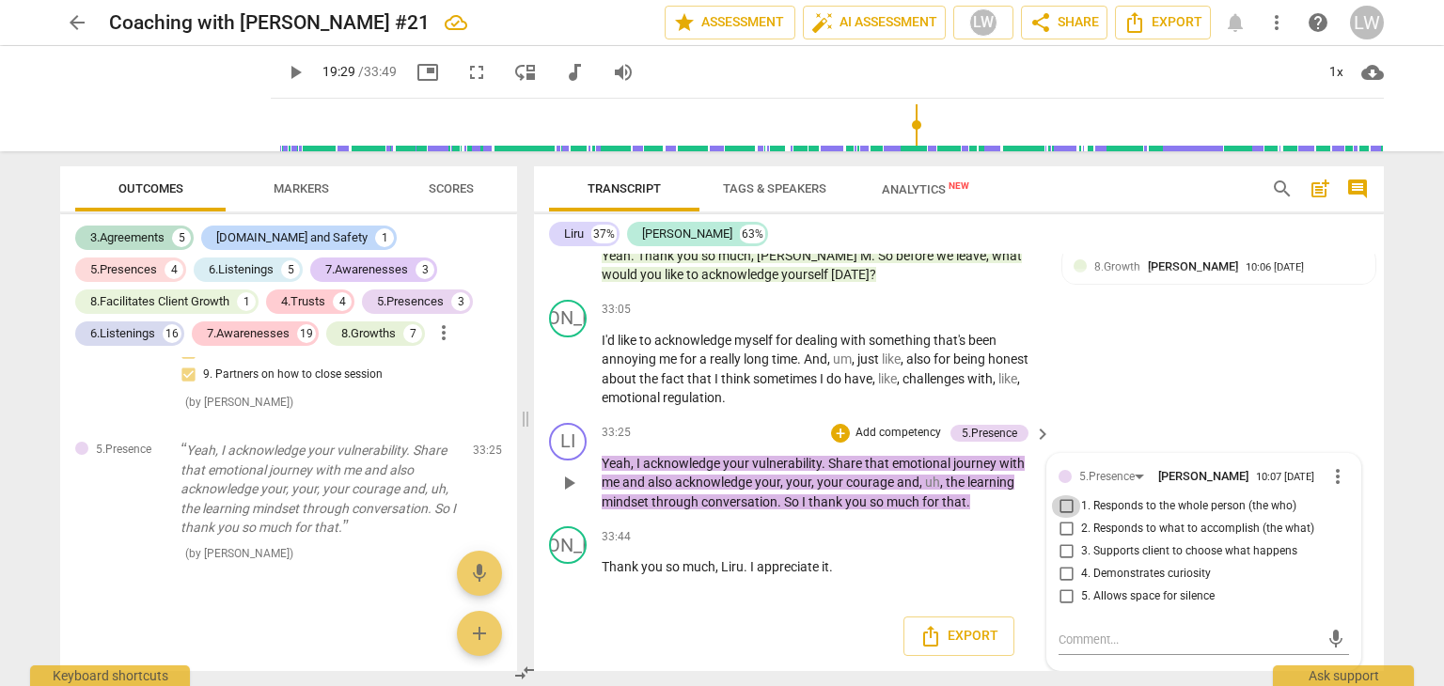
click at [1064, 510] on input "1. Responds to the whole person (the who)" at bounding box center [1066, 506] width 30 height 23
click at [892, 430] on p "Add competency" at bounding box center [898, 433] width 89 height 17
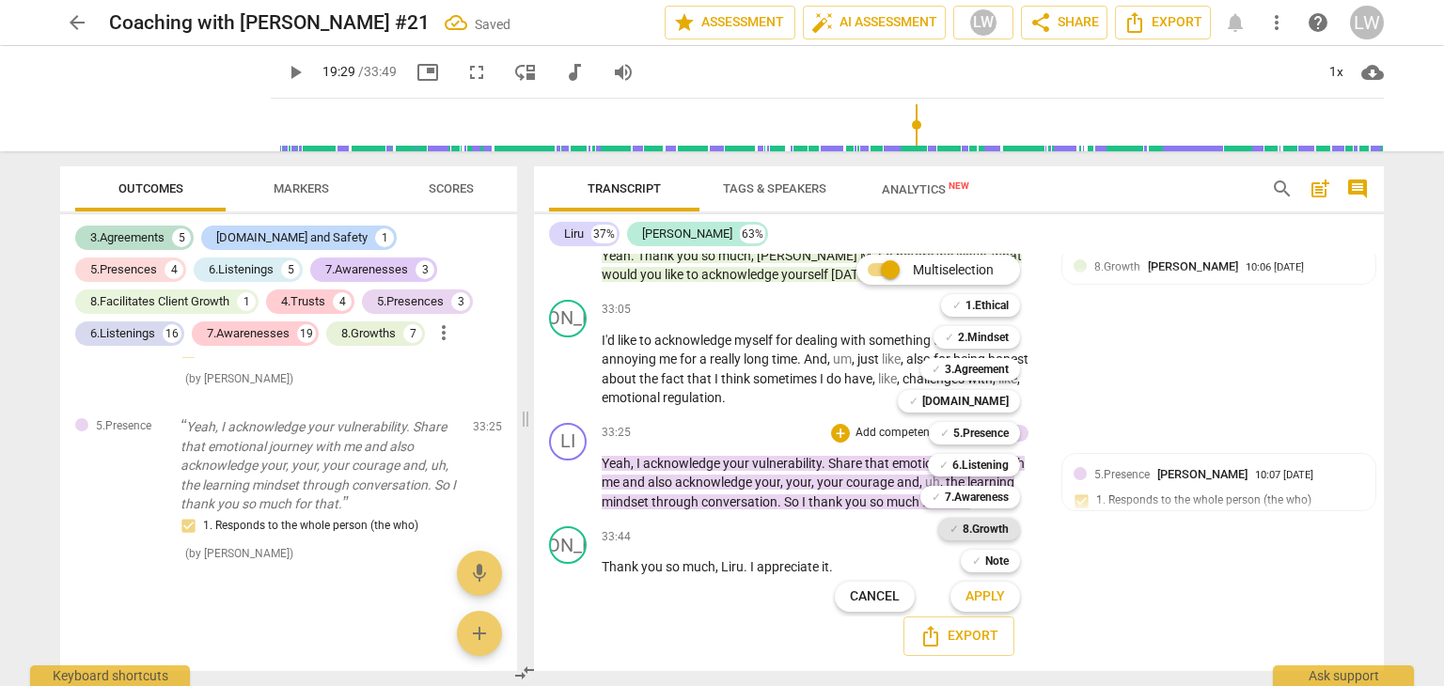
click at [980, 531] on b "8.Growth" at bounding box center [986, 529] width 46 height 23
click at [980, 592] on span "Apply" at bounding box center [984, 597] width 39 height 19
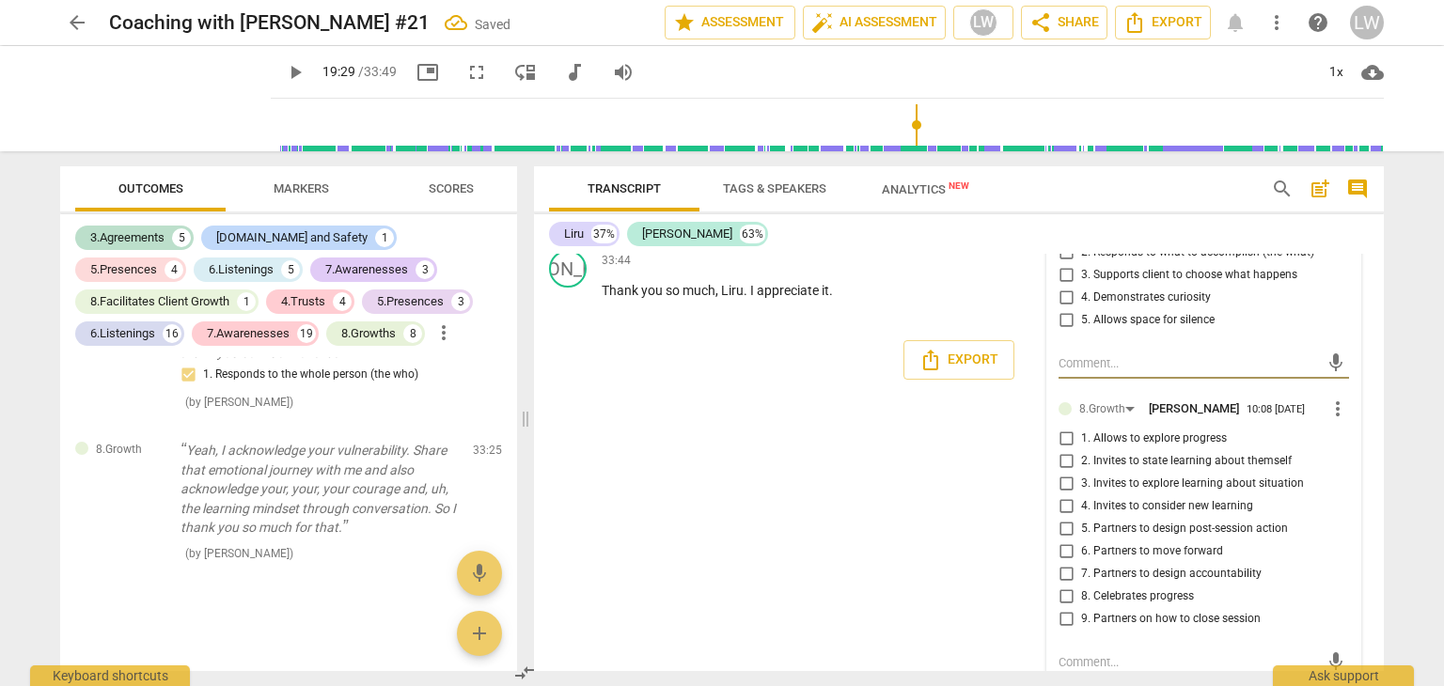
scroll to position [11170, 0]
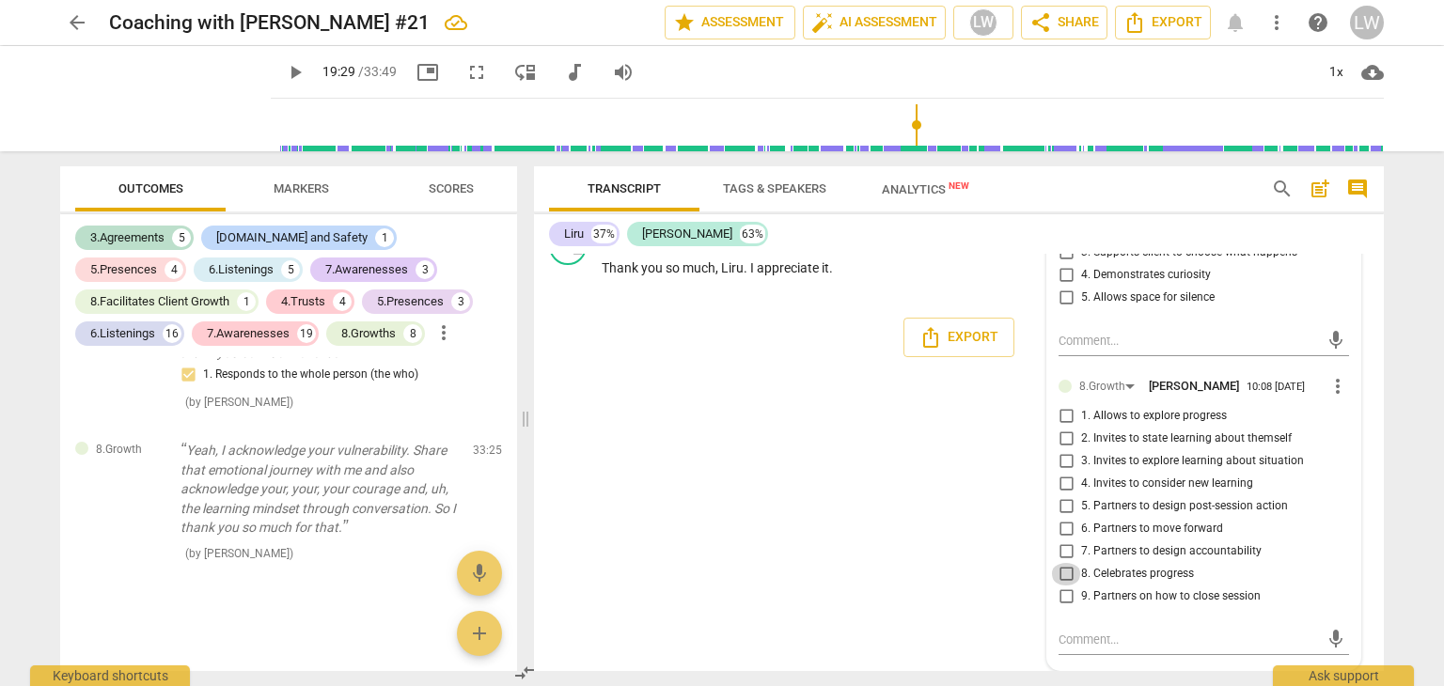
click at [1064, 576] on input "8. Celebrates progress" at bounding box center [1066, 574] width 30 height 23
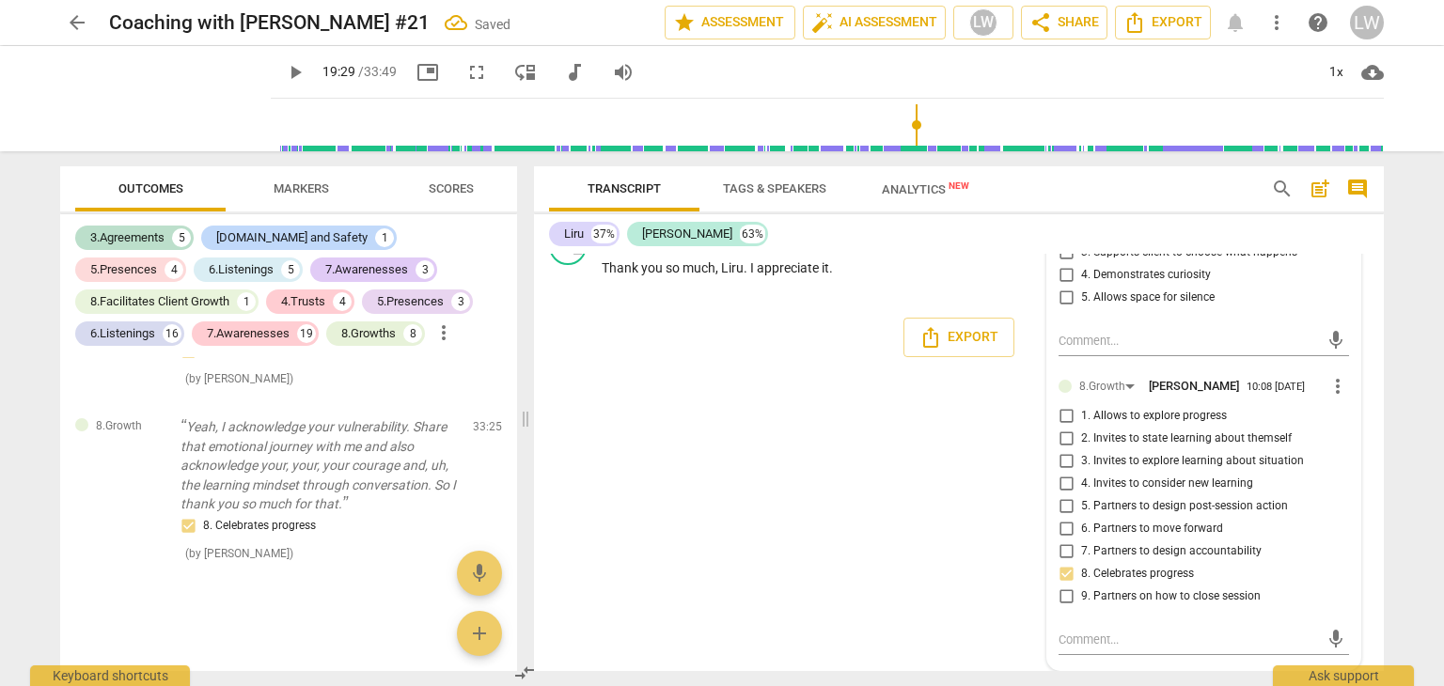
click at [933, 550] on div "format_bold format_list_bulleted [PERSON_NAME] delete Summary: My intention for…" at bounding box center [959, 462] width 850 height 417
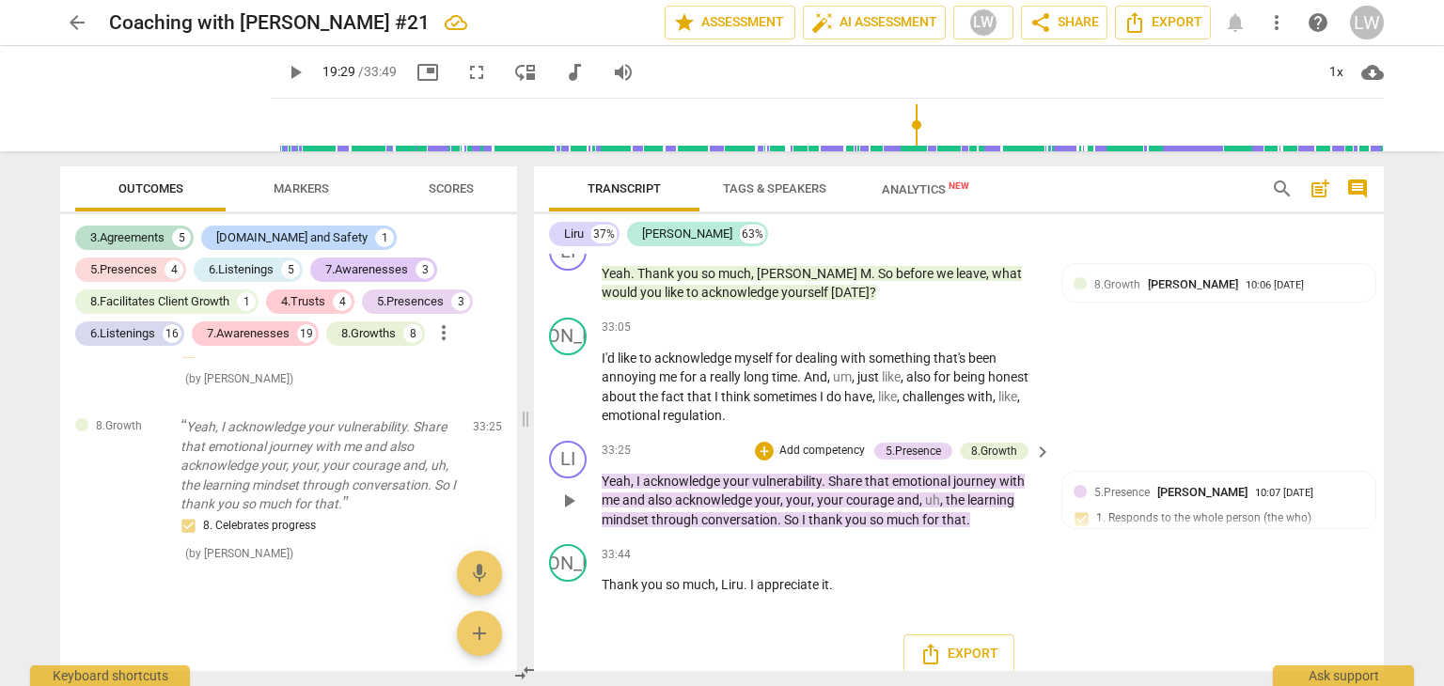
scroll to position [10871, 0]
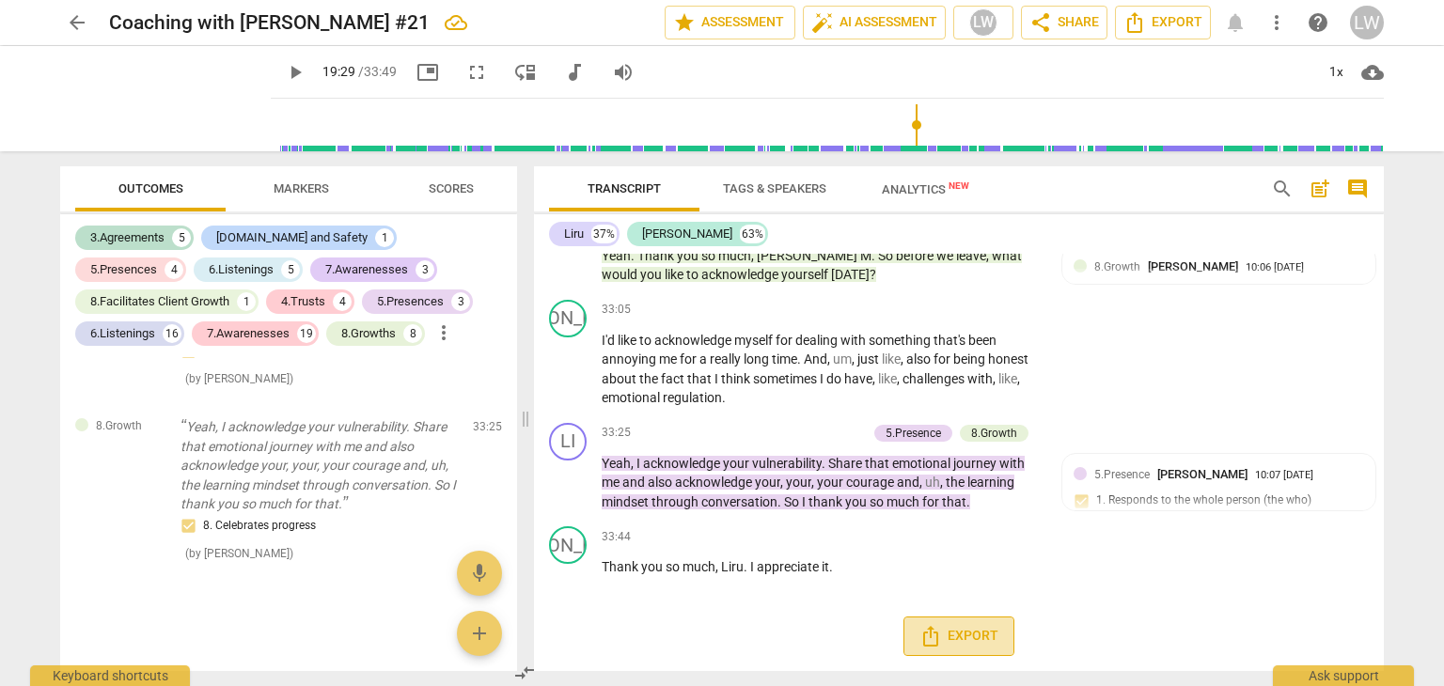
click at [952, 638] on span "Export" at bounding box center [958, 636] width 79 height 23
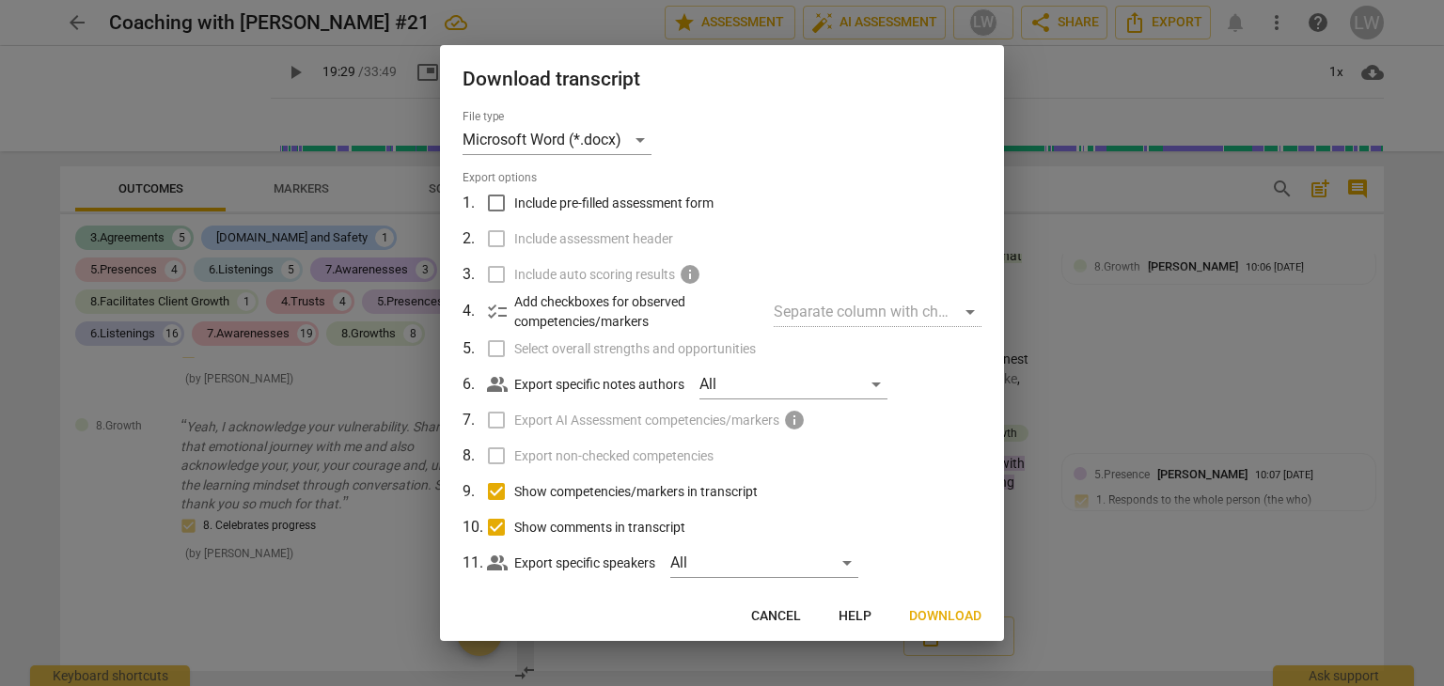
click at [782, 618] on span "Cancel" at bounding box center [776, 616] width 50 height 19
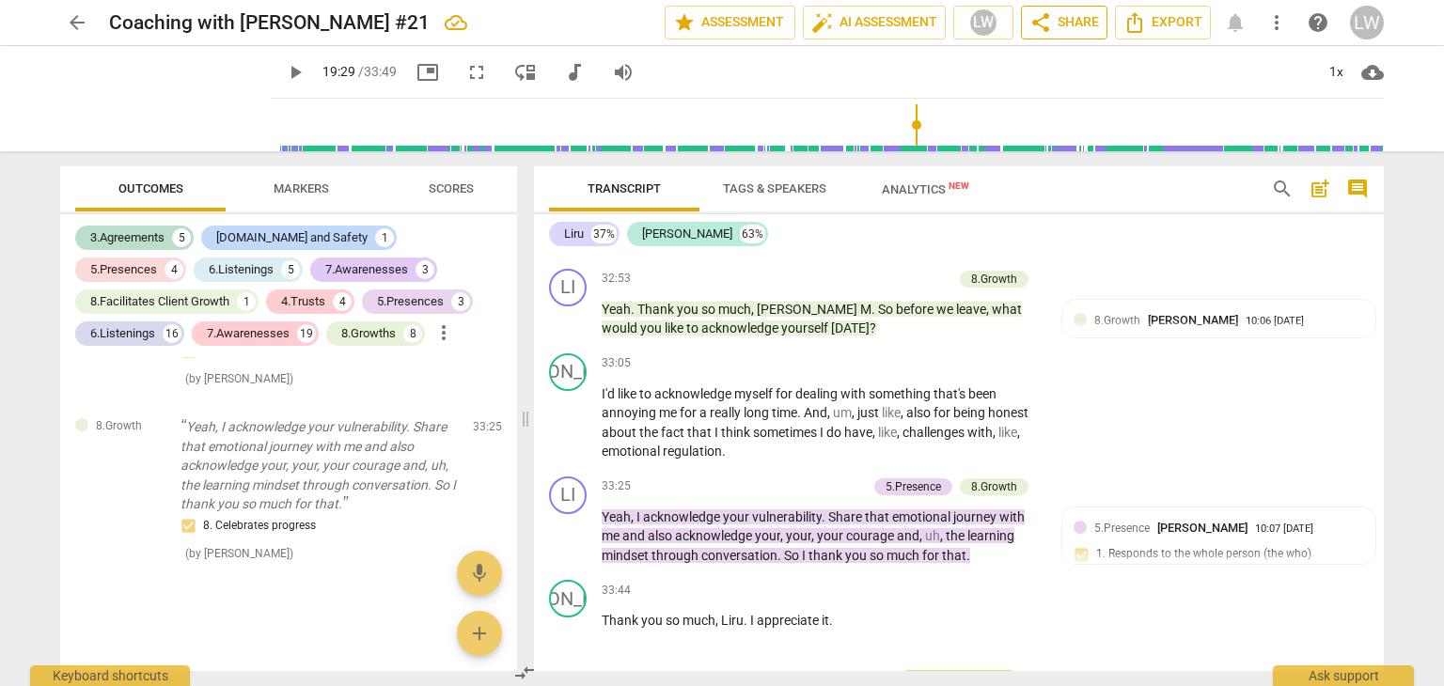
scroll to position [10777, 0]
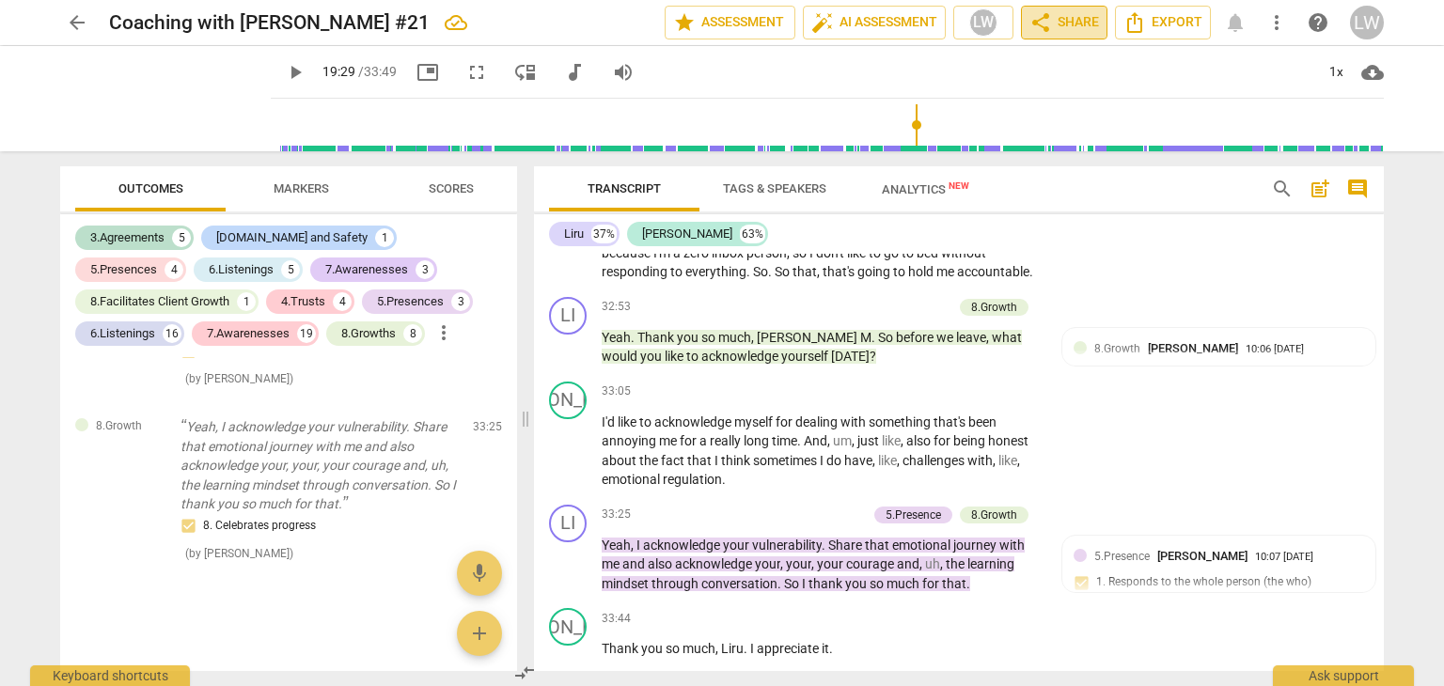
click at [1067, 25] on span "share Share" at bounding box center [1064, 22] width 70 height 23
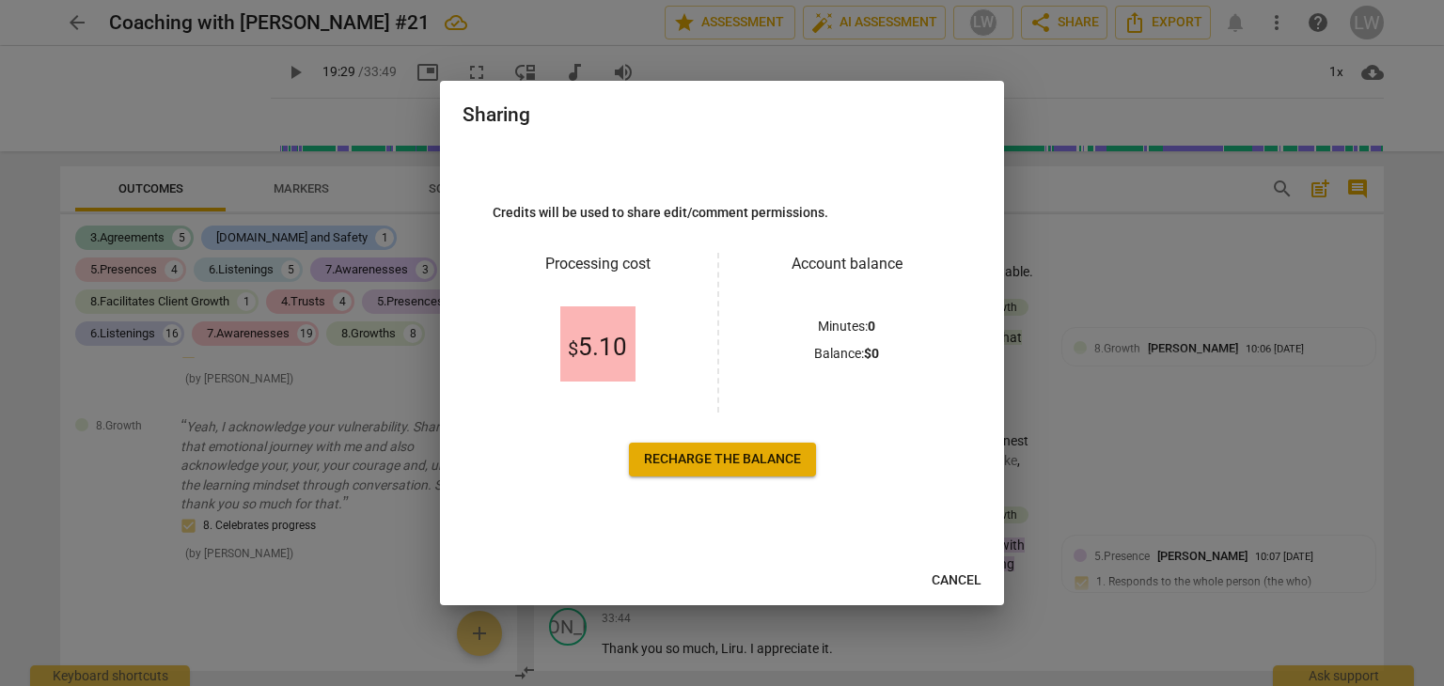
click at [956, 578] on span "Cancel" at bounding box center [957, 581] width 50 height 19
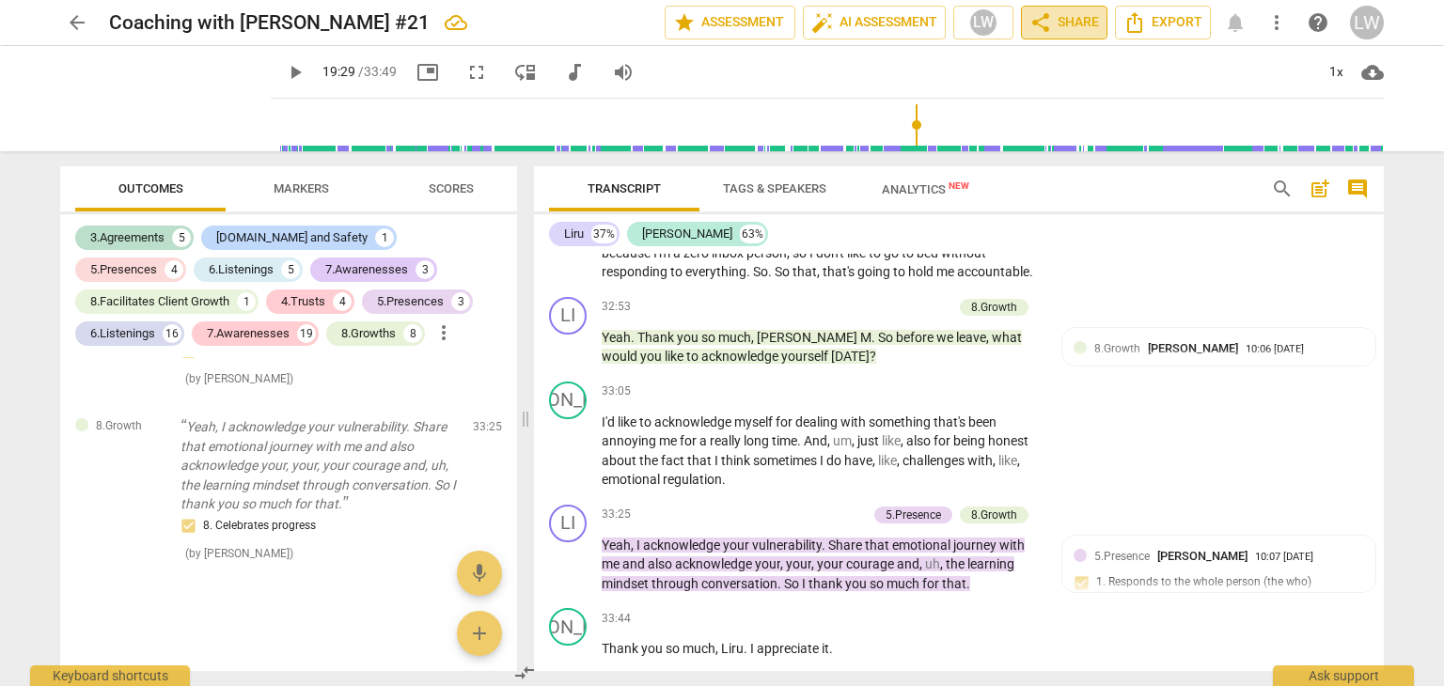
click at [1050, 21] on span "share" at bounding box center [1040, 22] width 23 height 23
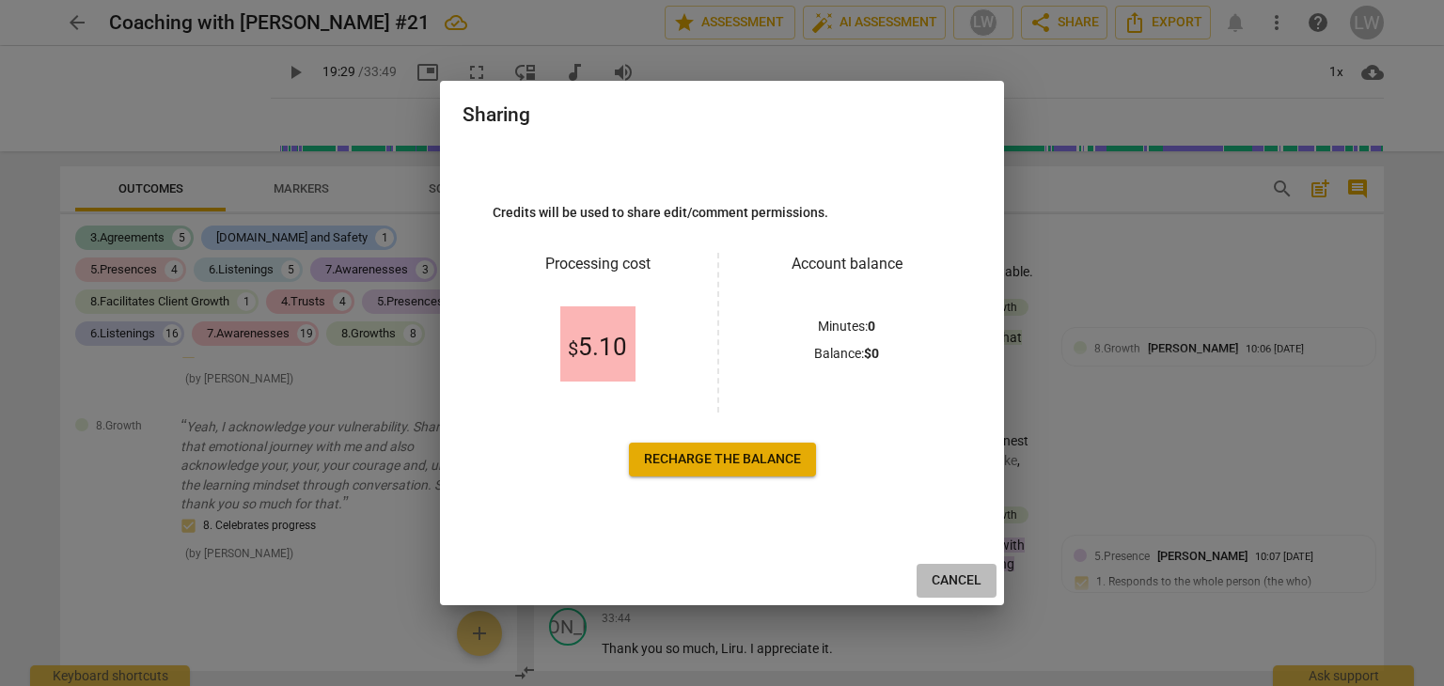
click at [951, 586] on span "Cancel" at bounding box center [957, 581] width 50 height 19
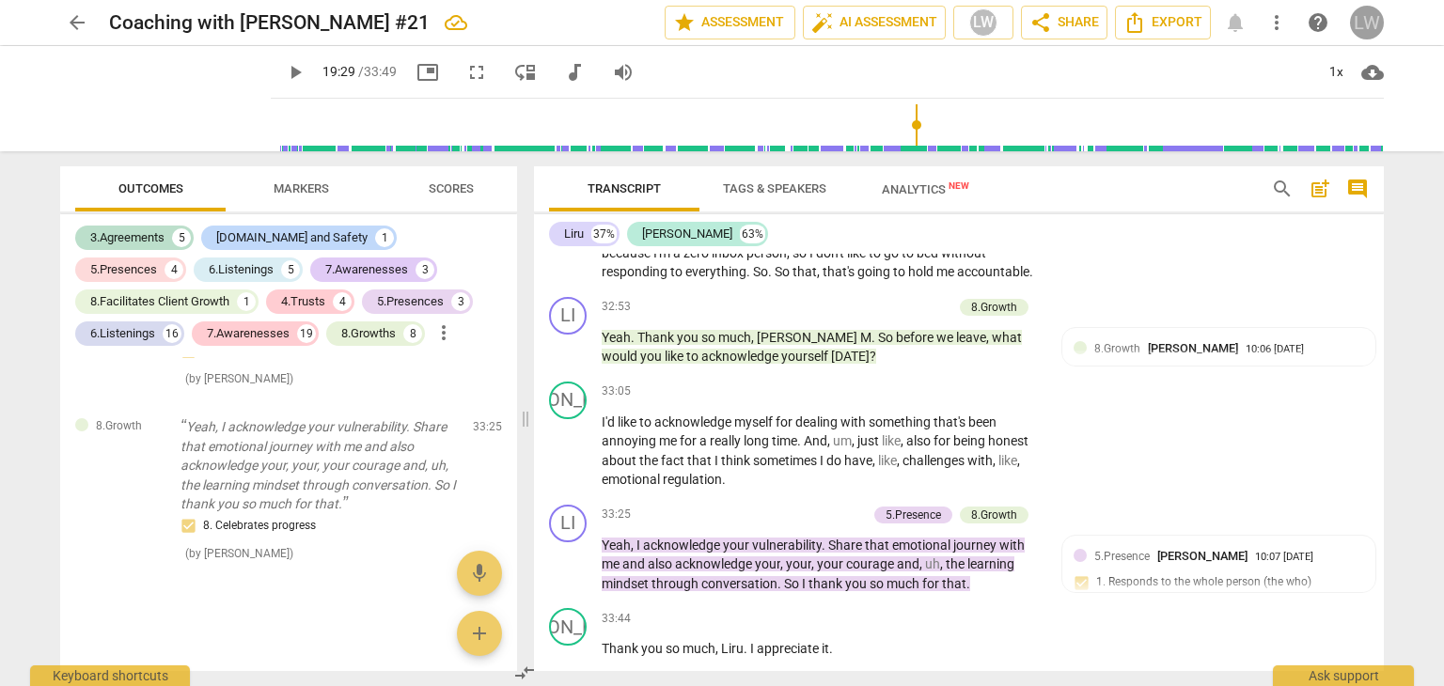
click at [1370, 24] on div "LW" at bounding box center [1367, 23] width 34 height 34
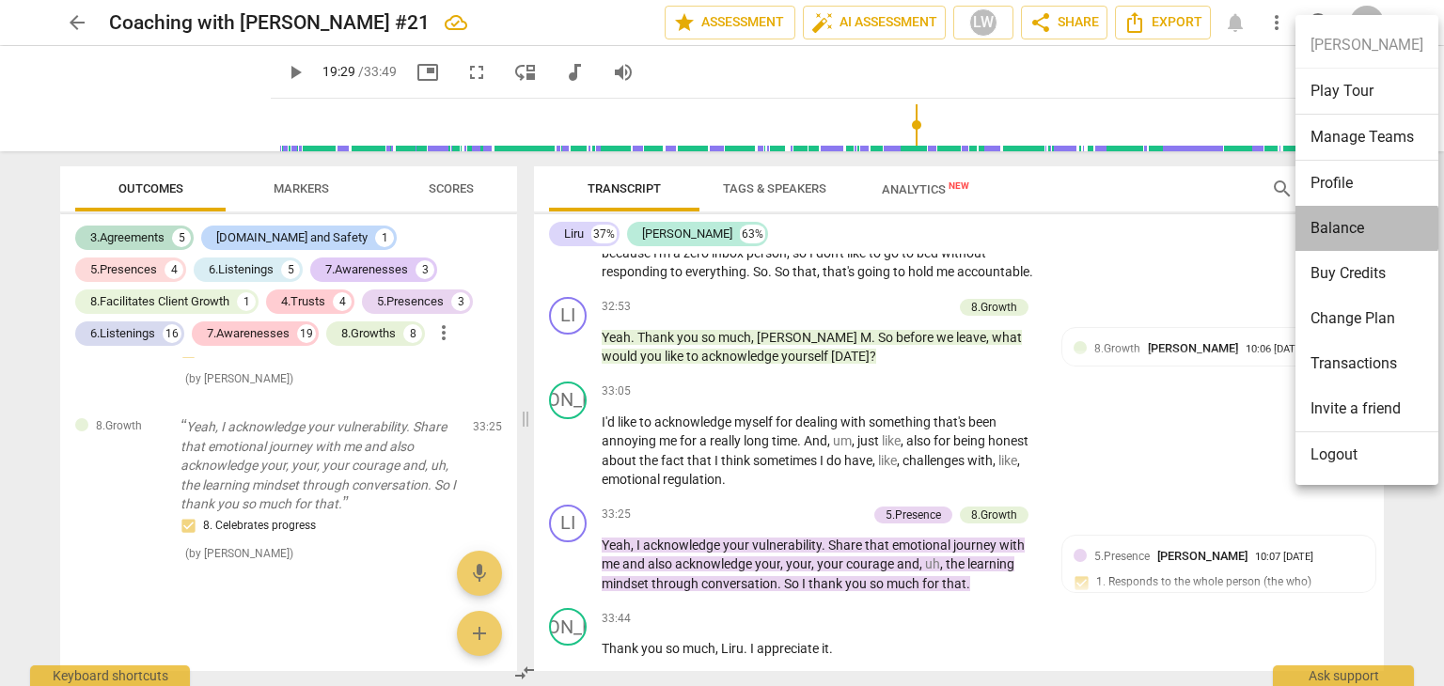
click at [1366, 227] on li "Balance" at bounding box center [1366, 228] width 143 height 45
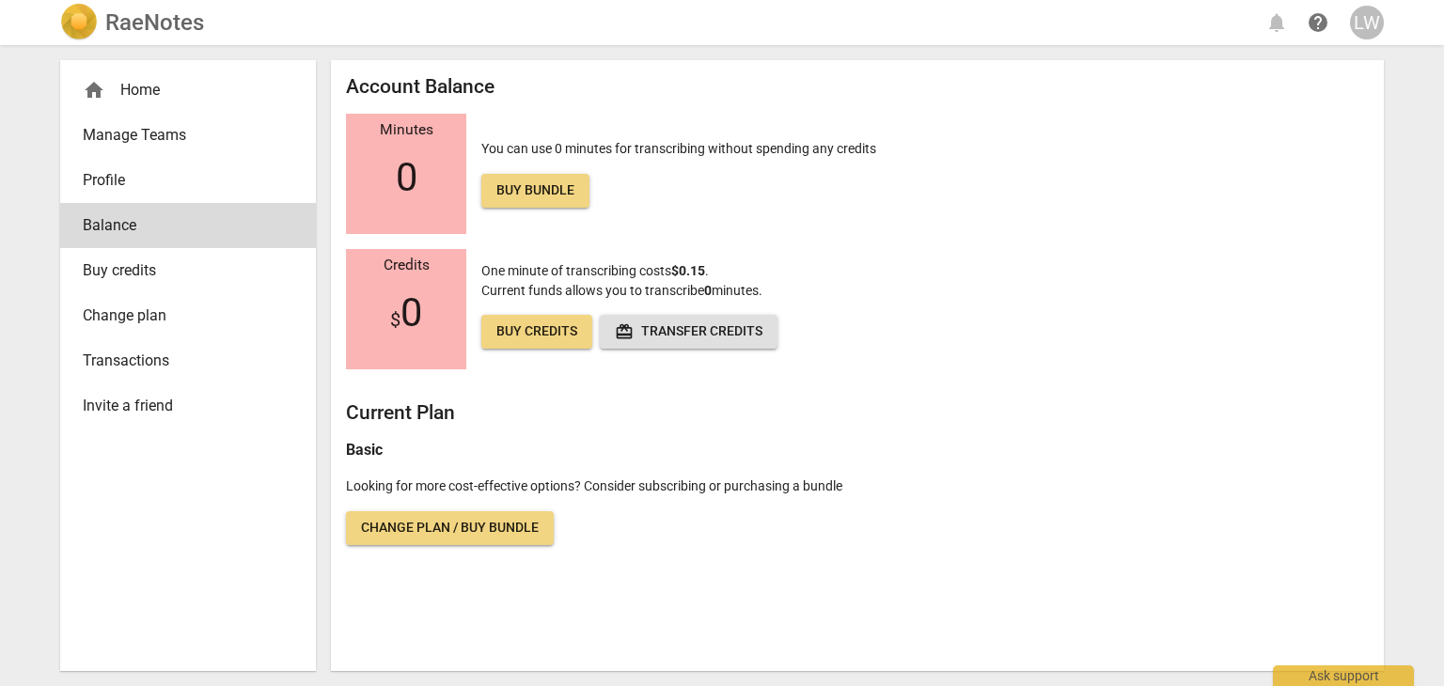
click at [417, 526] on span "Change plan / Buy bundle" at bounding box center [450, 528] width 178 height 19
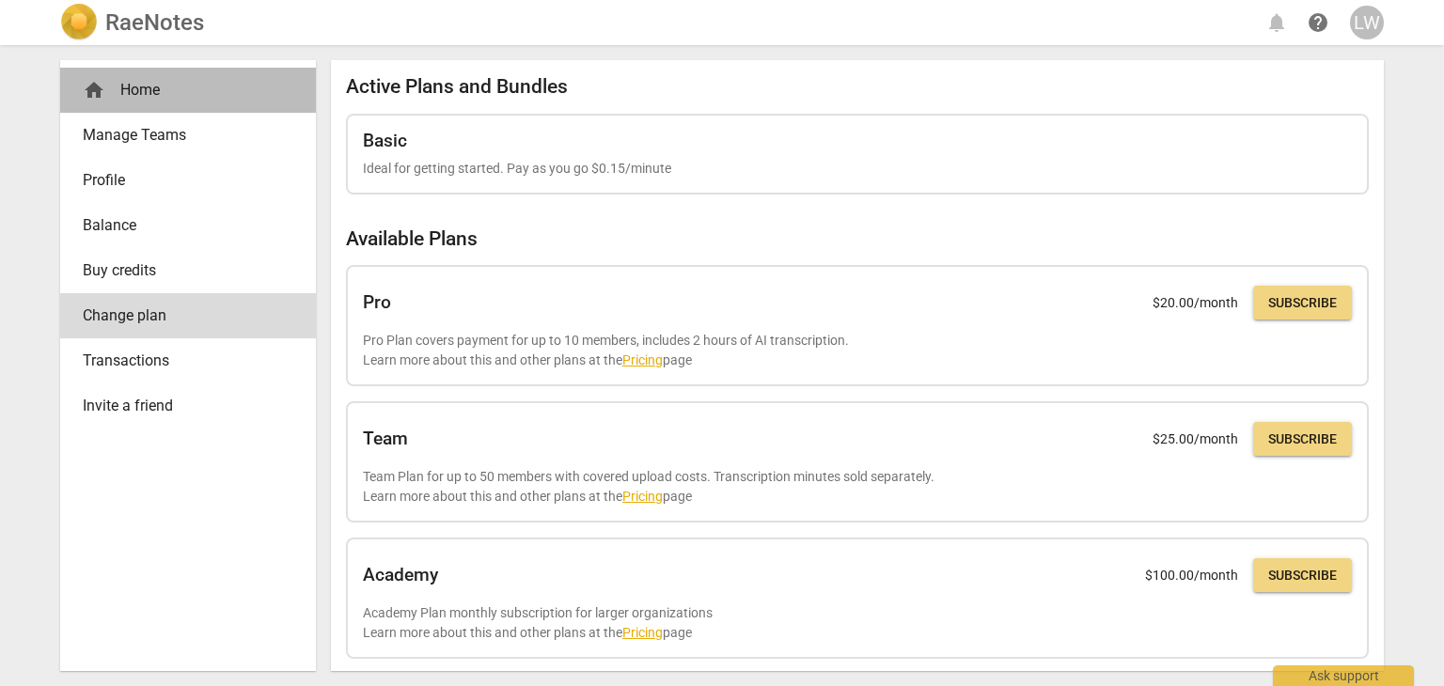
click at [145, 96] on div "home Home" at bounding box center [181, 90] width 196 height 23
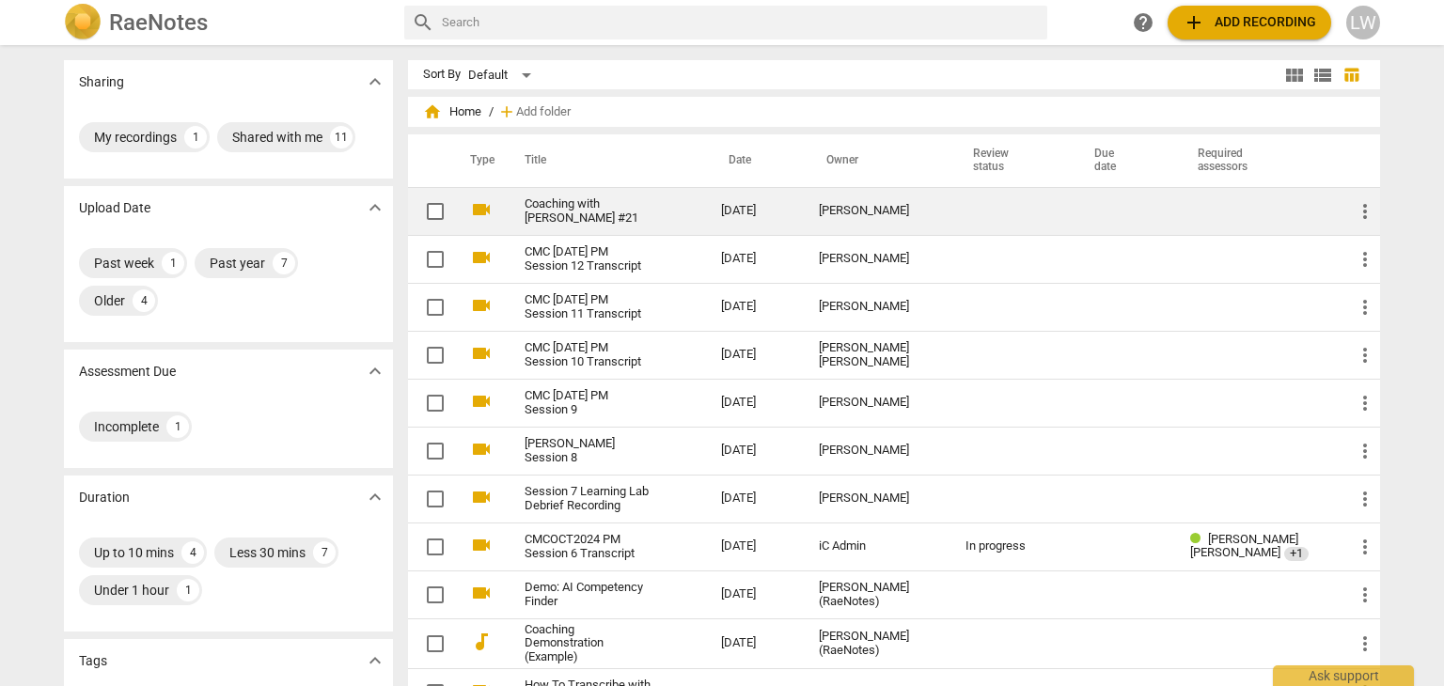
click at [608, 209] on link "Coaching with [PERSON_NAME] #21" at bounding box center [589, 211] width 129 height 28
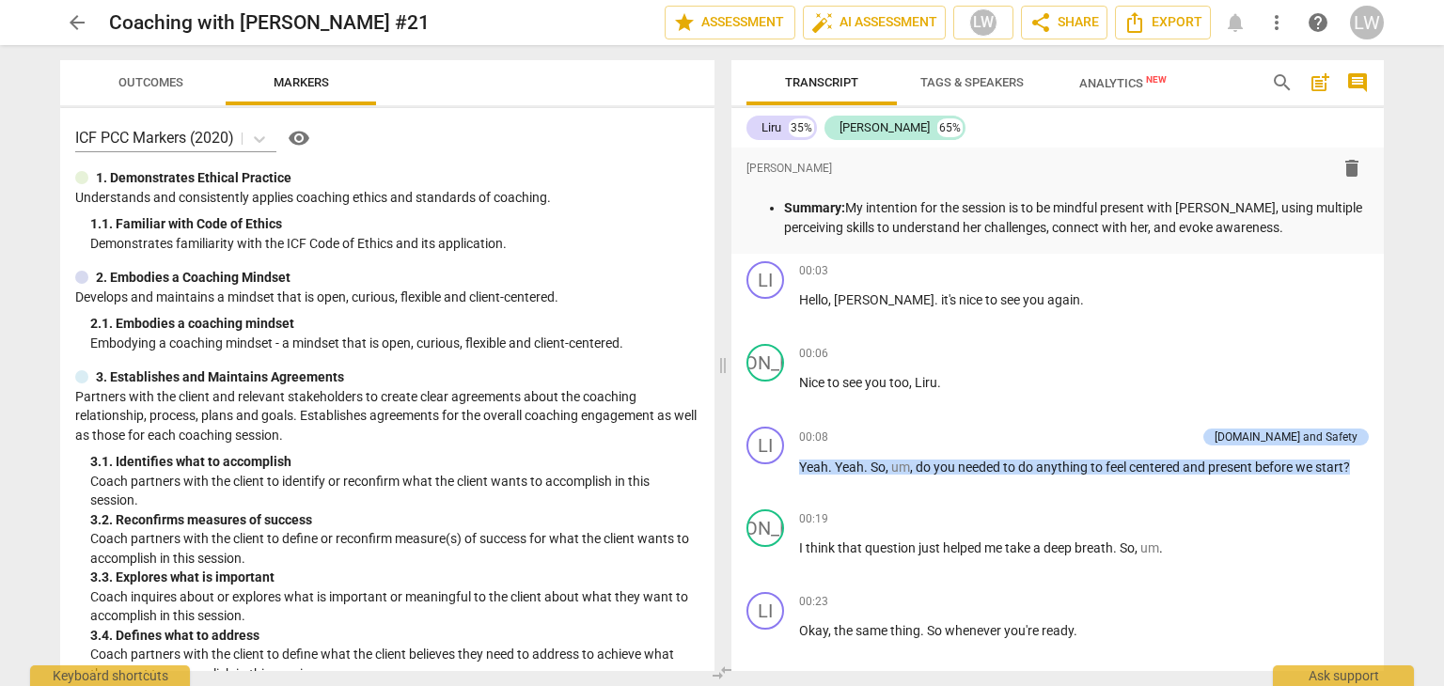
click at [154, 84] on span "Outcomes" at bounding box center [150, 82] width 65 height 14
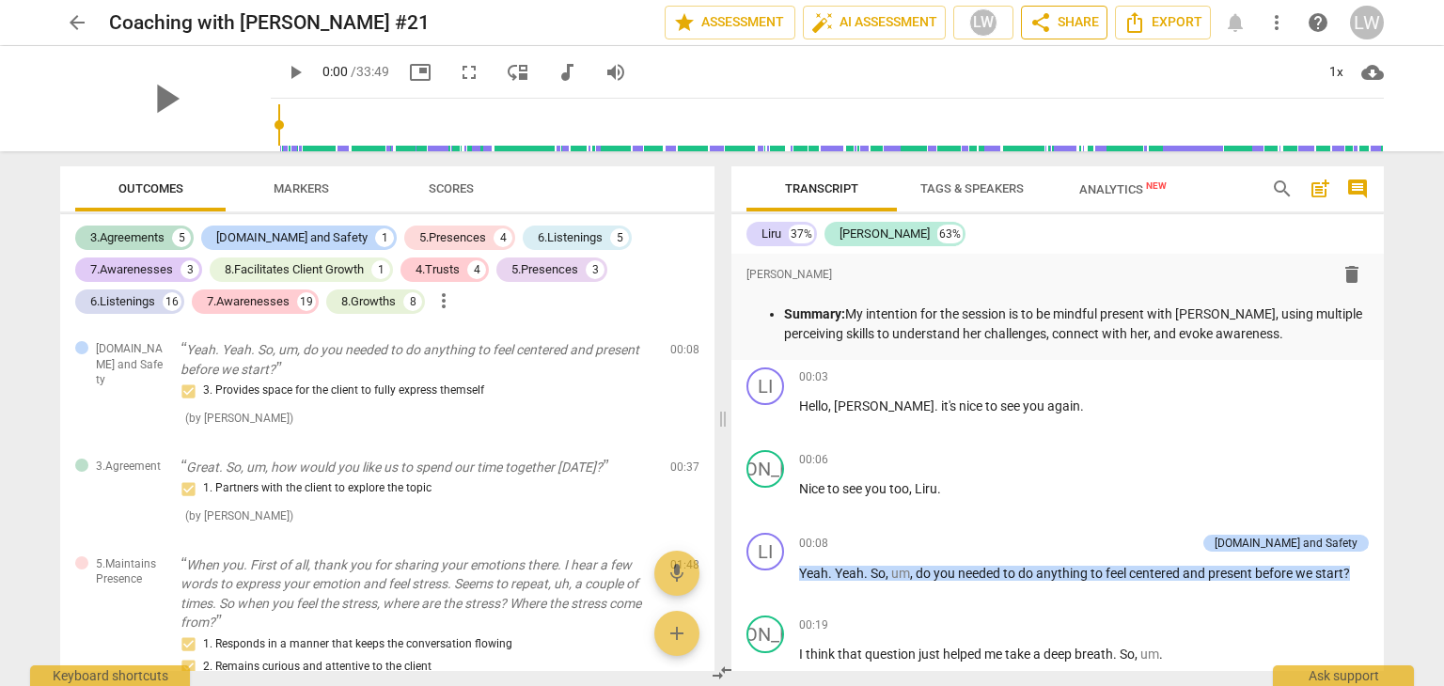
click at [1068, 20] on span "share Share" at bounding box center [1064, 22] width 70 height 23
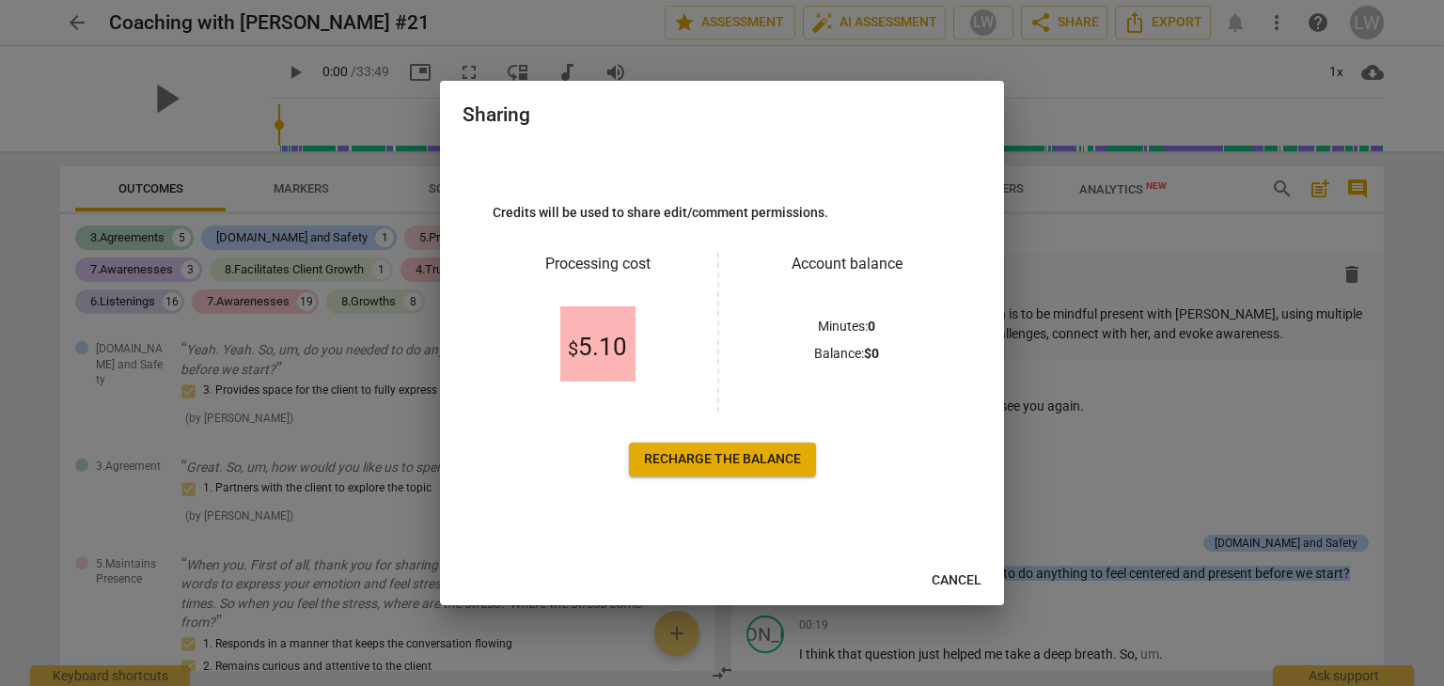
click at [957, 580] on span "Cancel" at bounding box center [957, 581] width 50 height 19
